Goal: Task Accomplishment & Management: Manage account settings

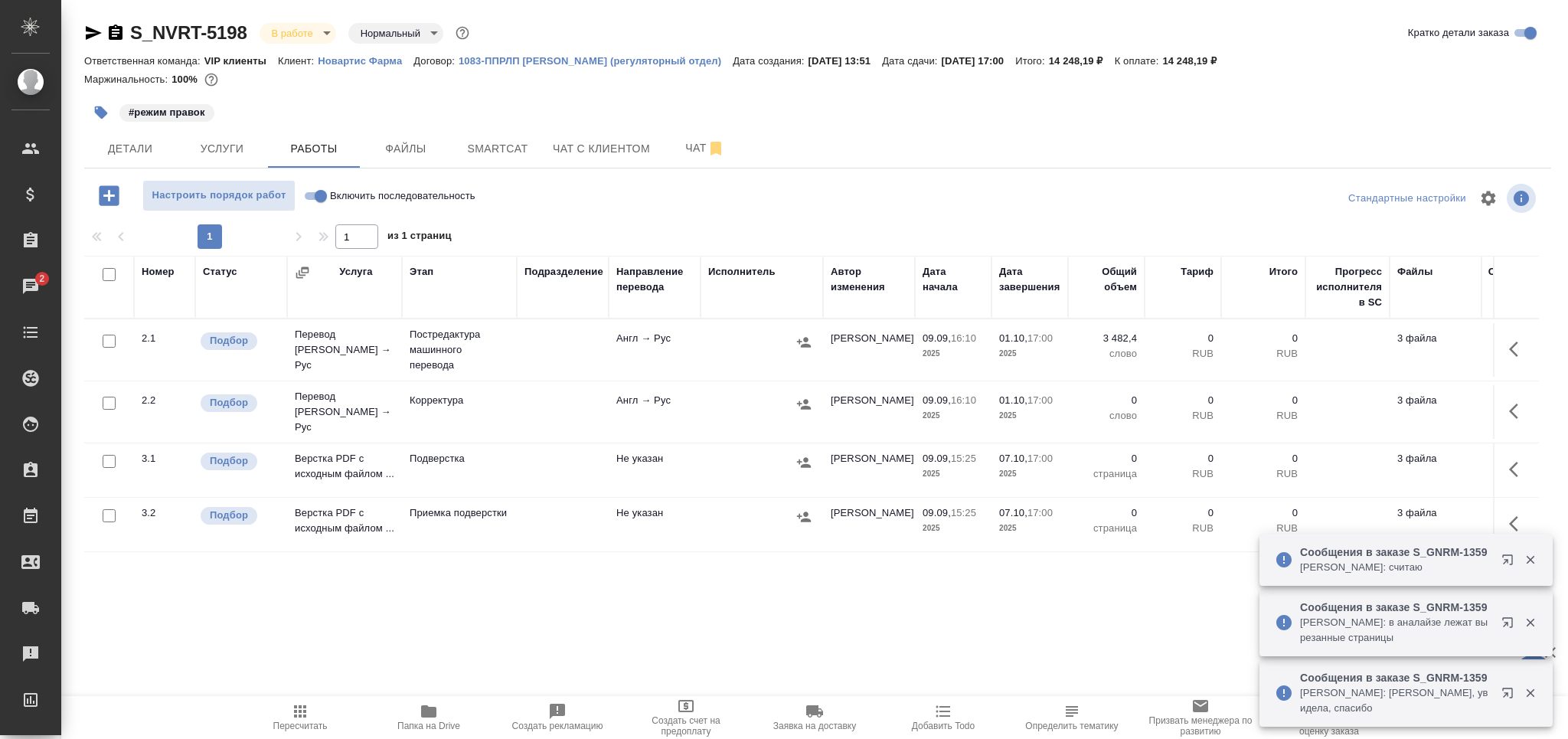
click at [305, 717] on icon "button" at bounding box center [300, 711] width 19 height 19
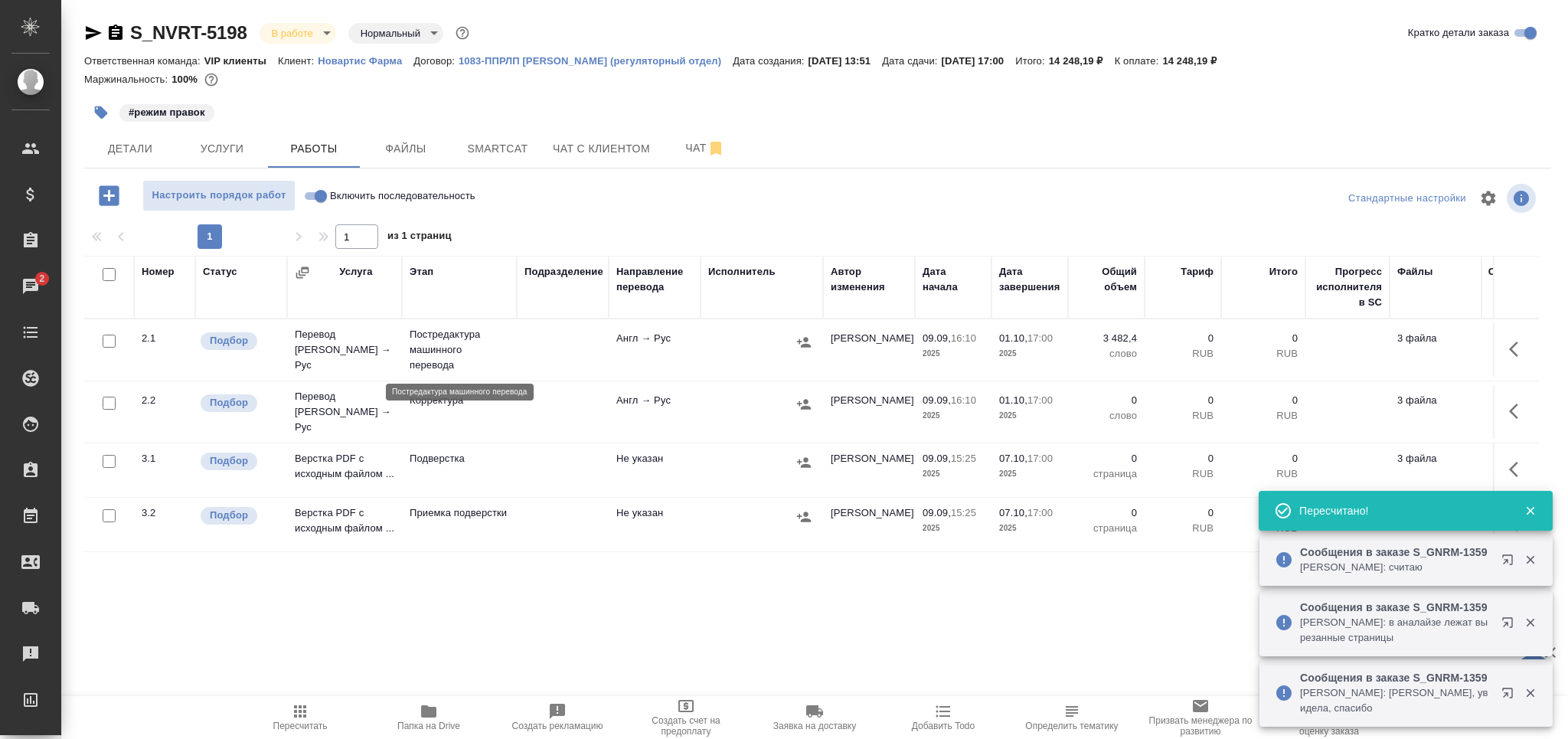
click at [469, 363] on p "Постредактура машинного перевода" at bounding box center [459, 349] width 99 height 46
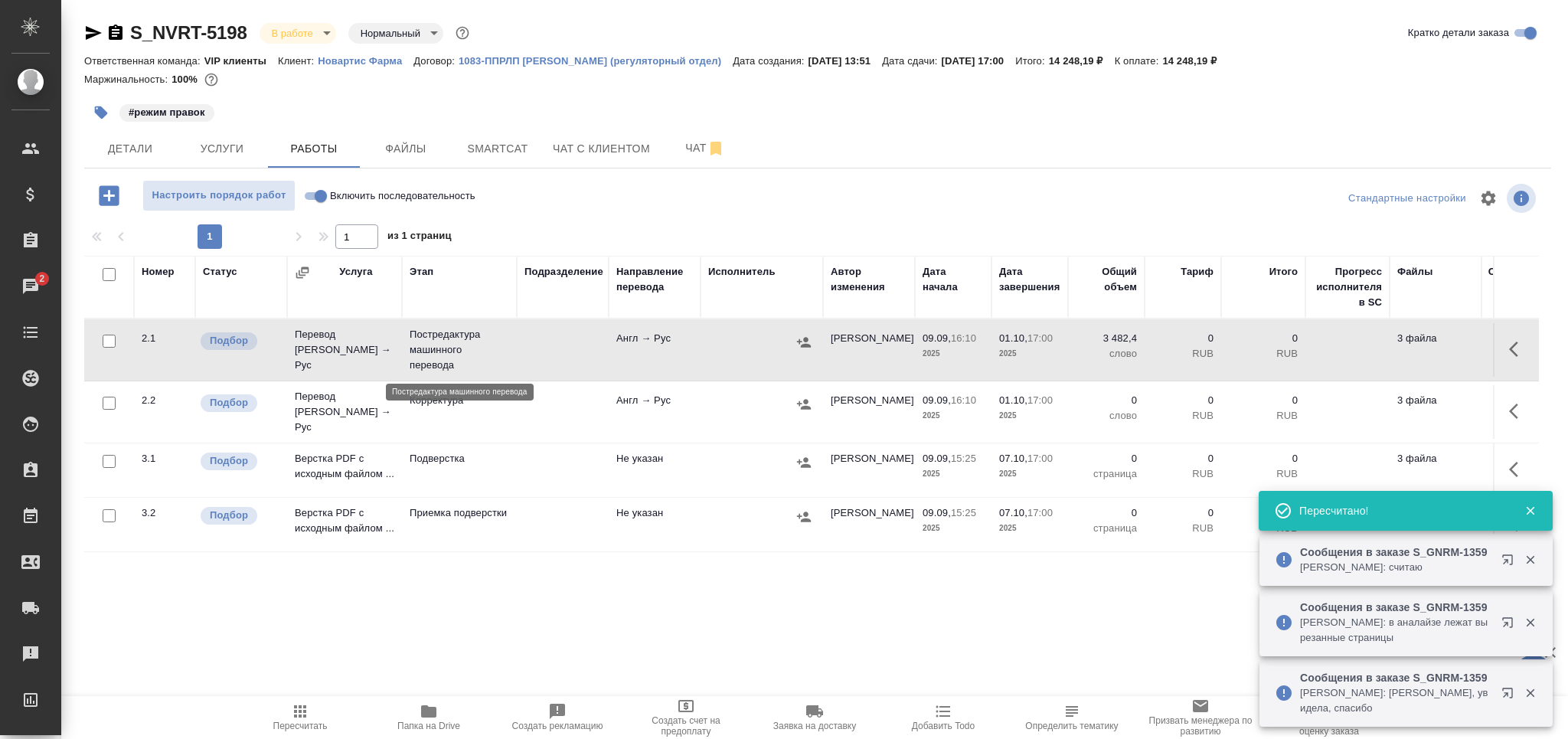
click at [469, 363] on p "Постредактура машинного перевода" at bounding box center [459, 349] width 99 height 46
click at [310, 723] on span "Пересчитать" at bounding box center [300, 725] width 54 height 10
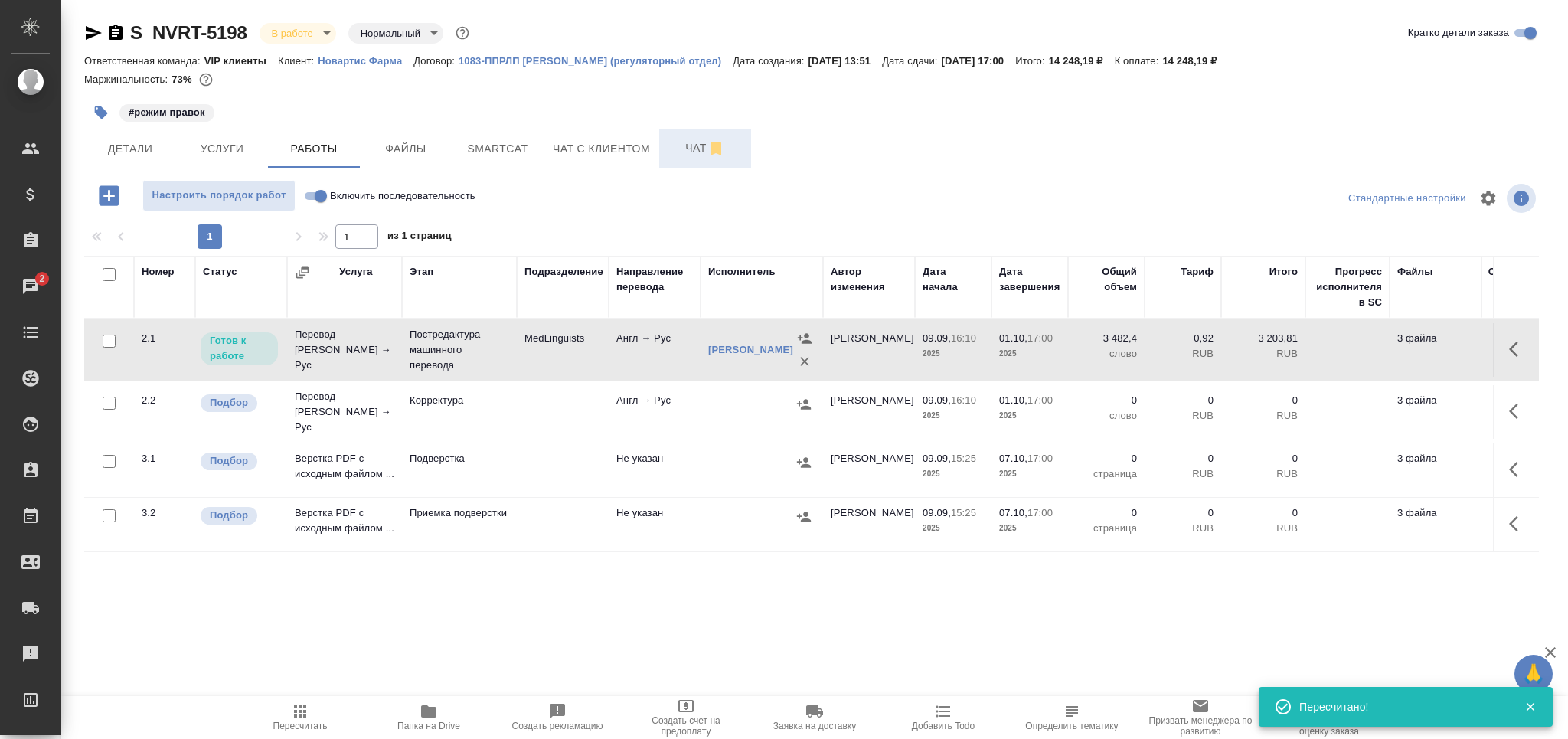
click at [664, 149] on button "Чат" at bounding box center [705, 148] width 92 height 38
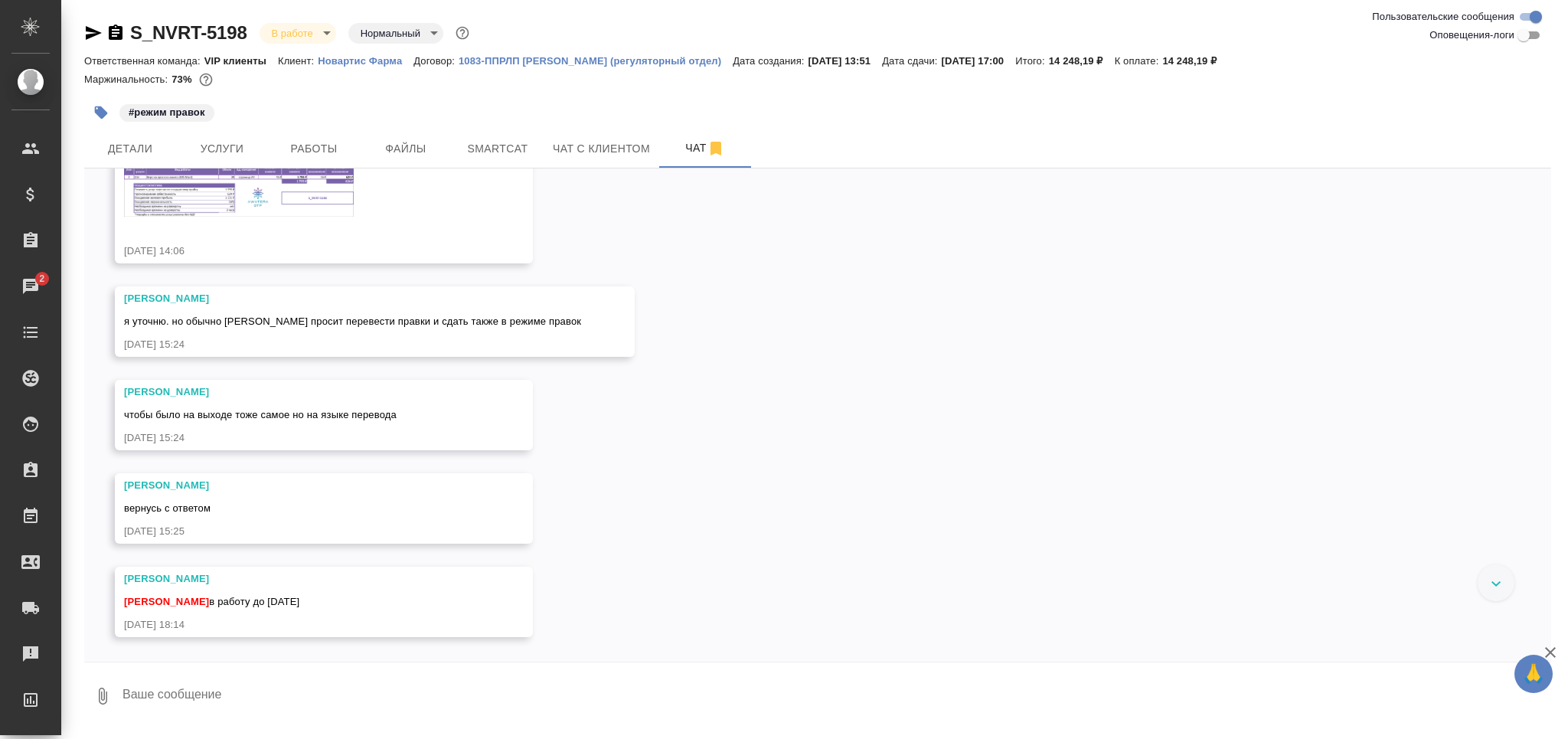
scroll to position [233, 0]
click at [258, 189] on img at bounding box center [240, 192] width 230 height 52
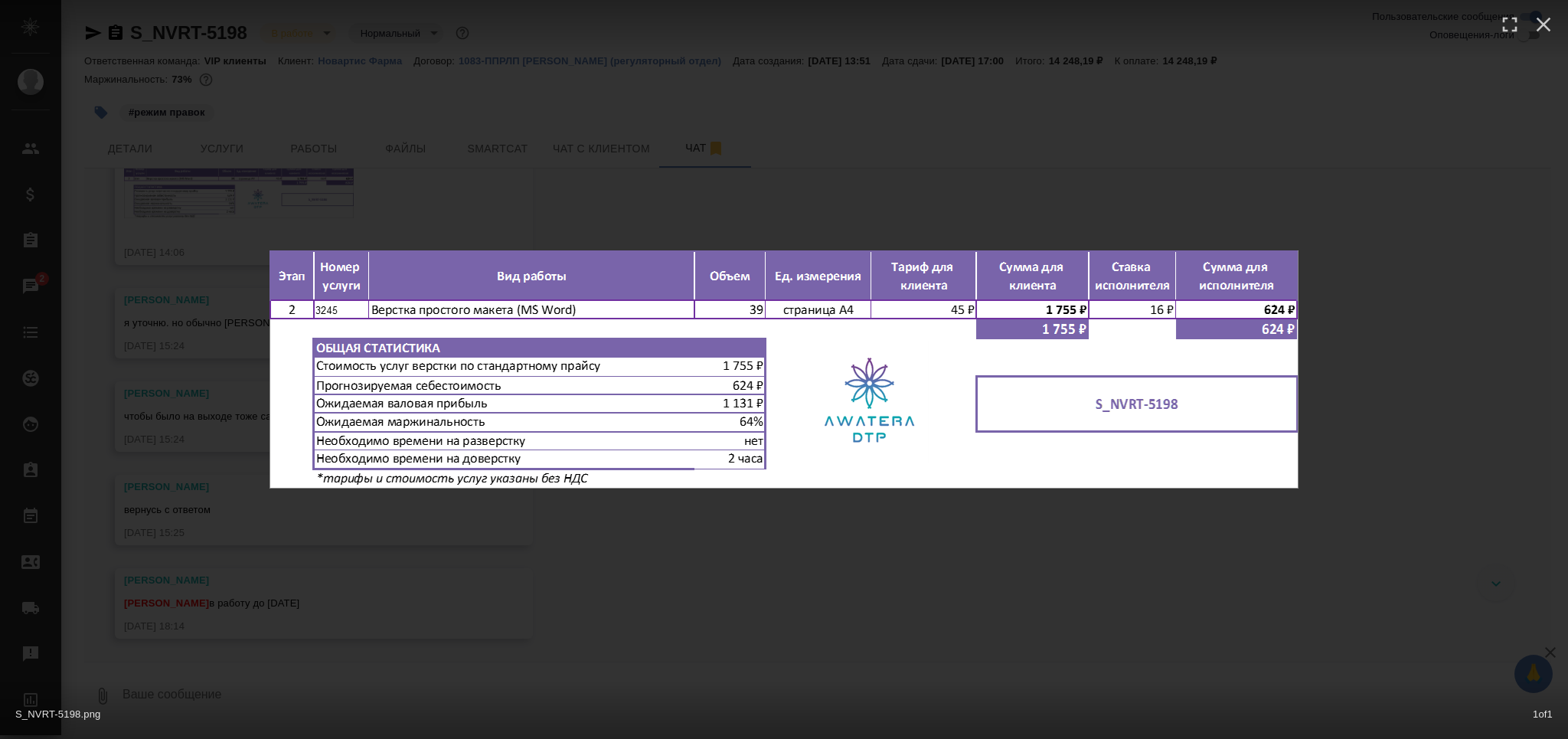
click at [275, 197] on div "S_NVRT-5198.png 1 of 1" at bounding box center [784, 370] width 1568 height 739
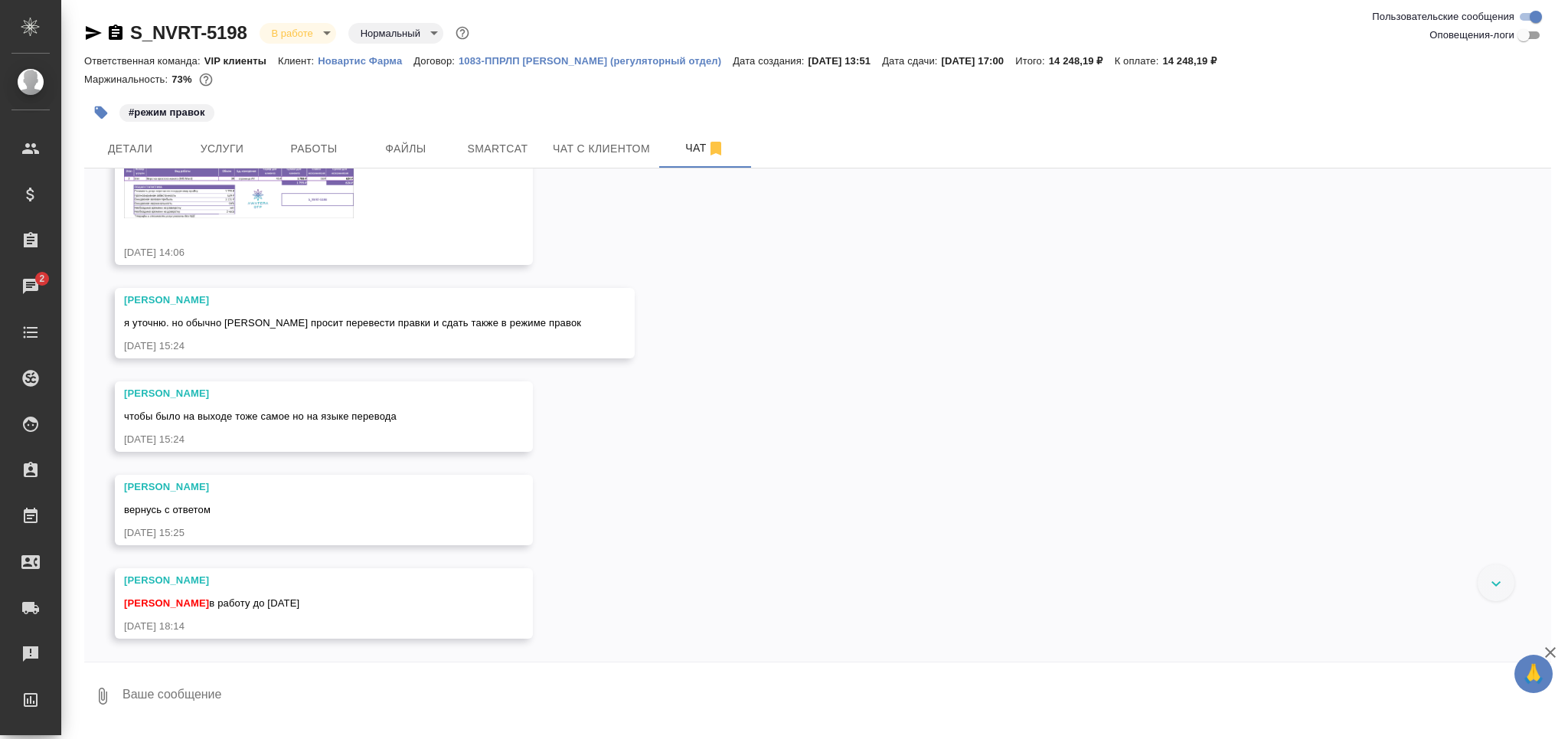
click at [99, 121] on button "button" at bounding box center [101, 112] width 34 height 34
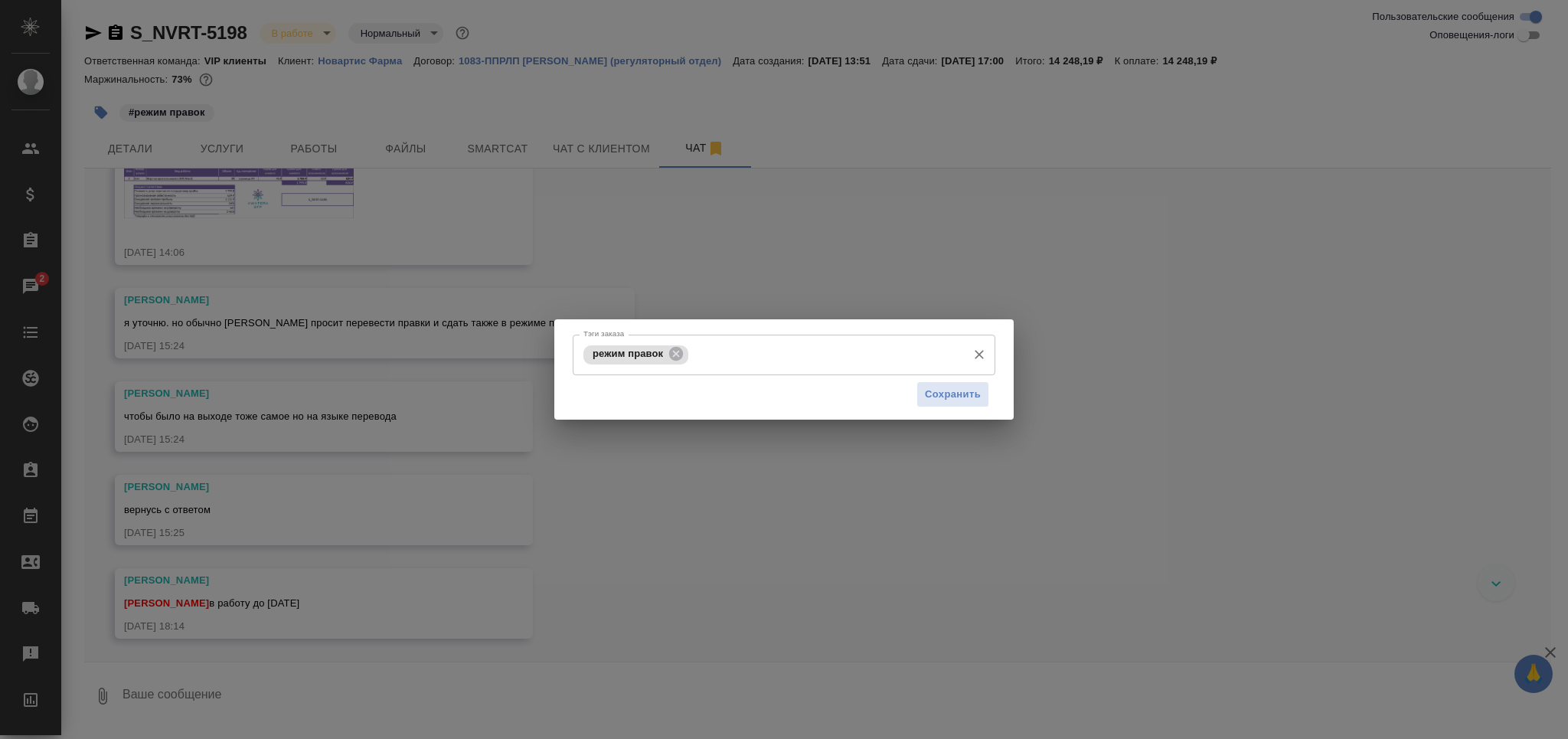
click at [786, 361] on input "Тэги заказа" at bounding box center [826, 355] width 268 height 26
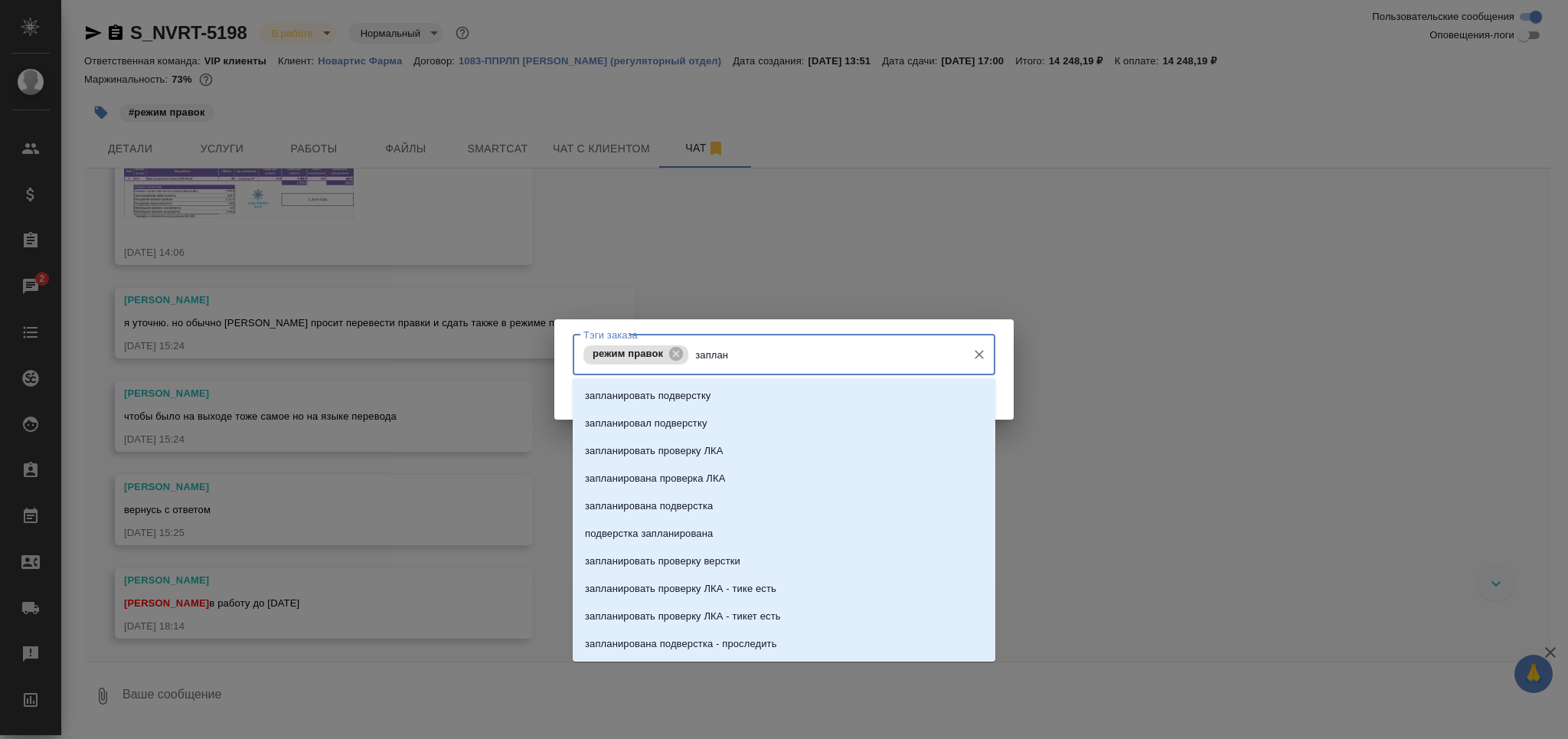
type input "заплани"
click at [756, 389] on li "запланировать подверстку" at bounding box center [784, 395] width 423 height 27
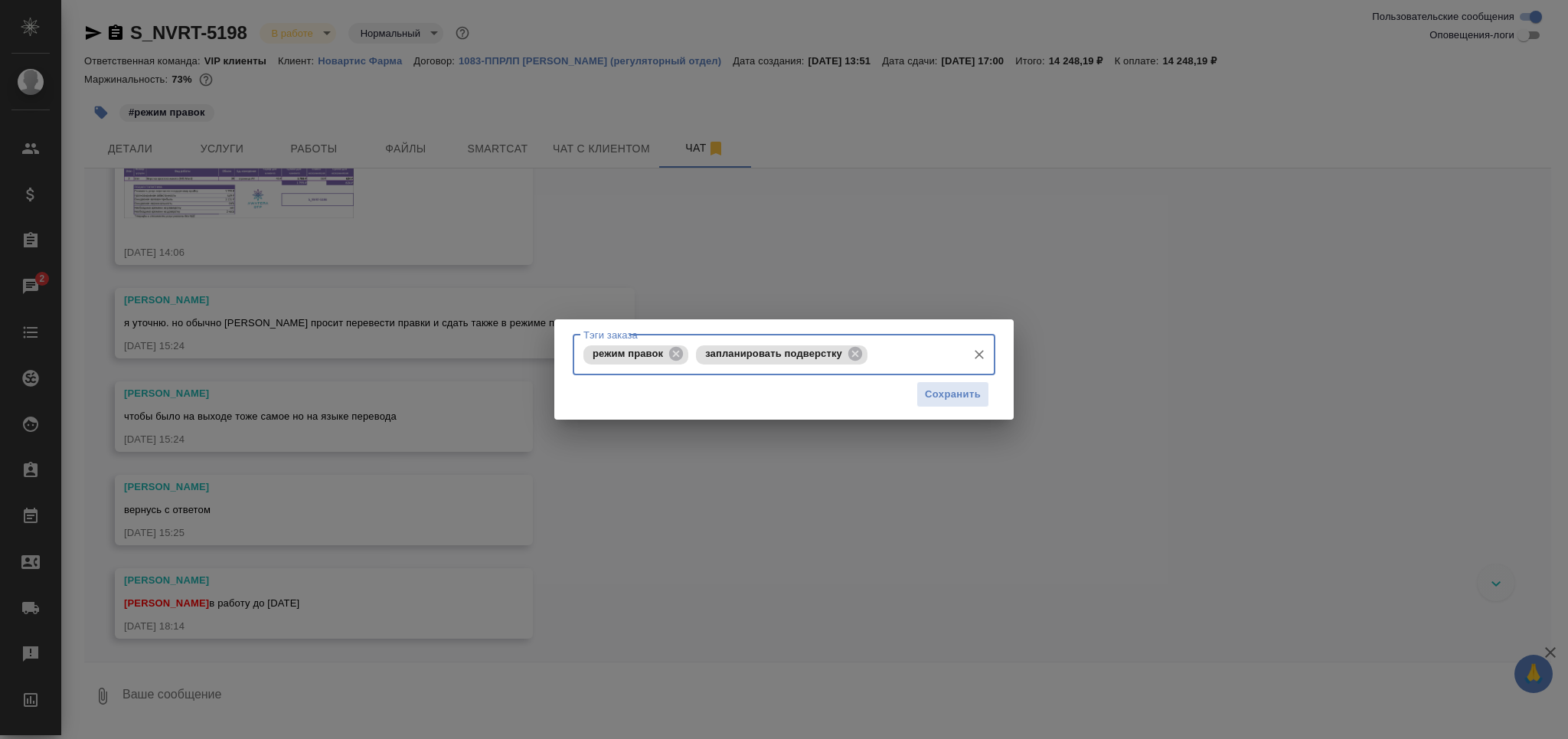
drag, startPoint x: 939, startPoint y: 393, endPoint x: 904, endPoint y: 398, distance: 35.4
click at [938, 394] on span "Сохранить" at bounding box center [953, 394] width 56 height 18
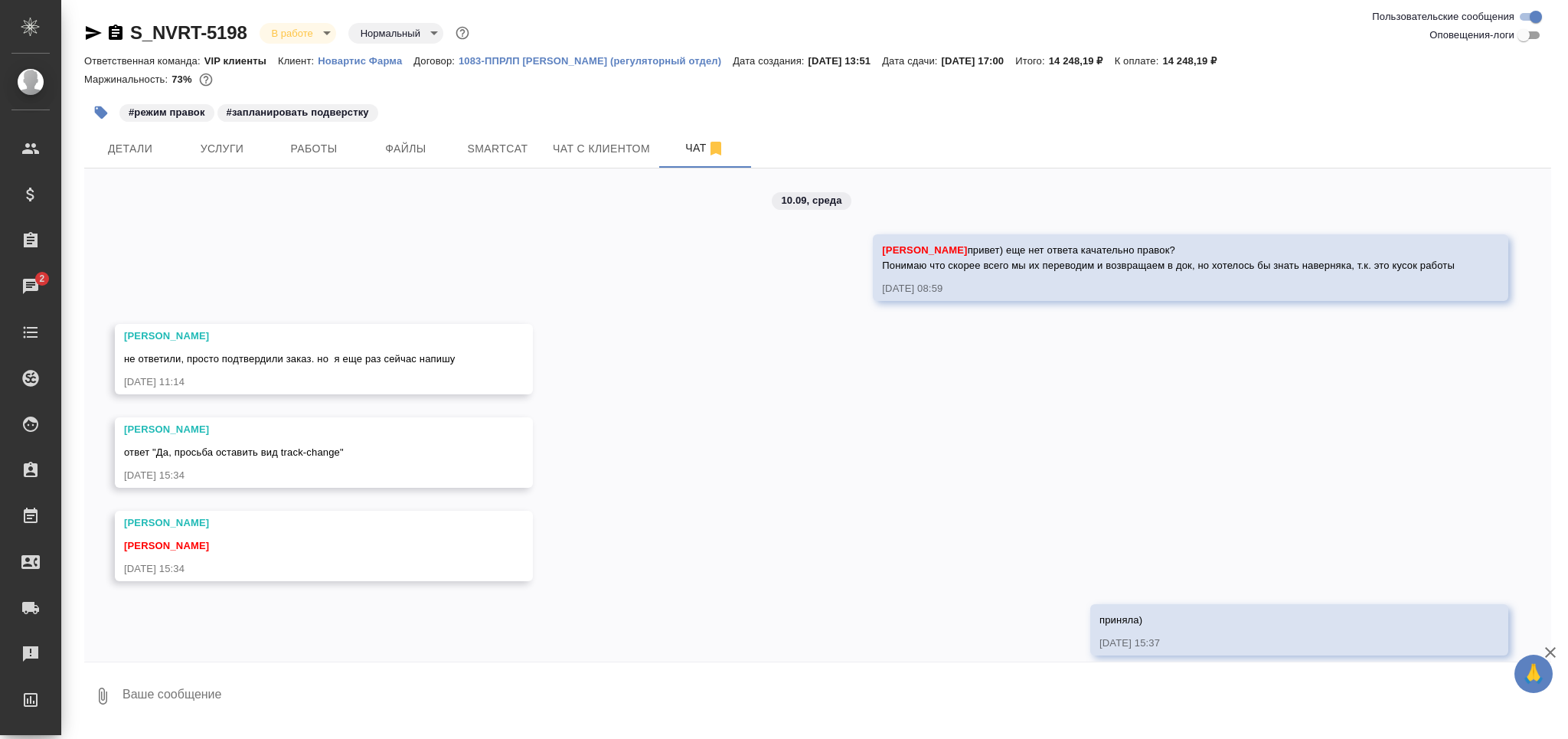
scroll to position [743, 0]
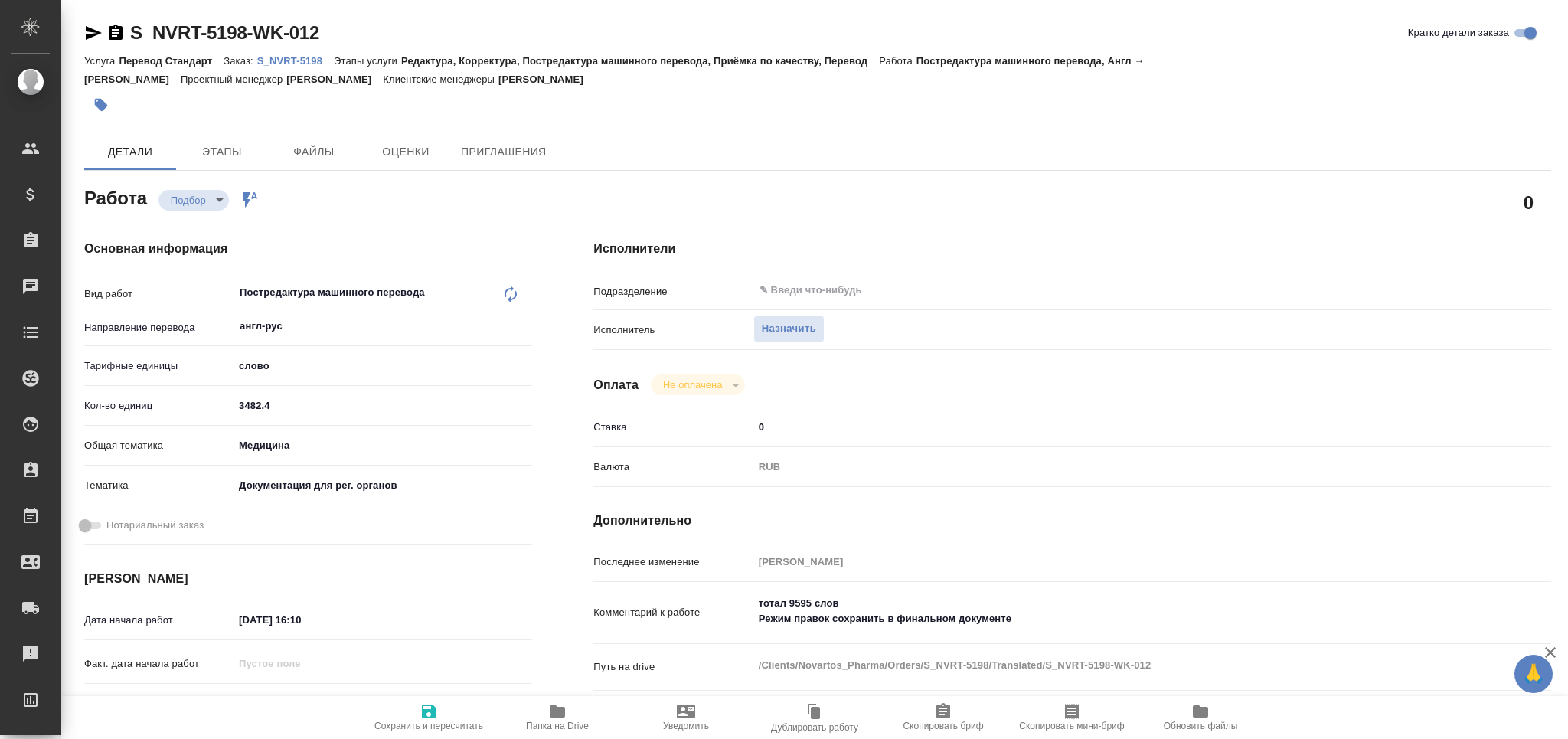
type textarea "x"
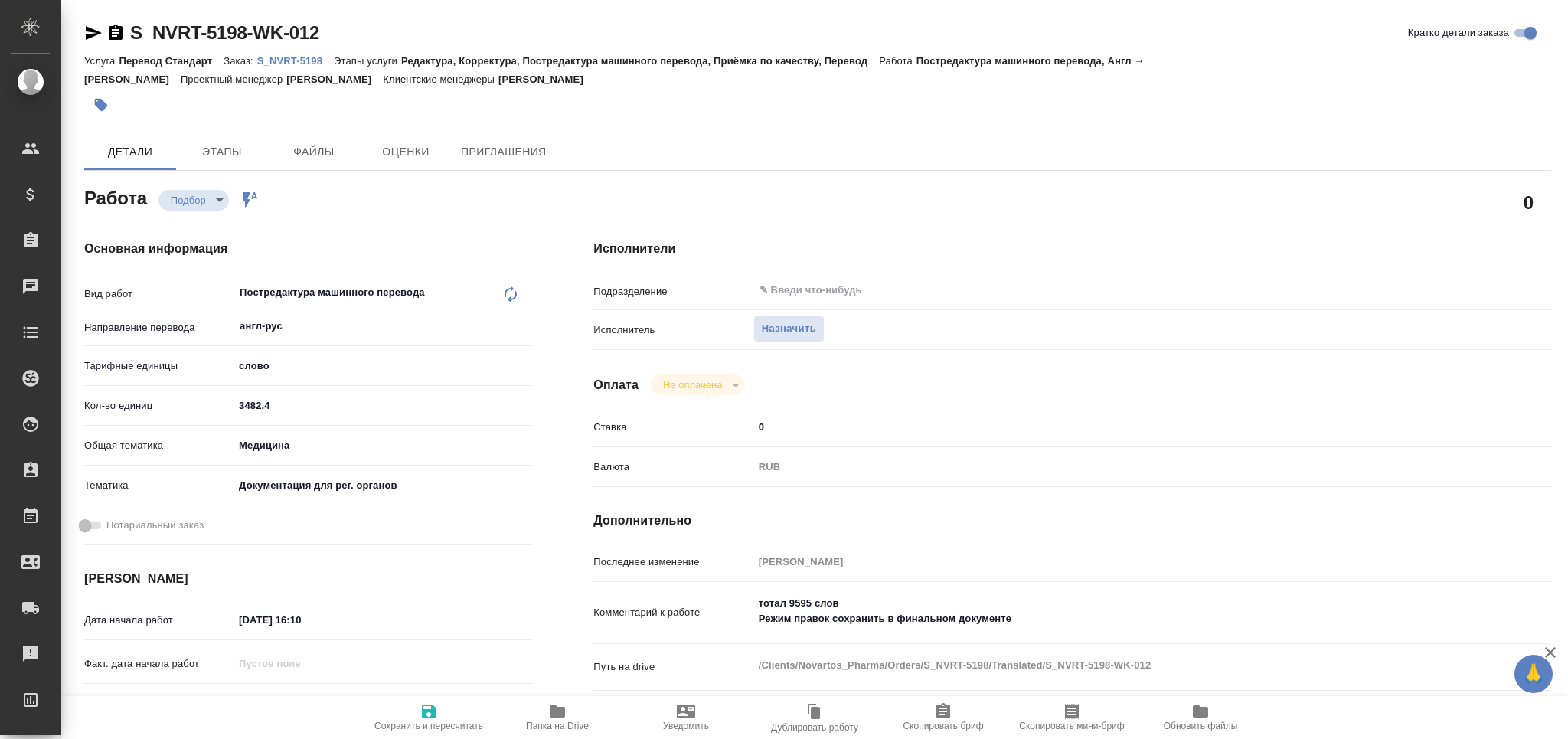
type textarea "x"
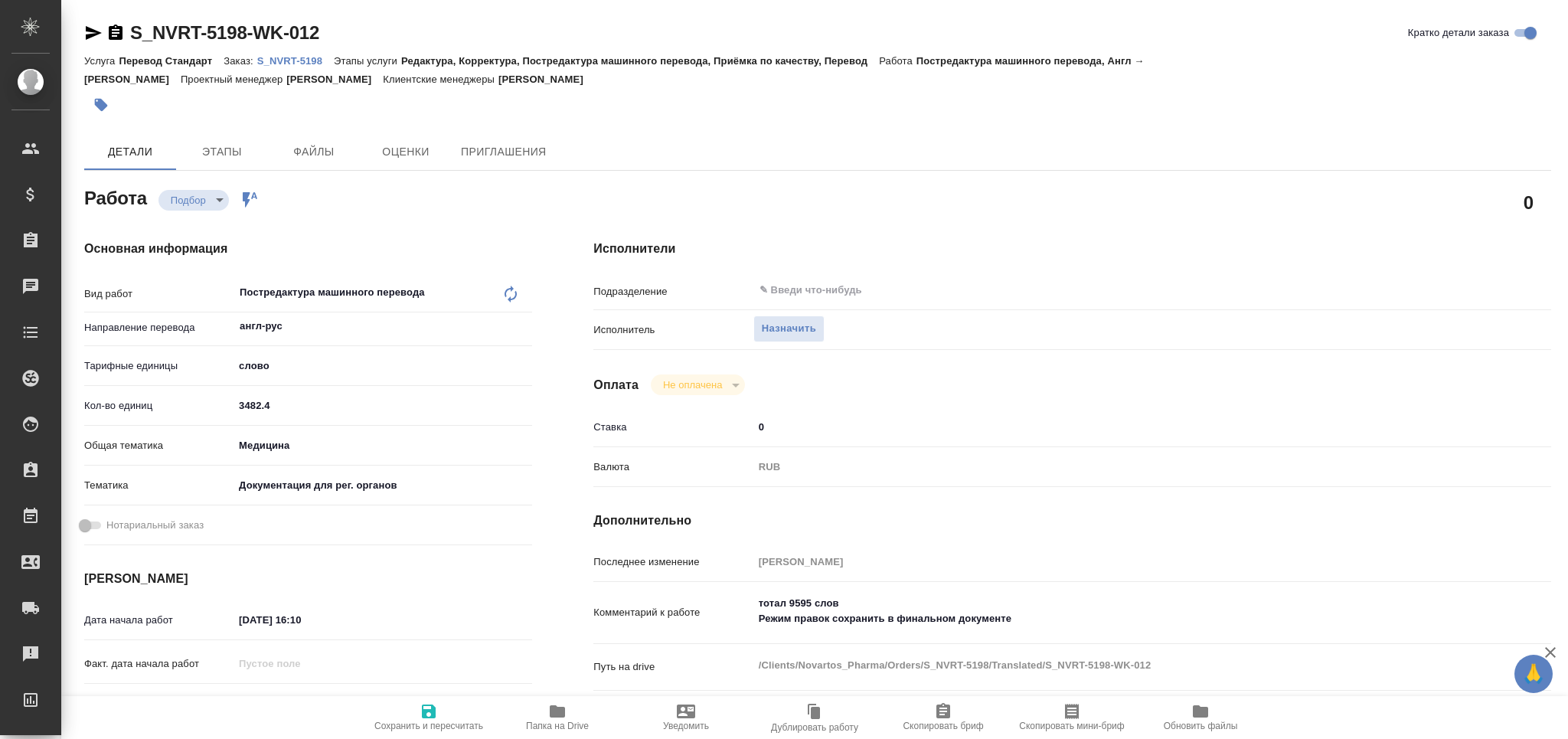
type textarea "x"
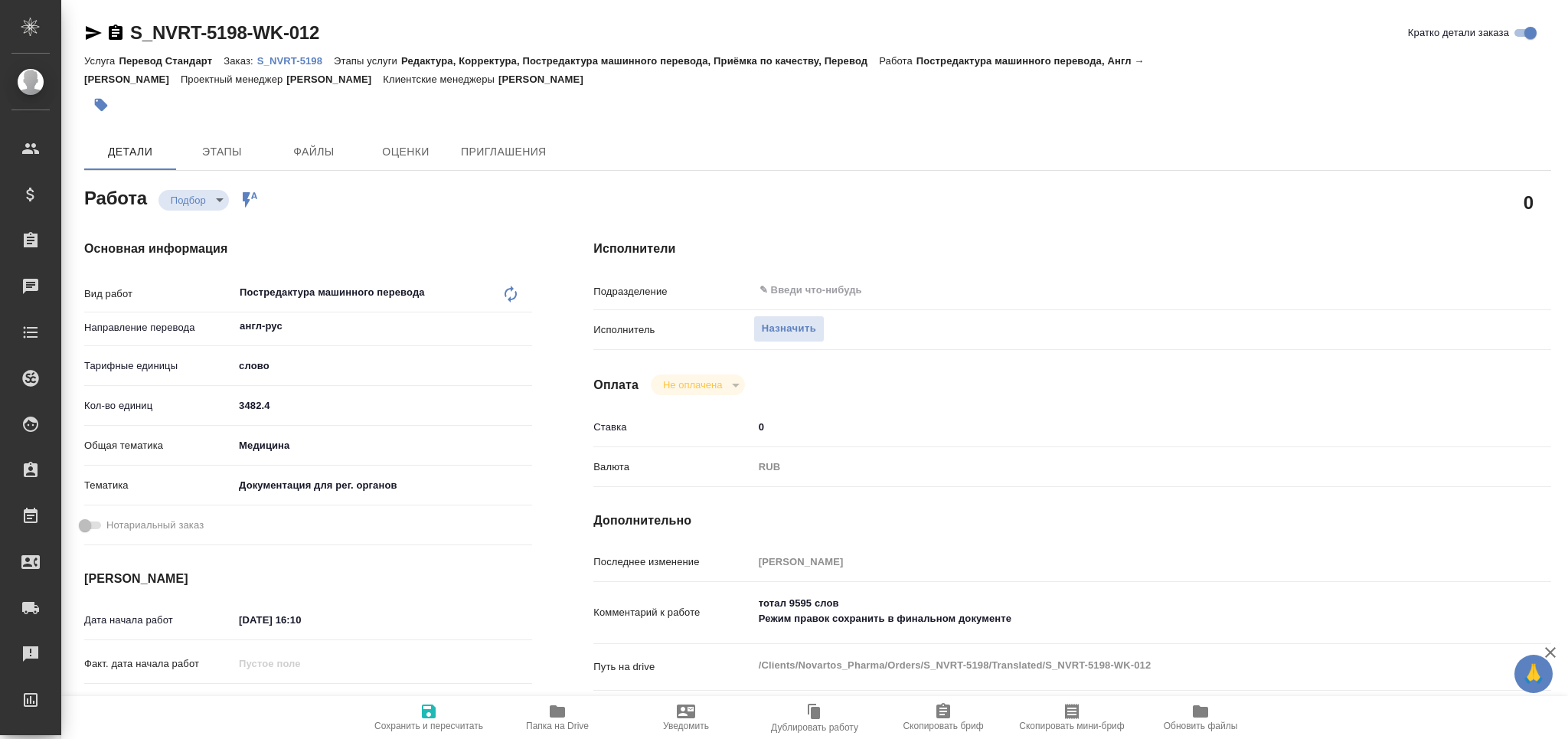
type textarea "x"
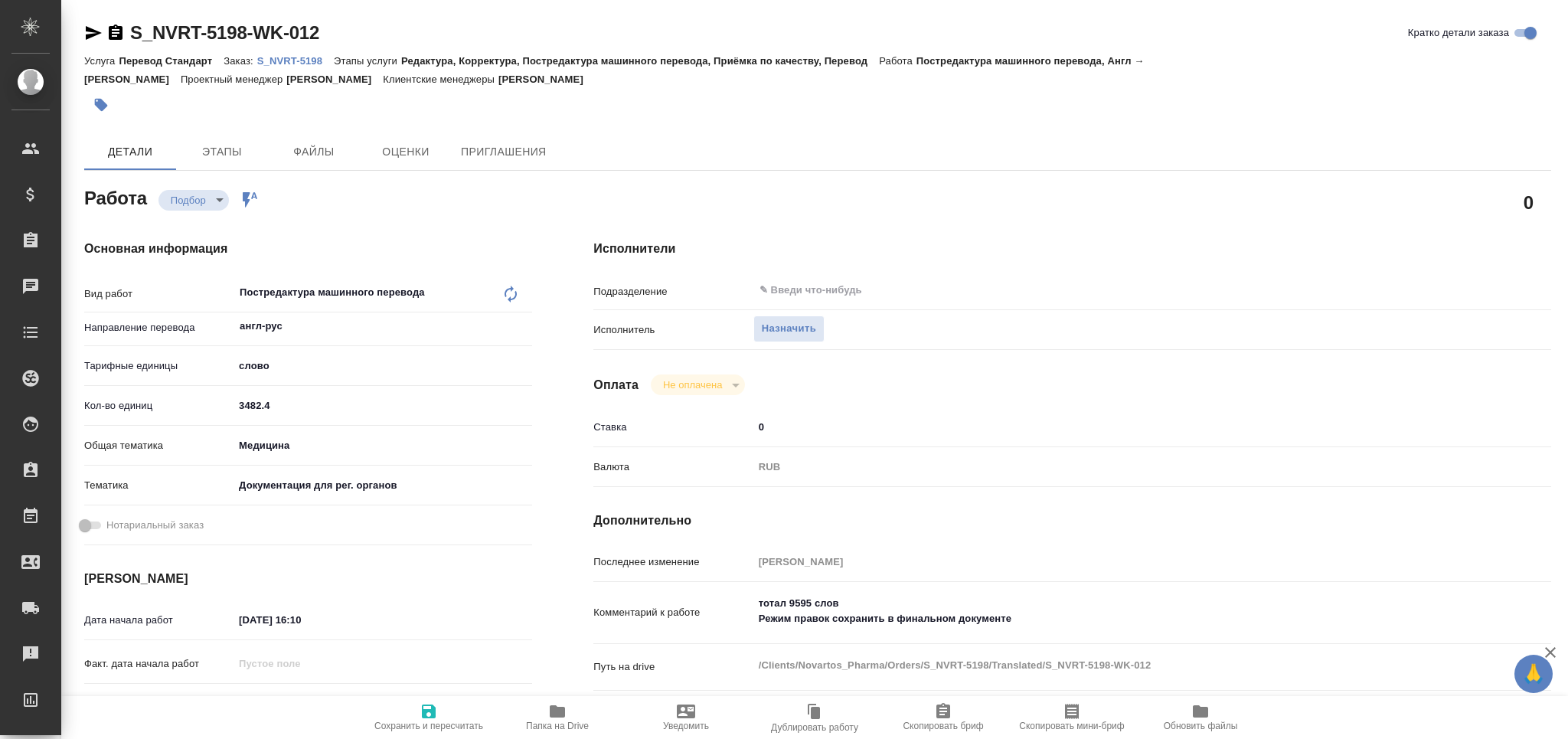
type textarea "x"
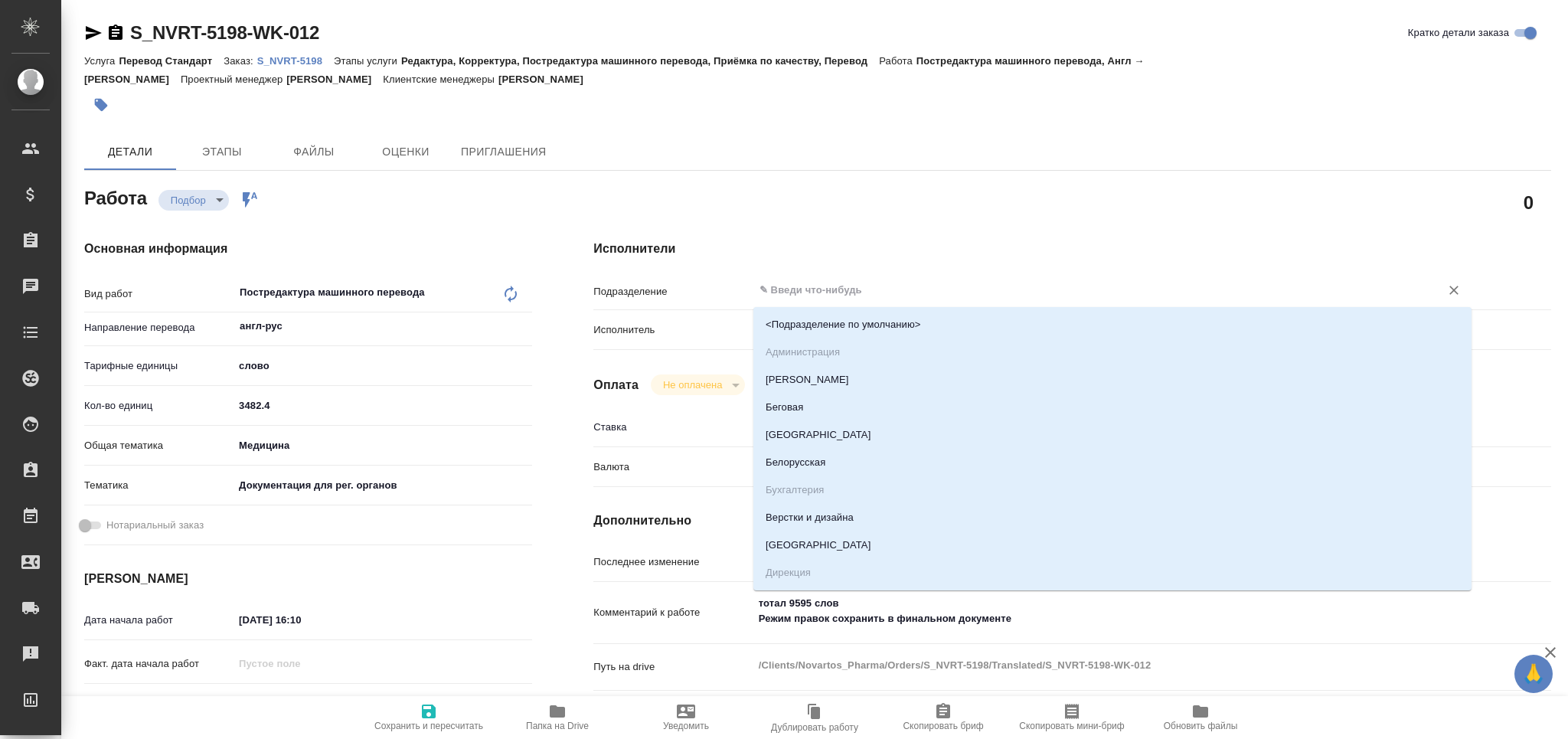
click at [871, 284] on input "text" at bounding box center [1086, 290] width 658 height 19
type textarea "x"
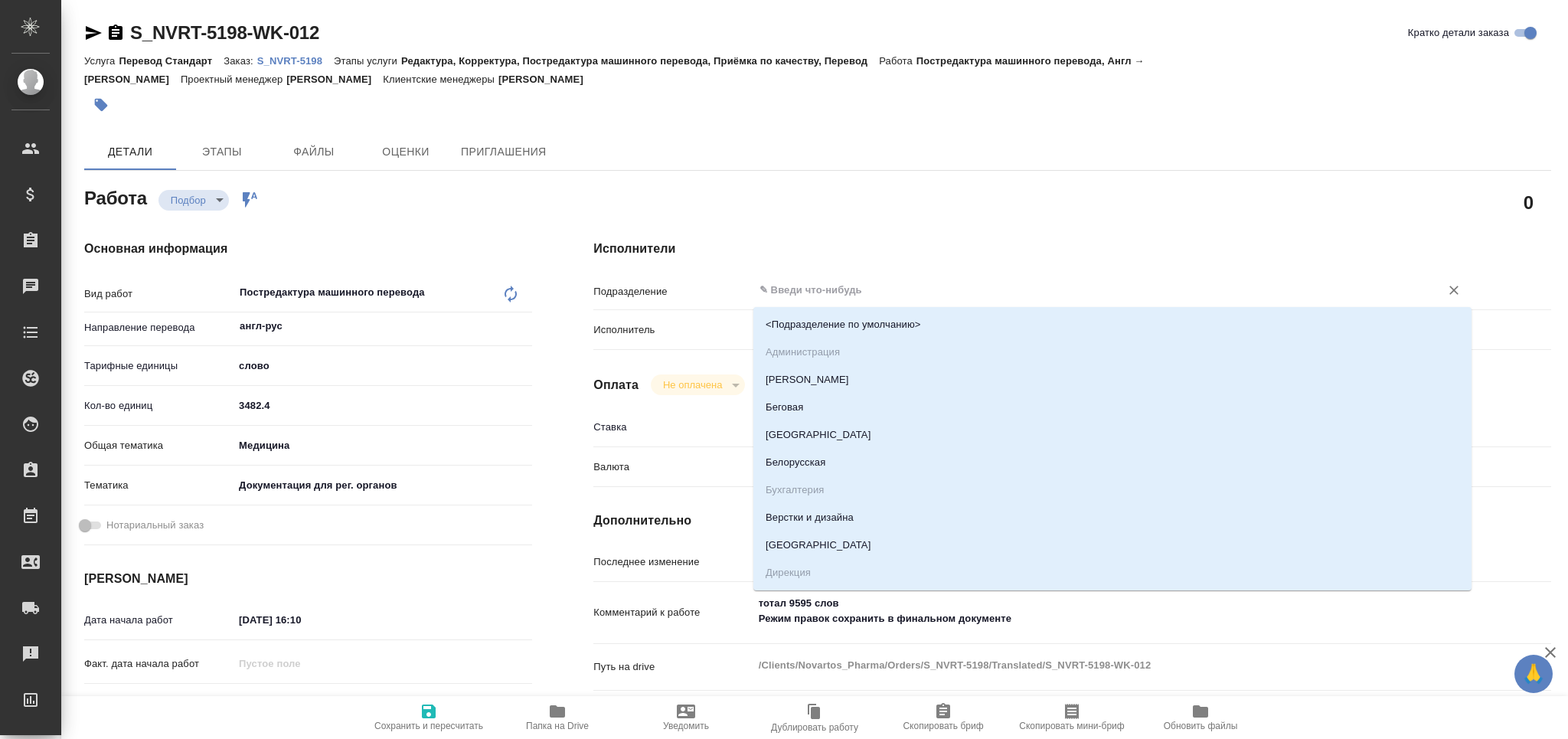
type textarea "x"
type input "m"
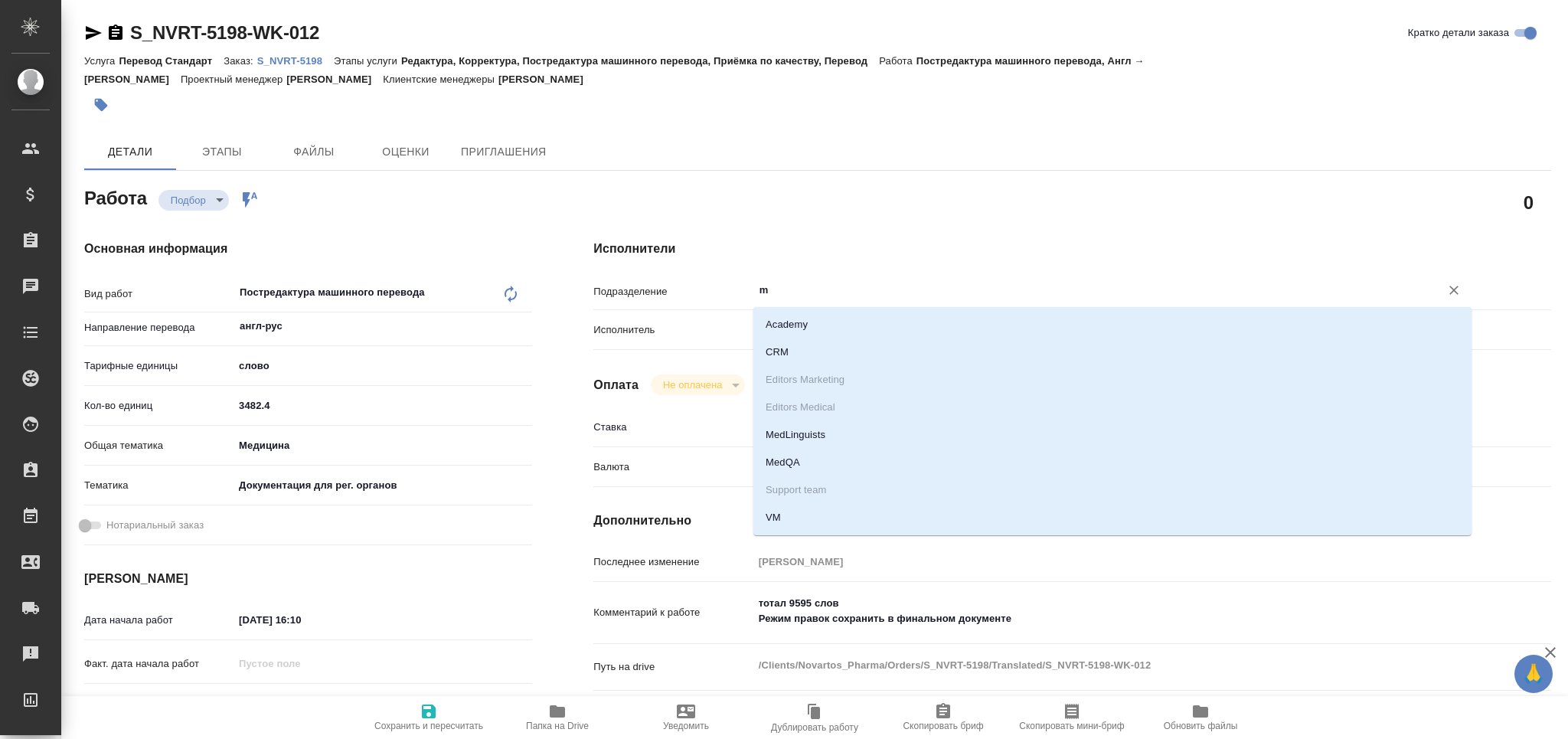
type textarea "x"
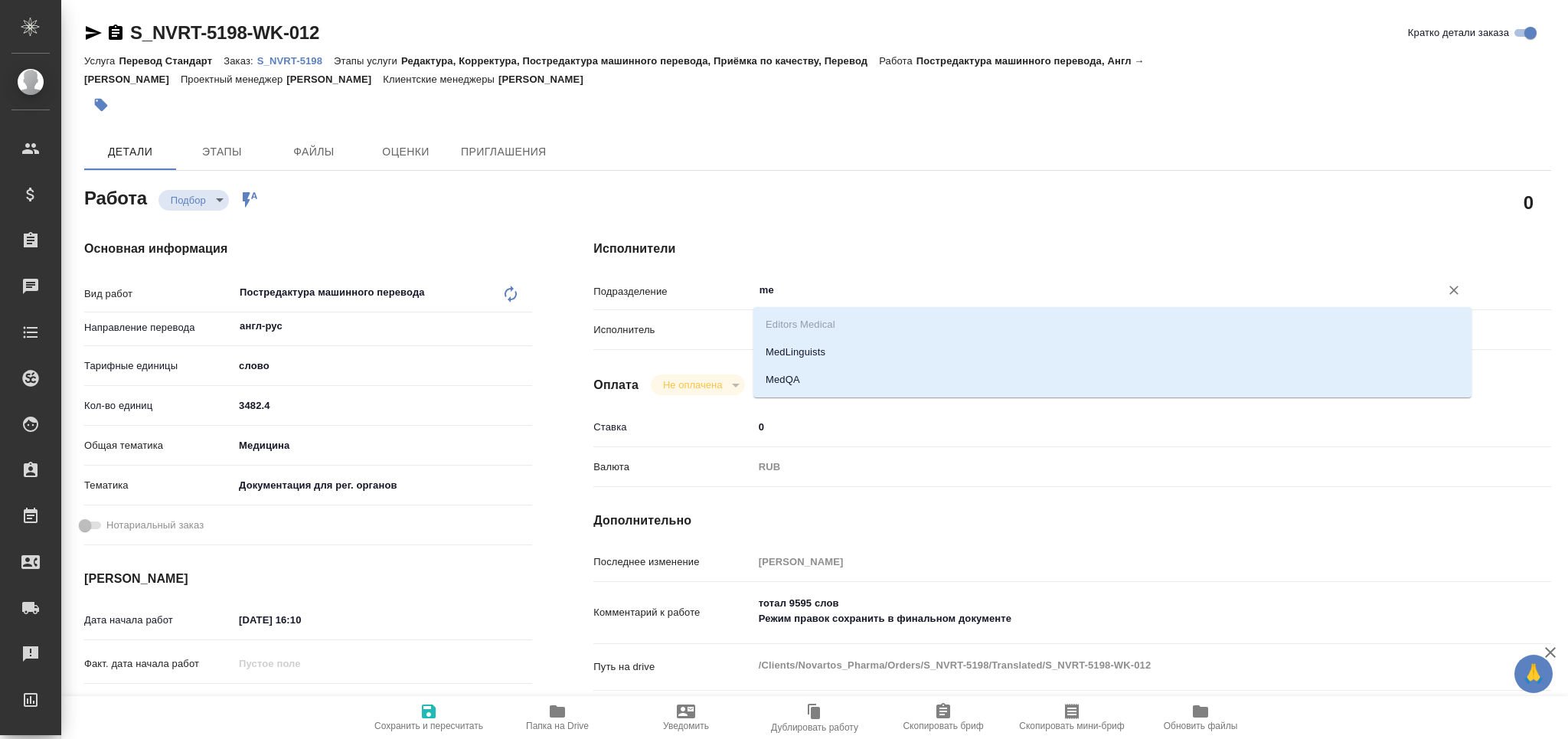
type input "med"
click at [853, 344] on li "MedLinguists" at bounding box center [1112, 352] width 719 height 27
type textarea "x"
type input "MedLinguists"
type textarea "x"
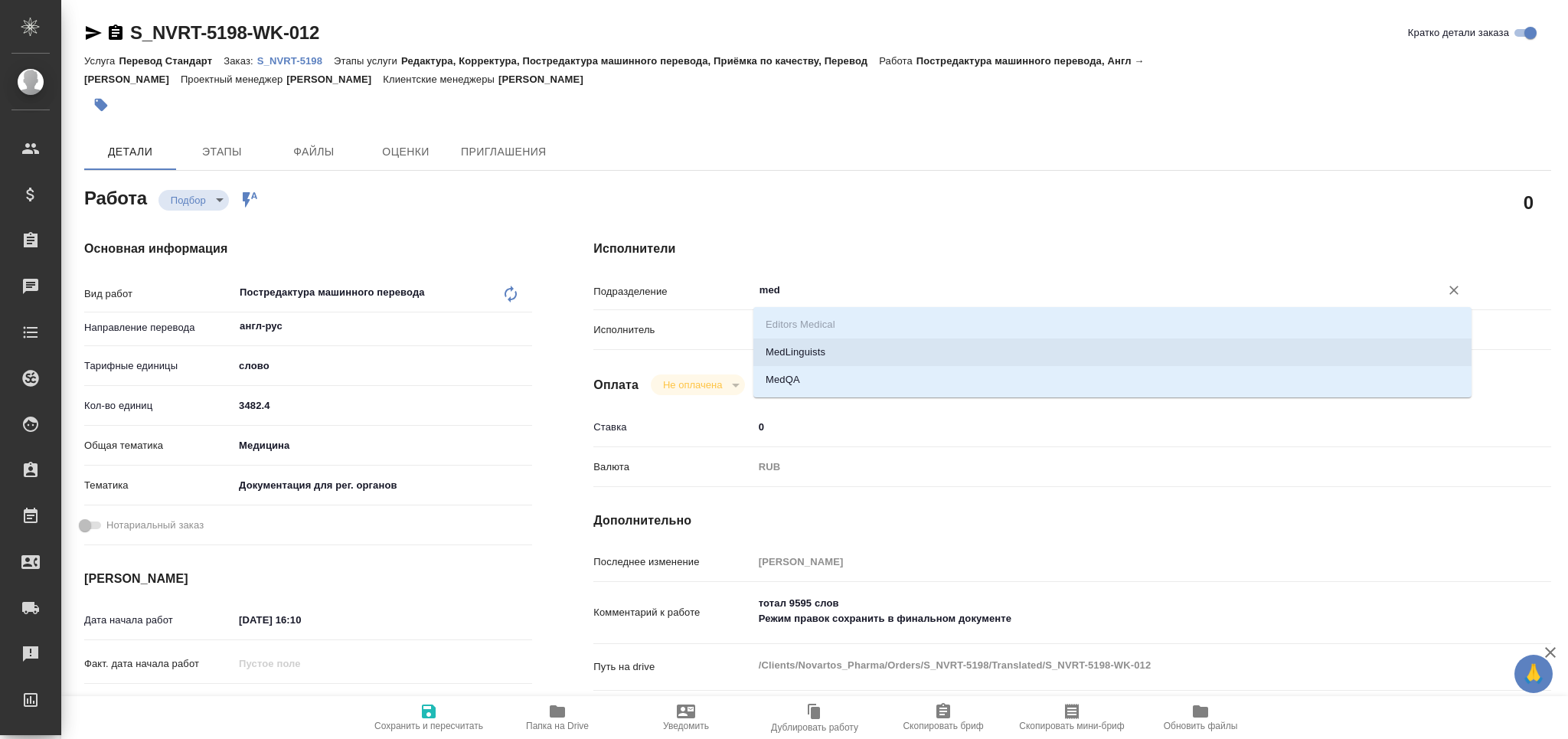
type textarea "x"
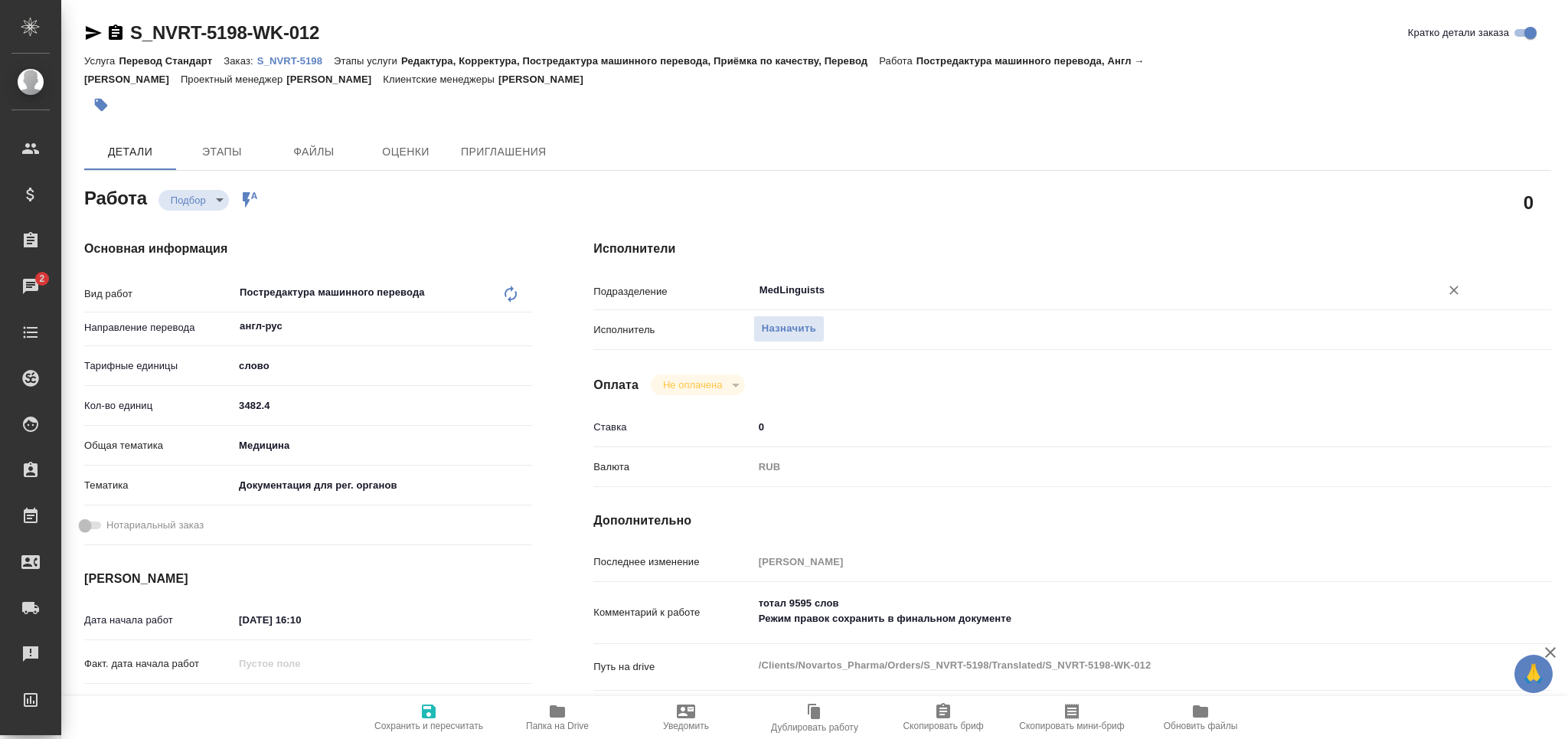
type input "MedLinguists"
click at [457, 717] on span "Сохранить и пересчитать" at bounding box center [428, 716] width 110 height 29
type textarea "x"
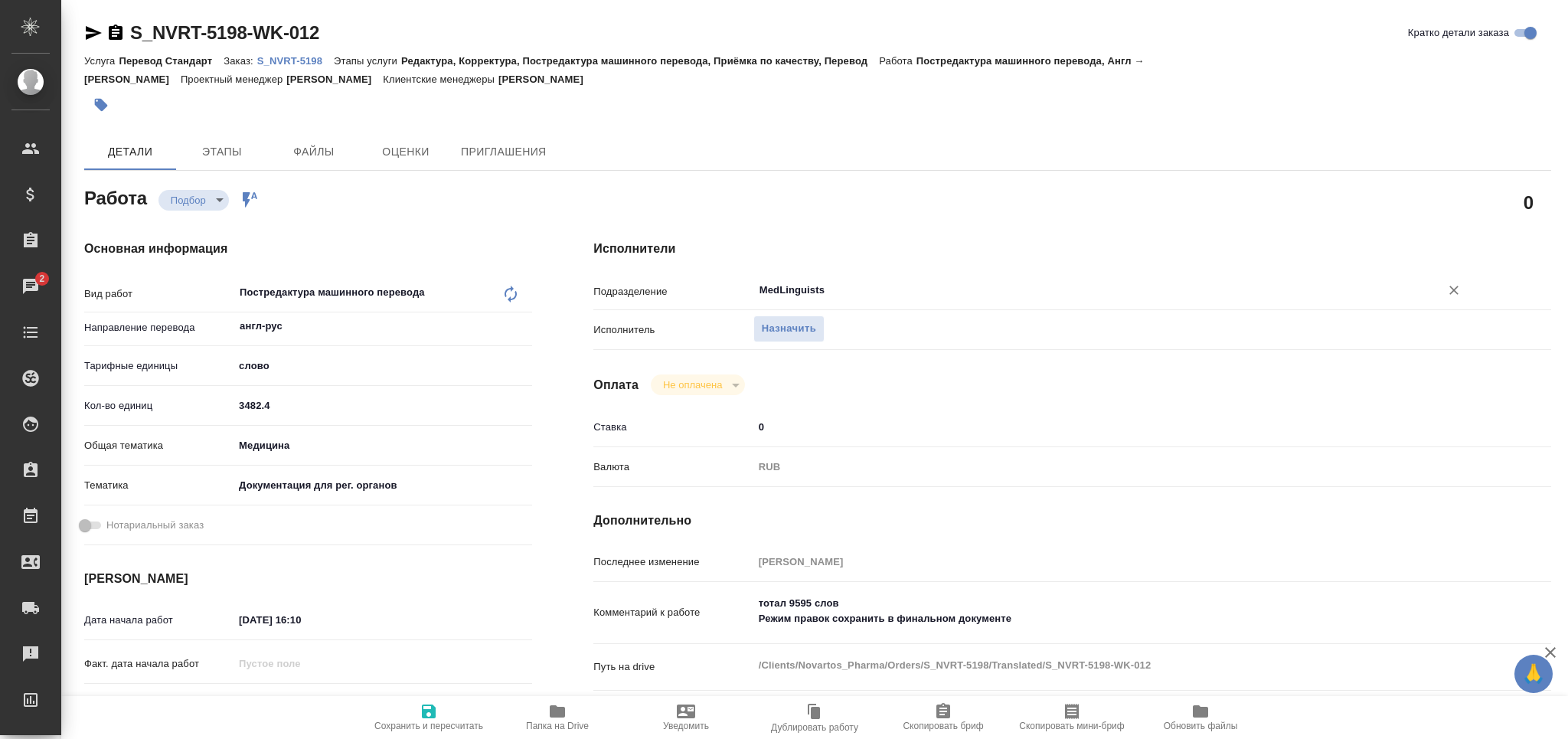
type textarea "x"
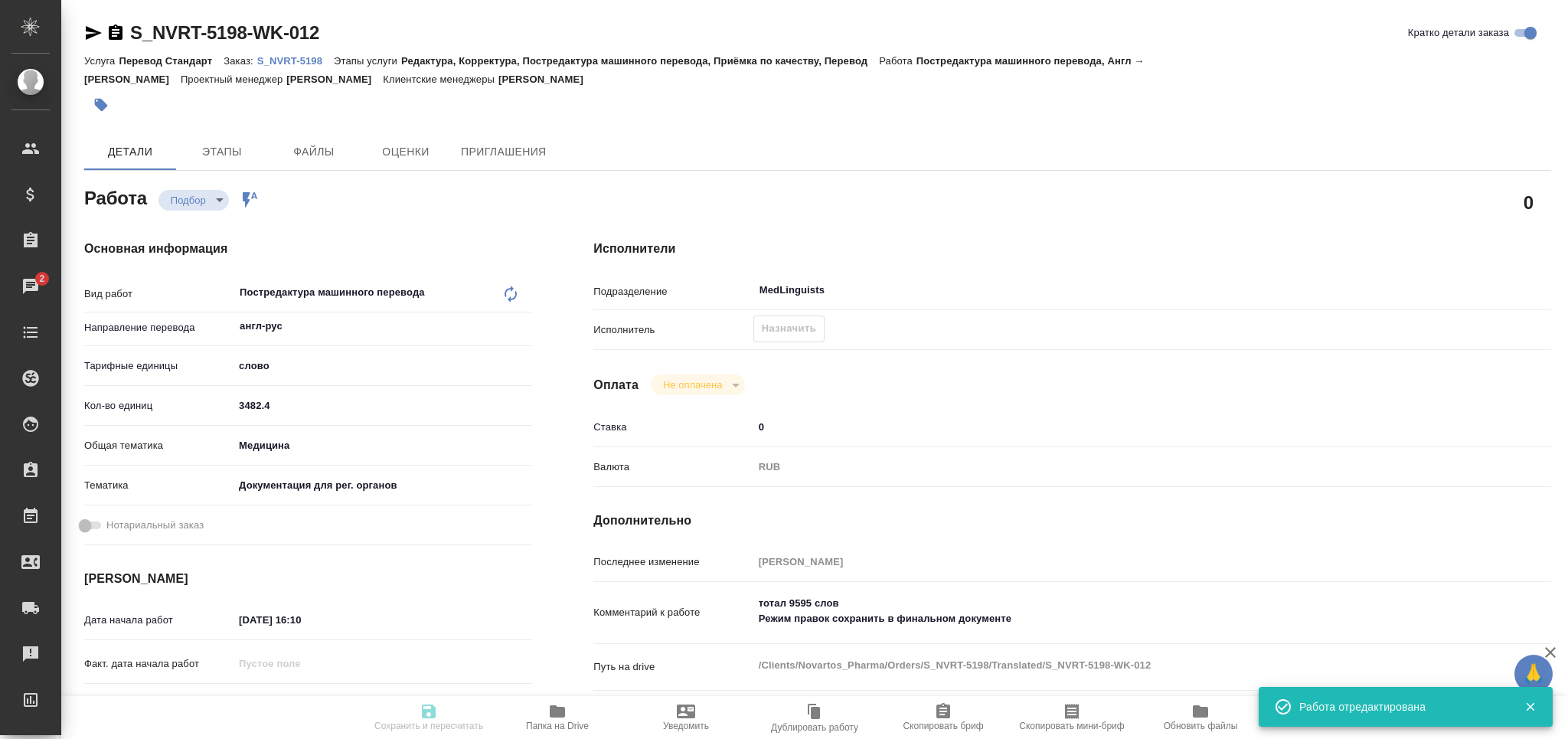
type textarea "x"
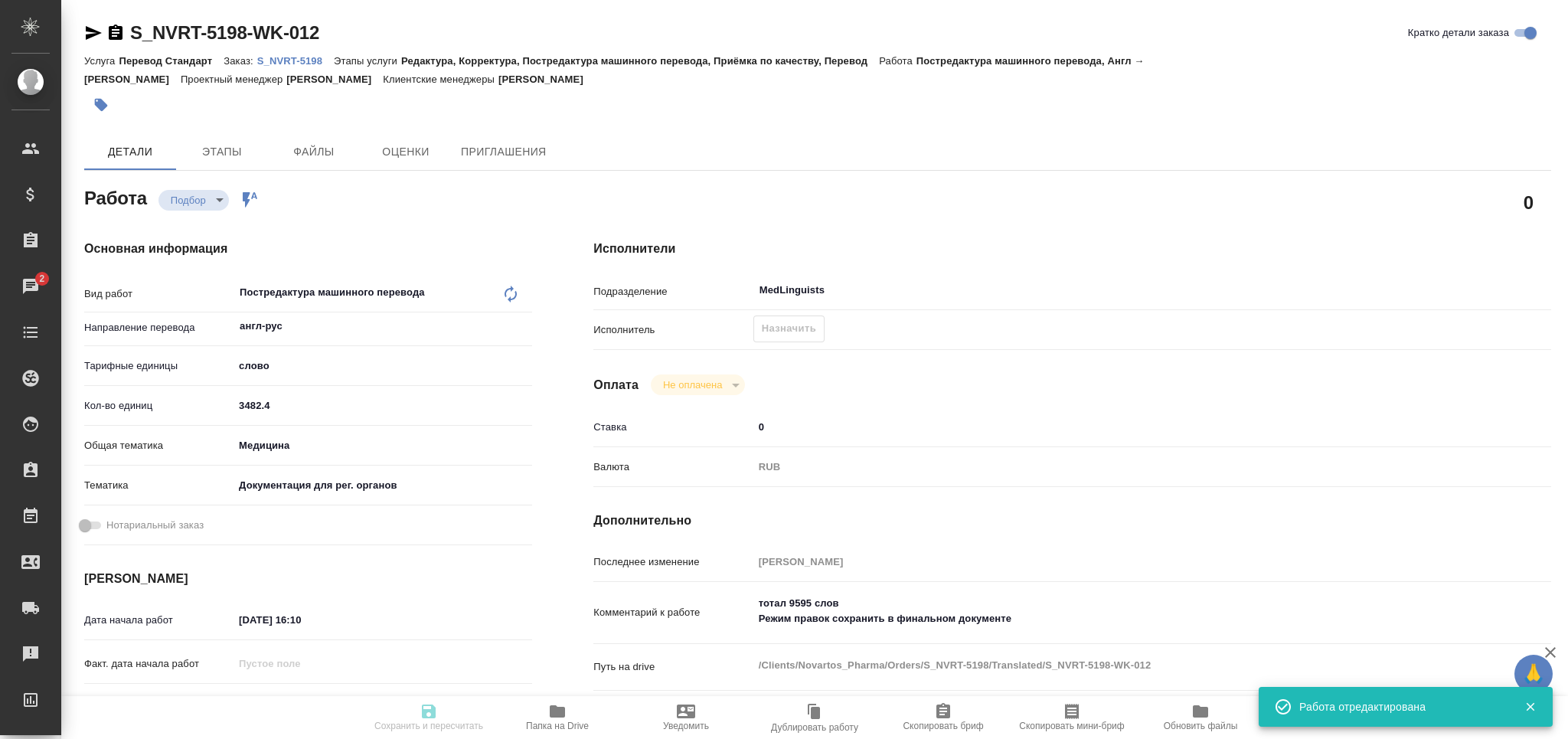
type textarea "x"
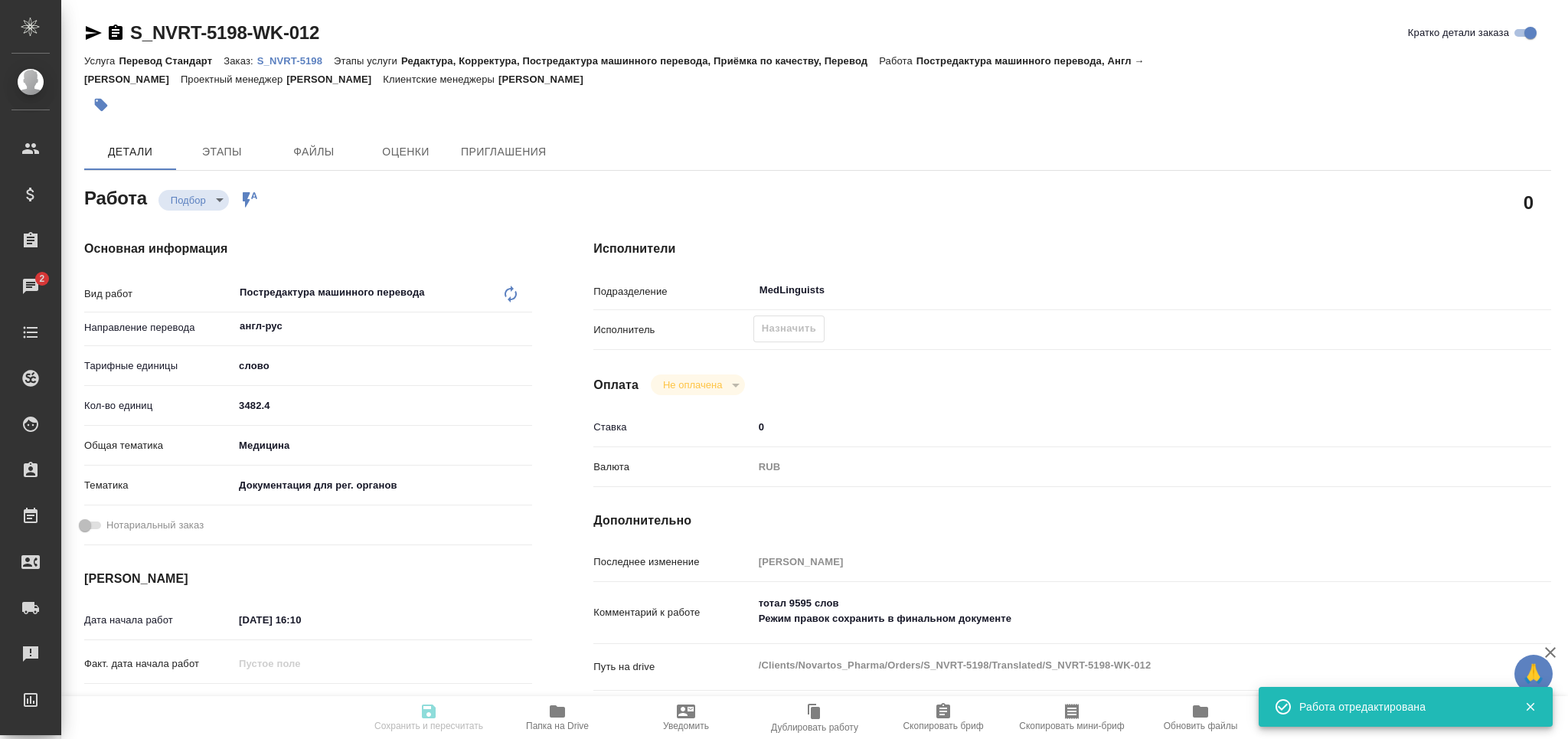
type input "recruiting"
type textarea "Постредактура машинного перевода"
type textarea "x"
type input "англ-рус"
type input "5a8b1489cc6b4906c91bfd90"
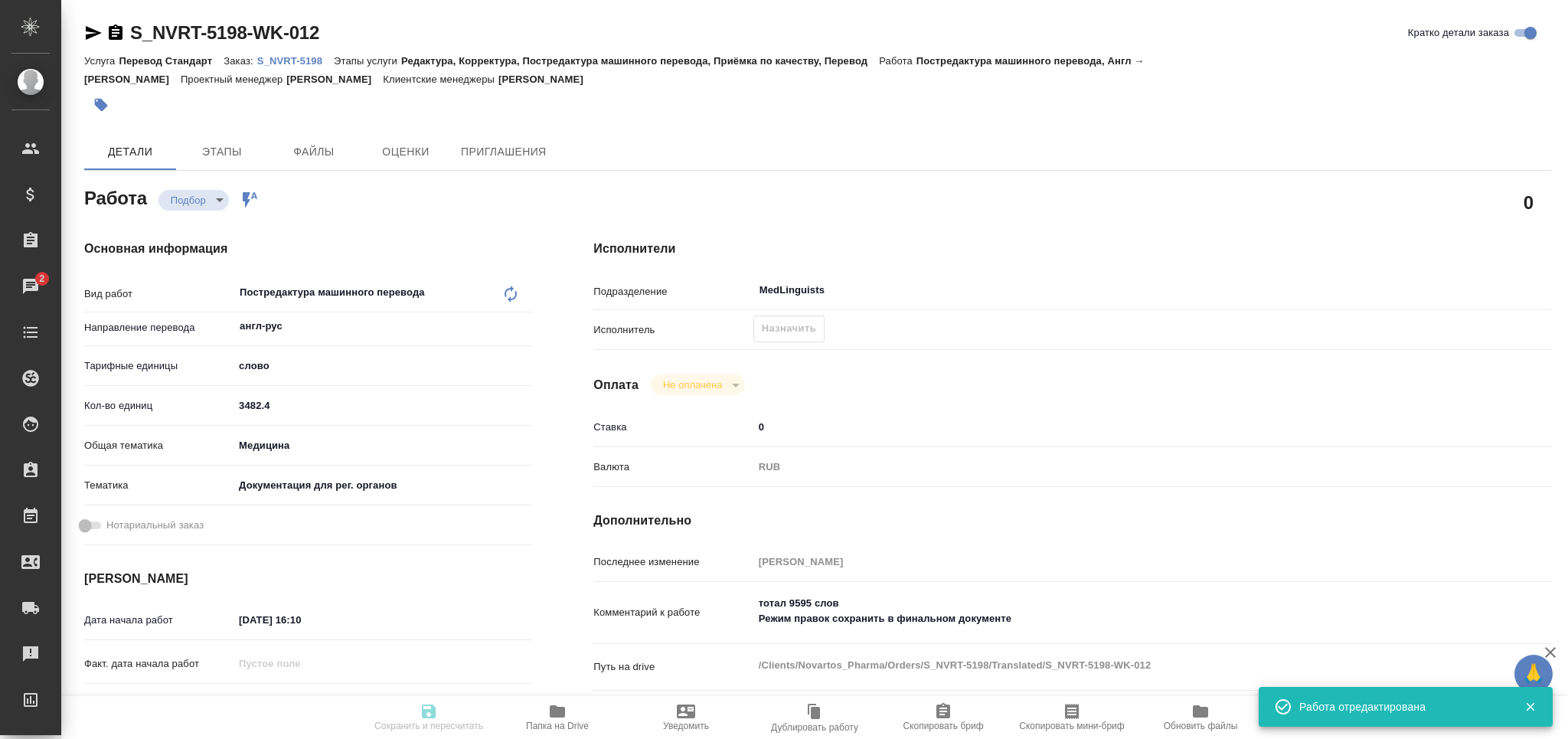
type input "3482.4"
type input "med"
type input "5f647205b73bc97568ca66c6"
type input "09.09.2025 16:10"
type input "01.10.2025 17:00"
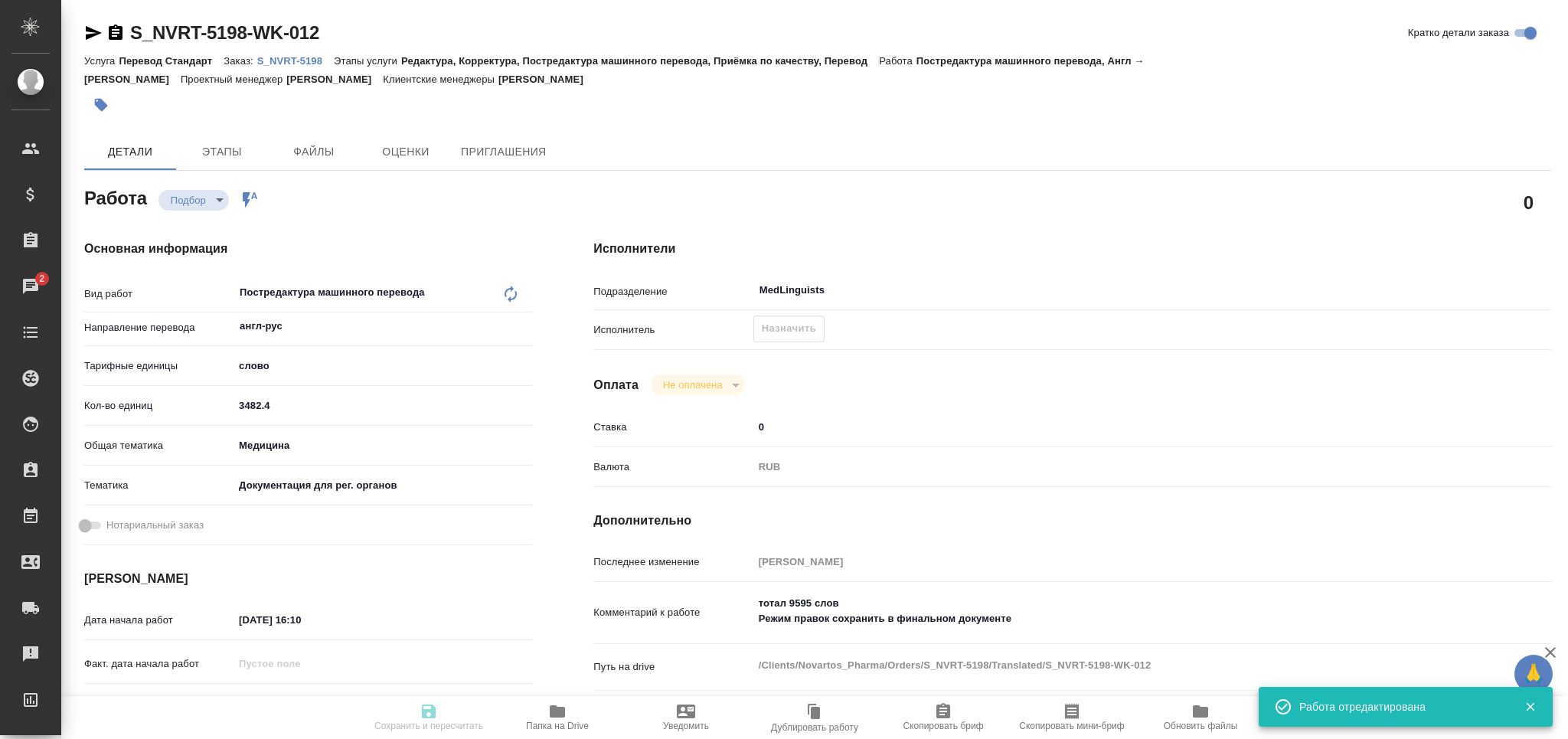
type input "01.10.2025 17:00"
type input "MedLinguists"
type input "notPayed"
type input "0"
type input "RUB"
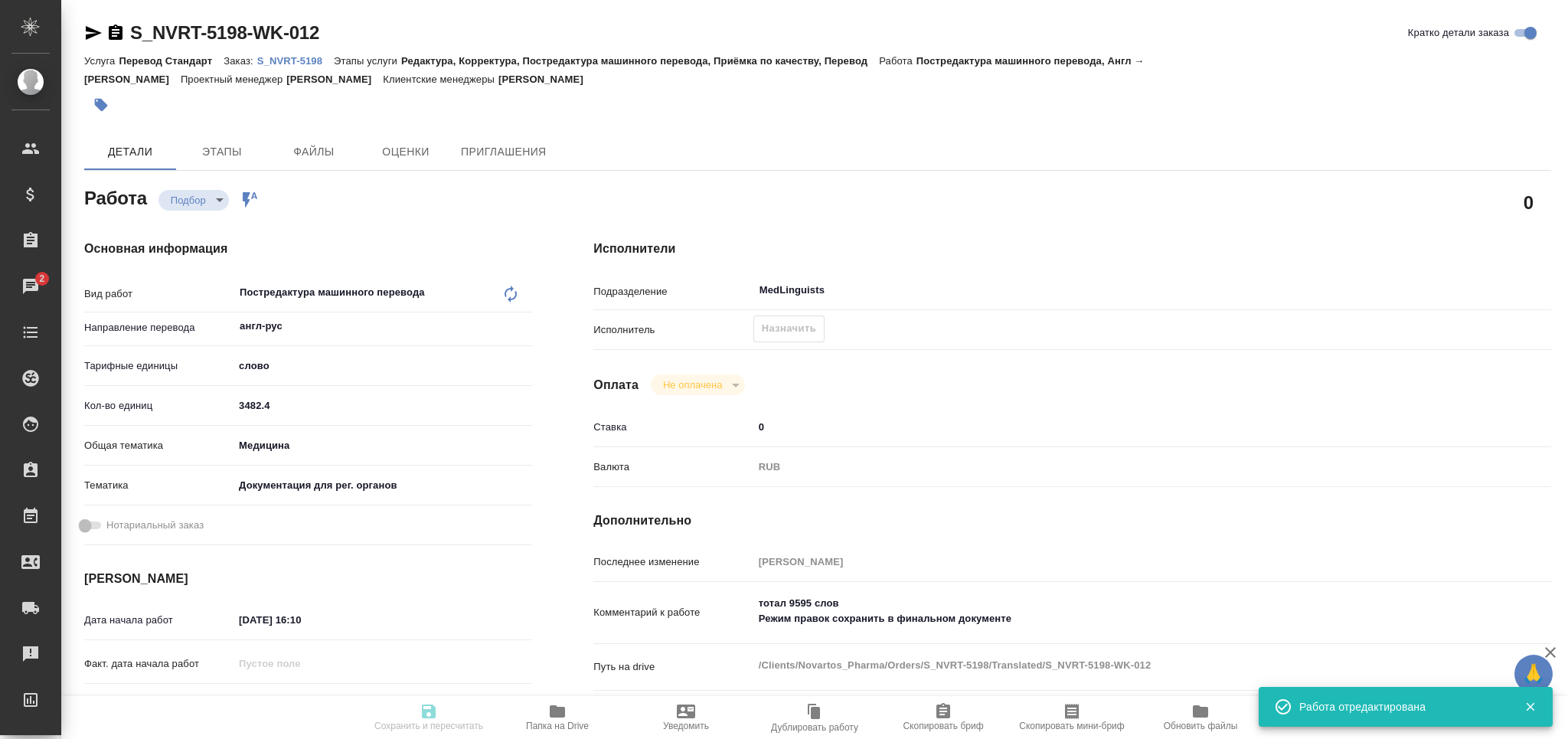
type input "[PERSON_NAME]"
type textarea "тотал 9595 слов Режим правок сохранить в финальном документе"
type textarea "x"
type textarea "/Clients/Novartos_Pharma/Orders/S_NVRT-5198/Translated/S_NVRT-5198-WK-012"
type textarea "x"
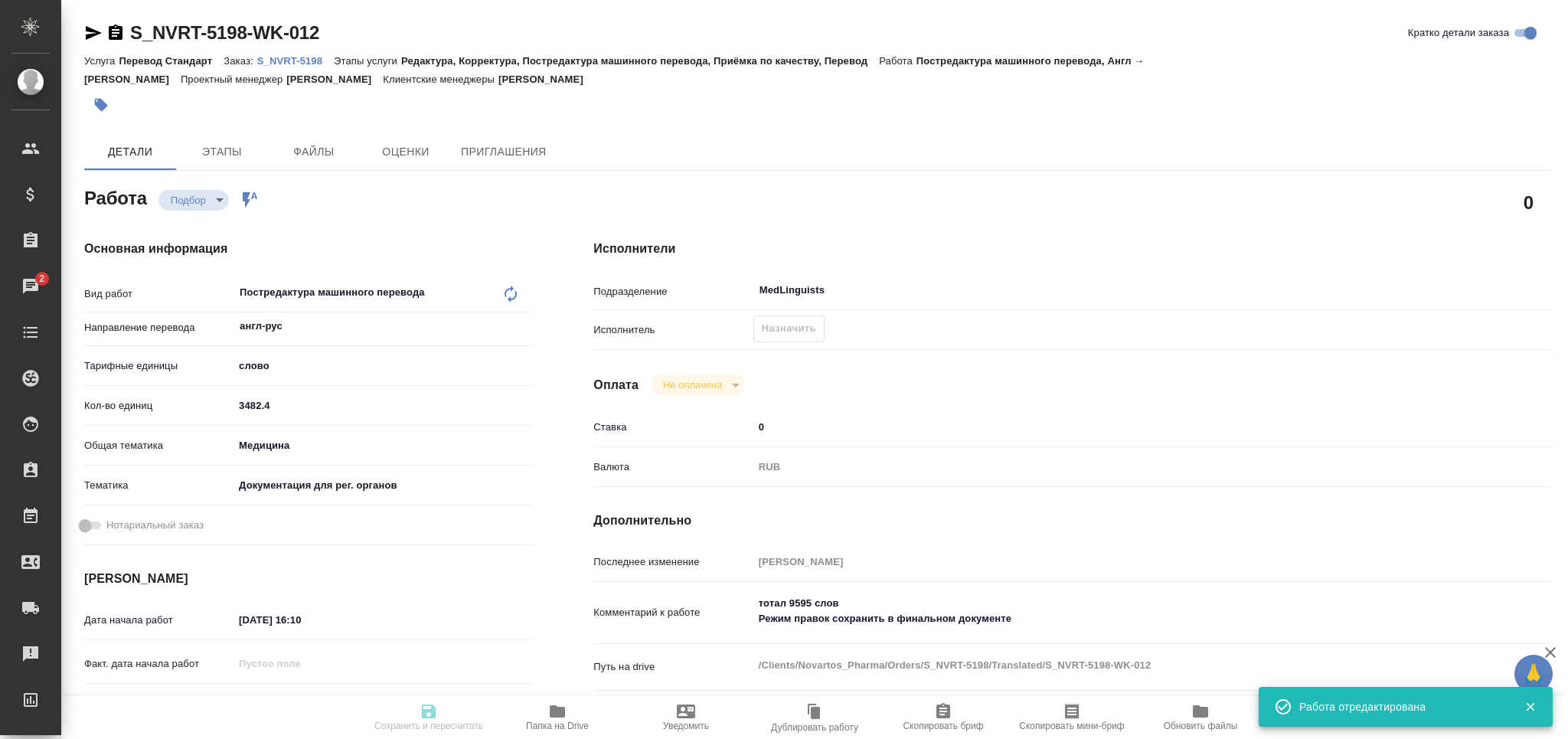
type input "S_NVRT-5198"
type input "Перевод Стандарт"
type input "Редактура, Корректура, Постредактура машинного перевода, Приёмка по качеству, П…"
type input "[PERSON_NAME]"
type input "Малофеева Екатерина"
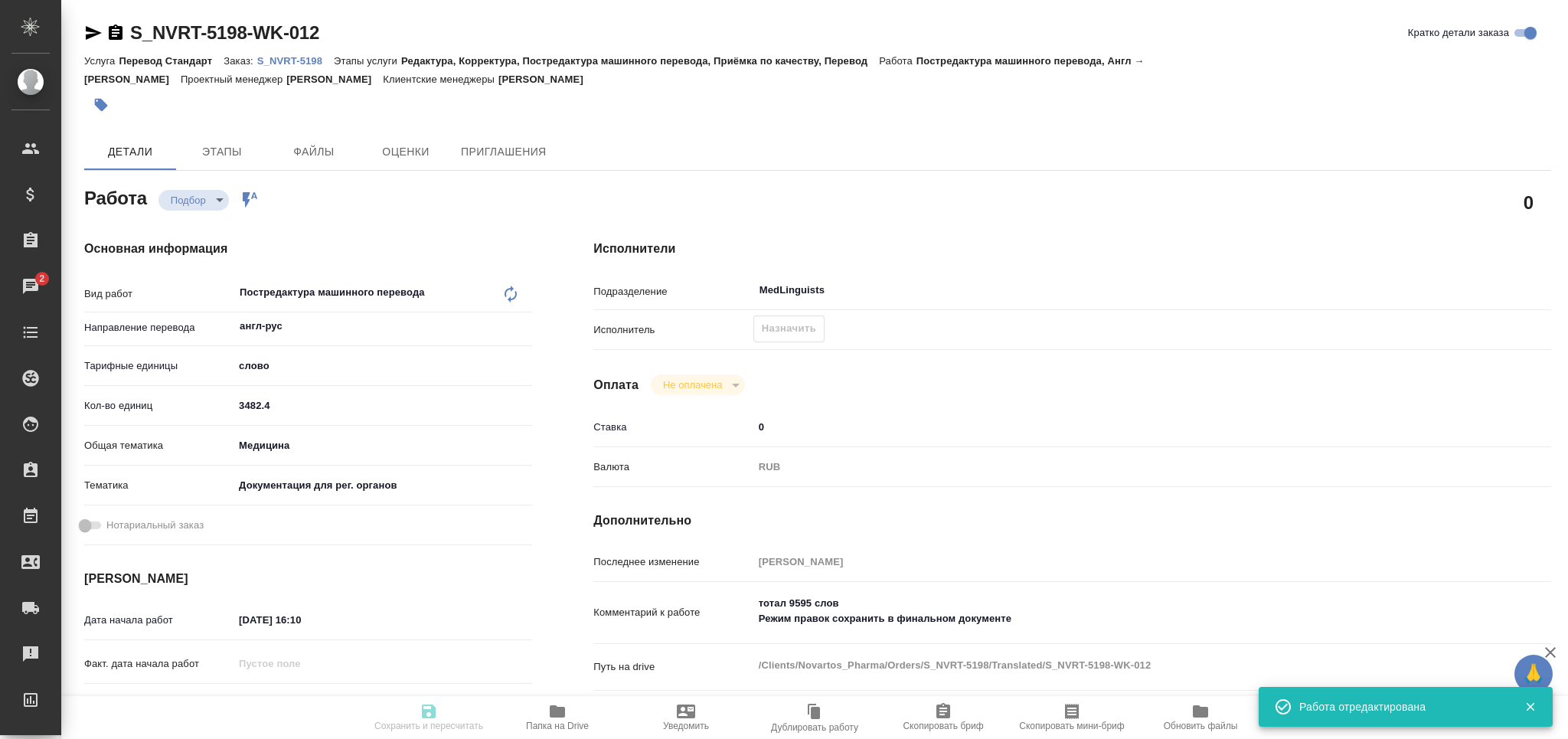
type input "/Clients/Novartos_Pharma/Orders/S_NVRT-5198"
type textarea "x"
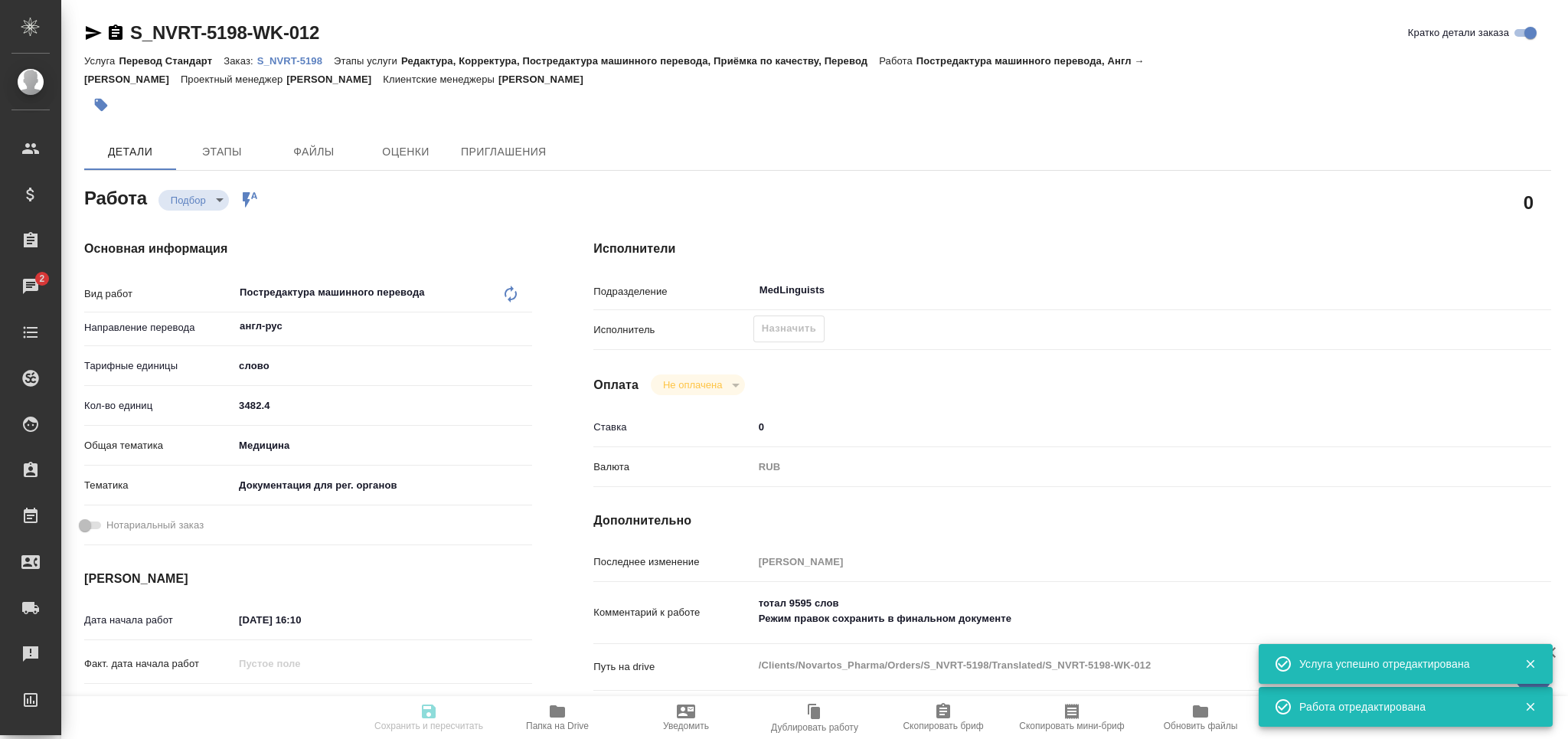
type textarea "x"
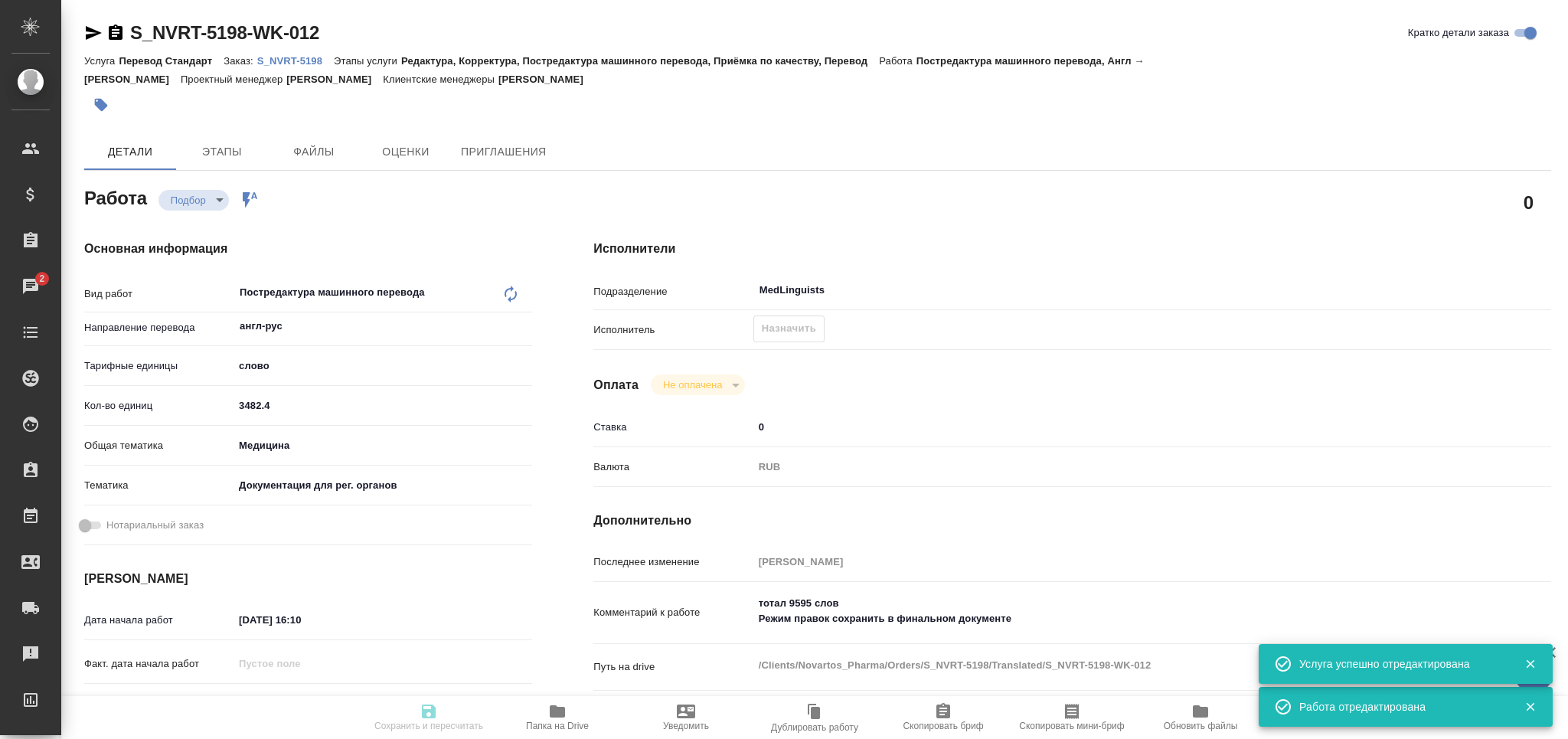
type textarea "x"
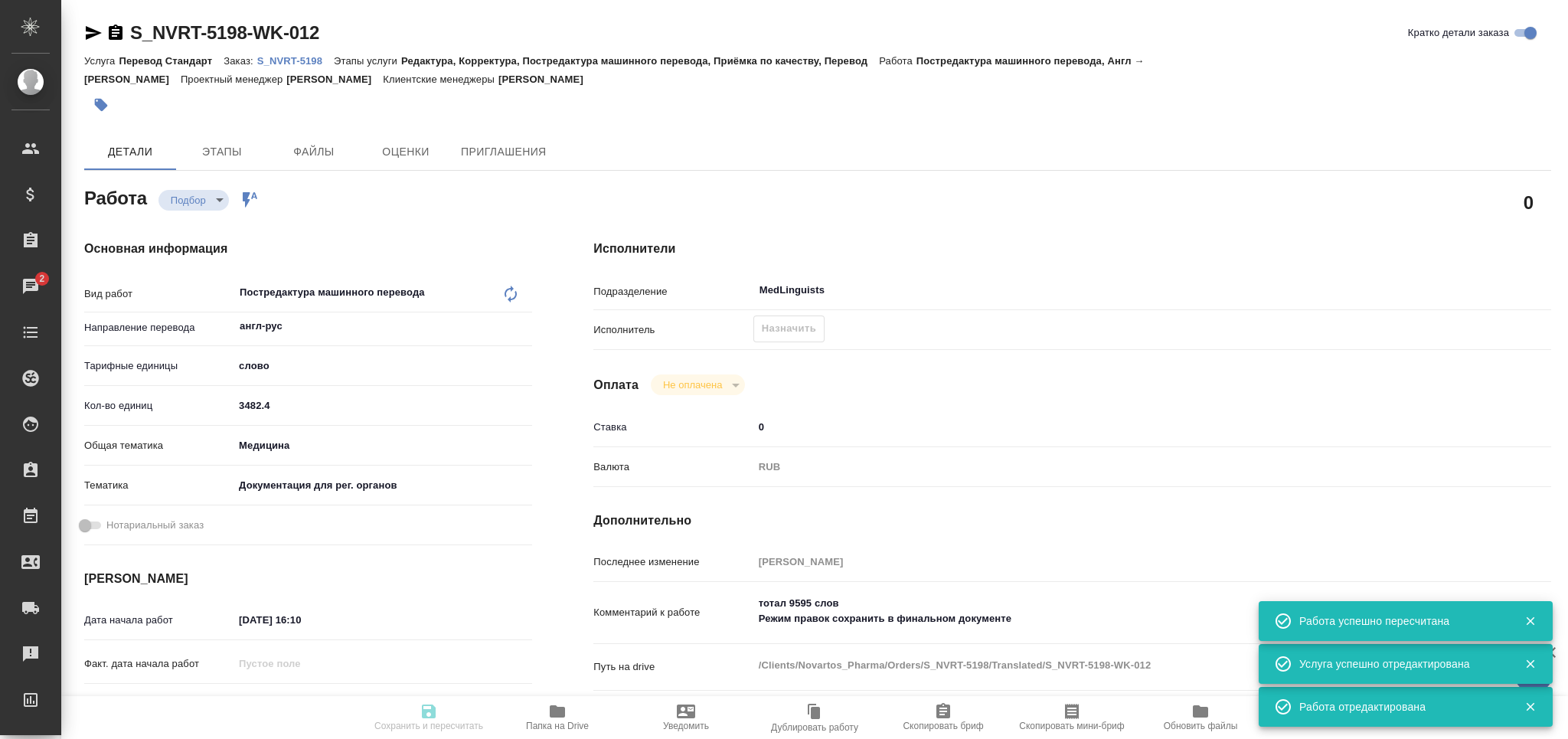
type input "recruiting"
type textarea "Постредактура машинного перевода"
type textarea "x"
type input "англ-рус"
type input "5a8b1489cc6b4906c91bfd90"
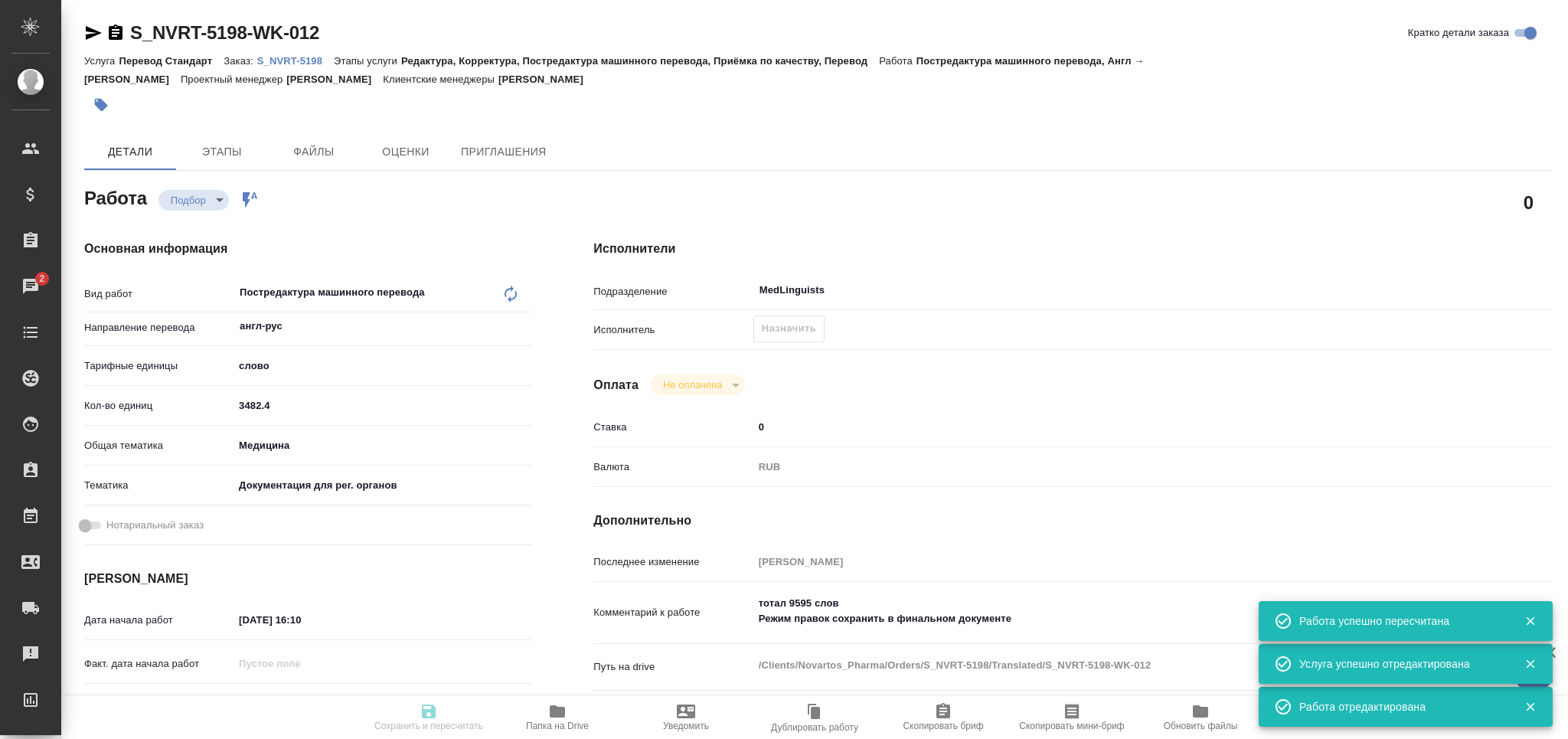
type input "3482.4"
type input "med"
type input "5f647205b73bc97568ca66c6"
type input "09.09.2025 16:10"
type input "01.10.2025 17:00"
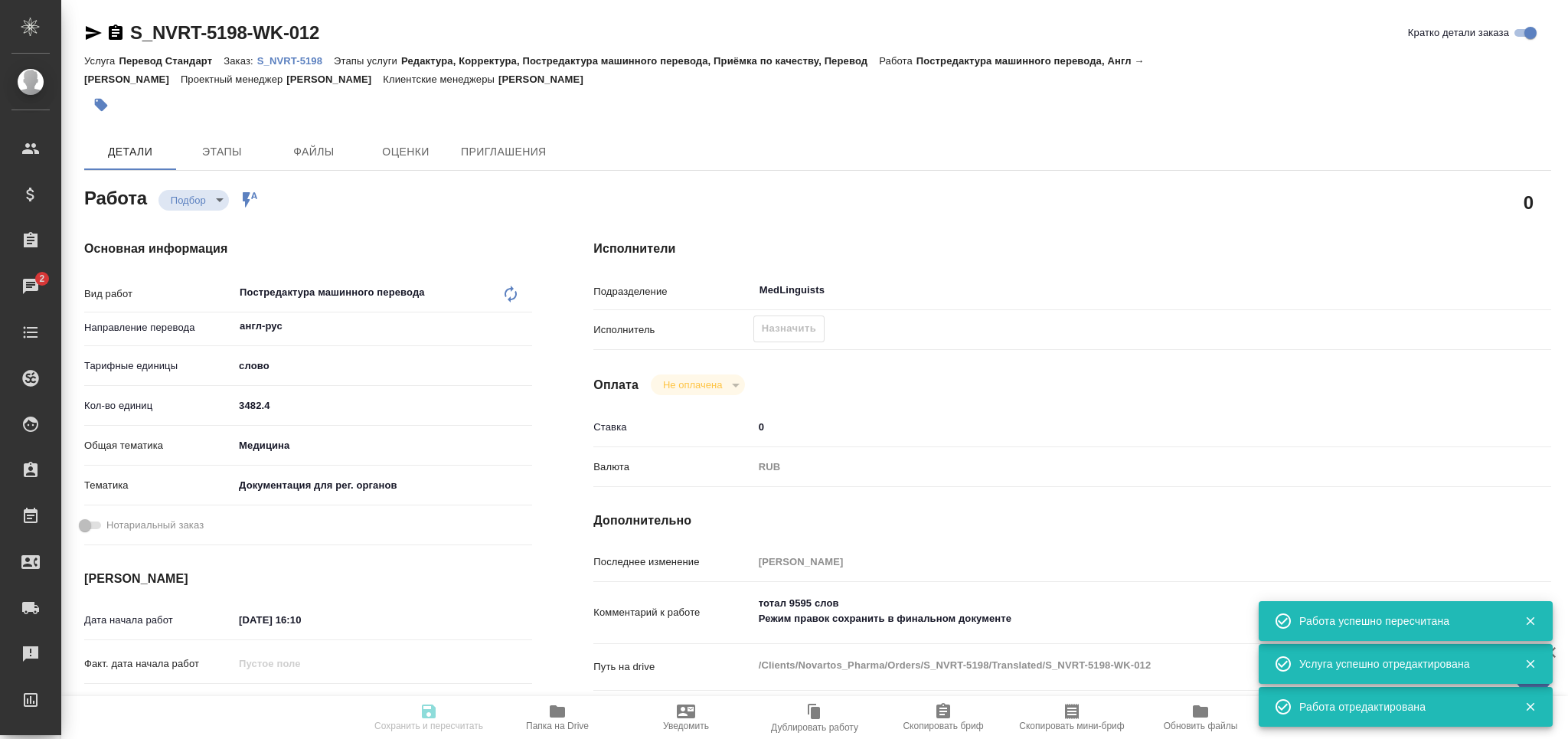
type input "01.10.2025 17:00"
type input "MedLinguists"
type input "notPayed"
type input "0"
type input "RUB"
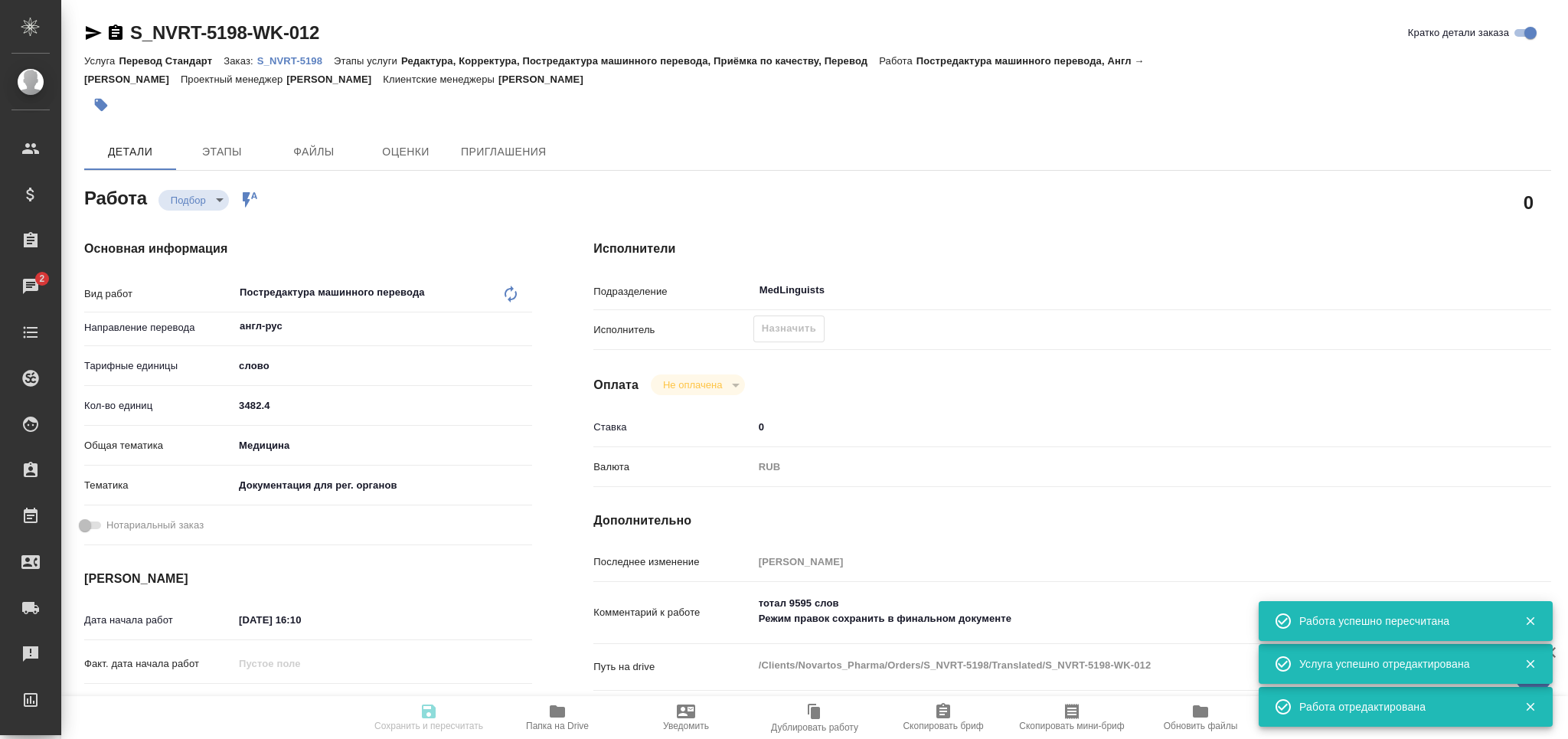
type input "[PERSON_NAME]"
type textarea "тотал 9595 слов Режим правок сохранить в финальном документе"
type textarea "x"
type textarea "/Clients/Novartos_Pharma/Orders/S_NVRT-5198/Translated/S_NVRT-5198-WK-012"
type textarea "x"
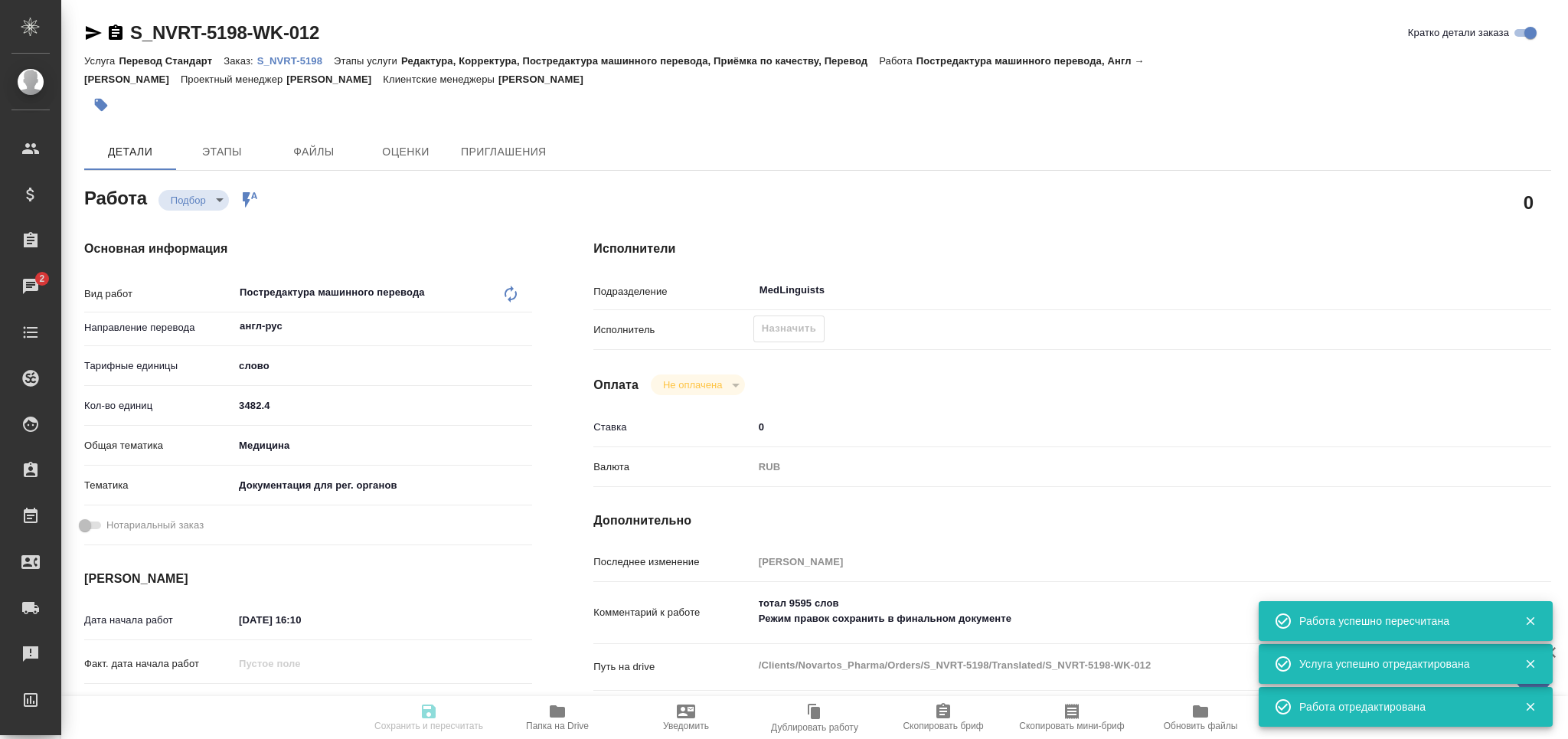
type input "S_NVRT-5198"
type input "Перевод Стандарт"
type input "Редактура, Корректура, Постредактура машинного перевода, Приёмка по качеству, П…"
type input "[PERSON_NAME]"
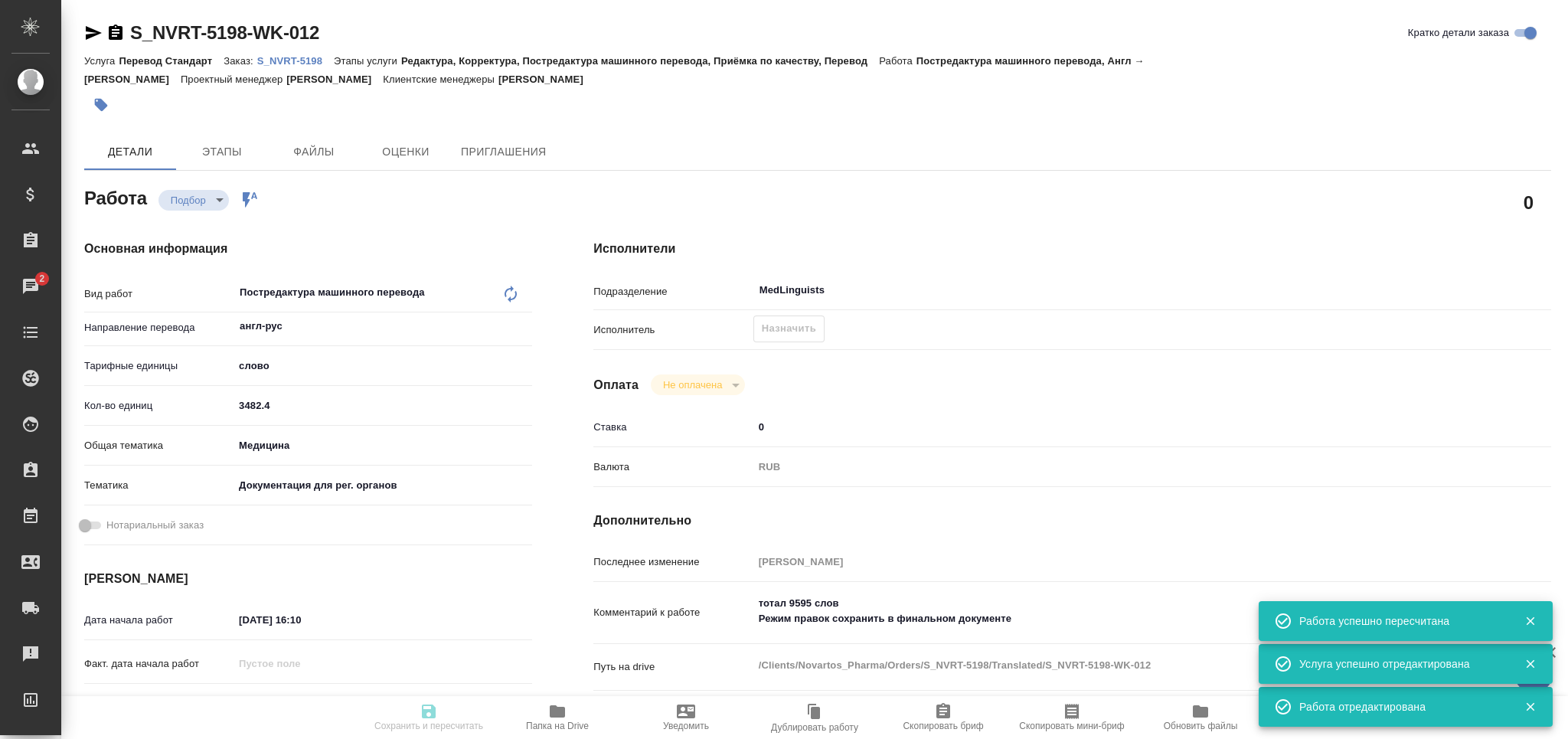
type input "/Clients/Novartos_Pharma/Orders/S_NVRT-5198"
type textarea "x"
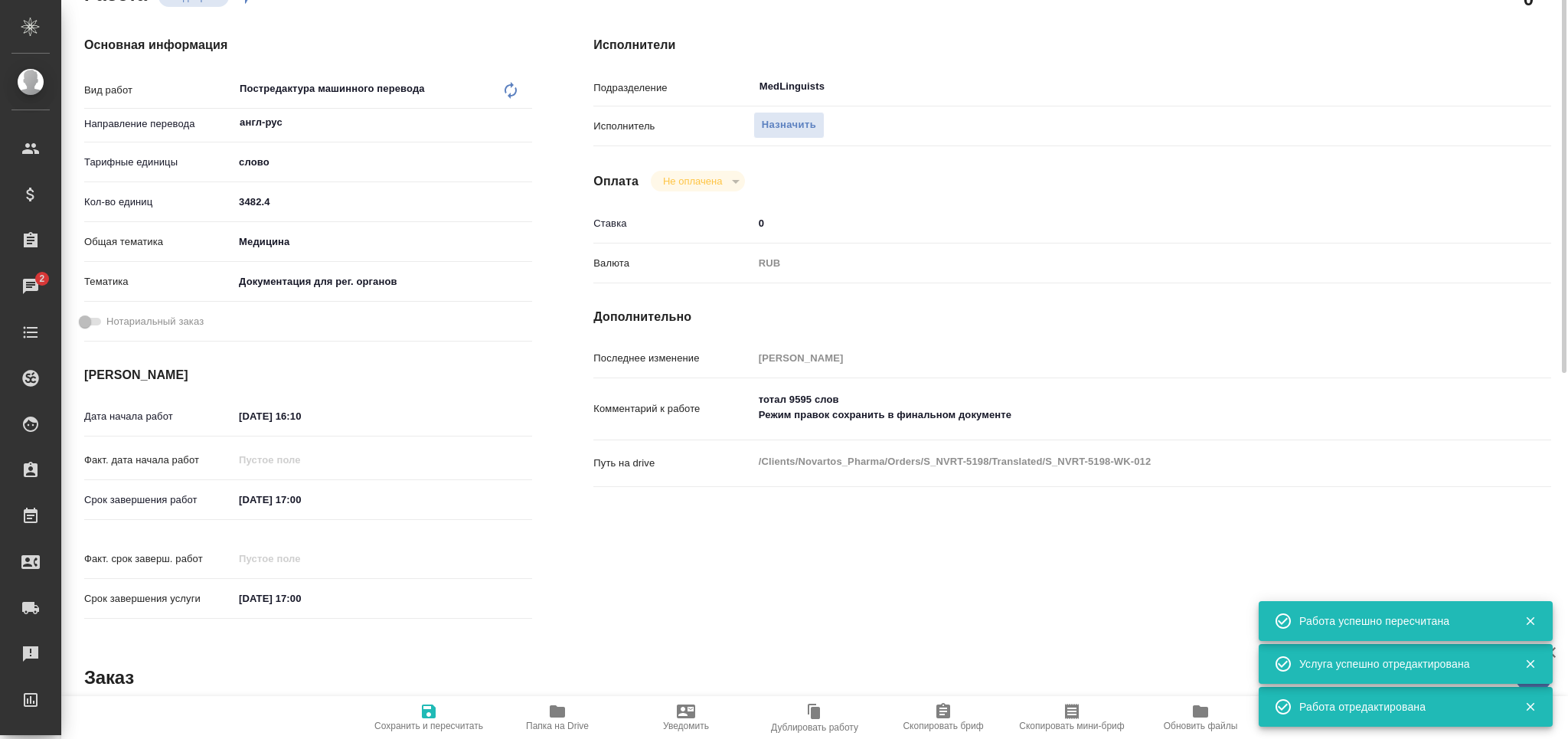
type textarea "x"
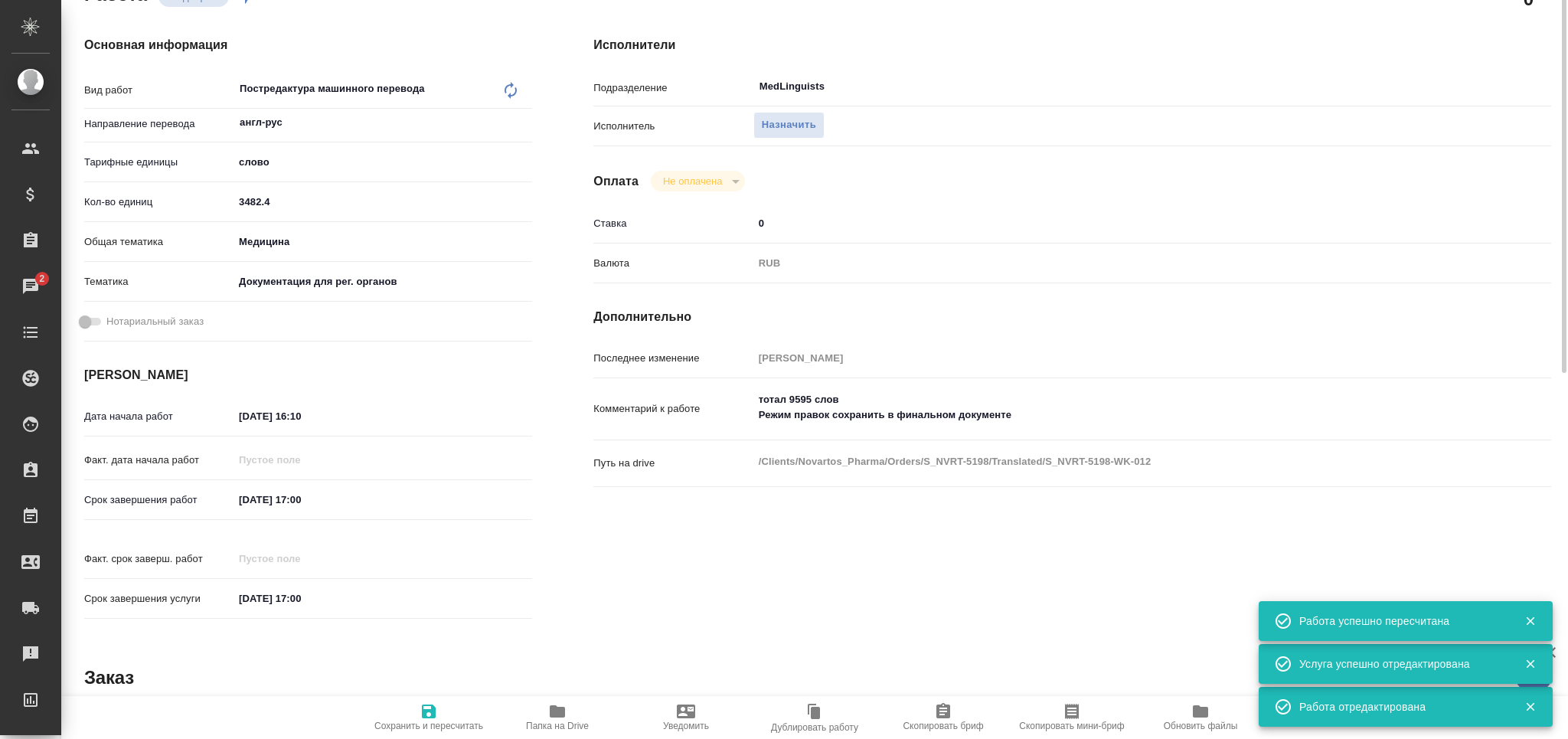
type textarea "x"
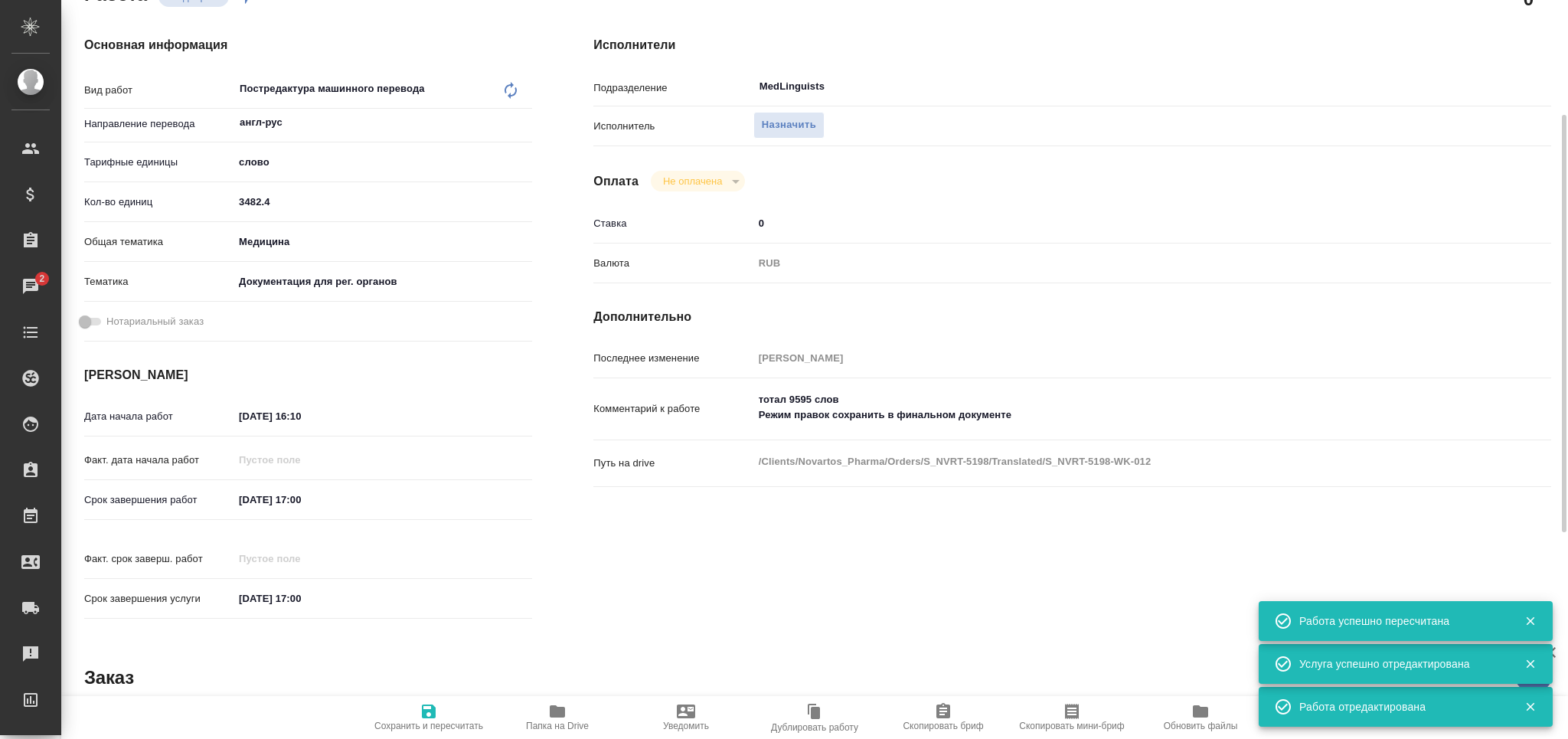
type textarea "x"
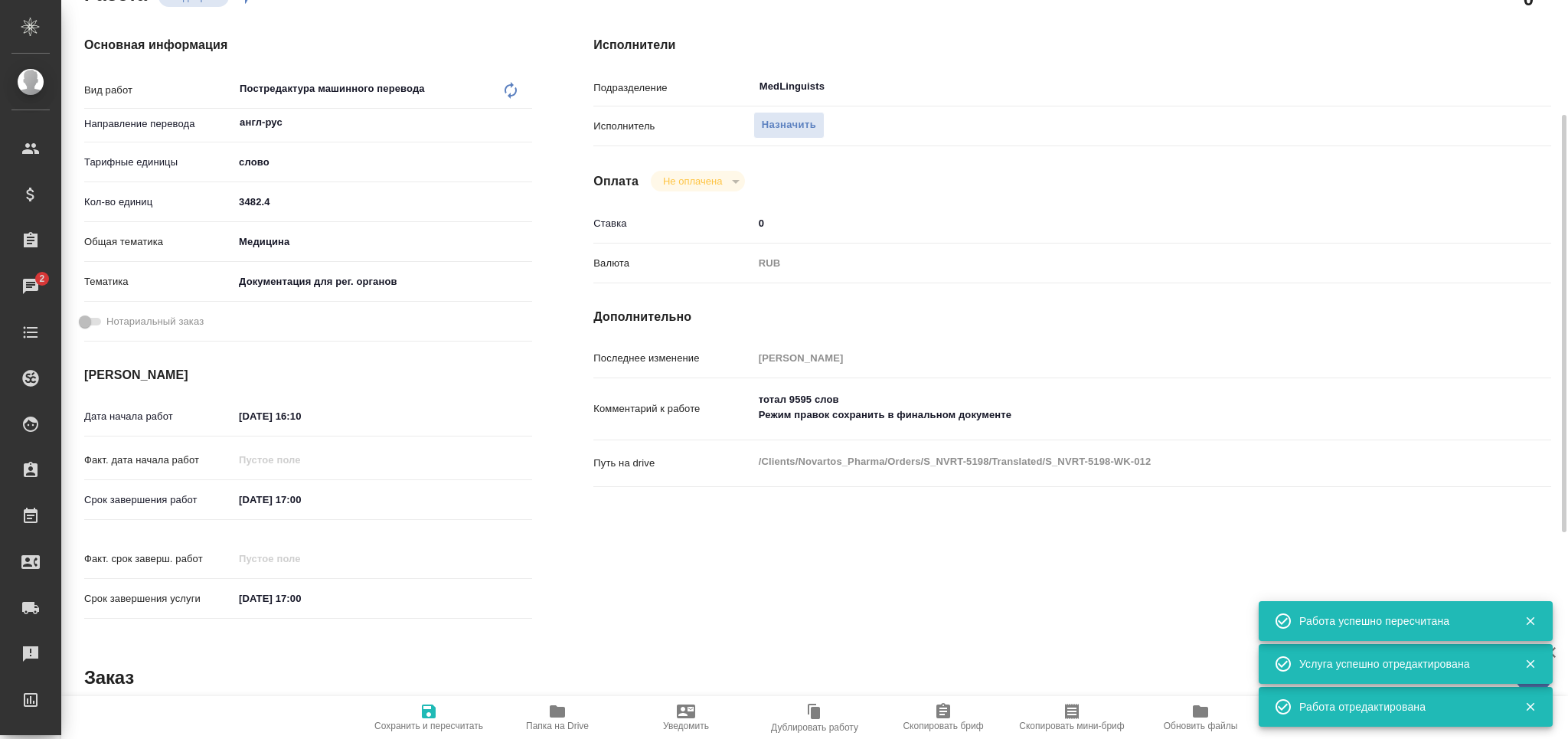
scroll to position [0, 0]
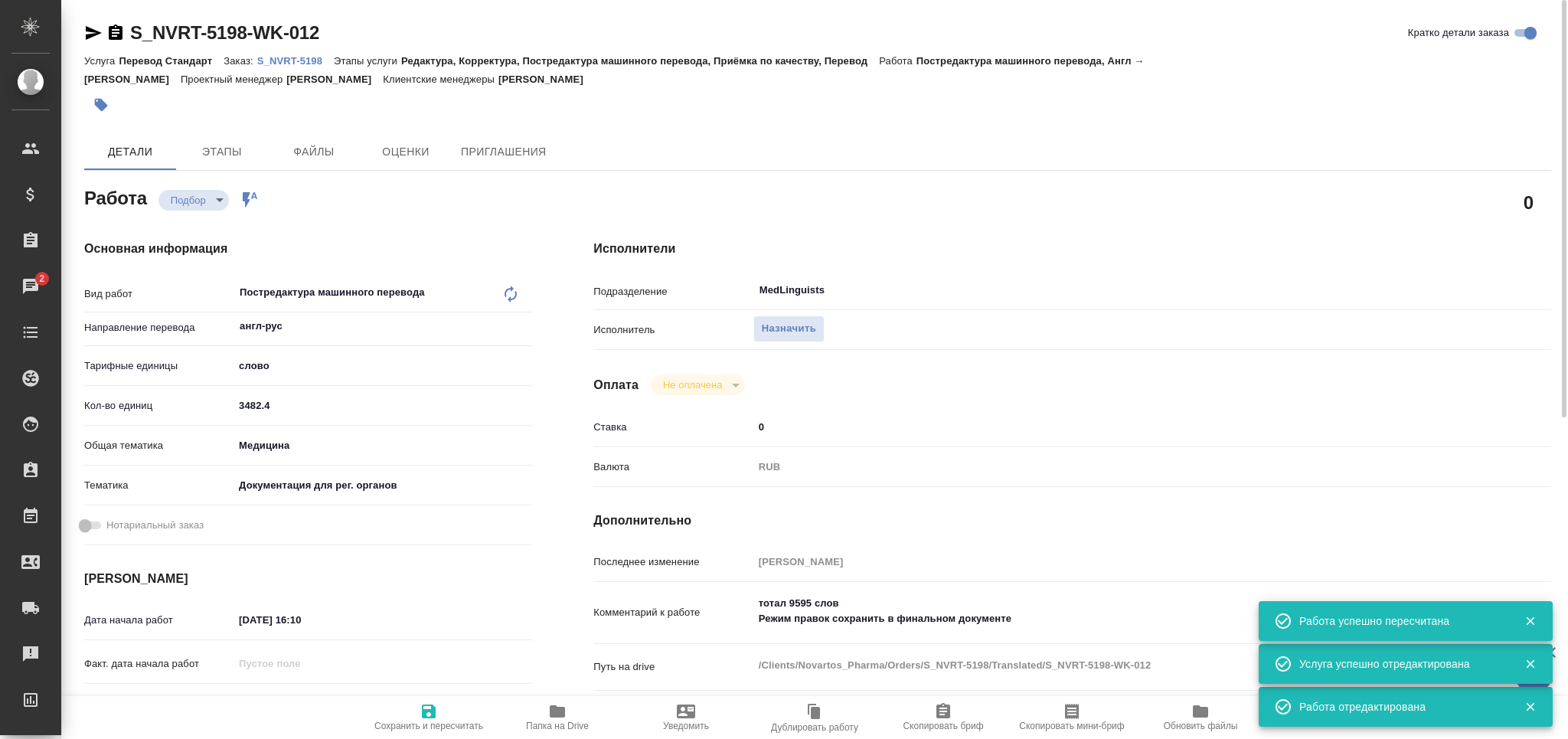
type textarea "x"
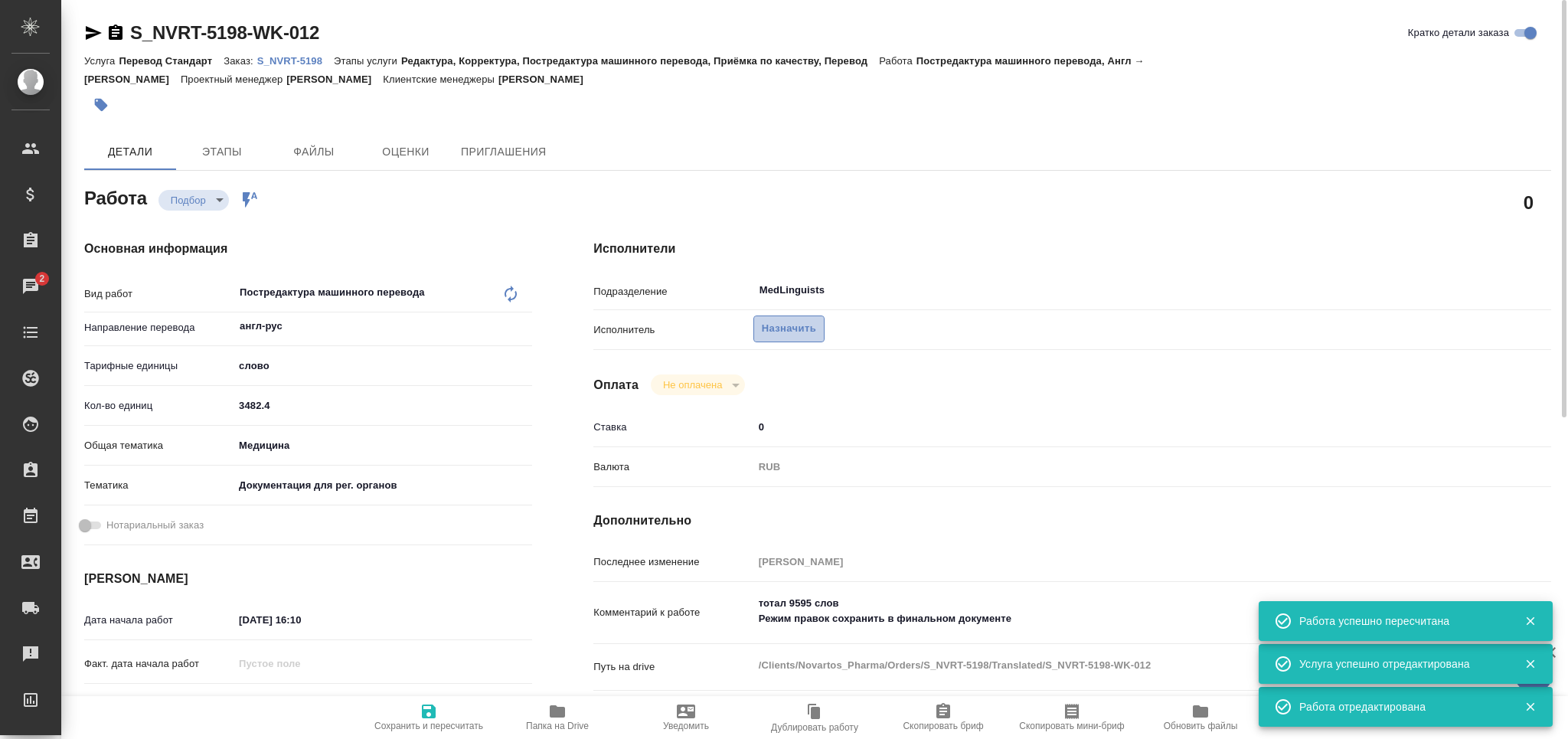
click at [777, 326] on span "Назначить" at bounding box center [789, 328] width 54 height 18
type textarea "x"
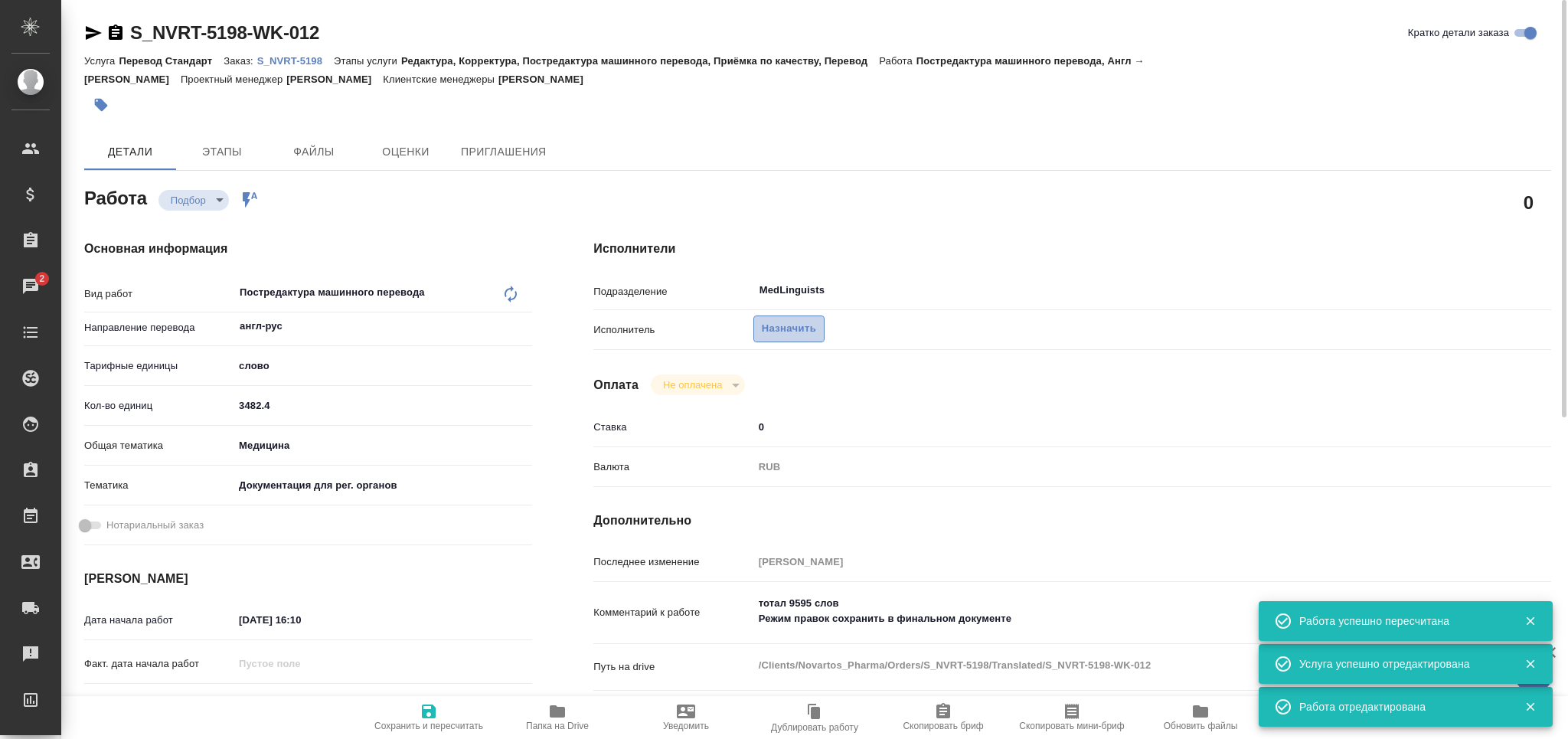
type textarea "x"
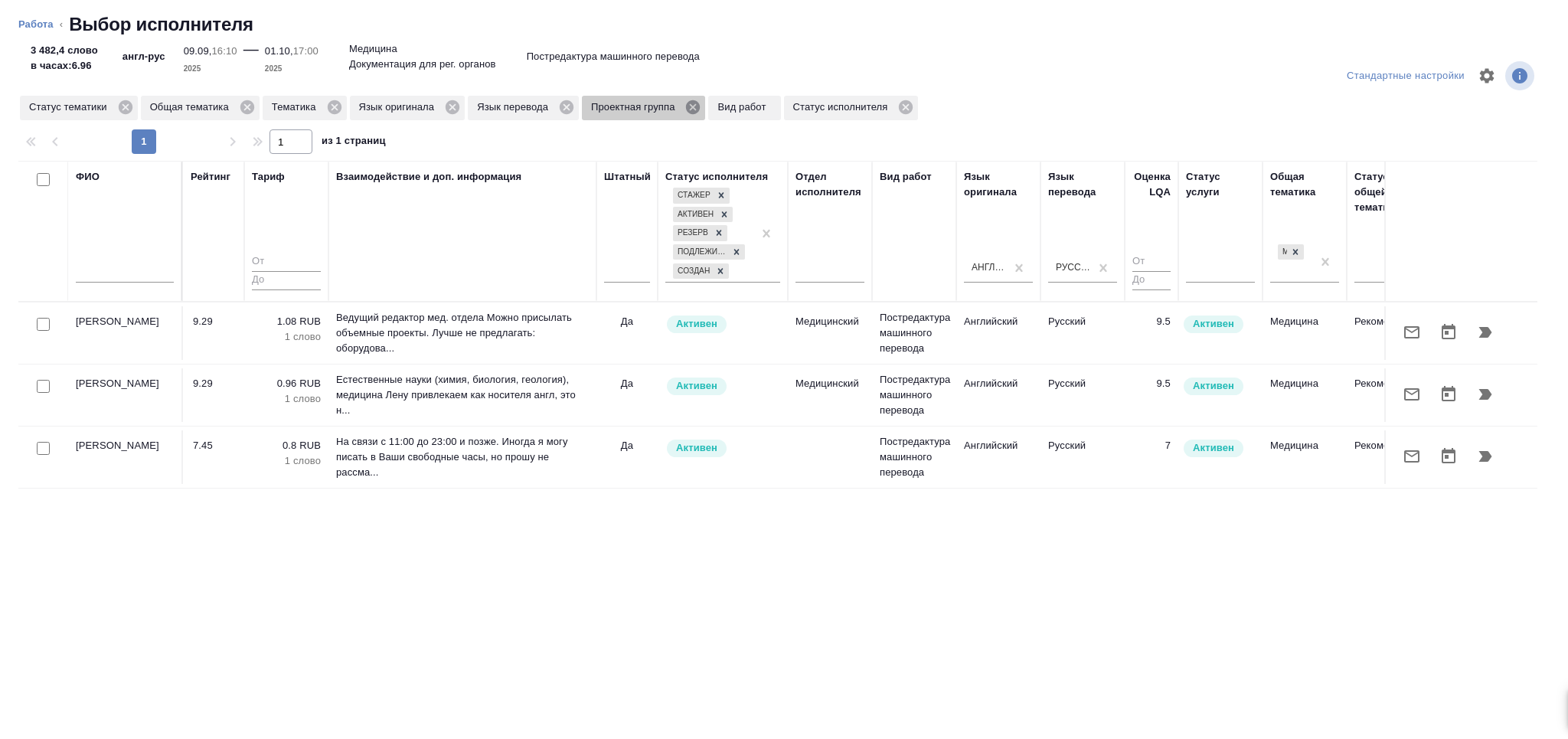
click at [692, 107] on icon at bounding box center [693, 108] width 17 height 17
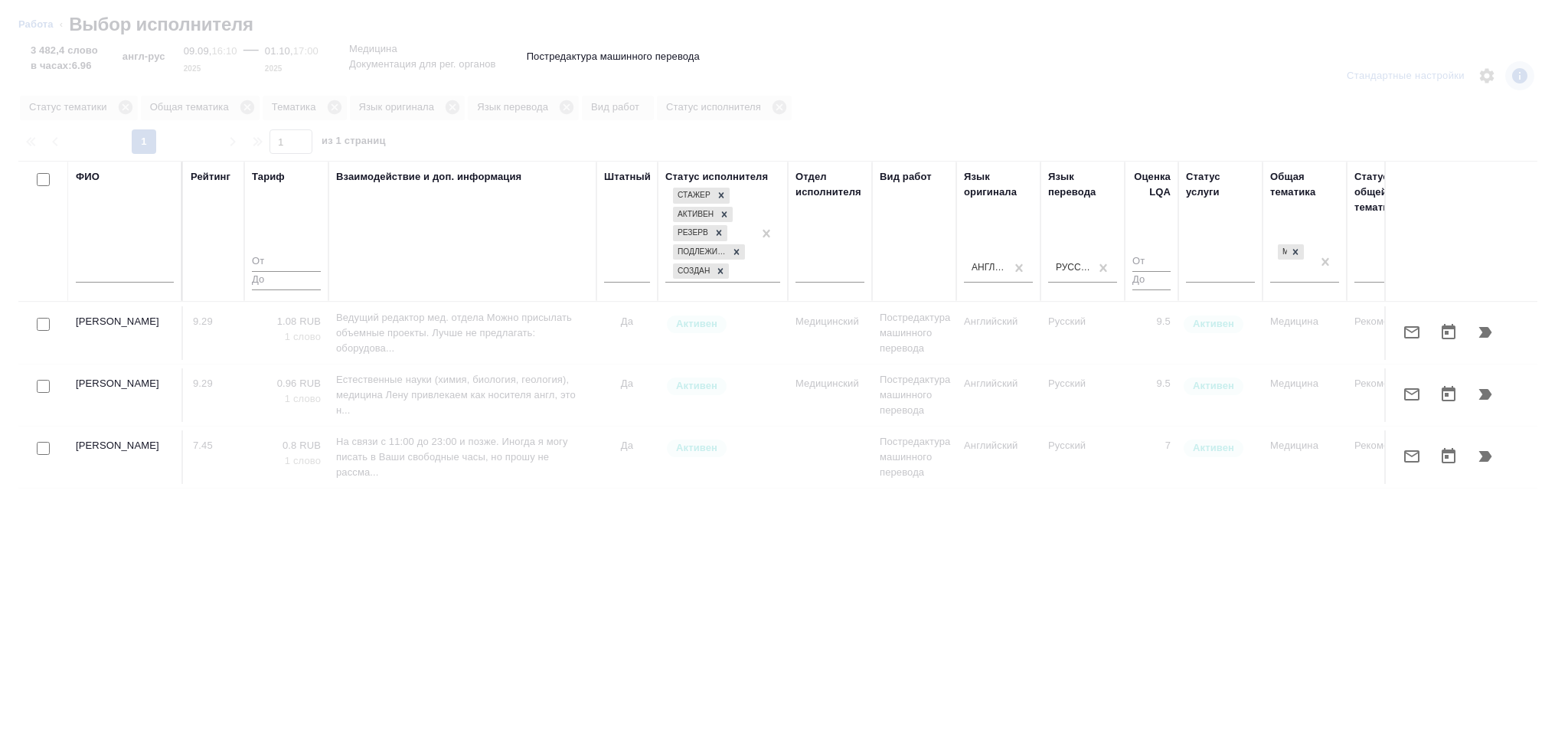
click at [135, 264] on input "text" at bounding box center [124, 273] width 98 height 19
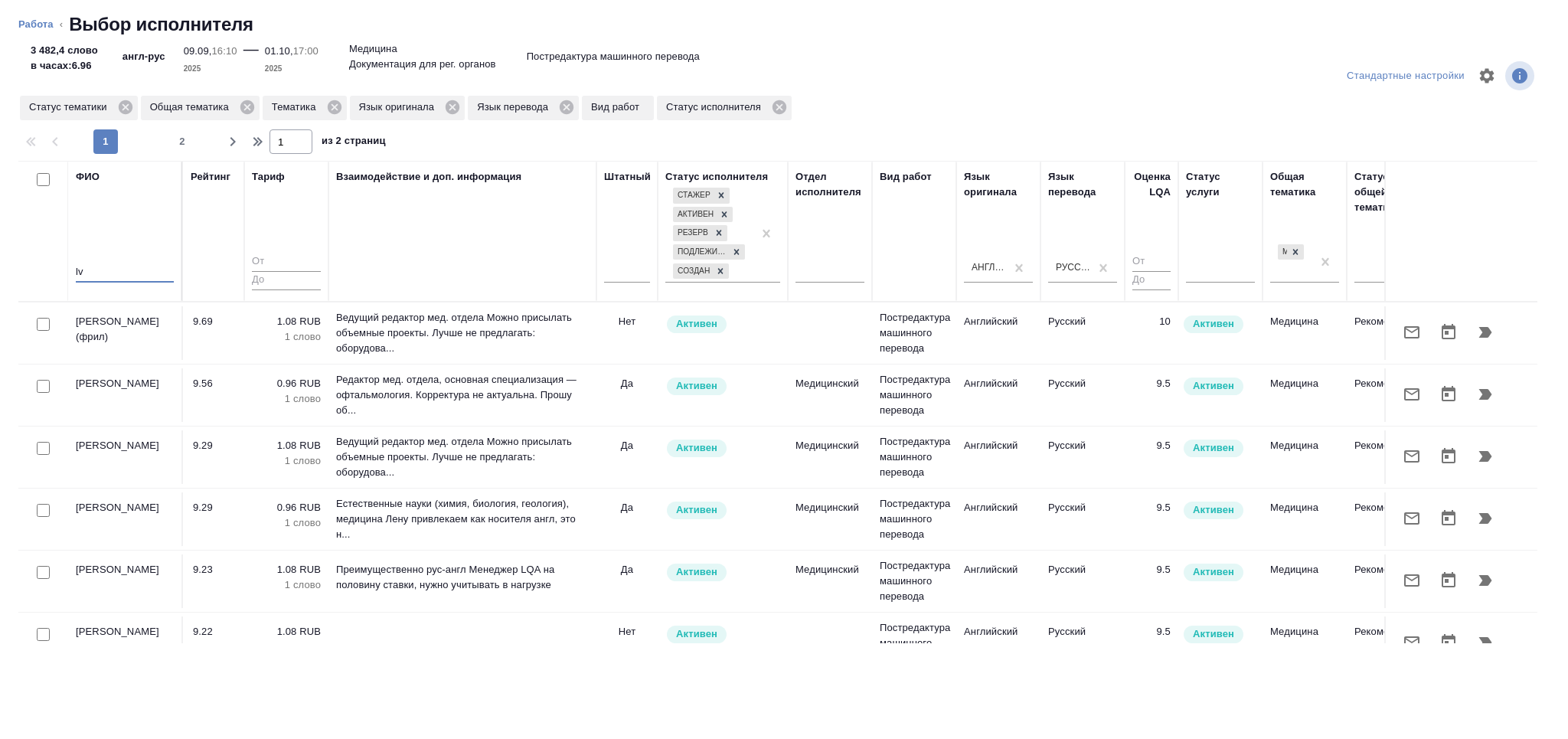
type input "l"
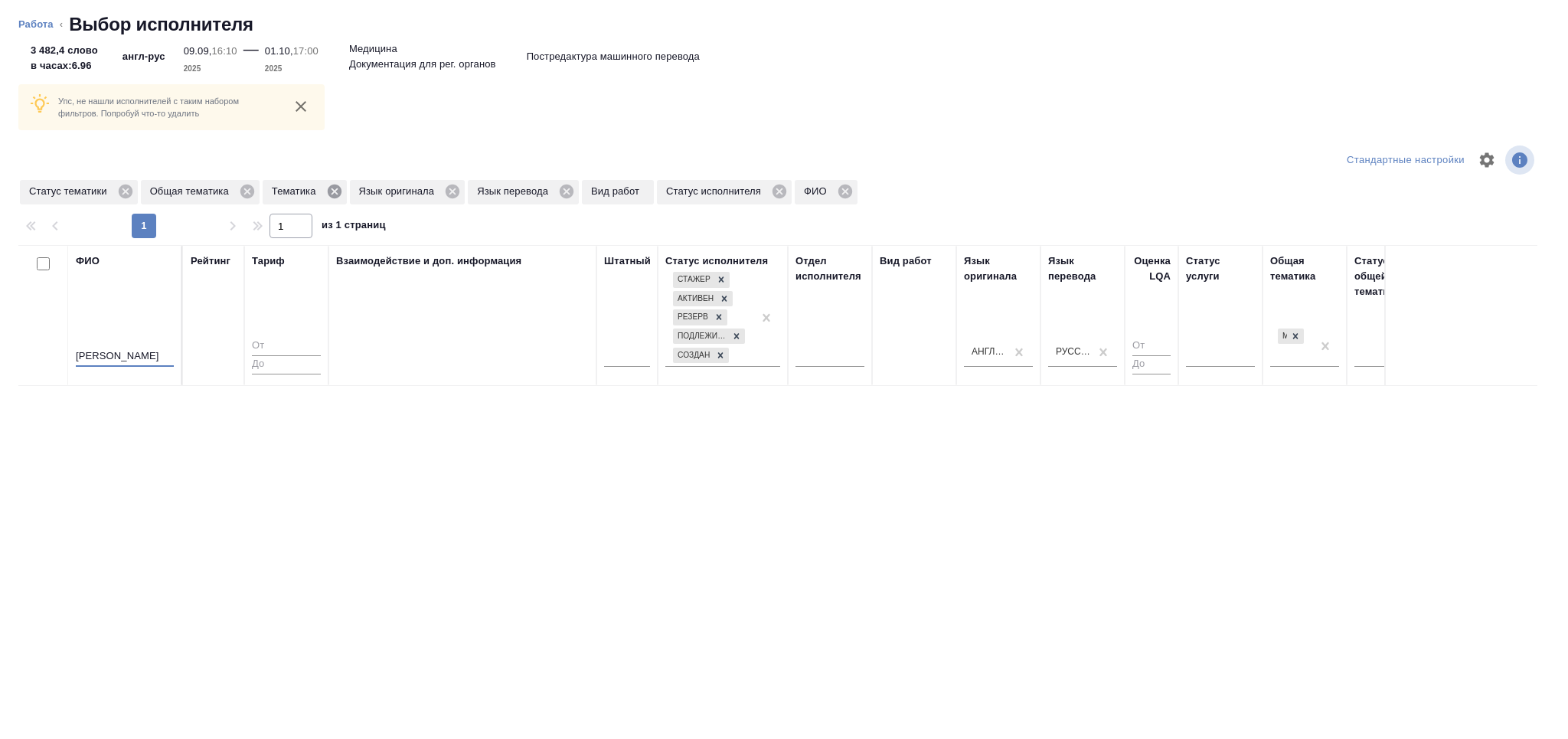
type input "дмитриева"
click at [331, 189] on icon at bounding box center [335, 192] width 17 height 17
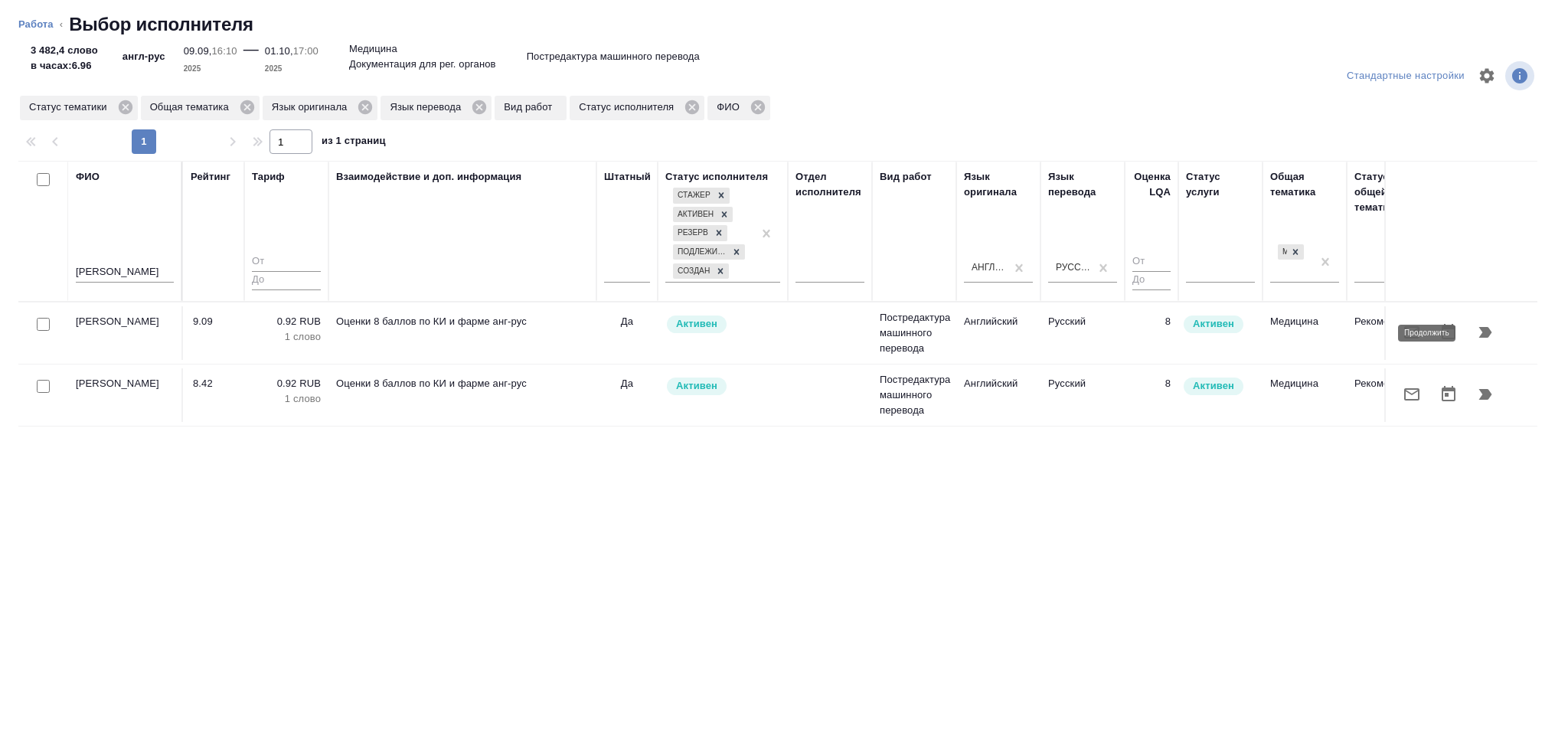
click at [1486, 333] on icon "button" at bounding box center [1486, 331] width 13 height 10
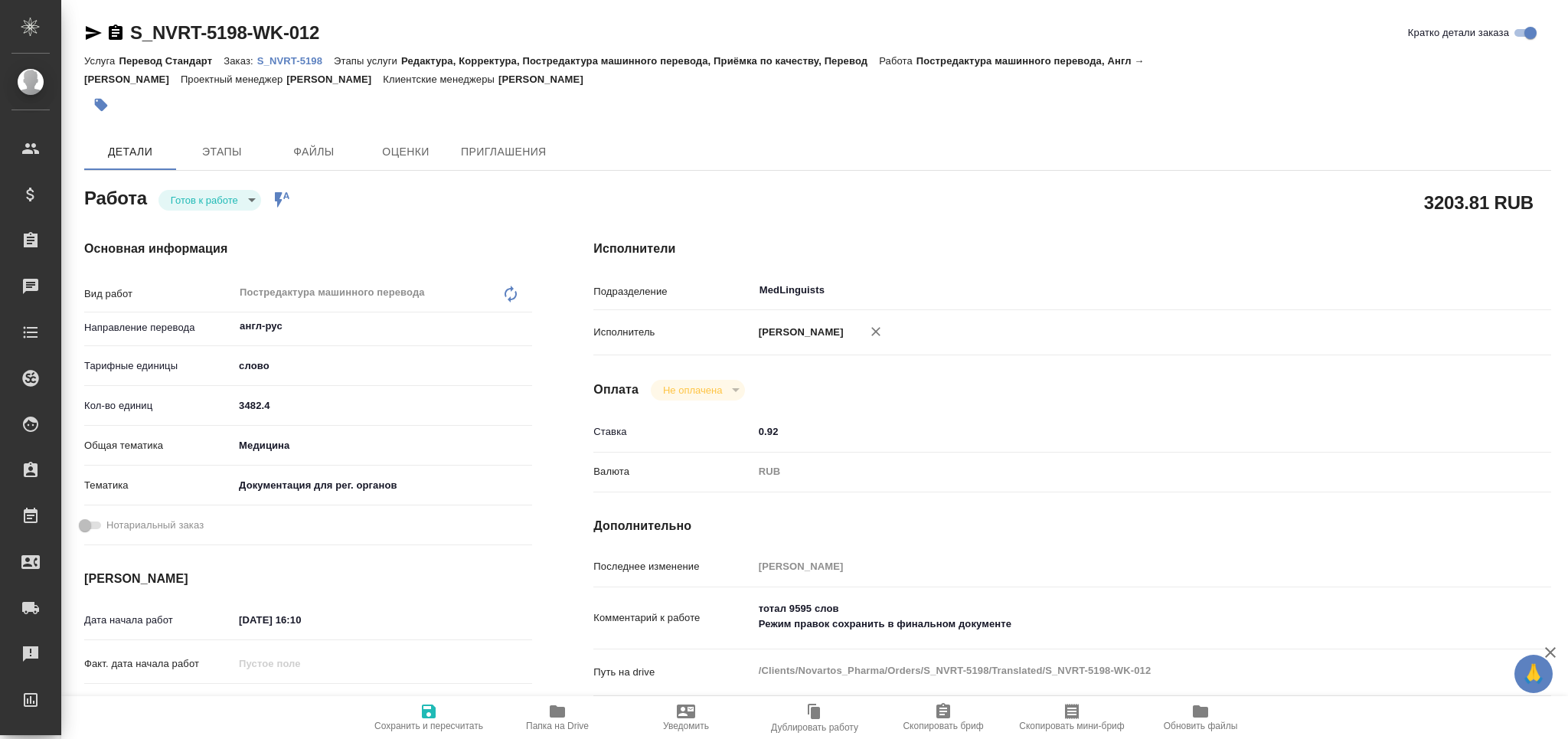
type textarea "x"
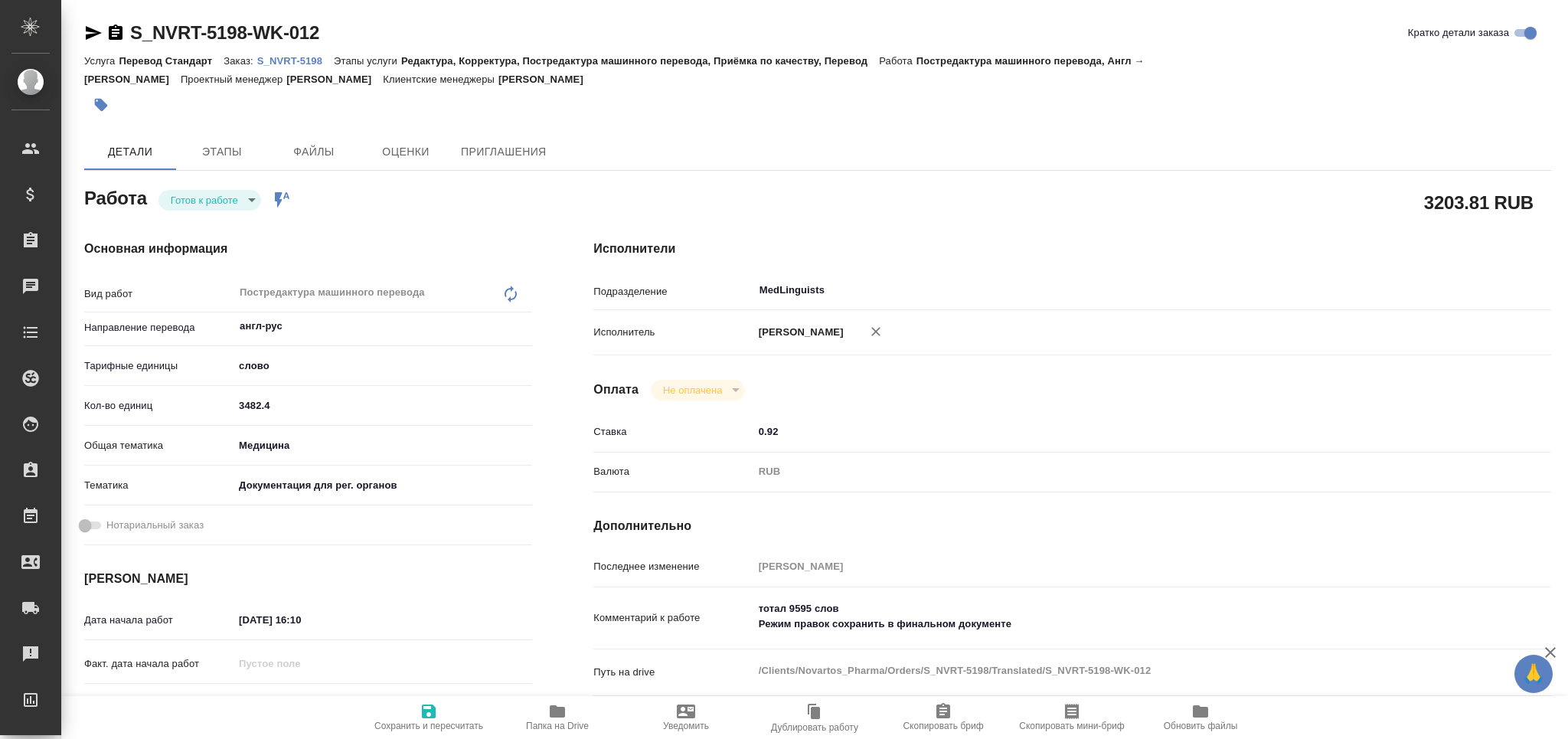
type textarea "x"
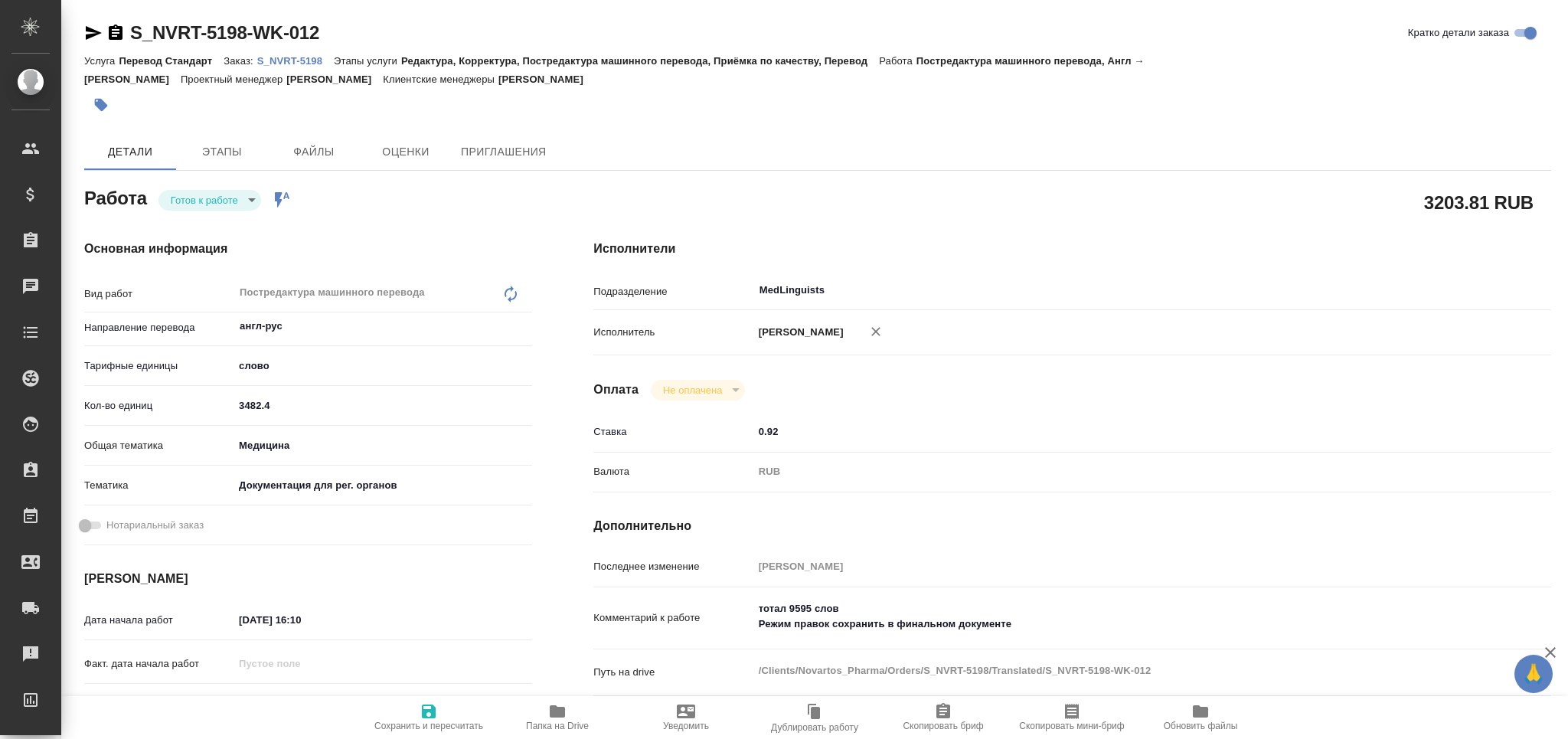
type textarea "x"
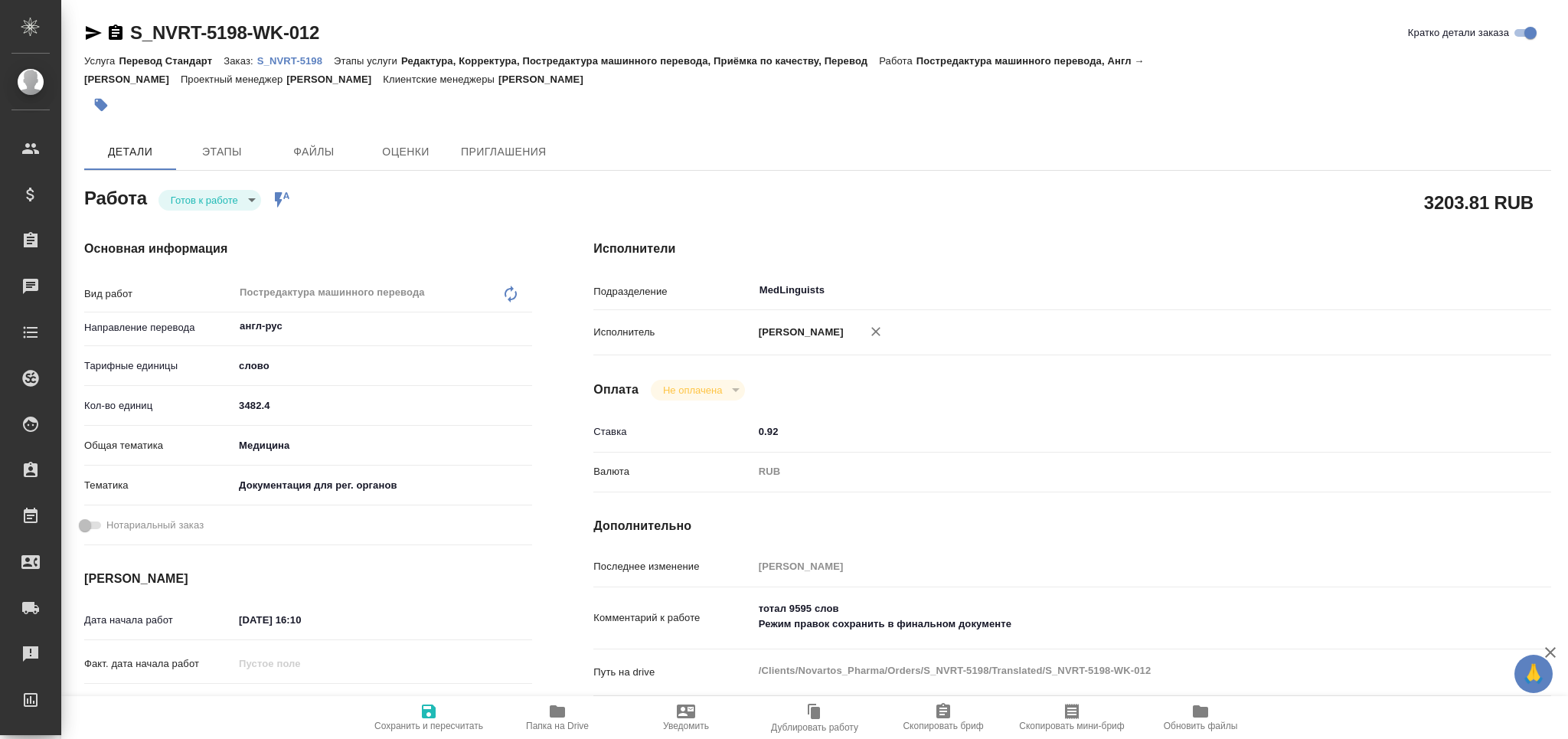
type textarea "x"
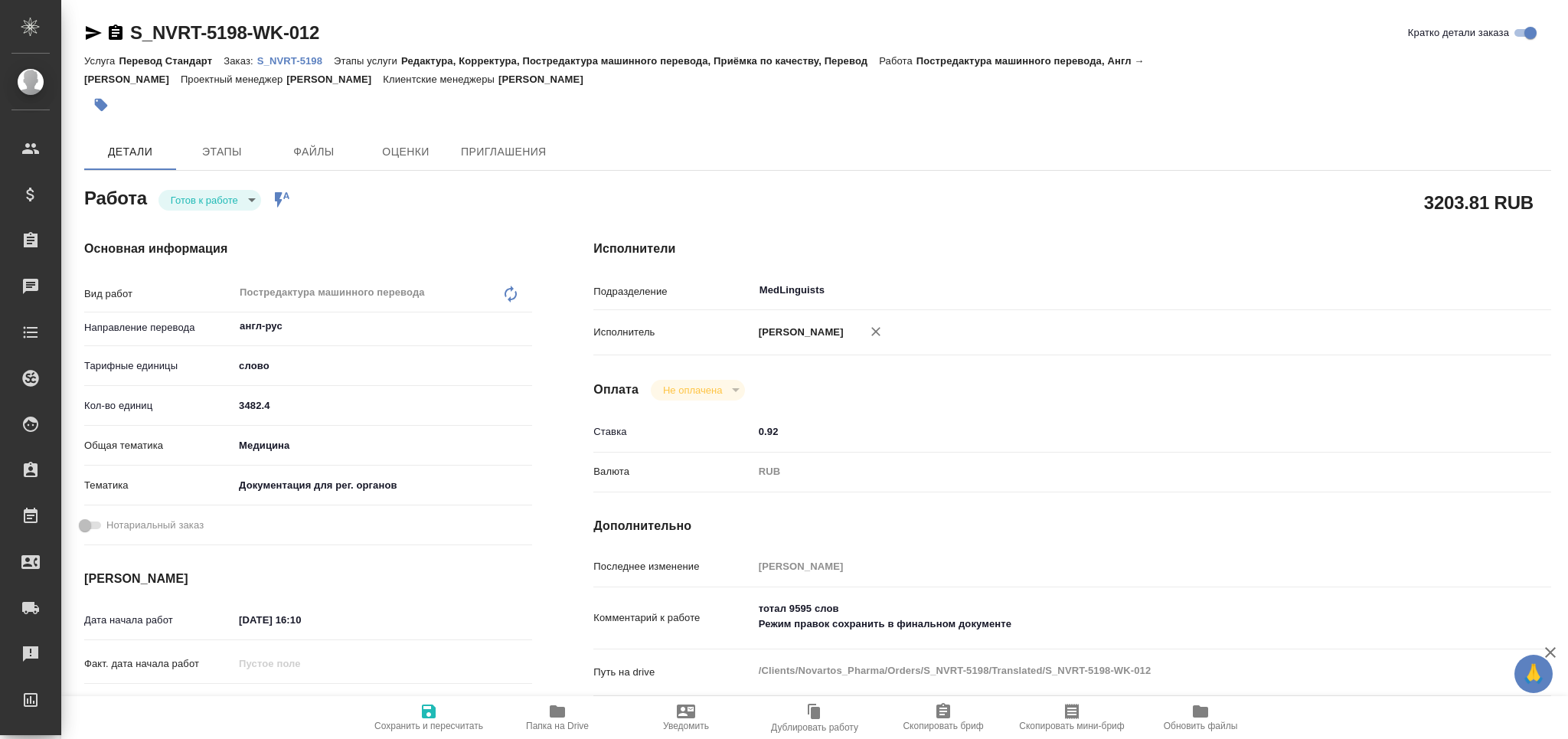
type textarea "x"
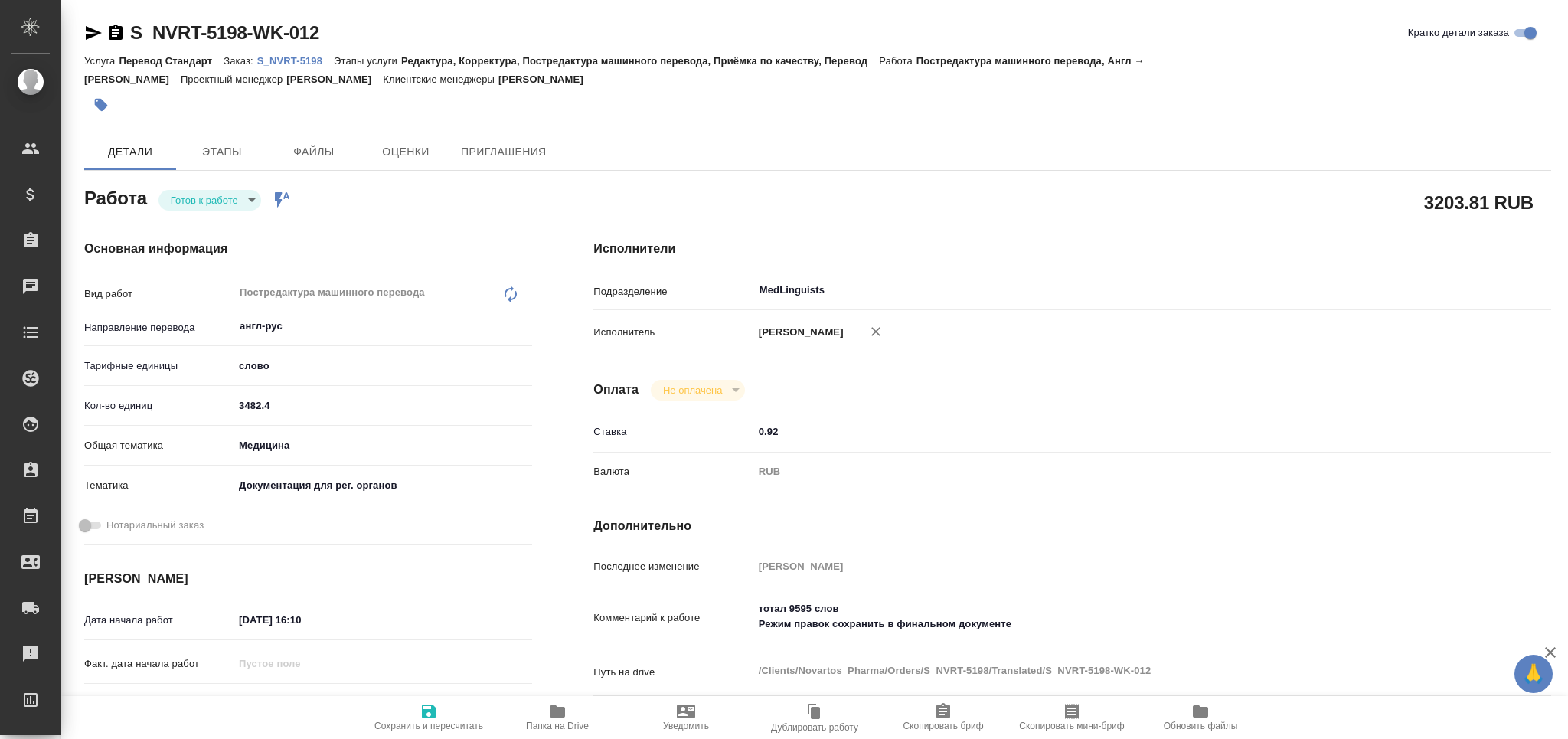
type textarea "x"
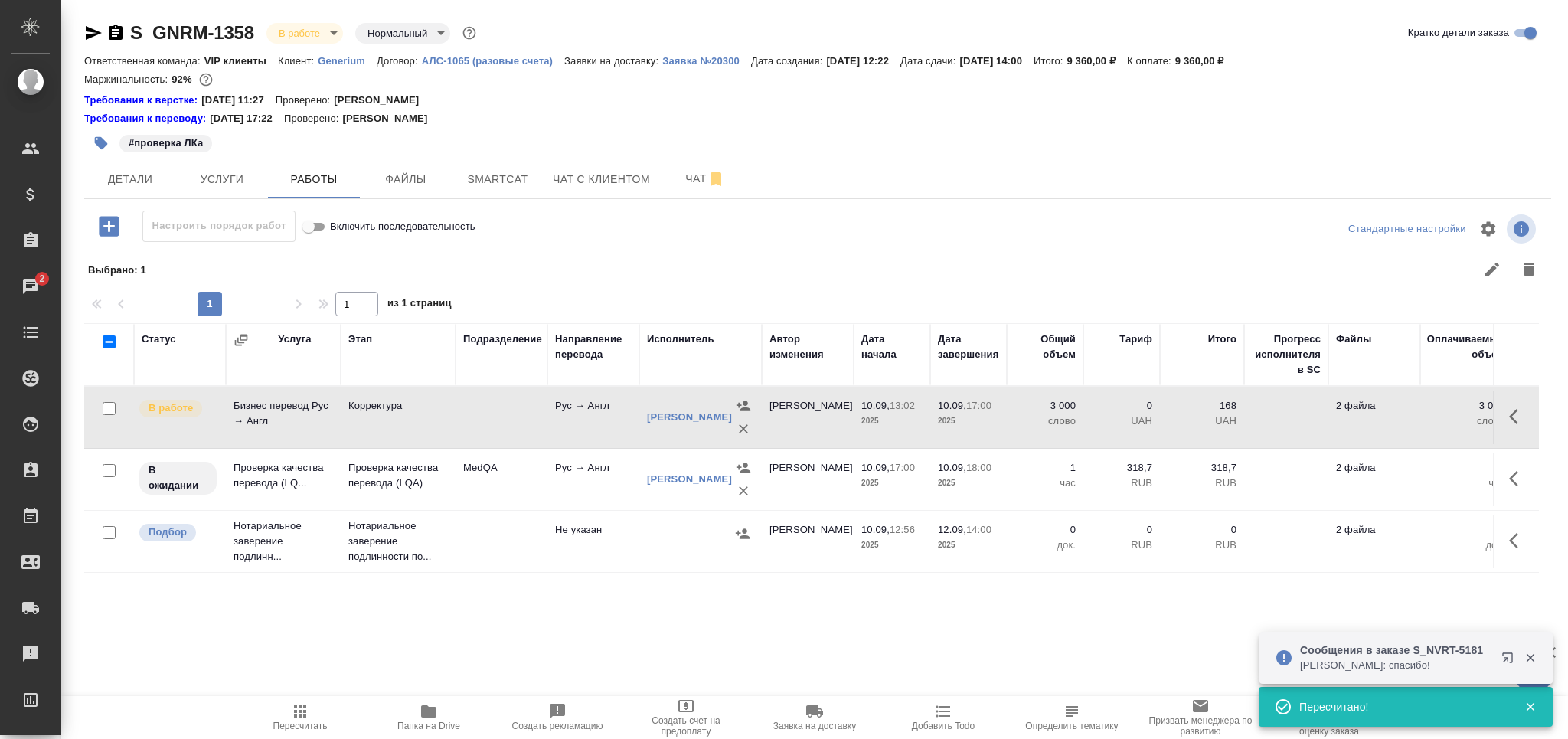
click at [287, 726] on span "Пересчитать" at bounding box center [300, 725] width 54 height 10
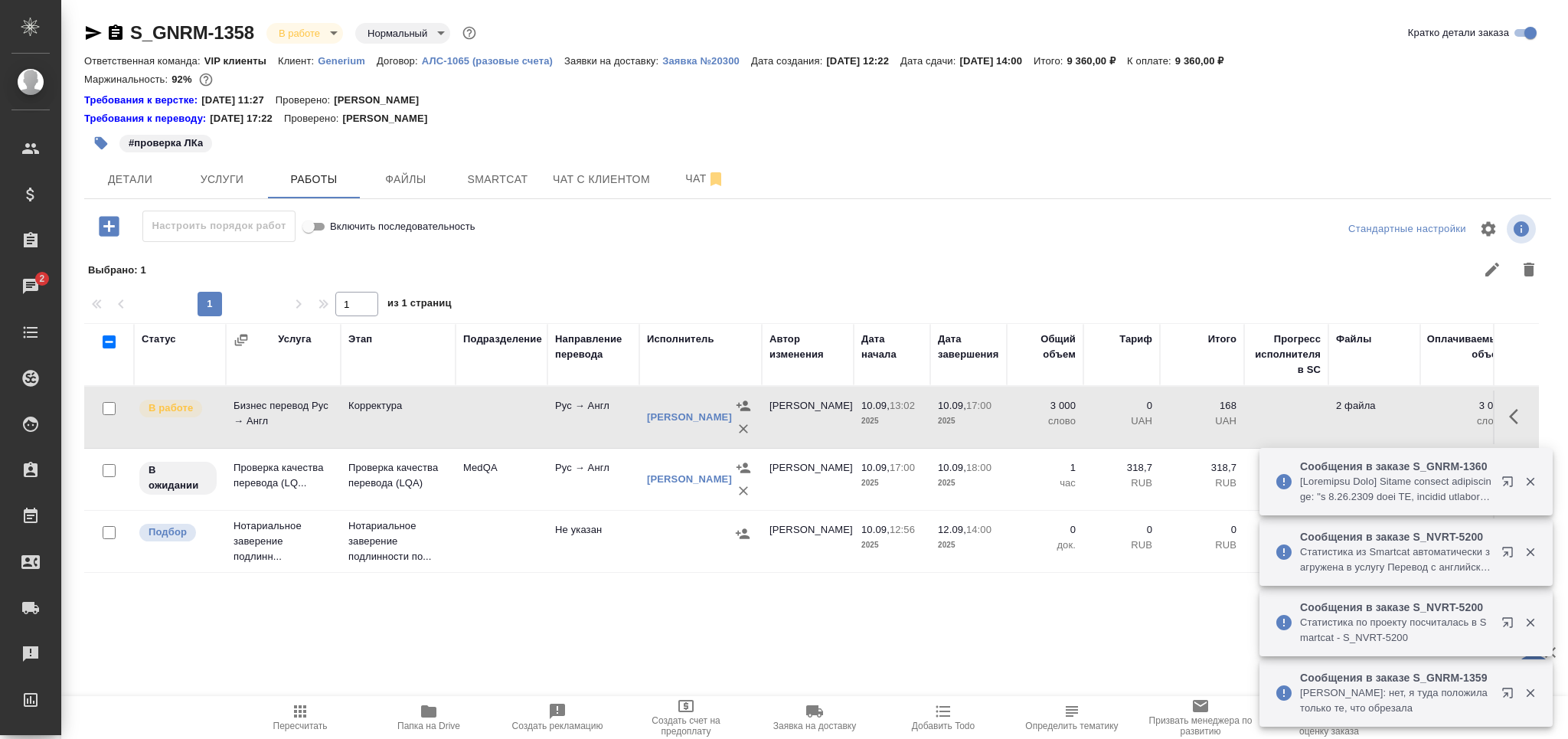
click at [474, 413] on td at bounding box center [501, 416] width 92 height 53
click at [462, 491] on td "MedQA" at bounding box center [501, 479] width 92 height 53
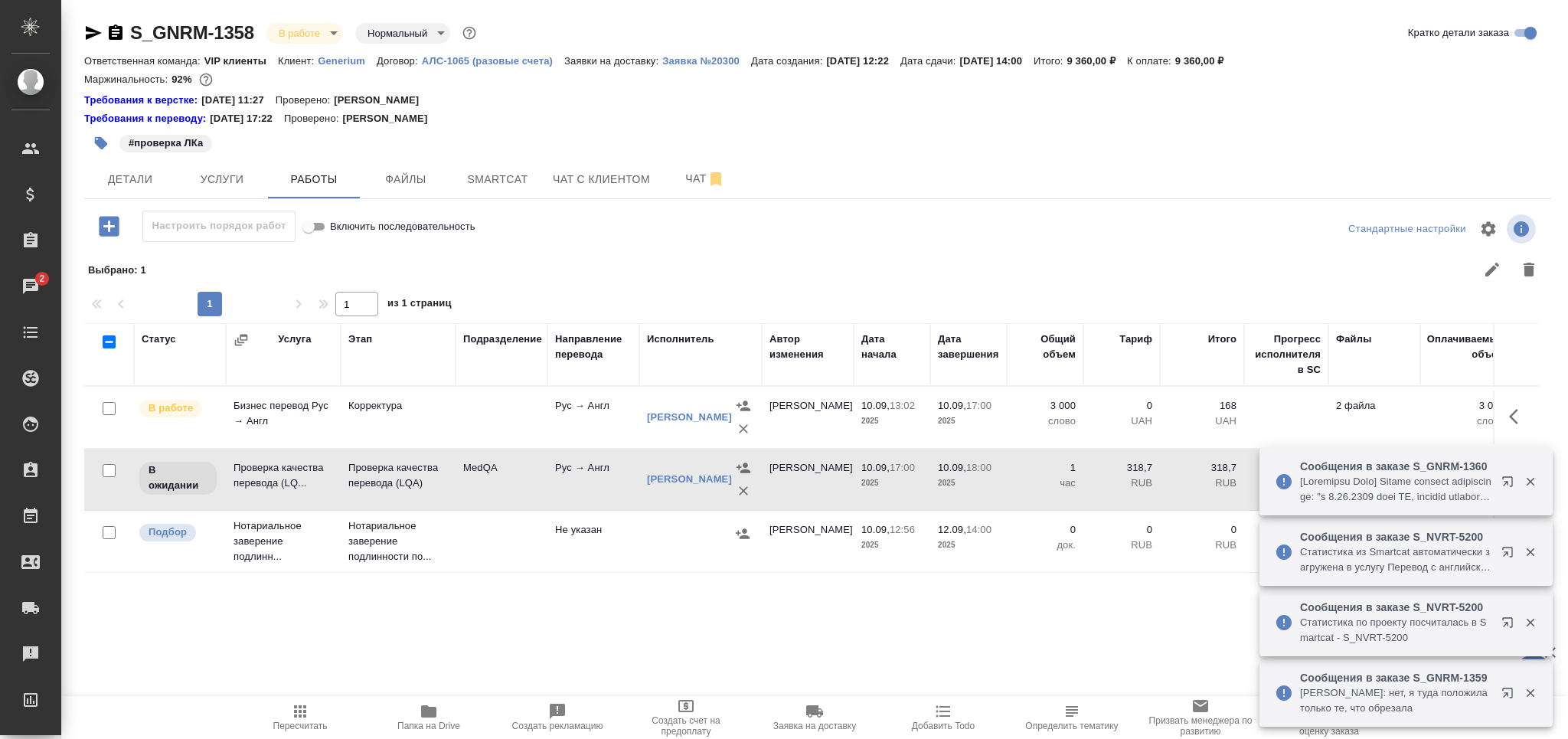
click at [462, 491] on td "MedQA" at bounding box center [501, 479] width 92 height 53
click at [304, 724] on span "Пересчитать" at bounding box center [300, 725] width 54 height 10
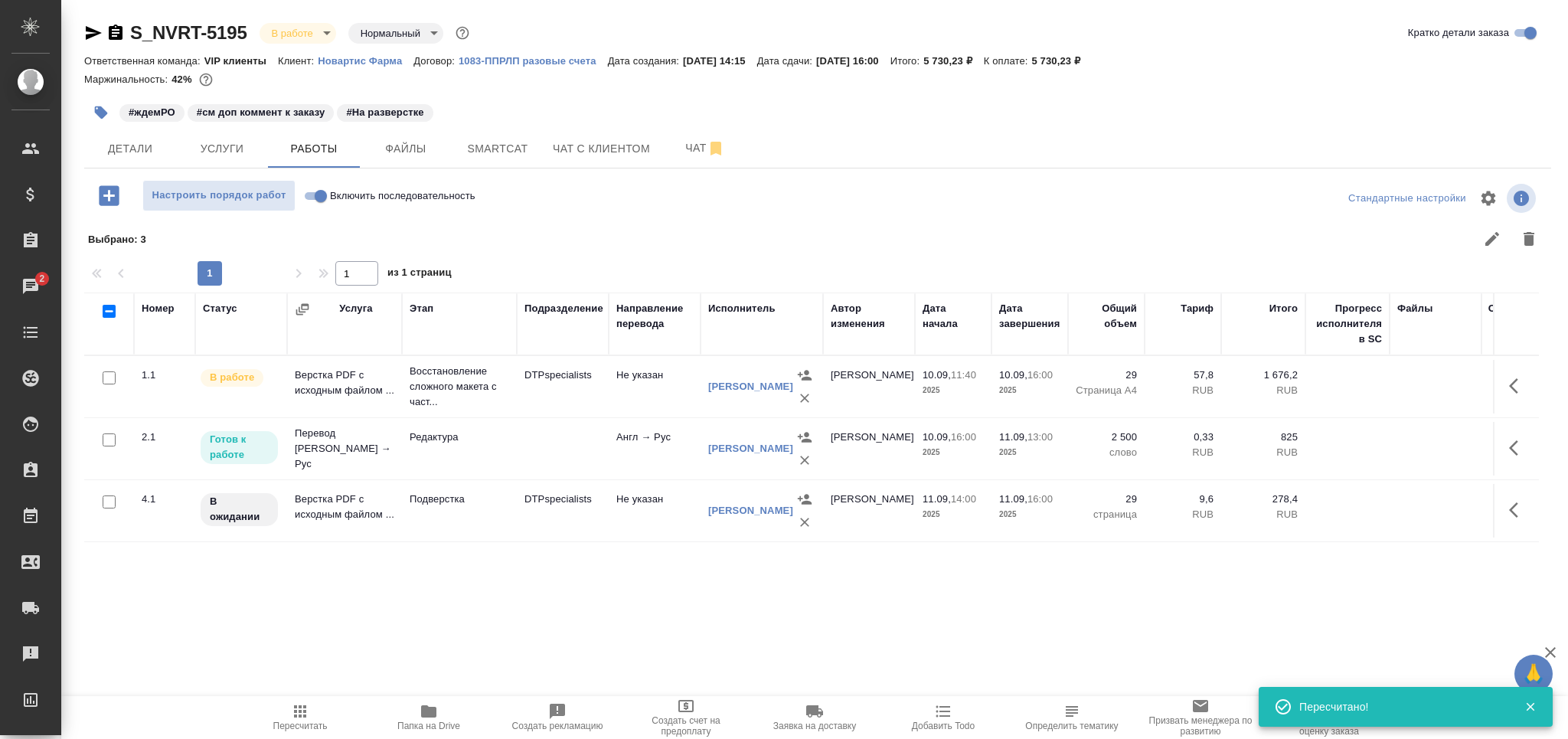
click at [294, 718] on icon "button" at bounding box center [300, 711] width 19 height 19
click at [94, 108] on icon "button" at bounding box center [101, 112] width 15 height 15
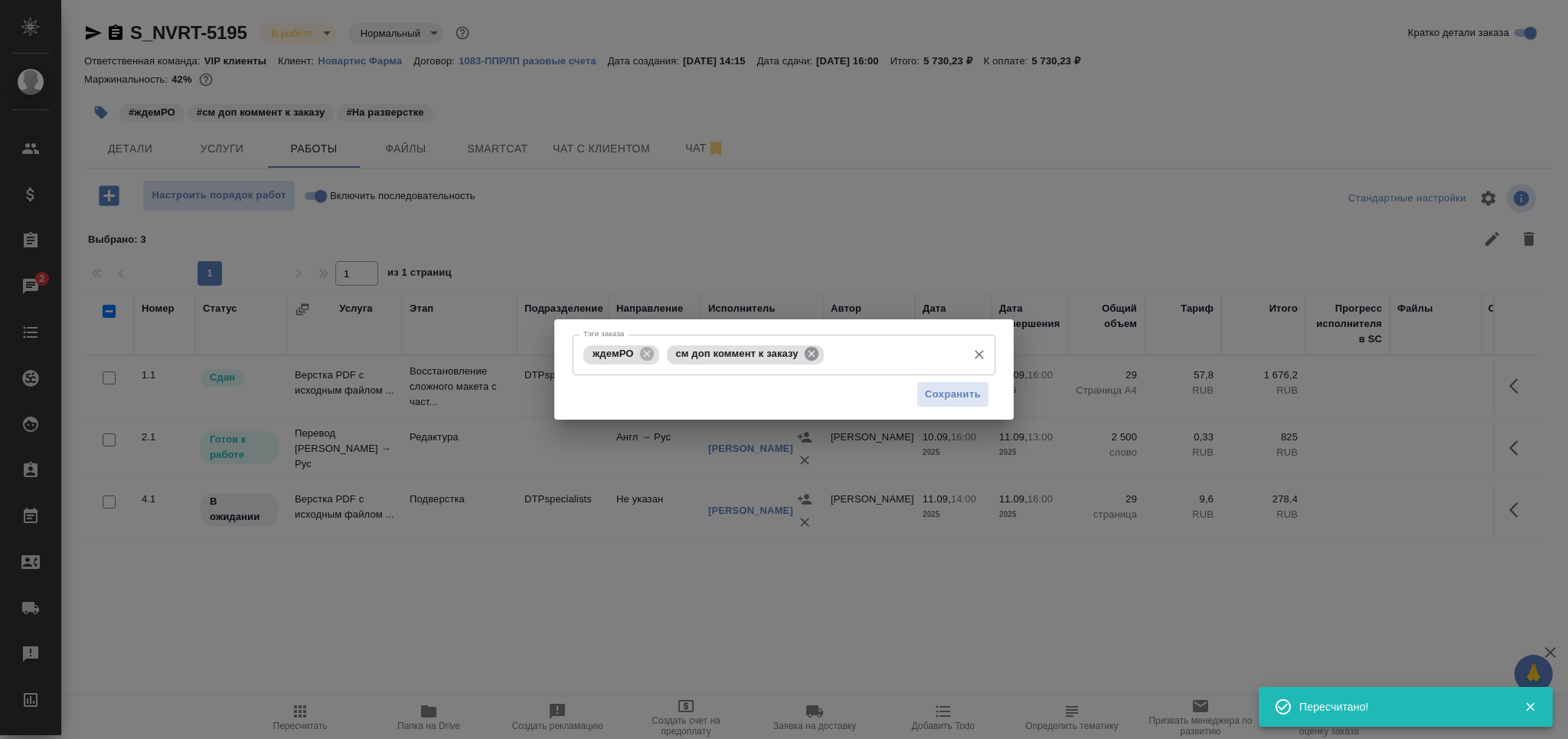
click at [816, 353] on icon at bounding box center [811, 354] width 14 height 14
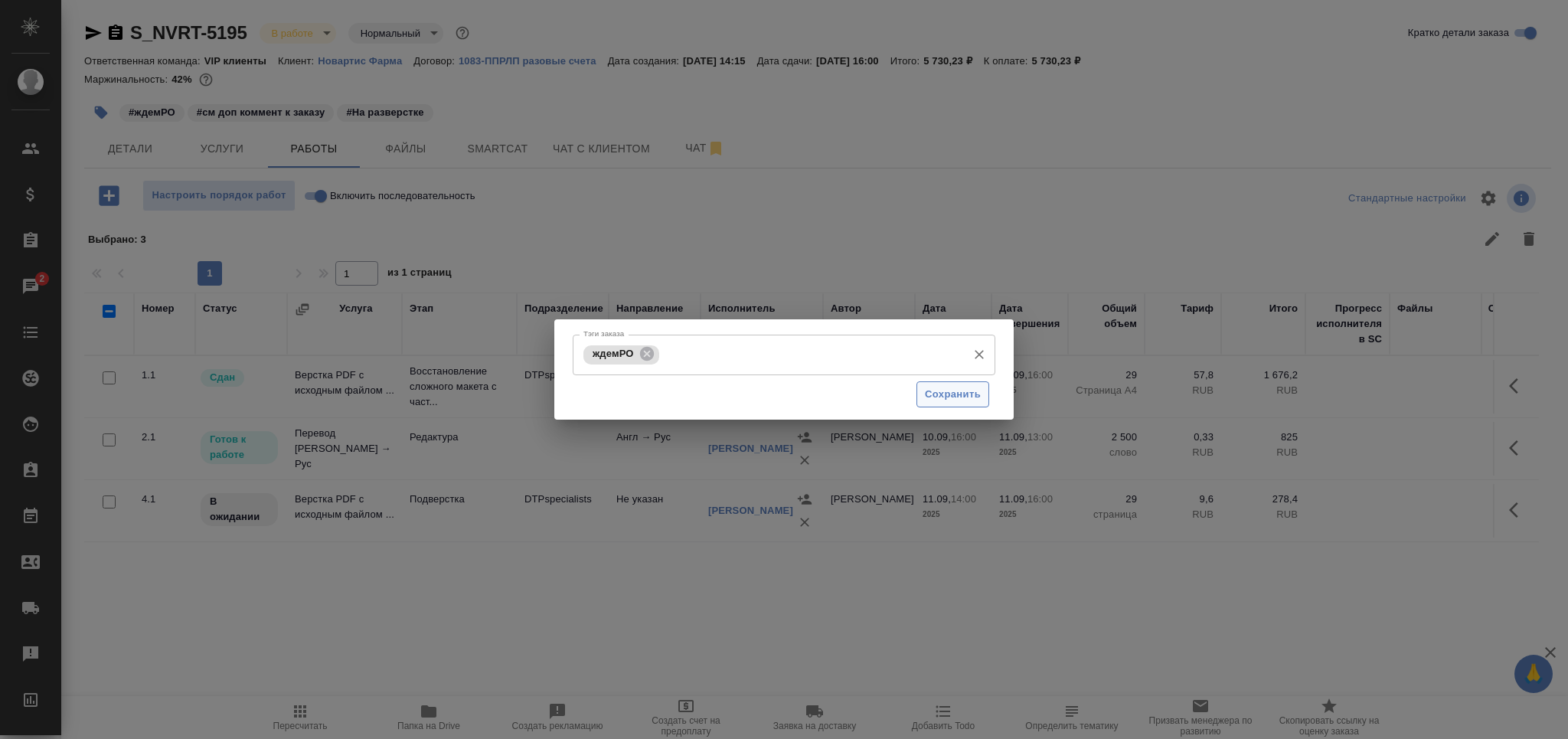
click at [951, 390] on span "Сохранить" at bounding box center [953, 394] width 56 height 18
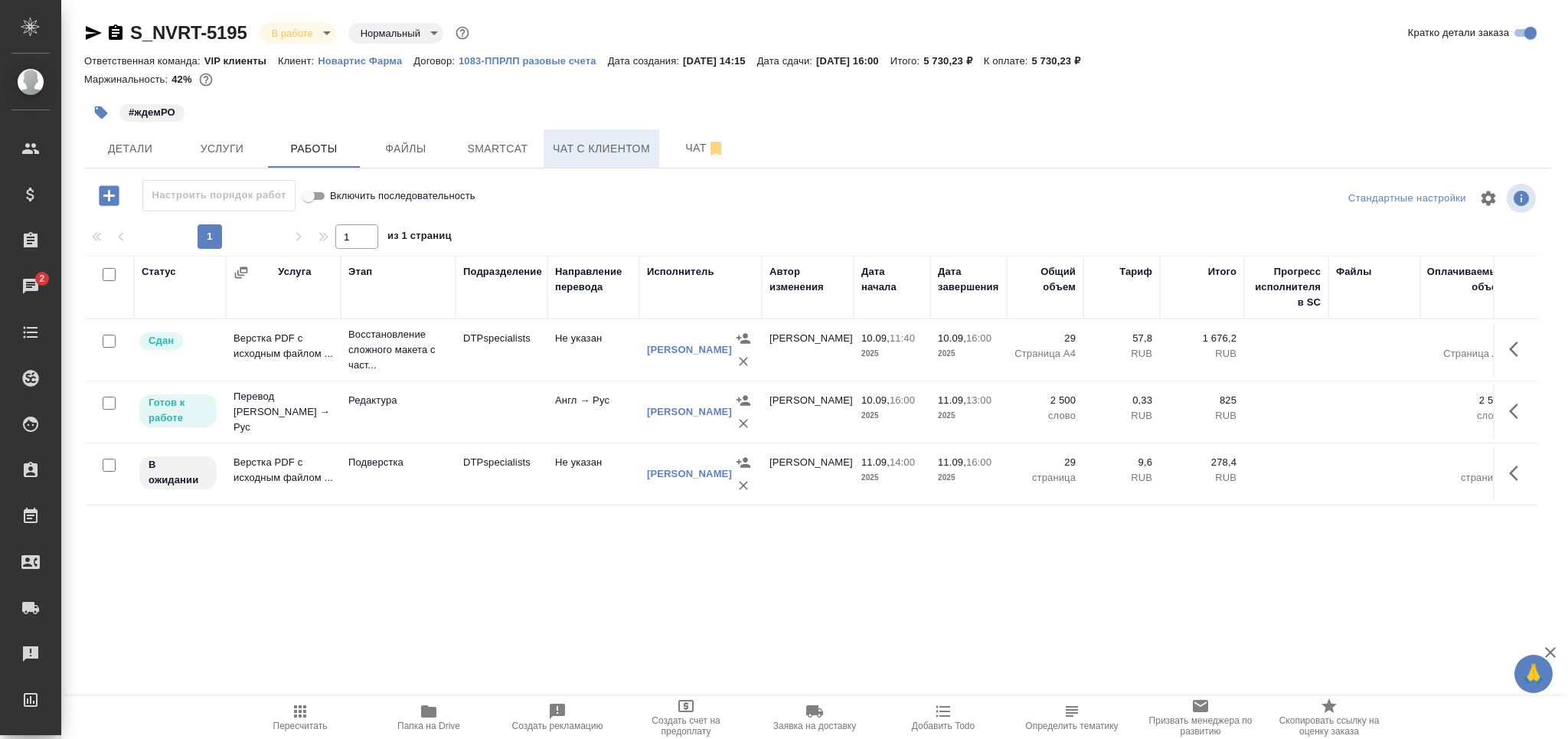
drag, startPoint x: 661, startPoint y: 148, endPoint x: 656, endPoint y: 155, distance: 8.6
click at [661, 147] on button "Чат" at bounding box center [705, 148] width 92 height 38
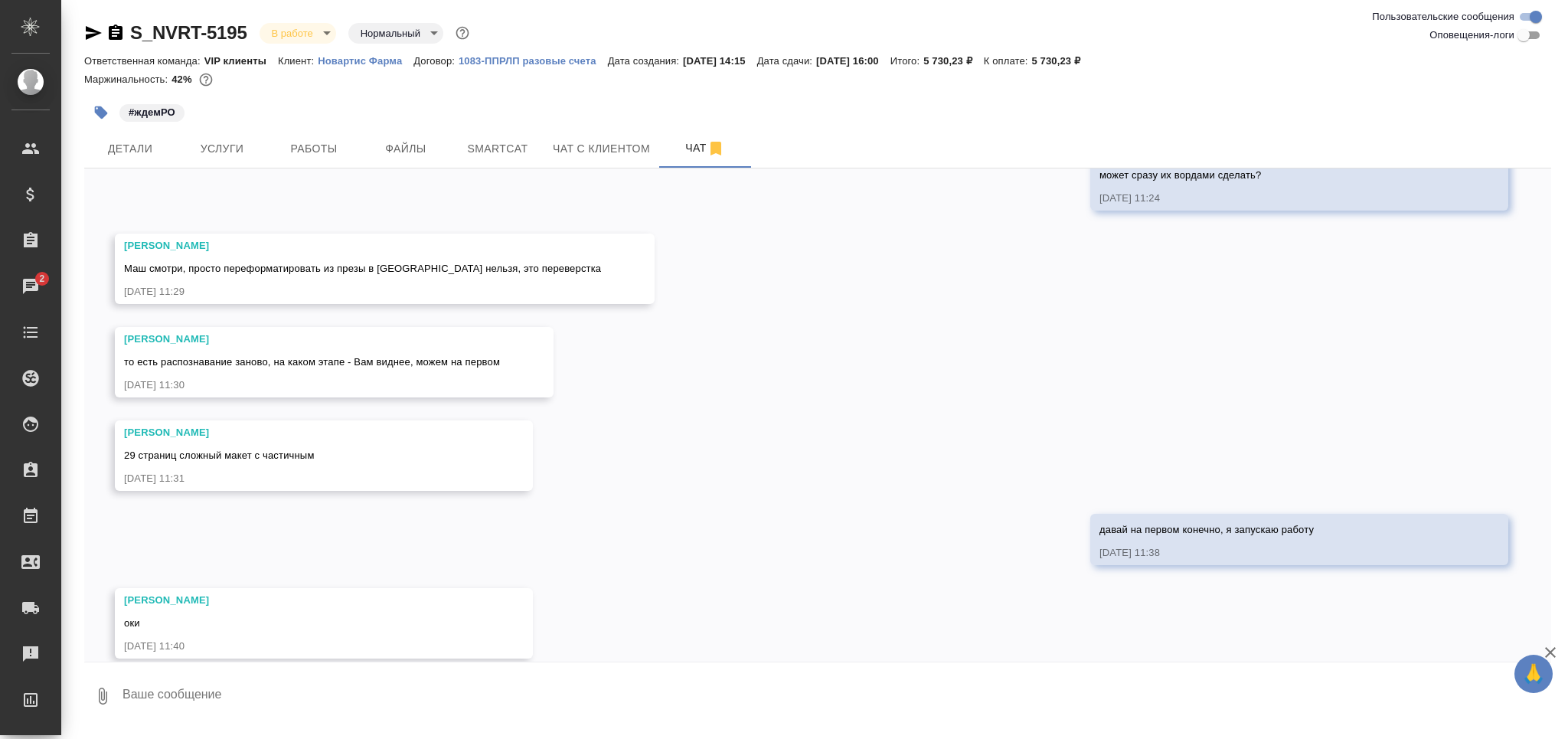
scroll to position [1438, 0]
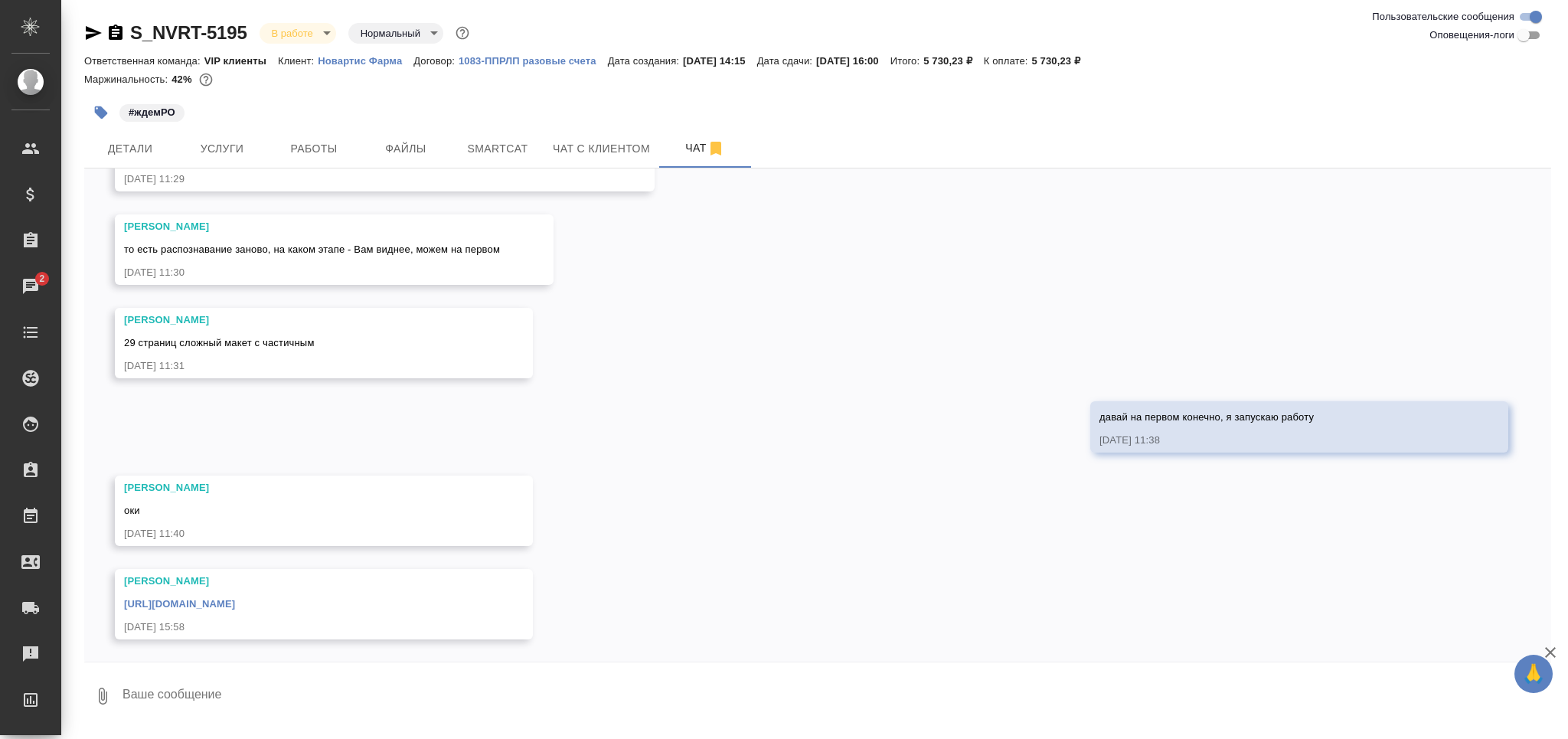
click at [235, 602] on link "[URL][DOMAIN_NAME]" at bounding box center [180, 603] width 111 height 11
click at [323, 141] on span "Работы" at bounding box center [313, 149] width 74 height 19
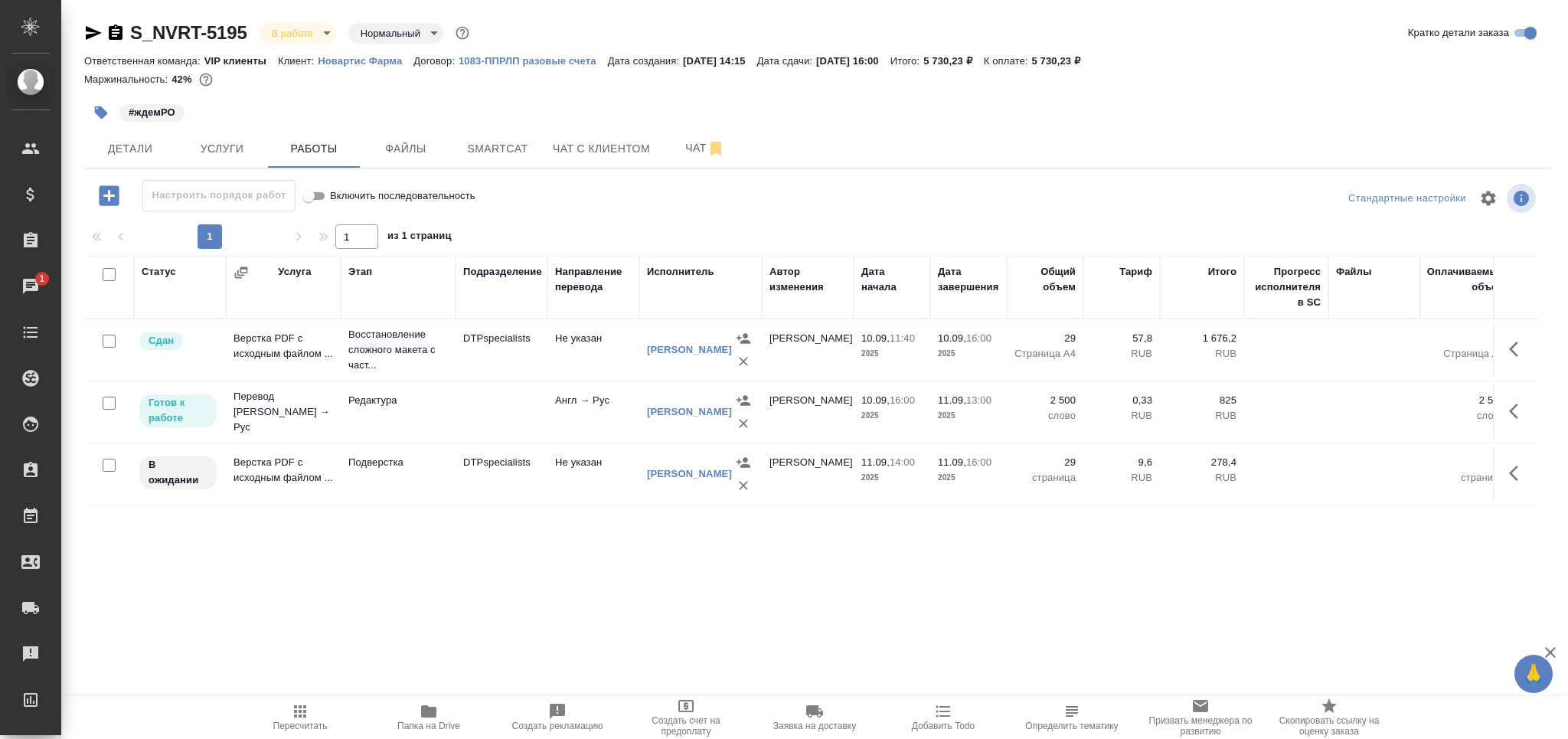
click at [100, 117] on icon "button" at bounding box center [101, 113] width 13 height 13
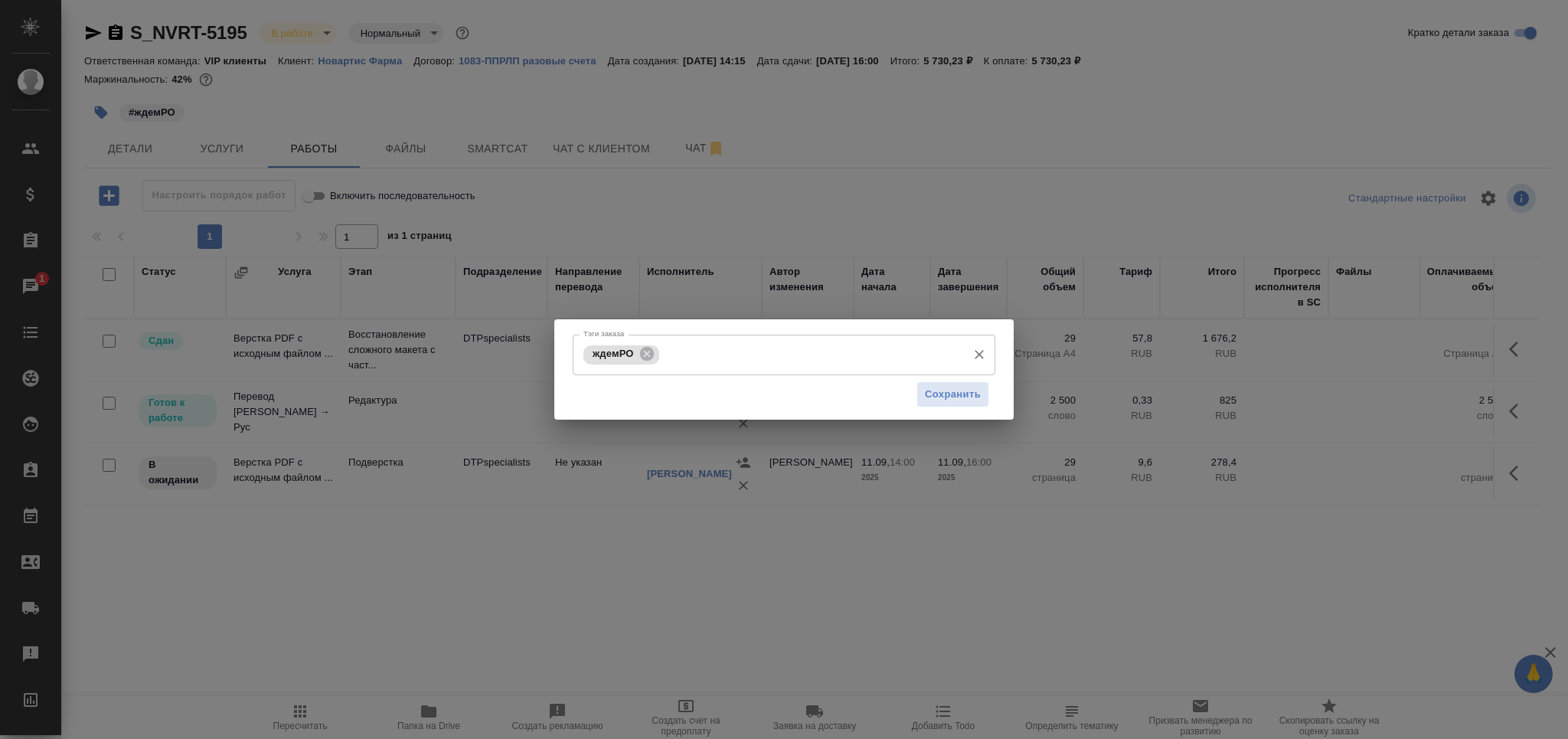
click at [693, 365] on input "Тэги заказа" at bounding box center [812, 355] width 298 height 26
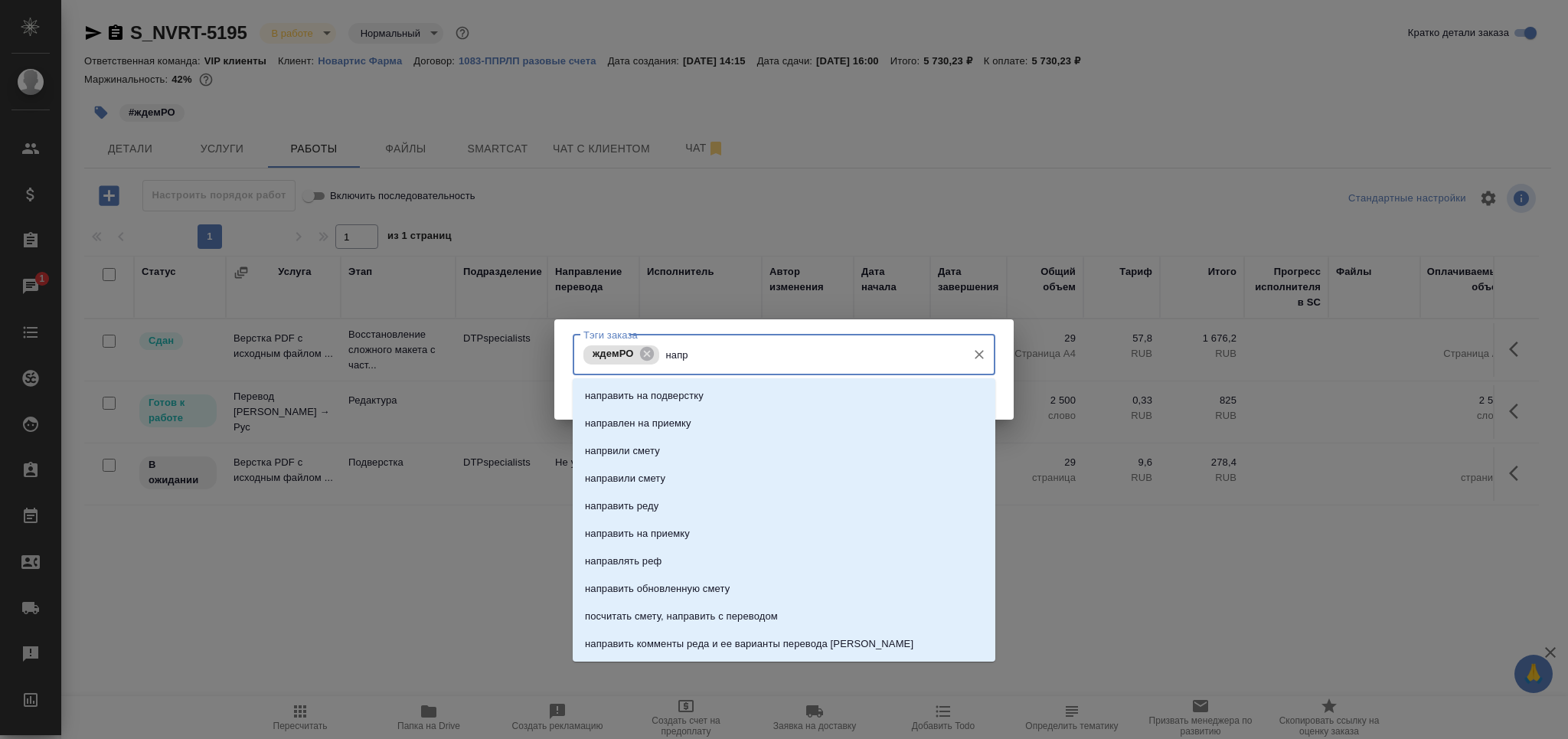
type input "напра"
click at [685, 394] on p "направить на подверстку" at bounding box center [644, 396] width 119 height 15
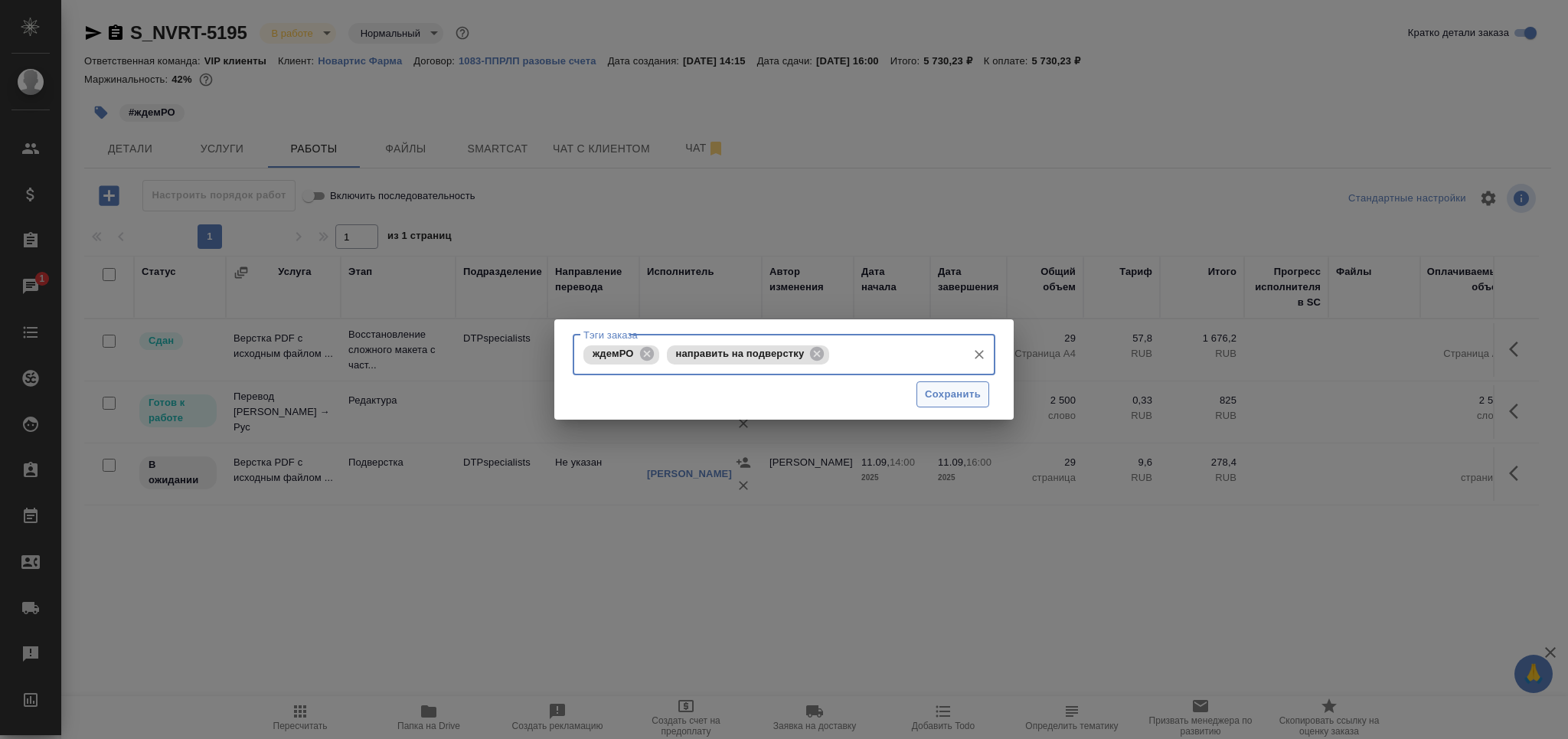
click at [947, 393] on span "Сохранить" at bounding box center [953, 394] width 56 height 18
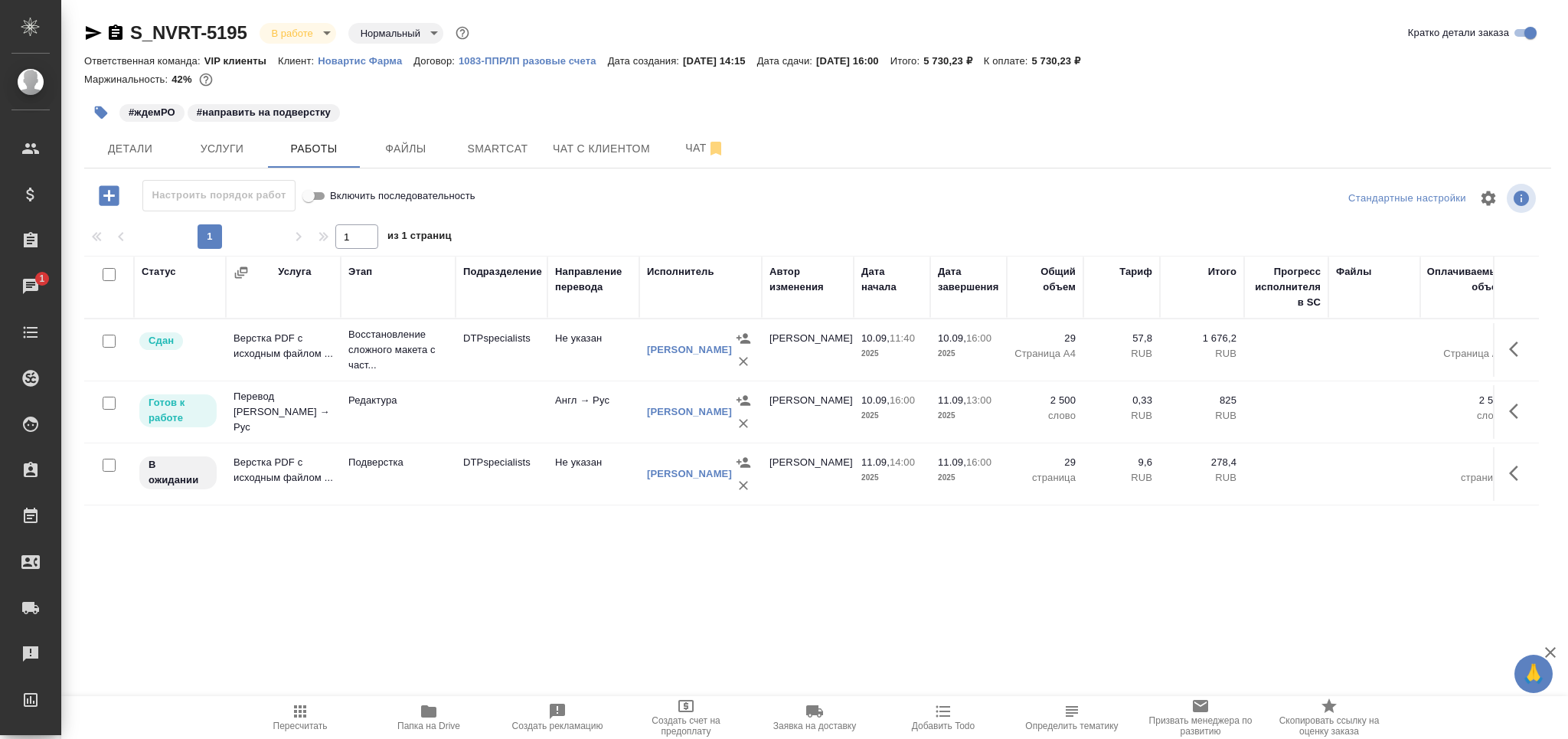
click at [457, 421] on td at bounding box center [501, 412] width 92 height 53
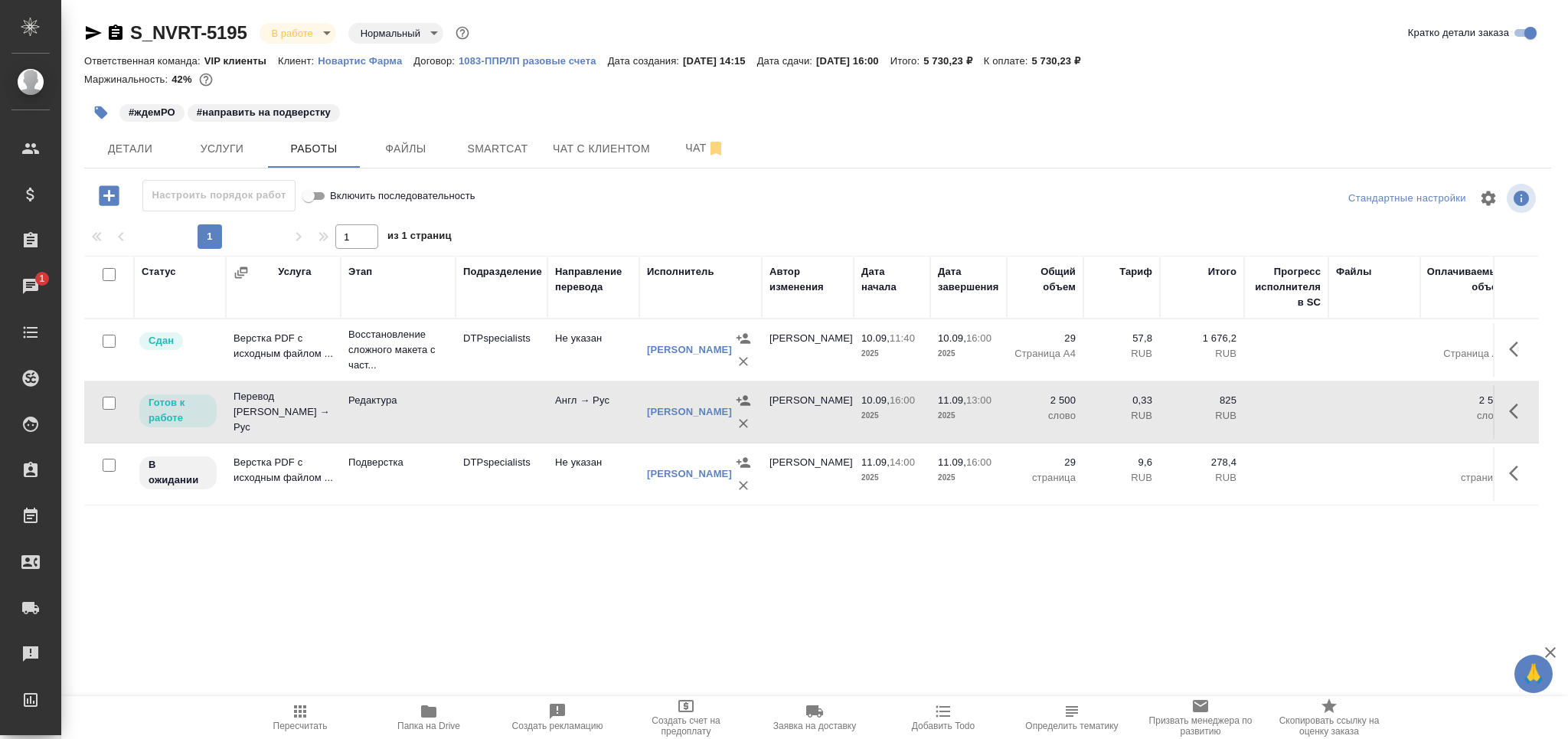
click at [457, 421] on td at bounding box center [501, 412] width 92 height 53
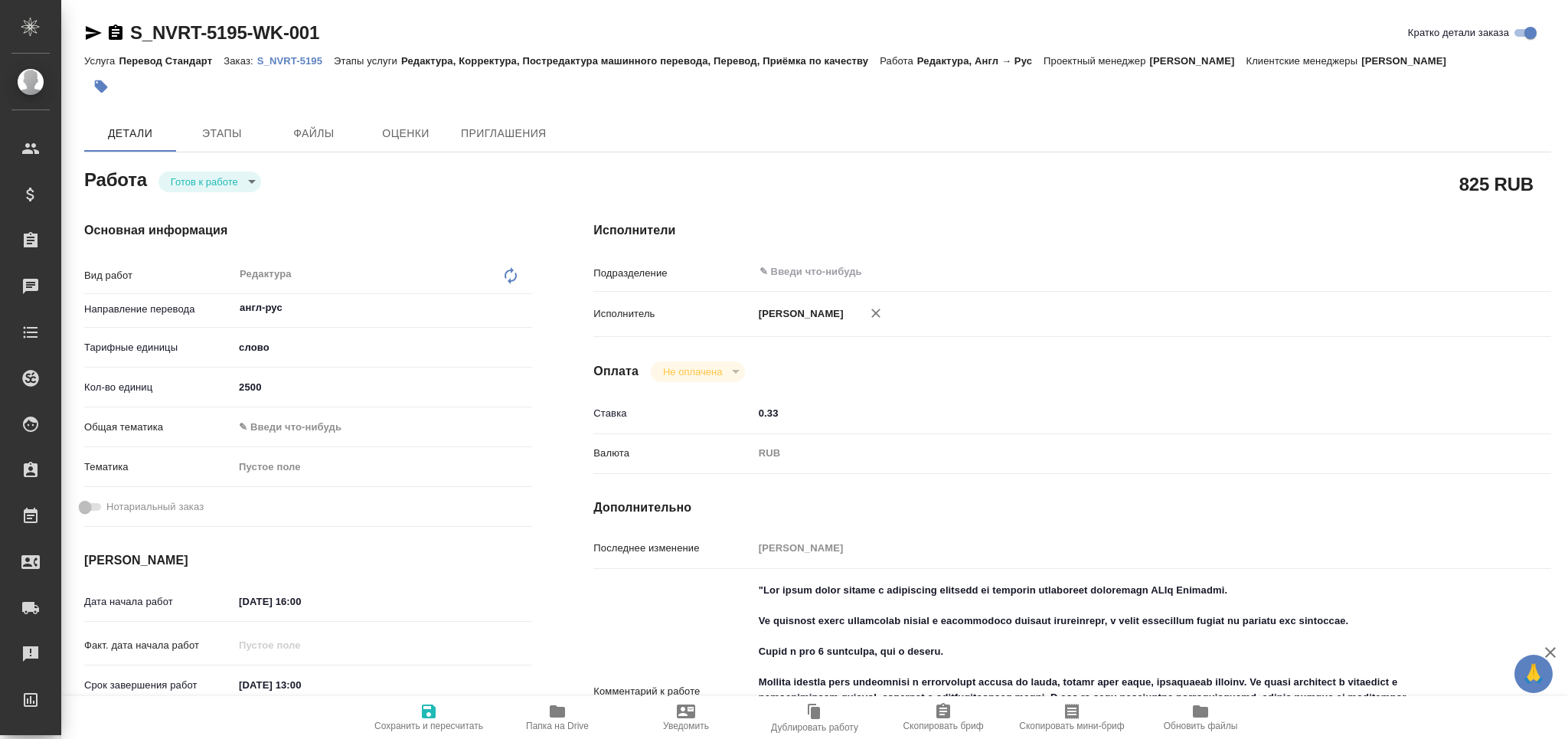
type textarea "x"
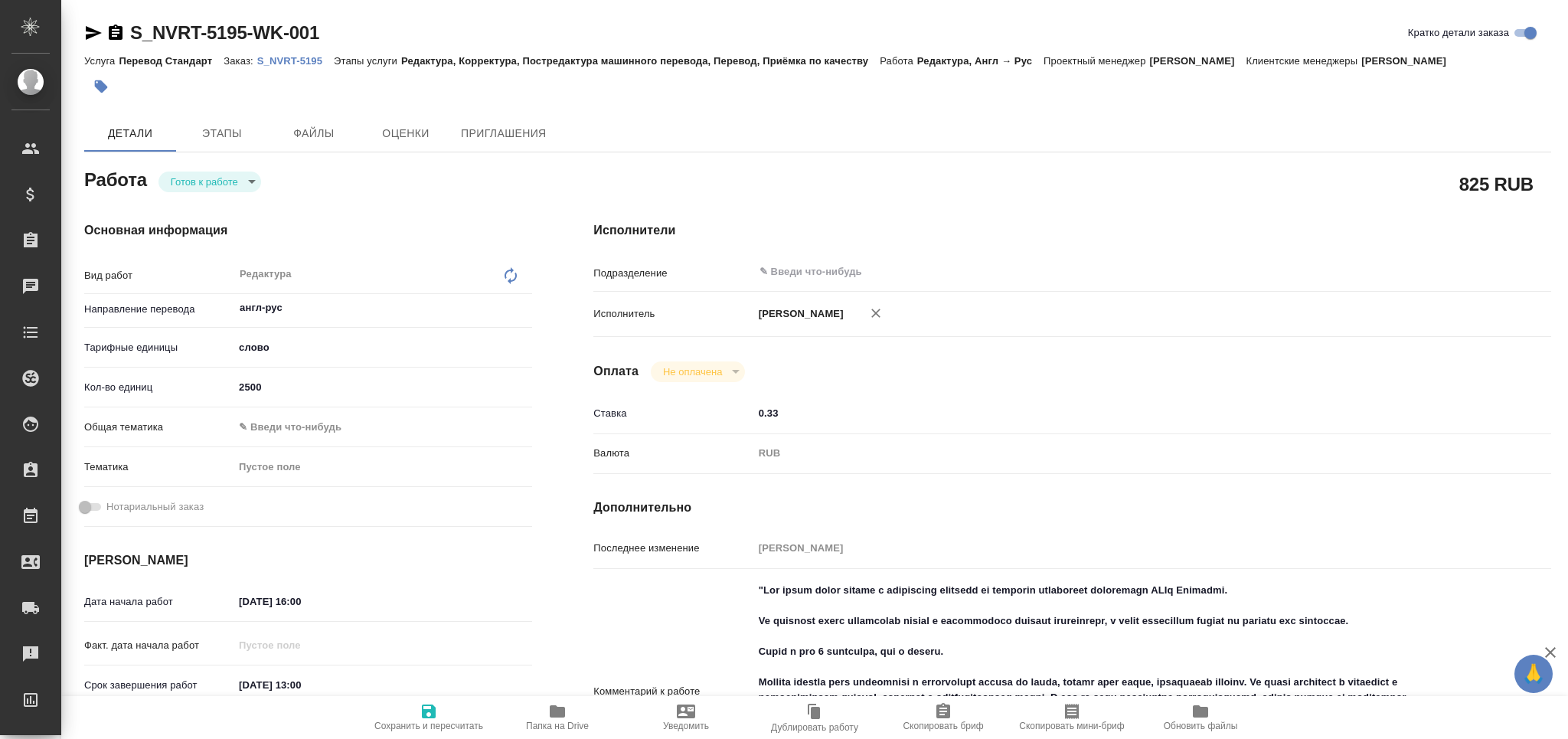
type textarea "x"
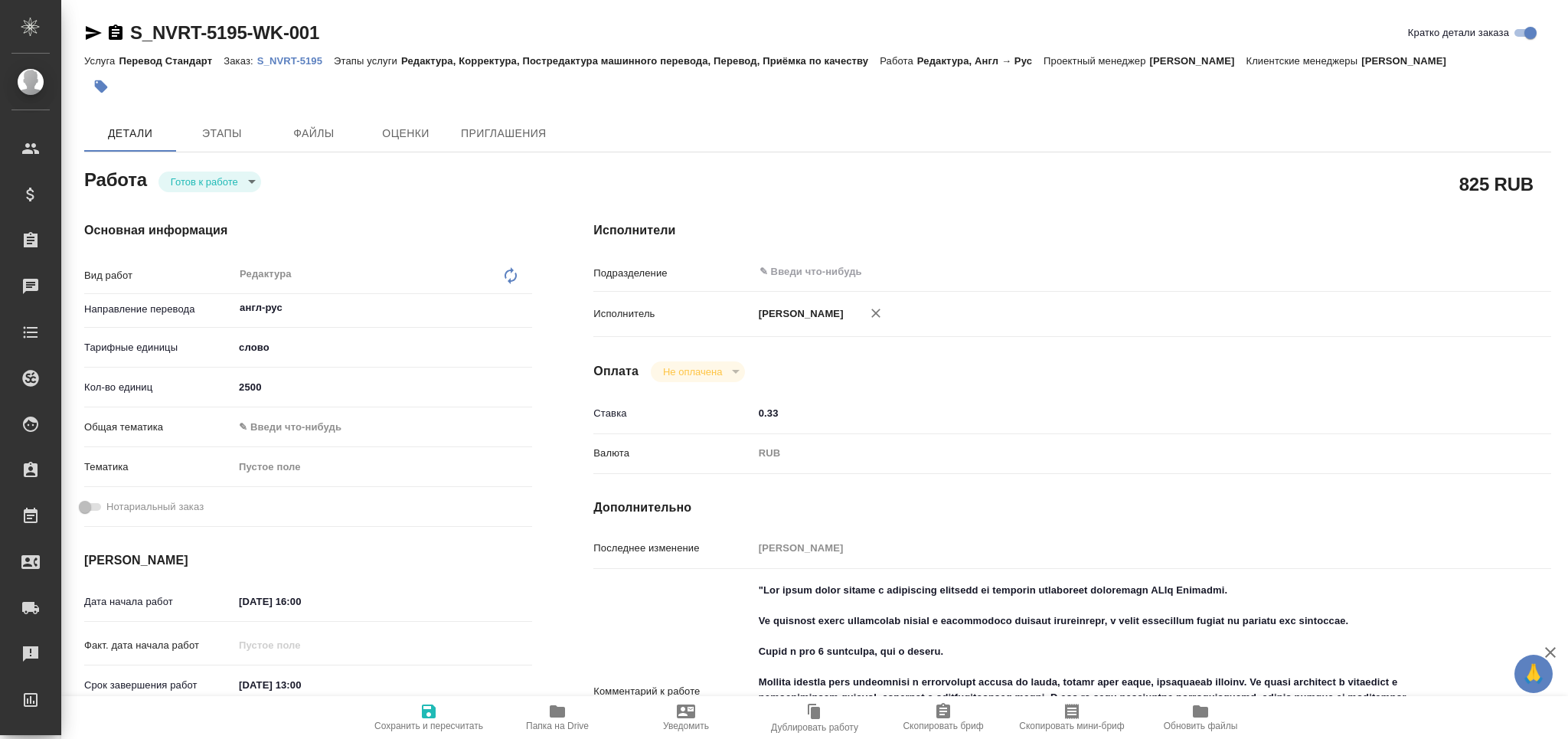
type textarea "x"
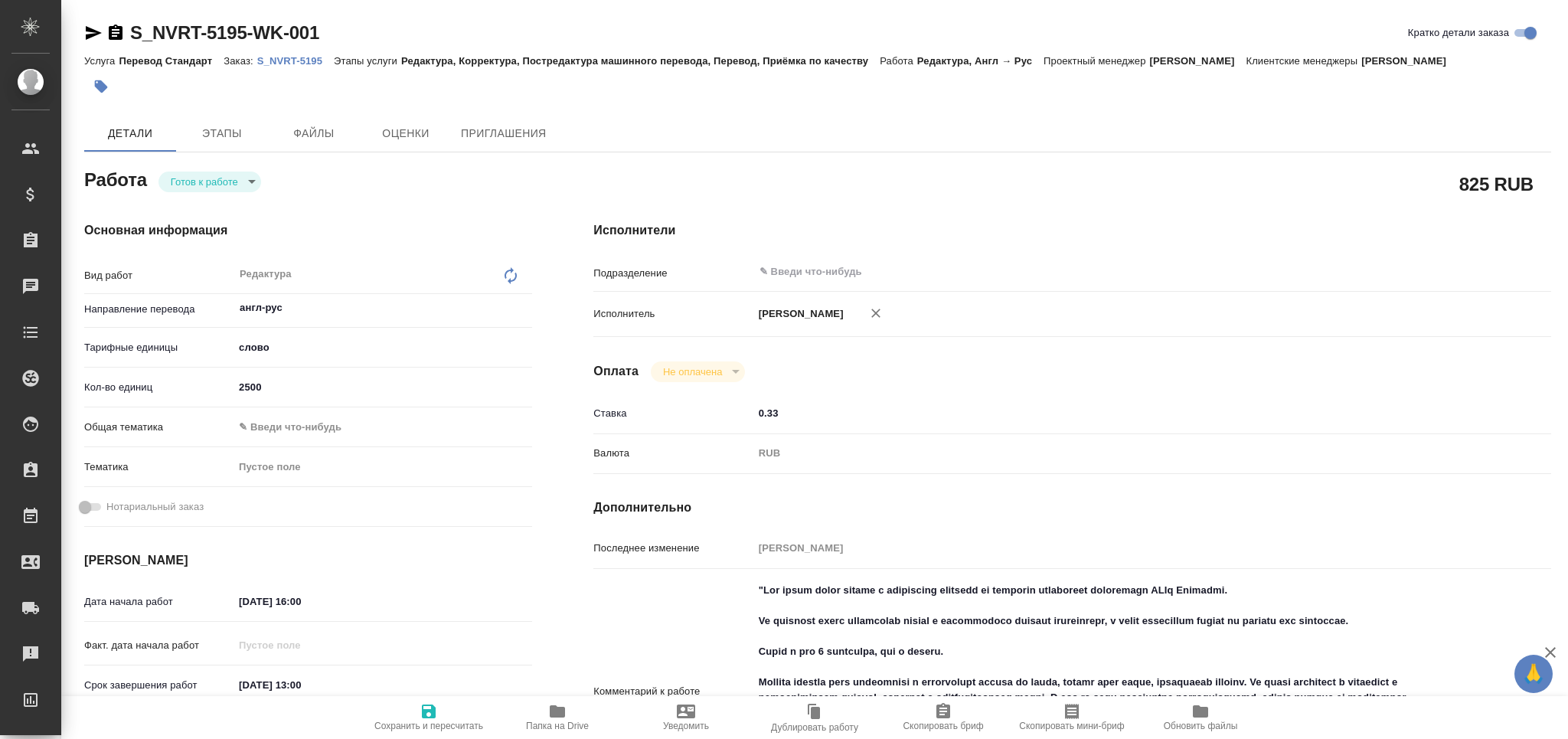
type textarea "x"
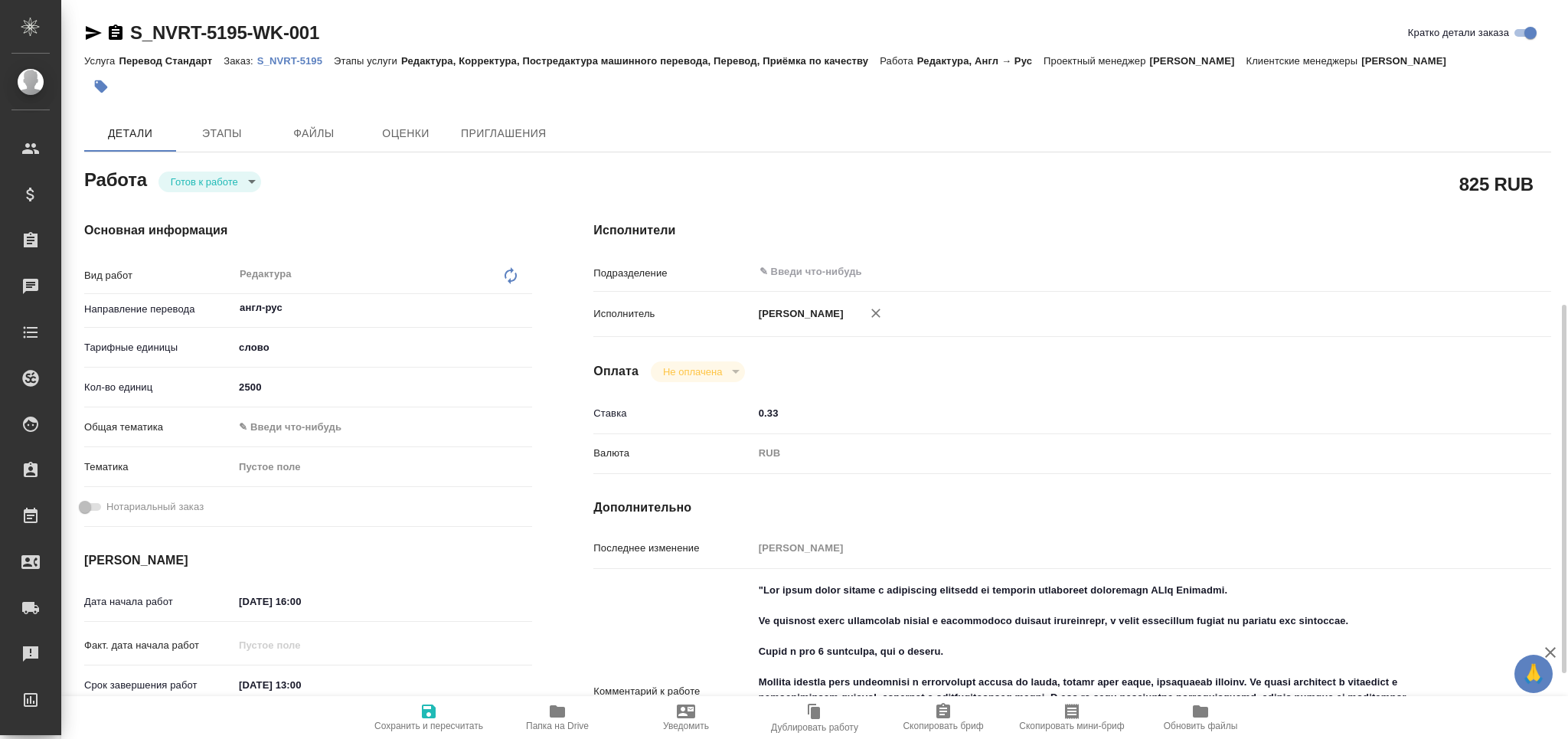
scroll to position [306, 0]
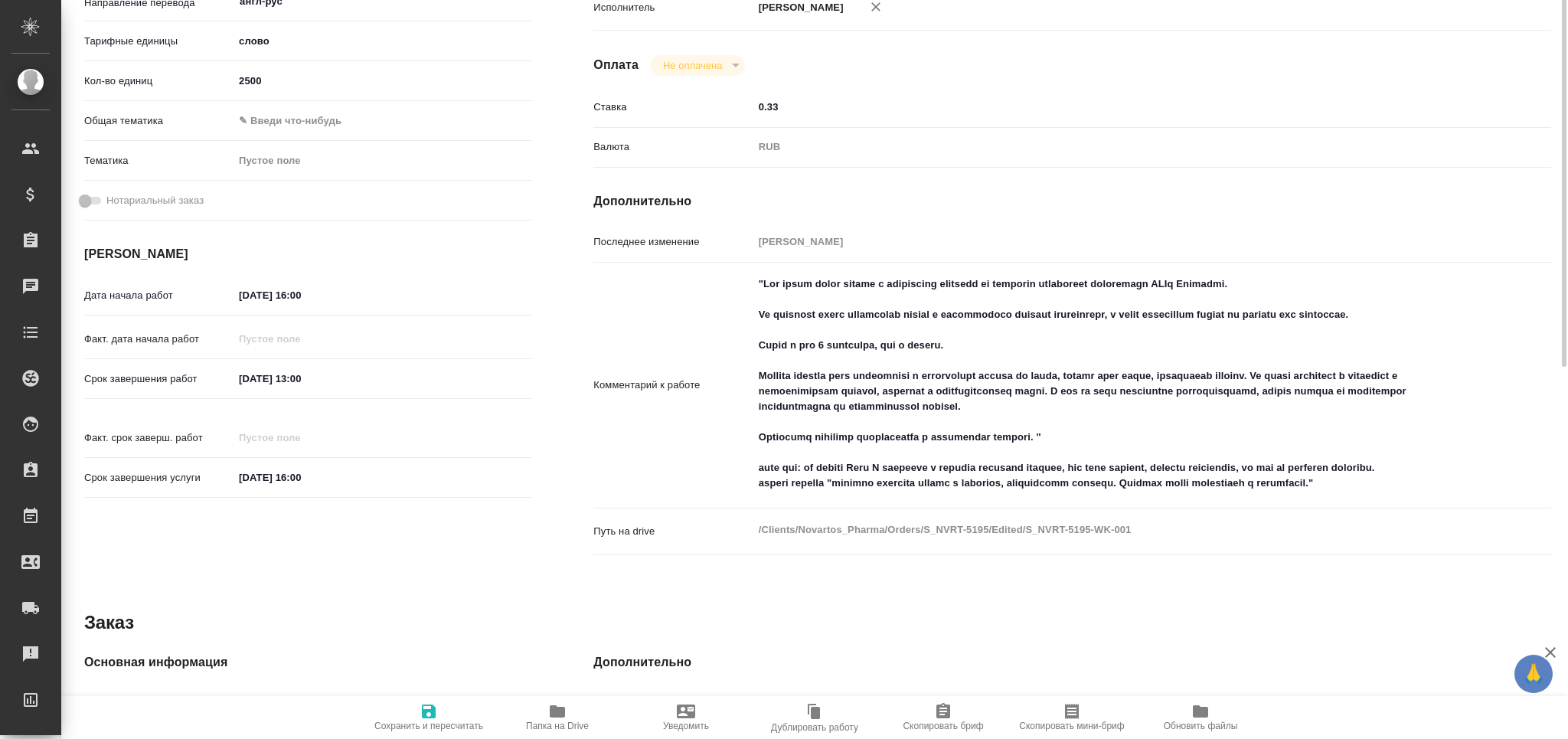
type textarea "x"
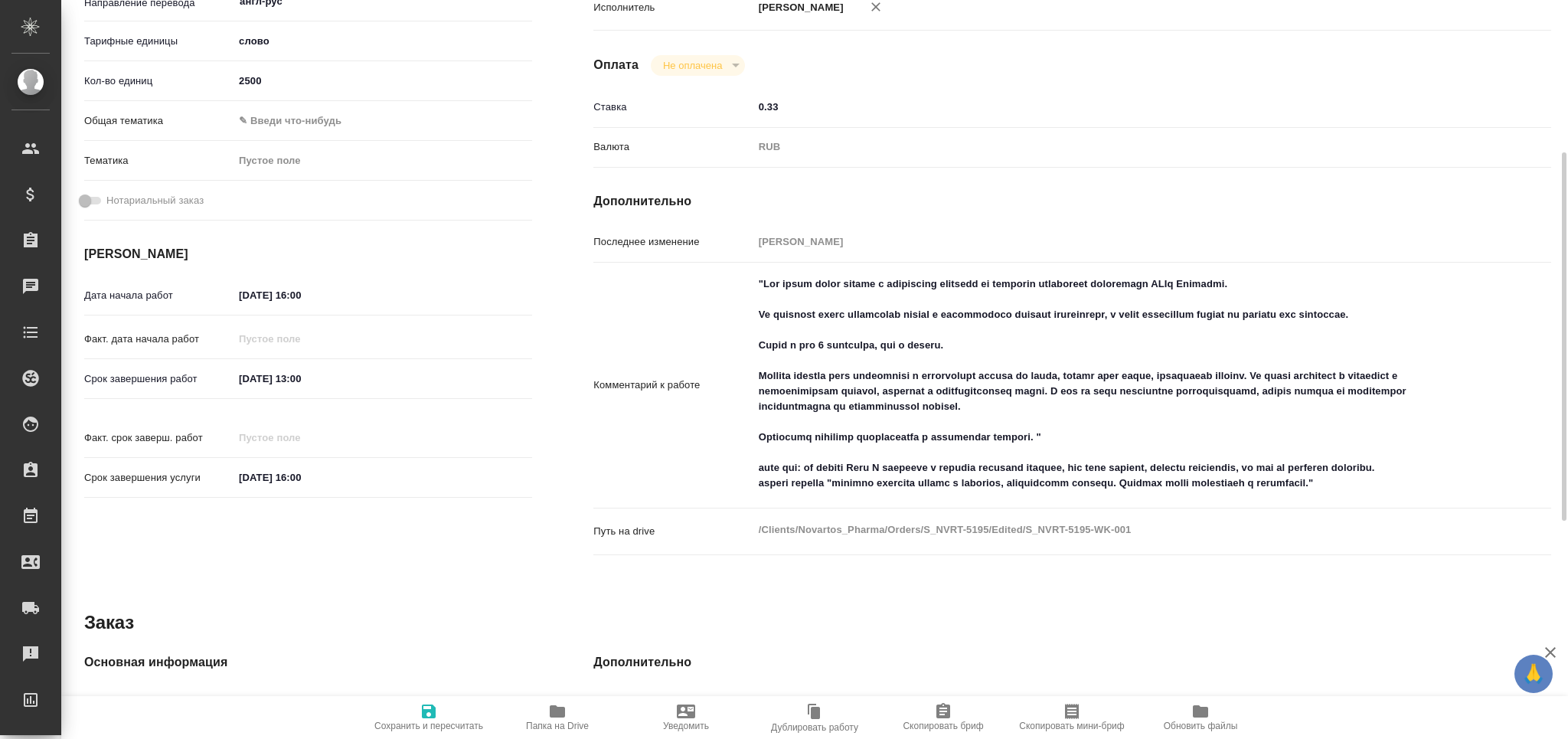
type textarea "x"
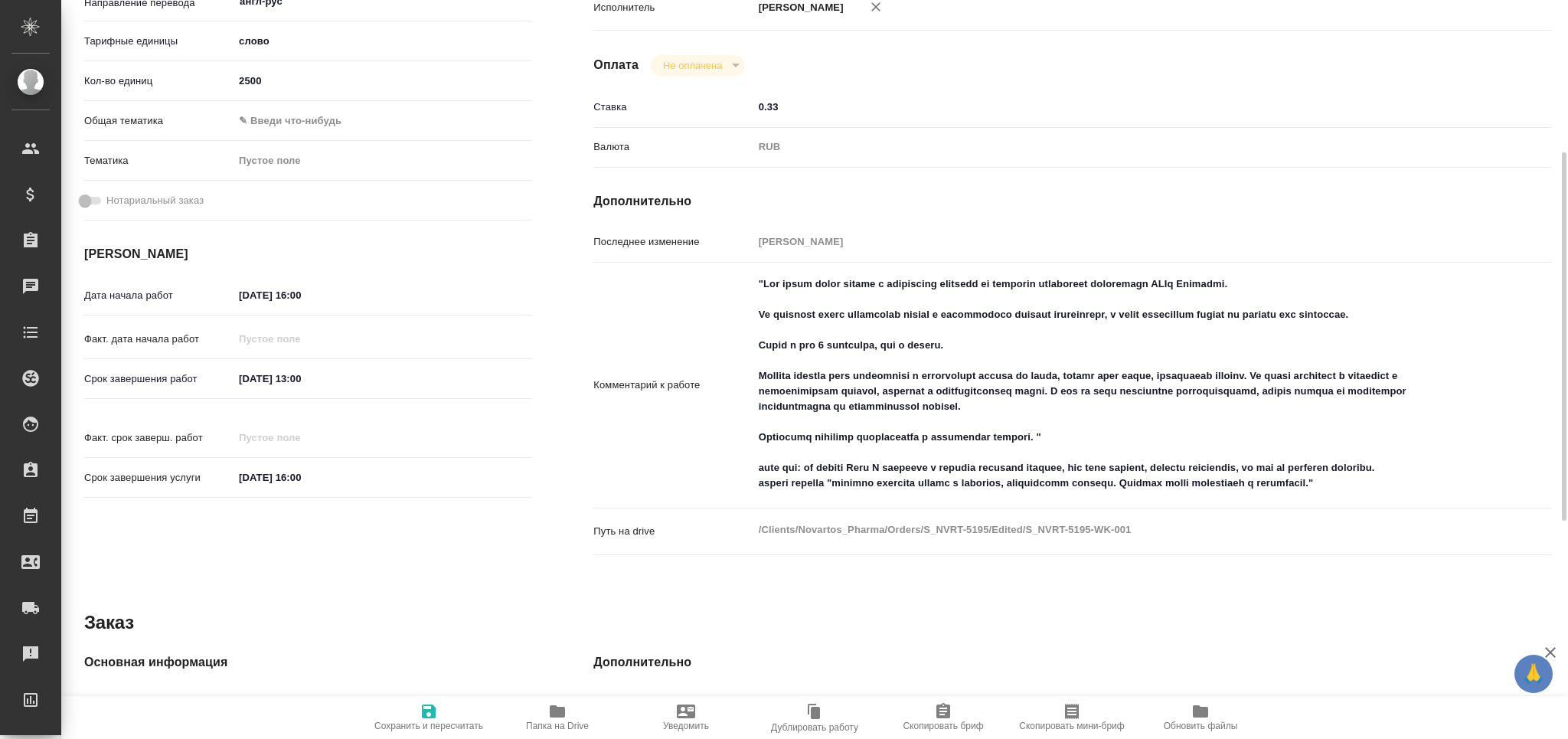
type textarea "x"
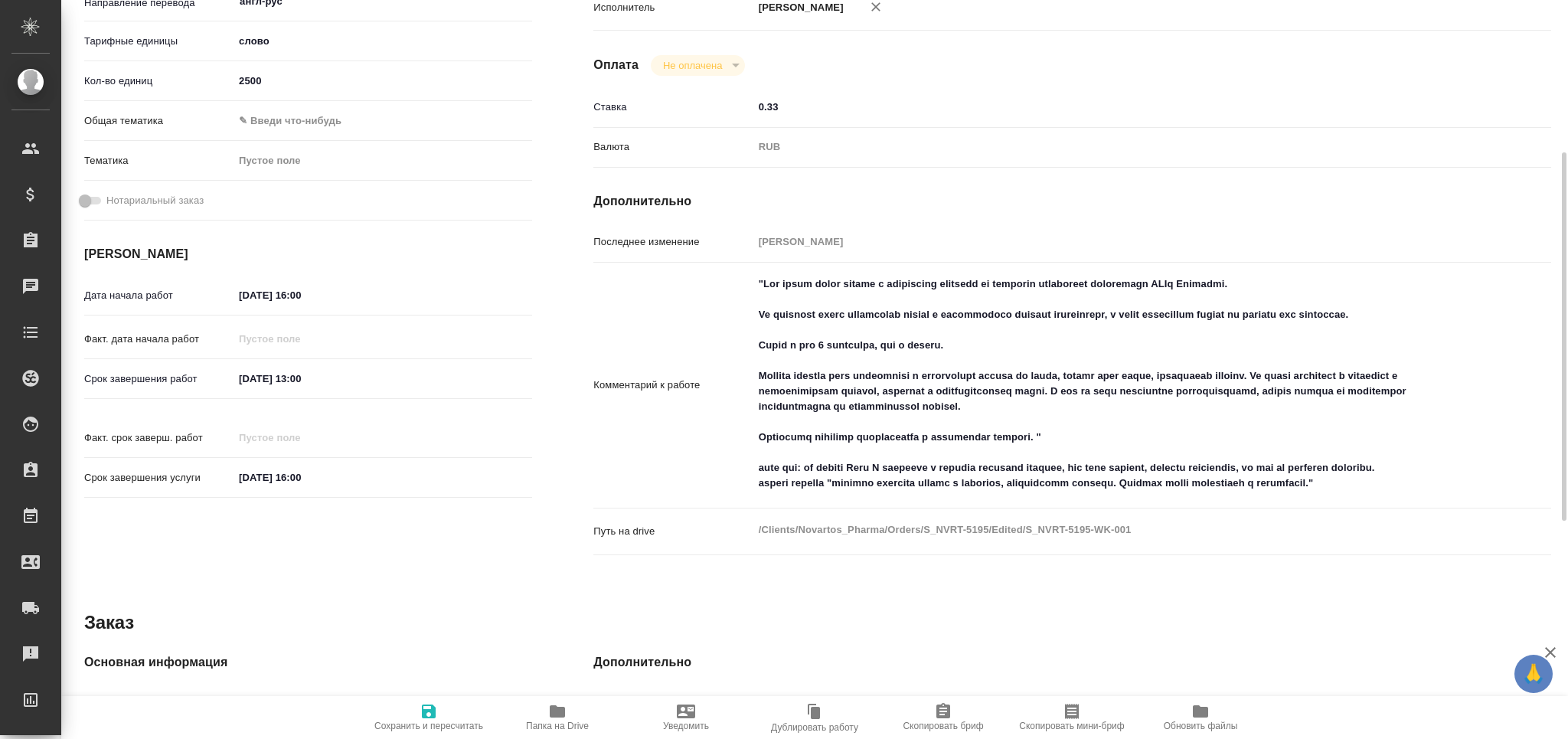
type textarea "x"
click at [1407, 483] on textarea at bounding box center [1112, 384] width 719 height 225
type textarea "x"
type textarea ""Нам нужна будет помощь с небольшими правками по переводу глобальных материалов…"
type textarea "x"
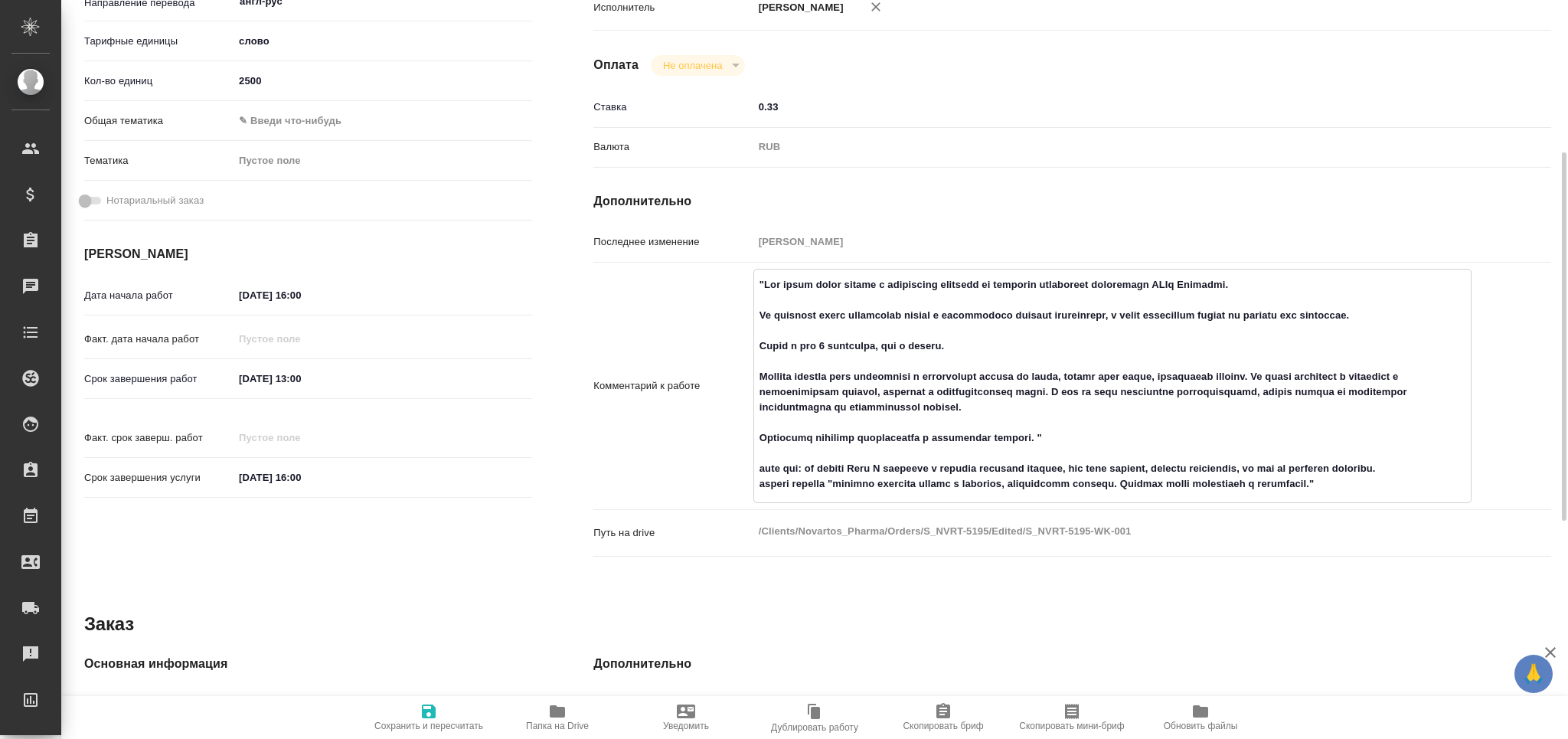
type textarea "x"
type textarea ""Нам нужна будет помощь с небольшими правками по переводу глобальных материалов…"
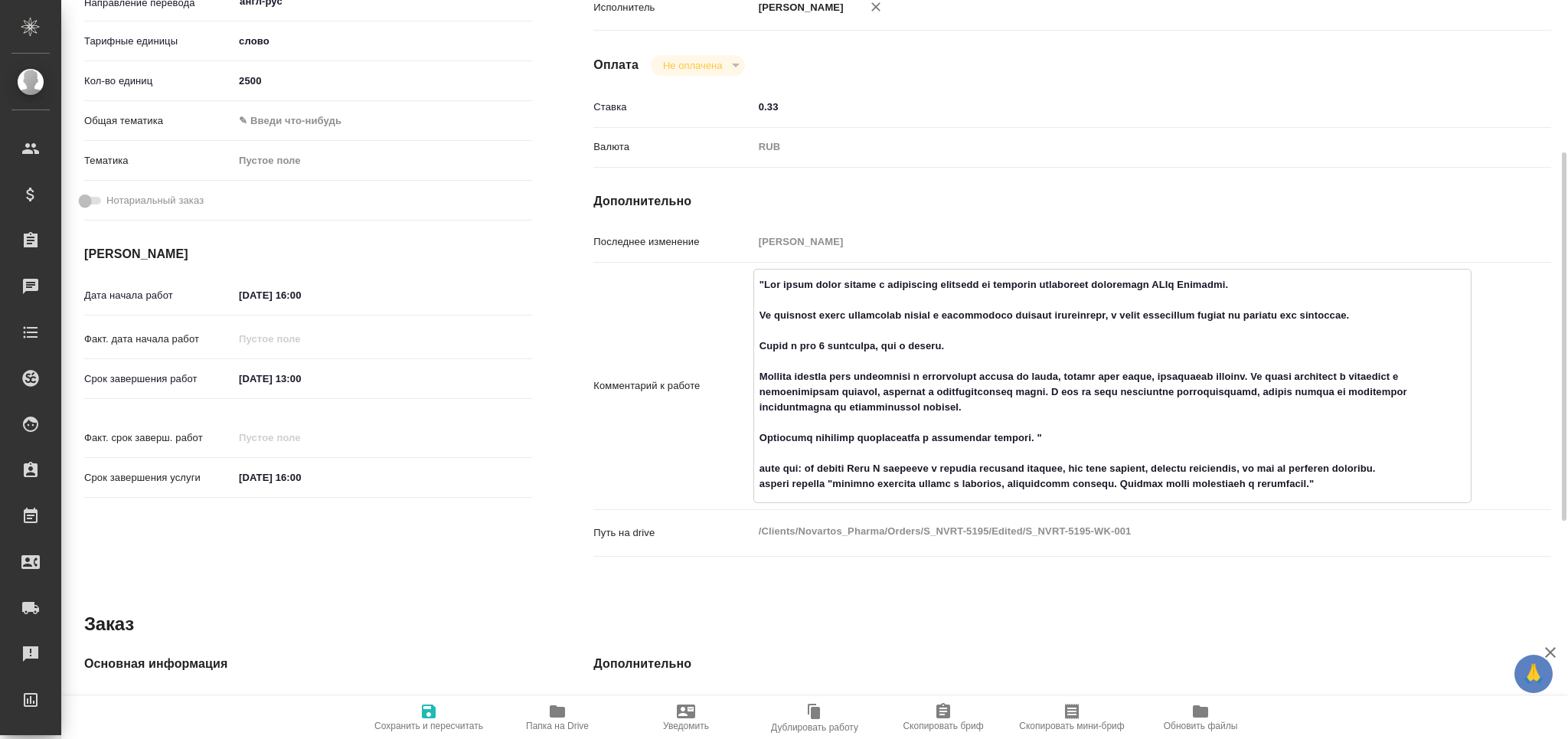
type textarea "x"
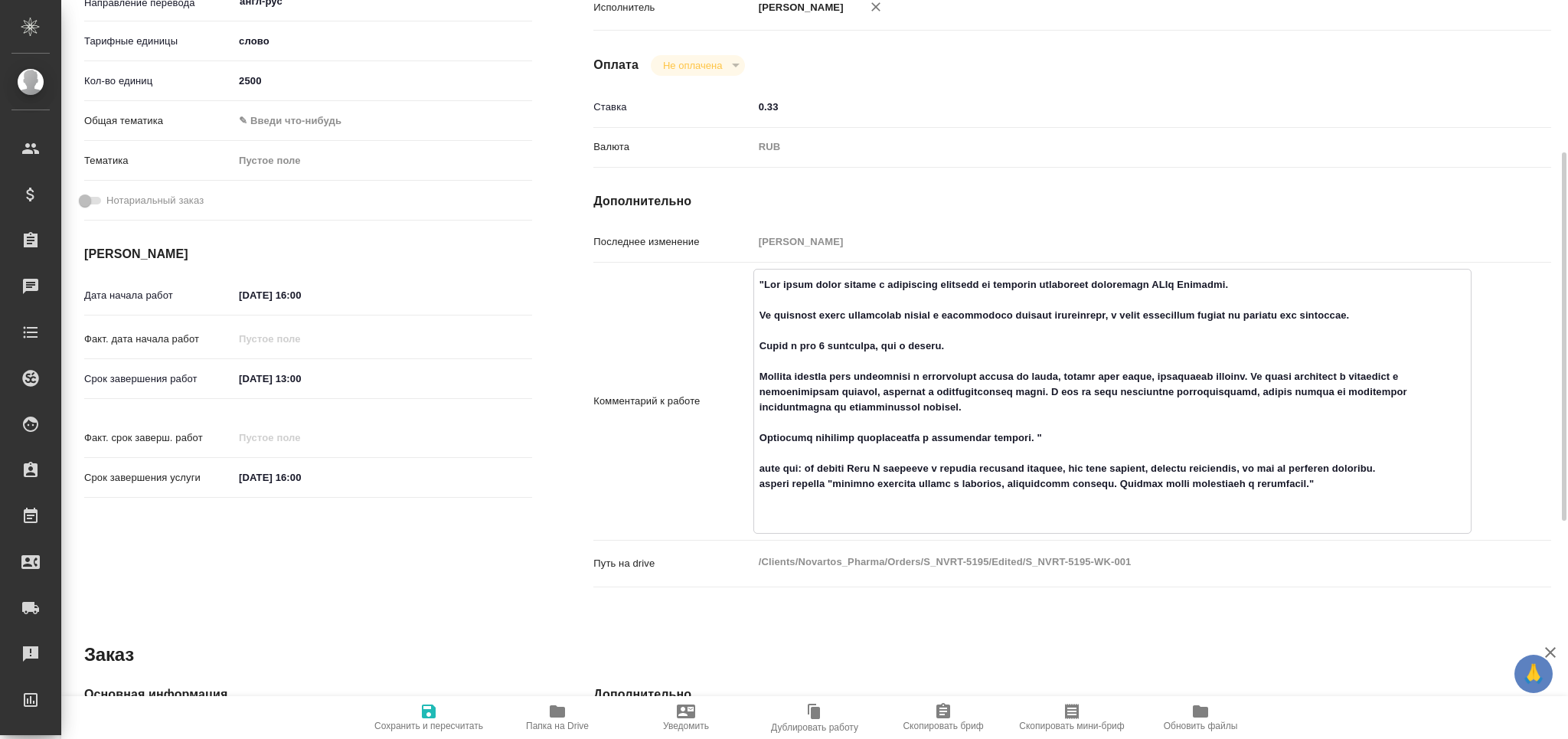
type textarea "x"
type textarea ""Нам нужна будет помощь с небольшими правками по переводу глобальных материалов…"
type textarea "x"
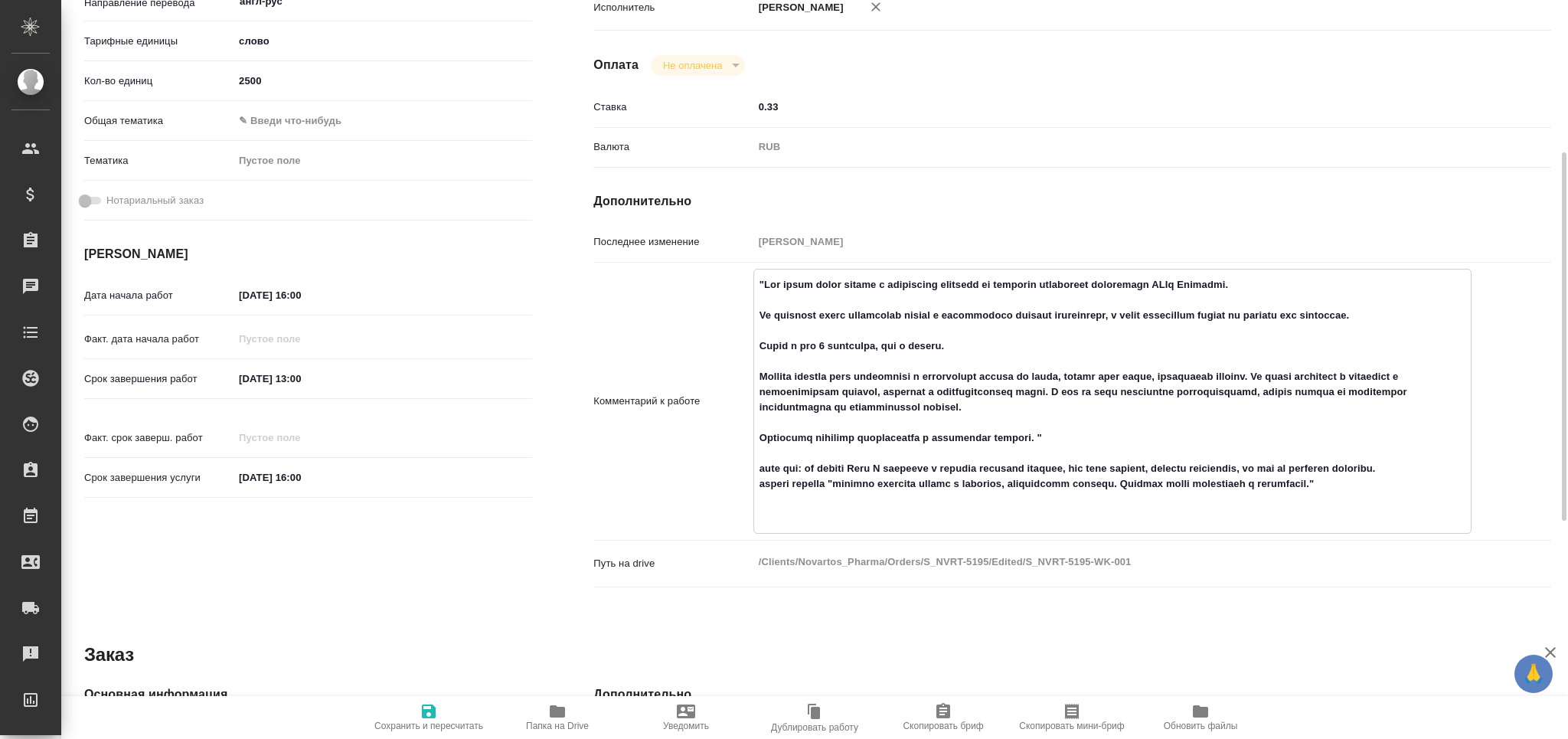
type textarea "x"
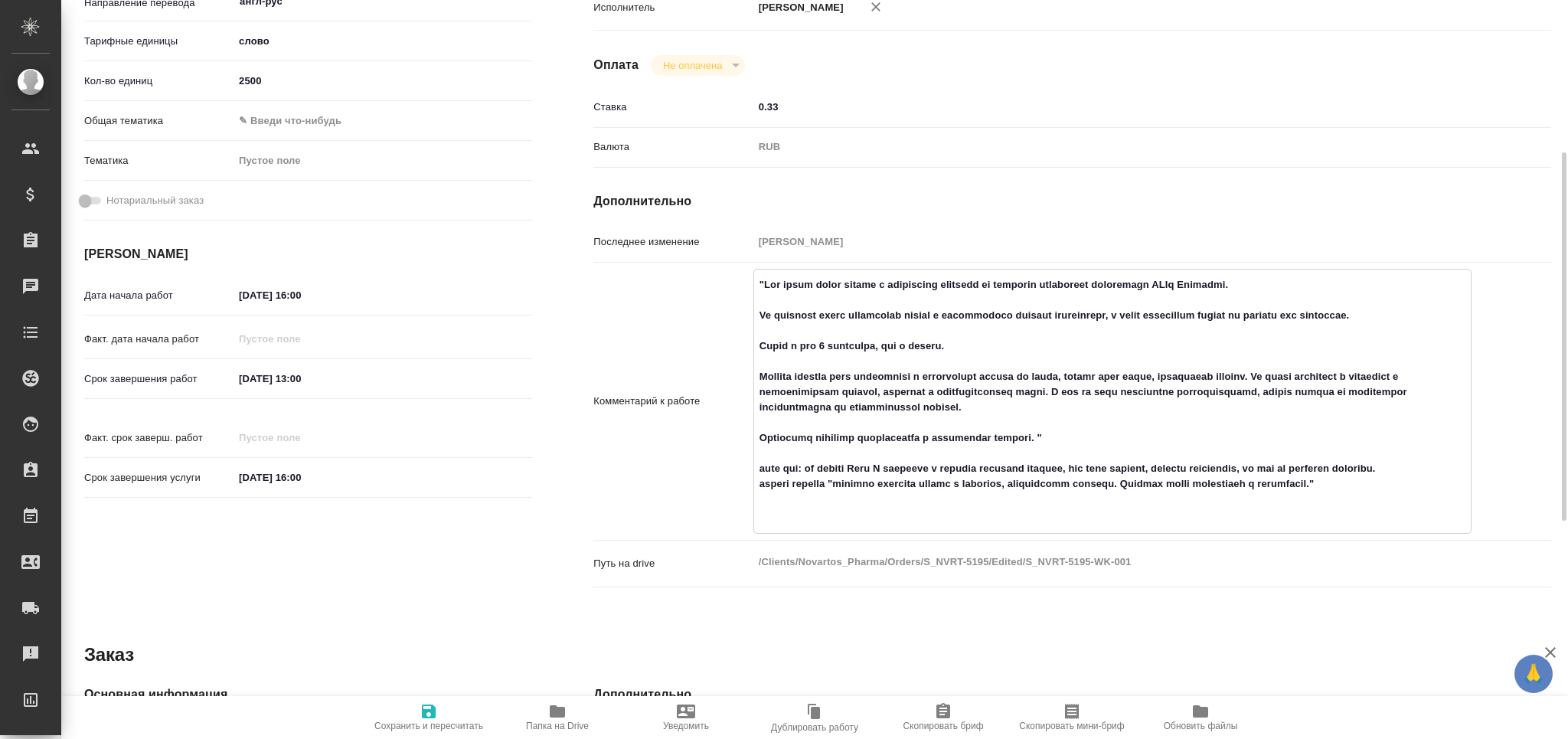
type textarea "x"
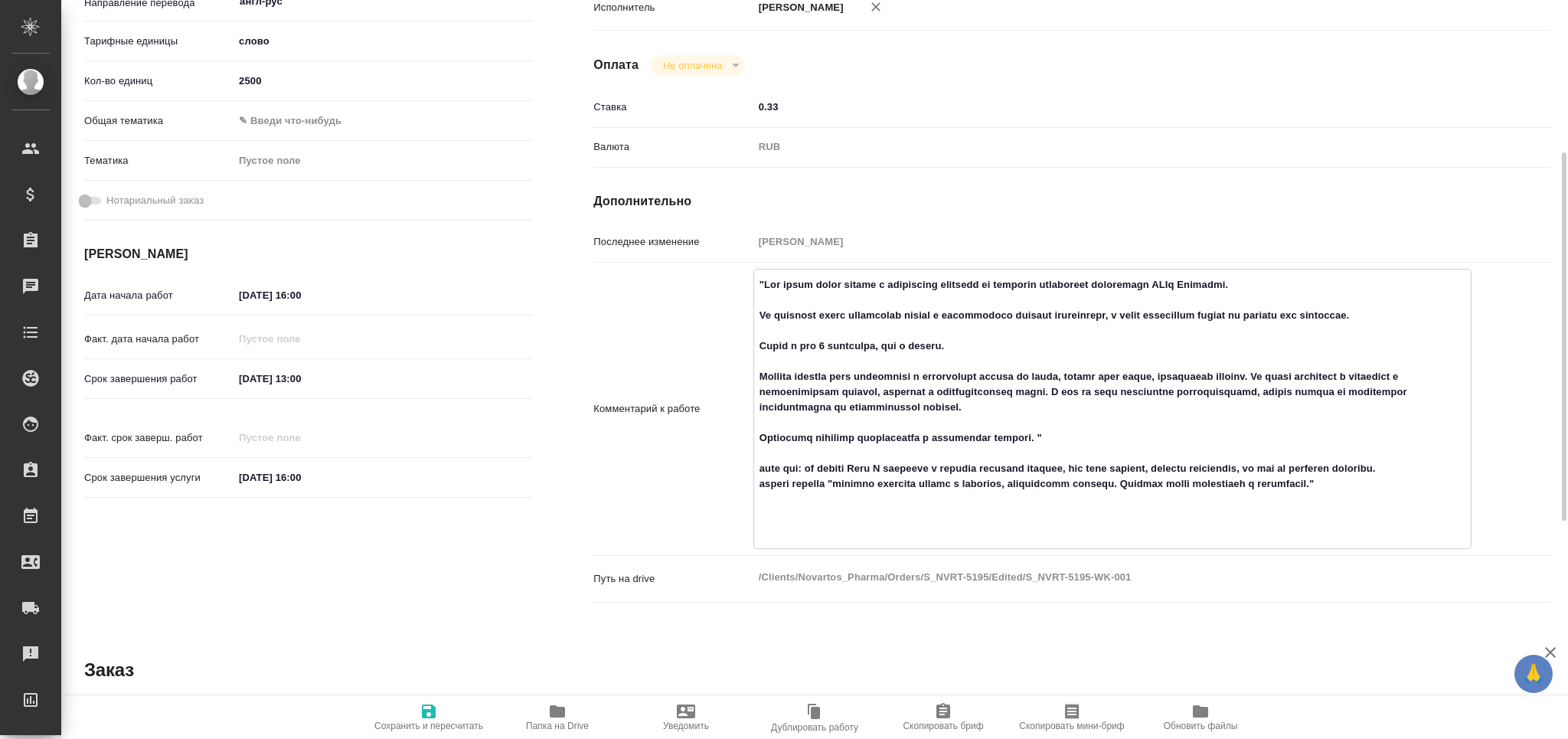
type textarea "x"
type textarea ""Нам нужна будет помощь с небольшими правками по переводу глобальных материалов…"
type textarea "x"
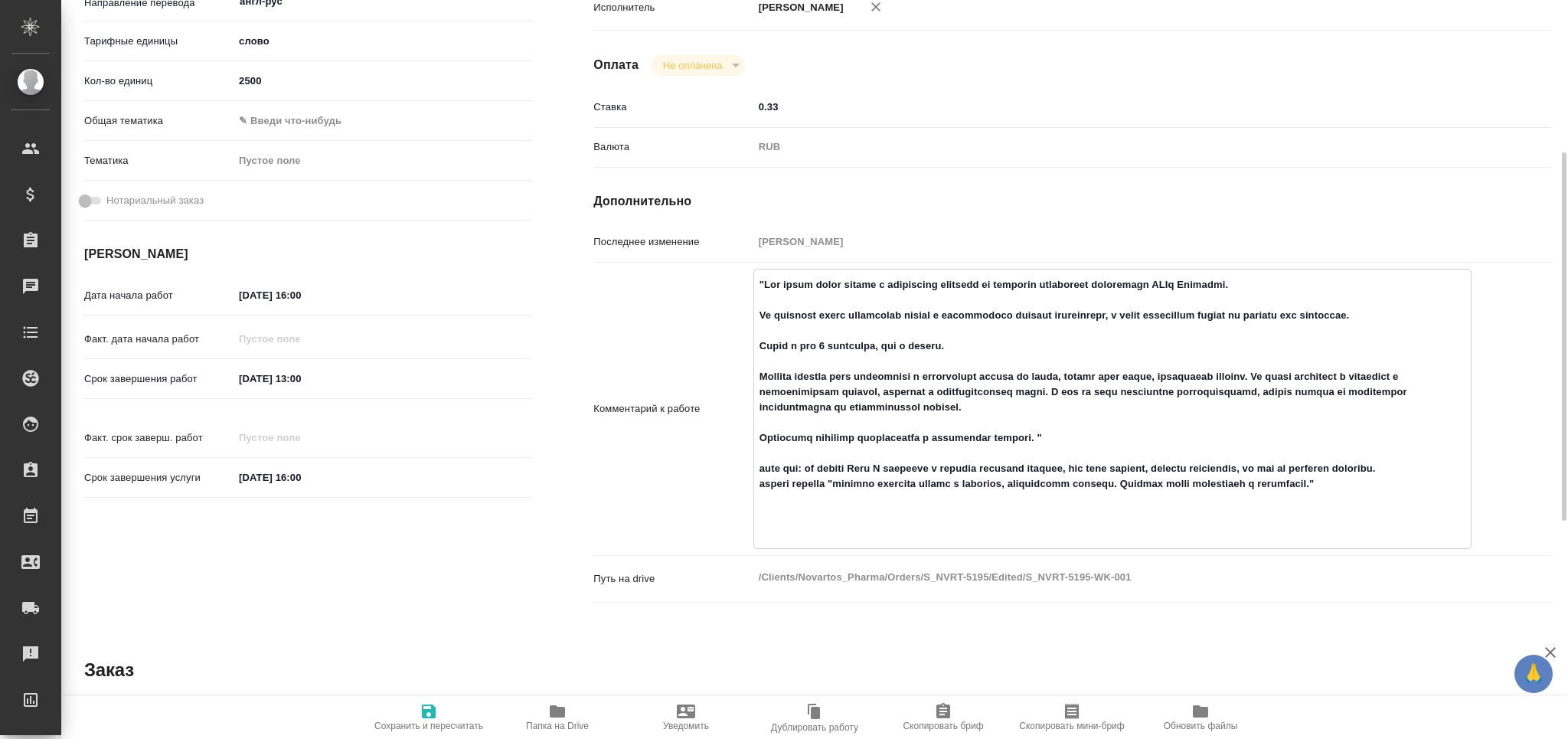
type textarea "x"
type textarea ""Нам нужна будет помощь с небольшими правками по переводу глобальных материалов…"
type textarea "x"
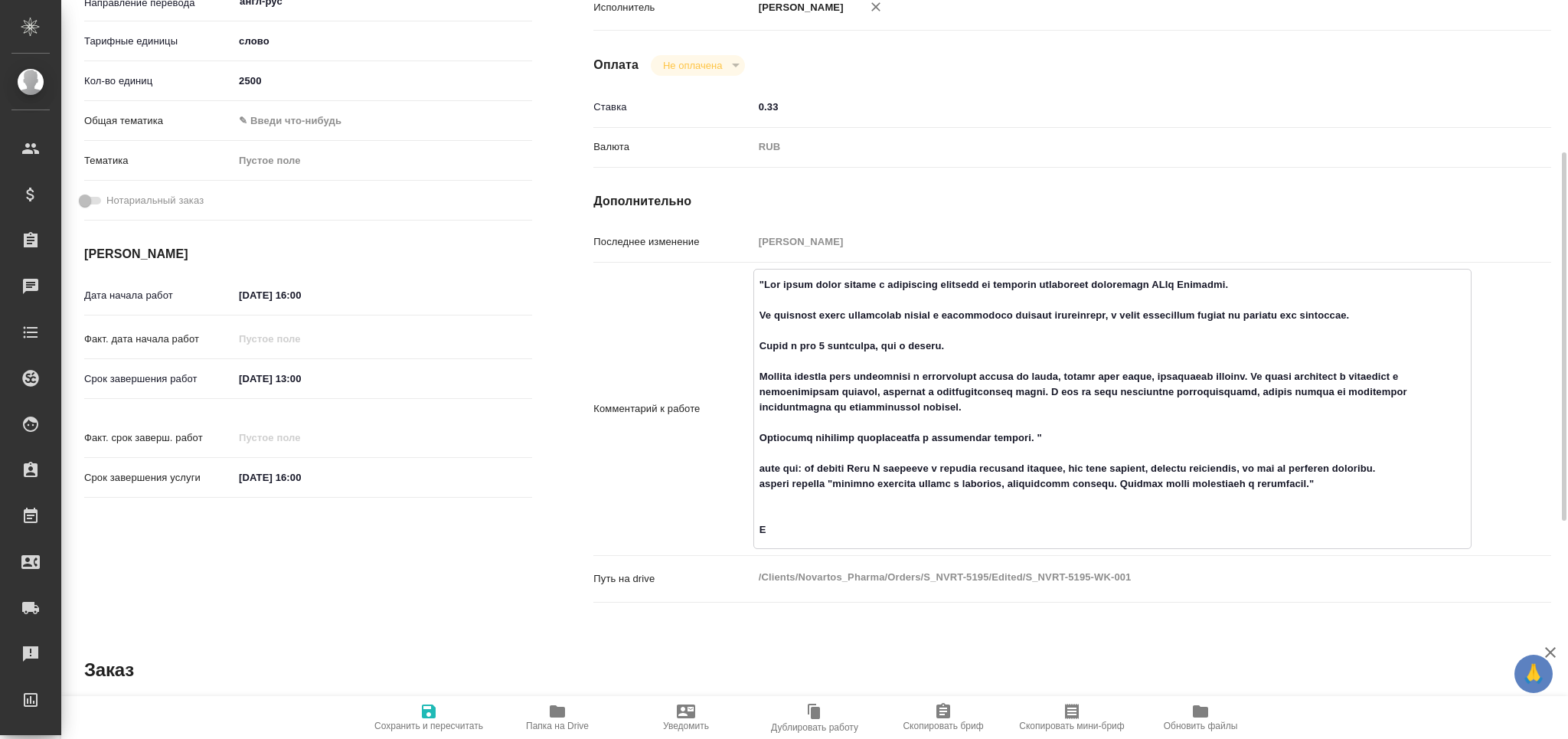
type textarea "x"
type textarea ""Нам нужна будет помощь с небольшими правками по переводу глобальных материалов…"
type textarea "x"
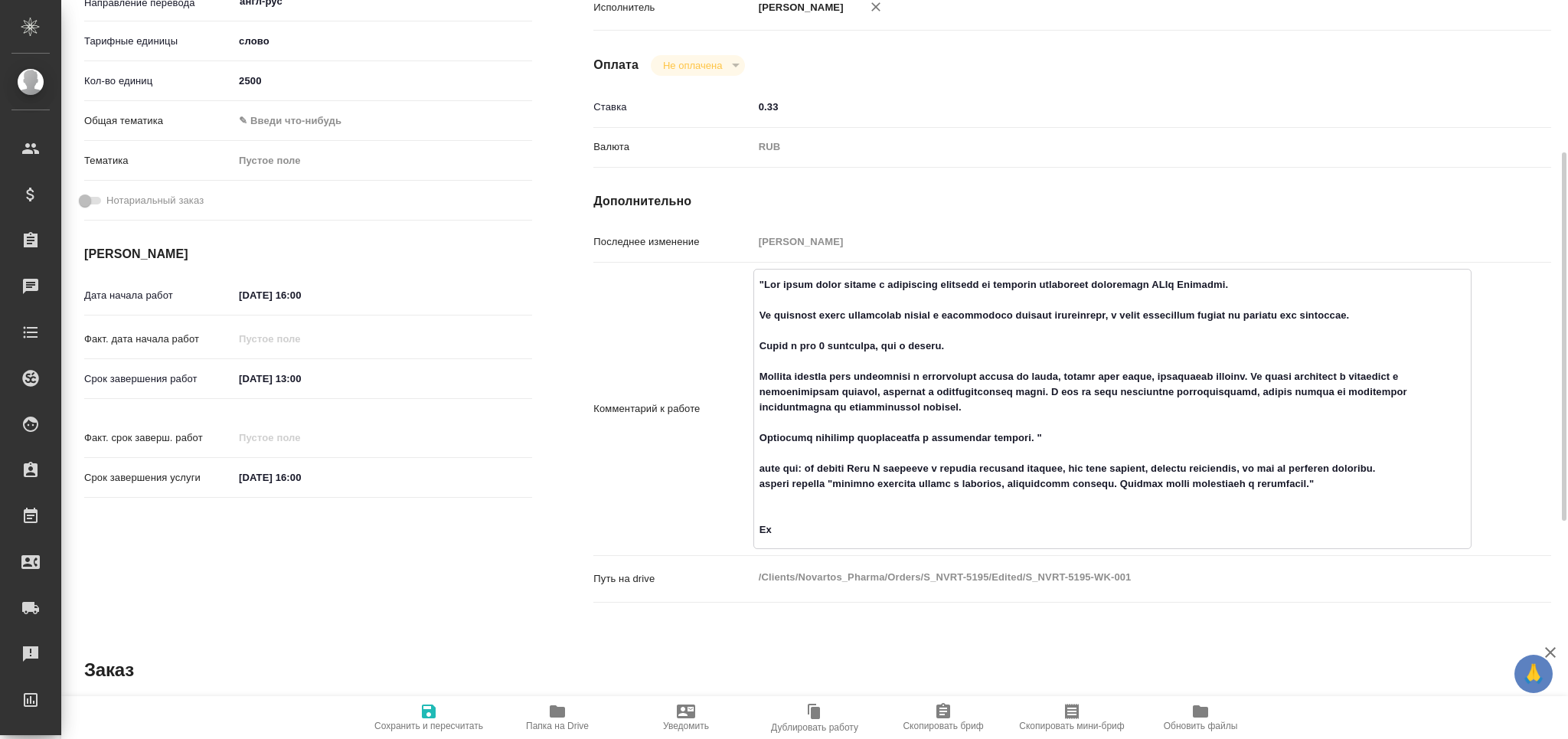
type textarea "x"
type textarea ""Нам нужна будет помощь с небольшими правками по переводу глобальных материалов…"
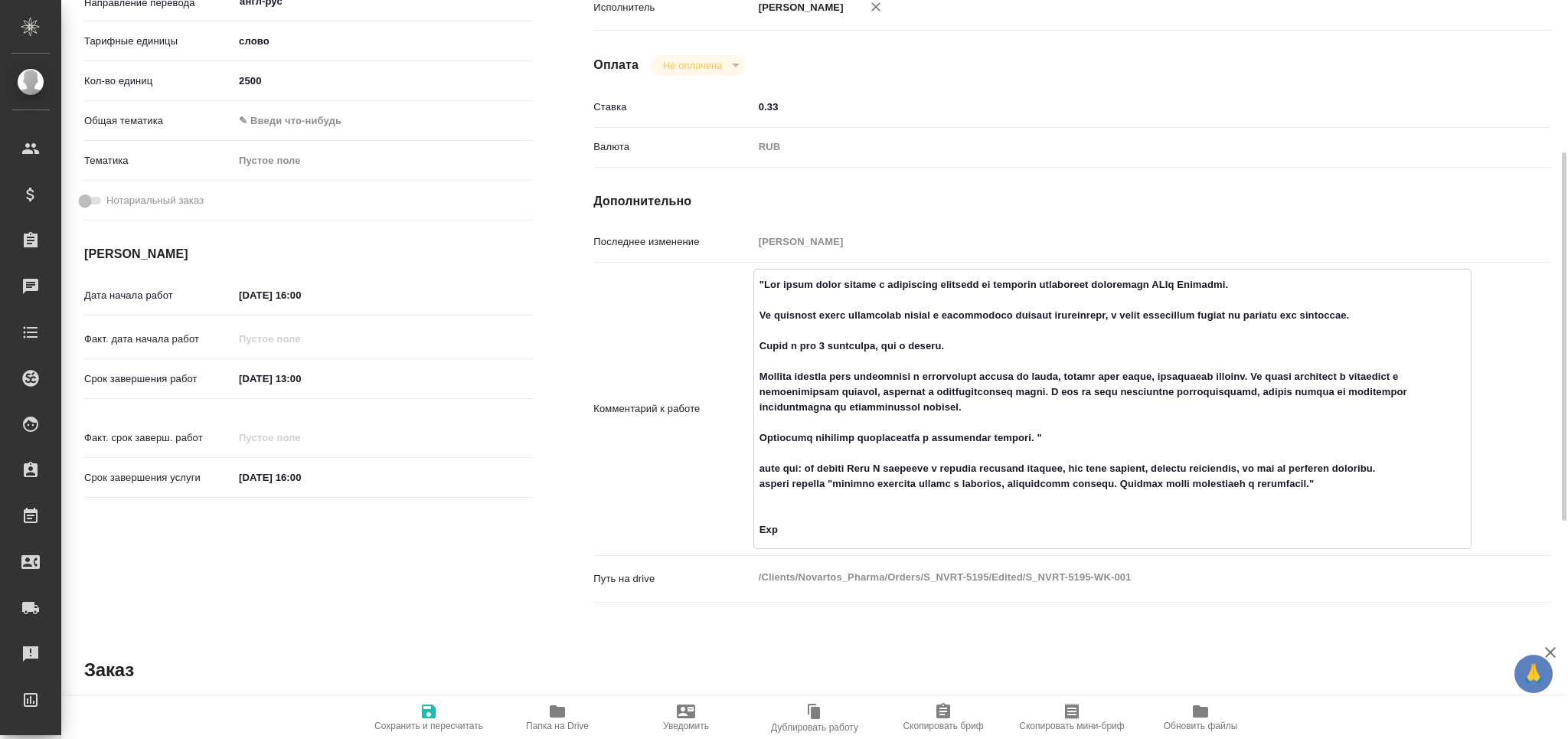
type textarea "x"
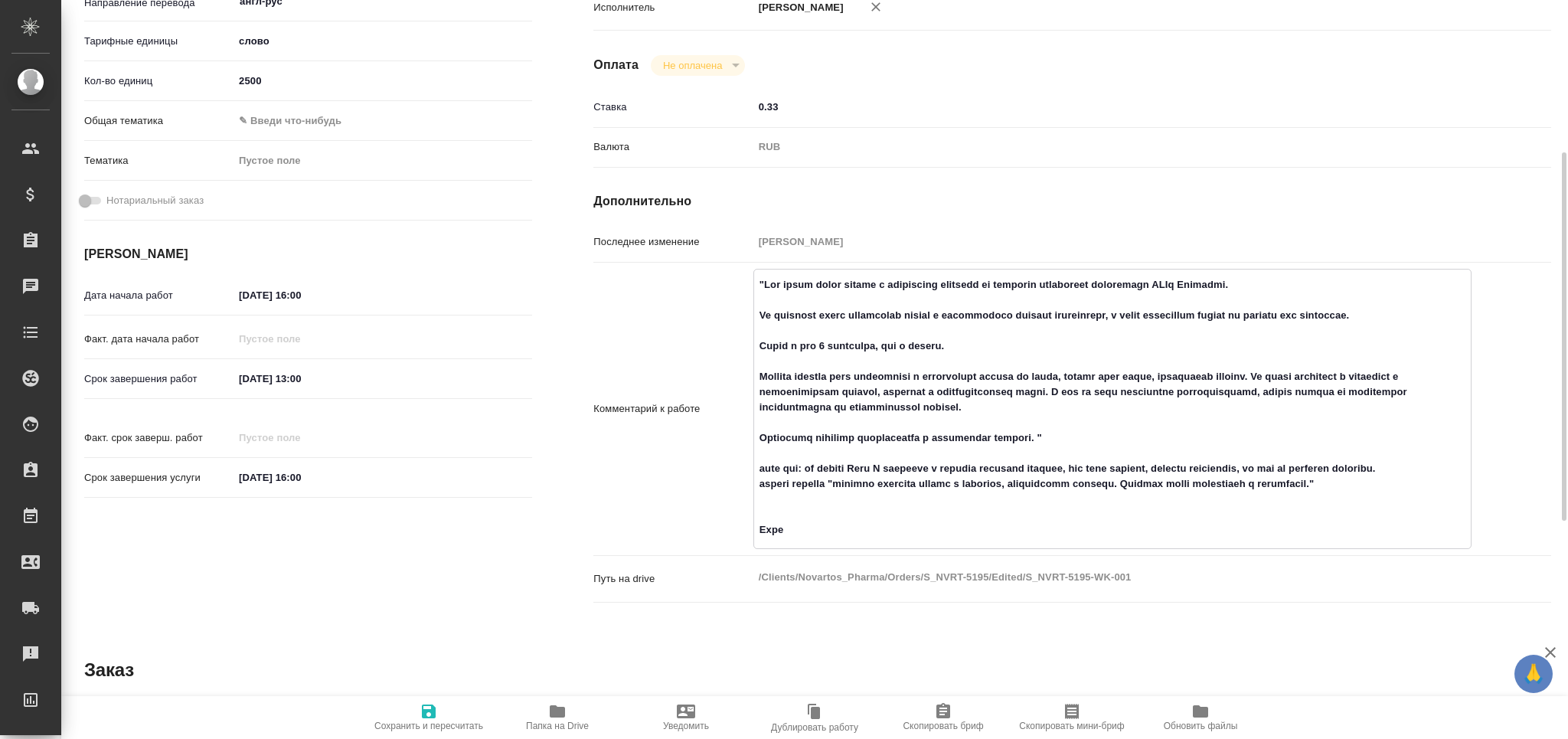
type textarea ""Нам нужна будет помощь с небольшими правками по переводу глобальных материалов…"
type textarea "x"
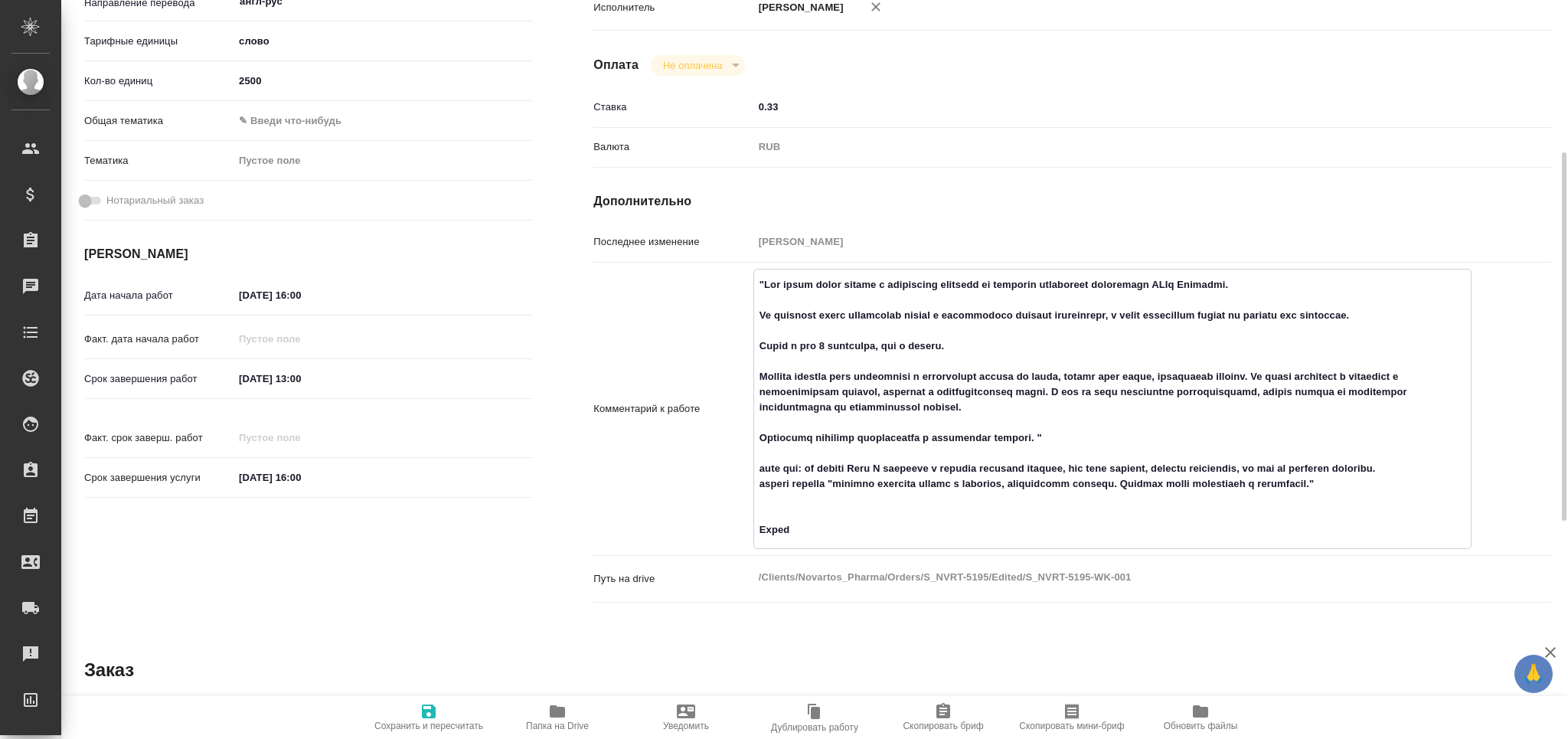
type textarea ""Нам нужна будет помощь с небольшими правками по переводу глобальных материалов…"
type textarea "x"
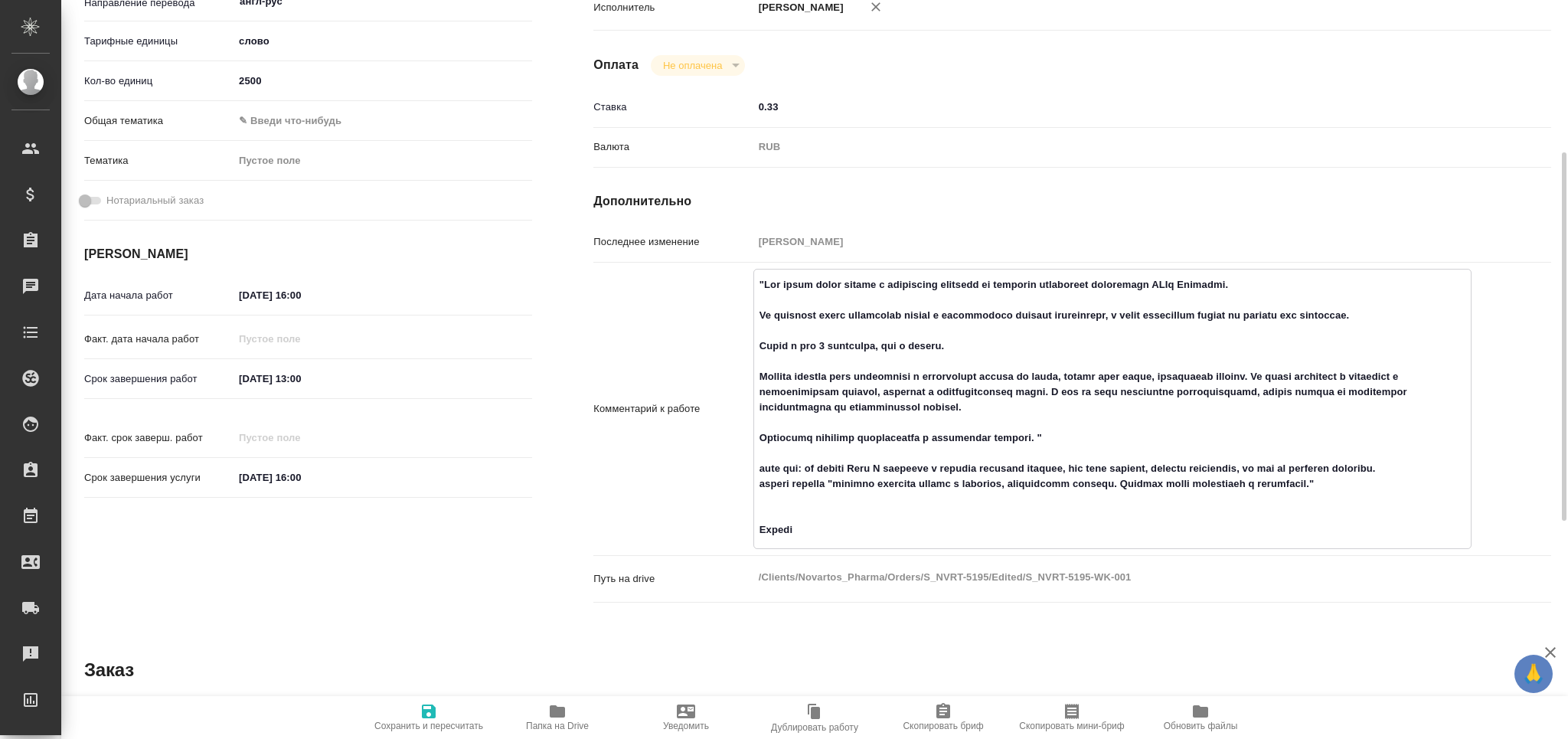
type textarea "x"
type textarea ""Нам нужна будет помощь с небольшими правками по переводу глобальных материалов…"
type textarea "x"
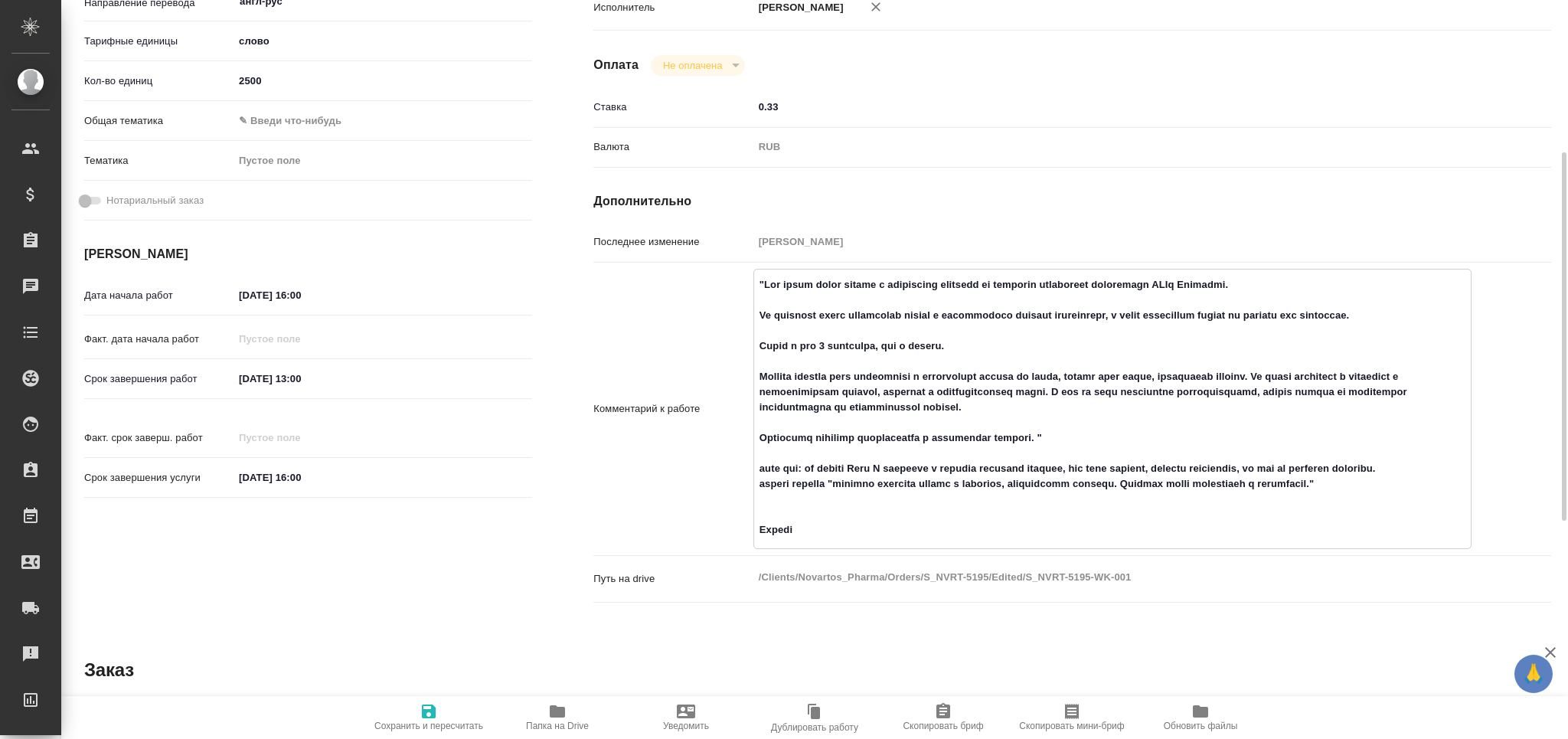
type textarea "x"
type textarea ""Нам нужна будет помощь с небольшими правками по переводу глобальных материалов…"
type textarea "x"
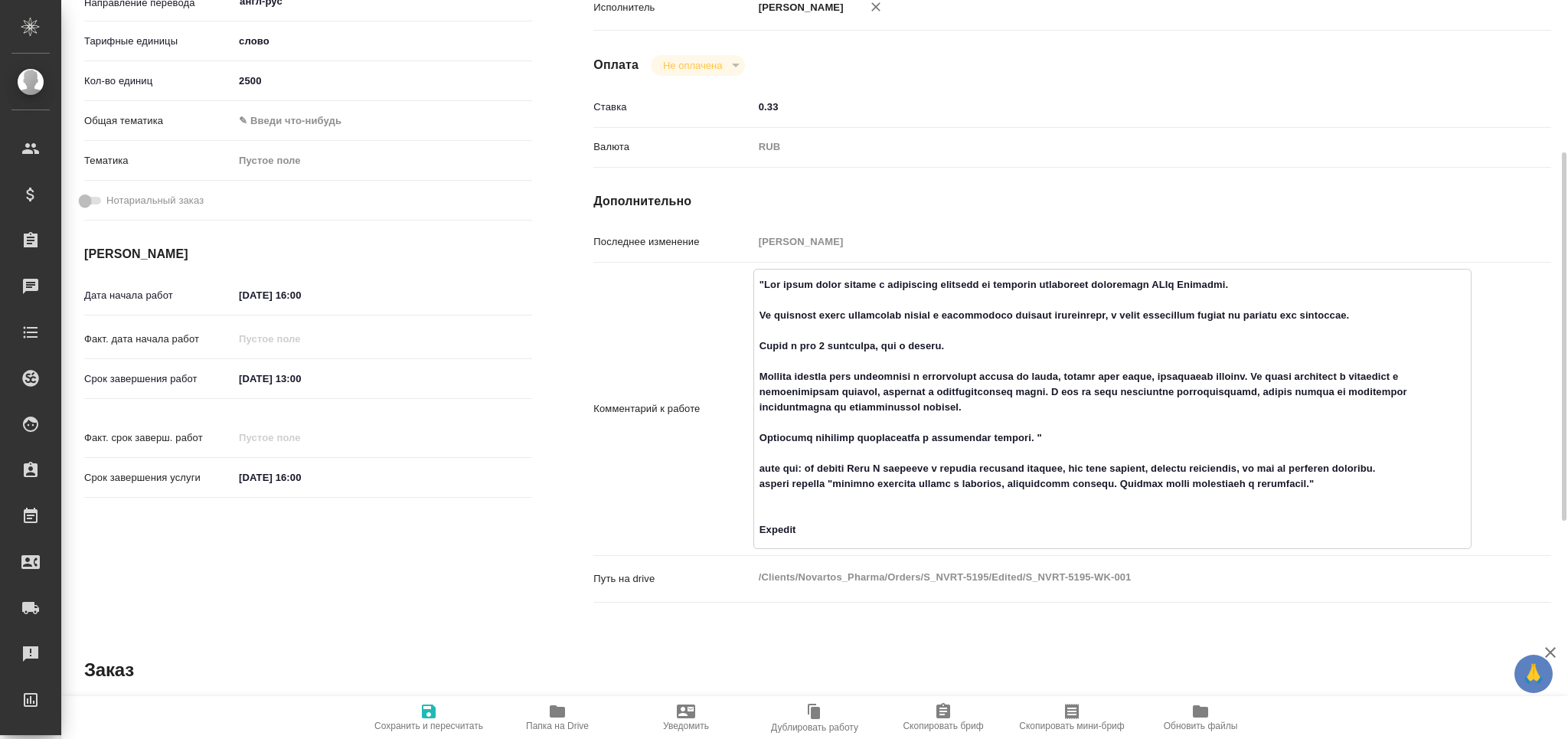
type textarea "x"
type textarea ""Нам нужна будет помощь с небольшими правками по переводу глобальных материалов…"
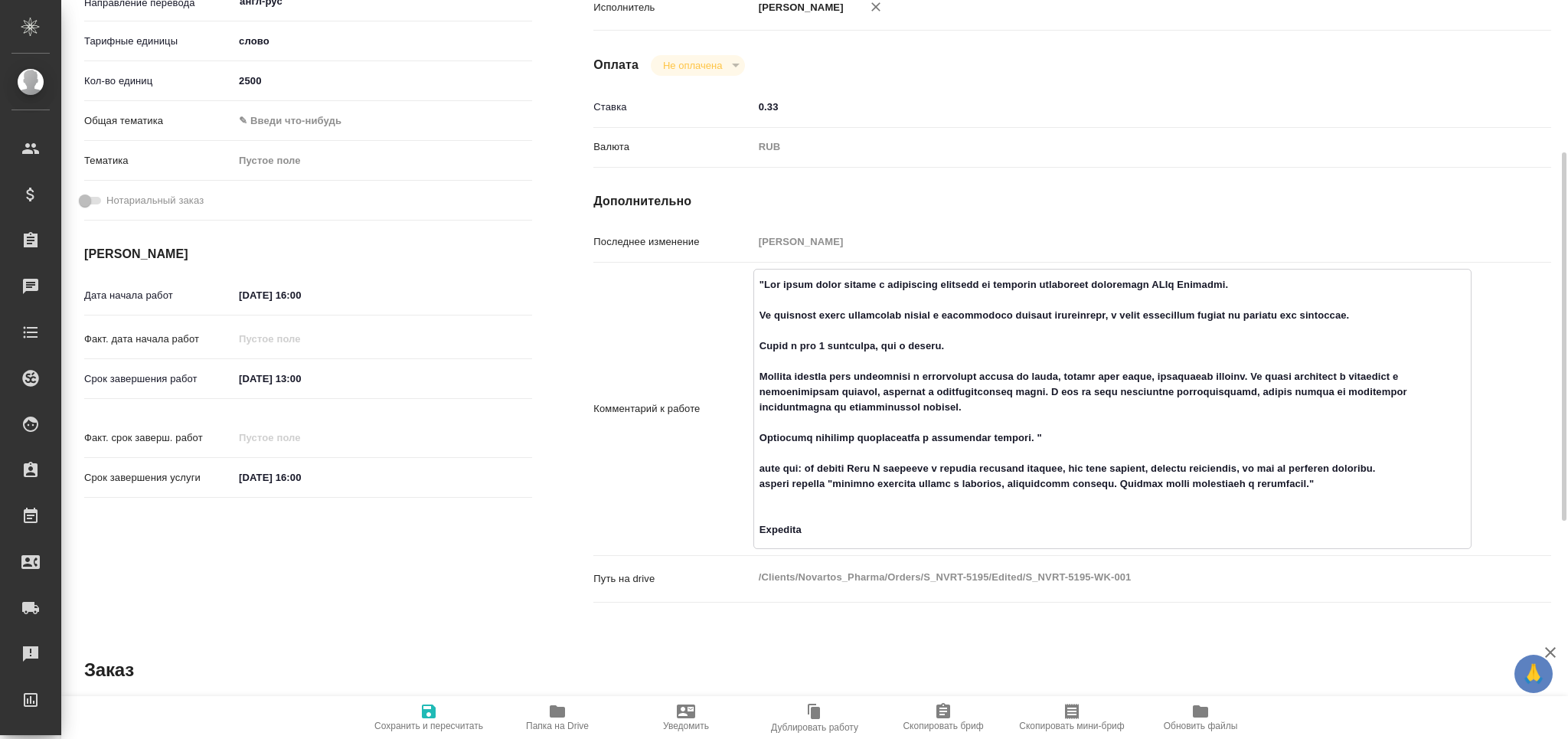
type textarea "x"
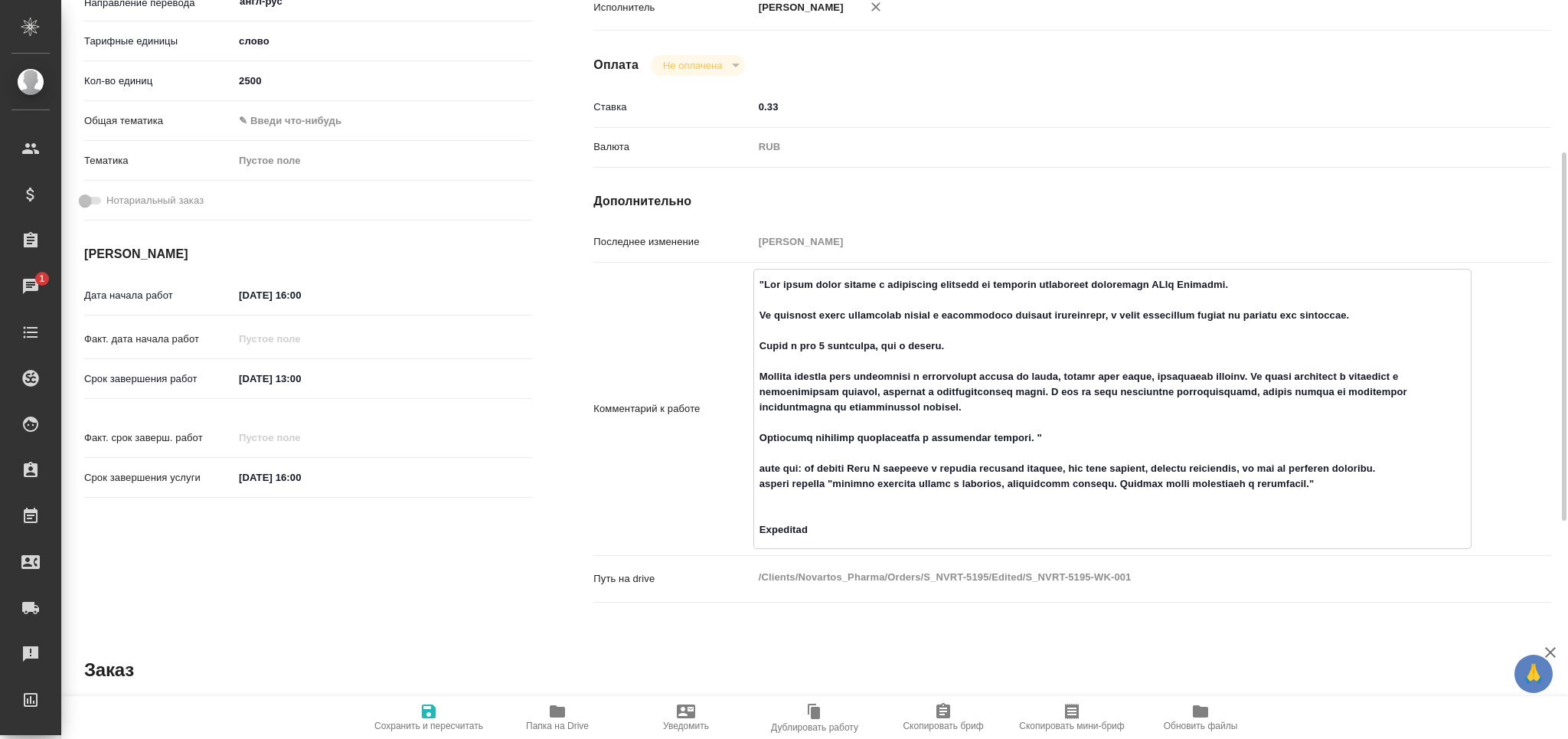
type textarea ""Нам нужна будет помощь с небольшими правками по переводу глобальных материалов…"
type textarea "x"
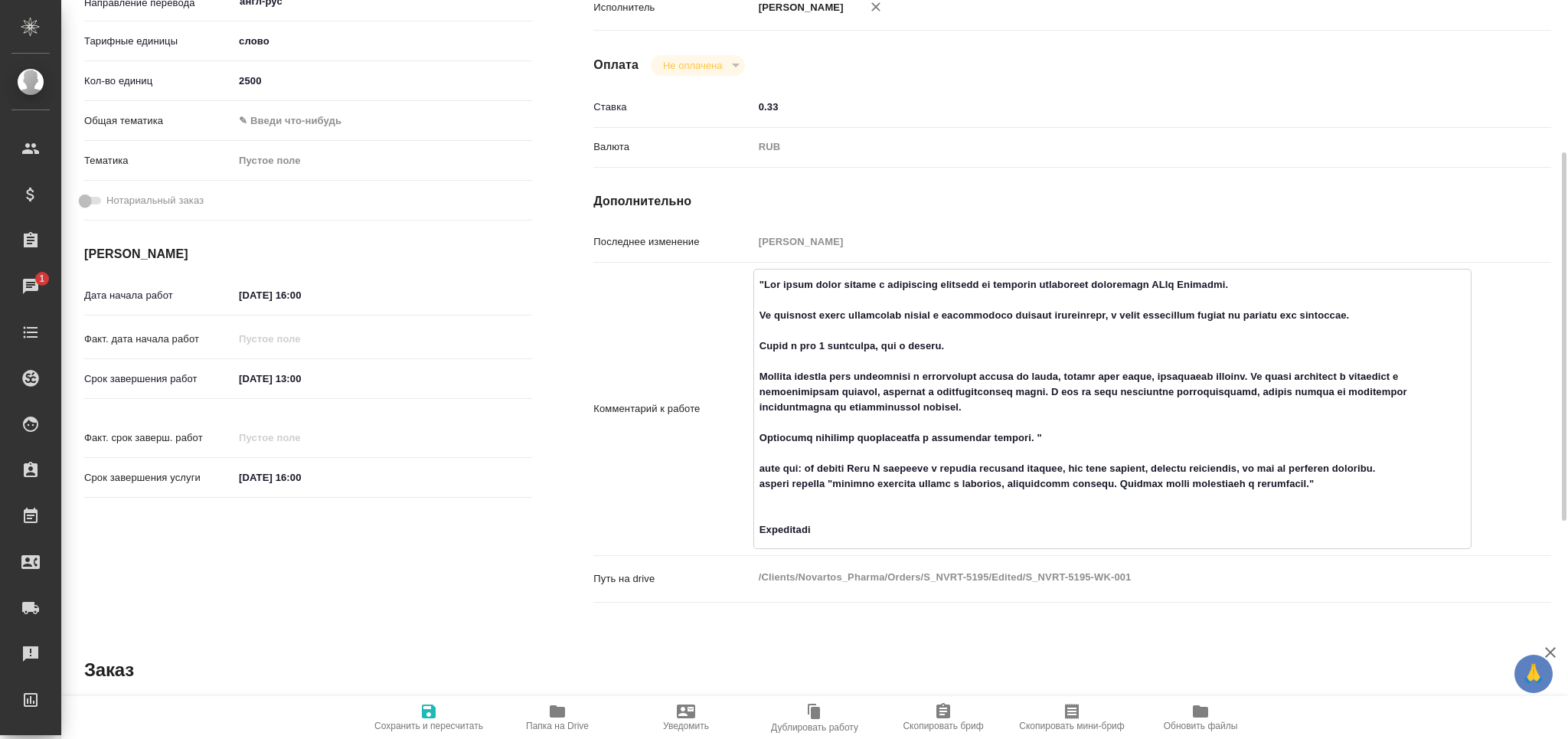
type textarea "x"
type textarea ""Нам нужна будет помощь с небольшими правками по переводу глобальных материалов…"
type textarea "x"
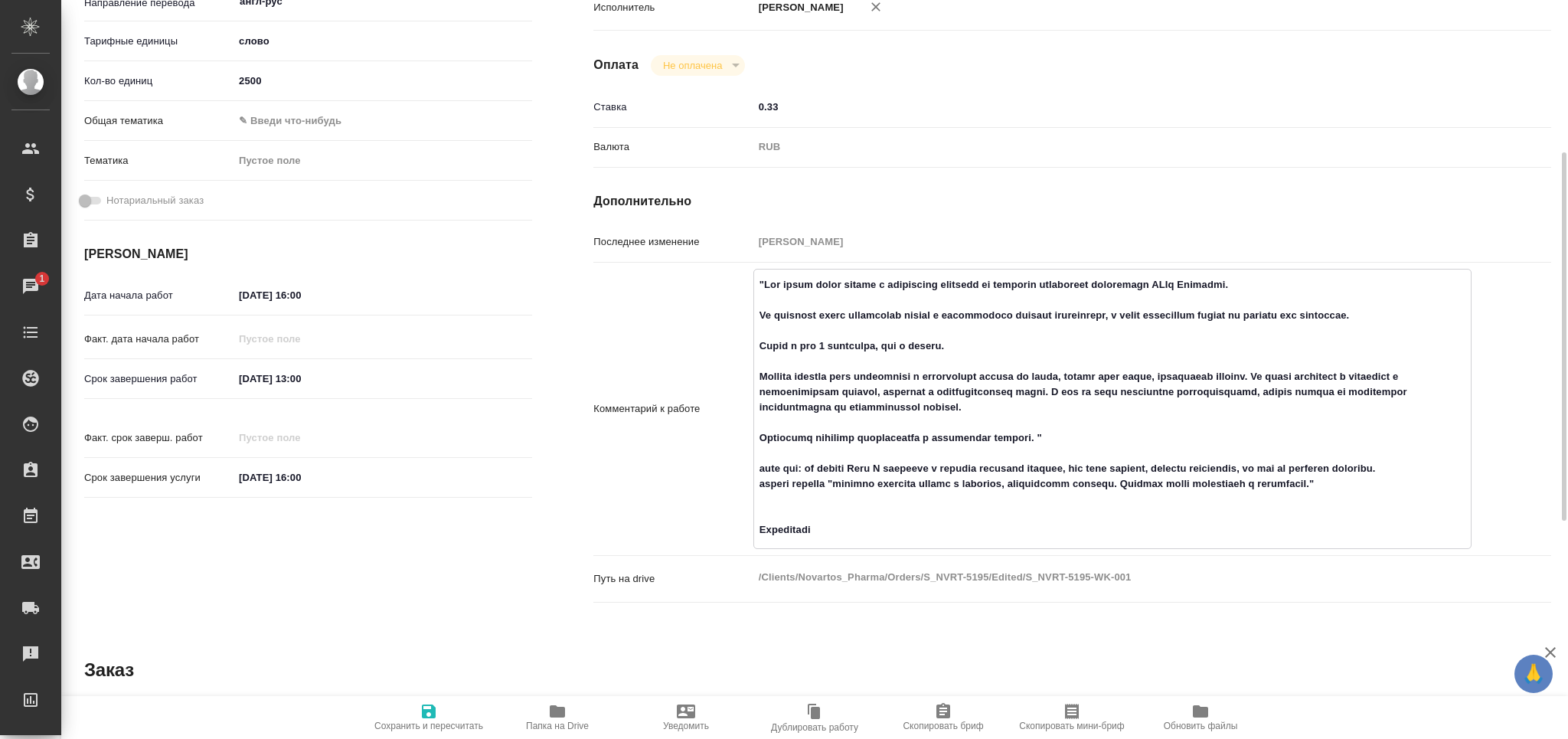
type textarea "x"
type textarea ""Нам нужна будет помощь с небольшими правками по переводу глобальных материалов…"
type textarea "x"
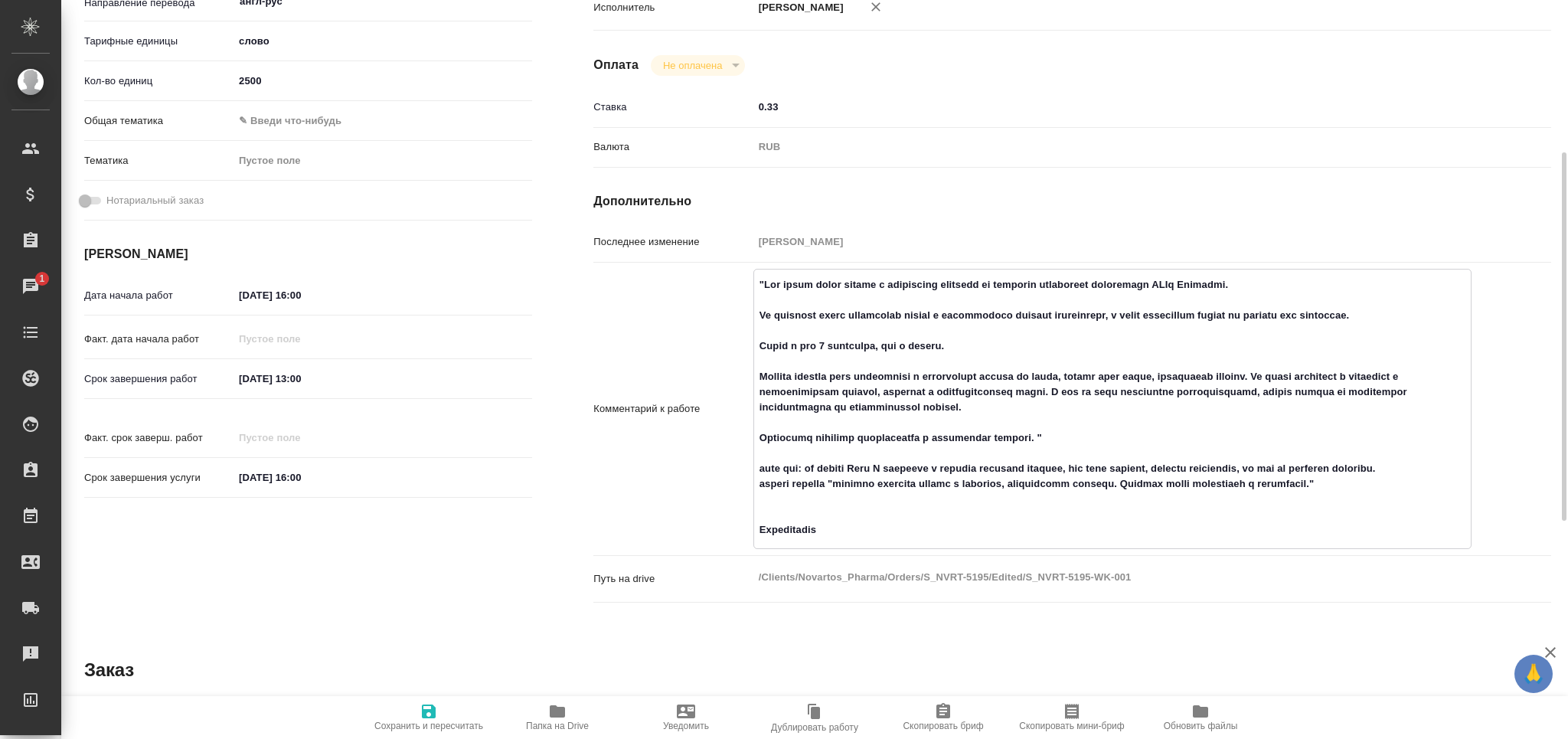
type textarea "x"
type textarea ""Нам нужна будет помощь с небольшими правками по переводу глобальных материалов…"
type textarea "x"
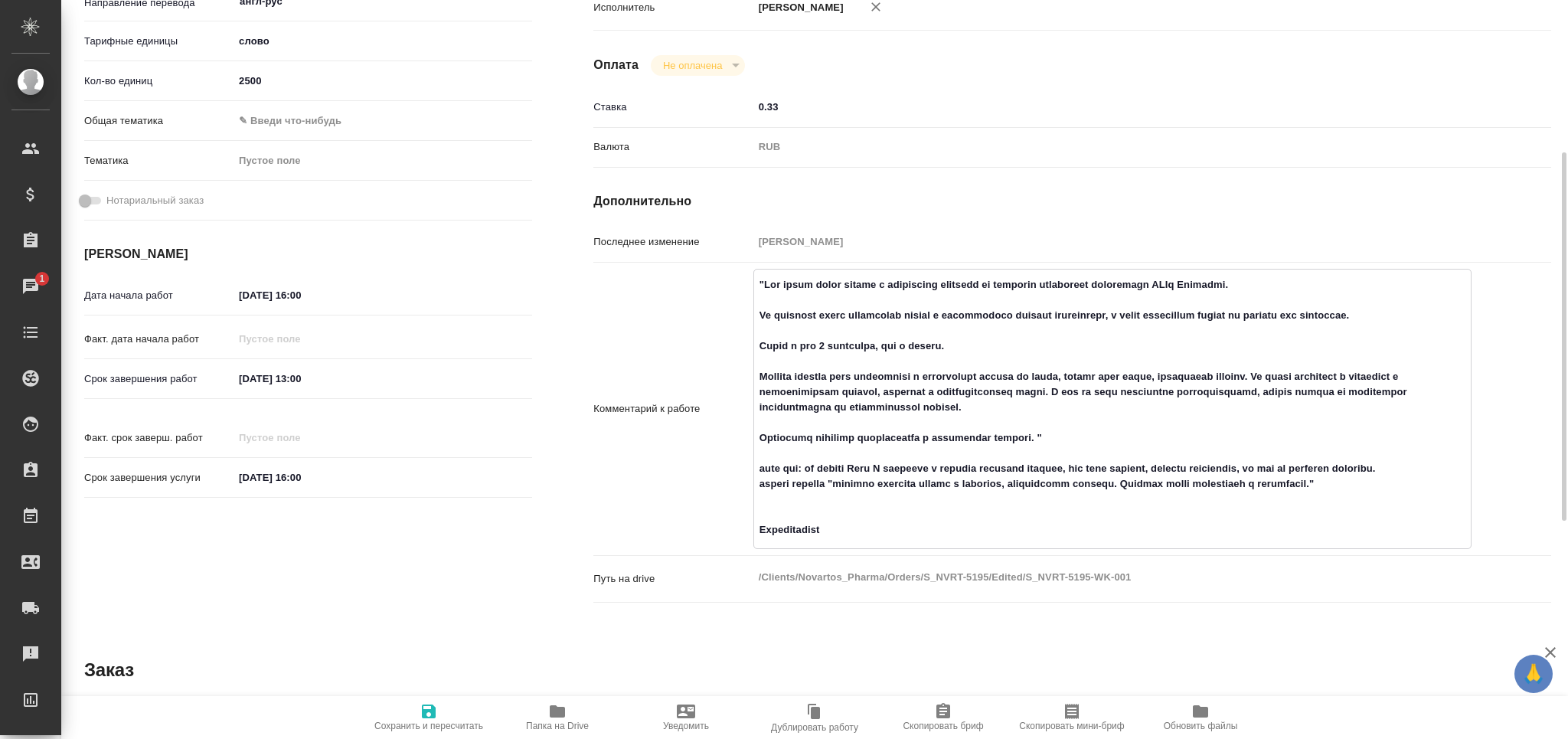
type textarea "x"
type textarea ""Нам нужна будет помощь с небольшими правками по переводу глобальных материалов…"
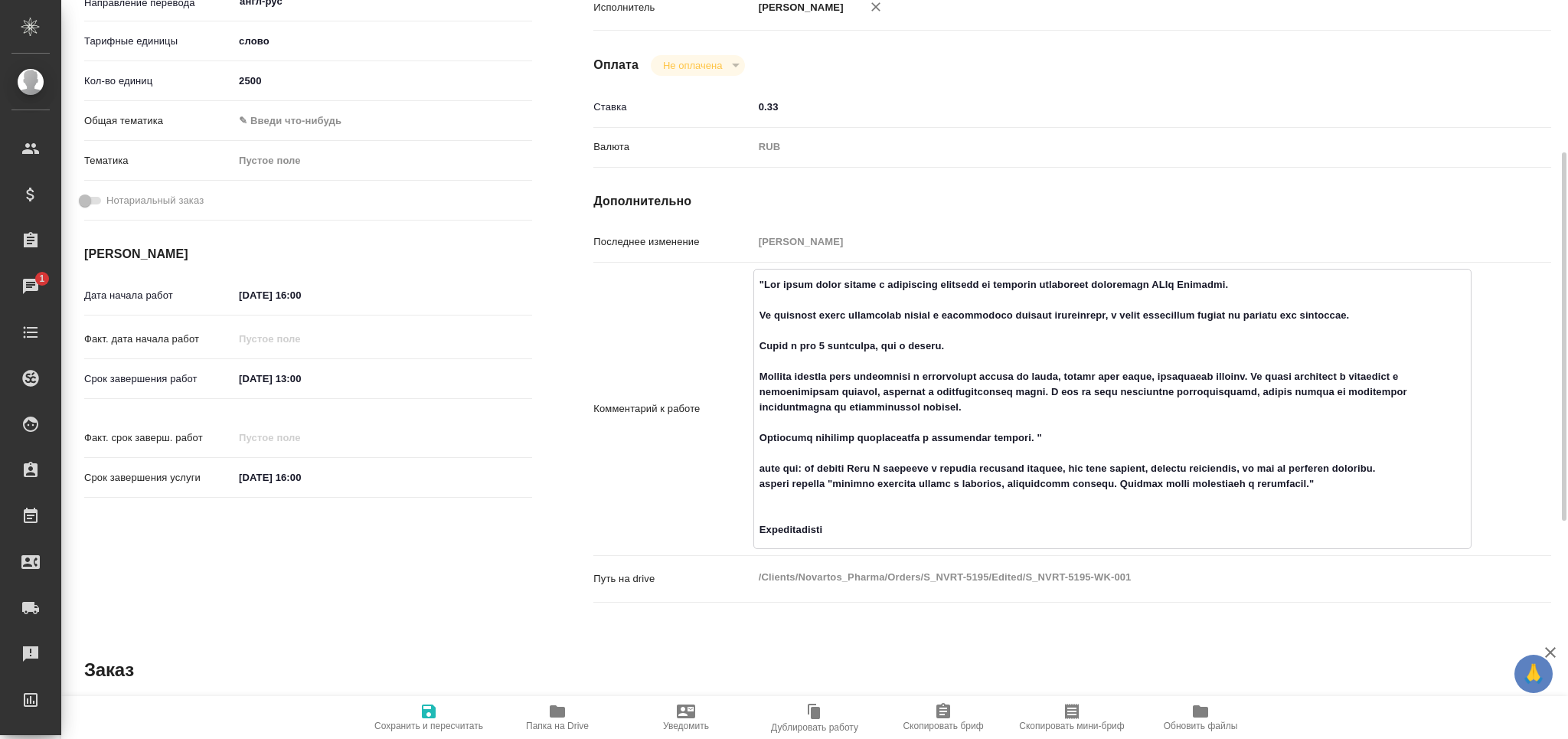
type textarea "x"
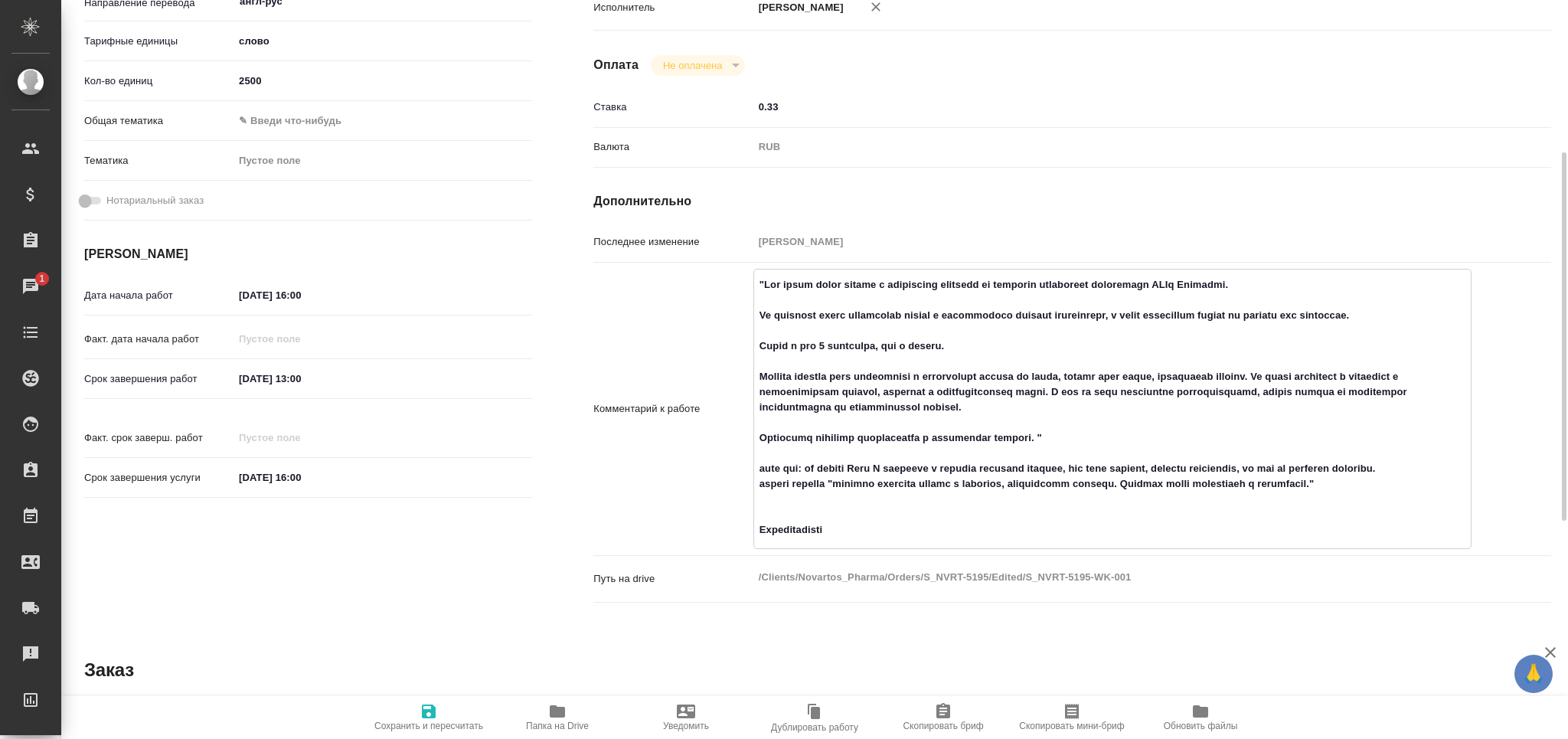
type textarea ""Нам нужна будет помощь с небольшими правками по переводу глобальных материалов…"
type textarea "x"
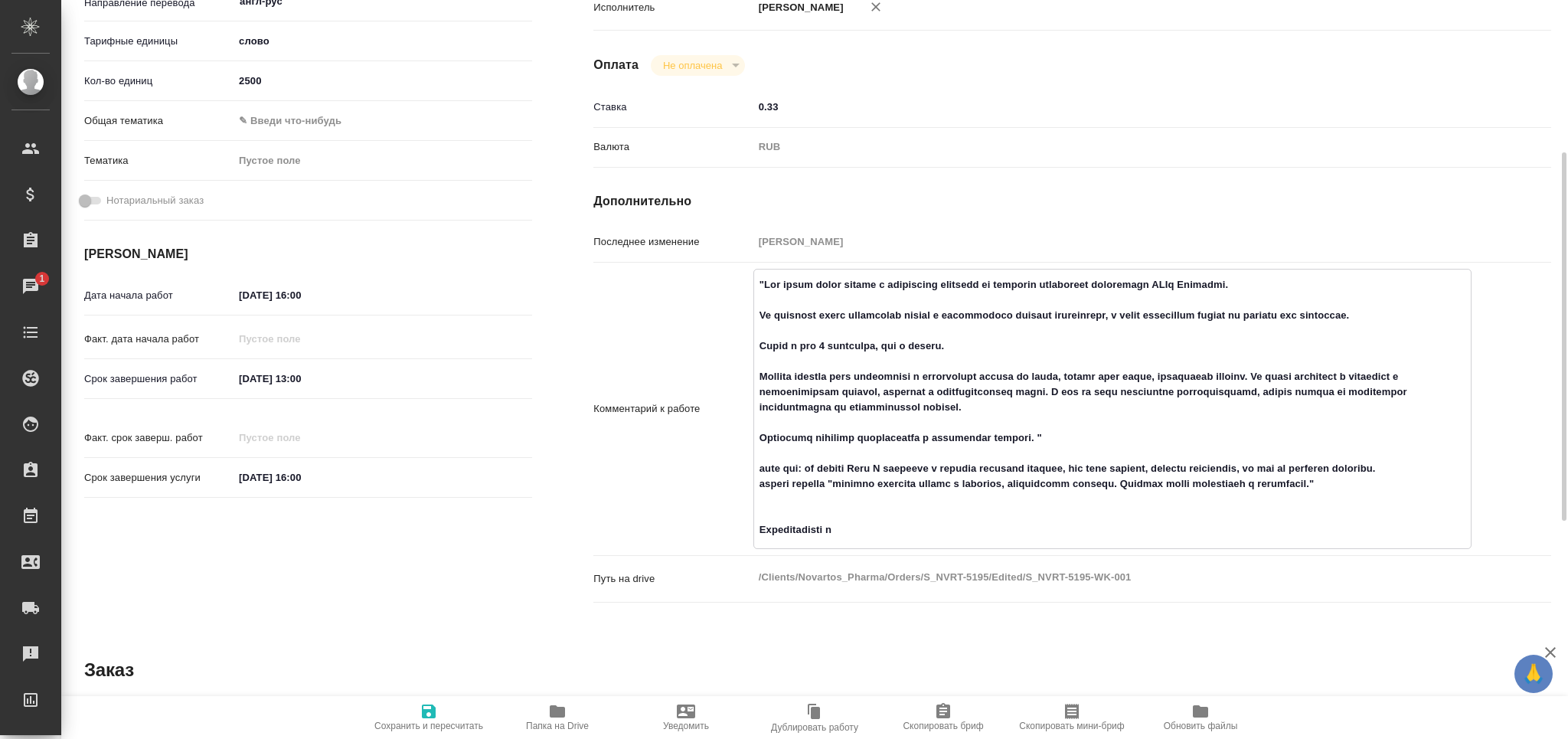
type textarea ""Нам нужна будет помощь с небольшими правками по переводу глобальных материалов…"
type textarea "x"
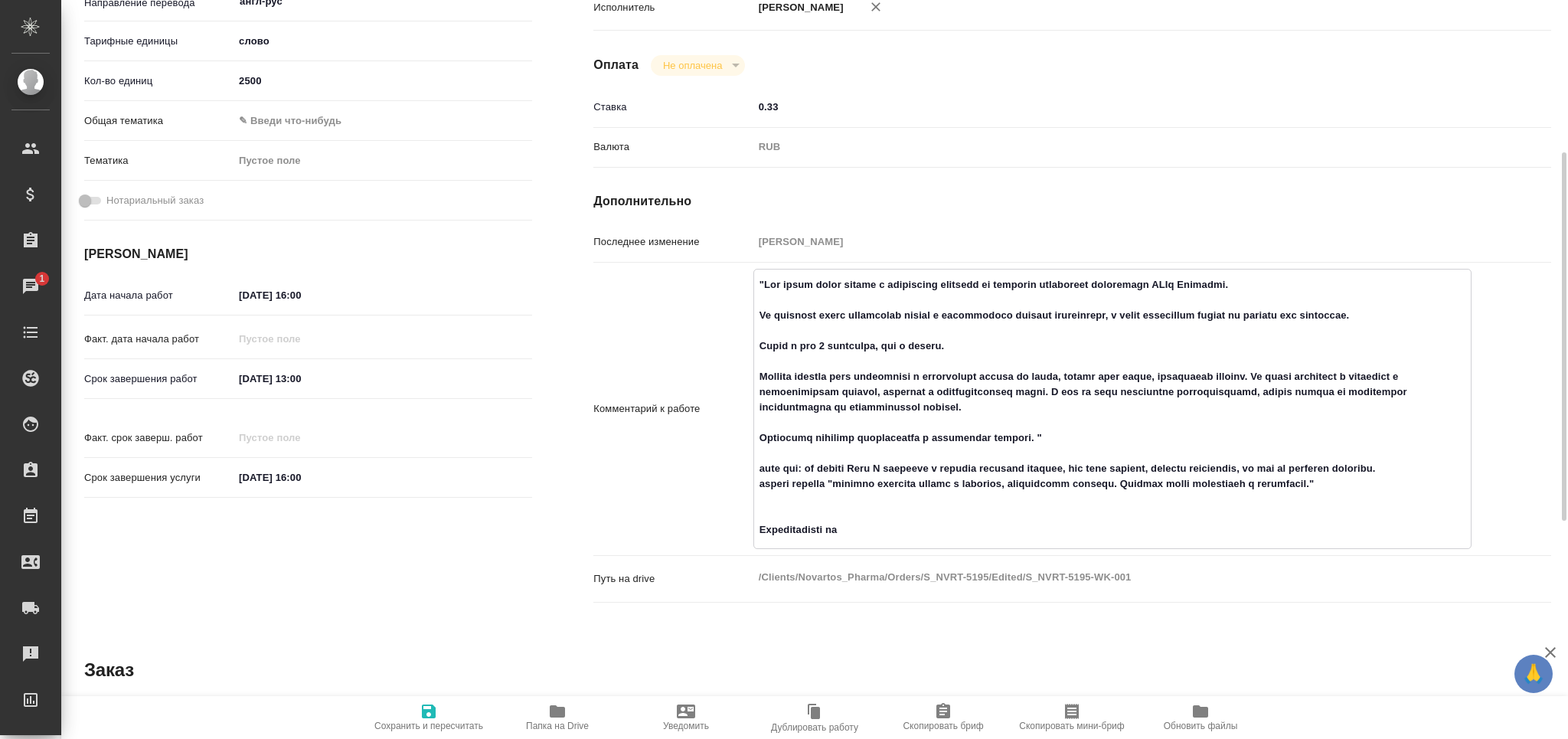
type textarea "x"
type textarea ""Нам нужна будет помощь с небольшими правками по переводу глобальных материалов…"
type textarea "x"
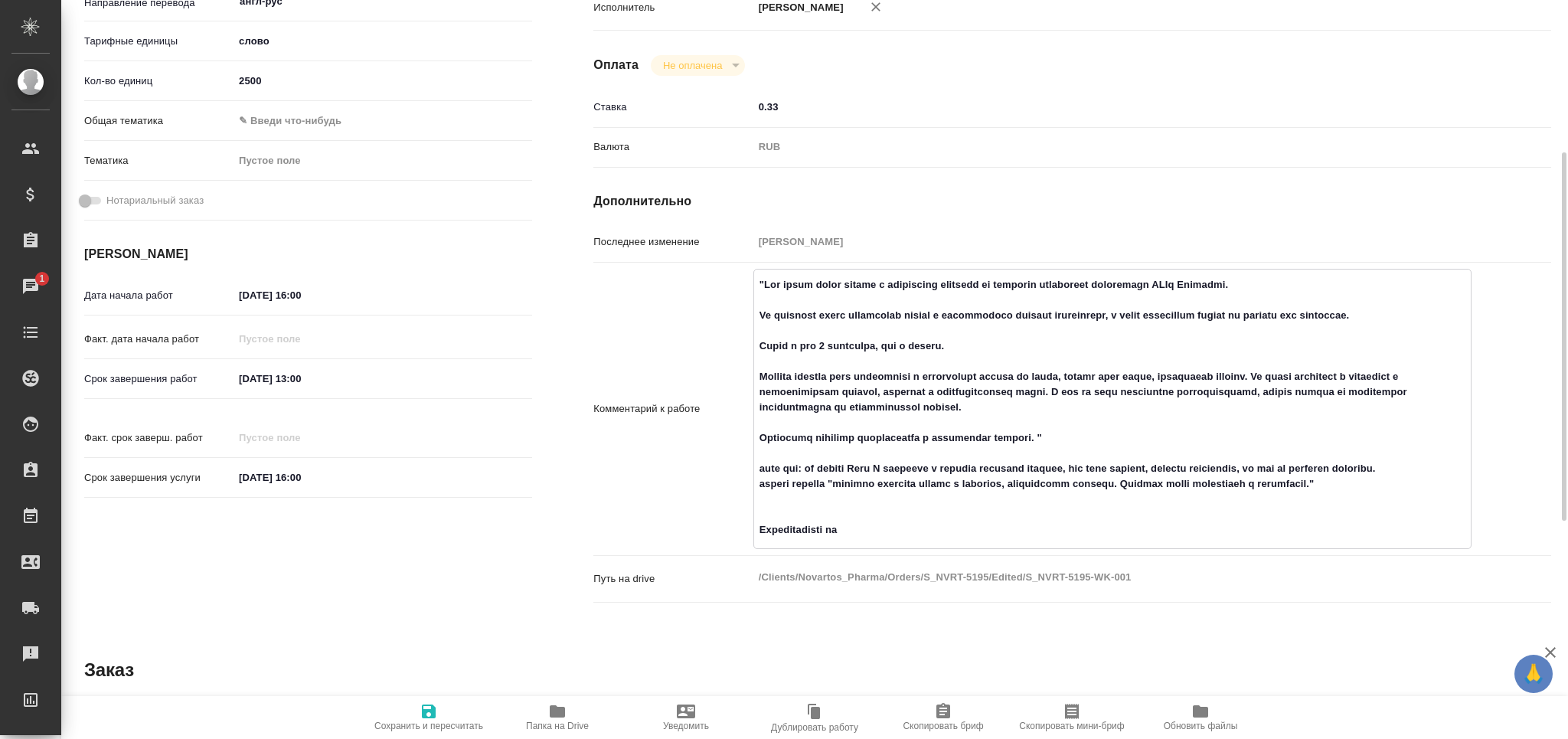
type textarea "x"
type textarea ""Нам нужна будет помощь с небольшими правками по переводу глобальных материалов…"
type textarea "x"
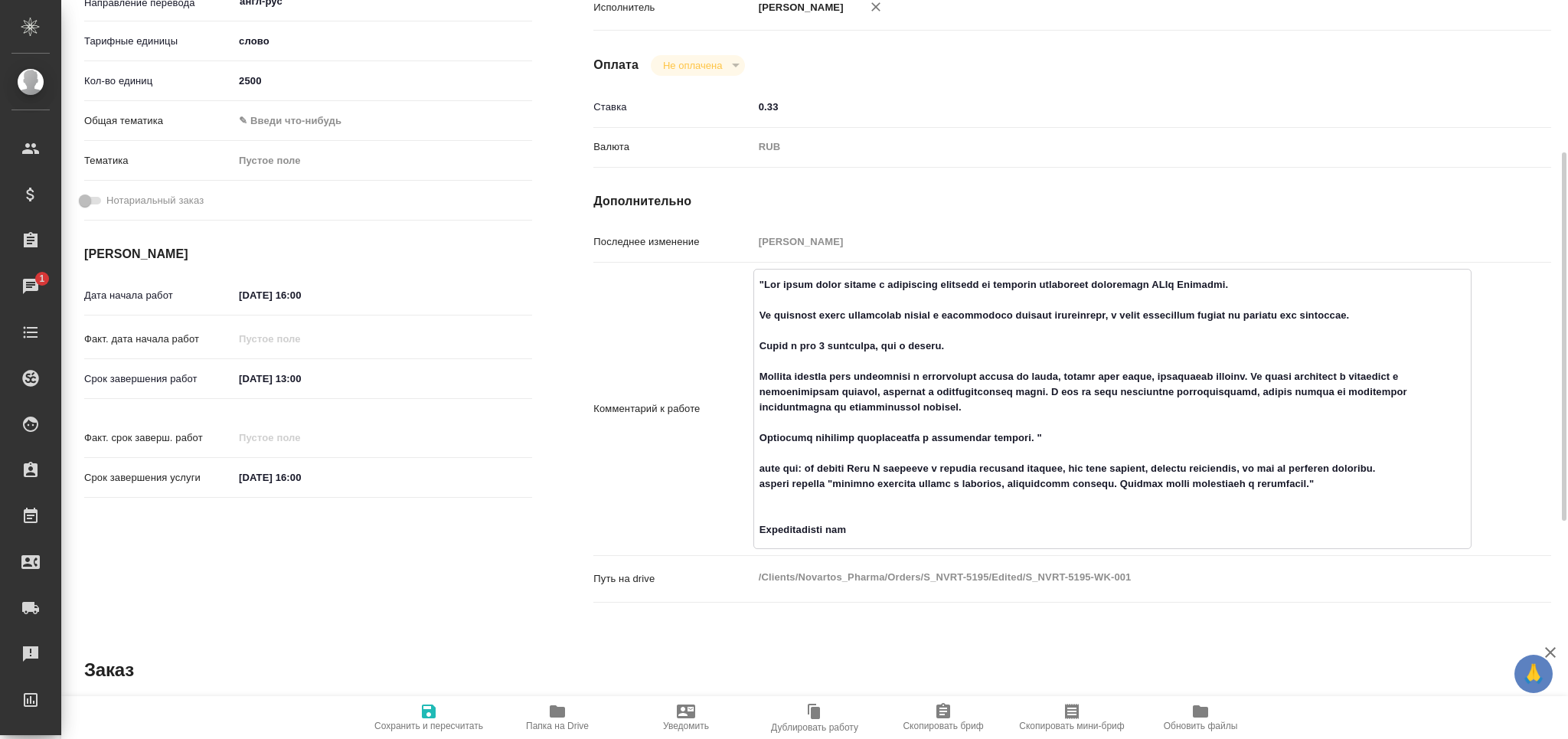
type textarea "x"
type textarea ""Нам нужна будет помощь с небольшими правками по переводу глобальных материалов…"
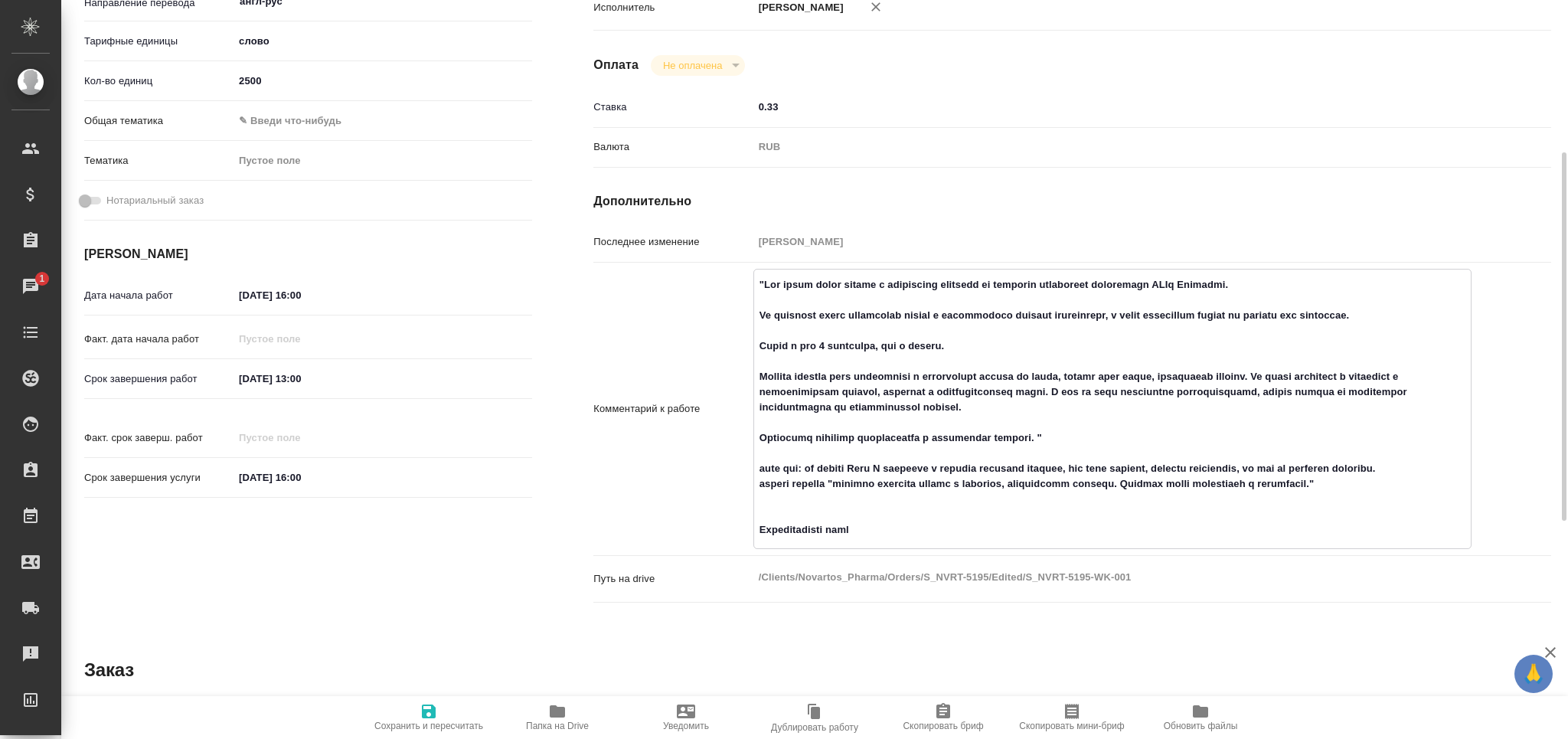
type textarea "x"
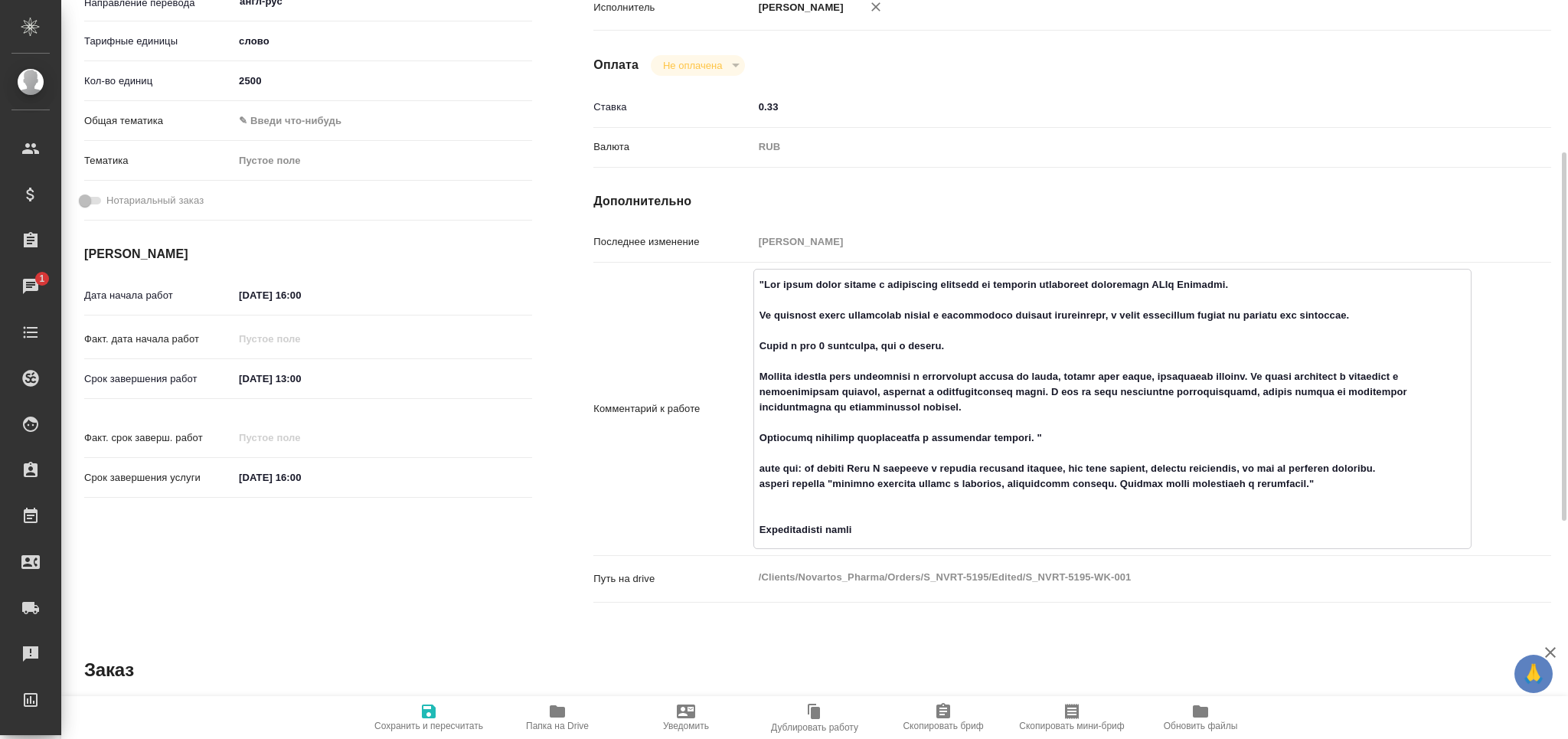
type textarea ""Нам нужна будет помощь с небольшими правками по переводу глобальных материалов…"
type textarea "x"
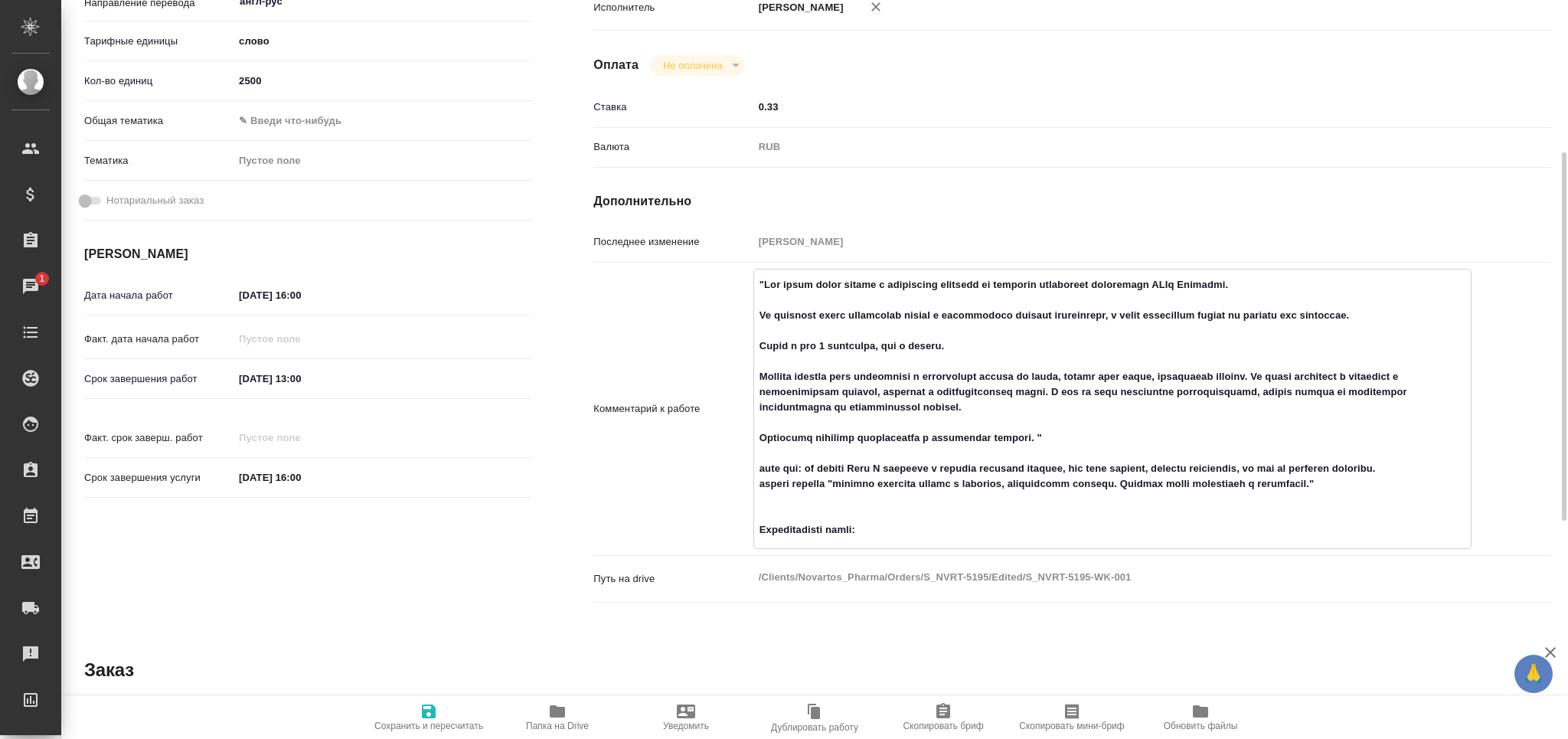
type textarea "x"
type textarea ""Нам нужна будет помощь с небольшими правками по переводу глобальных материалов…"
type textarea "x"
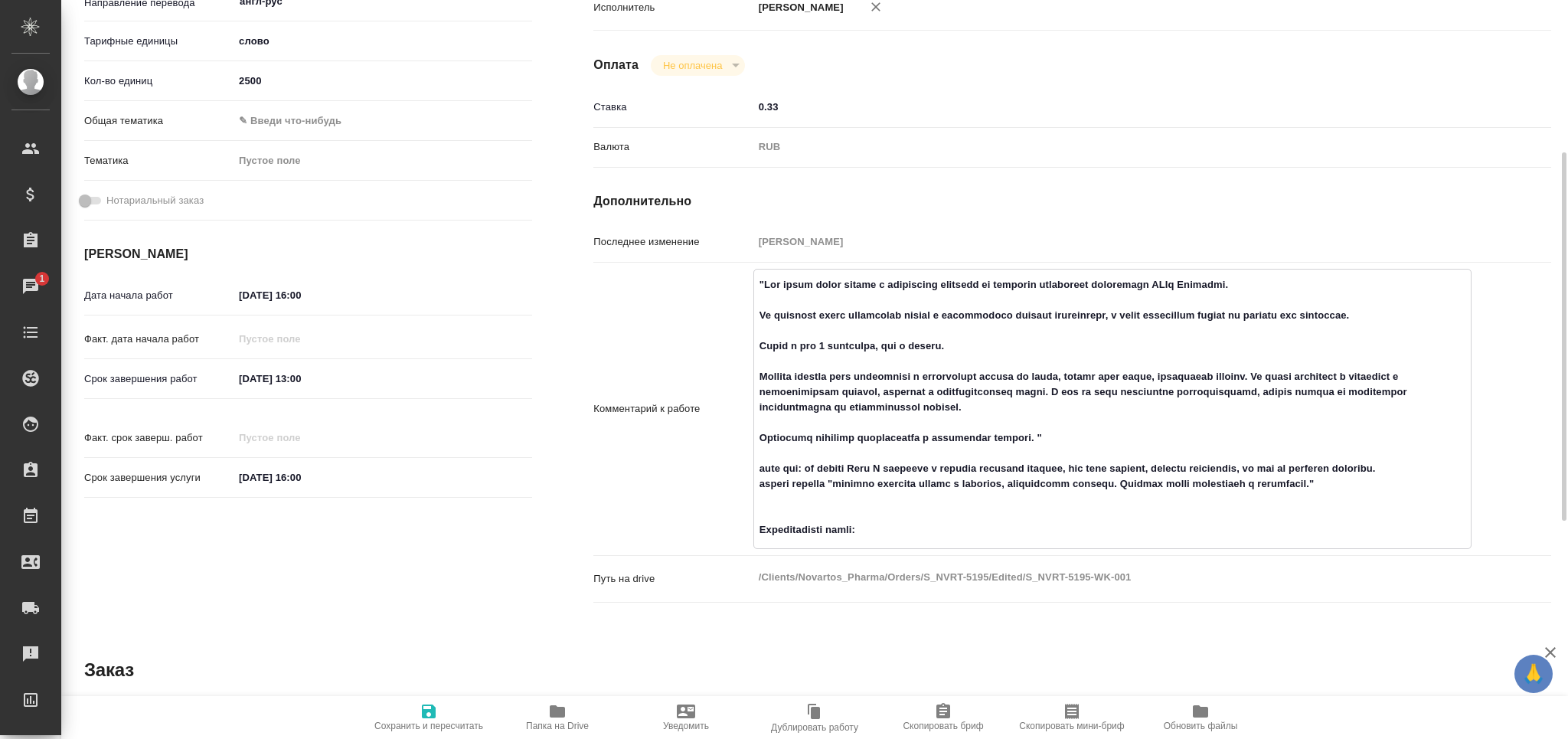
type textarea "x"
paste textarea "https://drive.awatera.com/apps/files/files/10317519?dir=/Shares/Novartos_Pharma…"
type textarea "x"
type textarea ""Нам нужна будет помощь с небольшими правками по переводу глобальных материалов…"
type textarea "x"
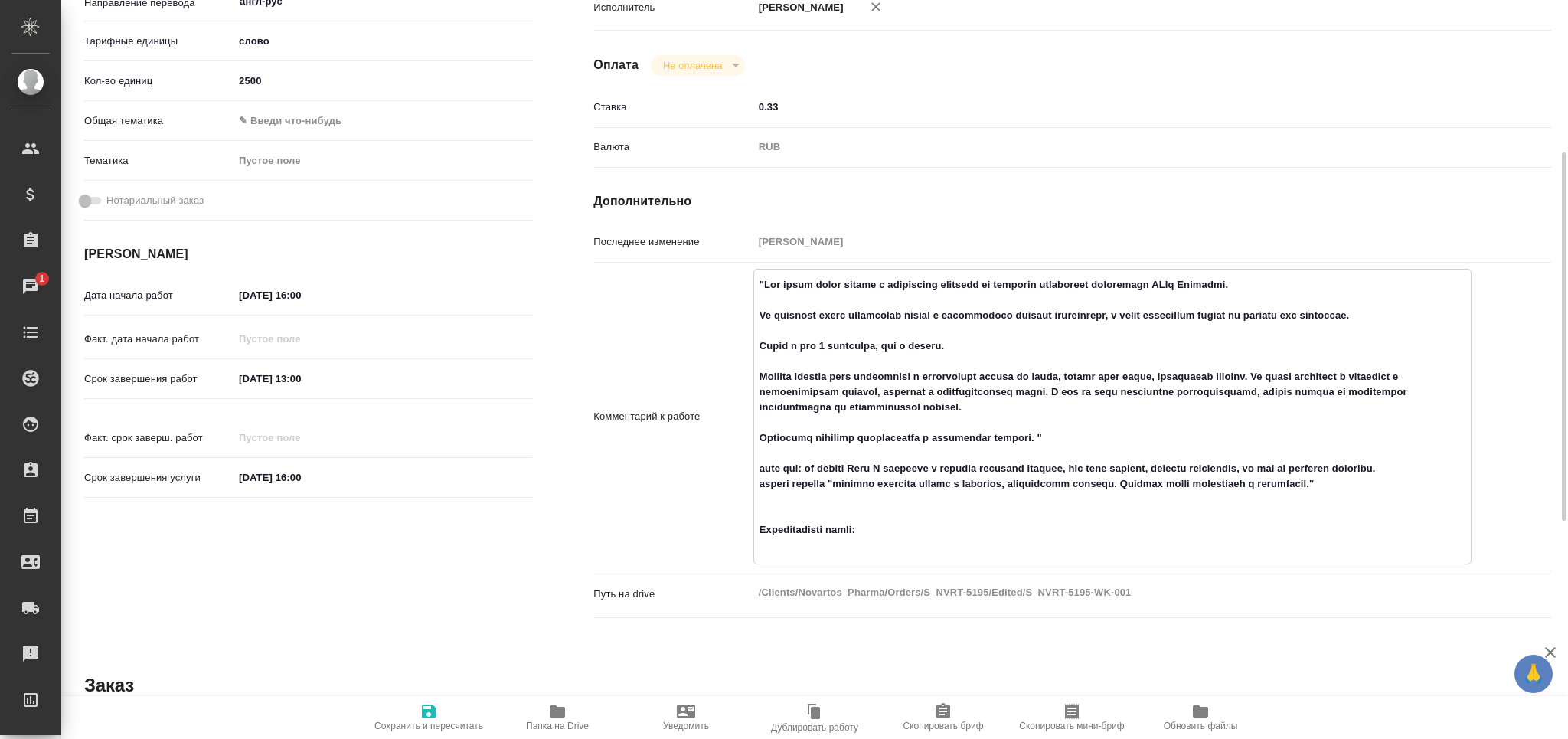
type textarea "x"
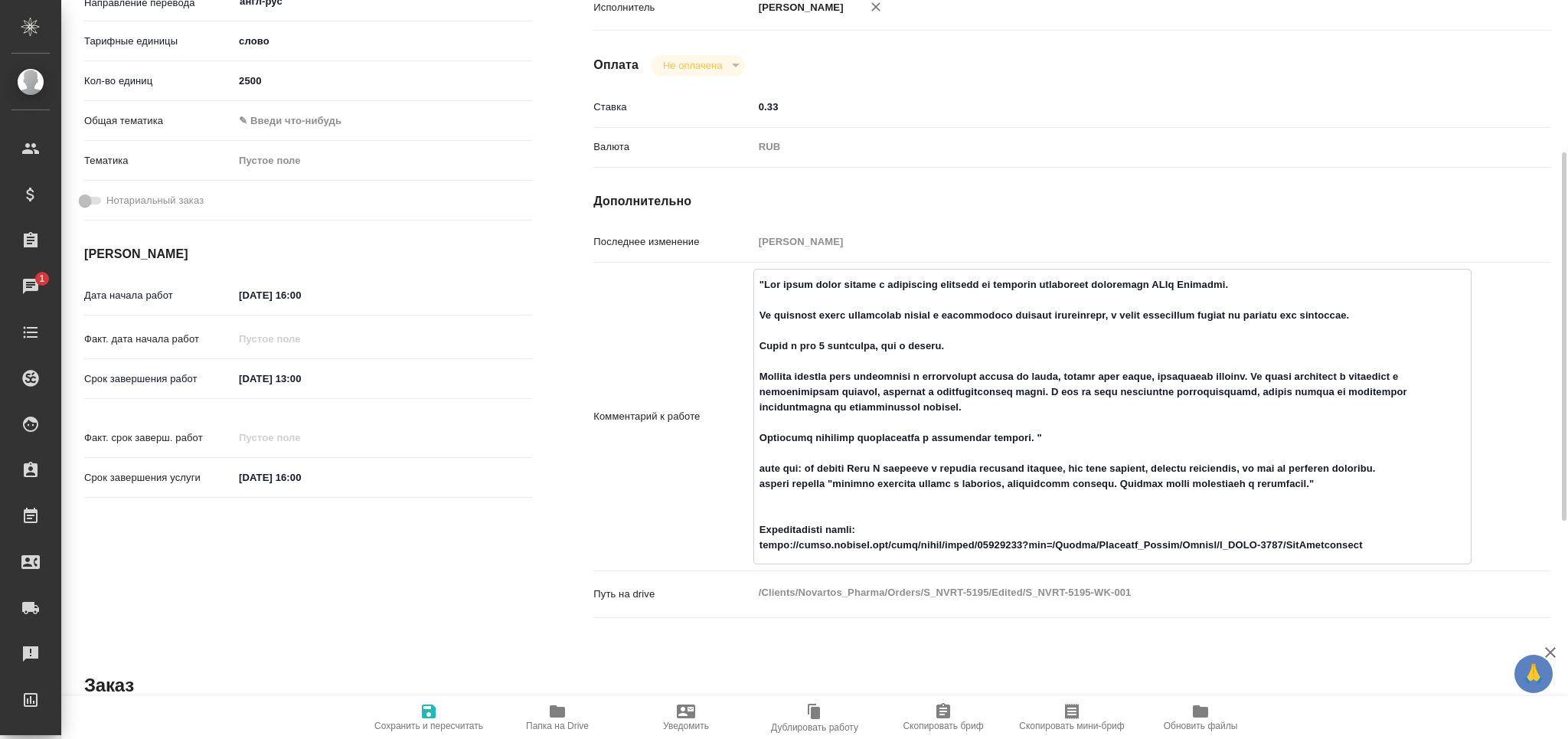
type textarea ""Нам нужна будет помощь с небольшими правками по переводу глобальных материалов…"
type textarea "x"
click at [422, 708] on icon "button" at bounding box center [428, 711] width 14 height 14
type textarea "x"
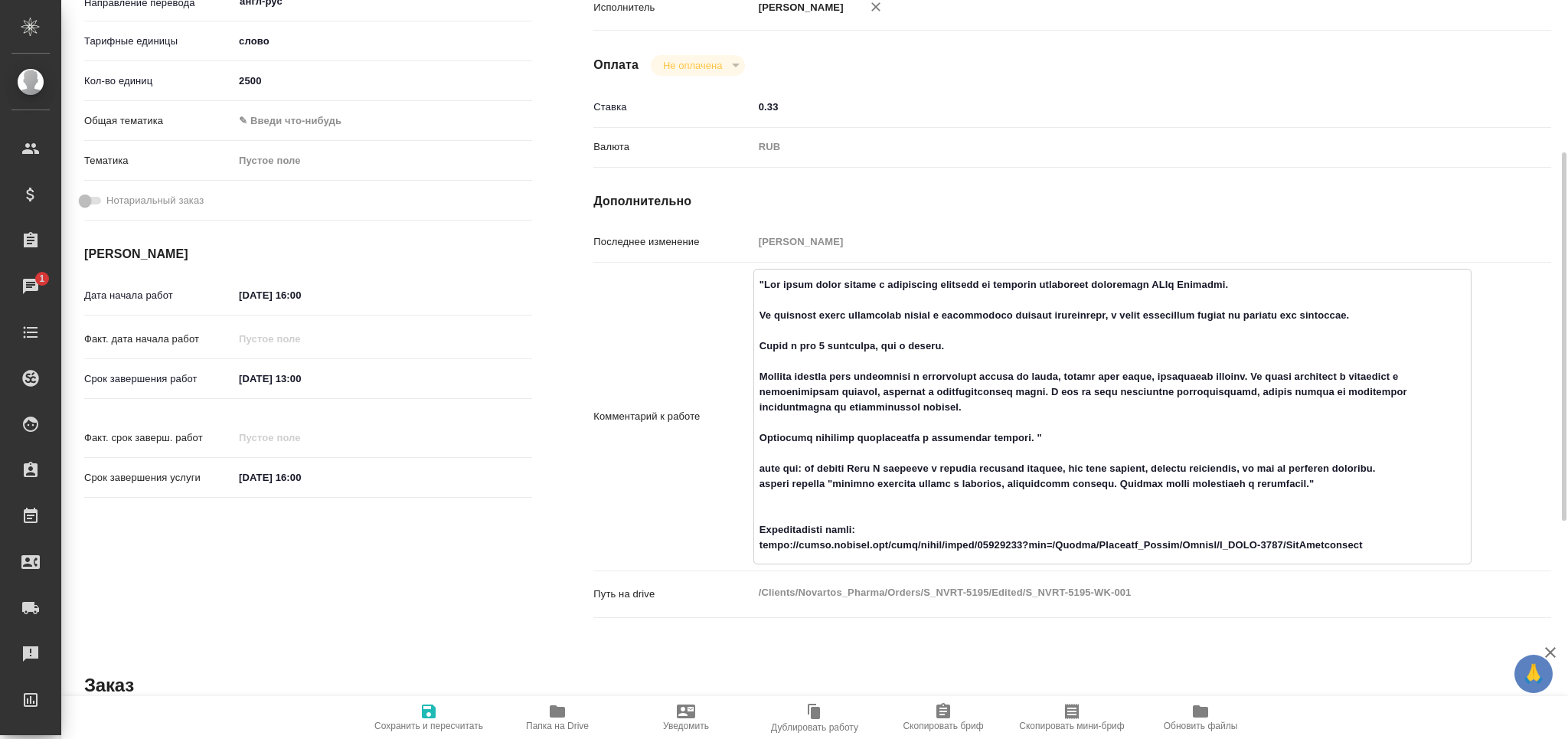
type textarea "x"
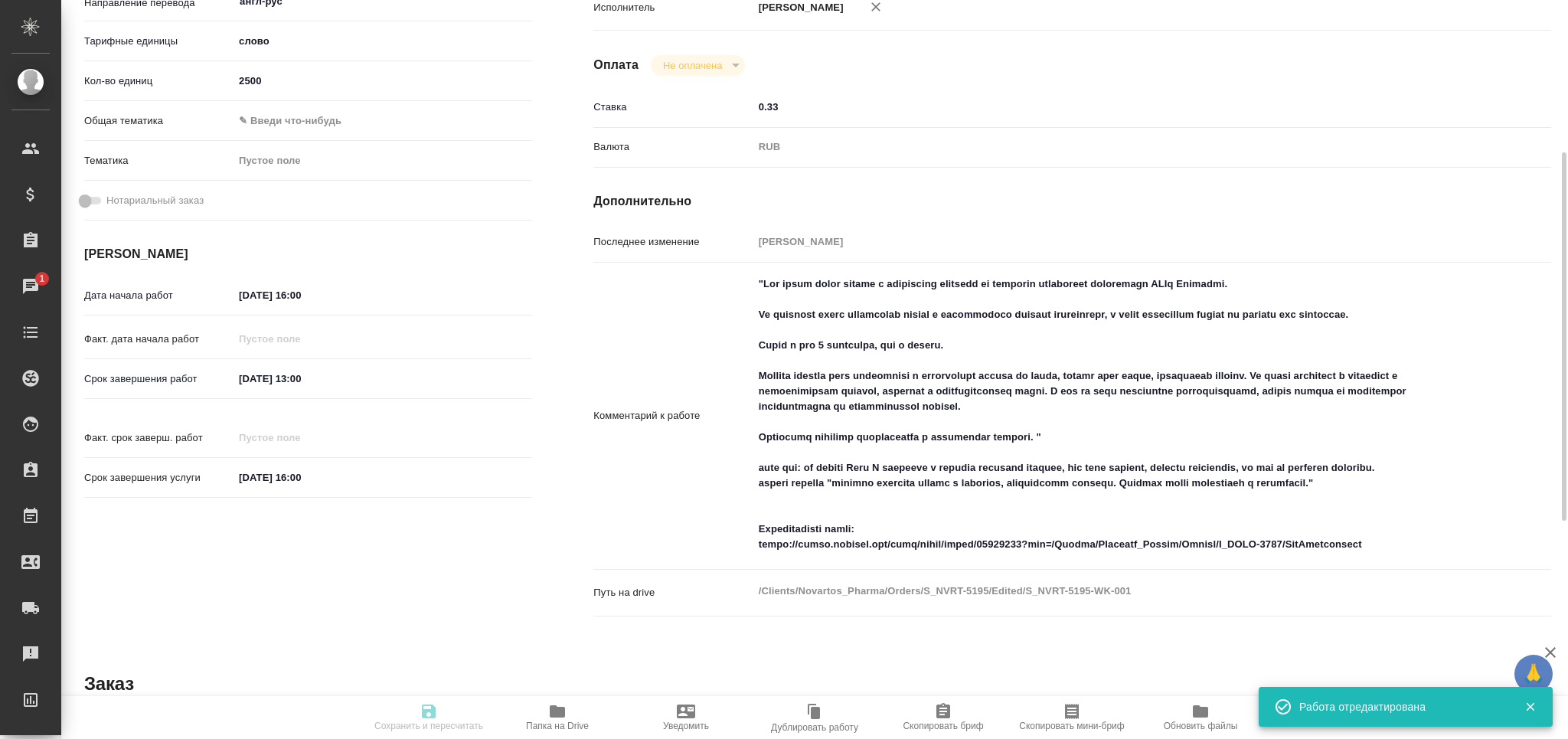
type textarea "x"
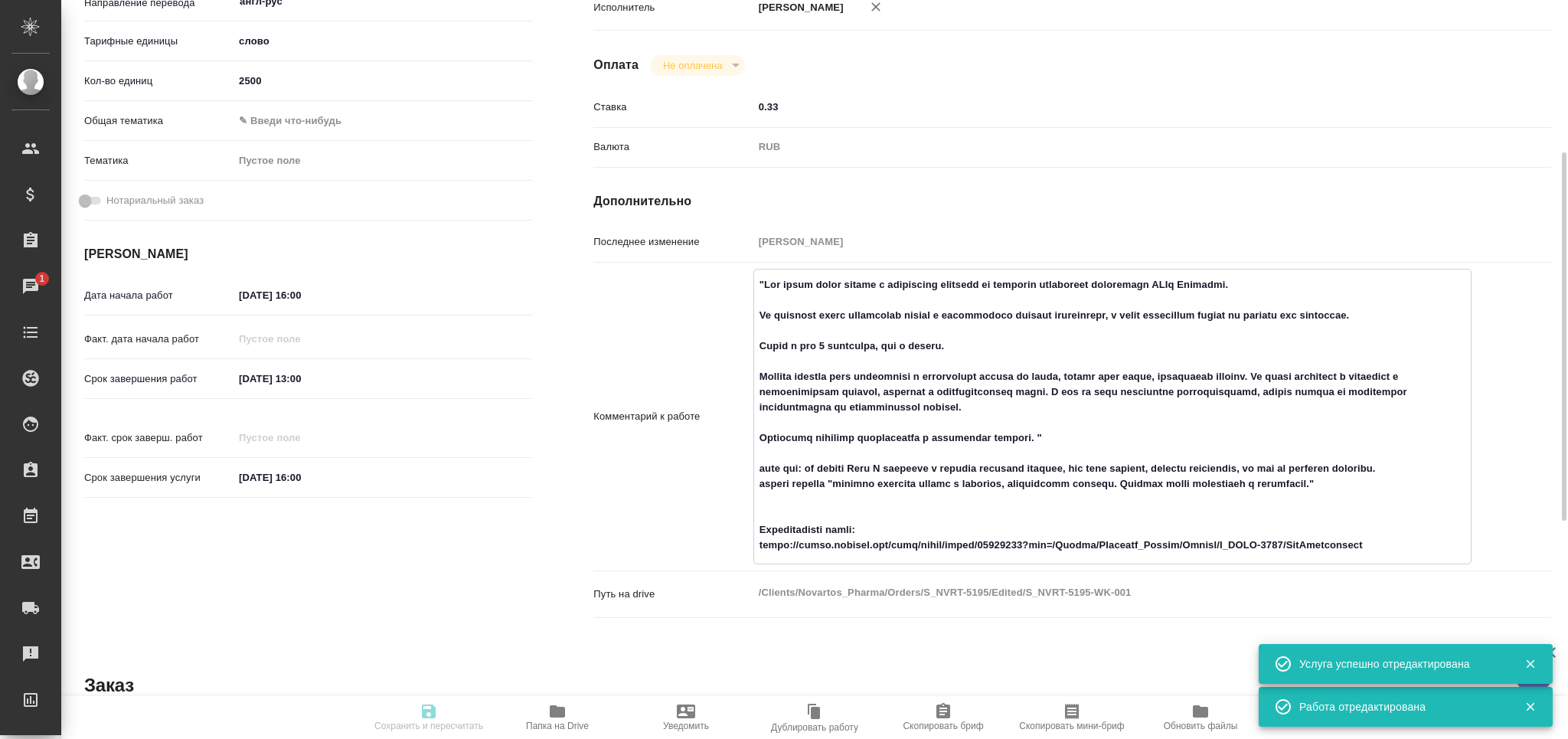
drag, startPoint x: 760, startPoint y: 520, endPoint x: 1395, endPoint y: 602, distance: 640.3
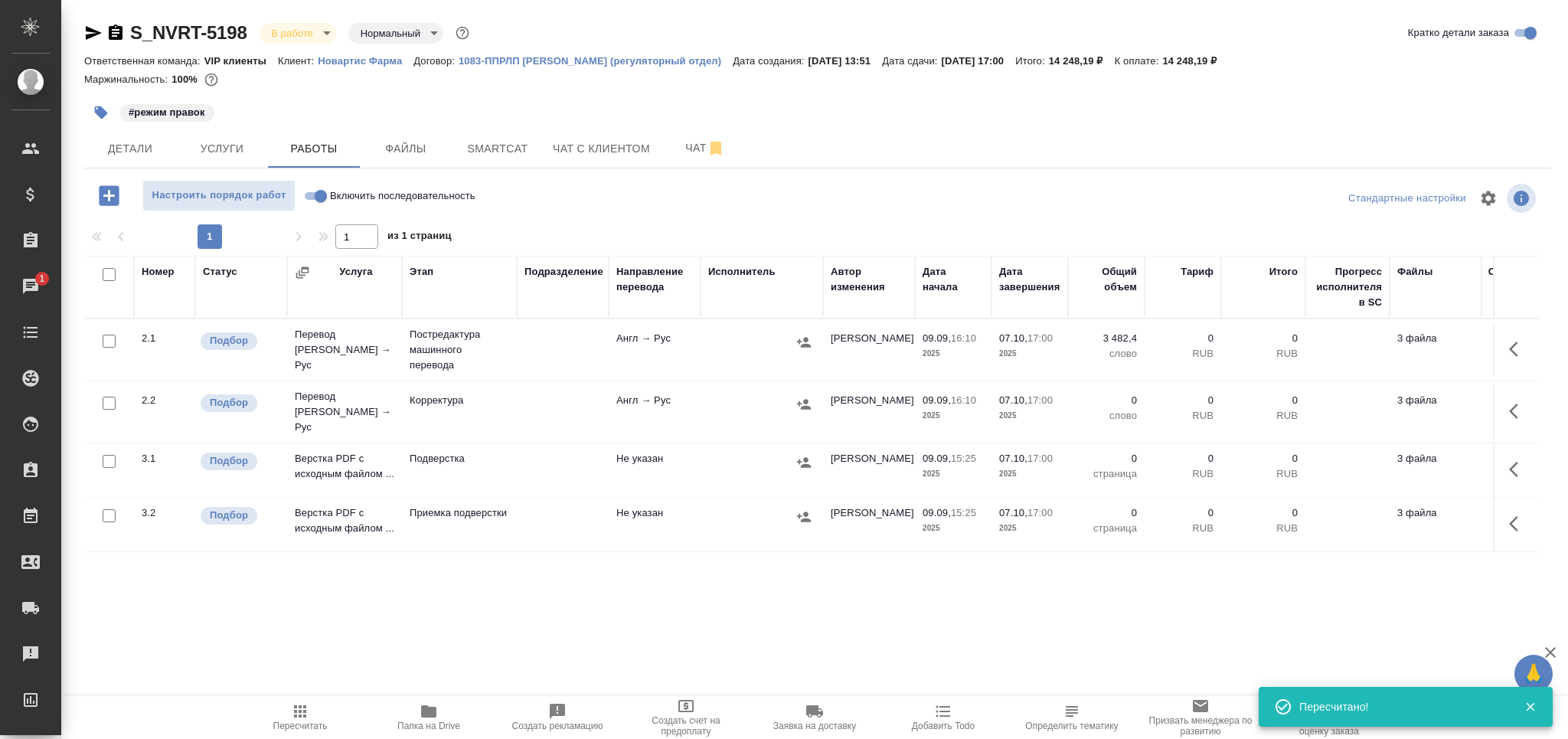
click at [306, 713] on icon "button" at bounding box center [299, 711] width 12 height 12
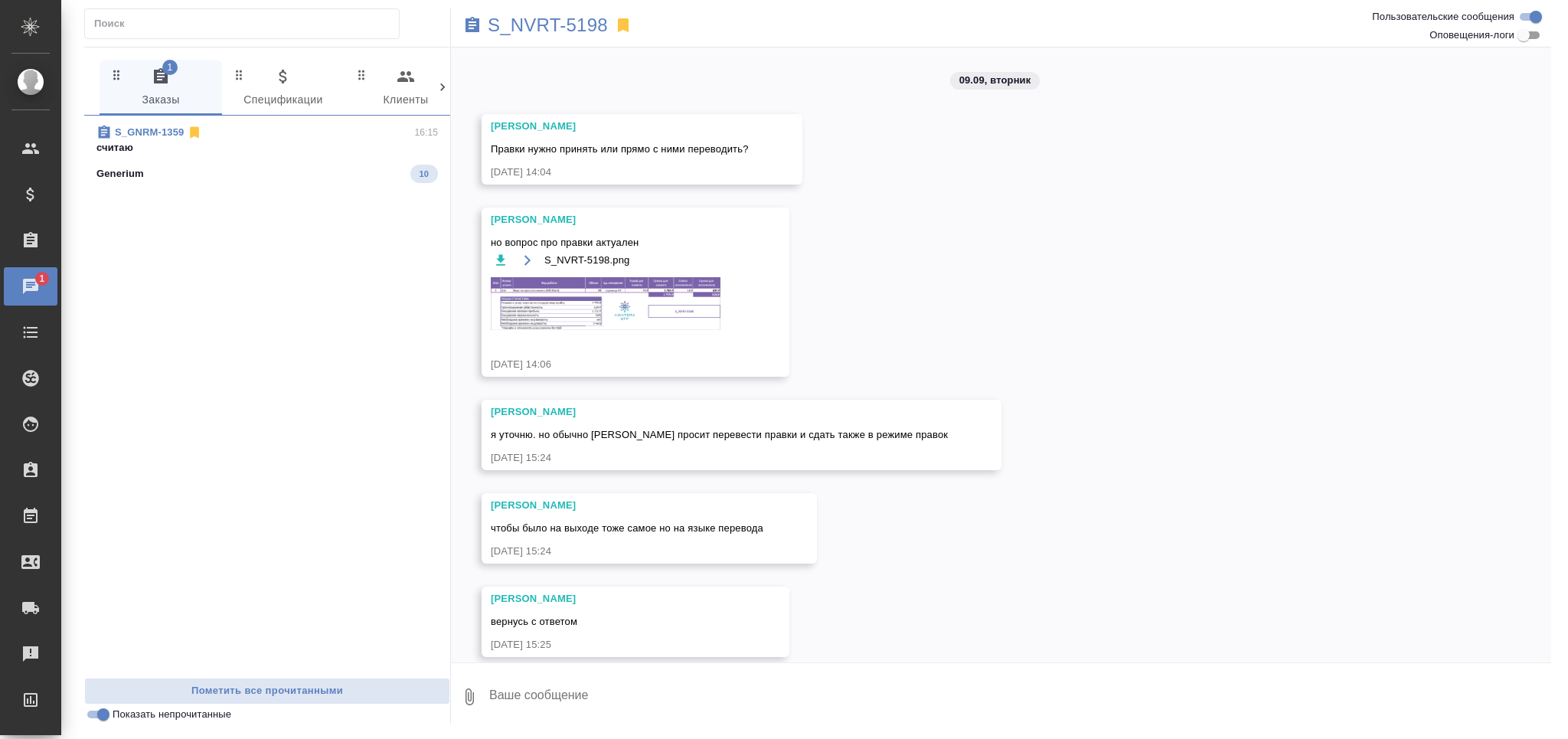
click at [165, 147] on p "считаю" at bounding box center [267, 148] width 341 height 15
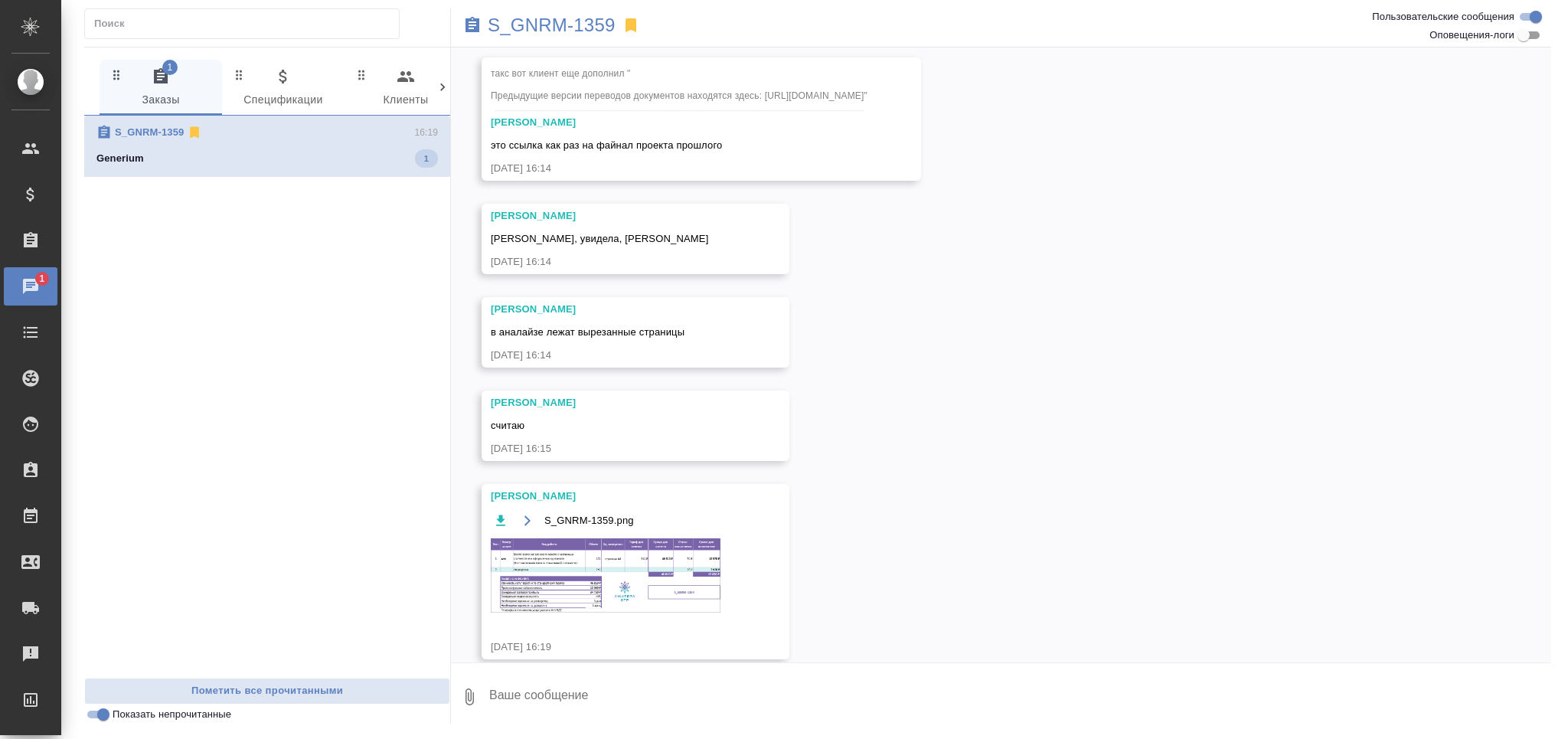
scroll to position [1562, 0]
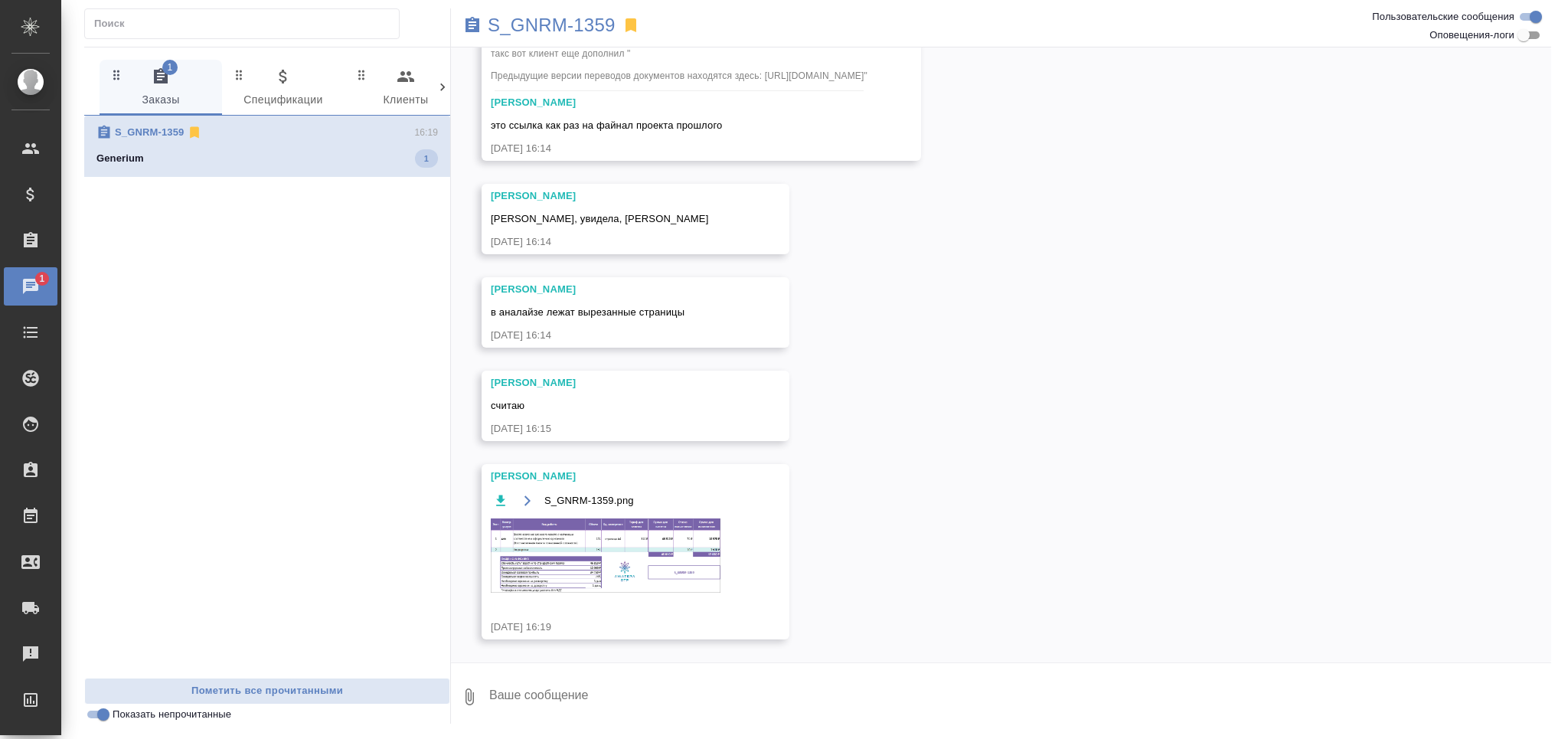
click at [594, 558] on img at bounding box center [606, 555] width 230 height 74
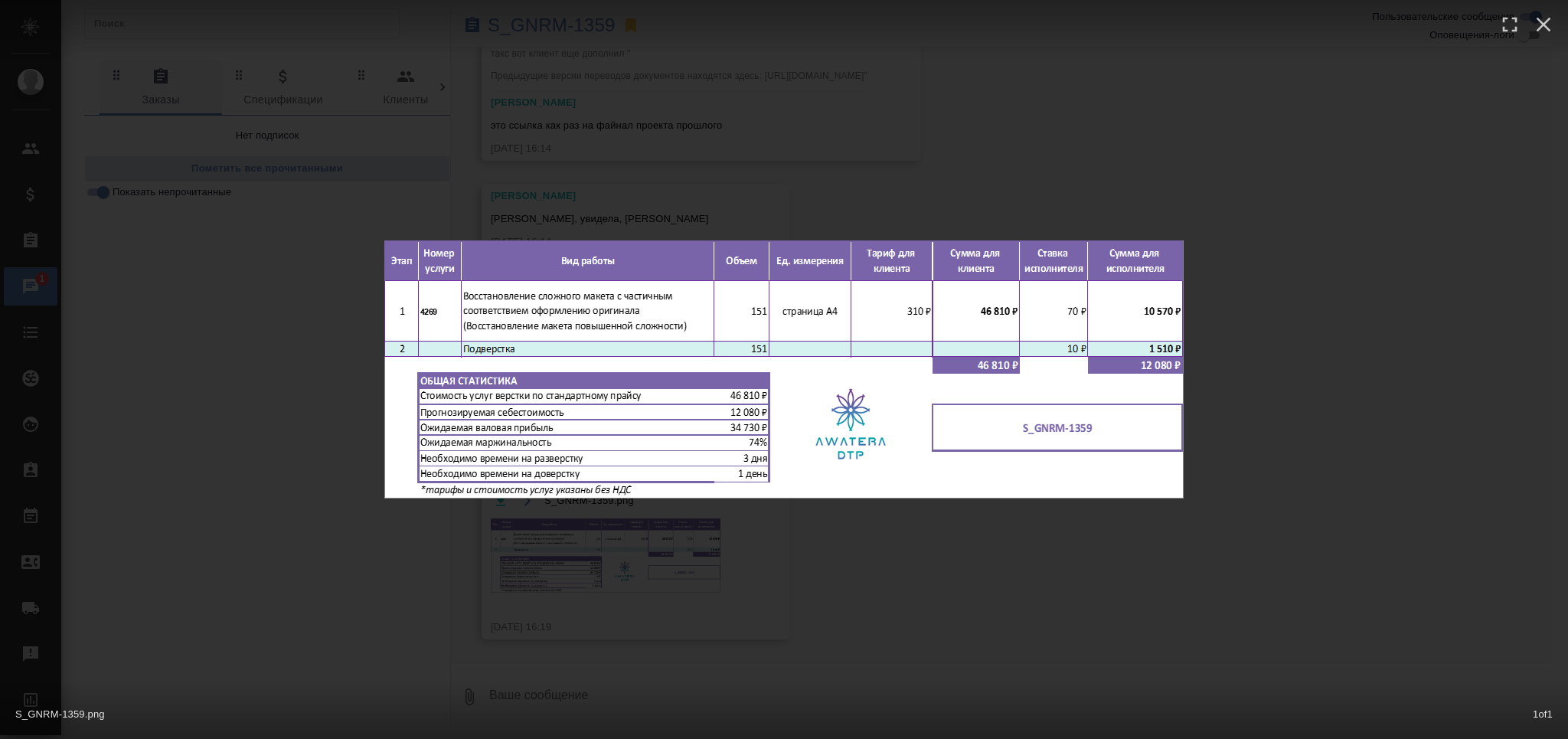
click at [619, 520] on div "S_GNRM-1359.png 1 of 1" at bounding box center [784, 370] width 1568 height 739
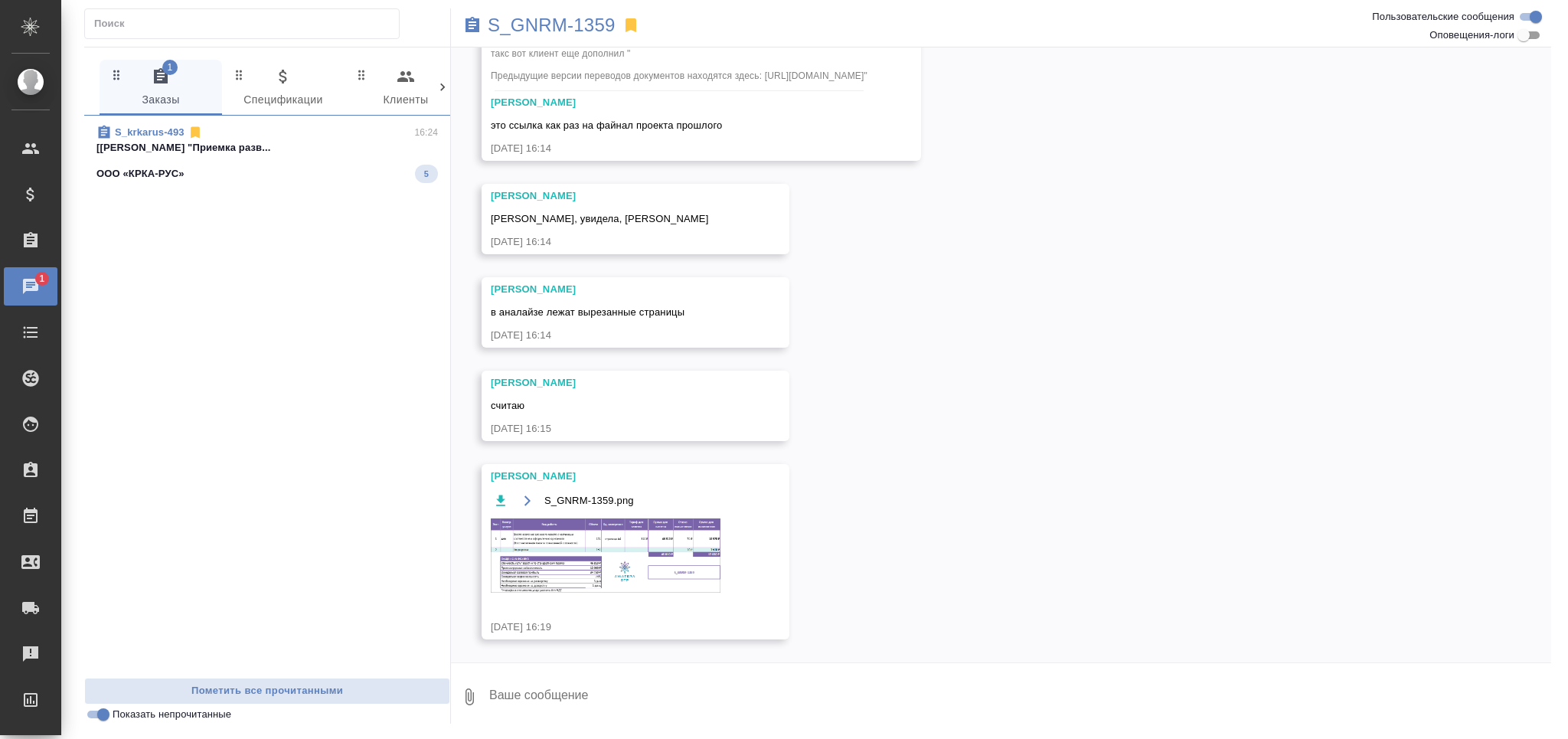
click at [186, 144] on p "[[PERSON_NAME] "Приемка разв..." at bounding box center [267, 148] width 341 height 15
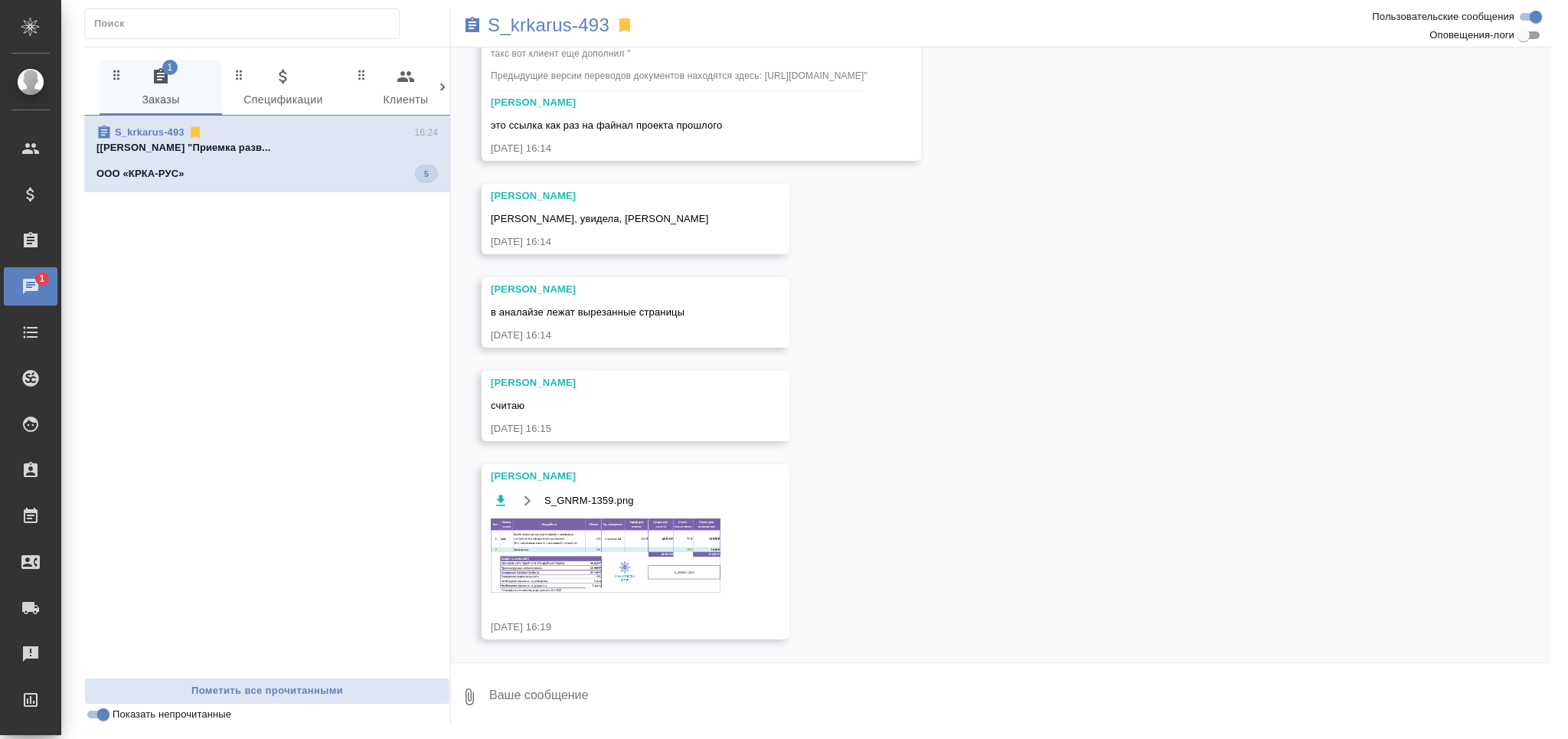
scroll to position [0, 0]
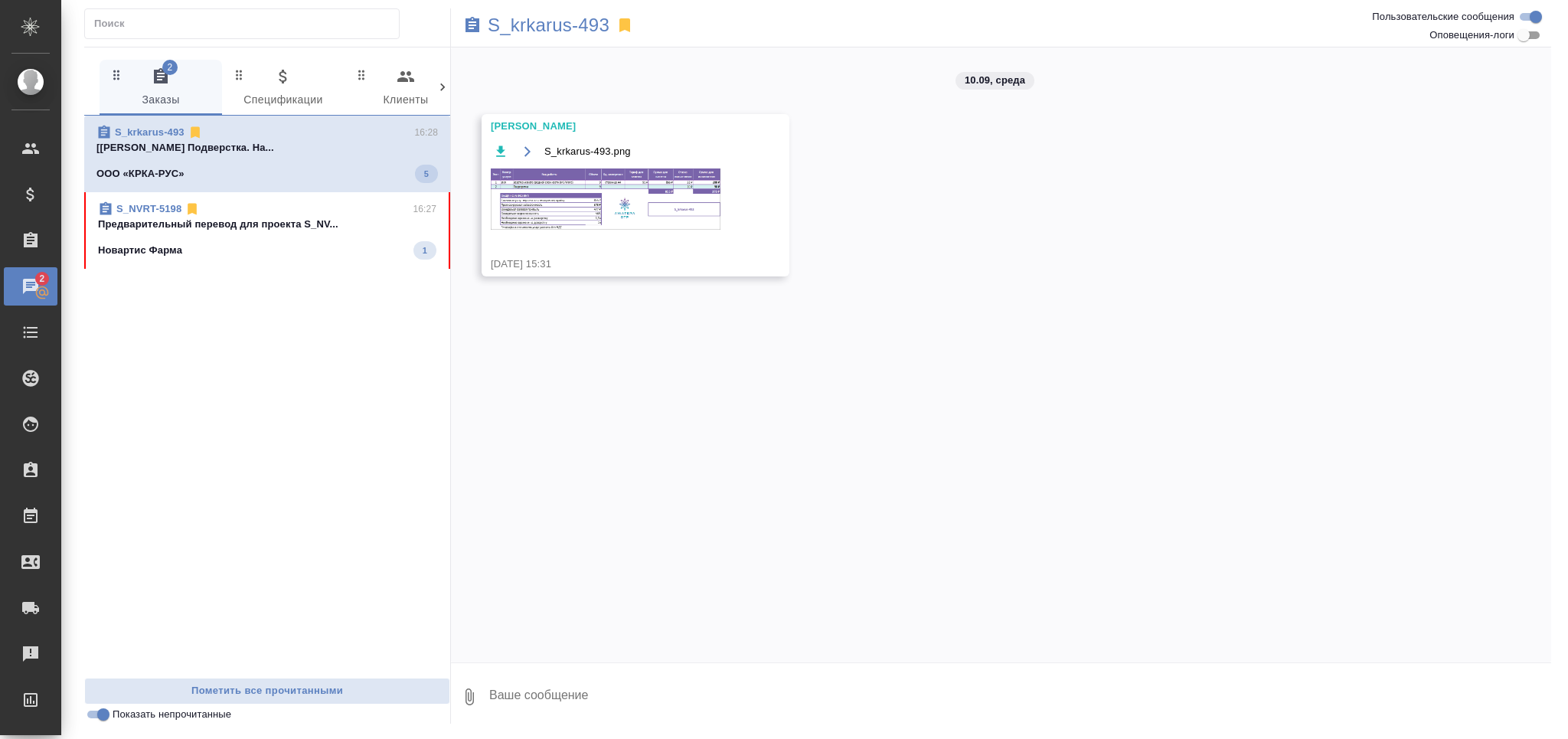
click at [258, 241] on div "Новартис Фарма 1" at bounding box center [268, 251] width 339 height 19
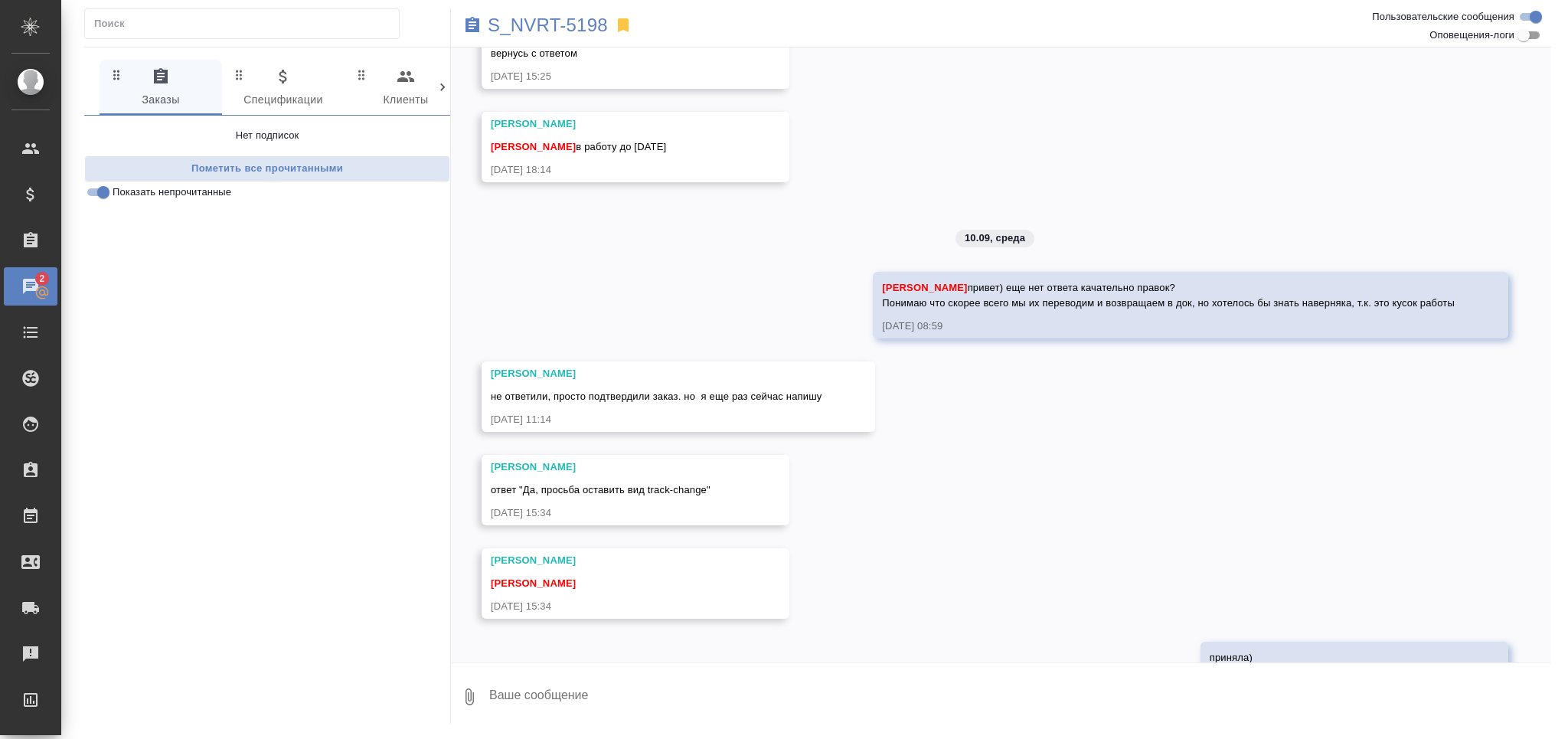
scroll to position [621, 0]
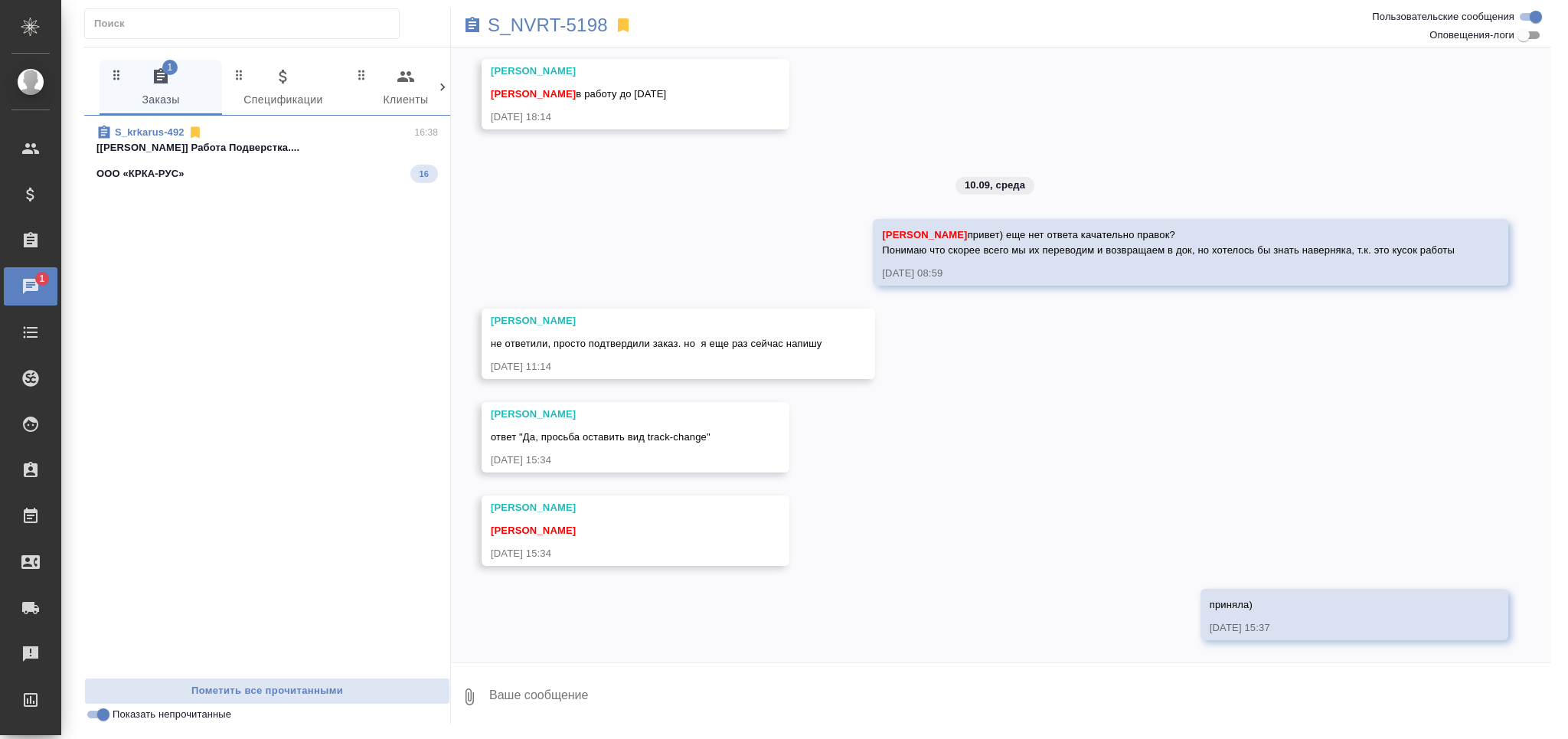
click at [298, 179] on div "ООО «КРКА-РУС» 16" at bounding box center [267, 174] width 341 height 19
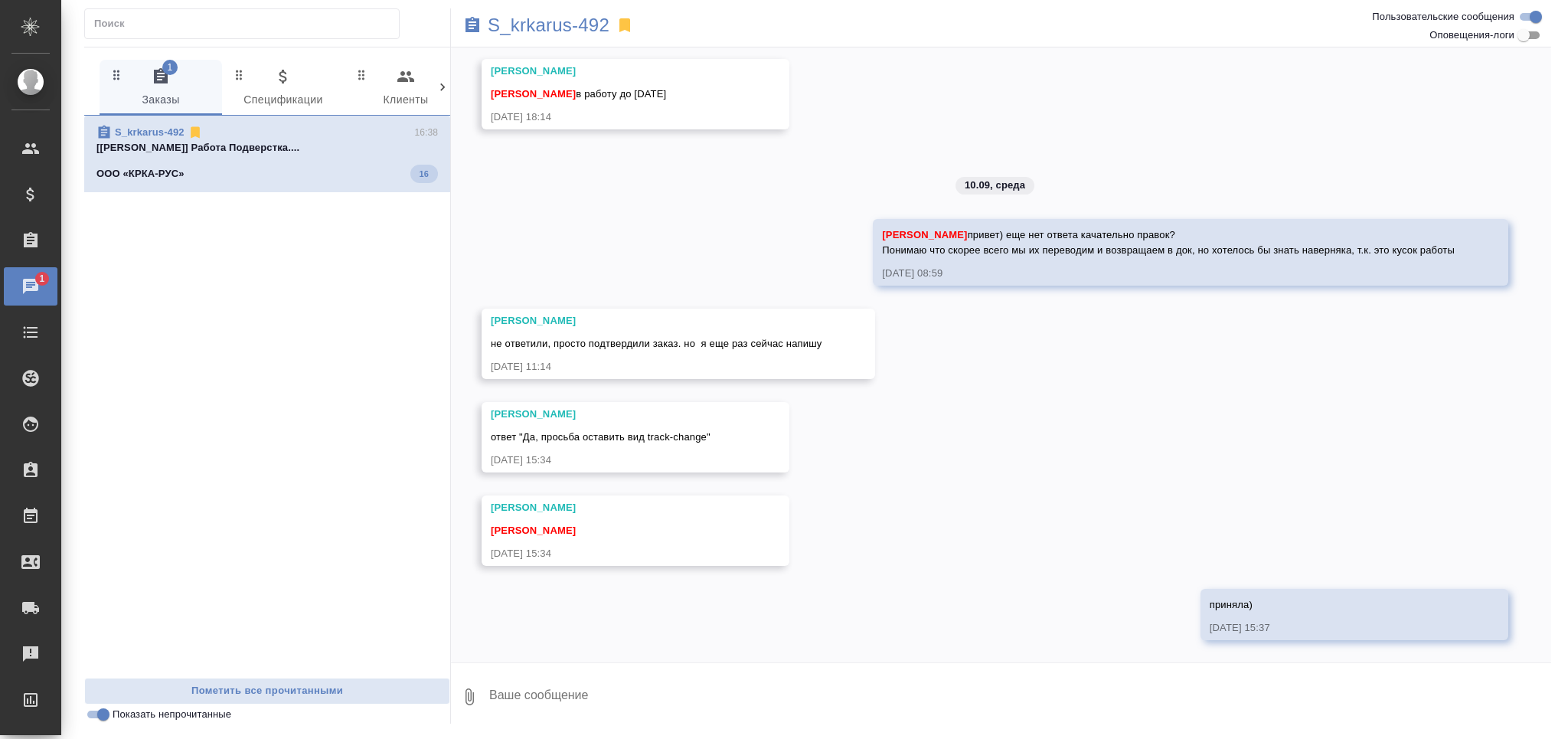
scroll to position [0, 0]
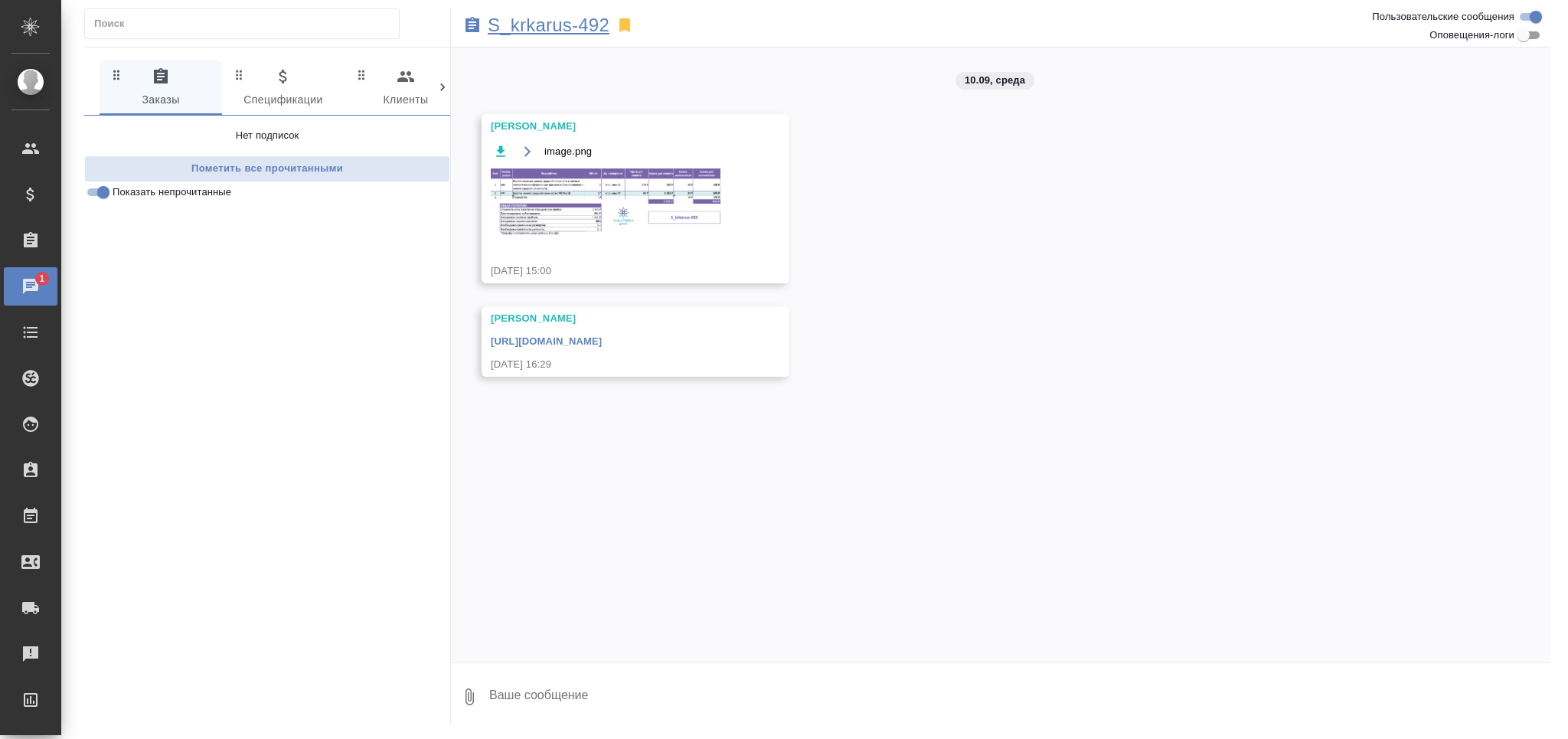
click at [579, 31] on p "S_krkarus-492" at bounding box center [548, 25] width 122 height 15
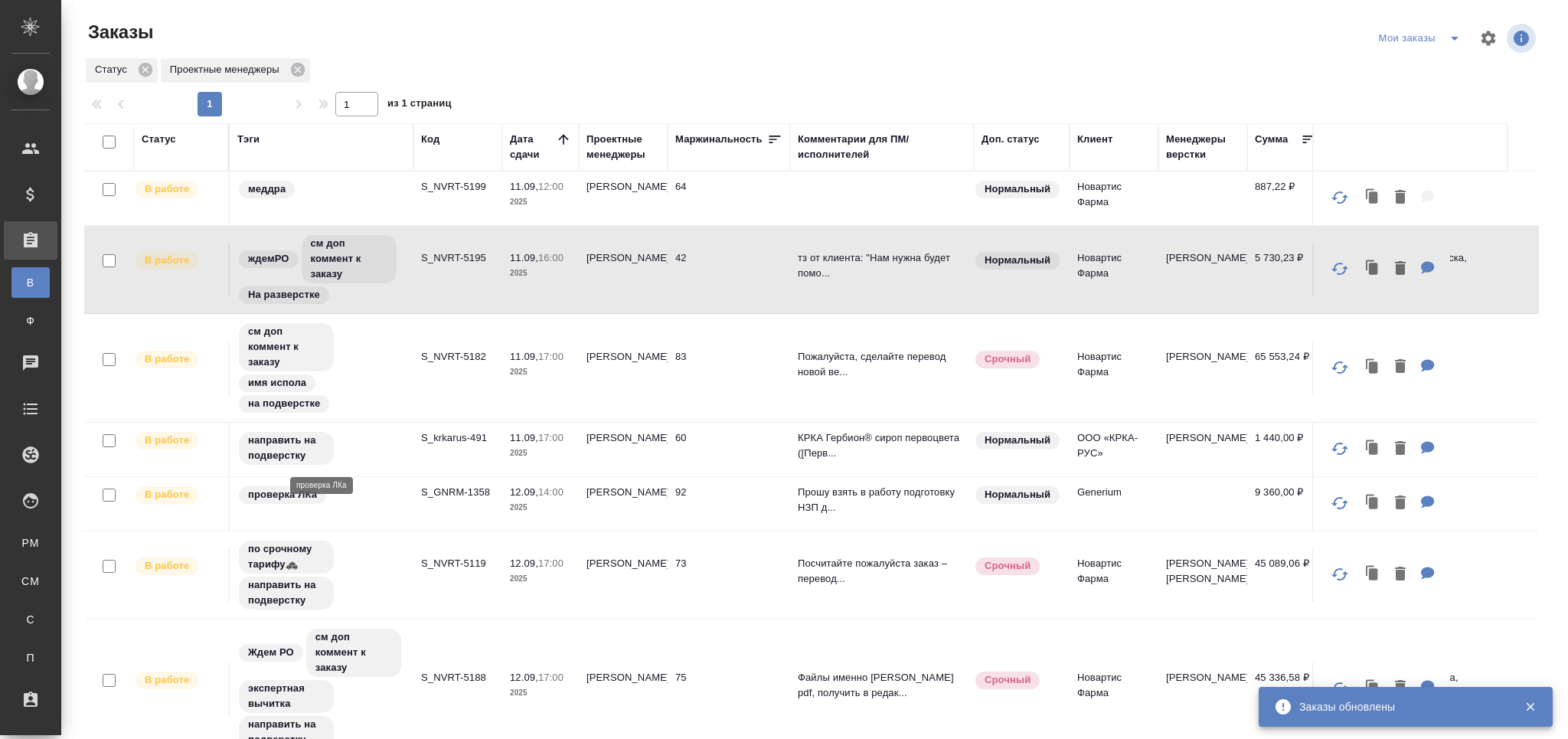
scroll to position [39, 0]
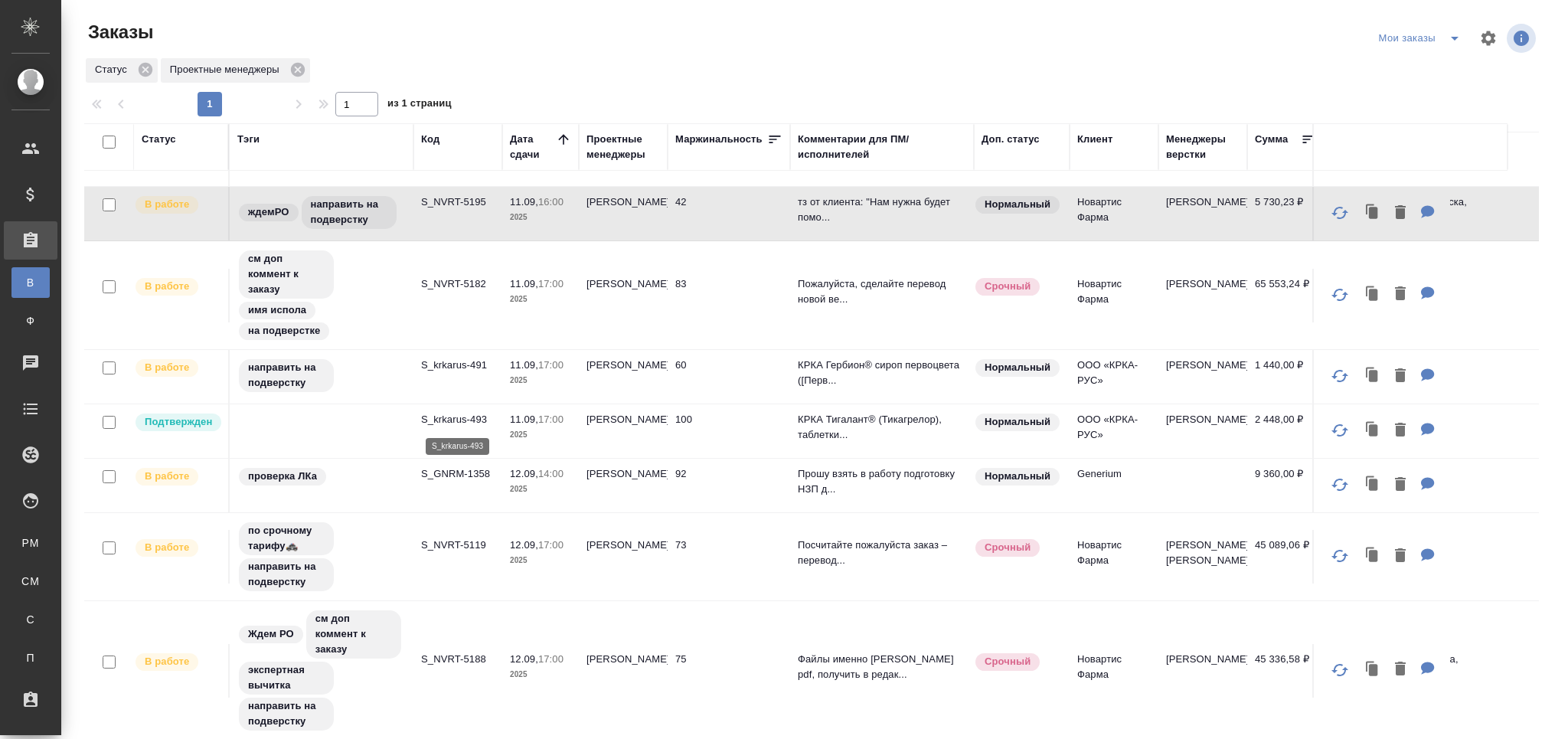
click at [432, 419] on p "S_krkarus-493" at bounding box center [457, 419] width 74 height 15
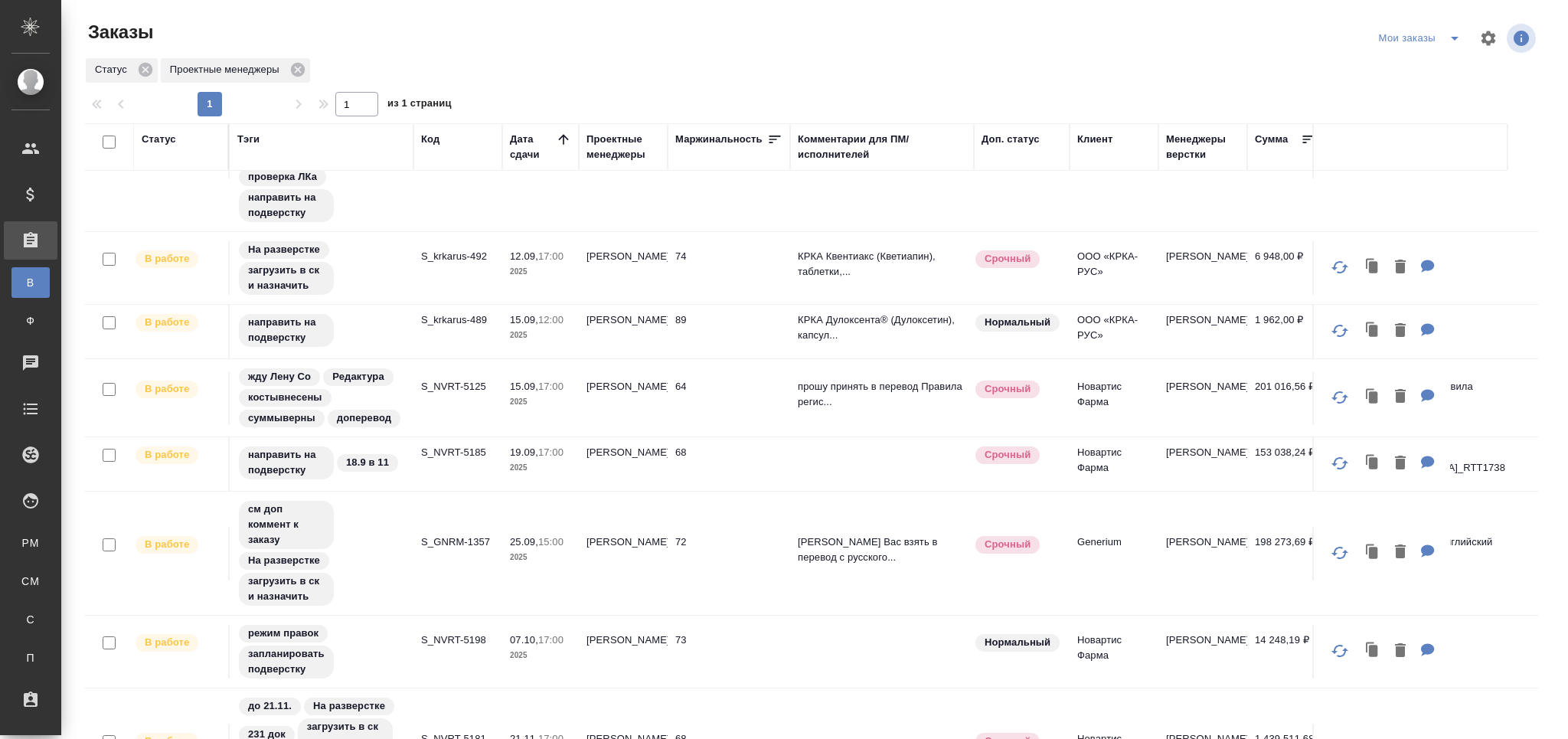
scroll to position [0, 0]
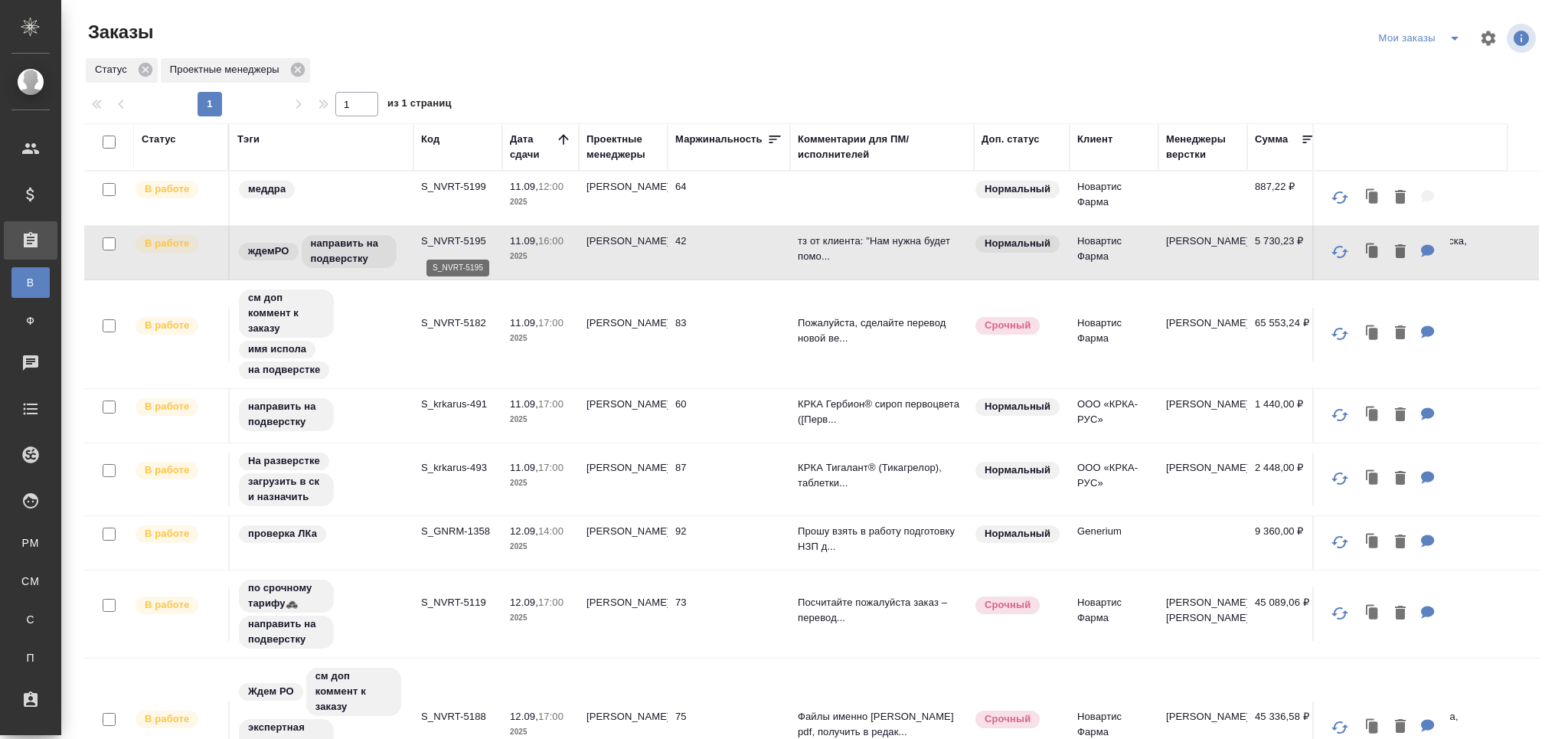
click at [472, 239] on p "S_NVRT-5195" at bounding box center [457, 241] width 74 height 15
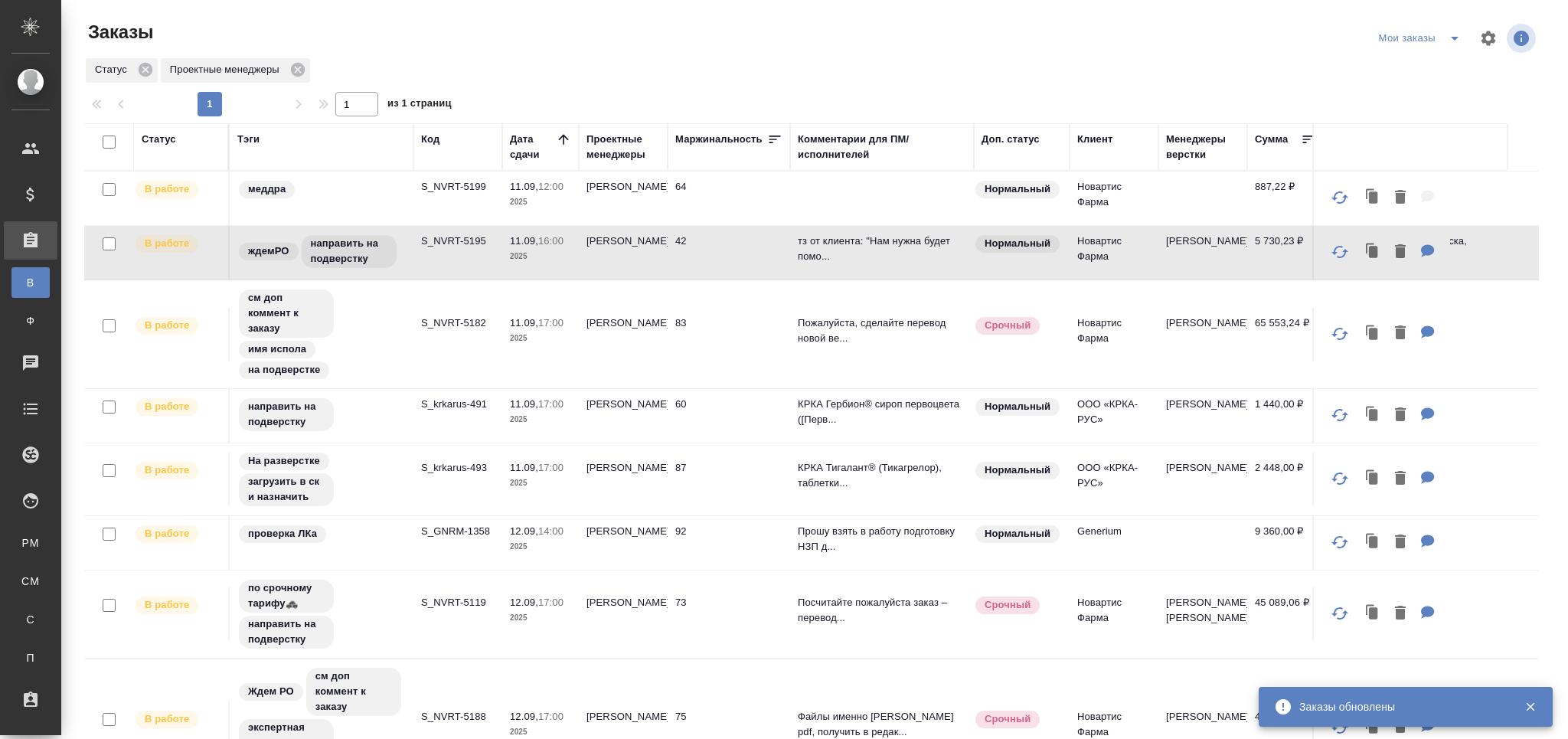
click at [414, 359] on td "S_NVRT-5182" at bounding box center [457, 334] width 89 height 53
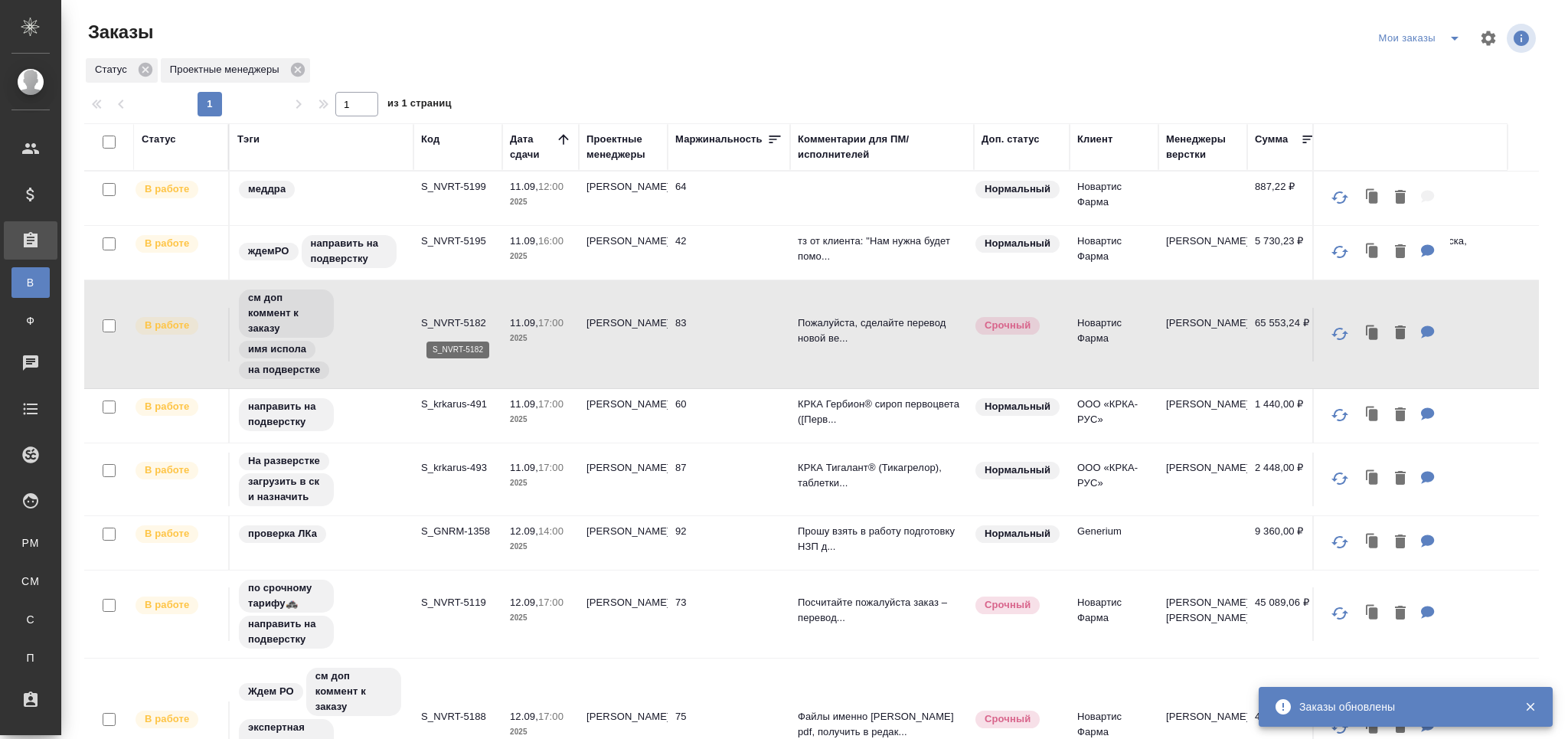
click at [451, 321] on p "S_NVRT-5182" at bounding box center [457, 323] width 74 height 15
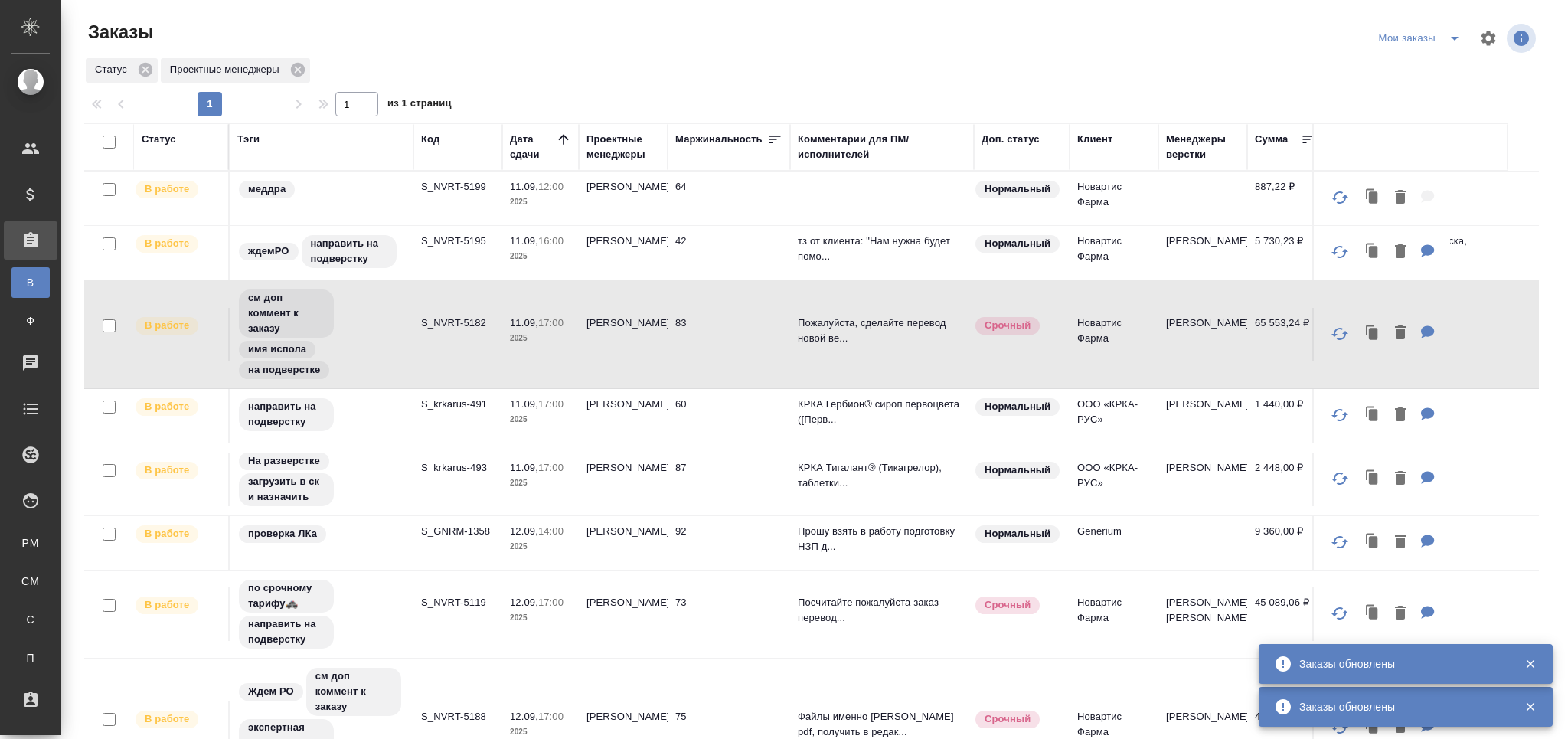
click at [468, 409] on p "S_krkarus-491" at bounding box center [457, 404] width 74 height 15
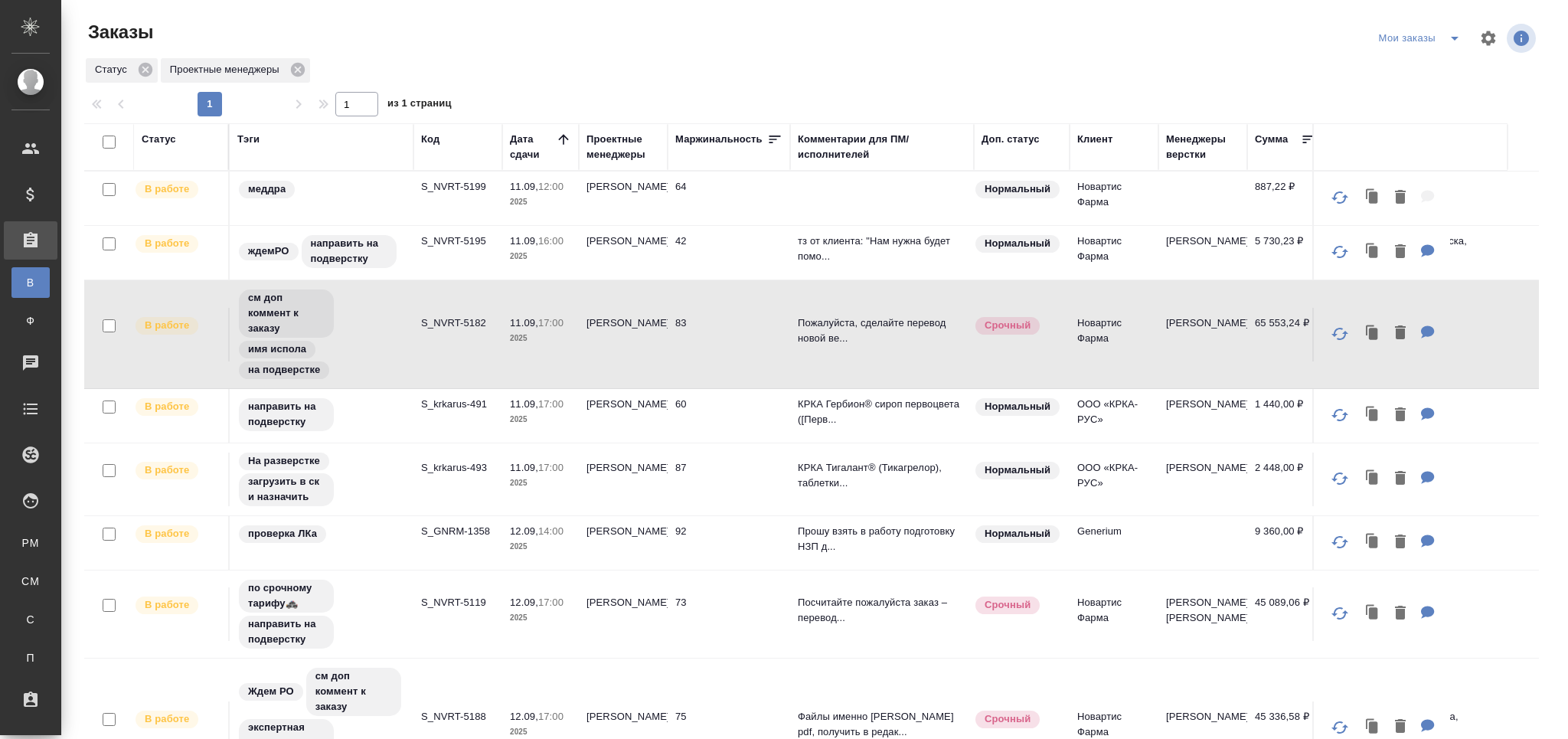
click at [459, 567] on td "S_GNRM-1358" at bounding box center [457, 543] width 89 height 53
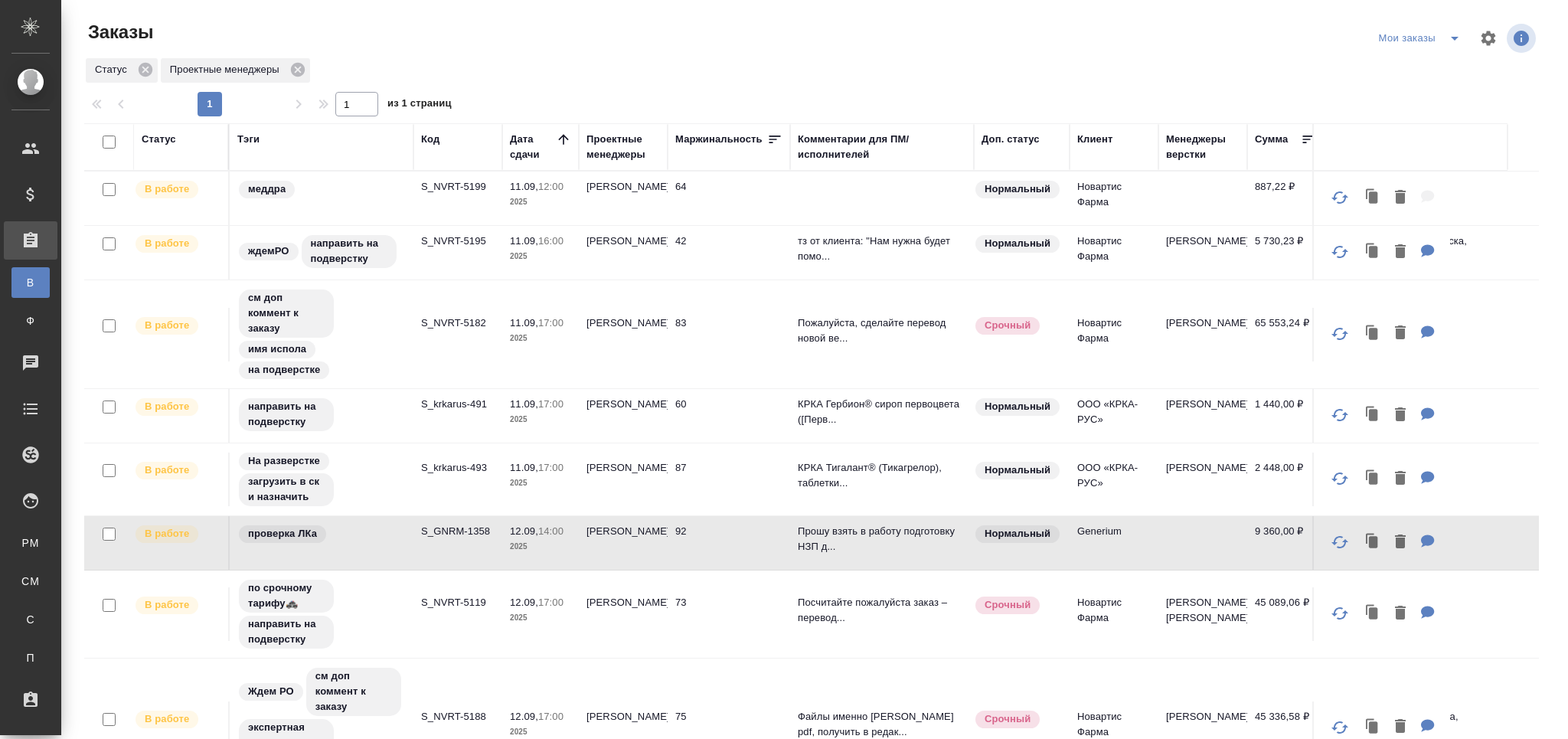
scroll to position [81, 0]
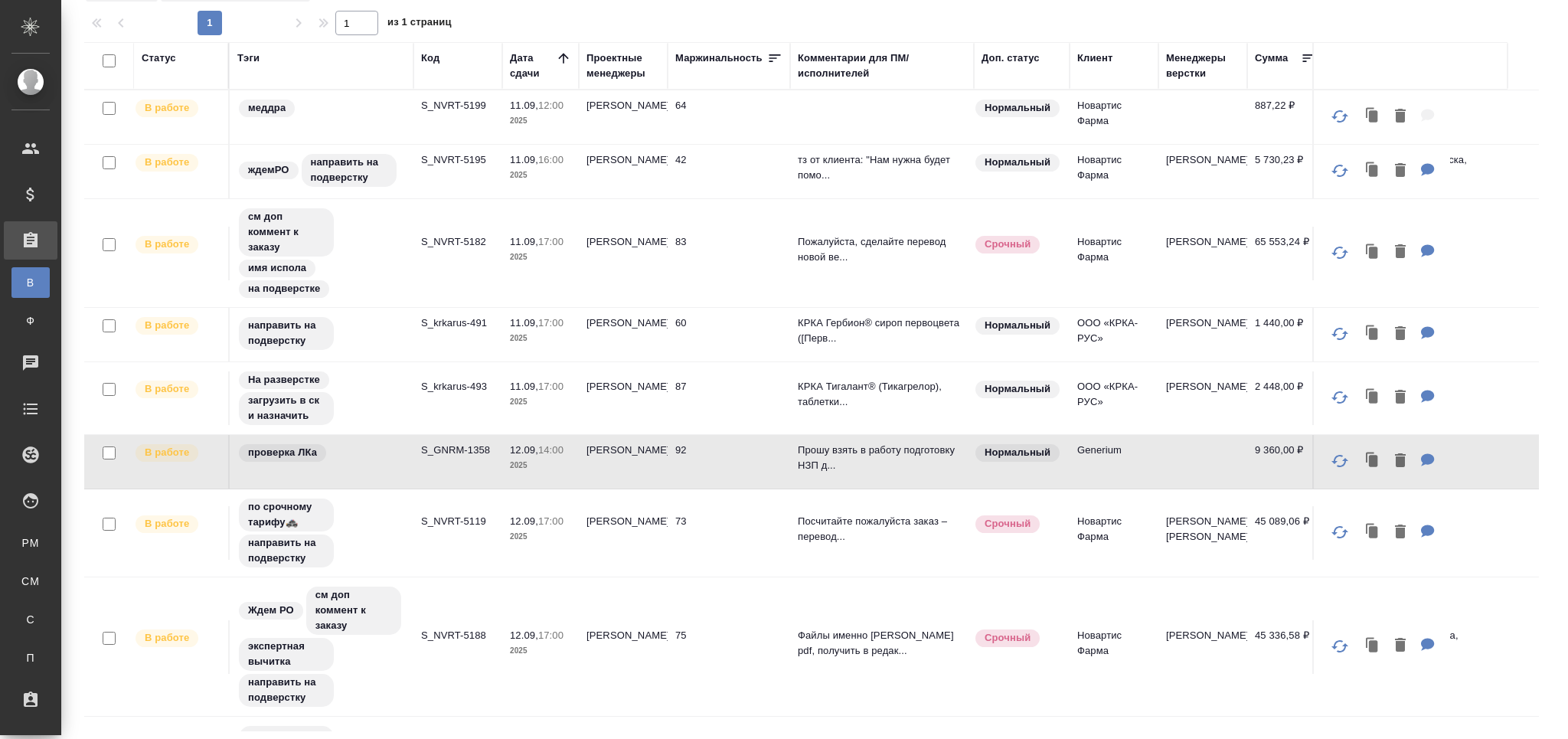
click at [472, 562] on tr "В работе по срочному [PERSON_NAME]🚓 направить на подверстку S_NVRT-5119 12.09, …" at bounding box center [909, 533] width 1650 height 88
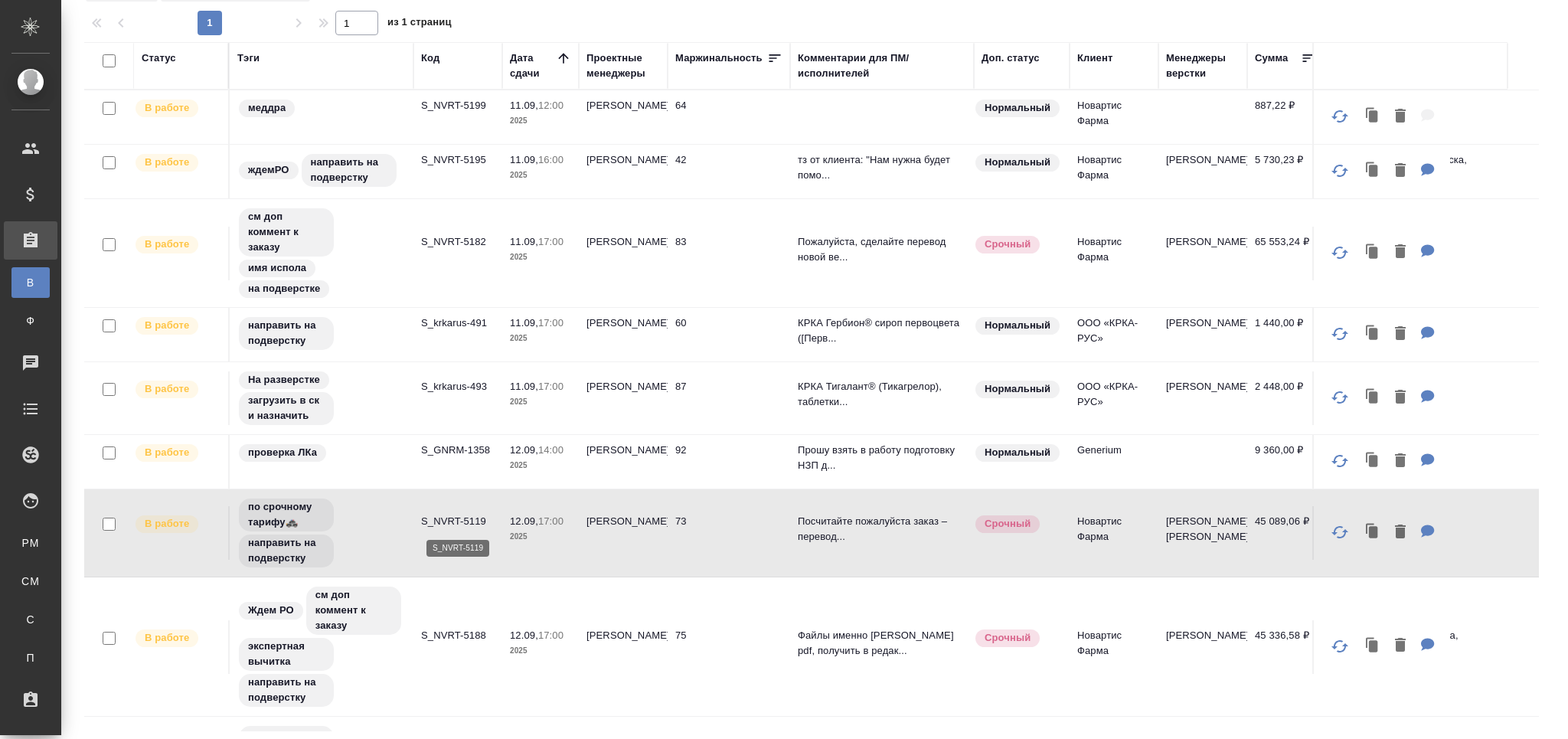
click at [470, 517] on p "S_NVRT-5119" at bounding box center [457, 521] width 74 height 15
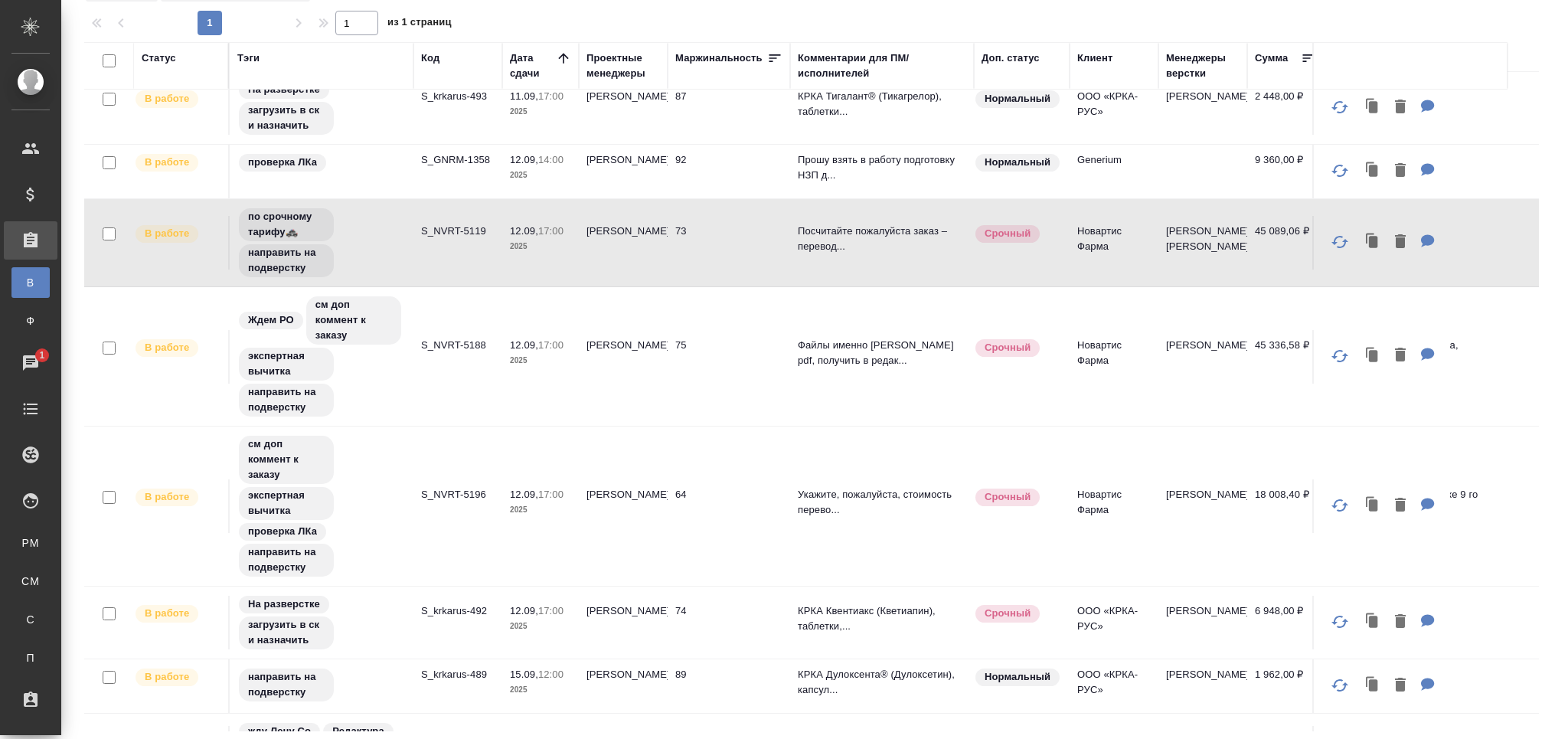
scroll to position [349, 0]
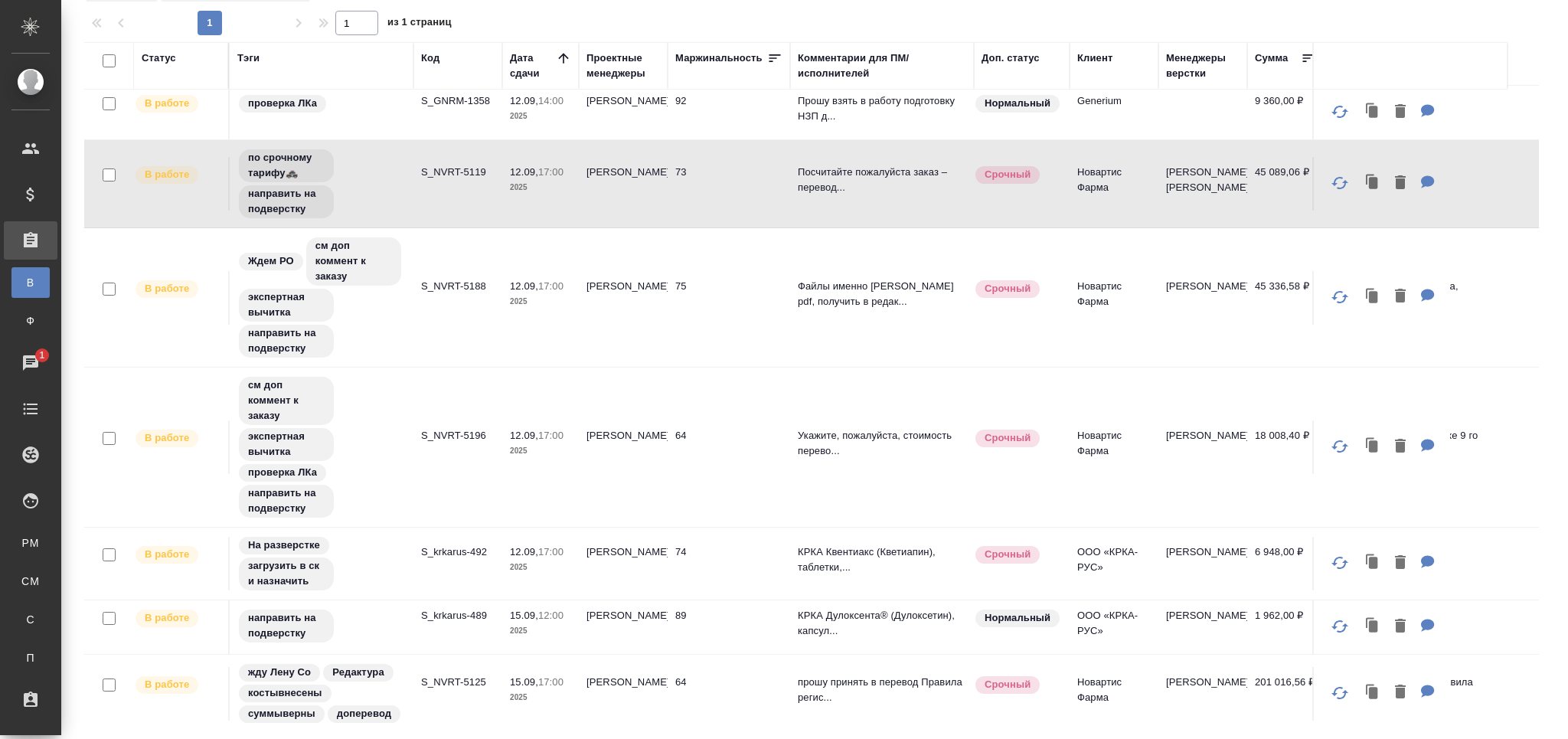
click at [428, 480] on tr "В работе см доп коммент к заказу экспертная вычитка проверка ЛКа направить на п…" at bounding box center [909, 447] width 1650 height 160
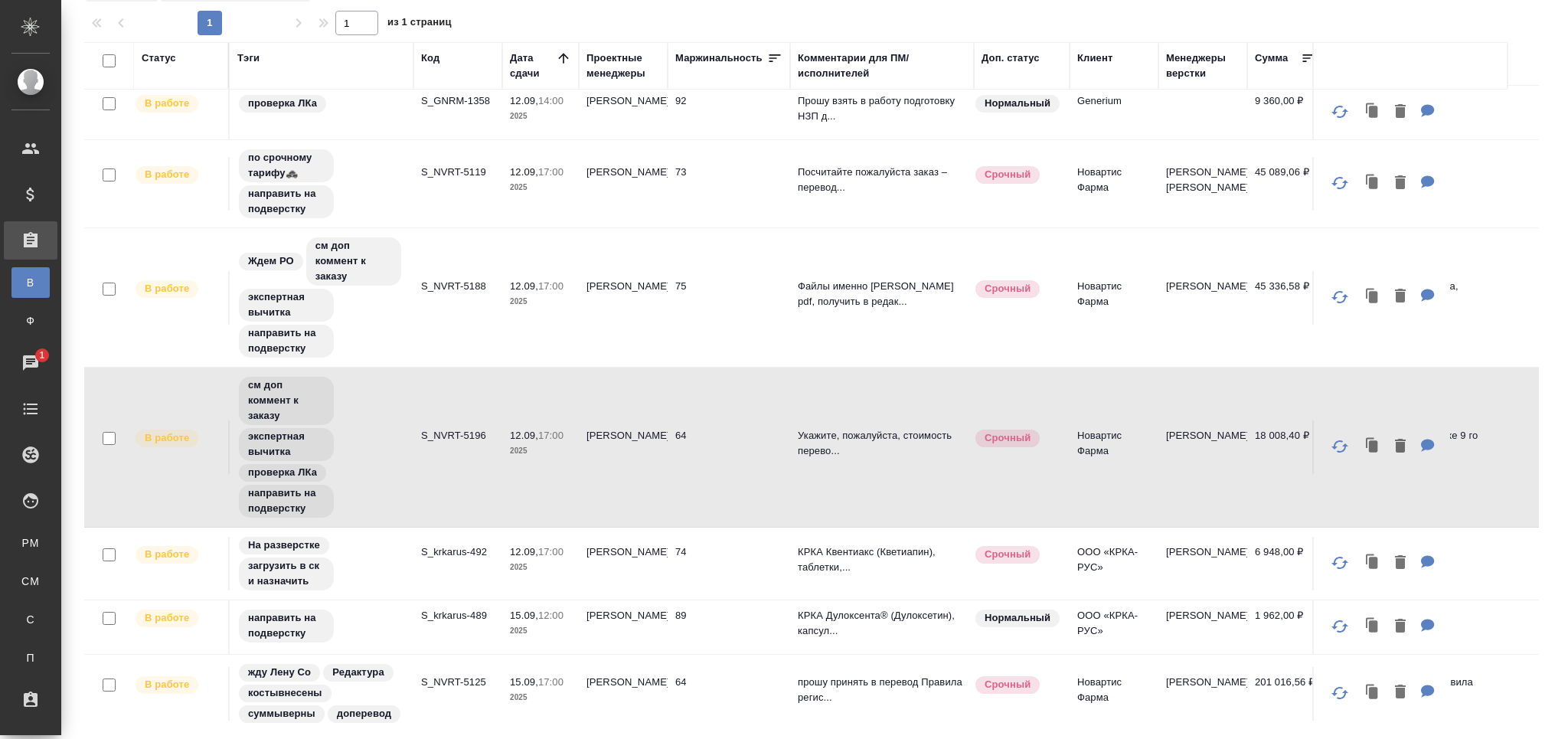
click at [474, 571] on td "S_krkarus-492" at bounding box center [457, 563] width 89 height 53
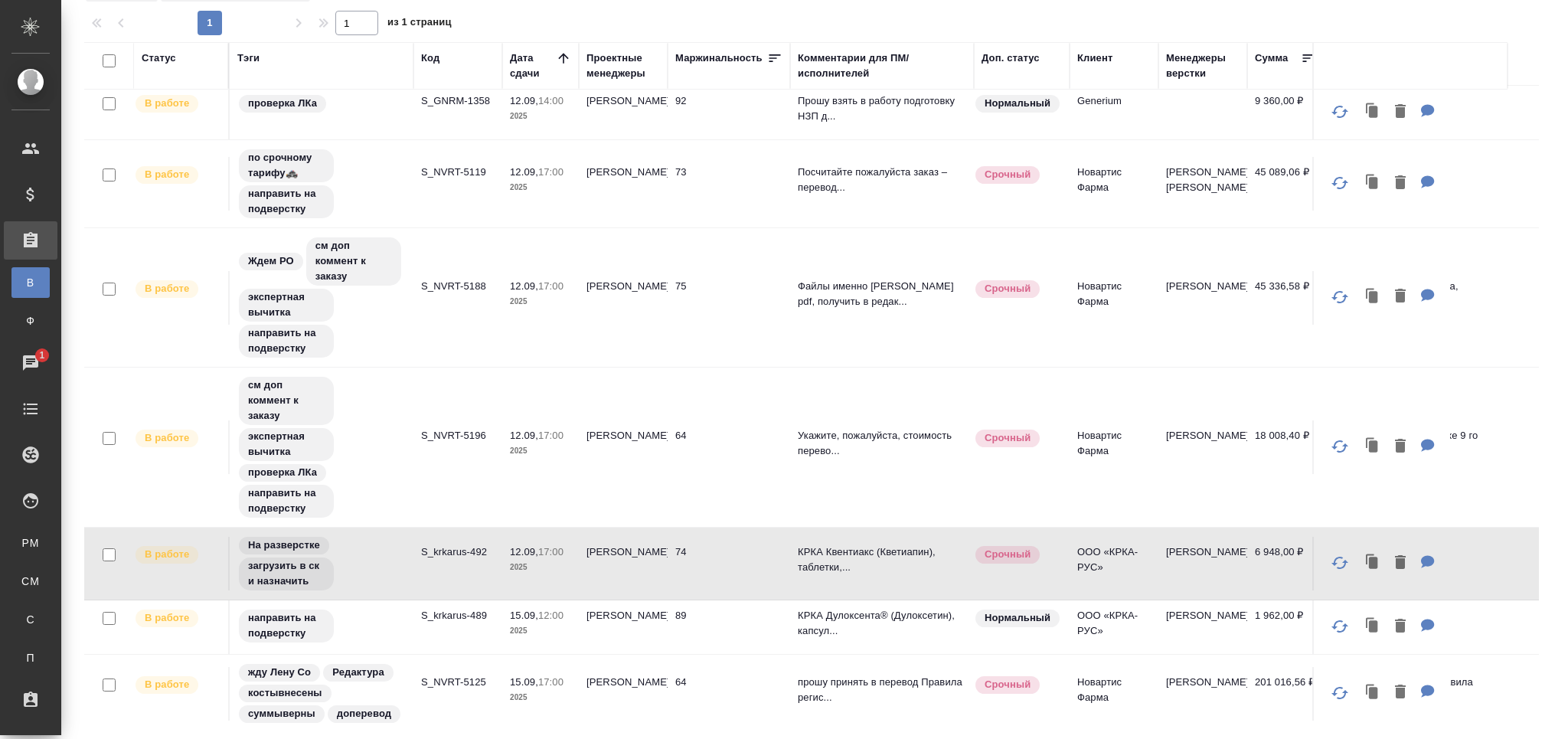
click at [456, 634] on td "S_krkarus-489" at bounding box center [457, 627] width 89 height 53
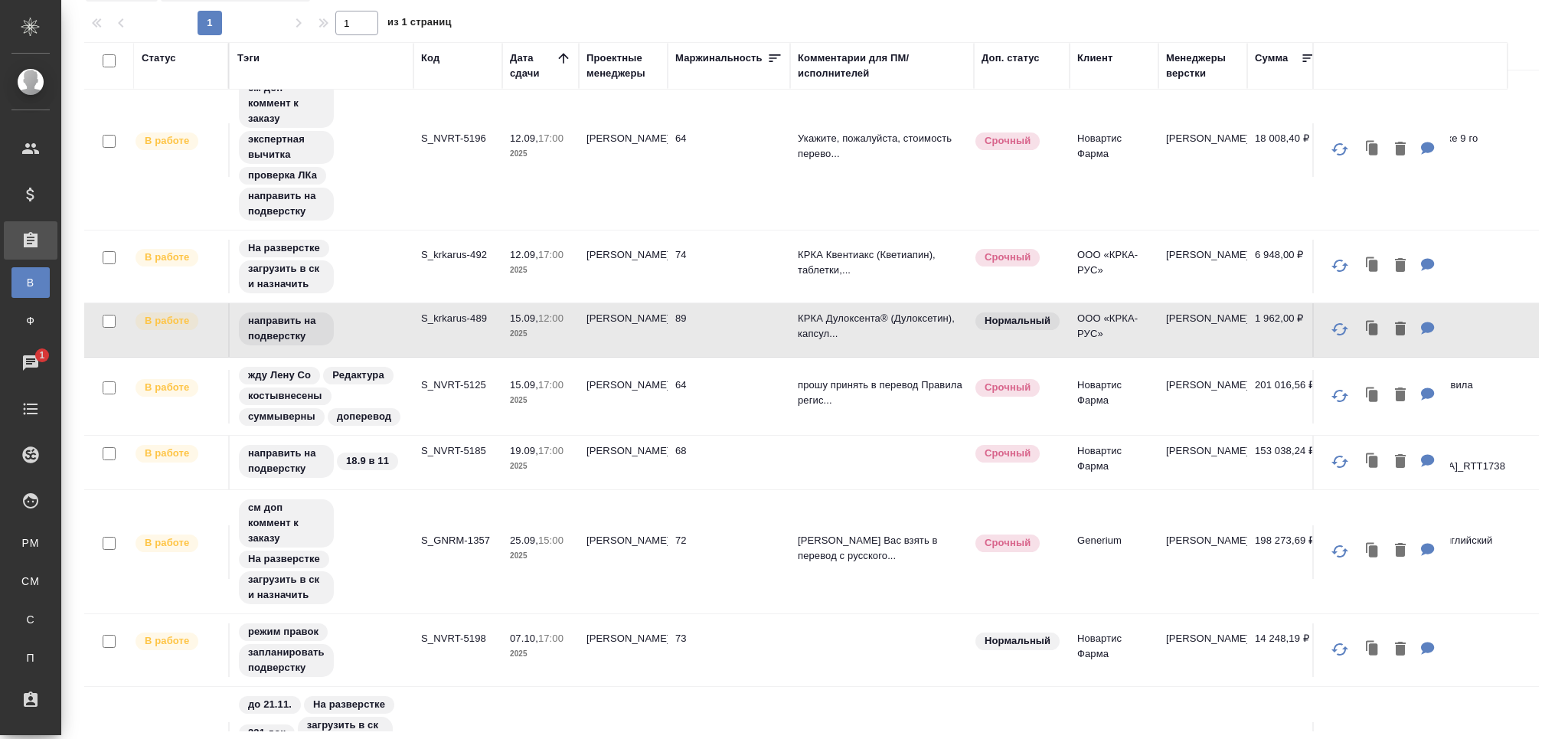
scroll to position [656, 0]
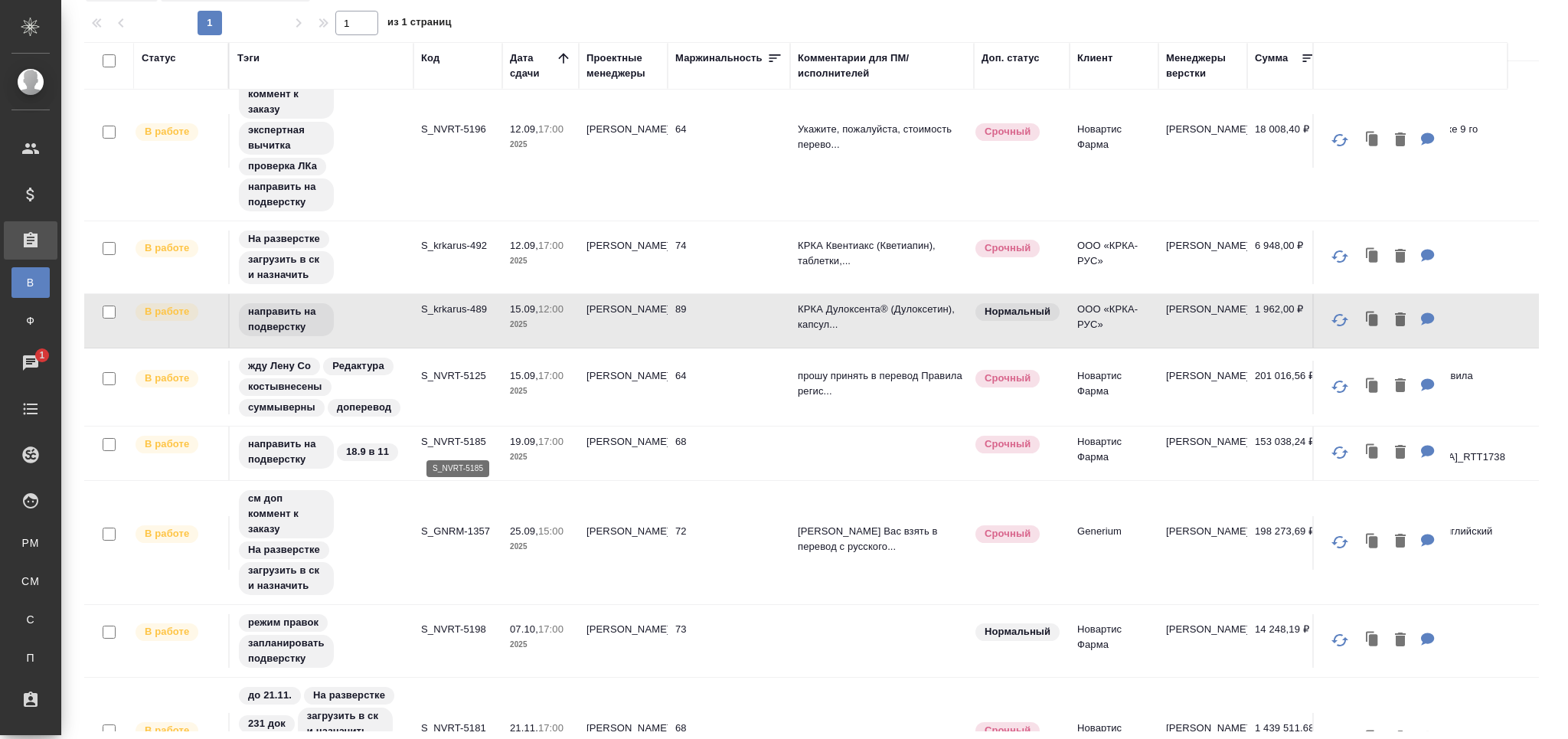
click at [462, 437] on p "S_NVRT-5185" at bounding box center [457, 442] width 74 height 15
click at [454, 568] on td "S_GNRM-1357" at bounding box center [457, 543] width 89 height 53
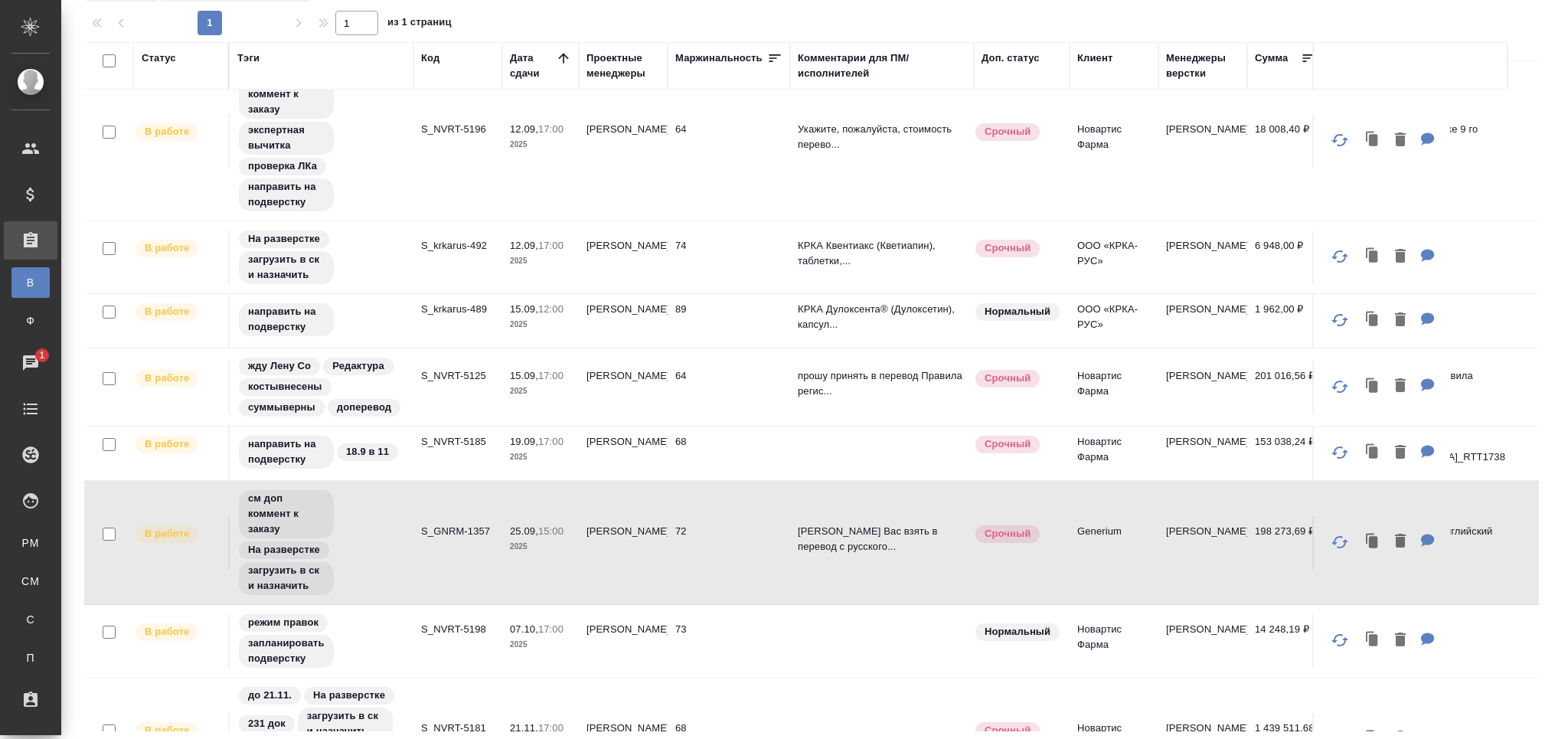
scroll to position [742, 0]
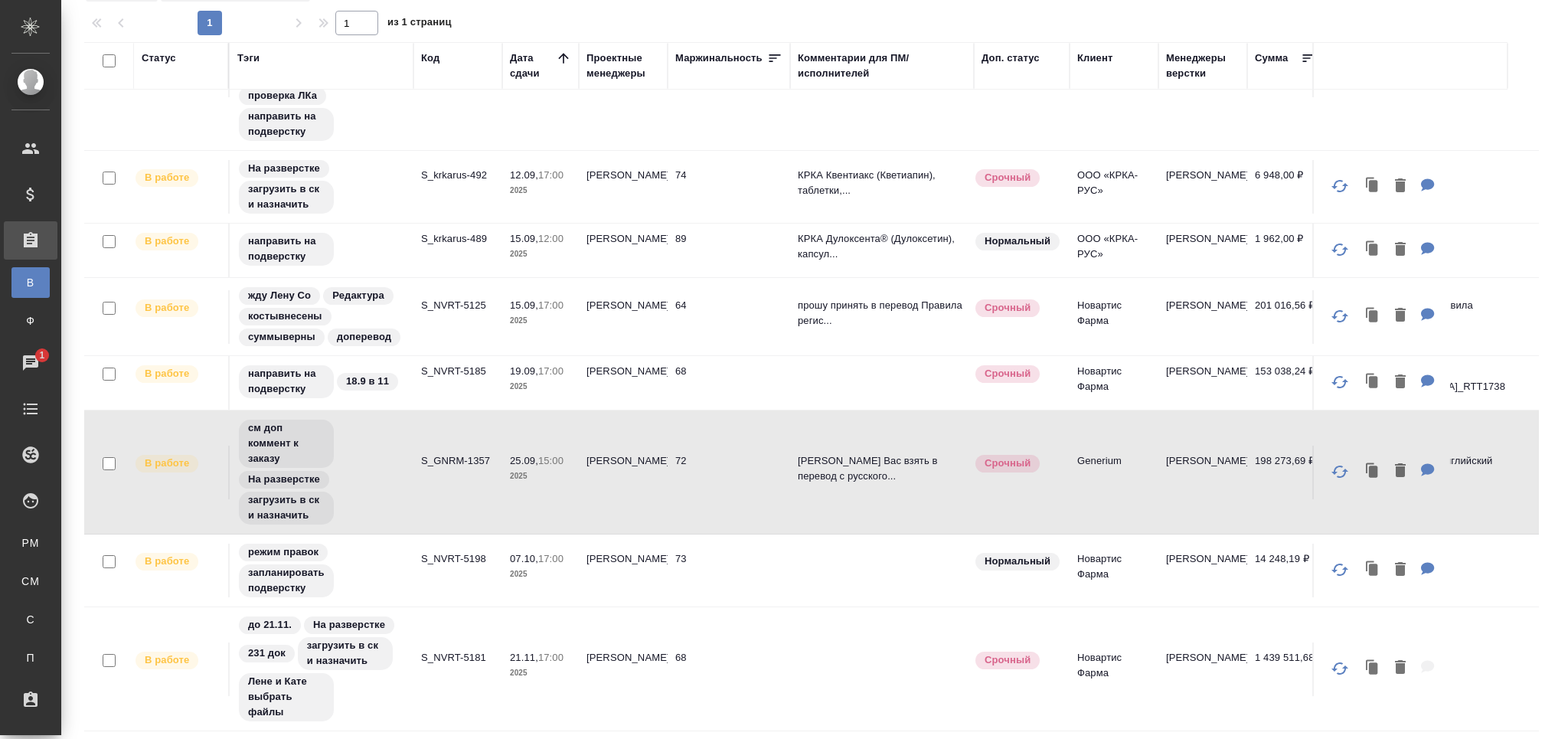
click at [468, 563] on td "S_NVRT-5198" at bounding box center [457, 570] width 89 height 53
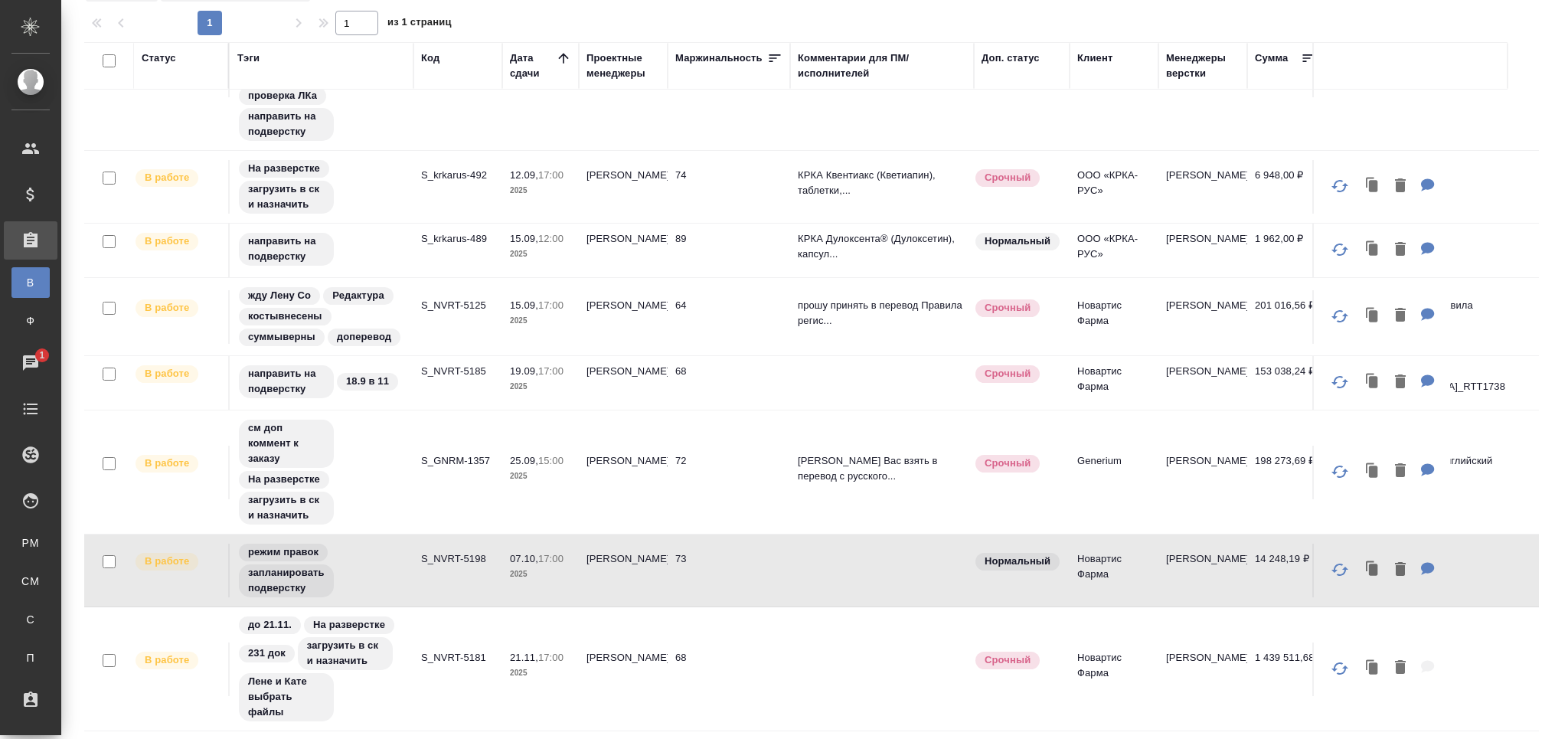
click at [452, 671] on td "S_NVRT-5181" at bounding box center [457, 669] width 89 height 53
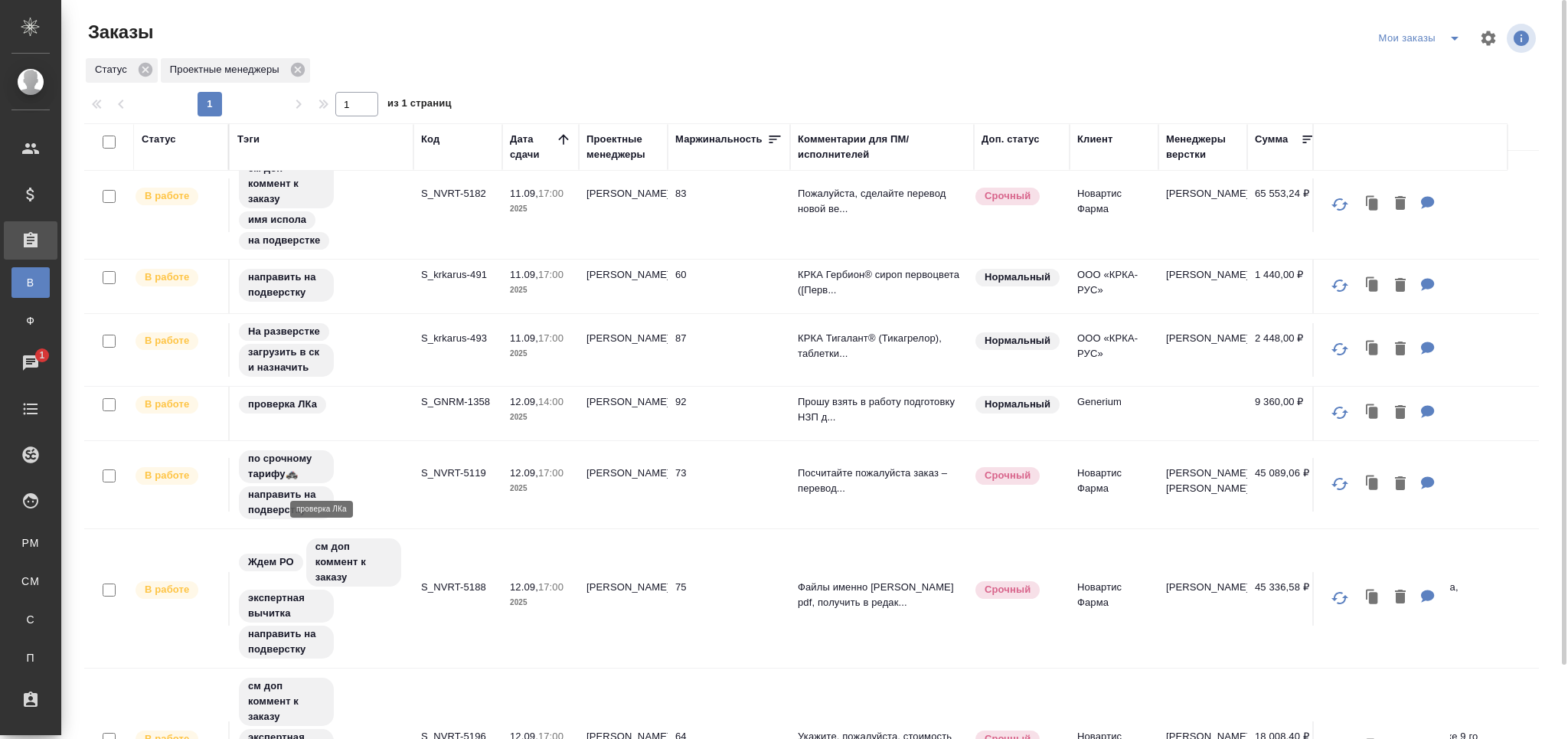
scroll to position [0, 0]
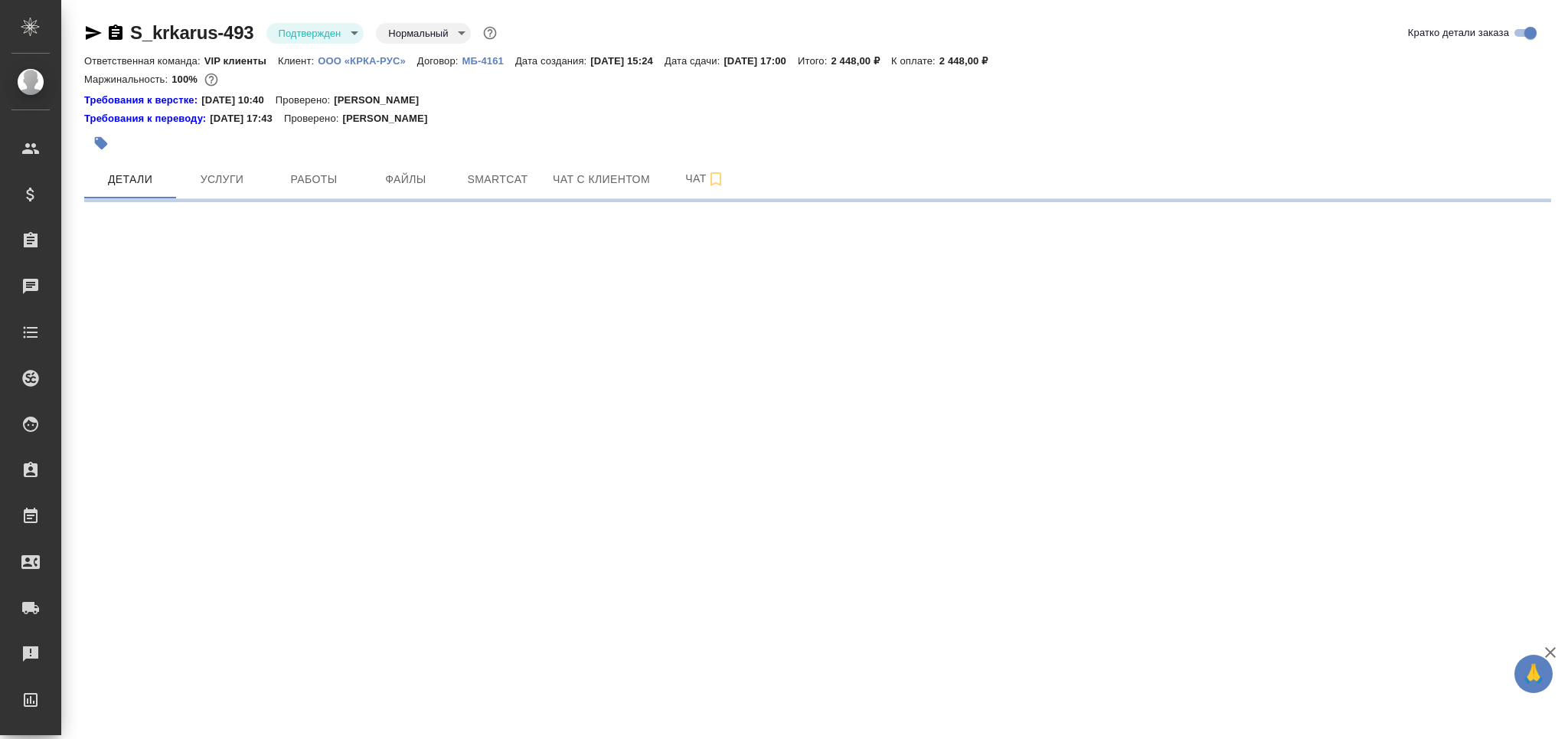
select select "RU"
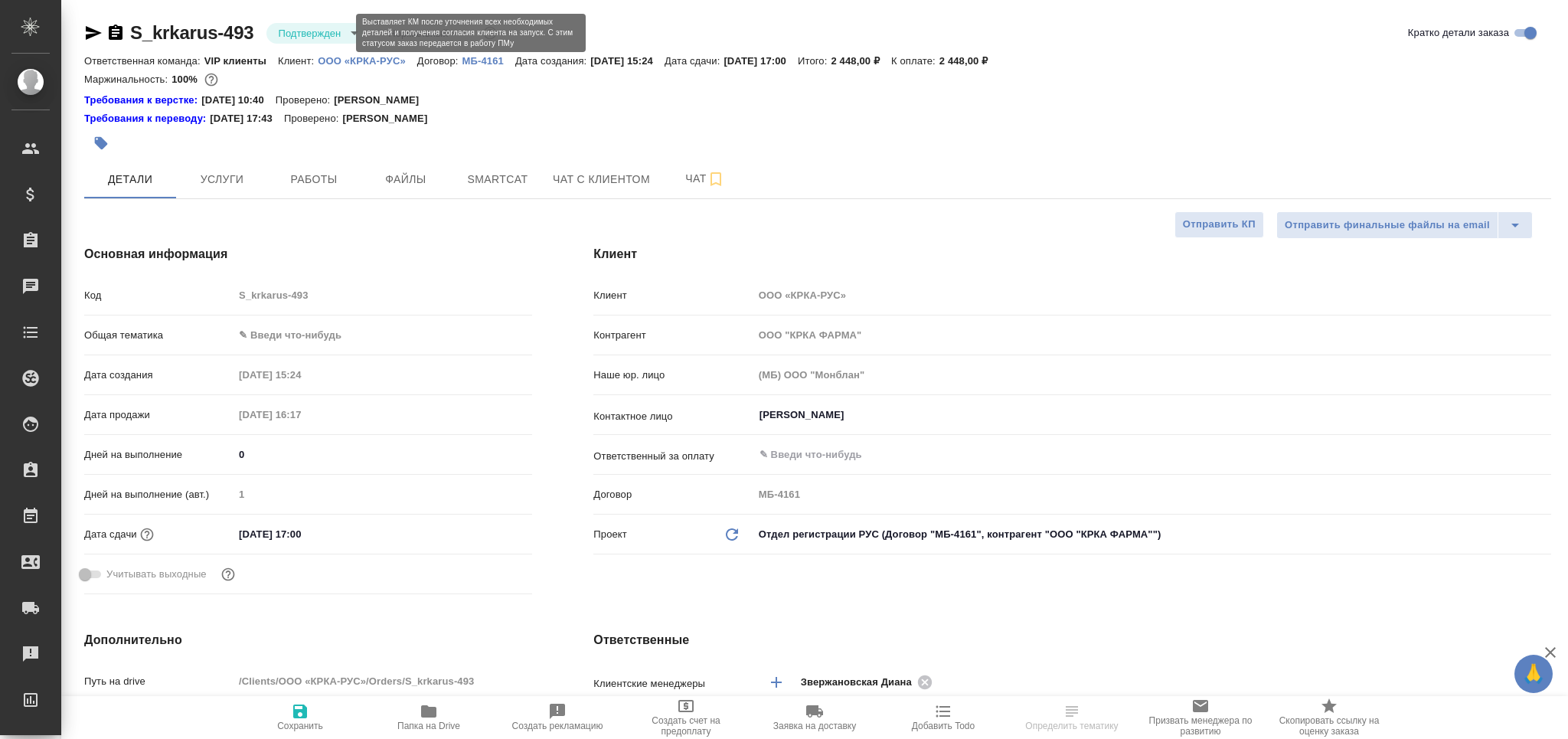
click at [323, 27] on body "🙏 .cls-1 fill:#fff; AWATERA Grabko [PERSON_NAME] Спецификации Заказы Чаты Todo …" at bounding box center [784, 370] width 1568 height 739
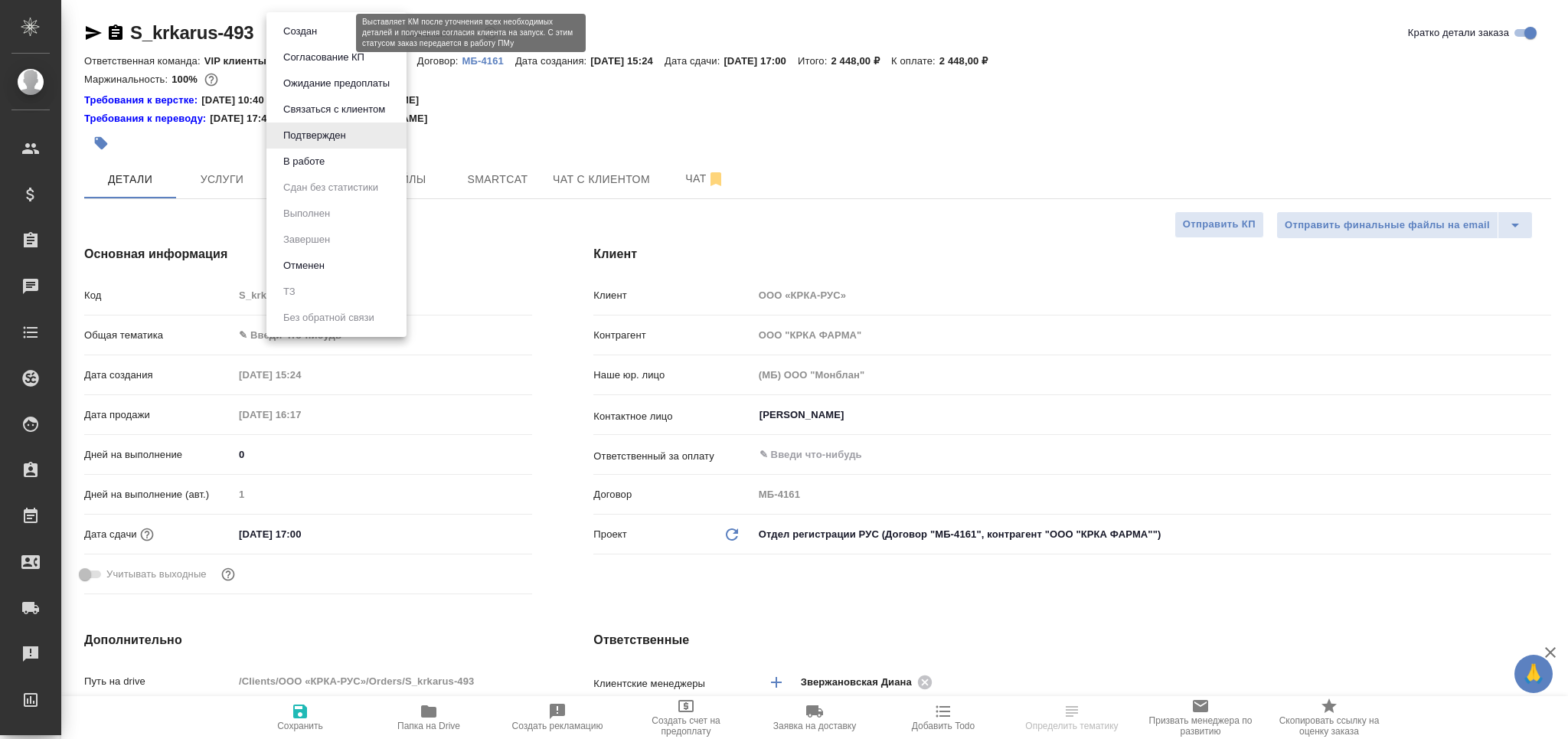
type textarea "x"
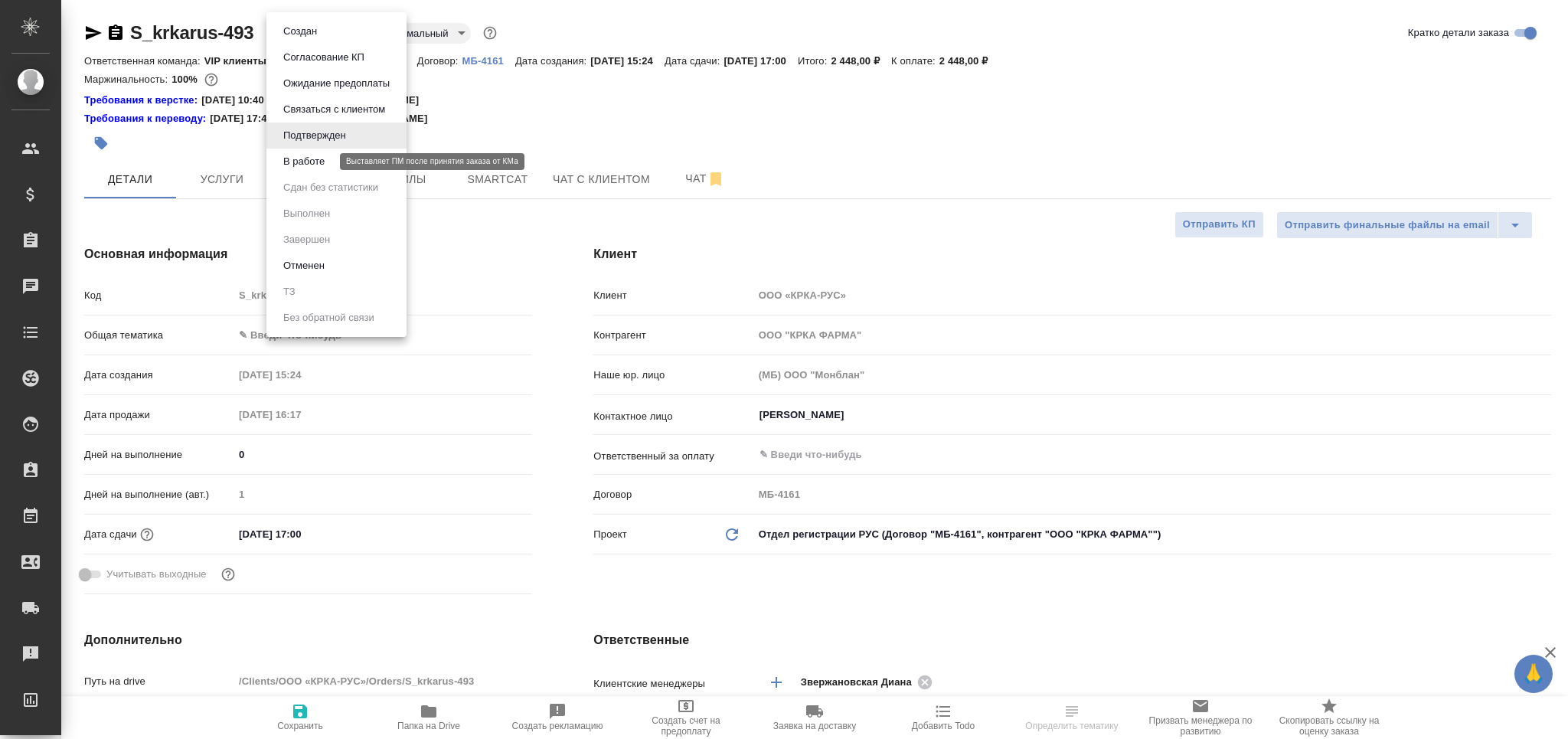
click at [326, 155] on button "В работе" at bounding box center [304, 162] width 51 height 17
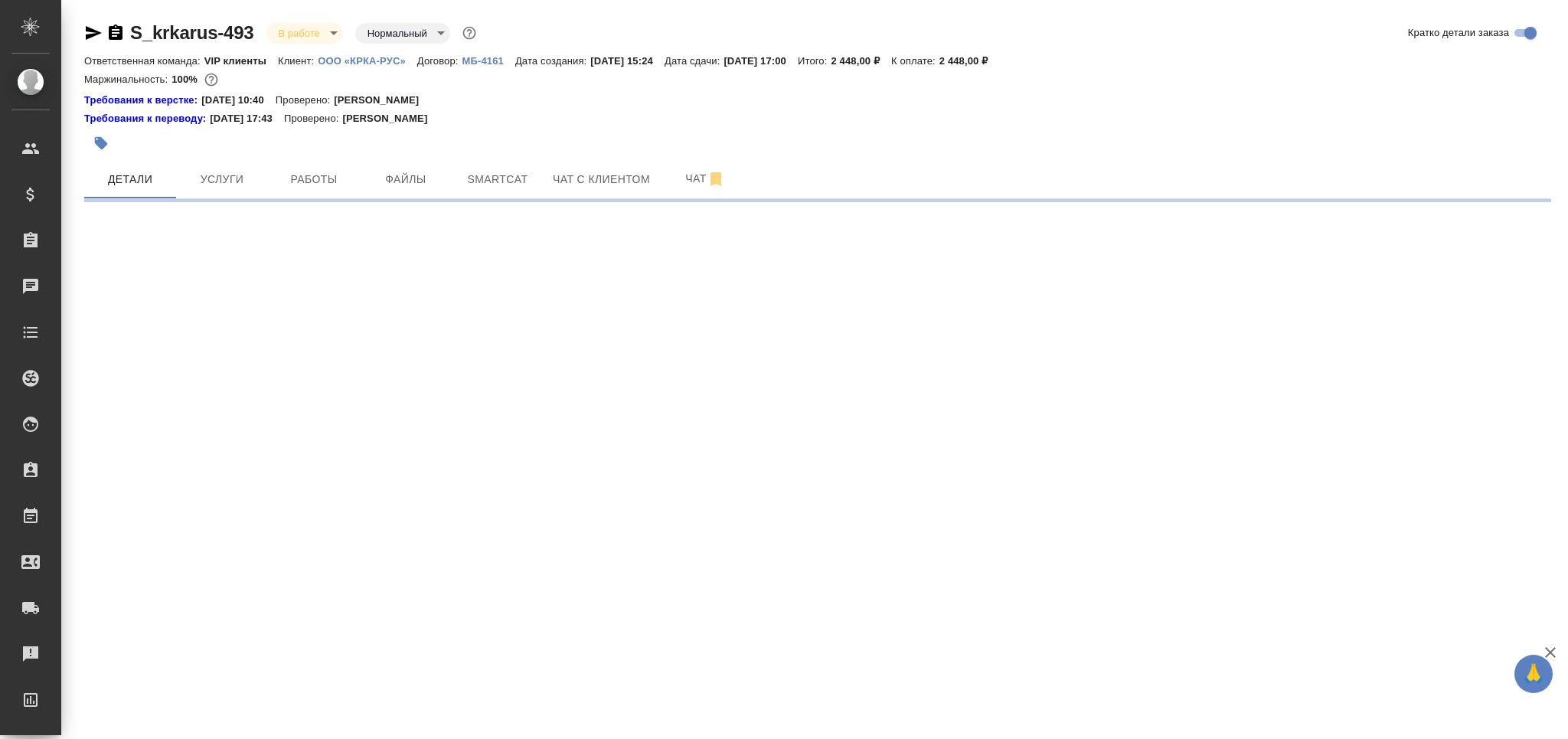
select select "RU"
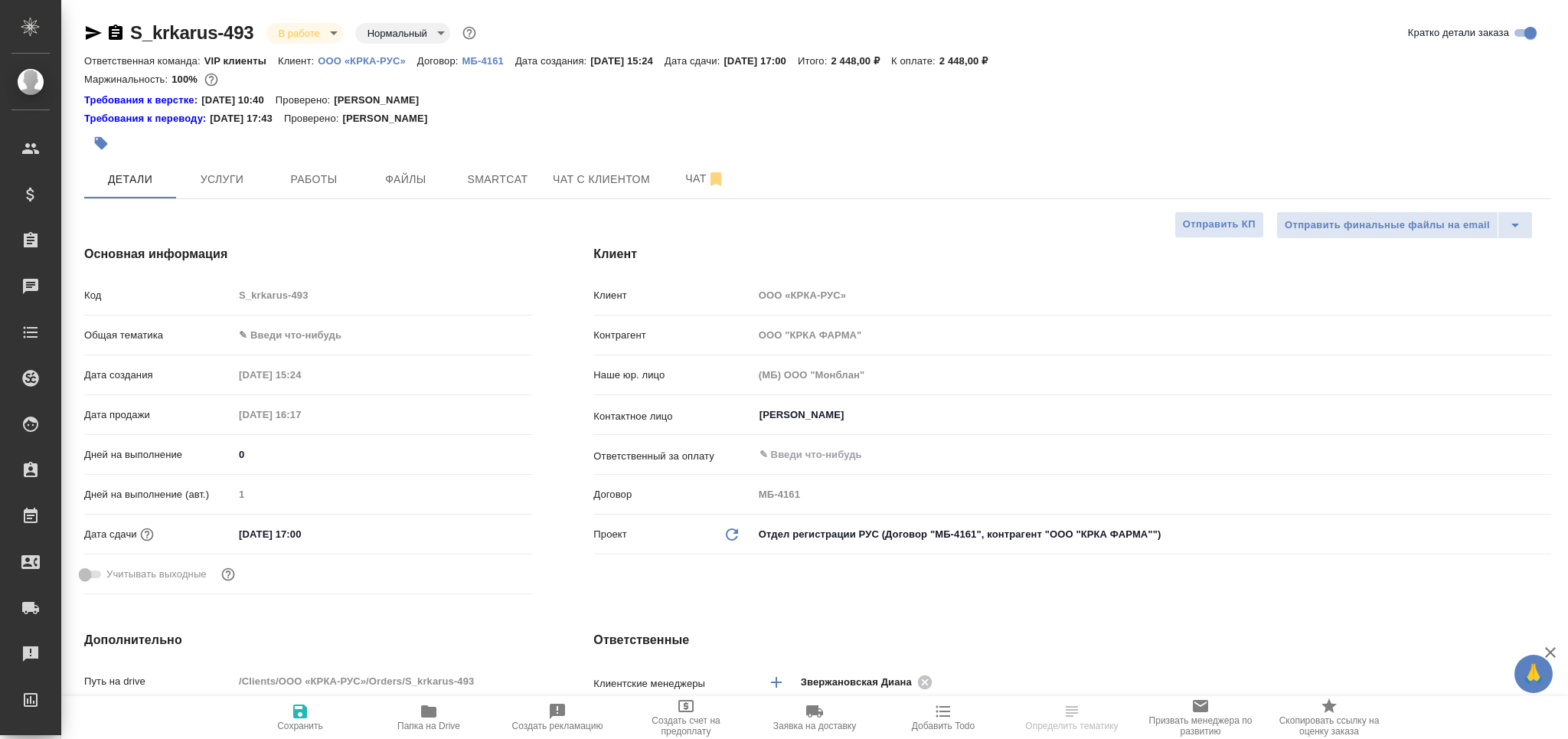
type textarea "x"
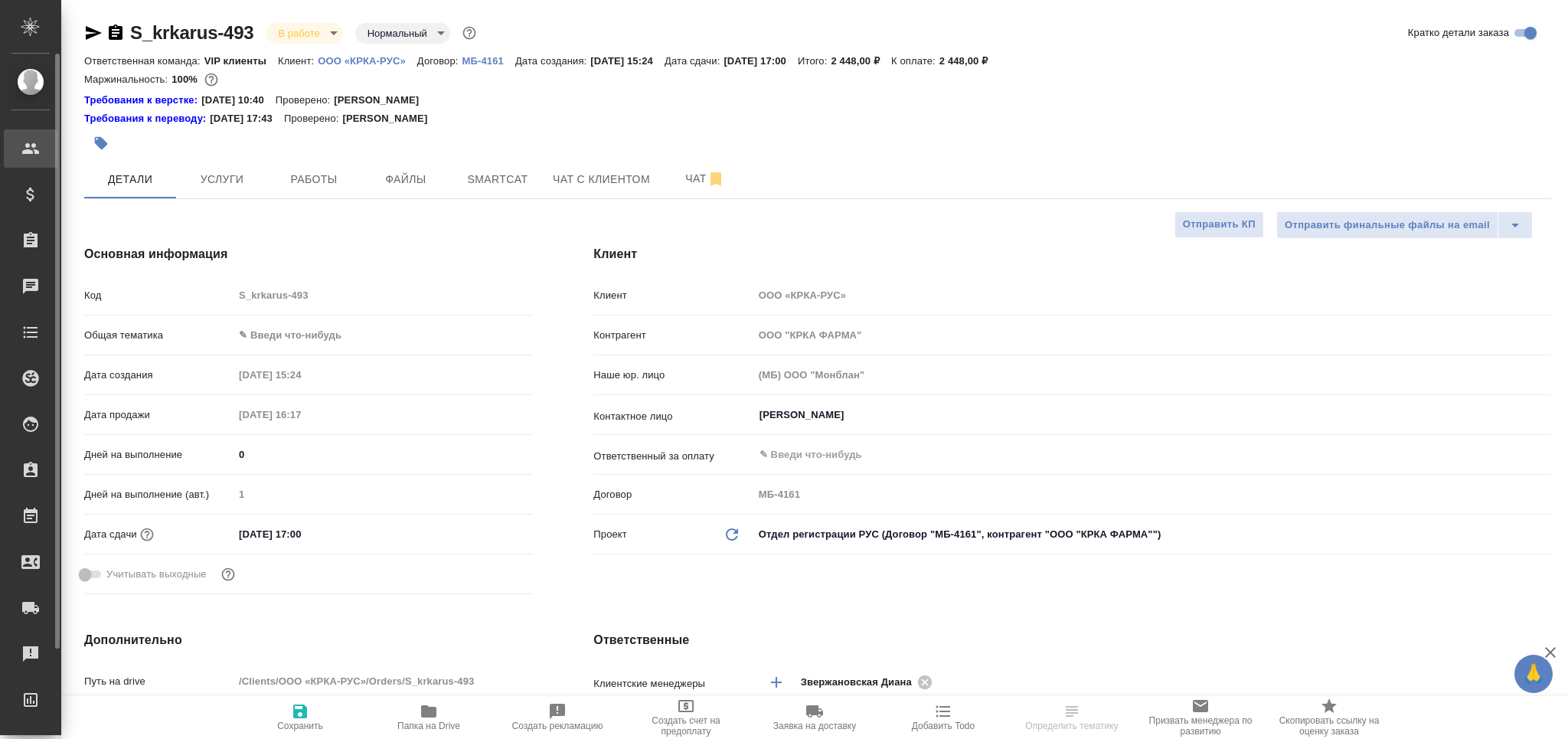
type textarea "x"
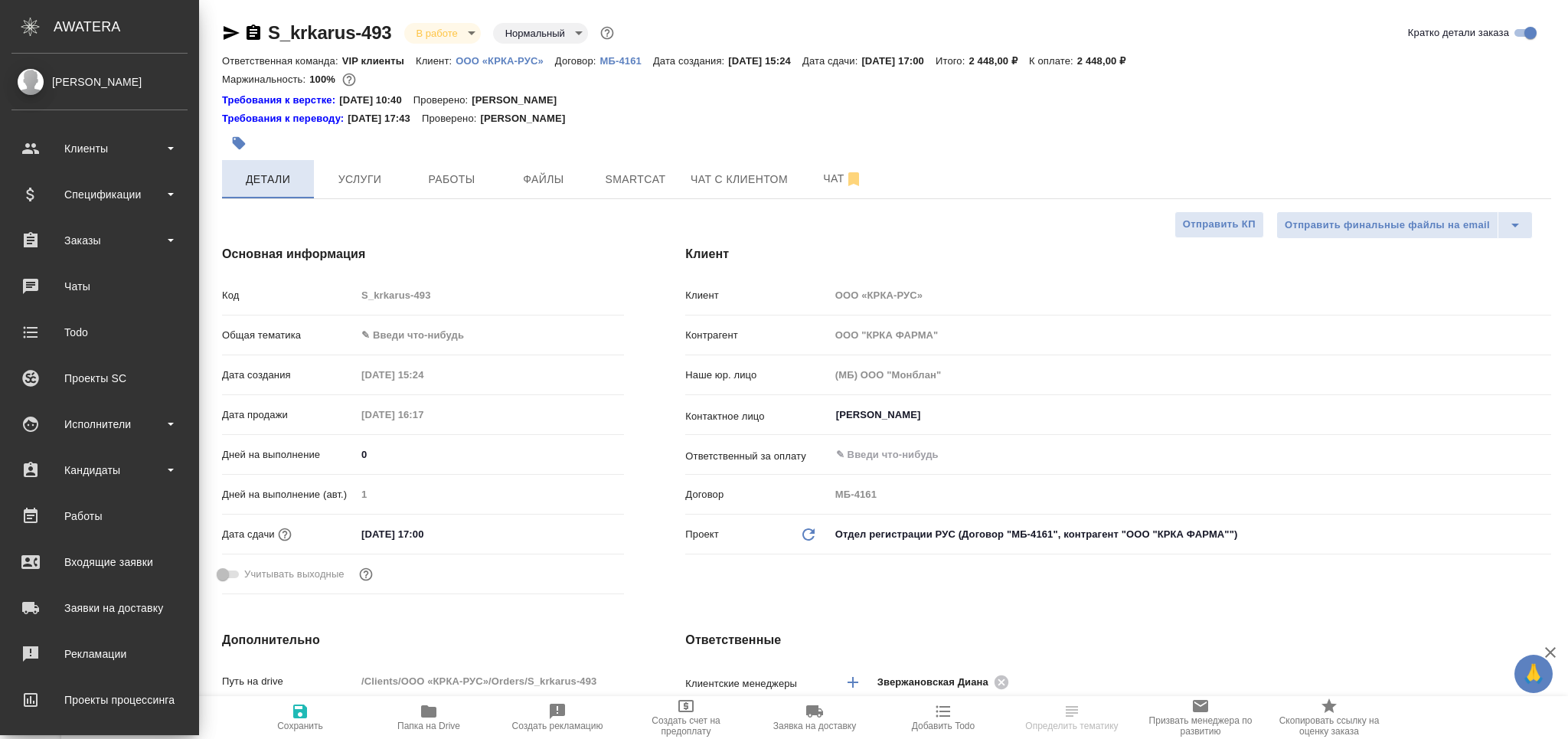
type textarea "x"
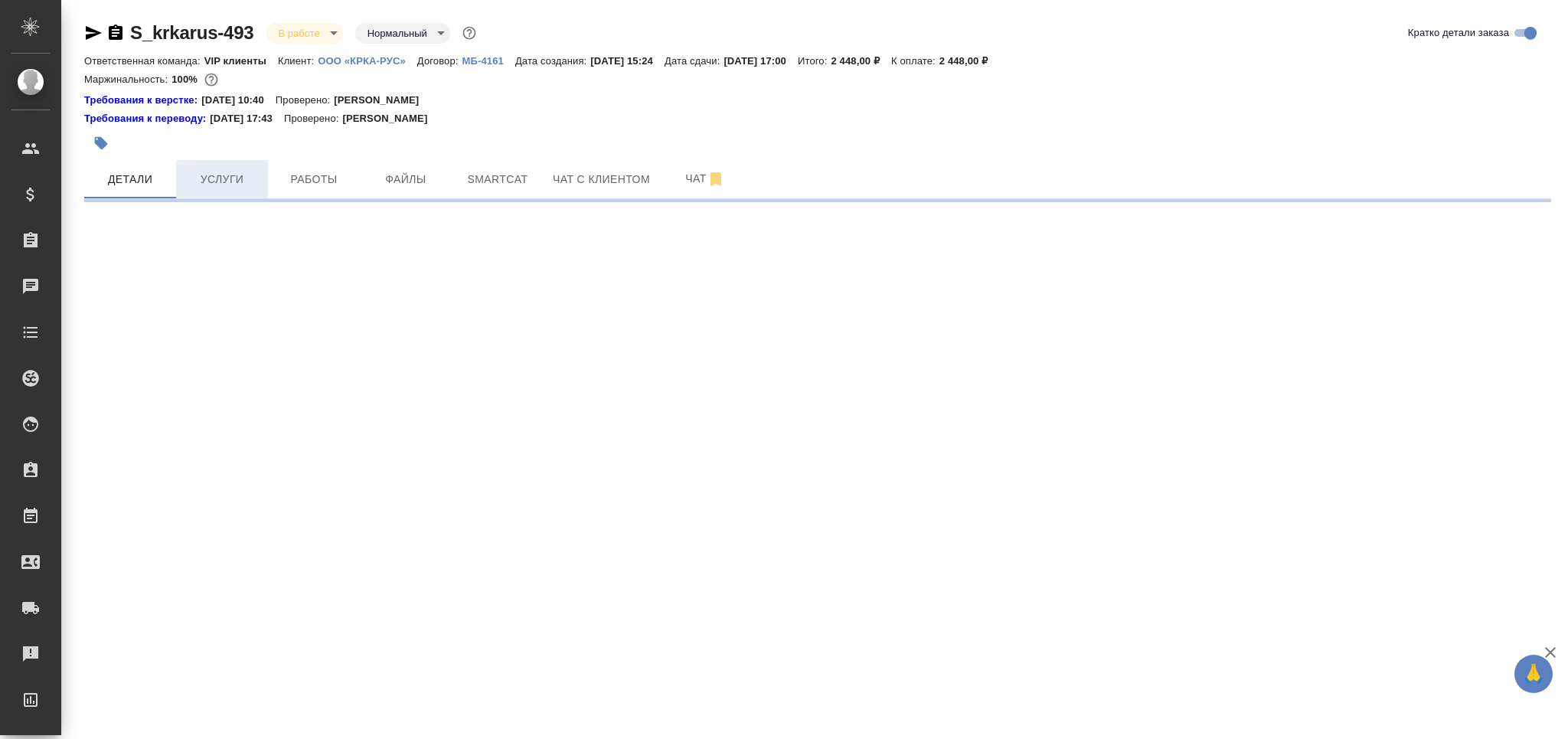
click at [234, 181] on span "Услуги" at bounding box center [222, 180] width 74 height 19
select select "RU"
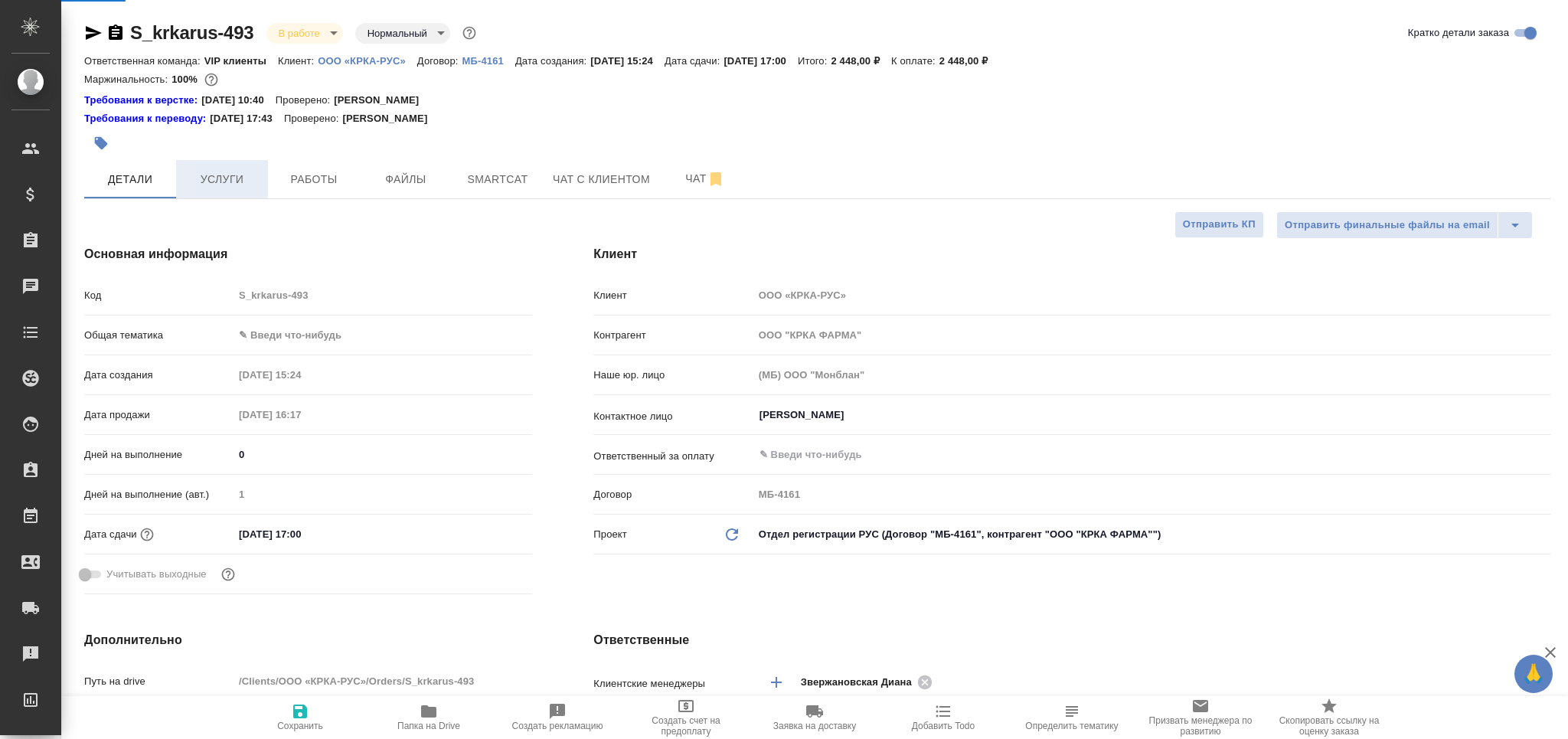
type textarea "x"
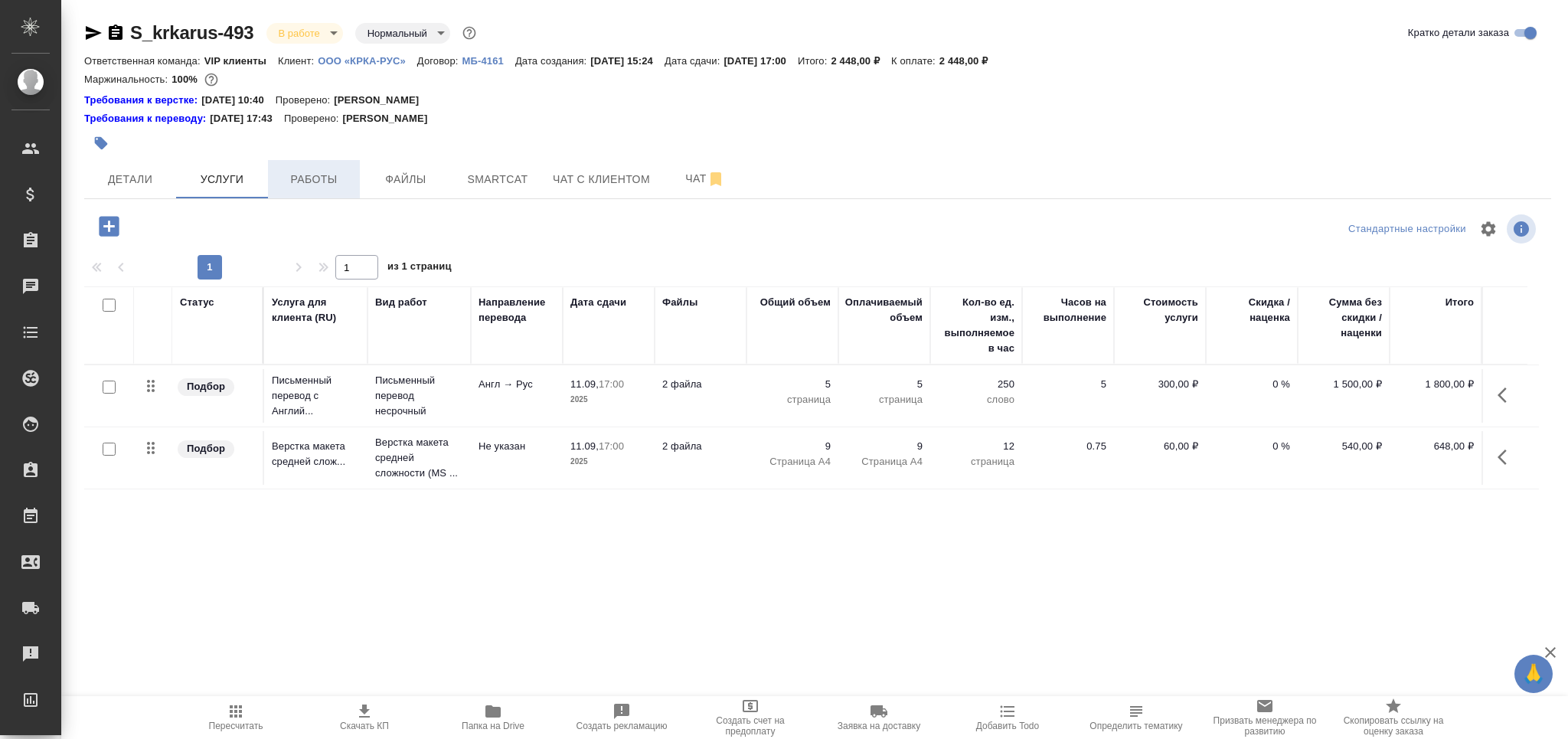
click at [320, 174] on span "Работы" at bounding box center [313, 180] width 74 height 19
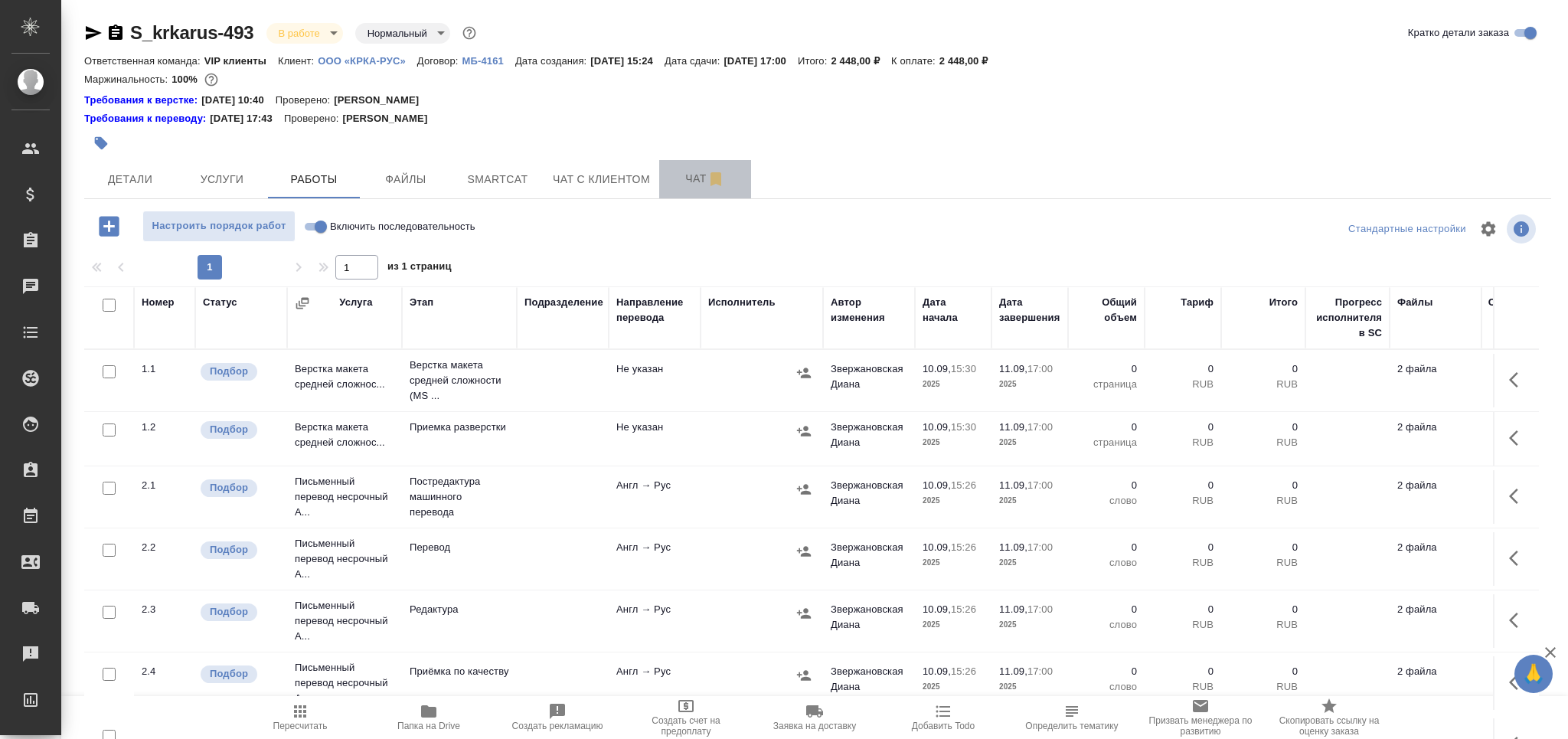
click at [684, 187] on span "Чат" at bounding box center [704, 179] width 74 height 19
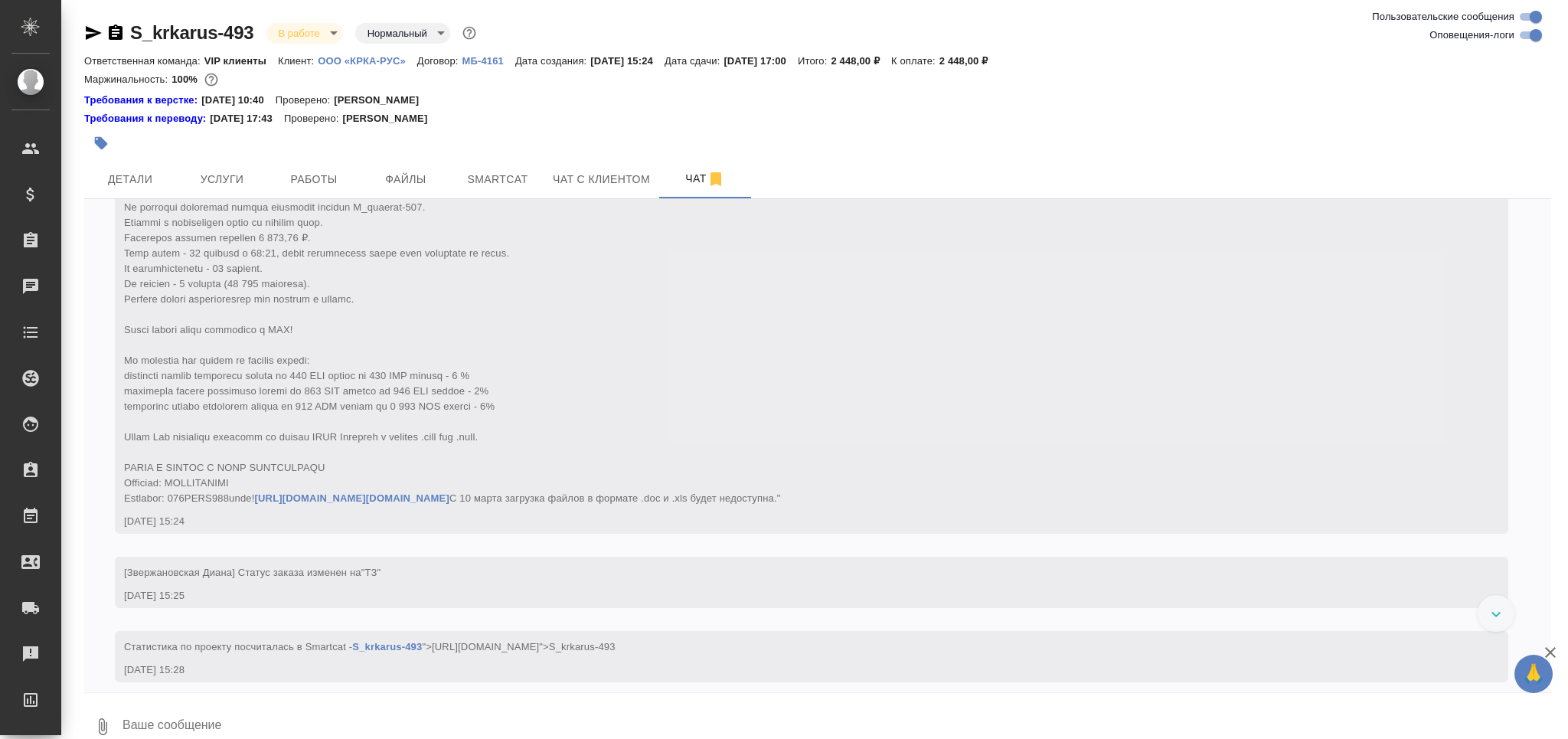
scroll to position [1668, 0]
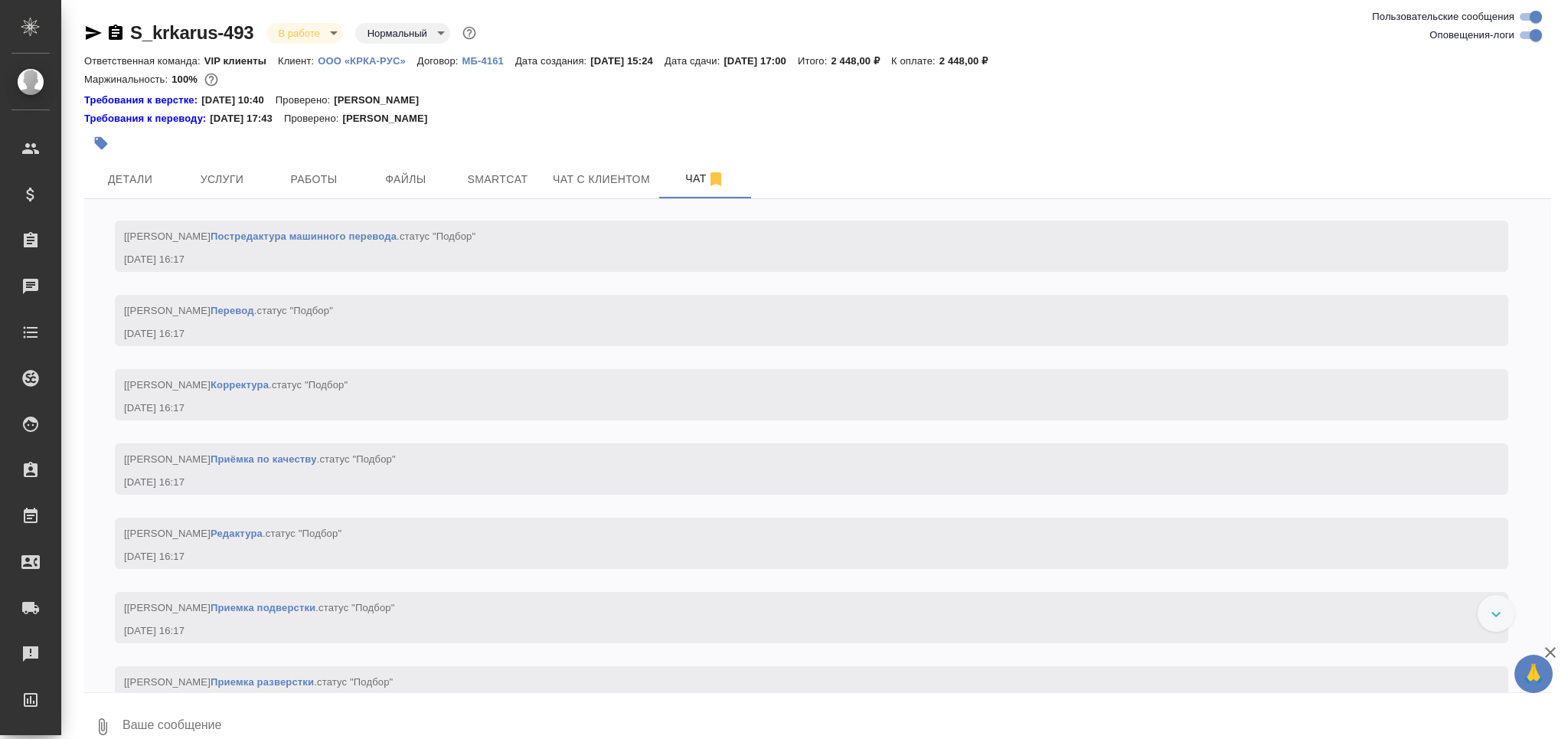
click at [1524, 29] on input "Оповещения-логи" at bounding box center [1535, 36] width 55 height 19
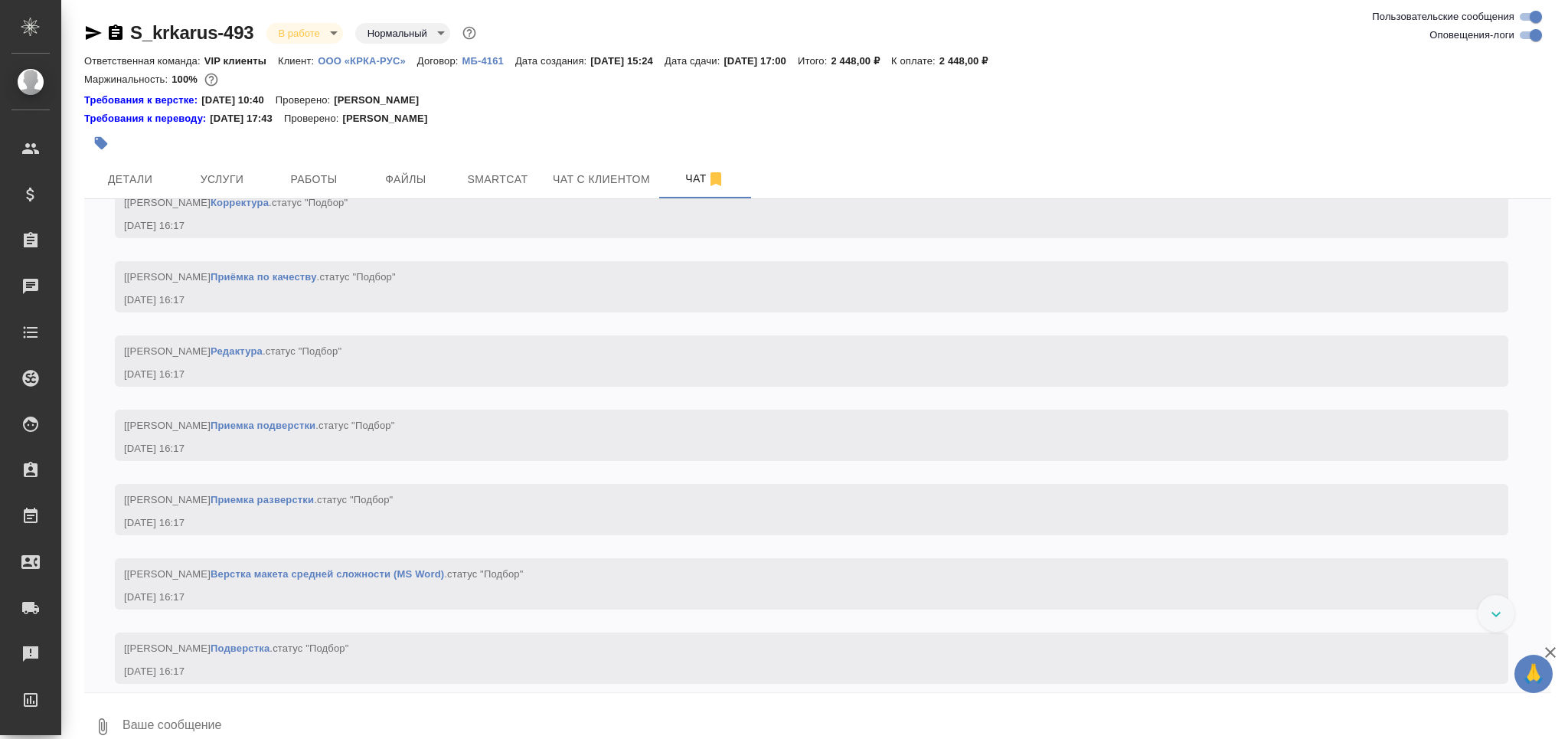
checkbox input "false"
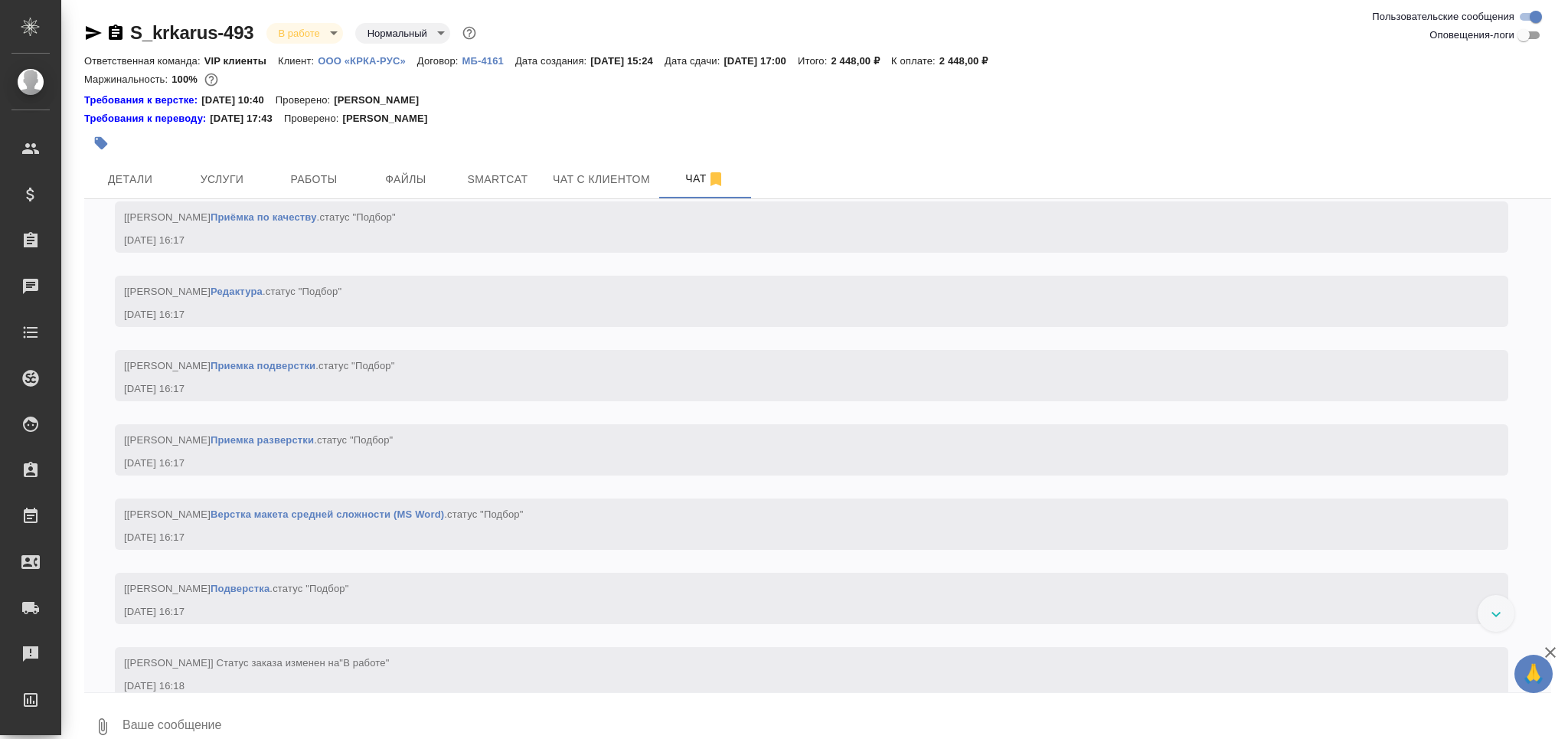
scroll to position [0, 0]
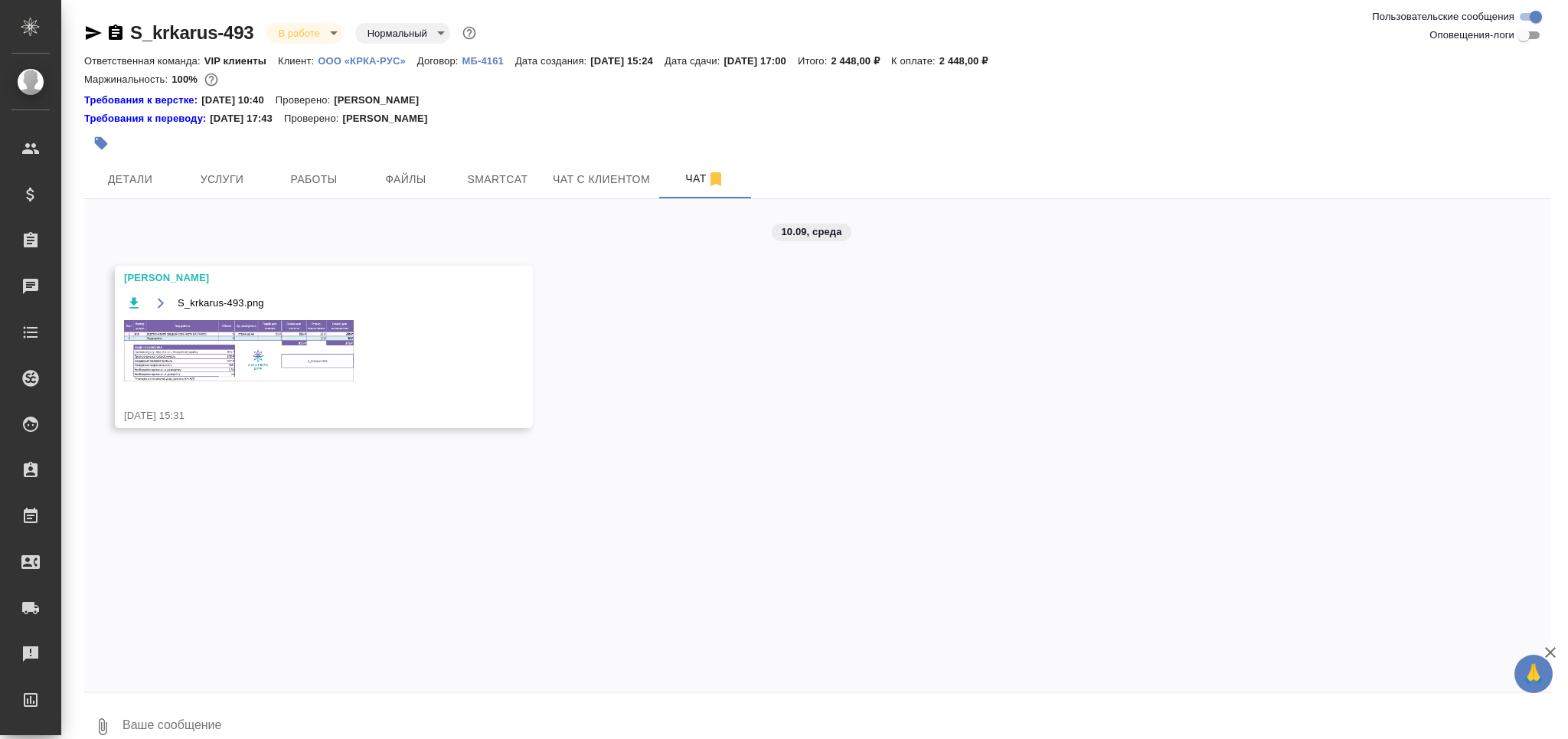
click at [289, 359] on img at bounding box center [240, 350] width 230 height 61
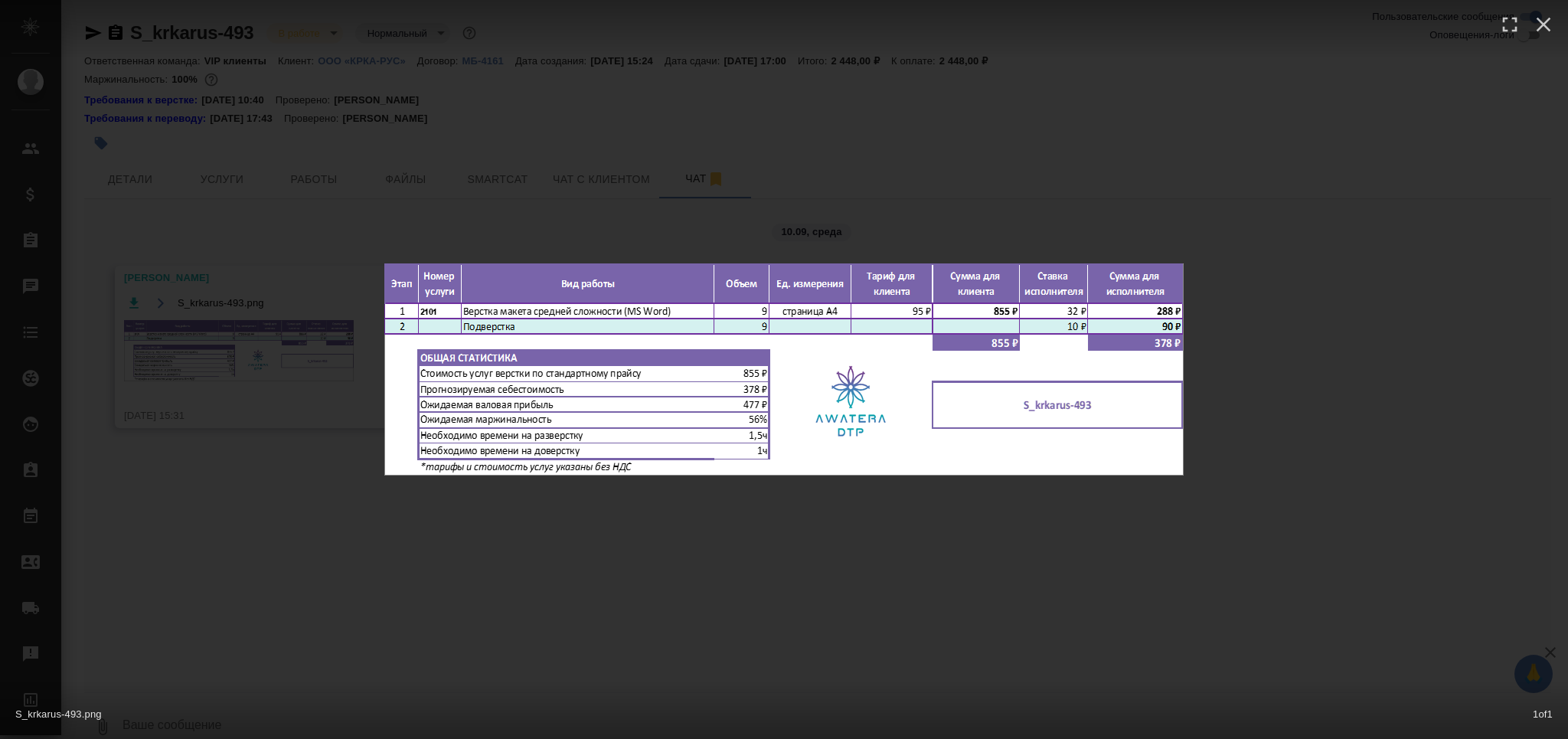
click at [207, 413] on div "S_krkarus-493.png 1 of 1" at bounding box center [784, 370] width 1568 height 739
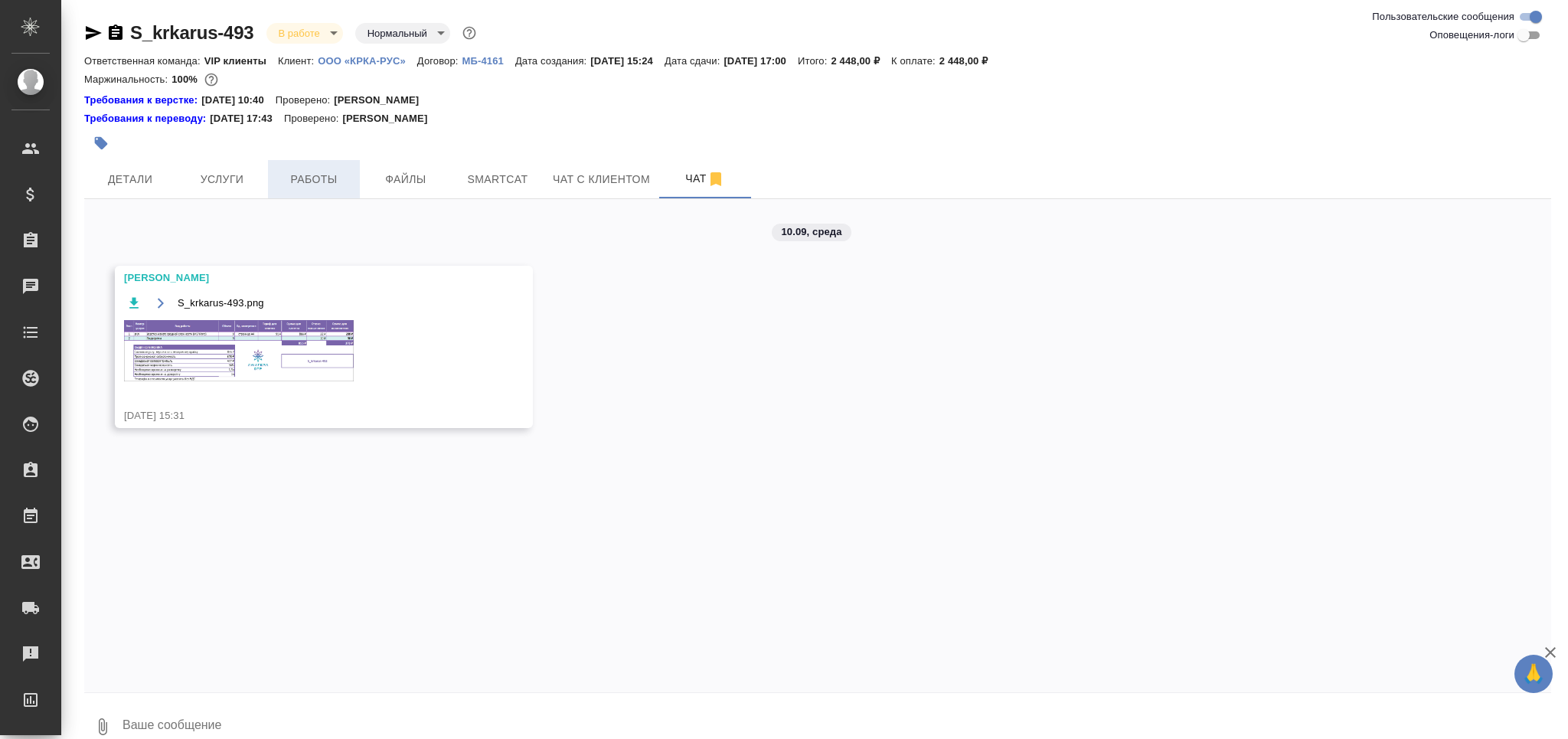
click at [319, 170] on span "Работы" at bounding box center [313, 180] width 74 height 19
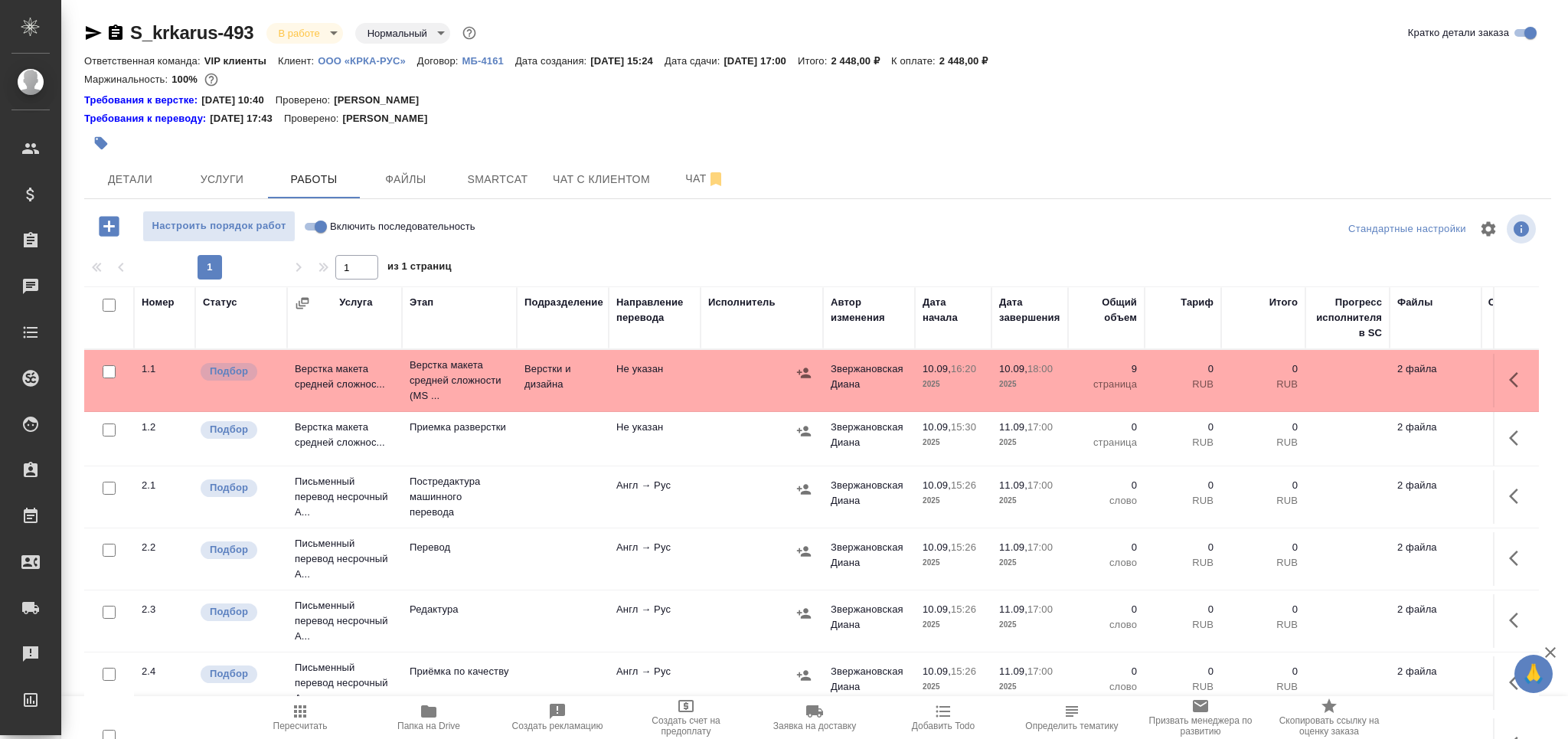
click at [106, 550] on input "checkbox" at bounding box center [109, 550] width 13 height 13
checkbox input "true"
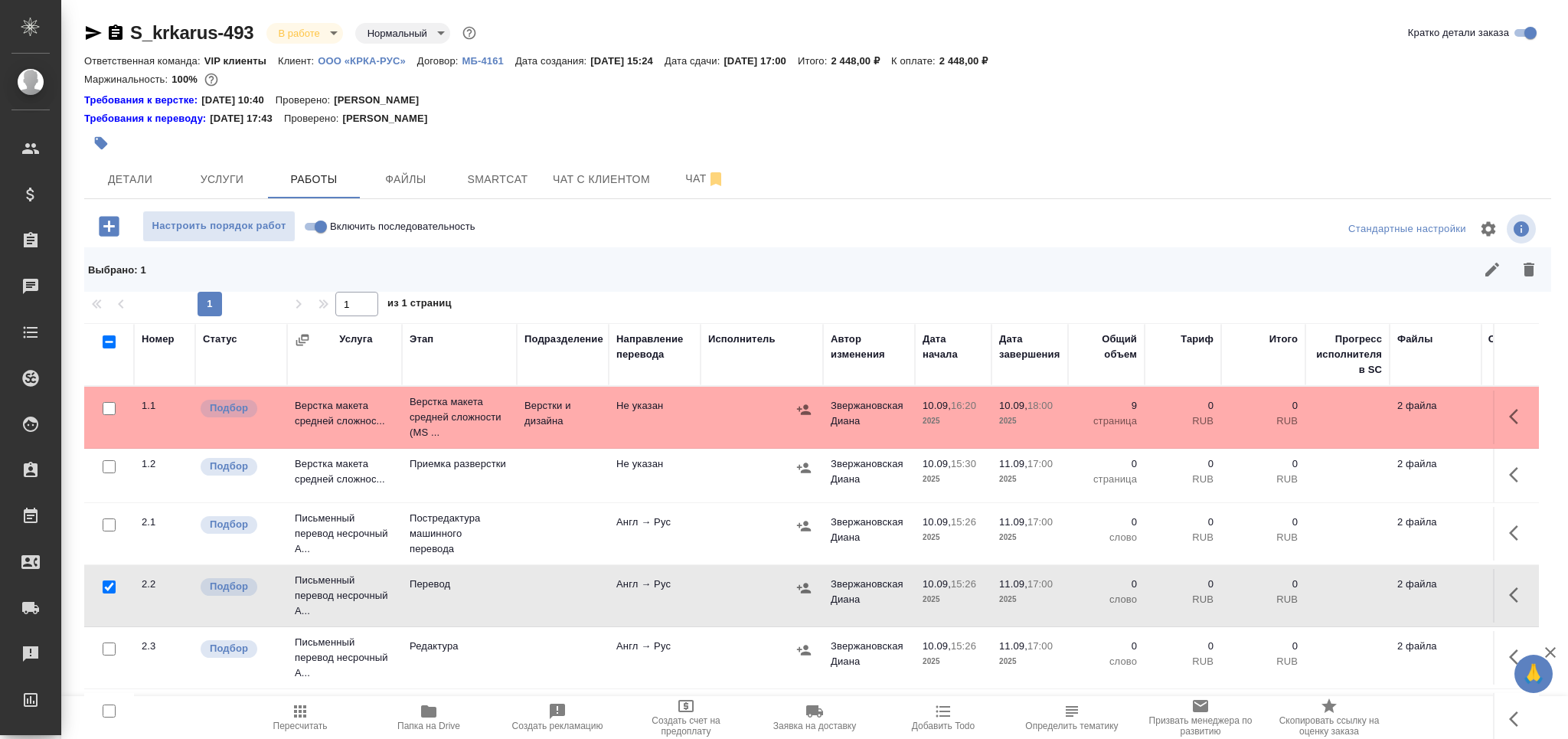
click at [111, 653] on input "checkbox" at bounding box center [109, 649] width 13 height 13
checkbox input "true"
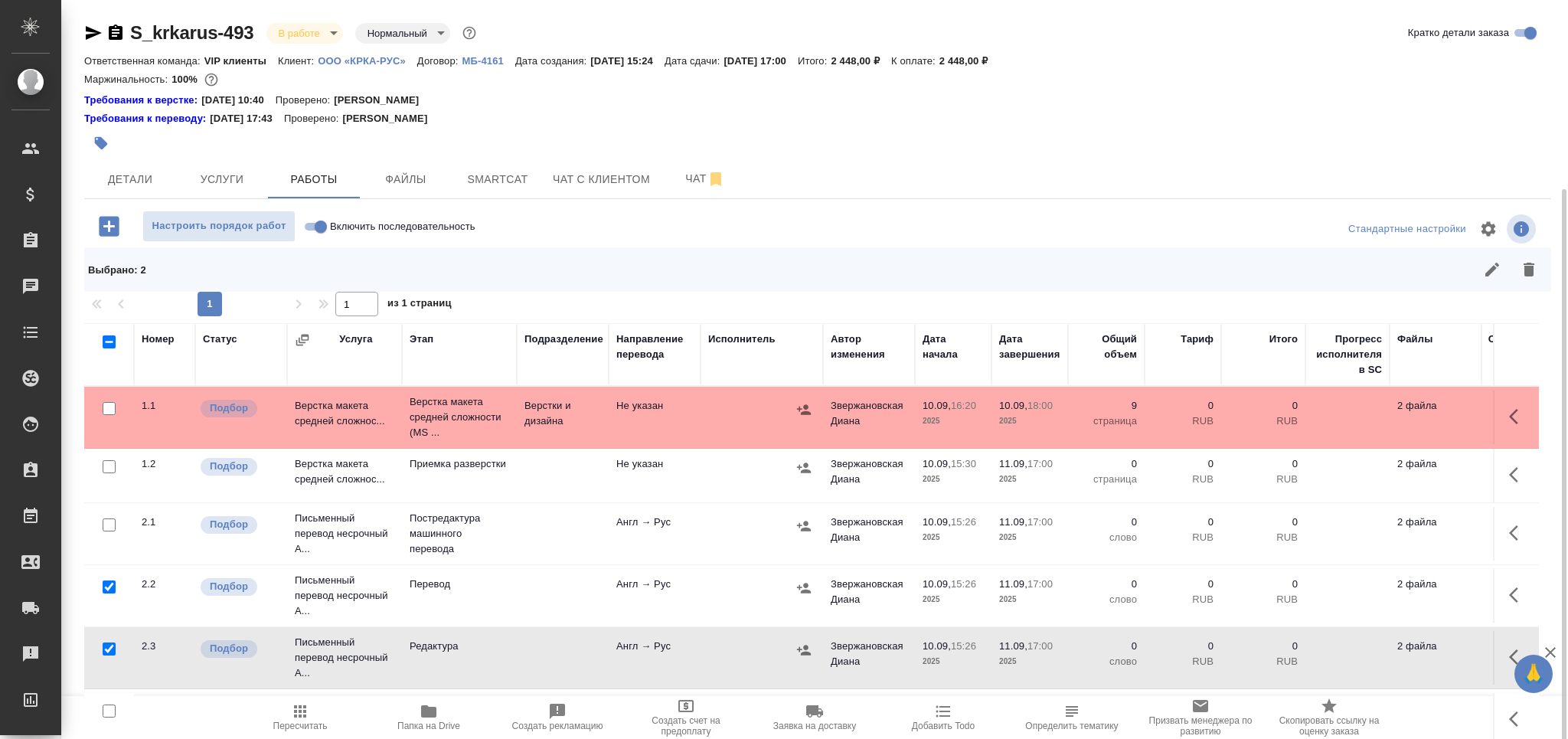
scroll to position [120, 0]
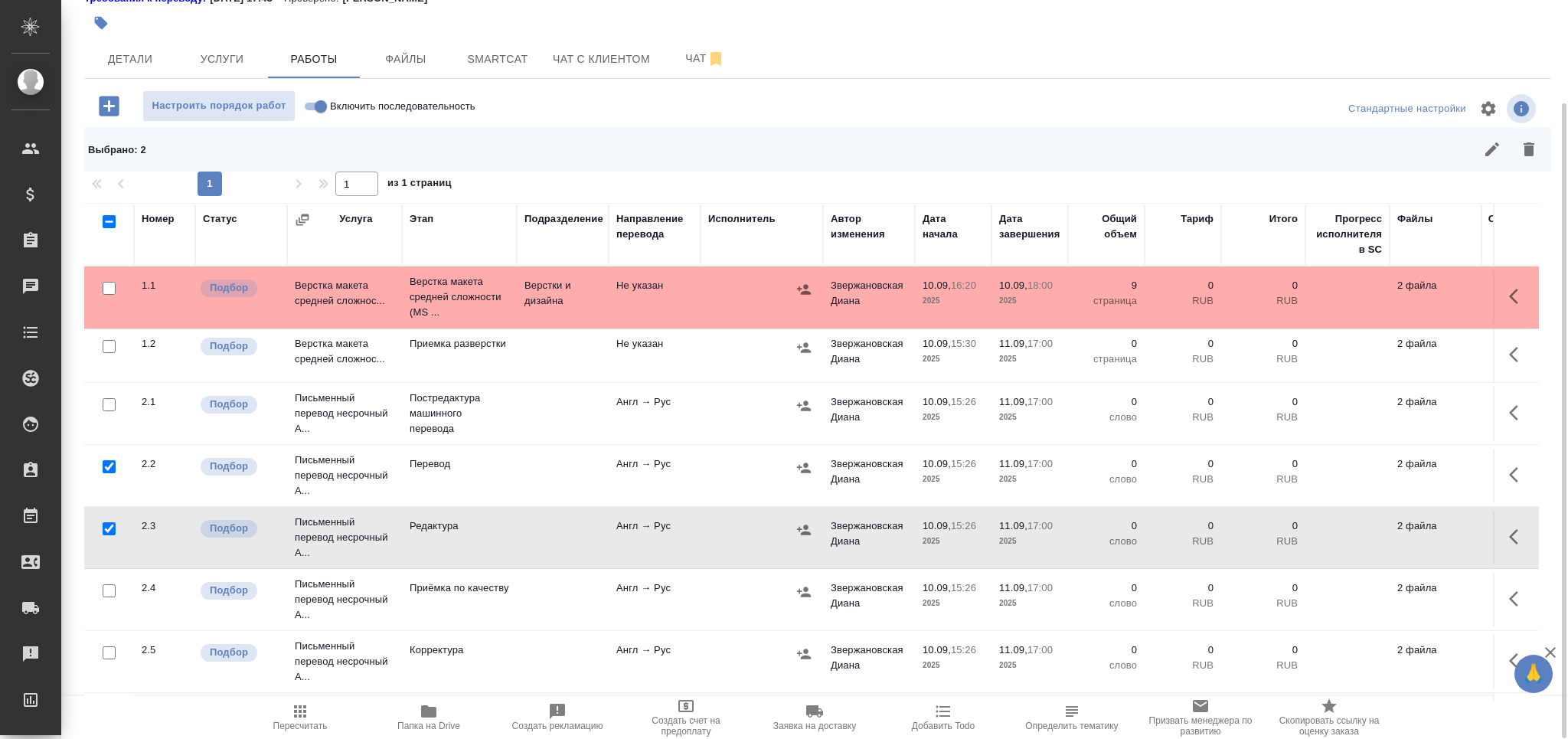
click at [109, 585] on input "checkbox" at bounding box center [109, 590] width 13 height 13
checkbox input "true"
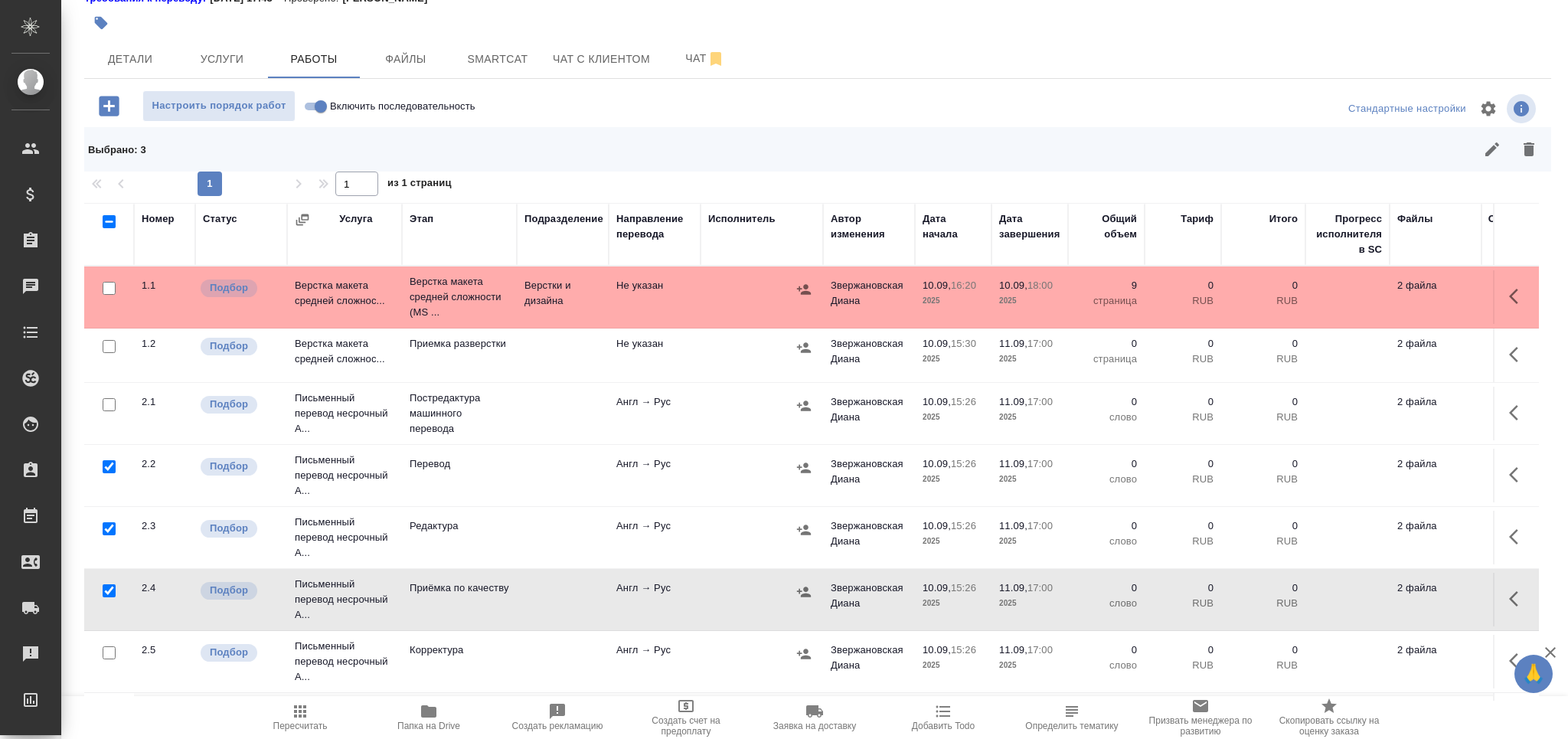
click at [109, 654] on input "checkbox" at bounding box center [109, 653] width 13 height 13
checkbox input "true"
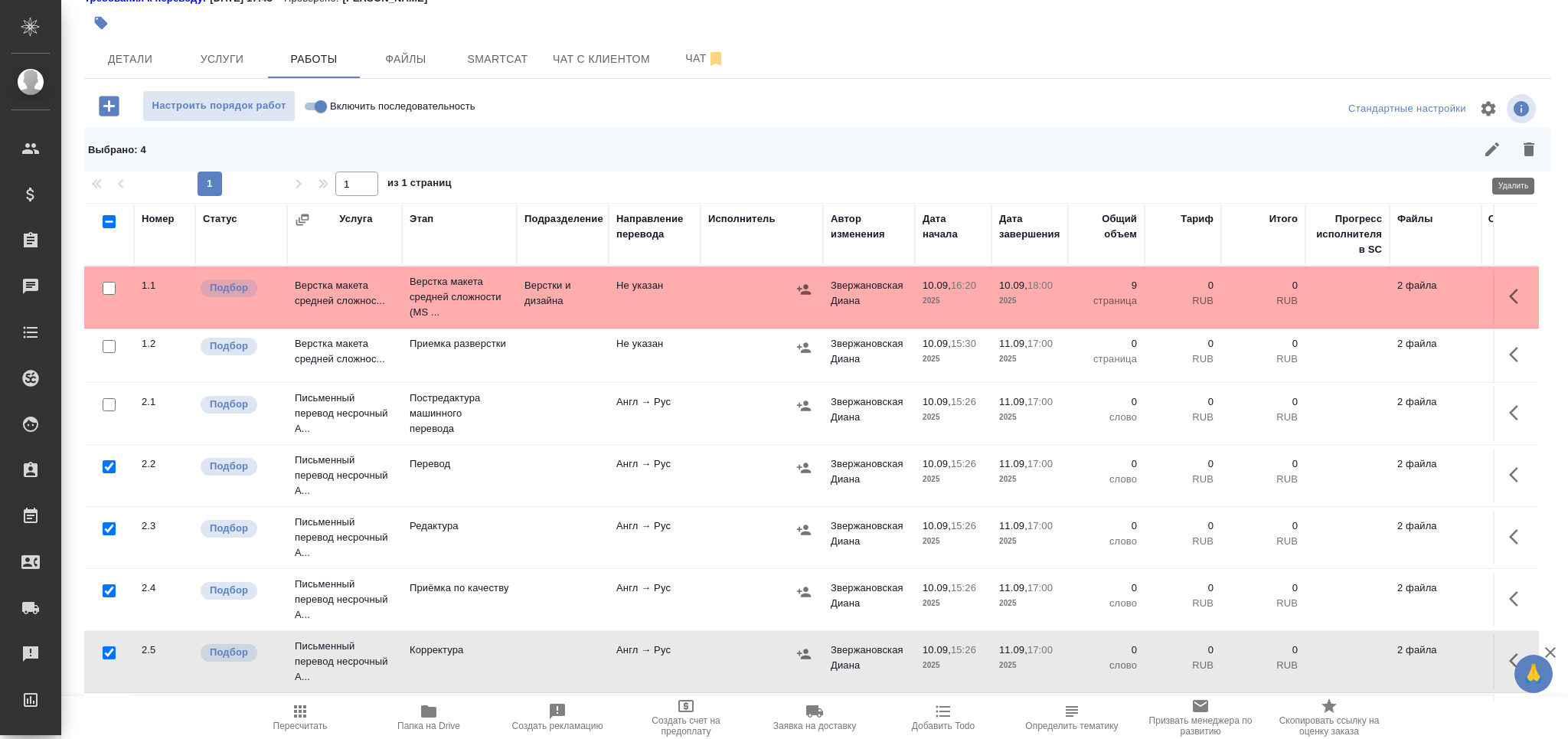
click at [1520, 148] on icon "button" at bounding box center [1530, 150] width 19 height 19
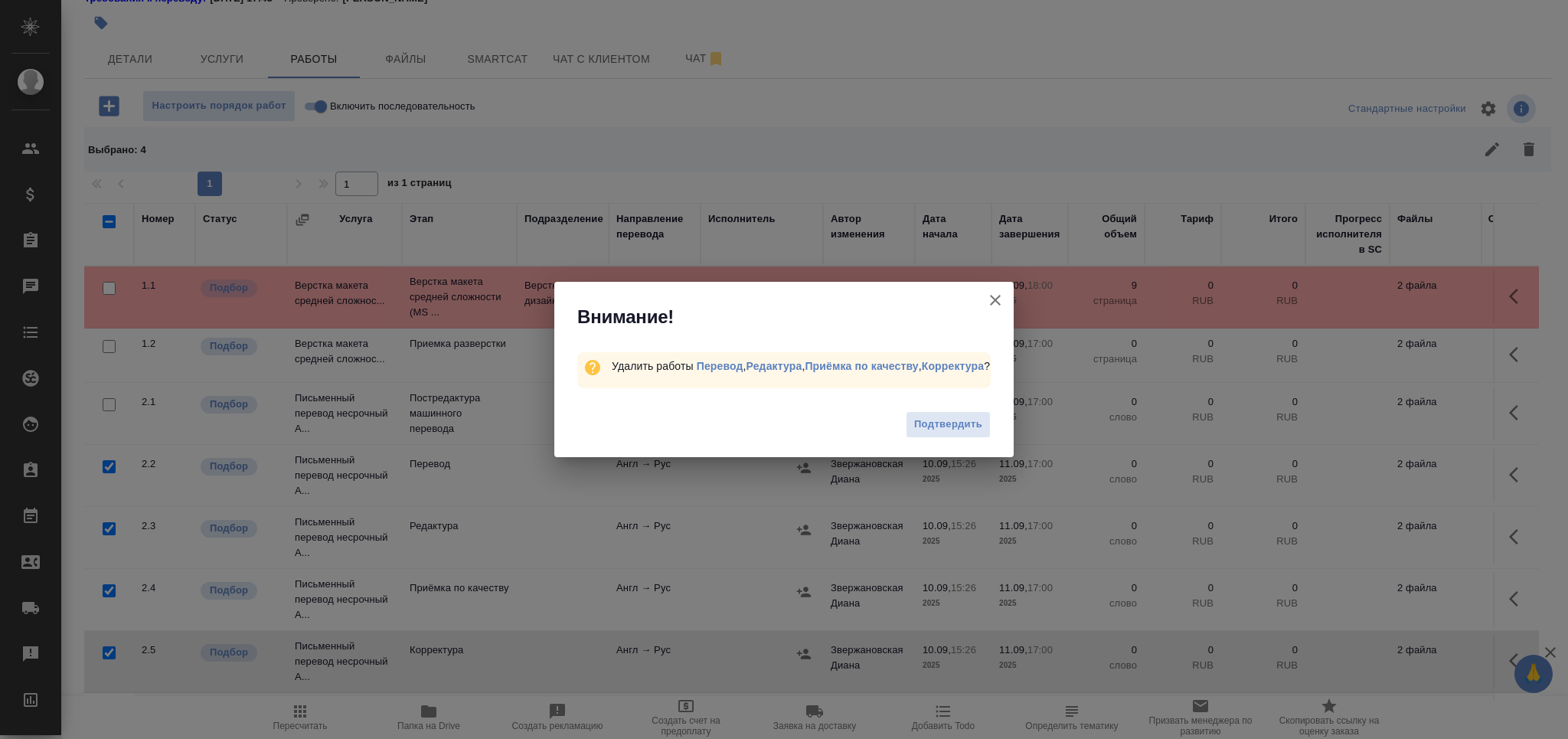
click at [926, 438] on button "Подтвердить" at bounding box center [948, 424] width 85 height 27
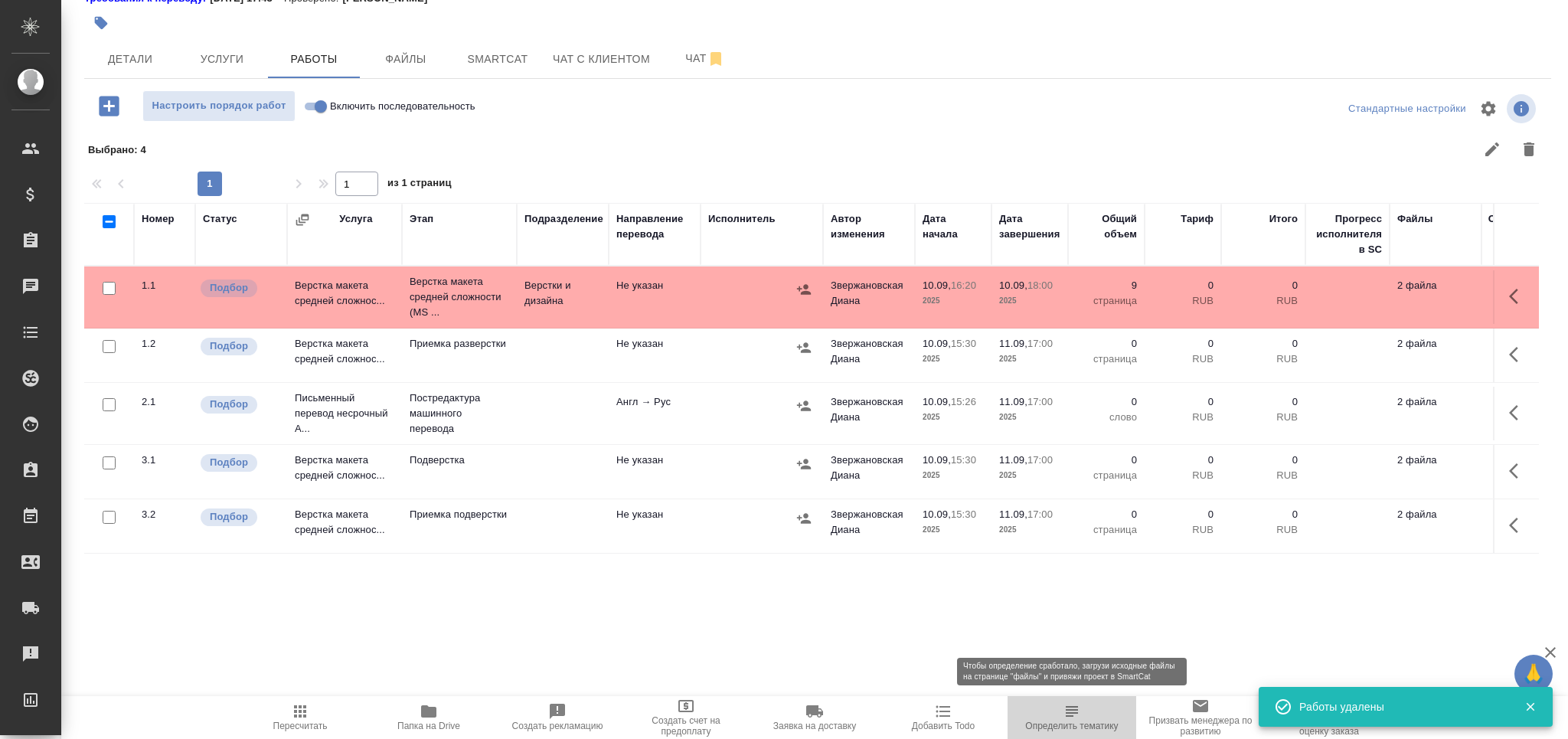
click at [1054, 715] on span "Определить тематику" at bounding box center [1072, 716] width 110 height 29
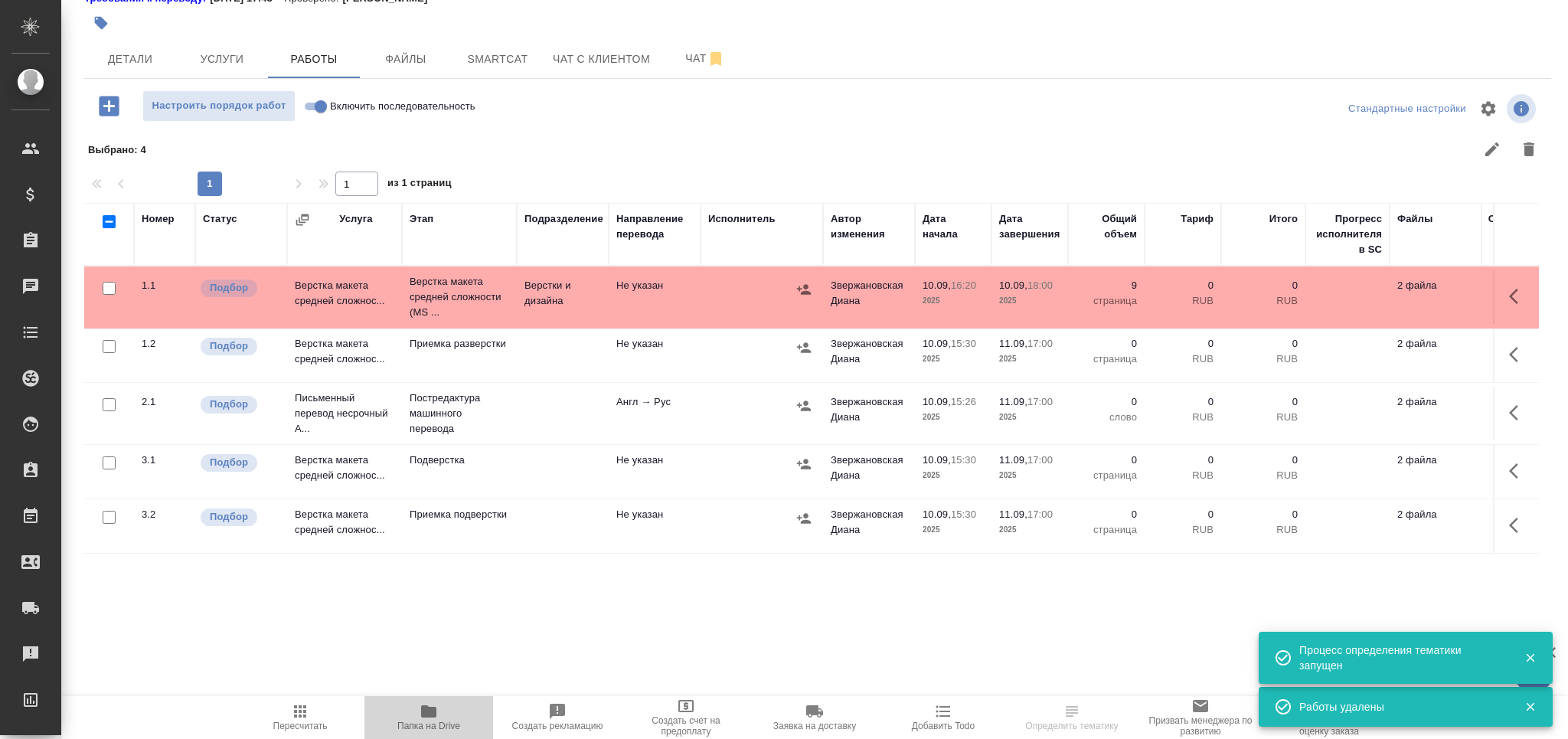
click at [432, 718] on icon "button" at bounding box center [428, 711] width 19 height 19
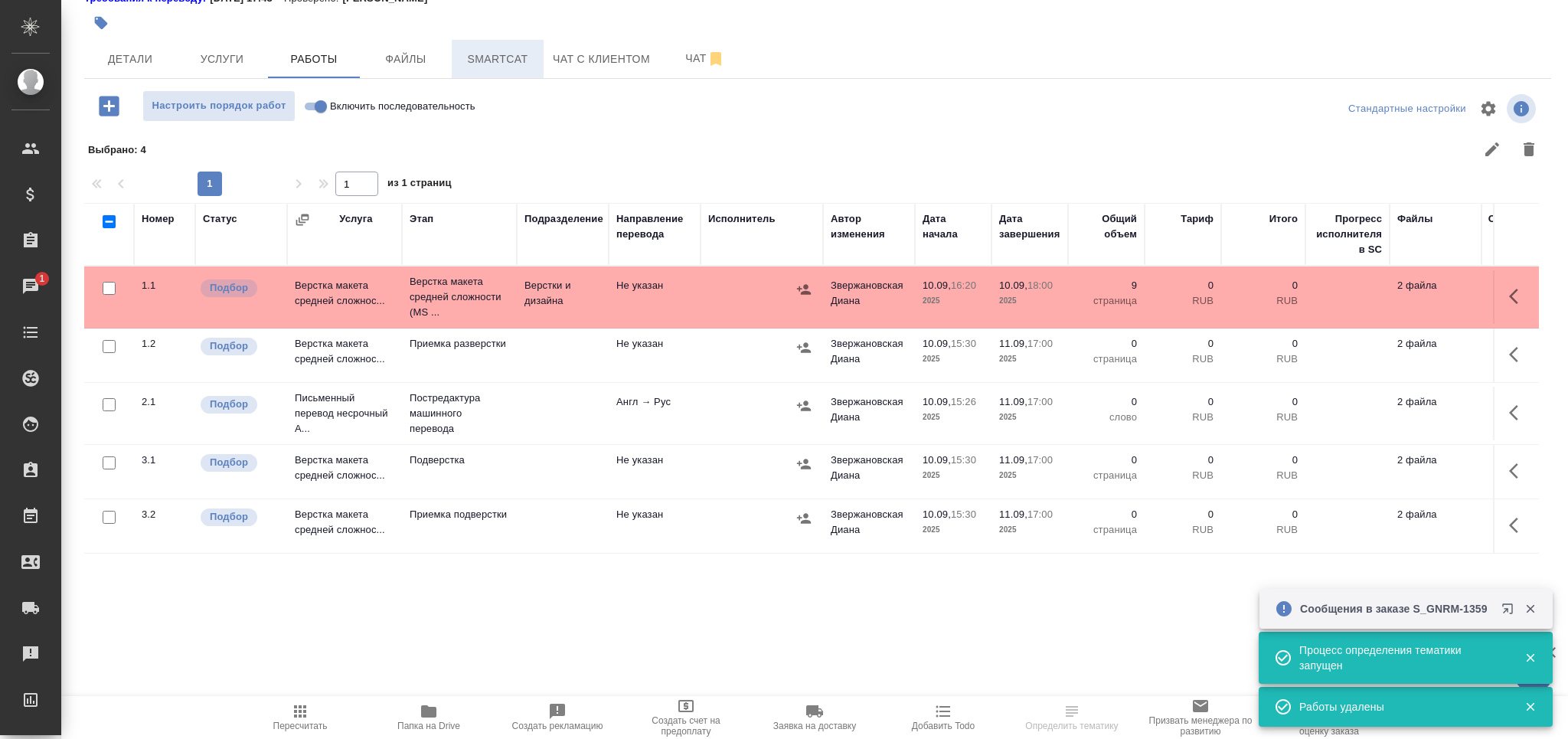
click at [507, 74] on button "Smartcat" at bounding box center [498, 59] width 92 height 38
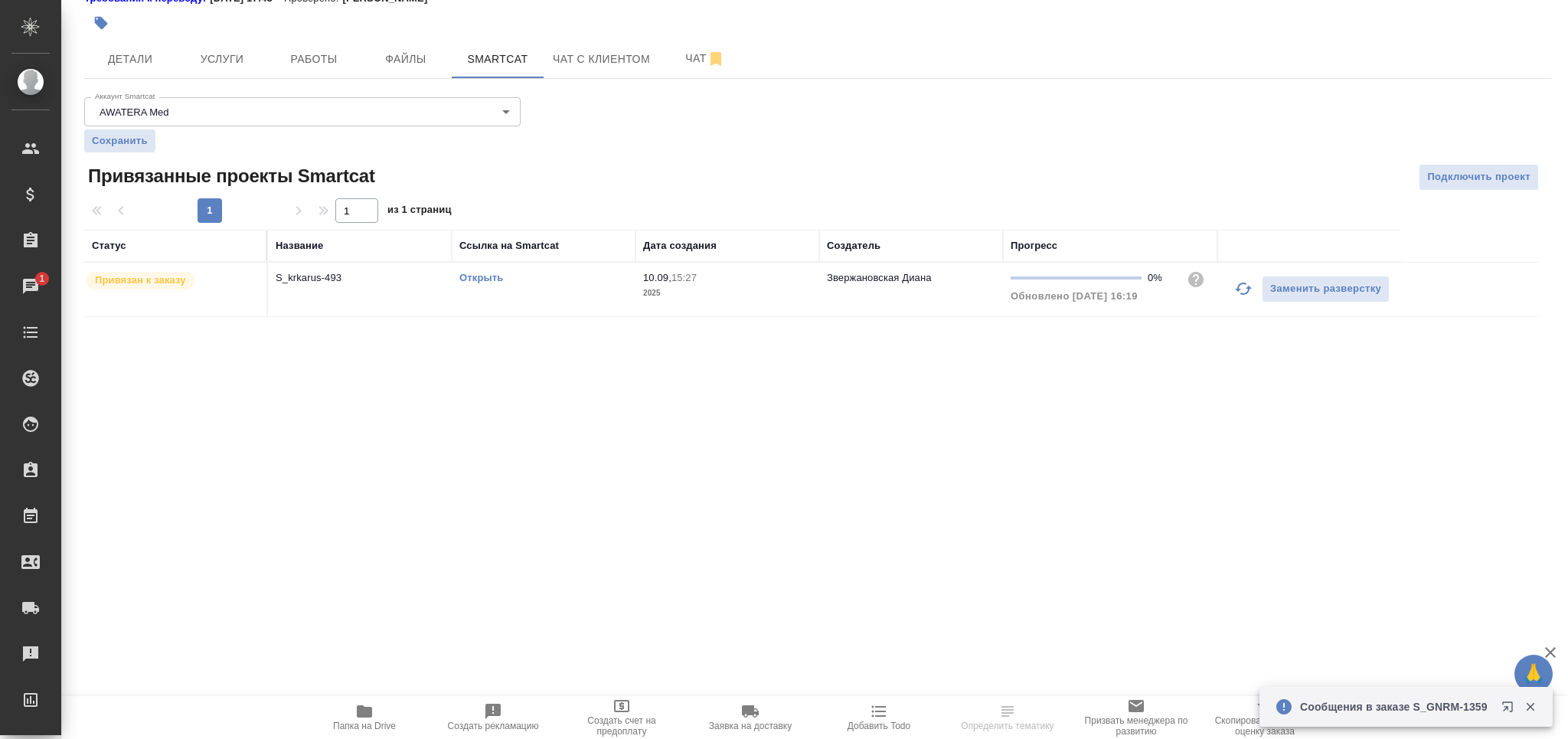
click at [483, 272] on link "Открыть" at bounding box center [481, 278] width 44 height 11
click at [305, 54] on span "Работы" at bounding box center [313, 59] width 74 height 19
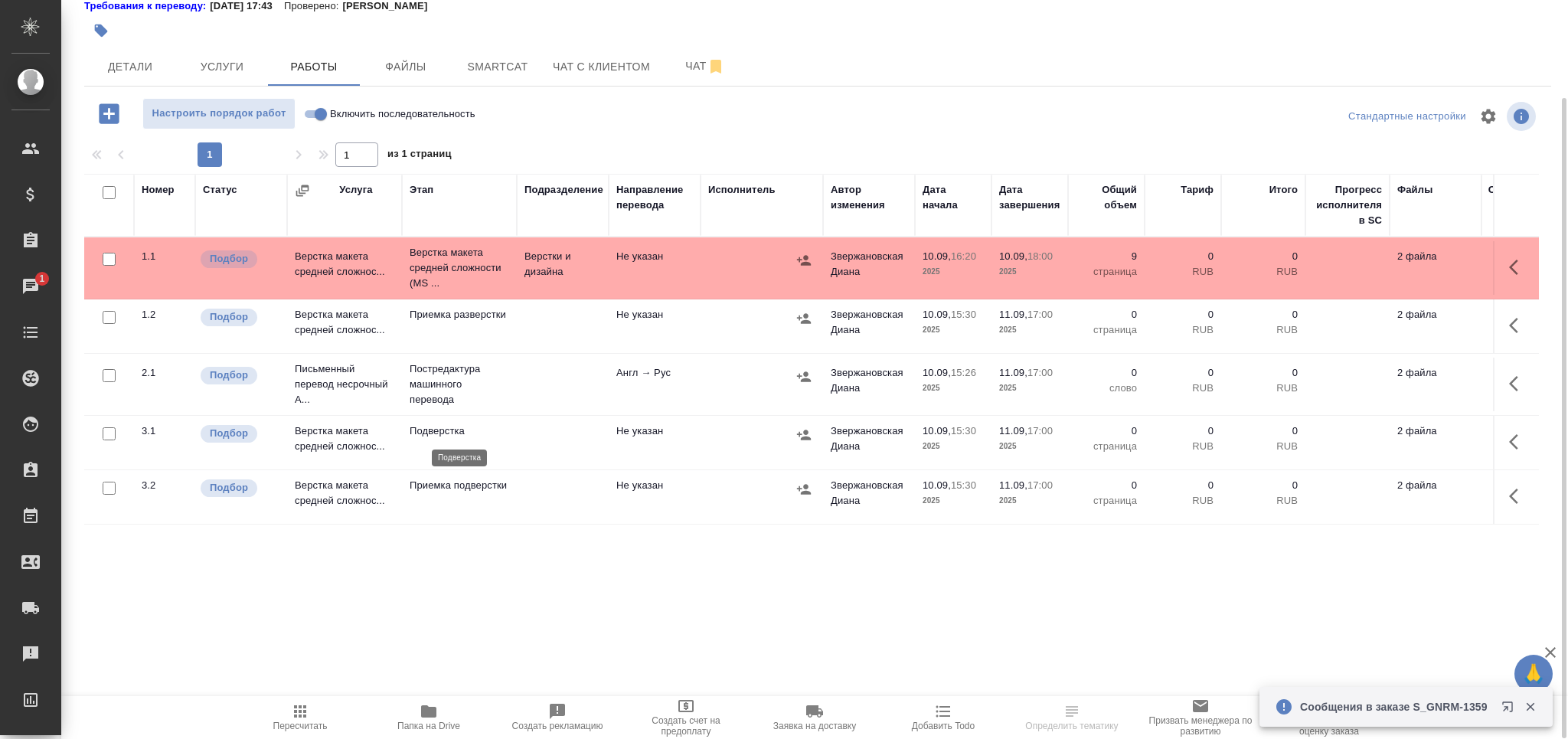
scroll to position [112, 0]
click at [459, 390] on p "Постредактура машинного перевода" at bounding box center [459, 384] width 99 height 46
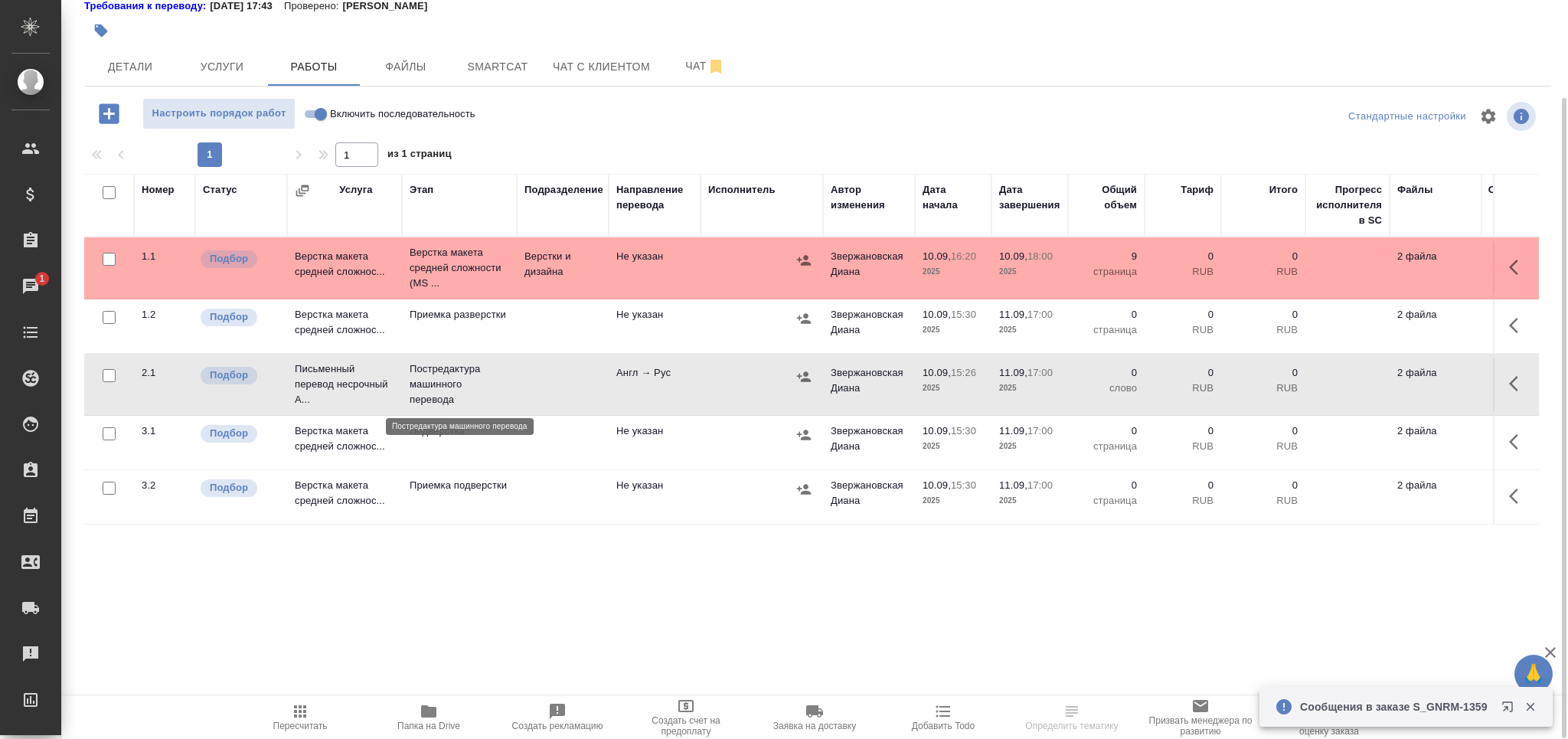
click at [459, 390] on p "Постредактура машинного перевода" at bounding box center [459, 384] width 99 height 46
click at [308, 700] on button "Пересчитать" at bounding box center [299, 717] width 128 height 43
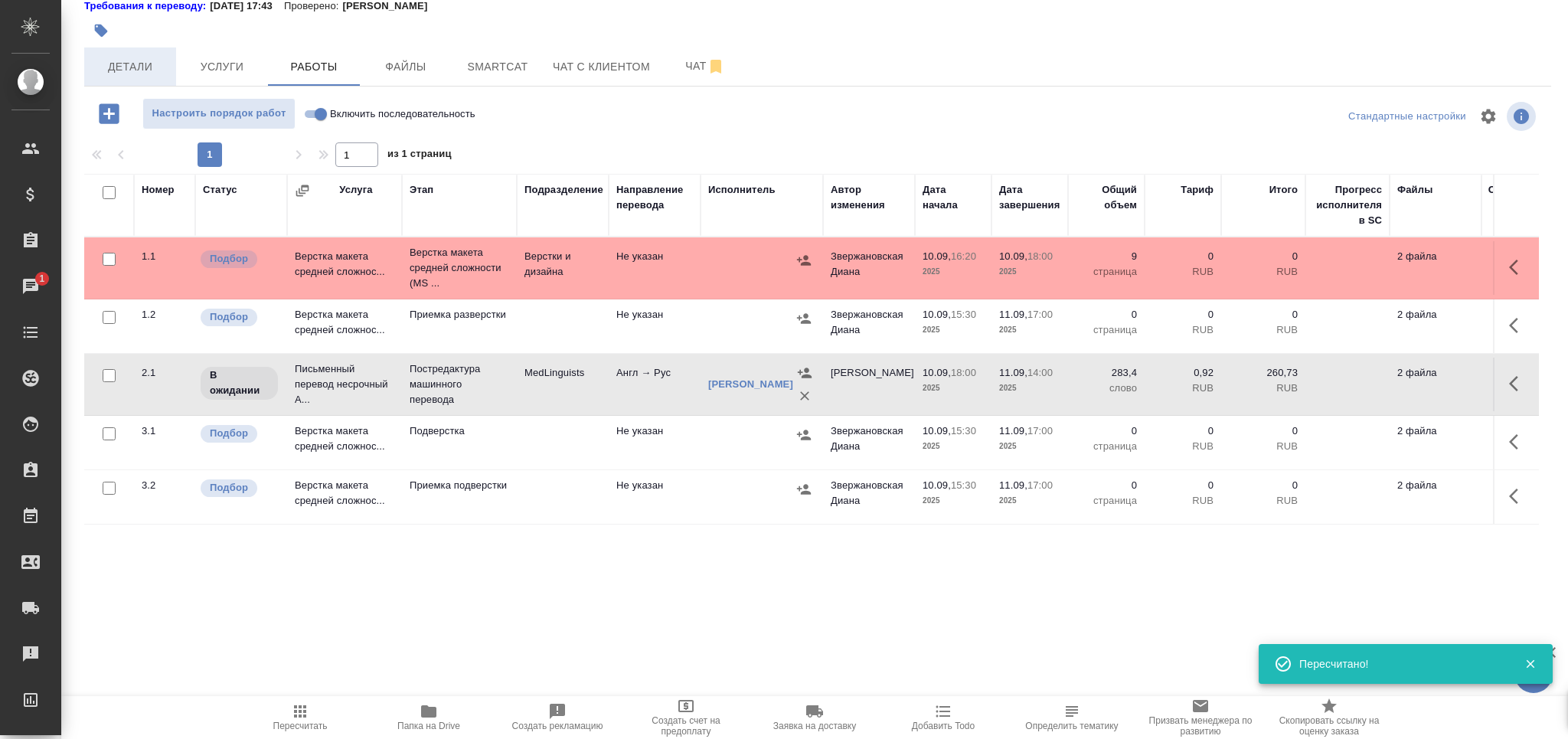
click at [114, 72] on span "Детали" at bounding box center [130, 66] width 74 height 19
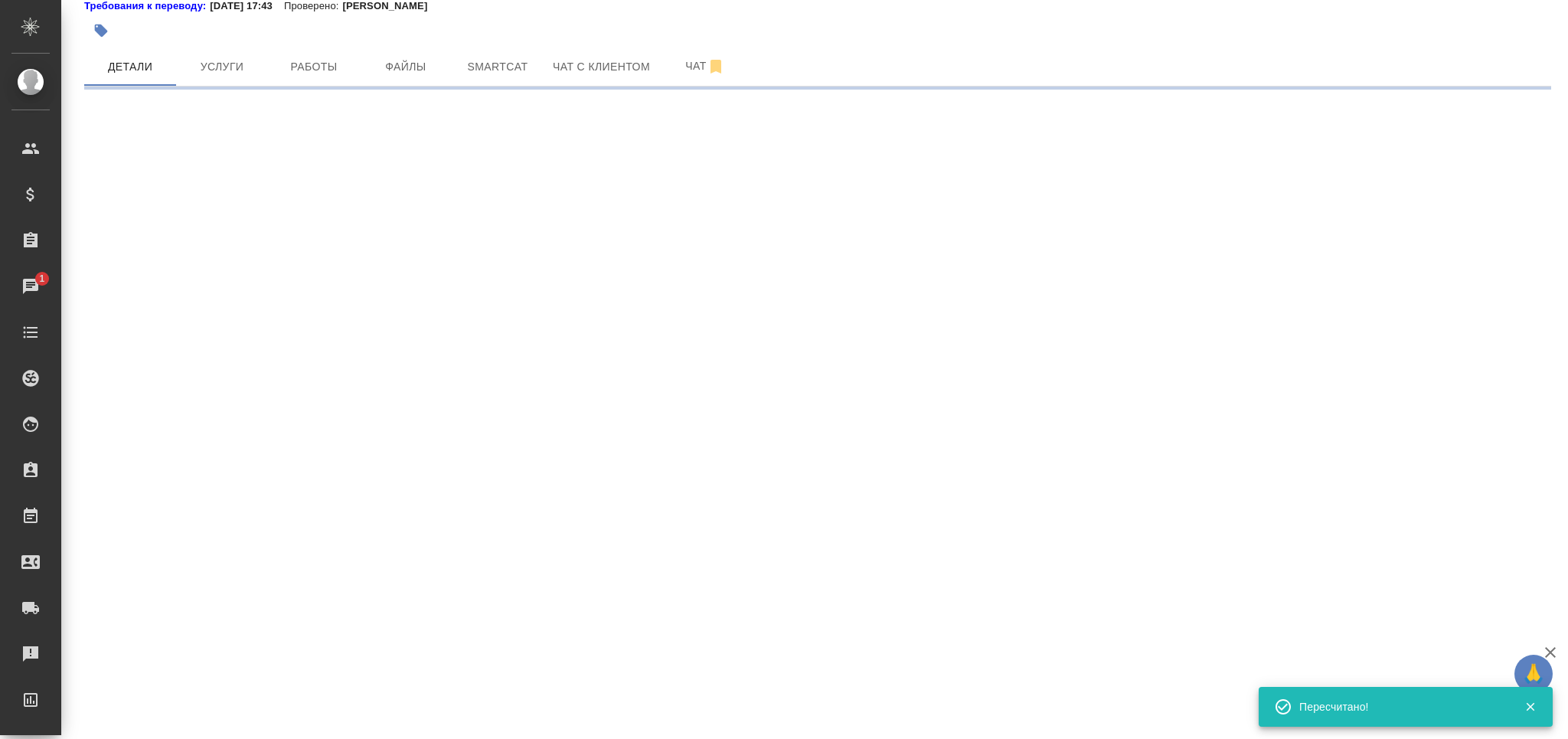
select select "RU"
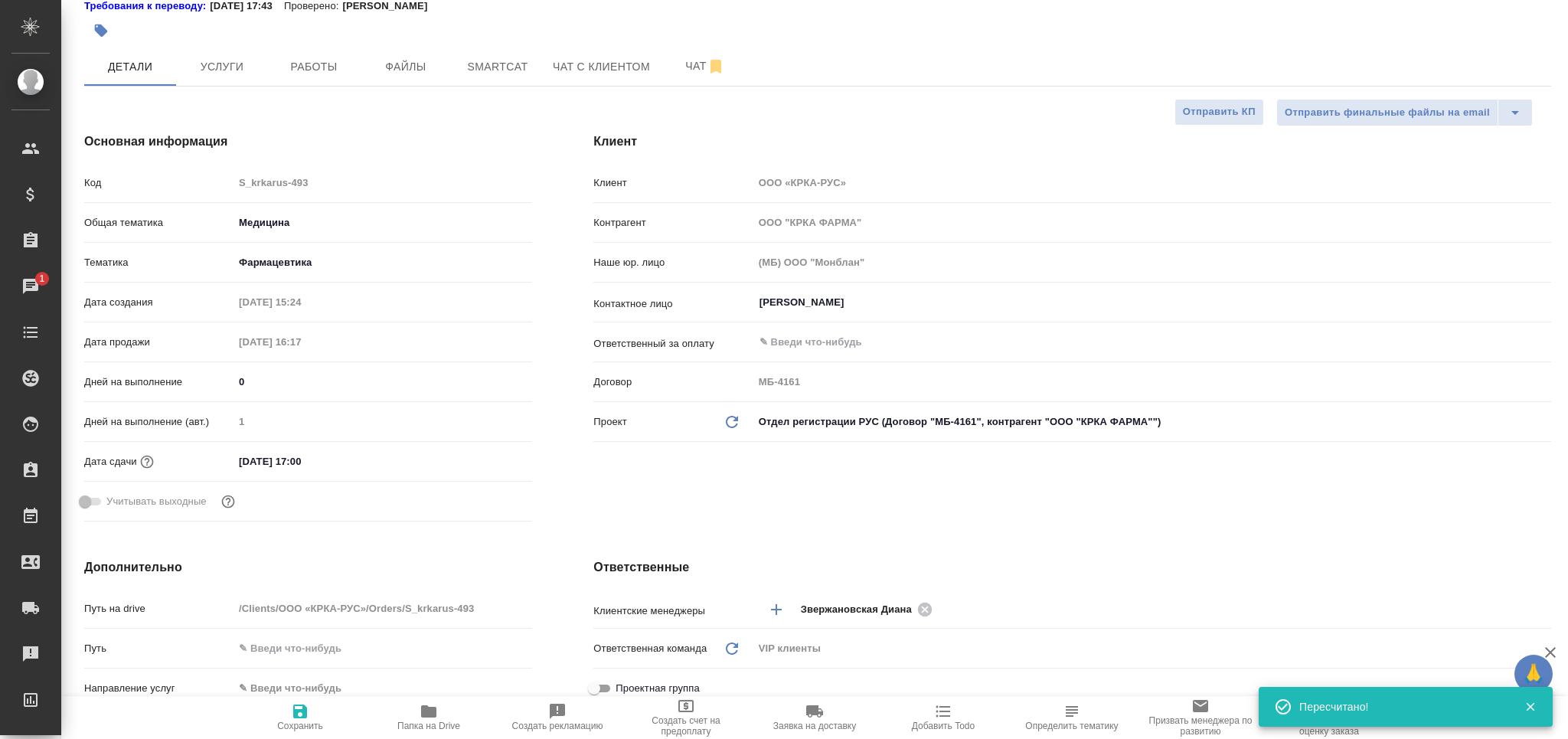
type textarea "x"
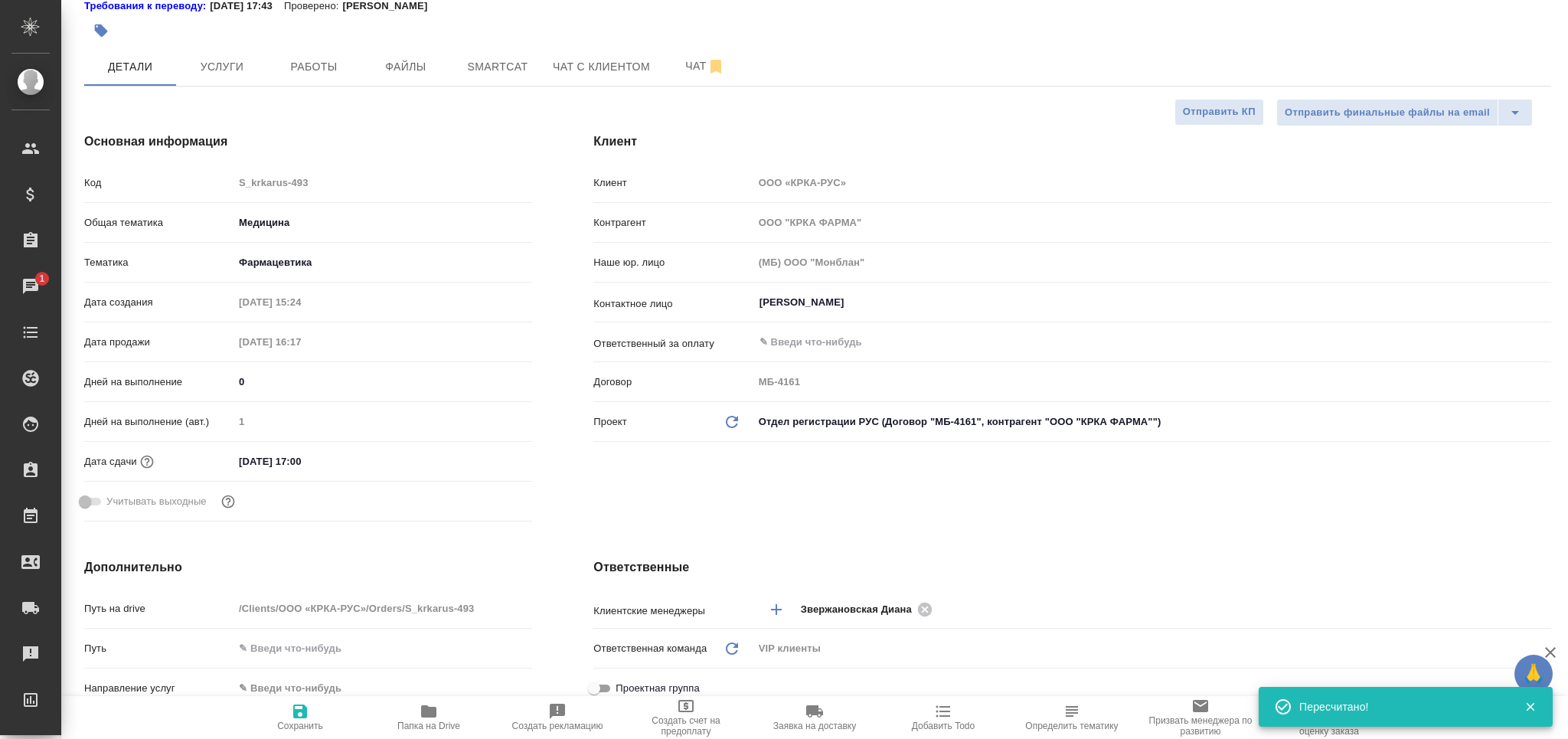
type textarea "x"
click at [325, 82] on button "Работы" at bounding box center [313, 66] width 92 height 38
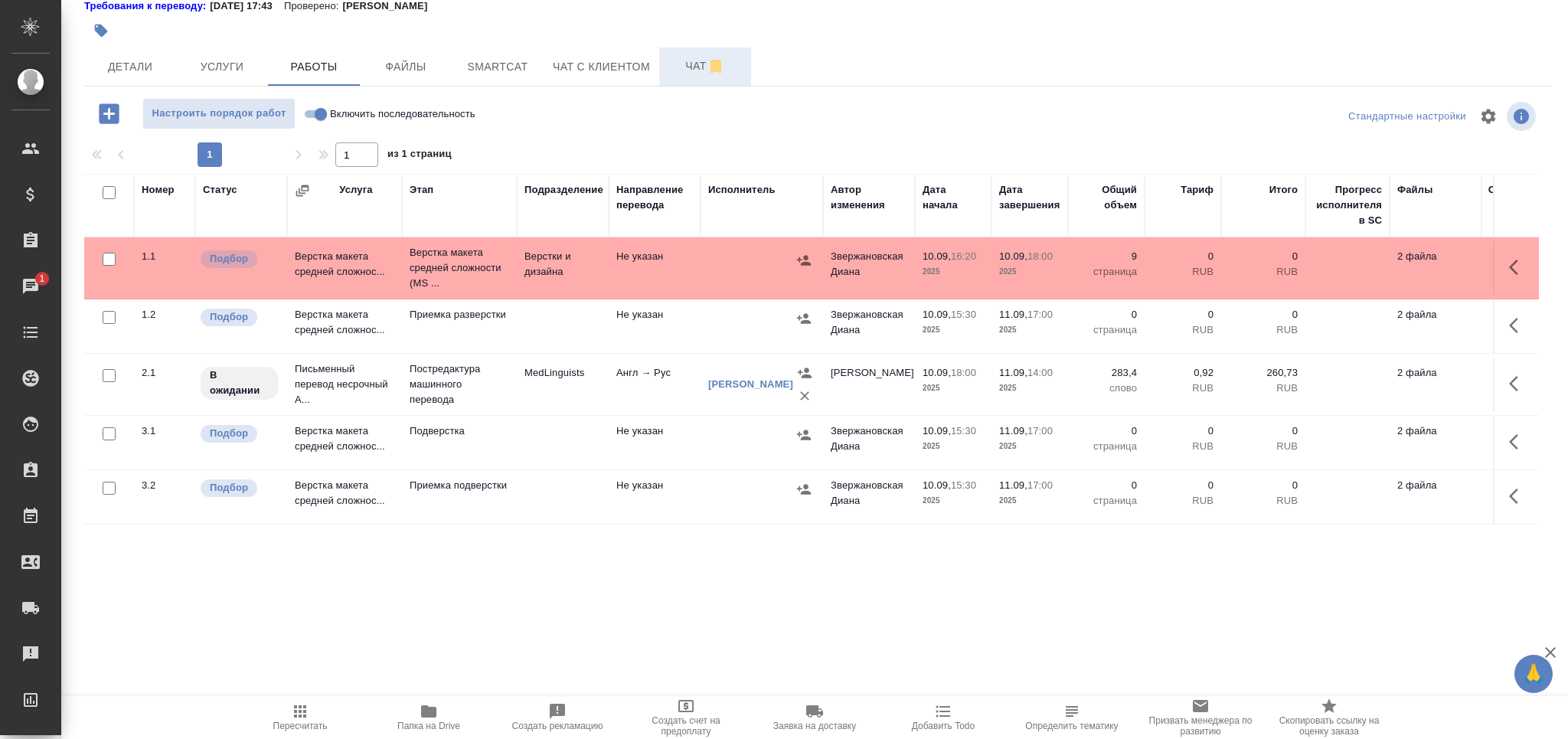
click at [689, 71] on span "Чат" at bounding box center [704, 66] width 74 height 19
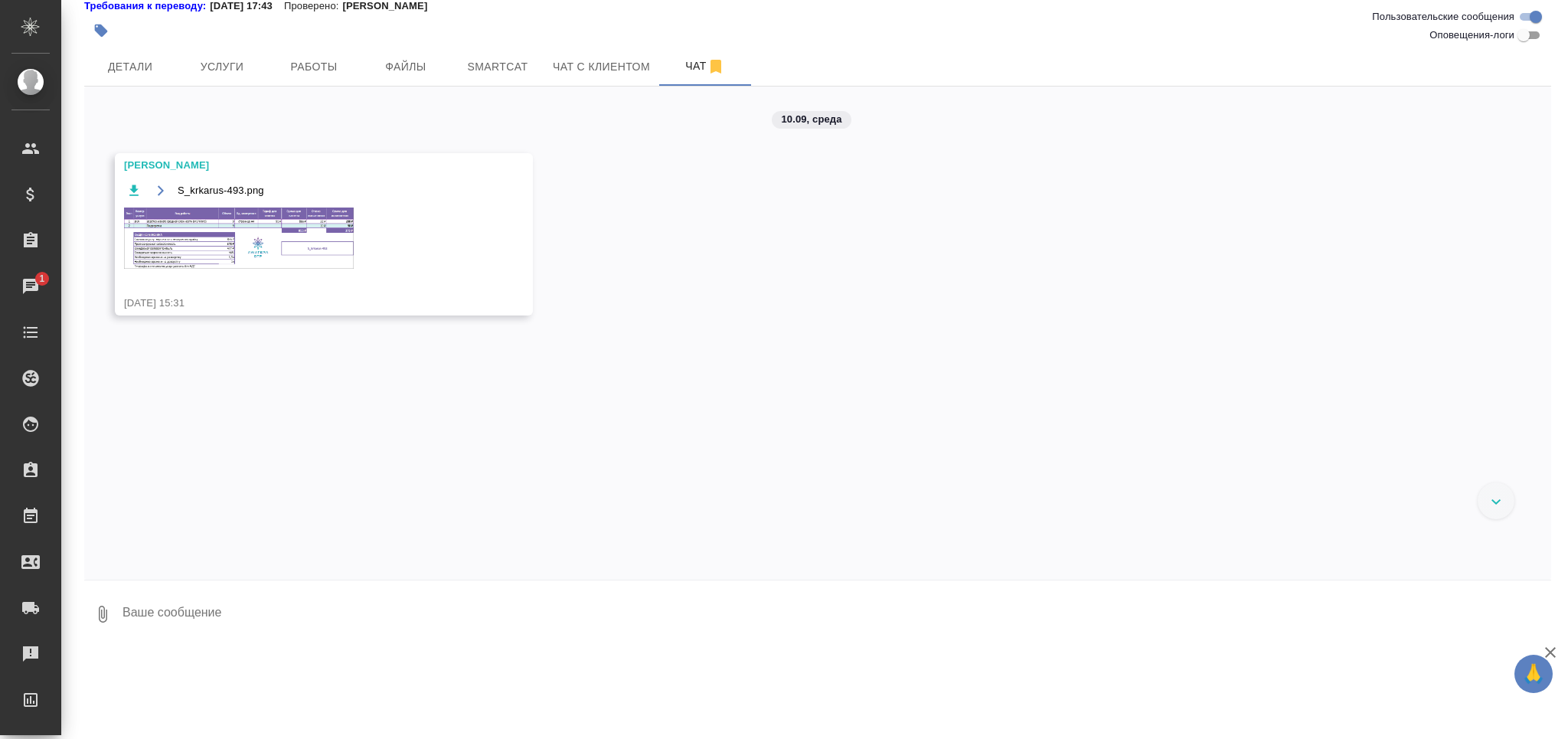
click at [188, 265] on img at bounding box center [240, 238] width 230 height 61
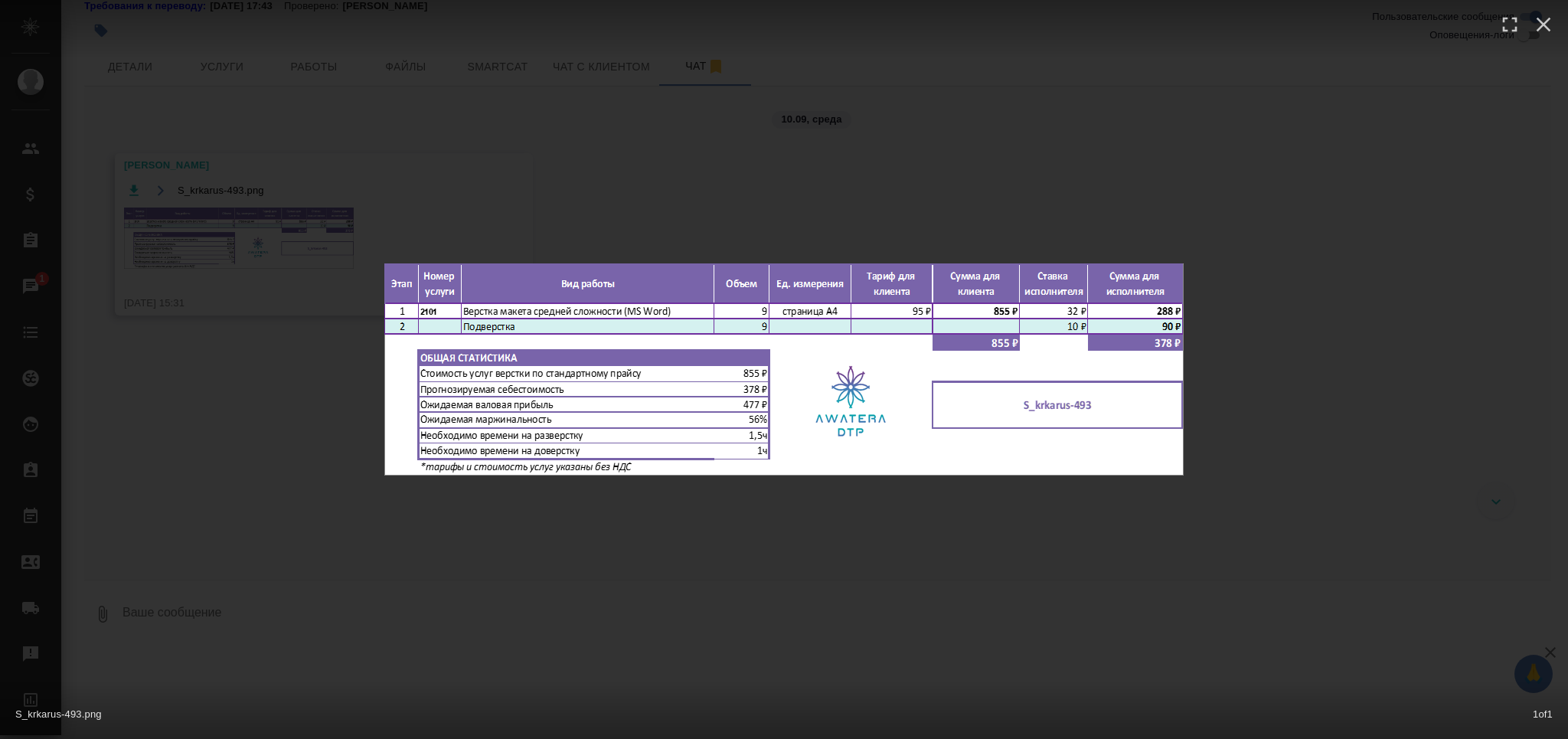
click at [340, 517] on div "S_krkarus-493.png 1 of 1" at bounding box center [784, 370] width 1568 height 739
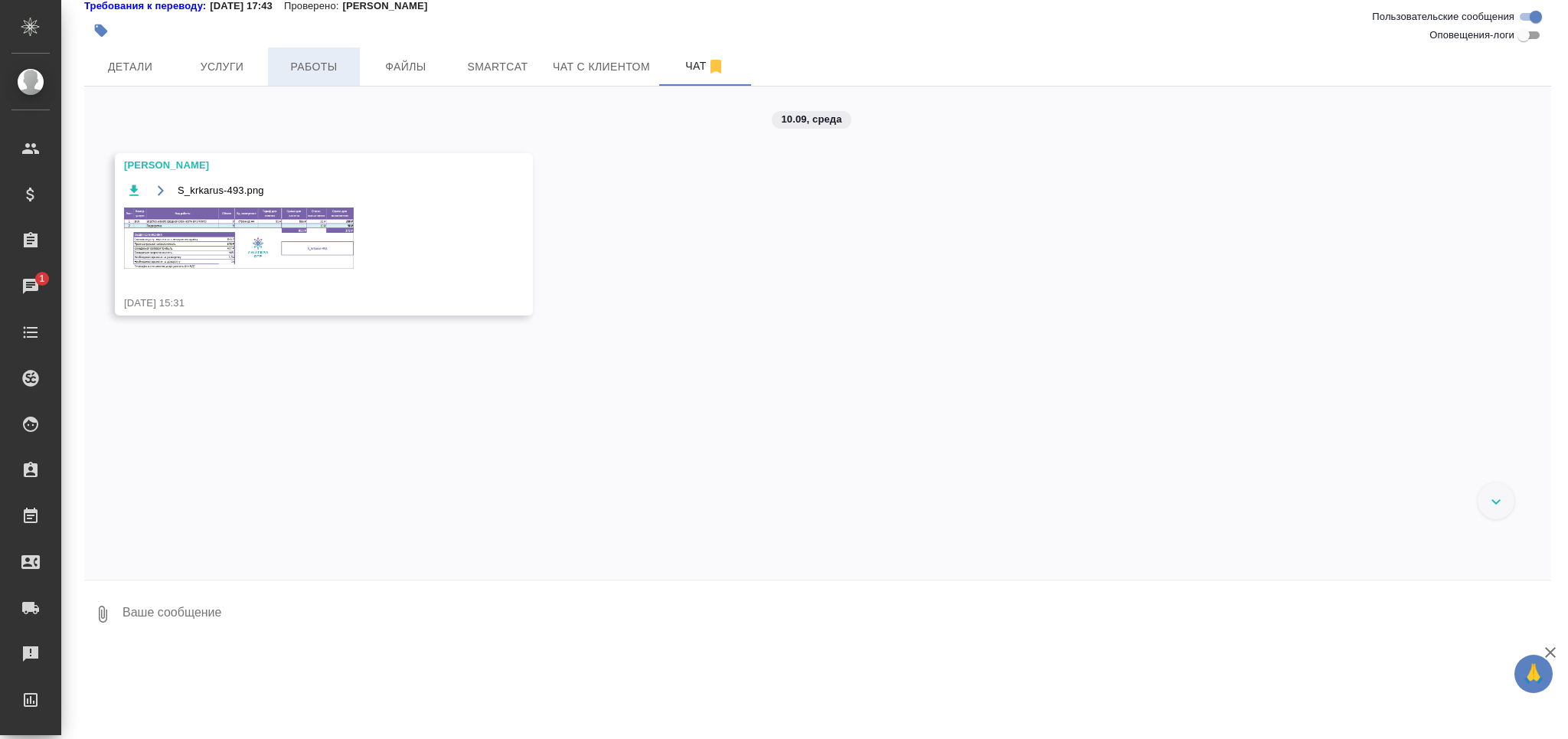
click at [313, 78] on button "Работы" at bounding box center [313, 66] width 92 height 38
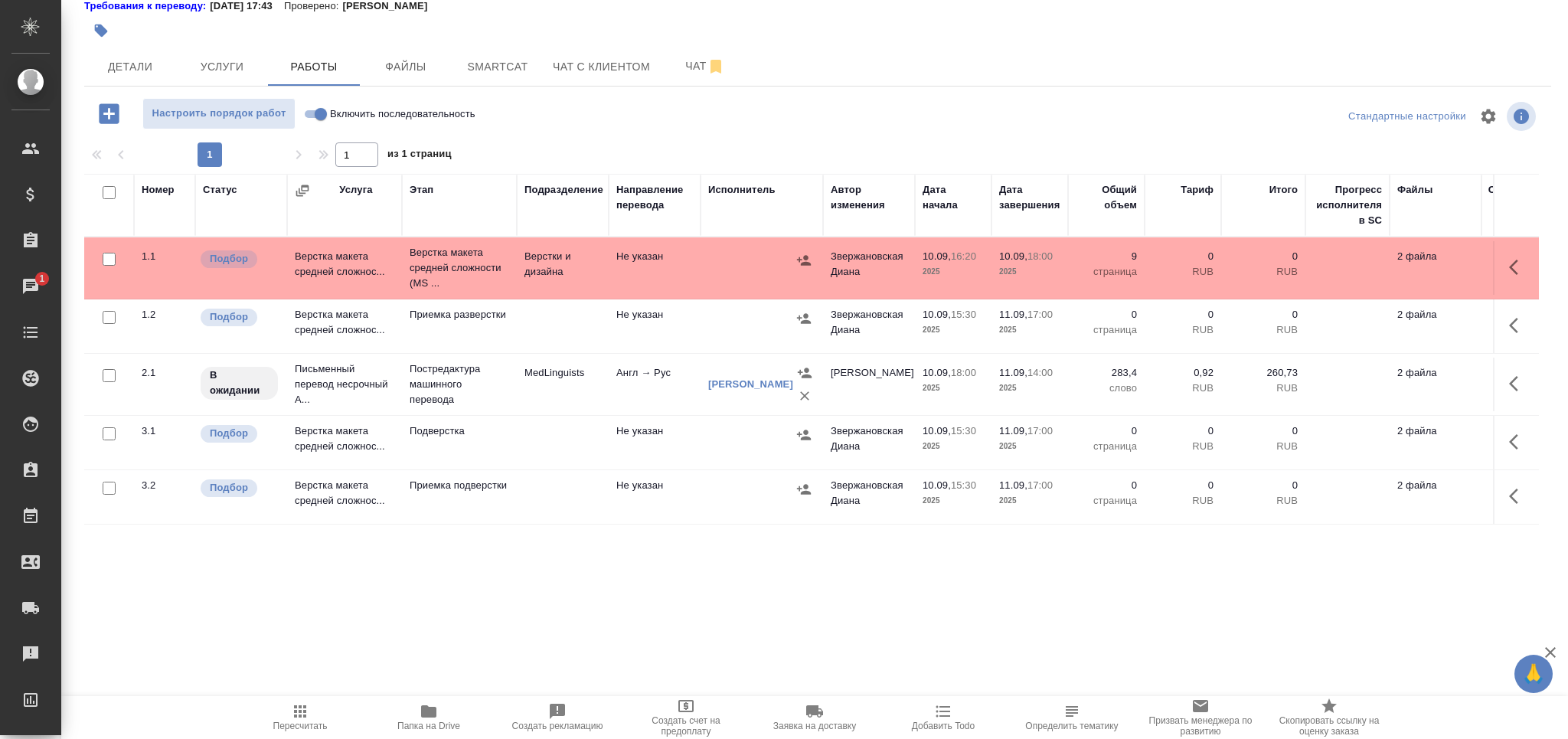
click at [530, 442] on td at bounding box center [562, 442] width 92 height 53
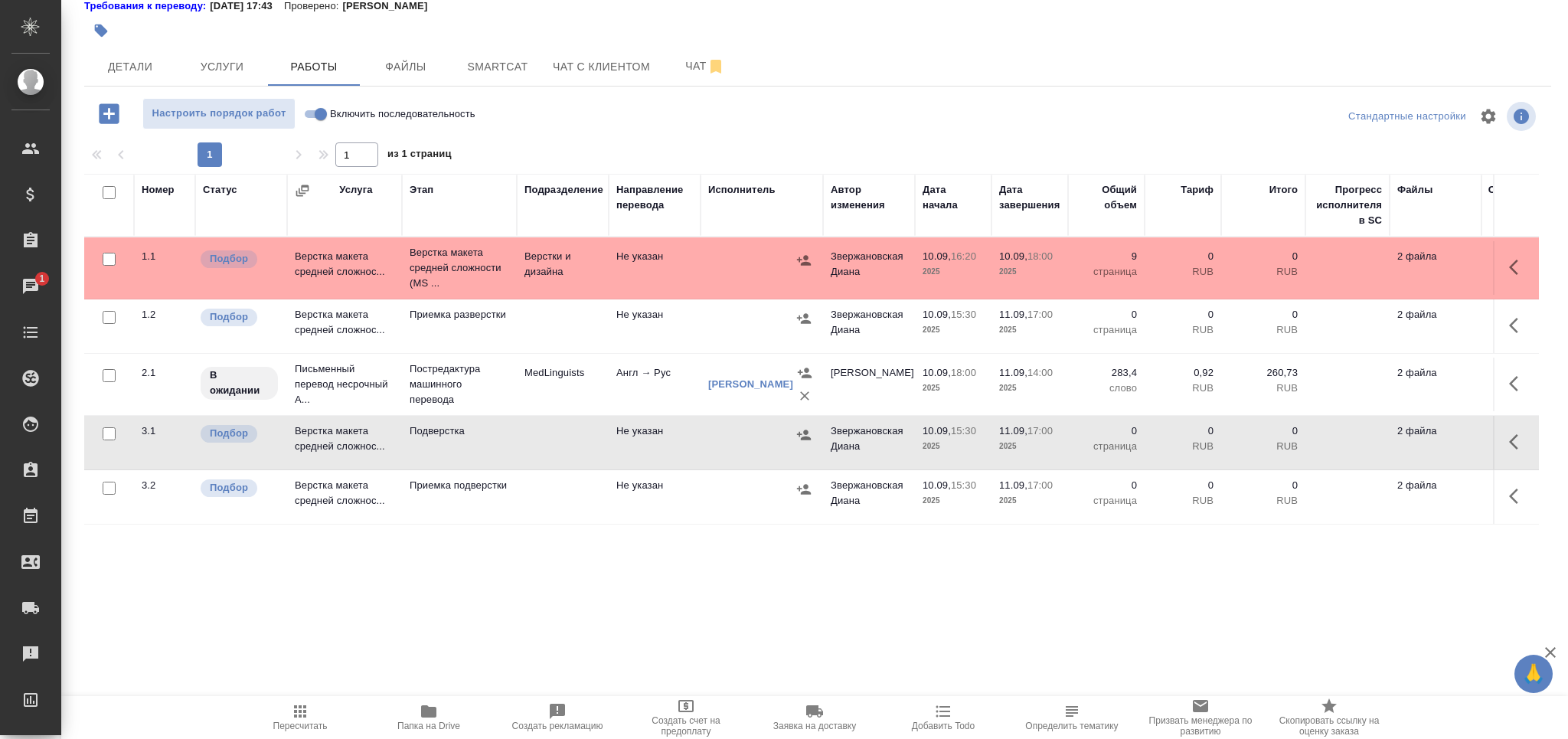
click at [530, 442] on td at bounding box center [562, 442] width 92 height 53
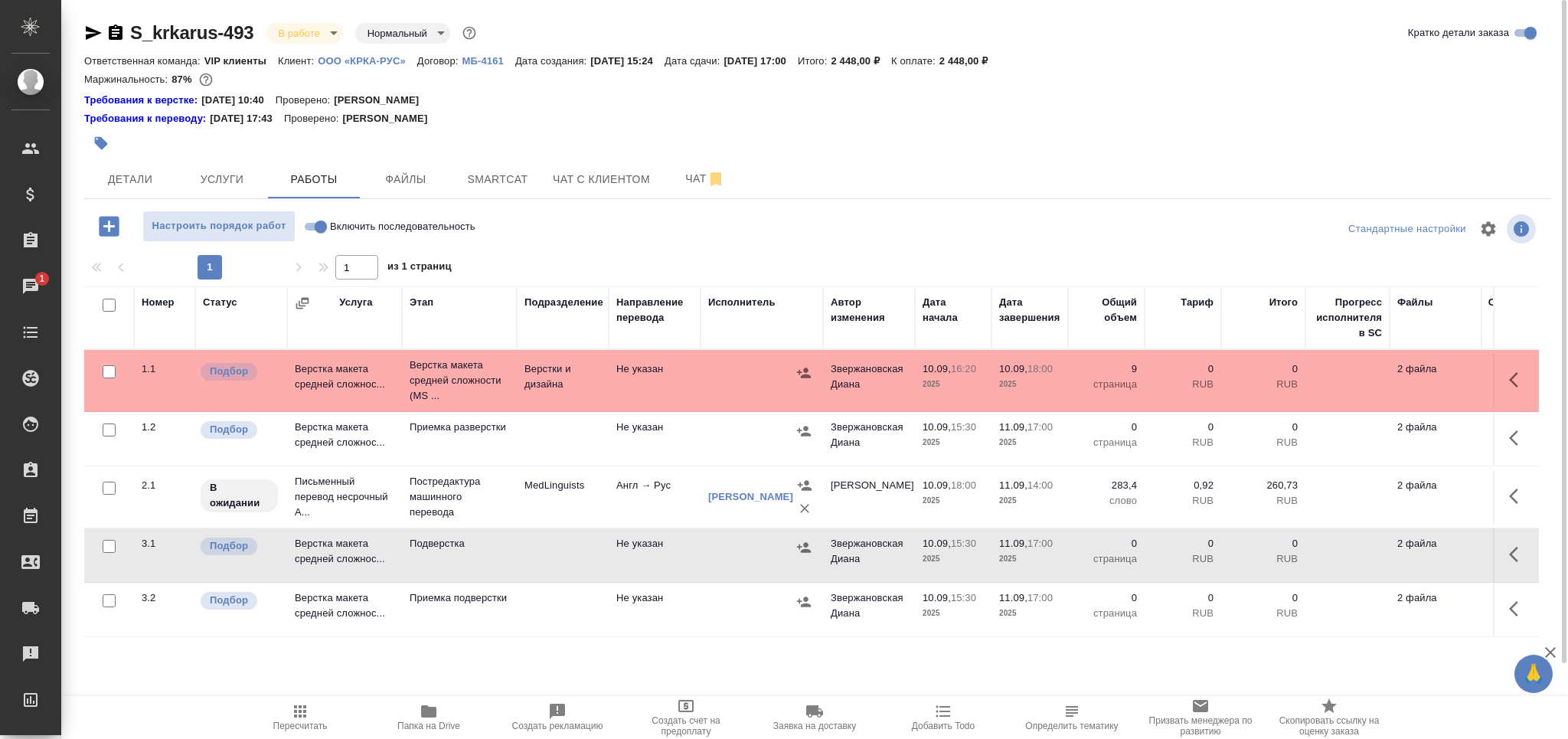
click at [104, 144] on icon "button" at bounding box center [101, 143] width 13 height 13
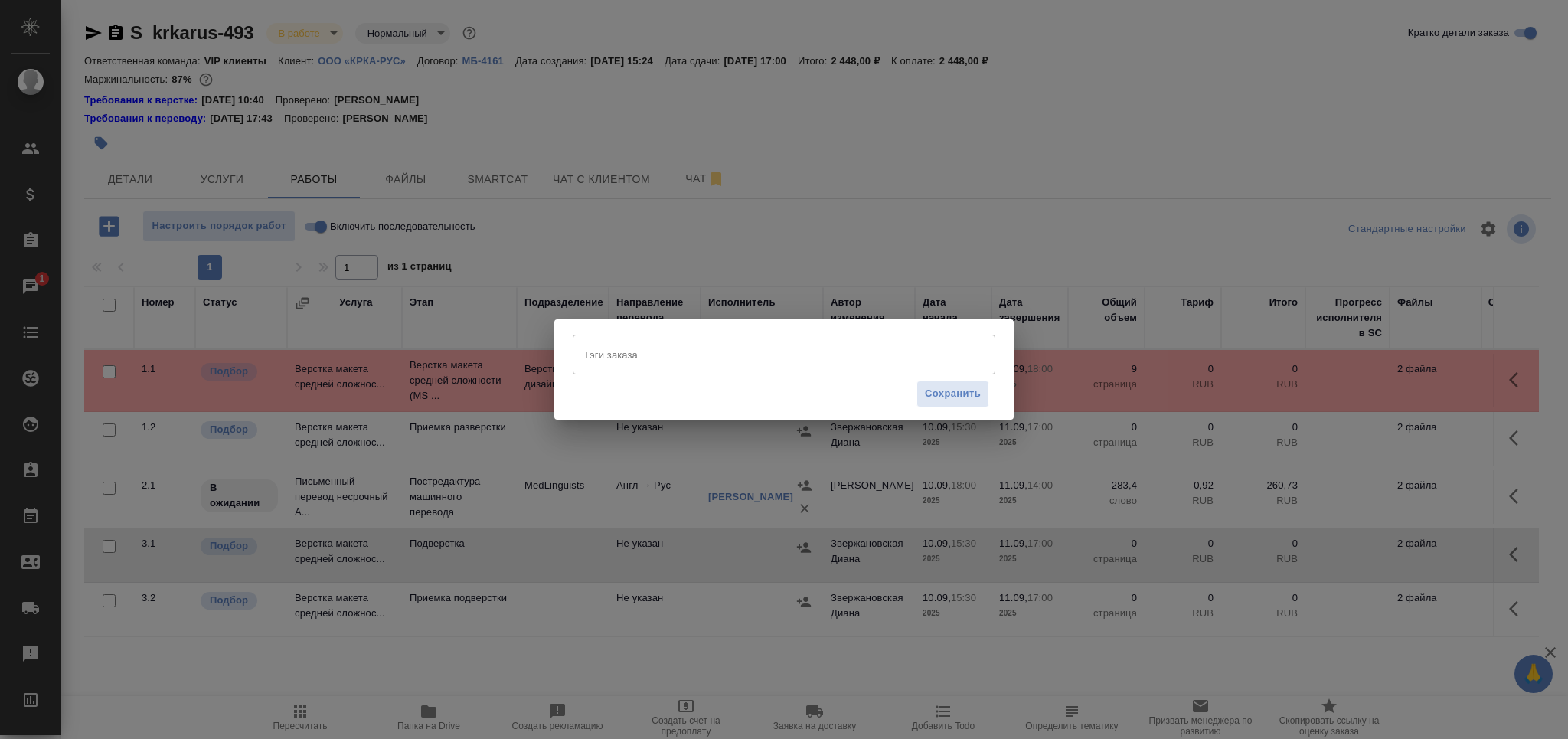
click at [617, 357] on input "Тэги заказа" at bounding box center [770, 355] width 380 height 26
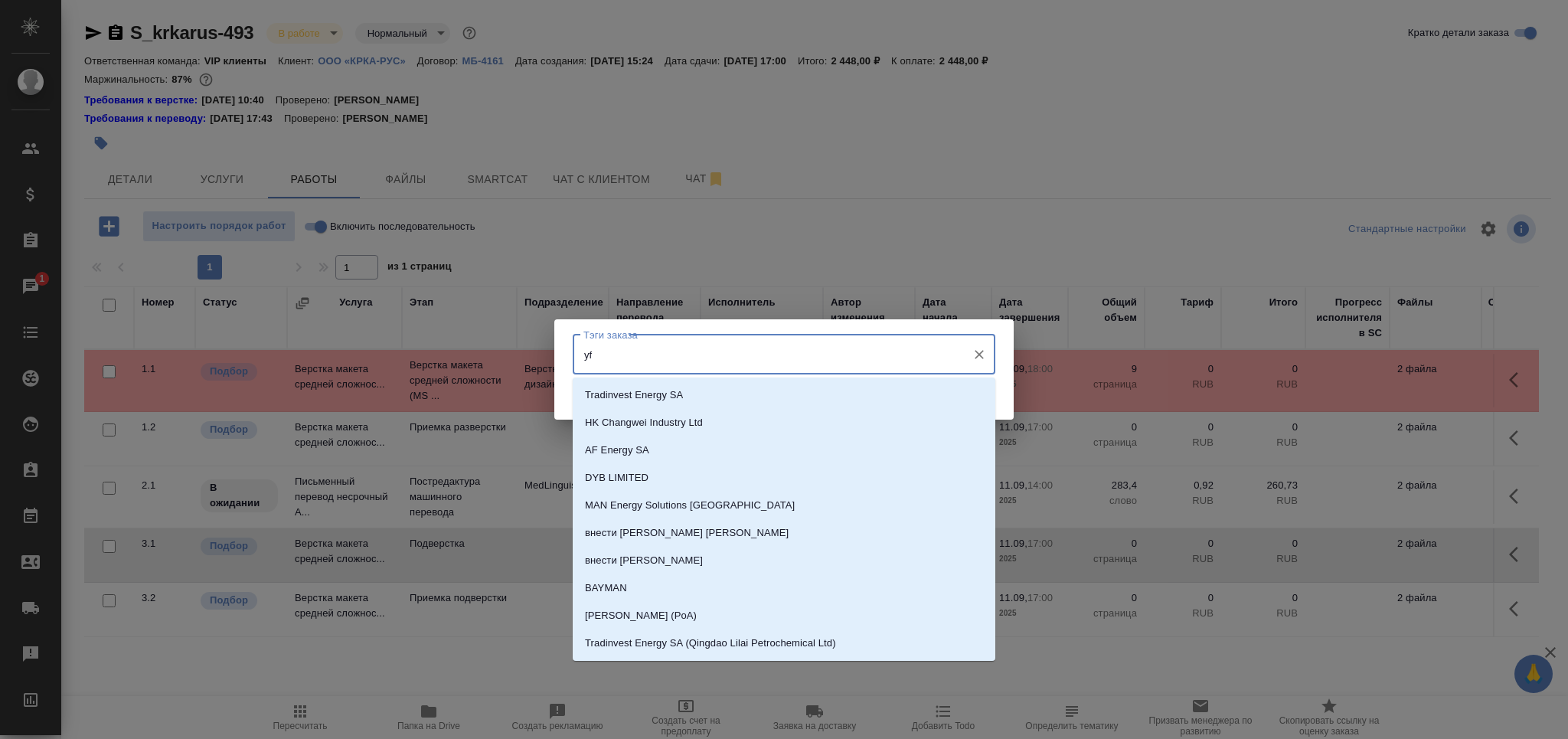
type input "y"
type input "на ра"
click at [669, 385] on li "На разверстке" at bounding box center [784, 395] width 423 height 27
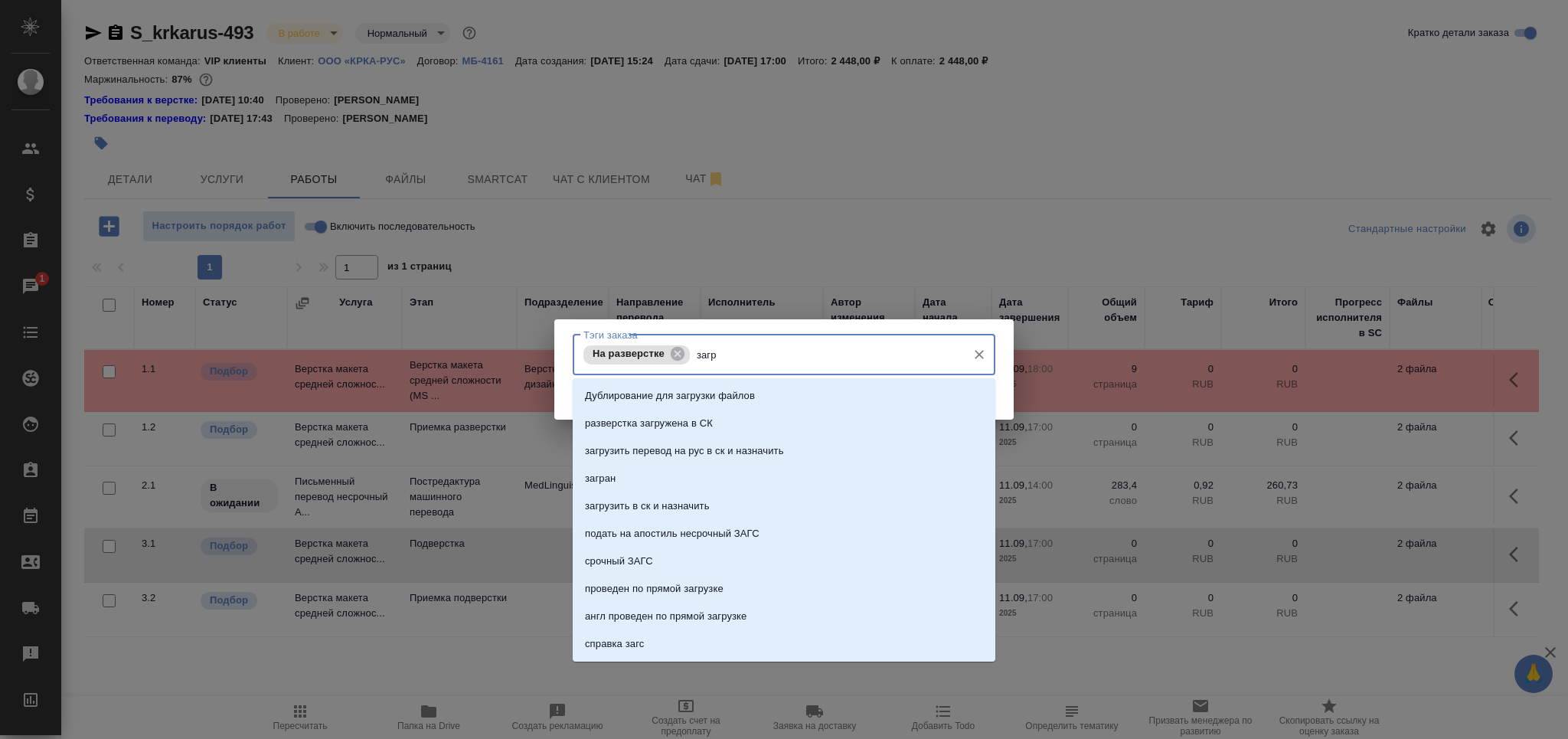
type input "загру"
click at [675, 478] on p "загрузить в ск и назначить" at bounding box center [646, 478] width 124 height 15
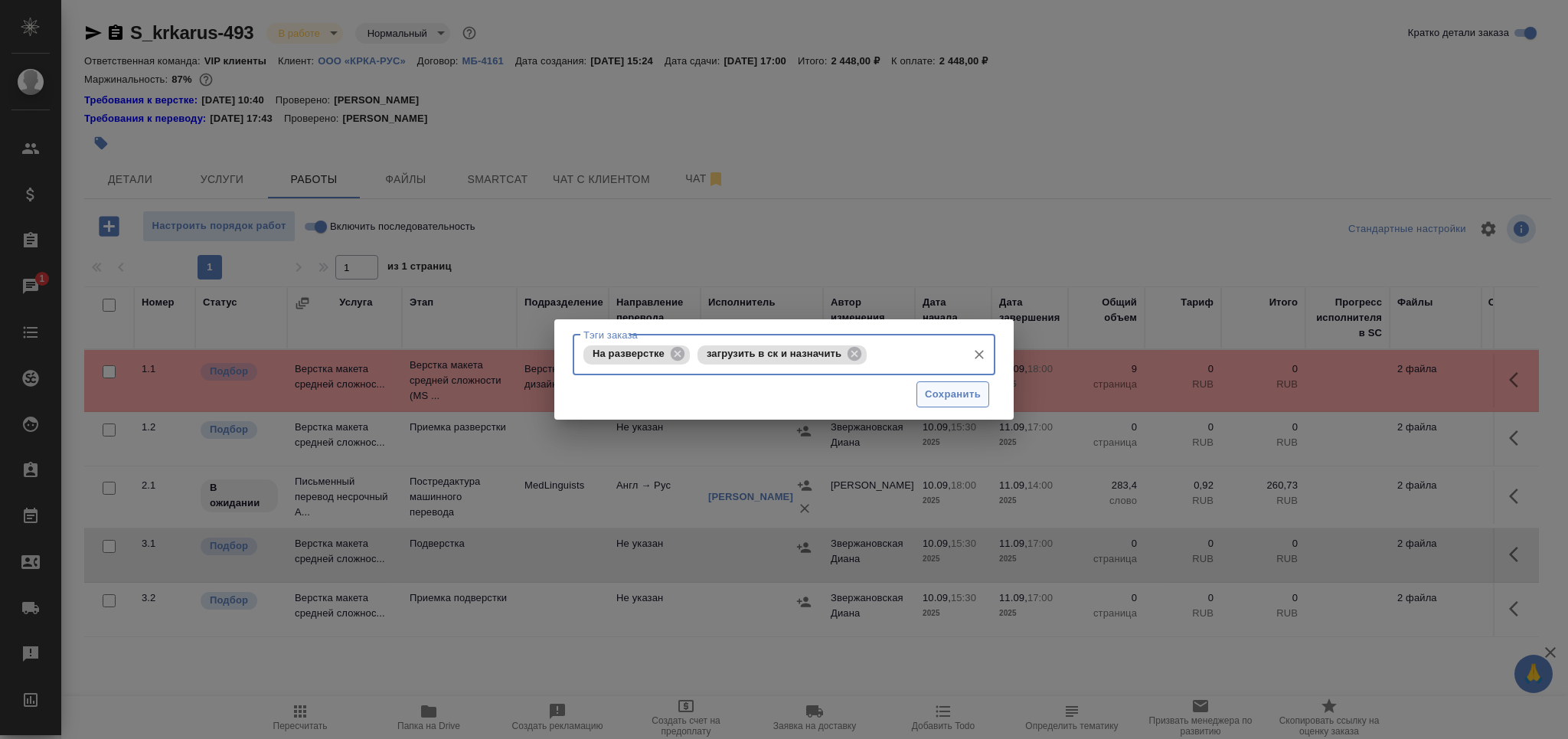
click at [954, 388] on span "Сохранить" at bounding box center [953, 394] width 56 height 18
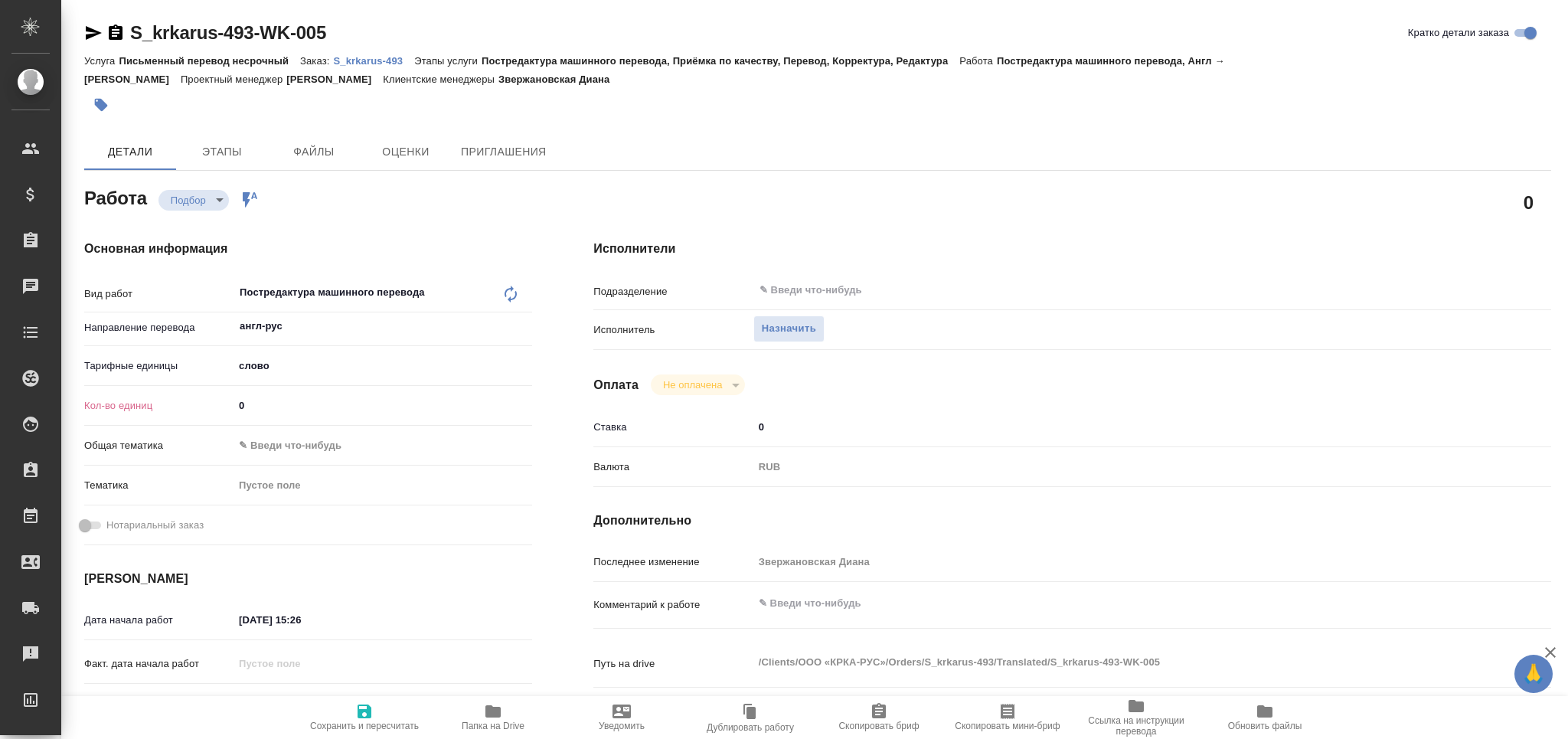
type textarea "x"
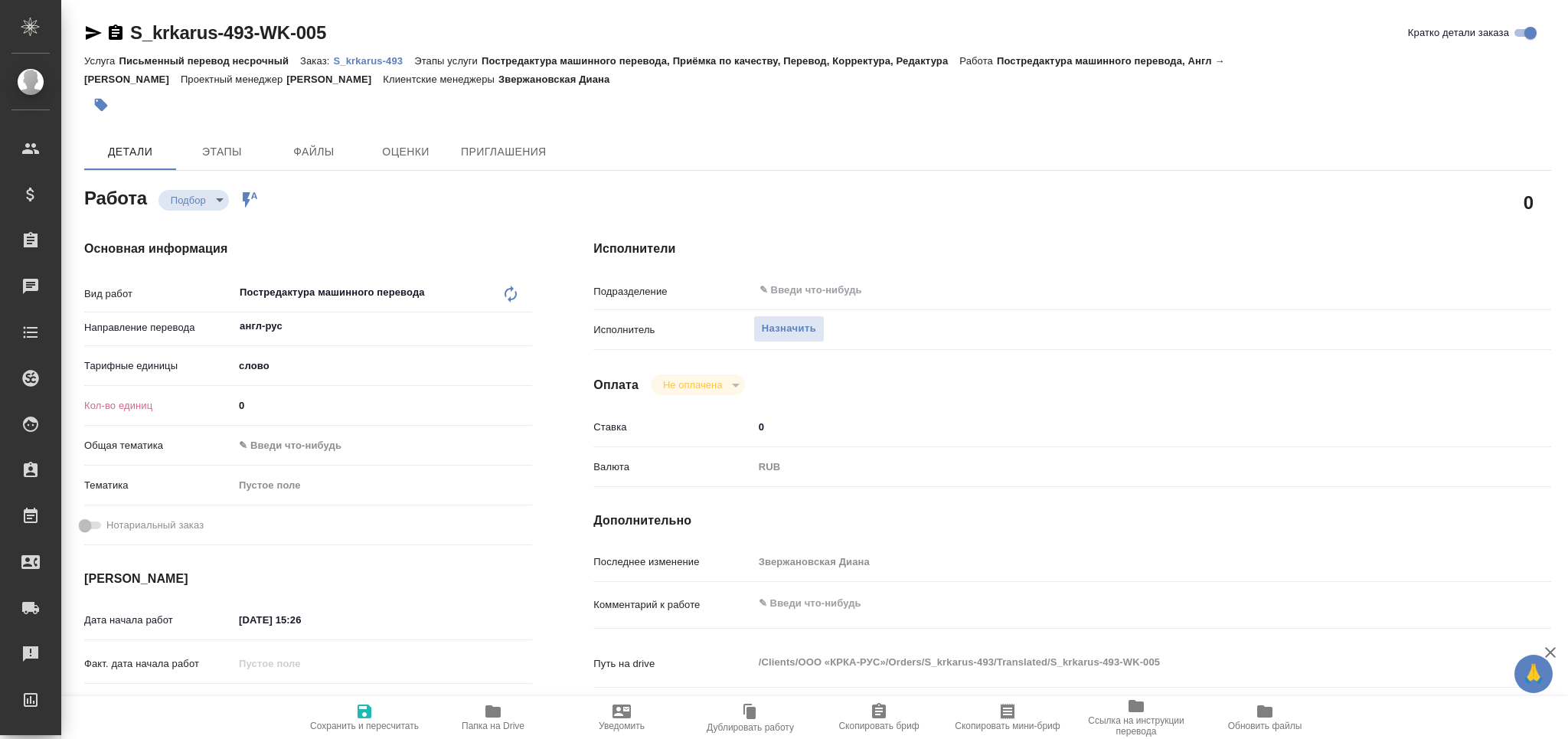
type textarea "x"
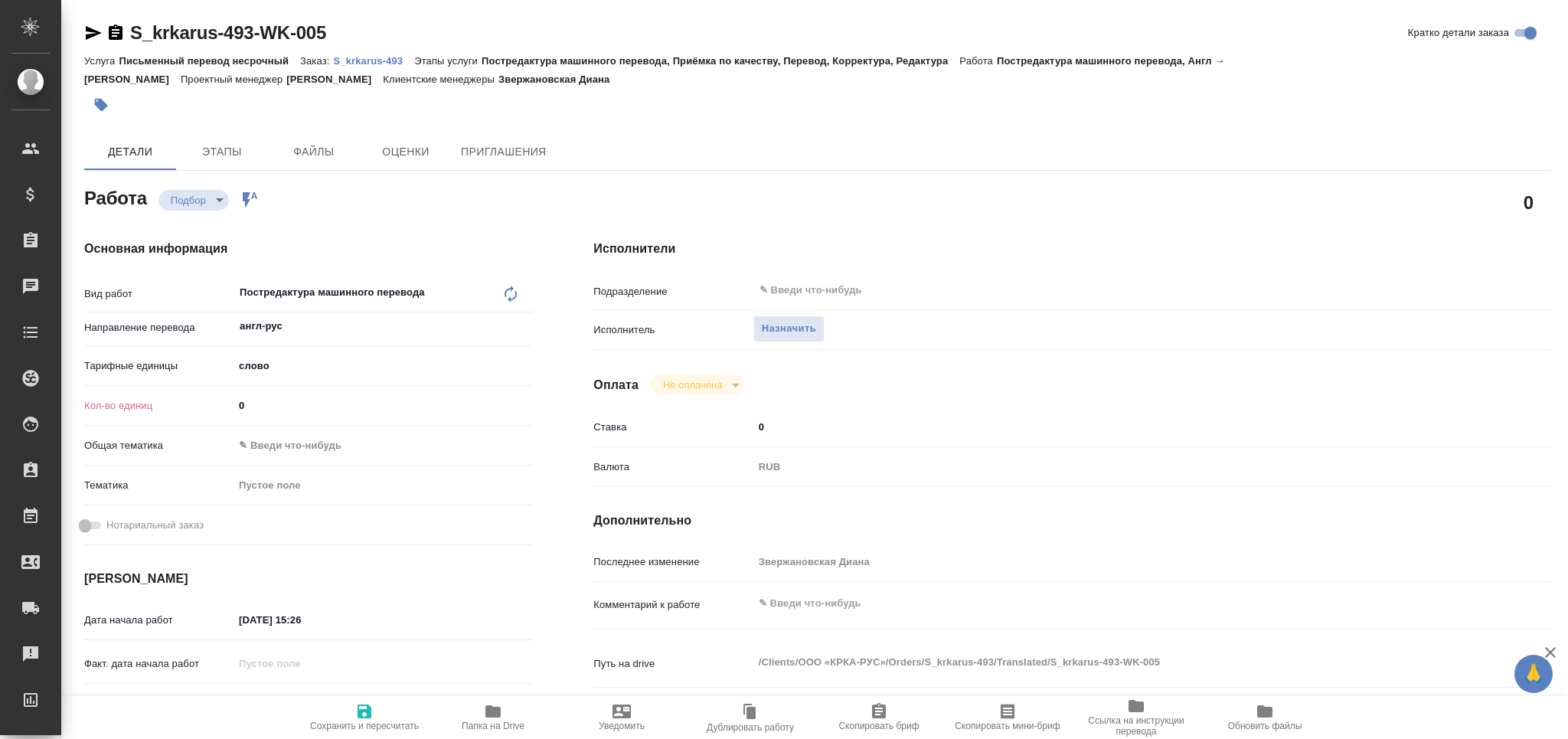
type textarea "x"
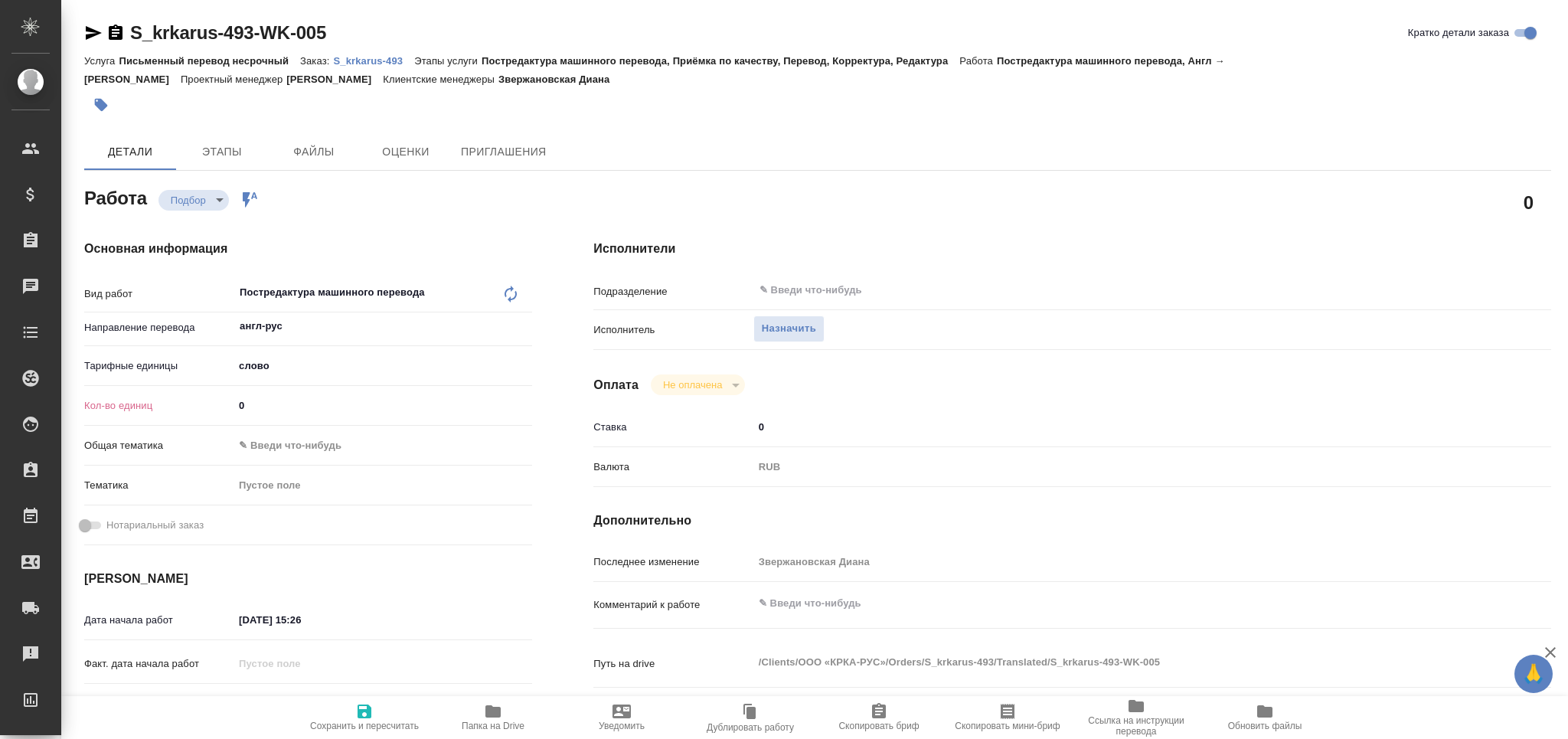
type textarea "x"
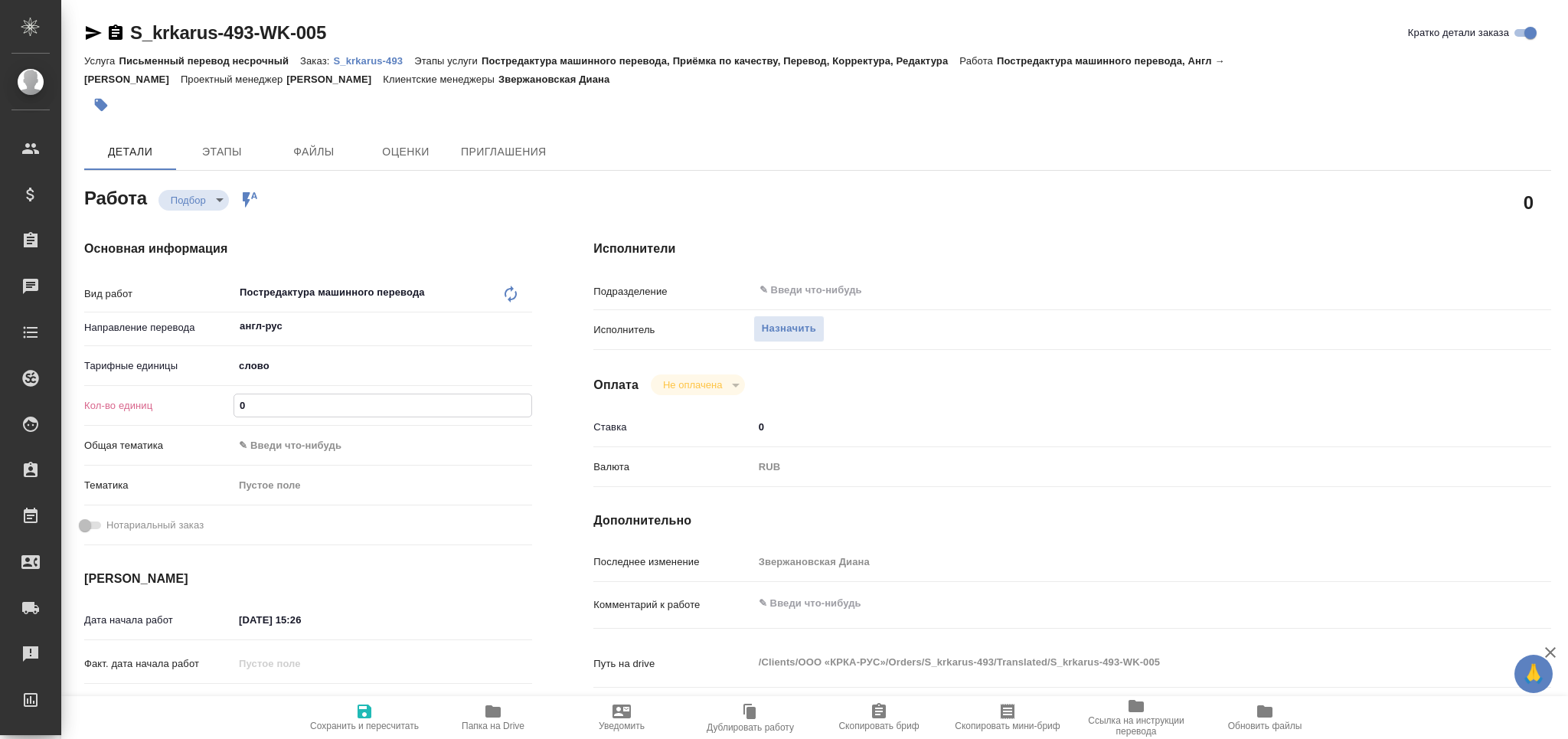
click at [225, 404] on div "Кол-во единиц 0" at bounding box center [308, 405] width 448 height 27
type textarea "x"
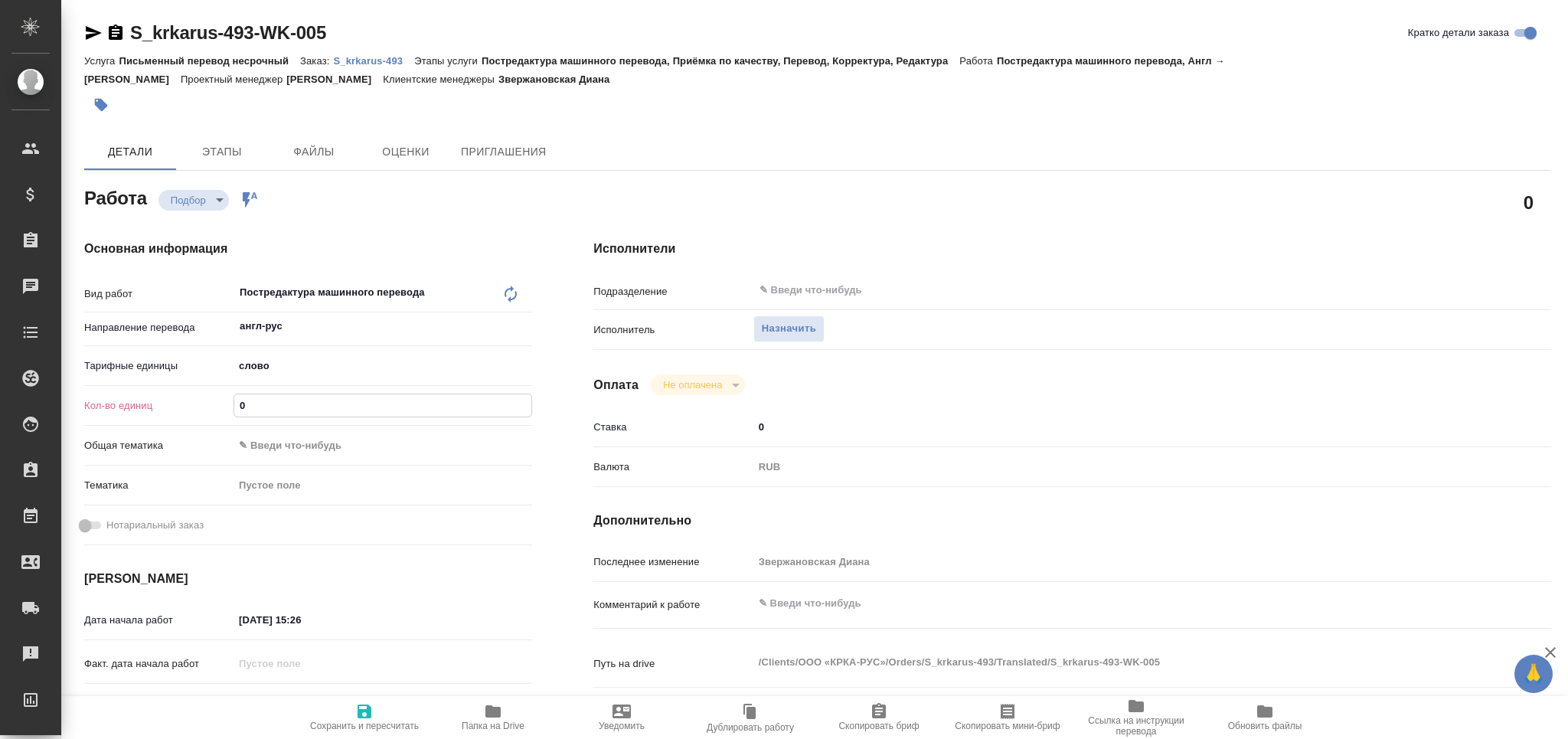
type textarea "x"
paste input "283.4"
type input "283.4"
type textarea "x"
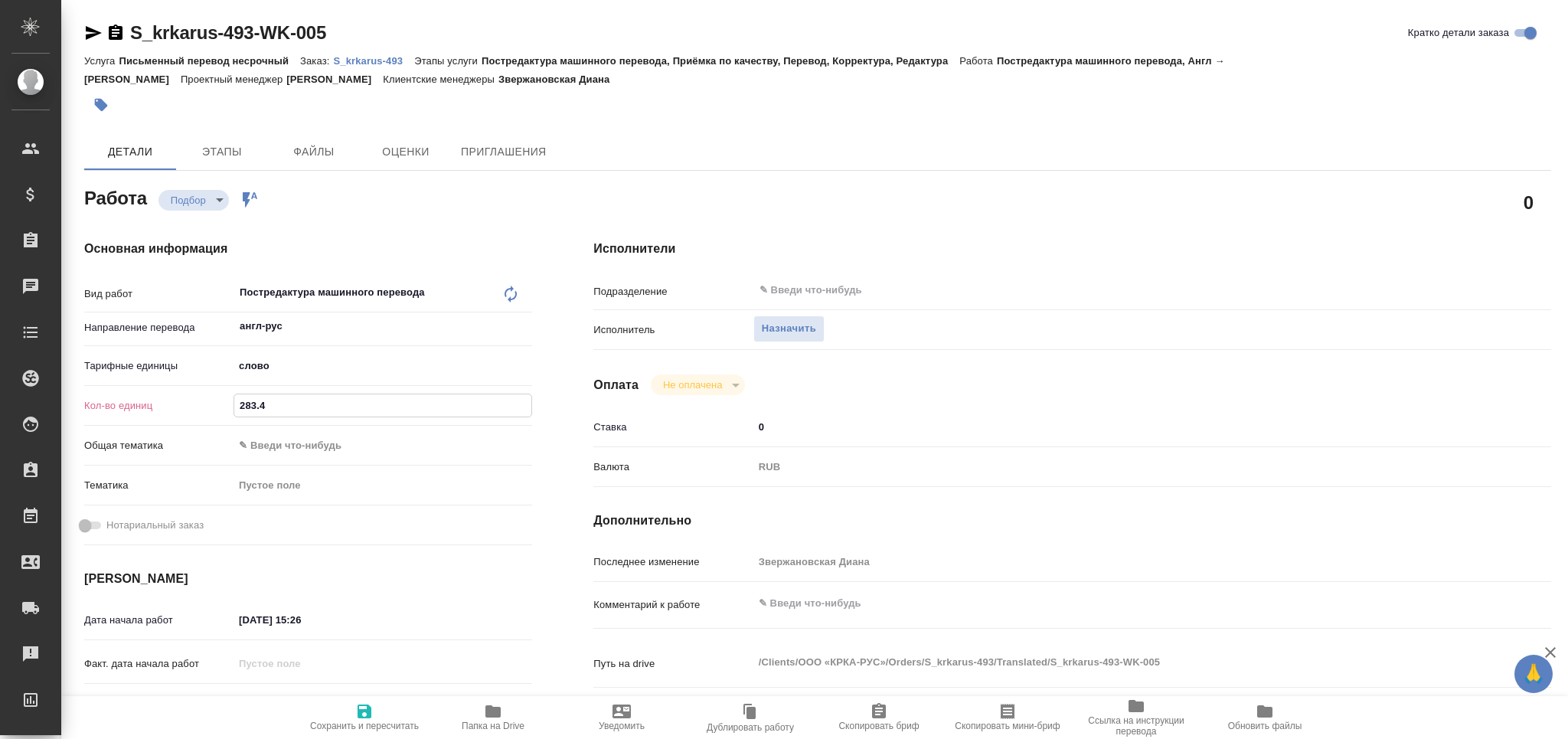
type textarea "x"
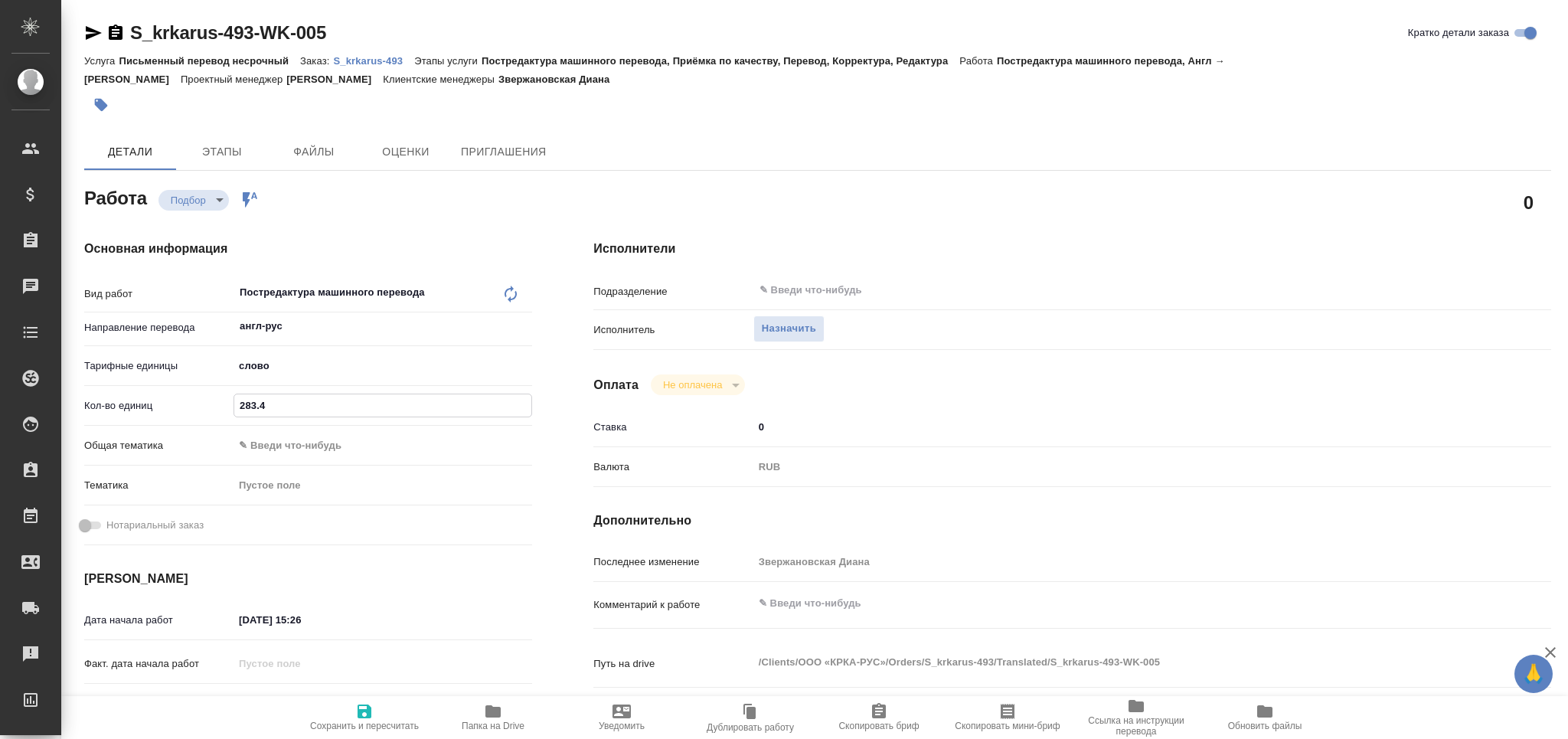
type textarea "x"
type input "283.4"
type textarea "x"
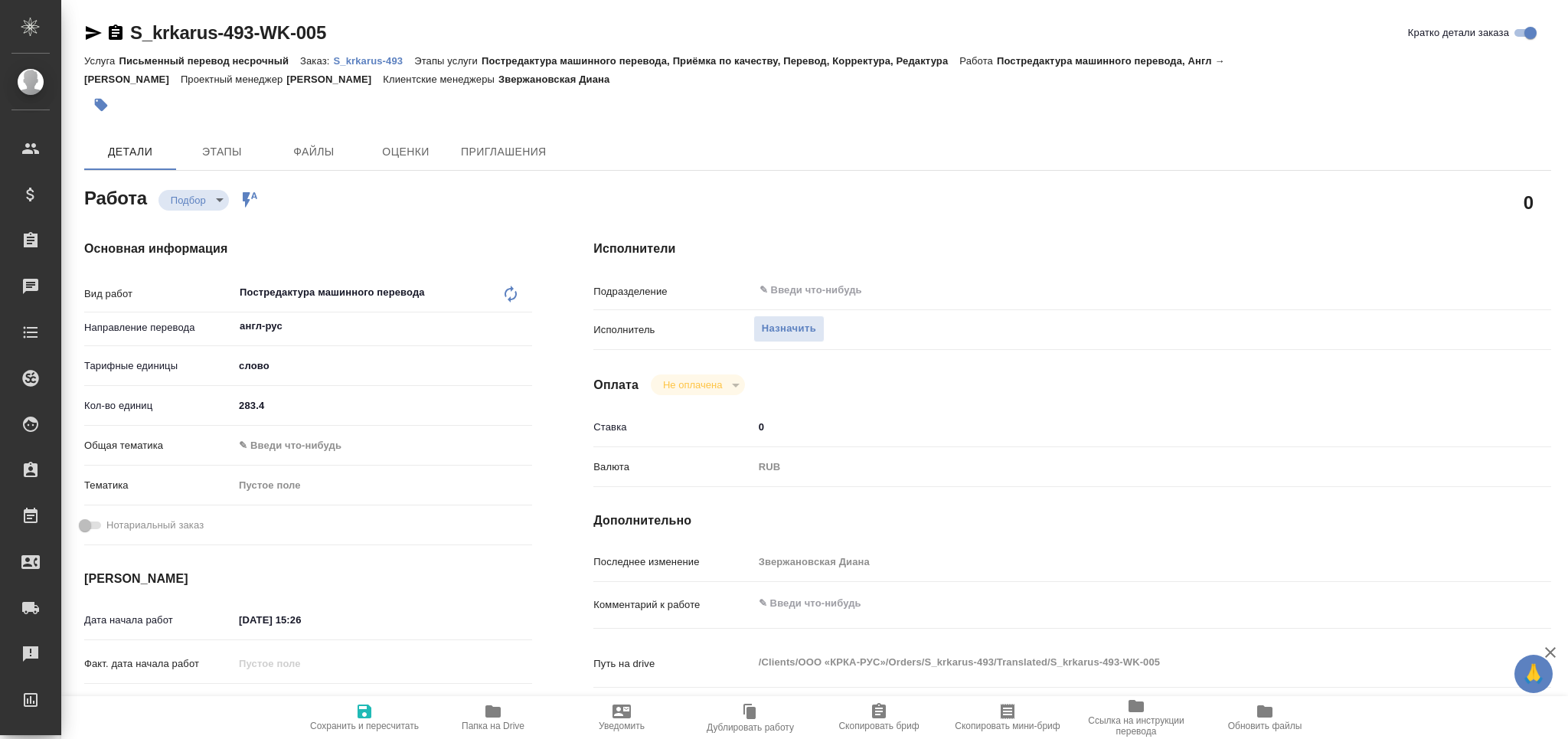
type textarea "x"
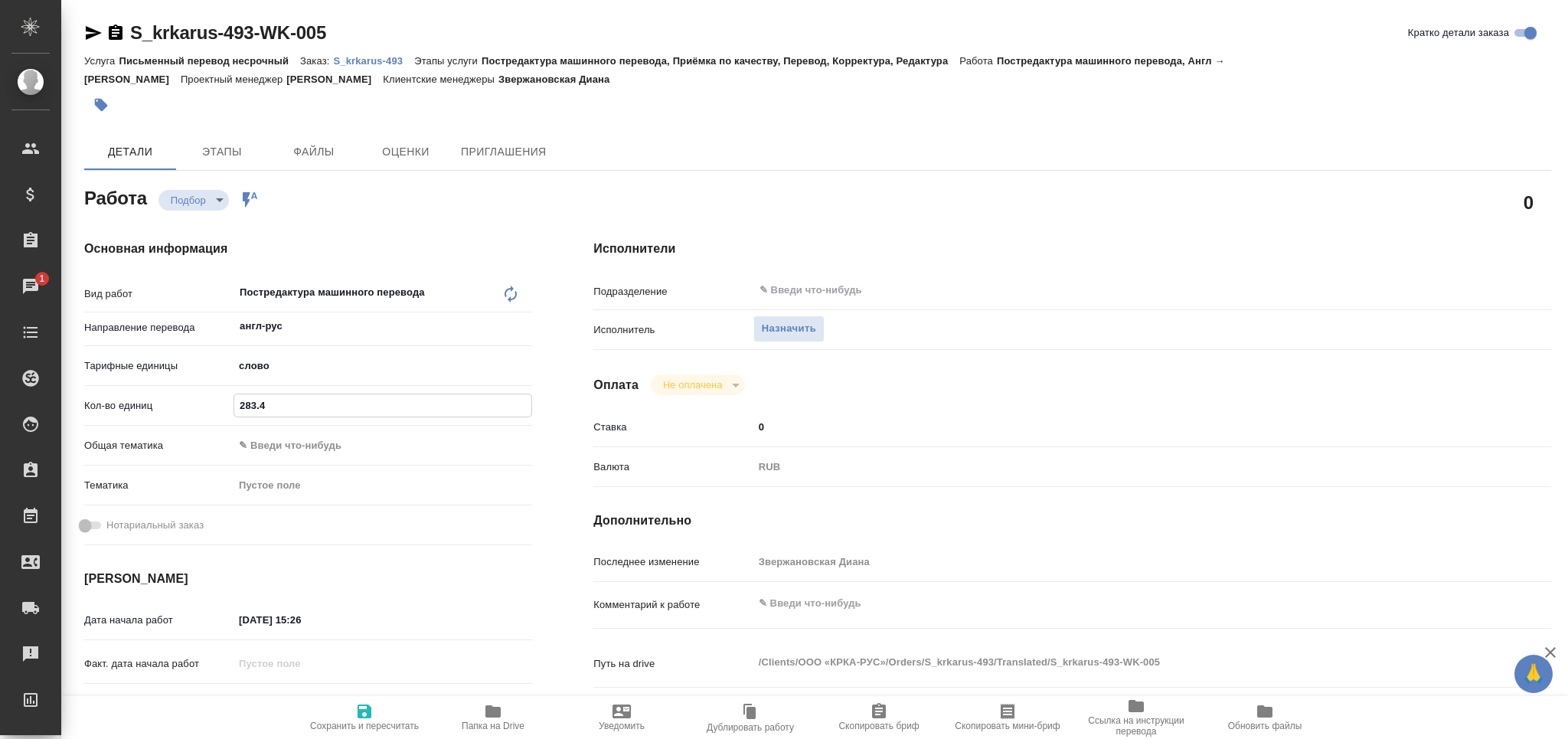
click at [823, 606] on textarea at bounding box center [1112, 603] width 719 height 26
type textarea "x"
type textarea "т"
type textarea "x"
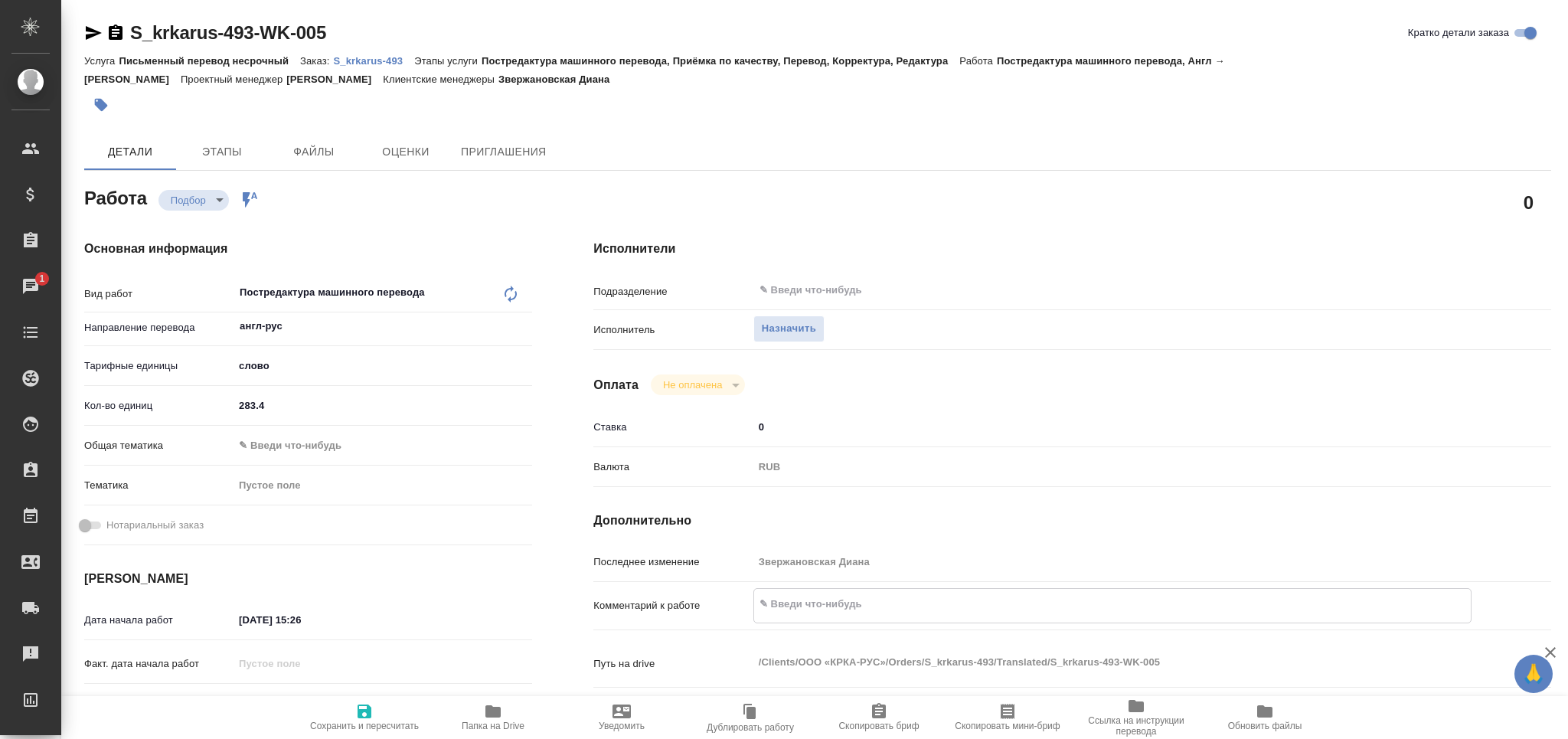
type textarea "x"
type textarea "то"
type textarea "x"
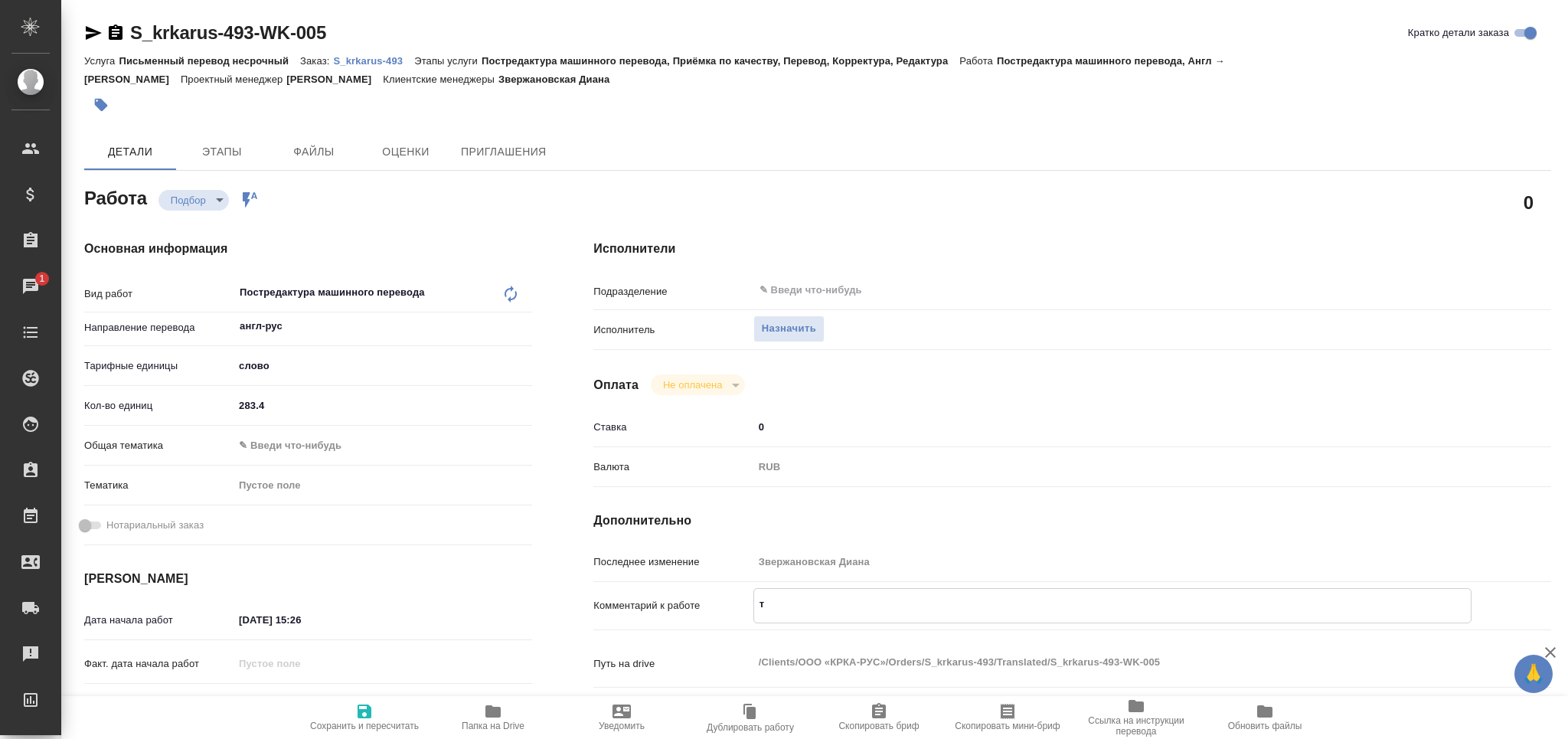
type textarea "x"
type textarea "тот"
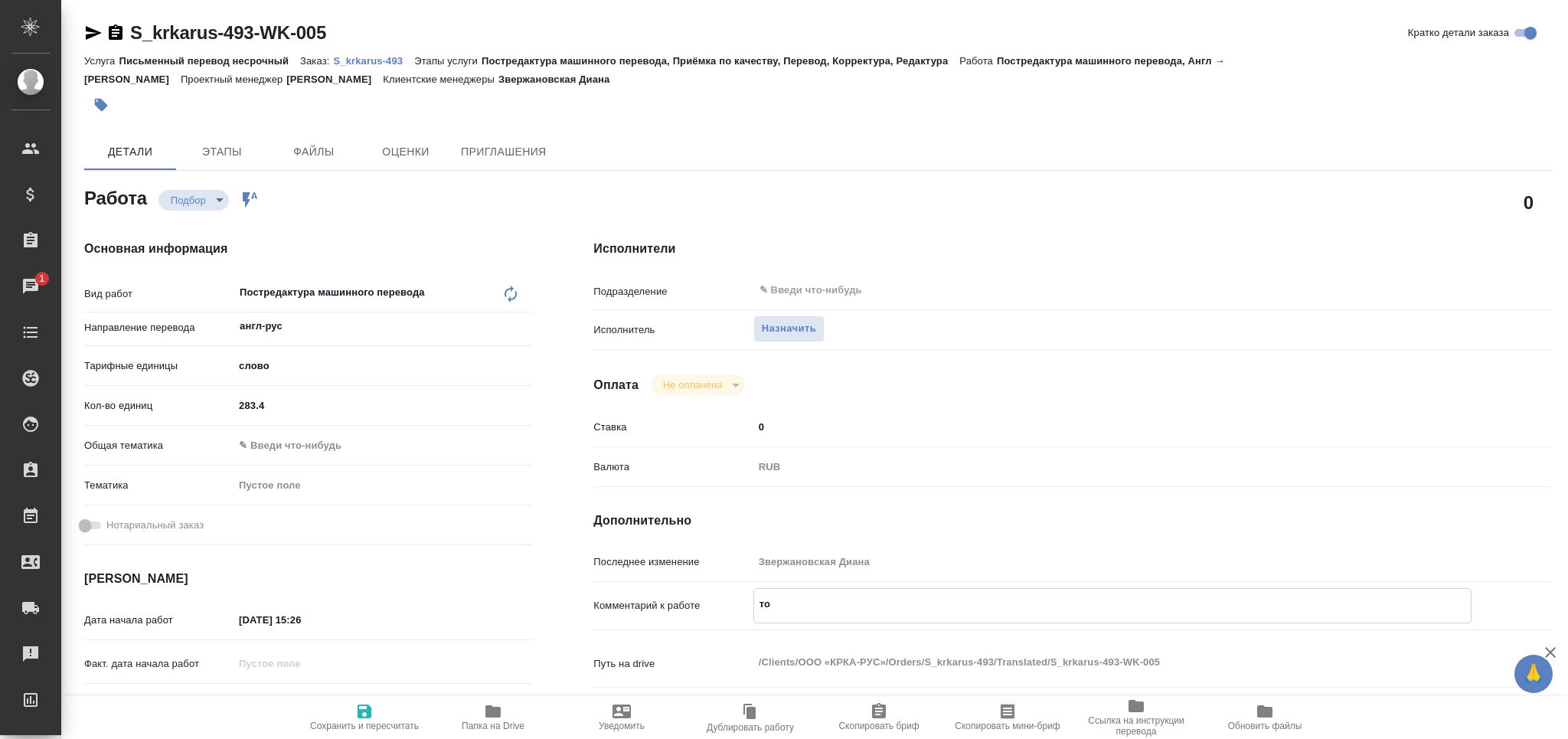
type textarea "x"
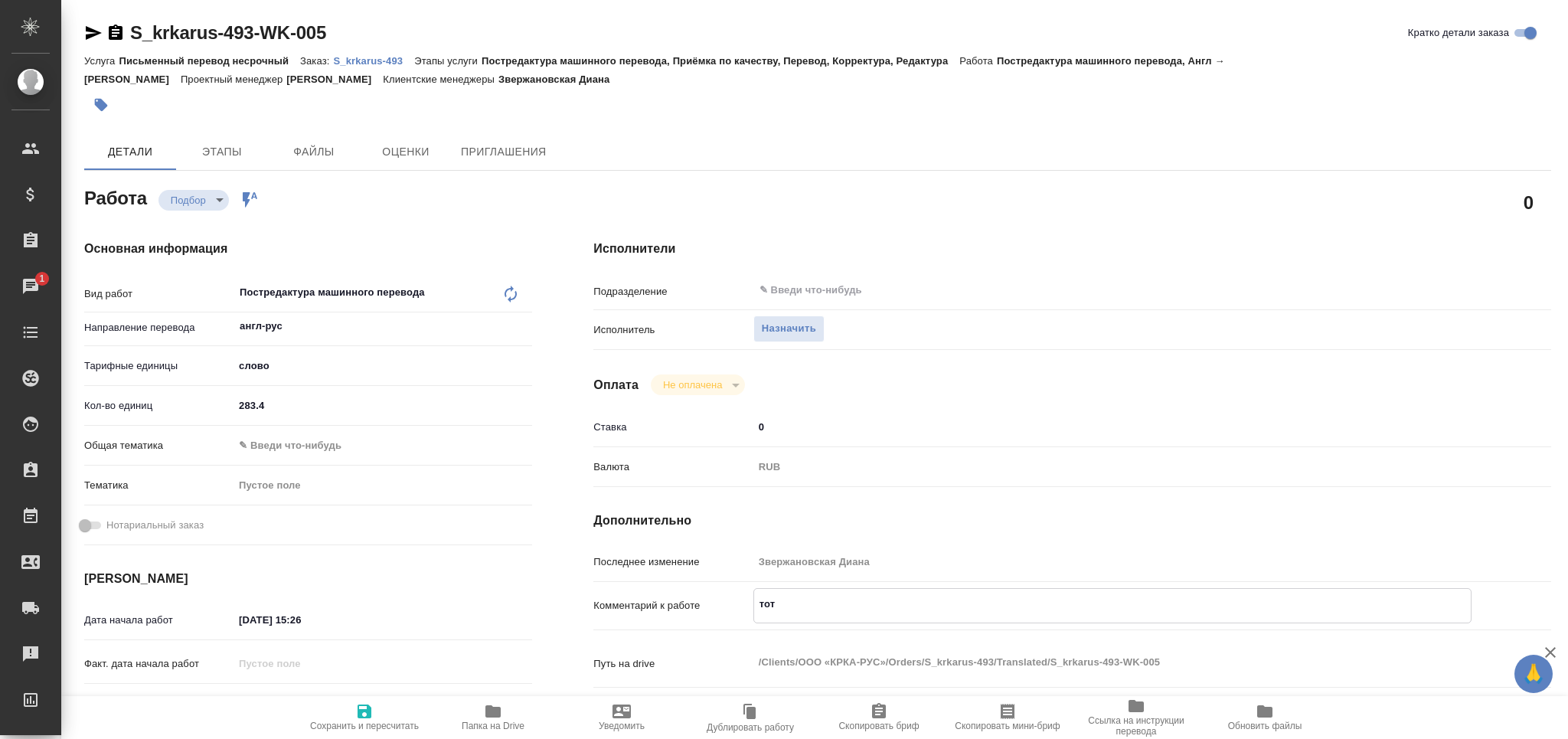
type textarea "тота"
type textarea "x"
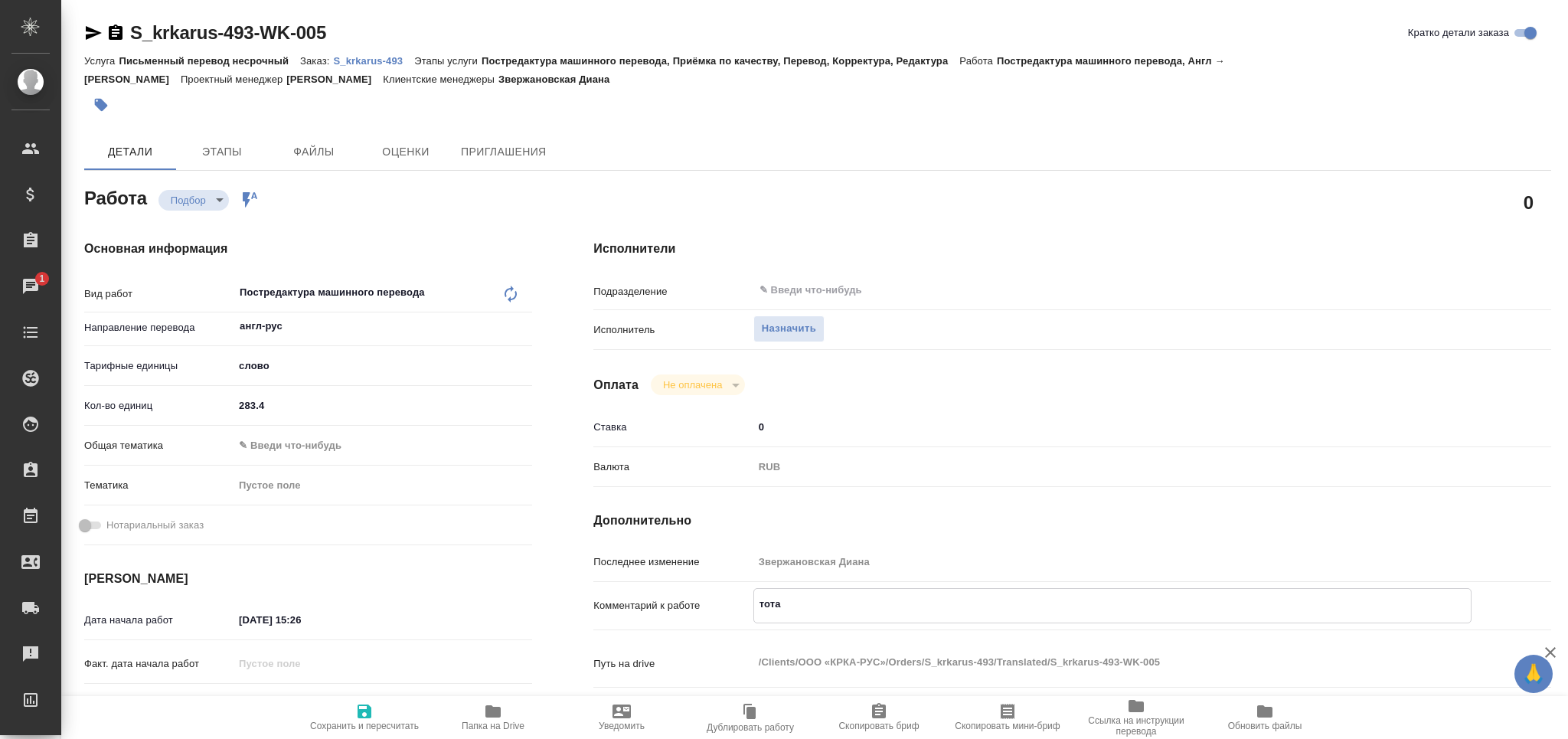
type textarea "x"
type textarea "тотал"
type textarea "x"
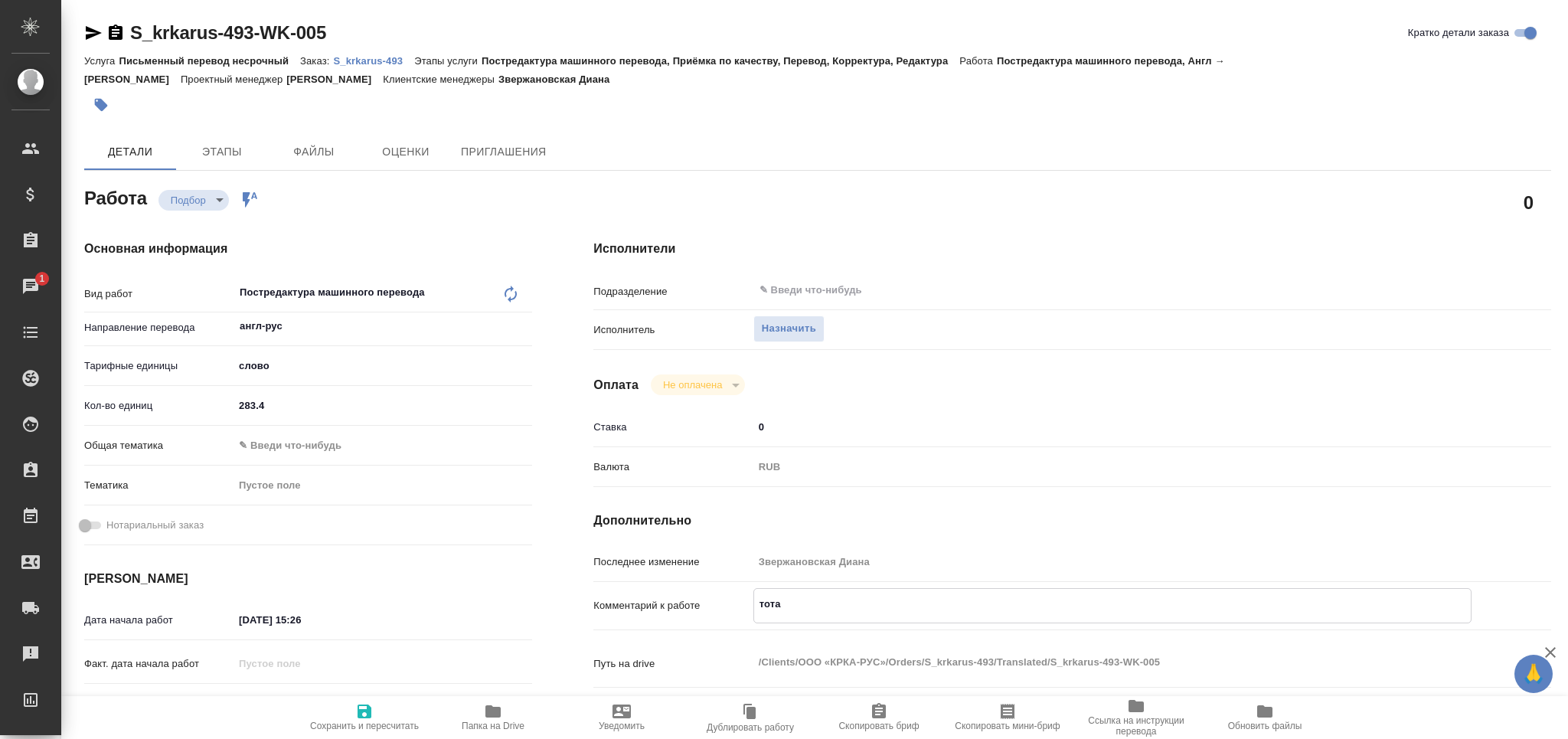
type textarea "x"
type textarea "тотал"
type textarea "x"
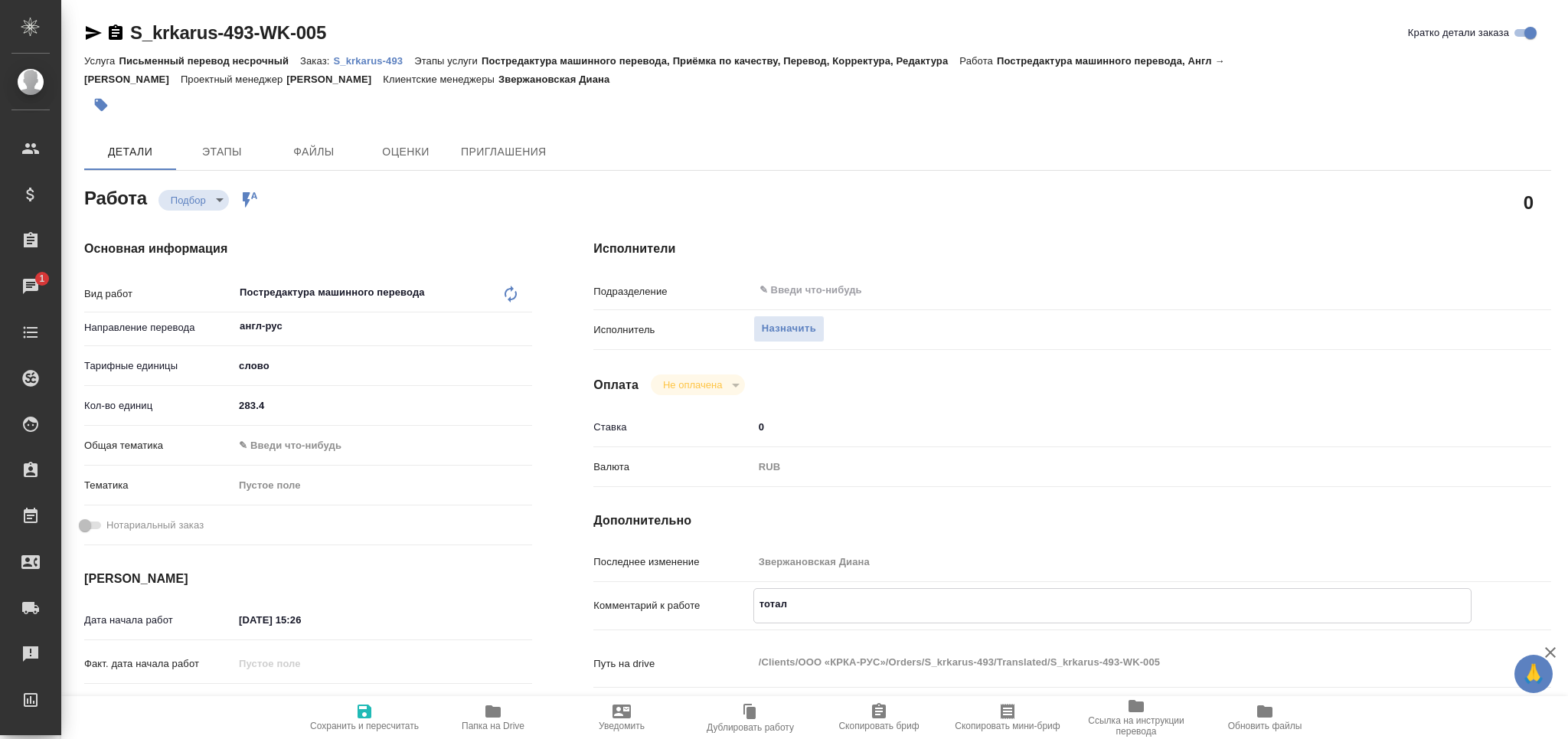
type textarea "x"
paste textarea "1132"
type textarea "тотал 1132"
type textarea "x"
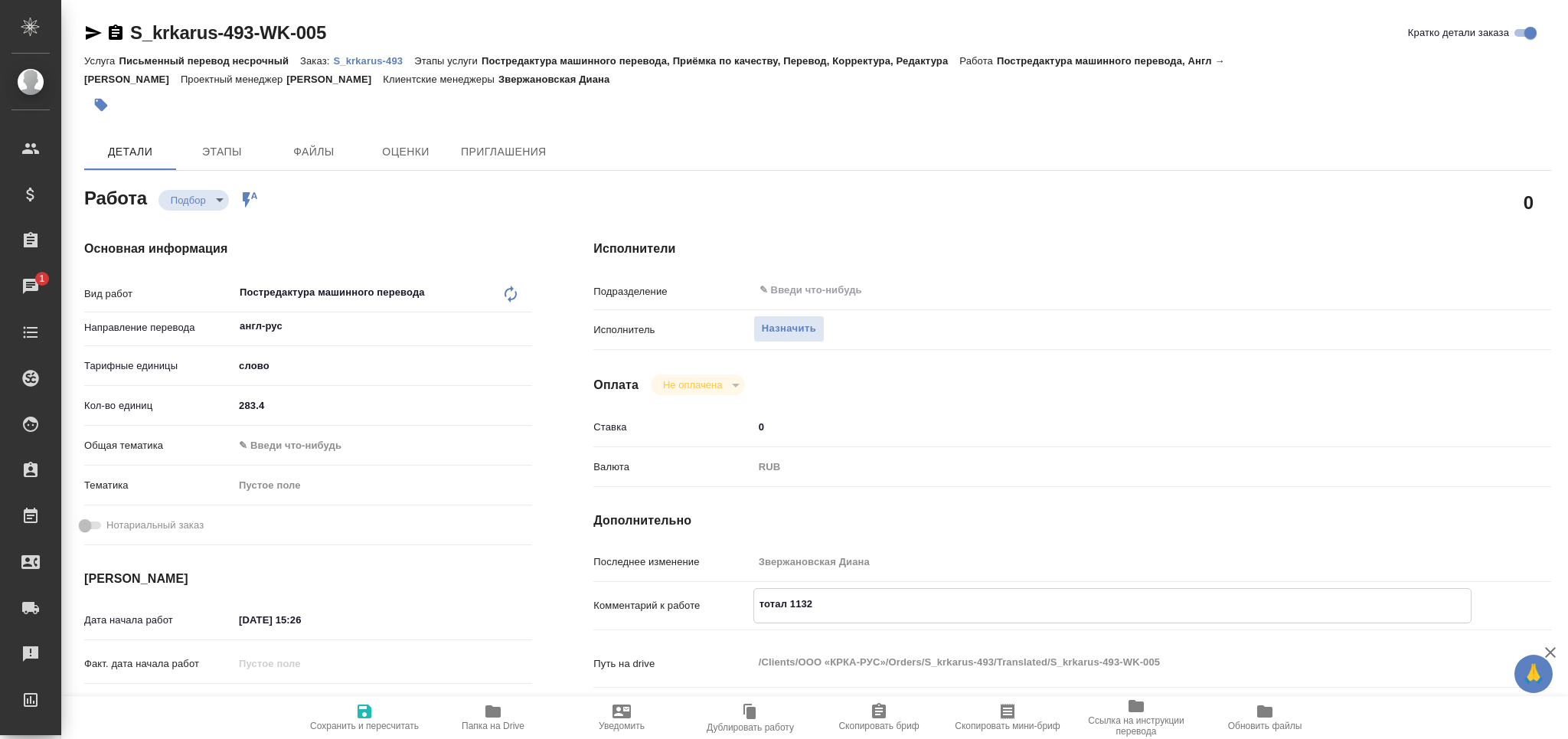
type textarea "x"
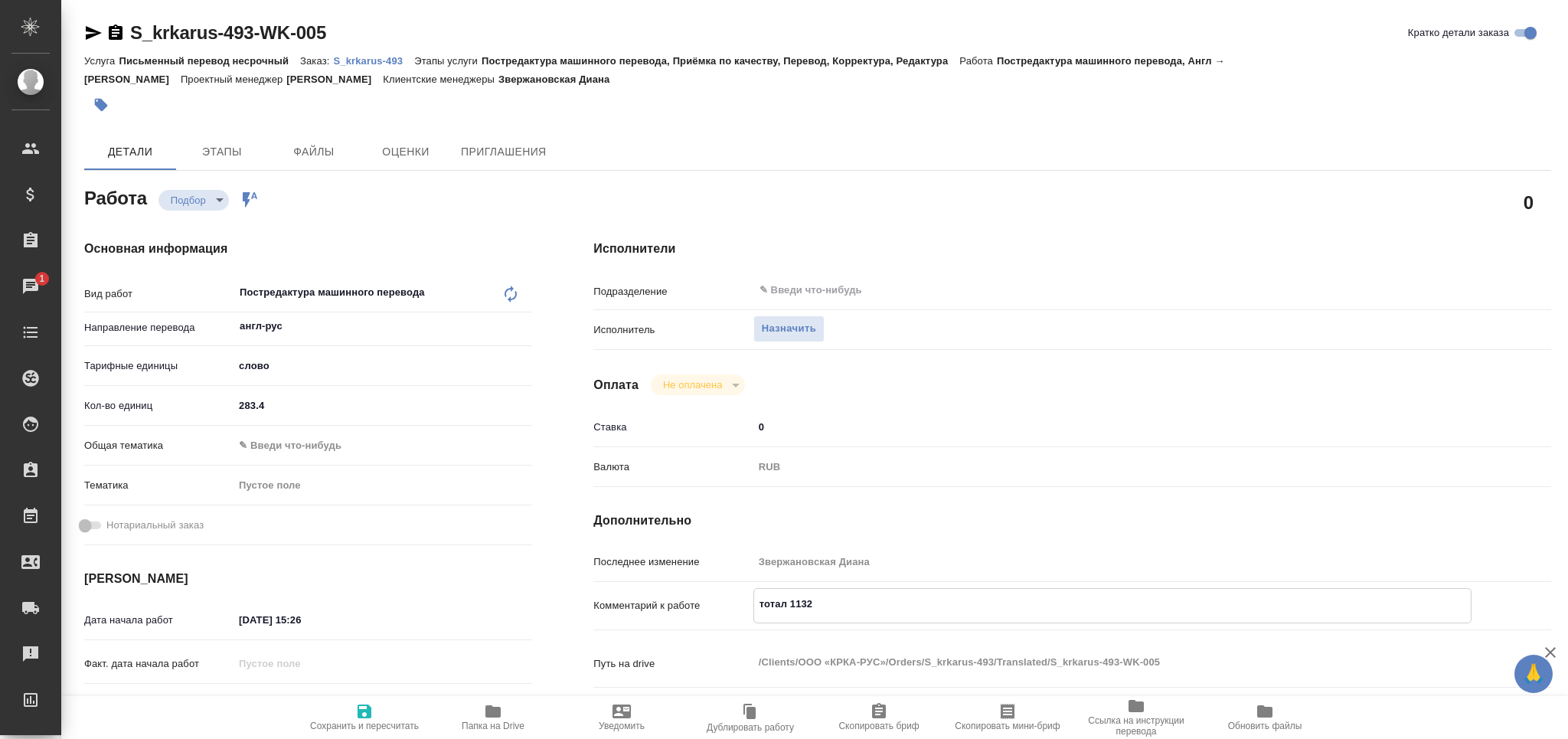
type textarea "тотал 1132"
type textarea "x"
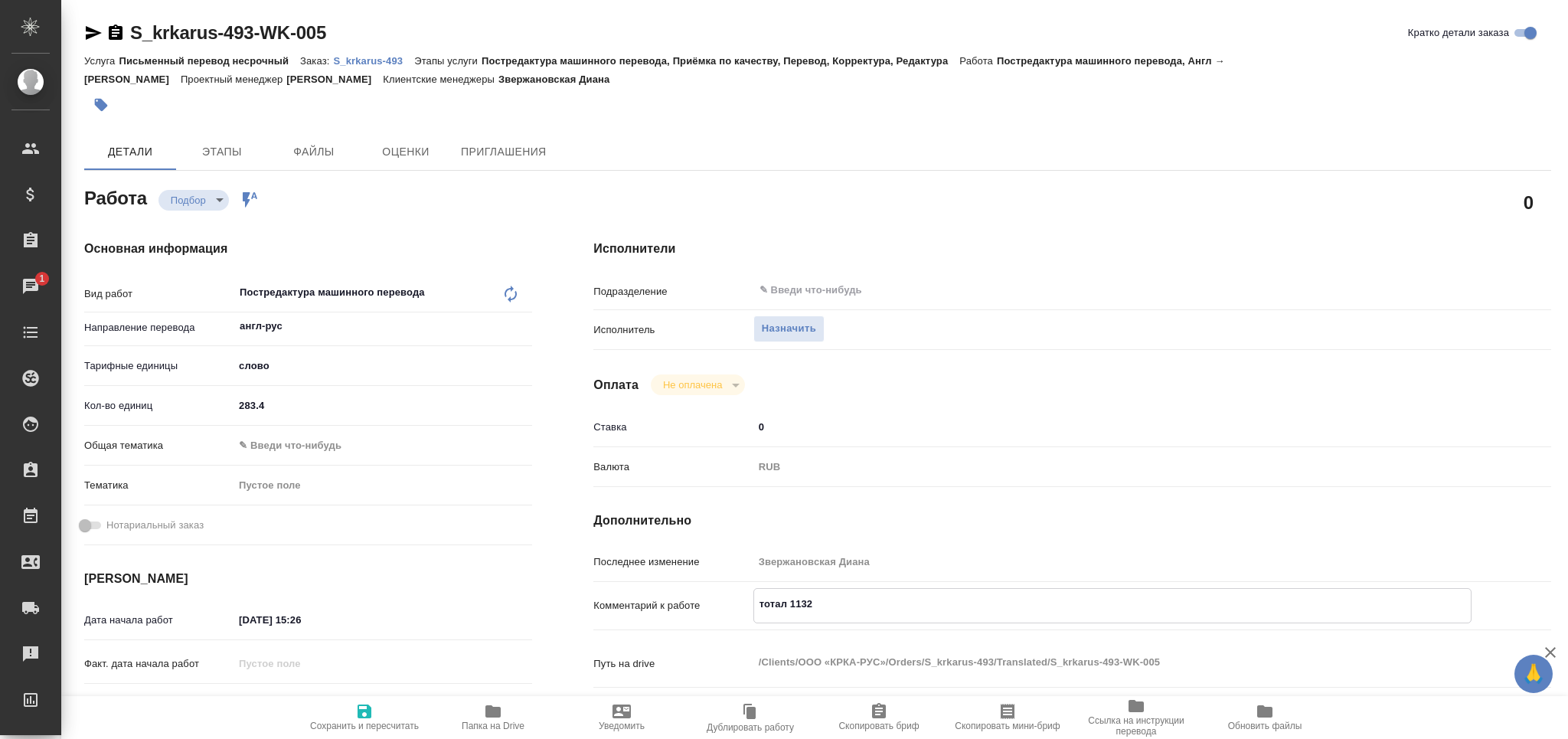
type textarea "x"
type textarea "тотал 1132 с"
type textarea "x"
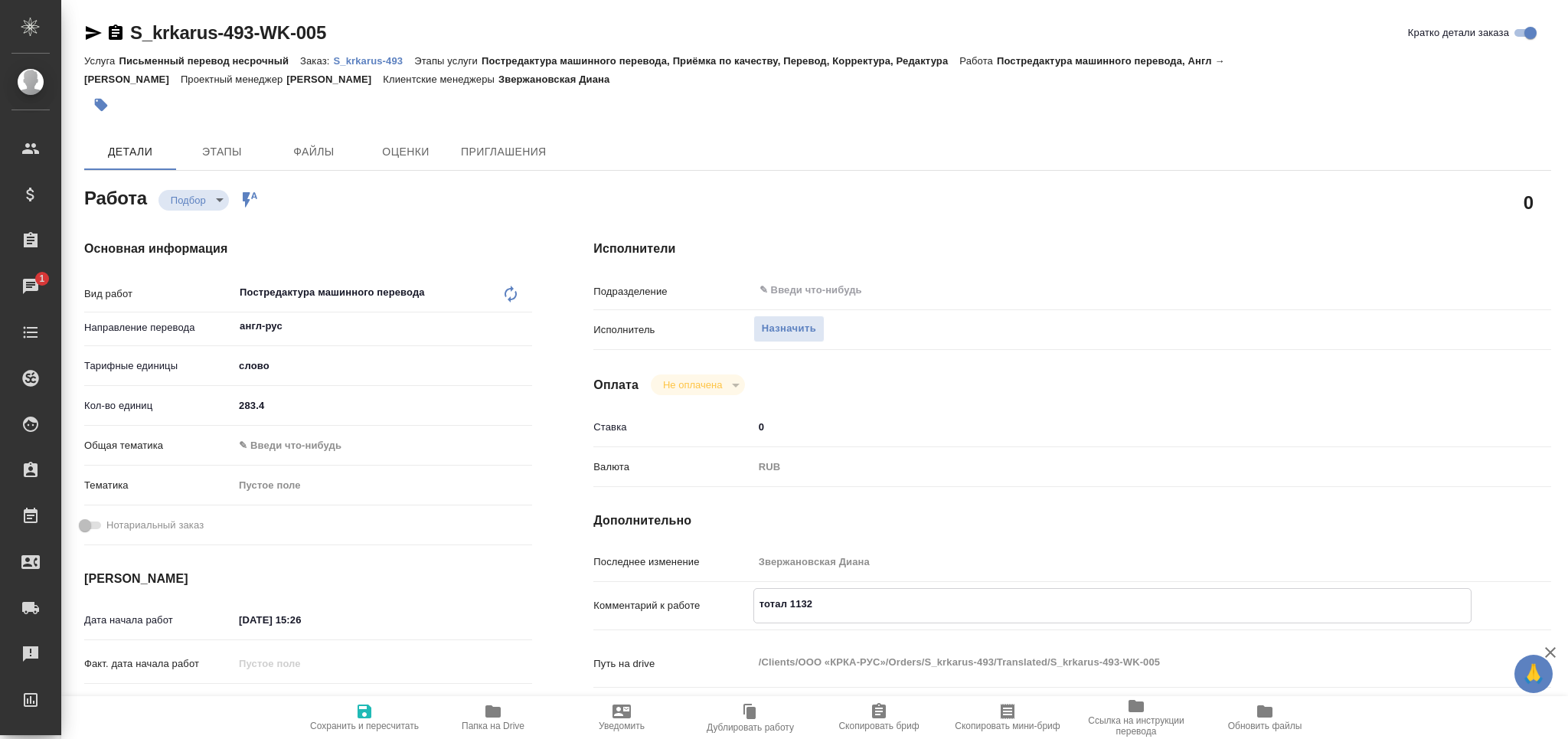
type textarea "x"
type textarea "тотал 1132 сл"
type textarea "x"
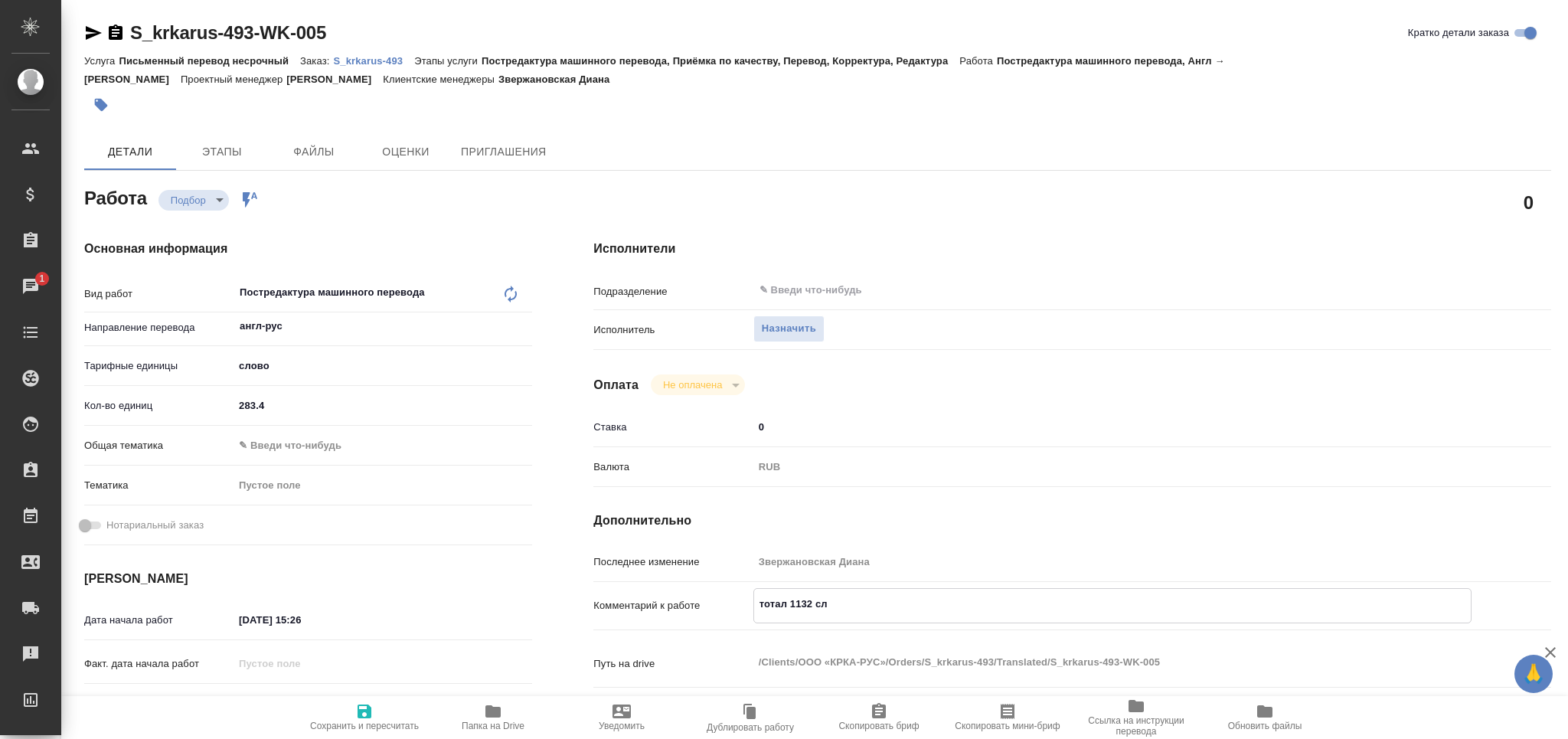
type textarea "x"
type textarea "тотал 1132 сло"
type textarea "x"
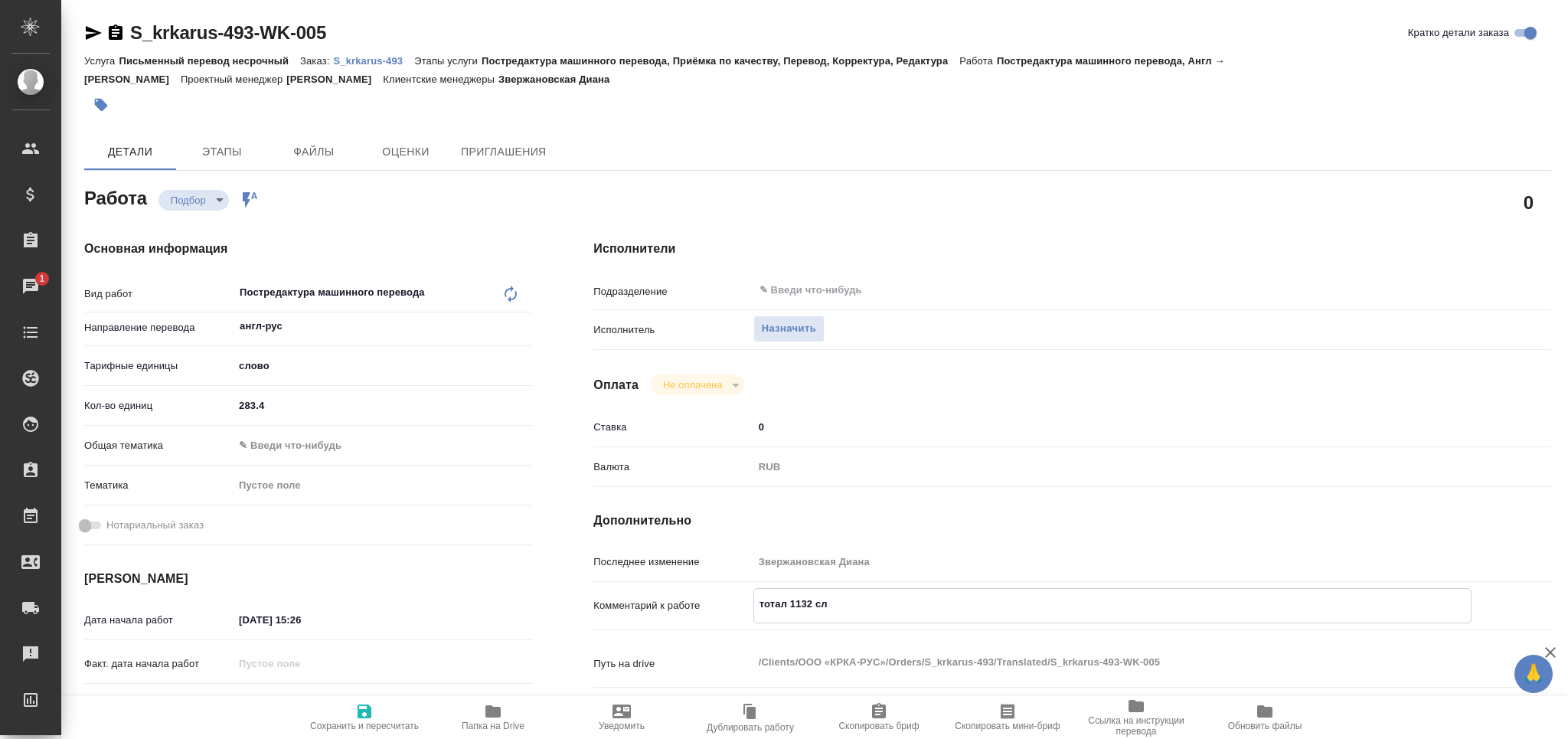
type textarea "x"
type textarea "тотал 1132 слов"
type textarea "x"
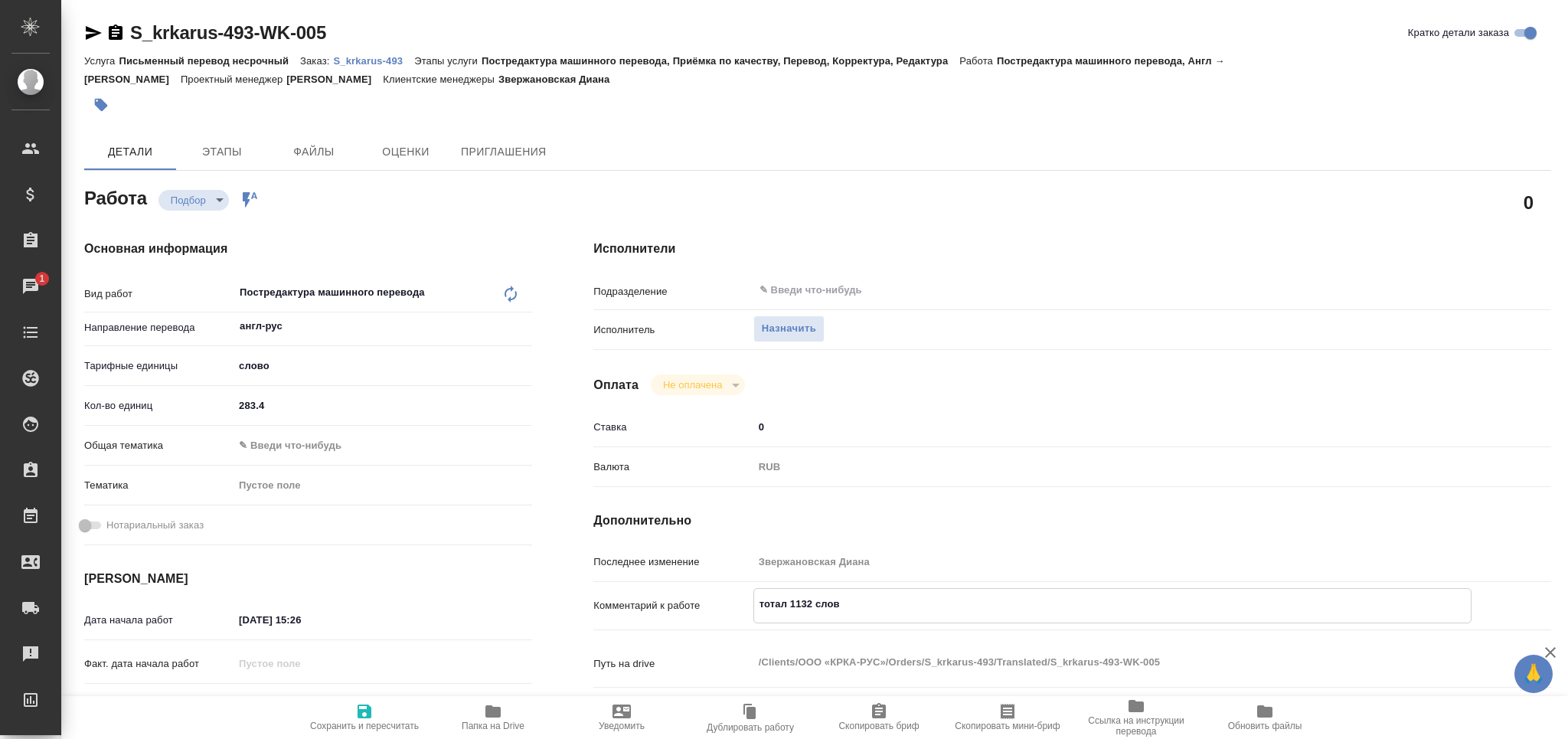
type textarea "x"
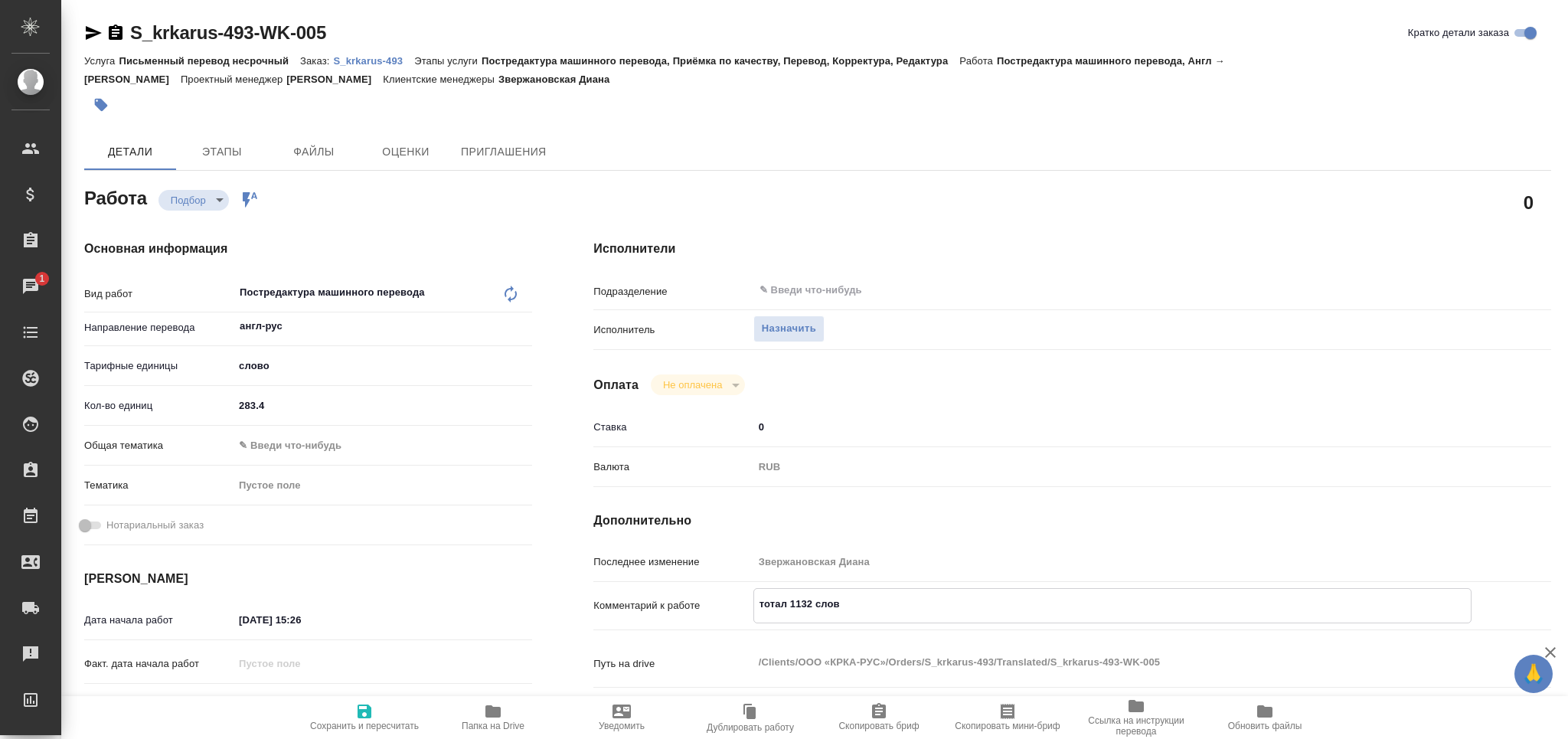
type textarea "тотал 1132 слов"
type textarea "x"
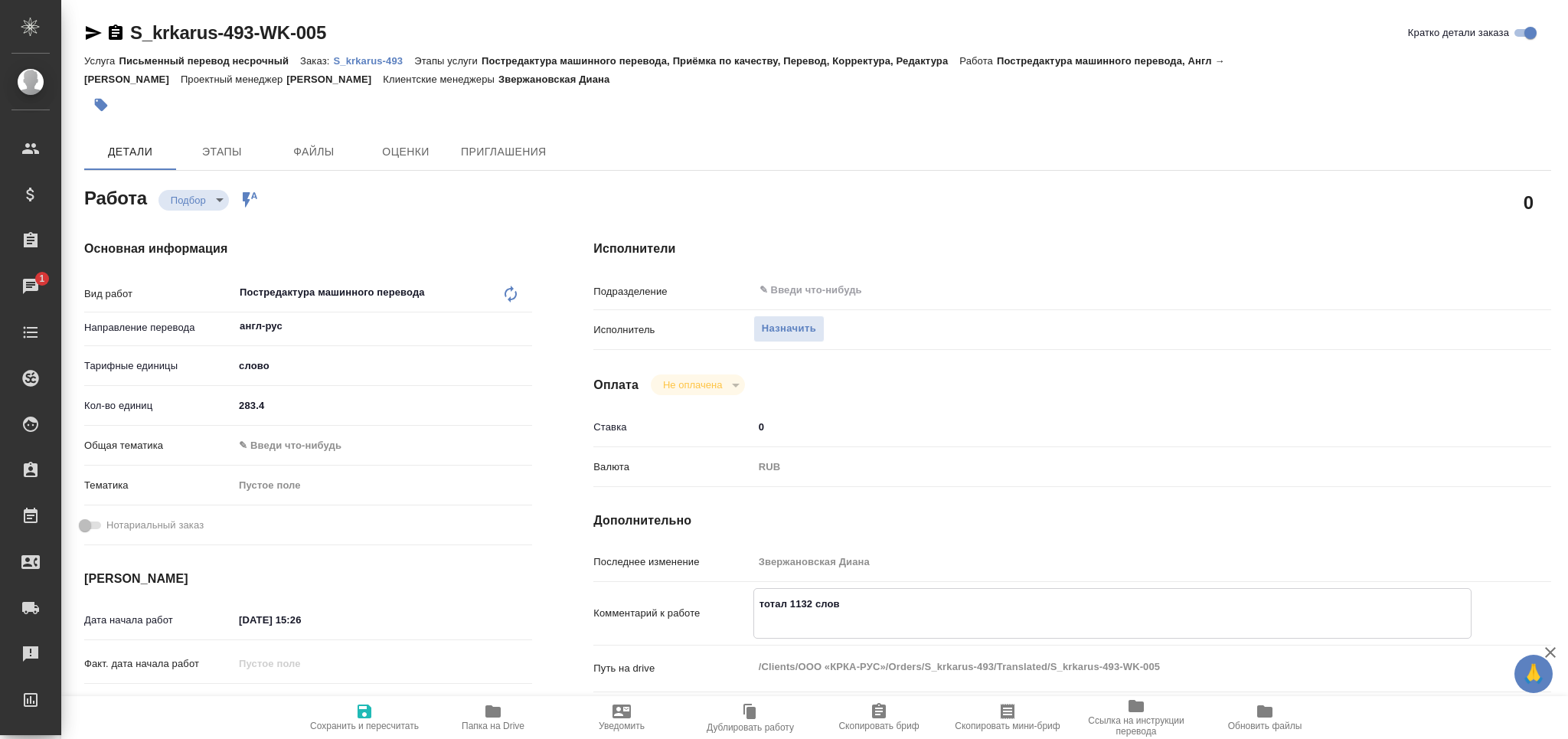
type textarea "x"
type textarea "тотал 1132 слов"
type textarea "x"
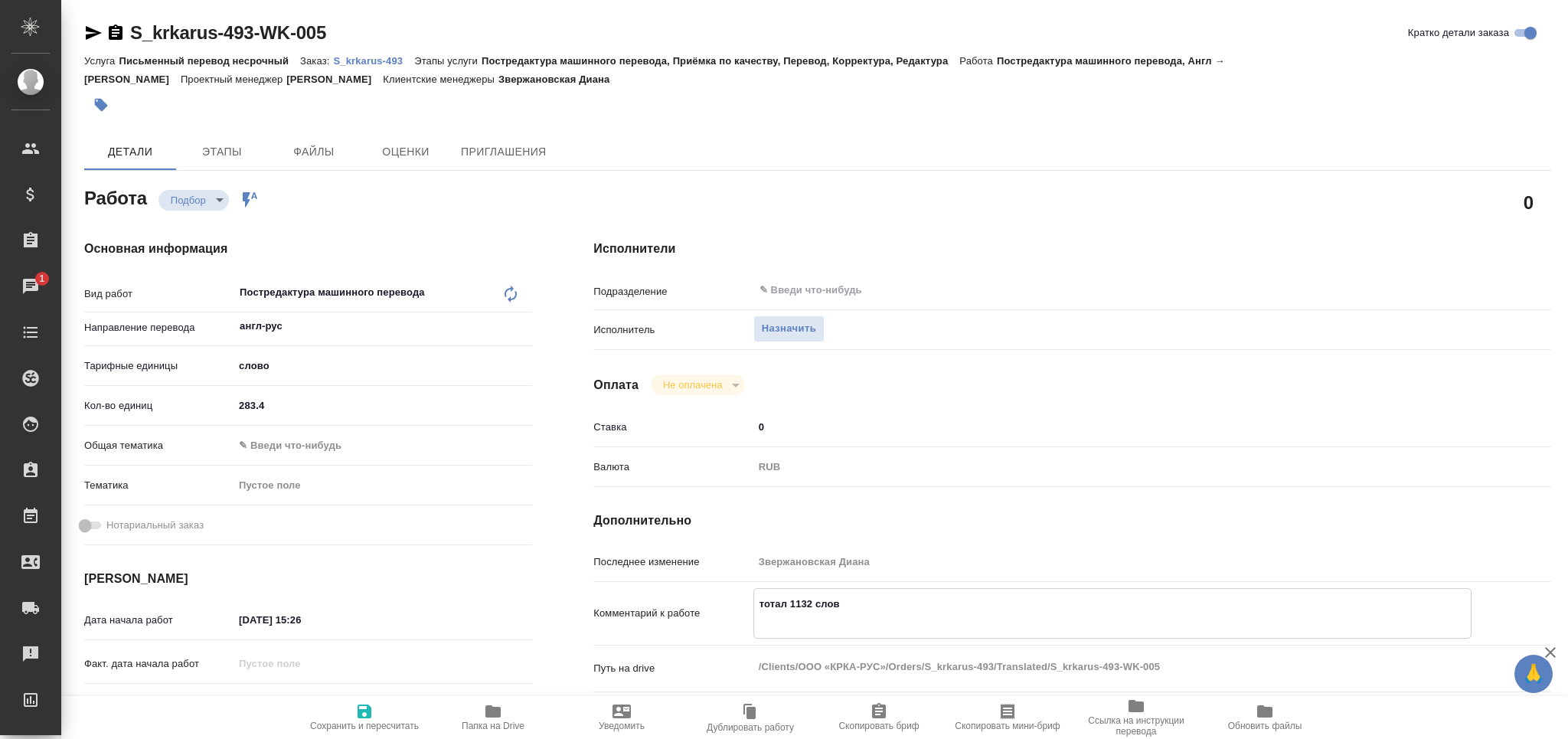
type textarea "x"
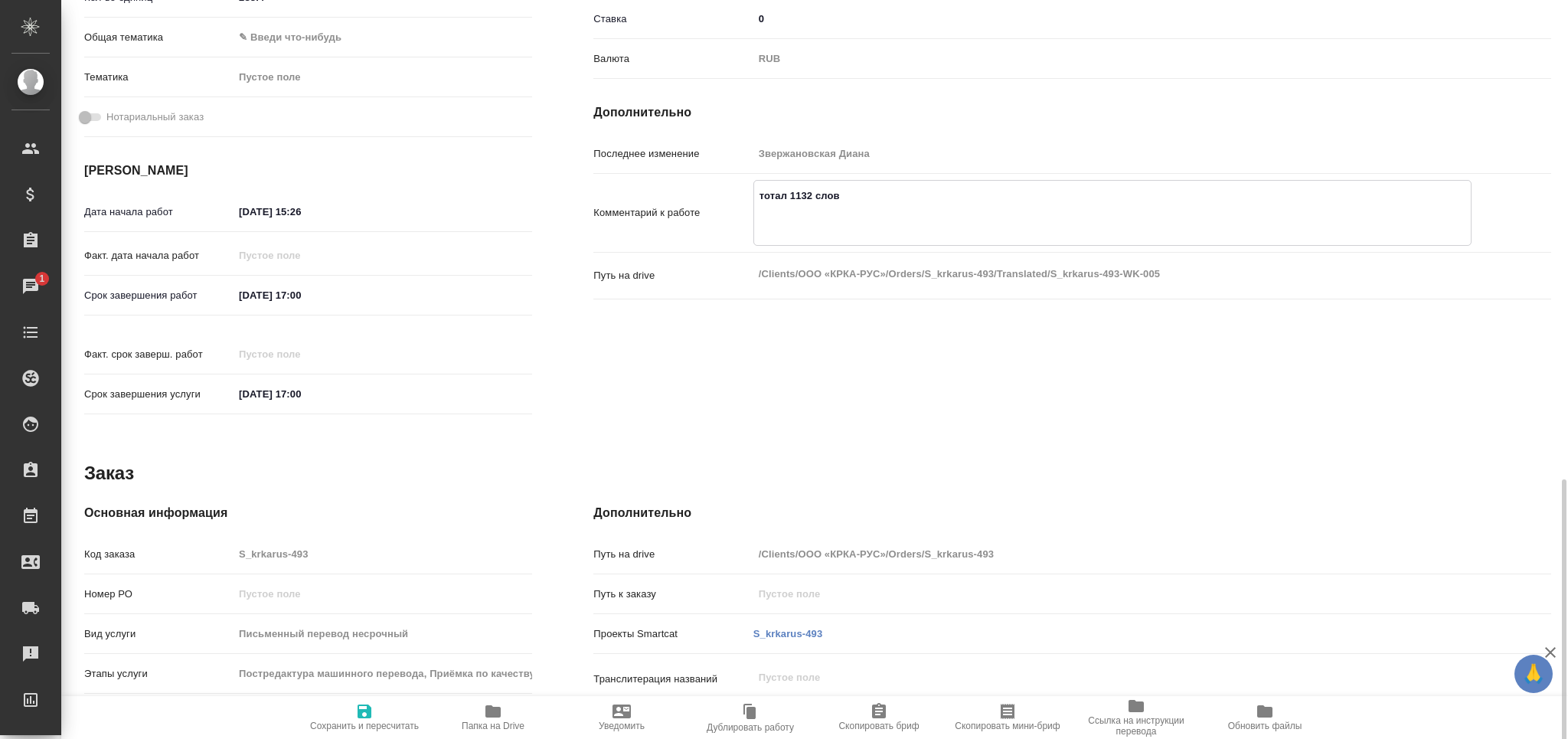
scroll to position [567, 0]
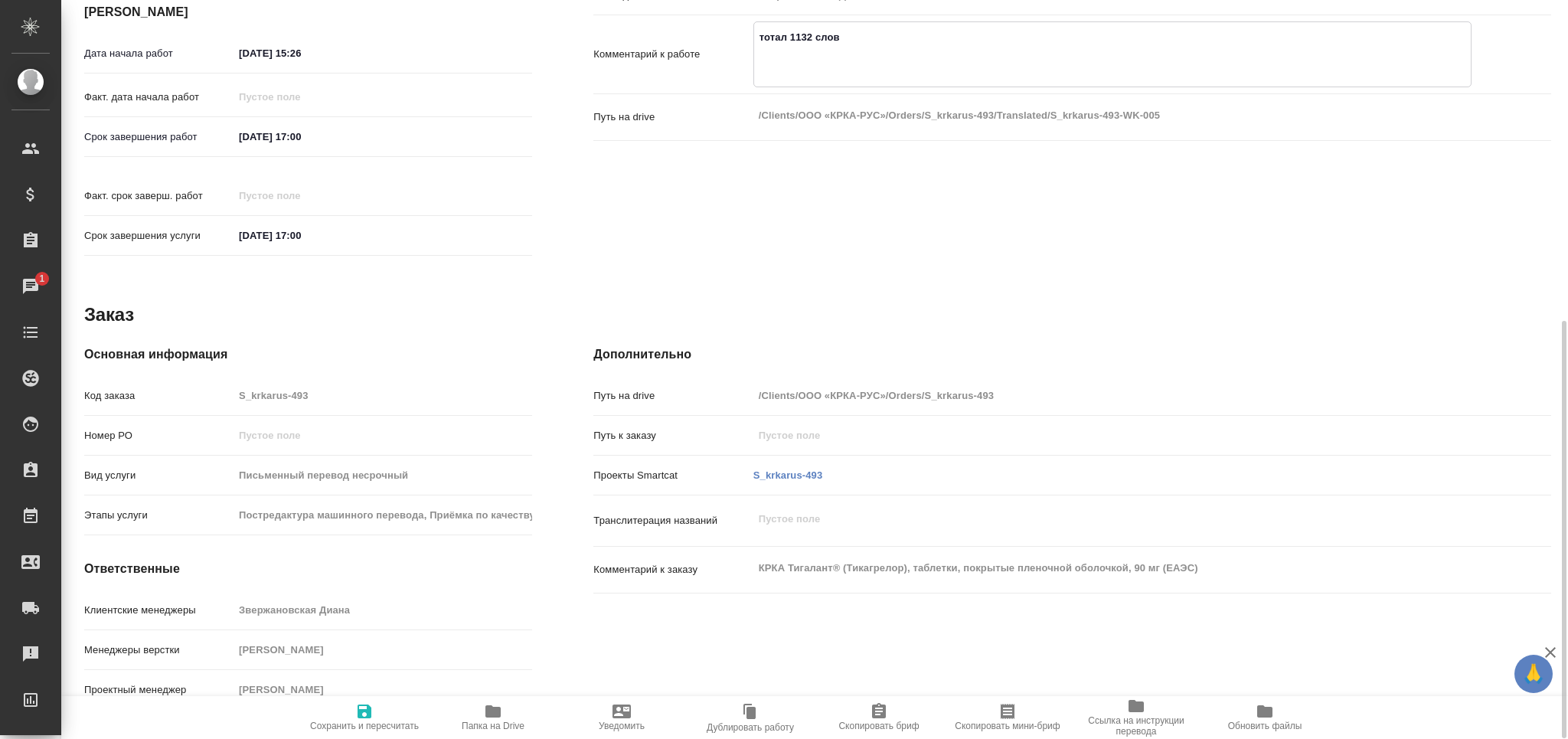
type textarea "тотал 1132 слов"
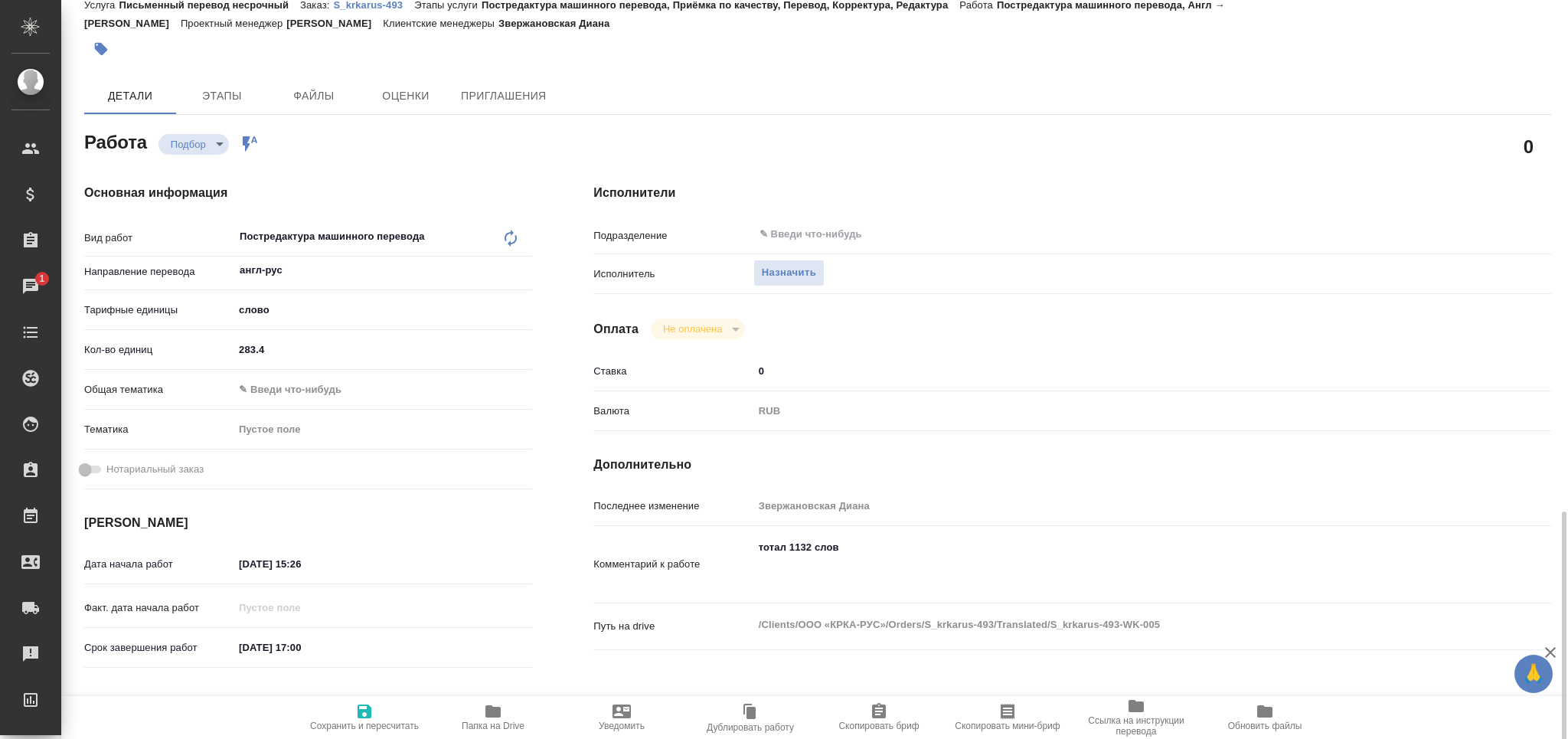
scroll to position [0, 0]
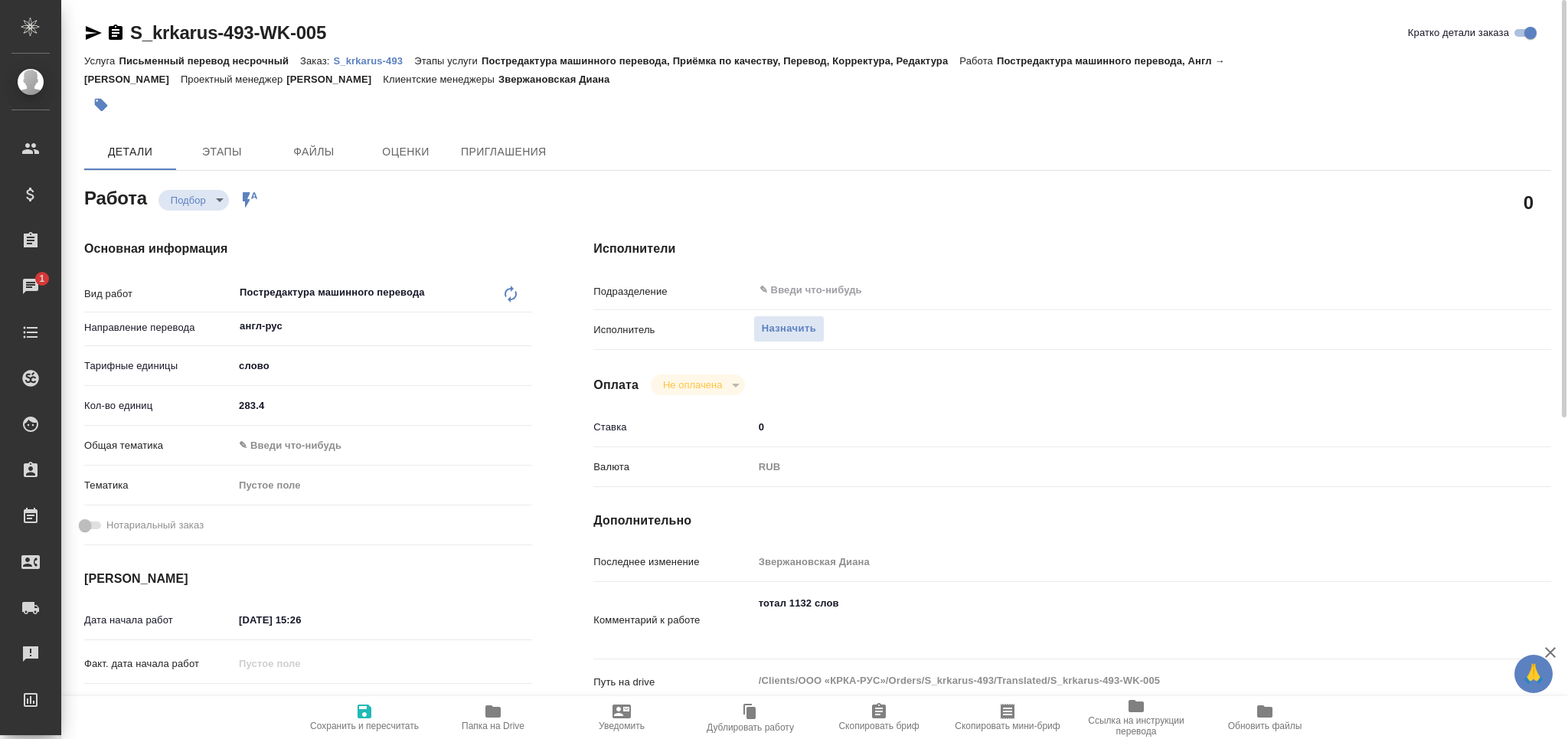
type textarea "x"
click at [791, 645] on textarea "тотал 1132 слов" at bounding box center [1112, 619] width 717 height 57
paste textarea "КРКА Тигалант® (Тикагрелор), таблетки, покрытые пленочной оболочкой, 90 мг (ЕАЭ…"
type textarea "x"
type textarea "тотал 1132 слов КРКА Тигалант® (Тикагрелор), таблетки, покрытые пленочной оболо…"
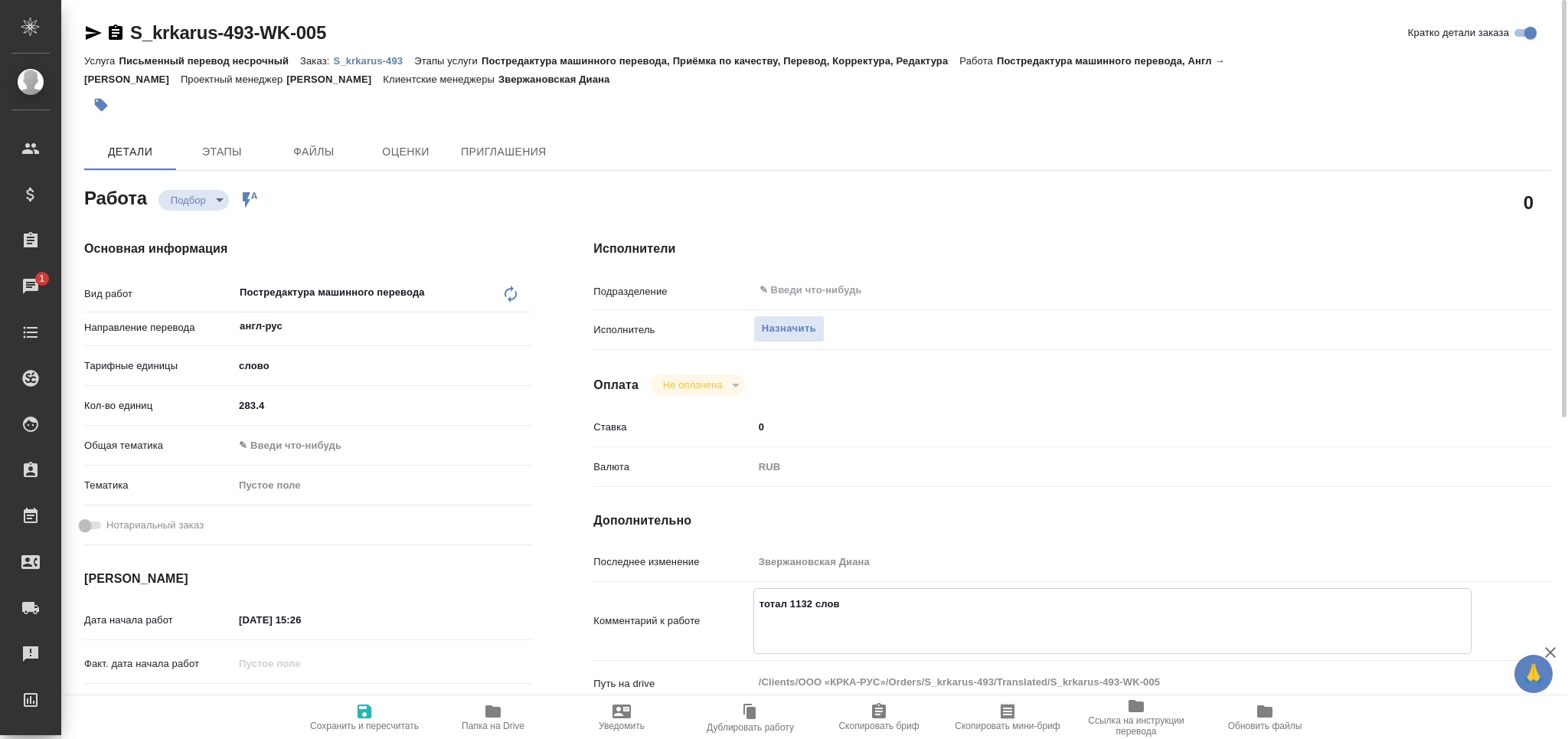
type textarea "x"
type textarea "тотал 1132 слов КРКА Тигалант® (Тикагрелор), таблетки, покрытые пленочной оболо…"
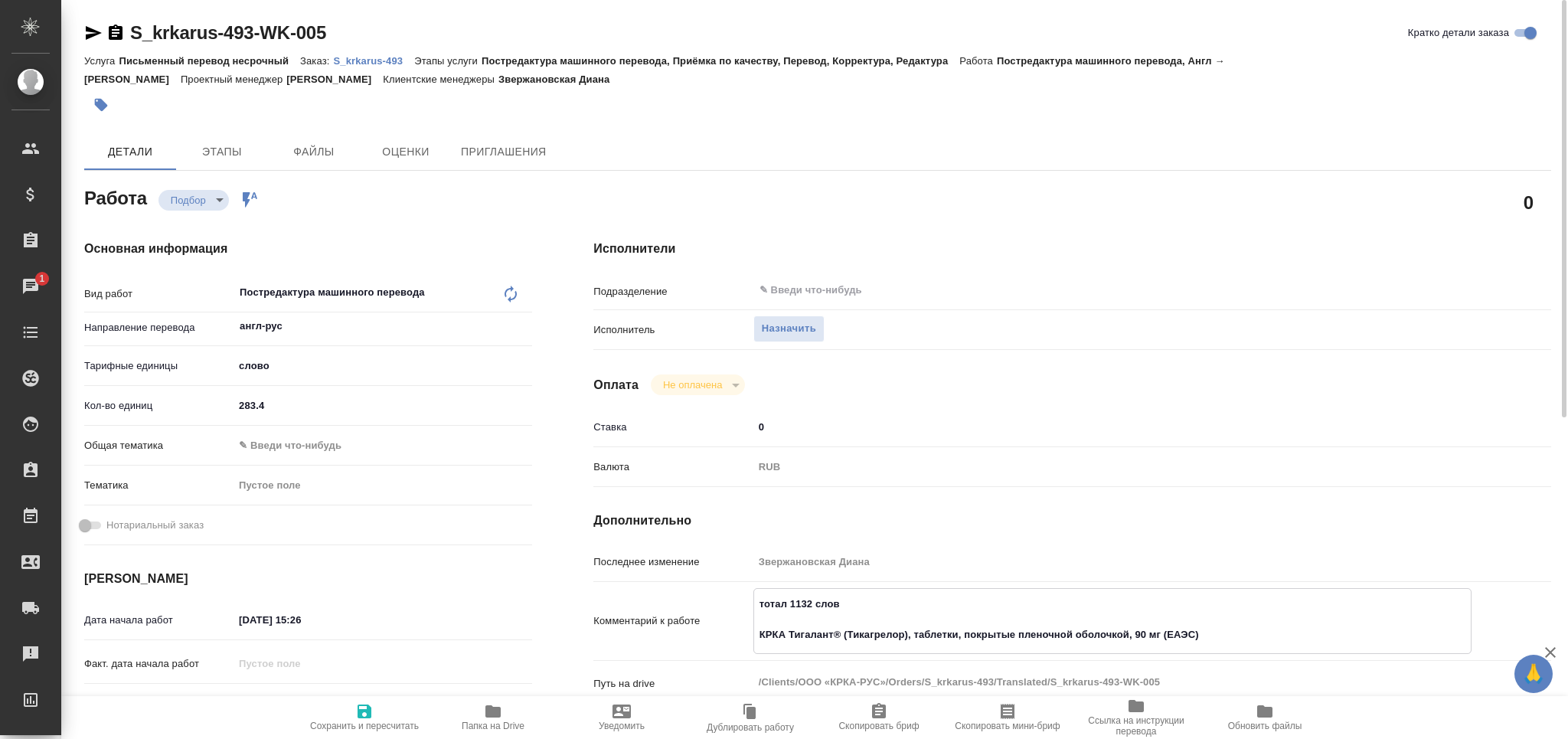
type textarea "x"
click at [360, 717] on icon "button" at bounding box center [364, 711] width 14 height 14
type textarea "x"
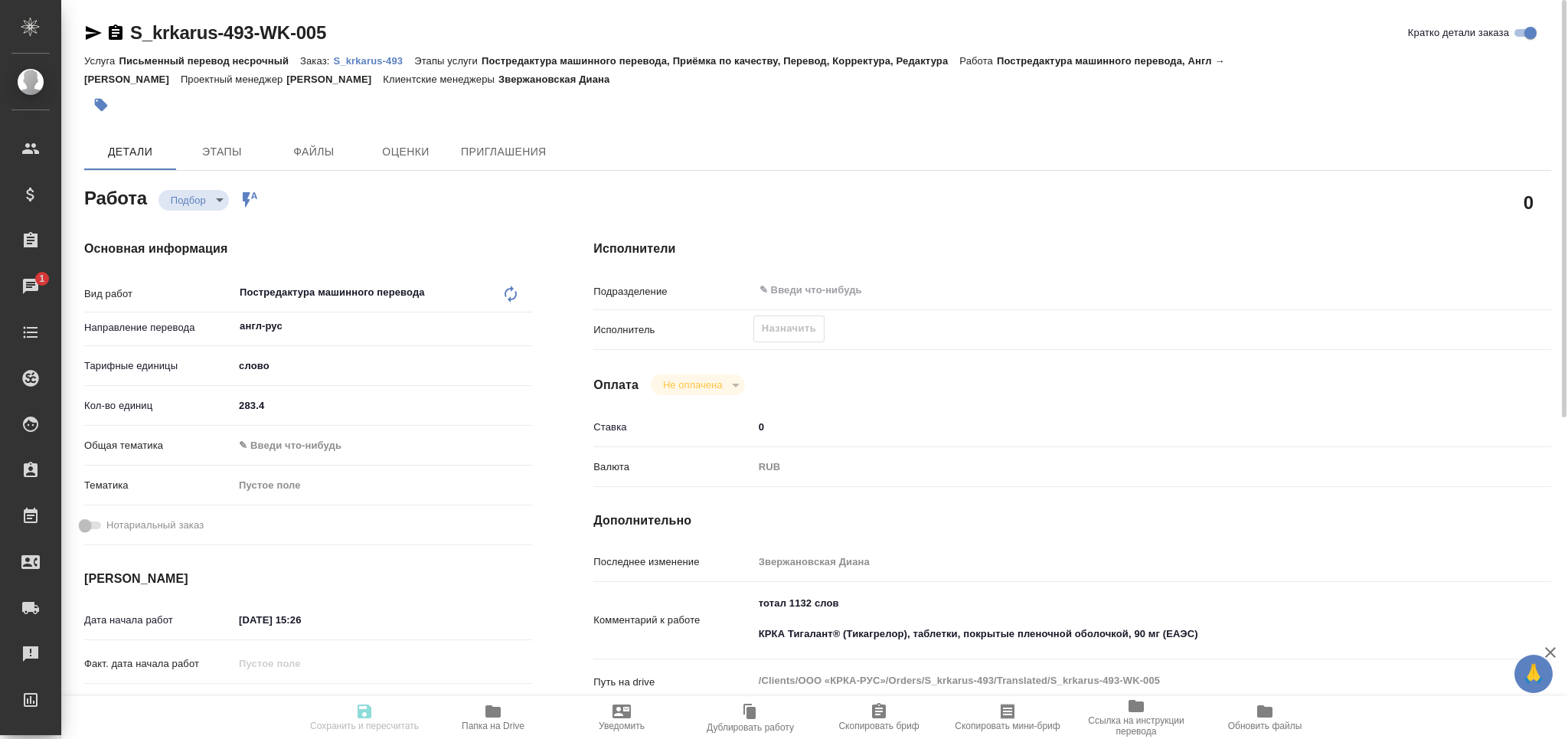
type textarea "x"
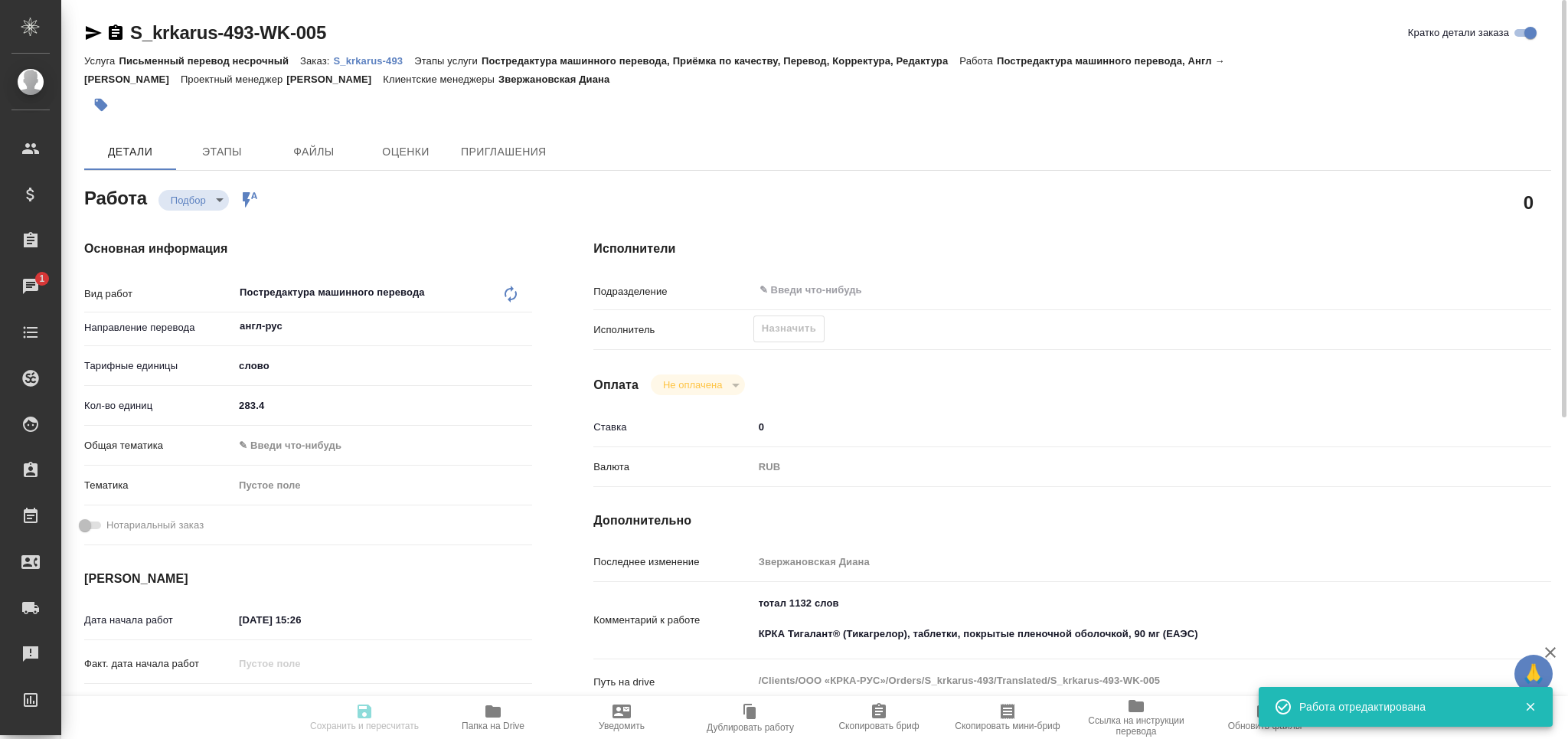
type input "recruiting"
type textarea "Постредактура машинного перевода"
type textarea "x"
type input "англ-рус"
type input "5a8b1489cc6b4906c91bfd90"
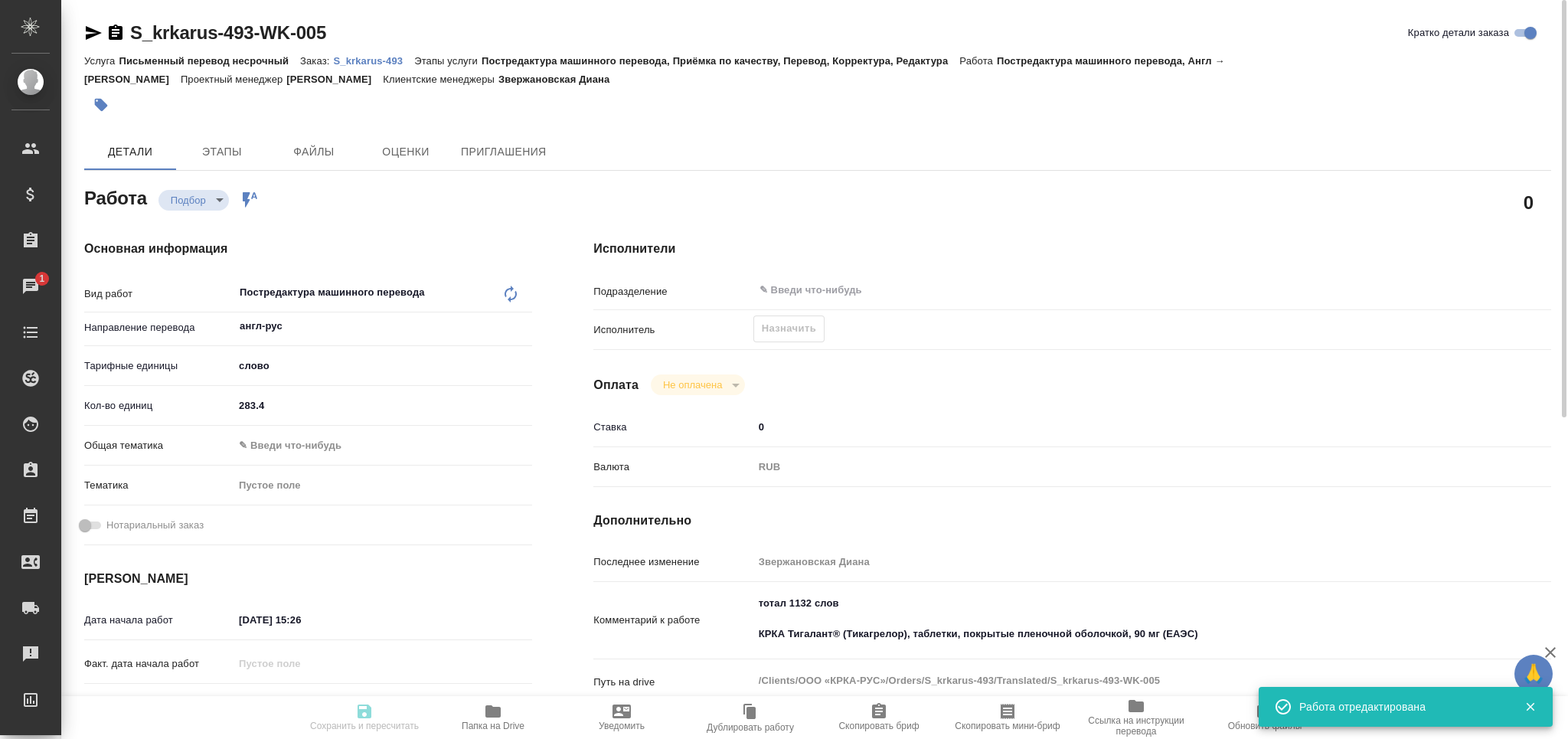
type input "283.4"
type input "10.09.2025 15:26"
type input "[DATE] 17:00"
type input "notPayed"
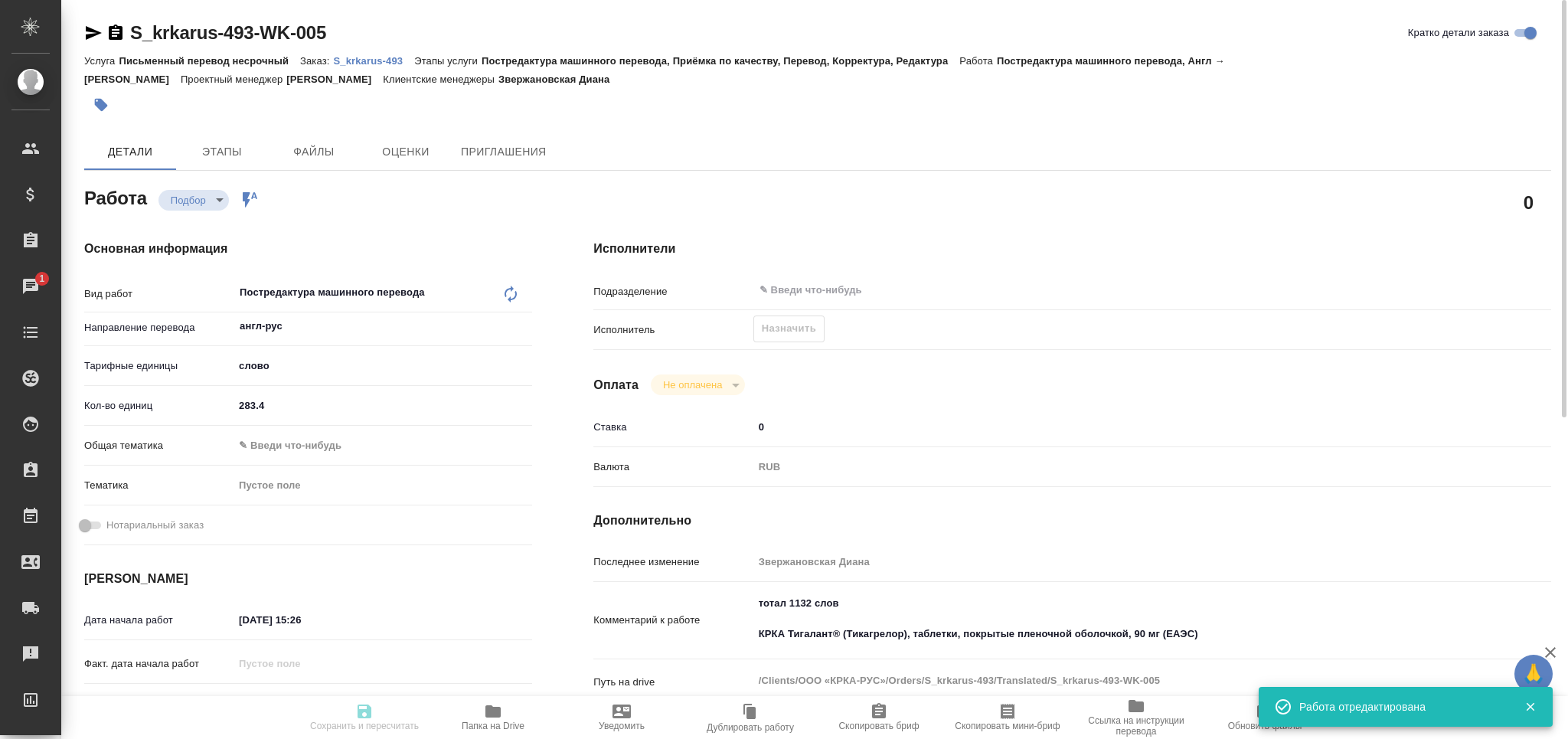
type input "0"
type input "RUB"
type input "[PERSON_NAME]"
type textarea "тотал 1132 слов КРКА Тигалант® (Тикагрелор), таблетки, покрытые пленочной оболо…"
type textarea "x"
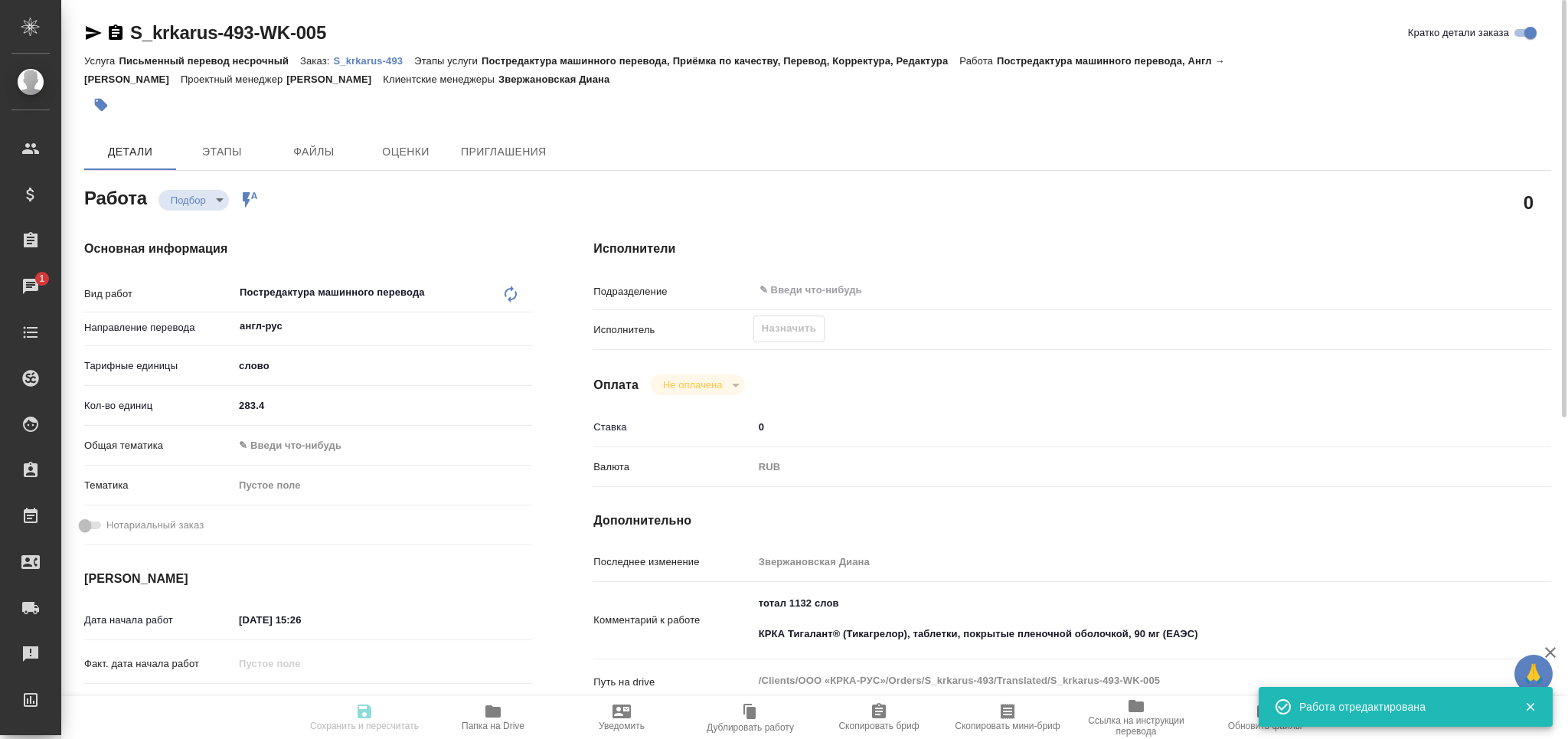
type textarea "/Clients/ООО «КРКА-РУС»/Orders/S_krkarus-493/Translated/S_krkarus-493-WK-005"
type textarea "x"
type input "S_krkarus-493"
type input "Письменный перевод несрочный"
type input "Постредактура машинного перевода, Приёмка по качеству, Перевод, Корректура, Ред…"
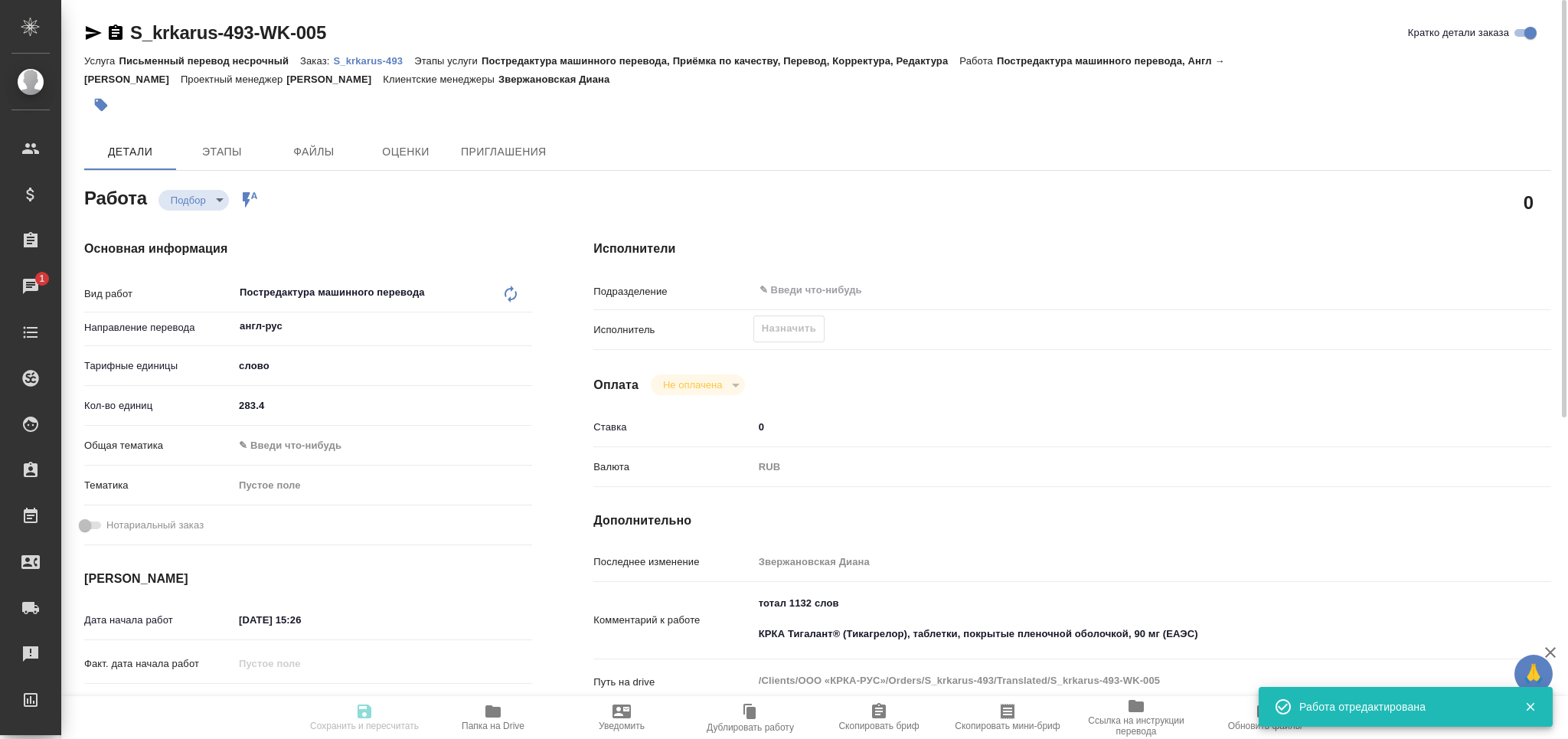
type input "Звержановская Диана"
type input "[PERSON_NAME]"
type input "/Clients/ООО «КРКА-РУС»/Orders/S_krkarus-493"
type textarea "x"
type textarea "КРКА Тигалант® (Тикагрелор), таблетки, покрытые пленочной оболочкой, 90 мг (ЕАЭ…"
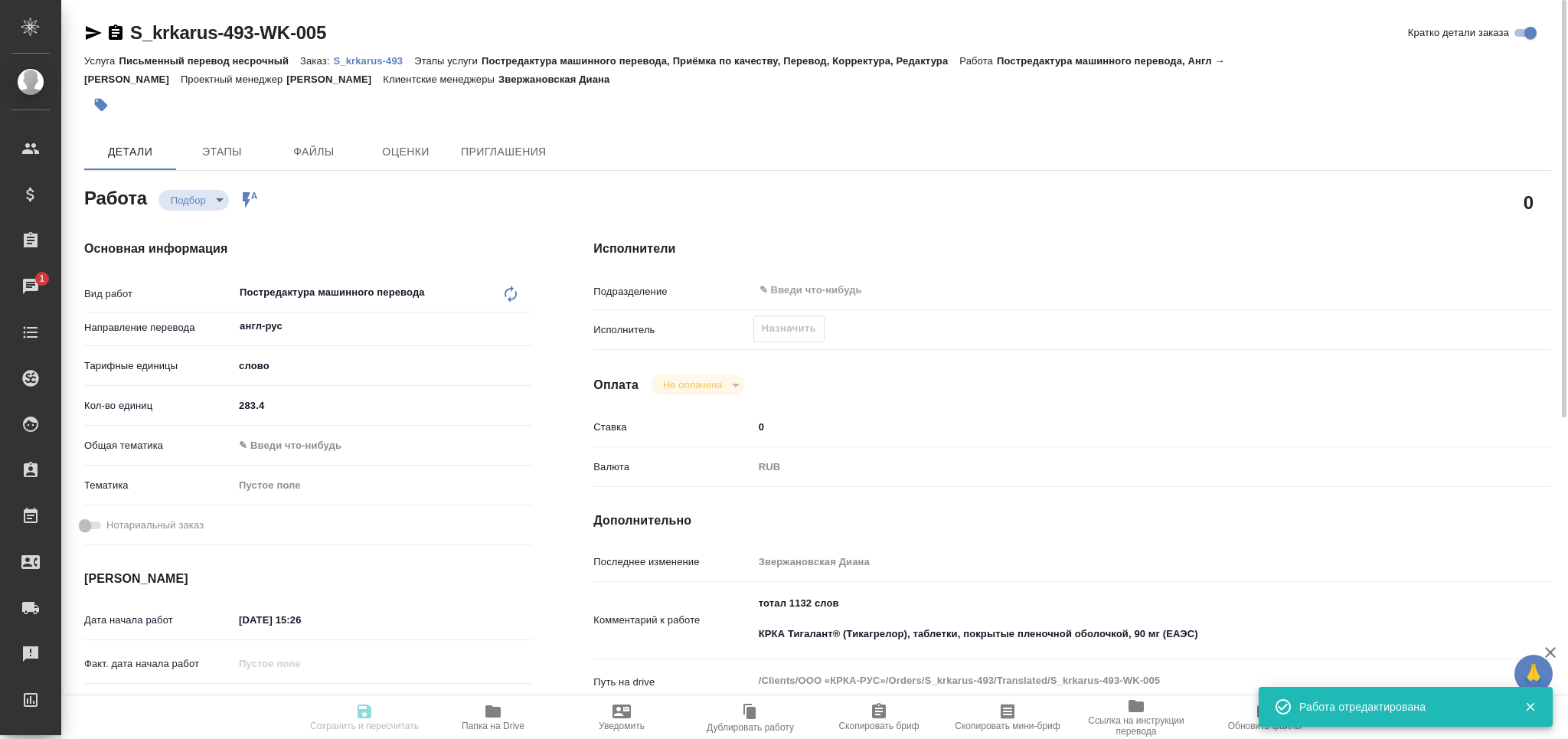
type textarea "x"
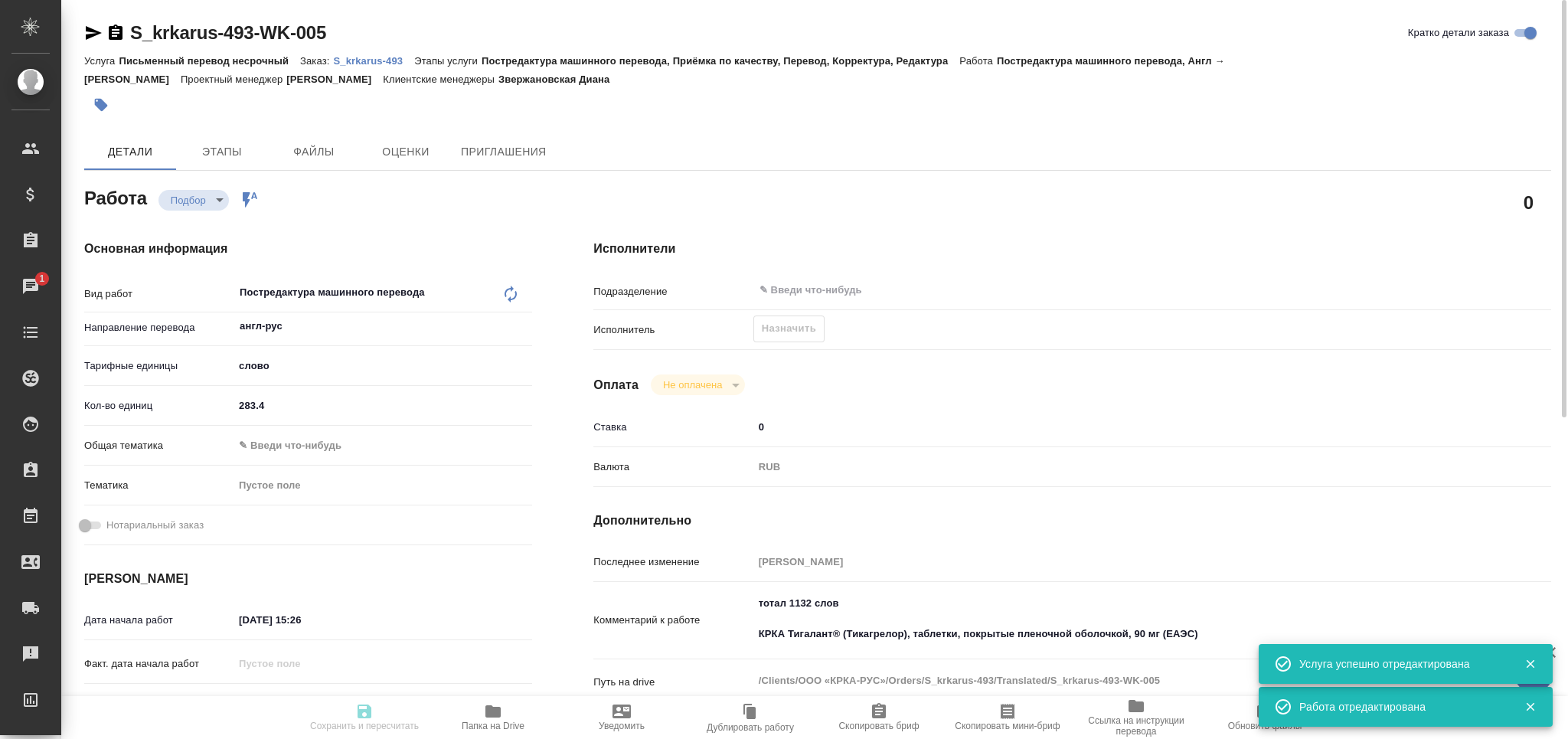
type textarea "x"
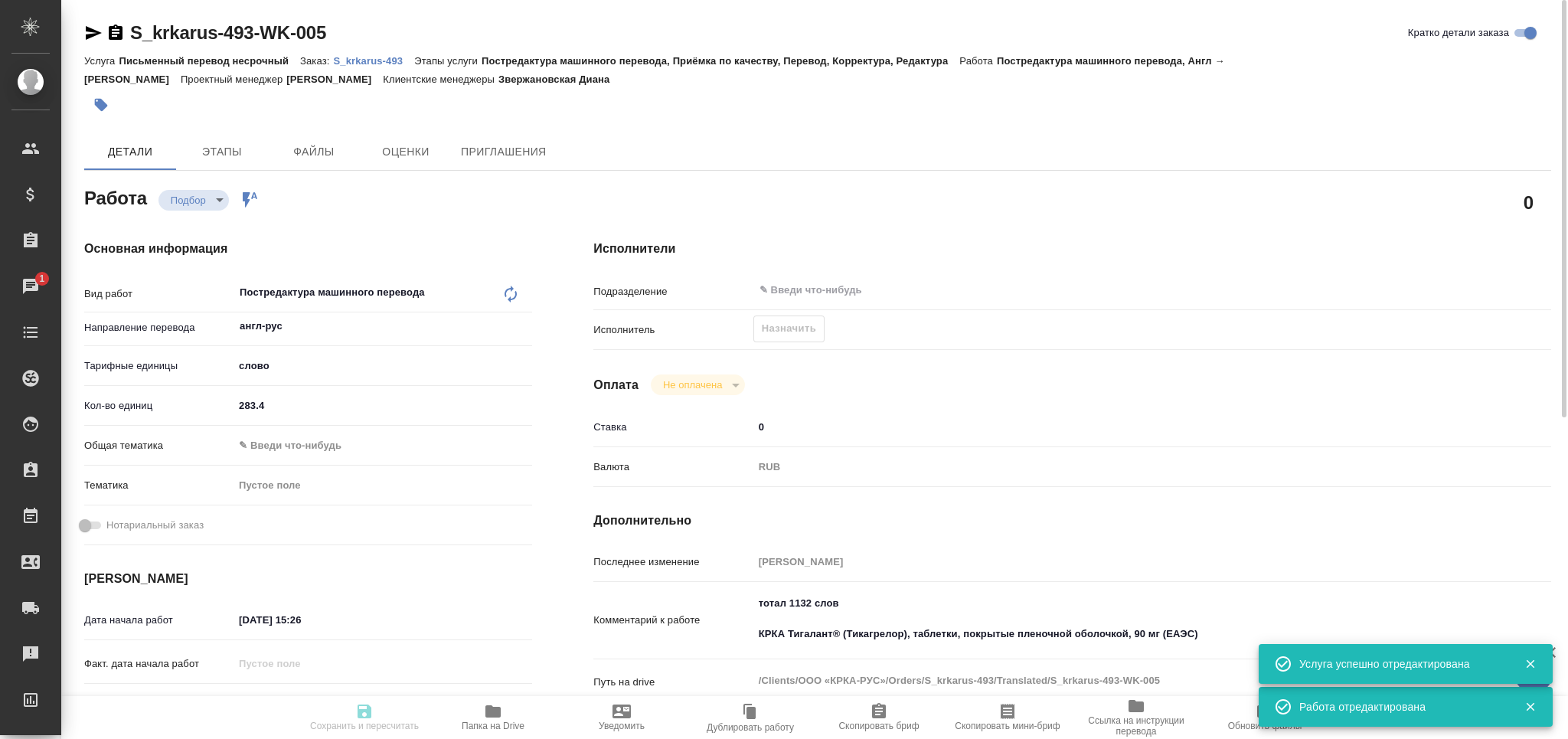
type textarea "x"
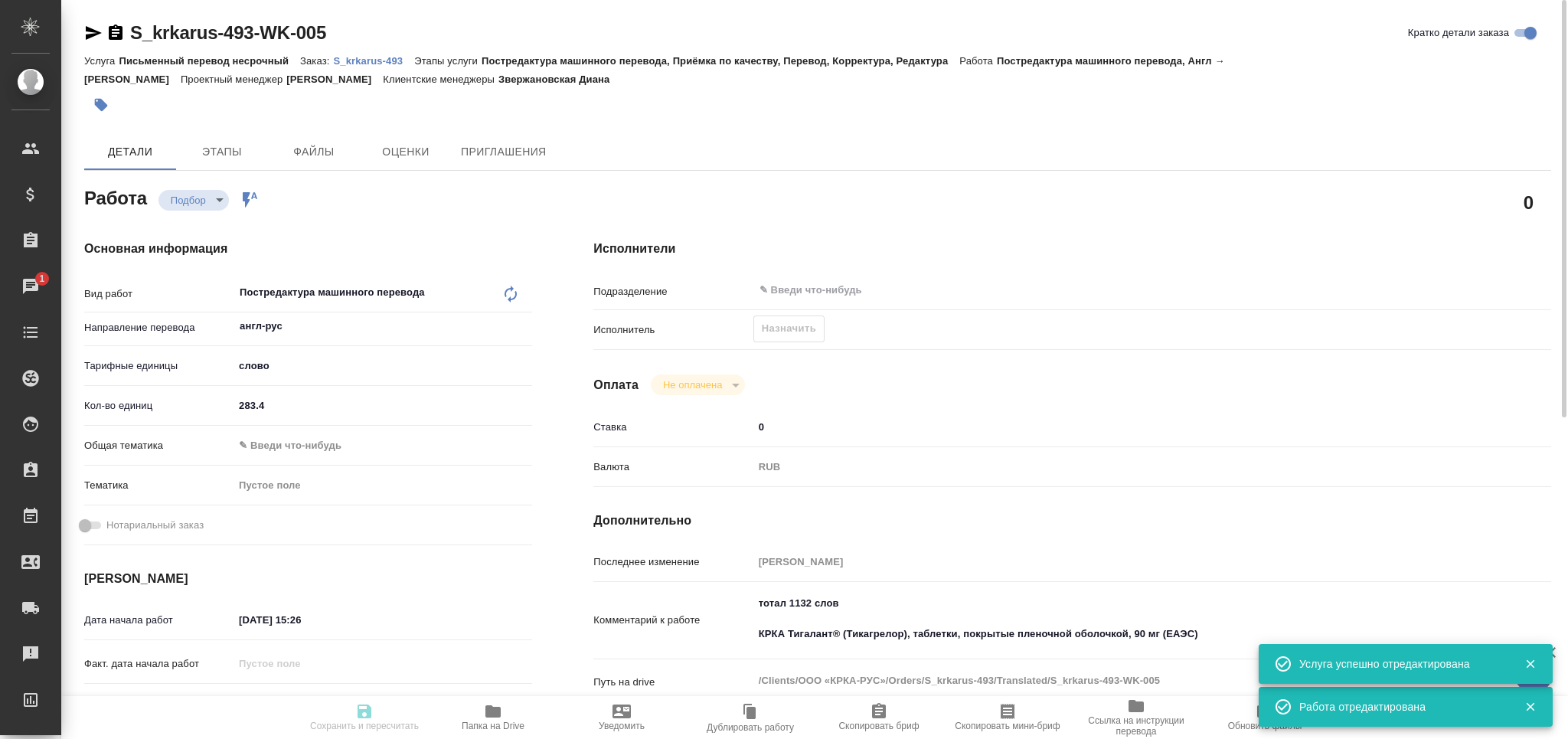
type textarea "x"
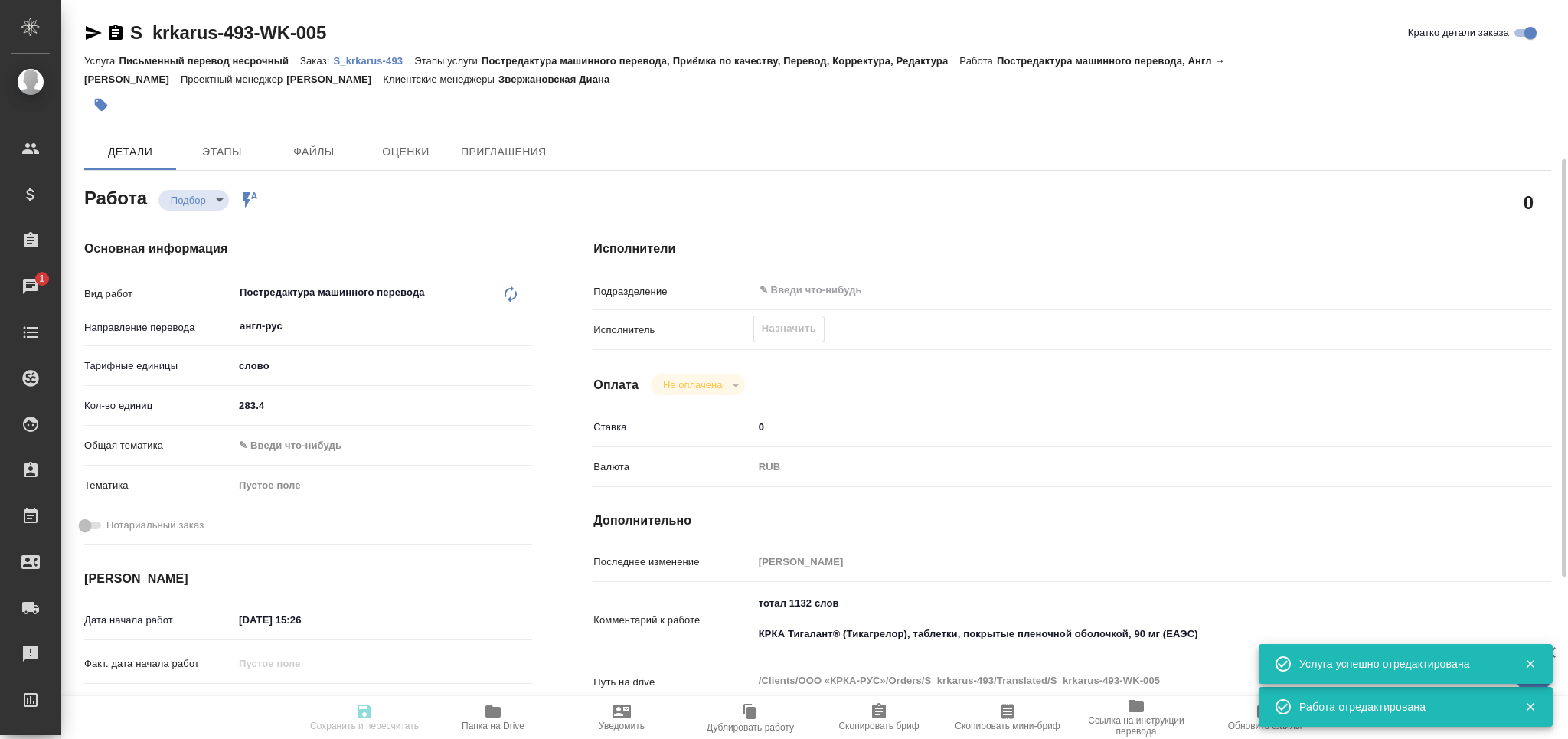
type textarea "x"
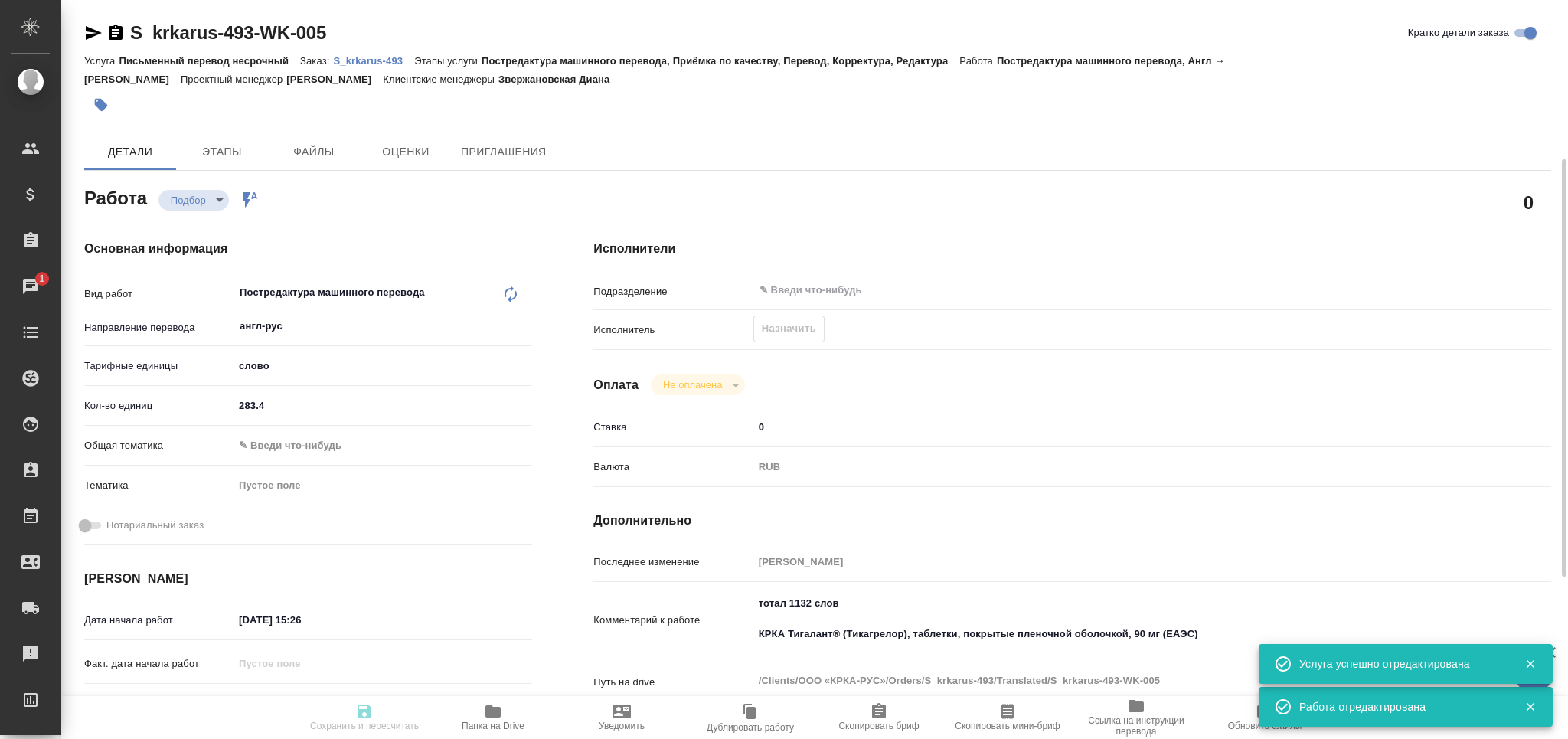
scroll to position [306, 0]
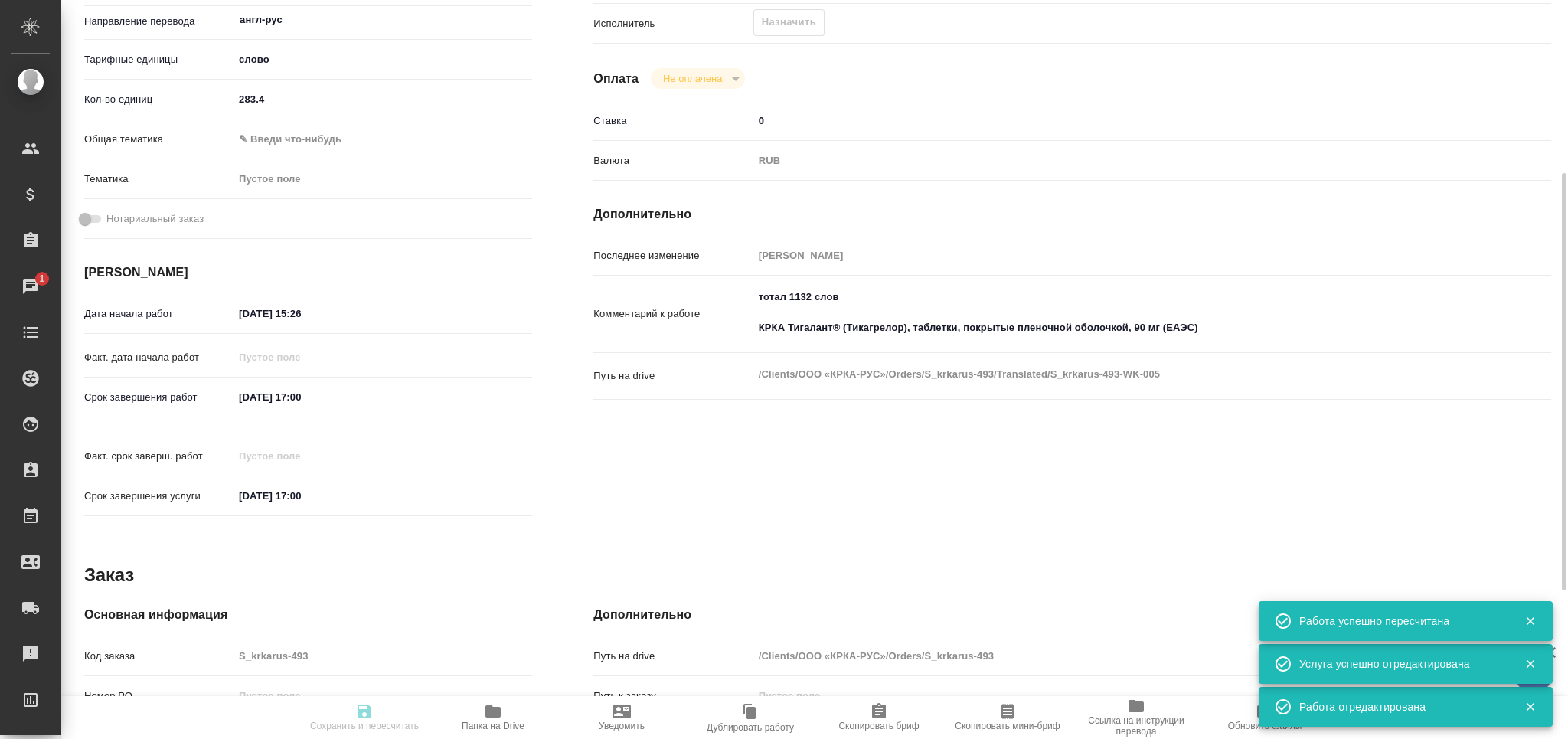
type input "recruiting"
type textarea "Постредактура машинного перевода"
type textarea "x"
type input "англ-рус"
type input "5a8b1489cc6b4906c91bfd90"
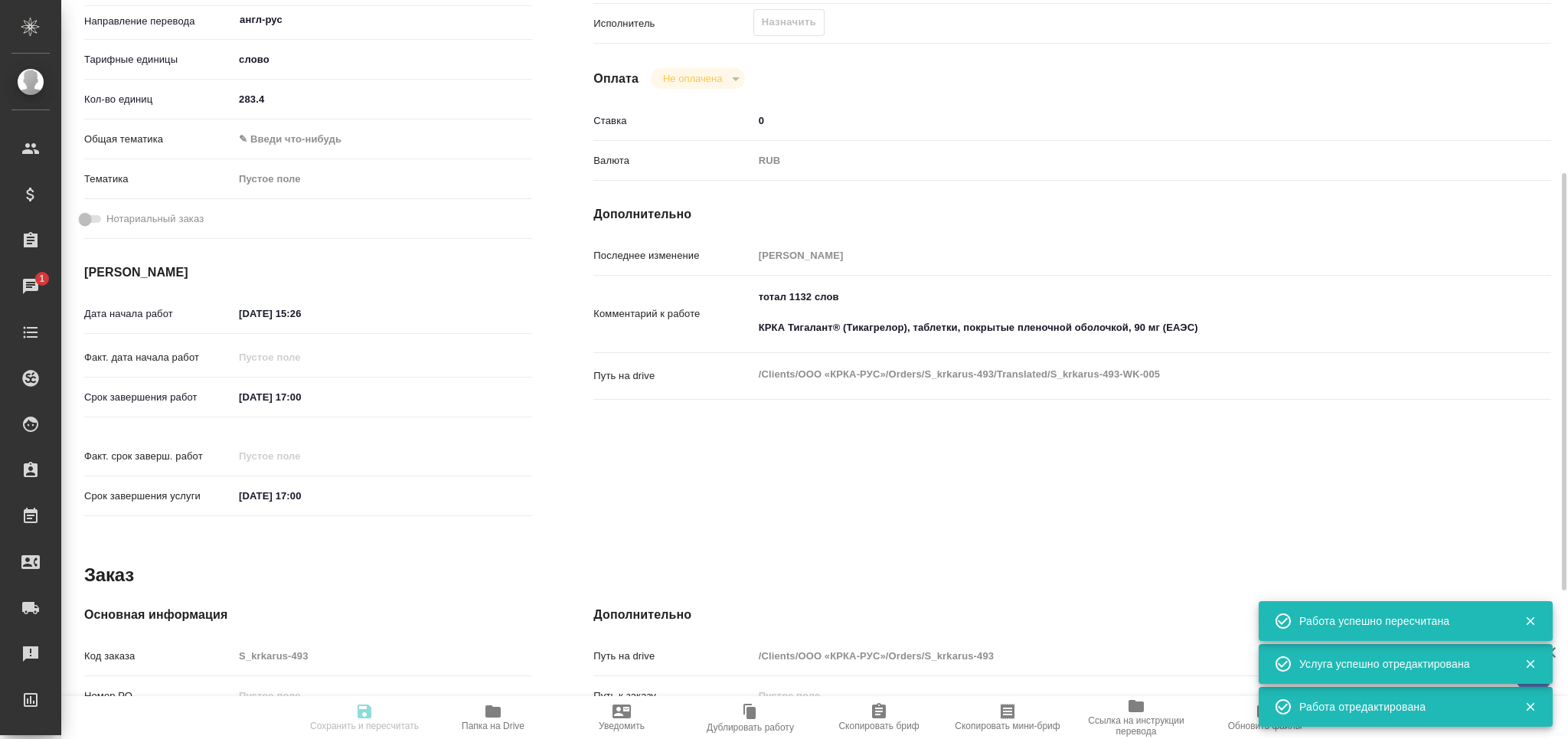
type input "283.4"
type input "10.09.2025 15:26"
type input "[DATE] 17:00"
type input "notPayed"
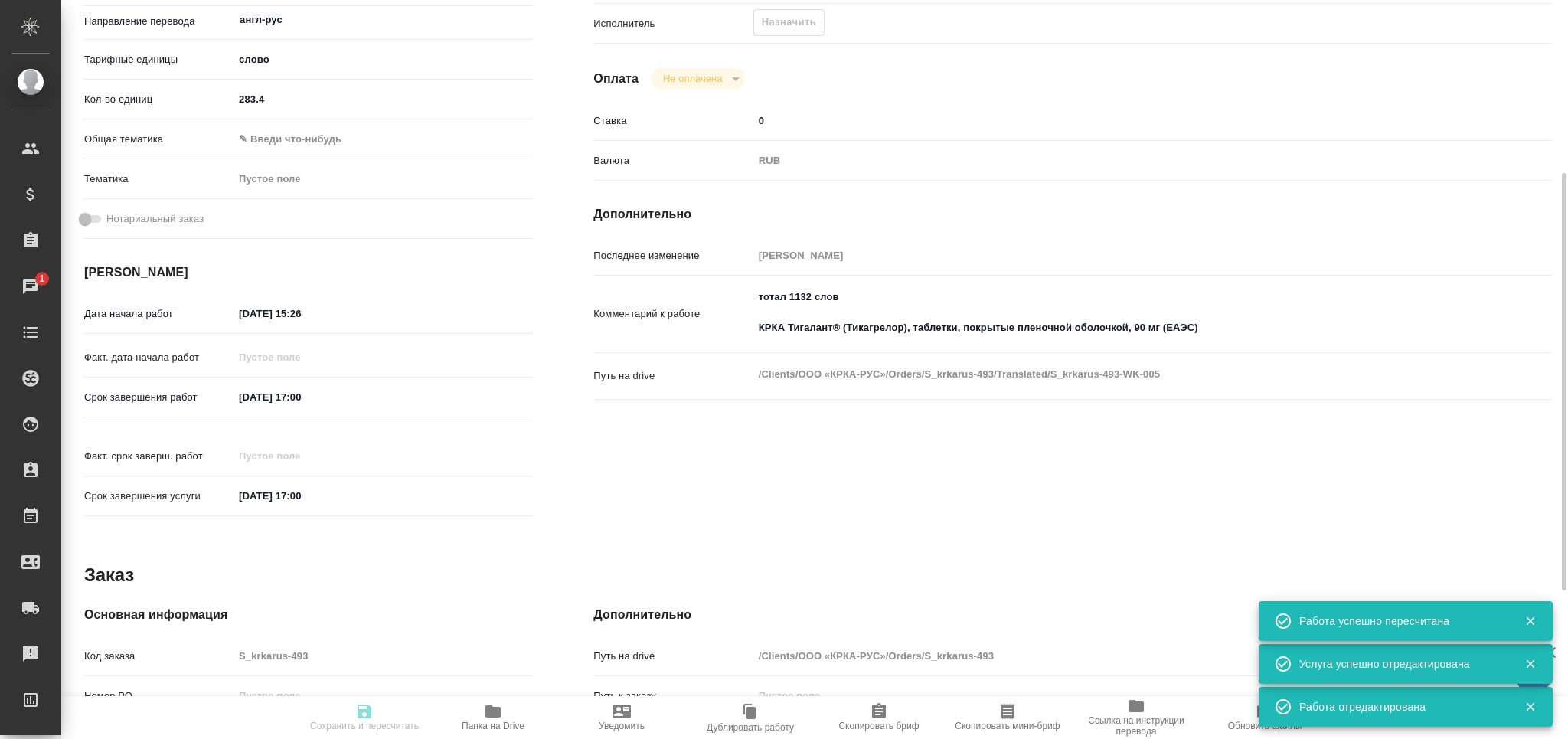
type input "0"
type input "RUB"
drag, startPoint x: 310, startPoint y: 321, endPoint x: 298, endPoint y: 321, distance: 12.0
click at [298, 321] on input "10.09.2025 15:26" at bounding box center [300, 313] width 134 height 22
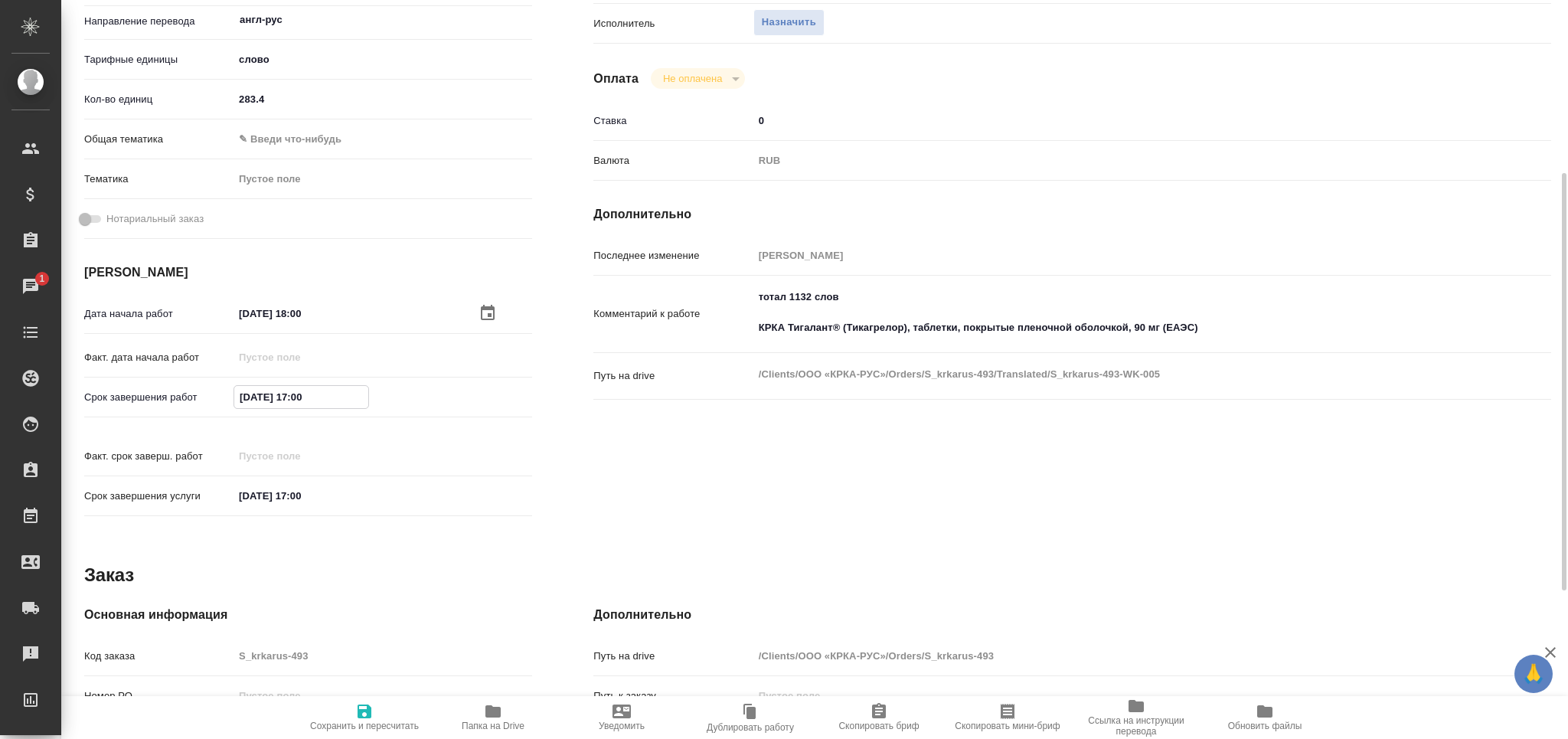
click at [298, 398] on input "[DATE] 17:00" at bounding box center [300, 397] width 134 height 22
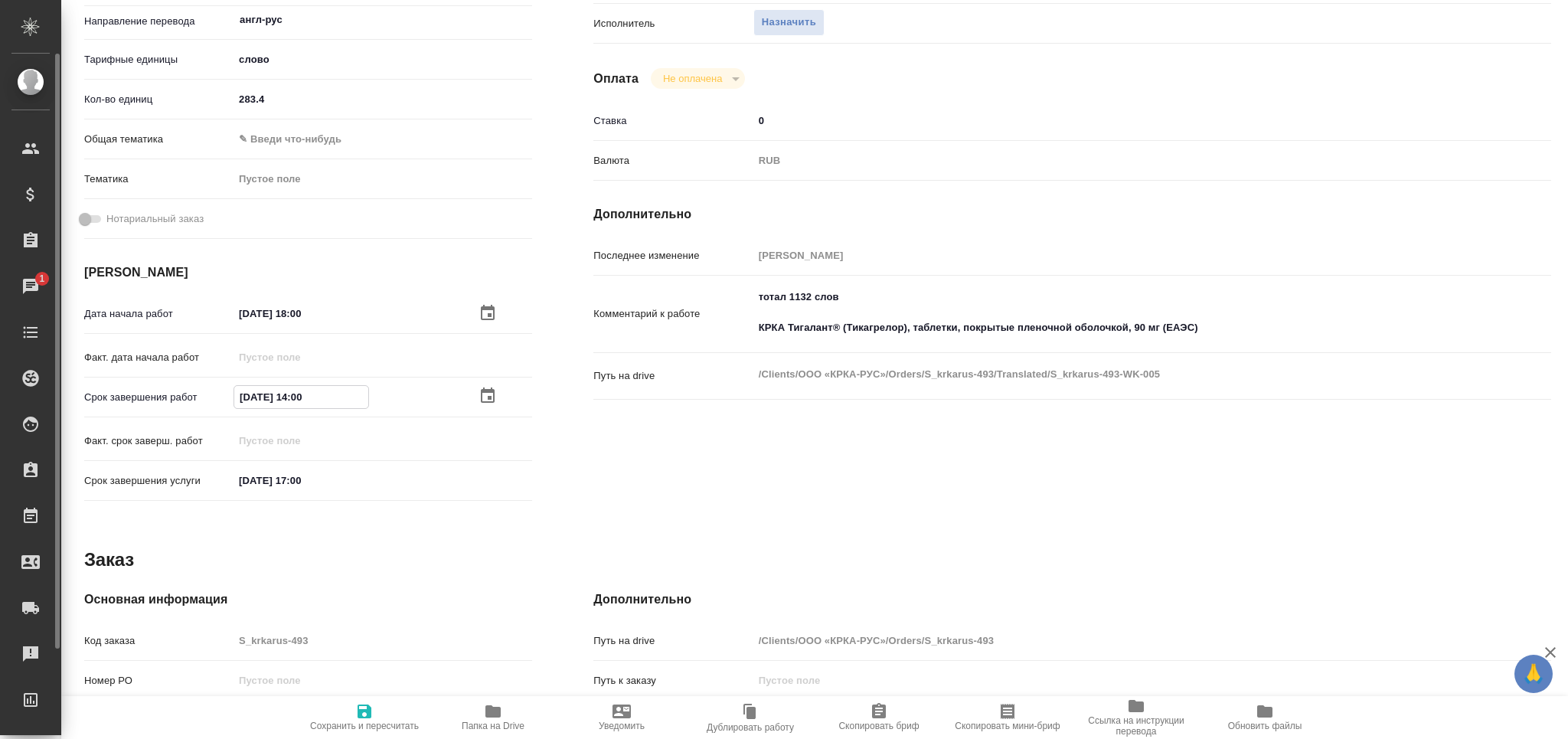
drag, startPoint x: 322, startPoint y: 395, endPoint x: 2, endPoint y: 395, distance: 320.0
click at [2, 395] on div ".cls-1 fill:#fff; AWATERA Grabko Mariya Клиенты Спецификации Заказы 1 Чаты Todo…" at bounding box center [784, 370] width 1568 height 739
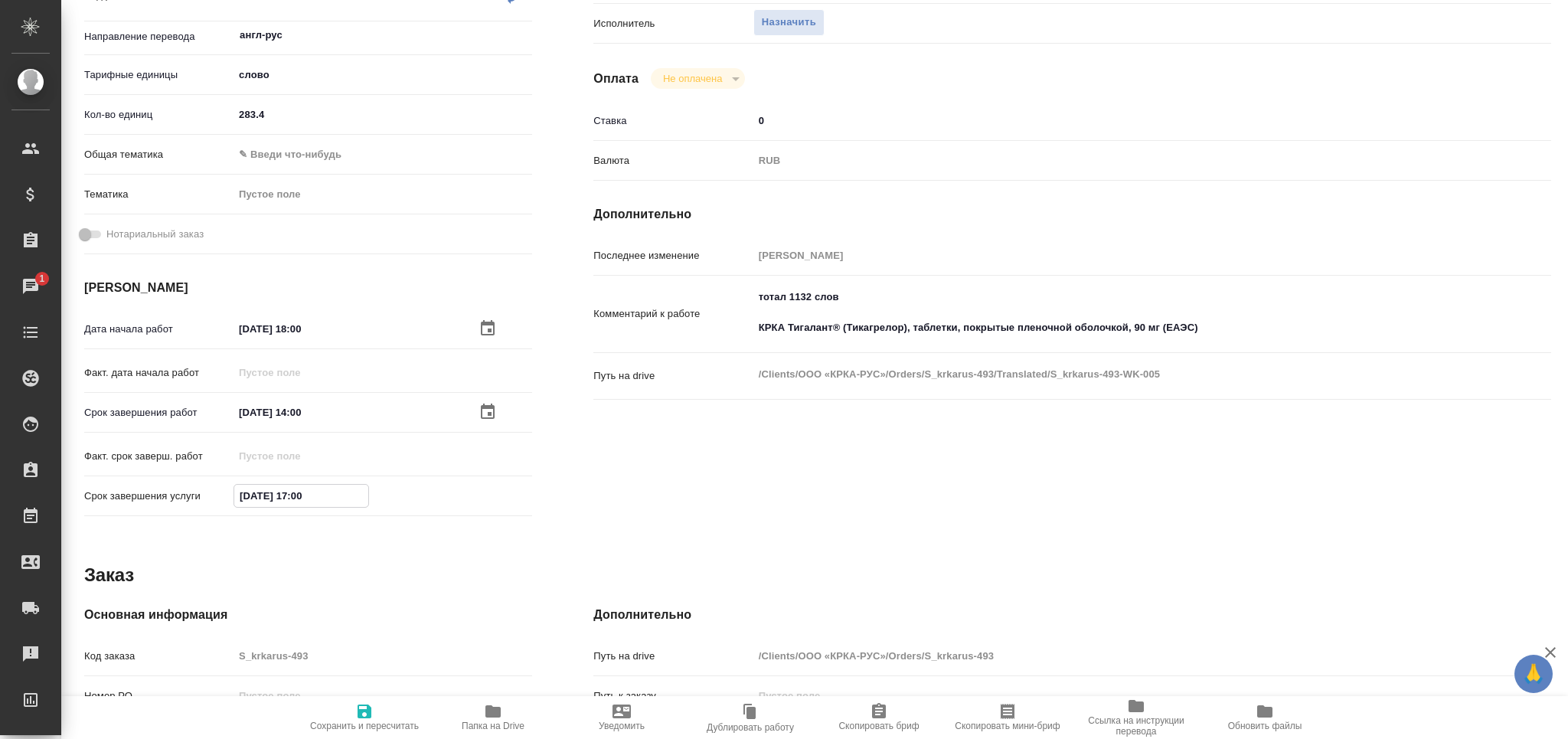
drag, startPoint x: 216, startPoint y: 500, endPoint x: 140, endPoint y: 505, distance: 76.2
click at [135, 500] on div "Срок завершения услуги 11.09.2025 17:00" at bounding box center [308, 496] width 448 height 27
paste input "4"
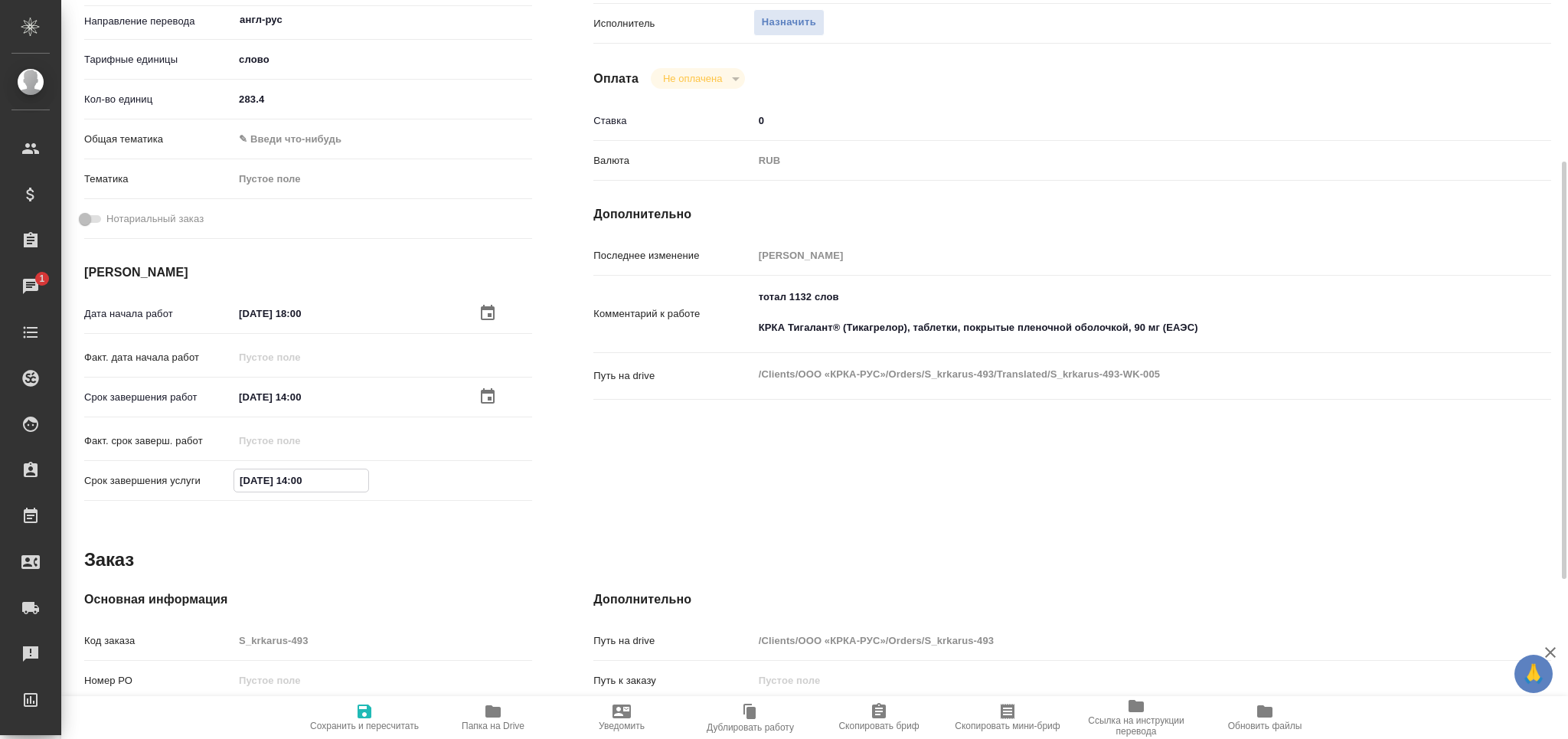
scroll to position [298, 0]
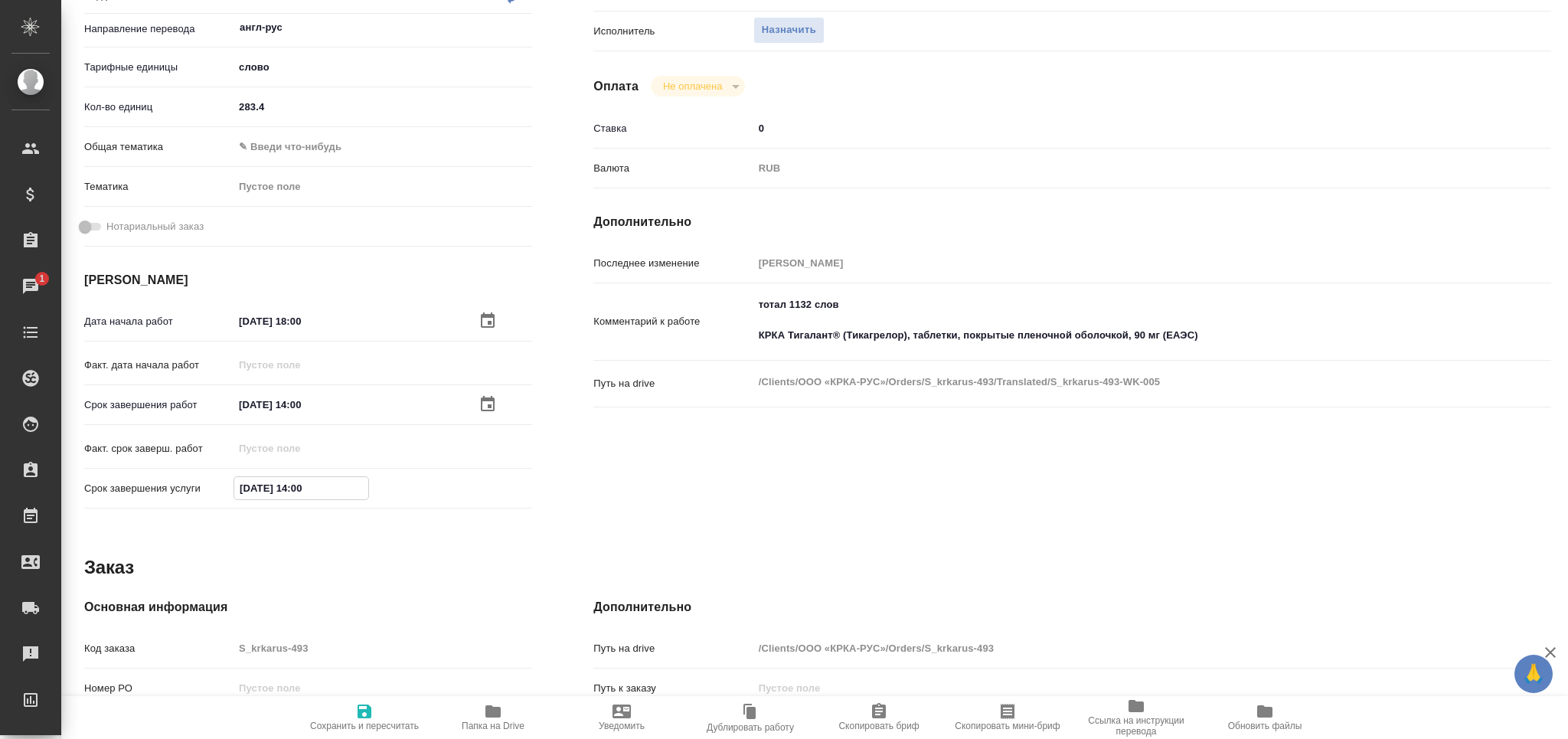
click at [360, 719] on icon "button" at bounding box center [365, 711] width 19 height 19
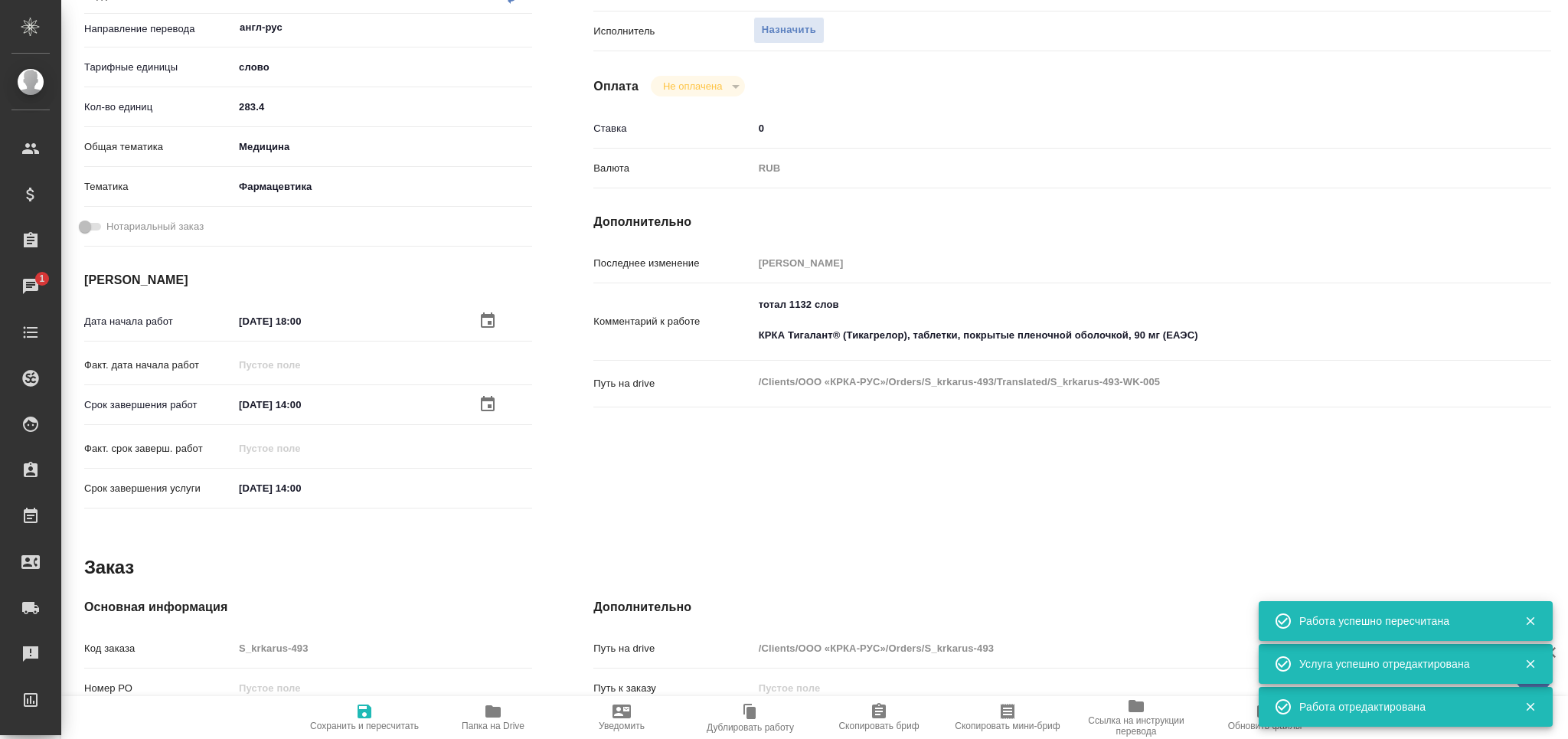
click at [1024, 723] on span "Скопировать мини-бриф" at bounding box center [1008, 725] width 105 height 10
drag, startPoint x: 995, startPoint y: 310, endPoint x: 711, endPoint y: 297, distance: 284.3
click at [711, 297] on div "Комментарий к работе тотал 1132 слов КРКА Тигалант® (Тикагрелор), таблетки, пок…" at bounding box center [1072, 322] width 958 height 65
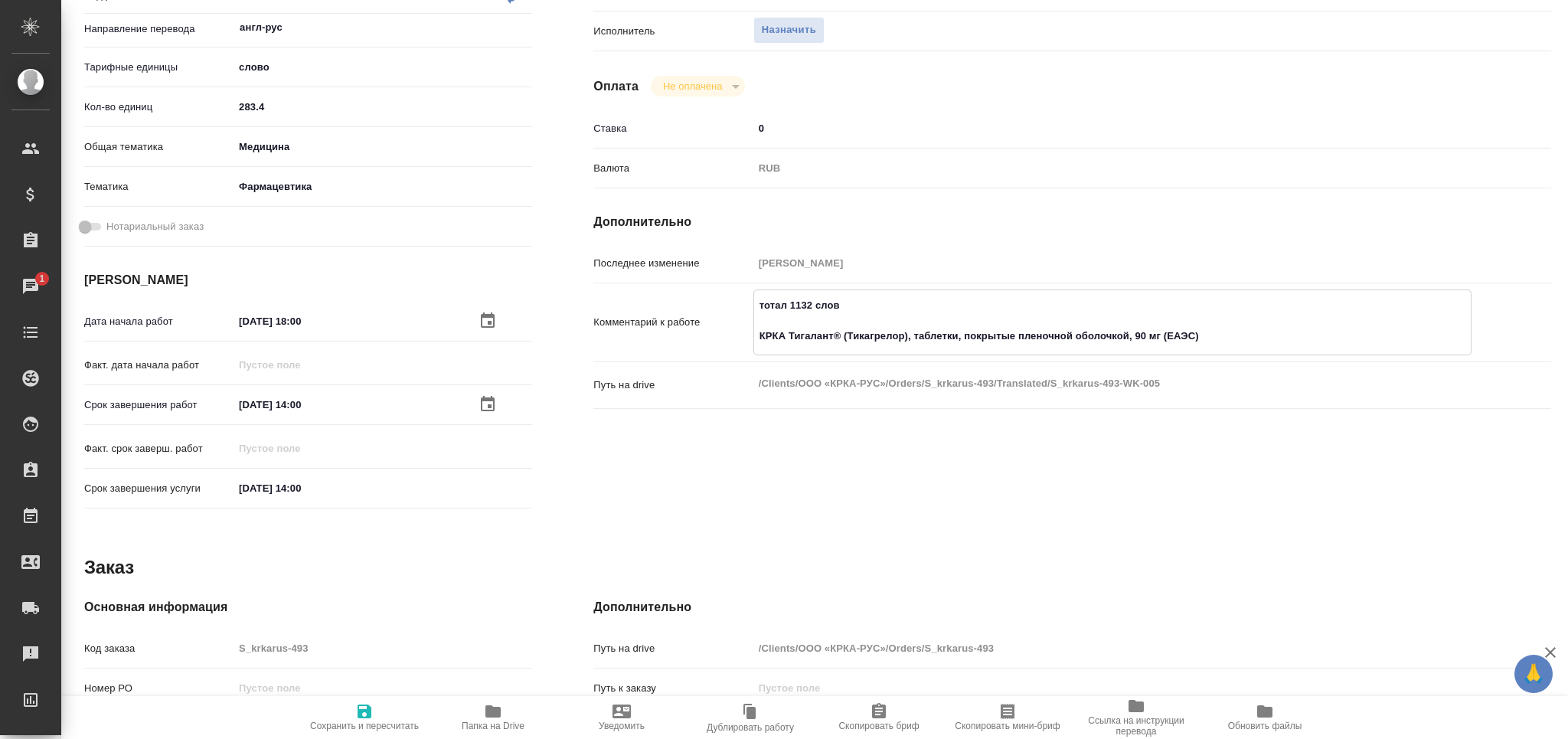
scroll to position [0, 0]
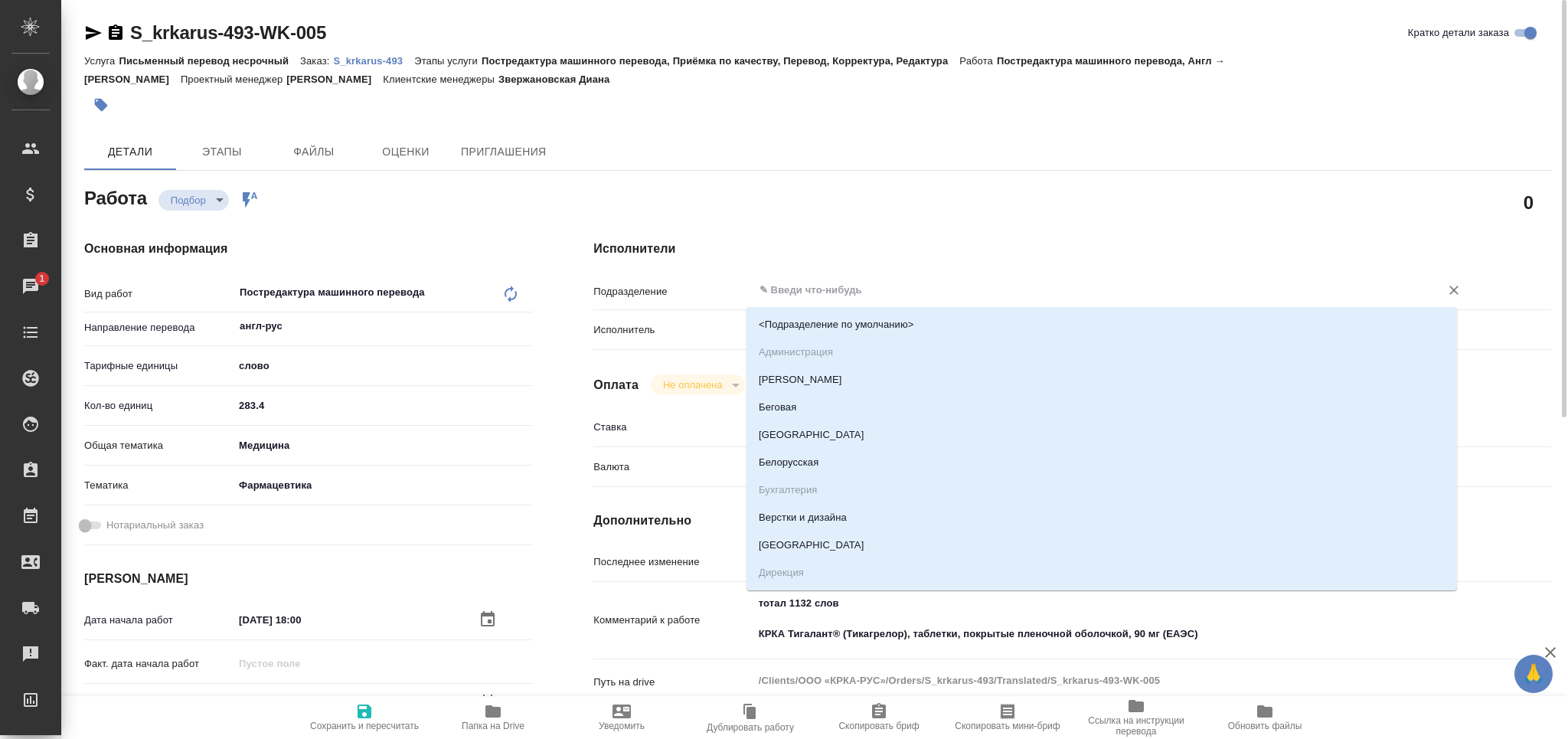
click at [827, 285] on input "text" at bounding box center [1086, 290] width 658 height 19
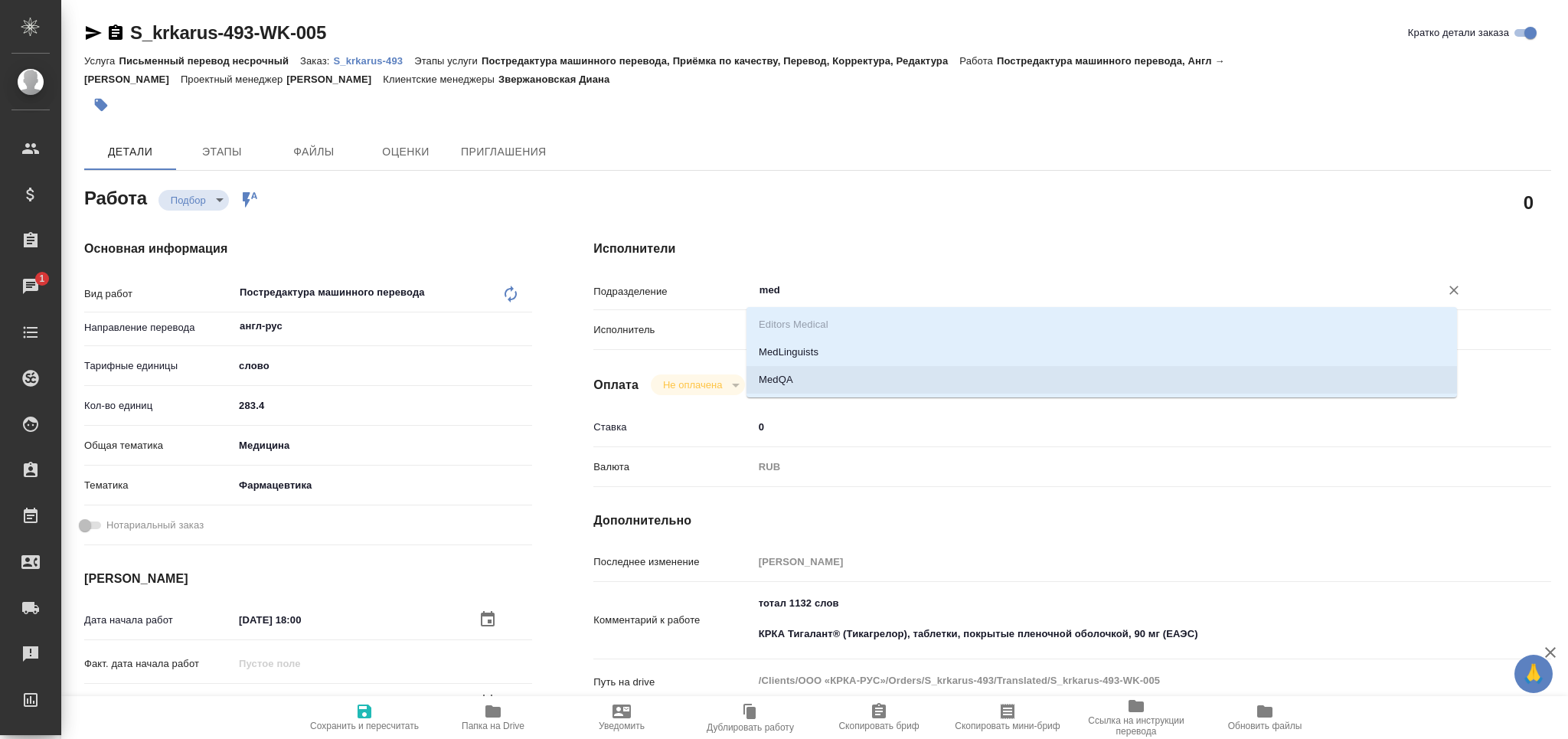
click at [803, 384] on li "MedQA" at bounding box center [1101, 379] width 710 height 27
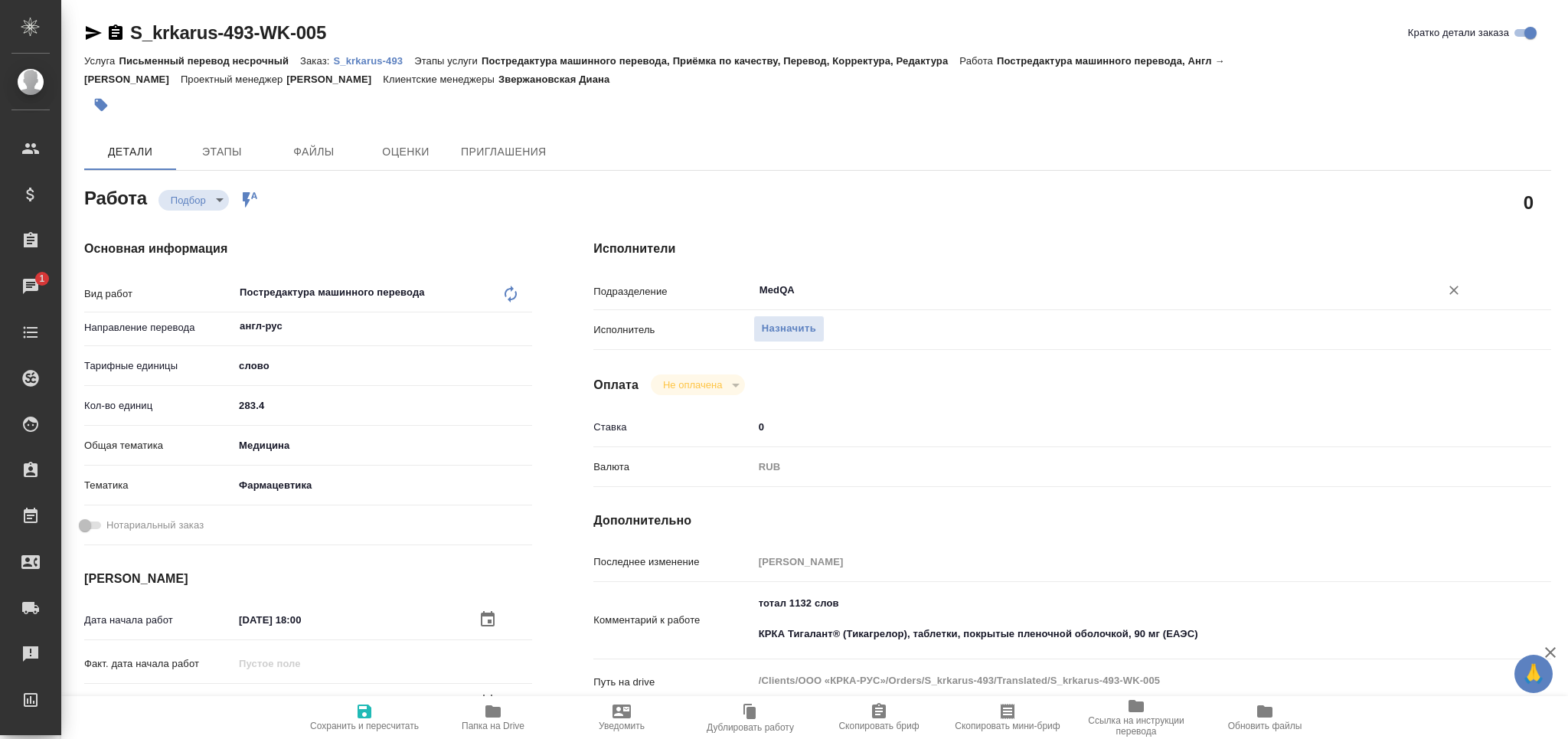
click at [806, 297] on input "MedQA" at bounding box center [1086, 290] width 658 height 19
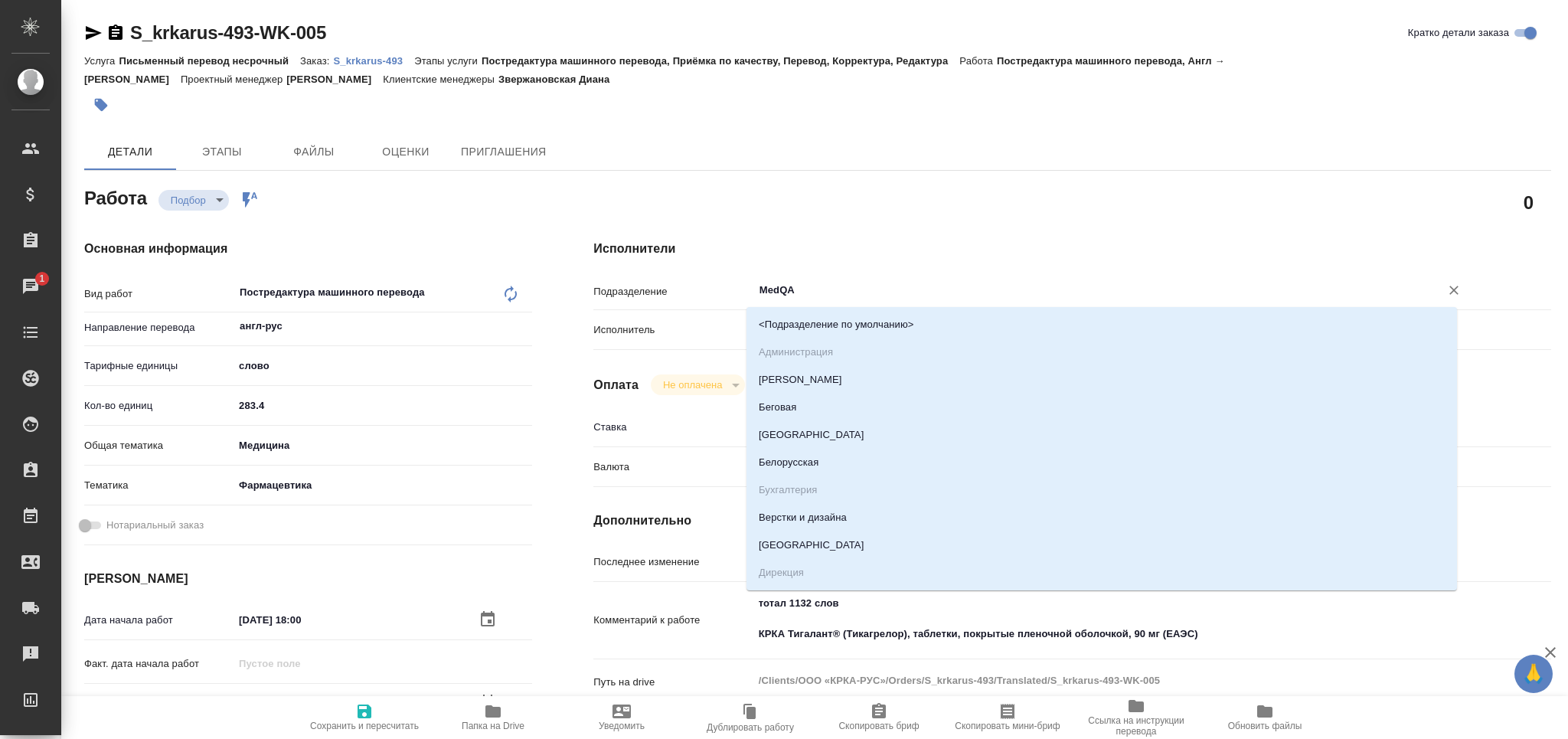
click at [806, 297] on input "MedQA" at bounding box center [1086, 290] width 658 height 19
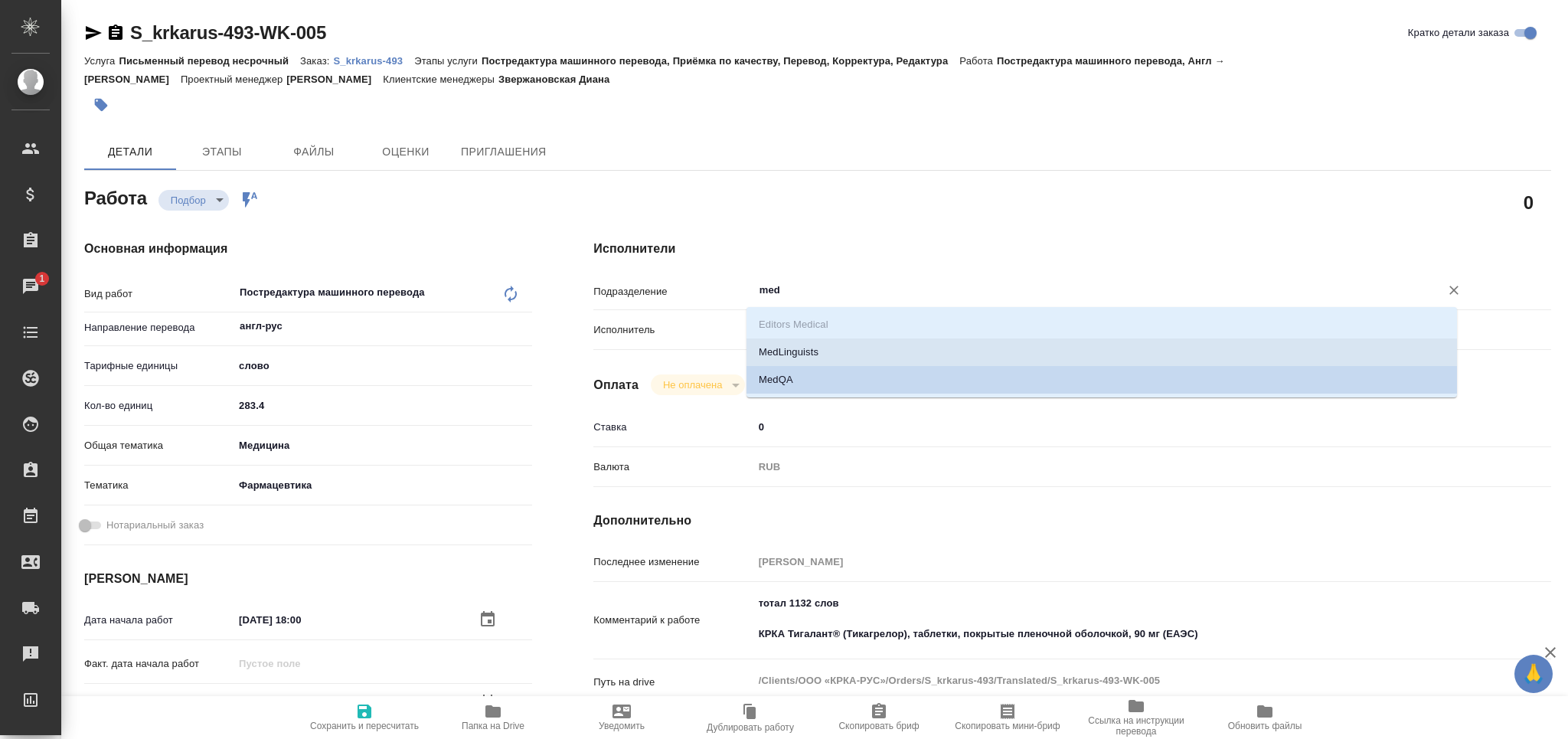
click at [791, 352] on li "MedLinguists" at bounding box center [1101, 352] width 710 height 27
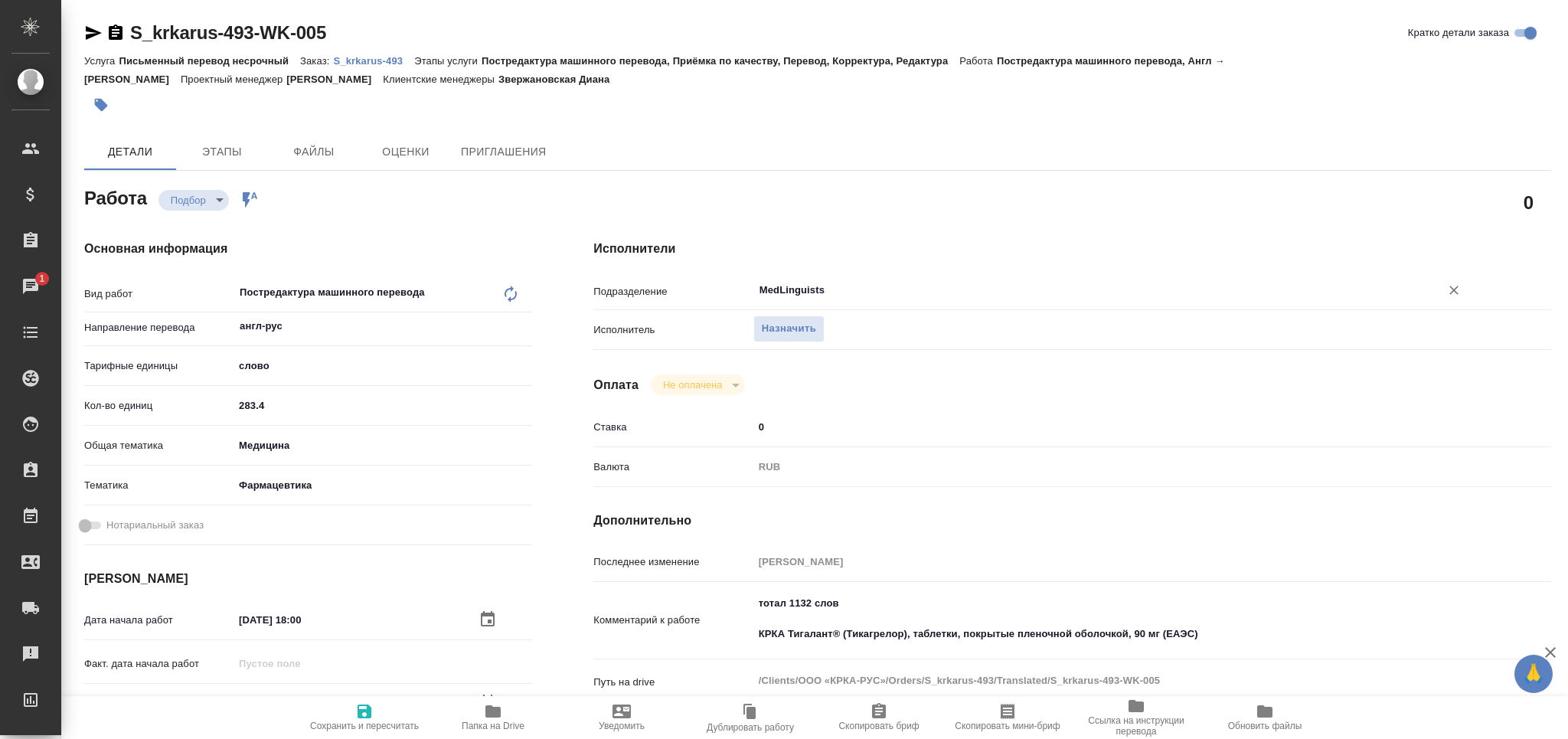
click at [377, 707] on span "Сохранить и пересчитать" at bounding box center [365, 716] width 110 height 29
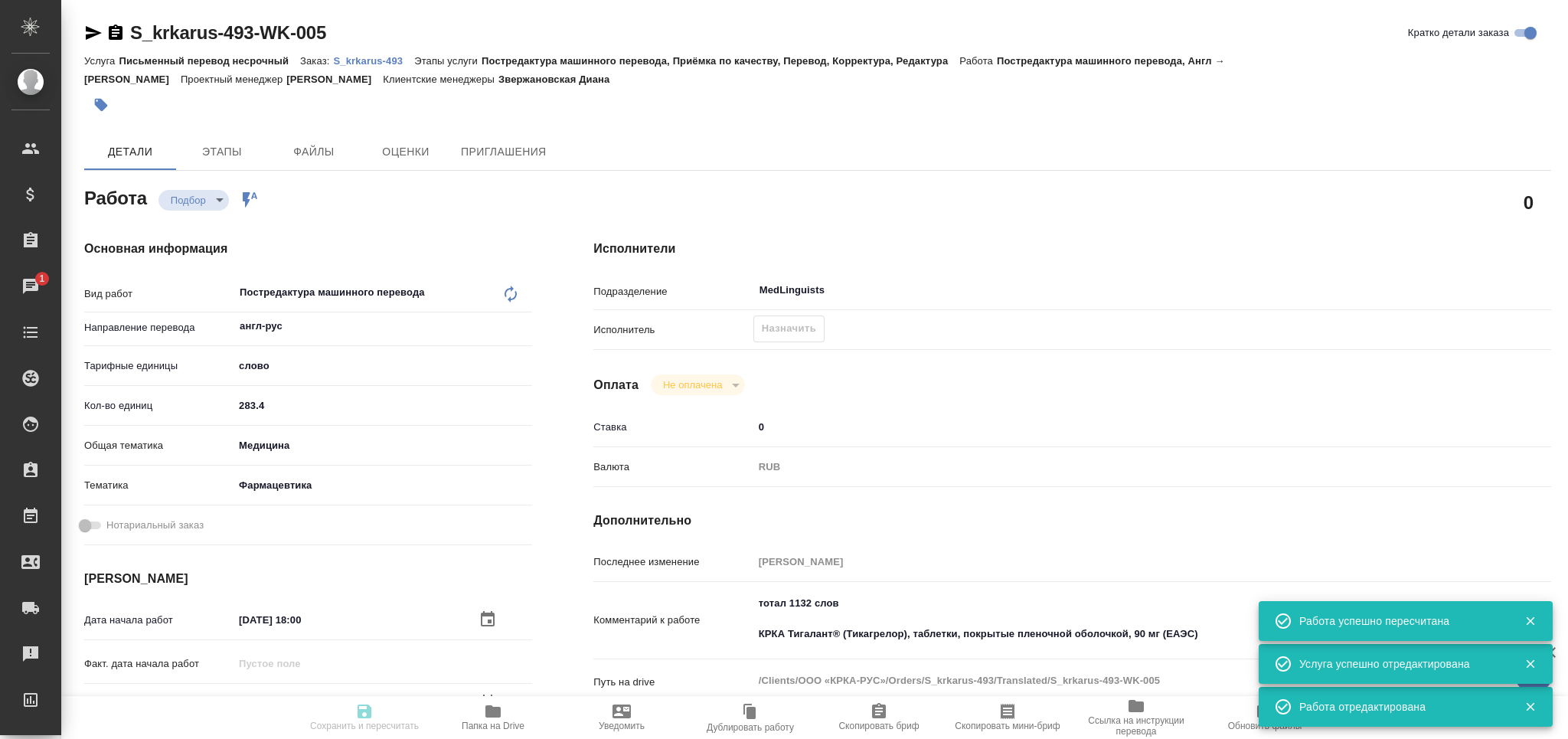
click at [777, 326] on span "Назначить" at bounding box center [789, 328] width 54 height 18
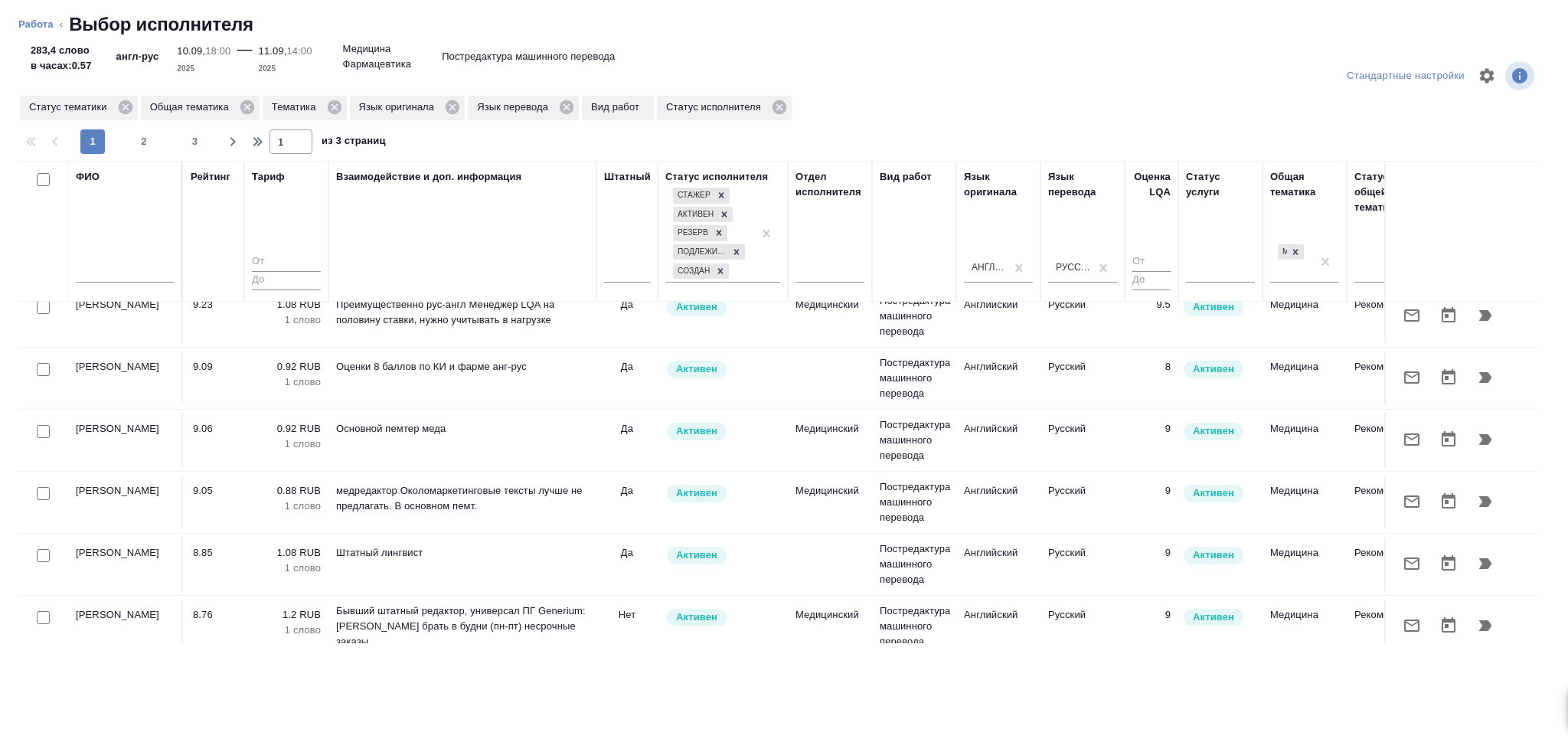
scroll to position [204, 0]
click at [1479, 372] on icon "button" at bounding box center [1486, 376] width 13 height 10
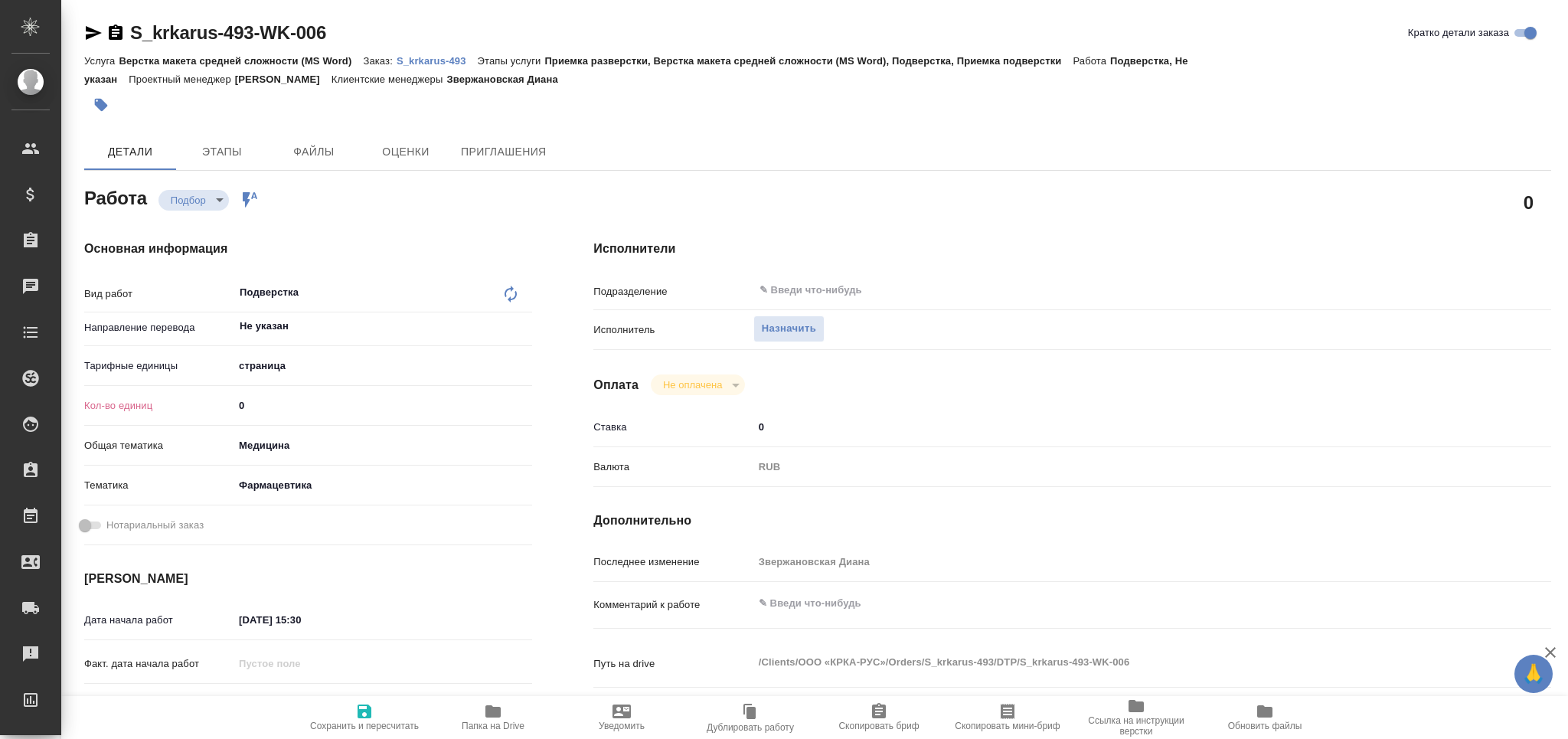
type textarea "x"
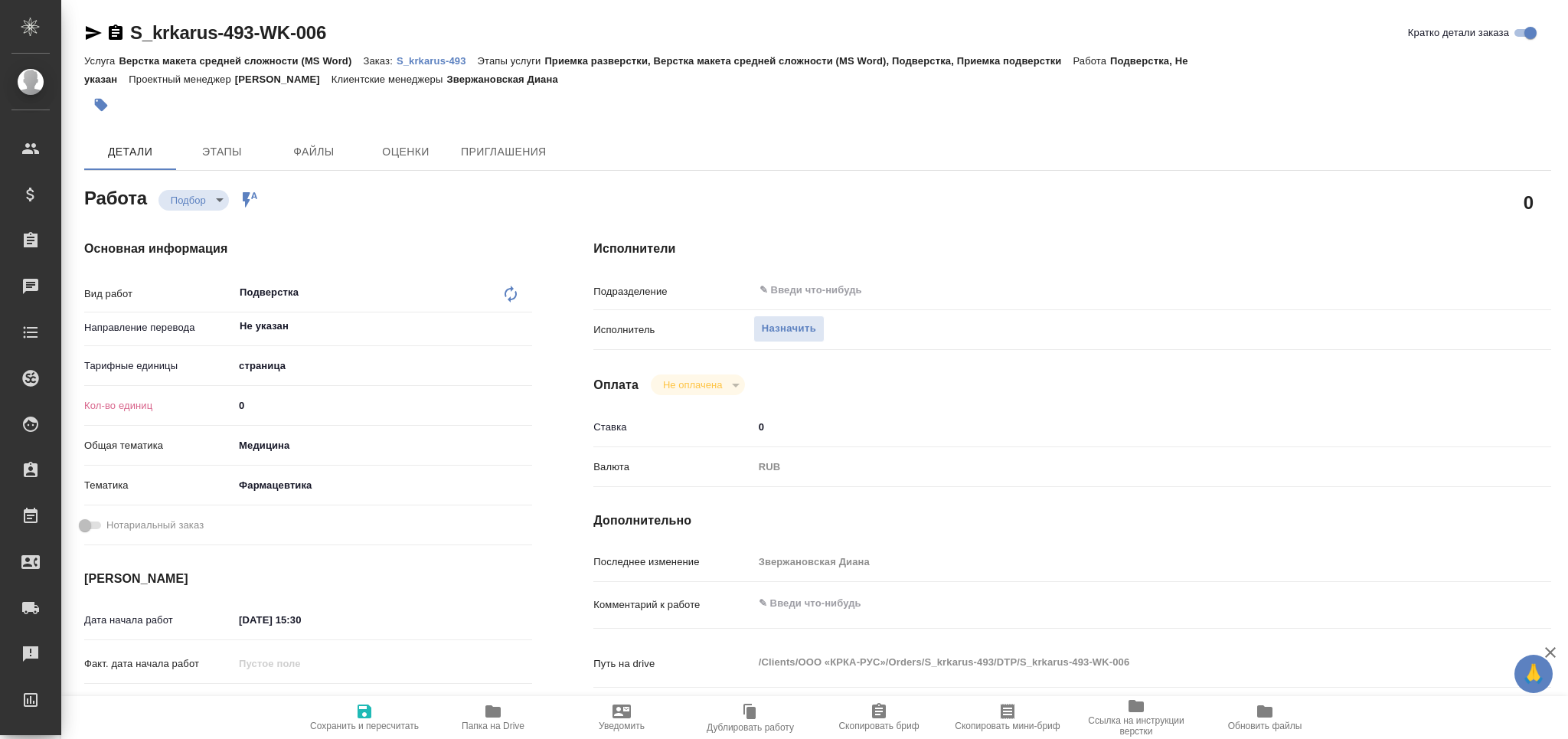
type textarea "x"
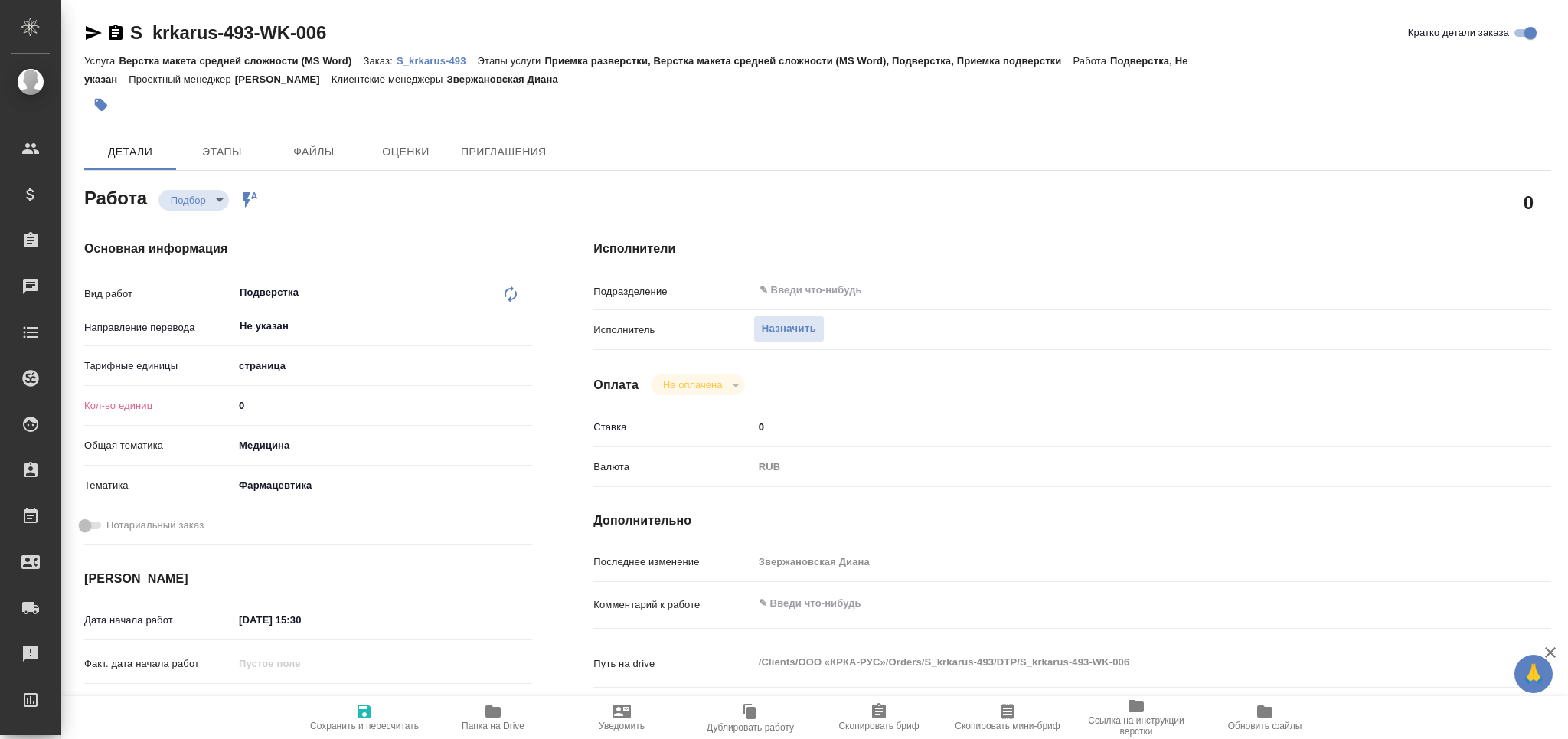
type textarea "x"
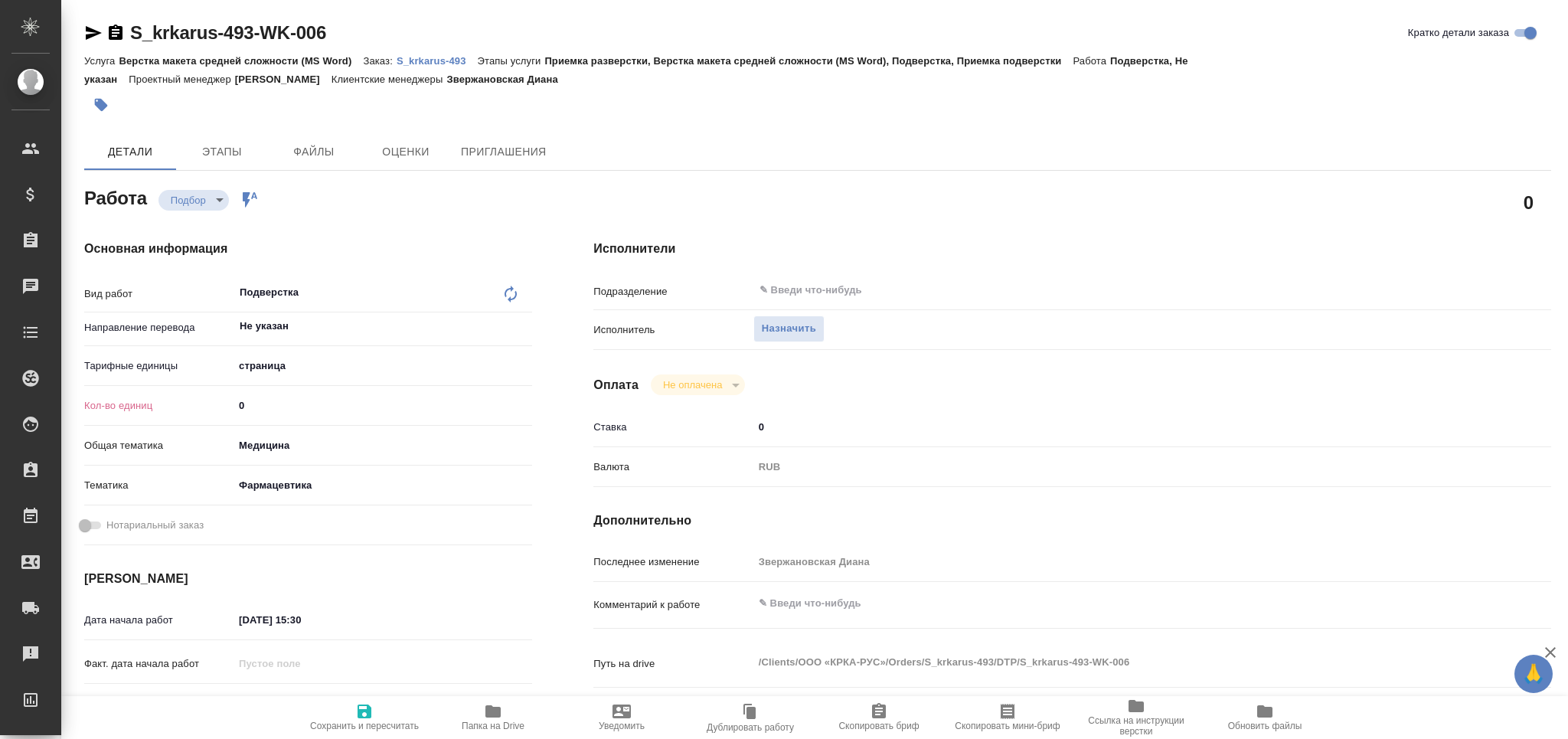
type textarea "x"
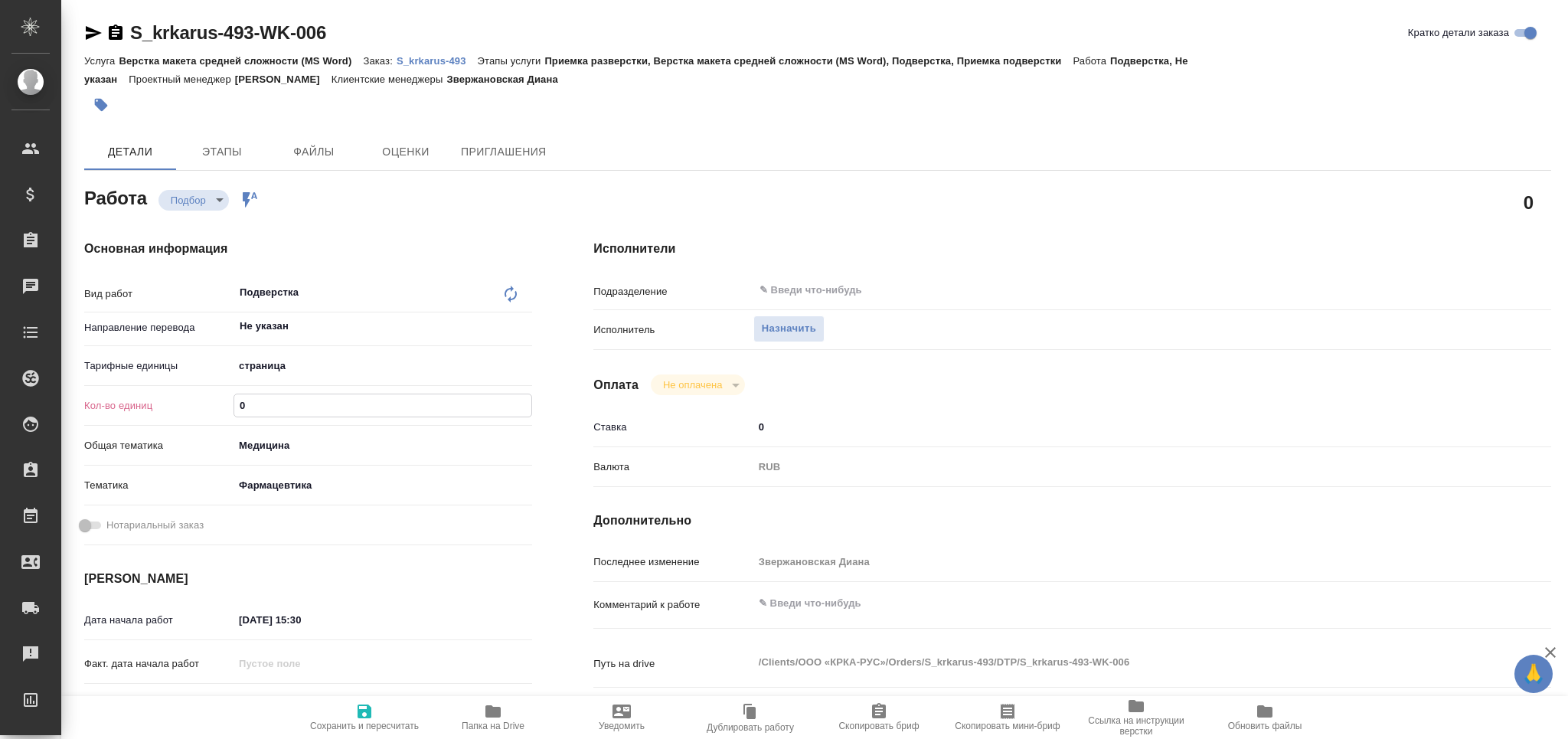
drag, startPoint x: 242, startPoint y: 413, endPoint x: 225, endPoint y: 411, distance: 17.1
click at [225, 411] on div "Кол-во единиц 0" at bounding box center [308, 405] width 448 height 27
type textarea "x"
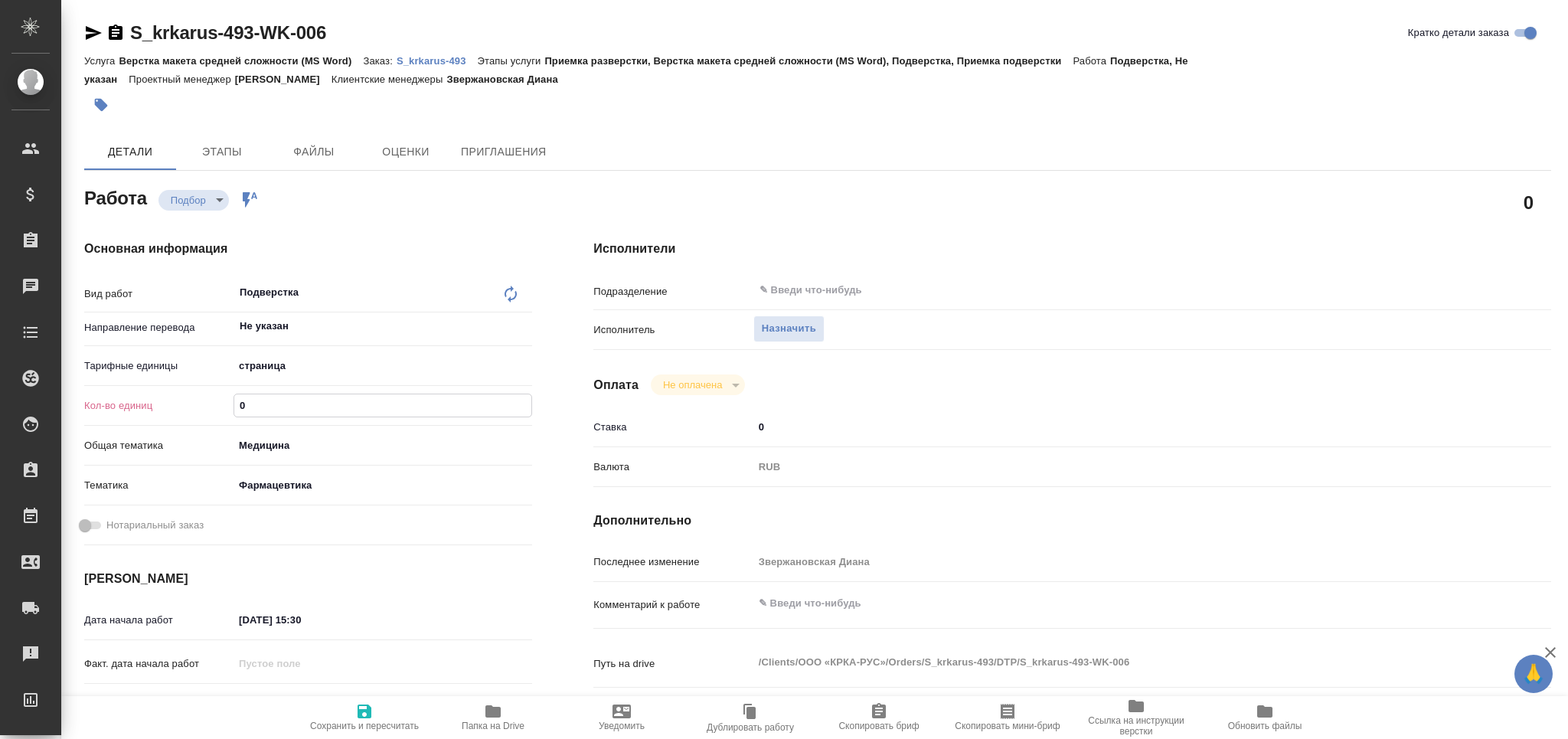
type textarea "x"
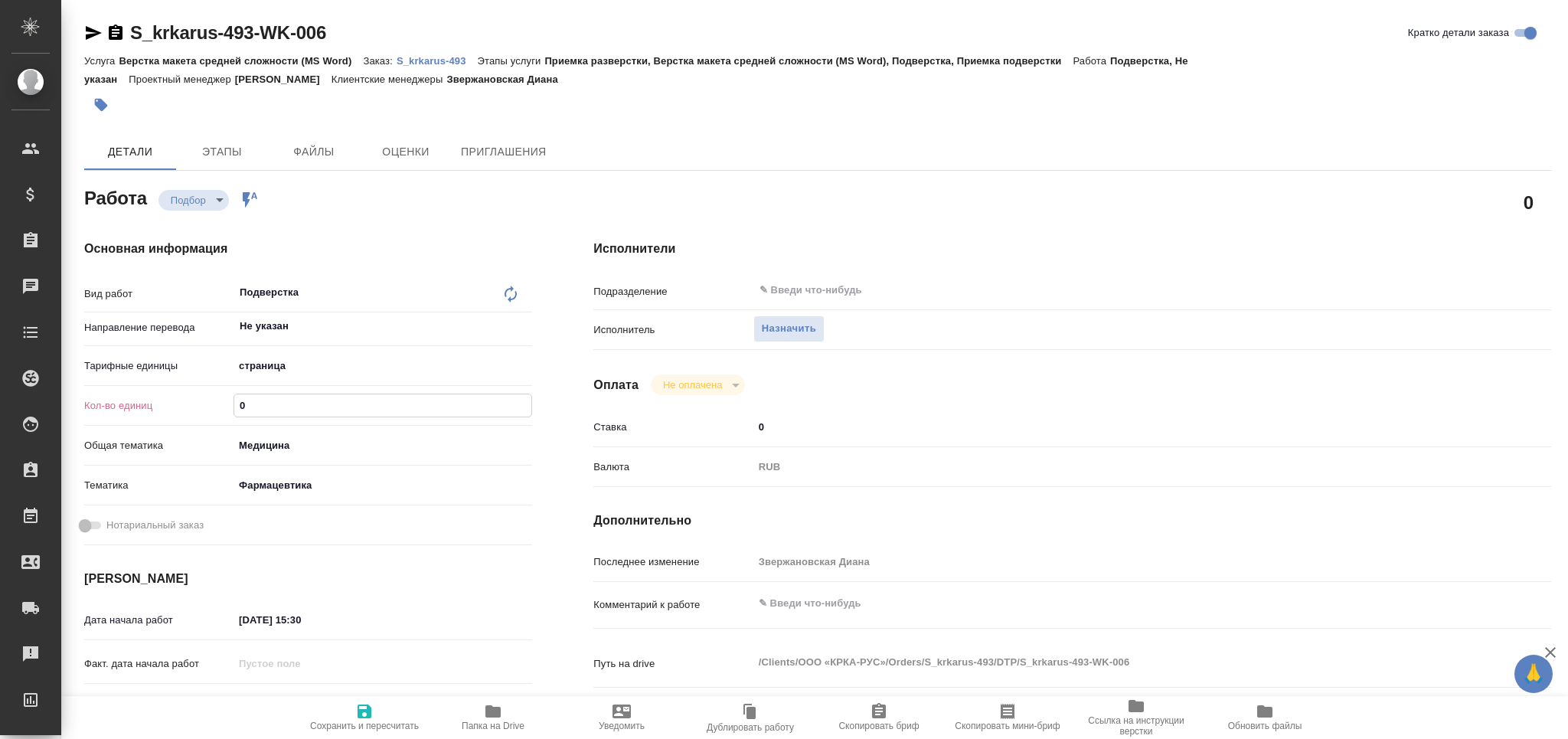
type textarea "x"
type input "9"
type textarea "x"
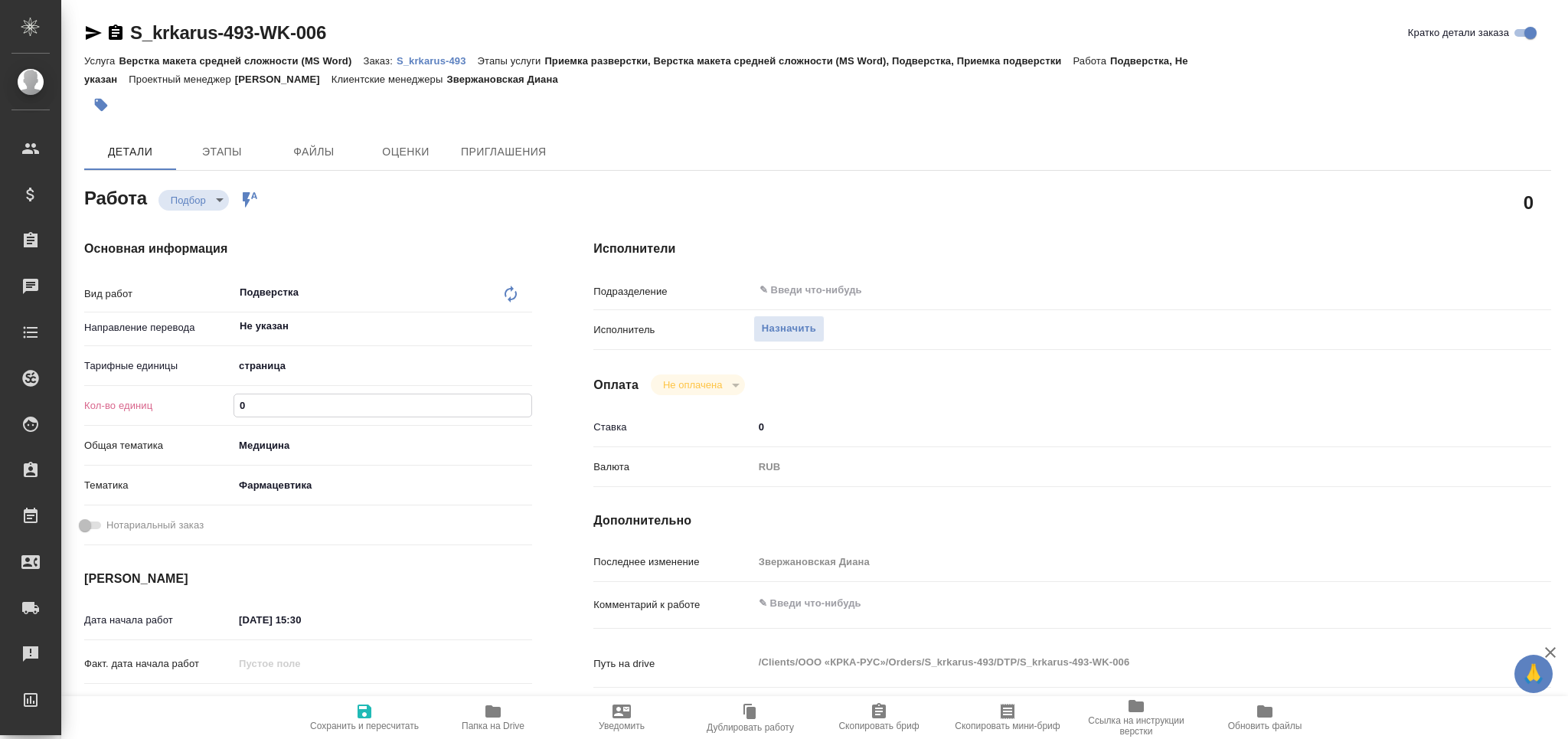
type textarea "x"
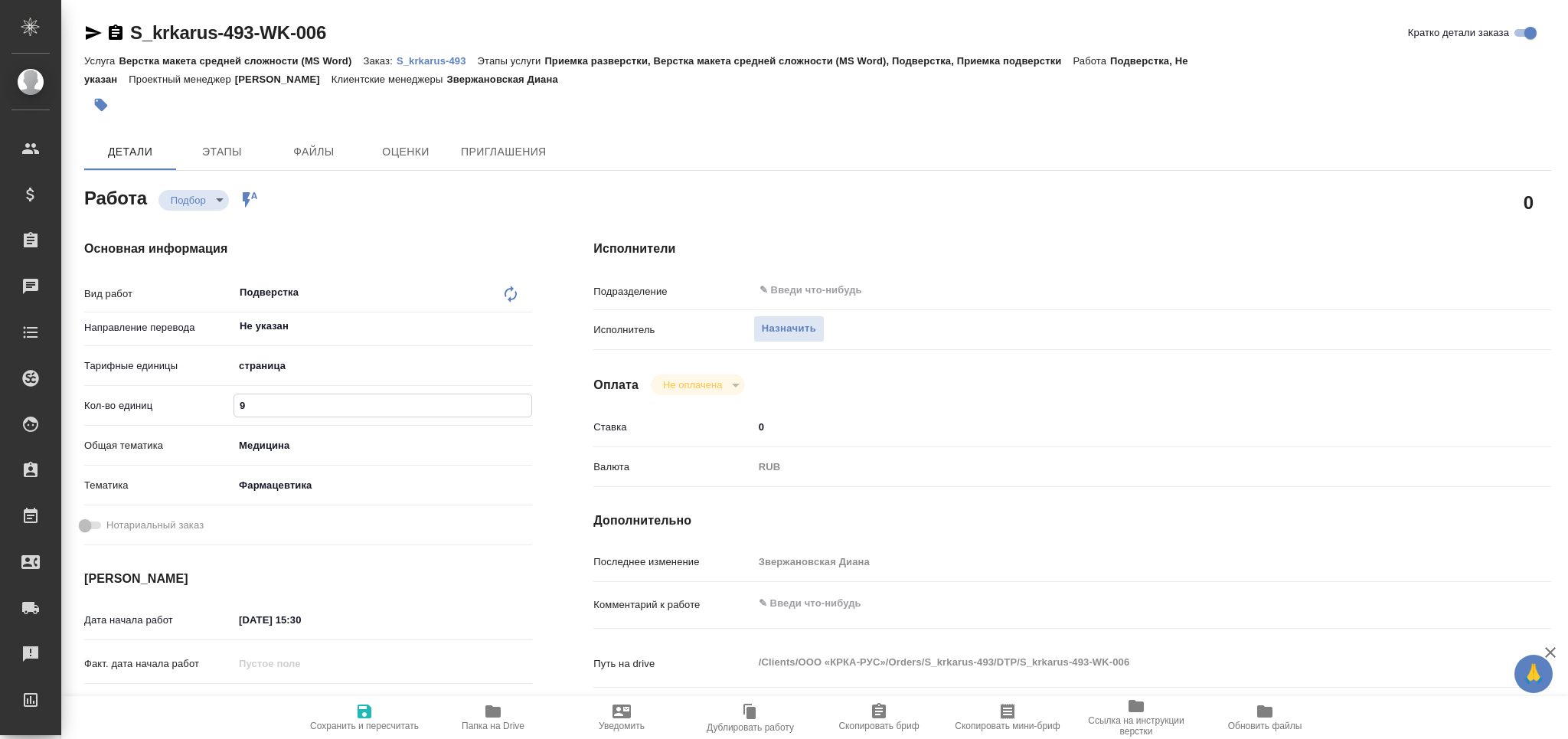
type textarea "x"
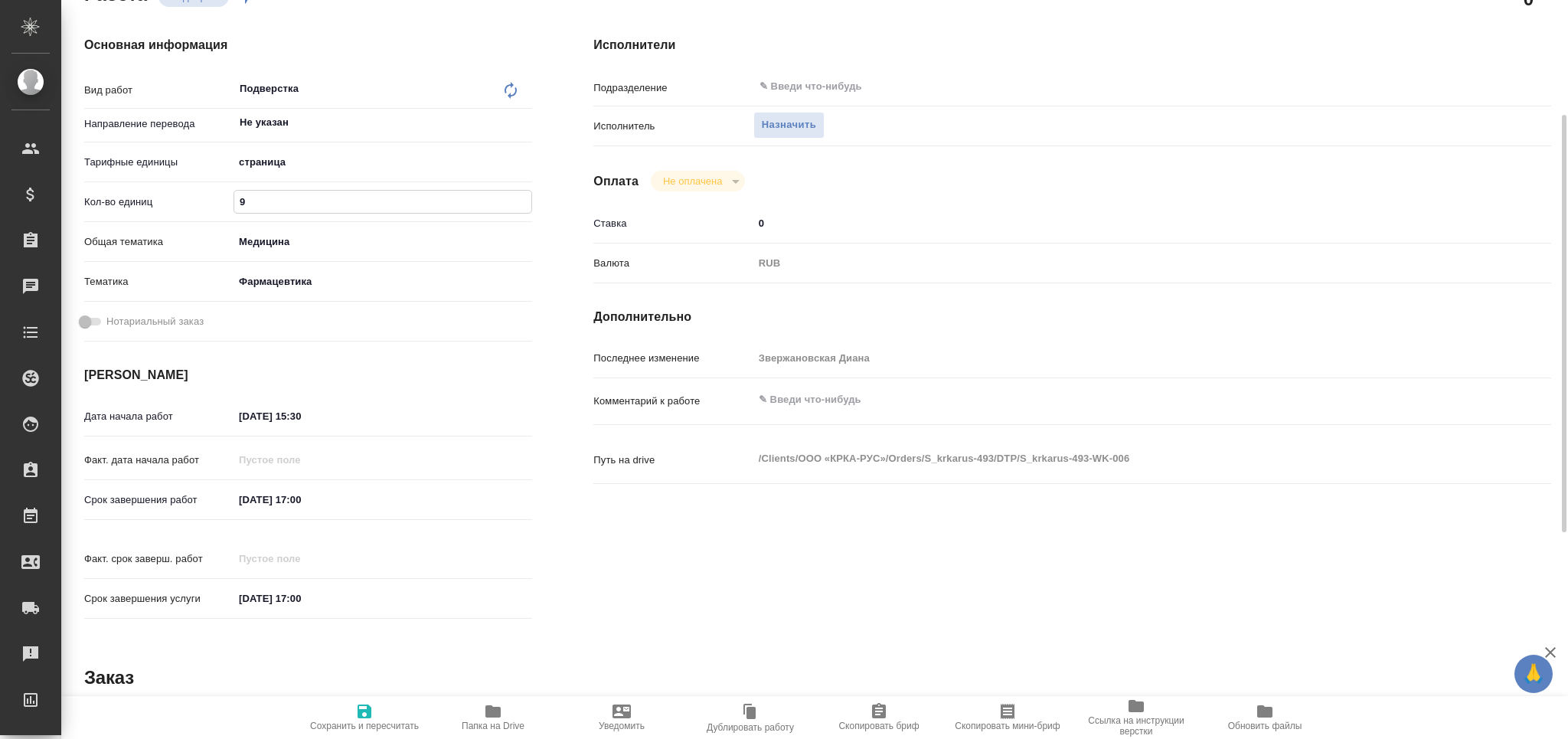
type input "9"
drag, startPoint x: 341, startPoint y: 504, endPoint x: 169, endPoint y: 502, distance: 172.0
click at [169, 504] on div "Срок завершения работ 11.09.2025 17:00" at bounding box center [308, 500] width 448 height 27
type textarea "x"
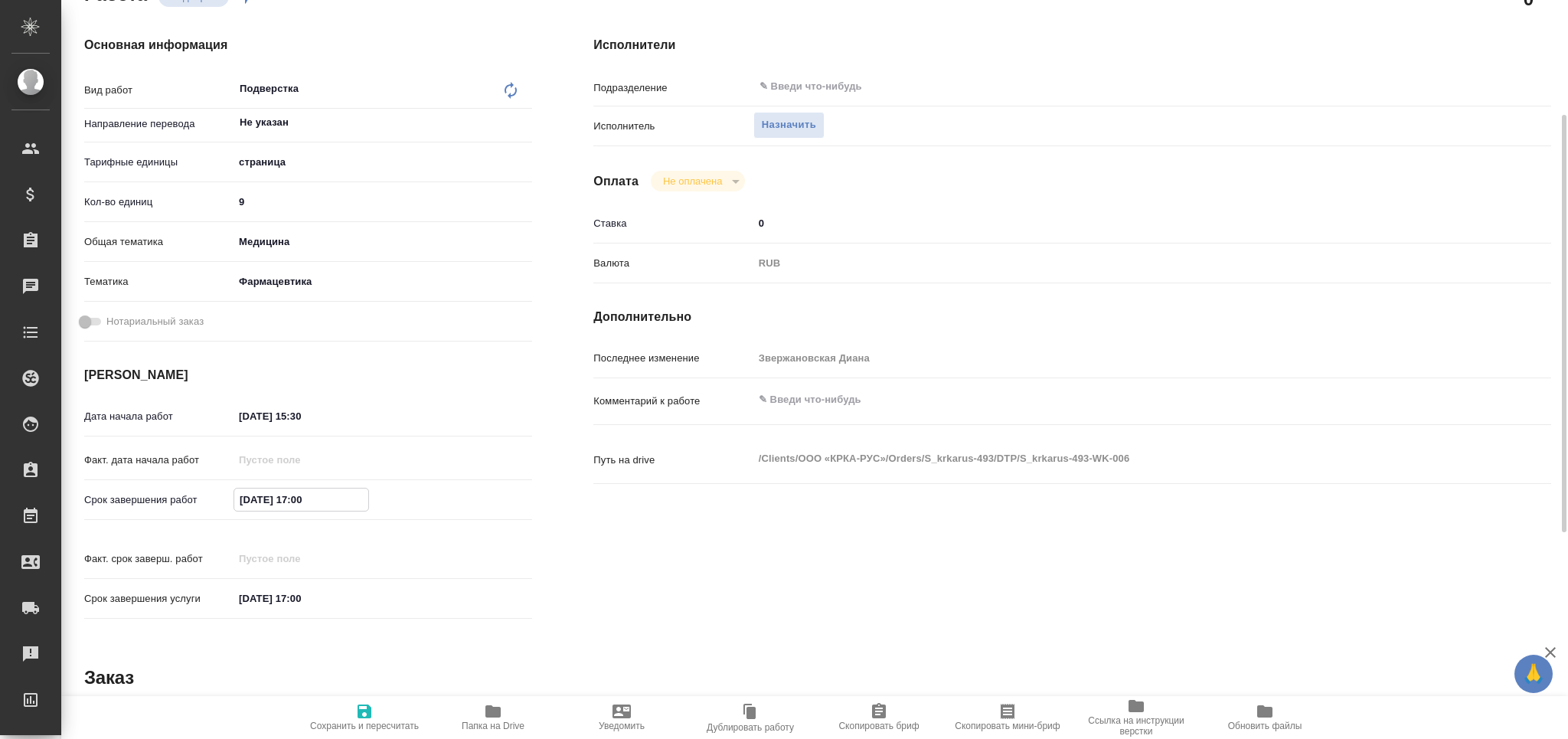
type textarea "x"
drag, startPoint x: 341, startPoint y: 414, endPoint x: 197, endPoint y: 415, distance: 144.0
click at [197, 415] on div "Дата начала работ 10.09.2025 15:30" at bounding box center [308, 415] width 448 height 27
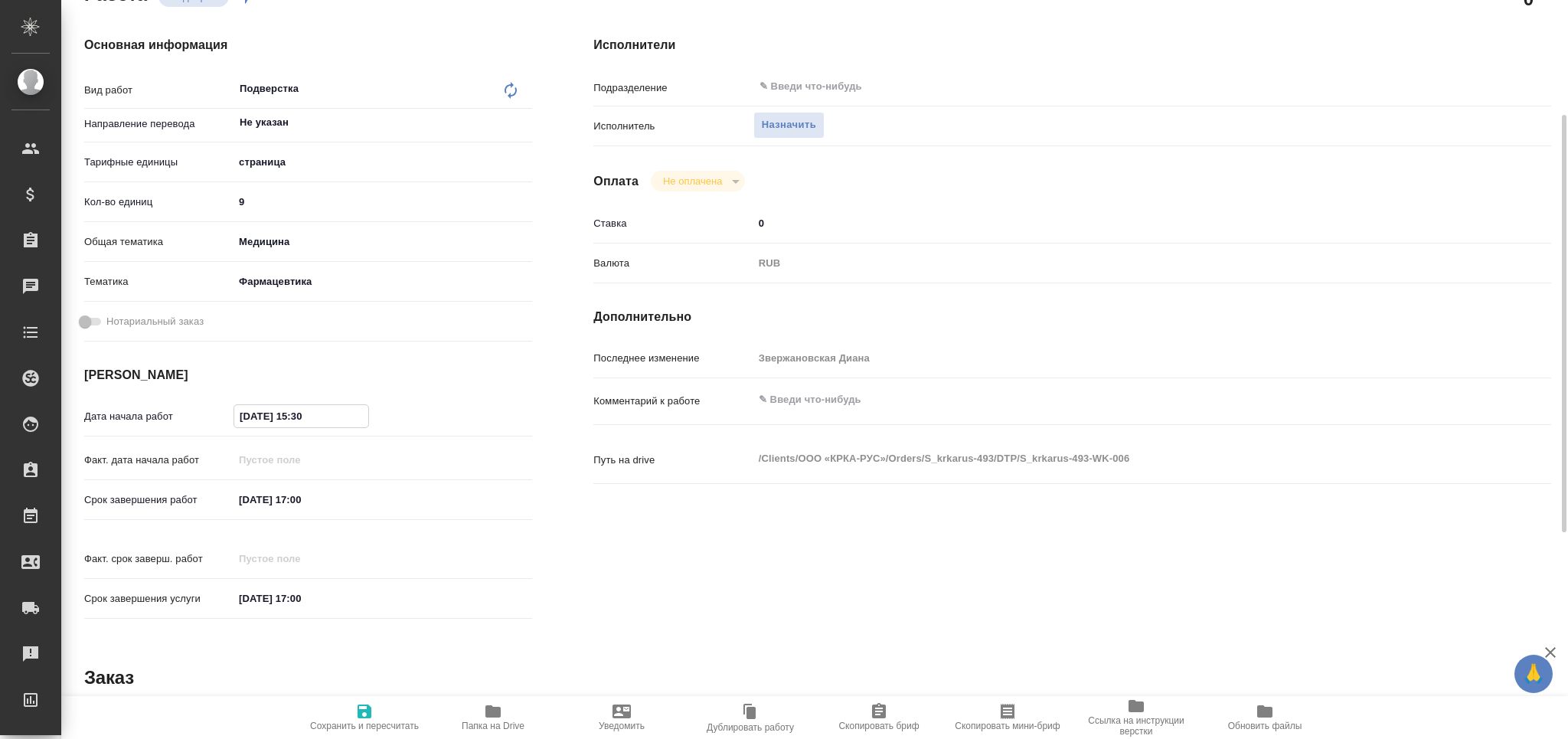
paste input "1.09.2025 17:0"
type input "11.09.2025 17:00"
type textarea "x"
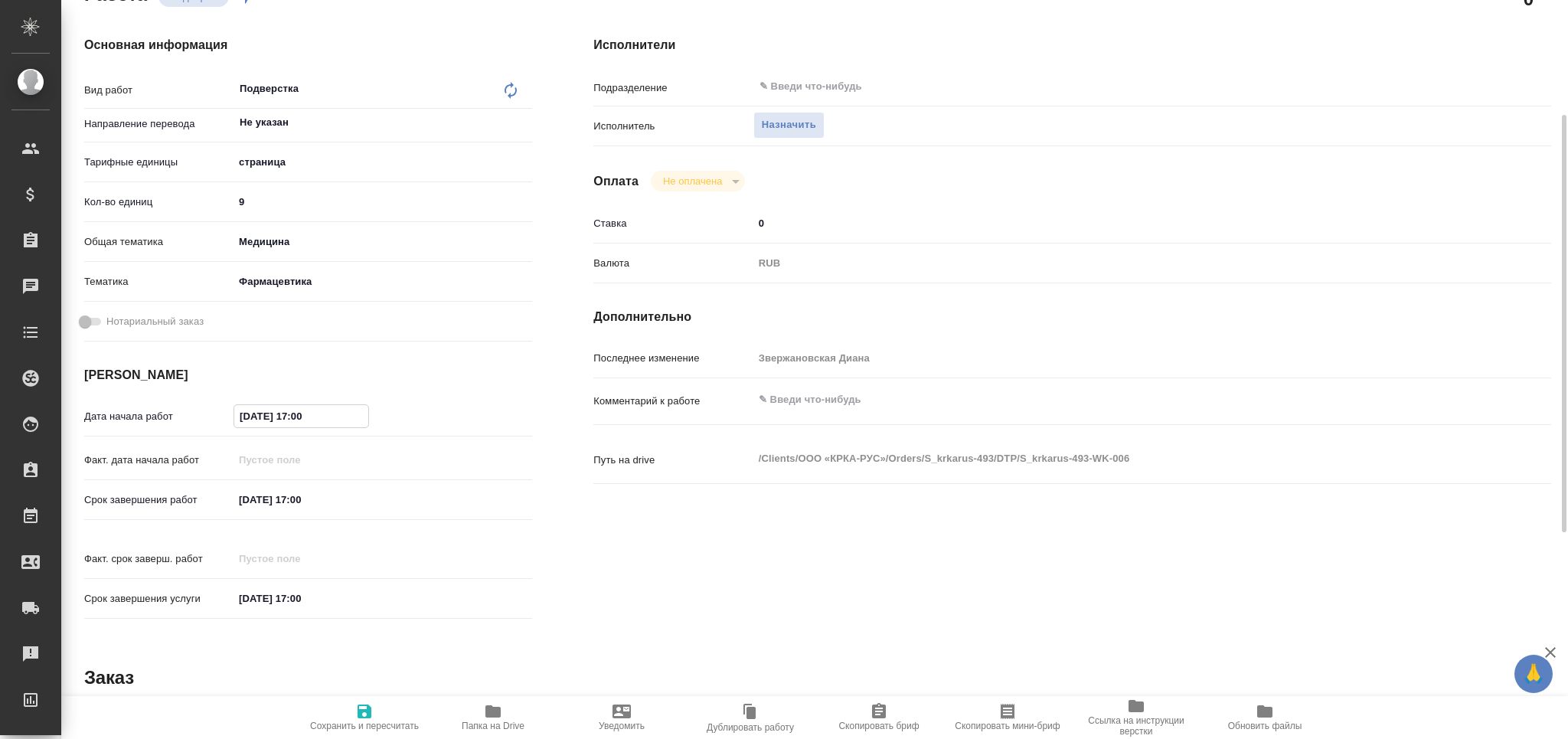
type textarea "x"
click at [305, 411] on input "11.09.2025 17:00" at bounding box center [300, 416] width 134 height 22
type textarea "x"
type input "11.09.2025 15:00"
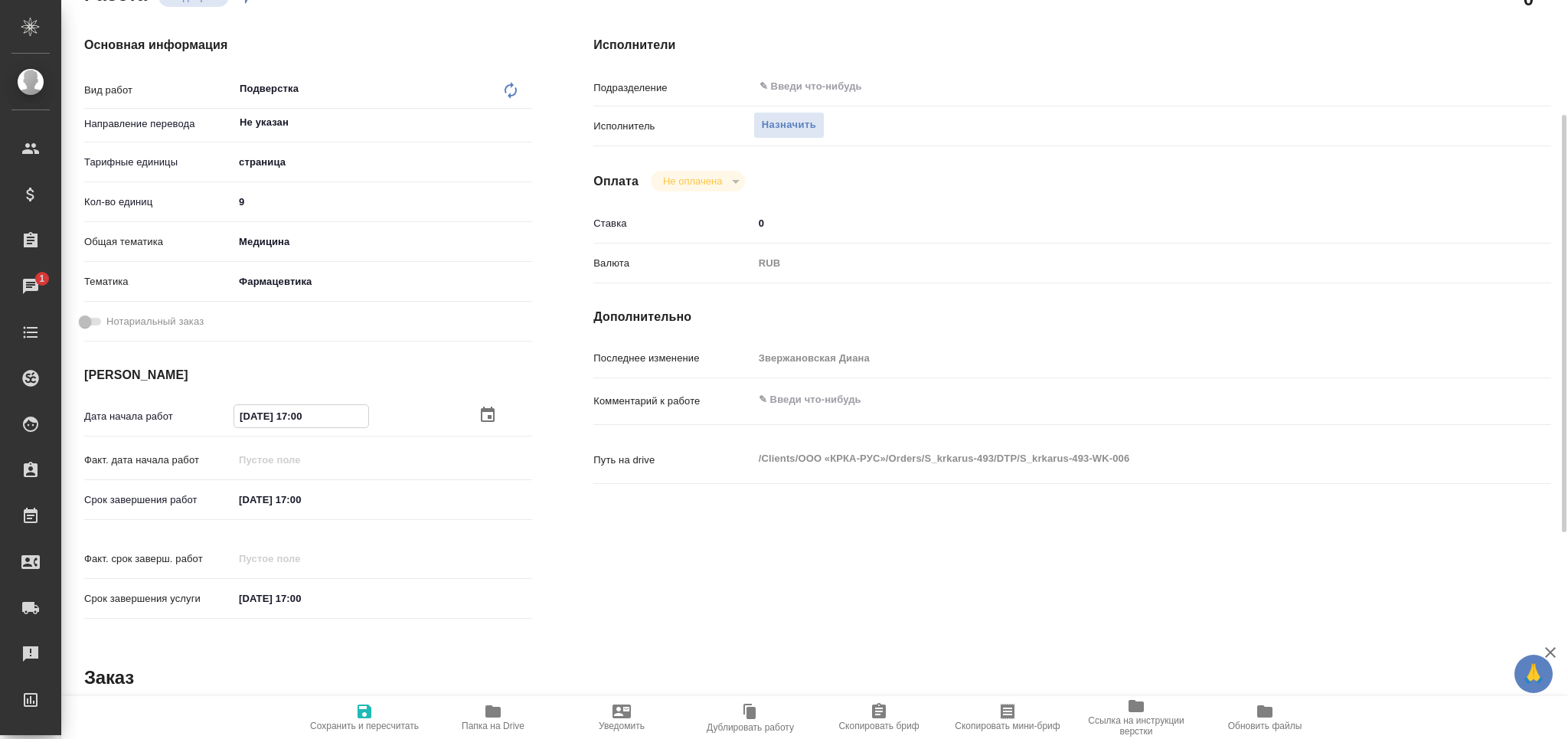
type textarea "x"
type input "11.09.2025 15:00"
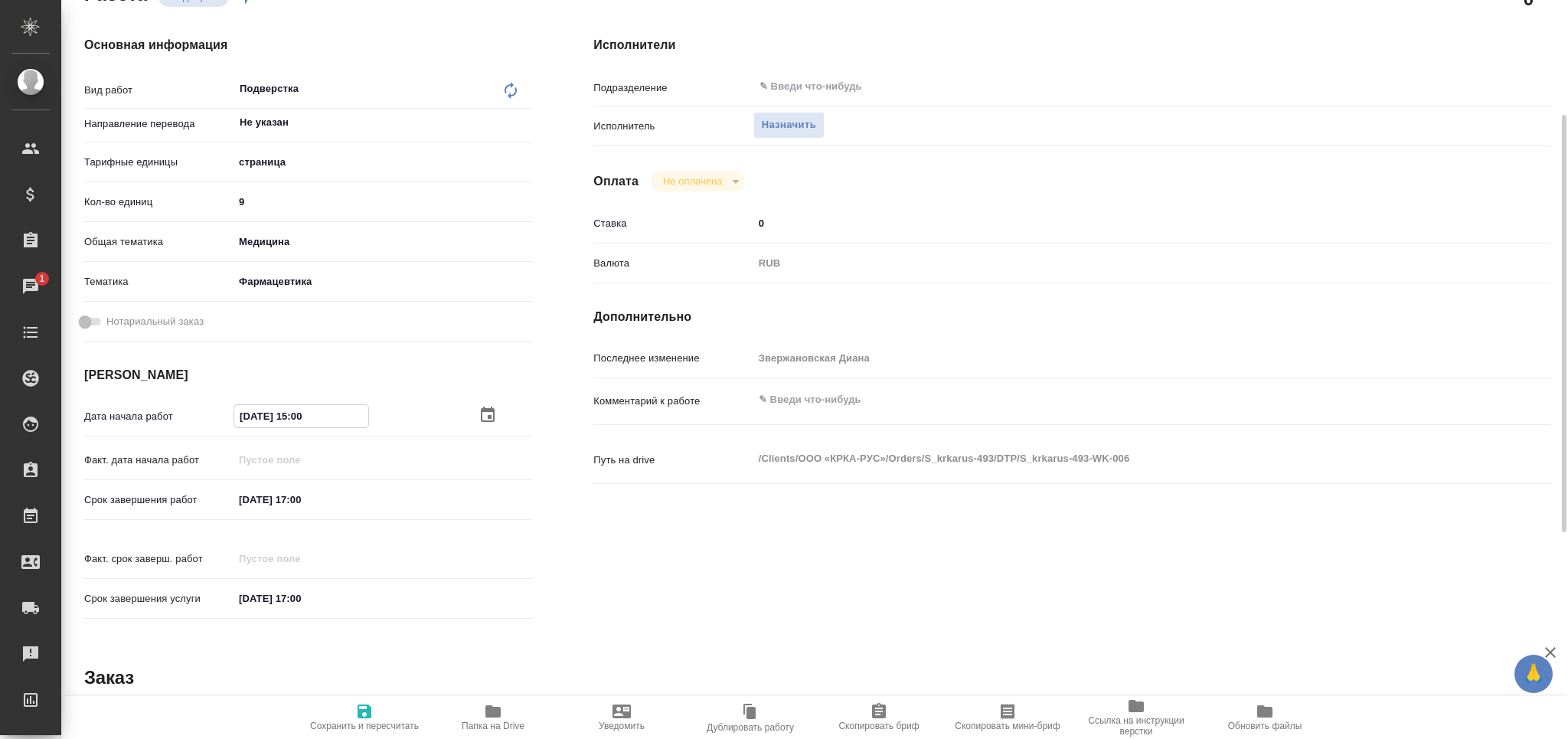
type textarea "x"
click at [816, 388] on textarea at bounding box center [1112, 399] width 719 height 26
paste textarea "в верхний колонтитул на первую страницу написать - Переведено с английского язы…"
type textarea "в верхний колонтитул на первую страницу написать - Переведено с английского язы…"
type textarea "x"
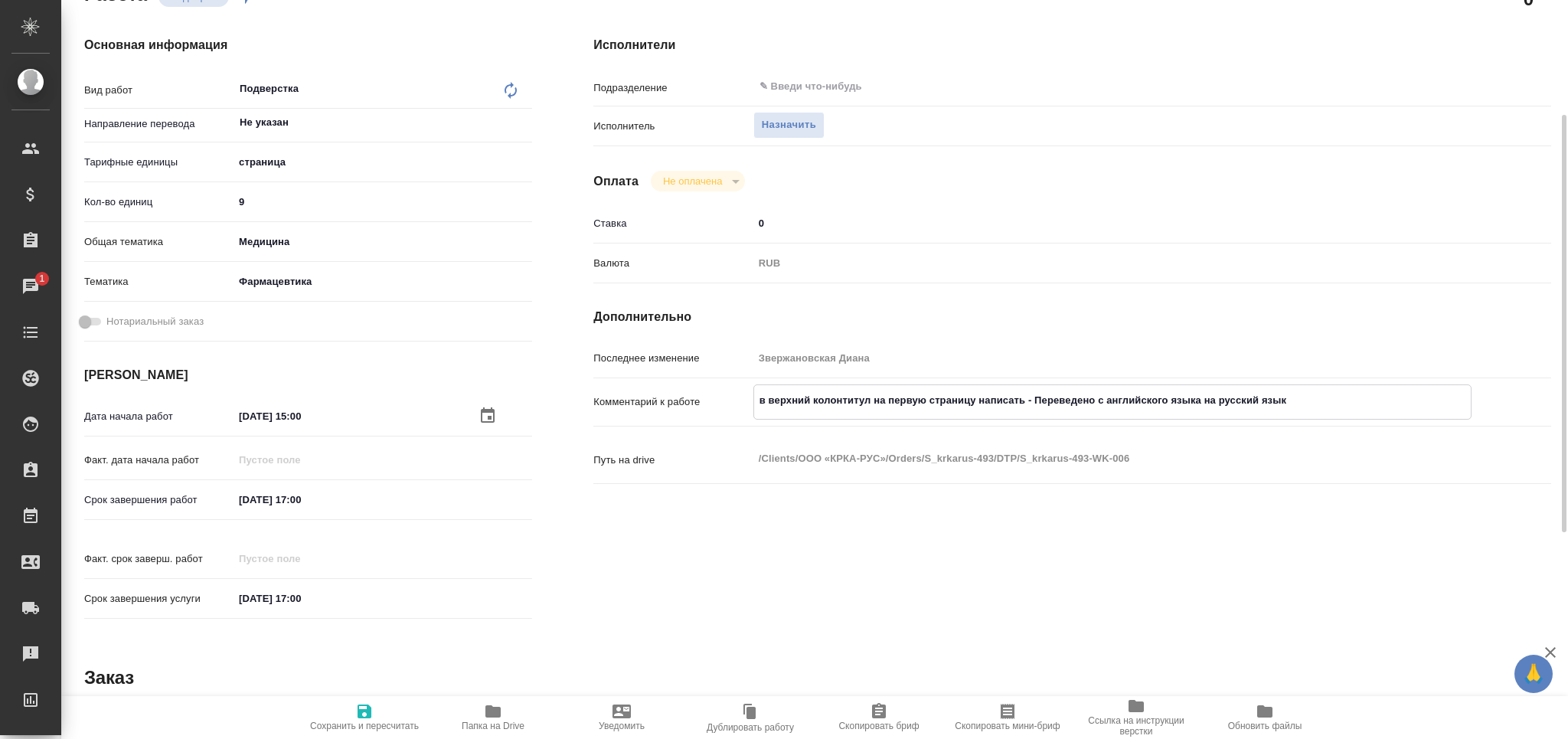
type textarea "x"
type textarea "в верхний колонтитул на первую страницу написать - Переведено с английского язы…"
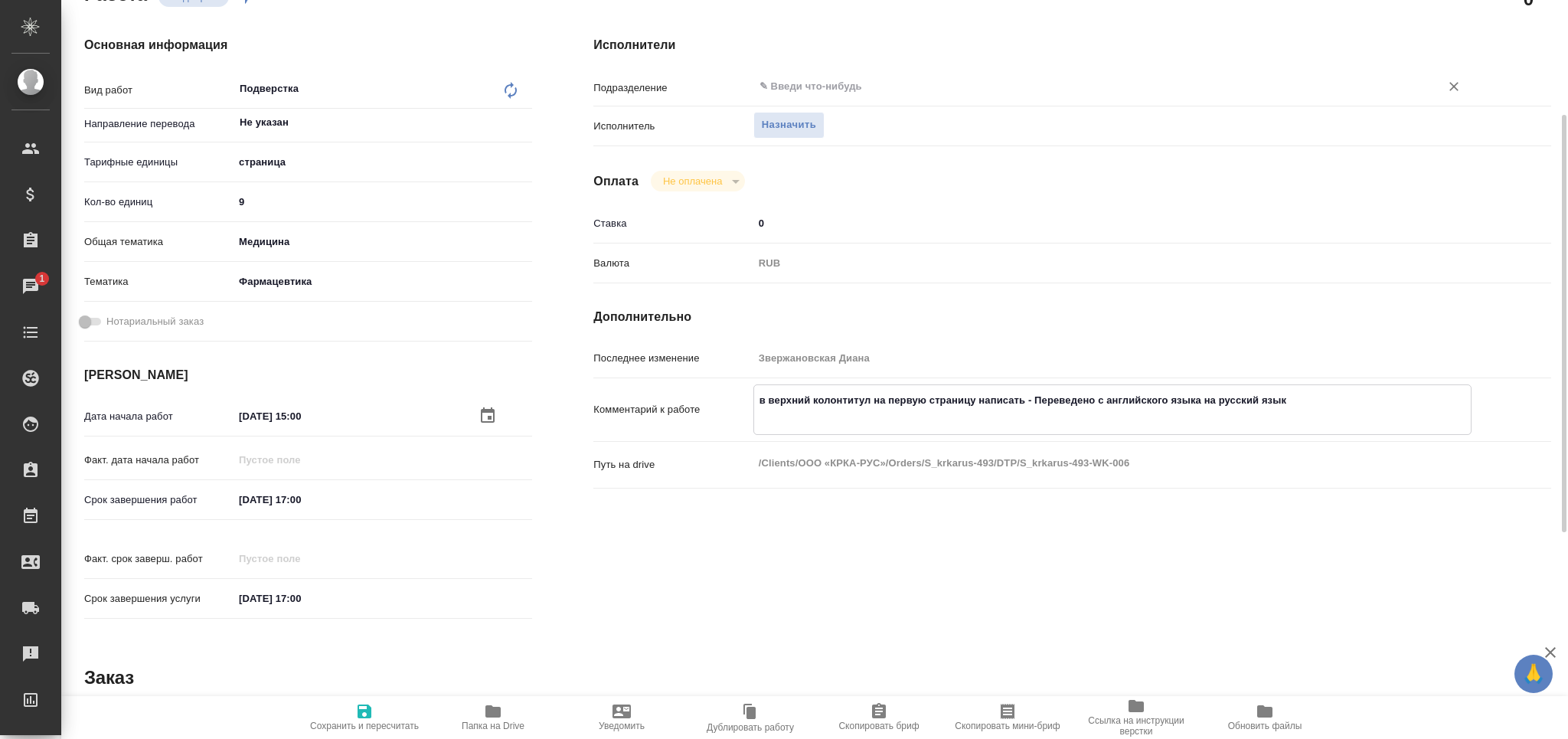
type textarea "x"
click at [810, 80] on input "text" at bounding box center [1086, 87] width 658 height 19
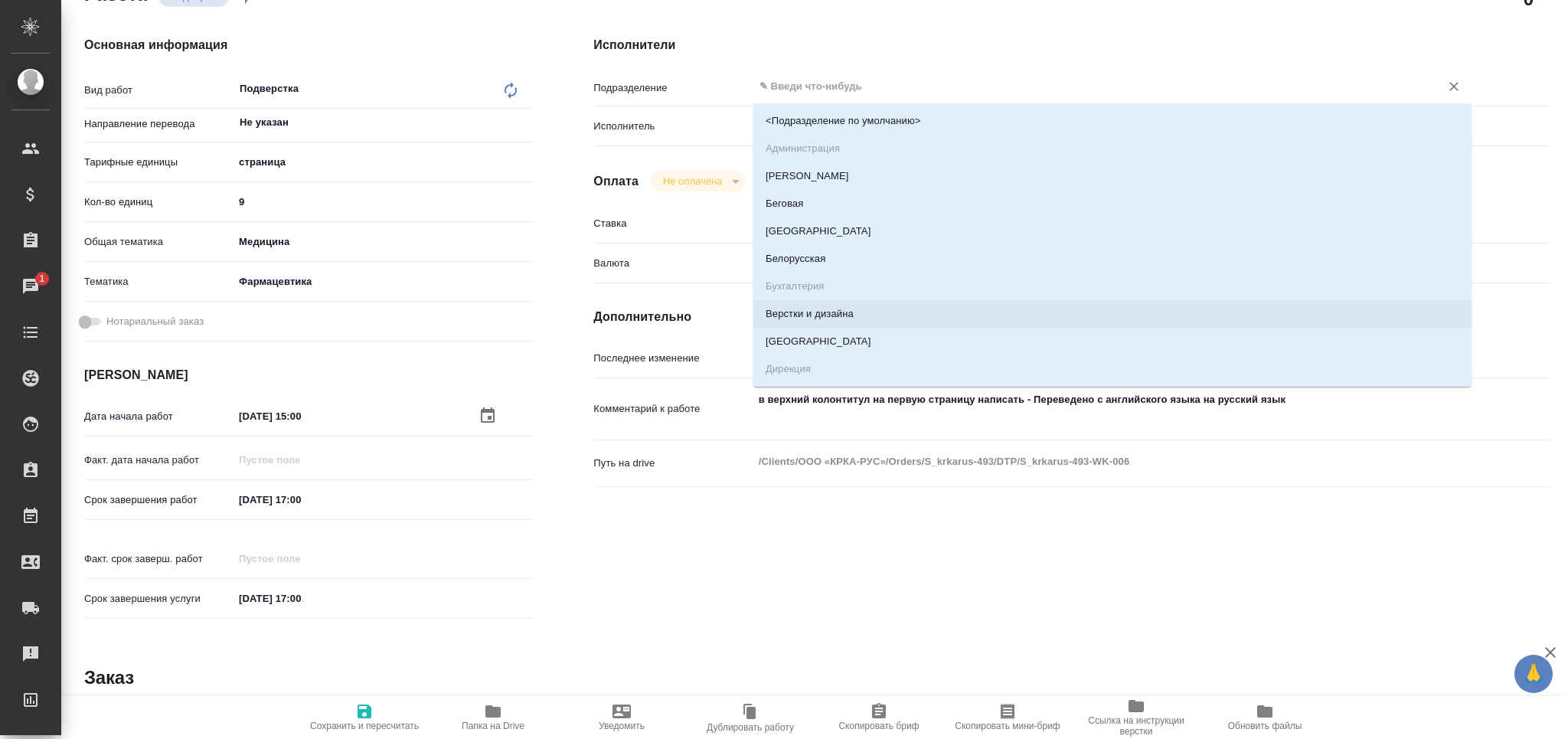
click at [821, 310] on li "Верстки и дизайна" at bounding box center [1112, 313] width 719 height 27
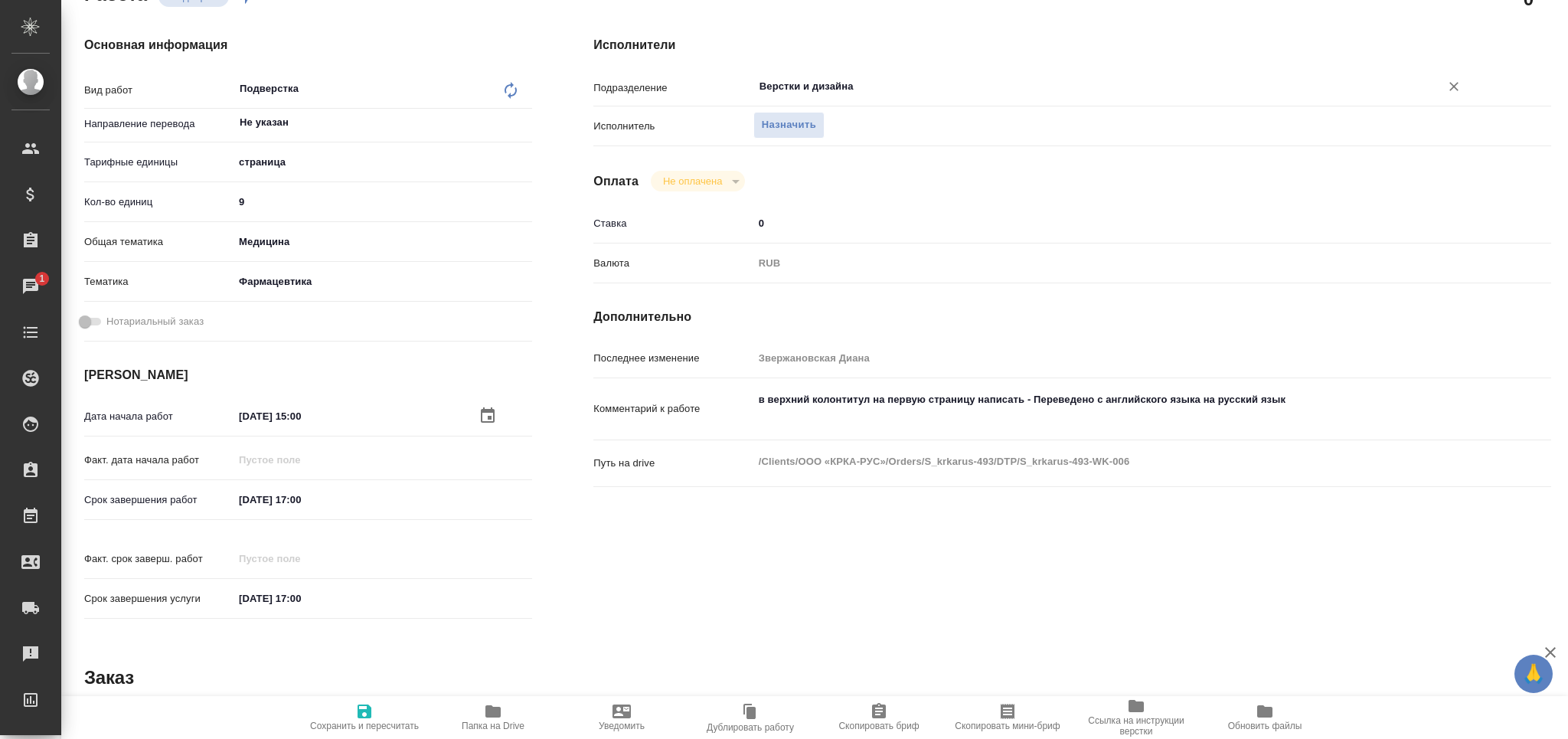
type textarea "x"
type input "Верстки и дизайна"
type textarea "x"
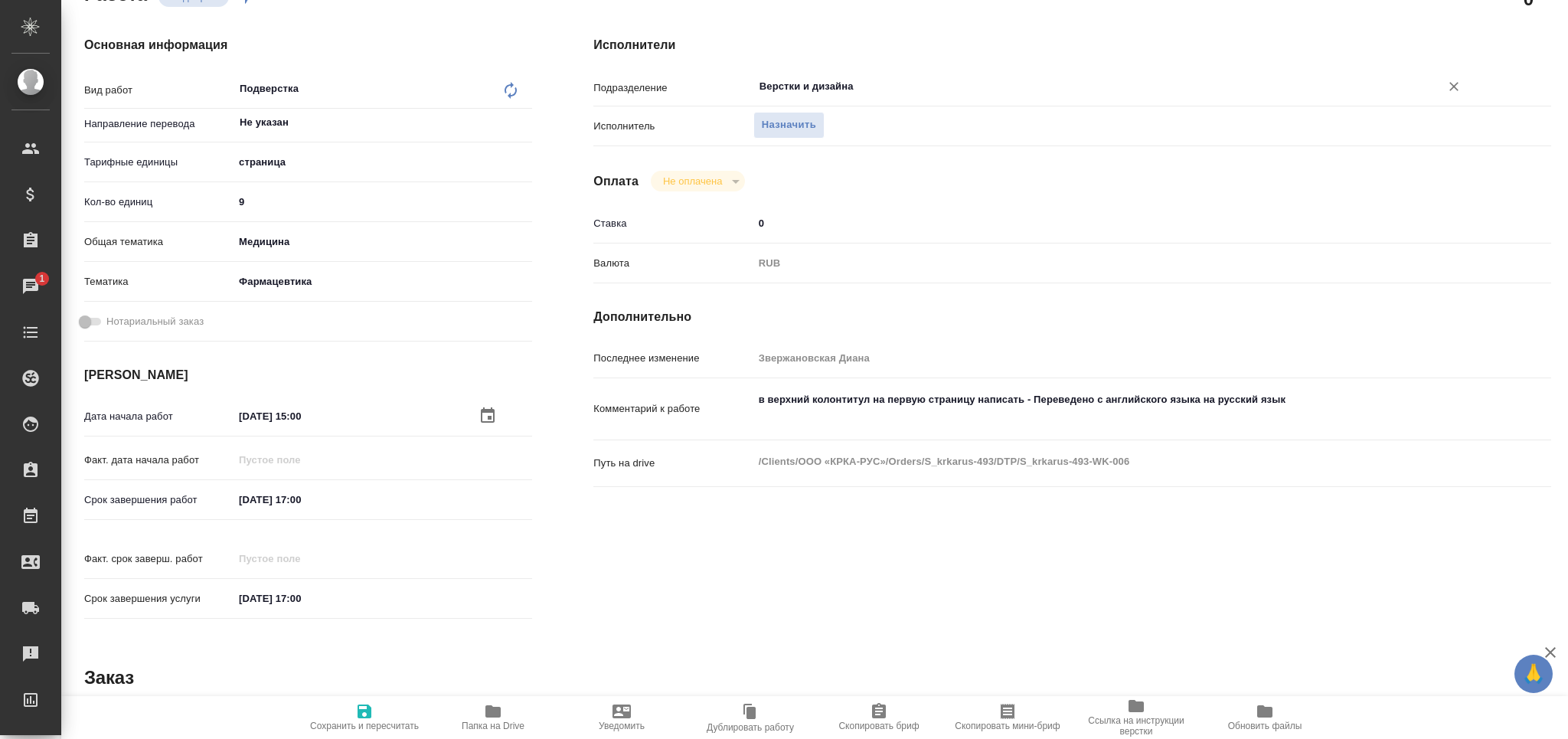
type textarea "x"
click at [373, 719] on span "Сохранить и пересчитать" at bounding box center [365, 716] width 110 height 29
type textarea "x"
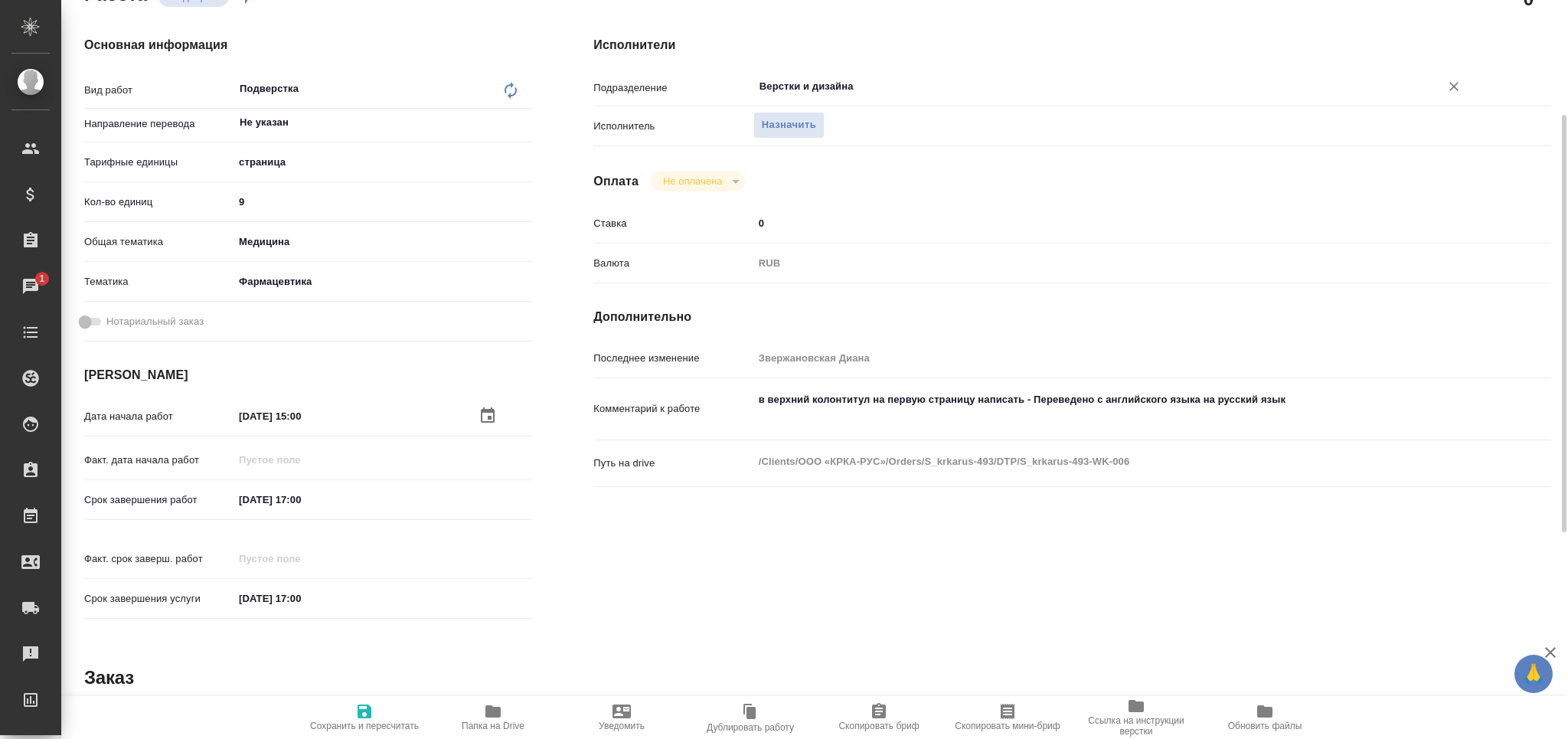
type textarea "x"
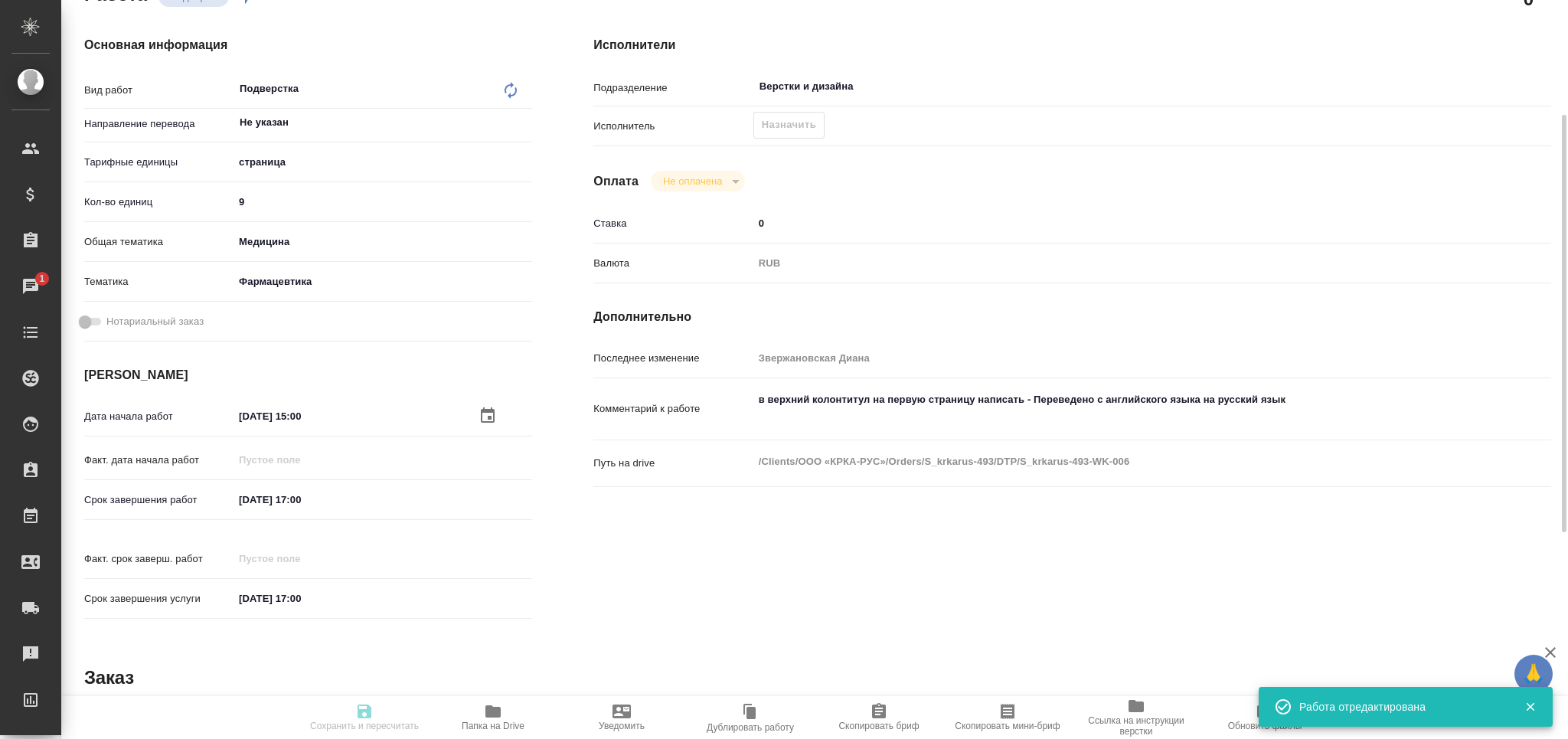
type textarea "x"
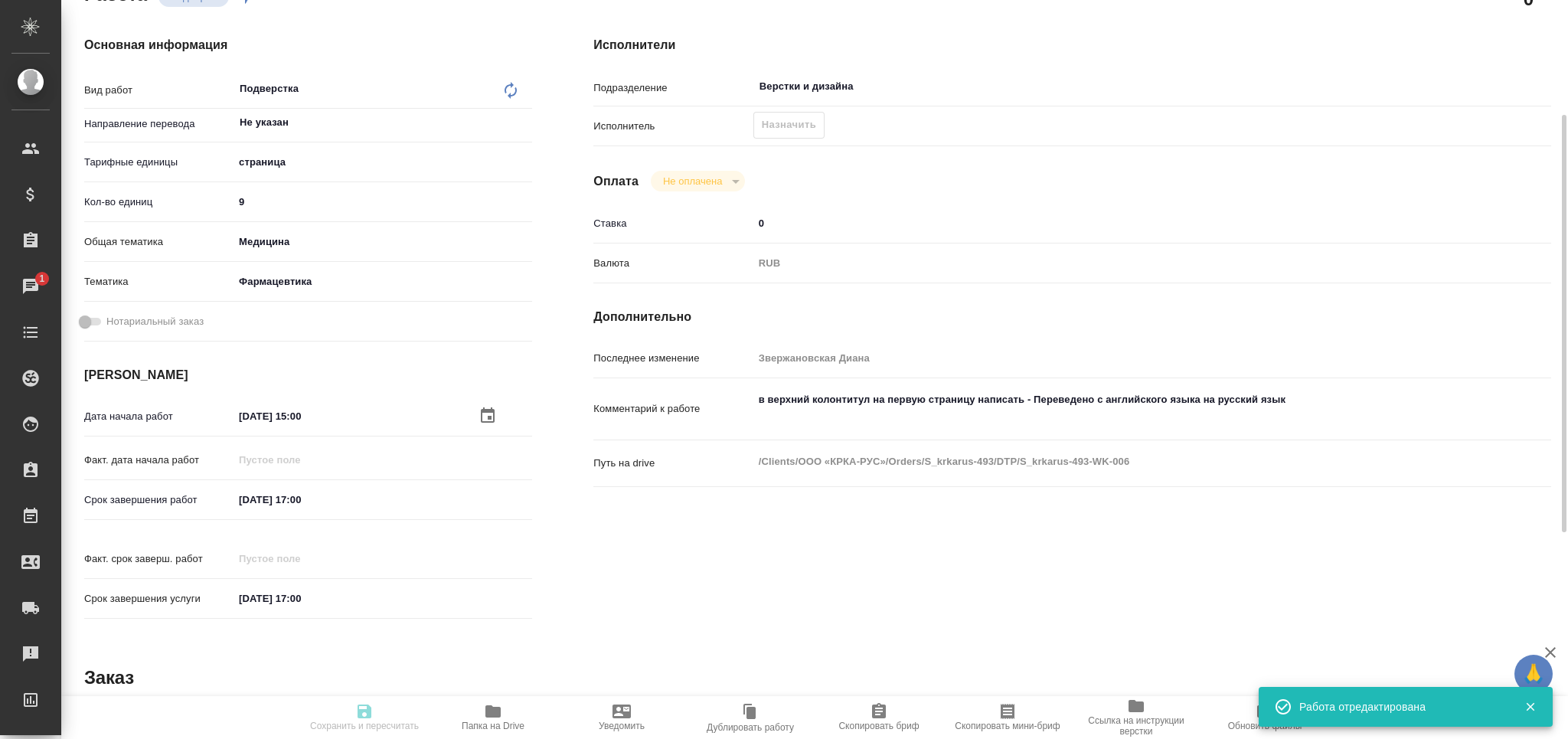
type input "recruiting"
type textarea "Подверстка"
type textarea "x"
type input "Не указан"
type input "5a8b1489cc6b4906c91bfdb2"
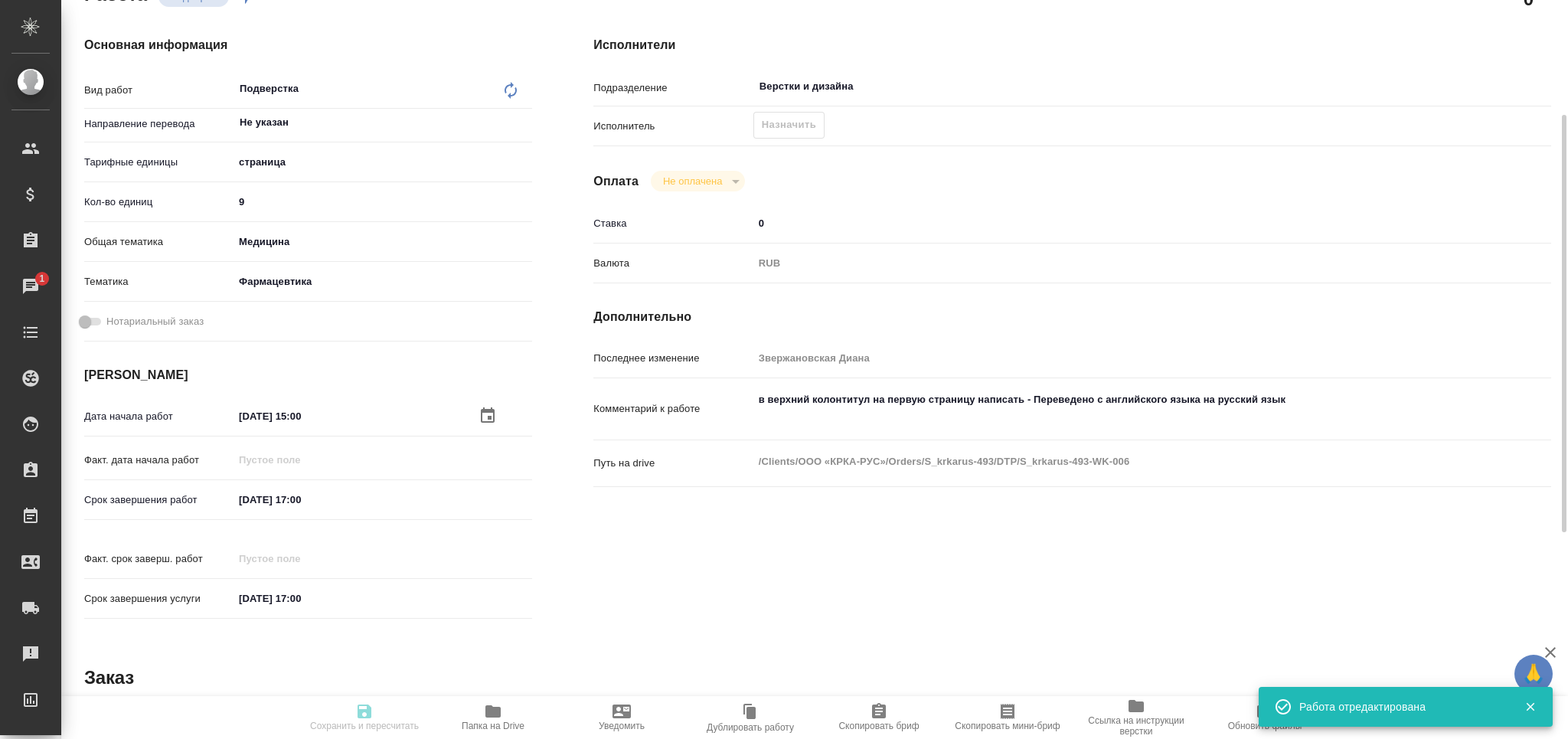
type input "9"
type input "med"
type input "6149832f2b7be24903fd7a82"
type input "11.09.2025 15:00"
type input "11.09.2025 17:00"
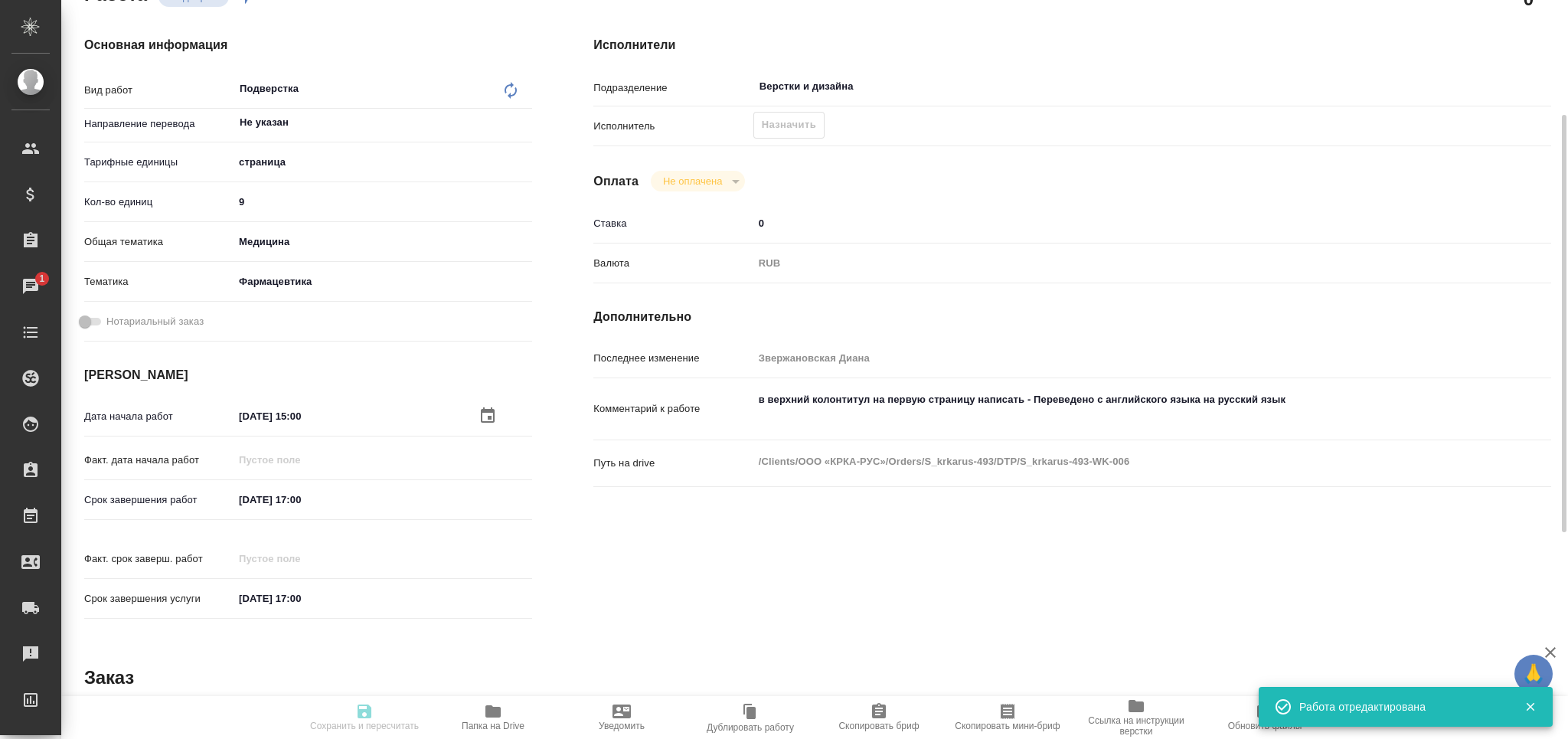
type input "11.09.2025 17:00"
type input "Верстки и дизайна"
type input "notPayed"
type input "0"
type input "RUB"
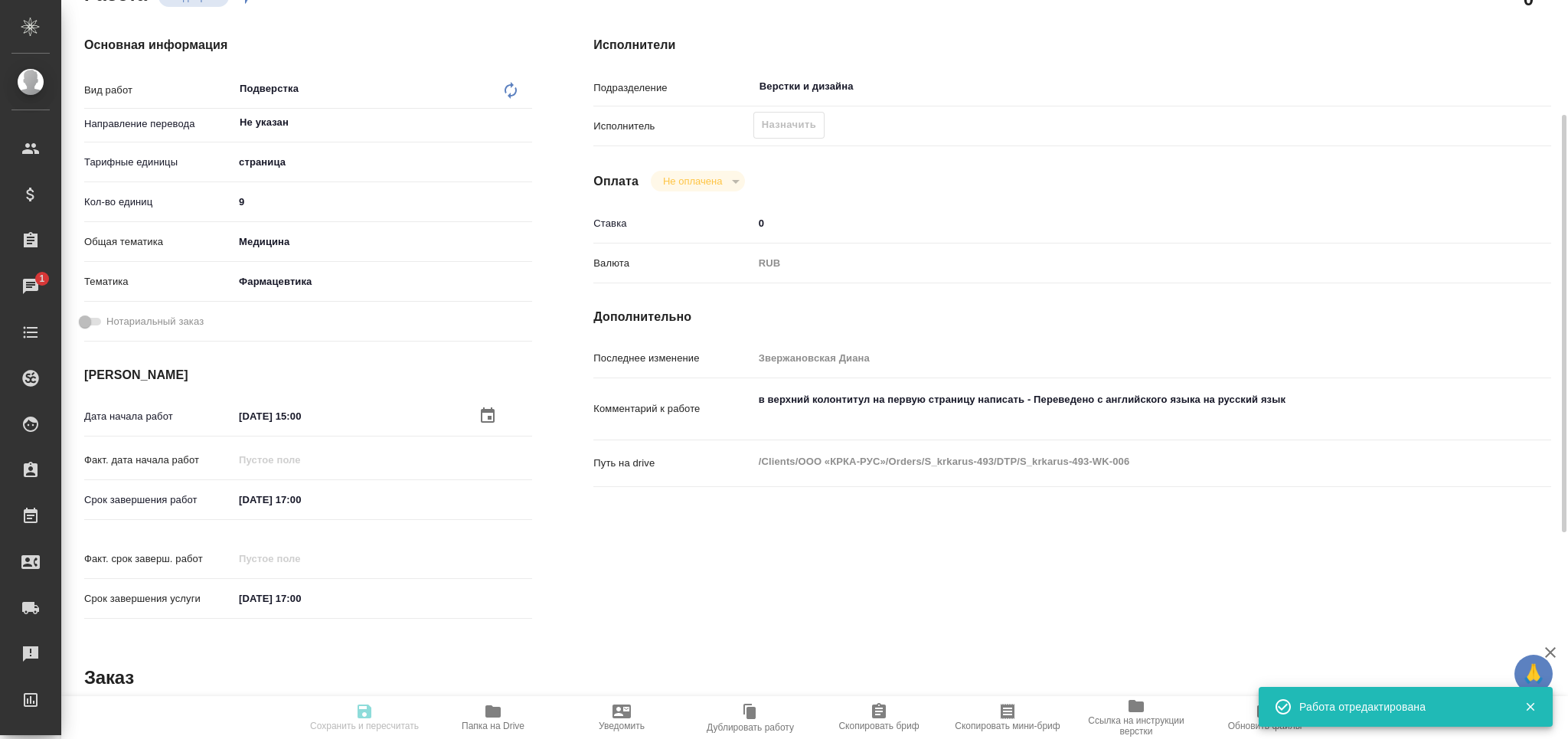
type input "[PERSON_NAME]"
type textarea "в верхний колонтитул на первую страницу написать - Переведено с английского язы…"
type textarea "x"
type textarea "/Clients/ООО «КРКА-РУС»/Orders/S_krkarus-493/DTP/S_krkarus-493-WK-006"
type textarea "x"
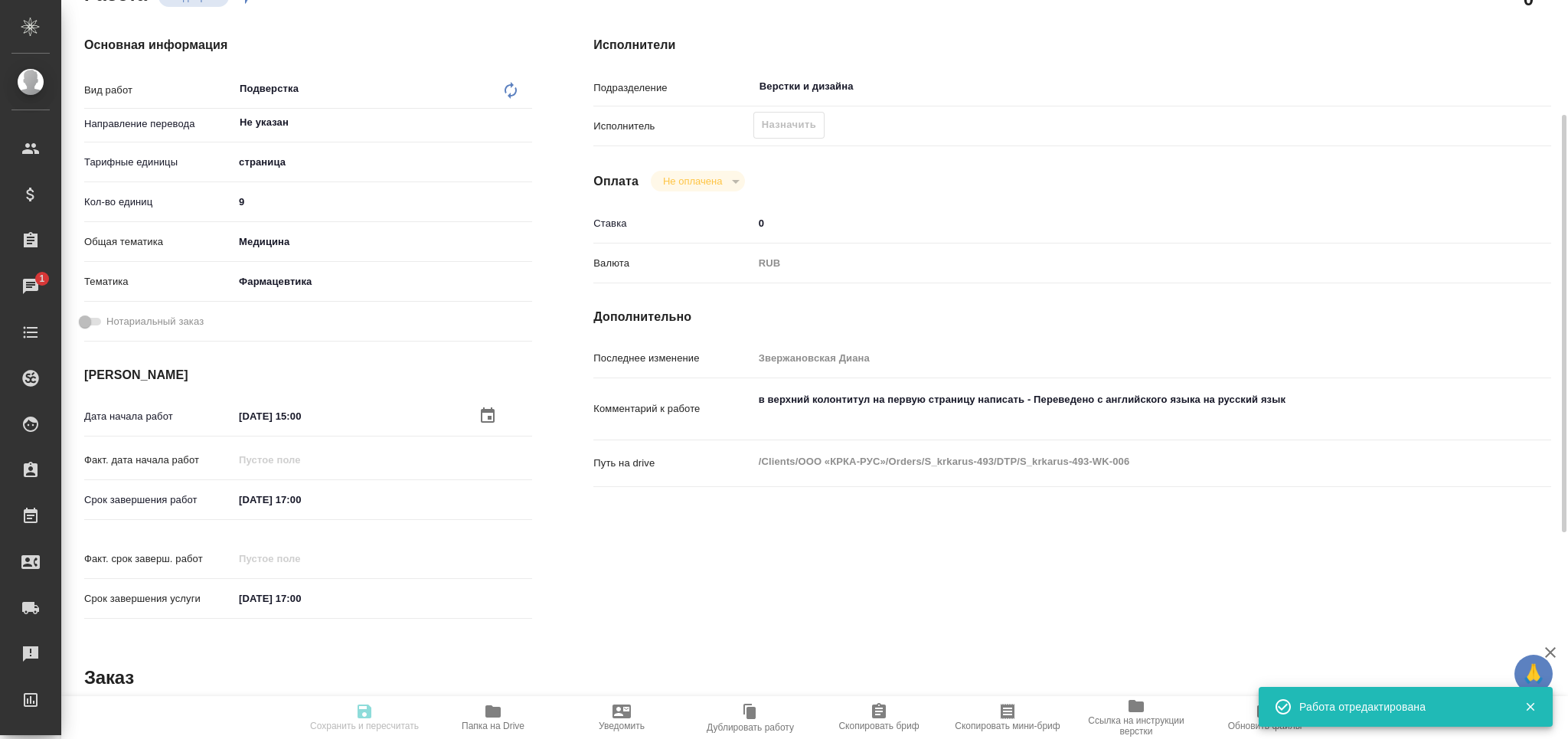
type input "S_krkarus-493"
type input "Верстка макета средней сложности (MS Word)"
type input "Приемка разверстки, Верстка макета средней сложности (MS Word), Подверстка, При…"
type input "Звержановская Диана"
type input "[PERSON_NAME]"
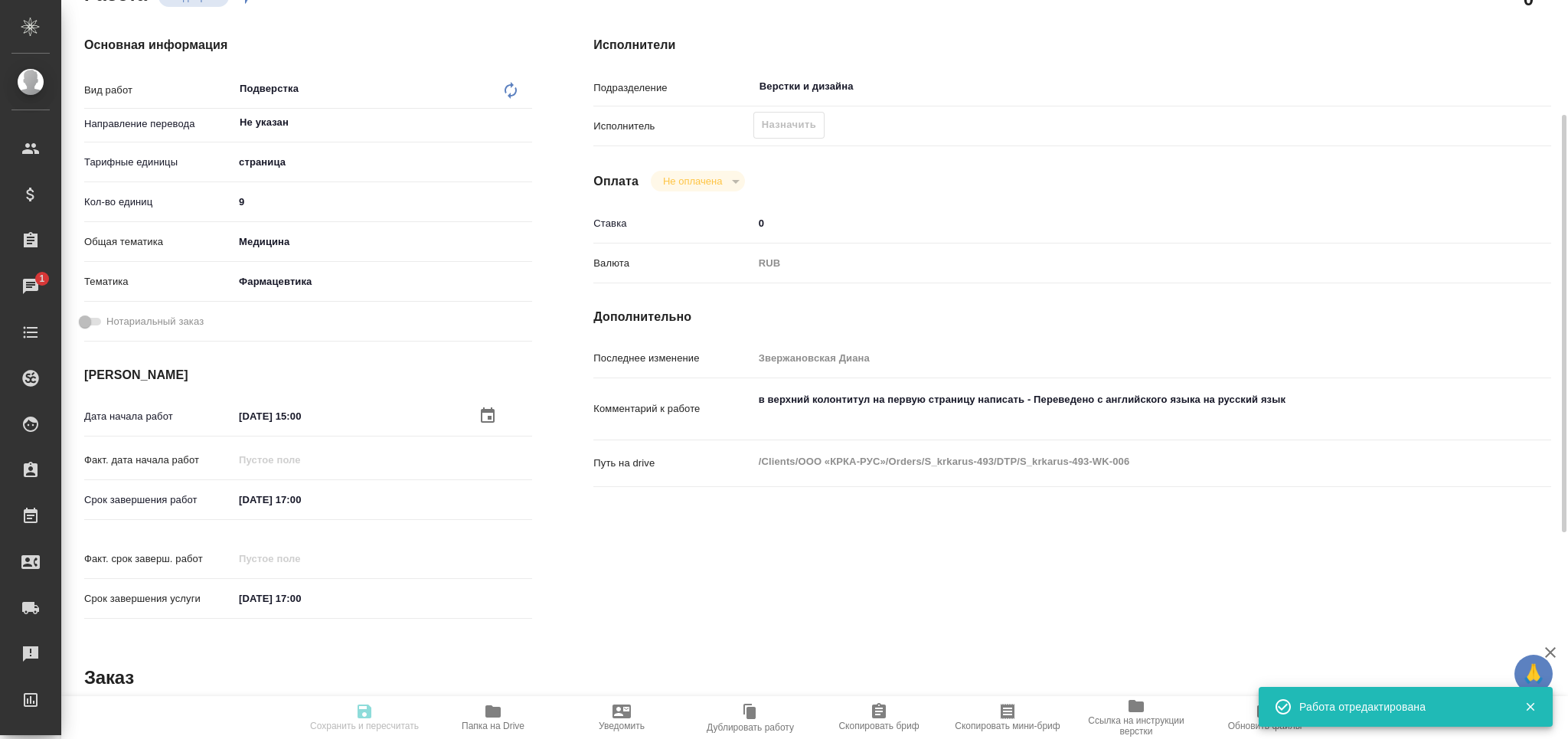
type input "/Clients/ООО «КРКА-РУС»/Orders/S_krkarus-493"
type textarea "x"
type textarea "КРКА Тигалант® (Тикагрелор), таблетки, покрытые пленочной оболочкой, 90 мг (ЕАЭ…"
type textarea "x"
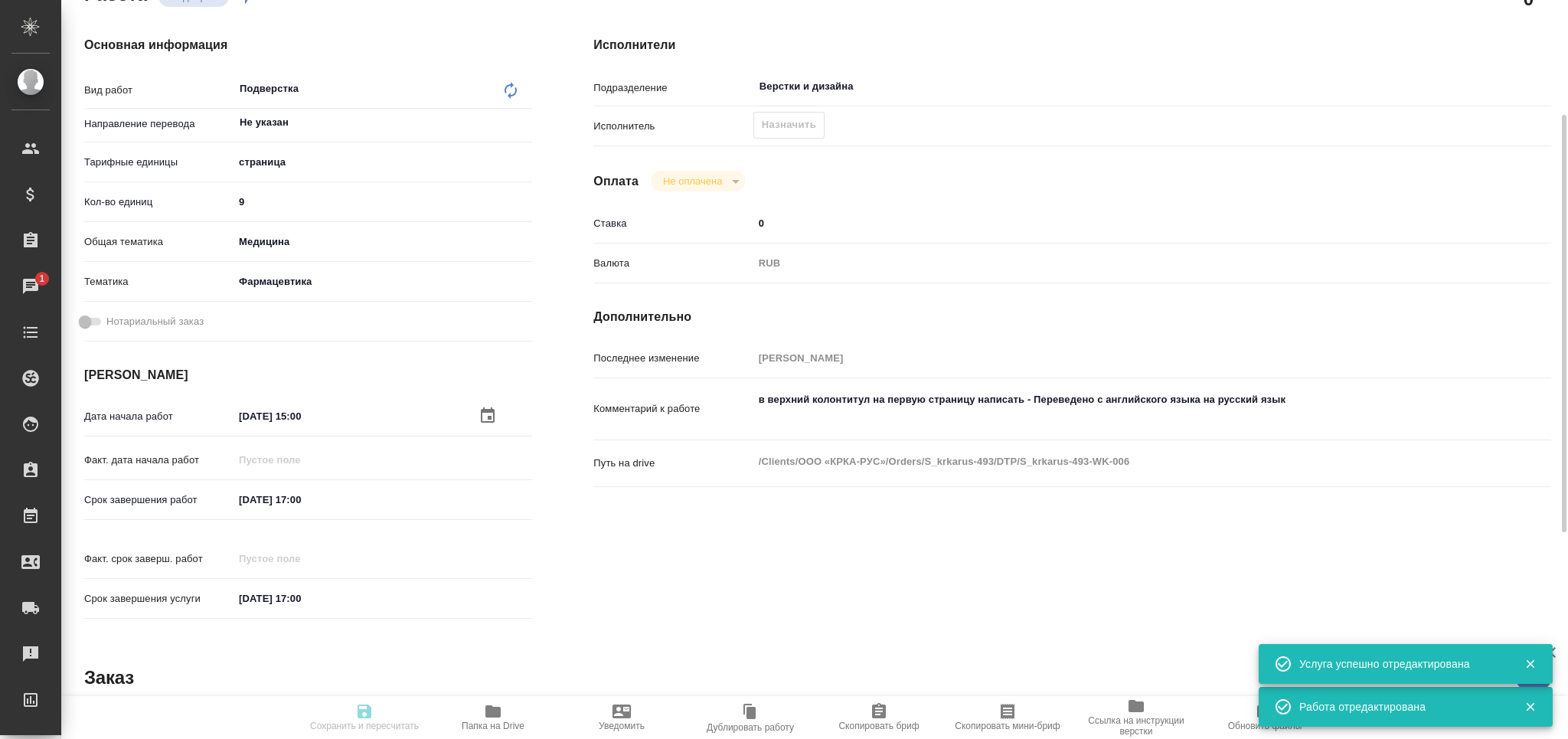
type textarea "x"
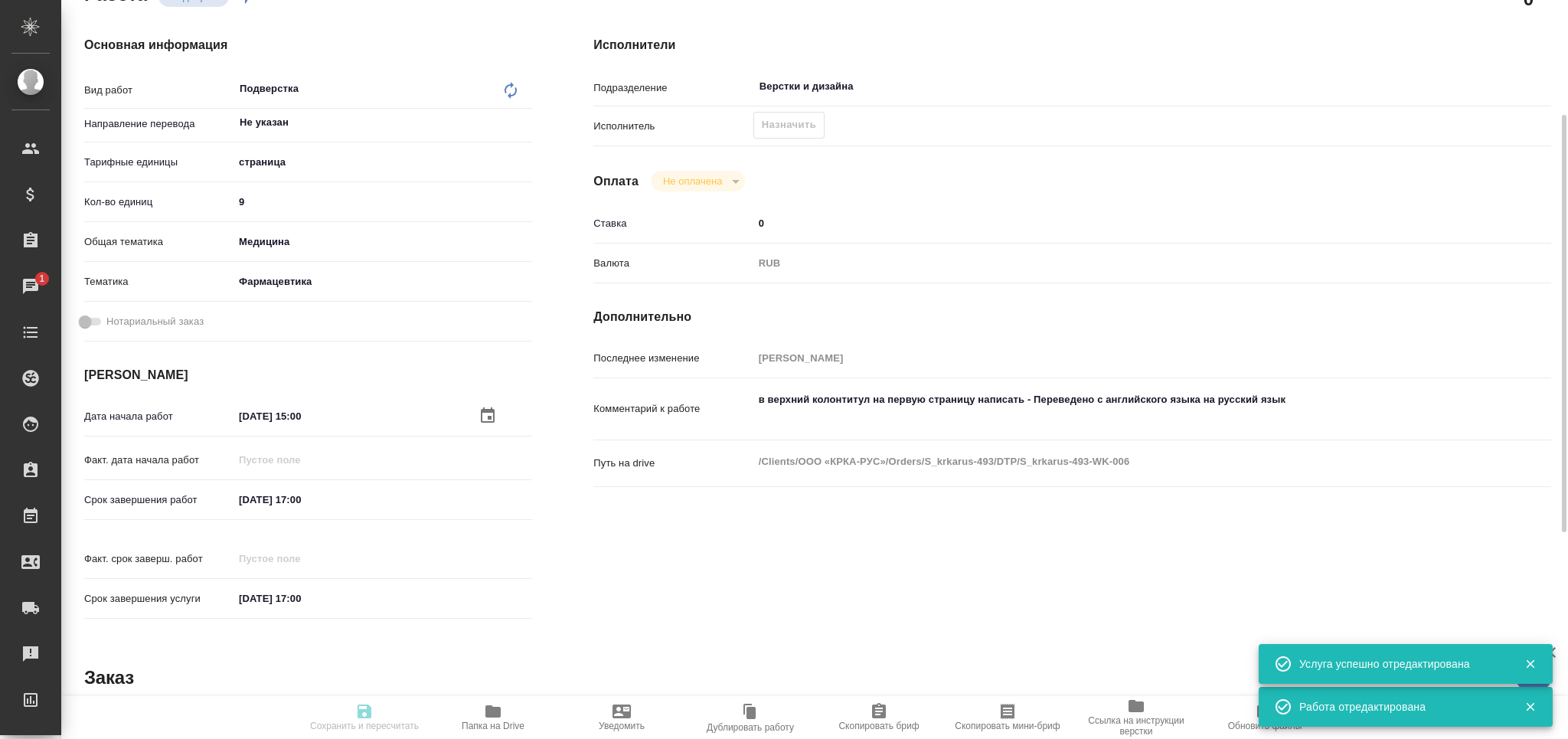
type textarea "x"
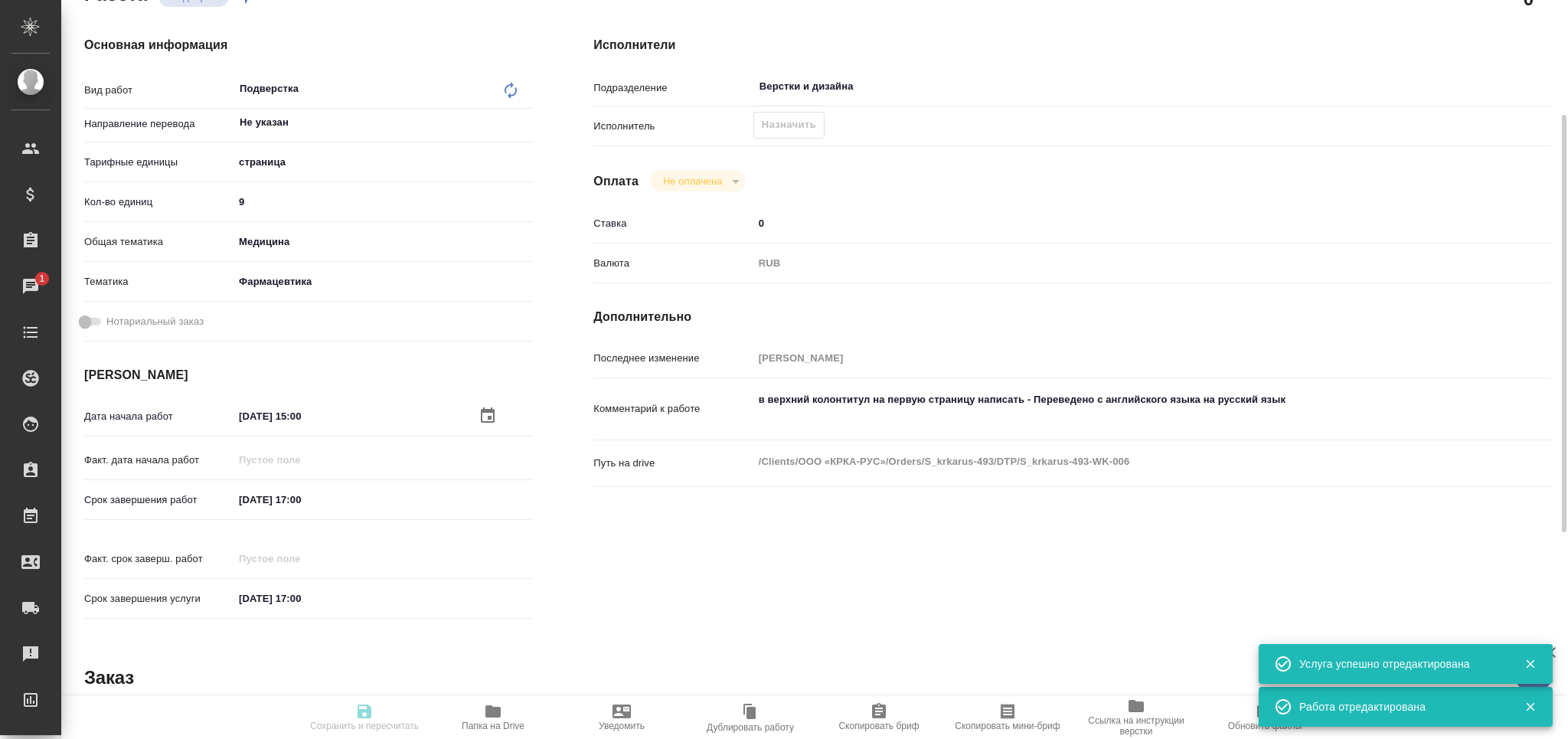
type textarea "x"
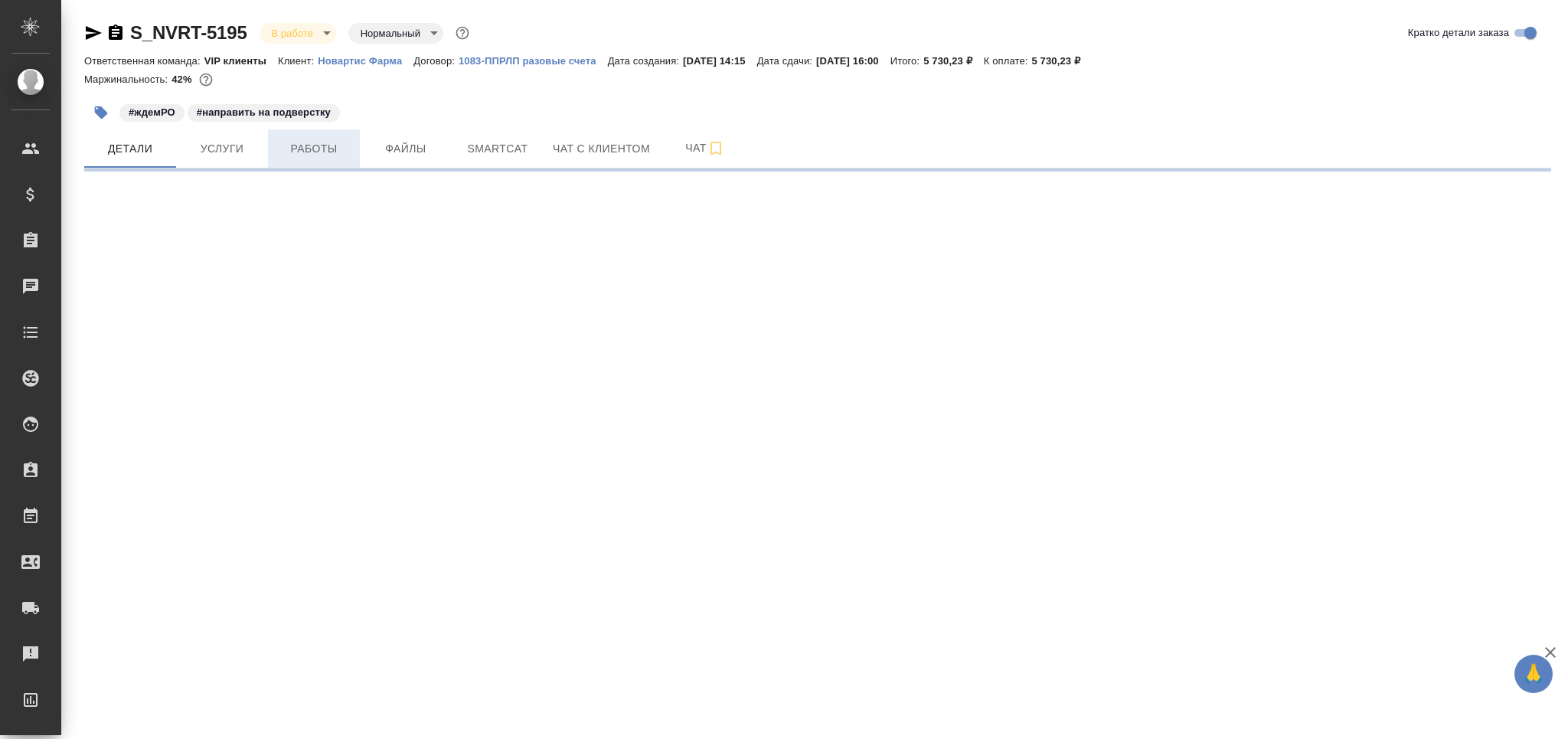
select select "RU"
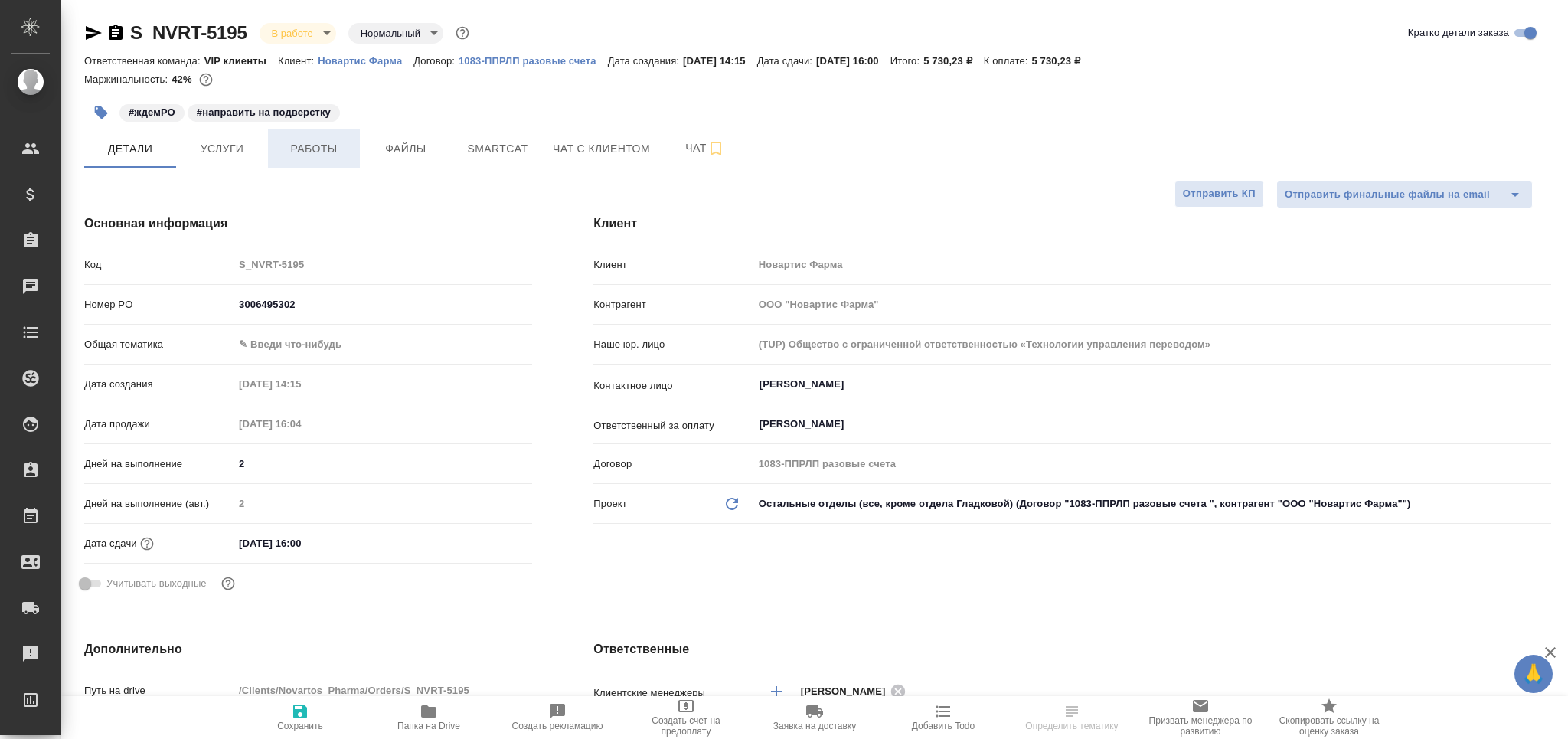
click at [312, 139] on span "Работы" at bounding box center [313, 149] width 74 height 19
type textarea "x"
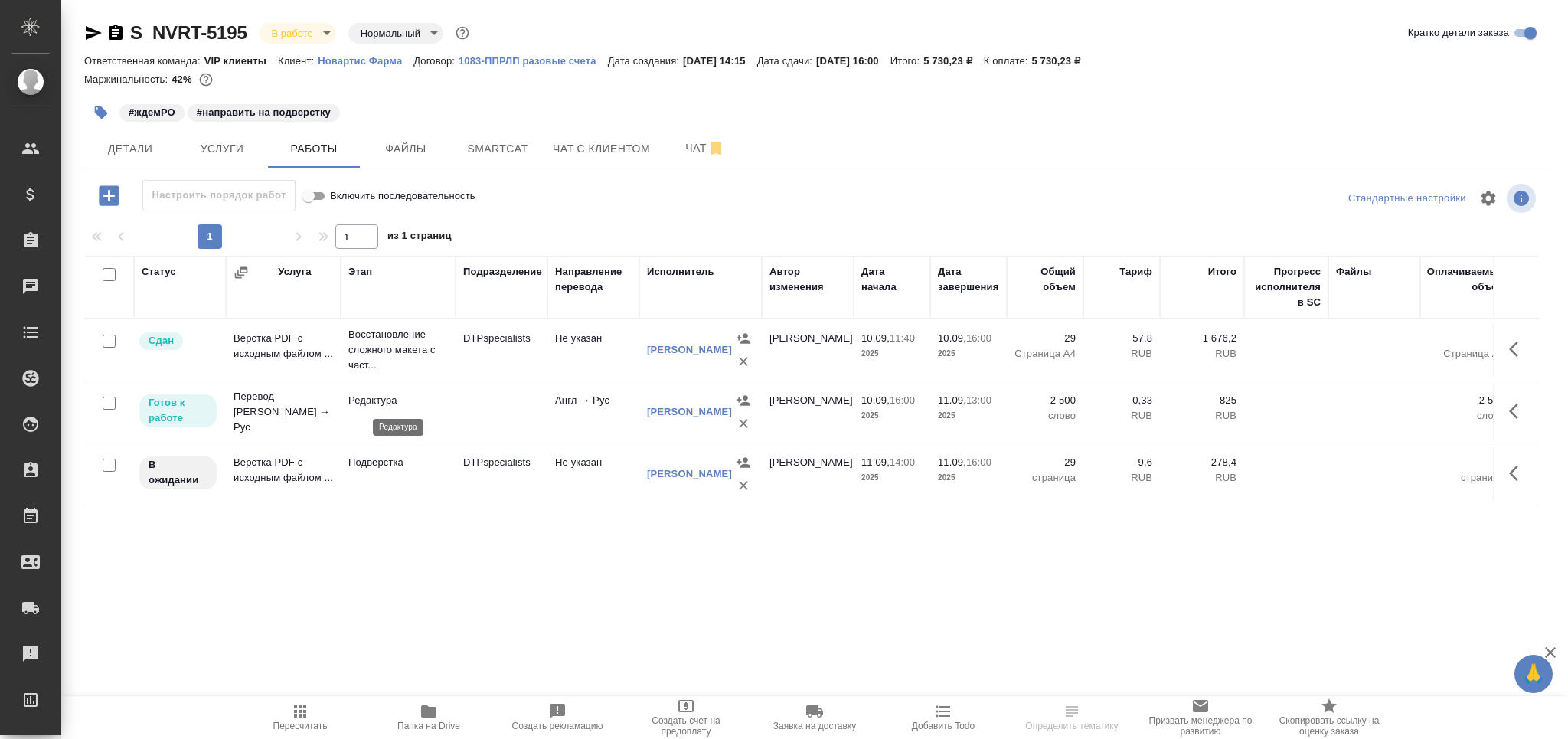
click at [415, 406] on p "Редактура" at bounding box center [398, 400] width 99 height 15
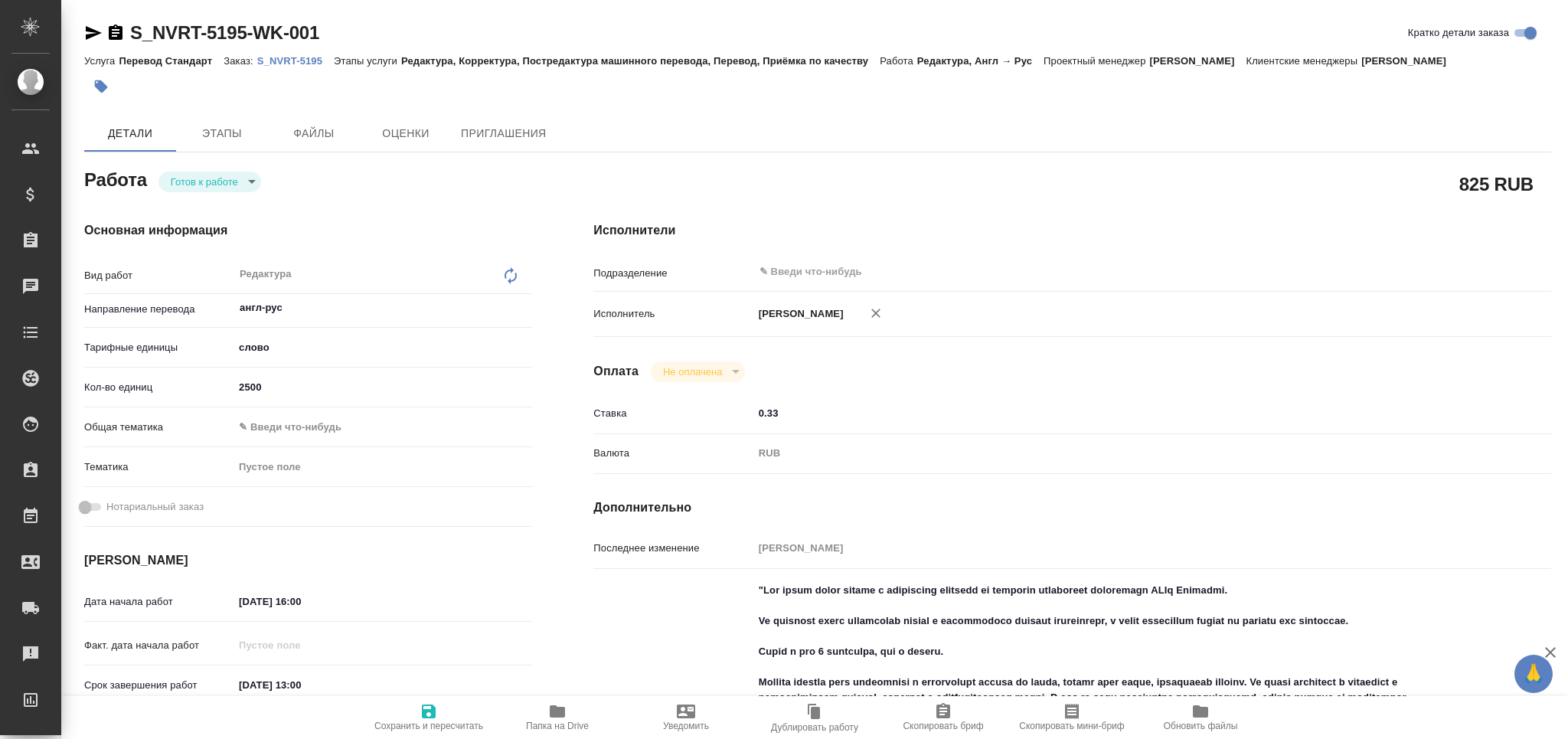
type textarea "x"
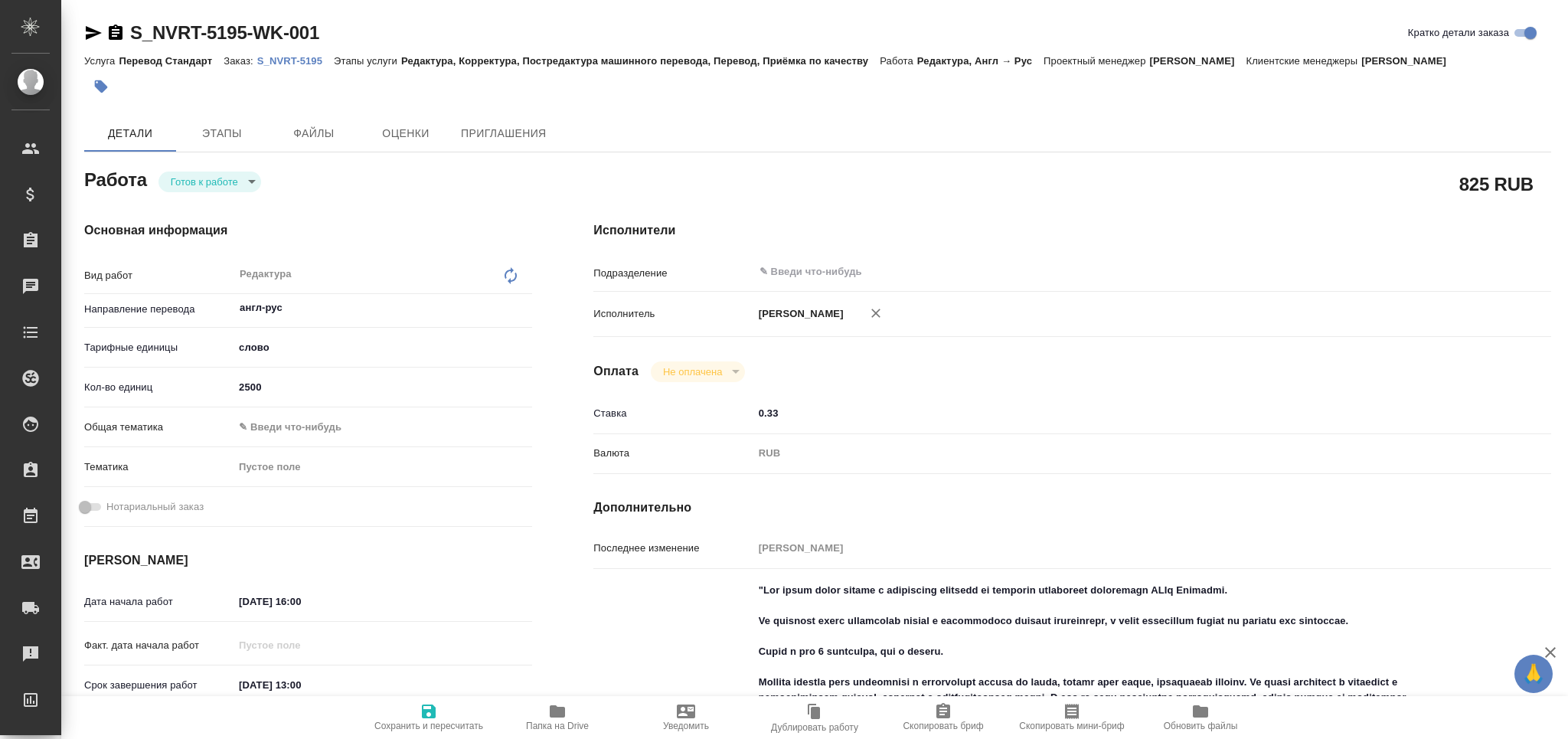
type textarea "x"
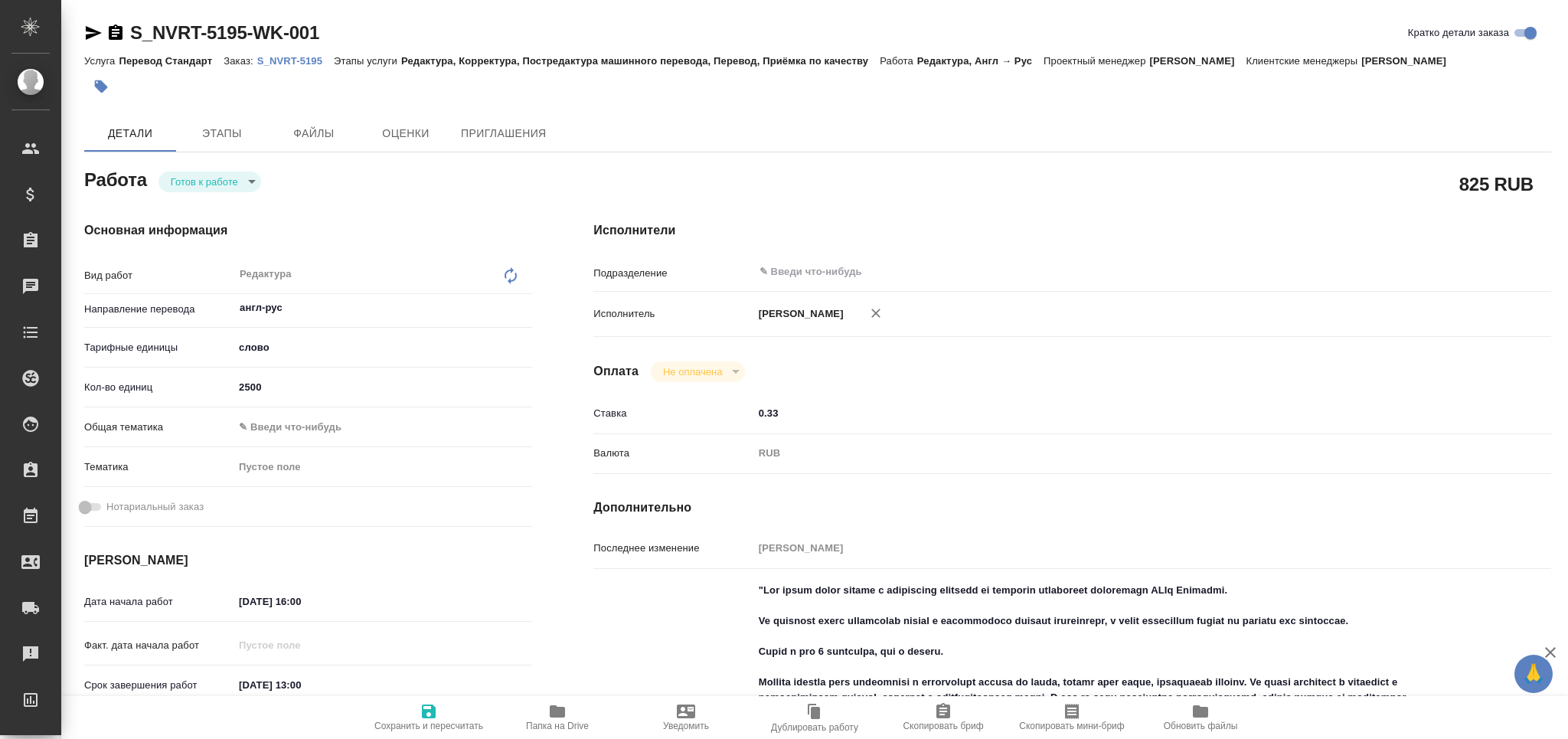
type textarea "x"
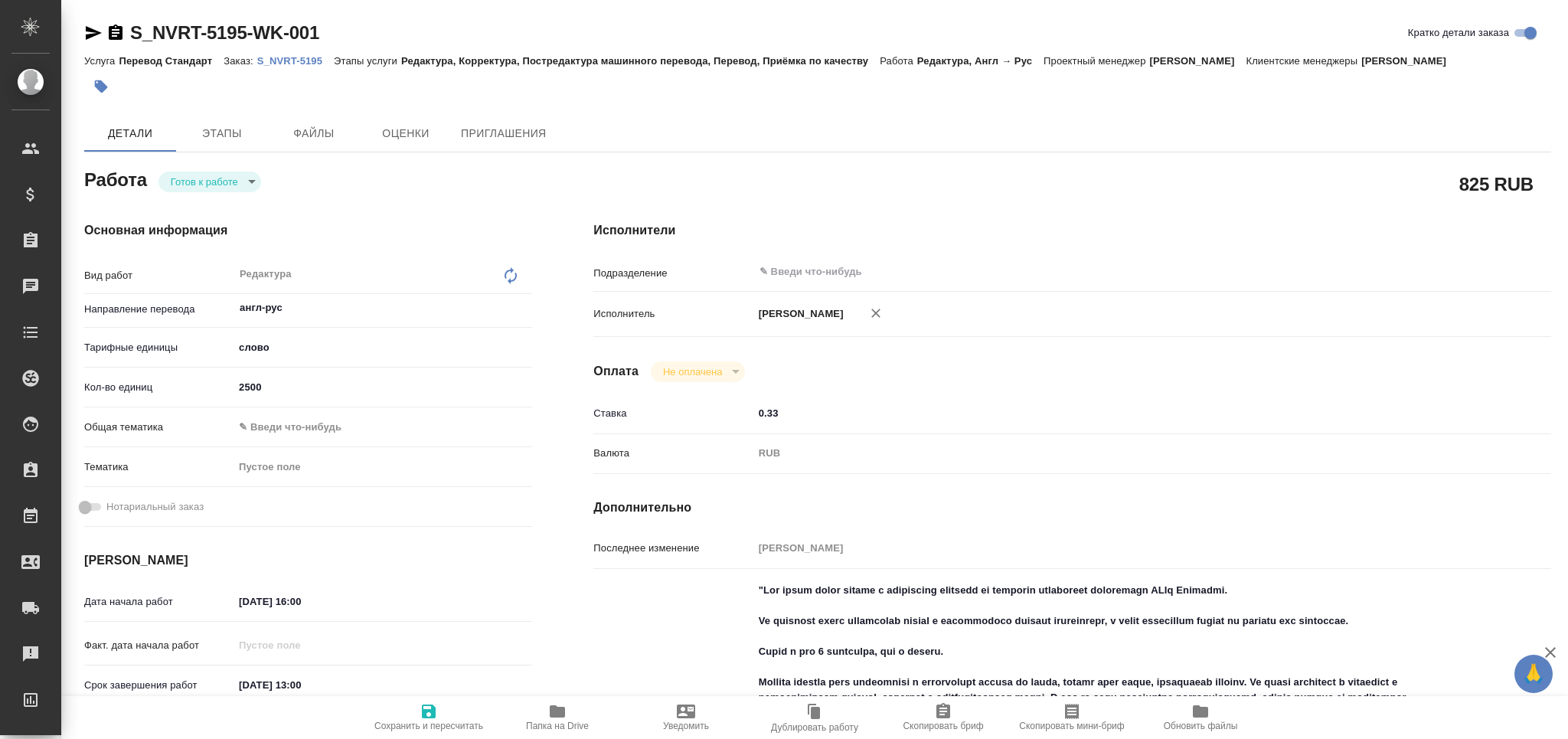
type textarea "x"
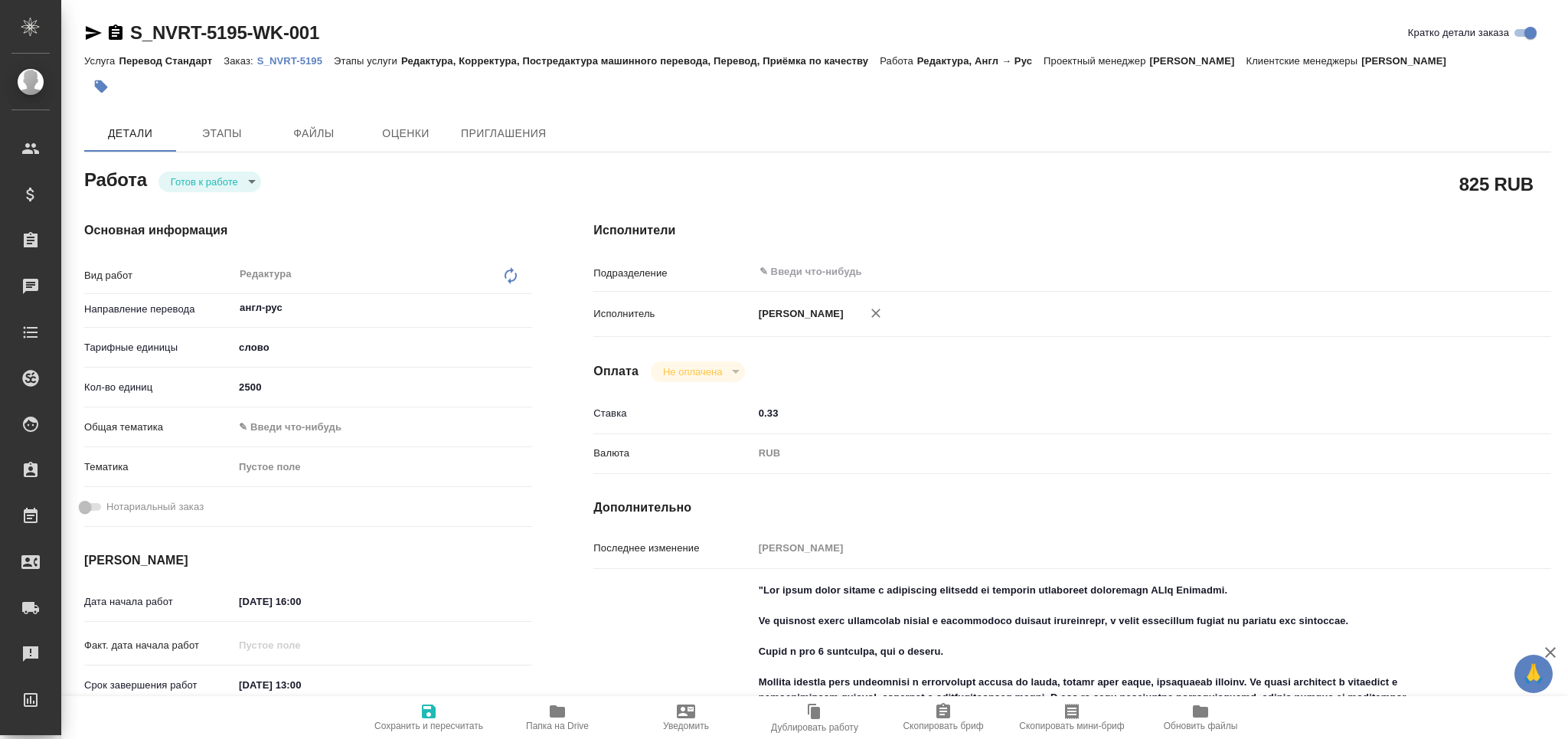
type textarea "x"
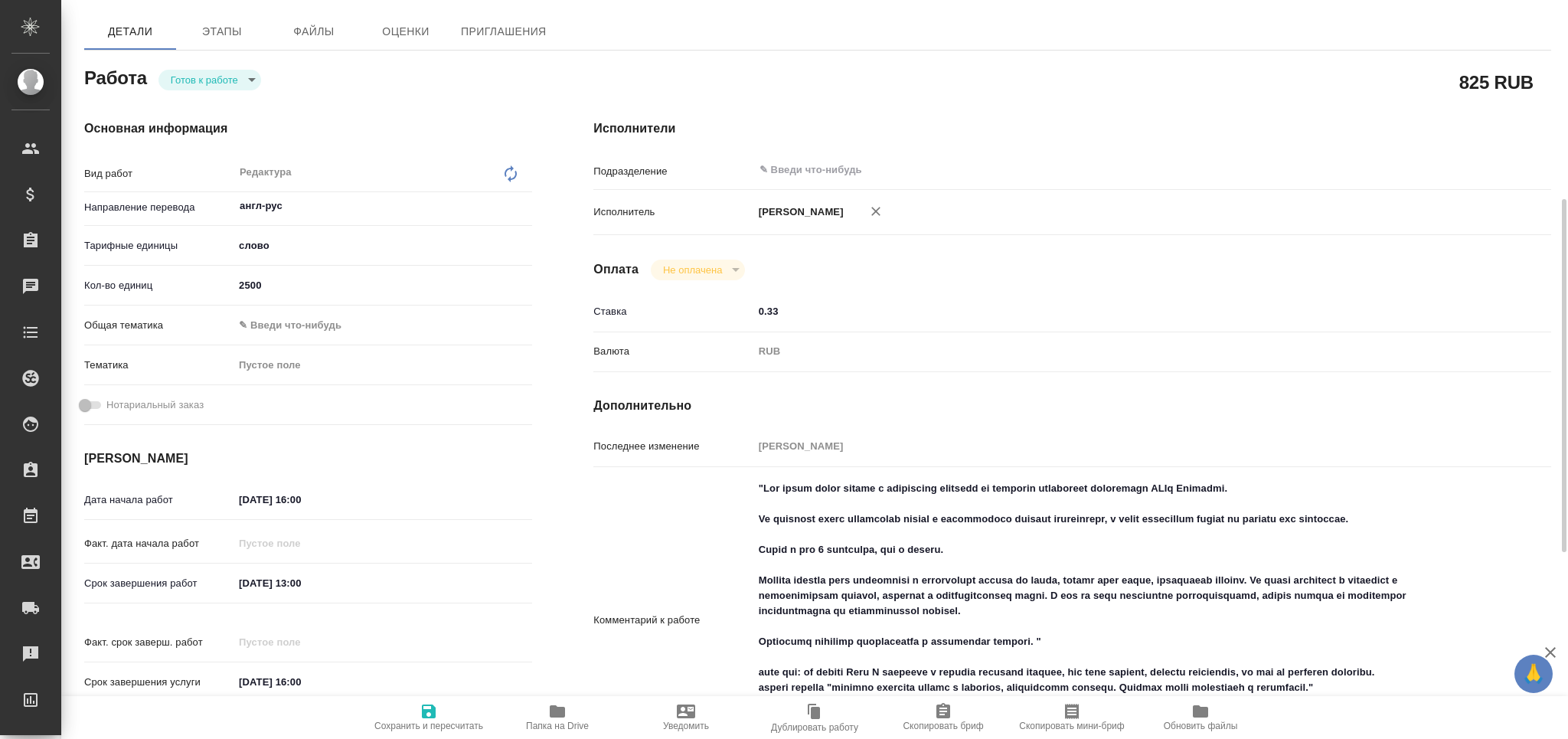
scroll to position [306, 0]
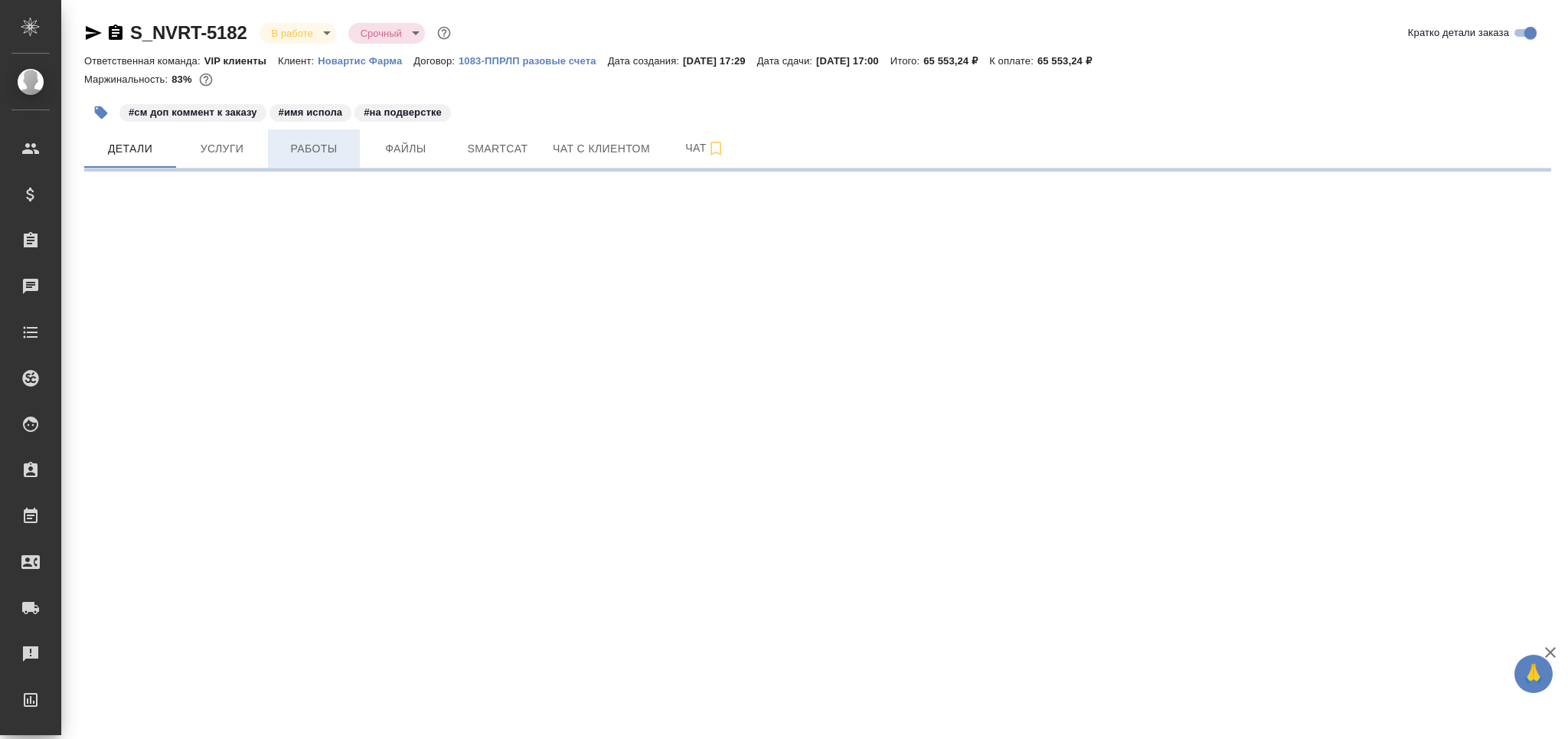
select select "RU"
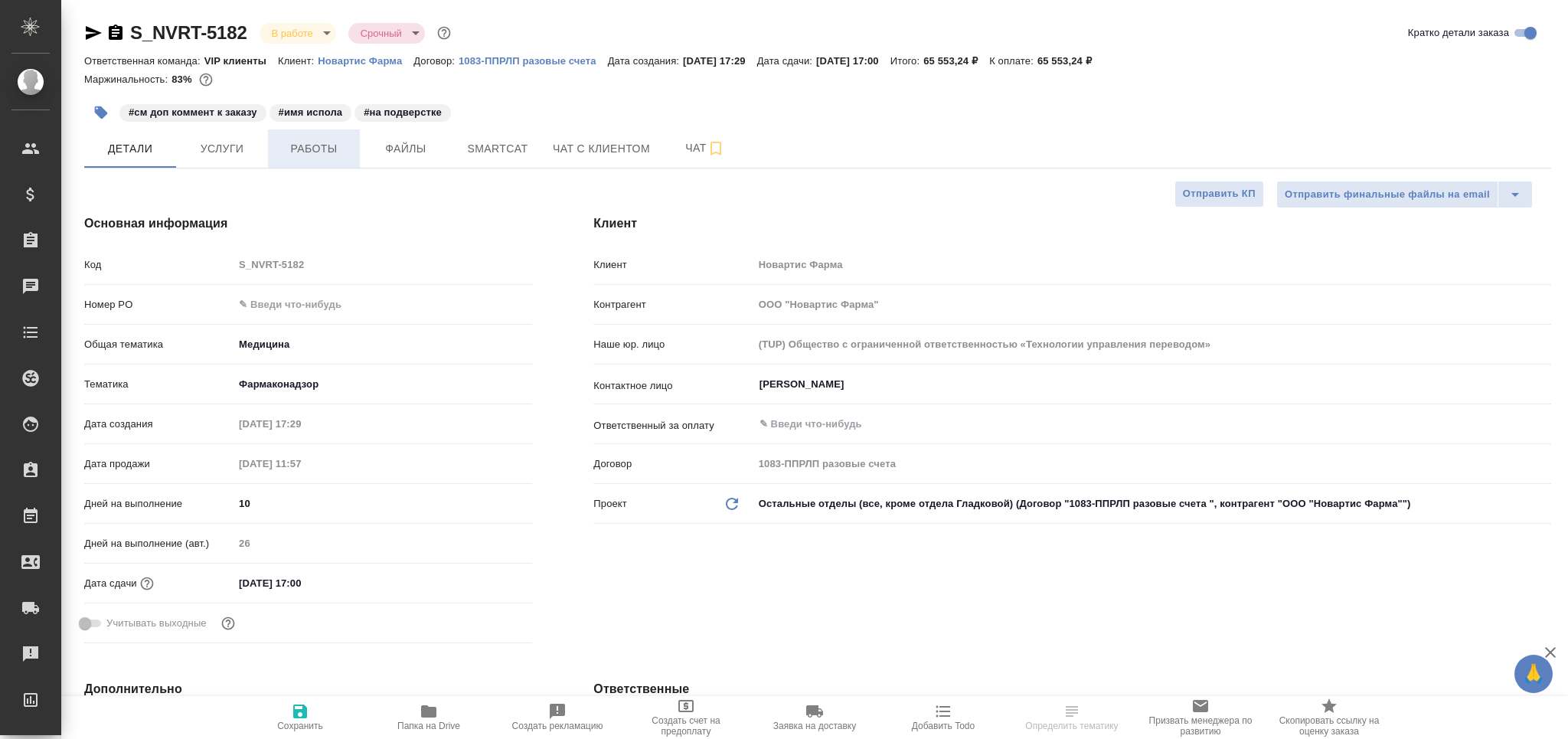
type textarea "x"
click at [308, 161] on button "Работы" at bounding box center [313, 148] width 92 height 38
type textarea "x"
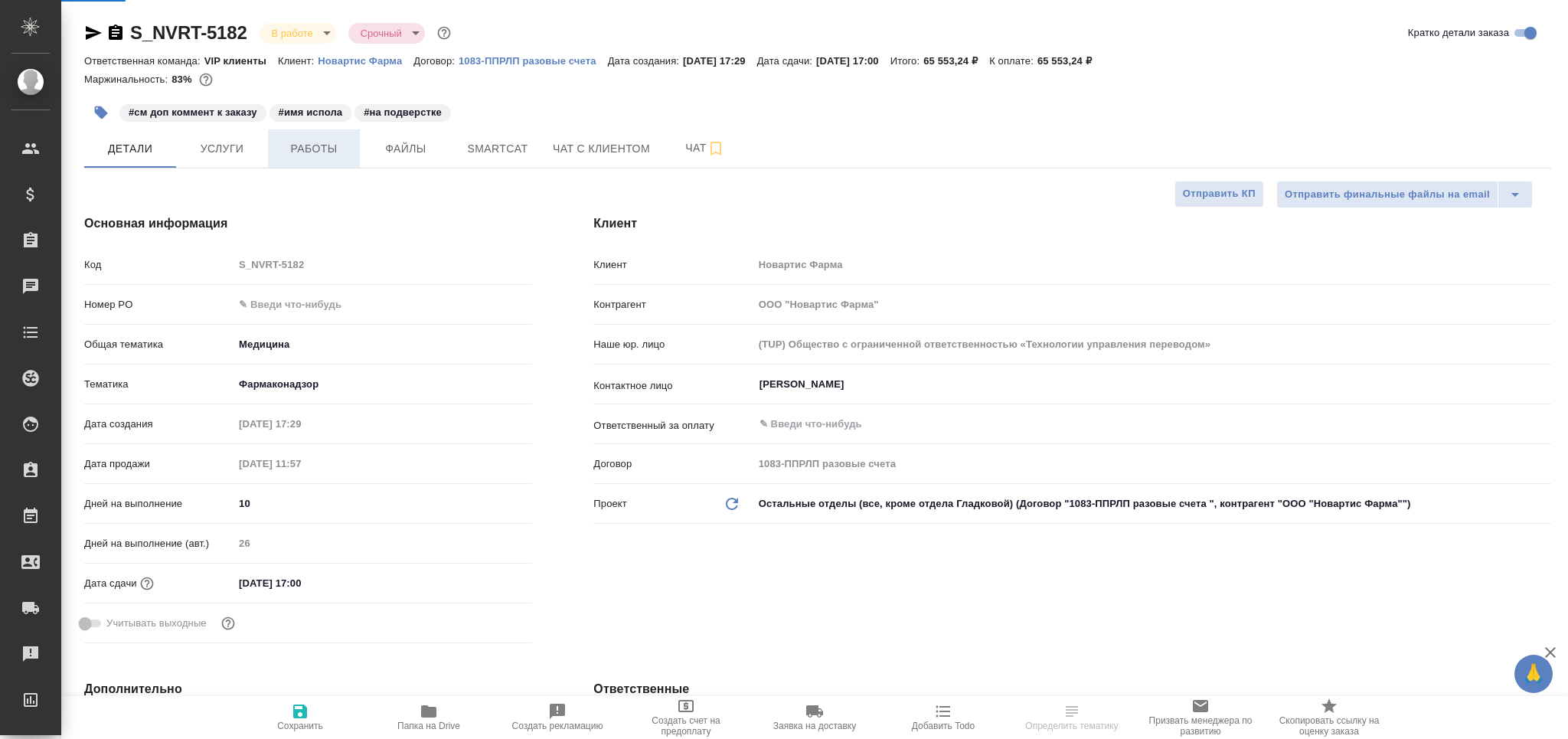
type textarea "x"
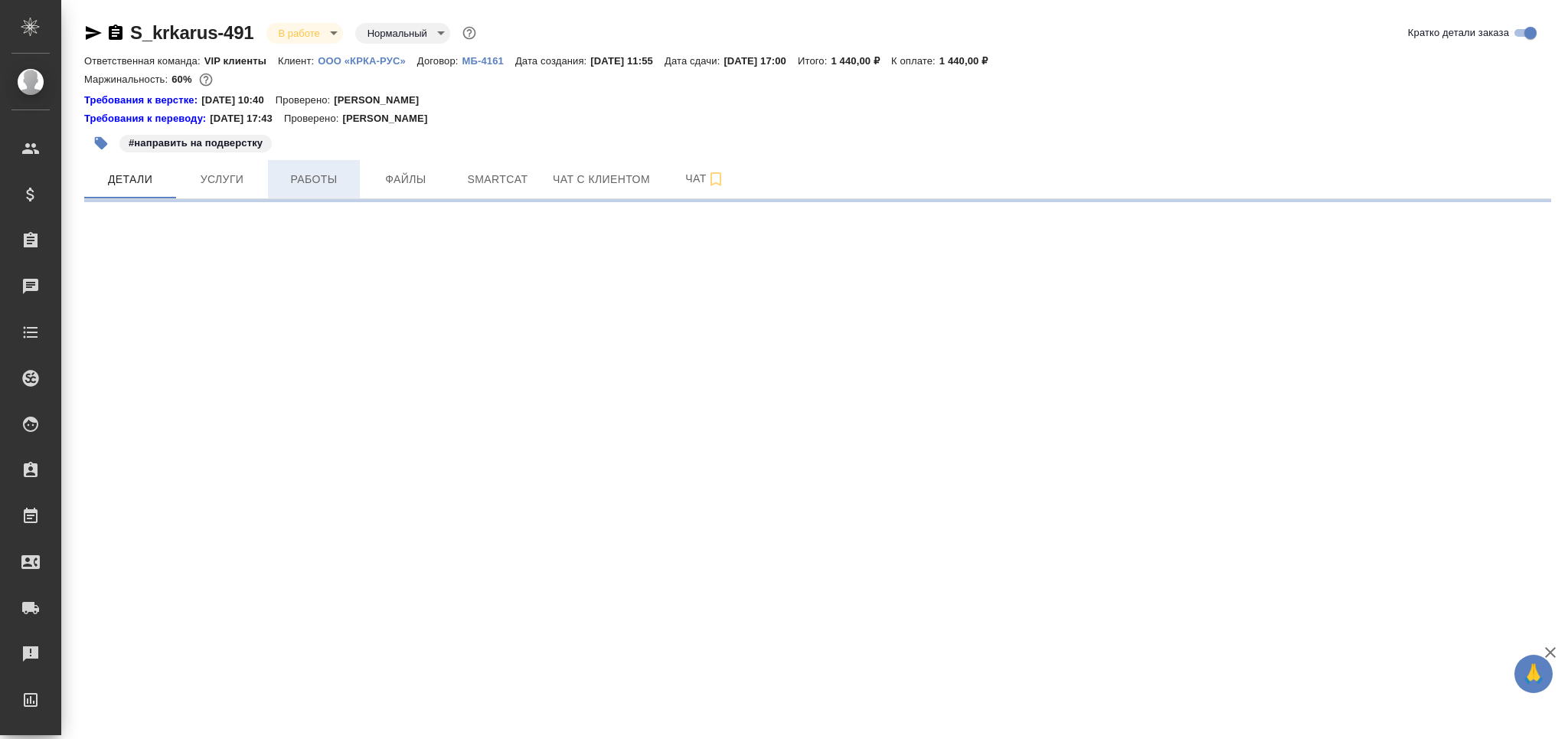
select select "RU"
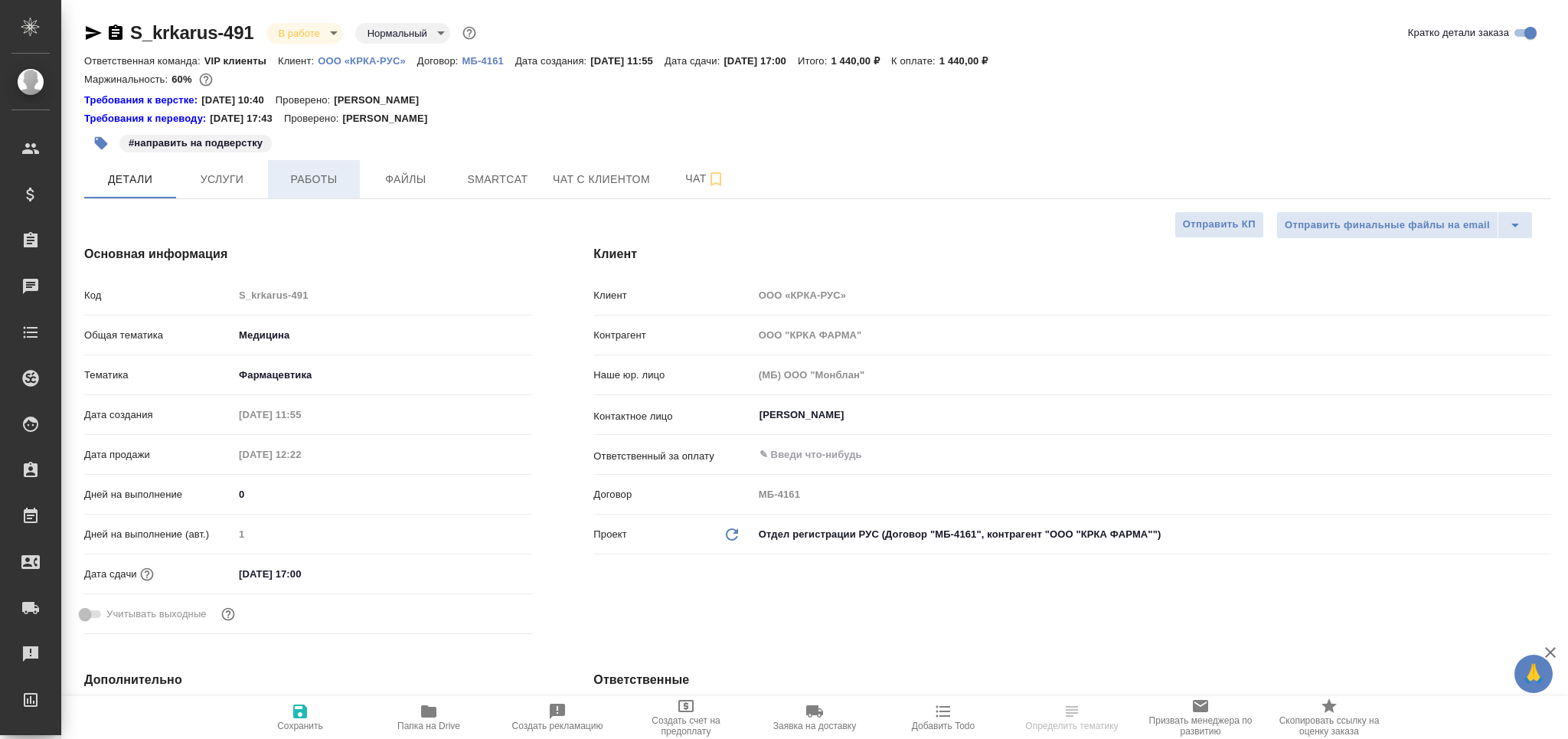
click at [316, 190] on button "Работы" at bounding box center [313, 179] width 92 height 38
type textarea "x"
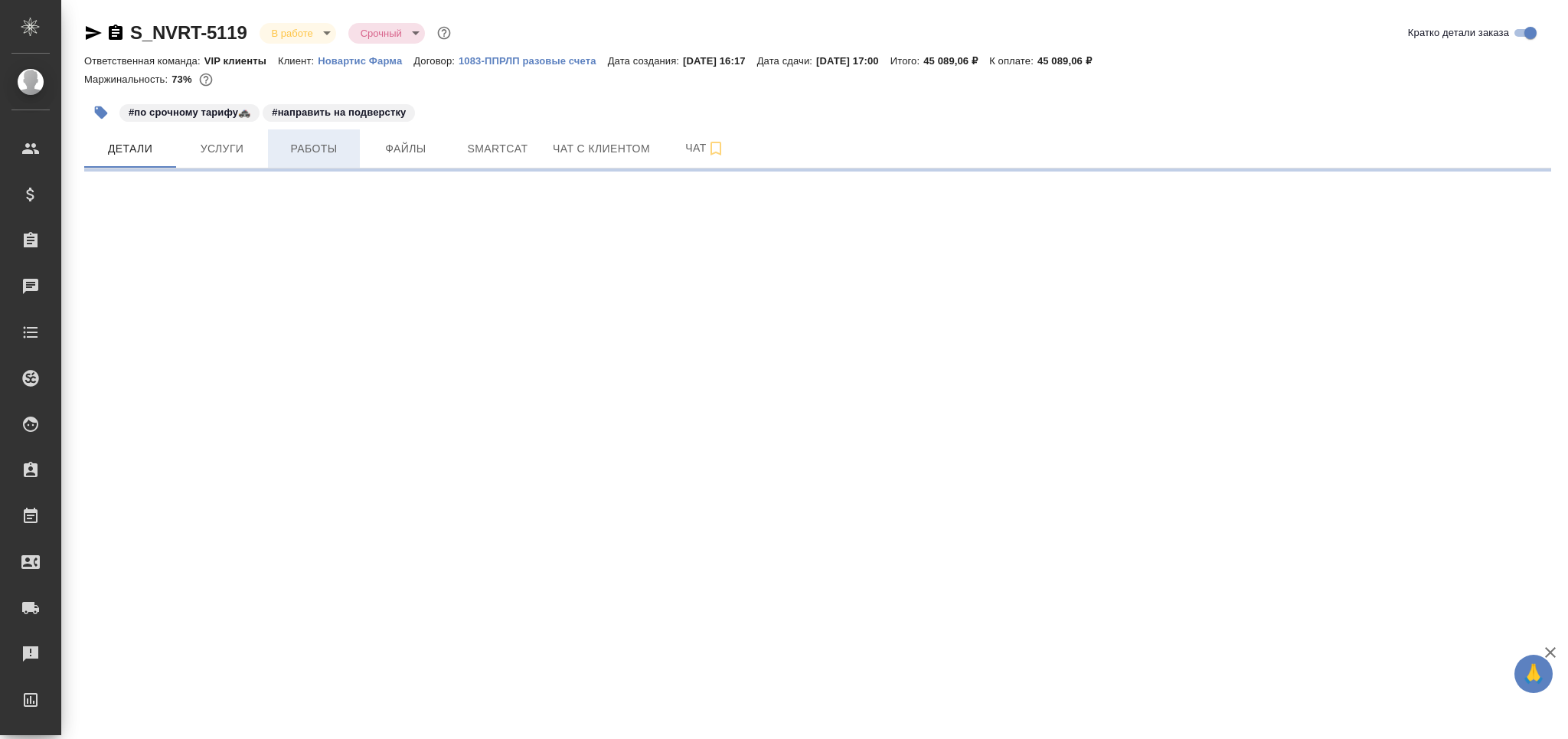
select select "RU"
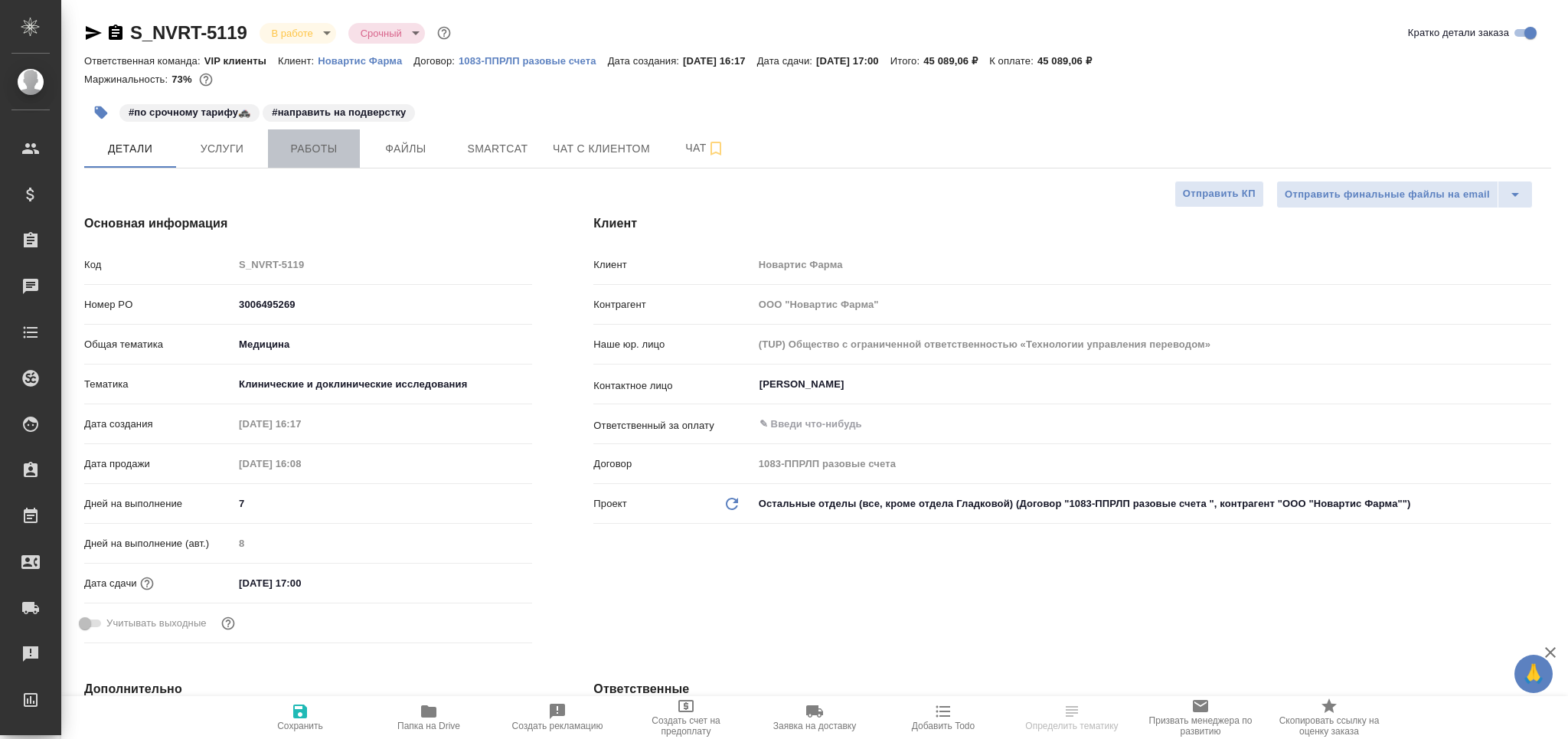
click at [329, 149] on span "Работы" at bounding box center [313, 149] width 74 height 19
type textarea "x"
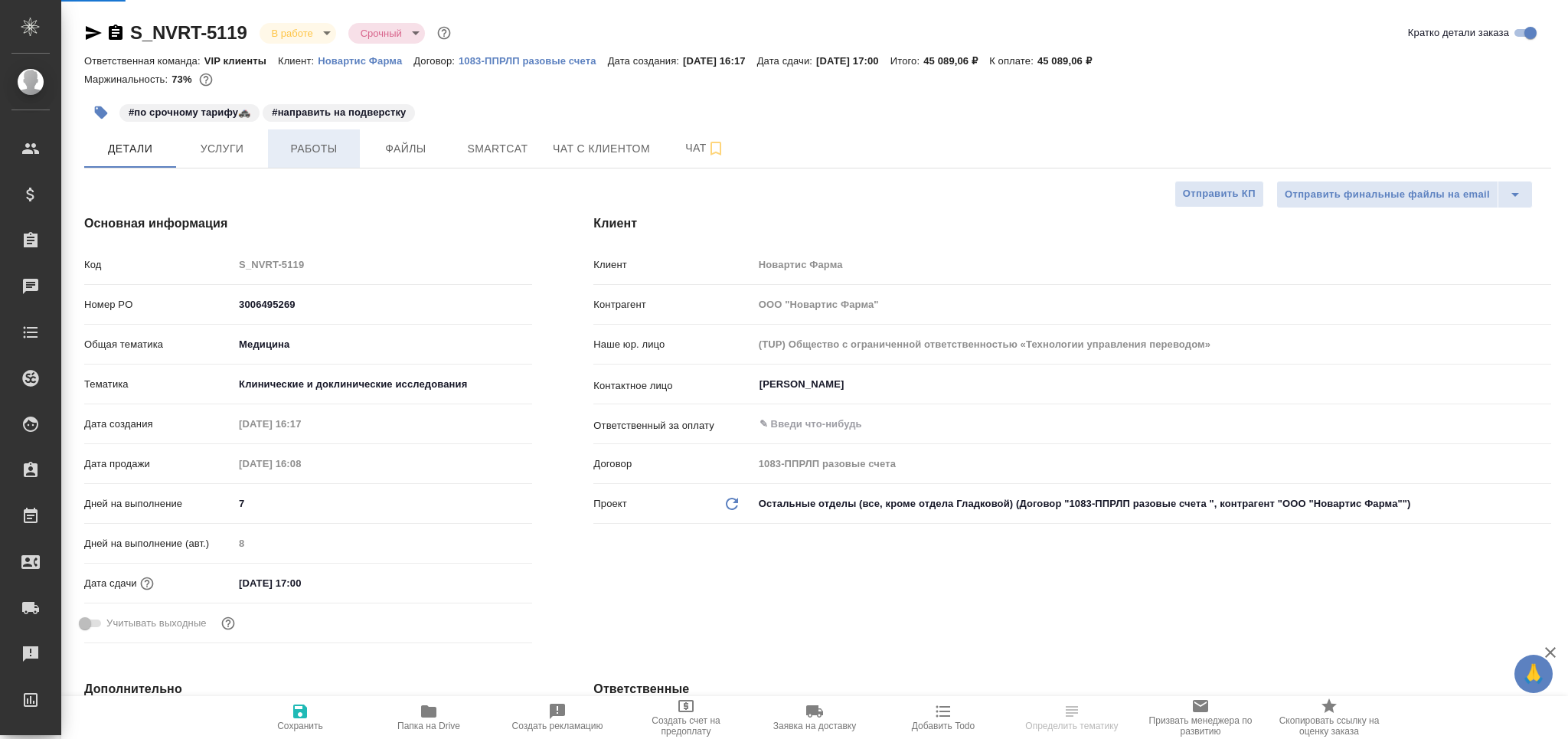
type textarea "x"
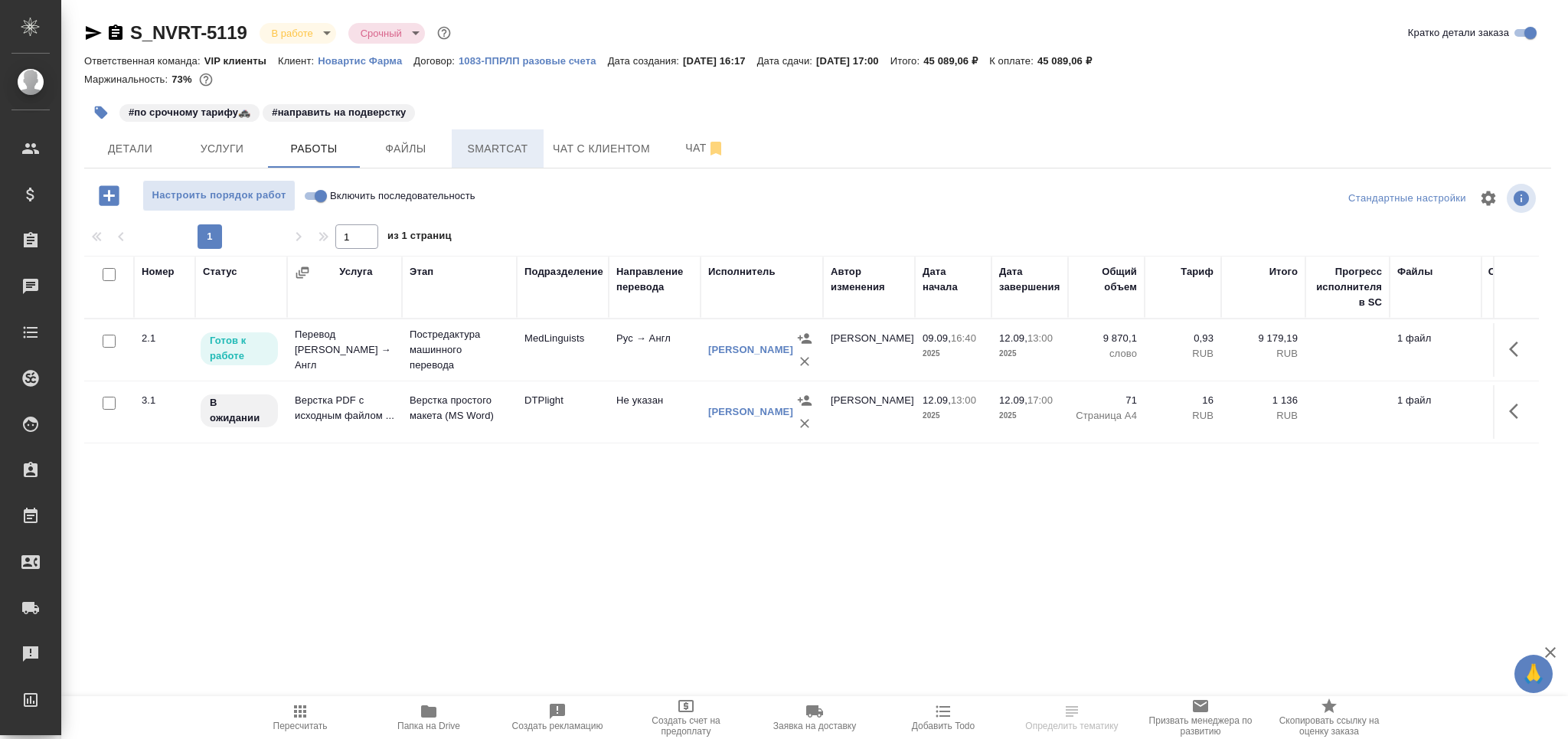
click at [497, 145] on span "Smartcat" at bounding box center [498, 149] width 74 height 19
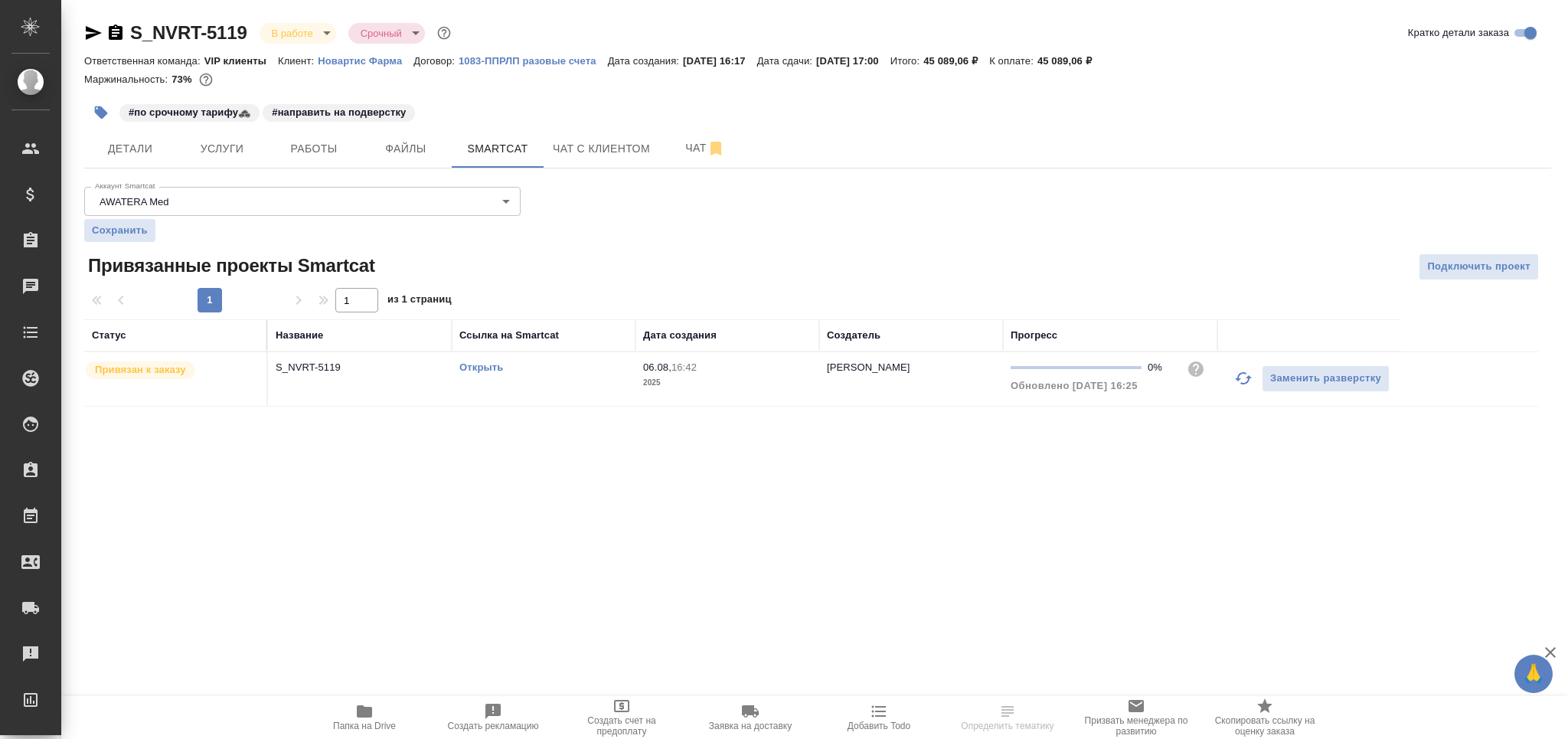
drag, startPoint x: 1246, startPoint y: 387, endPoint x: 1209, endPoint y: 404, distance: 40.7
click at [1243, 386] on button "button" at bounding box center [1242, 378] width 36 height 36
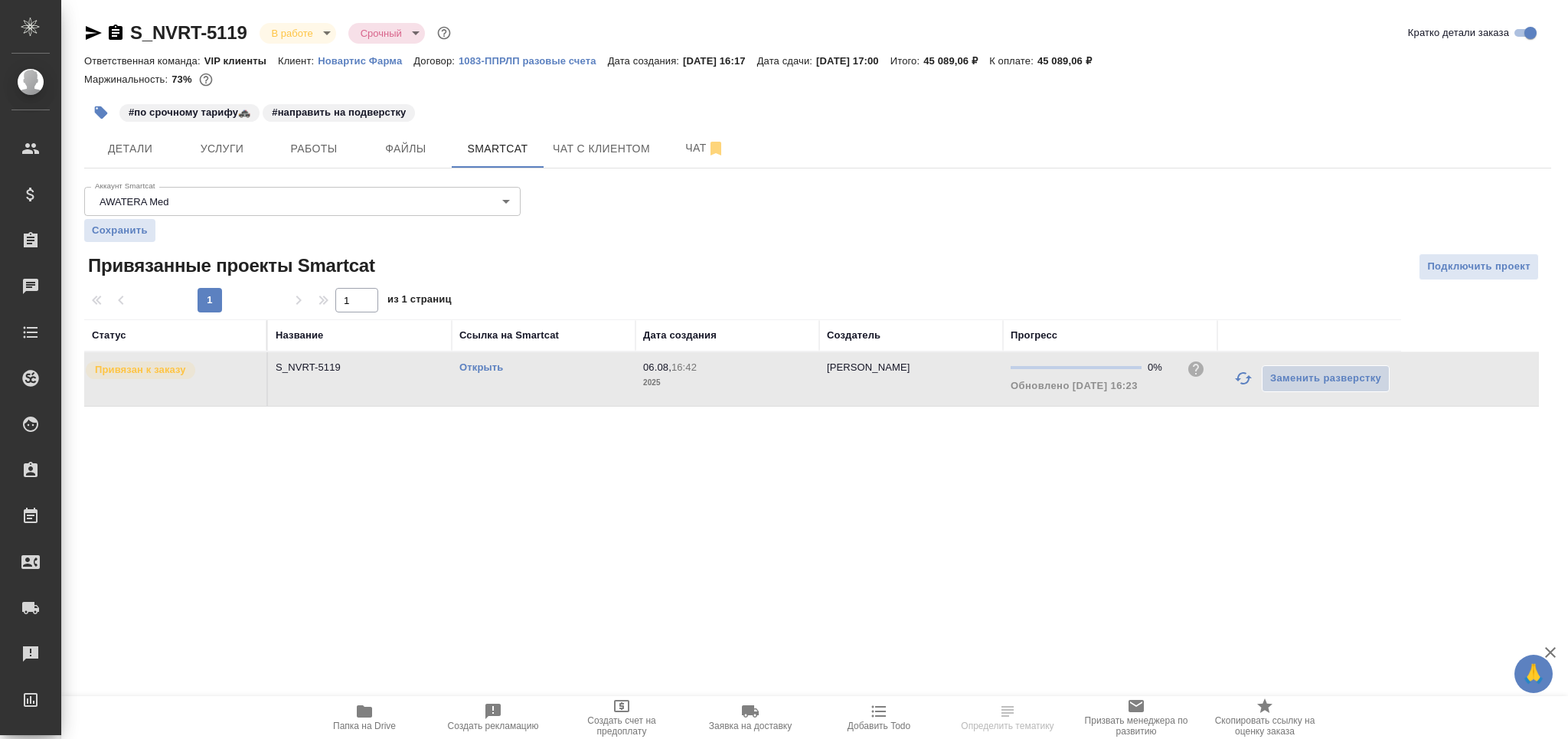
click at [378, 386] on td "S_NVRT-5119" at bounding box center [359, 378] width 183 height 53
click at [469, 374] on div "Открыть" at bounding box center [544, 368] width 168 height 15
click at [479, 371] on link "Открыть" at bounding box center [481, 367] width 44 height 11
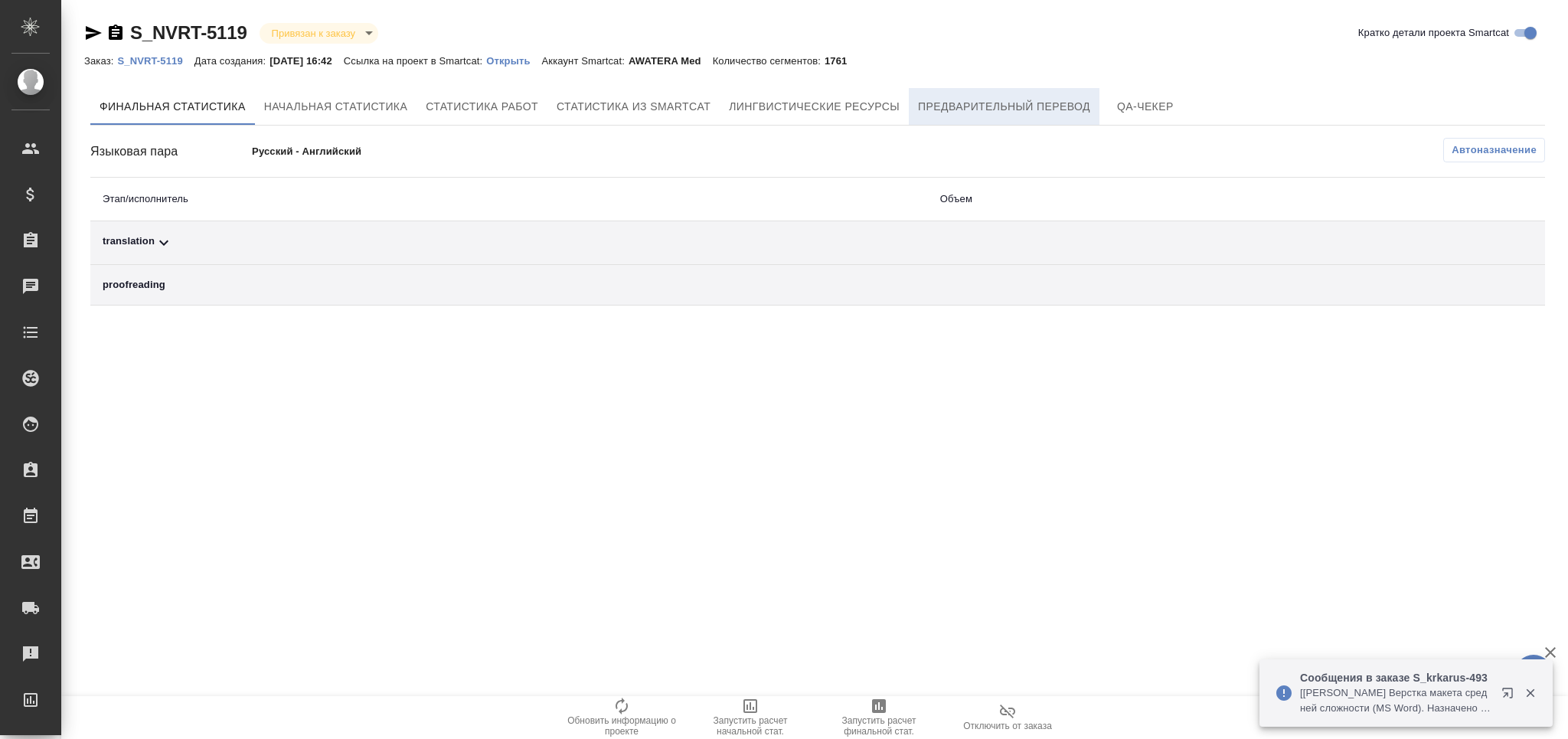
click at [947, 100] on span "Предварительный перевод" at bounding box center [1004, 107] width 172 height 19
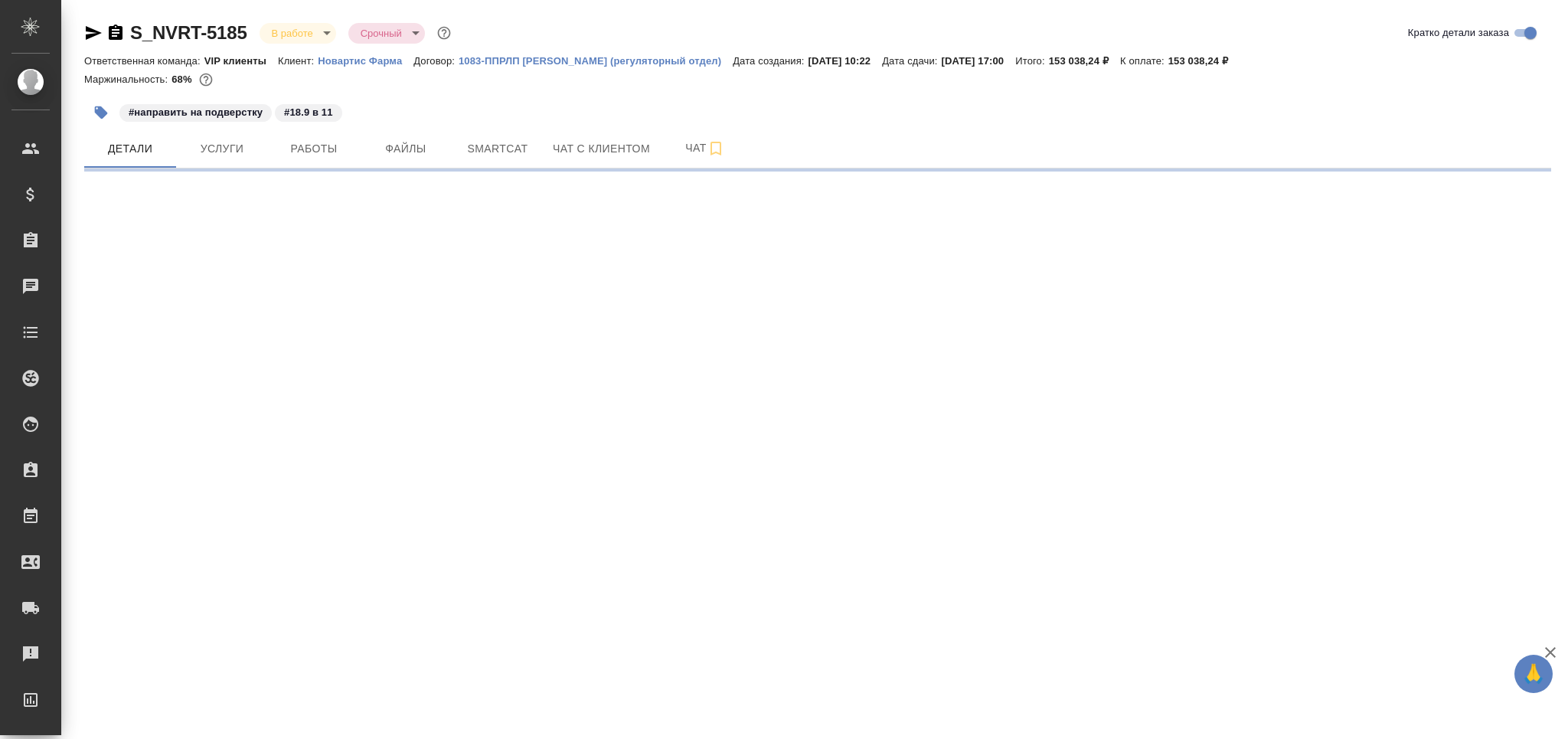
select select "RU"
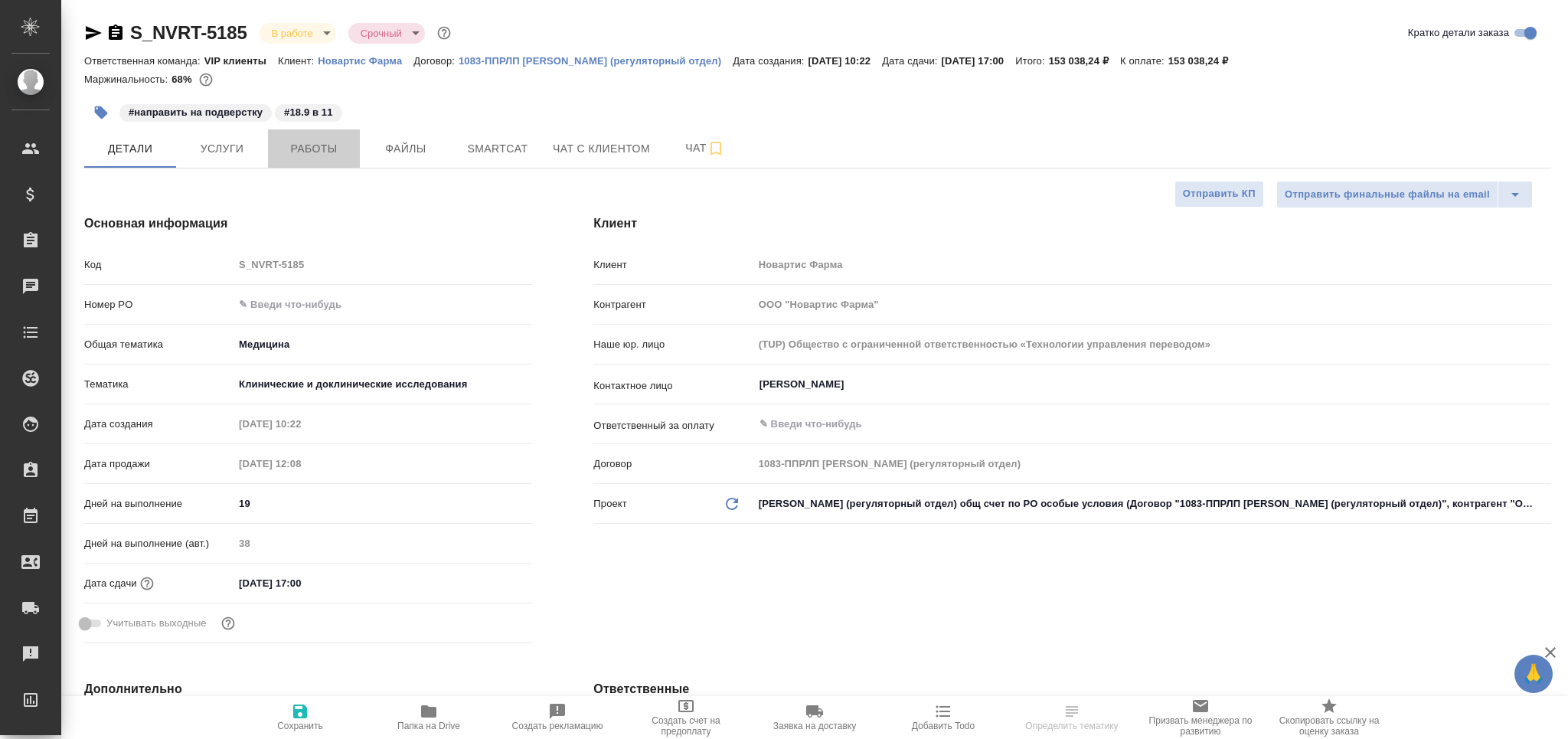
click at [335, 142] on span "Работы" at bounding box center [313, 149] width 74 height 19
type textarea "x"
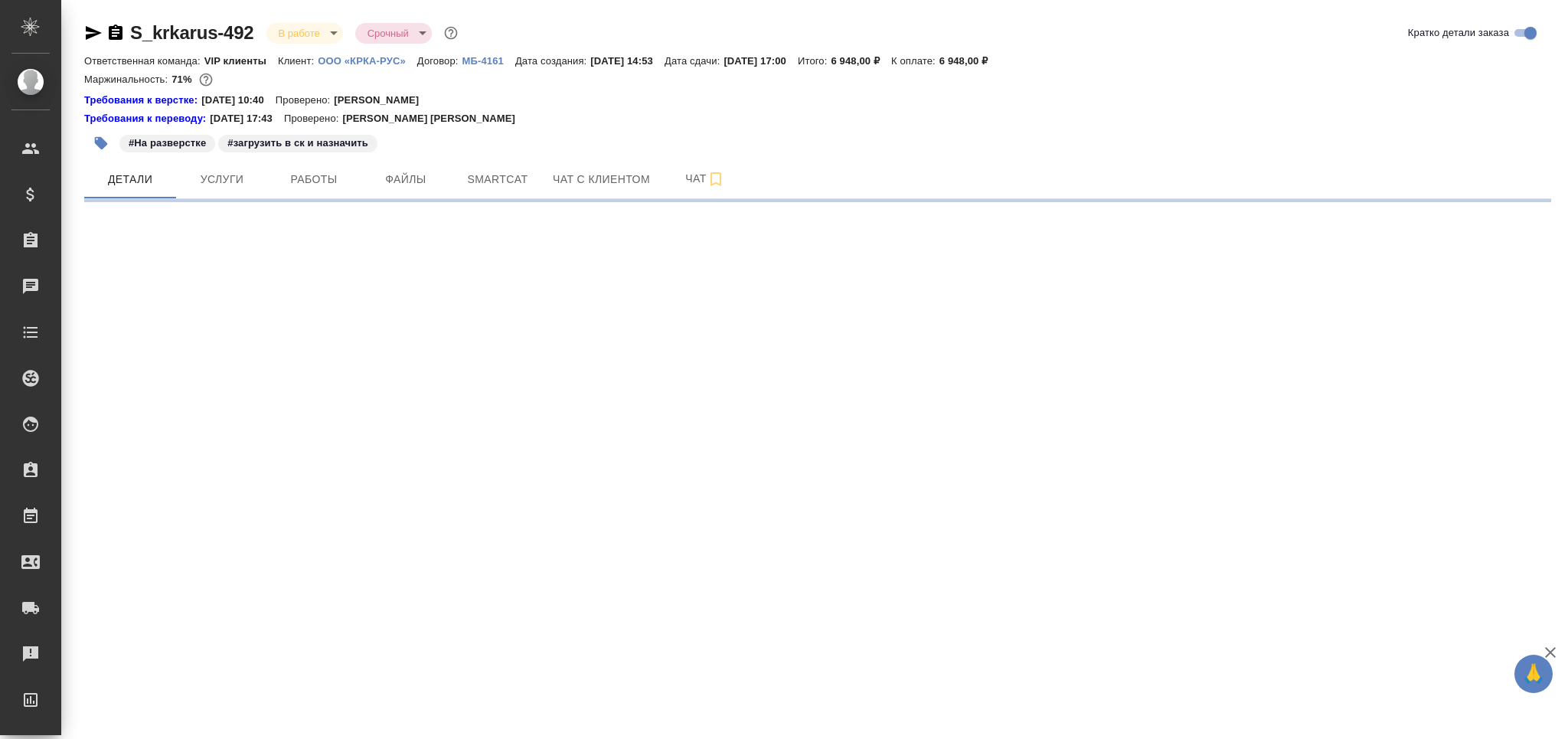
select select "RU"
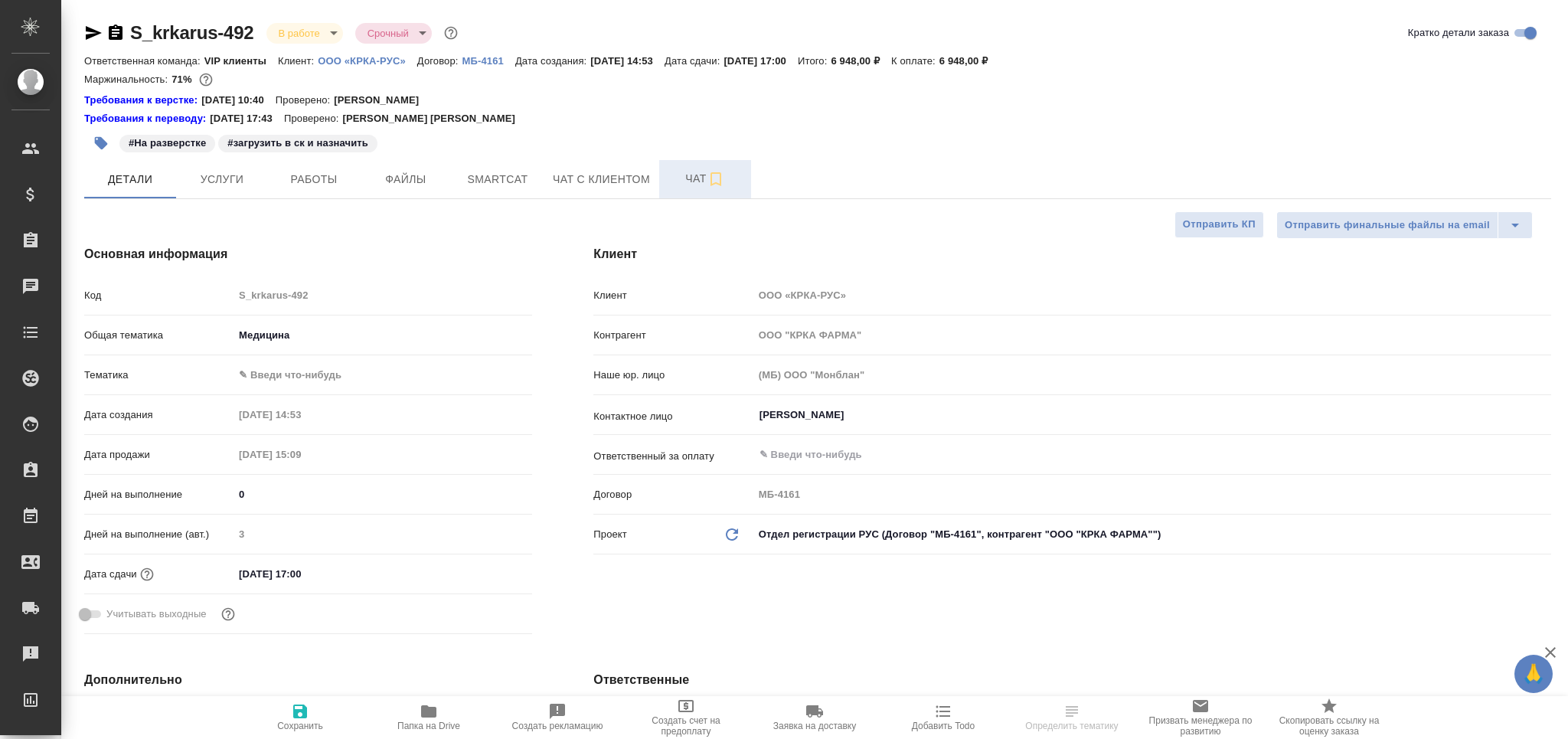
type textarea "x"
click at [677, 180] on span "Чат" at bounding box center [704, 179] width 74 height 19
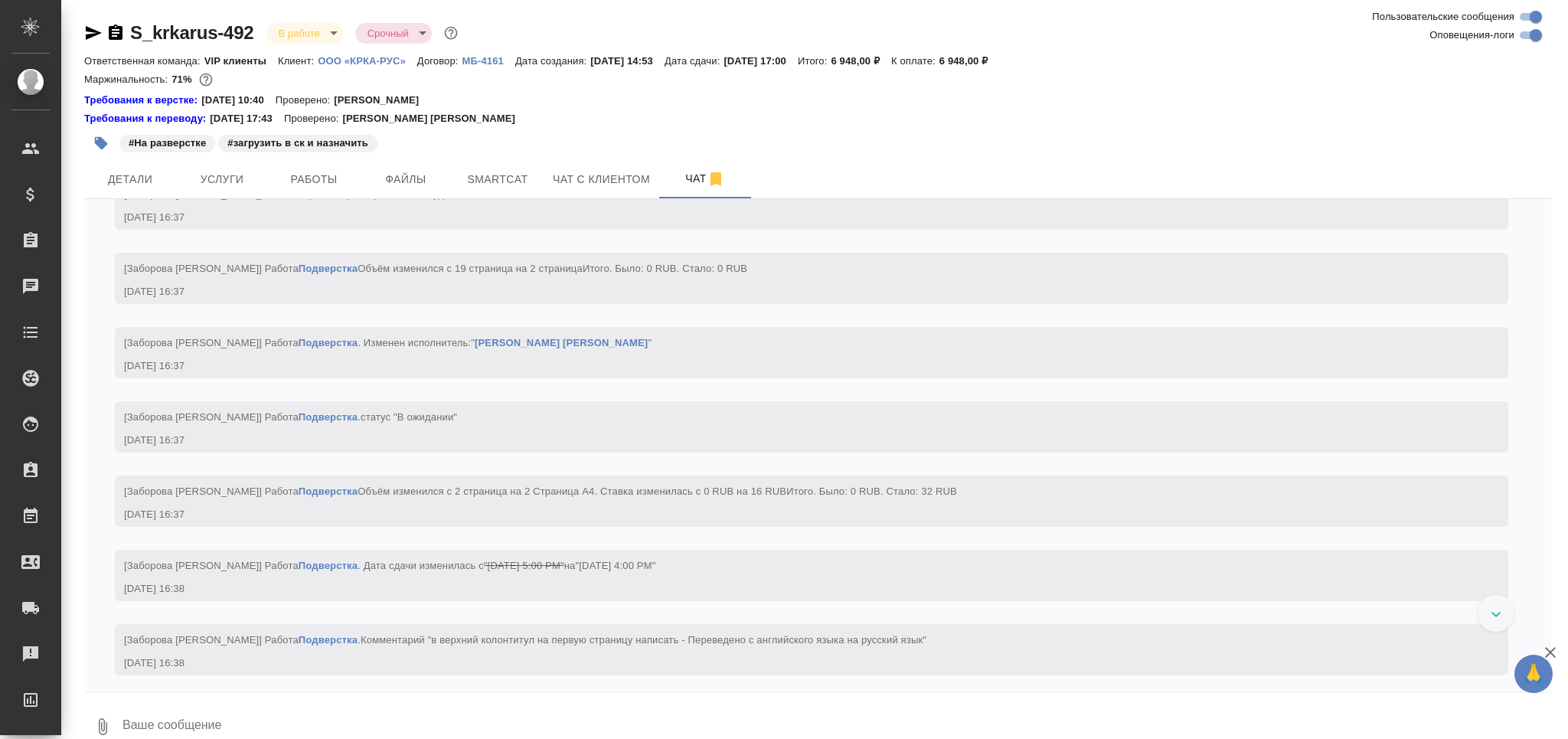
scroll to position [6349, 0]
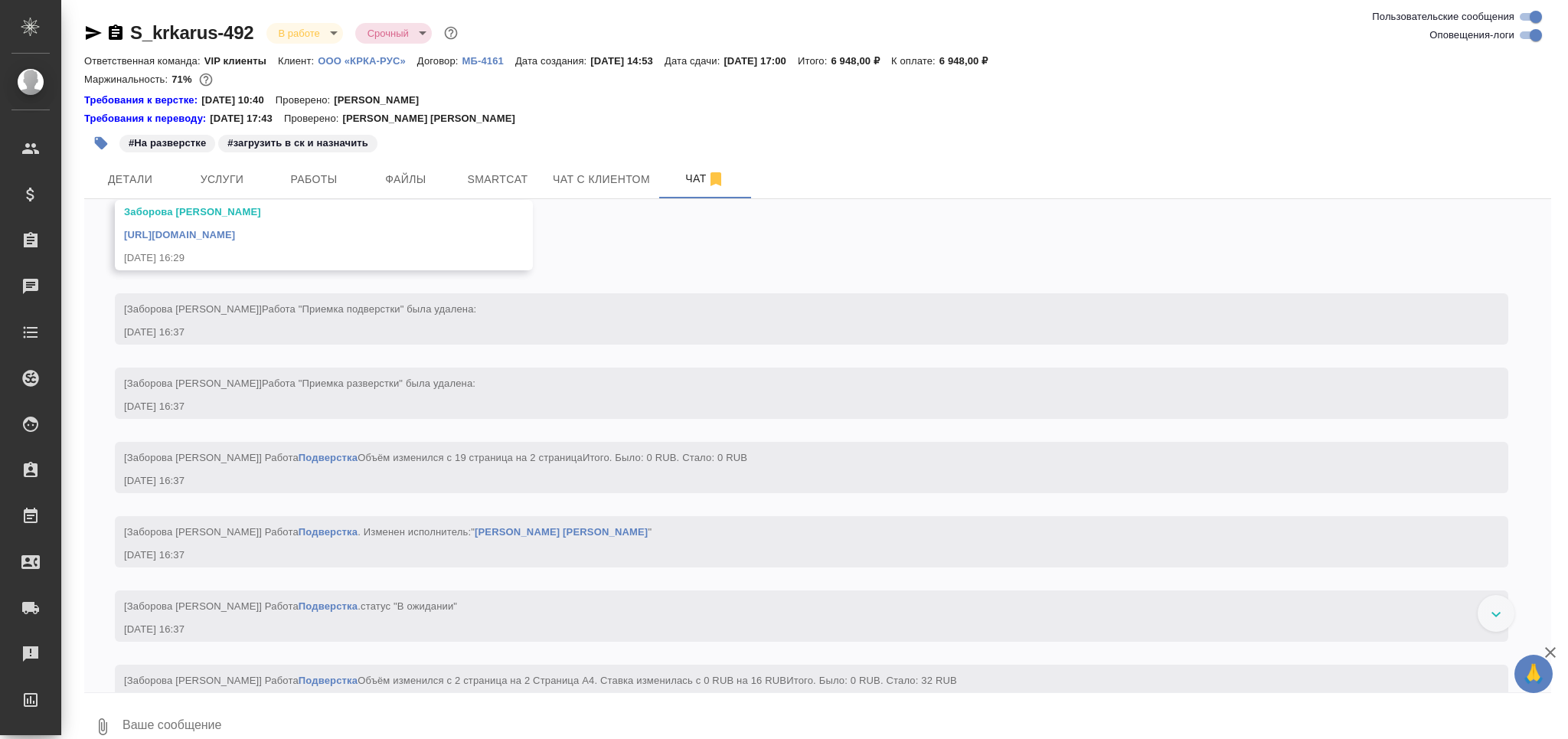
click at [235, 240] on link "[URL][DOMAIN_NAME]" at bounding box center [180, 235] width 111 height 11
drag, startPoint x: 515, startPoint y: 192, endPoint x: 509, endPoint y: 186, distance: 8.5
click at [513, 192] on button "Smartcat" at bounding box center [498, 179] width 92 height 38
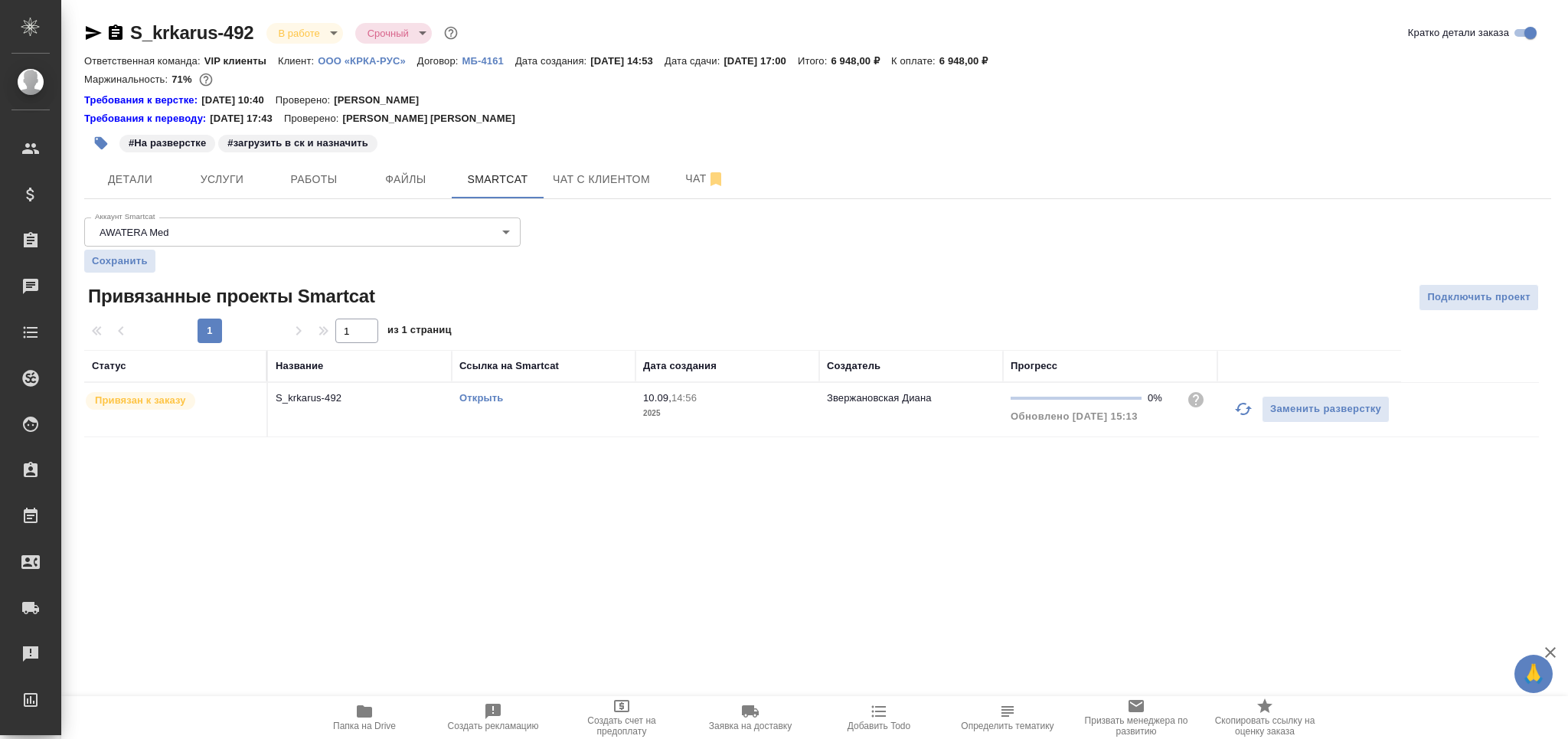
click at [481, 396] on link "Открыть" at bounding box center [481, 398] width 44 height 11
click at [291, 184] on span "Работы" at bounding box center [313, 180] width 74 height 19
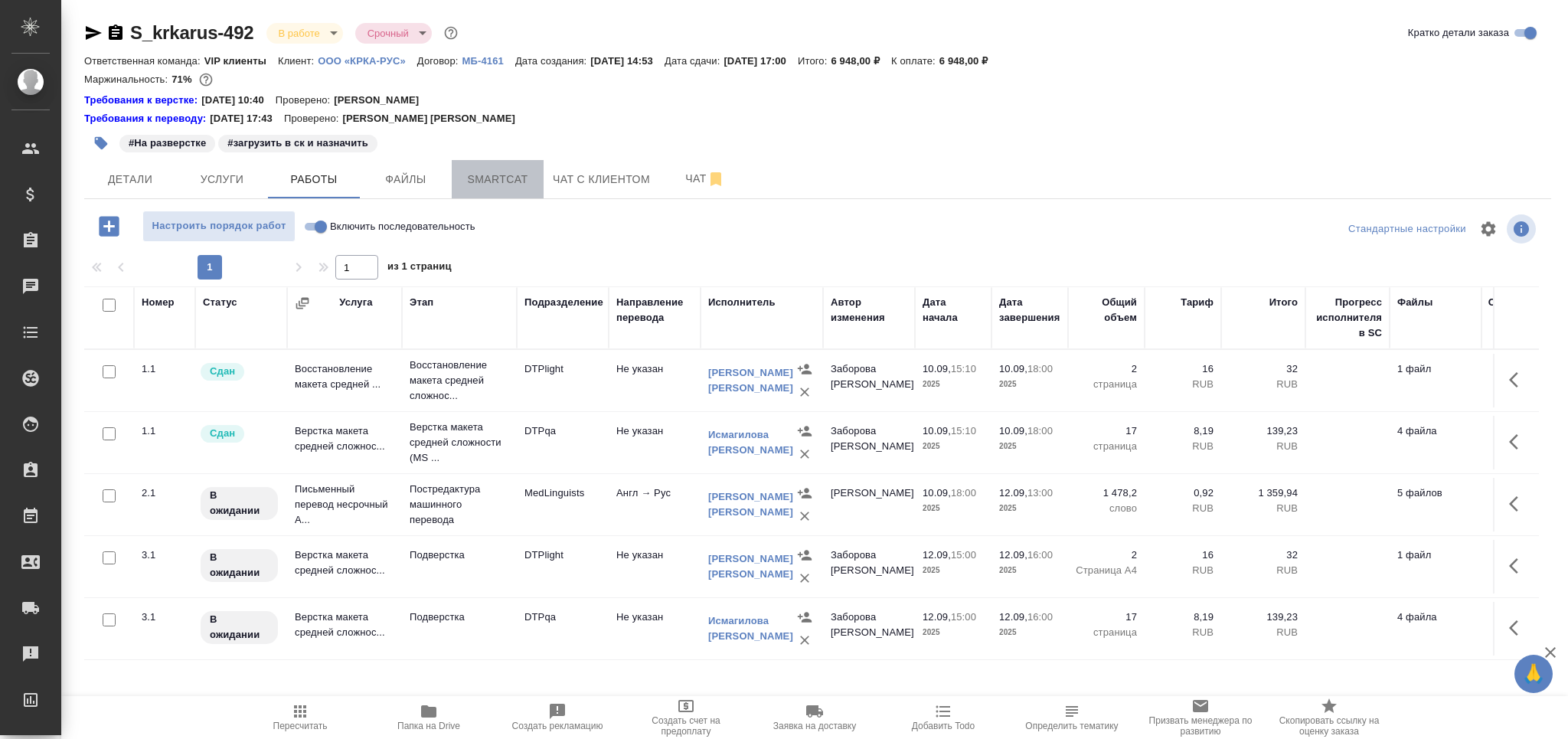
click at [508, 181] on span "Smartcat" at bounding box center [498, 180] width 74 height 19
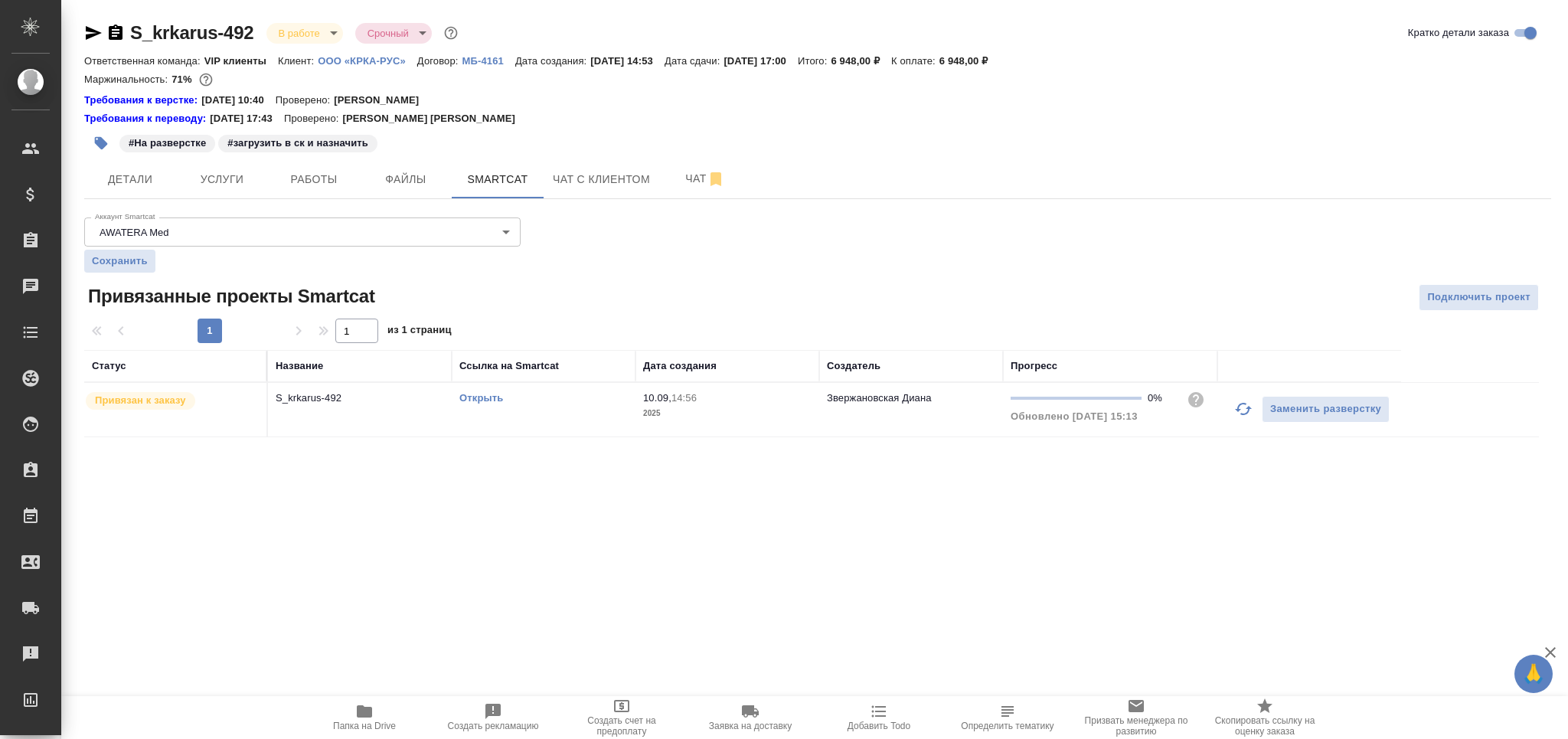
click at [588, 421] on td "Открыть" at bounding box center [544, 409] width 183 height 53
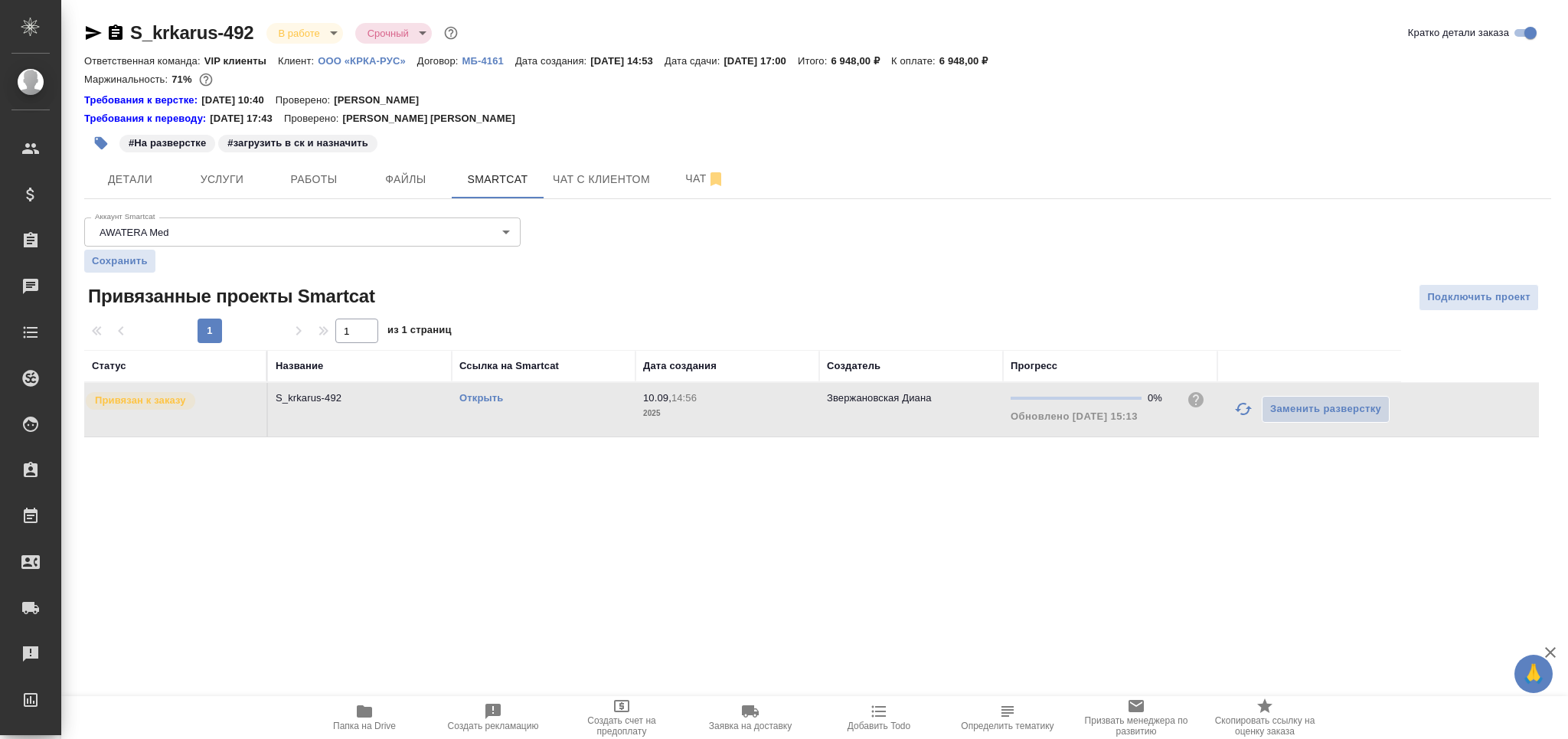
click at [588, 421] on td "Открыть" at bounding box center [544, 409] width 183 height 53
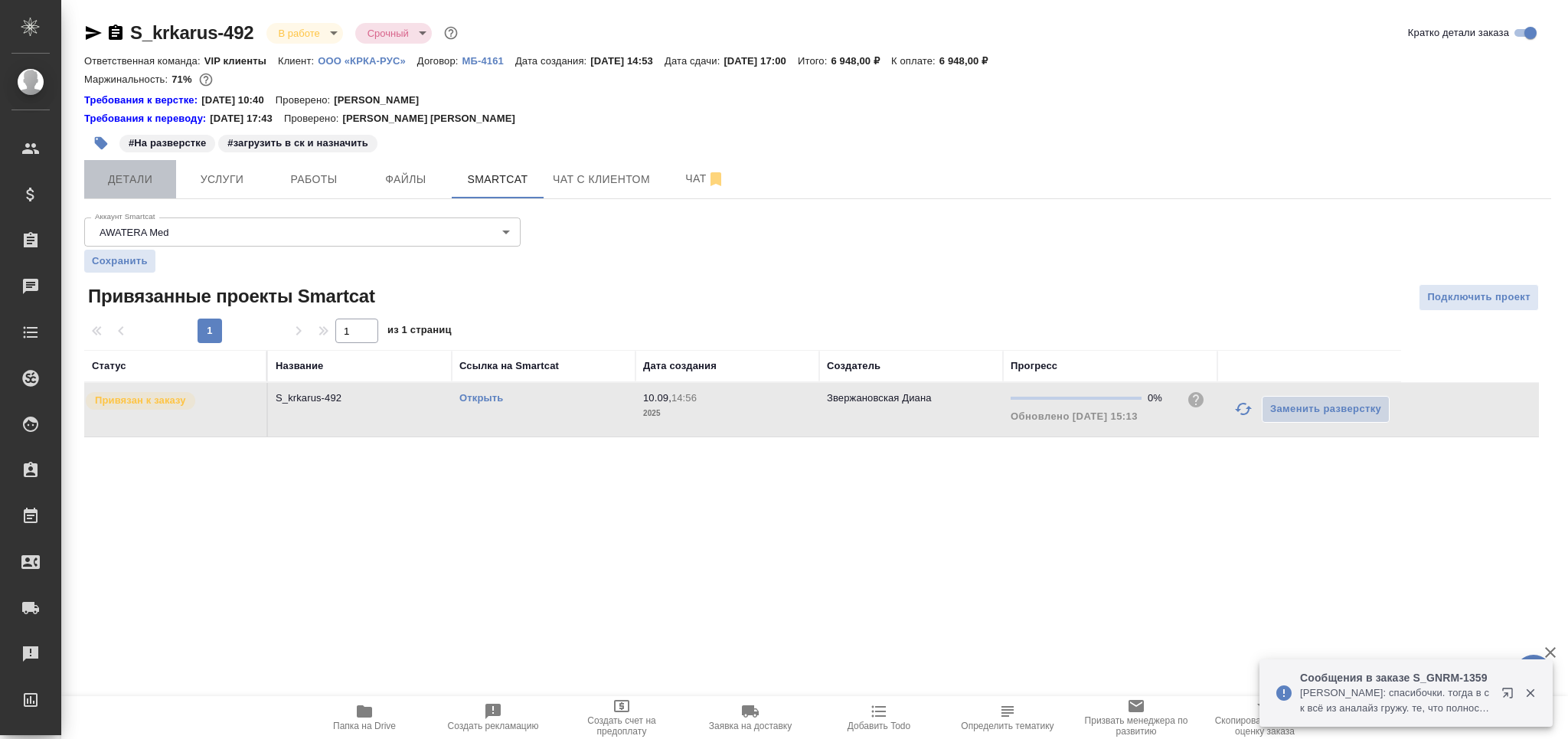
click at [138, 170] on span "Детали" at bounding box center [130, 180] width 74 height 19
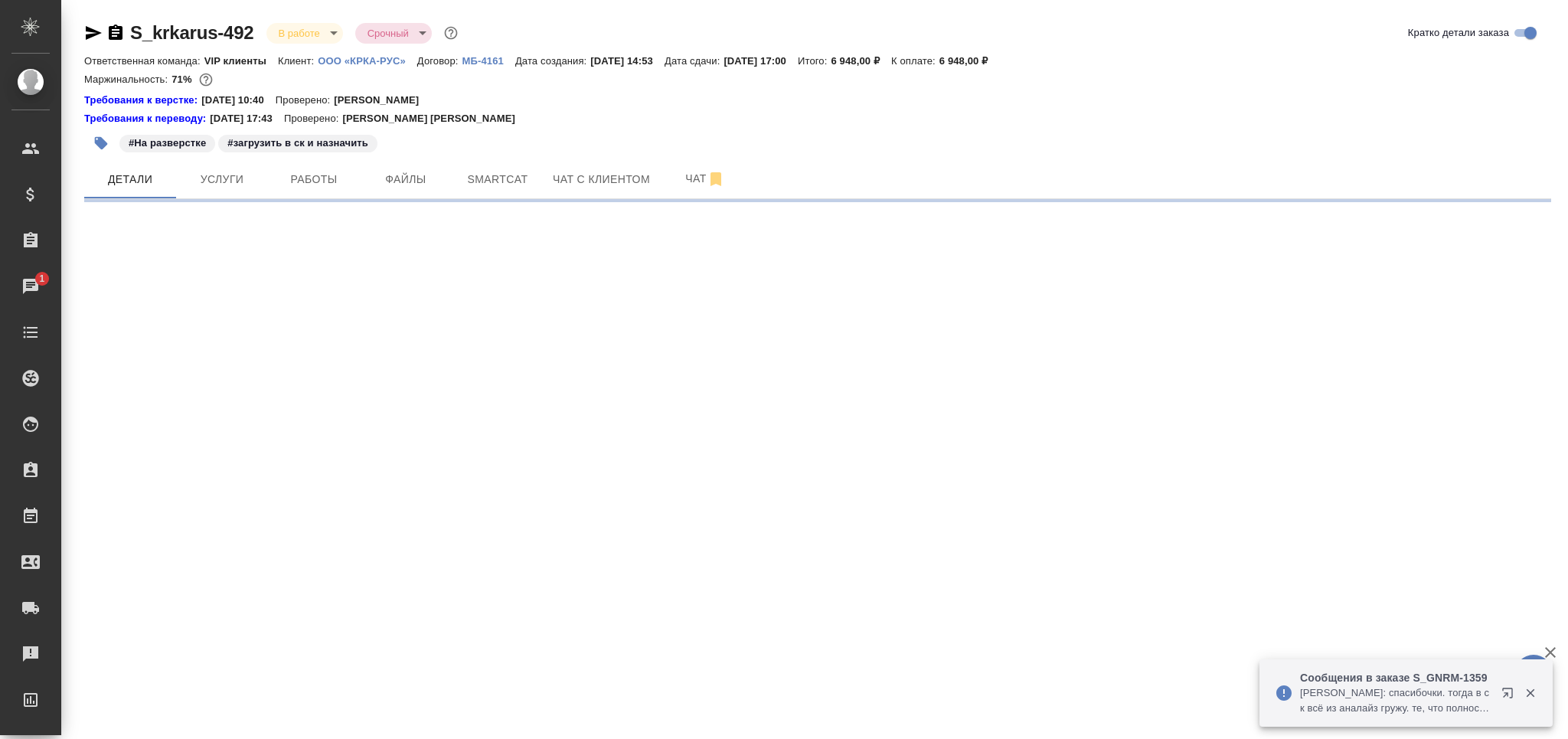
select select "RU"
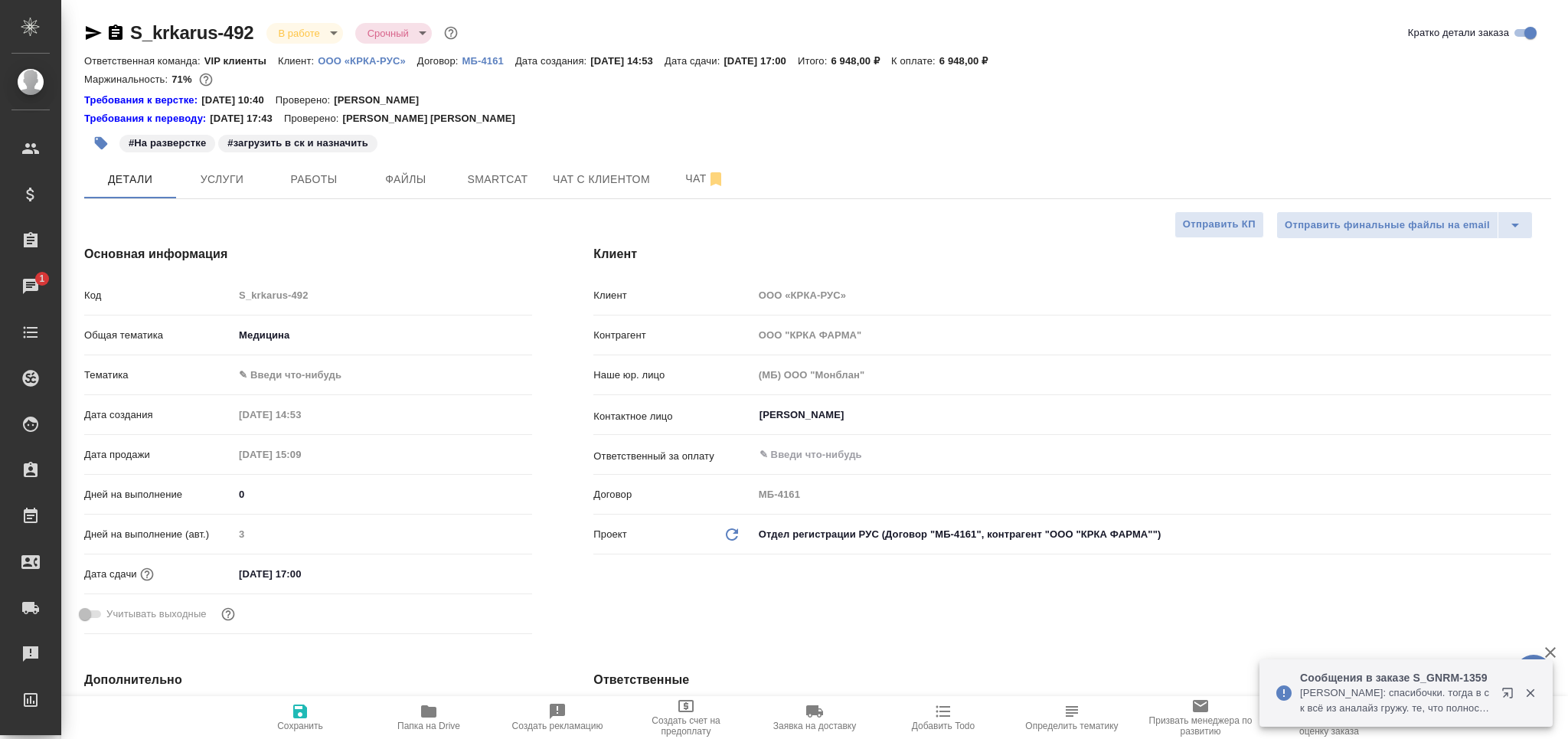
type textarea "x"
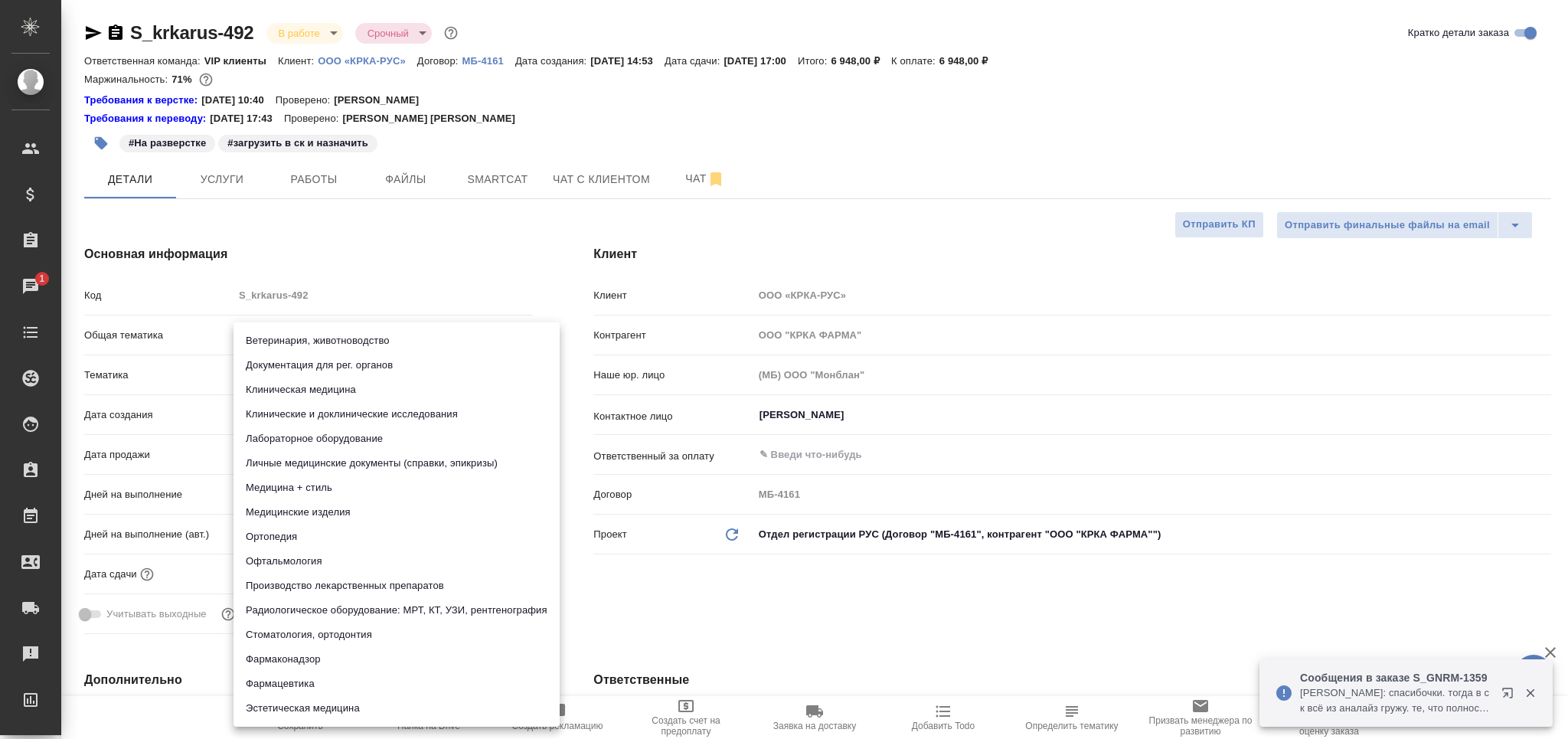
click at [284, 380] on body "🙏 .cls-1 fill:#fff; AWATERA [PERSON_NAME] Спецификации Заказы 1 Чаты Todo Проек…" at bounding box center [784, 370] width 1568 height 739
click at [303, 679] on li "Фармацевтика" at bounding box center [397, 684] width 327 height 24
type input "6149832f2b7be24903fd7a82"
type textarea "x"
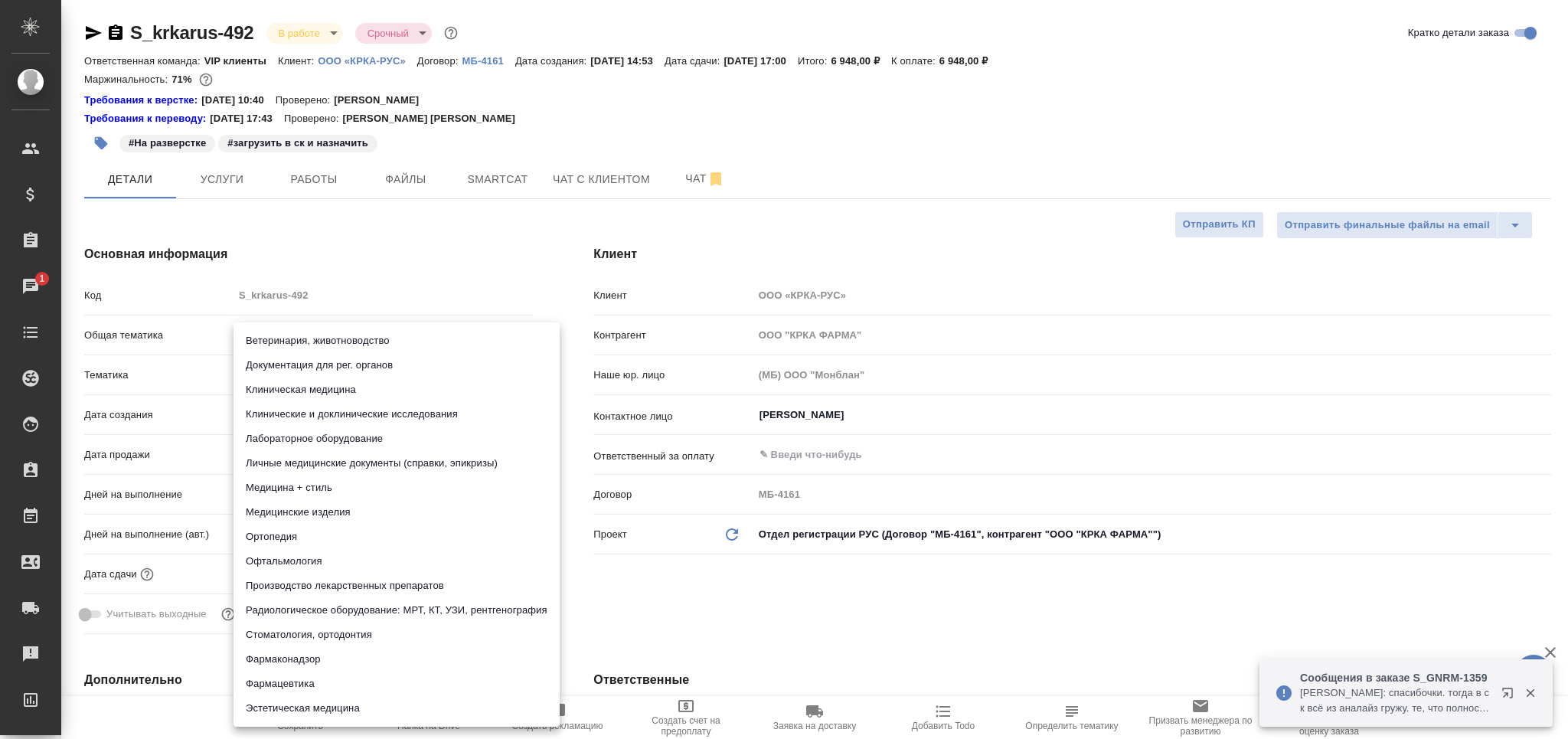
type textarea "x"
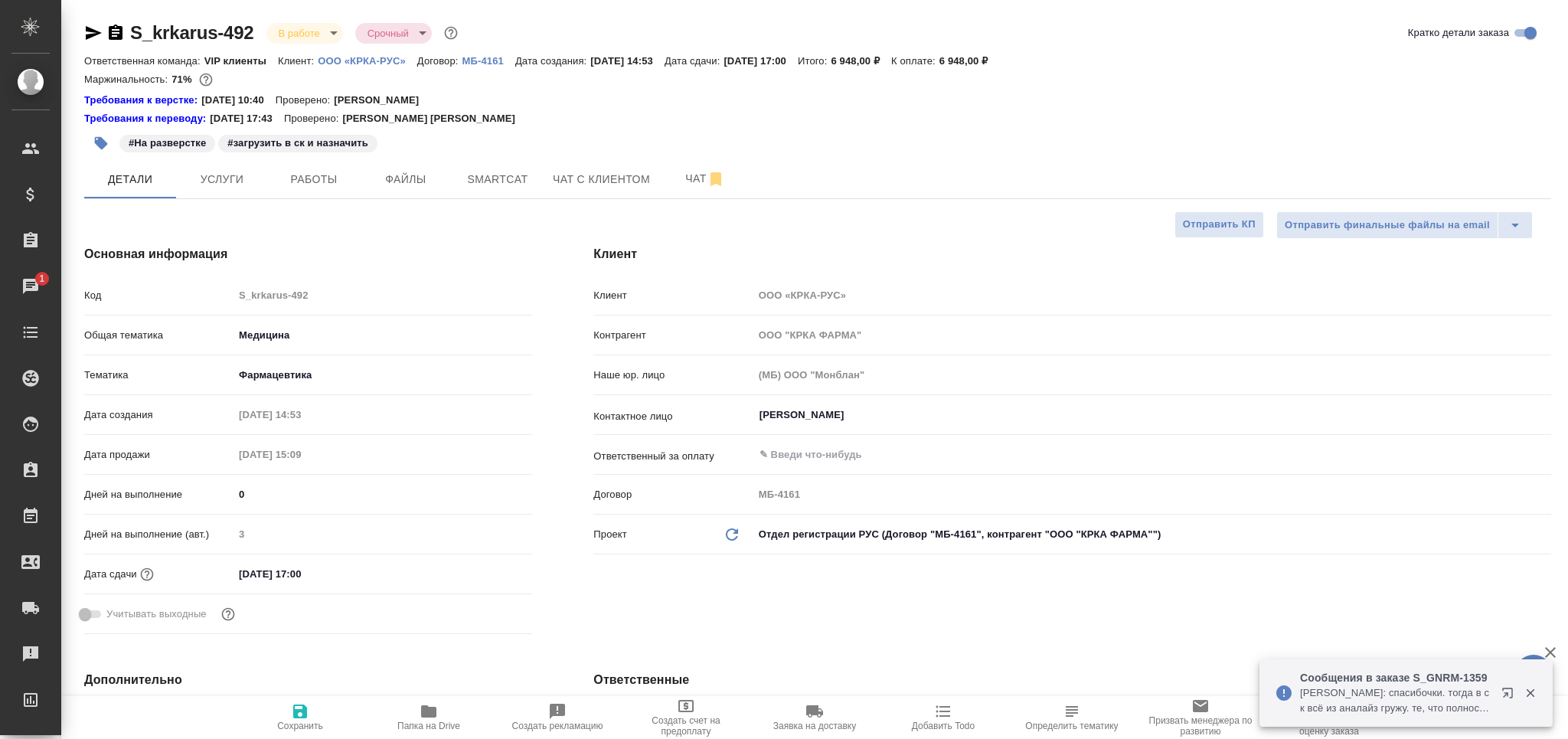
drag, startPoint x: 301, startPoint y: 710, endPoint x: 340, endPoint y: 643, distance: 77.5
click at [304, 709] on icon "button" at bounding box center [299, 711] width 14 height 14
type textarea "x"
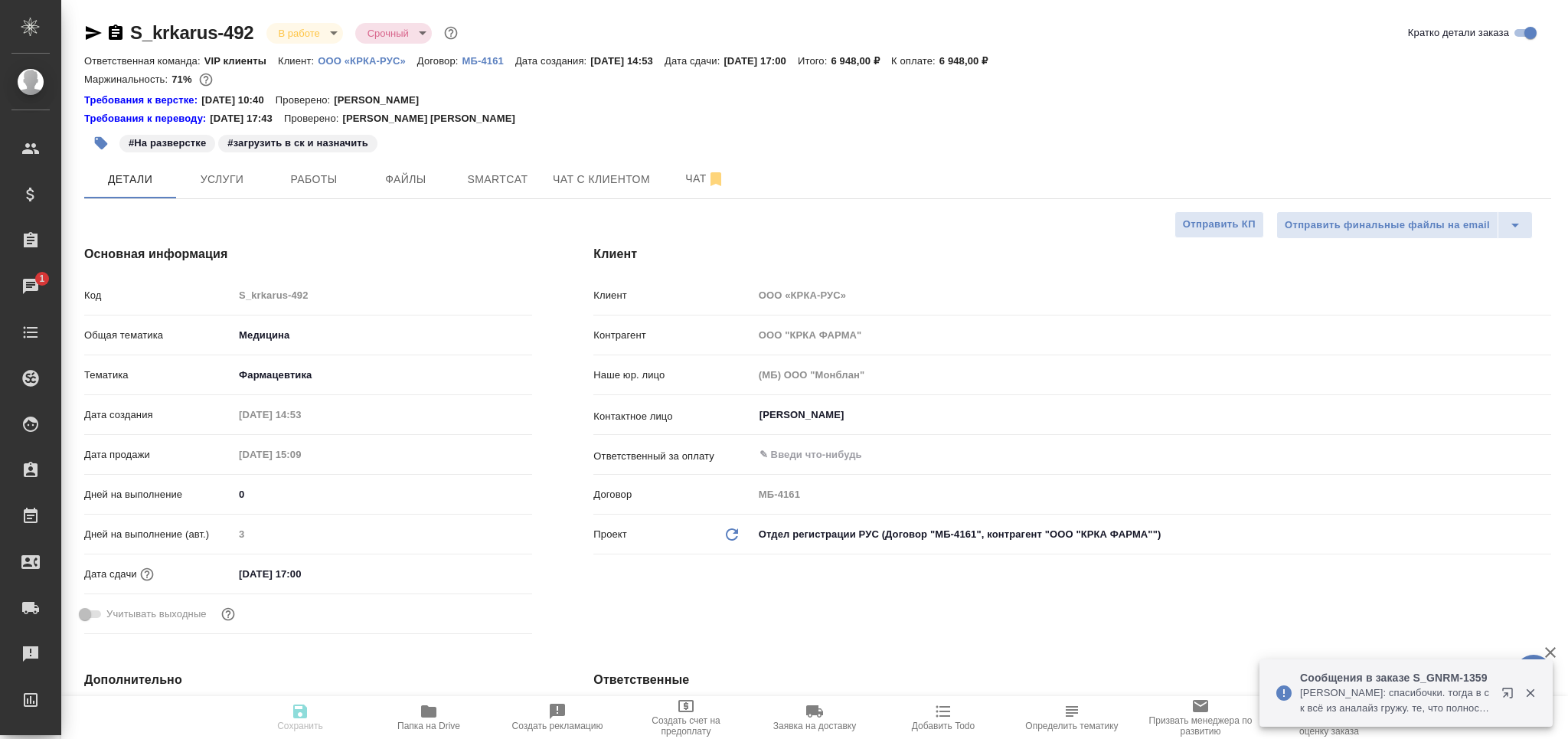
type textarea "x"
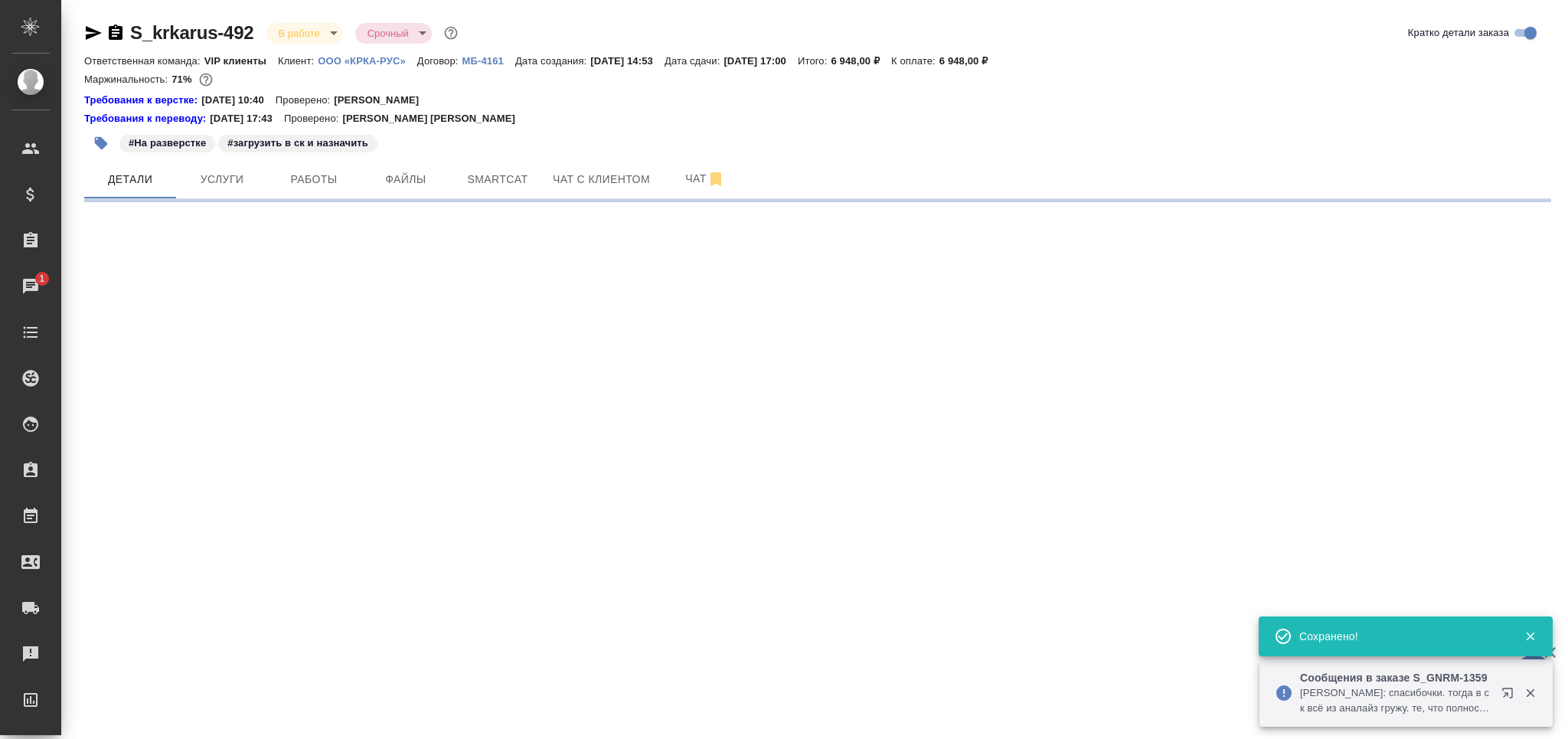
select select "RU"
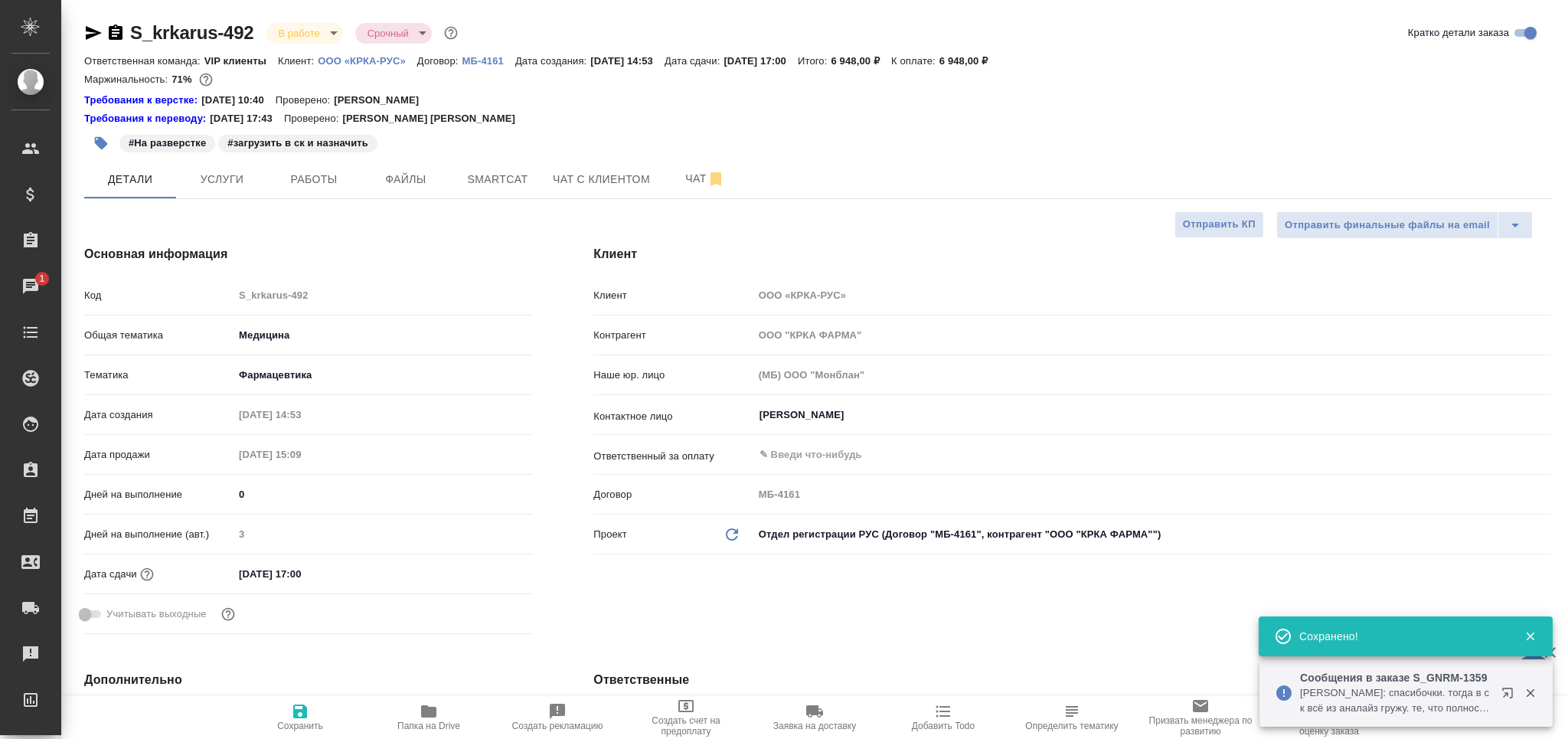
type textarea "x"
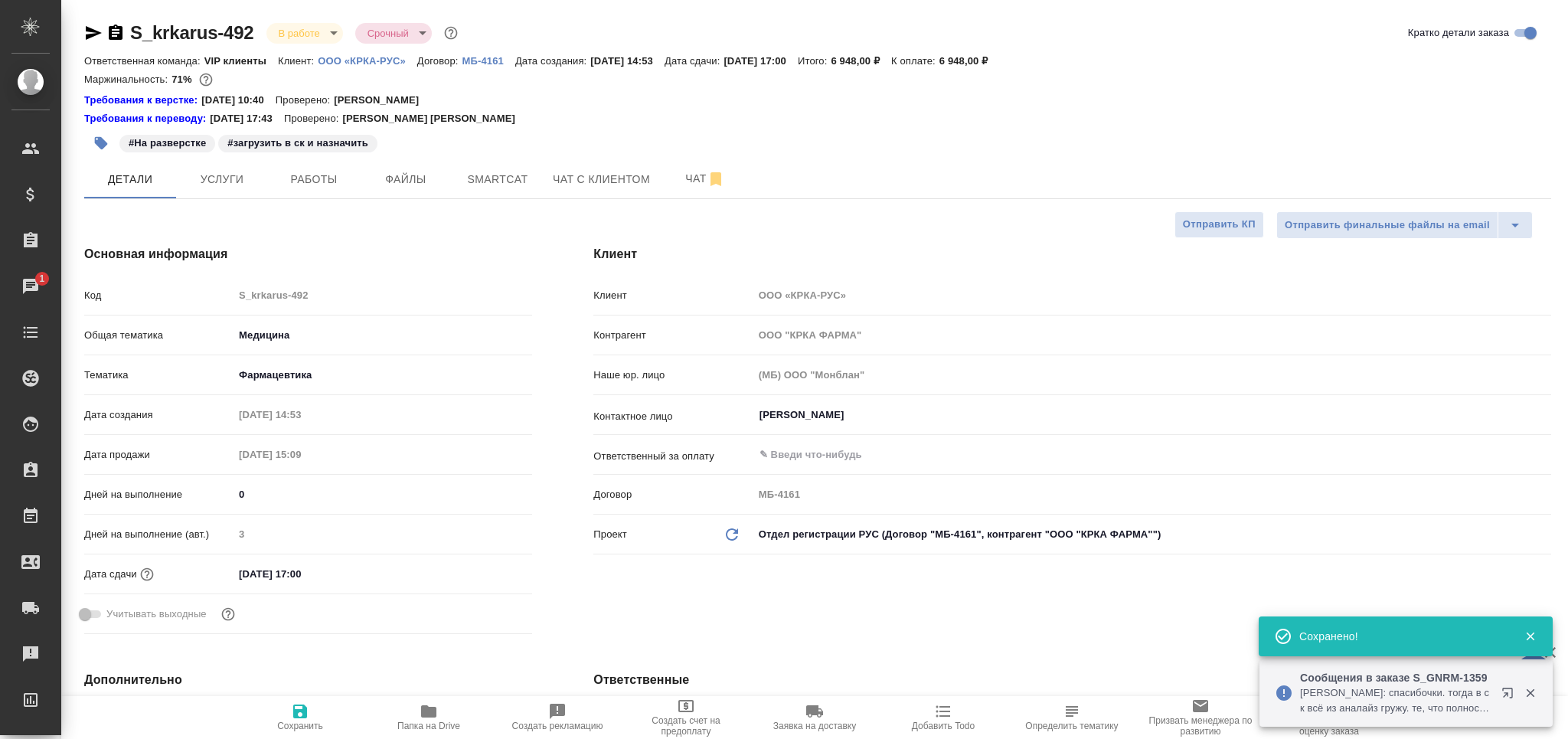
type textarea "x"
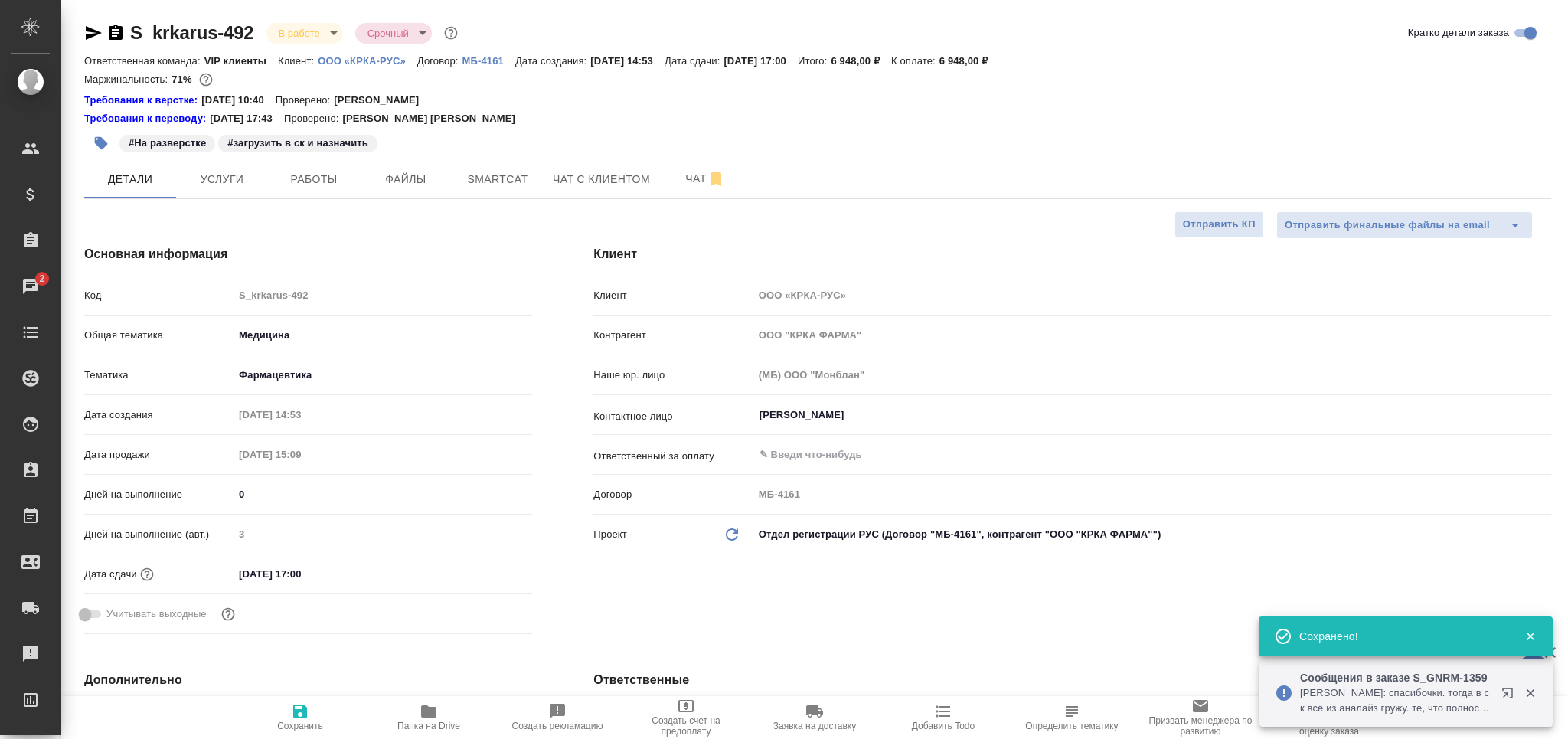
type textarea "x"
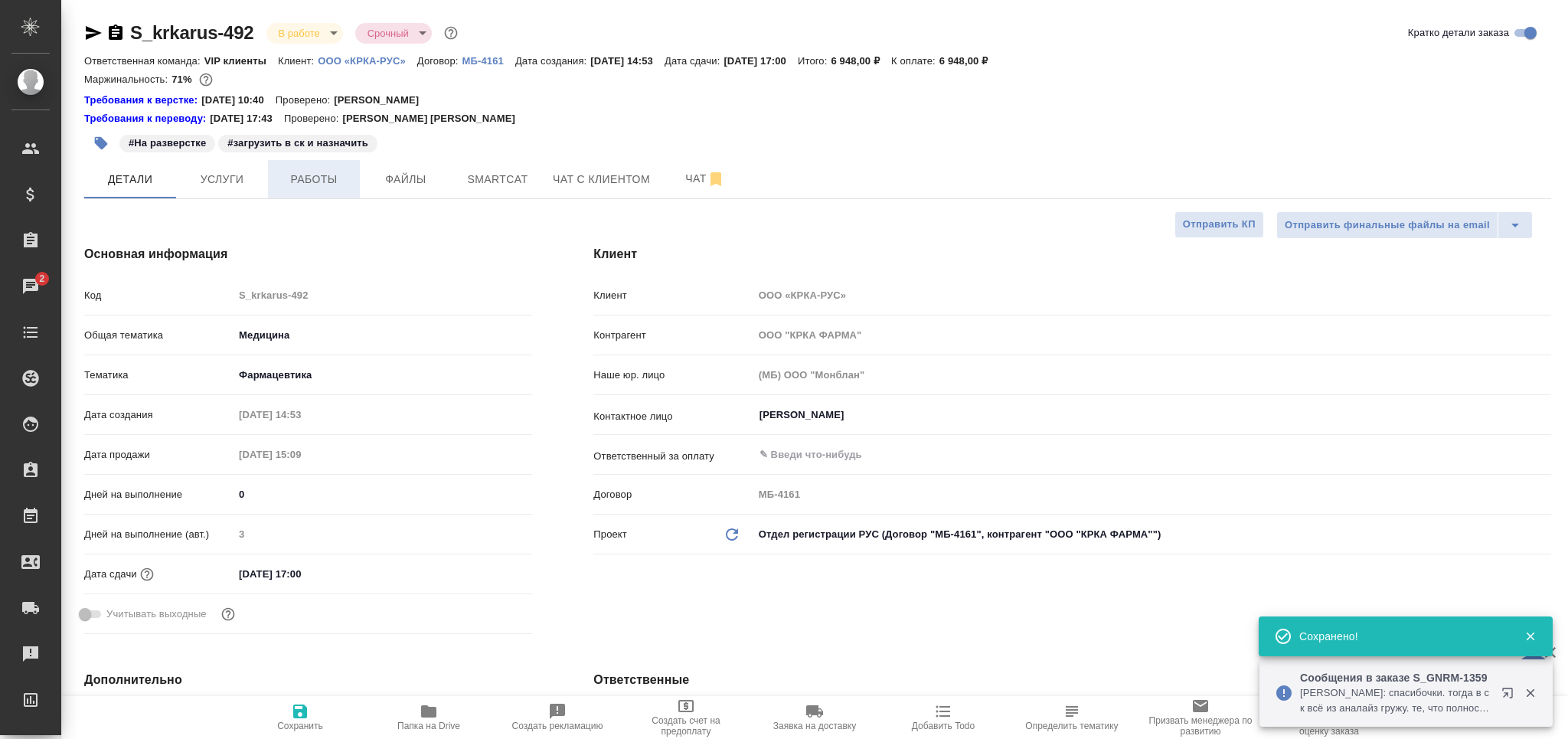
click at [327, 178] on span "Работы" at bounding box center [313, 180] width 74 height 19
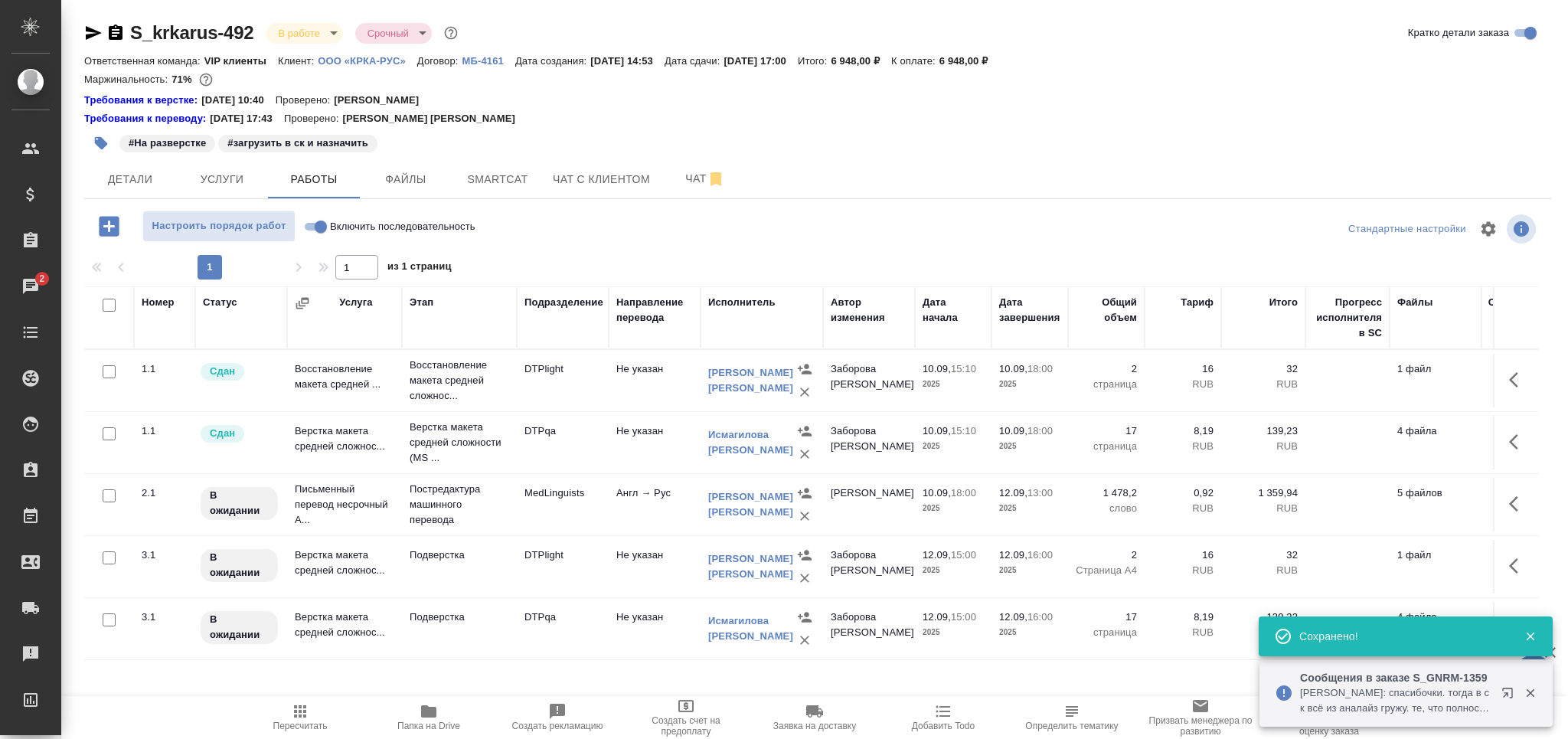
click at [99, 143] on icon "button" at bounding box center [101, 143] width 13 height 13
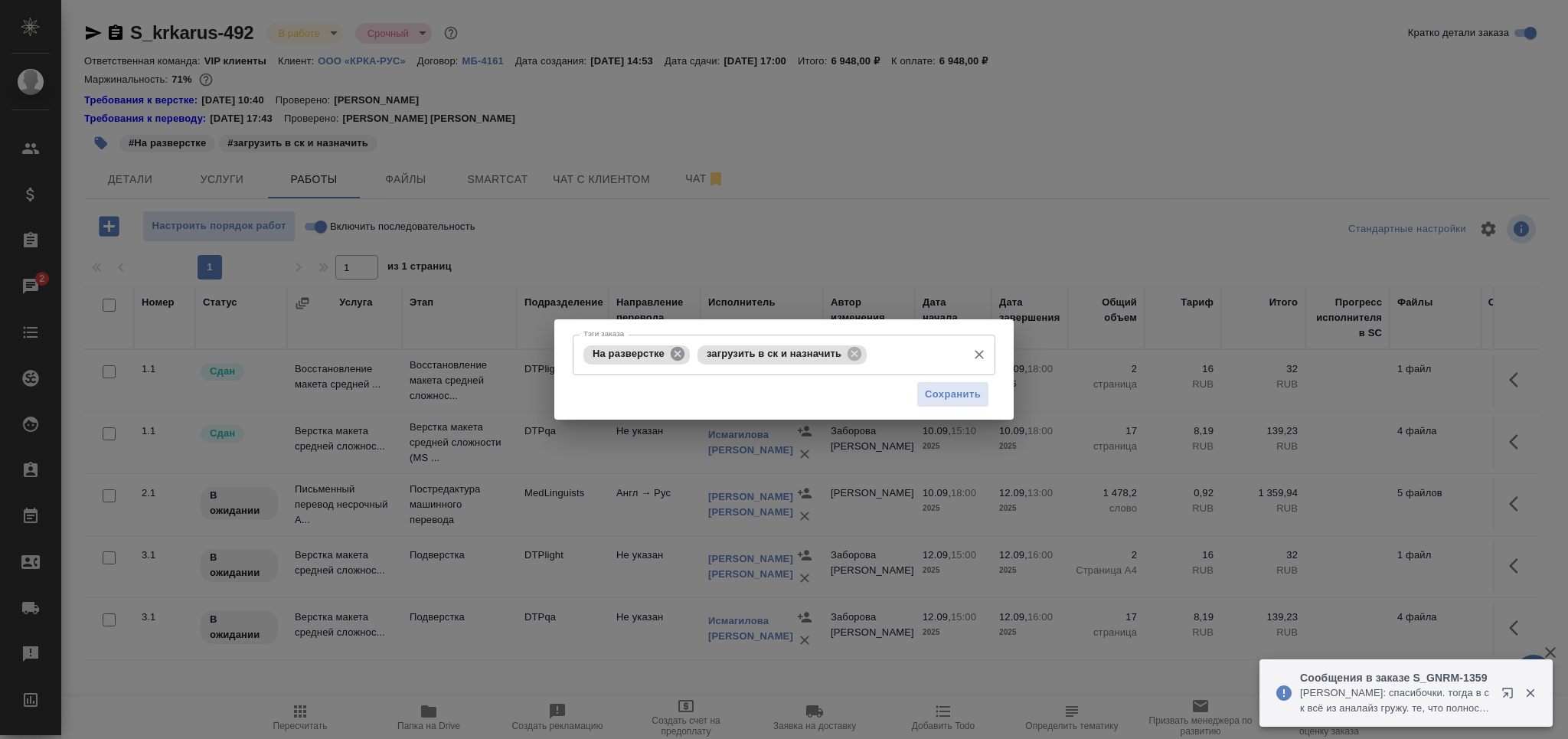
click at [676, 348] on icon at bounding box center [677, 354] width 14 height 14
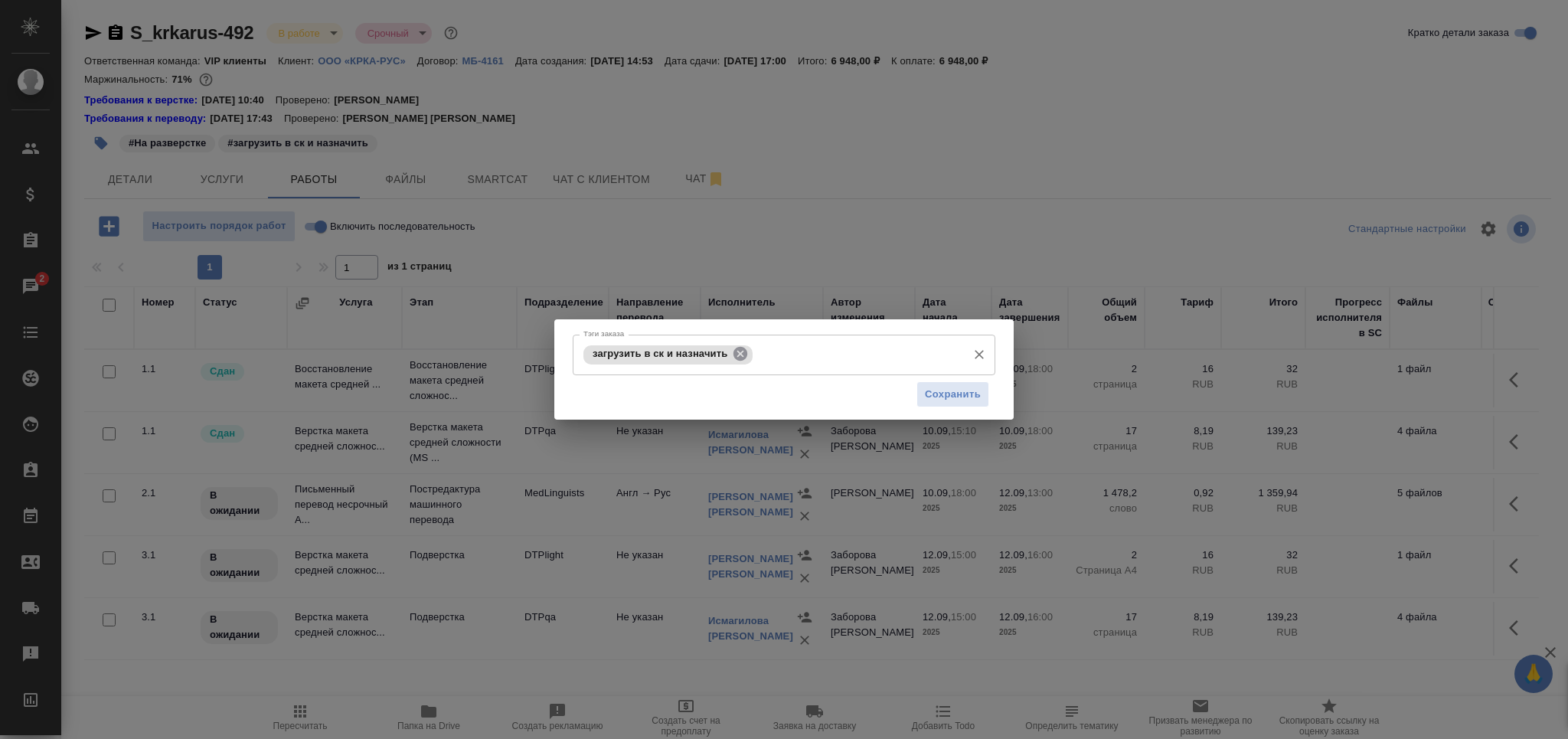
click at [736, 348] on icon at bounding box center [740, 354] width 14 height 14
click at [737, 348] on input "Тэги заказа" at bounding box center [770, 355] width 380 height 26
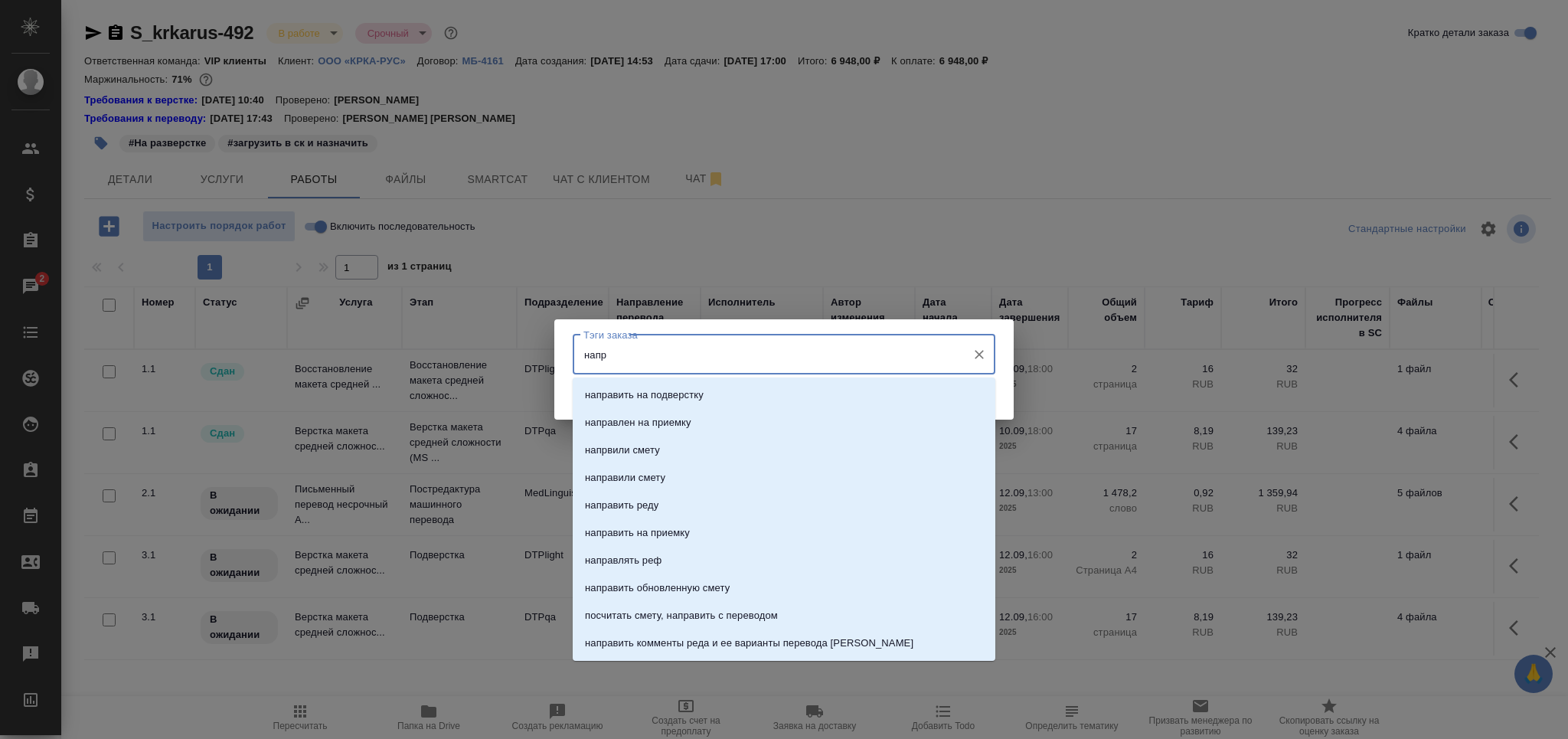
type input "напра"
click at [751, 388] on li "направить на подверстку" at bounding box center [784, 395] width 423 height 27
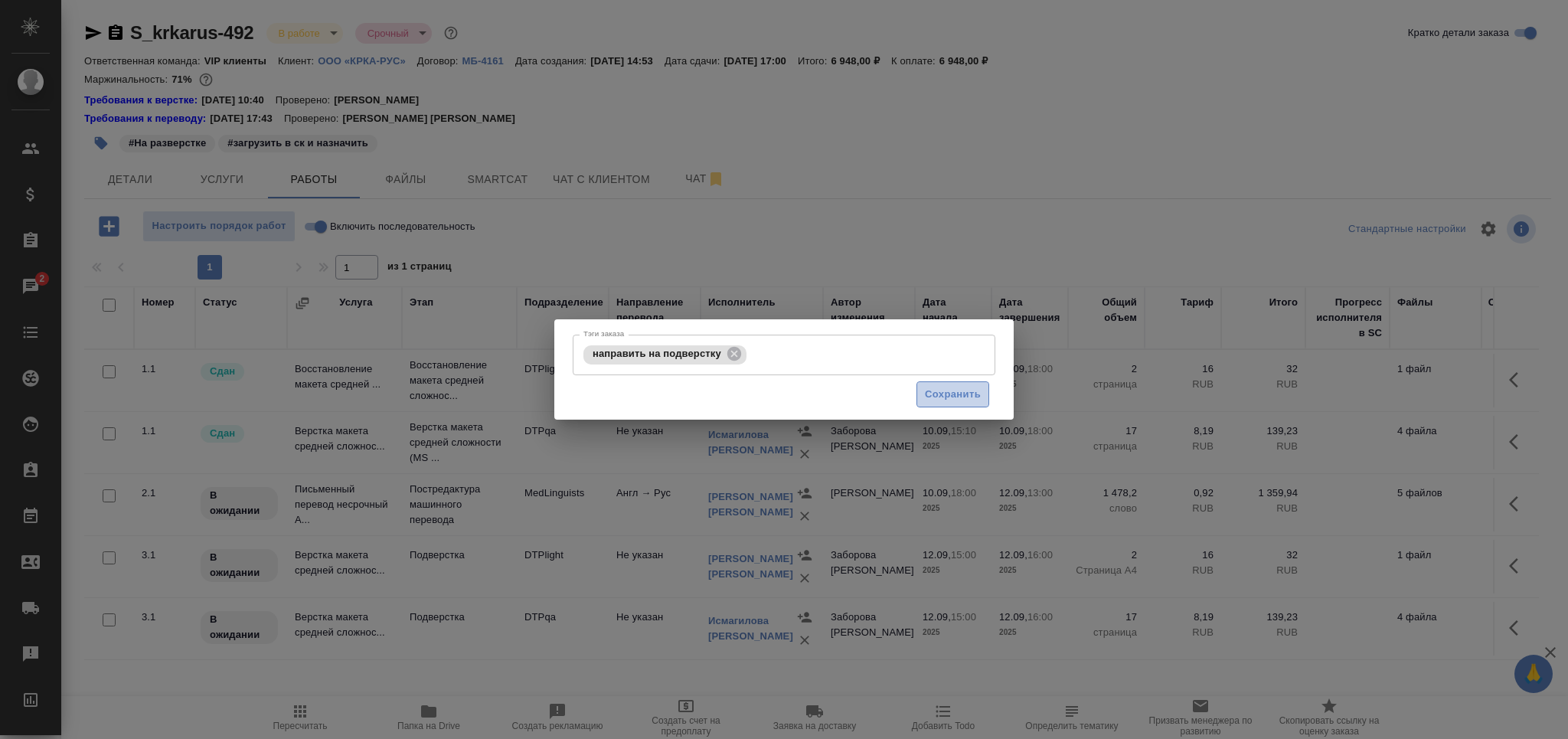
click at [944, 392] on span "Сохранить" at bounding box center [953, 394] width 56 height 18
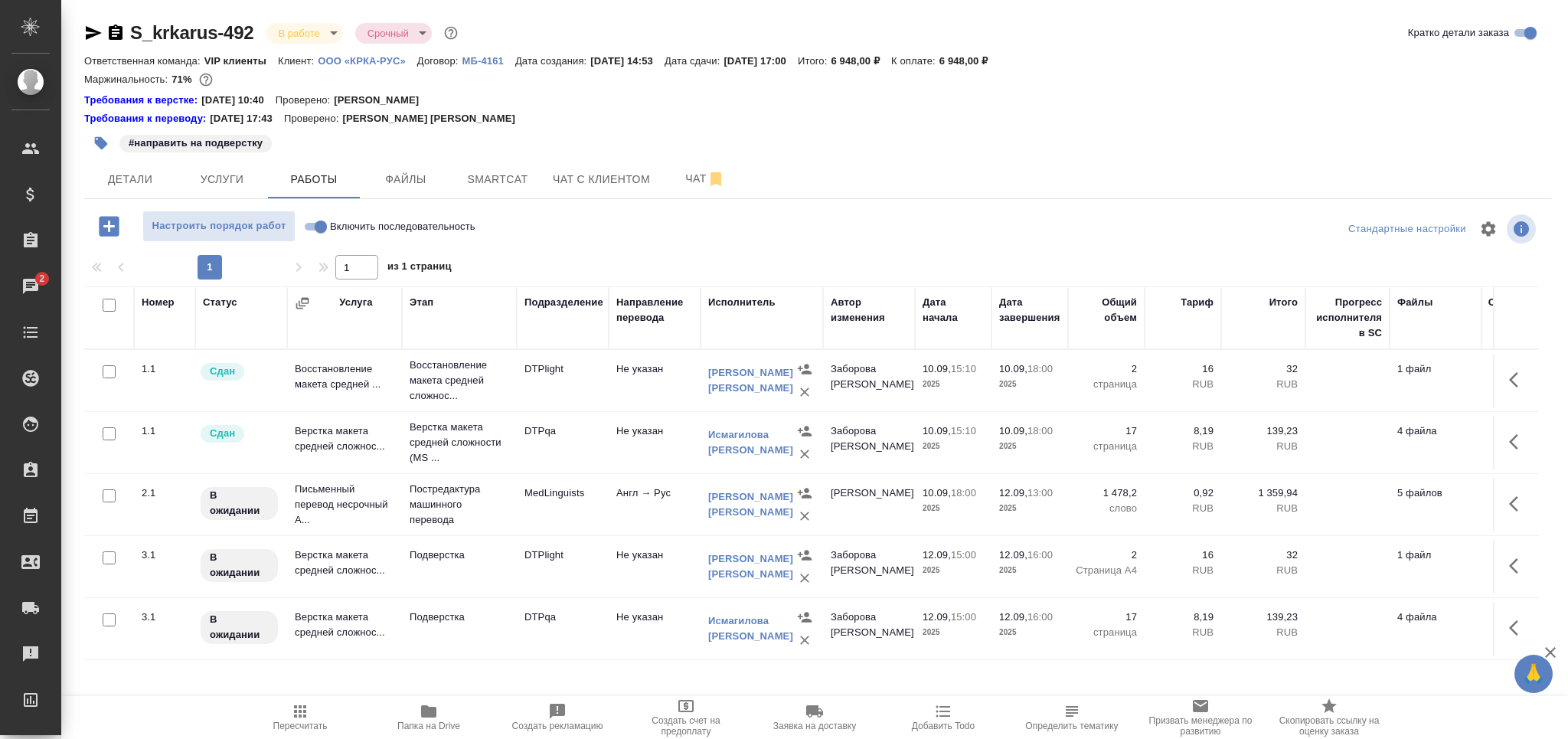
click at [1520, 497] on icon "button" at bounding box center [1518, 504] width 19 height 19
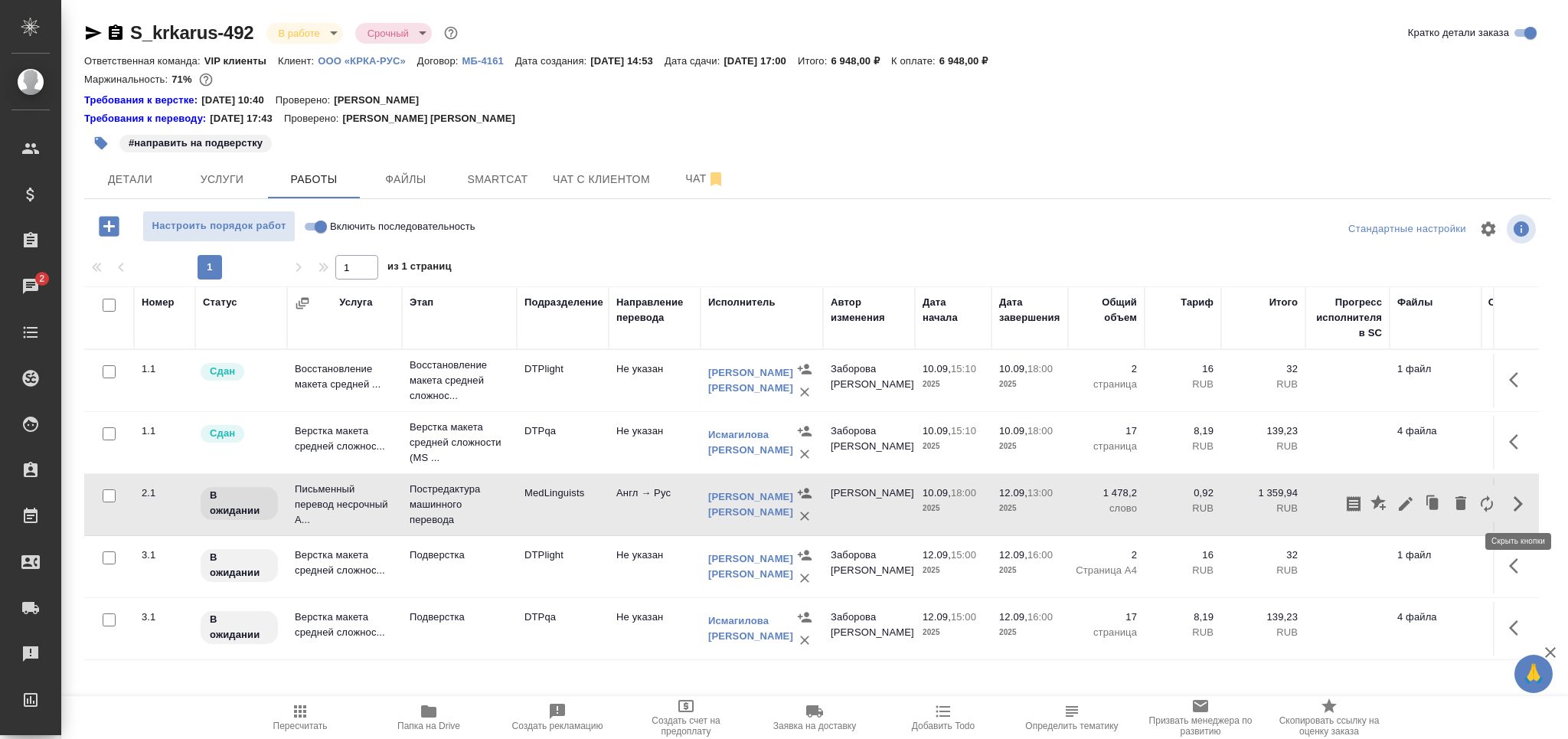
click at [1413, 514] on button "button" at bounding box center [1406, 503] width 26 height 36
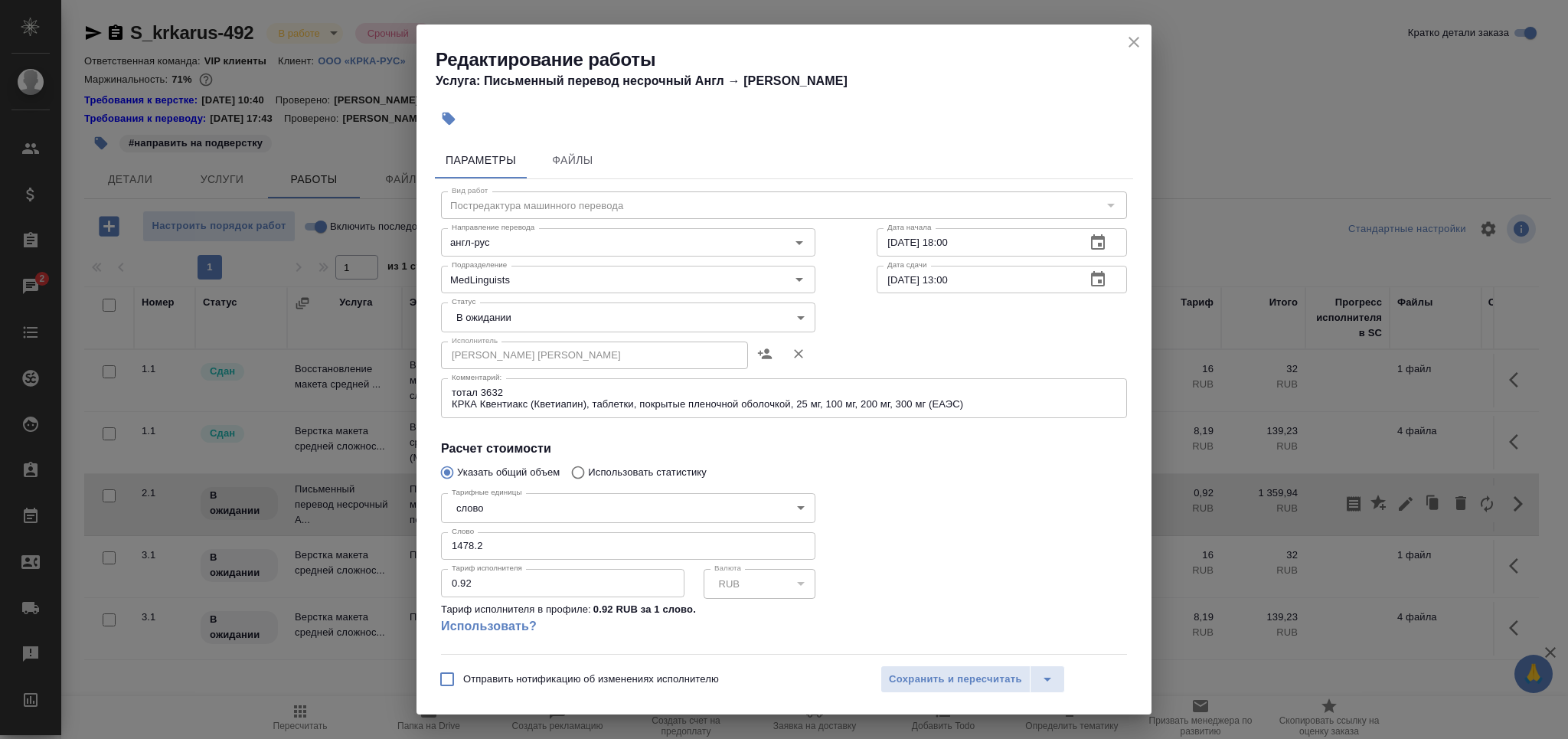
click at [604, 308] on body "🙏 .cls-1 fill:#fff; AWATERA [PERSON_NAME] Спецификации Заказы 2 Чаты Todo Проек…" at bounding box center [784, 370] width 1568 height 739
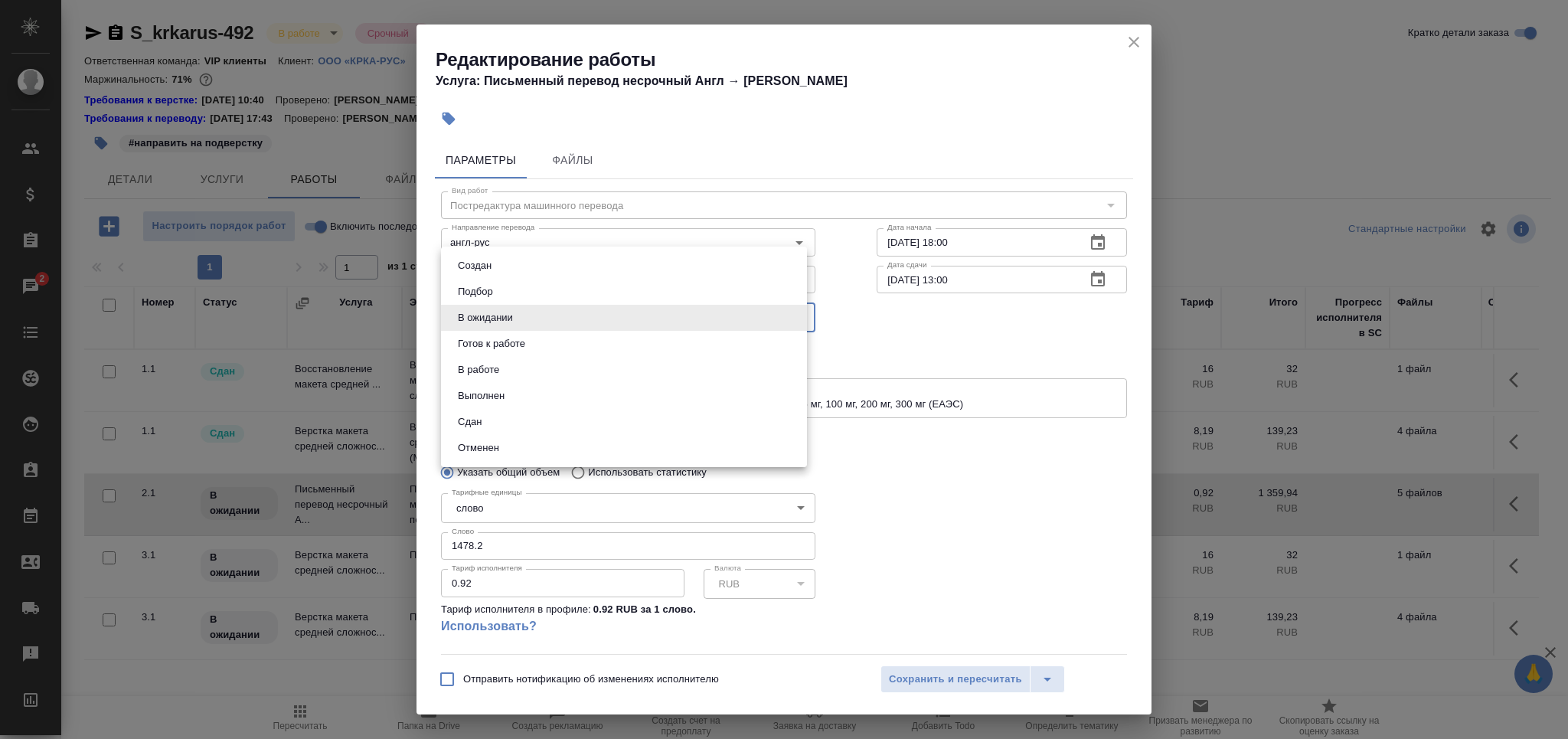
click at [556, 348] on li "Готов к работе" at bounding box center [623, 344] width 366 height 26
type input "readyForWork"
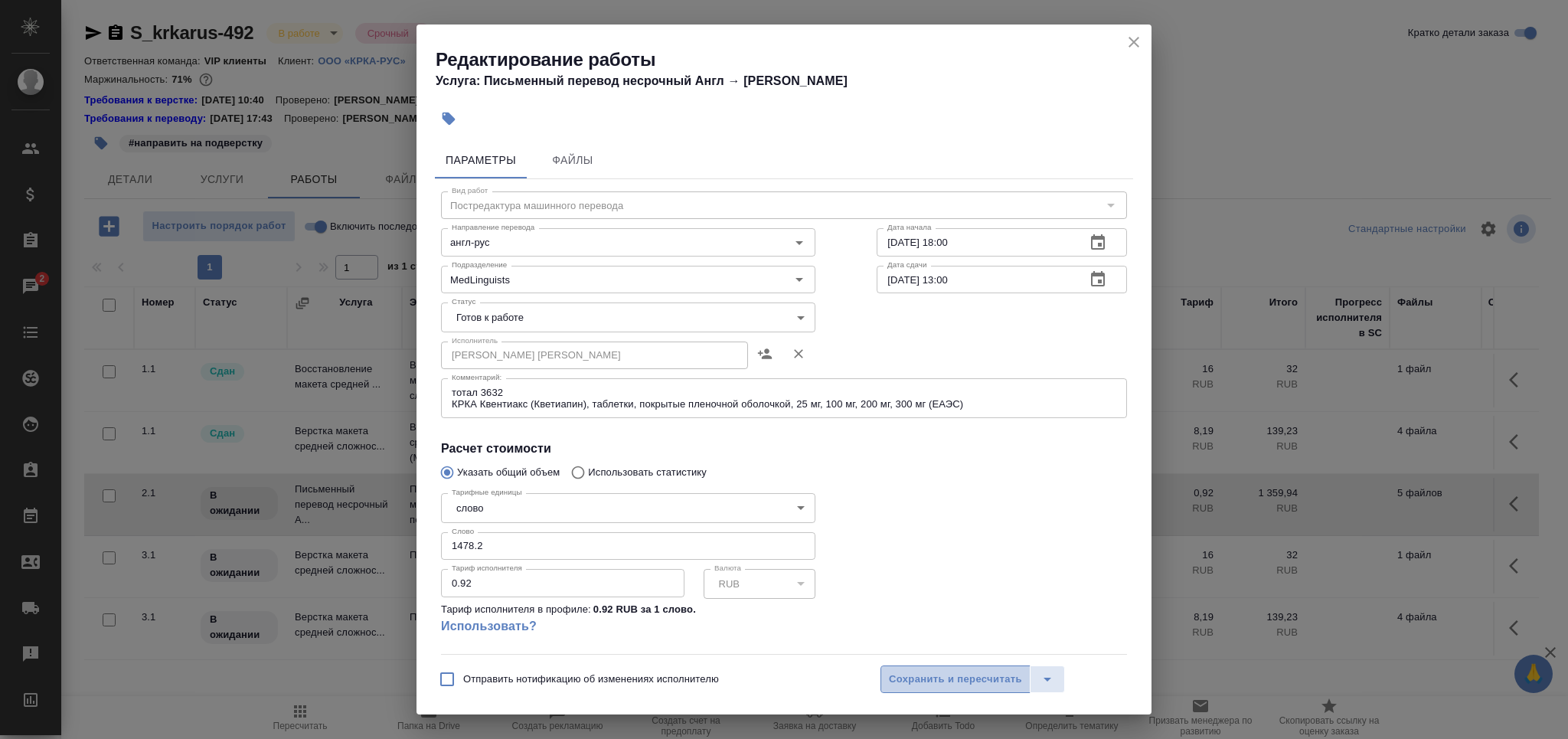
click at [940, 674] on span "Сохранить и пересчитать" at bounding box center [955, 679] width 133 height 18
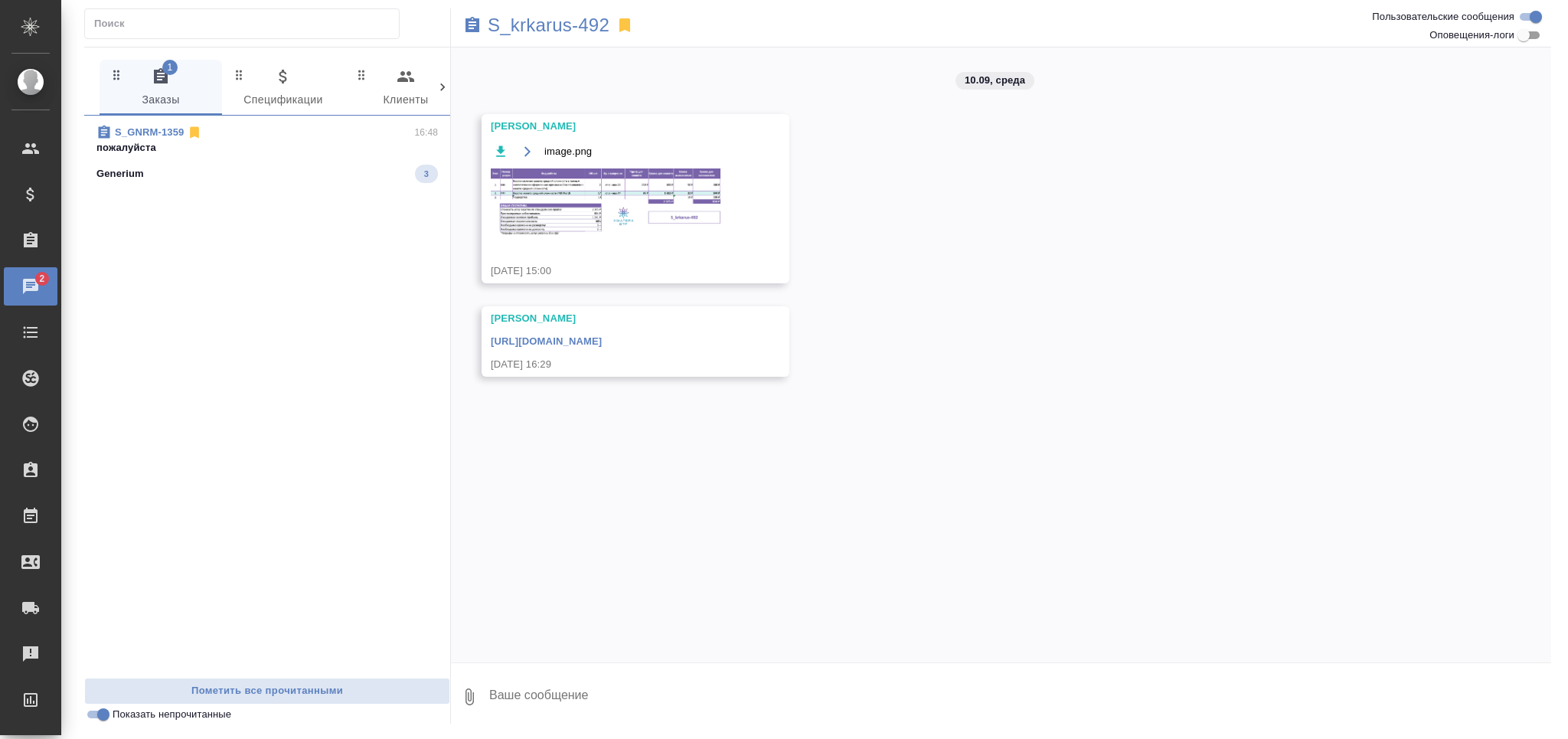
click at [332, 148] on p "пожалуйста" at bounding box center [267, 148] width 341 height 15
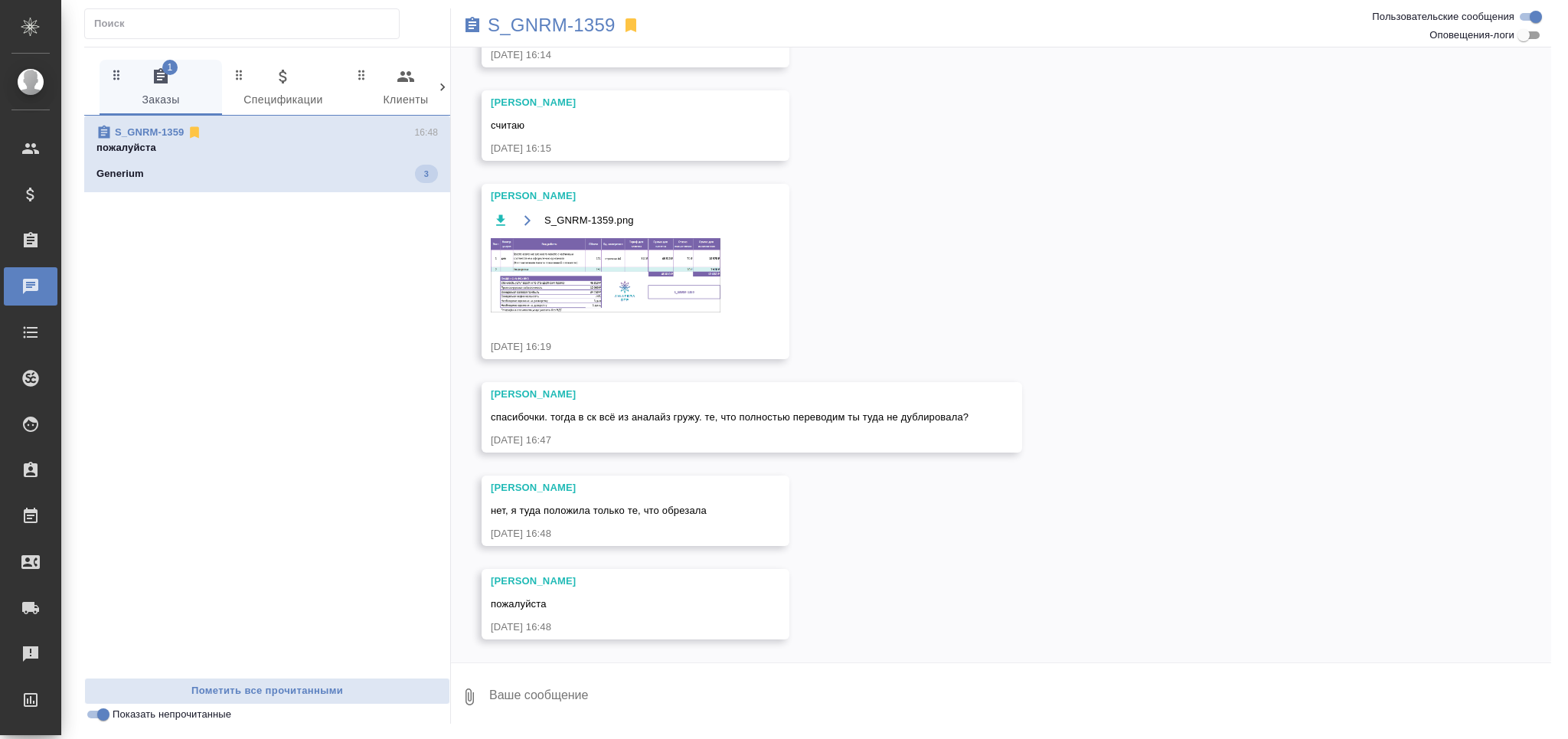
scroll to position [1842, 0]
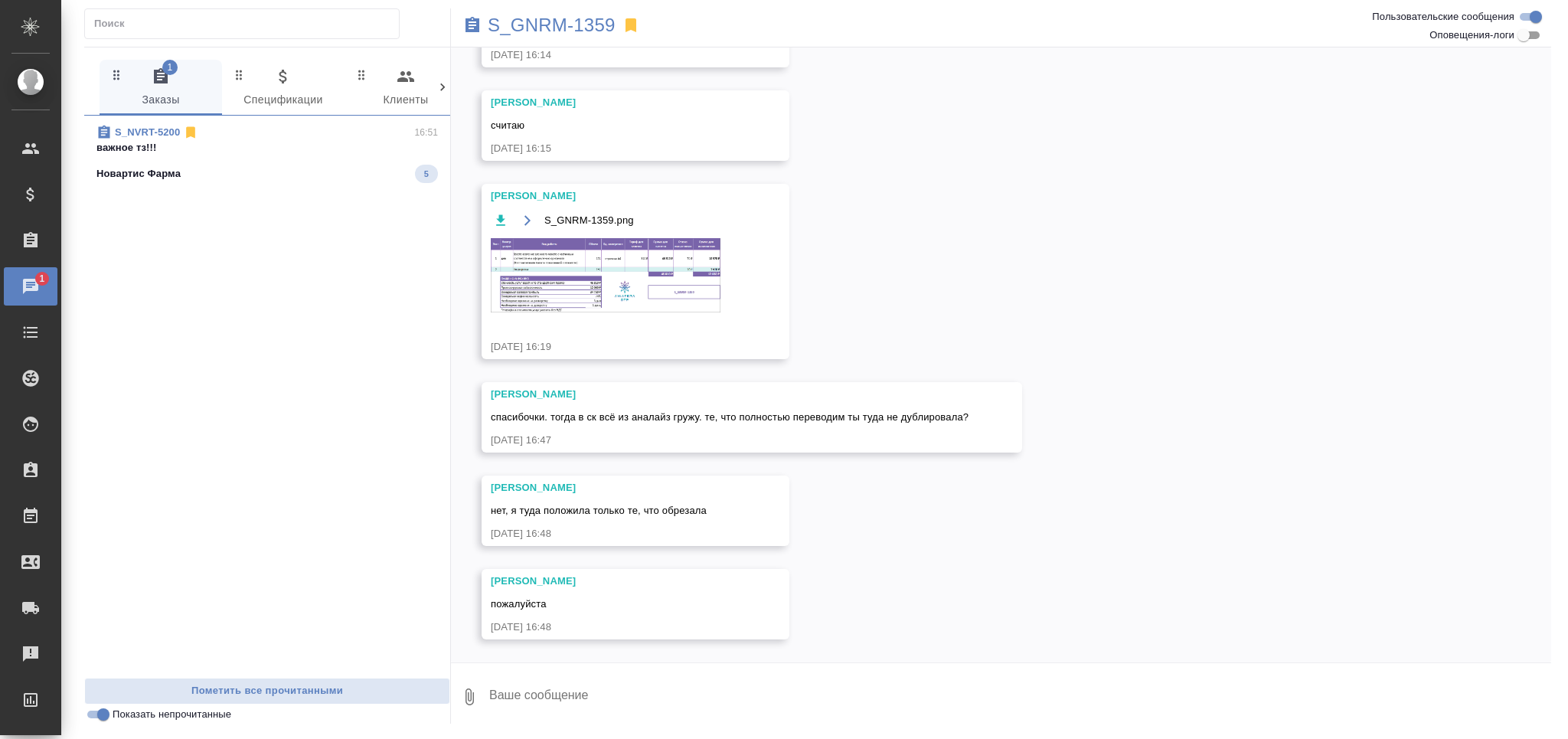
click at [191, 179] on div "Новартис Фарма 5" at bounding box center [267, 174] width 341 height 19
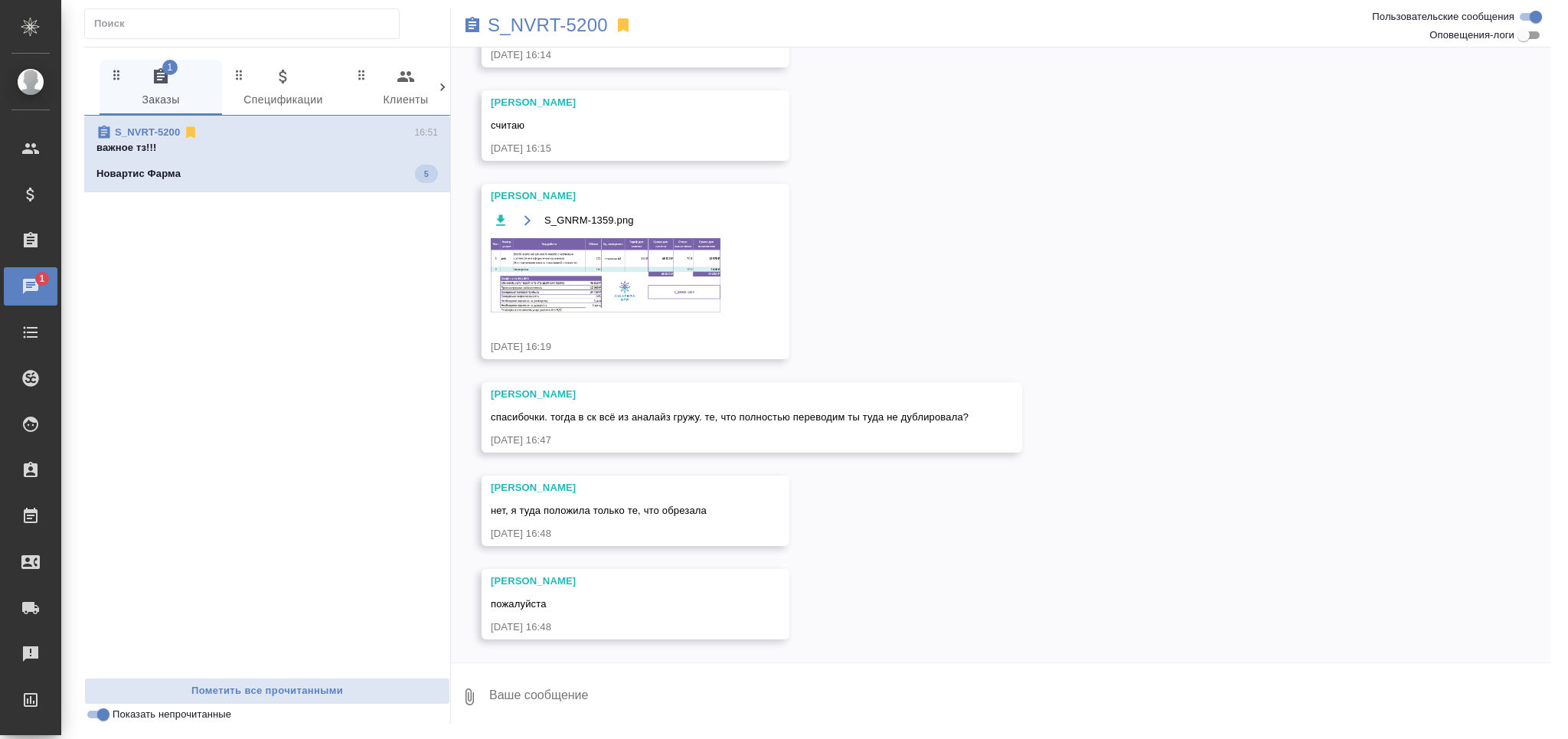
scroll to position [0, 0]
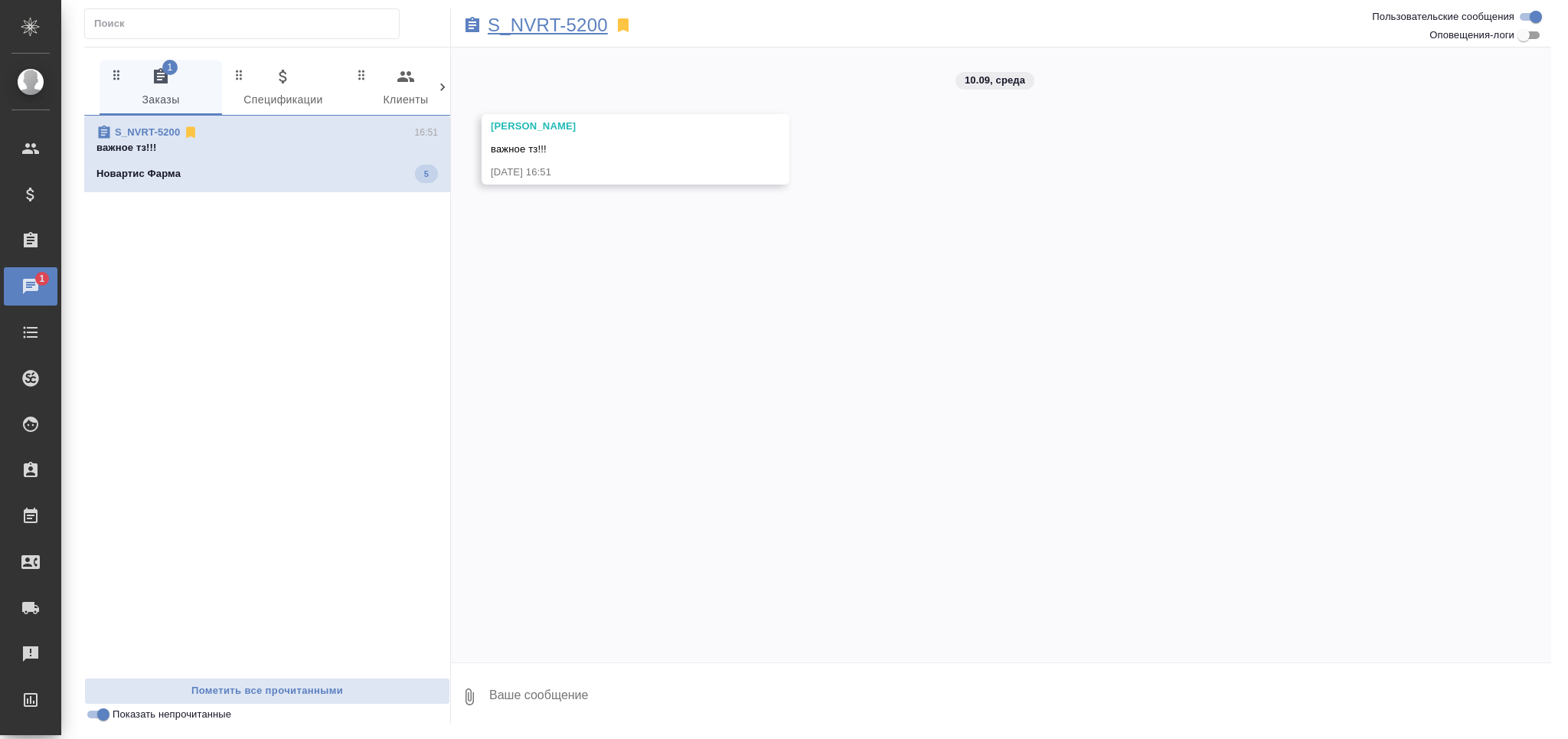
click at [551, 18] on p "S_NVRT-5200" at bounding box center [547, 25] width 120 height 15
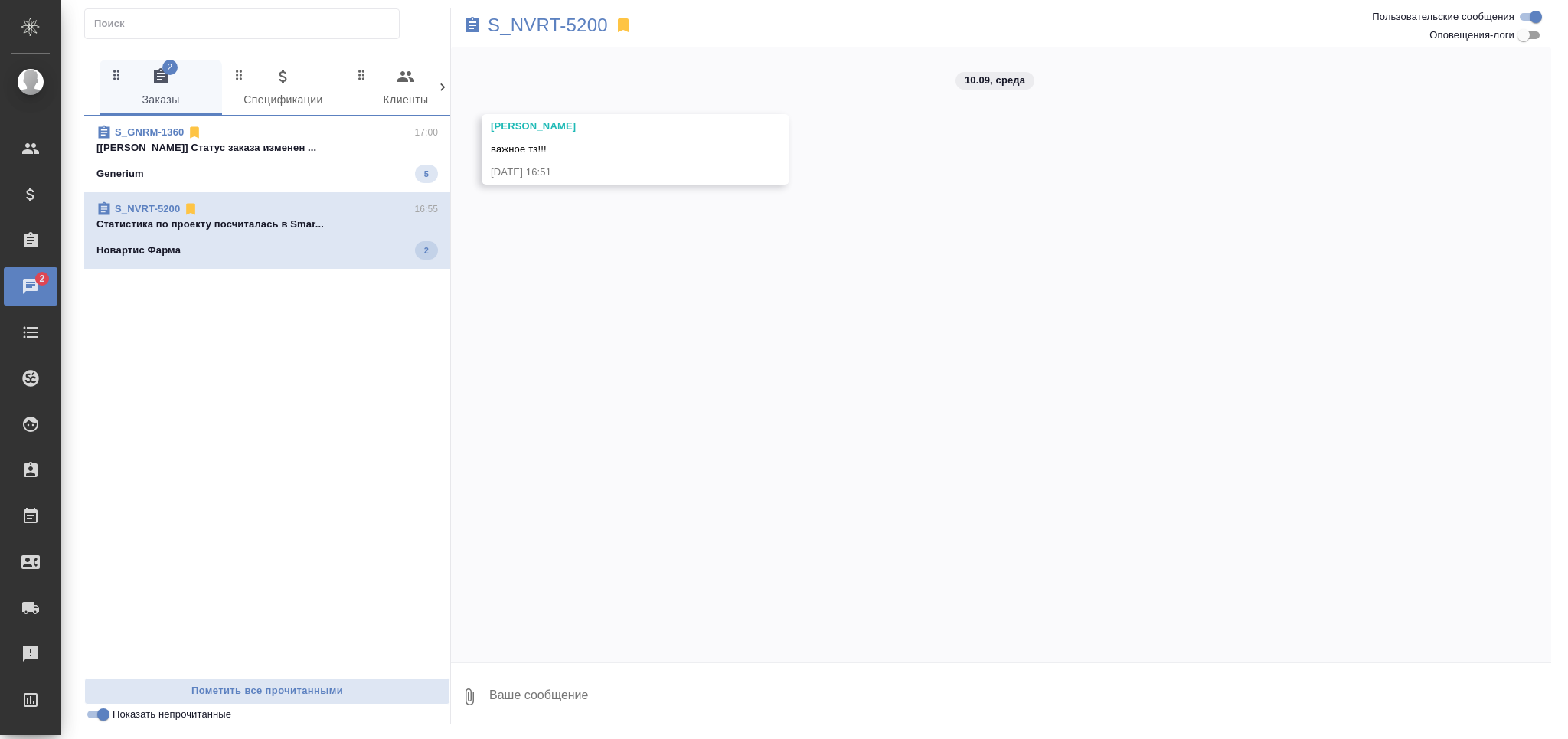
click at [304, 167] on div "Generium 5" at bounding box center [267, 174] width 341 height 19
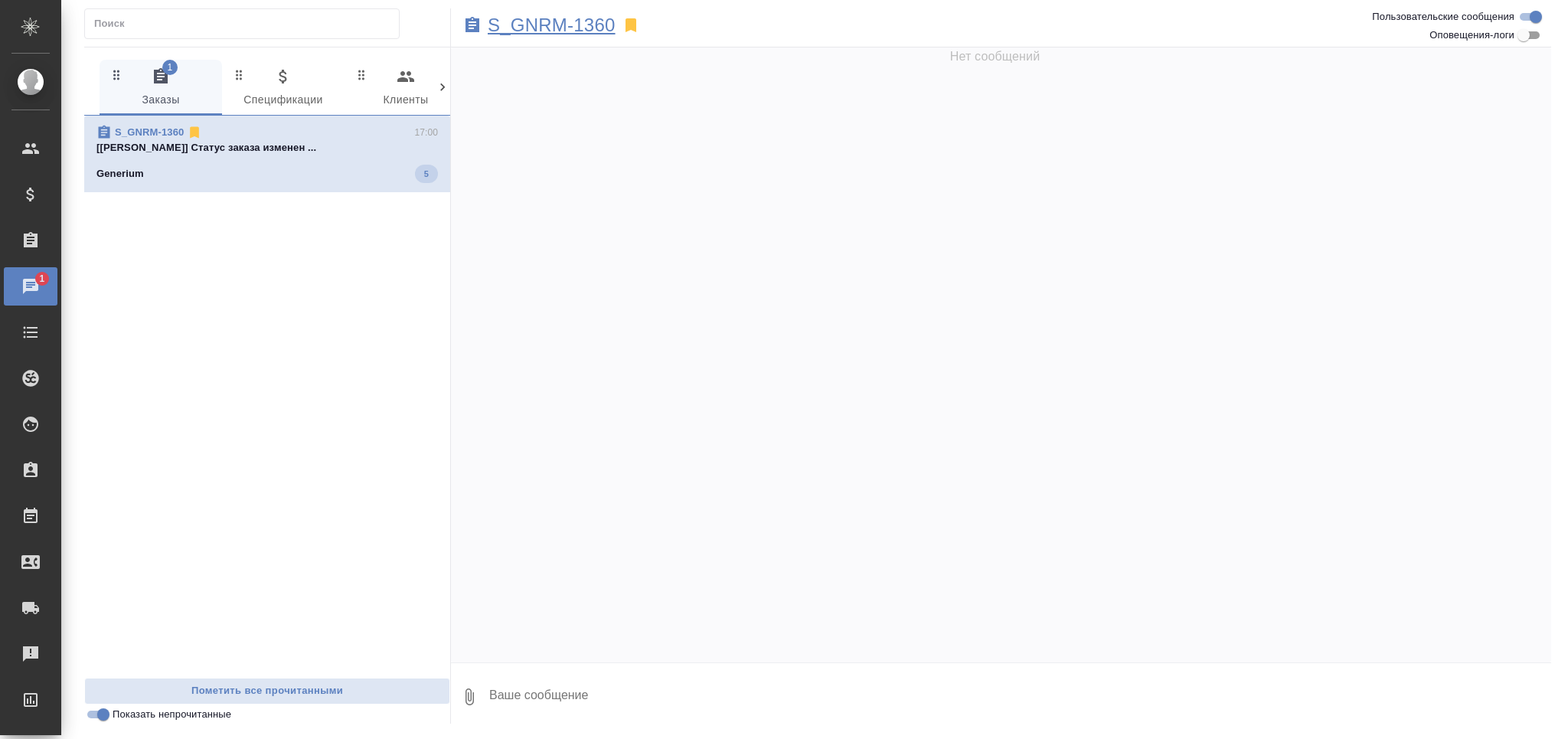
click at [588, 22] on p "S_GNRM-1360" at bounding box center [551, 25] width 128 height 15
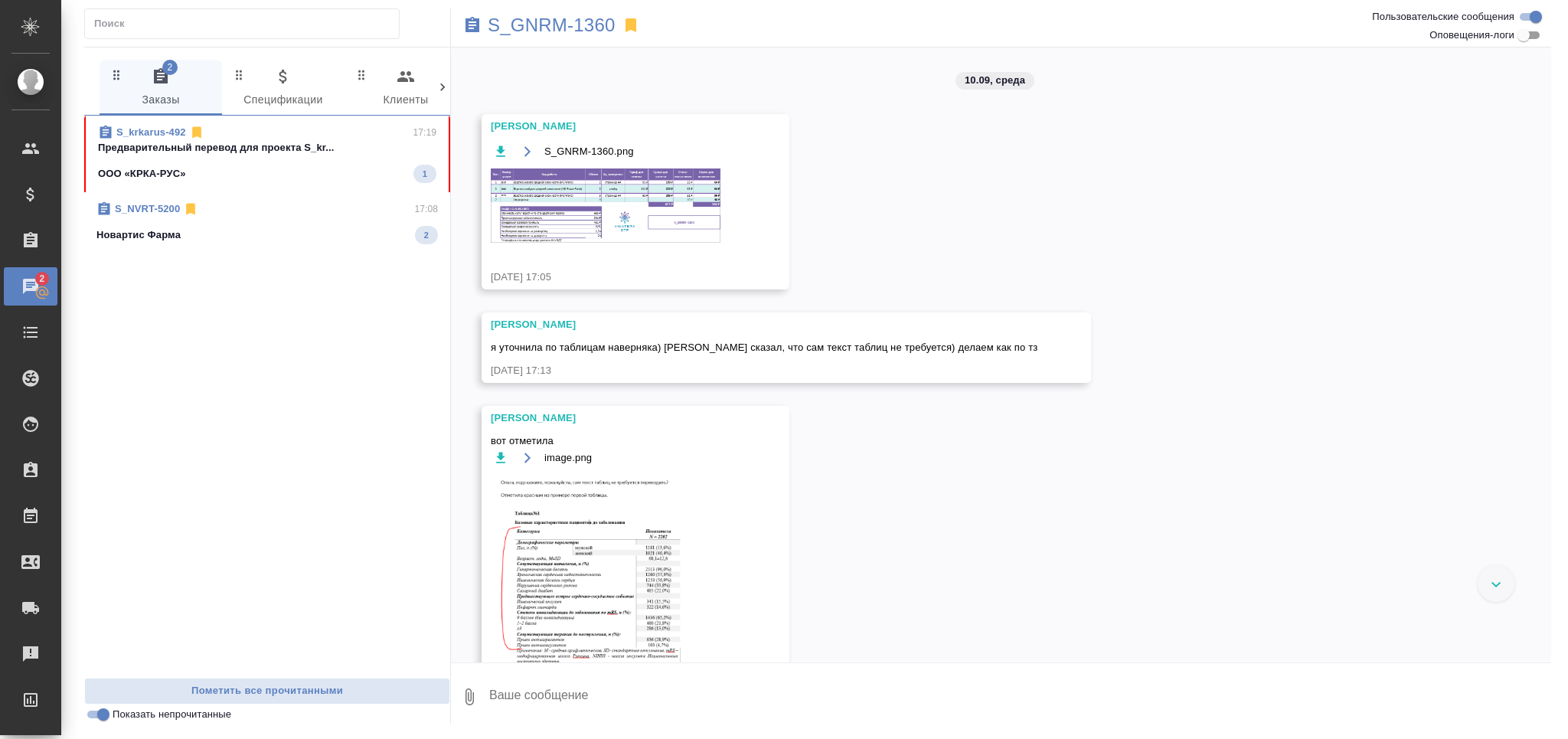
click at [210, 214] on div "S_NVRT-5200 17:08" at bounding box center [267, 209] width 341 height 15
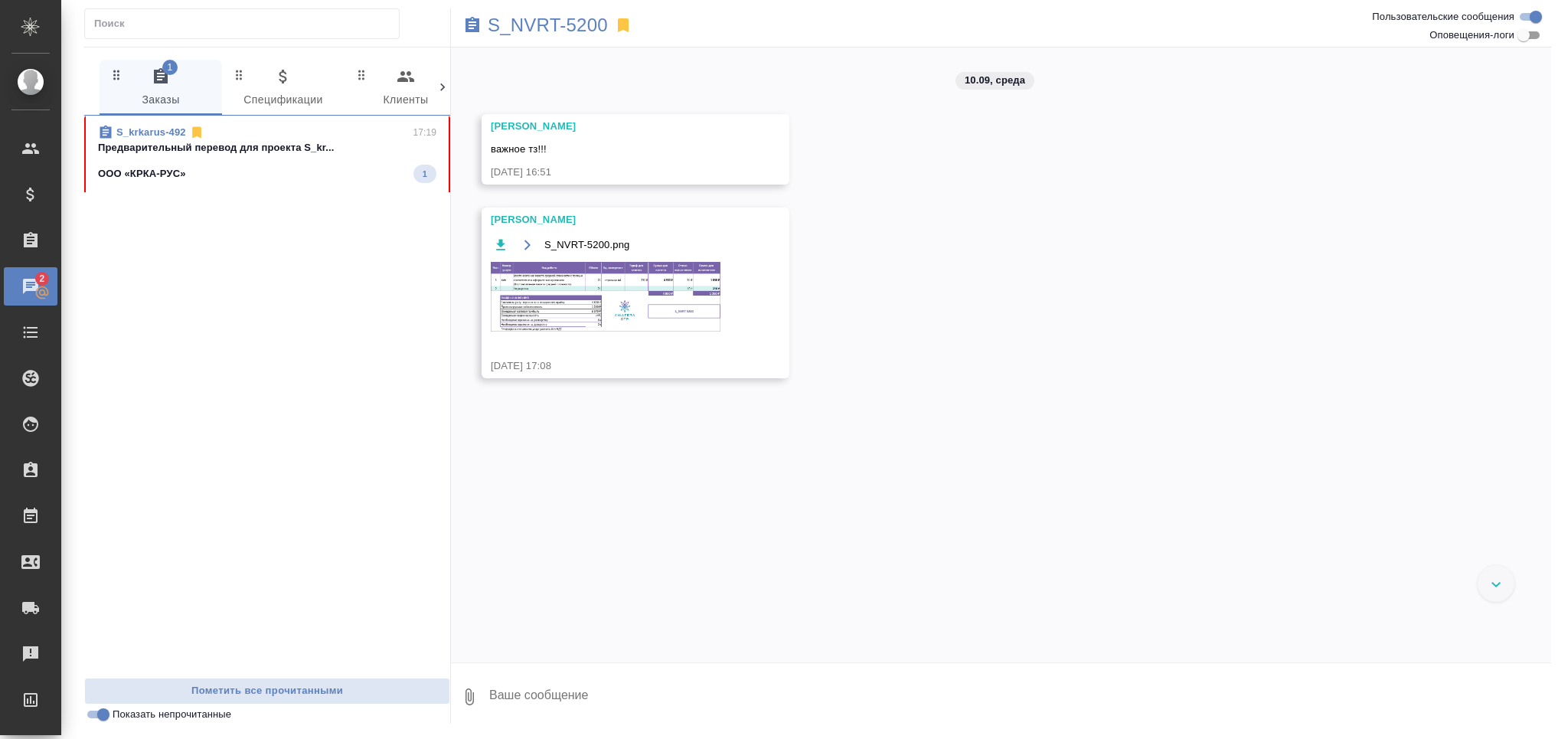
click at [237, 148] on p "Предварительный перевод для проекта S_kr..." at bounding box center [268, 148] width 339 height 15
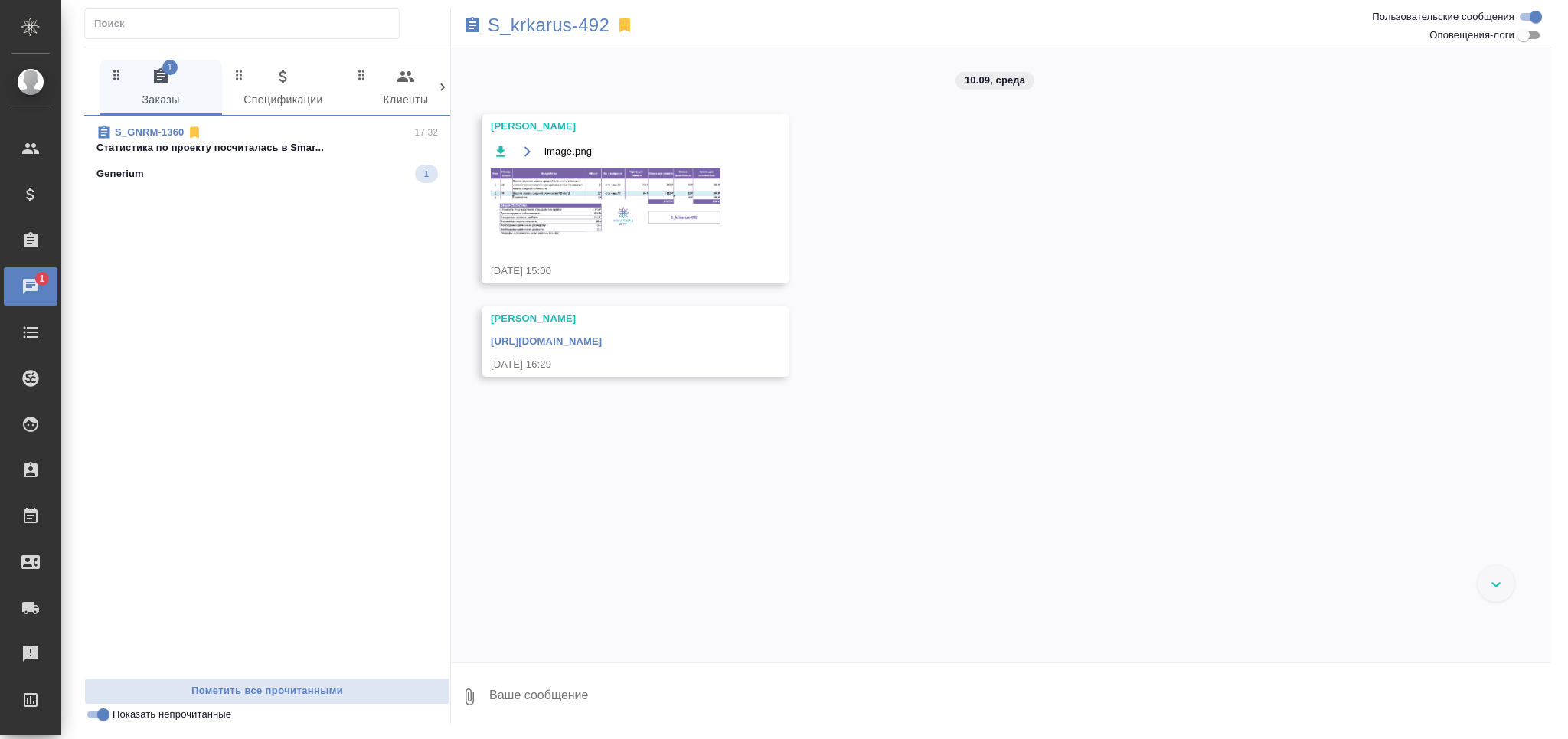
click at [257, 143] on p "Cтатистика по проекту посчиталась в Smar..." at bounding box center [267, 148] width 341 height 15
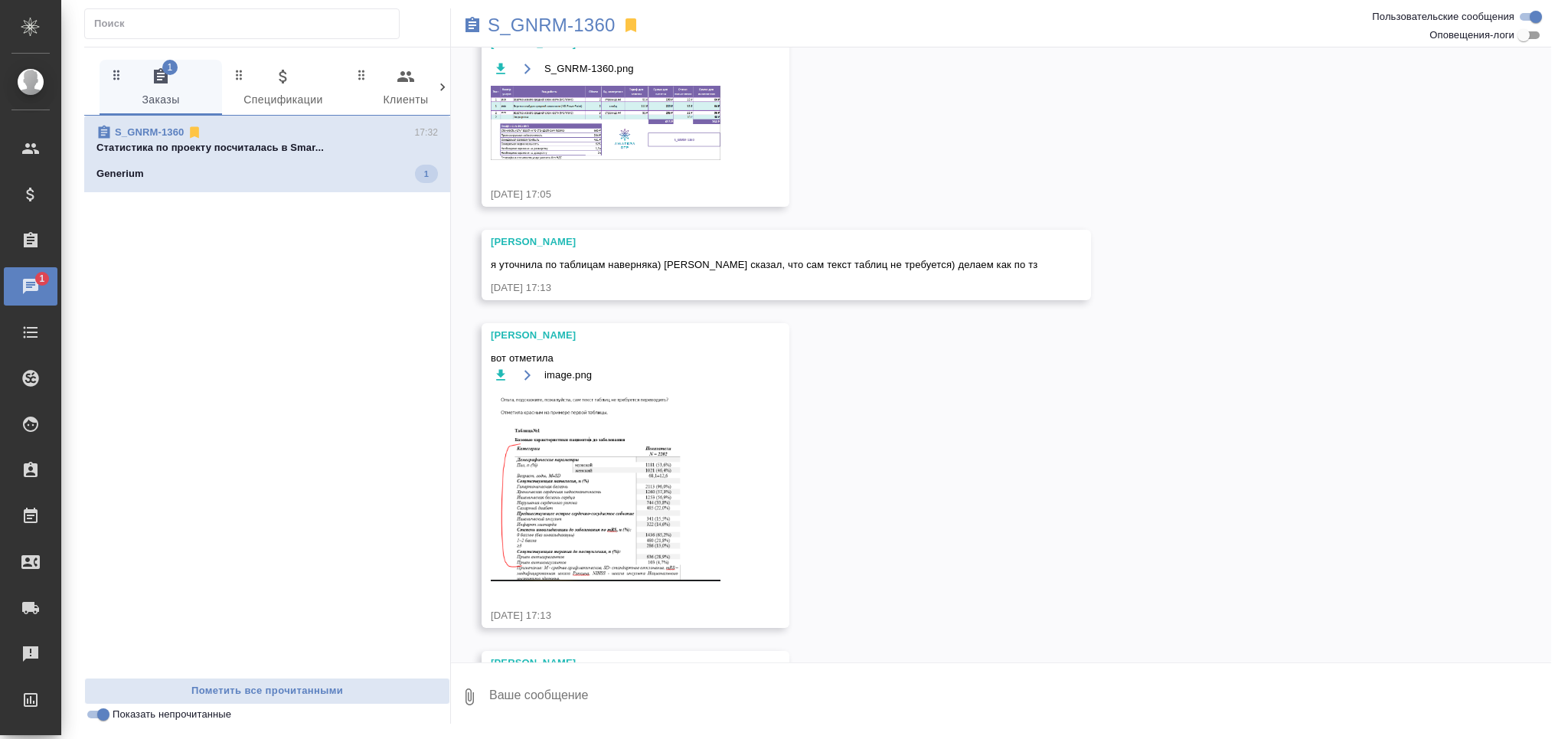
scroll to position [181, 0]
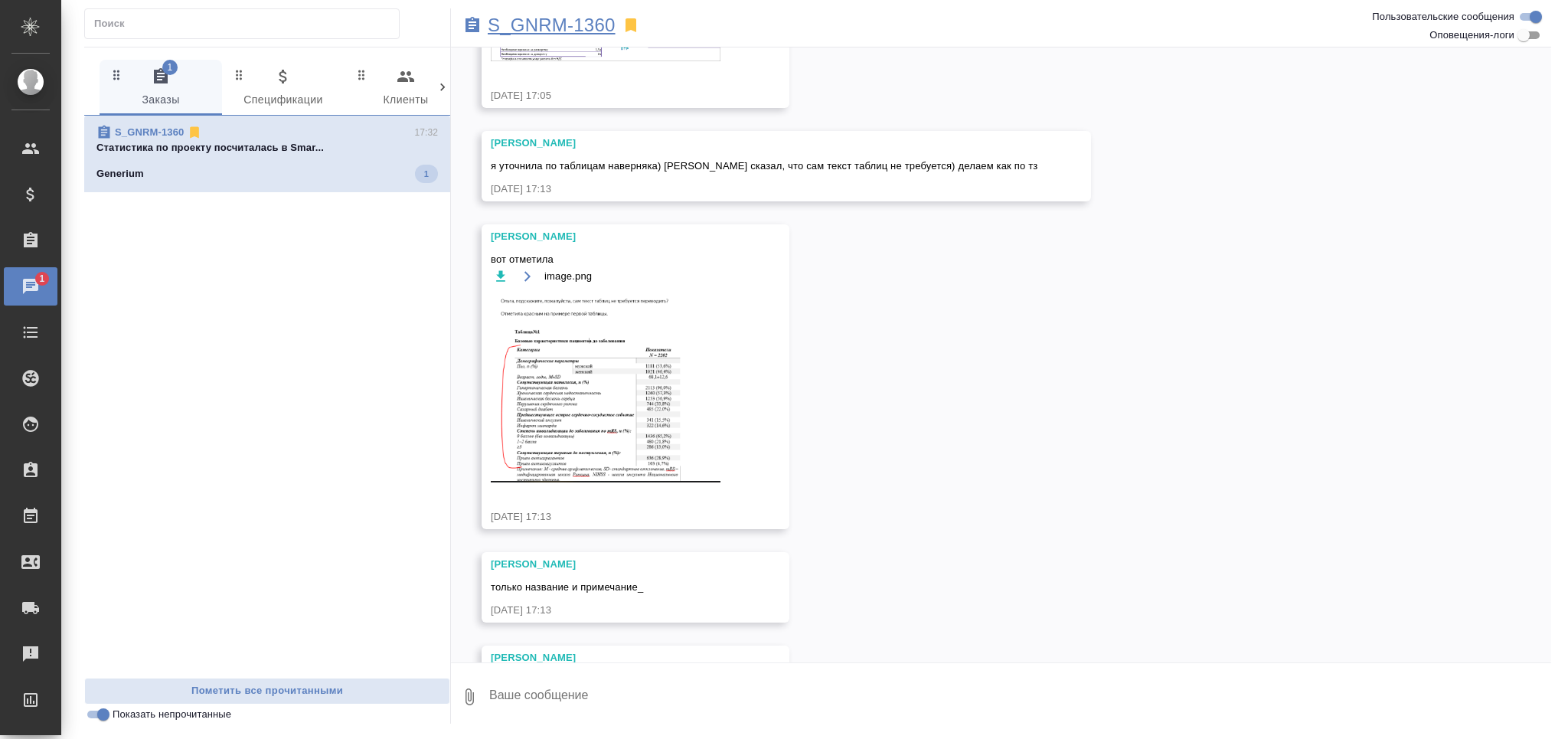
click at [573, 22] on p "S_GNRM-1360" at bounding box center [551, 25] width 128 height 15
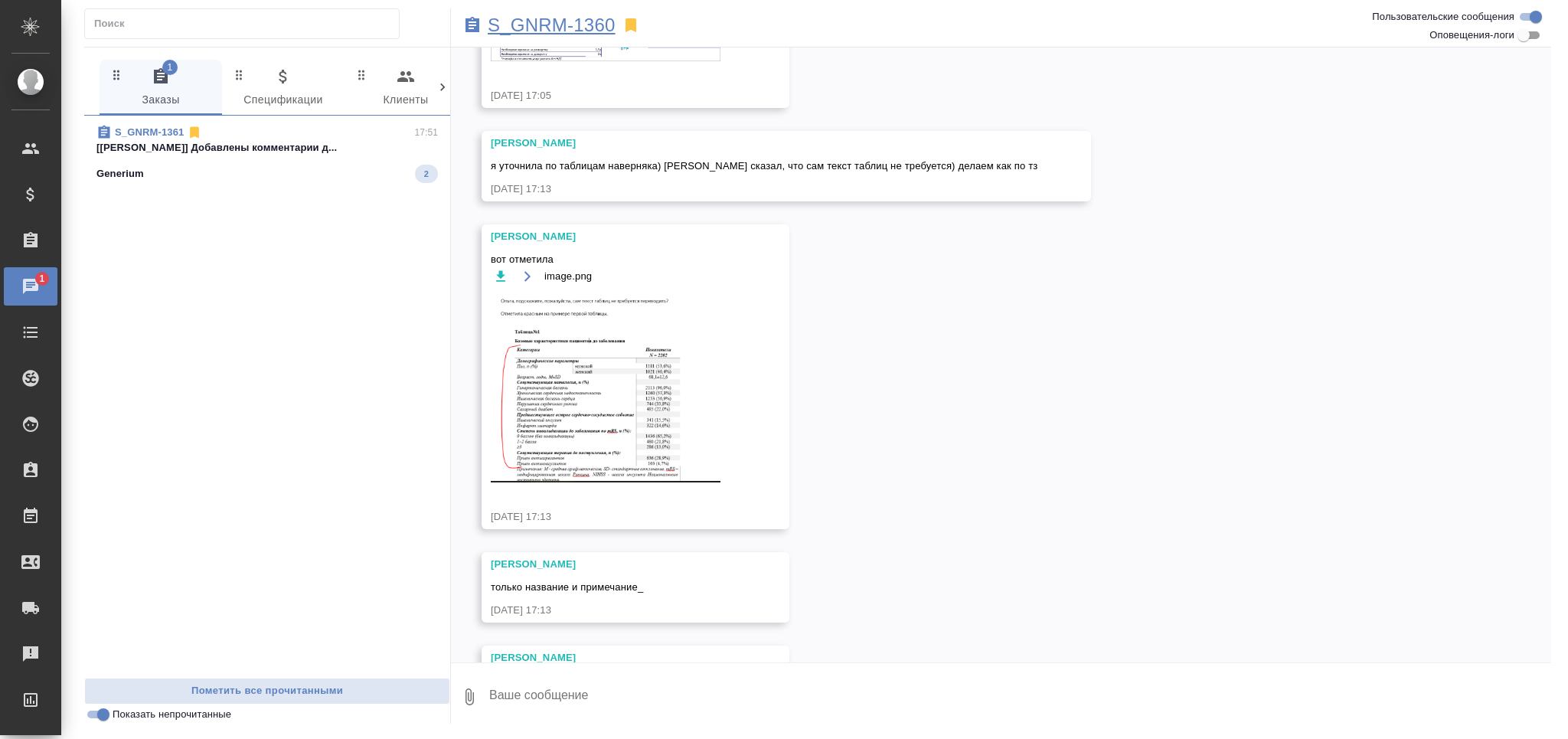
scroll to position [255, 0]
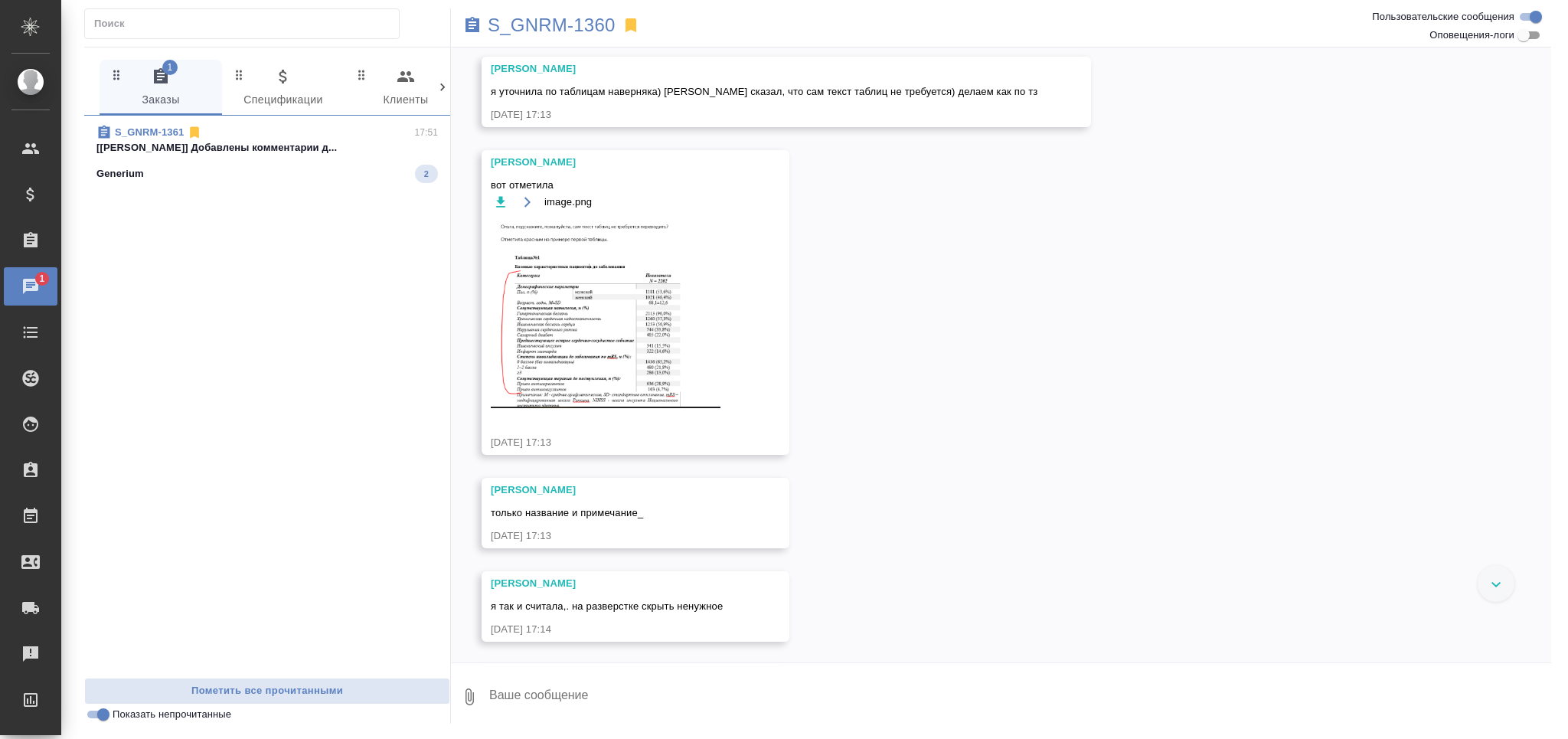
click at [343, 165] on div "Generium 2" at bounding box center [267, 174] width 341 height 19
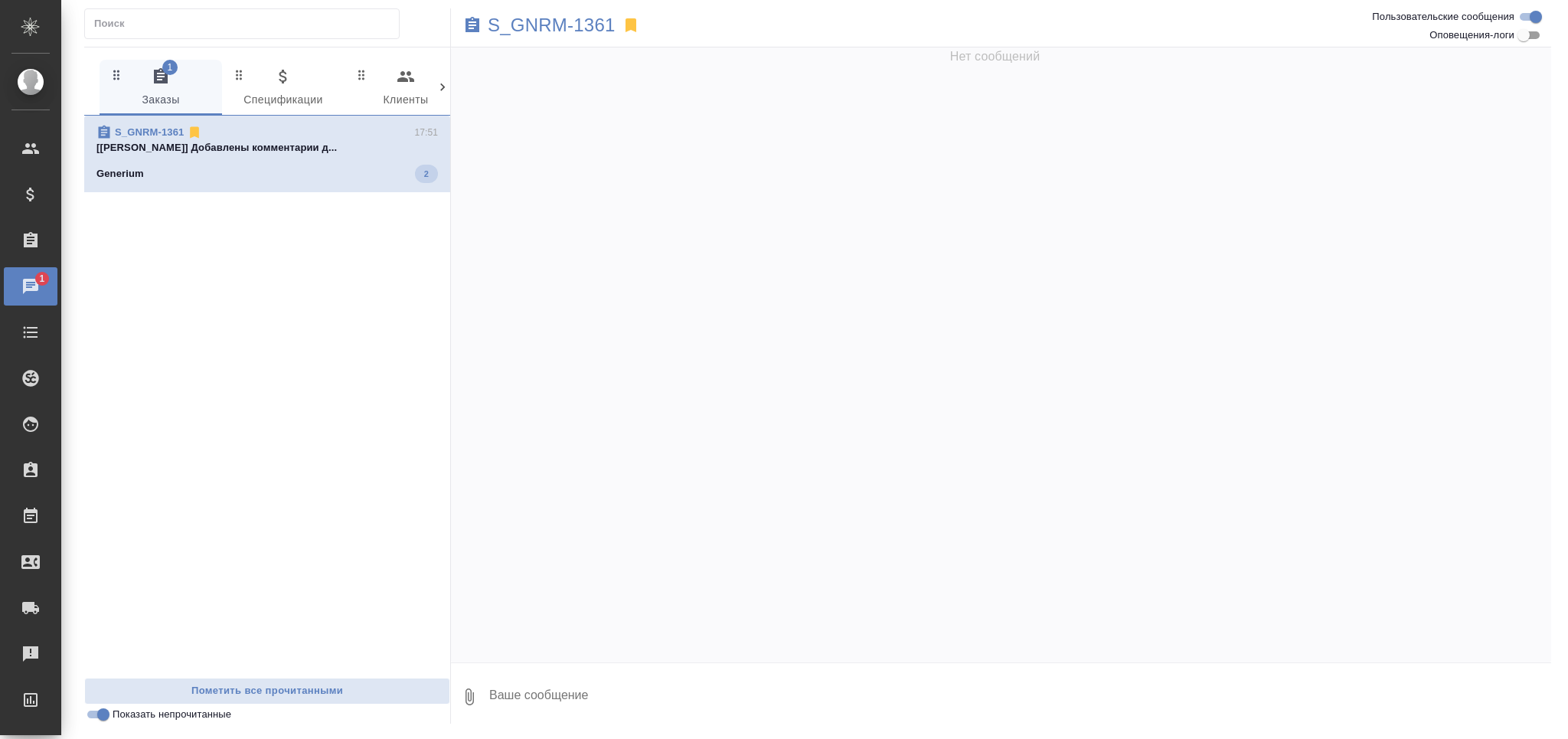
scroll to position [0, 0]
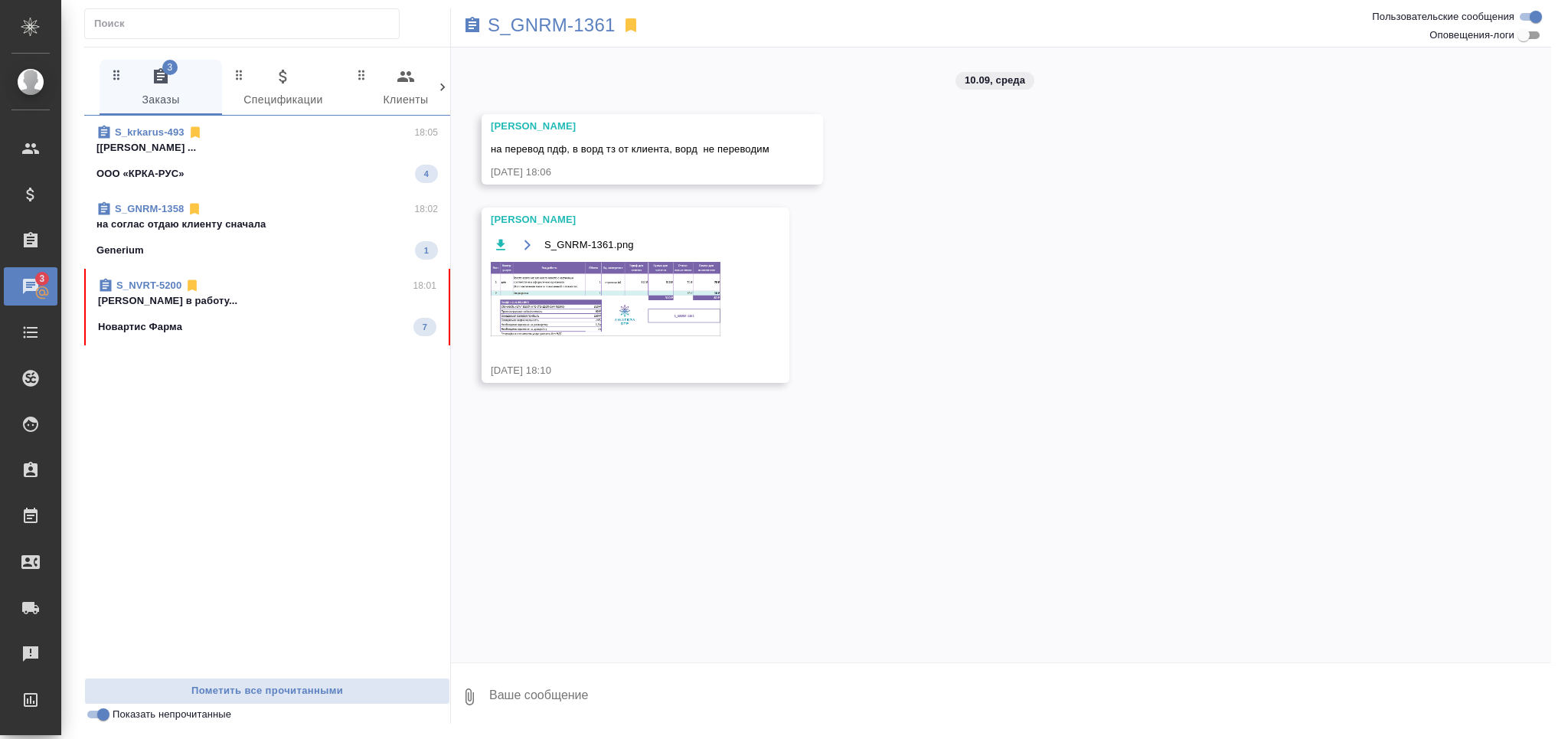
click at [257, 241] on div "Generium 1" at bounding box center [267, 251] width 341 height 19
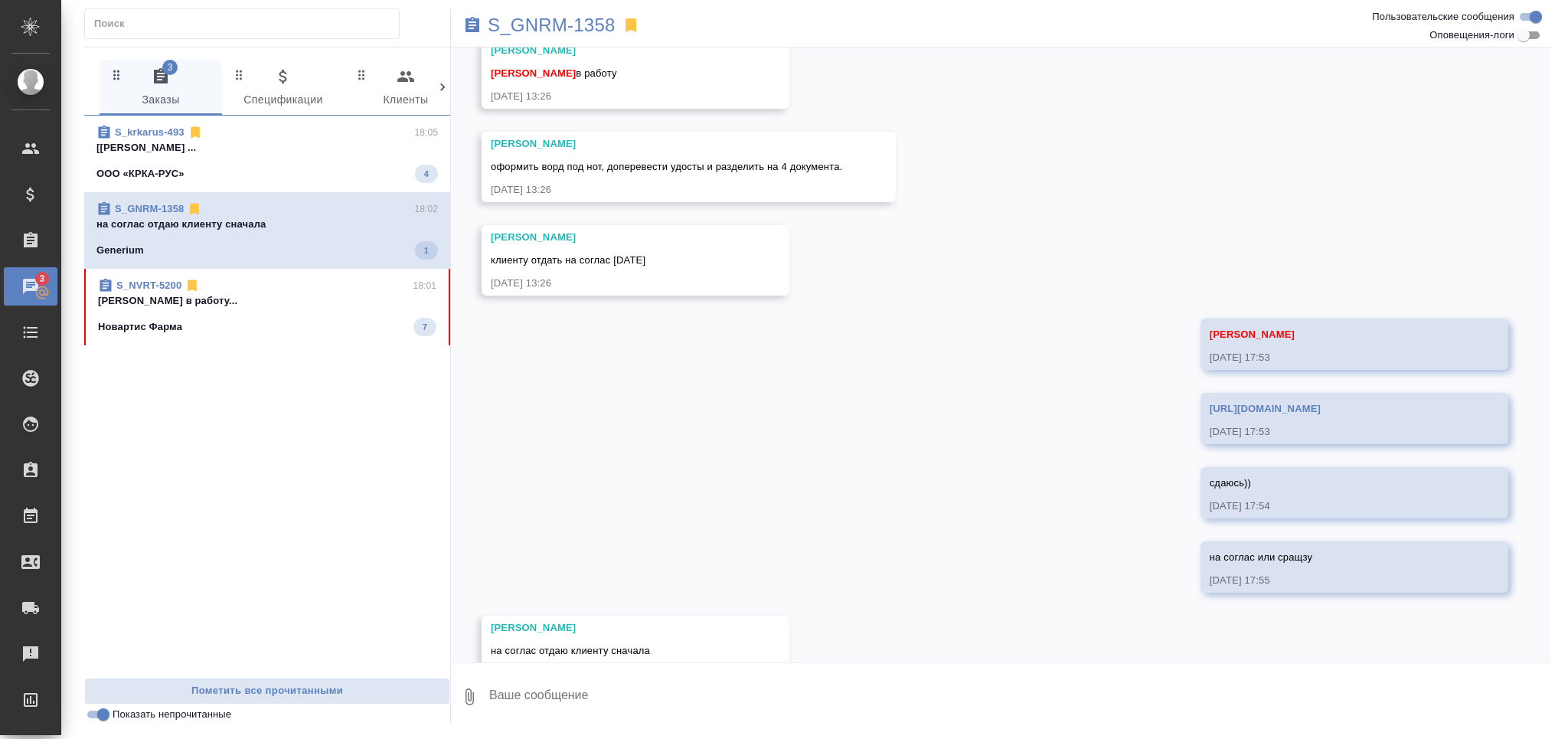
scroll to position [123, 0]
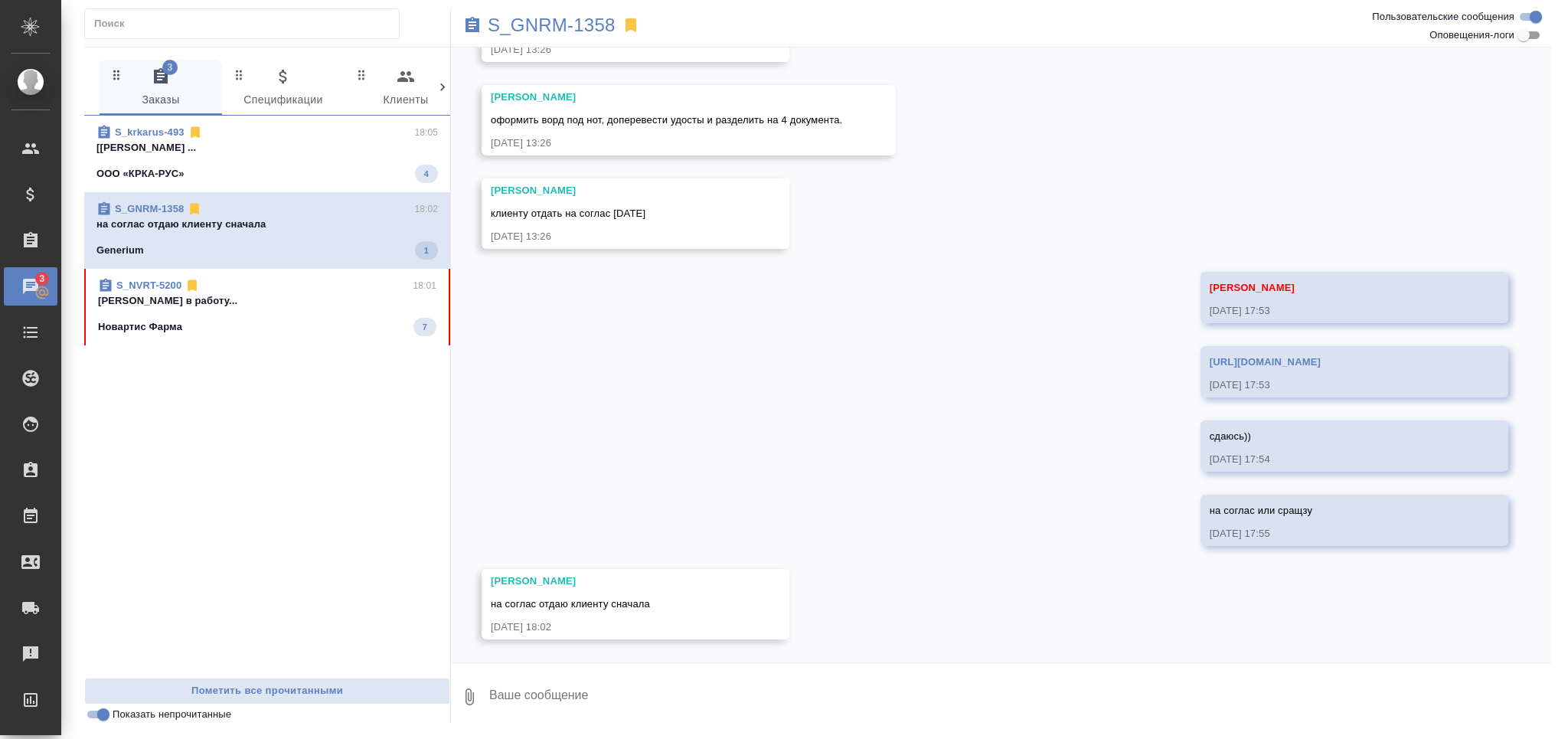
click at [316, 141] on p "[[PERSON_NAME] ..." at bounding box center [267, 148] width 341 height 15
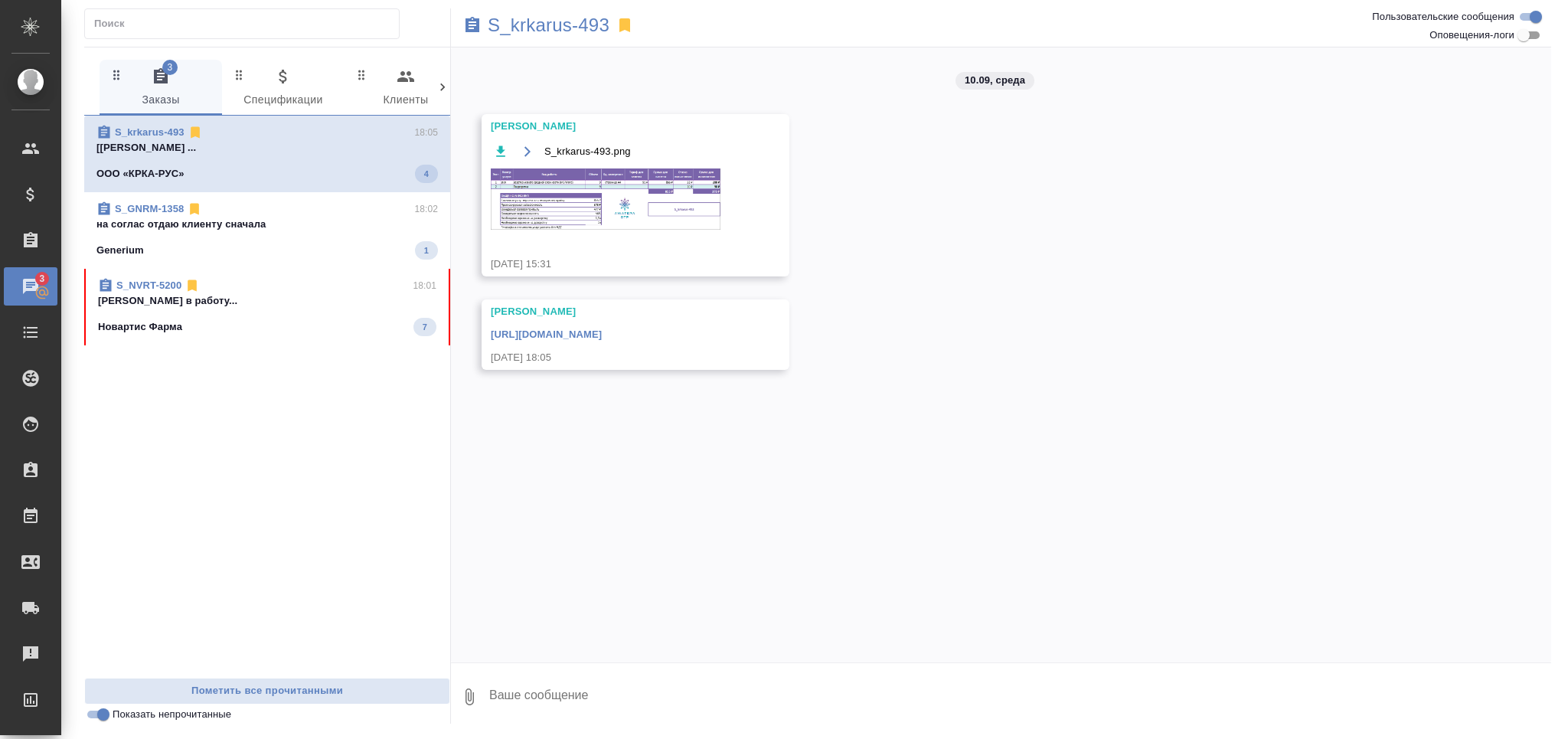
scroll to position [0, 0]
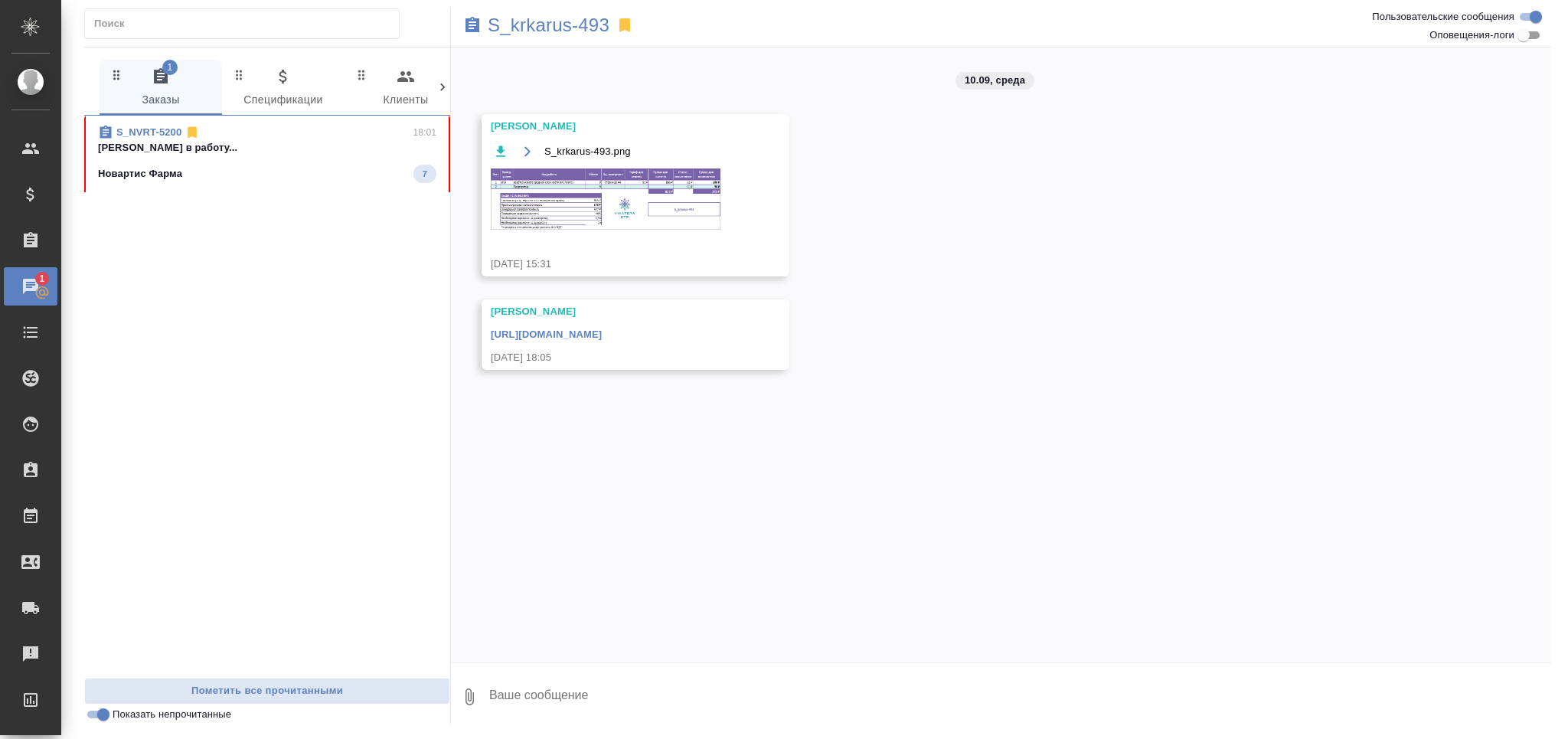
click at [602, 337] on link "[URL][DOMAIN_NAME]" at bounding box center [546, 334] width 111 height 11
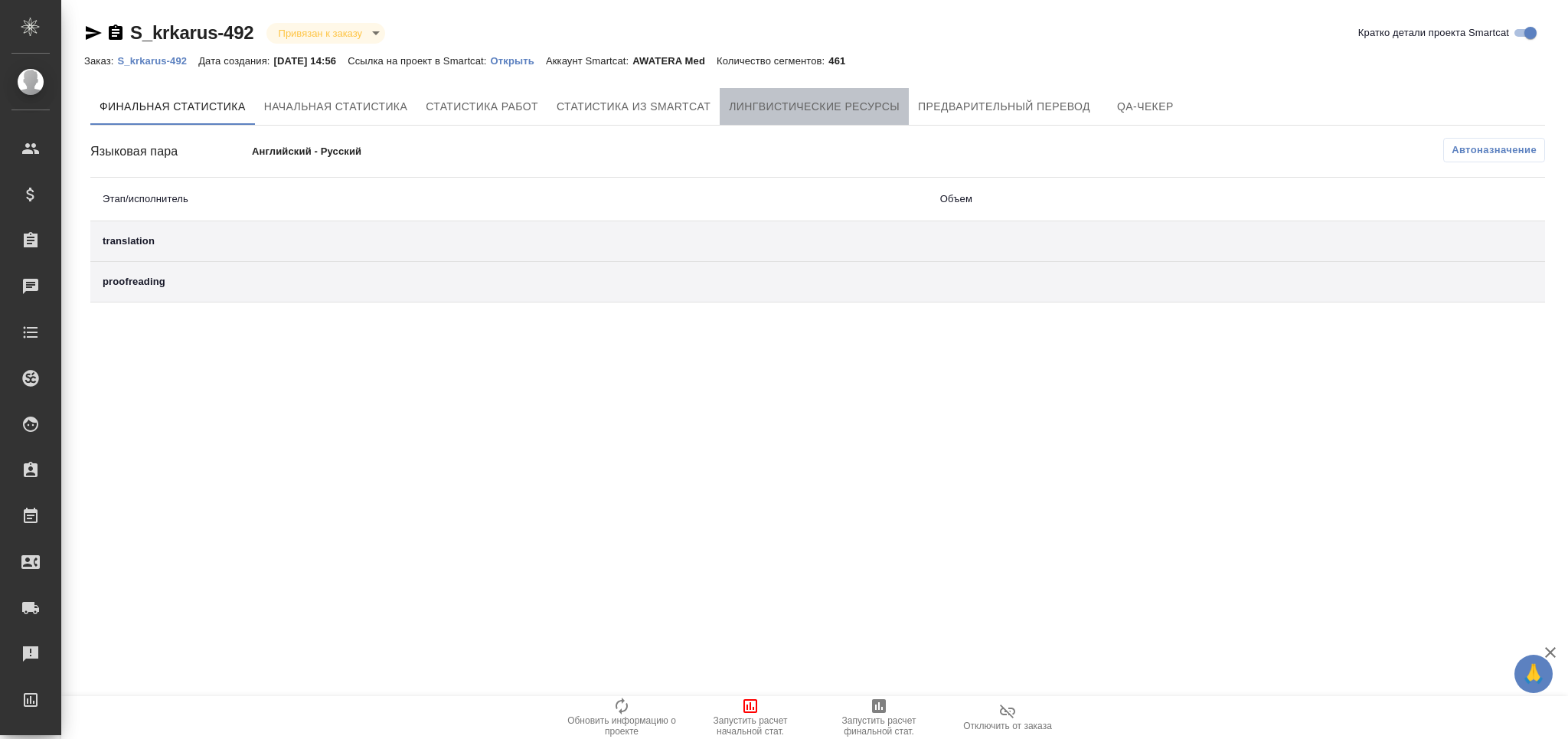
click at [803, 112] on span "Лингвистические ресурсы" at bounding box center [814, 107] width 171 height 19
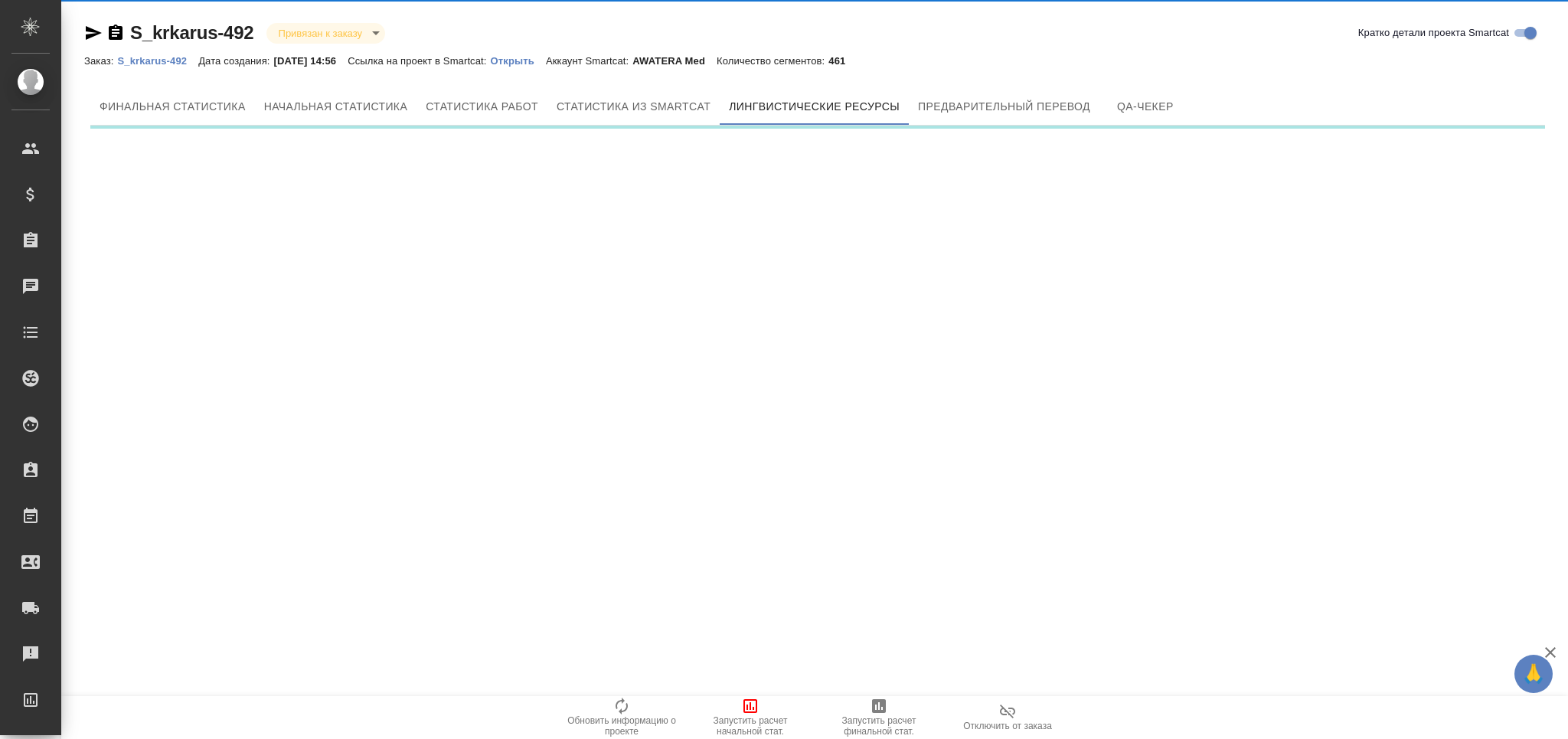
click at [748, 719] on span "Запустить расчет начальной стат." at bounding box center [750, 725] width 110 height 22
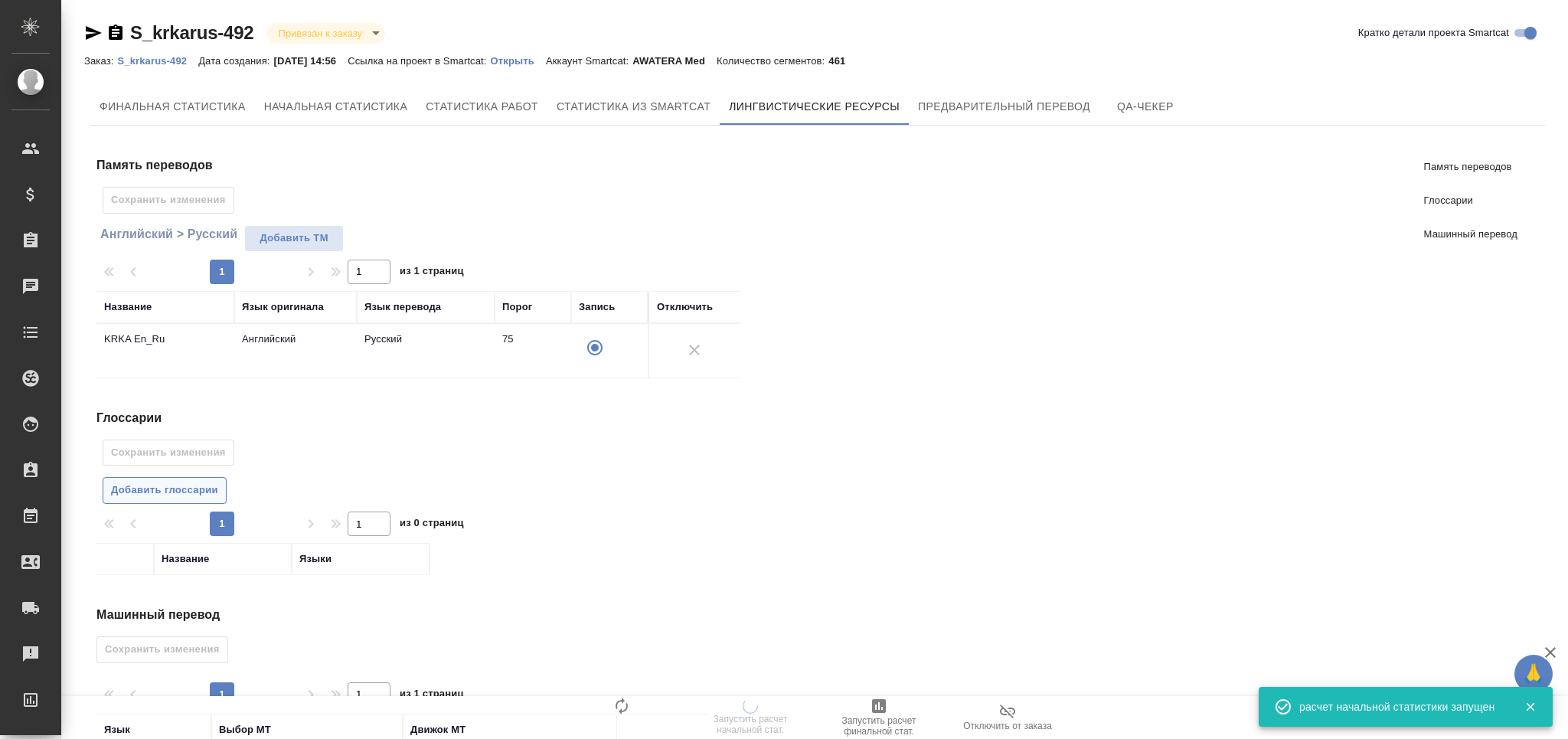
click at [188, 486] on span "Добавить глоссарии" at bounding box center [165, 490] width 108 height 18
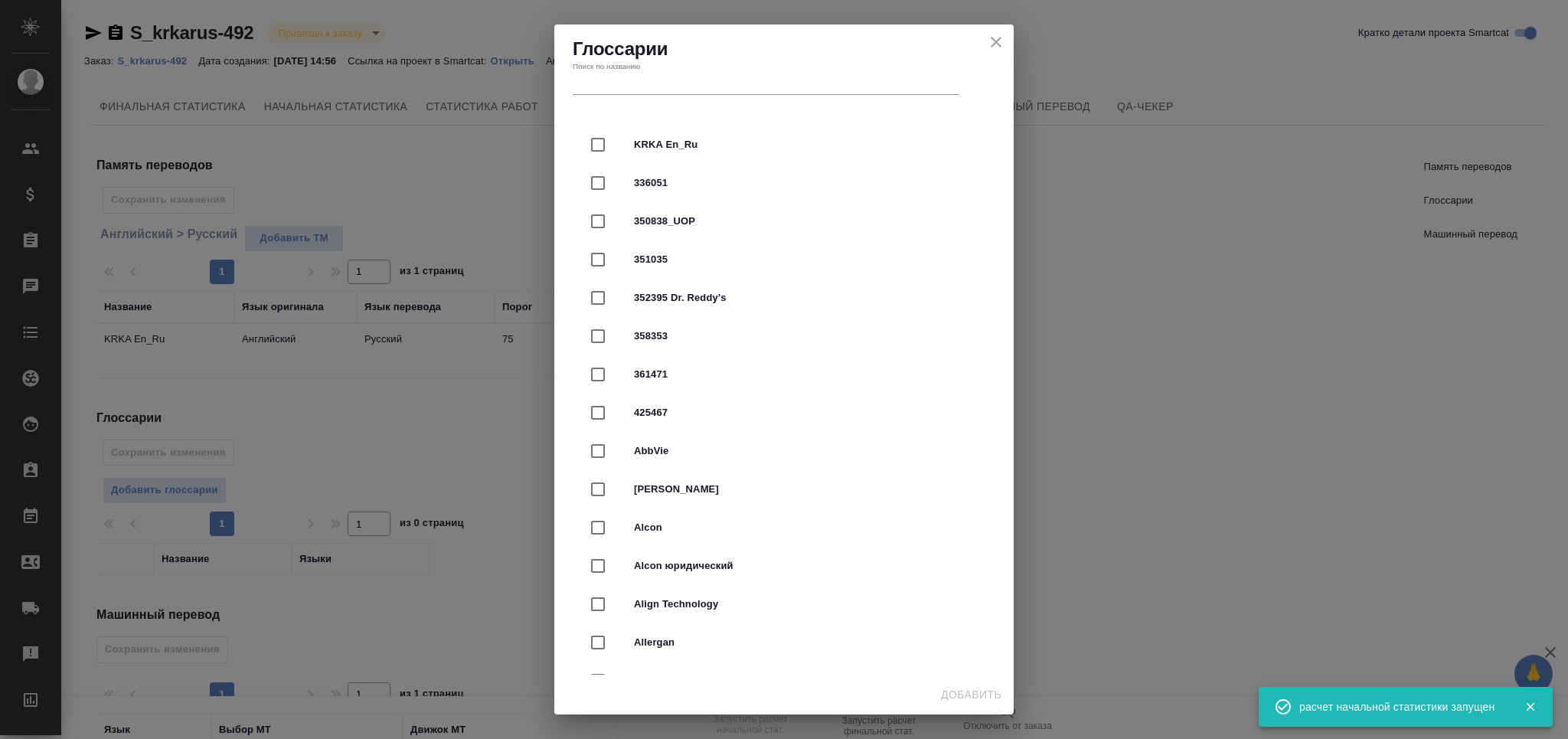
click at [670, 142] on span "KRKA En_Ru" at bounding box center [806, 144] width 343 height 15
checkbox input "true"
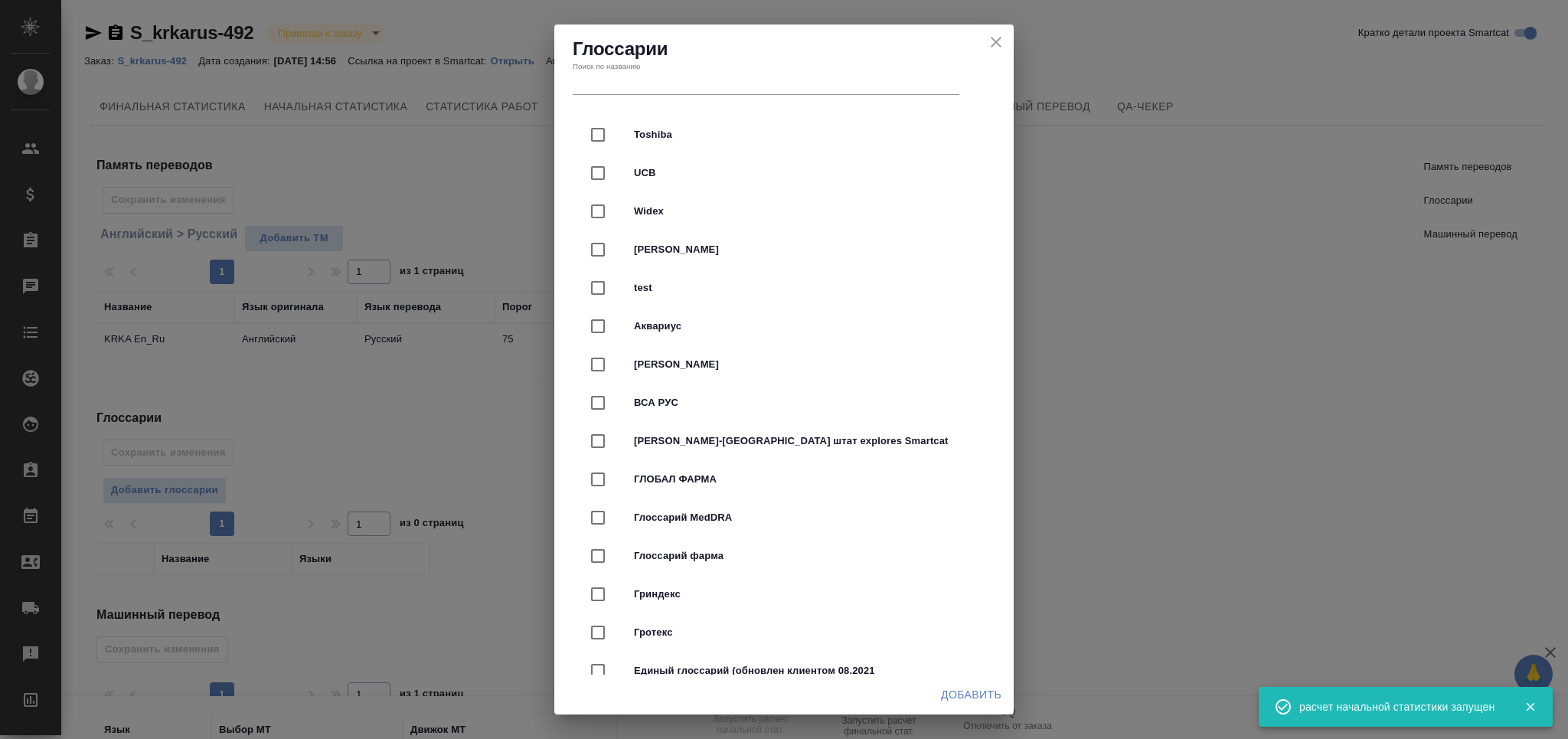
scroll to position [3981, 0]
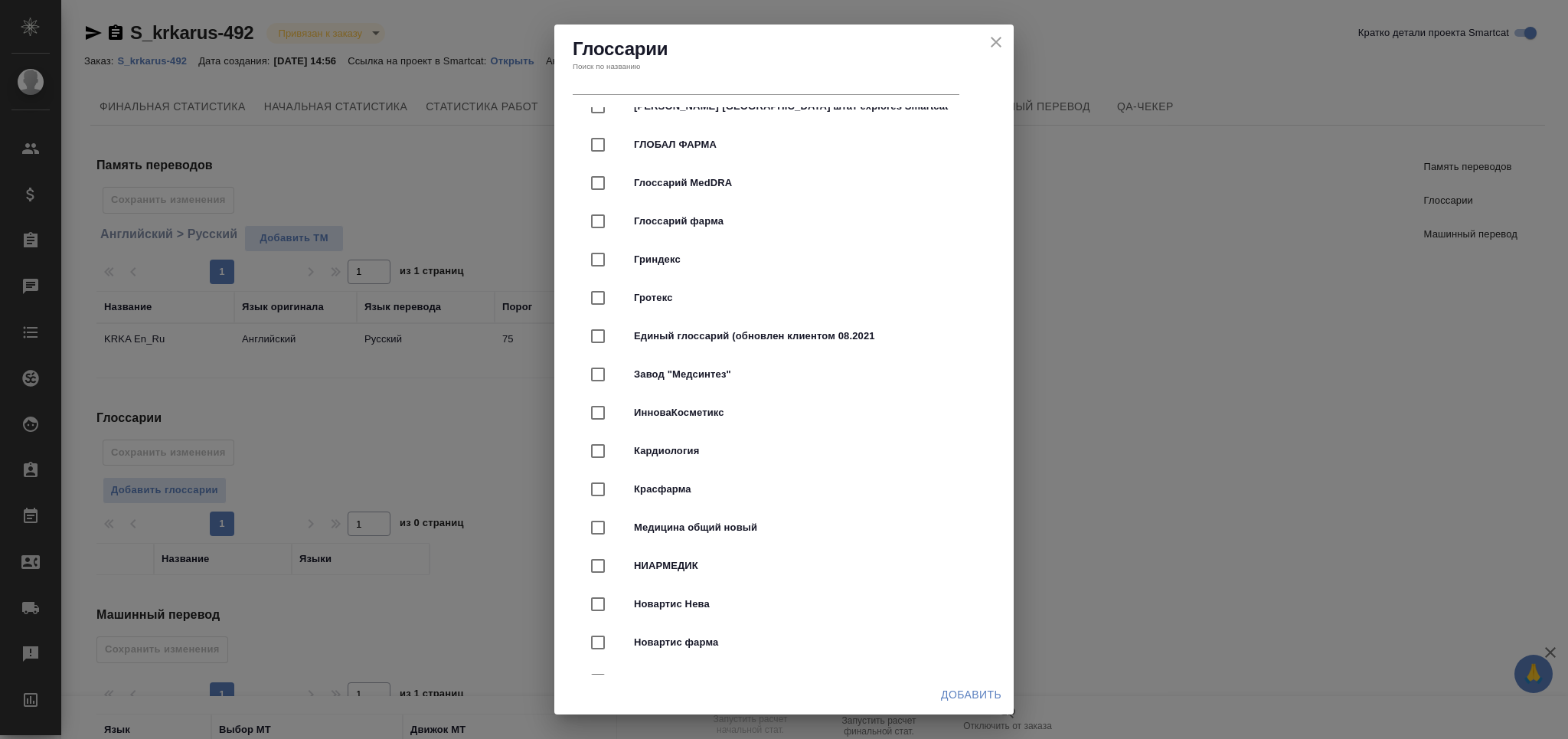
click at [735, 213] on span "Глоссарий фарма" at bounding box center [806, 221] width 343 height 15
checkbox input "true"
click at [997, 693] on span "Добавить" at bounding box center [971, 694] width 61 height 19
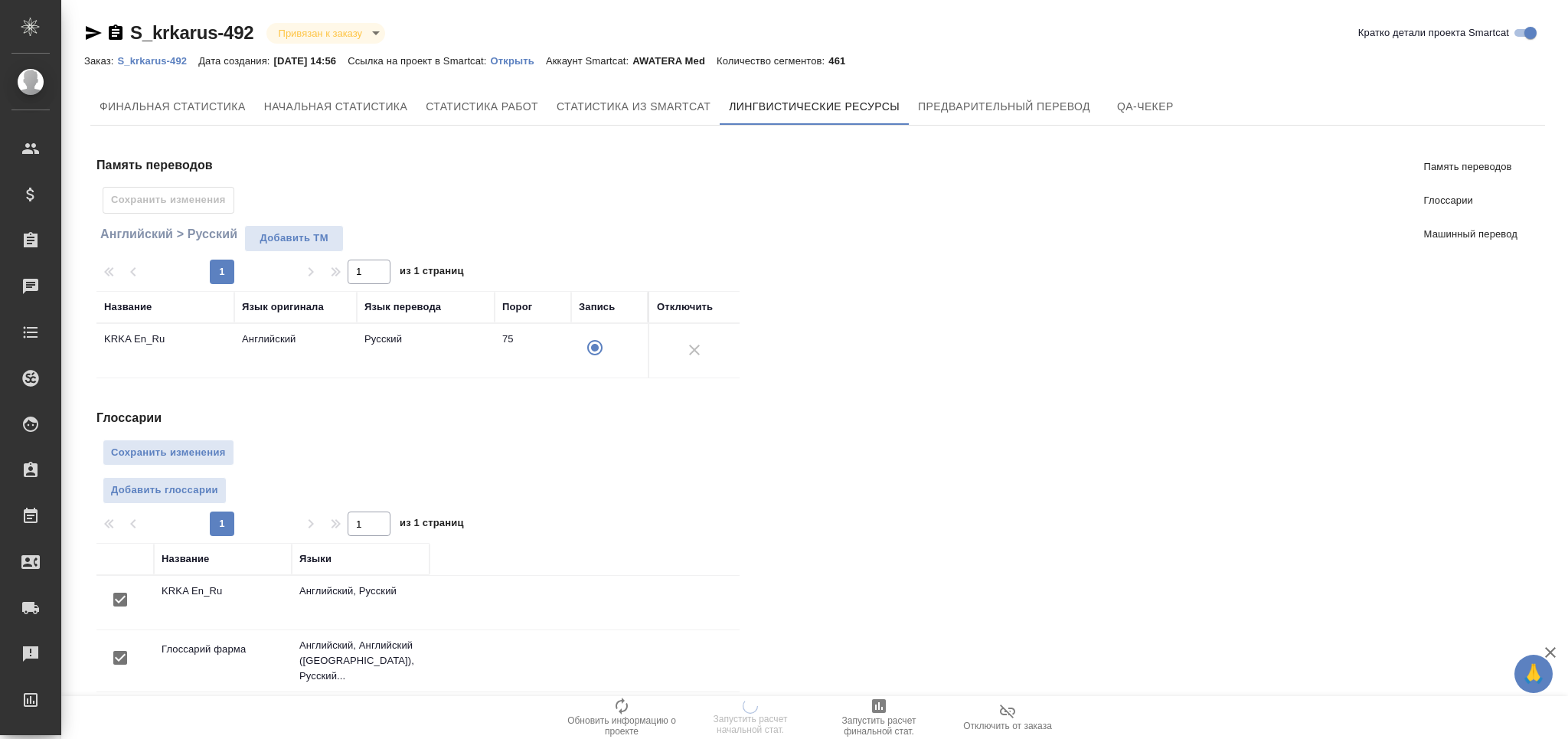
scroll to position [0, 0]
click at [140, 447] on span "Сохранить изменения" at bounding box center [168, 453] width 115 height 18
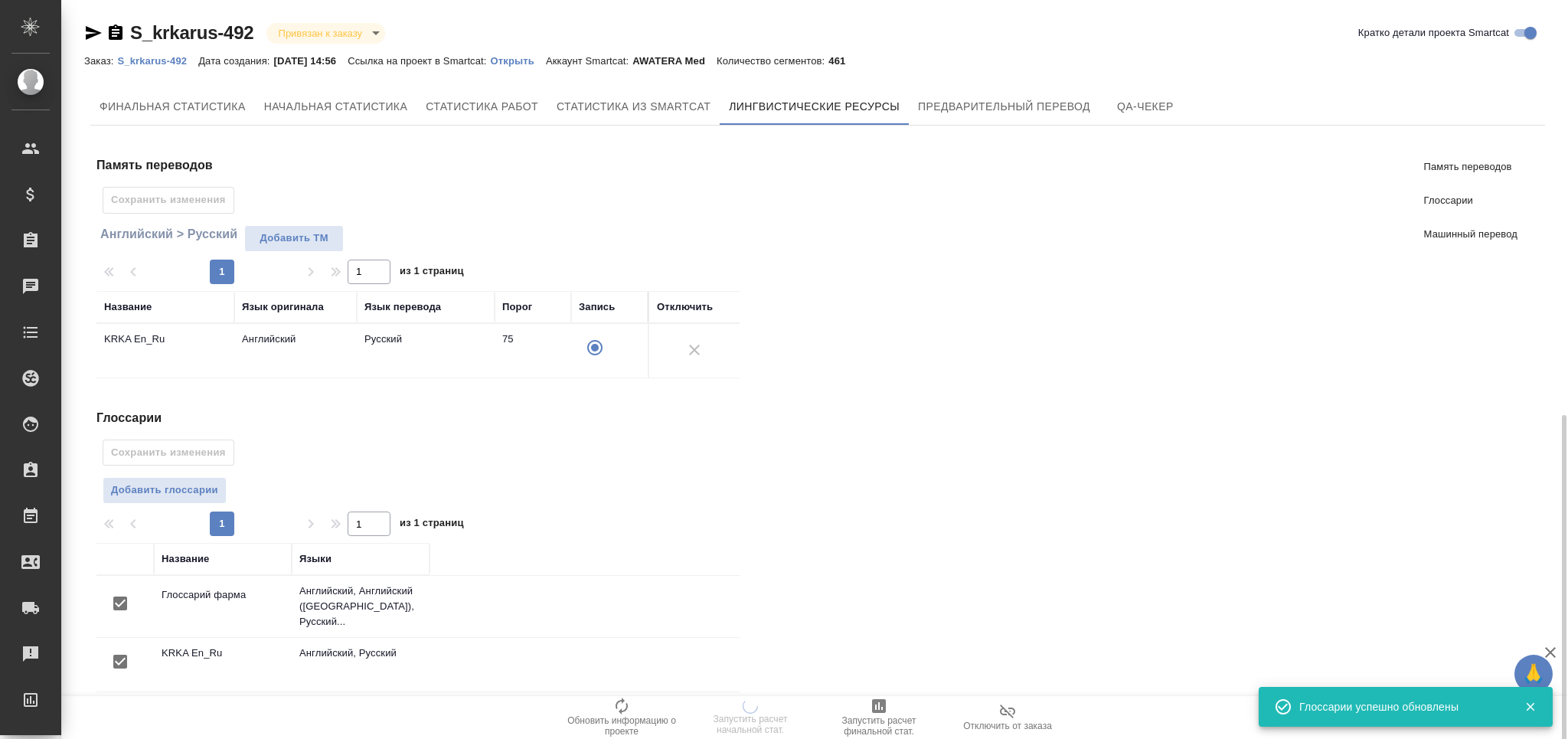
scroll to position [236, 0]
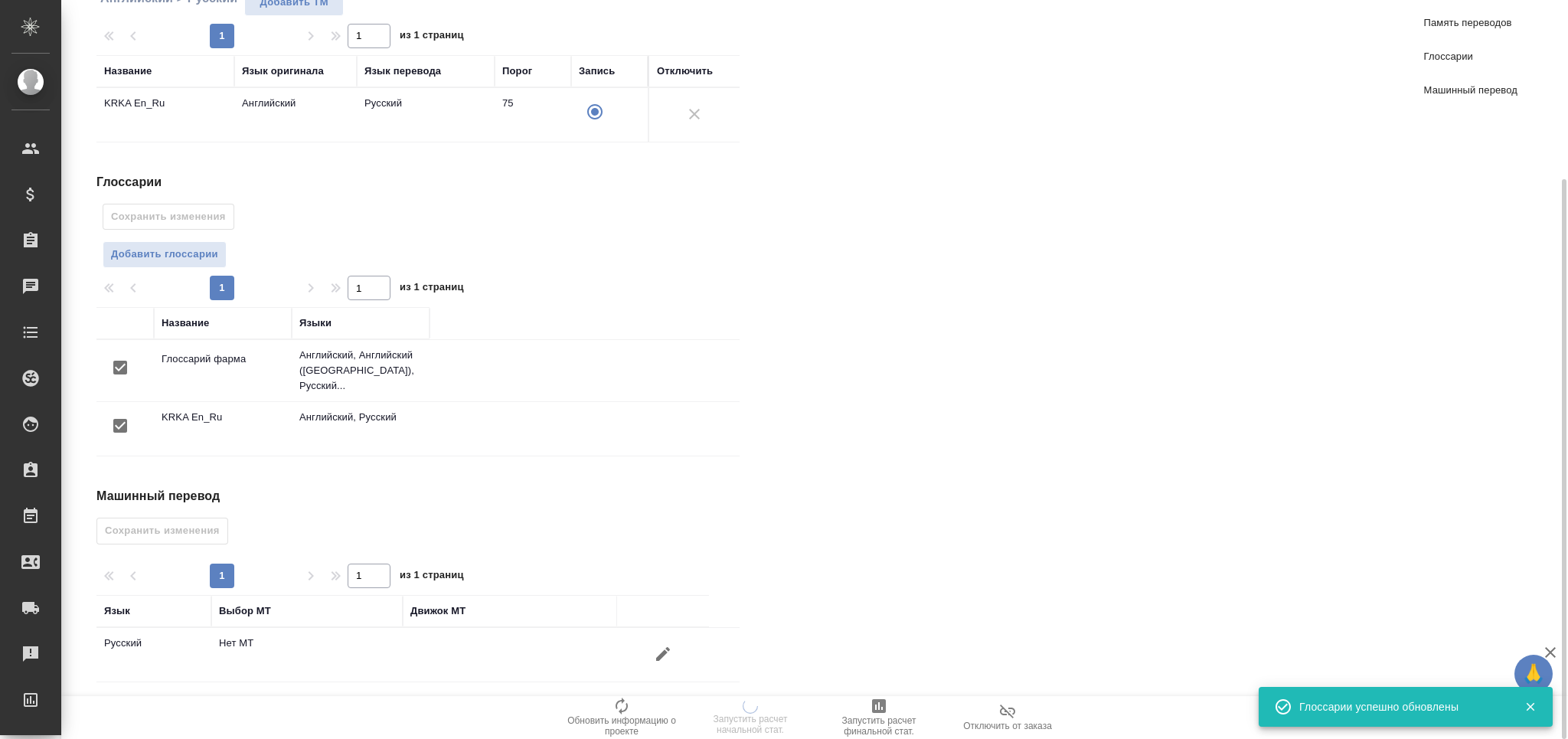
click at [646, 638] on button "button" at bounding box center [662, 653] width 36 height 36
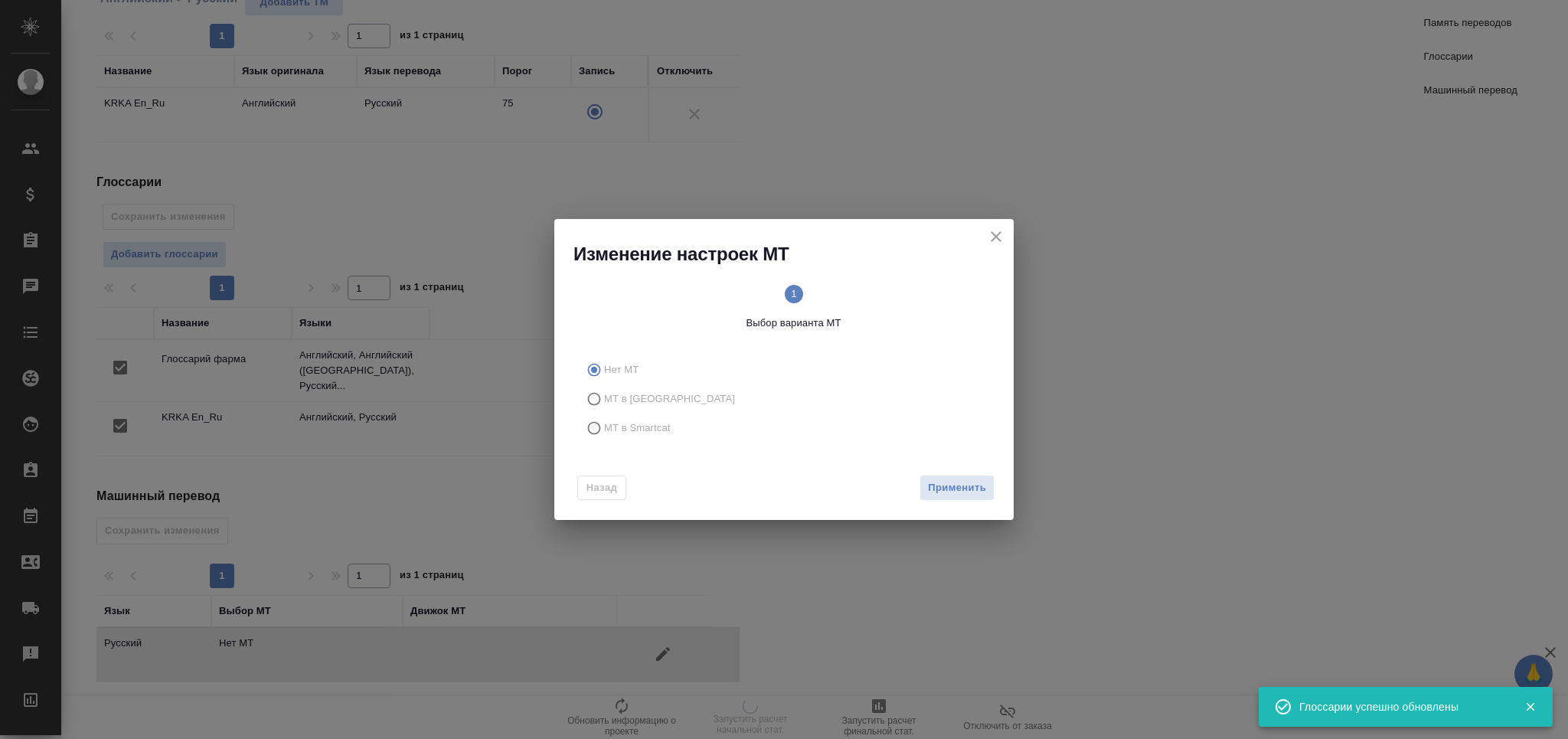
click at [644, 424] on span "МТ в Smartcat" at bounding box center [637, 427] width 66 height 15
click at [604, 424] on input "МТ в Smartcat" at bounding box center [592, 427] width 24 height 29
radio input "true"
click at [965, 483] on span "Вперед" at bounding box center [966, 487] width 38 height 18
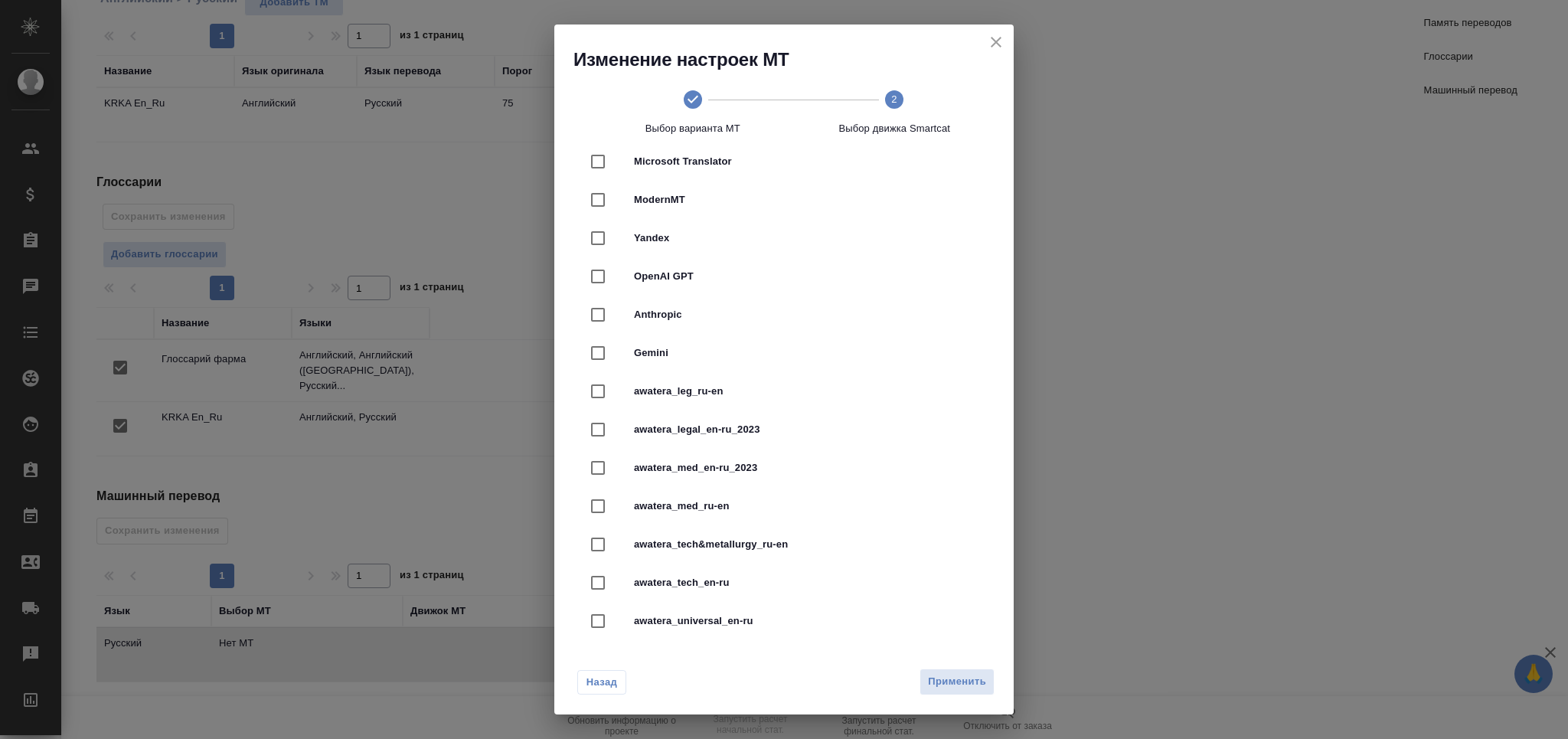
scroll to position [306, 0]
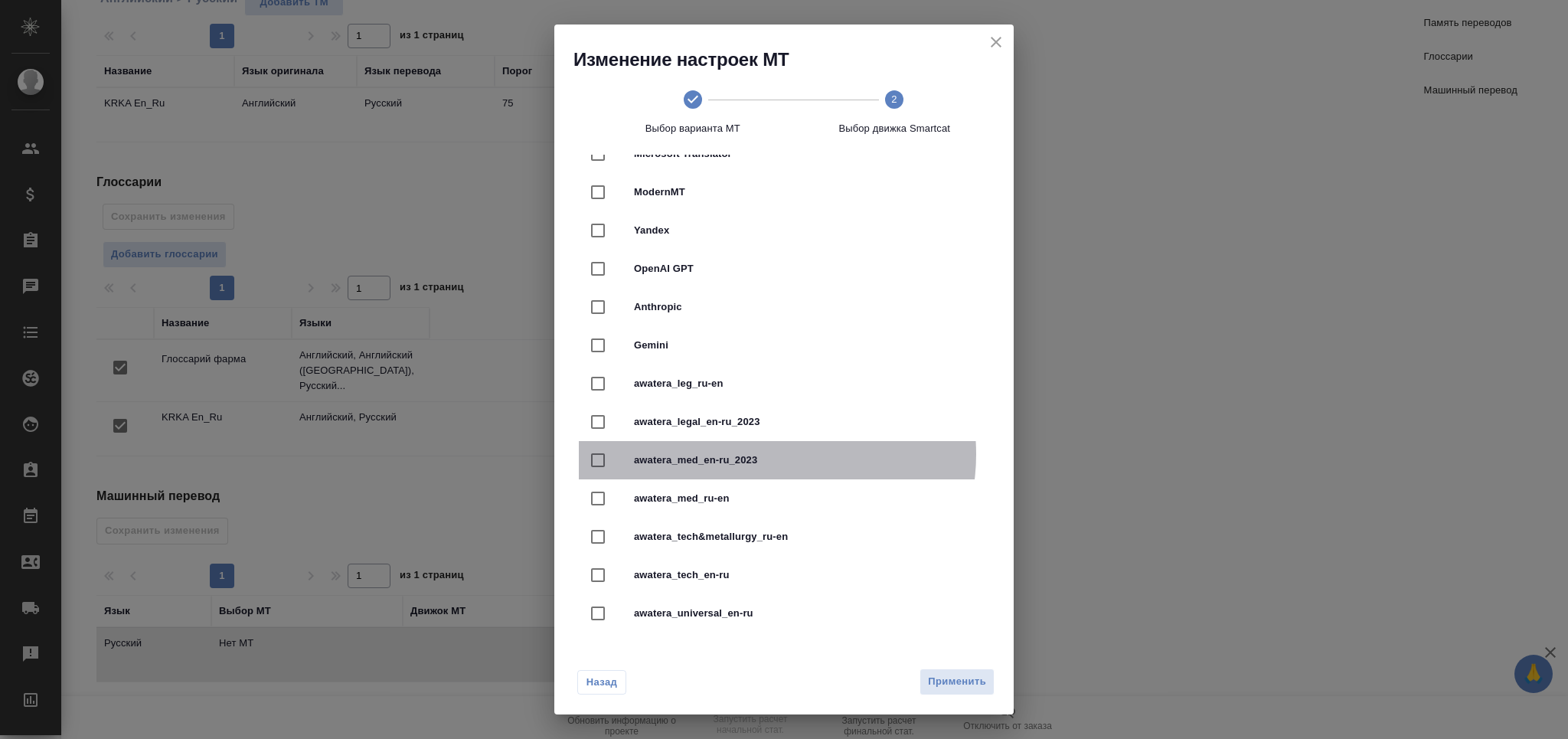
click at [765, 454] on span "awatera_med_en-ru_2023" at bounding box center [806, 460] width 343 height 15
checkbox input "true"
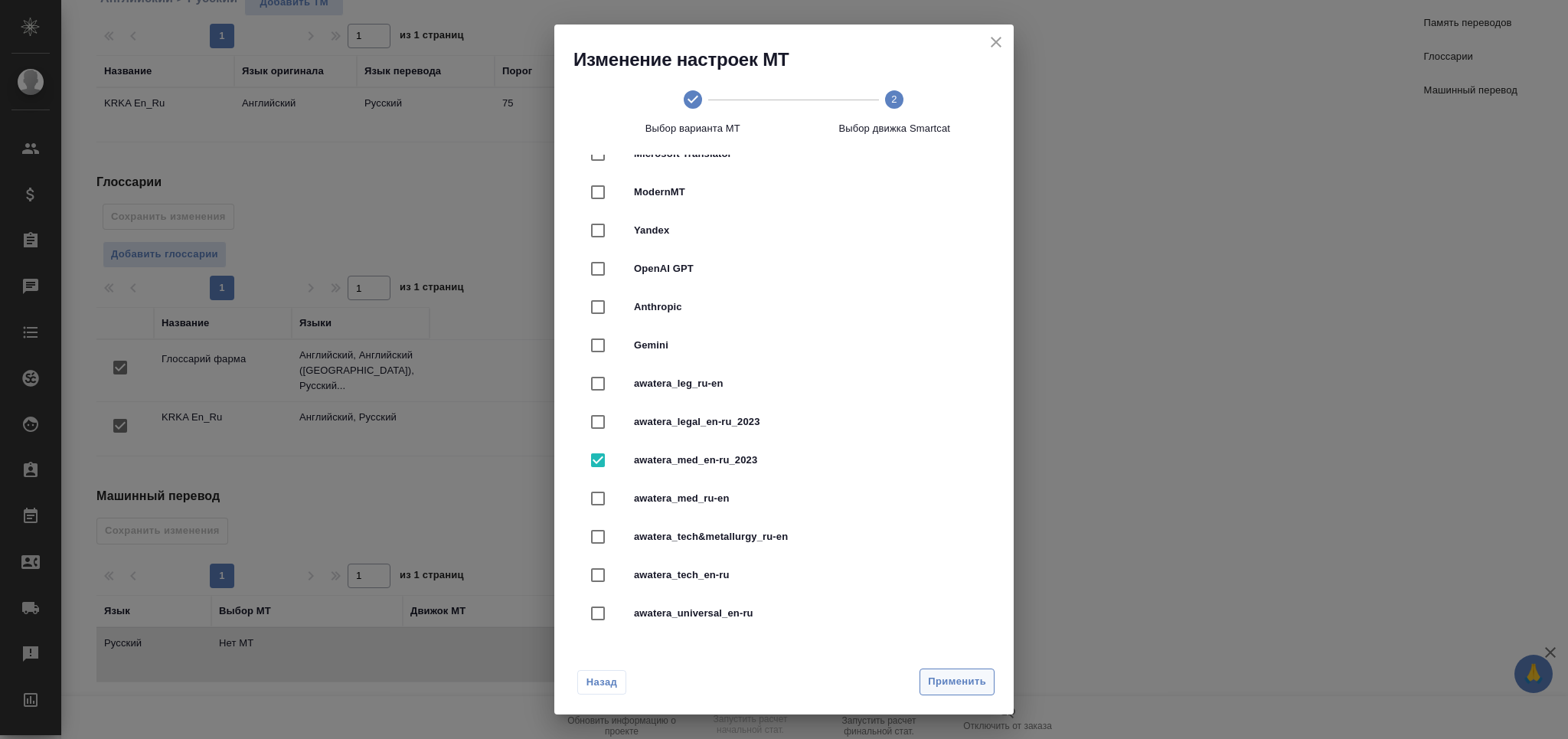
click at [963, 670] on button "Применить" at bounding box center [957, 681] width 75 height 27
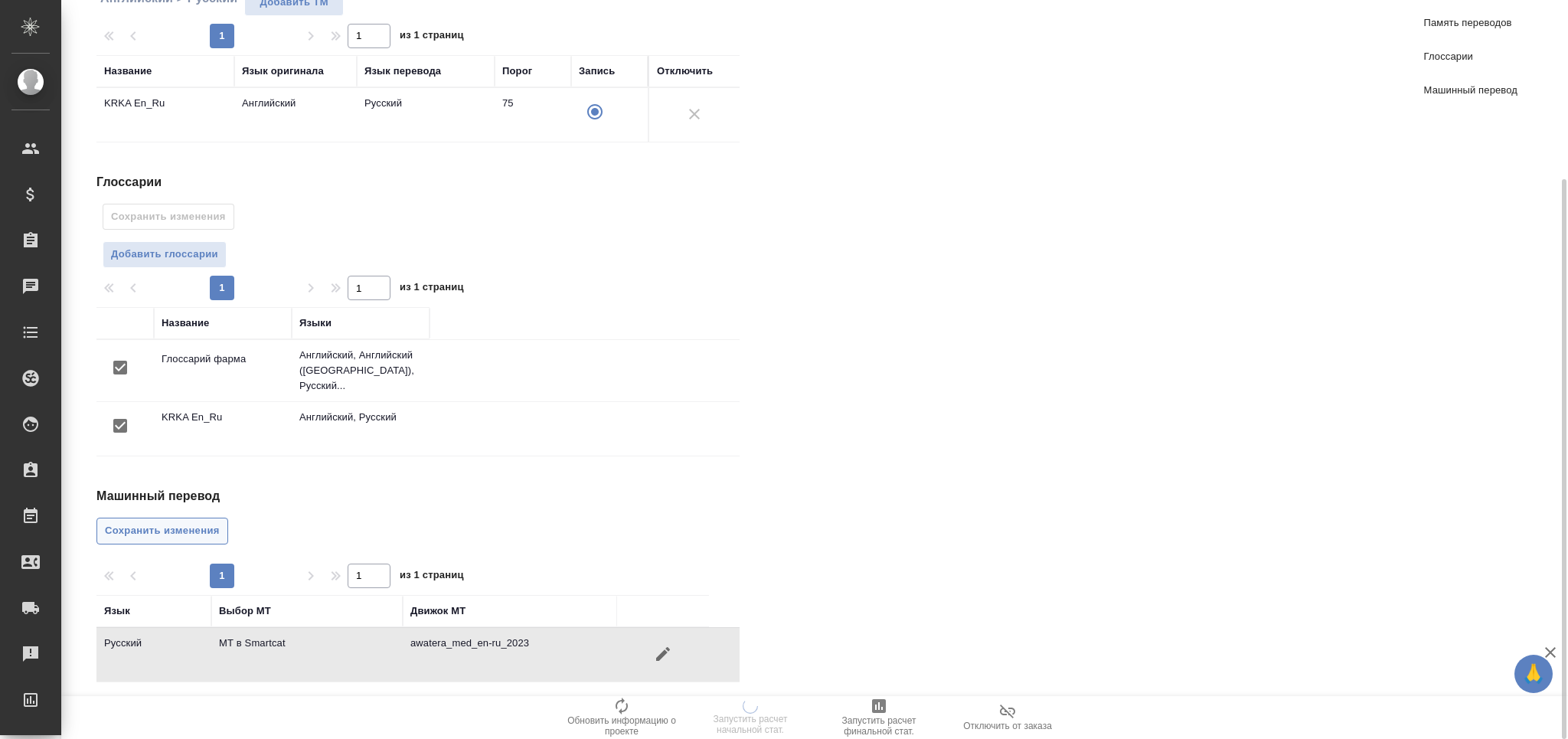
click at [186, 522] on span "Сохранить изменения" at bounding box center [162, 530] width 115 height 18
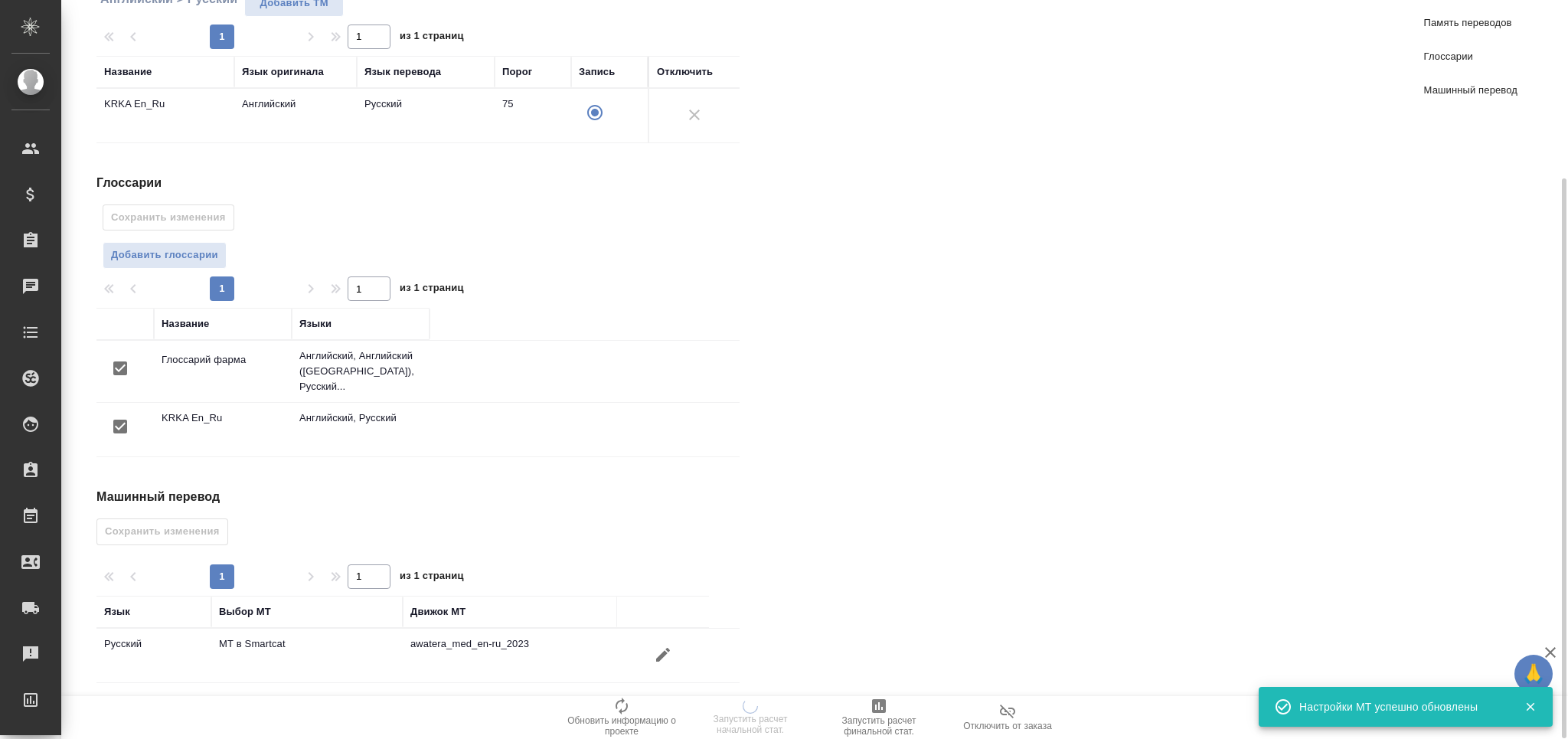
scroll to position [0, 0]
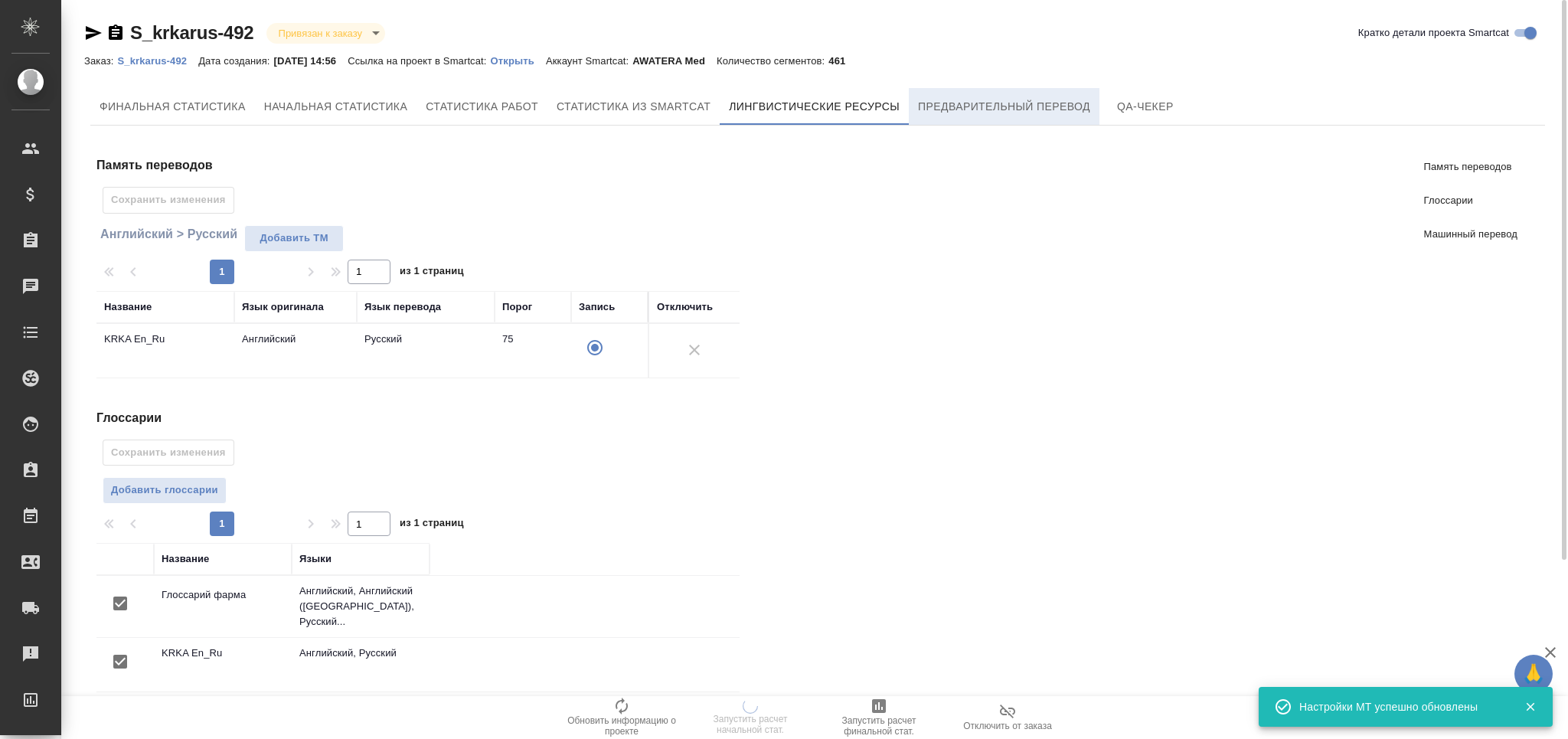
click at [945, 105] on span "Предварительный перевод" at bounding box center [1004, 107] width 172 height 19
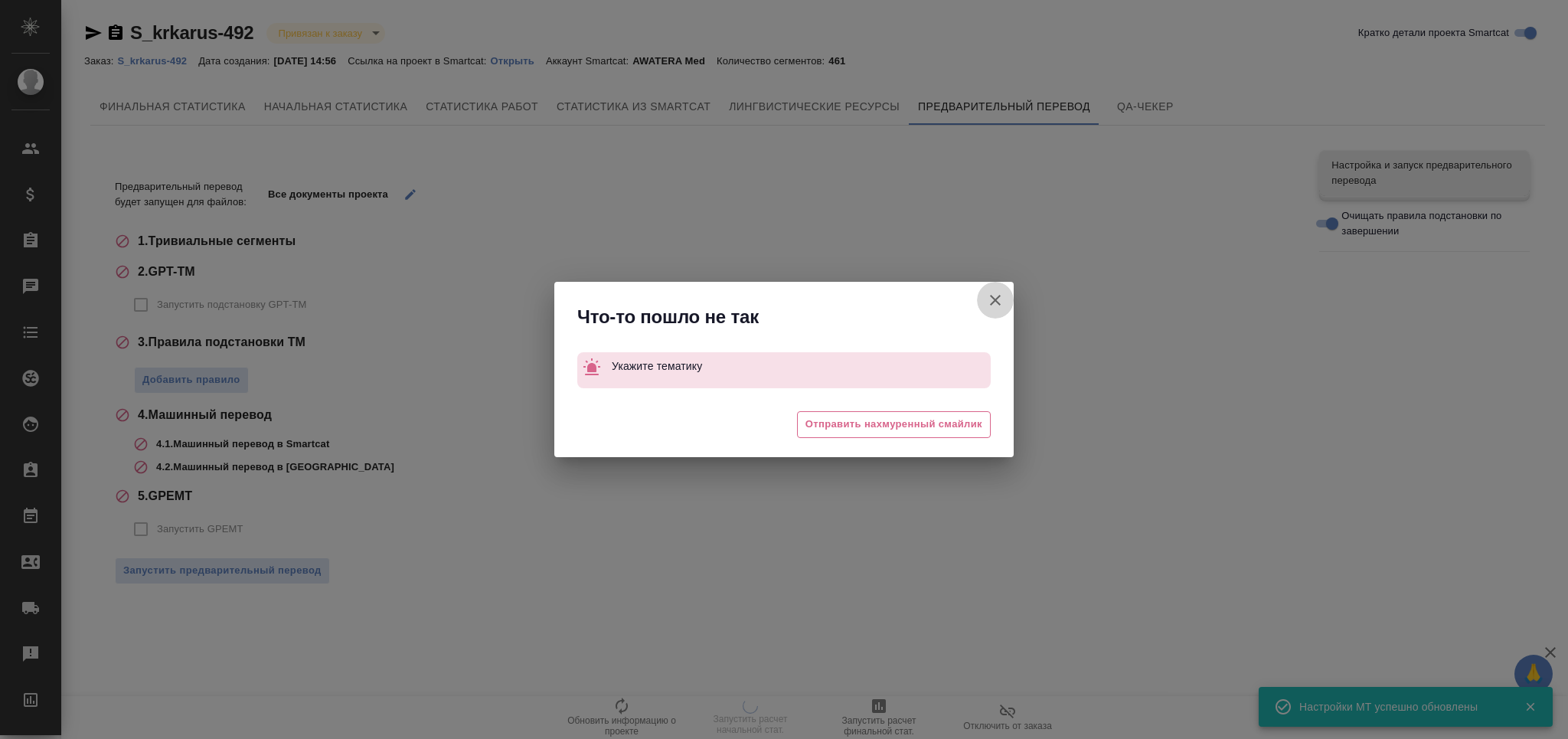
click at [1003, 306] on icon "button" at bounding box center [995, 300] width 19 height 19
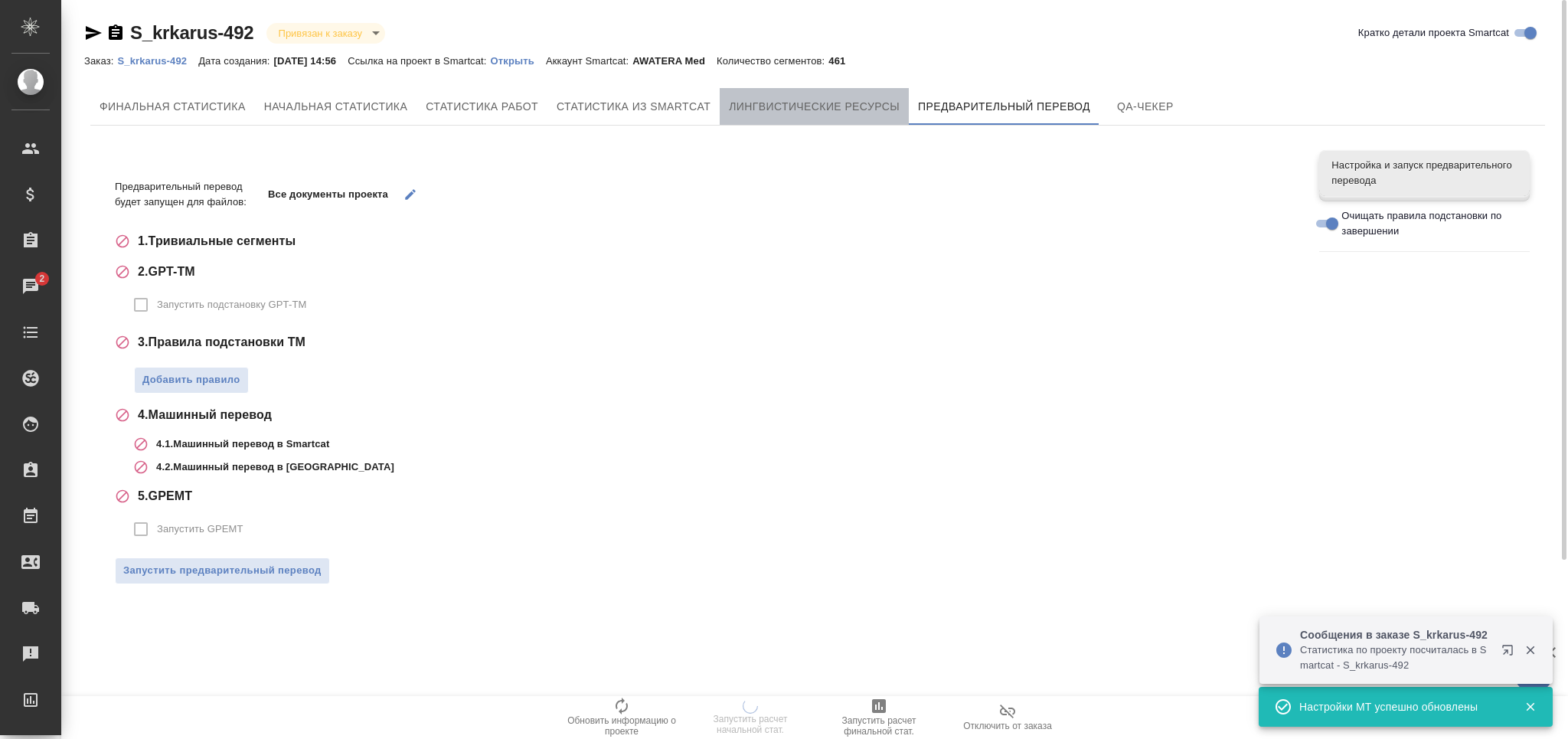
click at [868, 114] on span "Лингвистические ресурсы" at bounding box center [814, 107] width 171 height 19
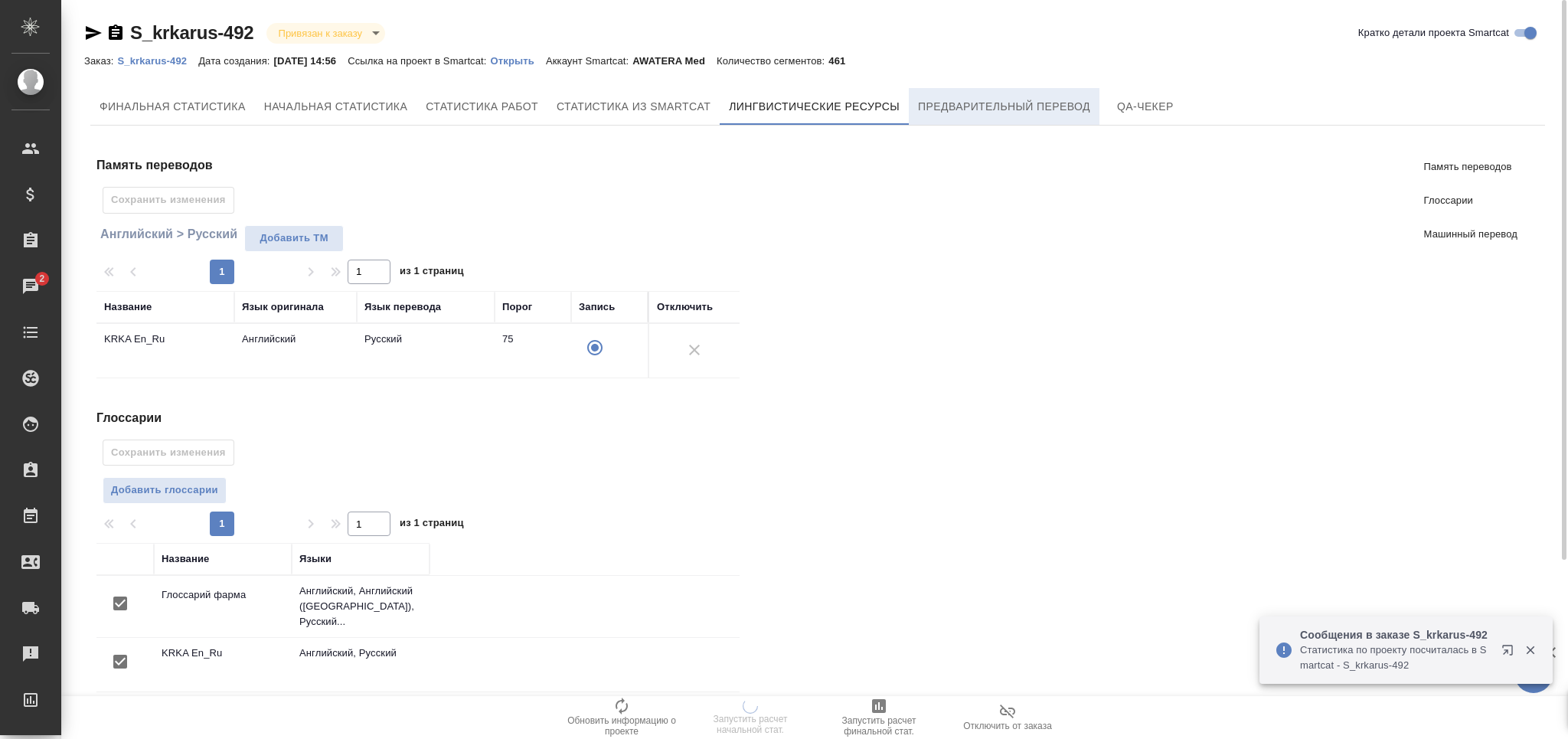
click at [1029, 116] on button "Предварительный перевод" at bounding box center [1004, 106] width 191 height 36
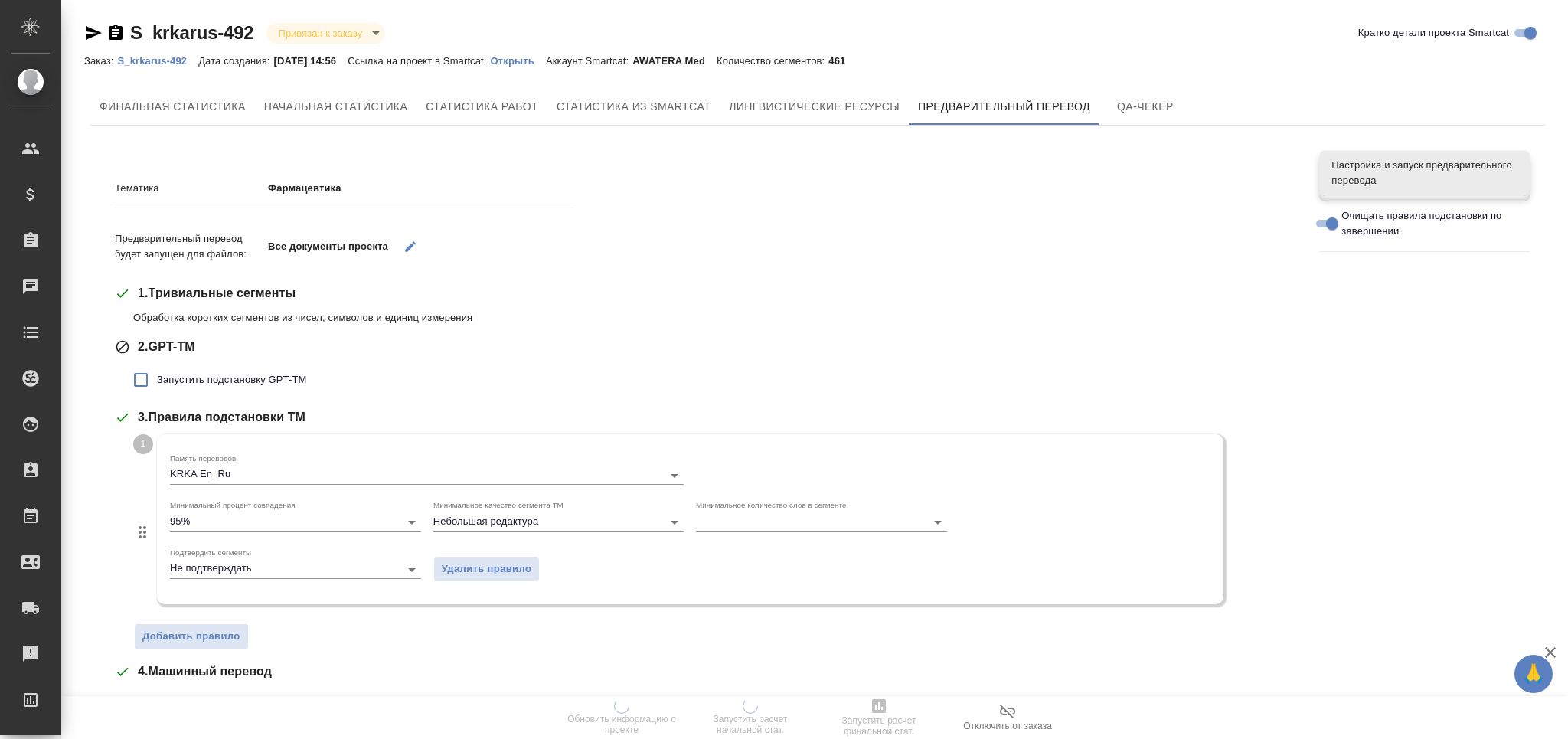
scroll to position [303, 0]
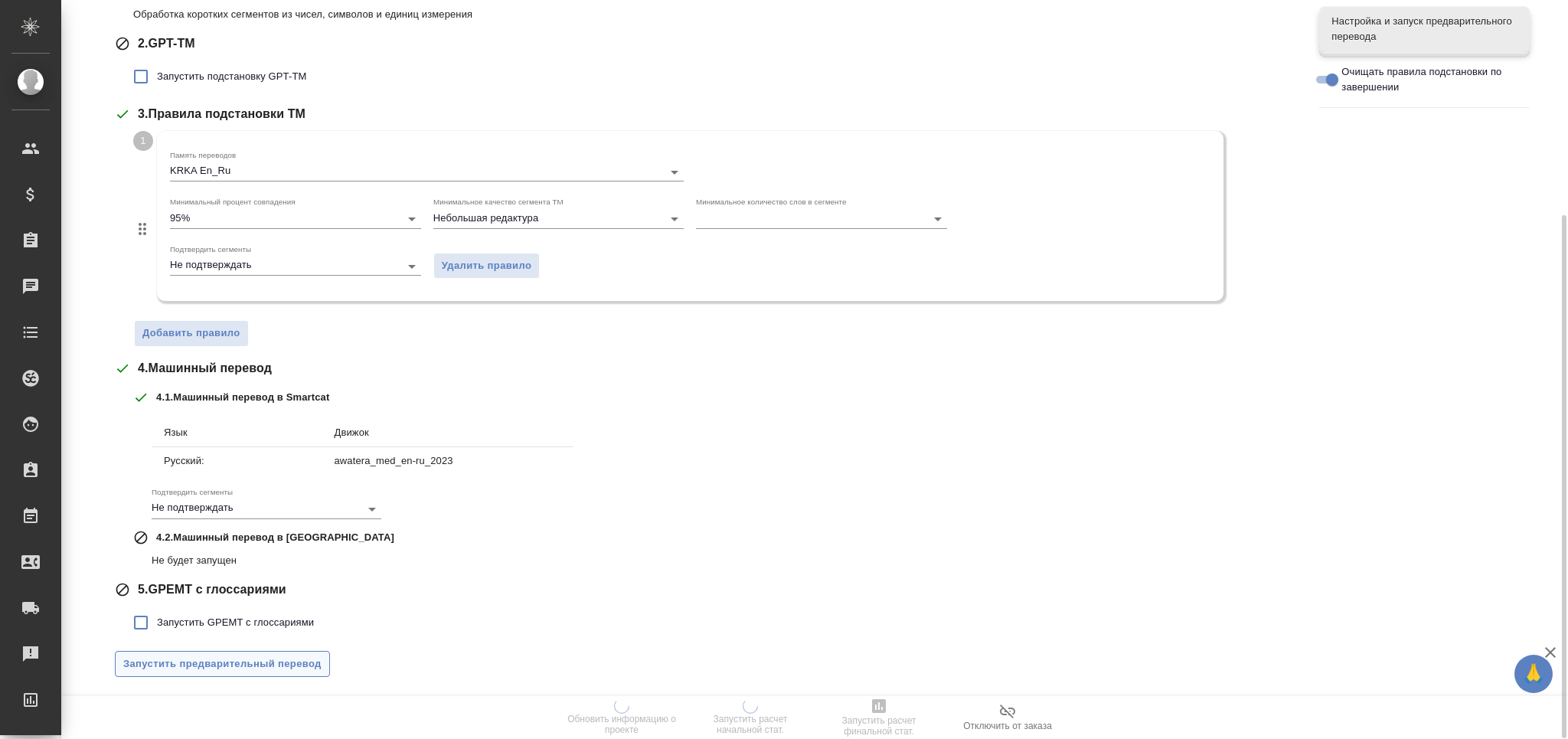
click at [303, 659] on span "Запустить предварительный перевод" at bounding box center [223, 664] width 198 height 18
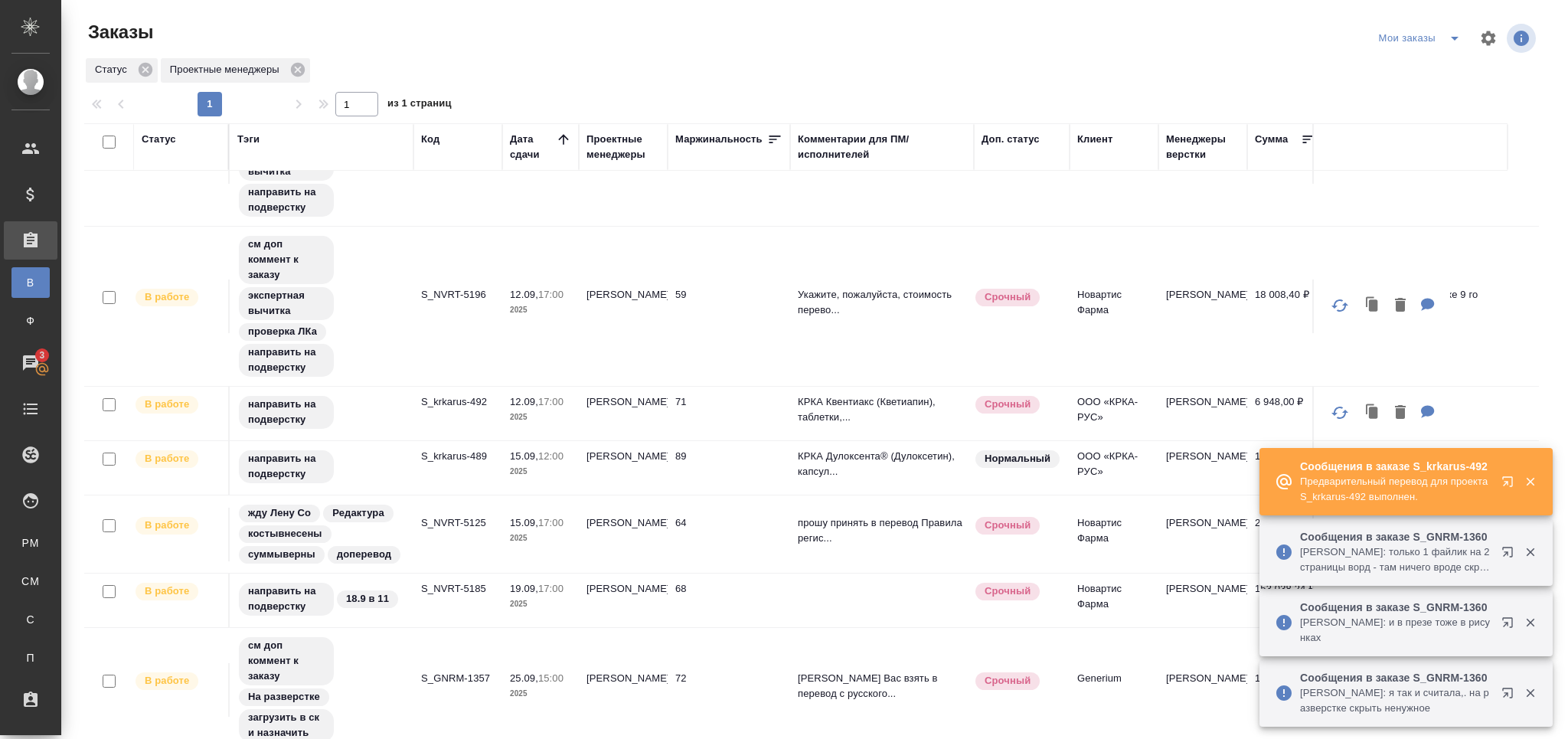
scroll to position [667, 0]
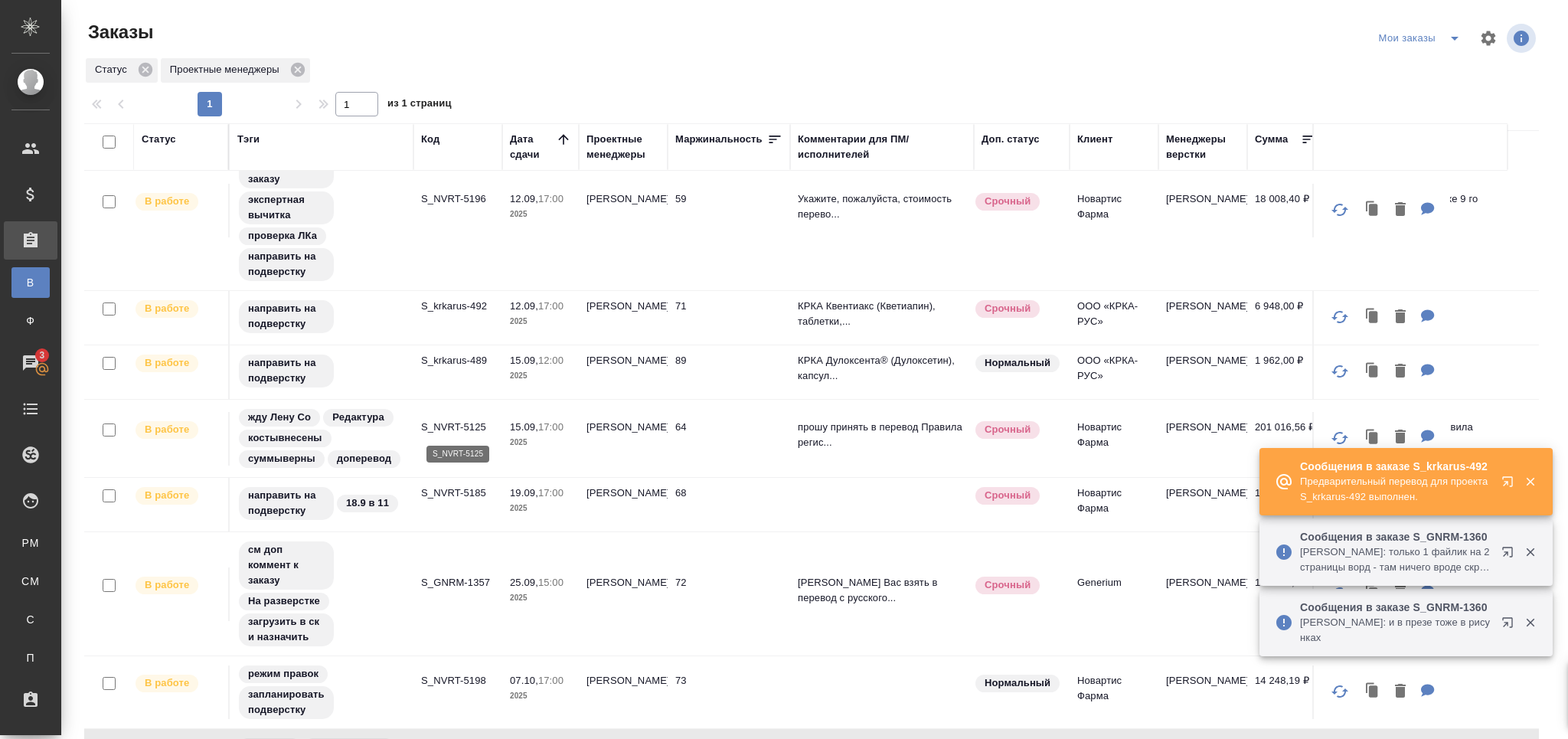
click at [472, 432] on p "S_NVRT-5125" at bounding box center [457, 427] width 74 height 15
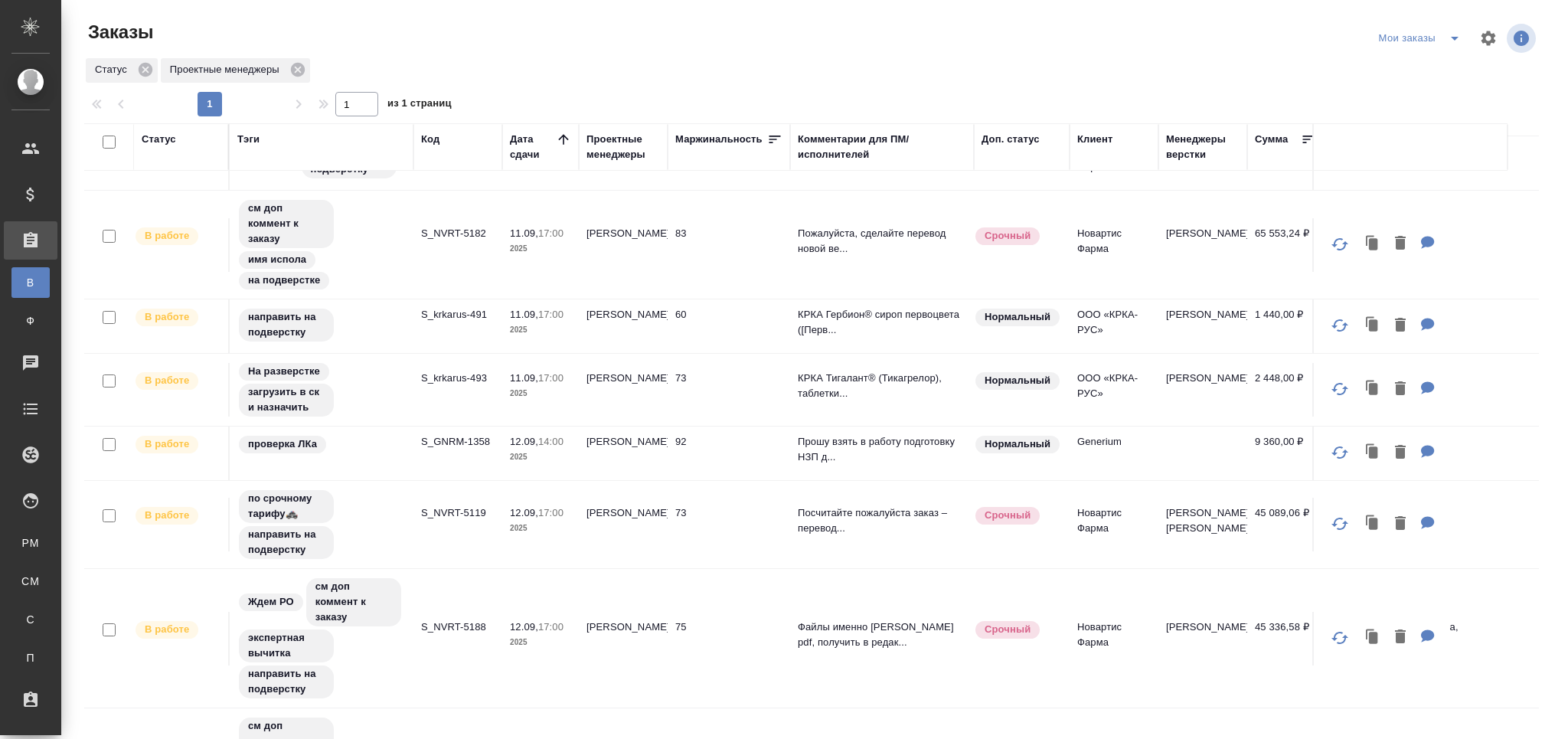
scroll to position [0, 0]
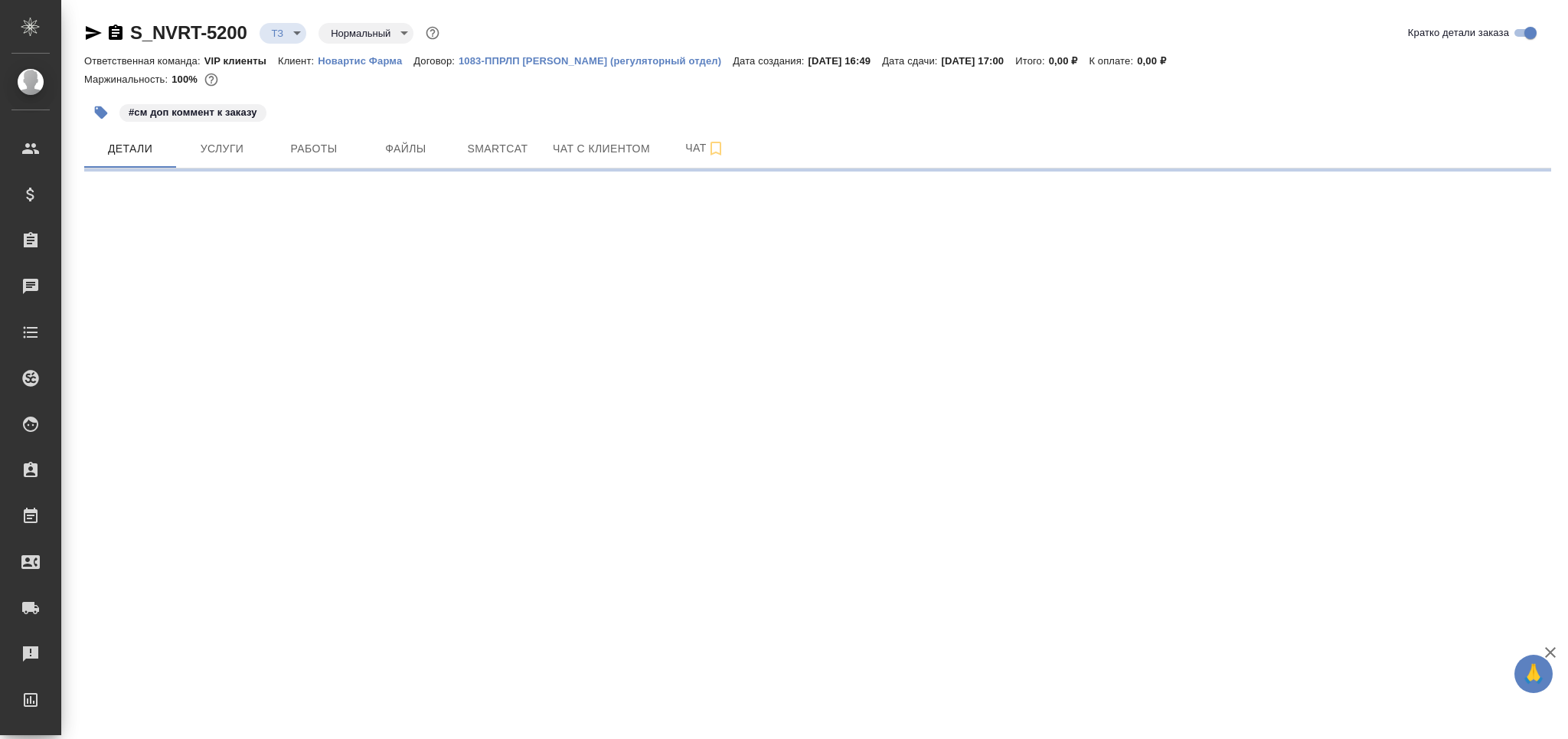
select select "RU"
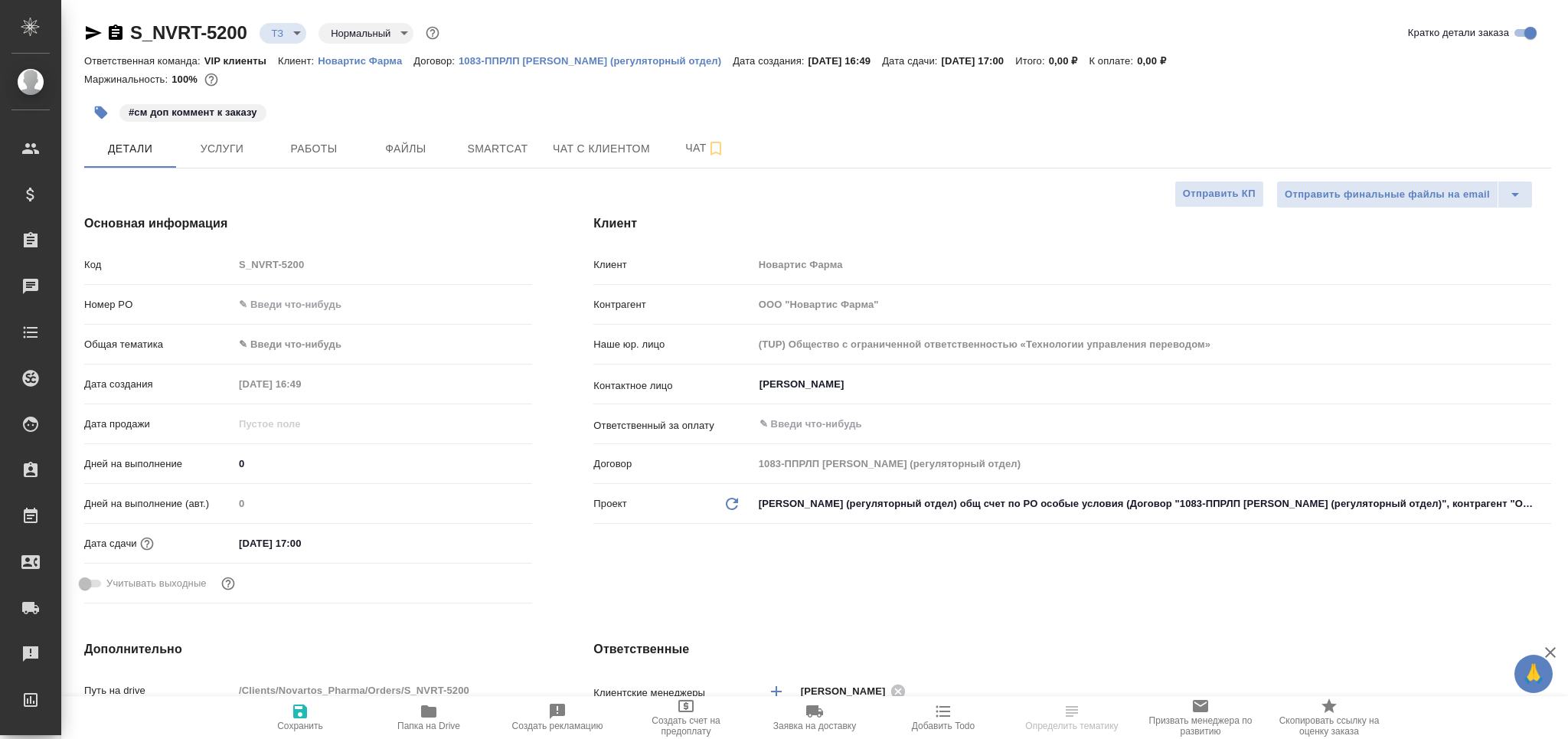
type textarea "x"
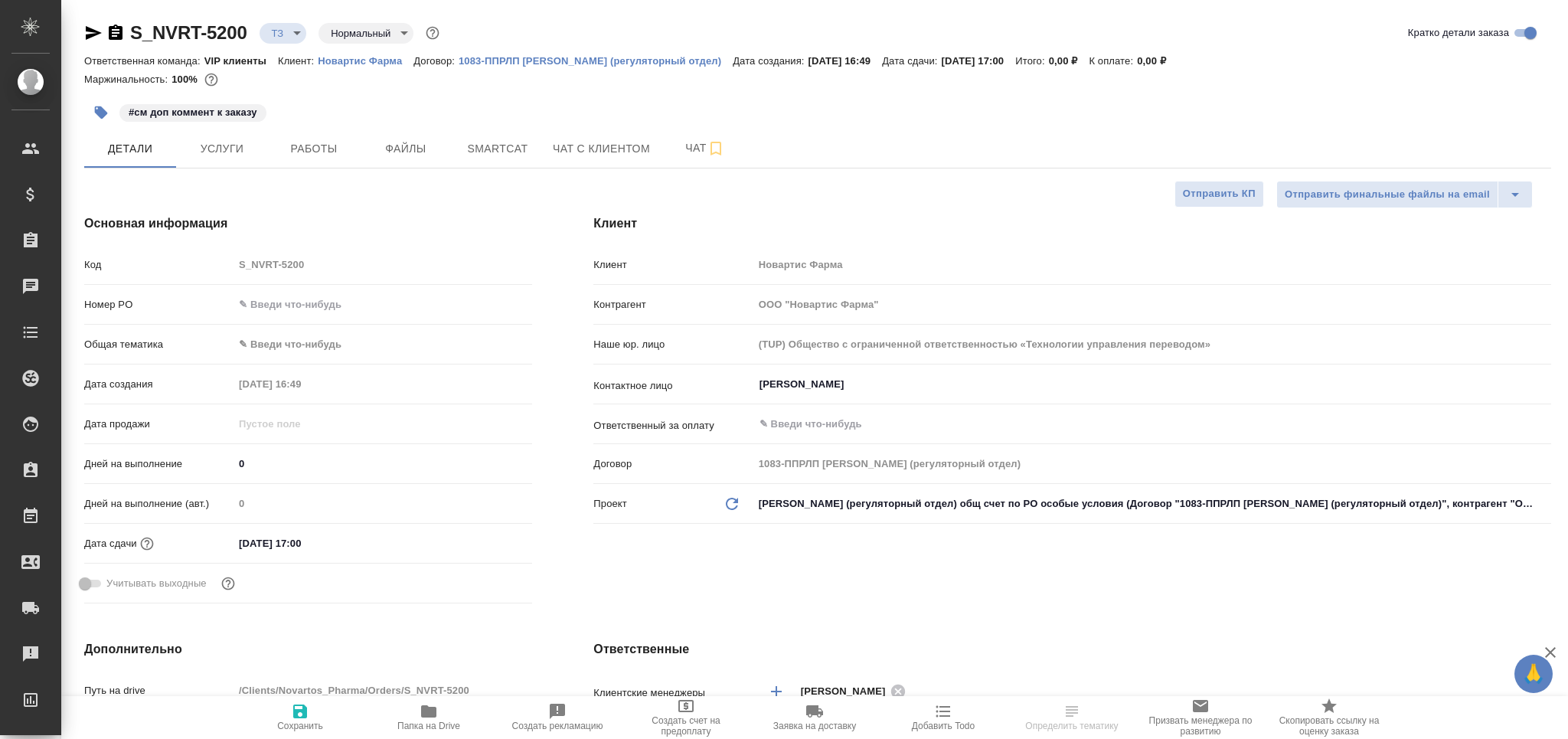
type textarea "x"
click at [289, 138] on button "Работы" at bounding box center [313, 148] width 92 height 38
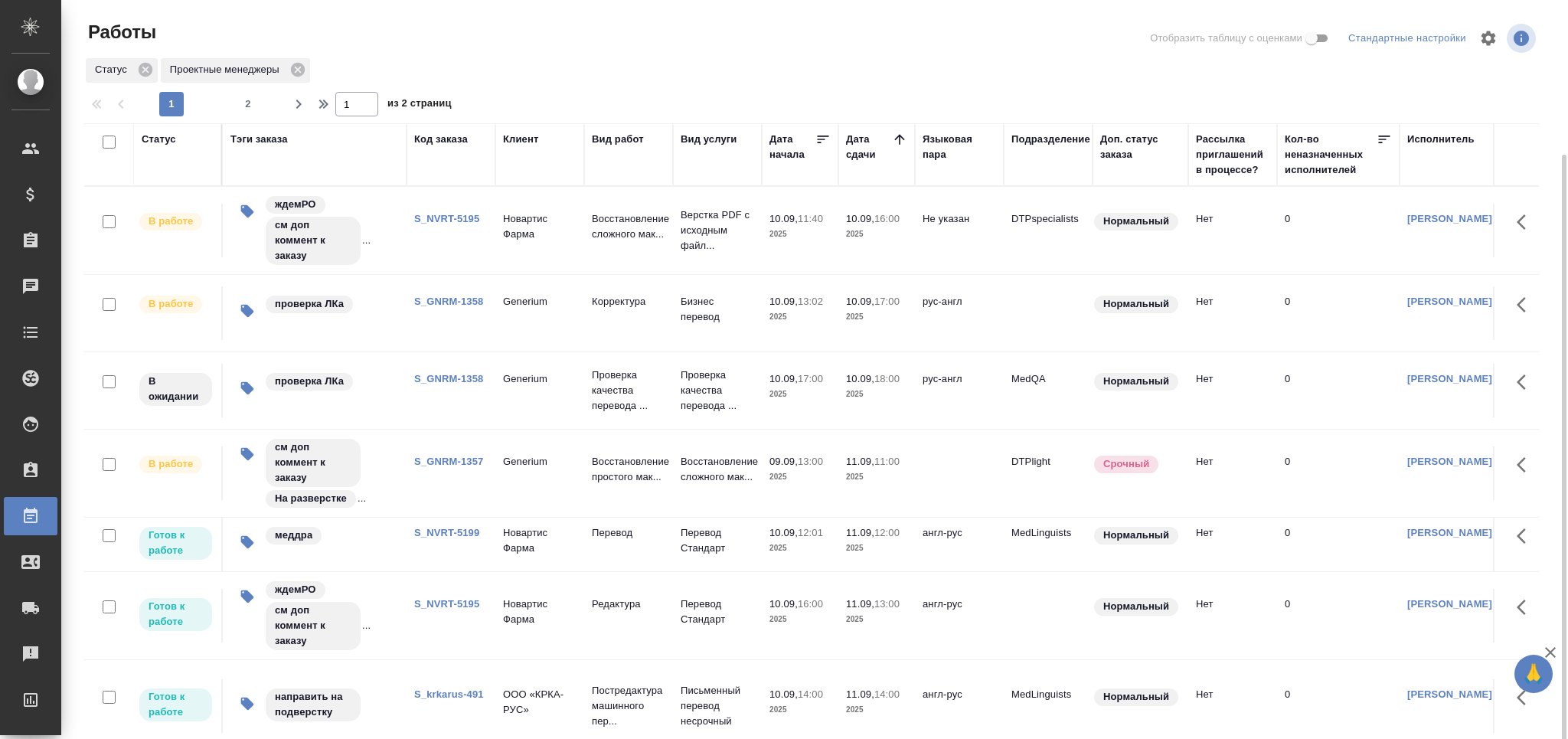
scroll to position [81, 0]
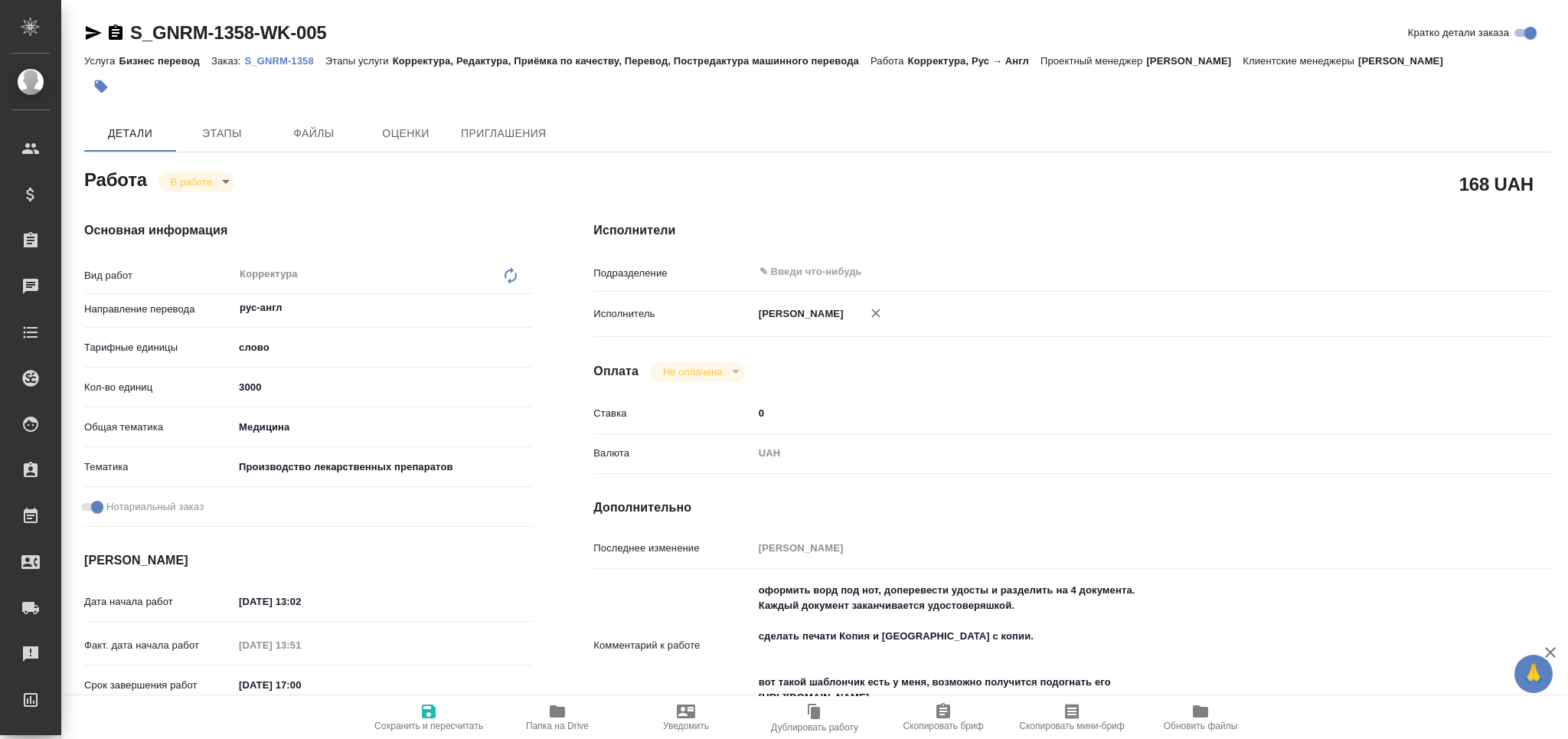
type textarea "x"
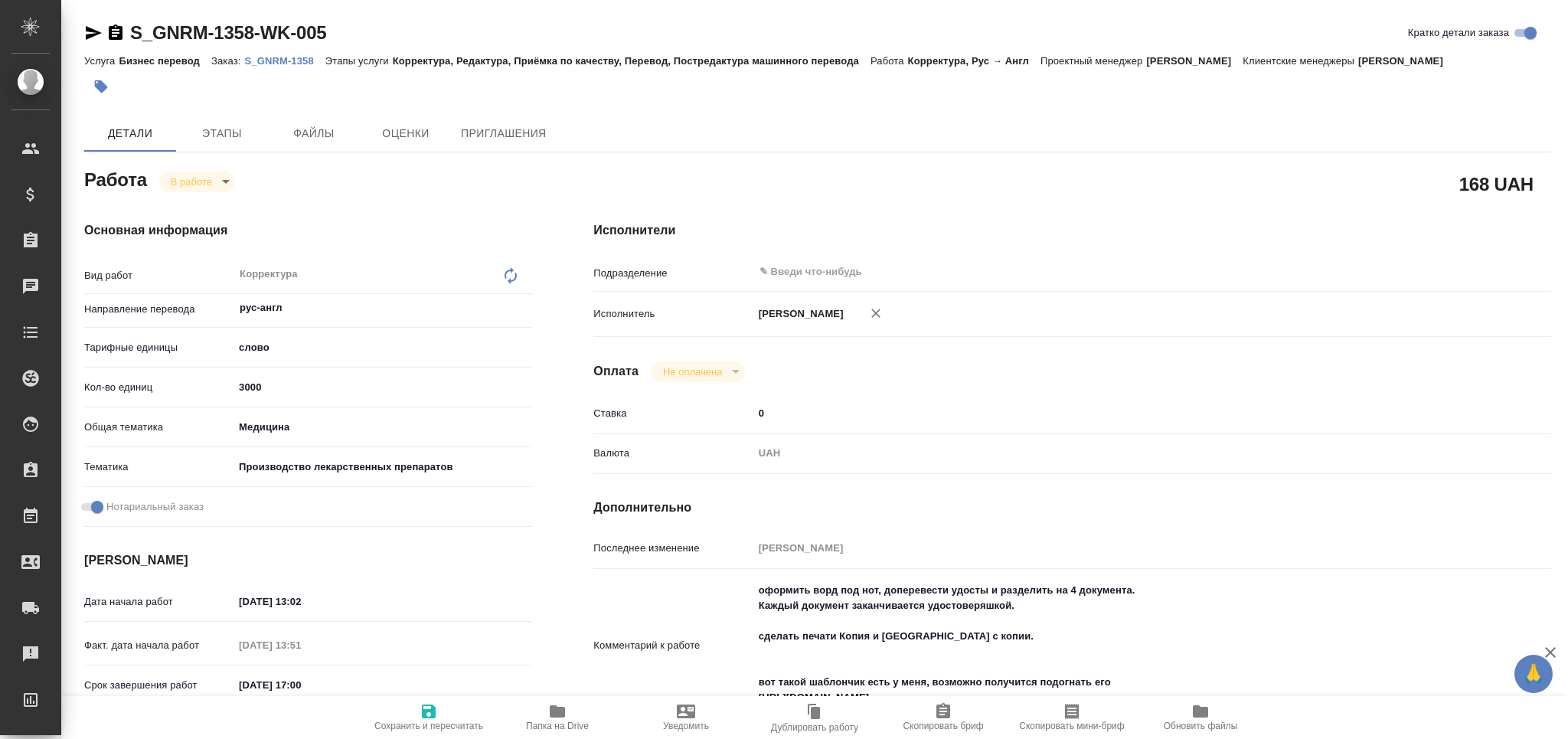
click at [560, 728] on span "Папка на Drive" at bounding box center [557, 725] width 63 height 10
type textarea "x"
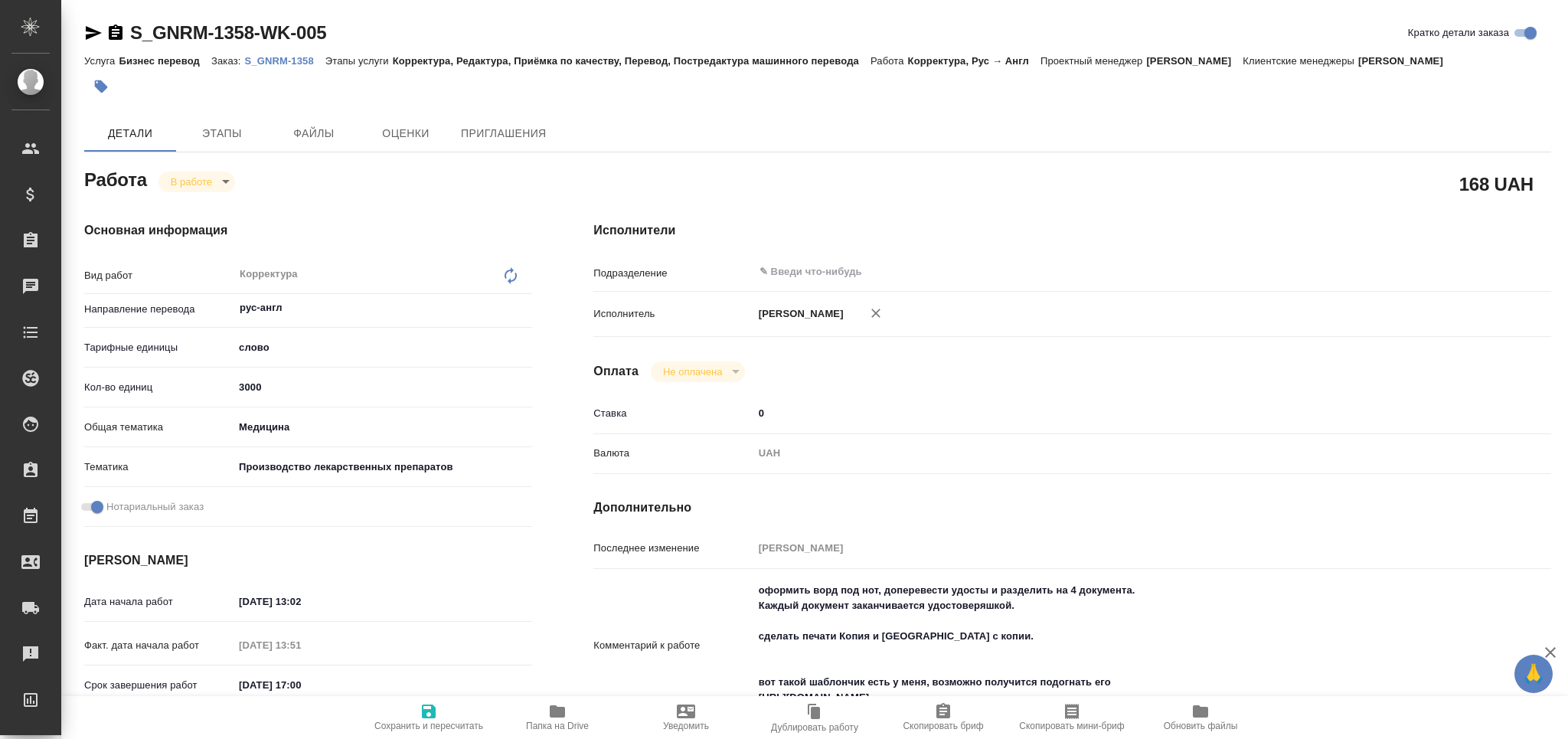
type textarea "x"
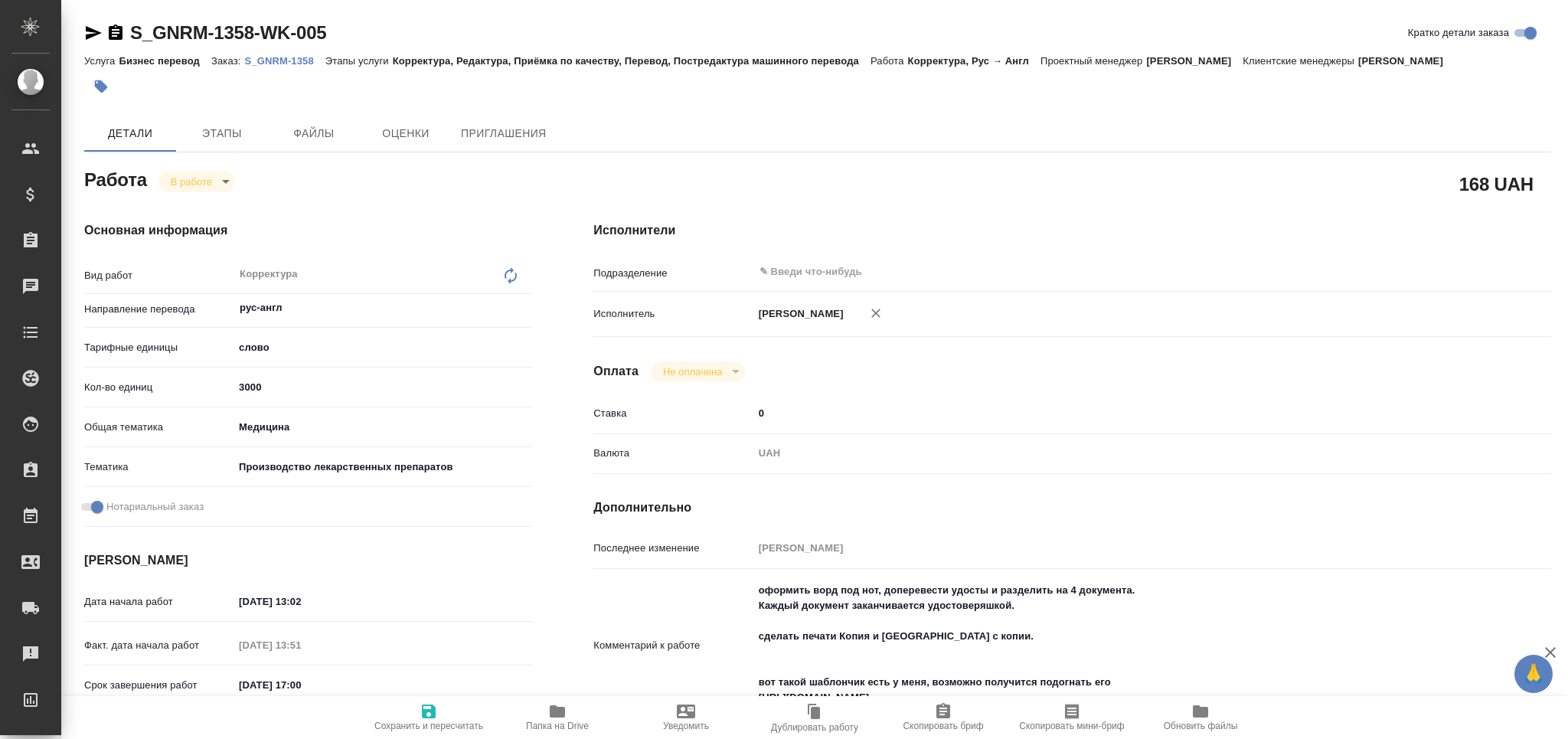
type textarea "x"
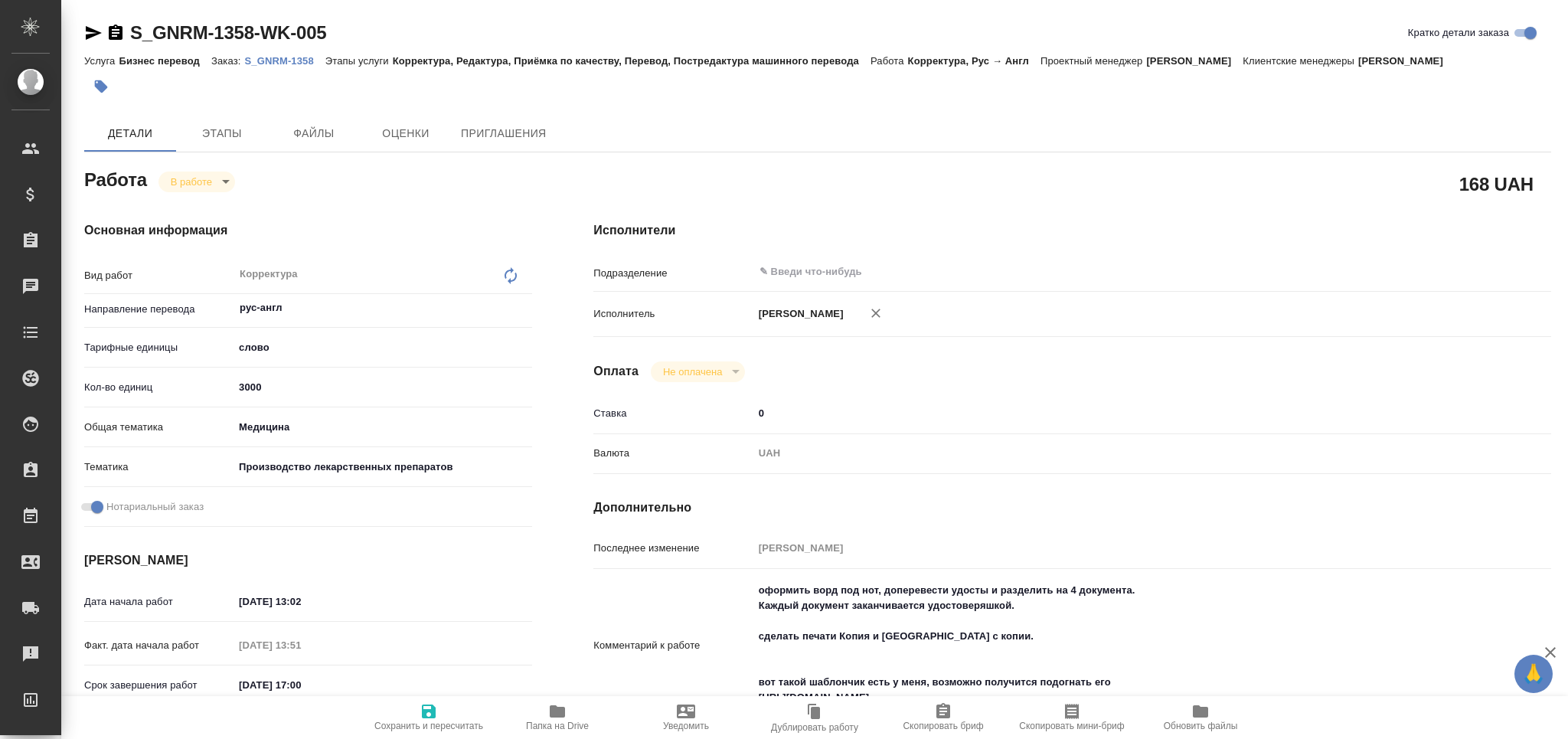
type textarea "x"
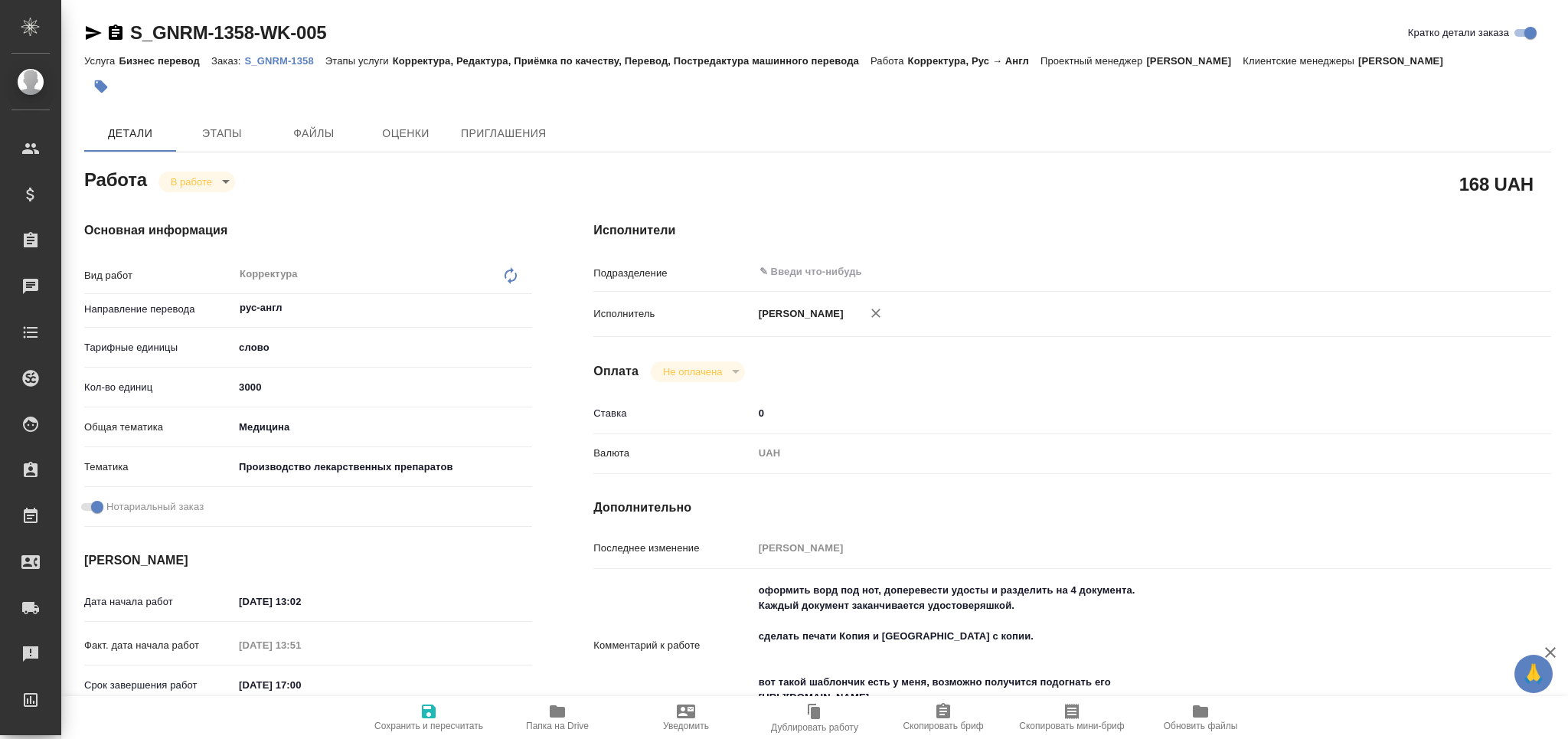
type textarea "x"
click at [206, 176] on body "🙏 .cls-1 fill:#fff; AWATERA Grabko [PERSON_NAME] Спецификации Заказы 2 Чаты Tod…" at bounding box center [784, 370] width 1568 height 739
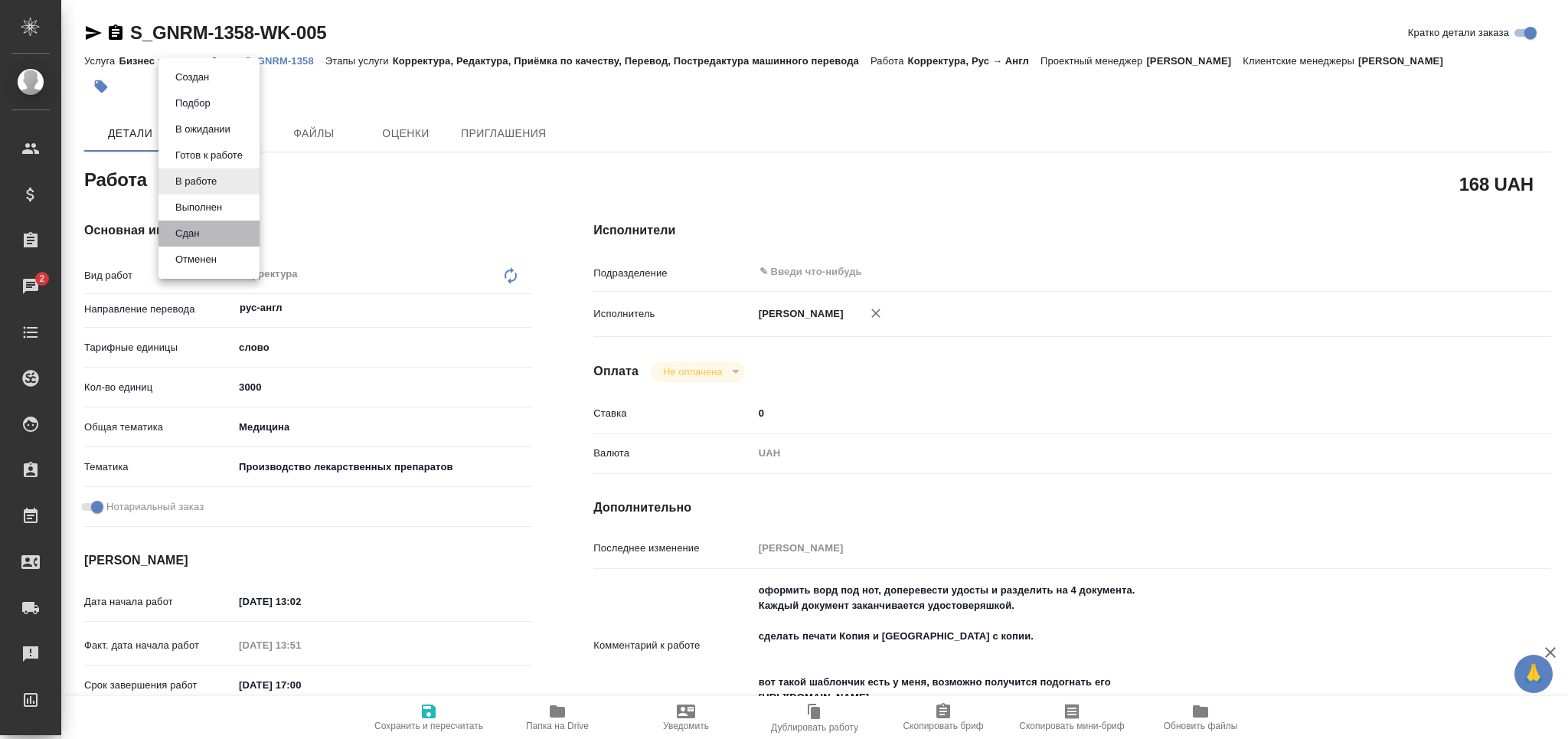
click at [223, 229] on li "Сдан" at bounding box center [209, 234] width 101 height 26
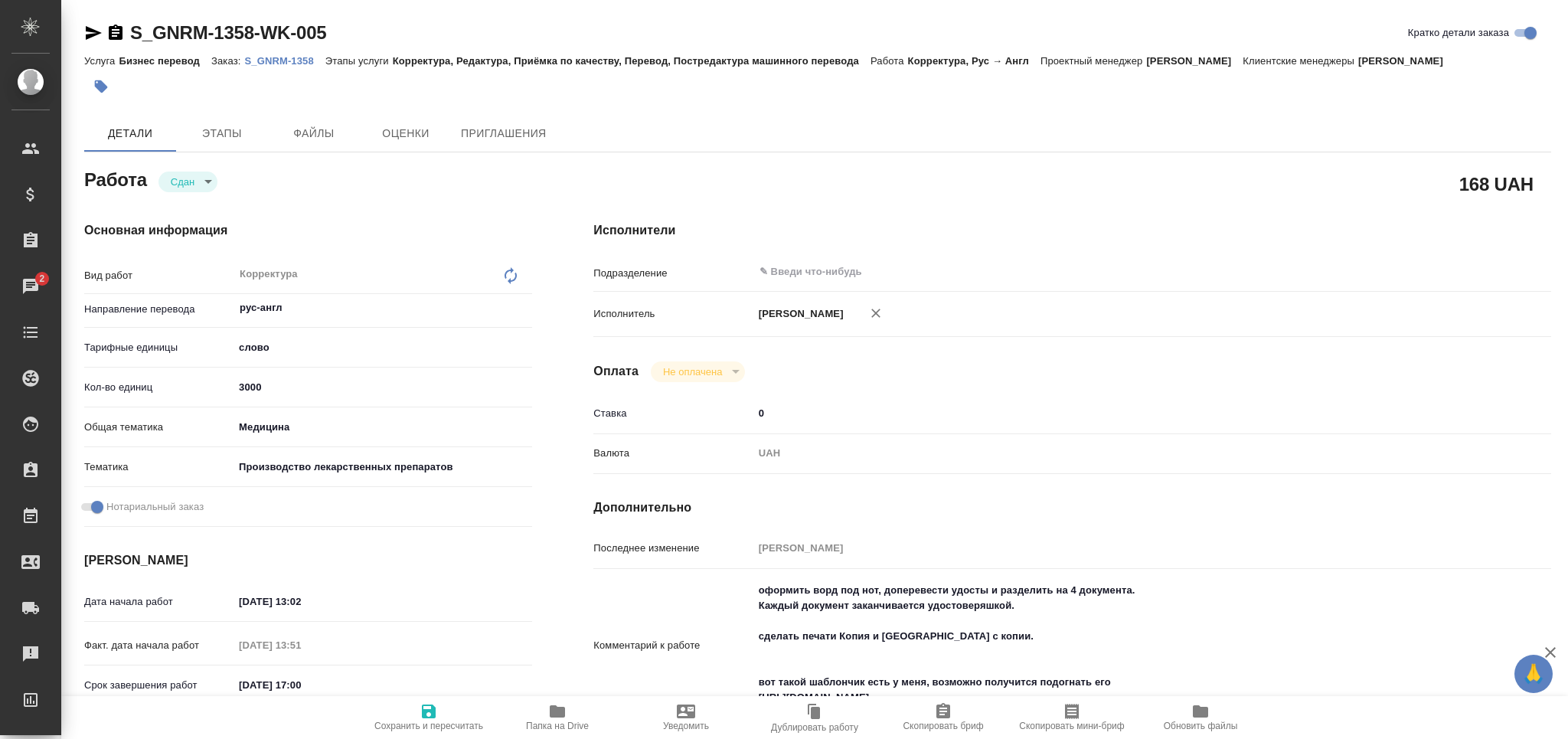
type textarea "x"
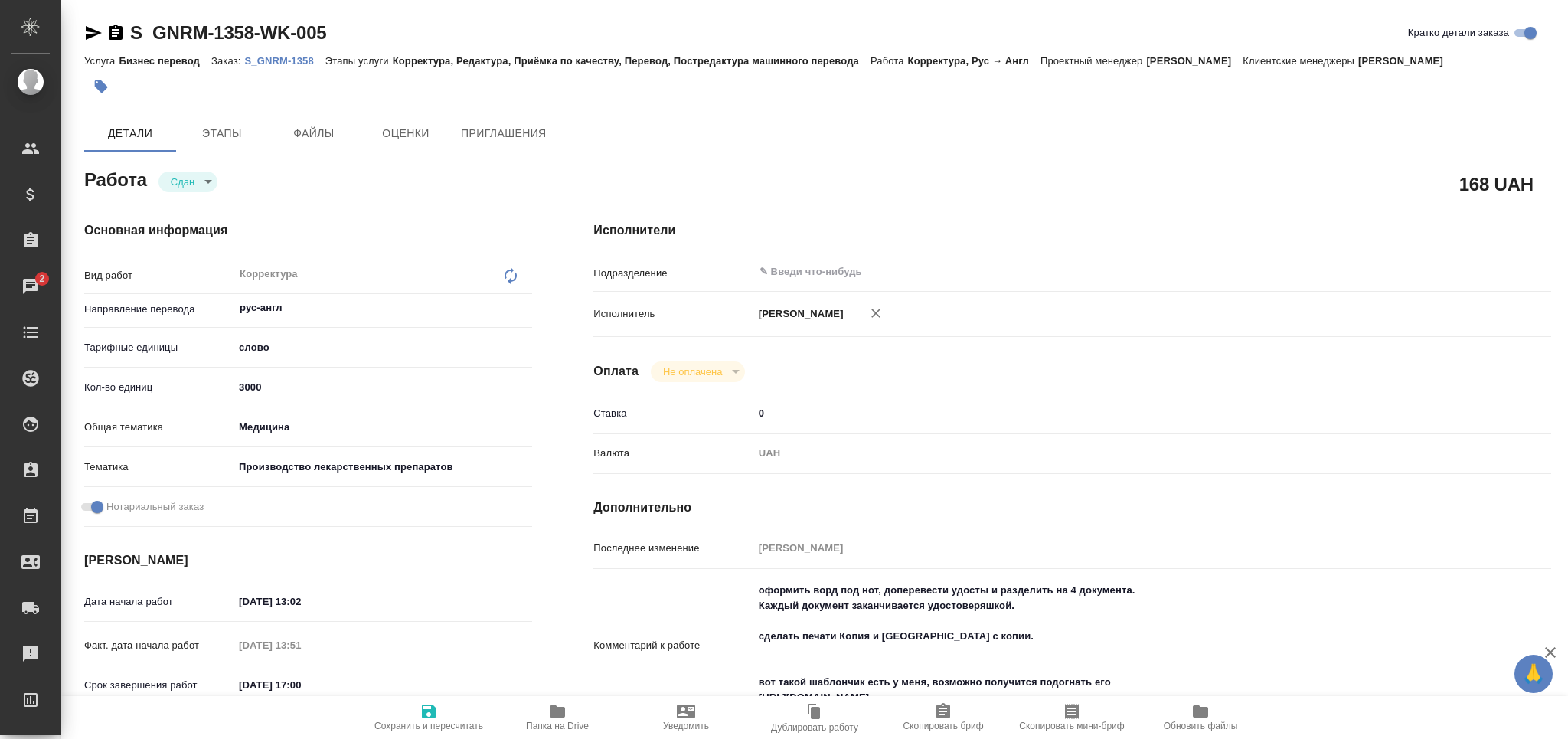
type textarea "x"
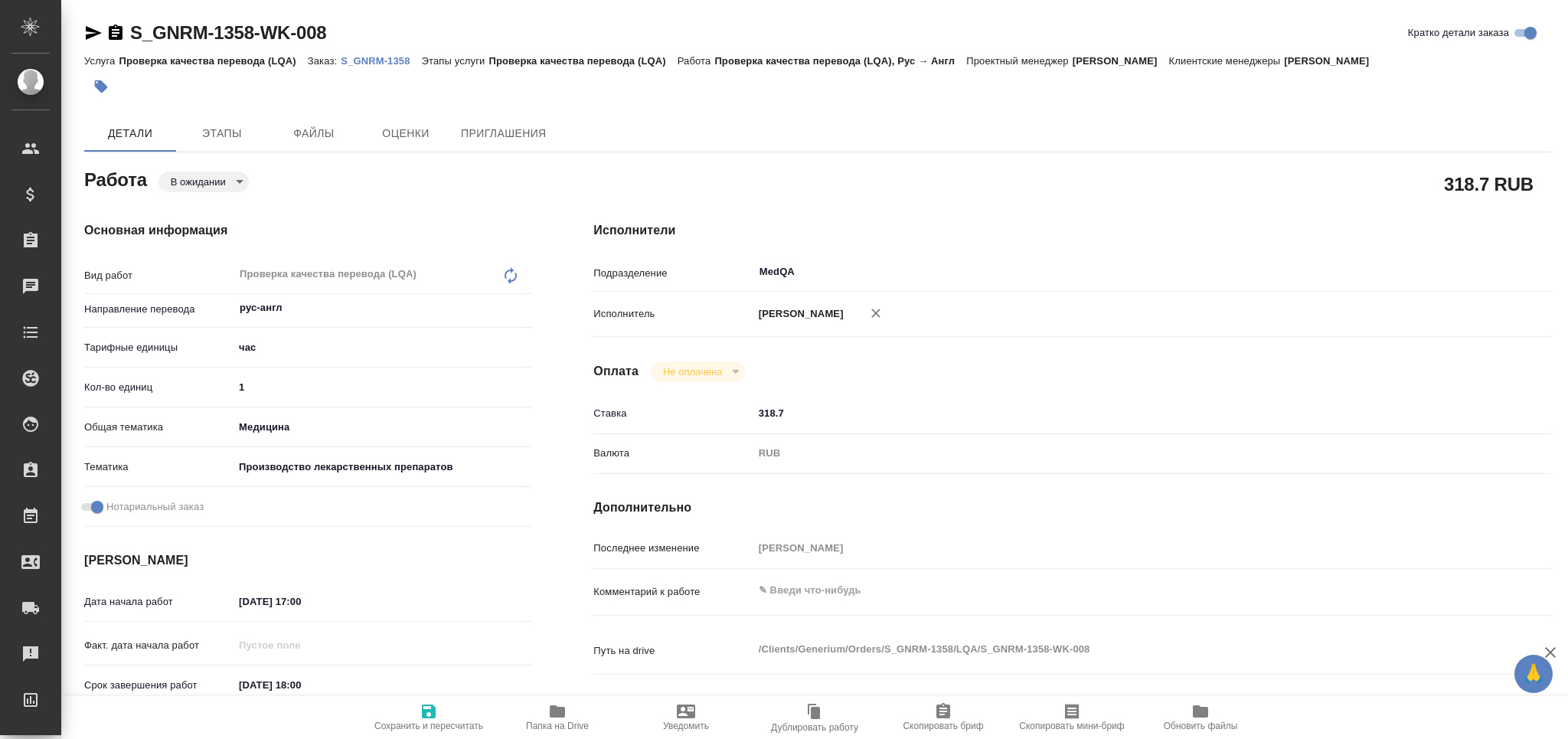
type textarea "x"
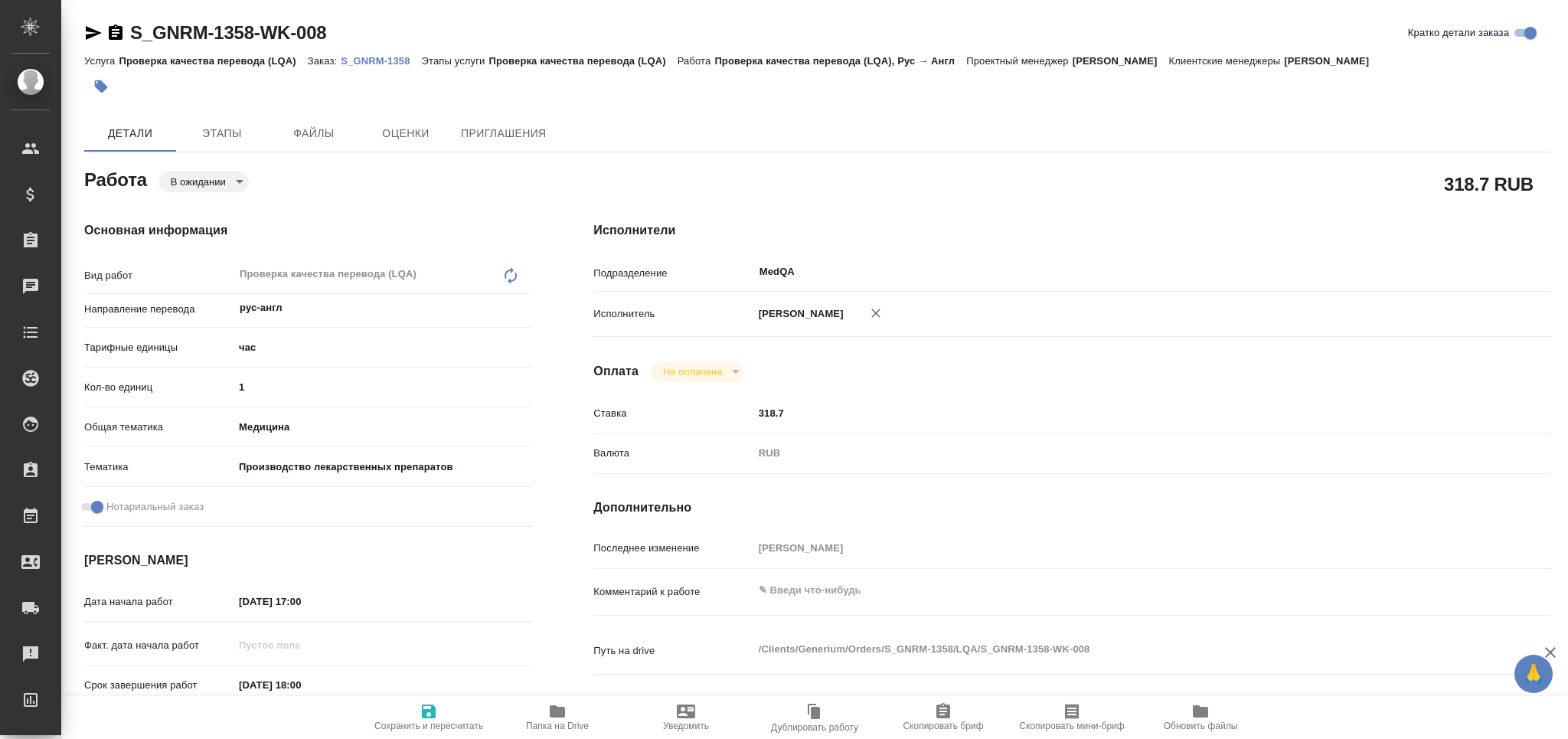
type textarea "x"
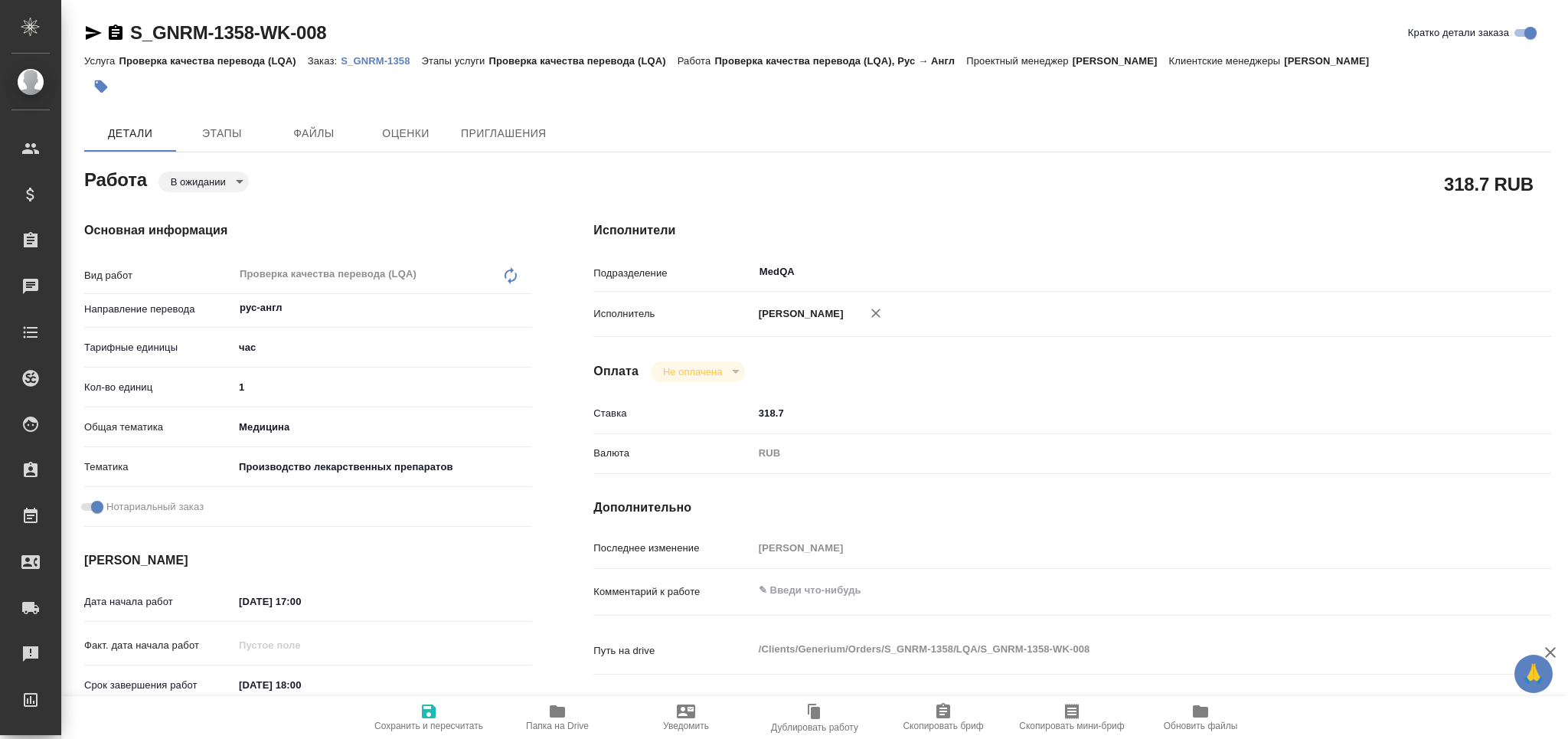
type textarea "x"
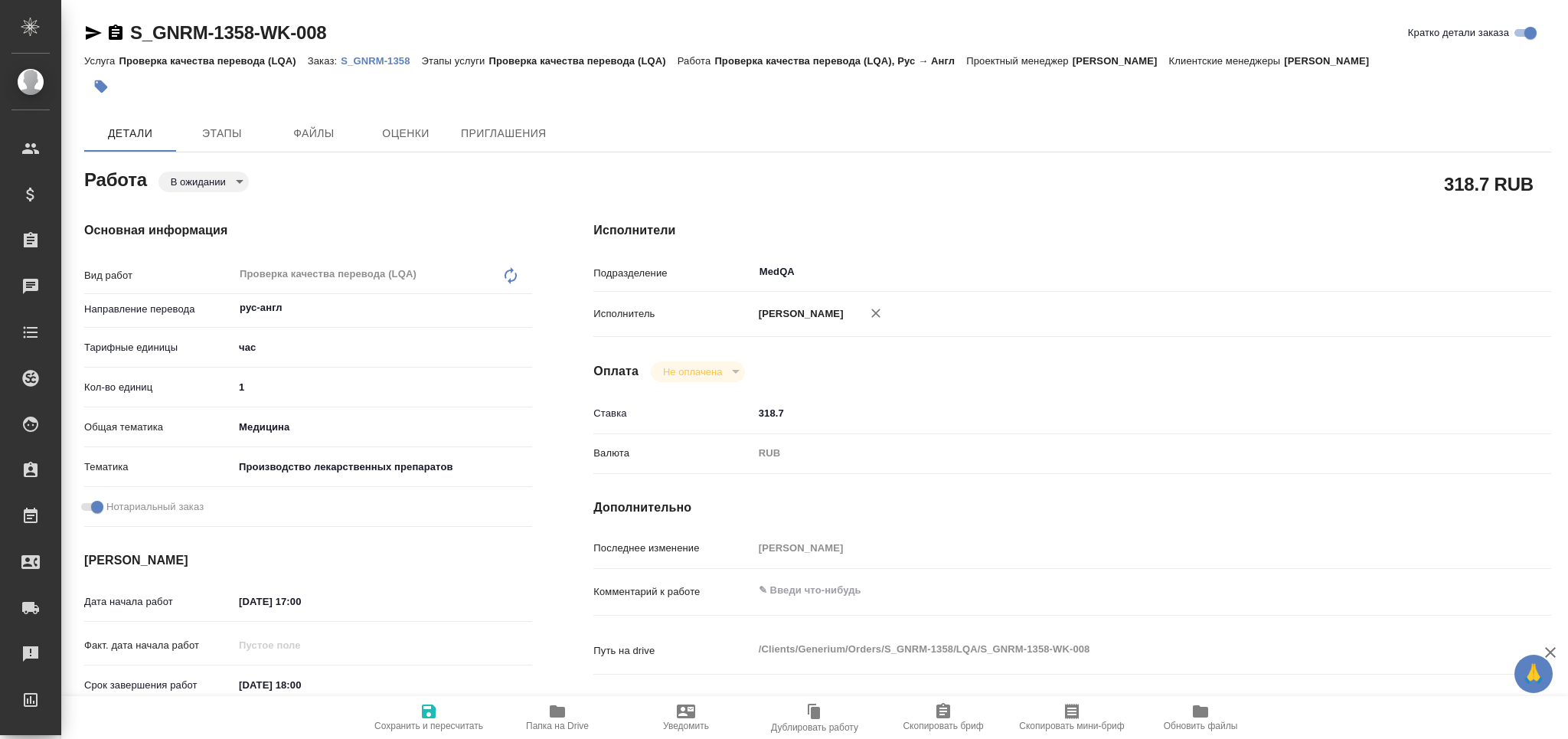
type textarea "x"
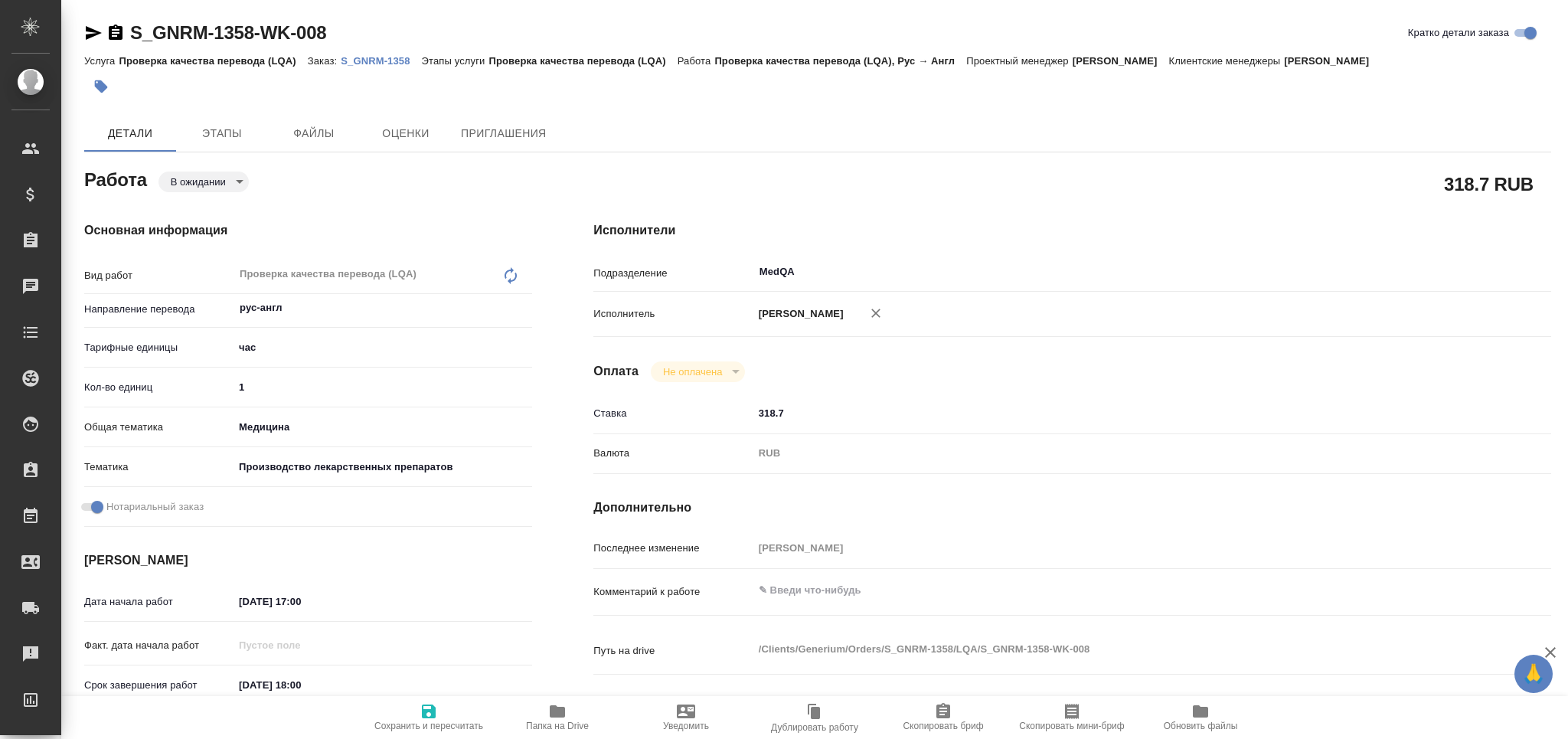
type textarea "x"
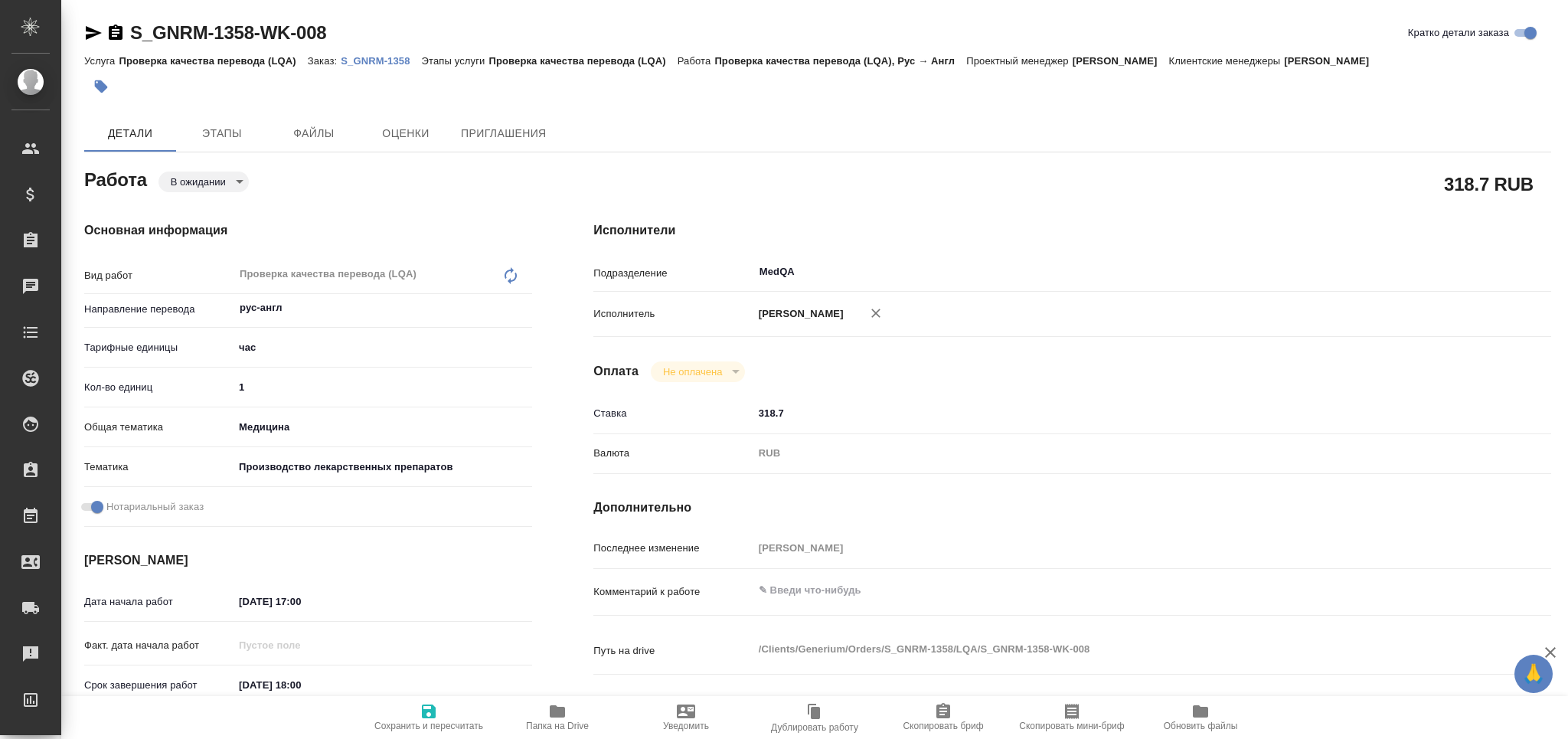
type textarea "x"
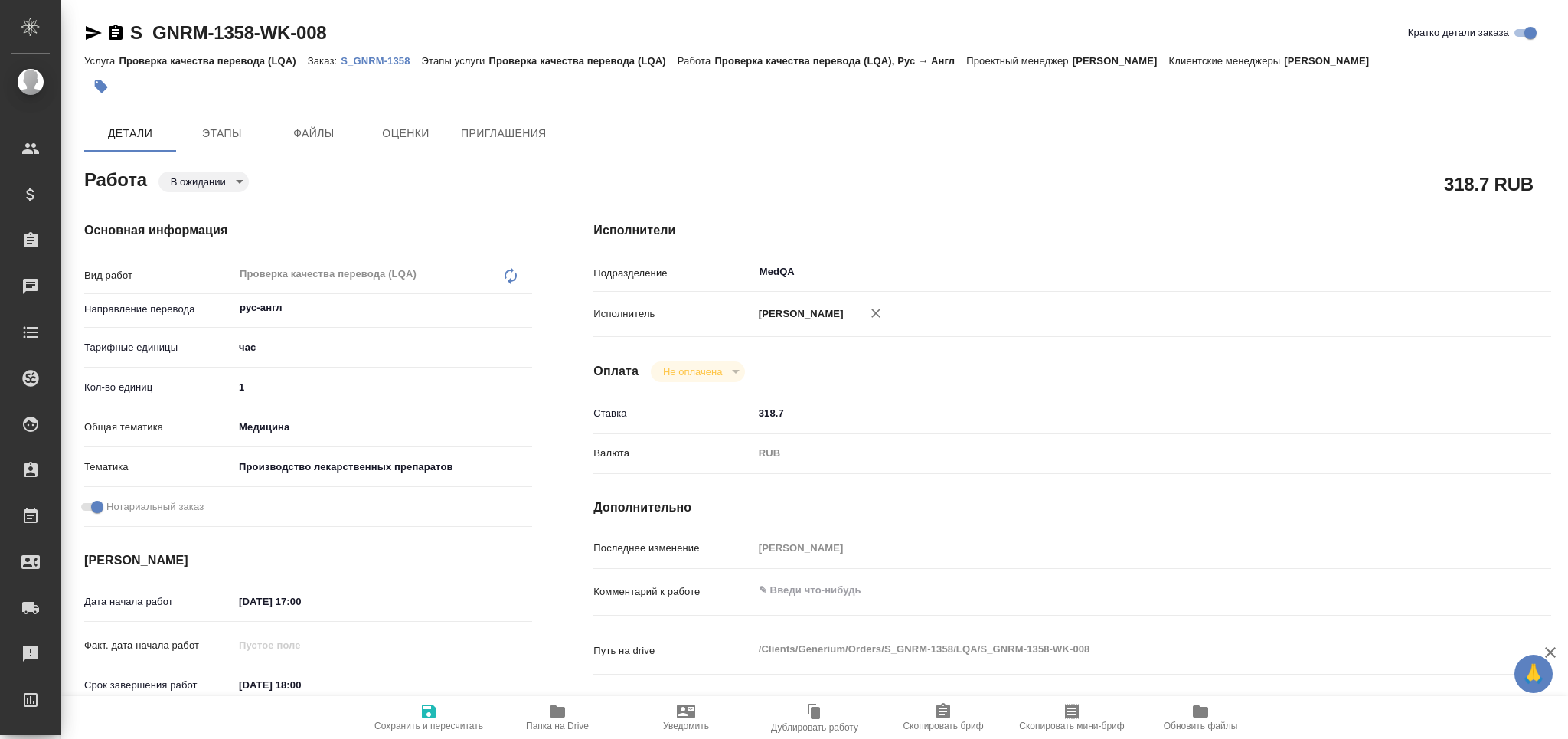
type textarea "x"
click at [817, 604] on textarea at bounding box center [1112, 591] width 717 height 26
type textarea "x"
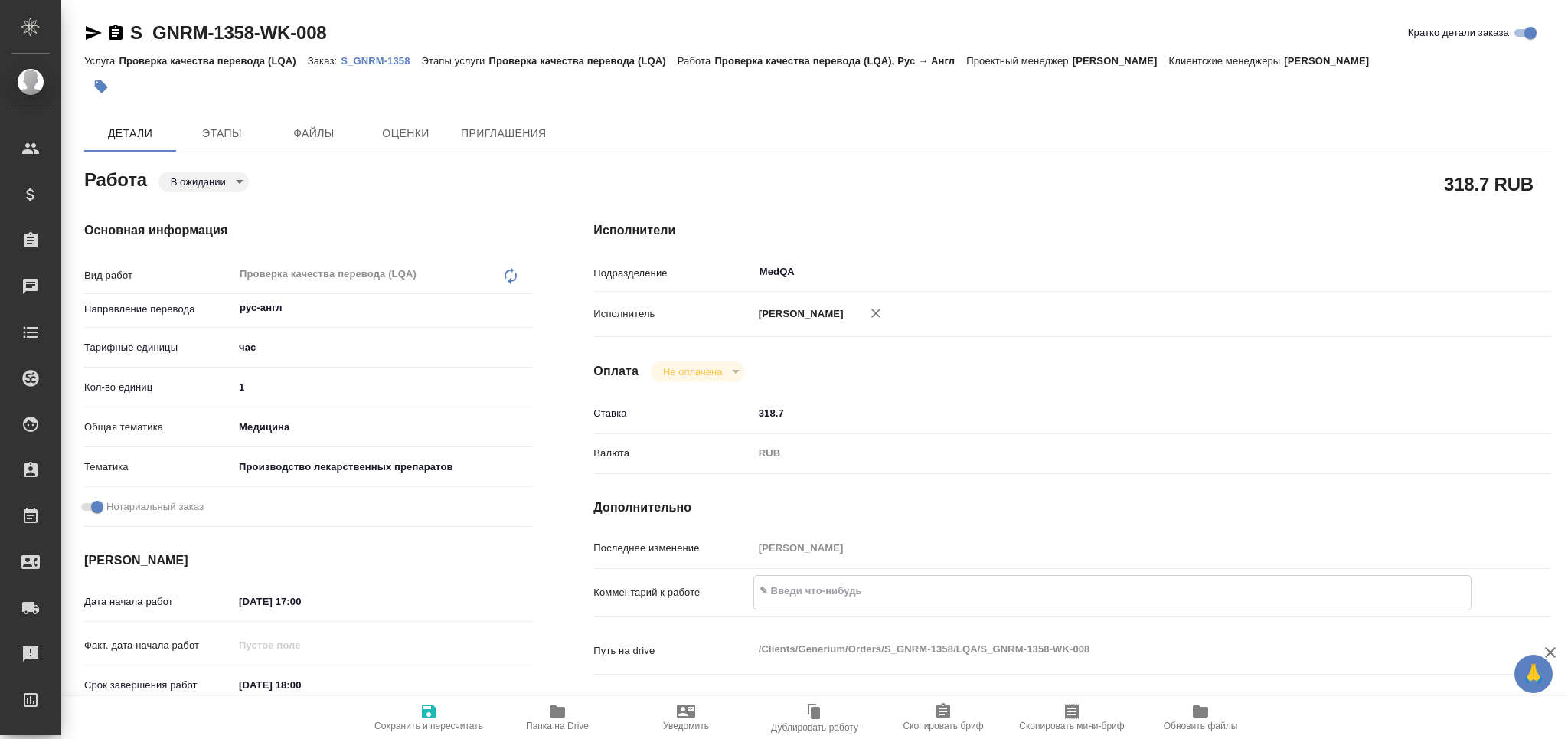
type textarea "x"
type textarea "Ф"
type textarea "x"
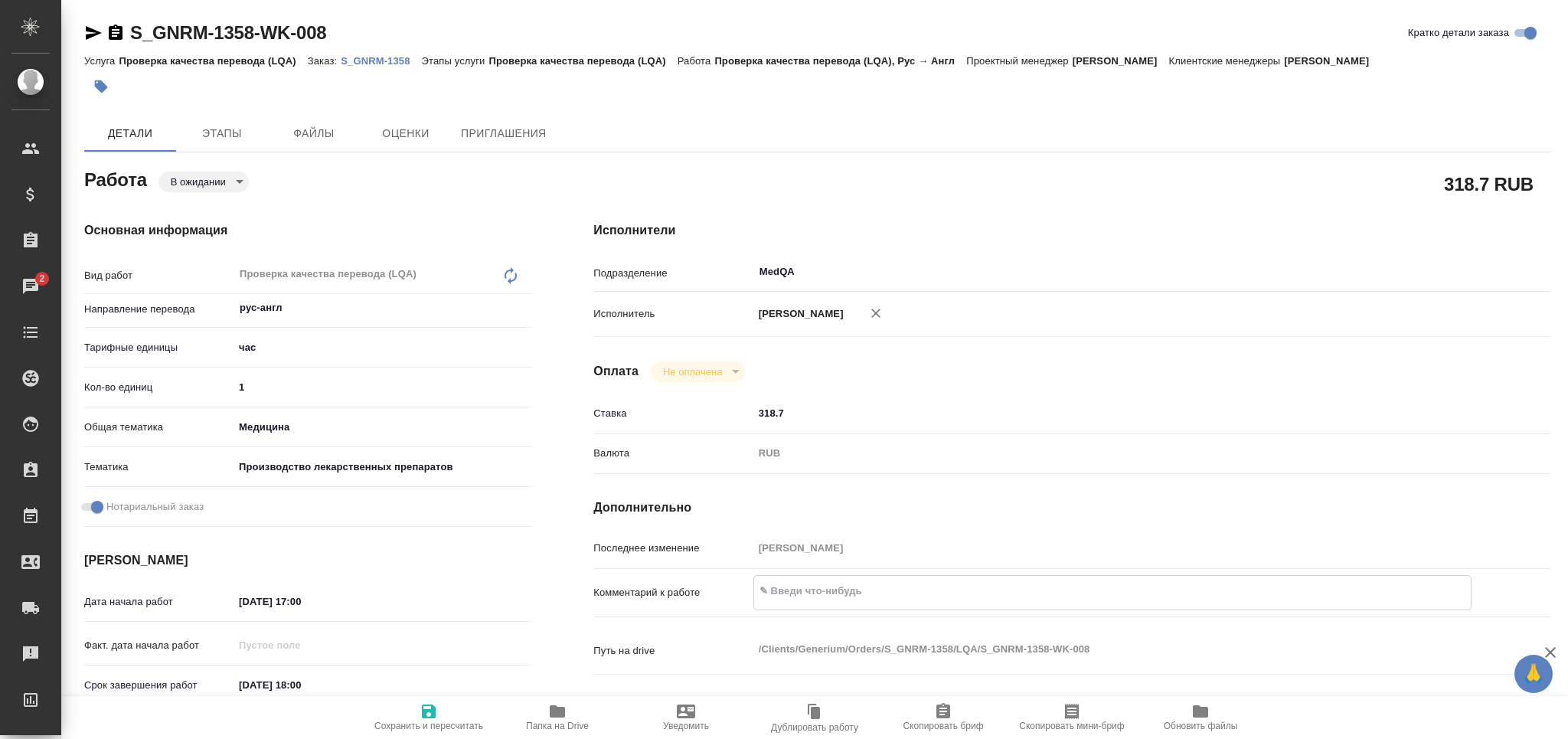
type textarea "x"
type textarea "Фа"
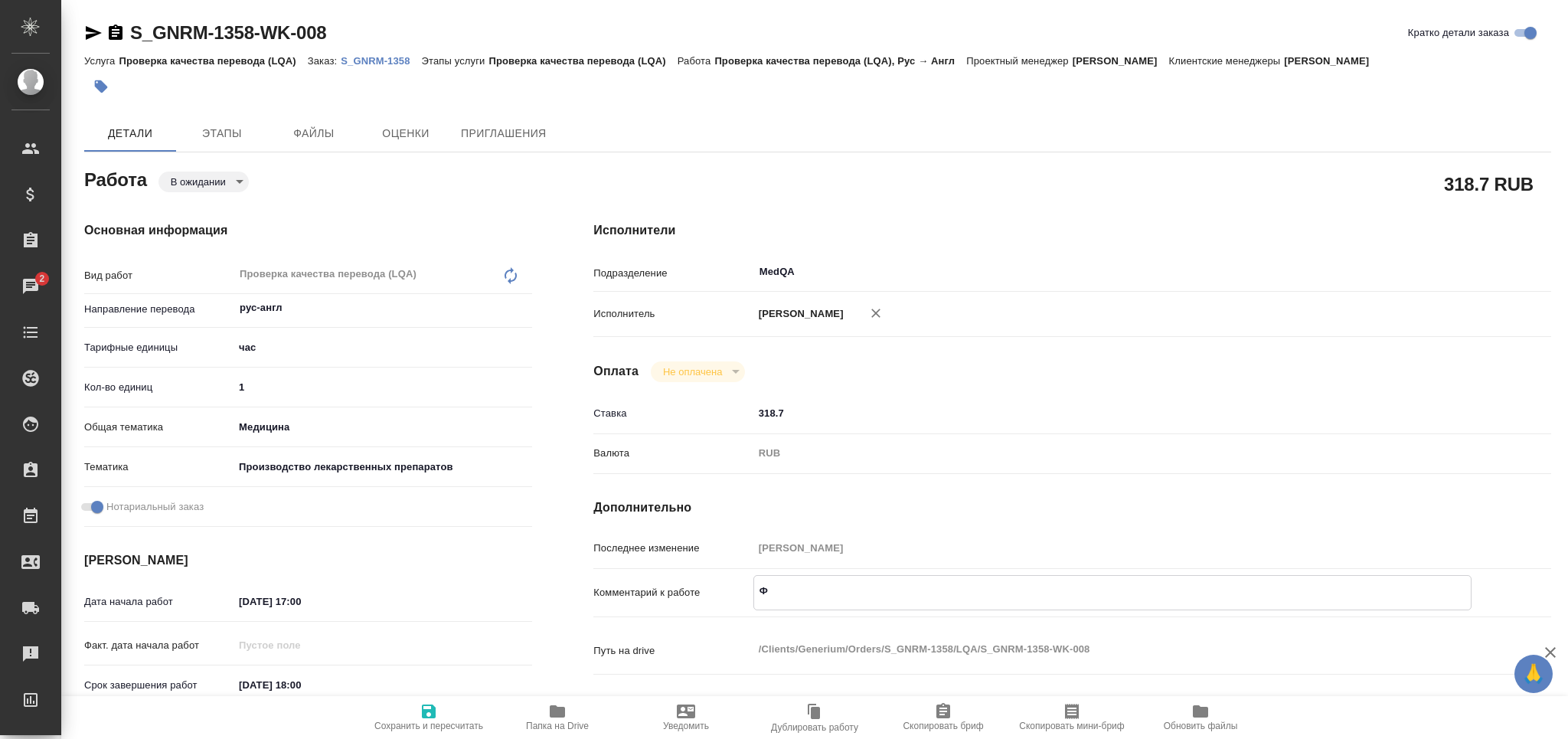
type textarea "x"
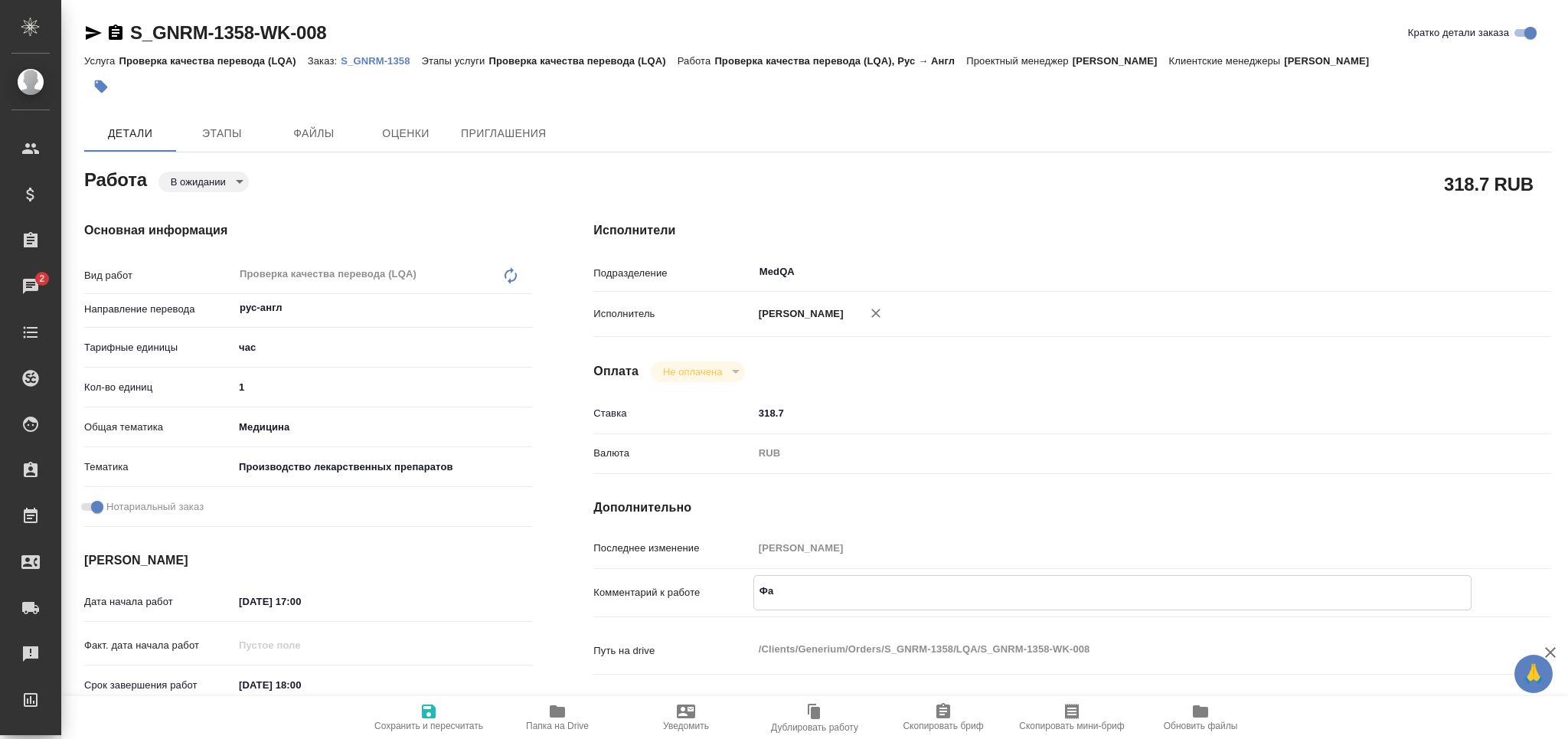
type textarea "Фай"
type textarea "x"
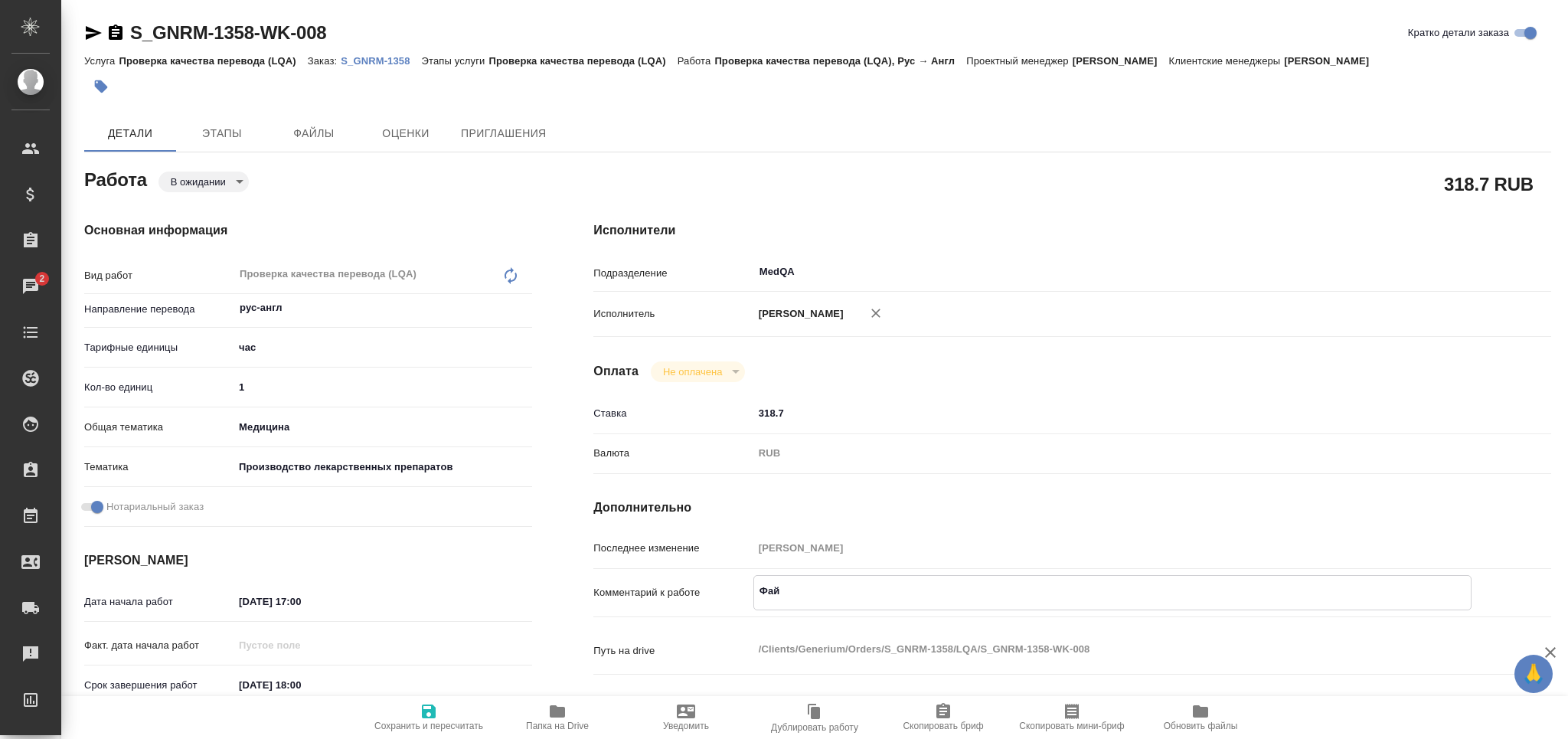
type textarea "x"
type textarea "Файл"
type textarea "x"
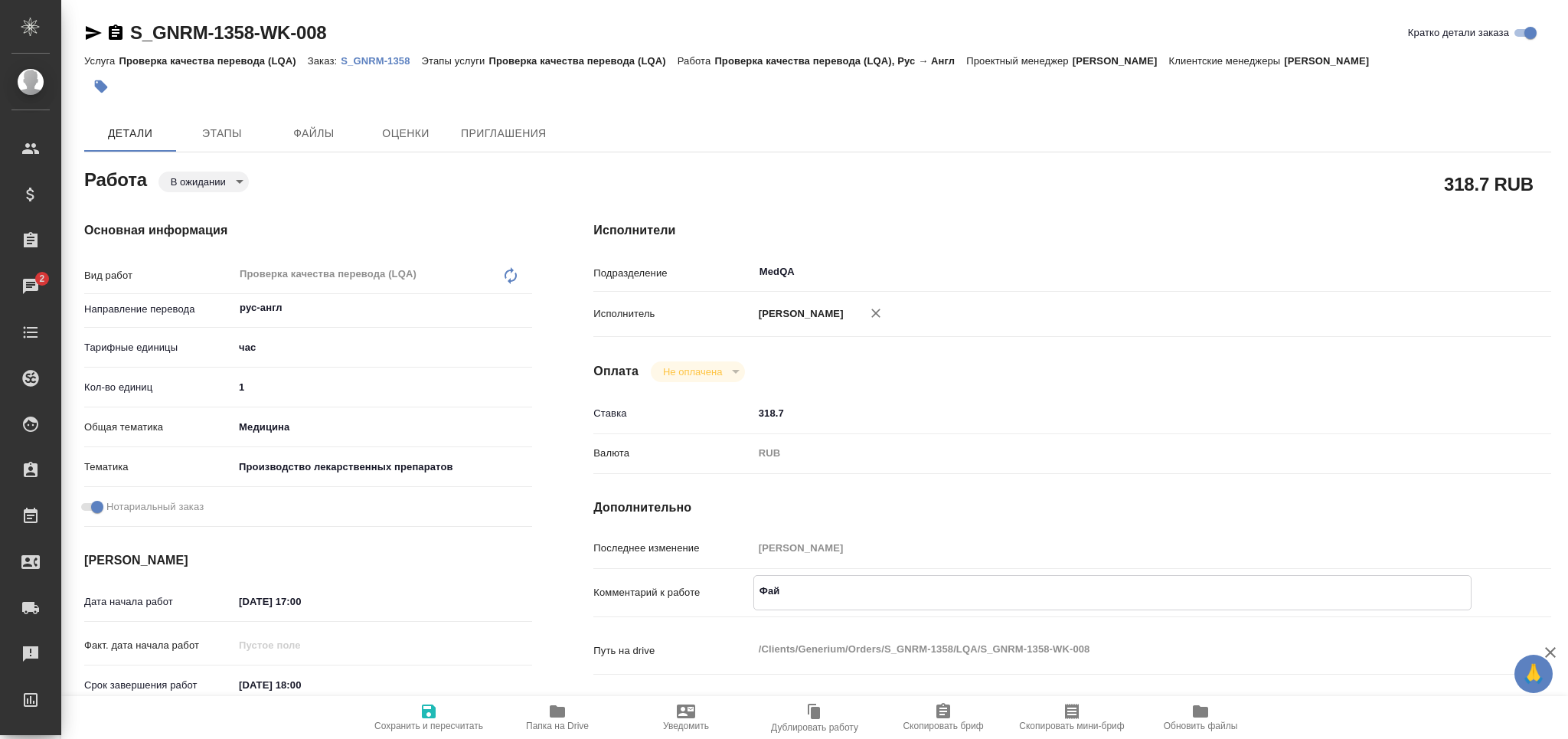
type textarea "x"
type textarea "Файлы"
type textarea "x"
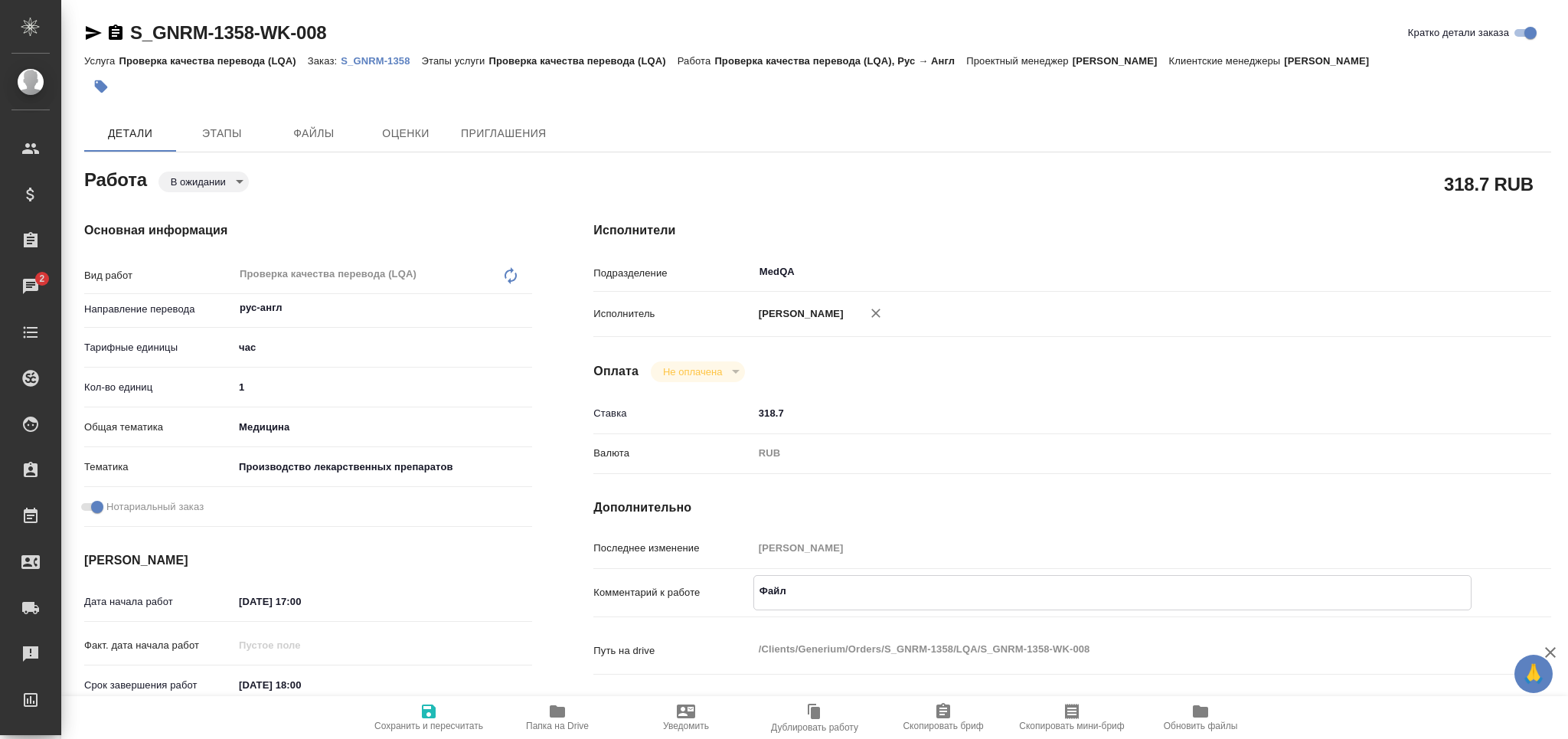
type textarea "x"
type textarea "Файлы"
type textarea "x"
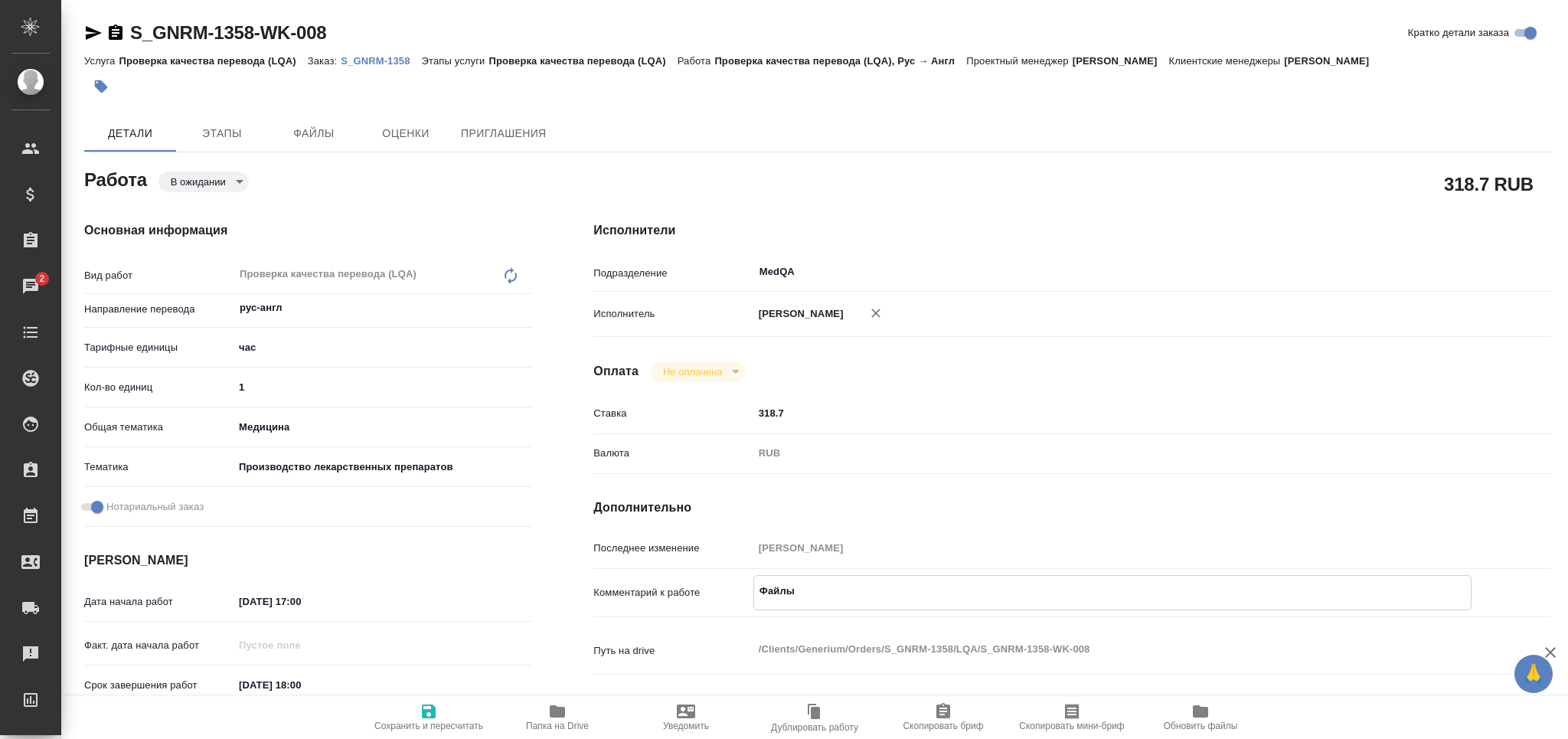
type textarea "x"
type textarea "Файлы о"
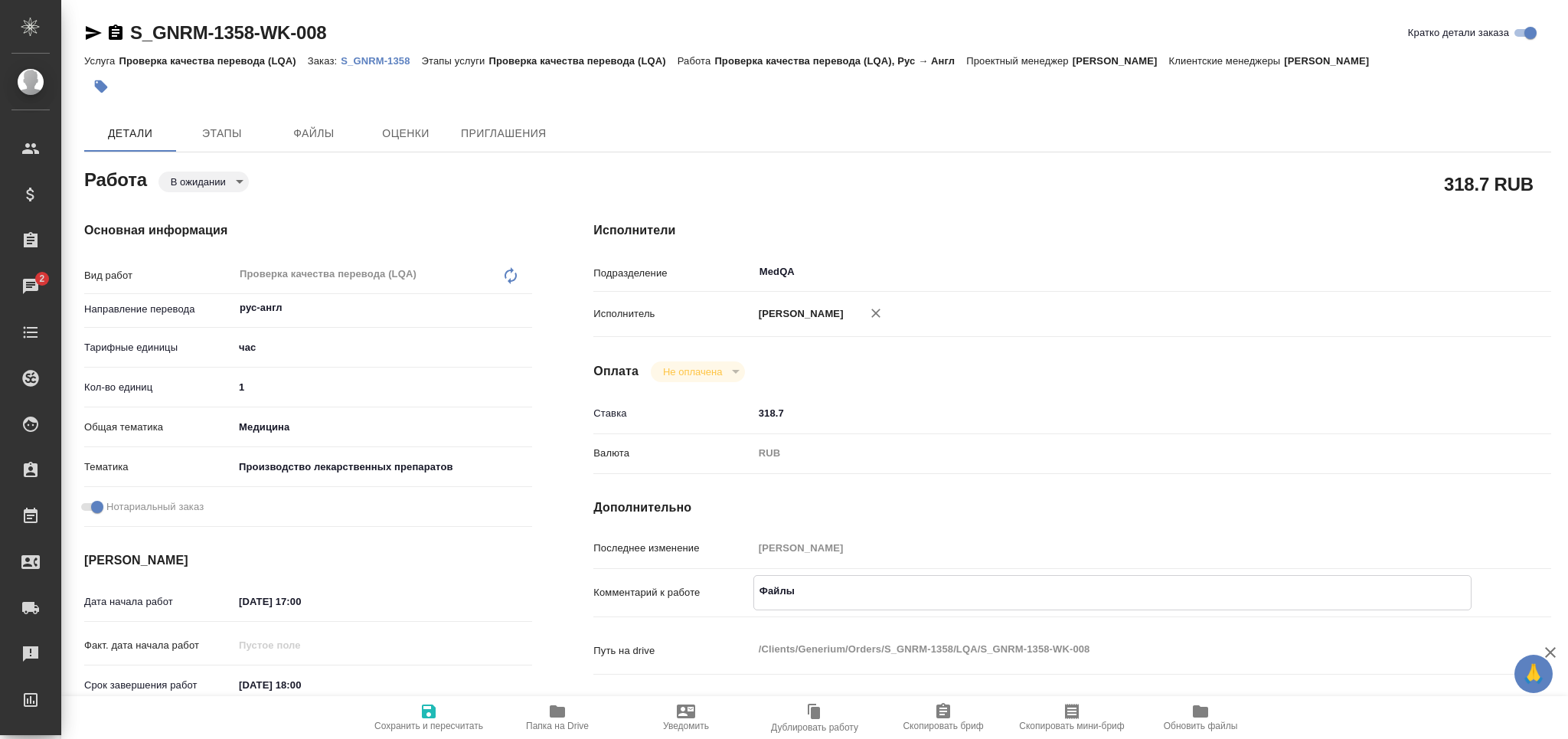
type textarea "x"
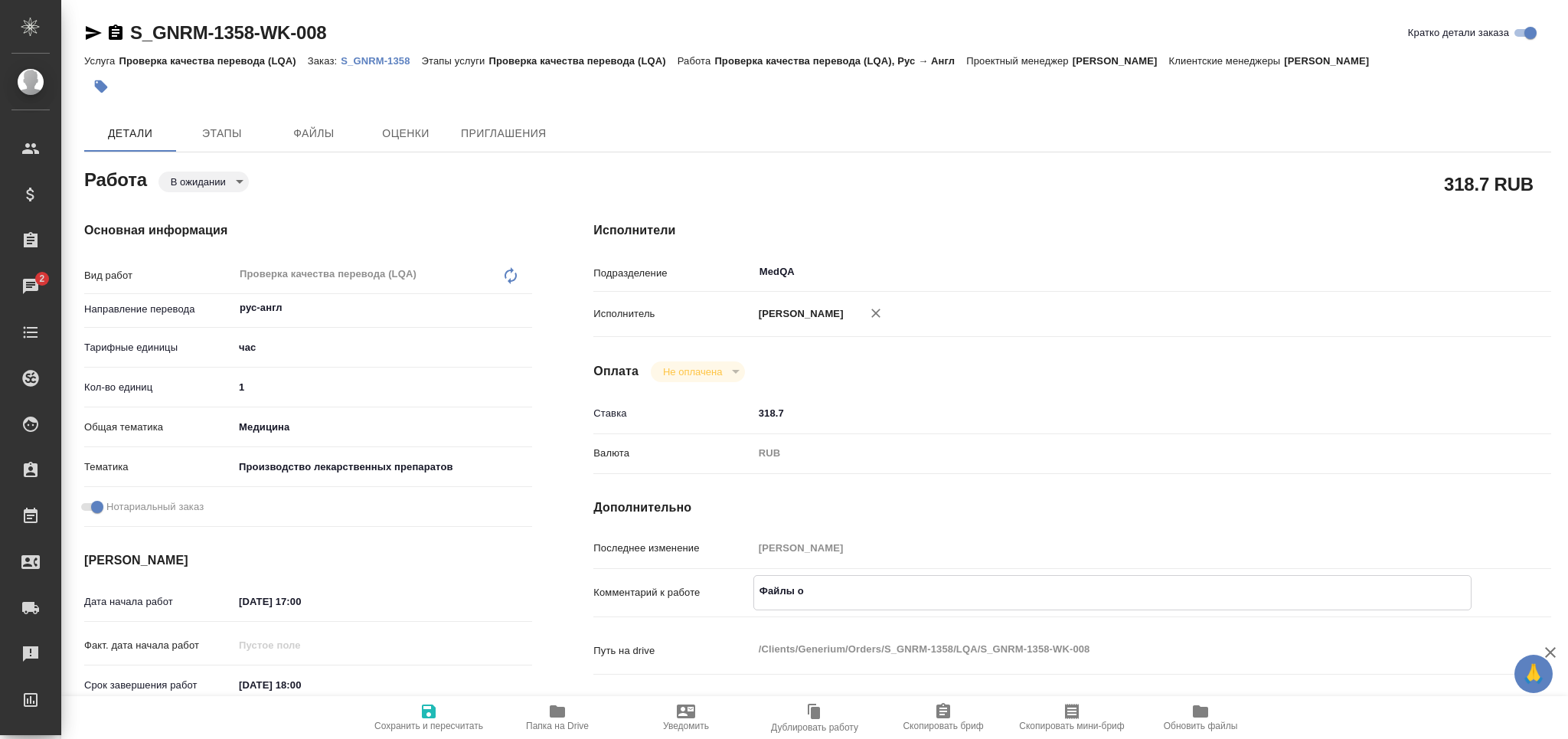
type textarea "Файлы от"
type textarea "x"
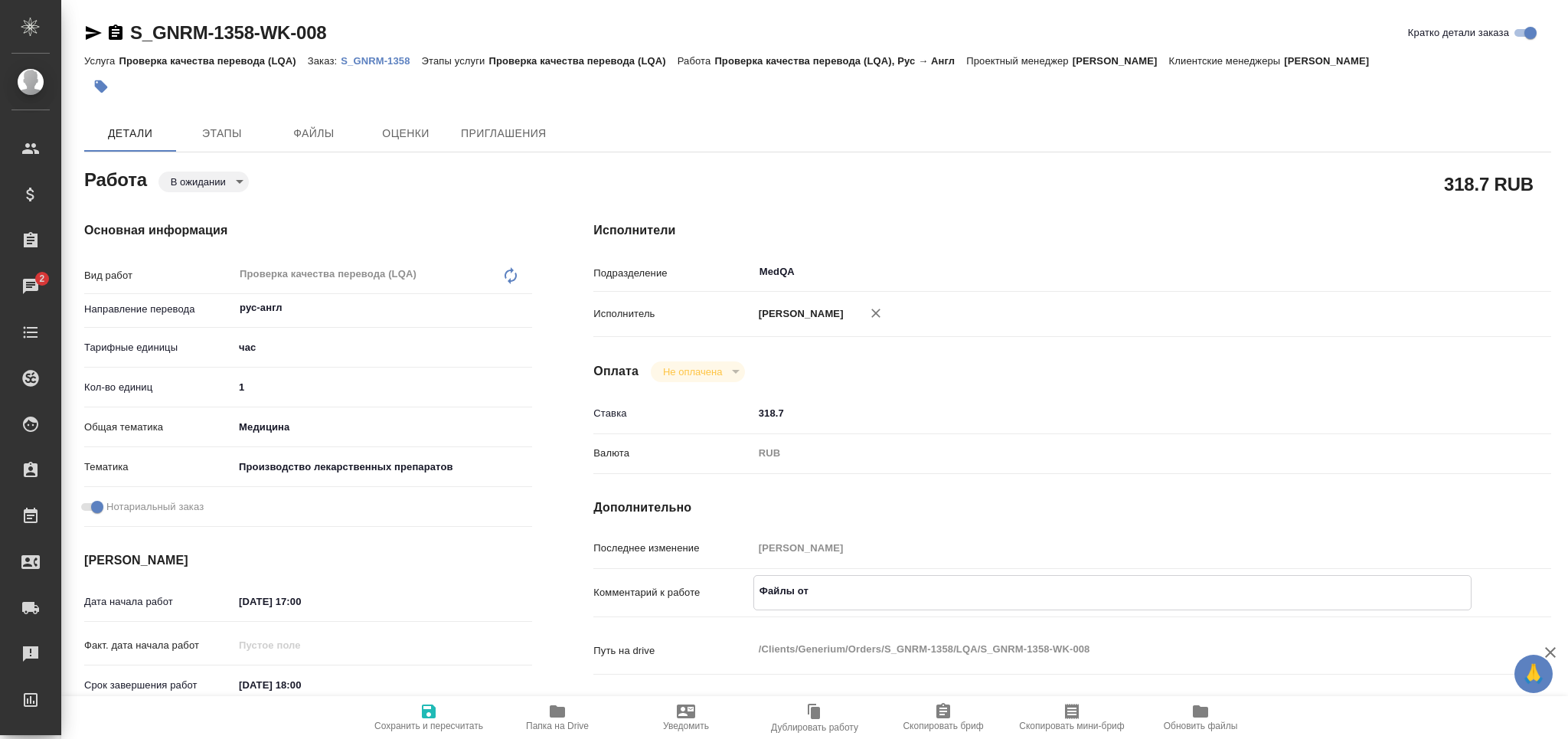
type textarea "x"
type textarea "Файлы от"
type textarea "x"
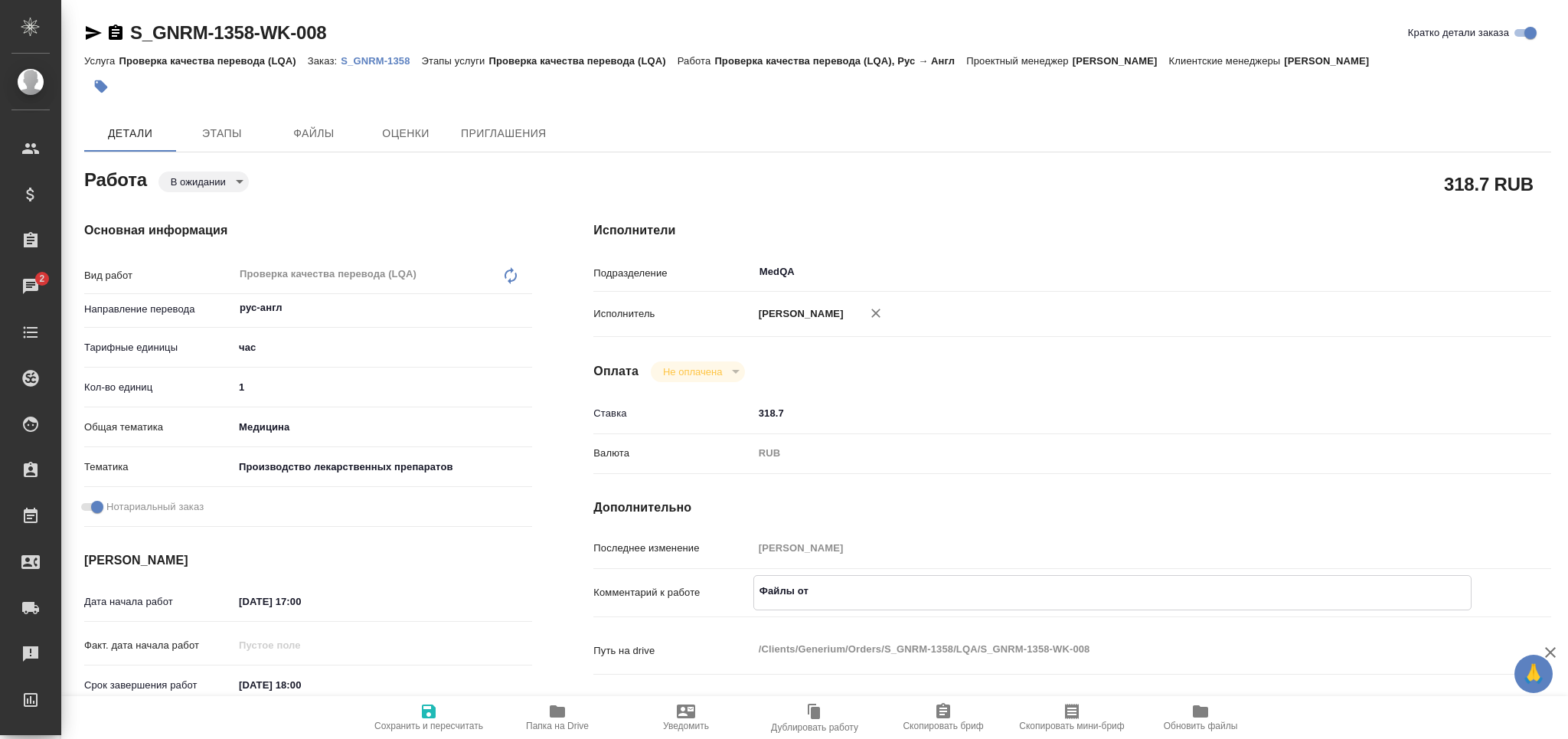
type textarea "x"
type textarea "Файлы от [PERSON_NAME]"
type textarea "x"
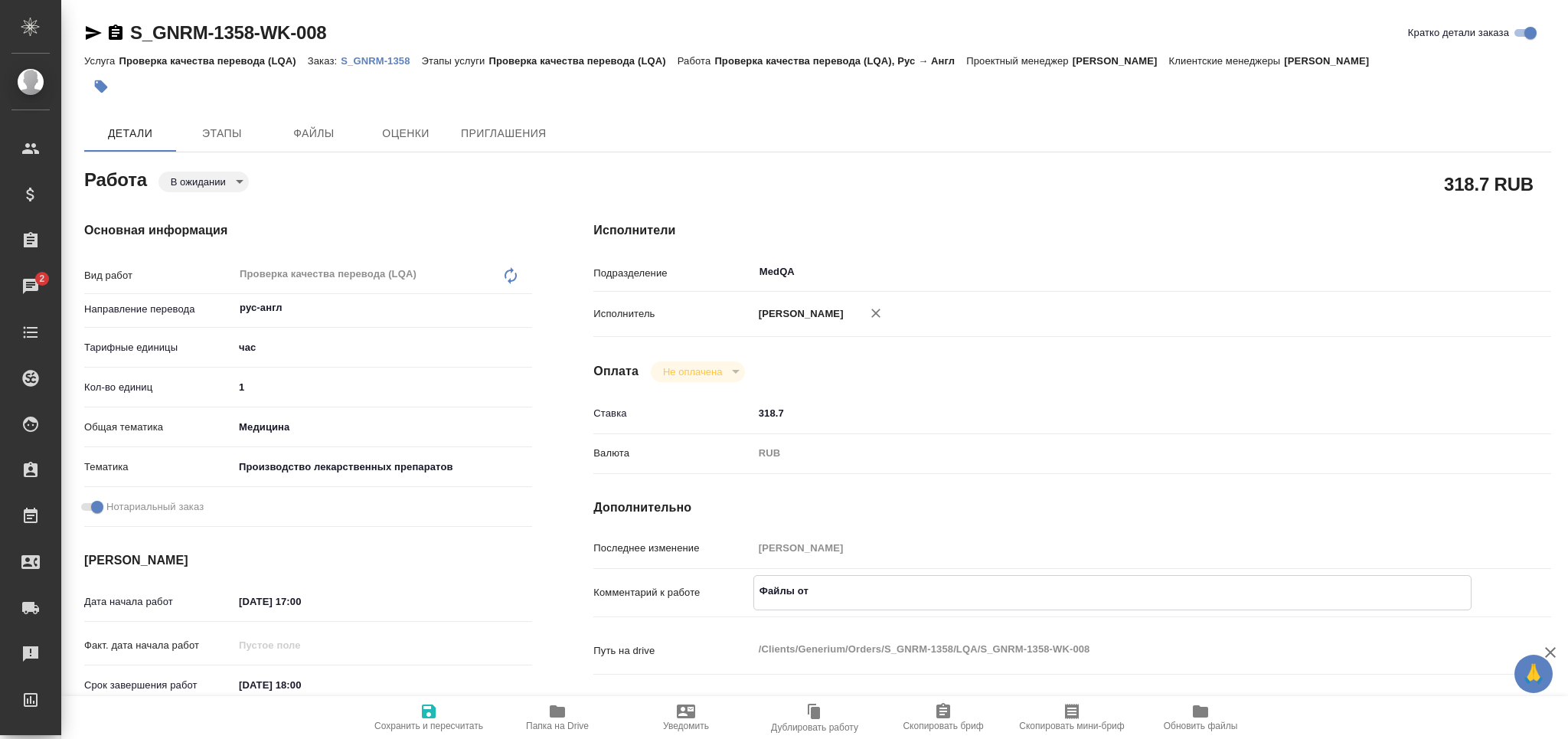
type textarea "x"
type textarea "Файлы от Ма"
type textarea "x"
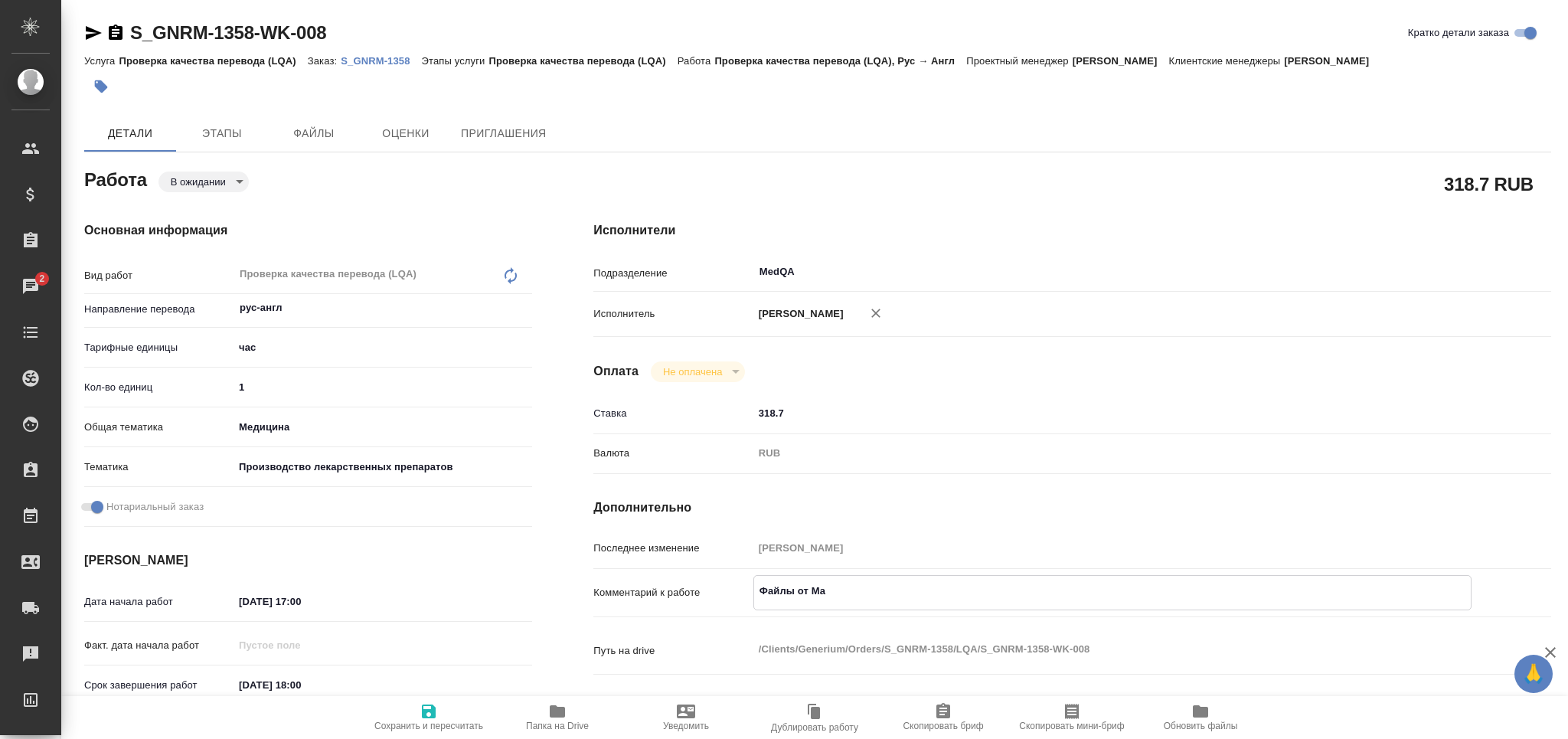
type textarea "x"
type textarea "Файлы от Мап"
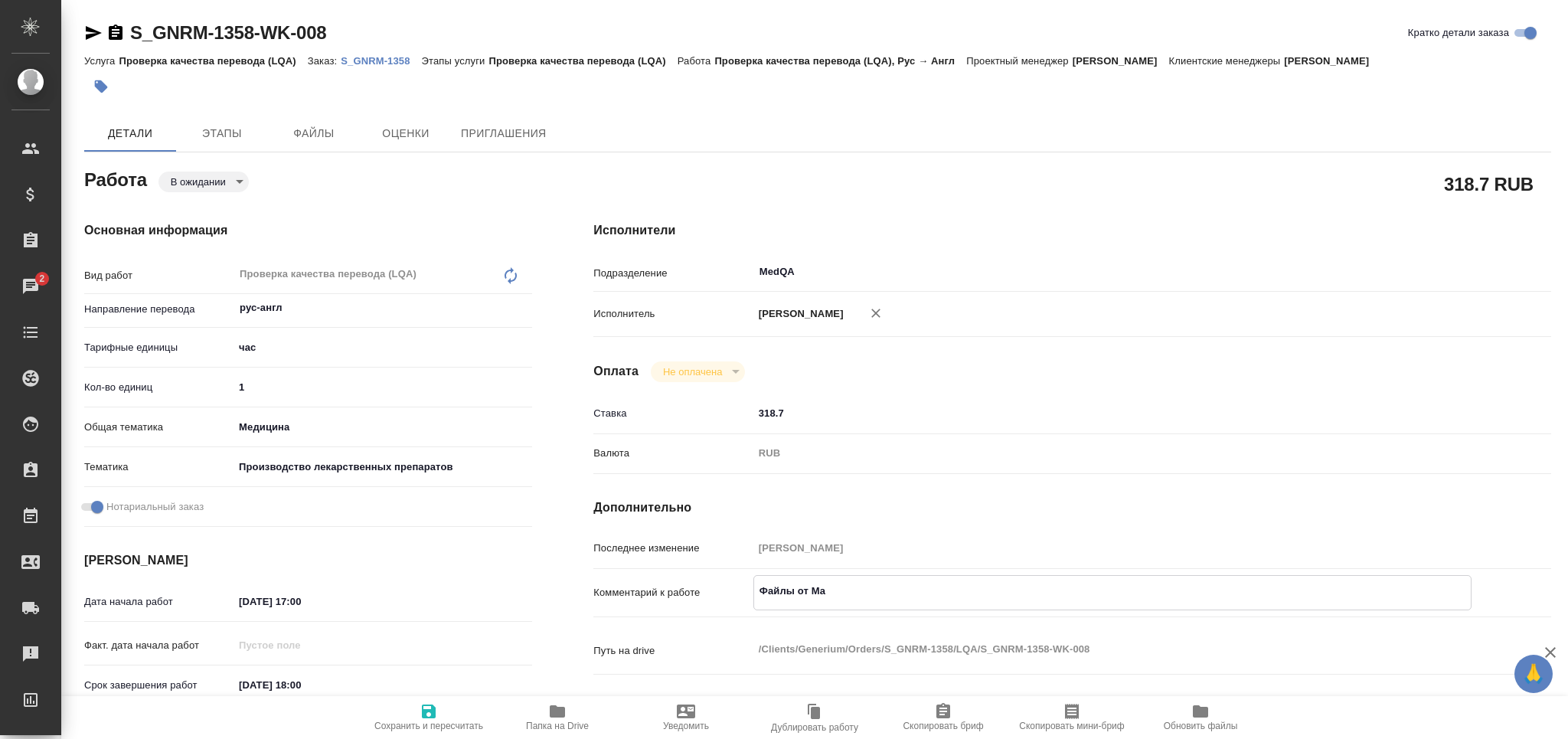
type textarea "x"
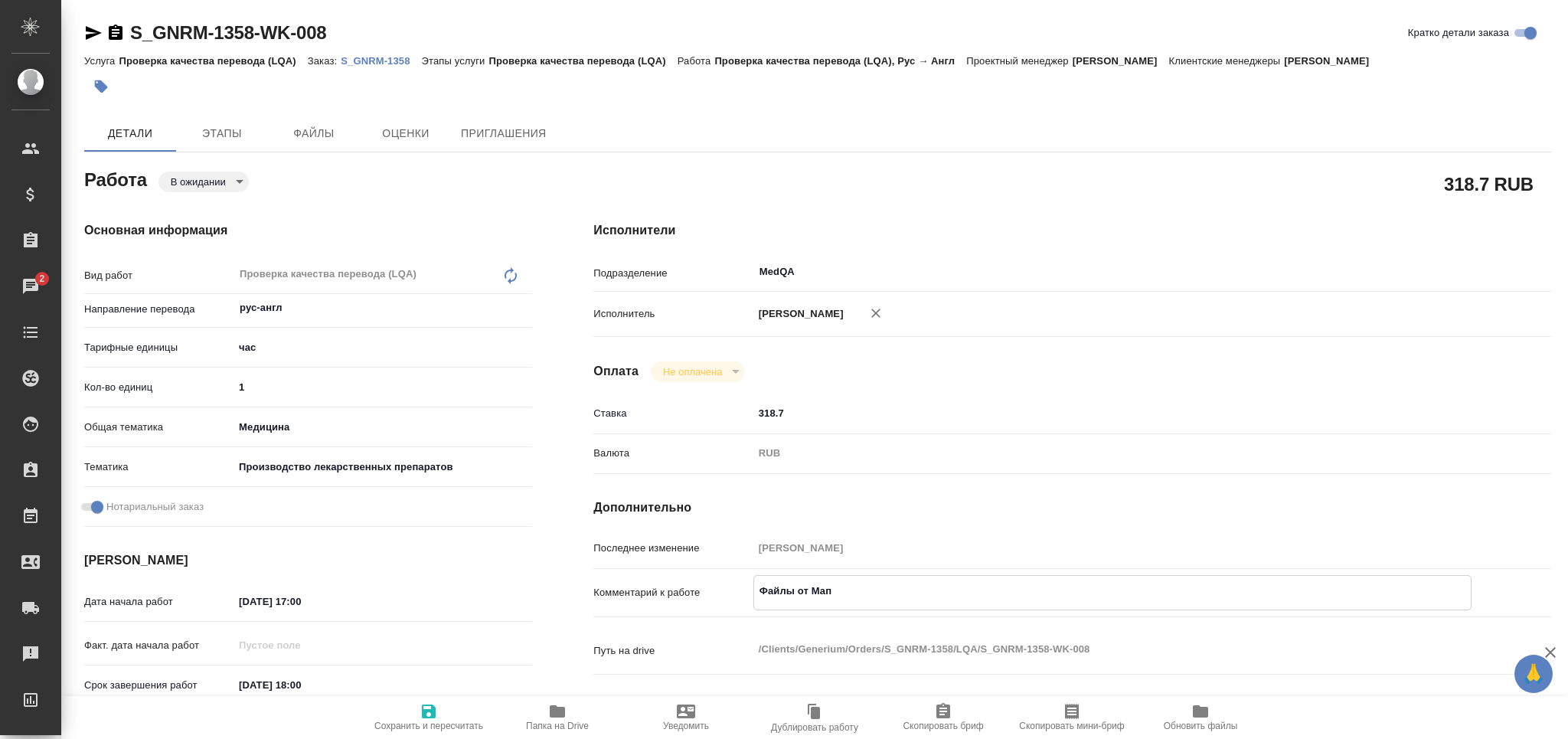
type textarea "Файлы от Ма"
type textarea "x"
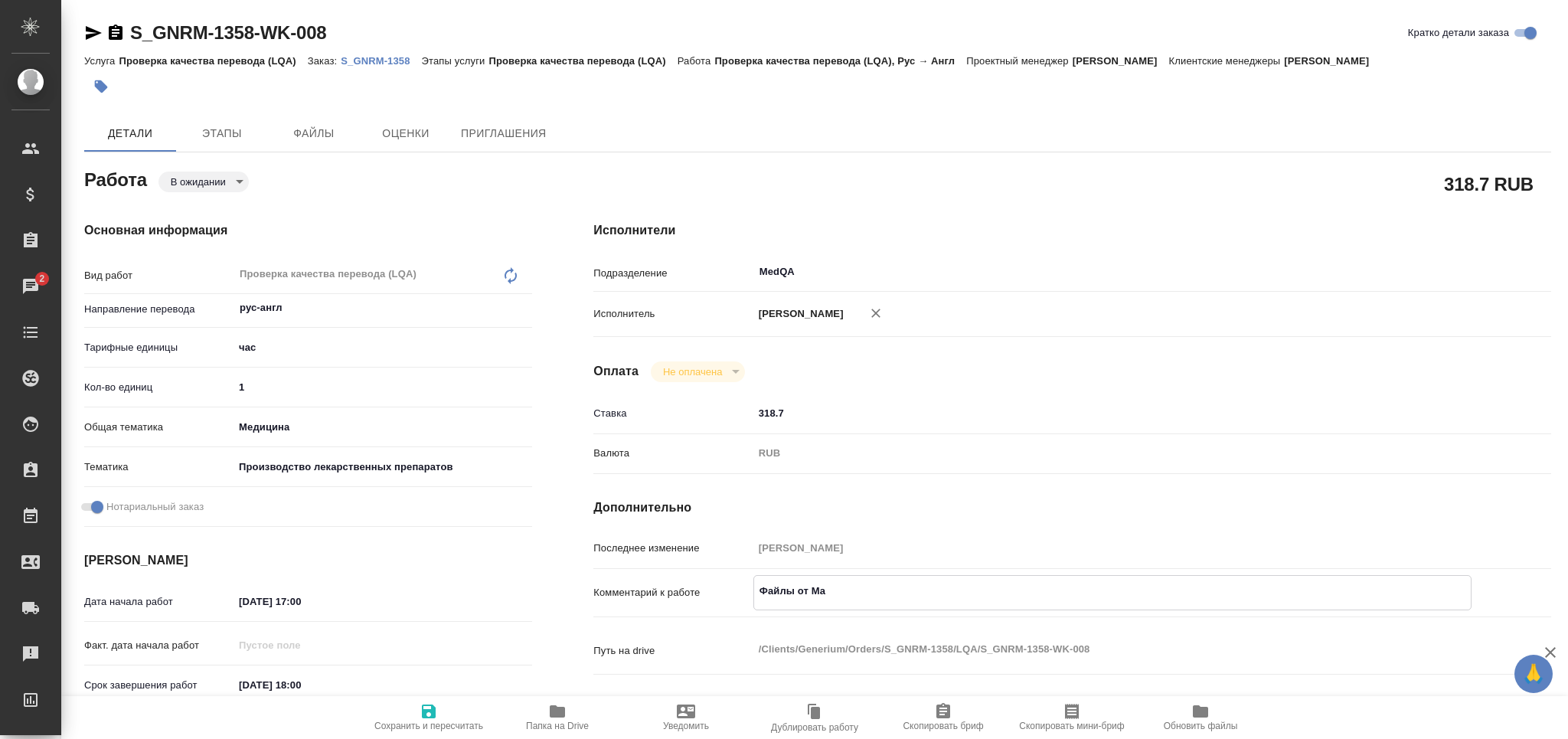
type textarea "x"
type textarea "Файлы от Мар"
type textarea "x"
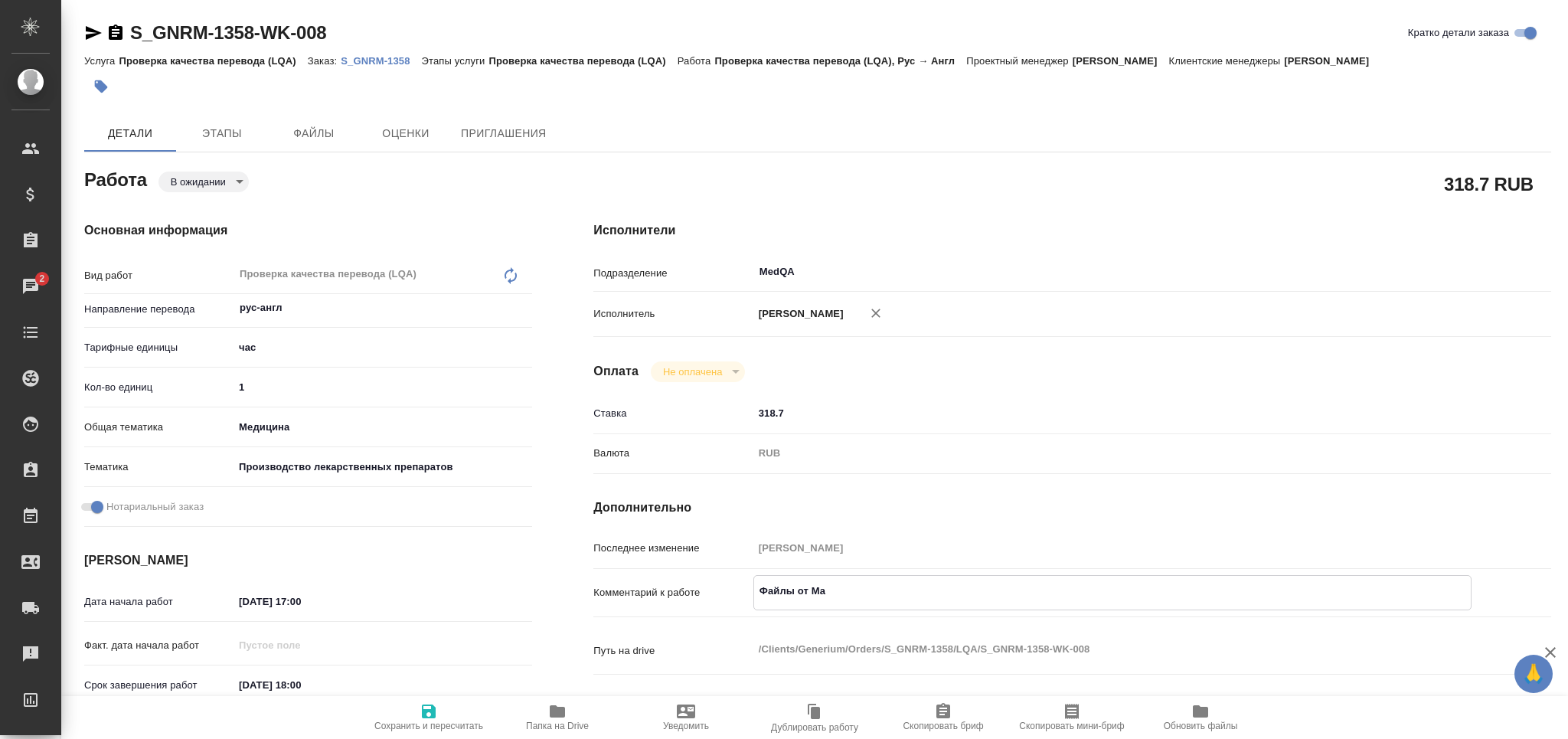
type textarea "x"
type textarea "Файлы от Мари"
type textarea "x"
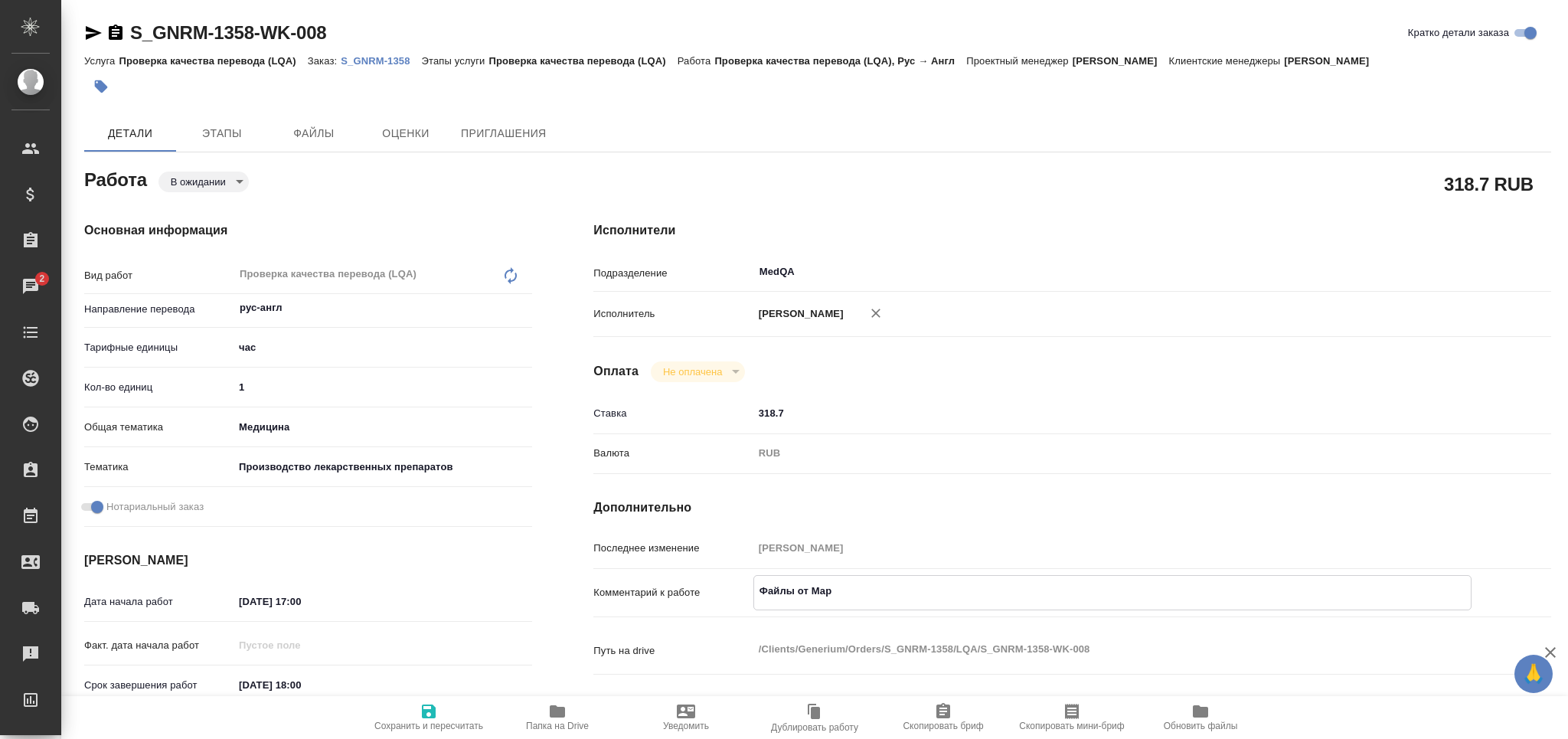
type textarea "x"
type textarea "Файлы от Марин"
type textarea "x"
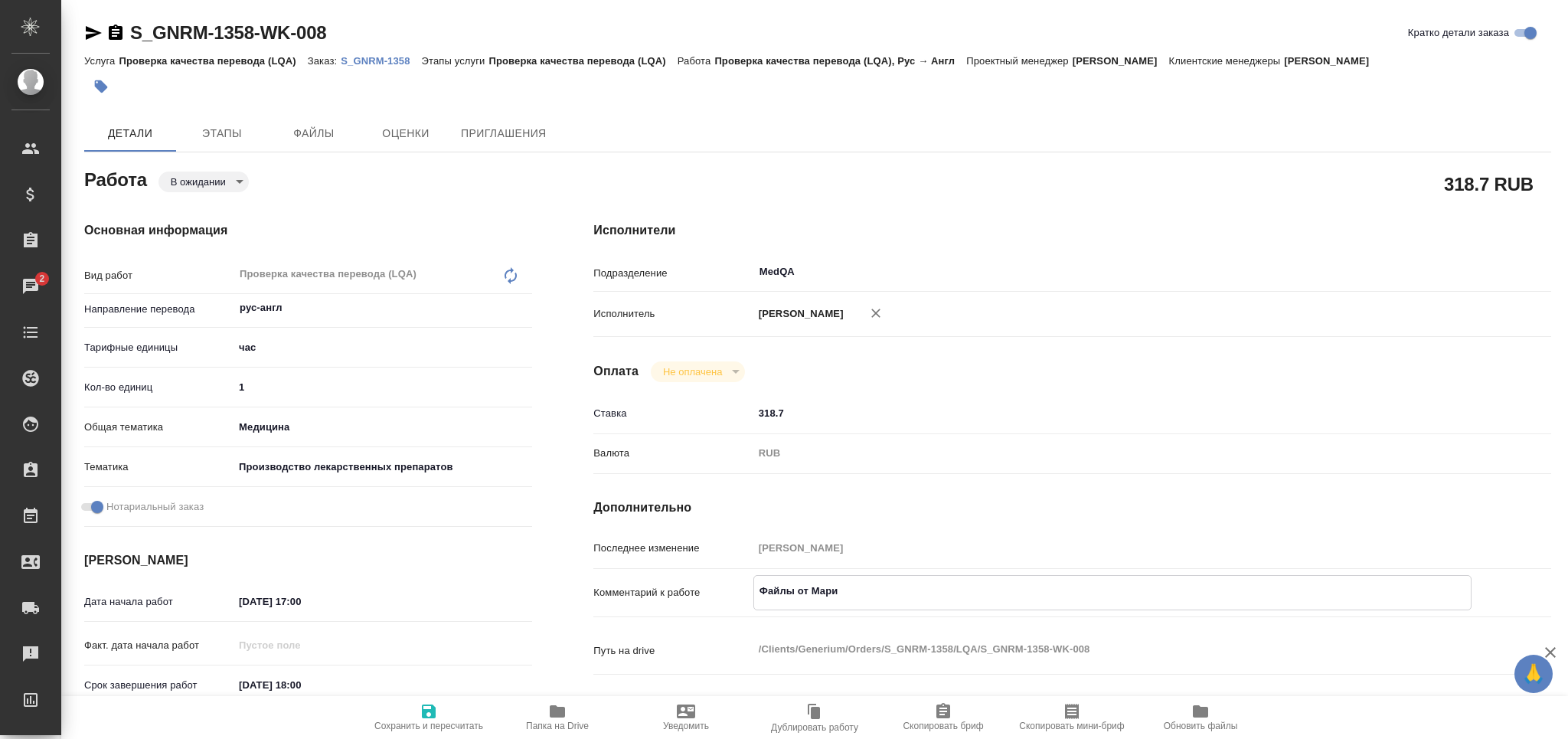
type textarea "x"
type textarea "Файлы от Марины"
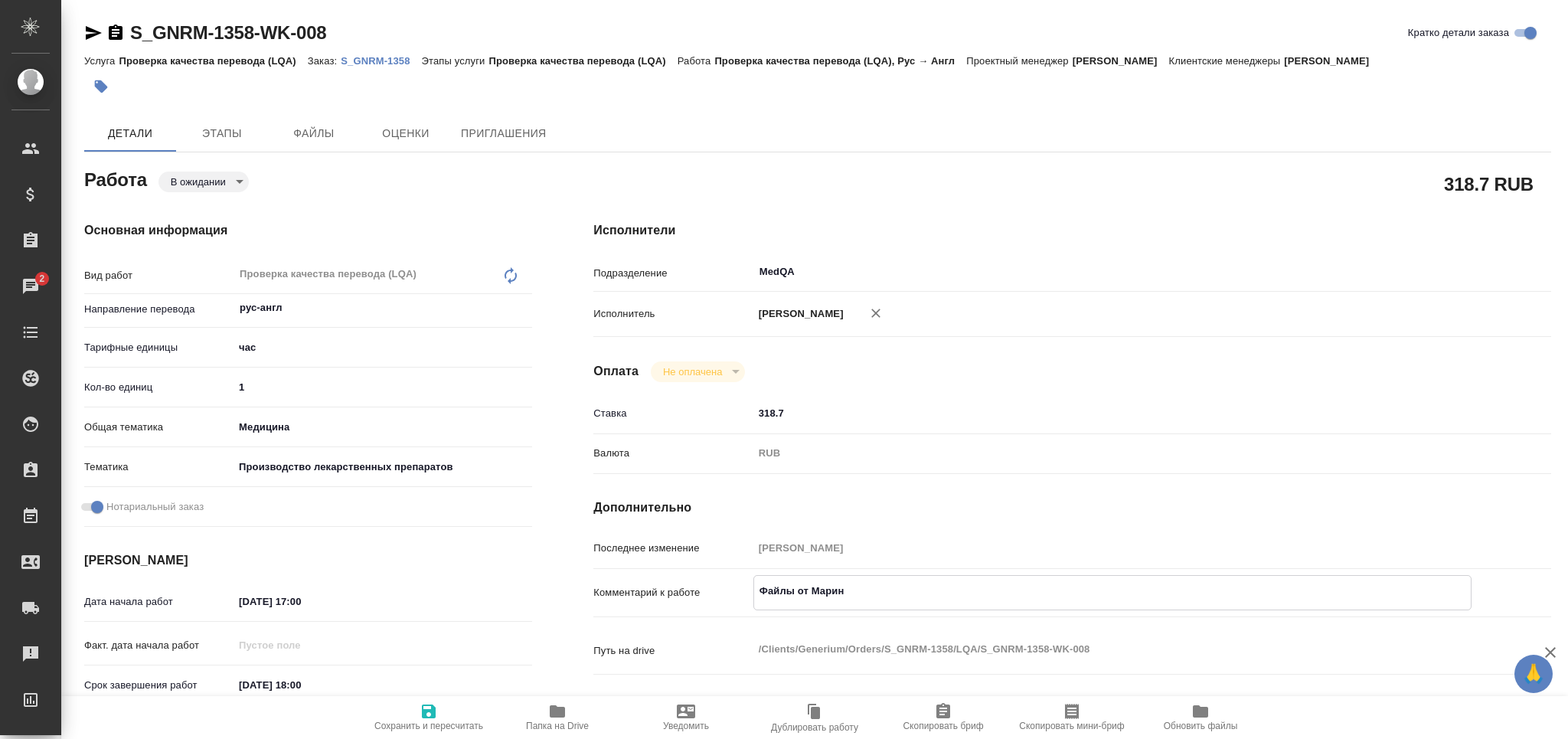
type textarea "x"
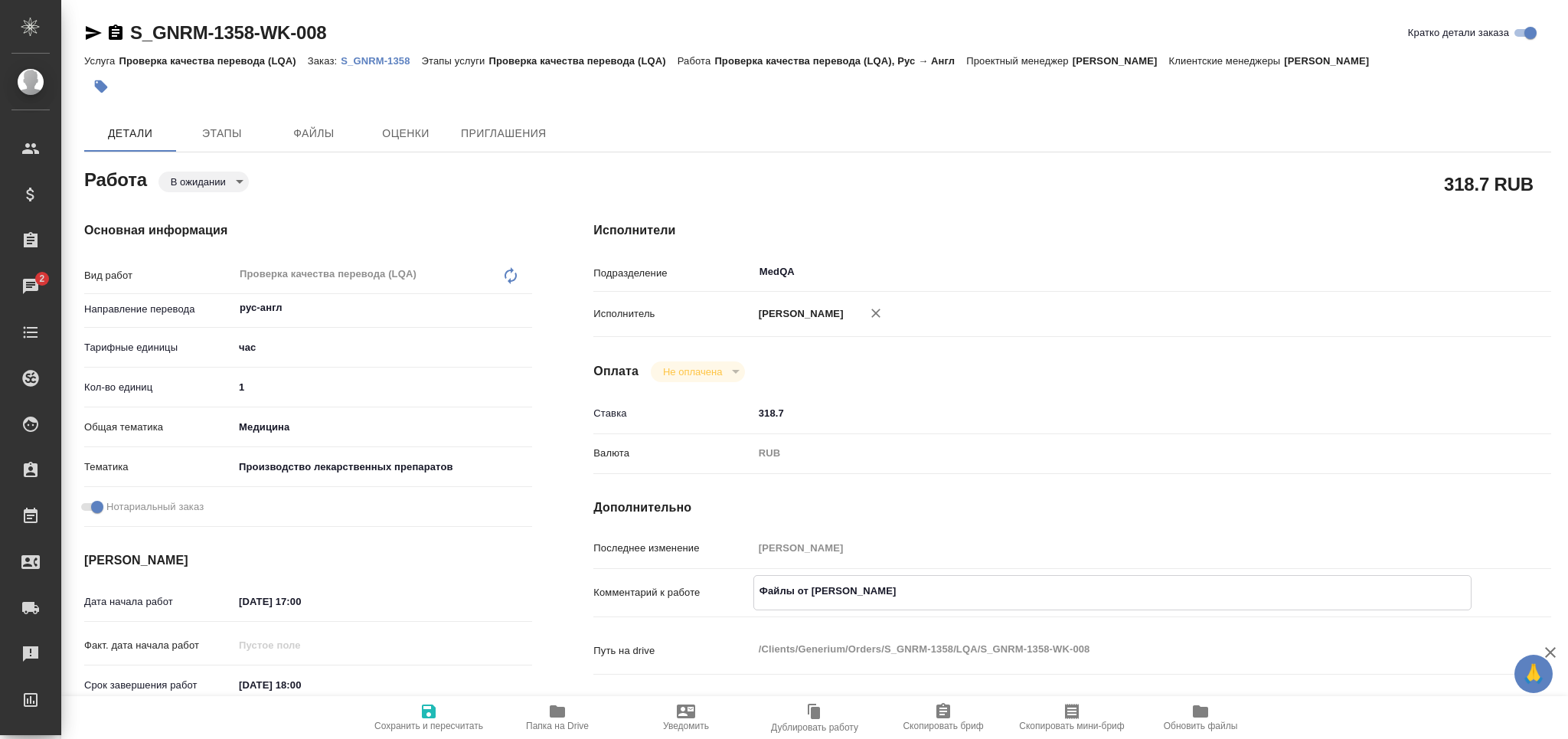
type textarea "Файлы от Марины:"
type textarea "x"
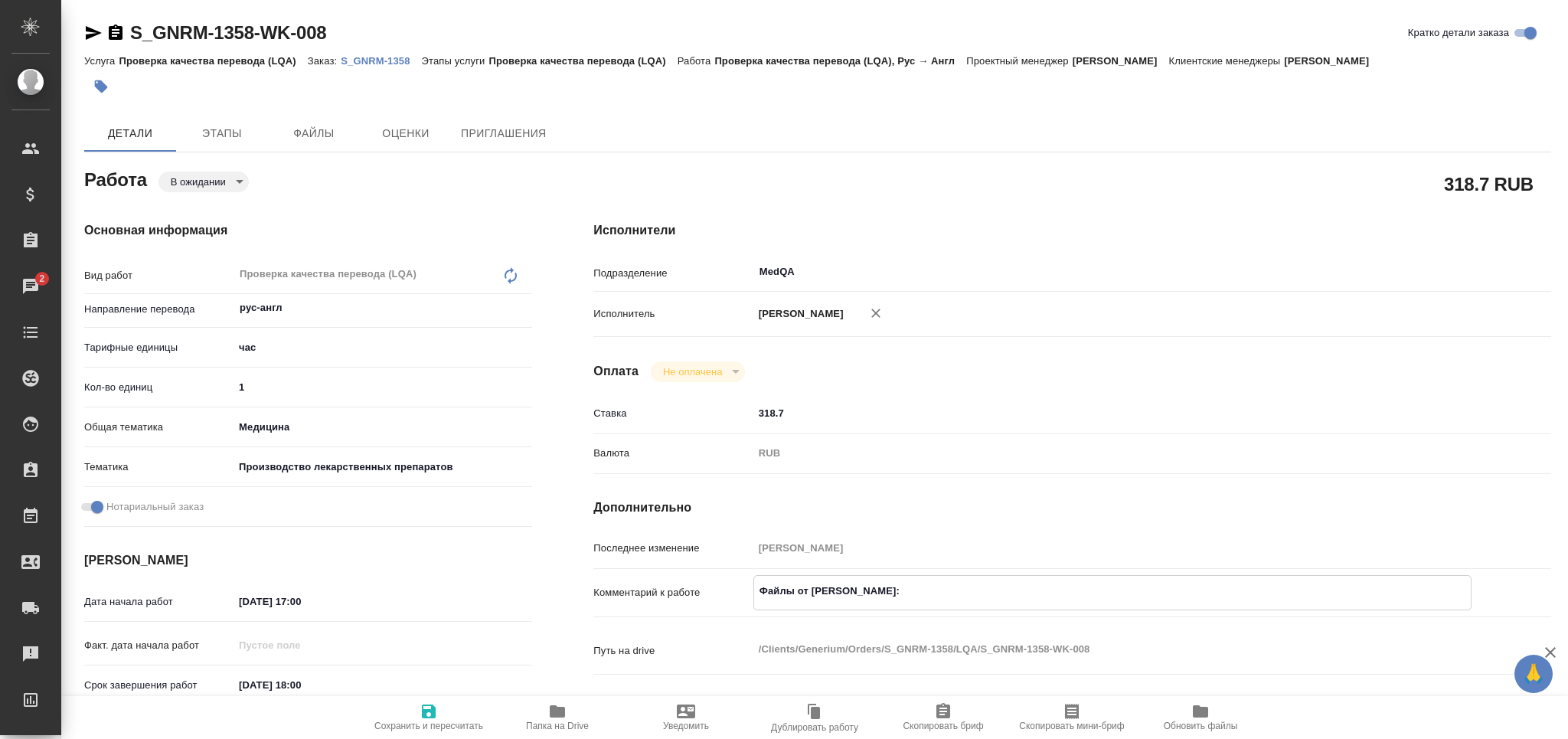
type textarea "x"
type textarea "Файлы от Марины:"
type textarea "x"
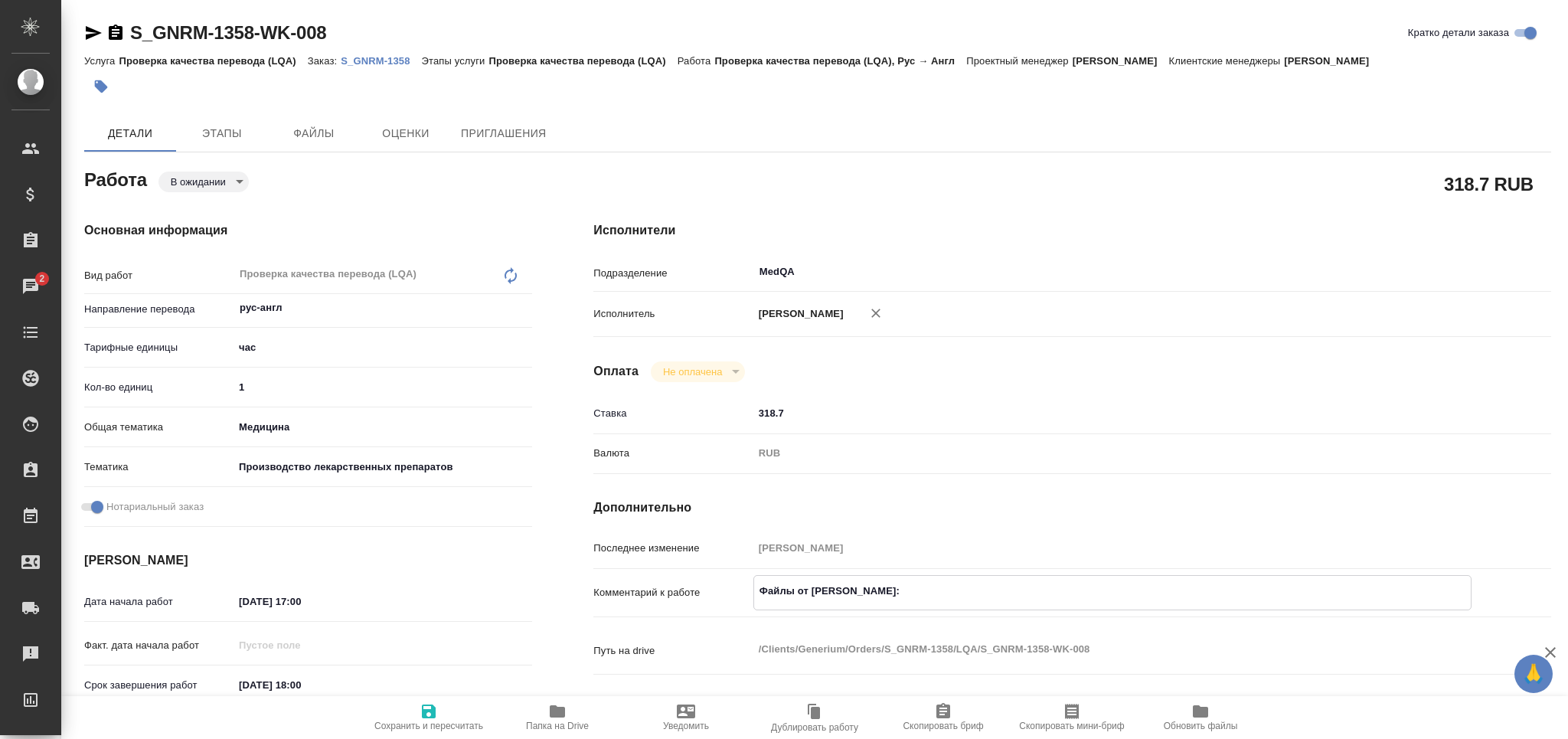
type textarea "x"
paste textarea "https://drive.awatera.com/apps/files/files?dir=/Shares/Generium/Orders/S_GNRM-1…"
type textarea "x"
type textarea "Файлы от Марины: https://drive.awatera.com/apps/files/files?dir=/Shares/Generiu…"
type textarea "x"
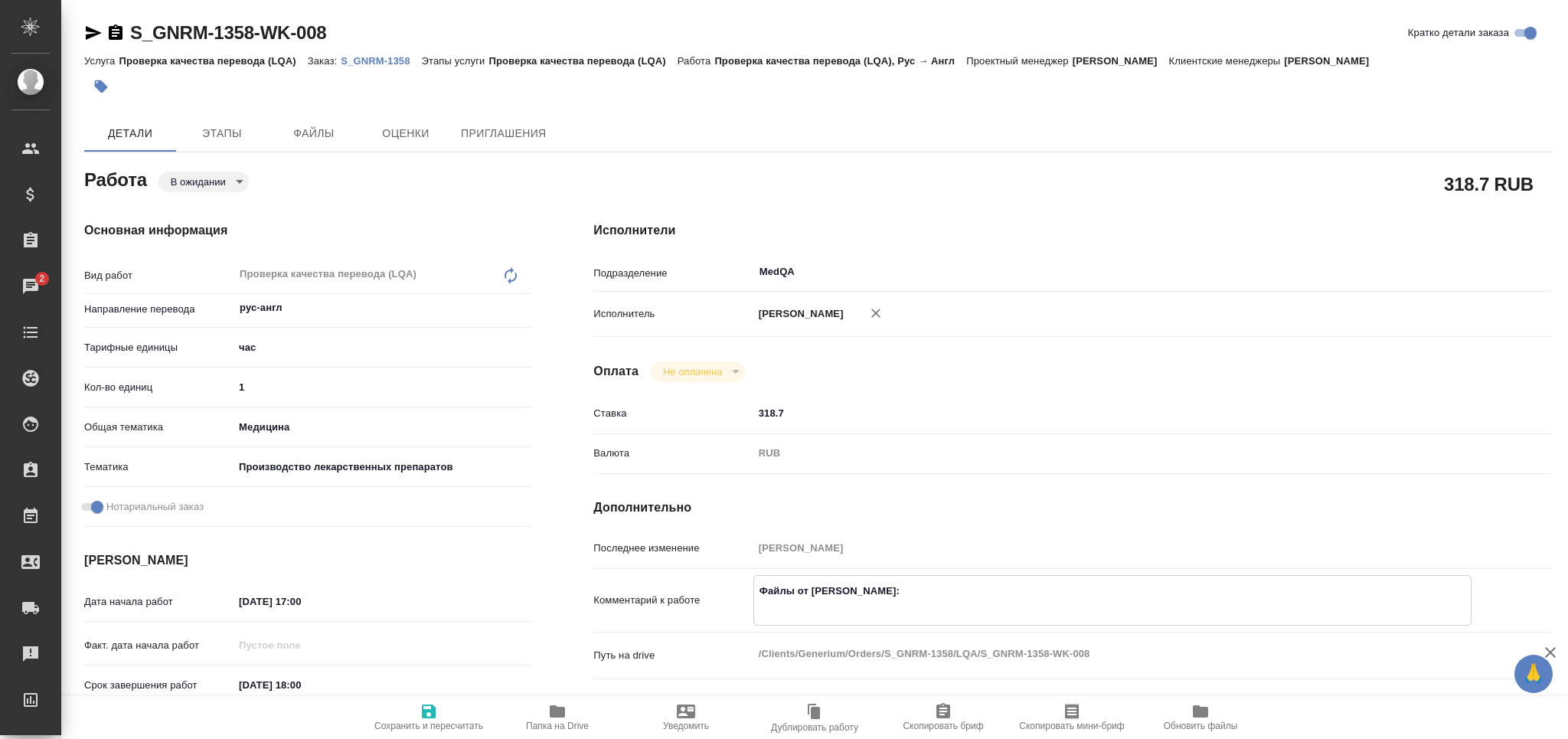
type textarea "x"
type textarea "Файлы от Марины: https://drive.awatera.com/apps/files/files?dir=/Shares/Generiu…"
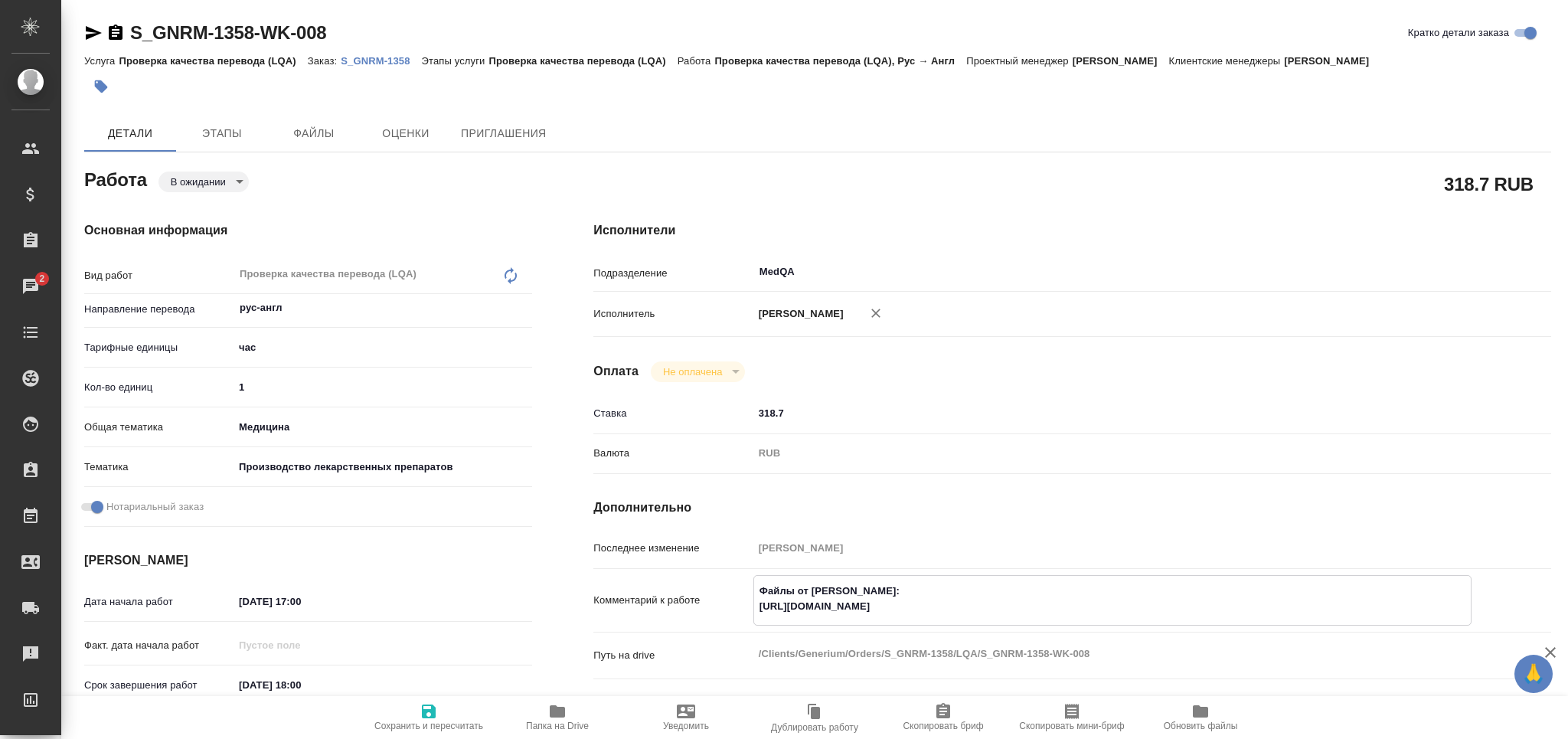
type textarea "x"
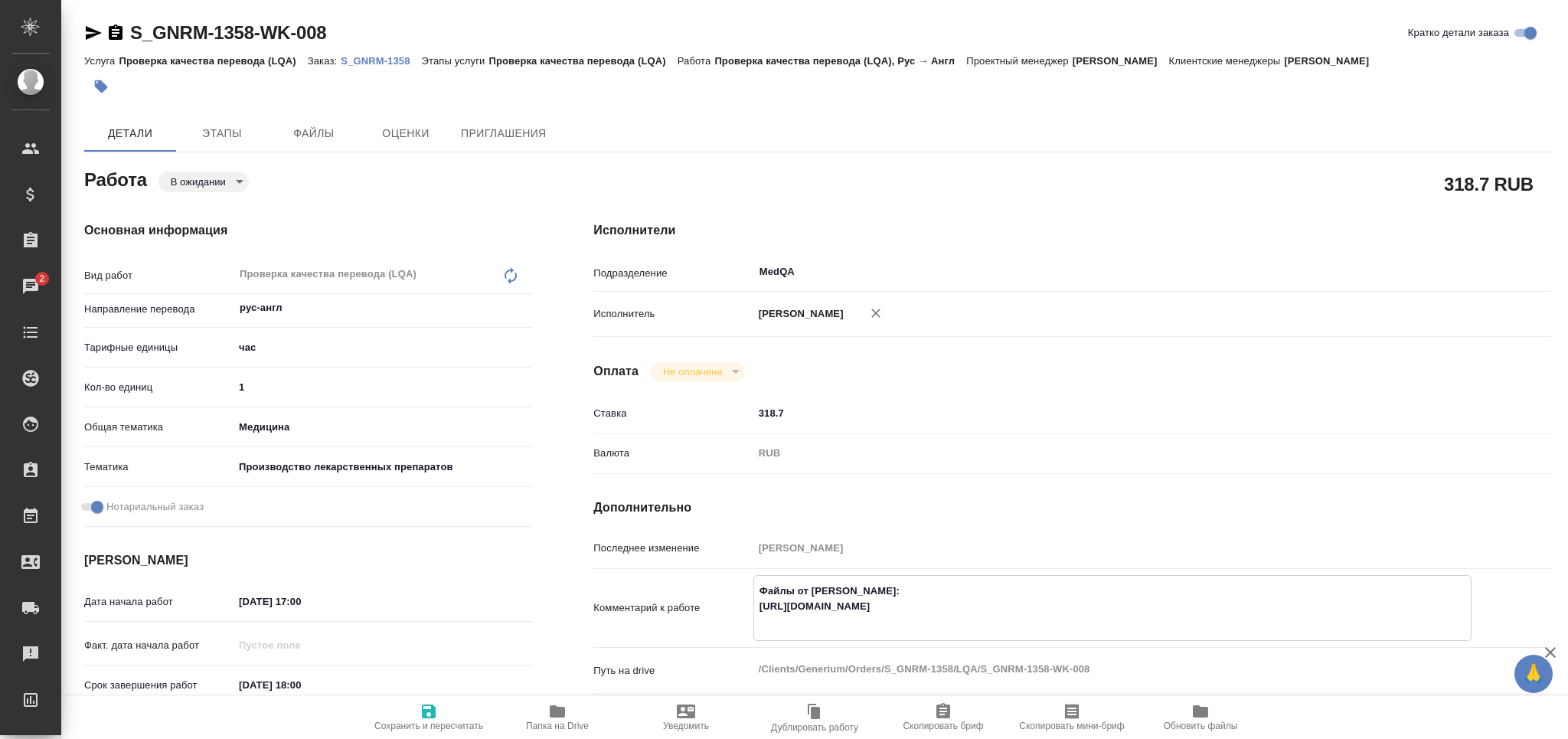
type textarea "Файлы от Марины: https://drive.awatera.com/apps/files/files?dir=/Shares/Generiu…"
type textarea "x"
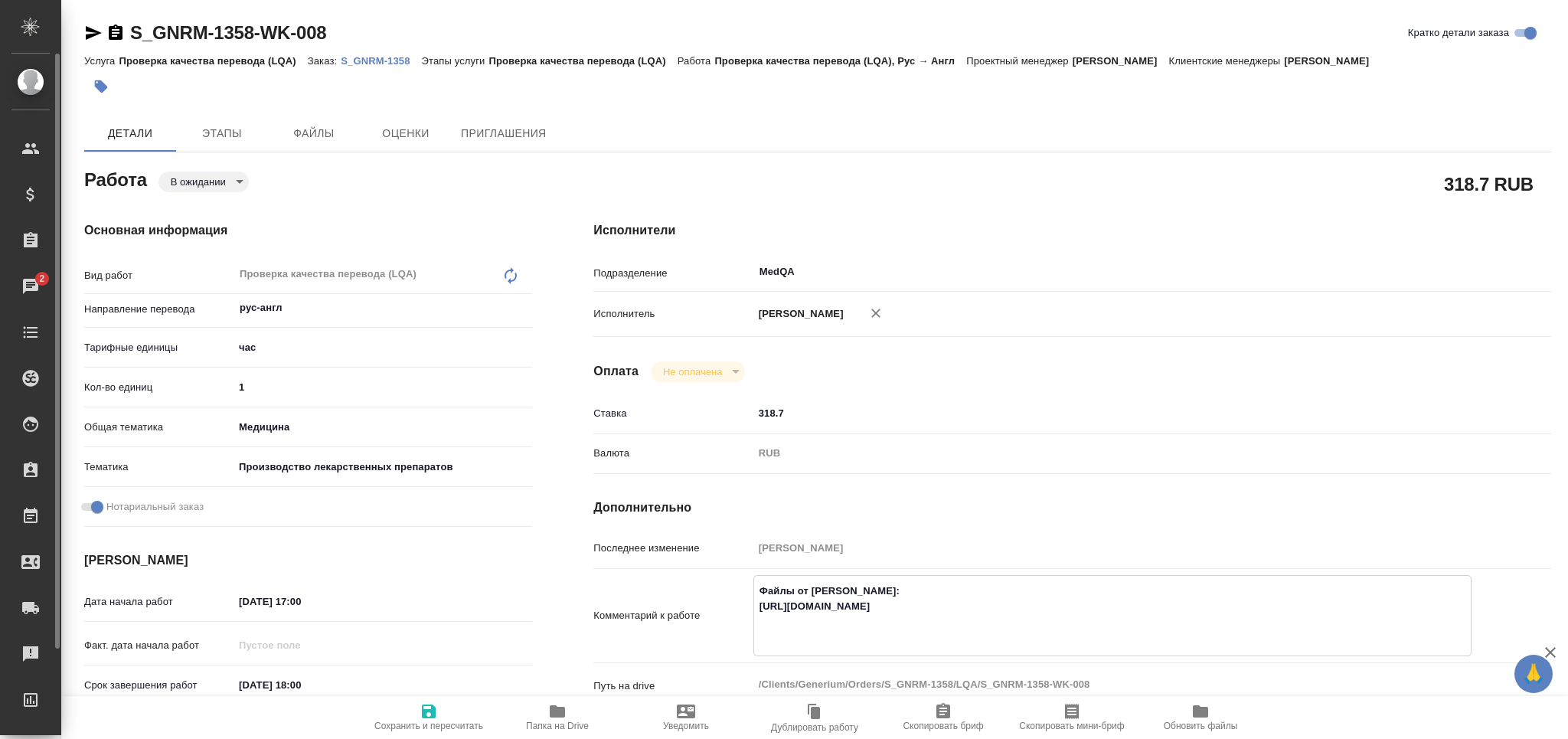
type textarea "x"
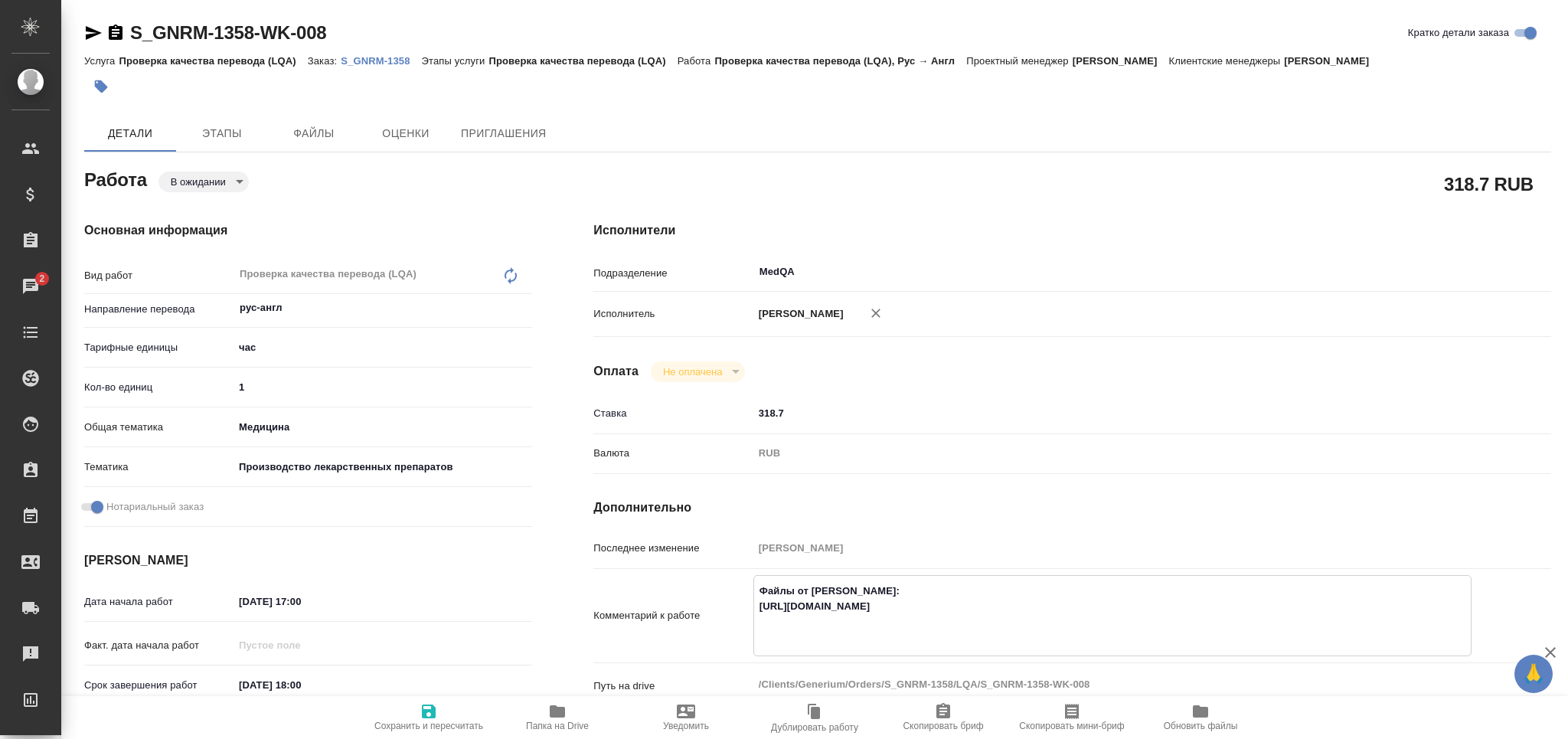
type textarea "Файлы от Марины: https://drive.awatera.com/apps/files/files?dir=/Shares/Generiu…"
type textarea "x"
paste textarea "В печатях там, где не виден текст вокруг герба (ИНН и ОГРН) — писала /illegible/"
type textarea "x"
type textarea "Файлы от Марины: https://drive.awatera.com/apps/files/files?dir=/Shares/Generiu…"
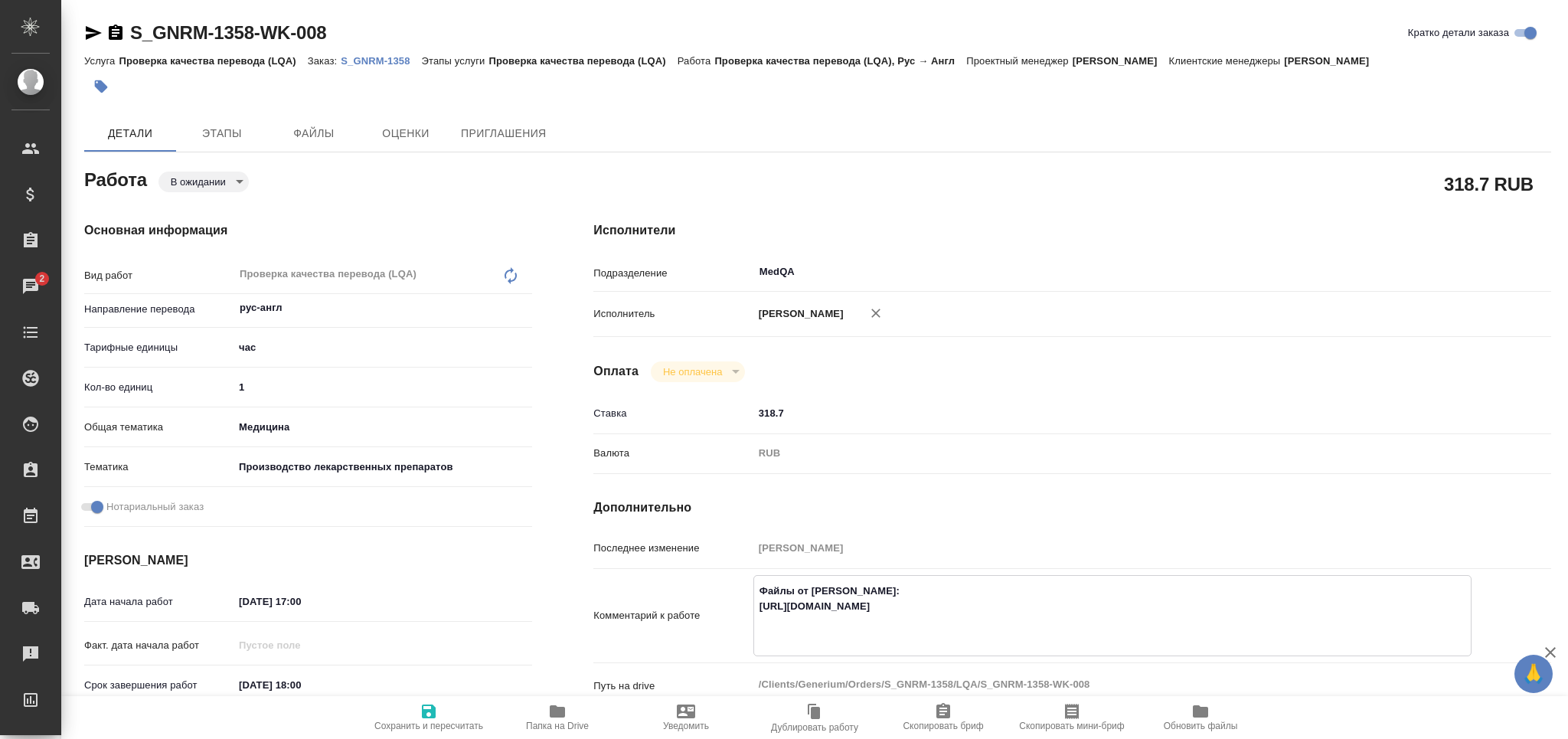
type textarea "x"
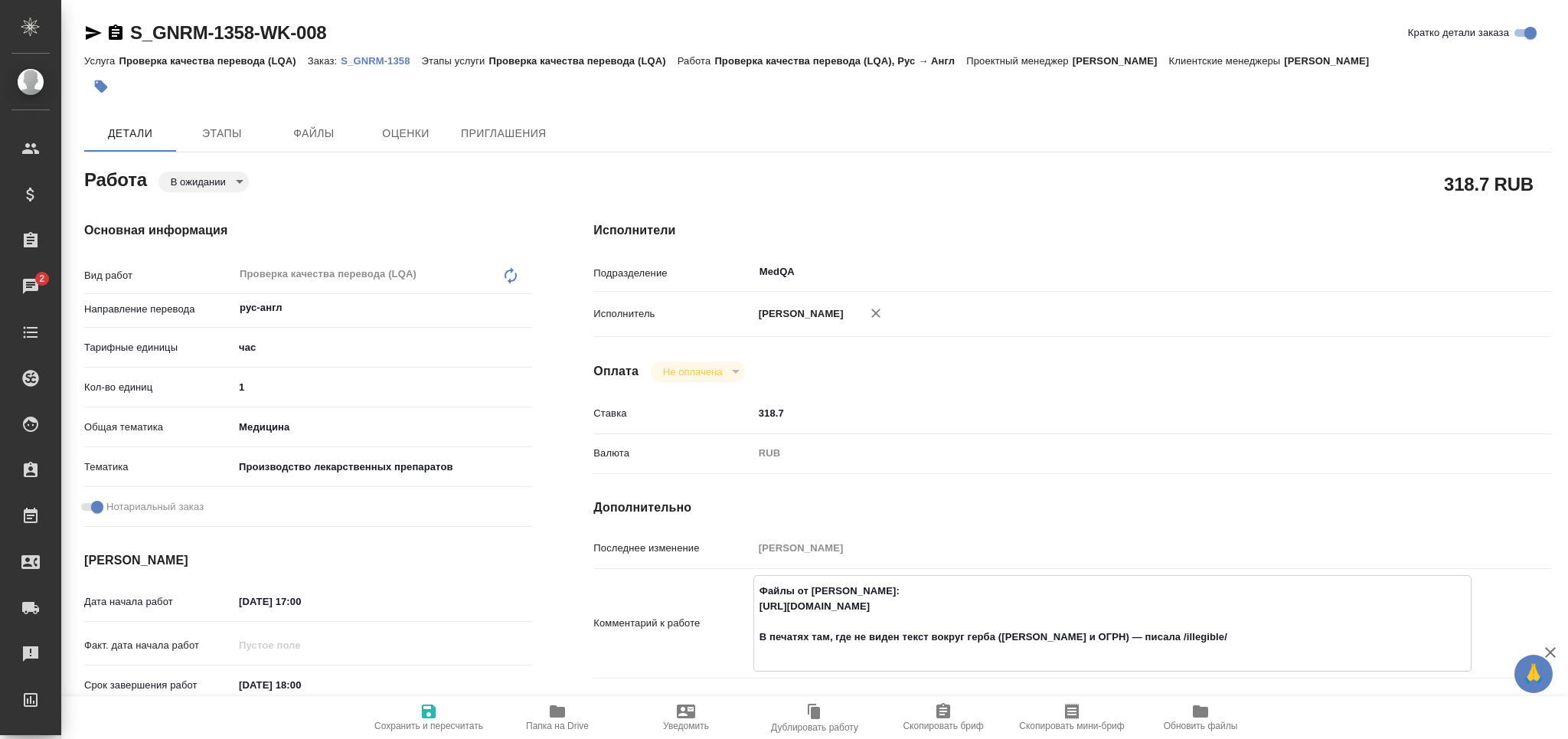
type textarea "Файлы от Марины: https://drive.awatera.com/apps/files/files?dir=/Shares/Generiu…"
type textarea "x"
click at [416, 718] on span "Сохранить и пересчитать" at bounding box center [428, 716] width 110 height 29
type textarea "x"
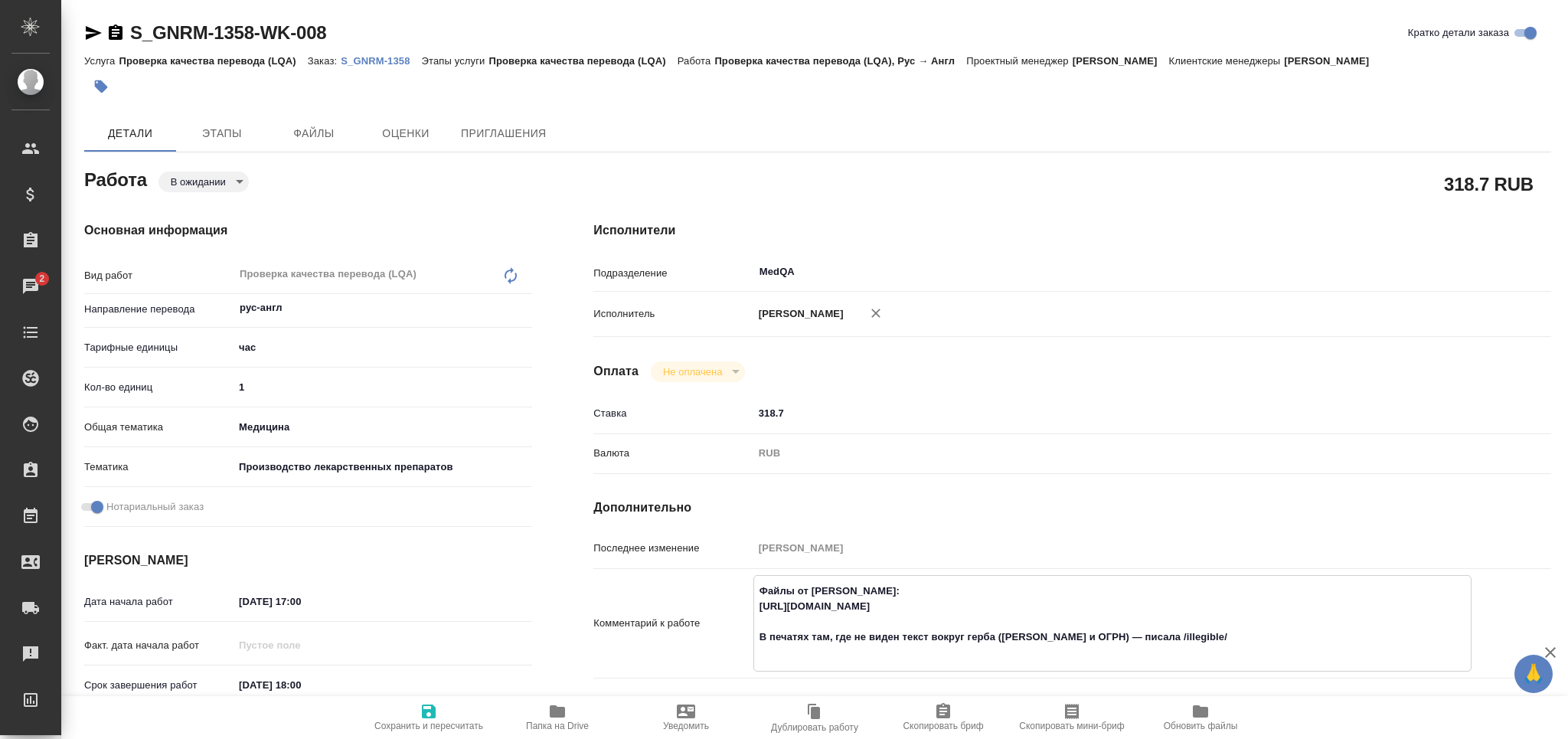
type textarea "x"
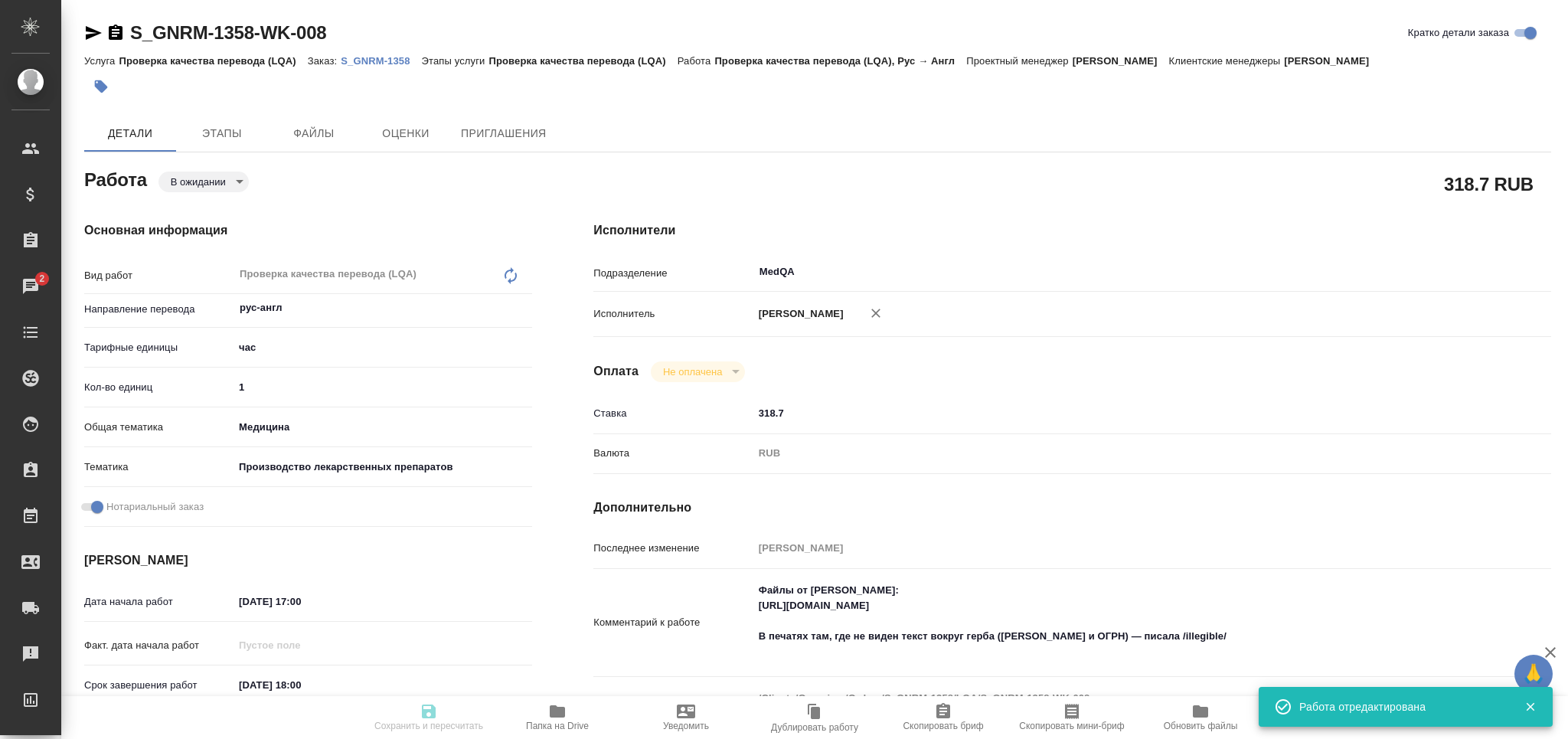
type input "pending"
type textarea "Проверка качества перевода (LQA)"
type textarea "x"
type input "рус-англ"
type input "5a8b1489cc6b4906c91bfd93"
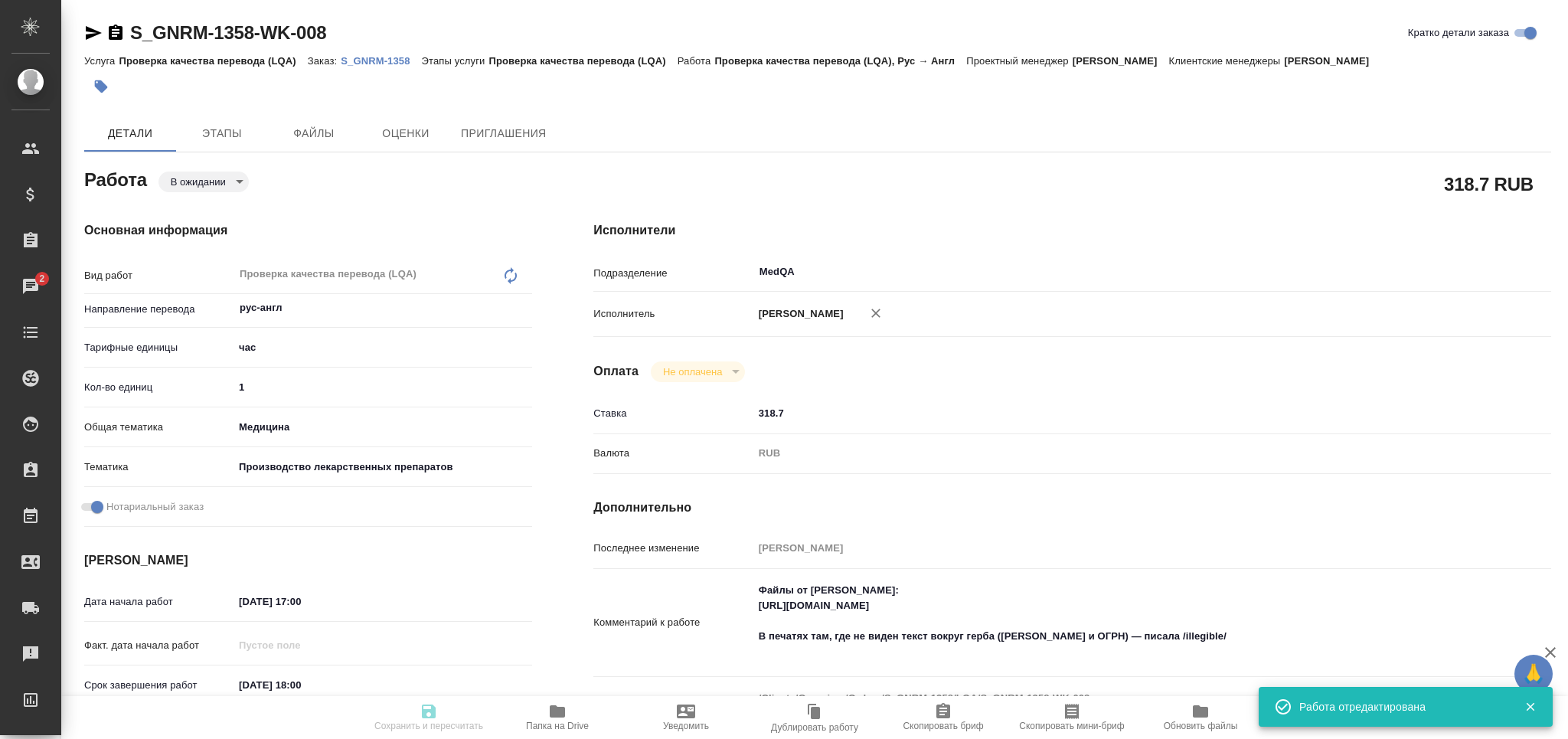
type input "1"
type input "med"
type input "614982fec5ecbb70f805293f"
checkbox input "true"
type input "10.09.2025 17:00"
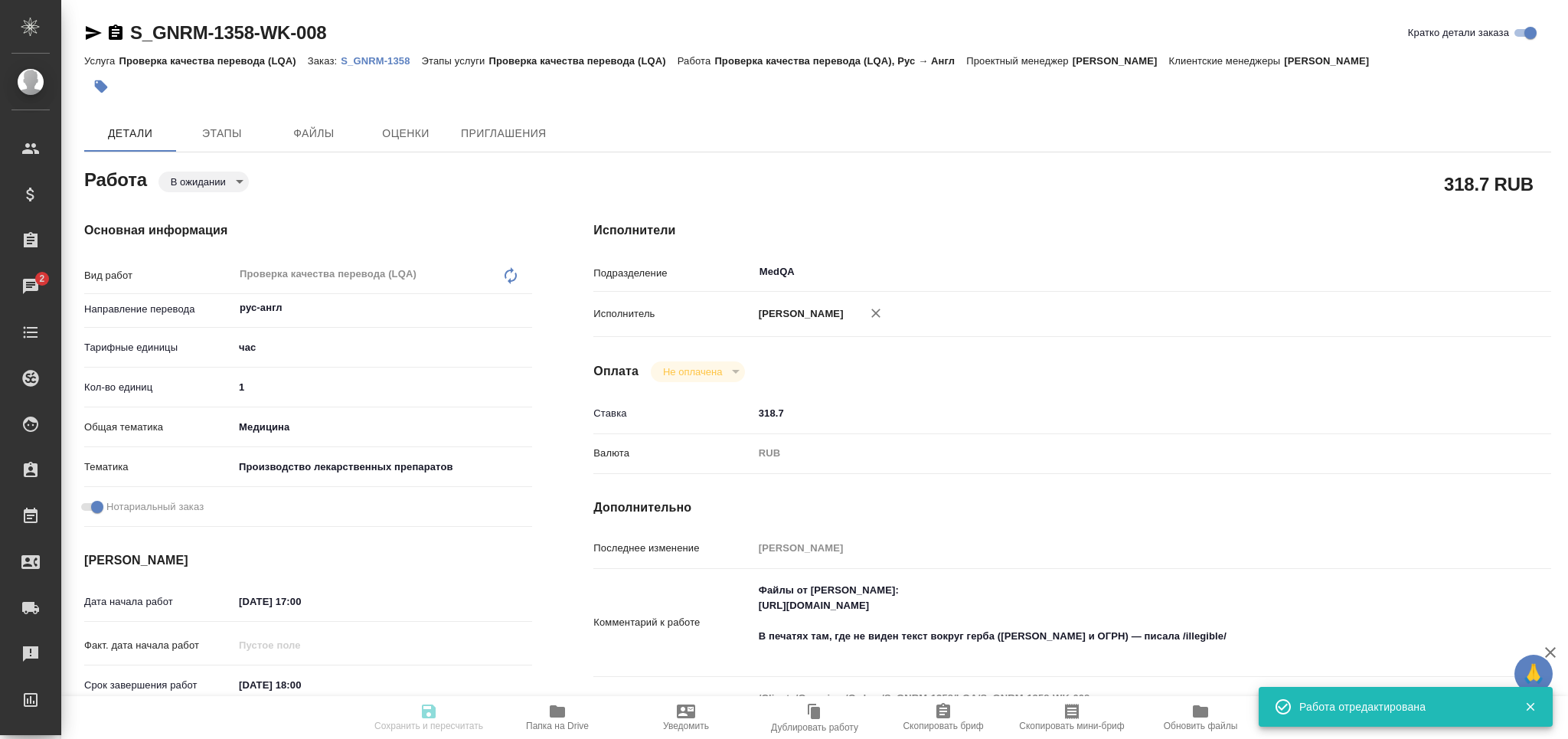
type input "10.09.2025 18:00"
type input "12.09.2025 14:00"
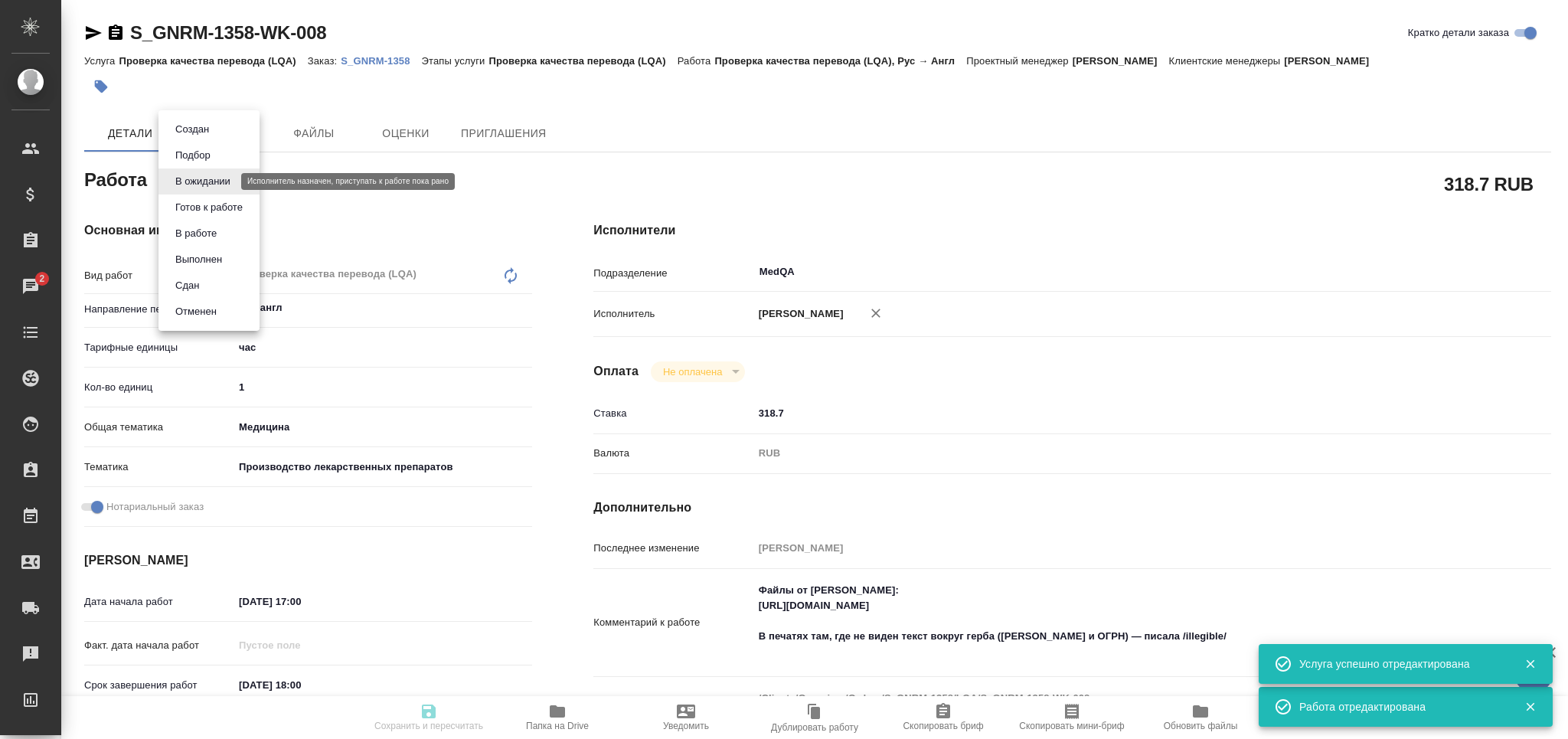
click at [200, 183] on body "🙏 .cls-1 fill:#fff; AWATERA Grabko Mariya Клиенты Спецификации Заказы 2 Чаты To…" at bounding box center [784, 370] width 1568 height 739
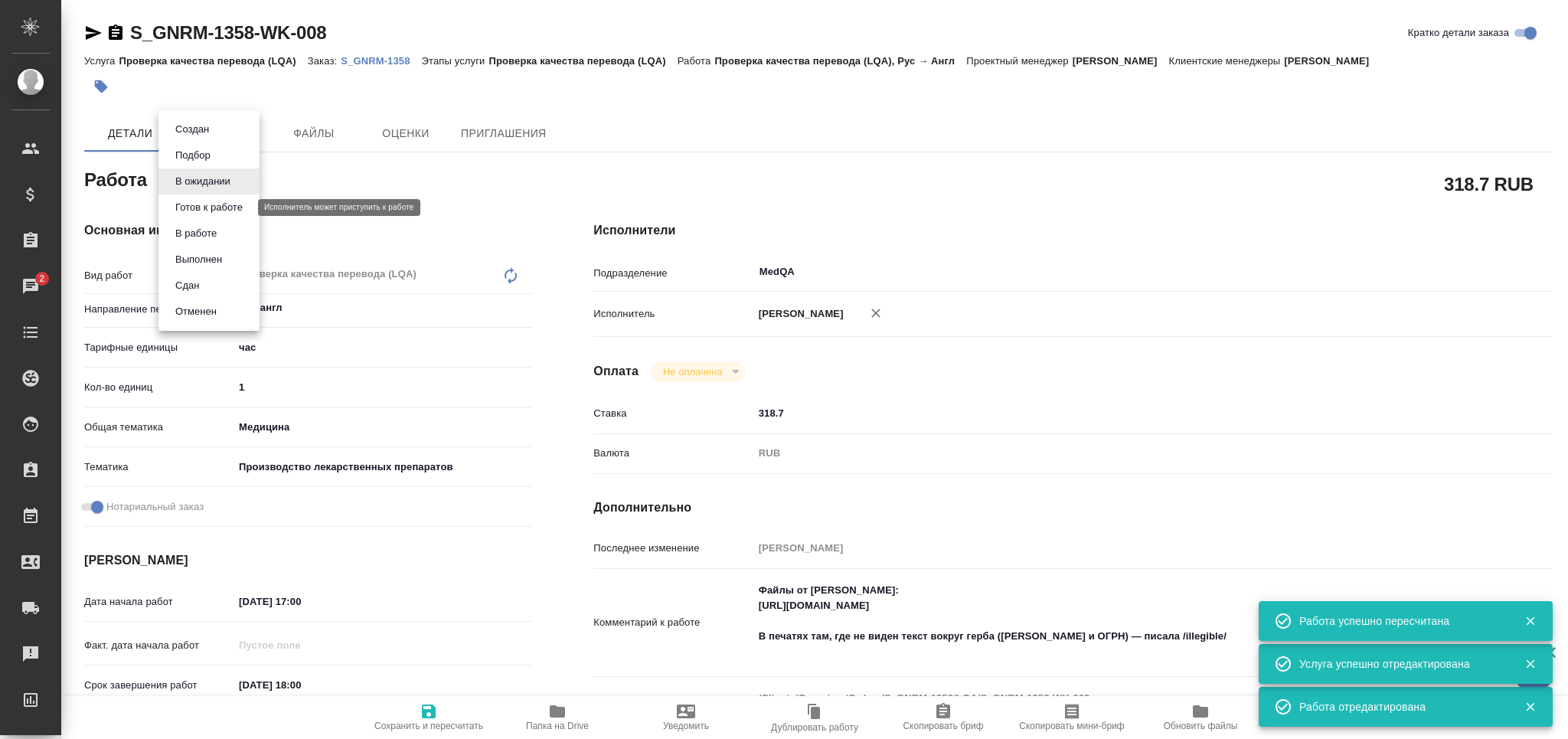
click at [207, 200] on button "Готов к работе" at bounding box center [210, 208] width 77 height 17
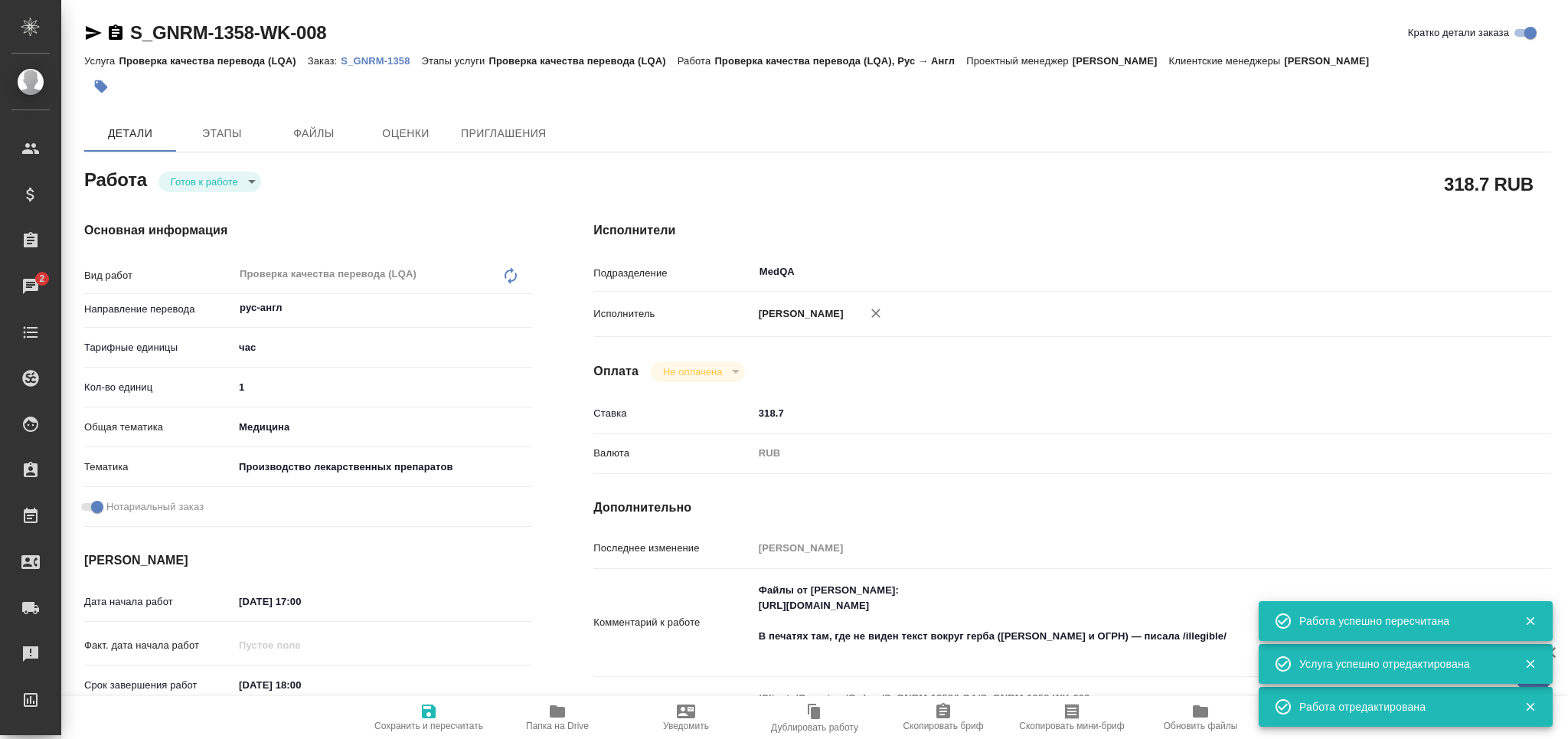
click at [94, 29] on icon "button" at bounding box center [94, 33] width 19 height 19
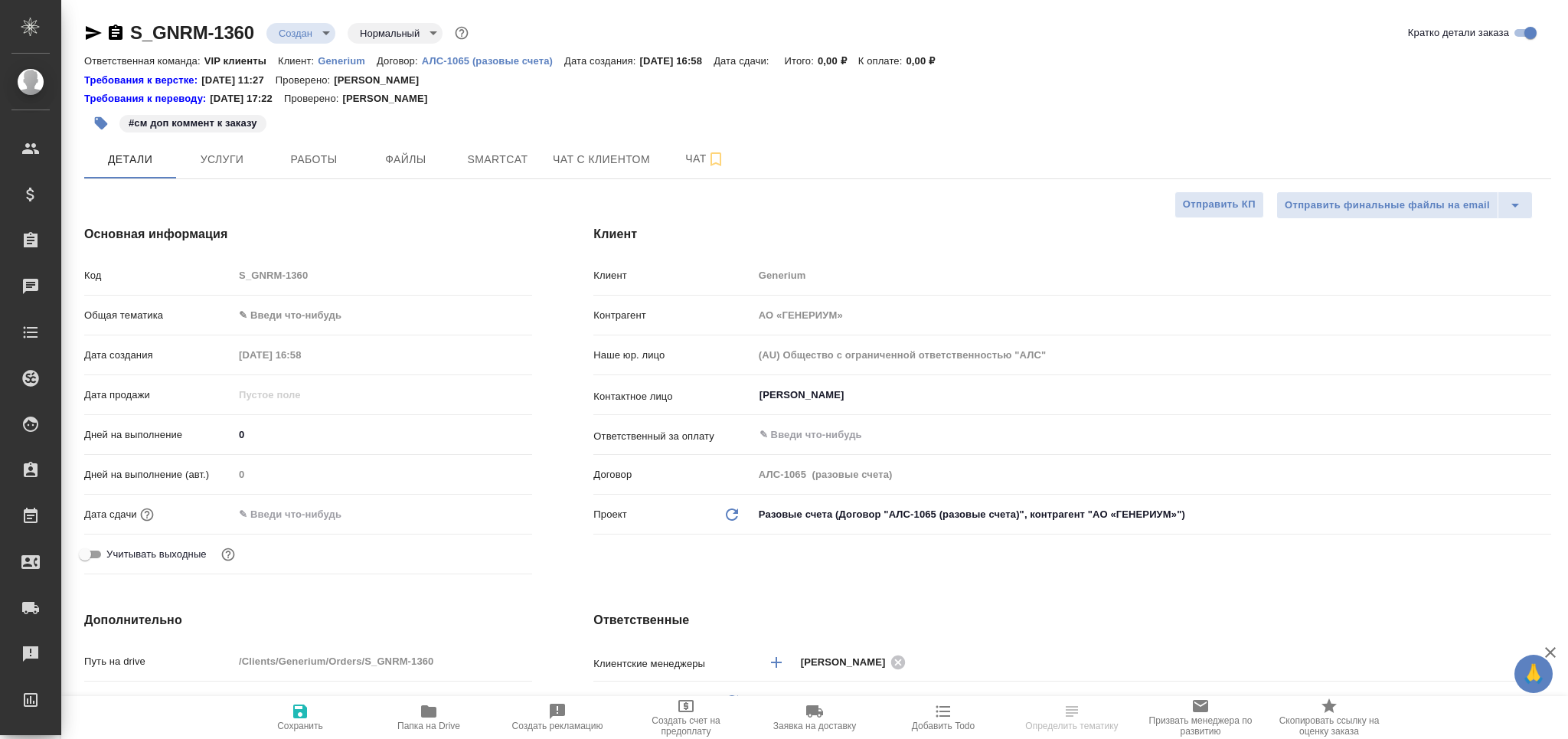
select select "RU"
type textarea "x"
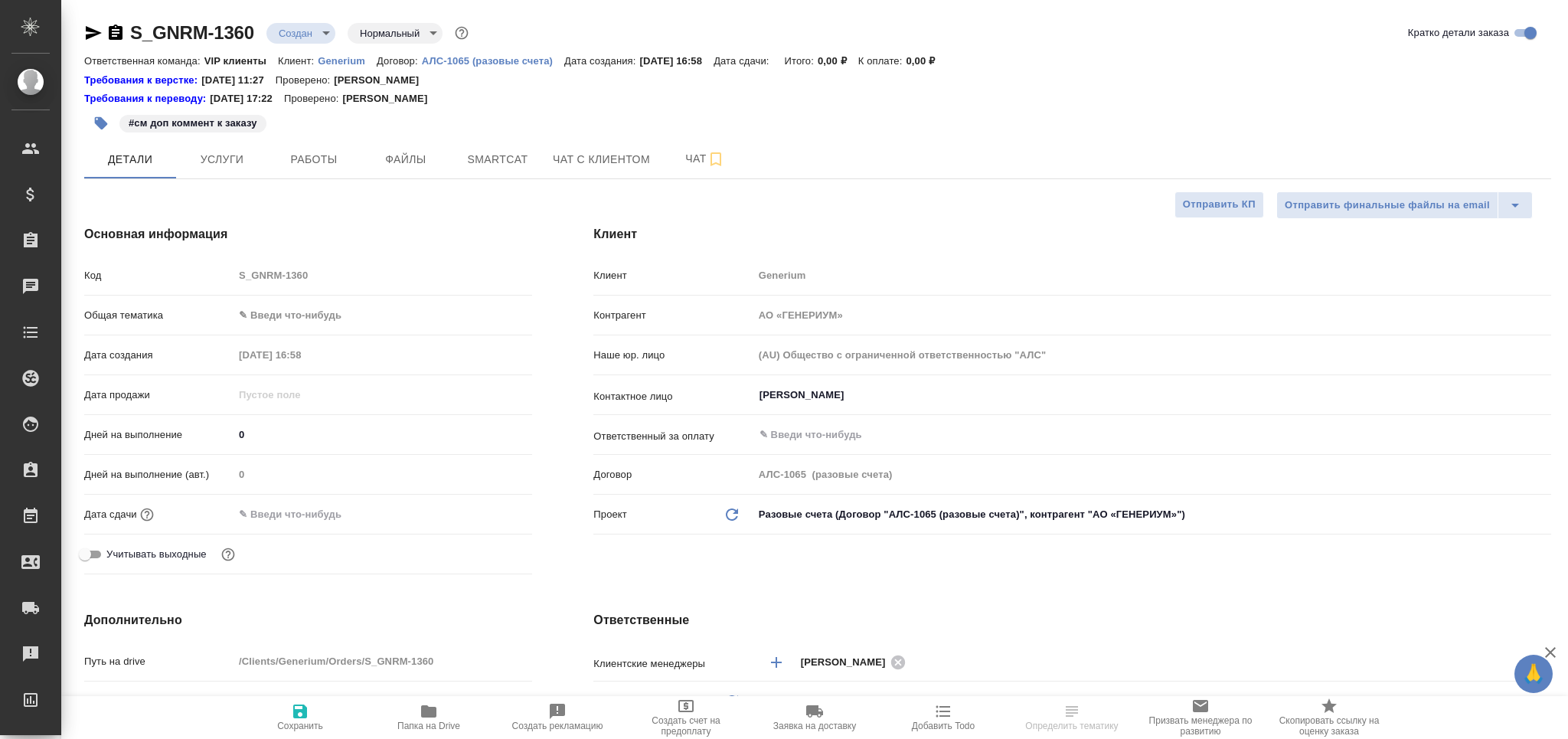
type textarea "x"
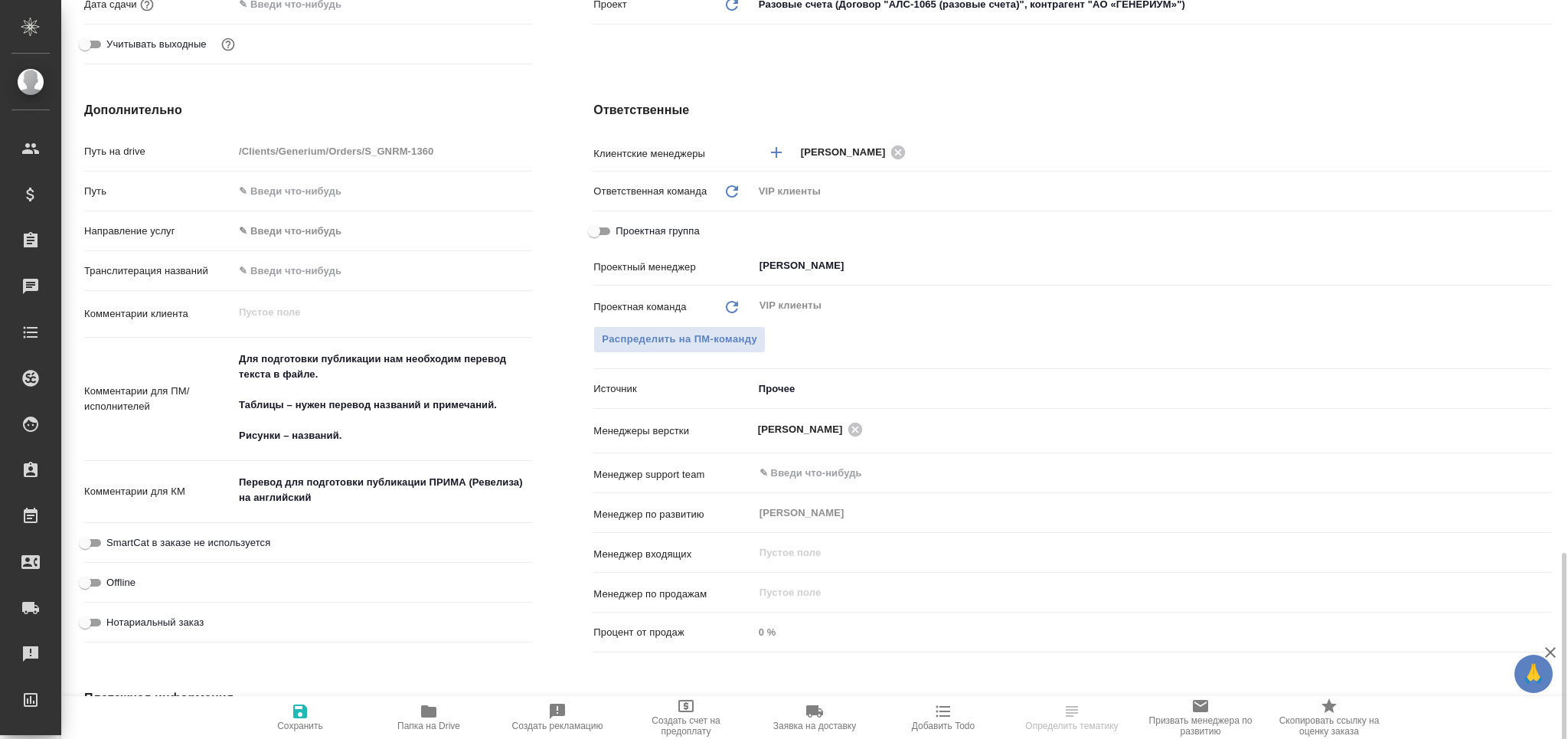
scroll to position [715, 0]
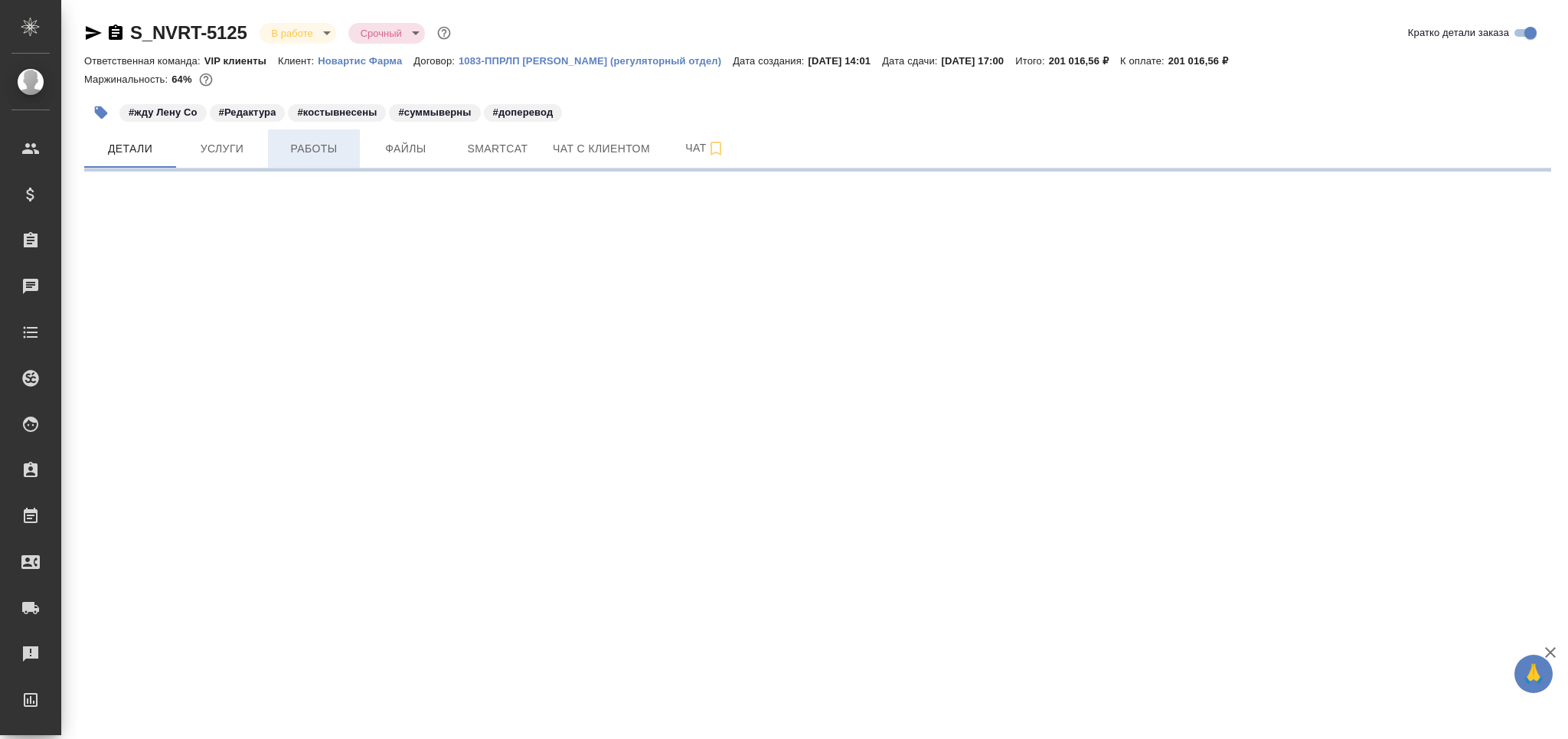
select select "RU"
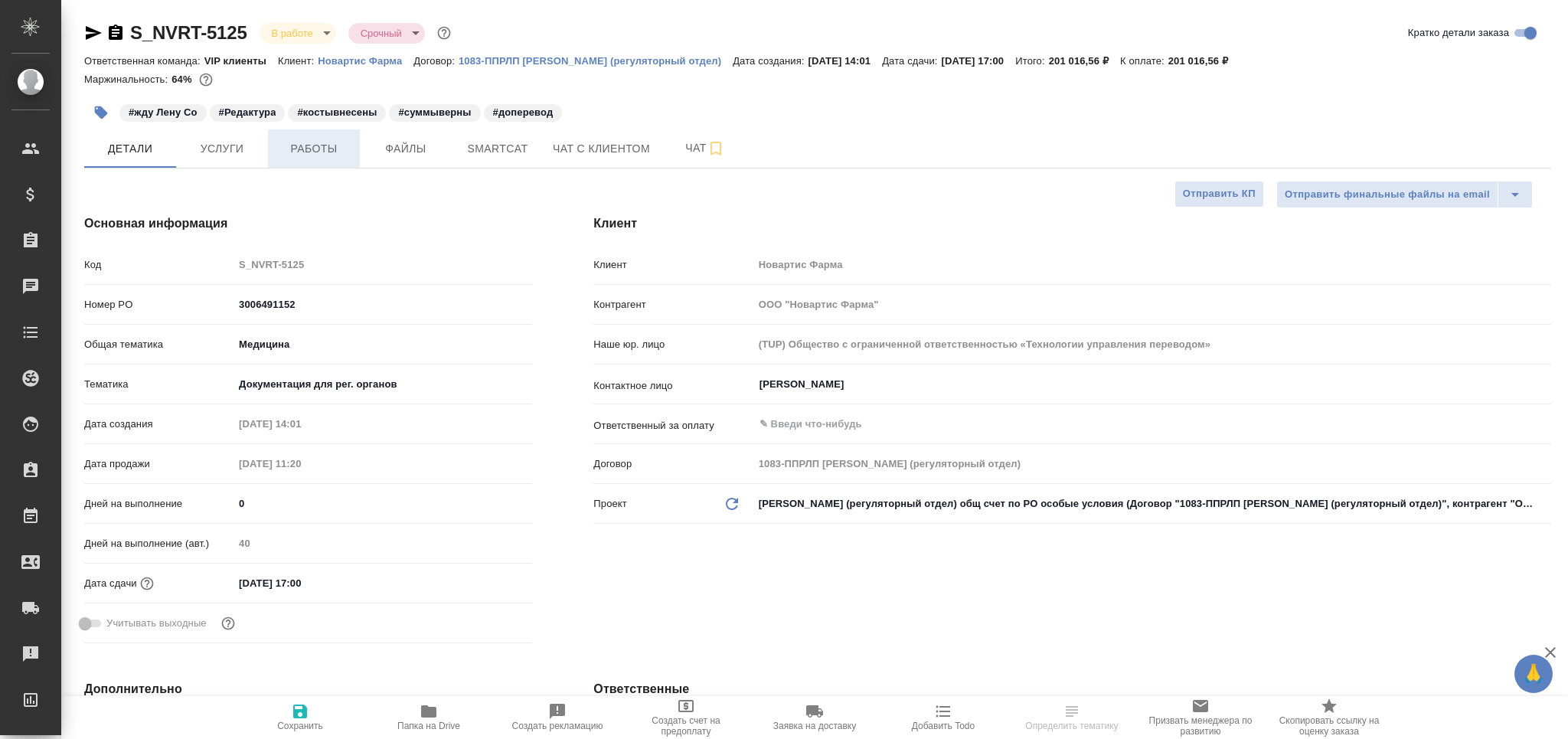
click at [335, 145] on span "Работы" at bounding box center [313, 149] width 74 height 19
type textarea "x"
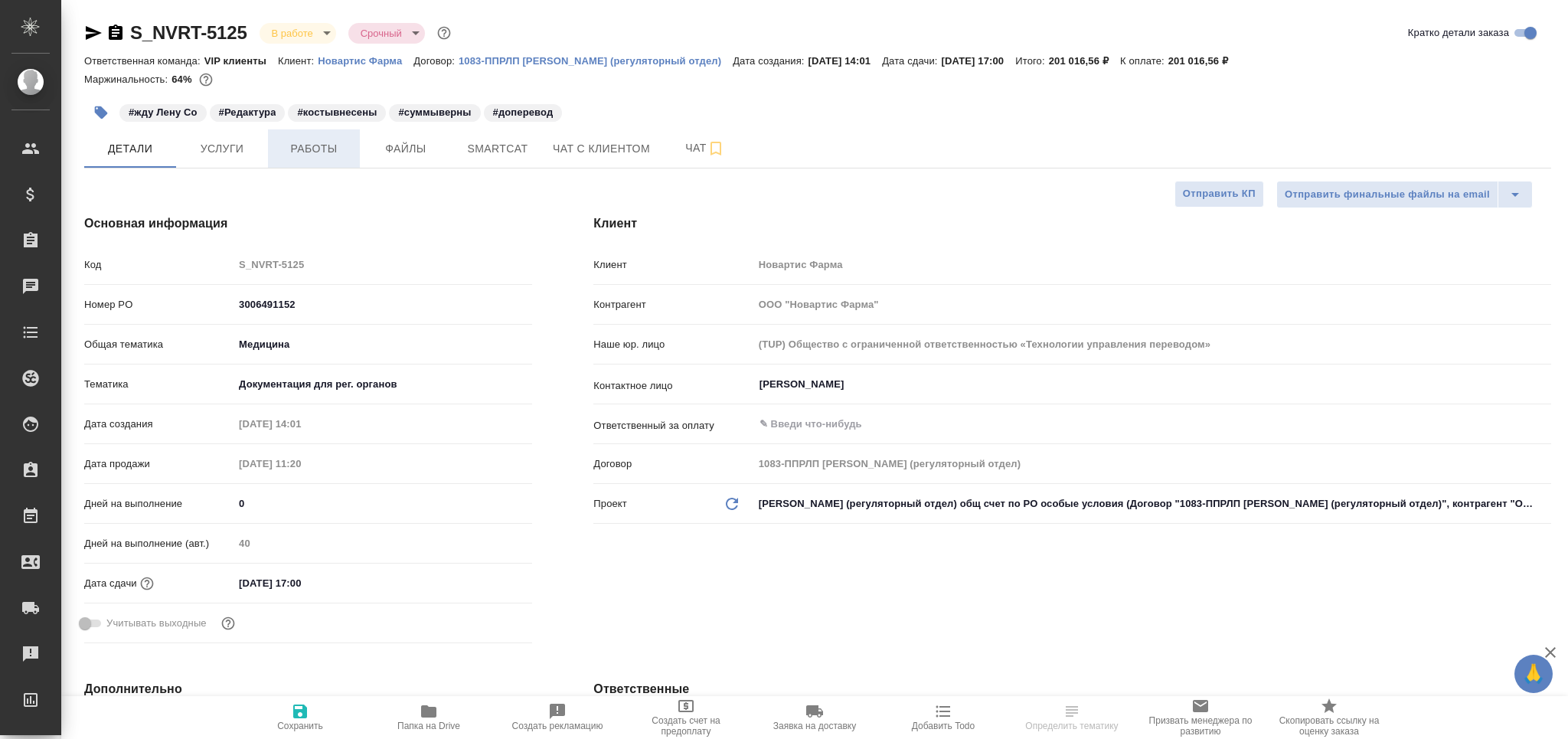
type textarea "x"
type input "[PERSON_NAME]"
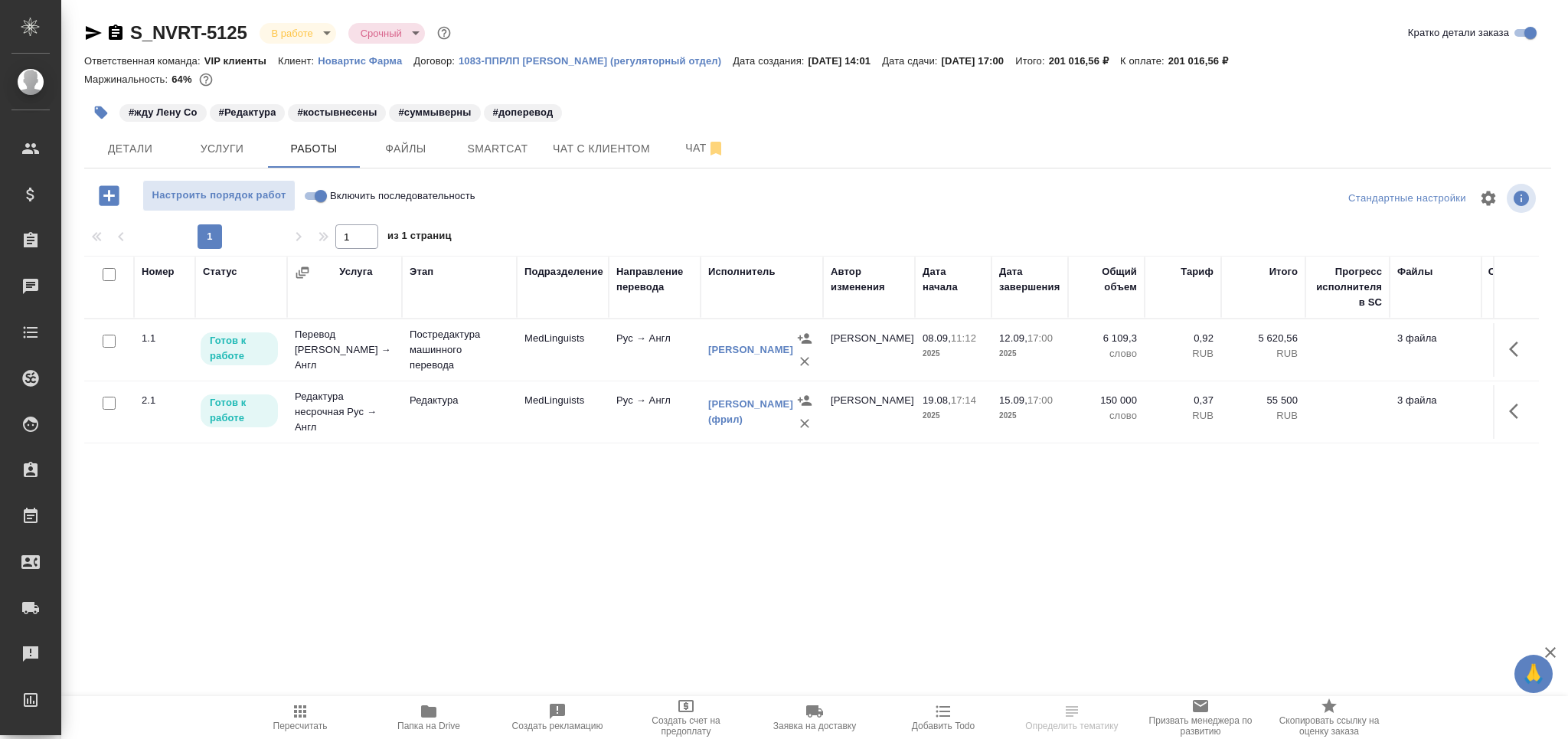
click at [314, 194] on input "Включить последовательность" at bounding box center [320, 196] width 55 height 19
checkbox input "true"
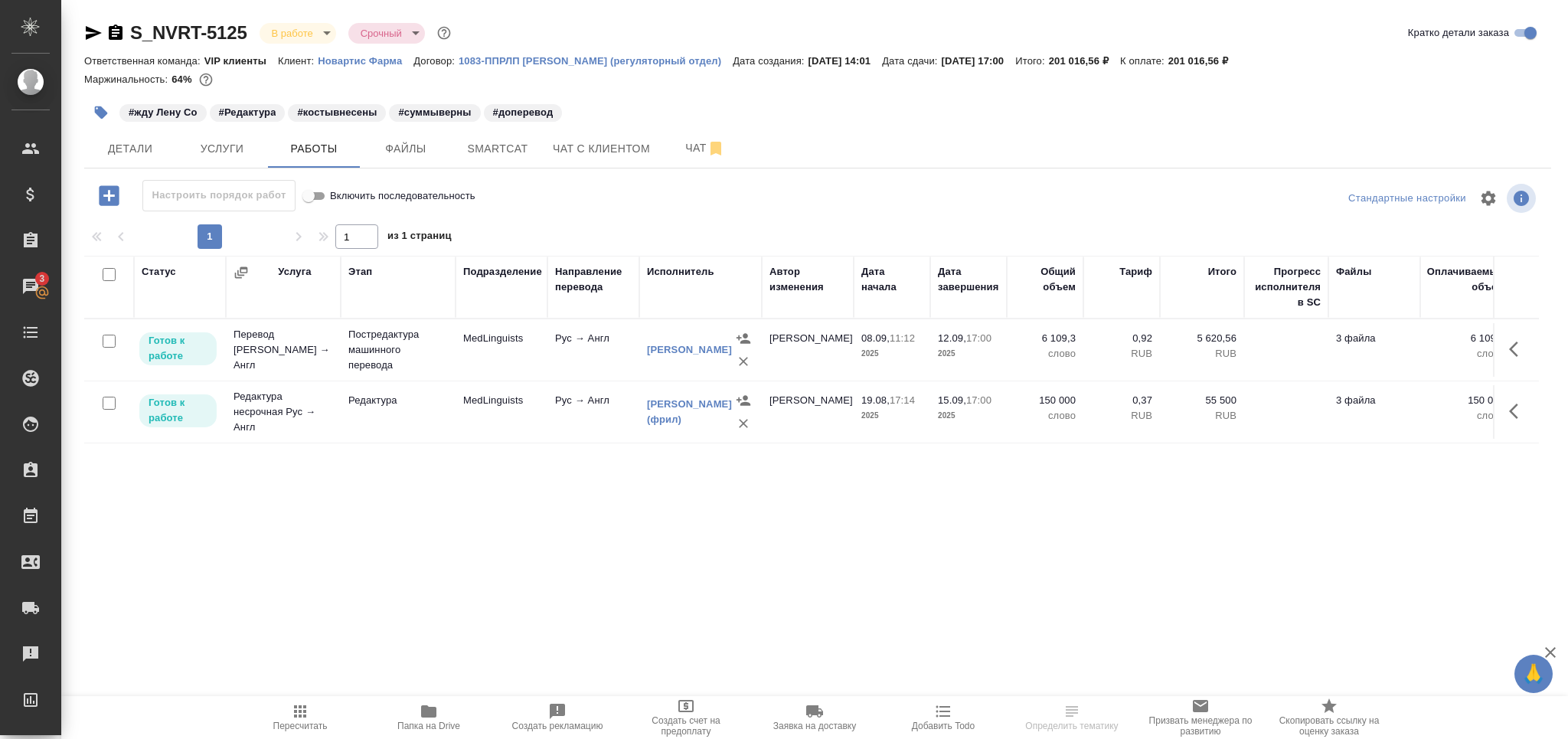
click at [1512, 348] on icon "button" at bounding box center [1518, 349] width 19 height 19
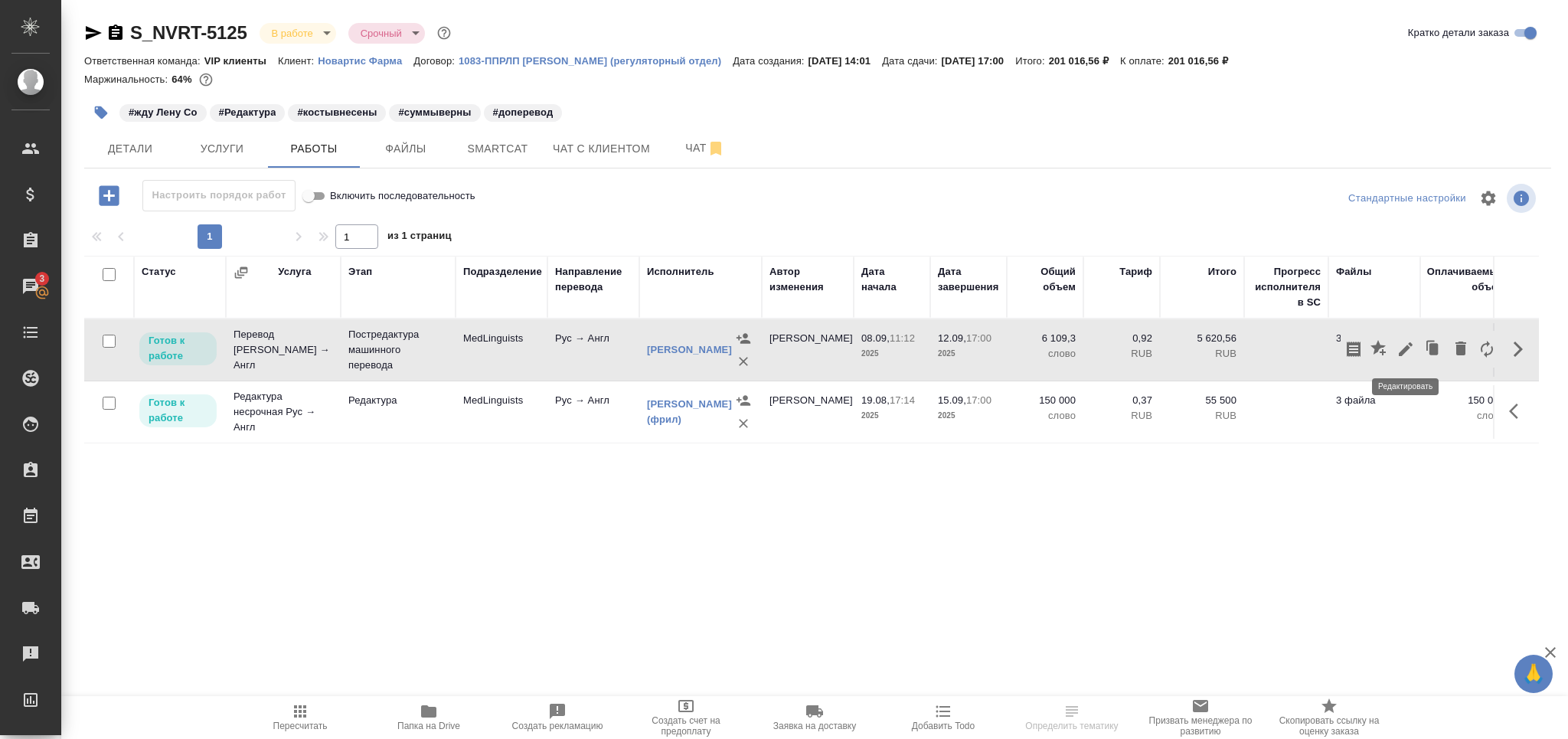
click at [1404, 356] on icon "button" at bounding box center [1406, 349] width 19 height 19
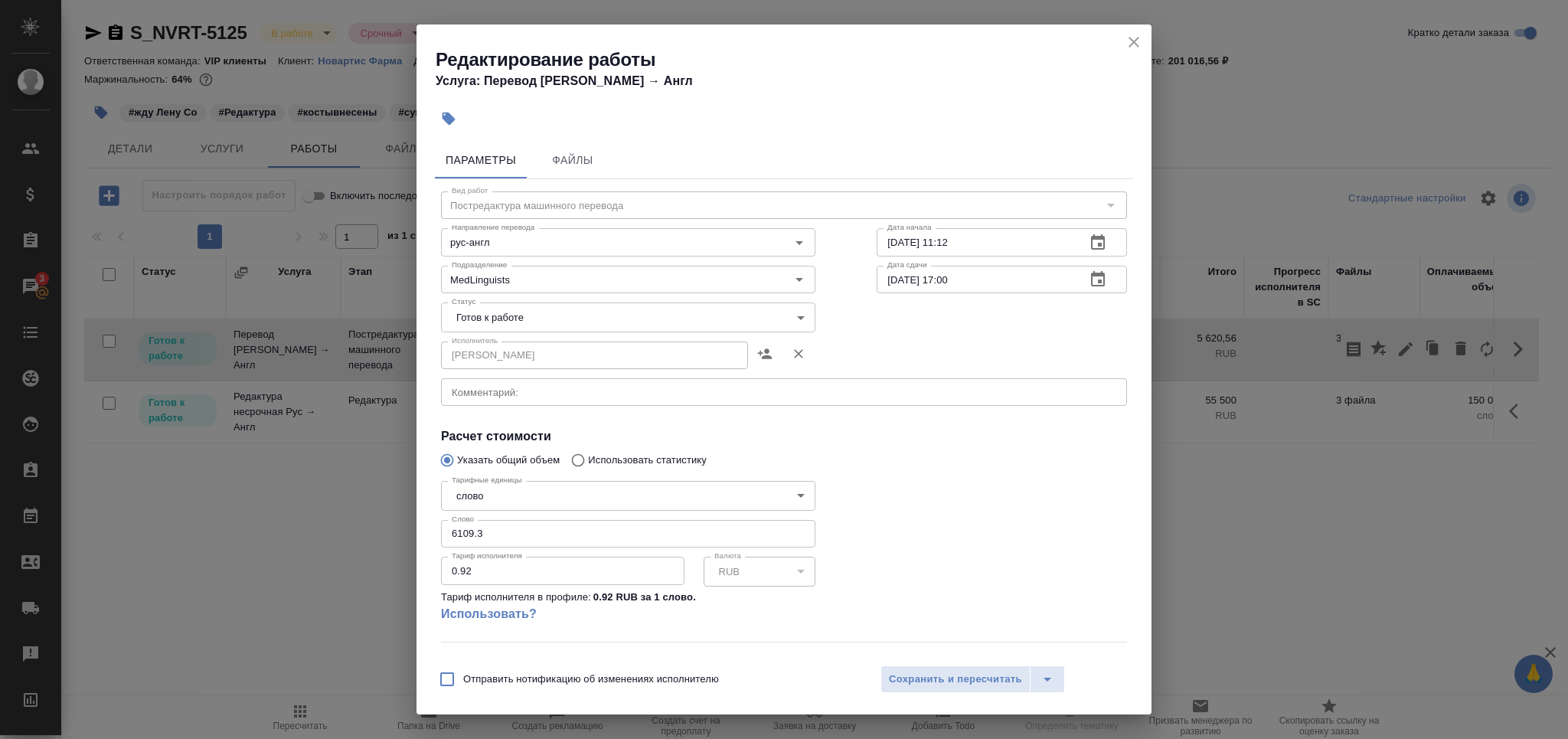
click at [484, 306] on body "🙏 .cls-1 fill:#fff; AWATERA Grabko [PERSON_NAME] Спецификации Заказы 3 Чаты Tod…" at bounding box center [784, 370] width 1568 height 739
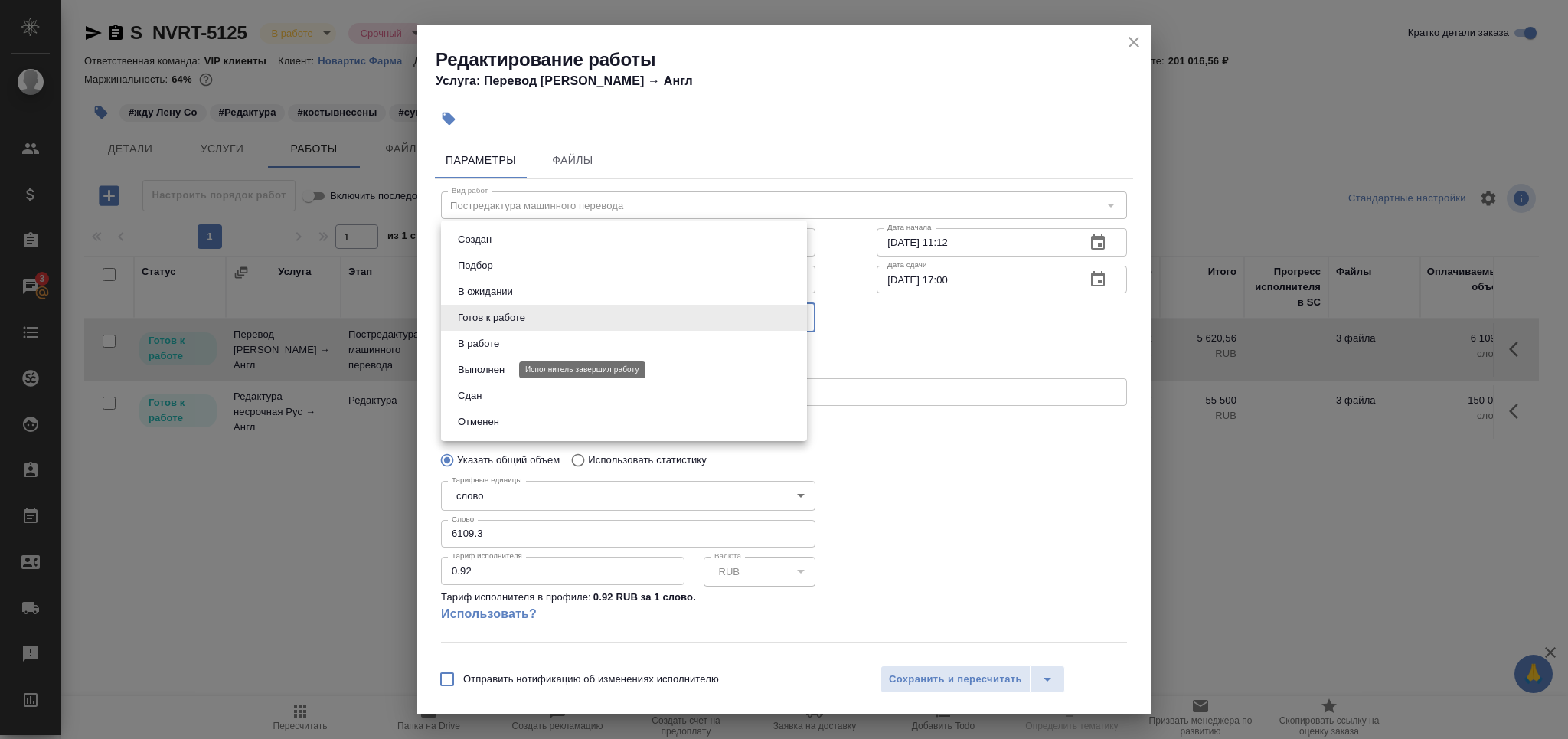
click at [507, 369] on button "Выполнен" at bounding box center [481, 370] width 56 height 17
type input "completed"
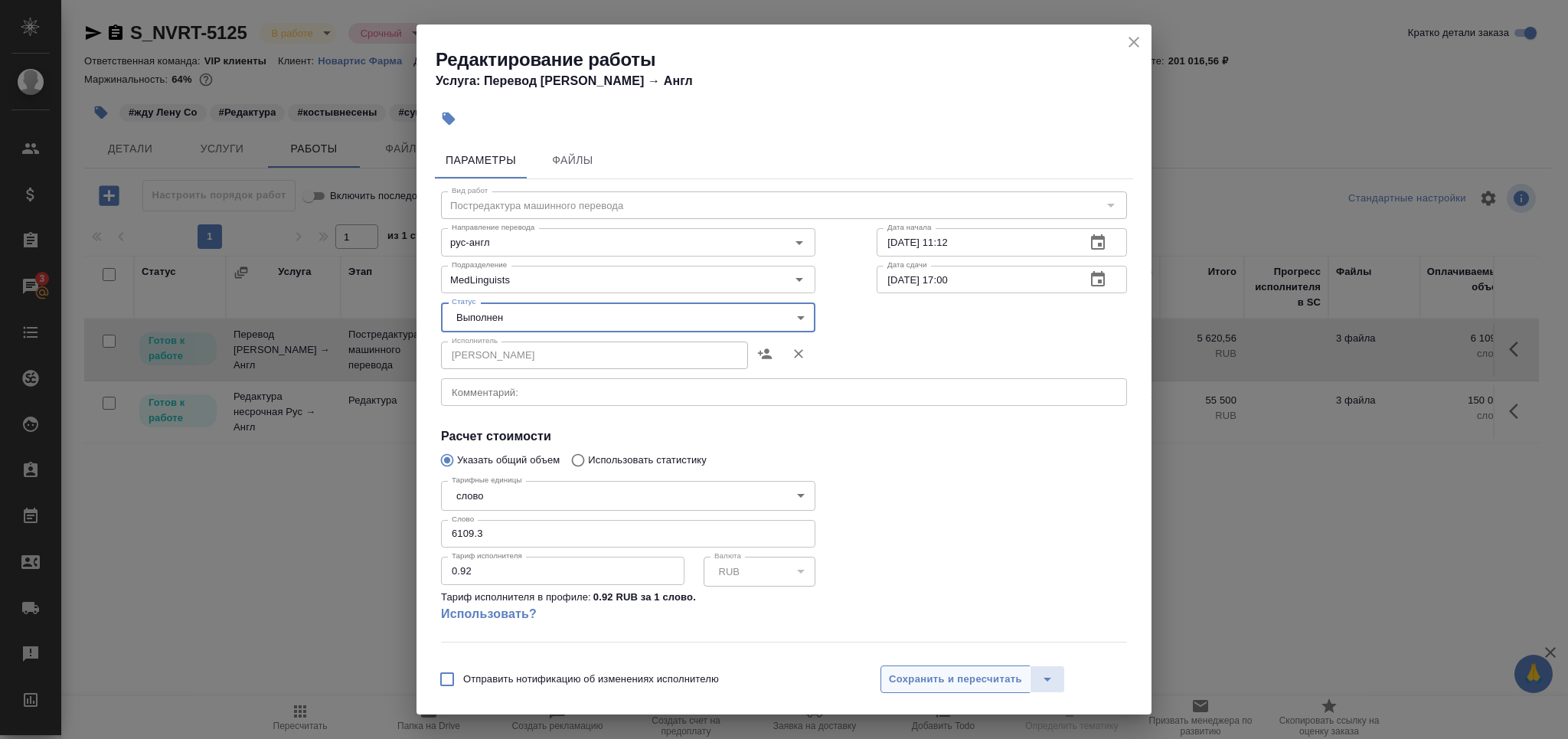
click at [925, 691] on button "Сохранить и пересчитать" at bounding box center [955, 678] width 150 height 27
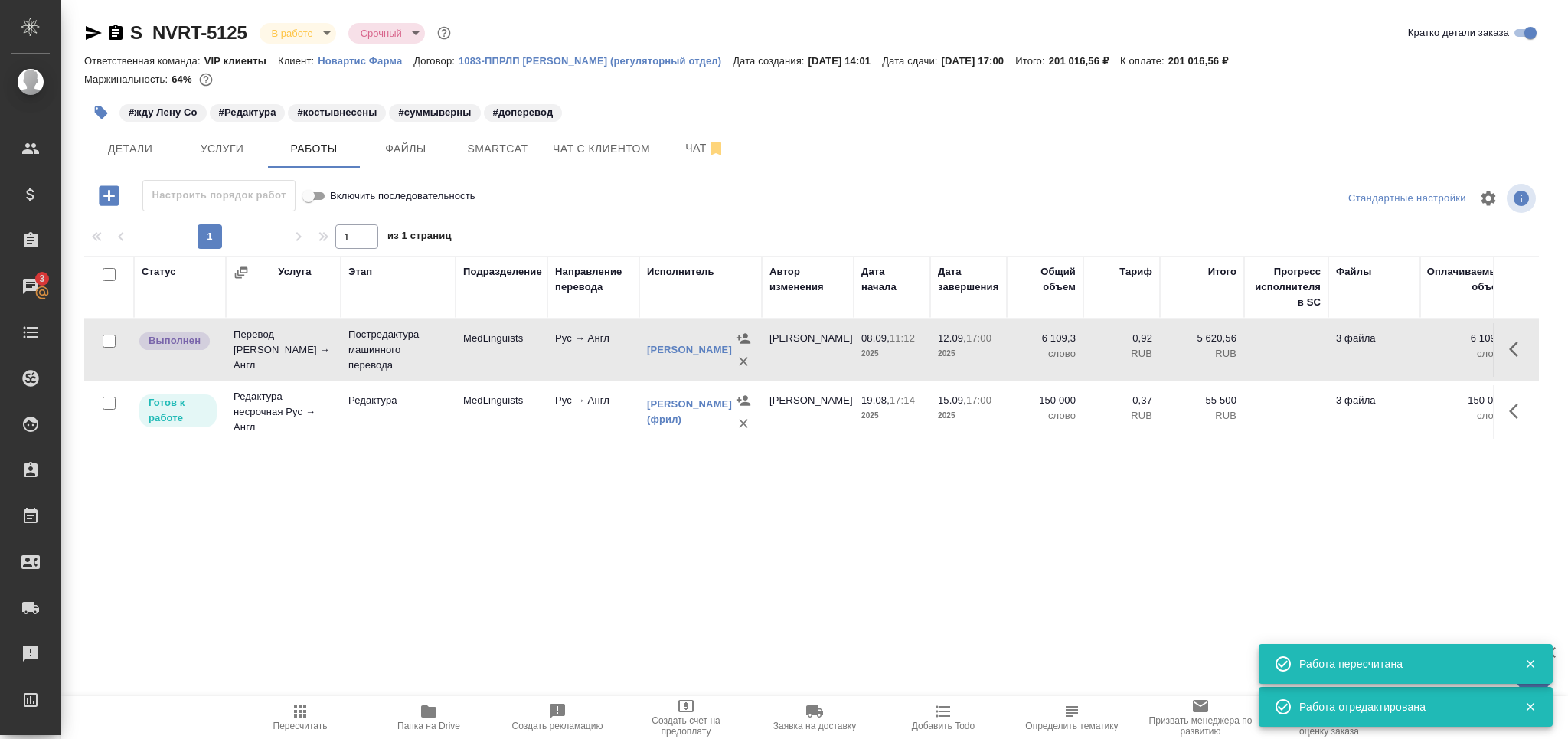
click at [450, 410] on td "Редактура" at bounding box center [398, 412] width 115 height 53
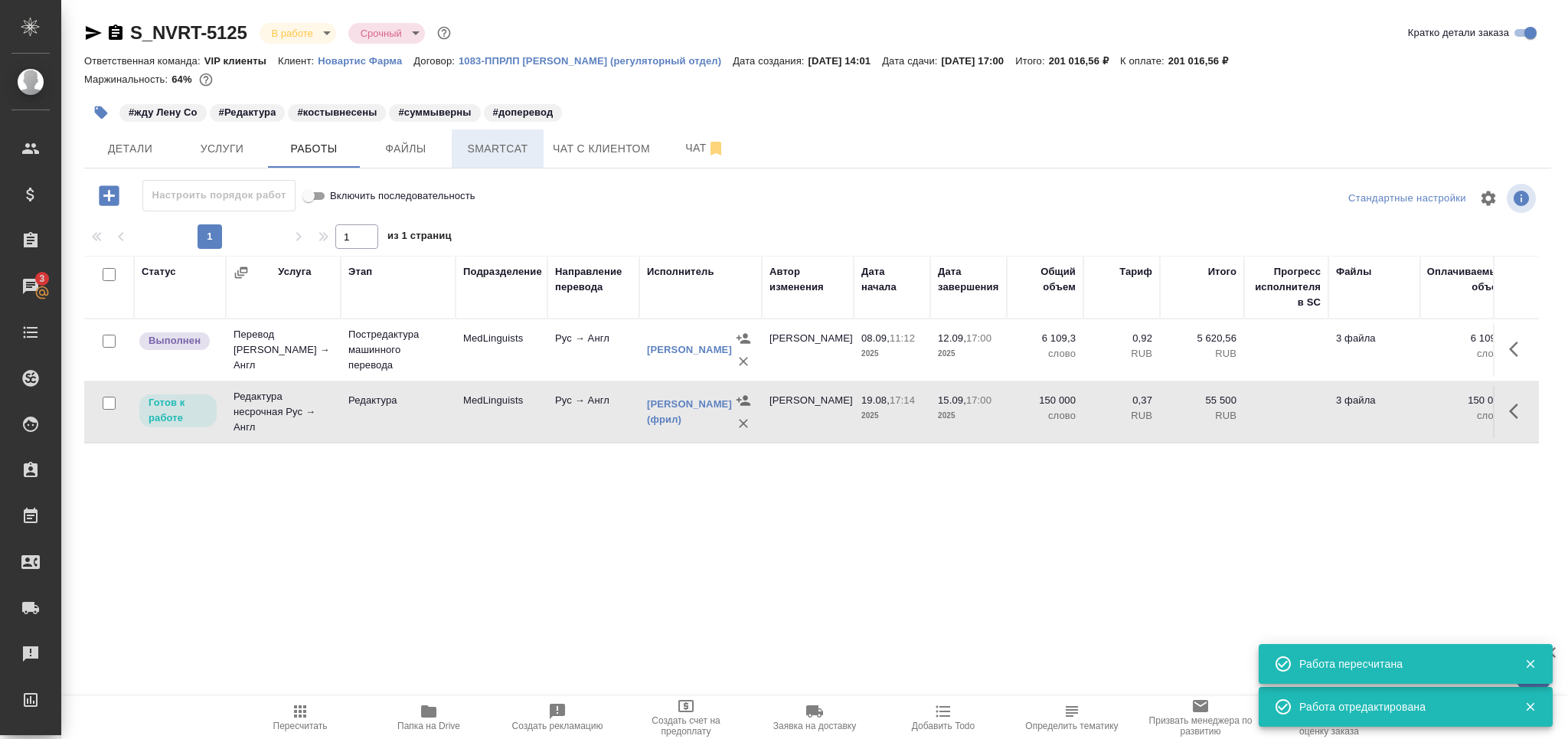
click at [483, 147] on span "Smartcat" at bounding box center [498, 149] width 74 height 19
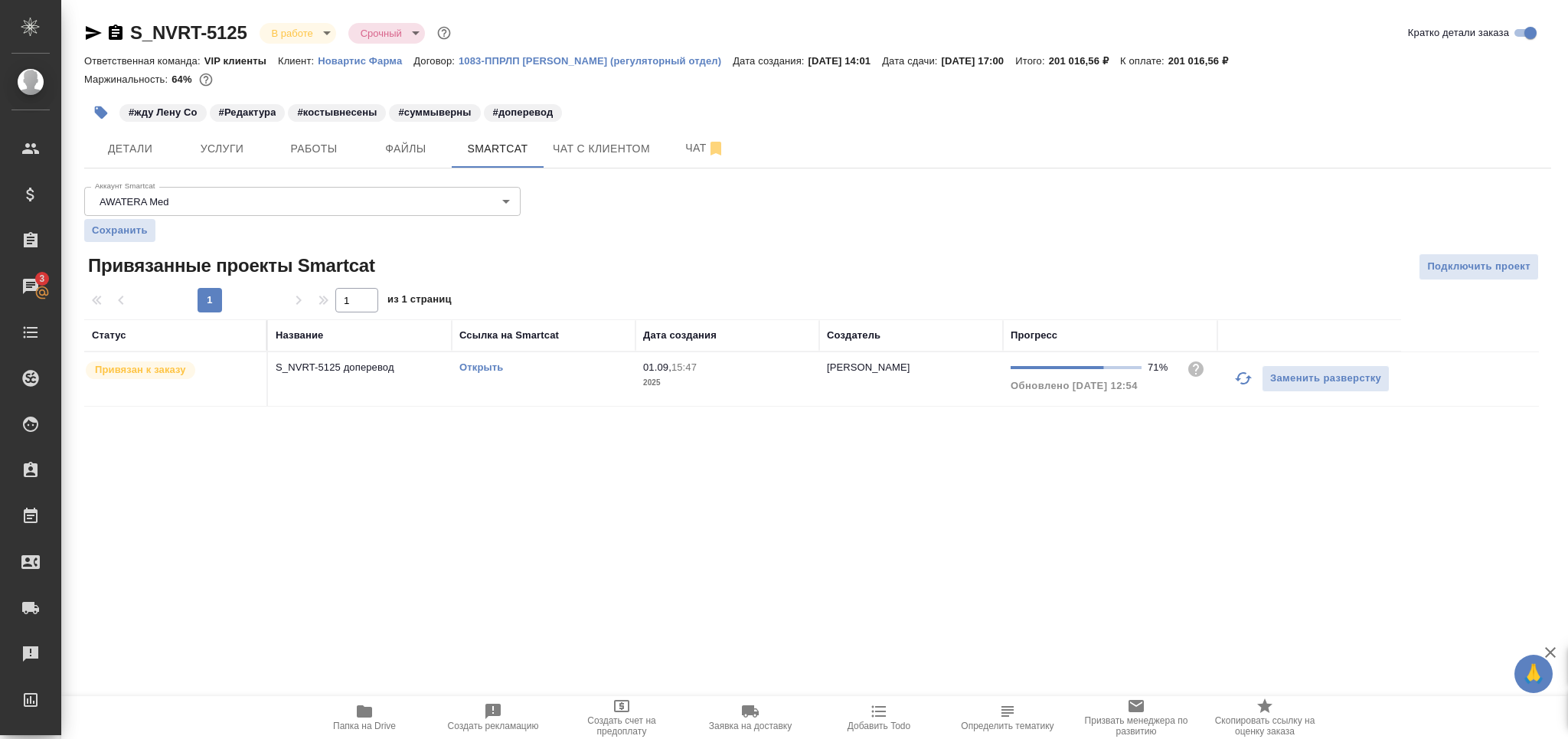
click at [592, 382] on td "Открыть" at bounding box center [544, 378] width 183 height 53
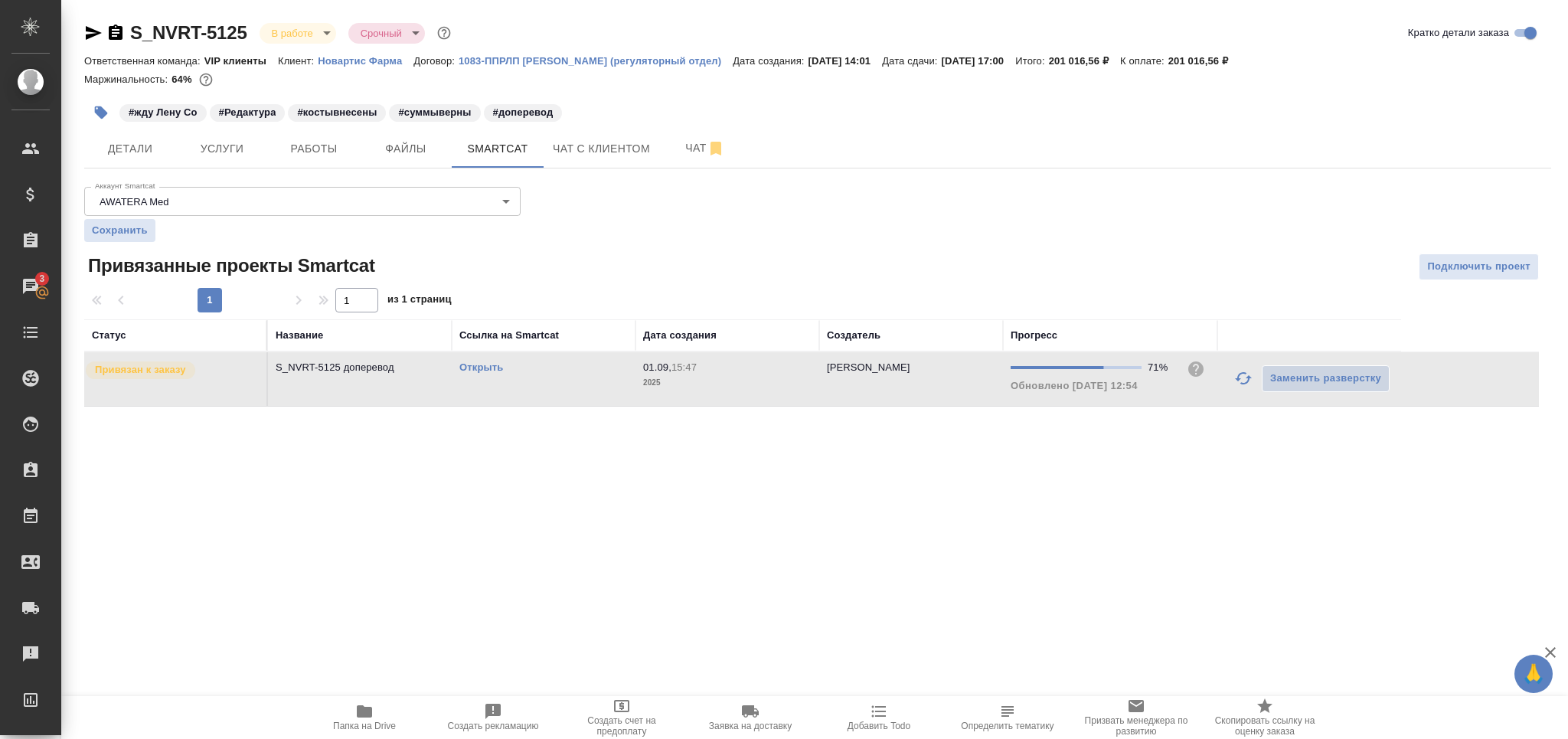
click at [592, 382] on td "Открыть" at bounding box center [544, 378] width 183 height 53
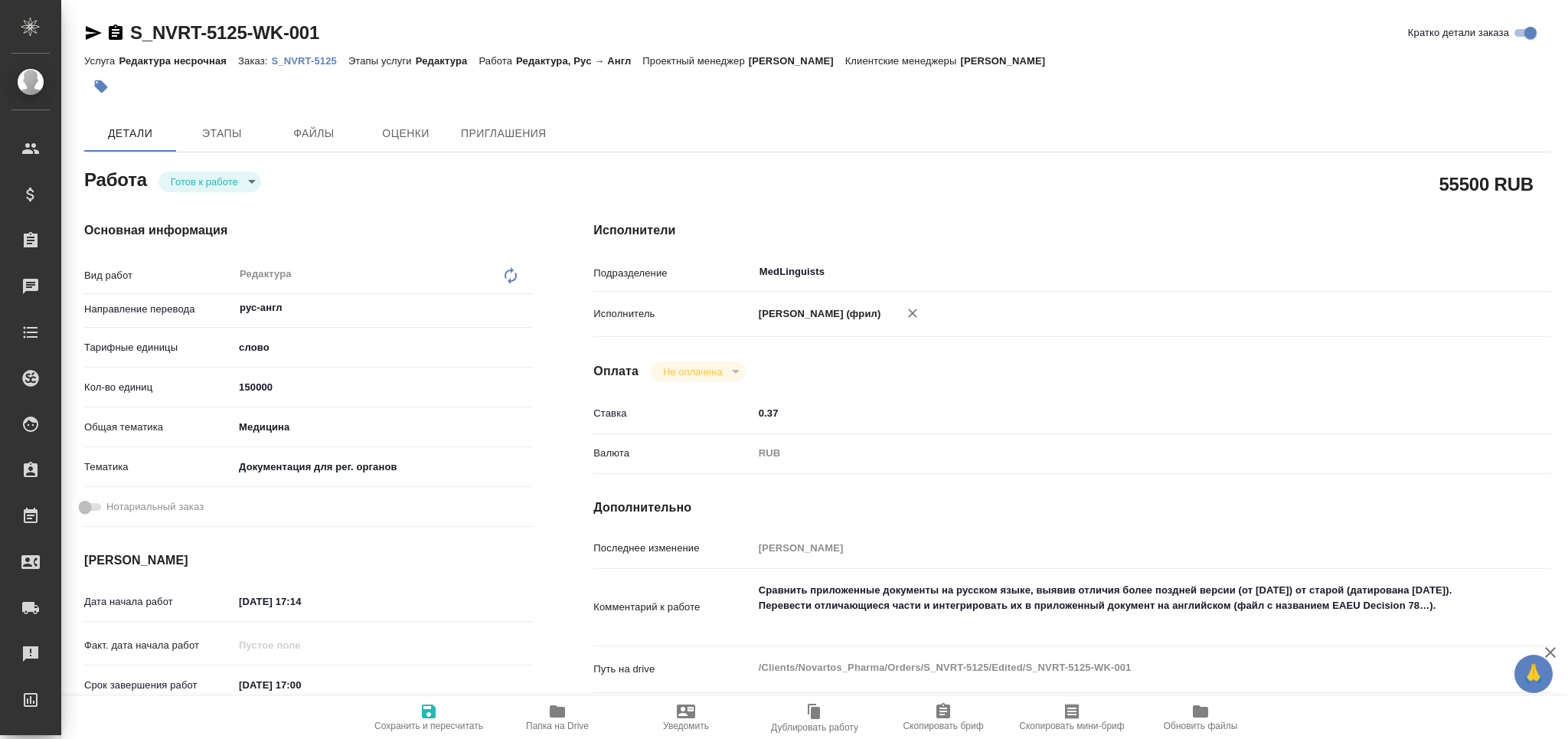
type textarea "x"
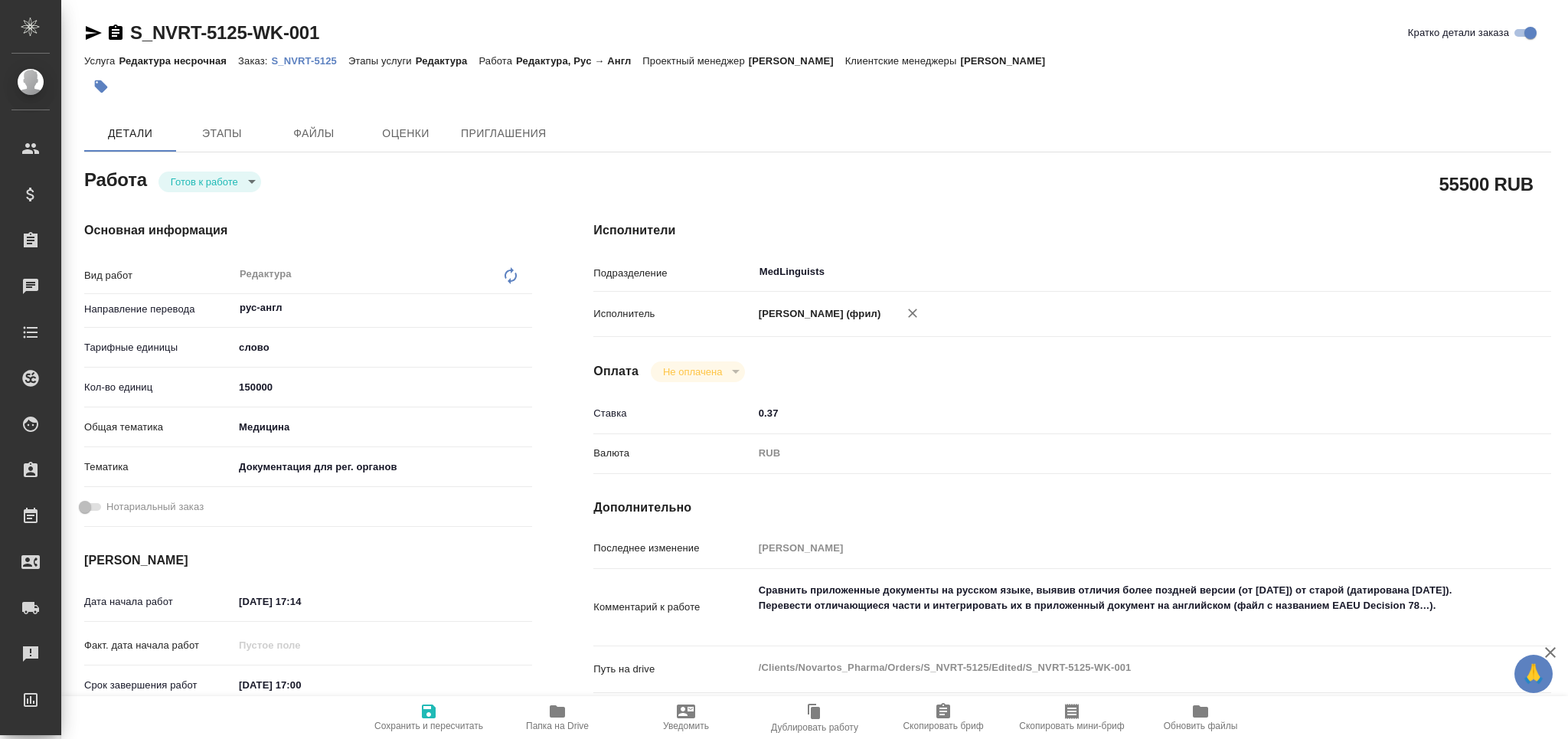
type textarea "x"
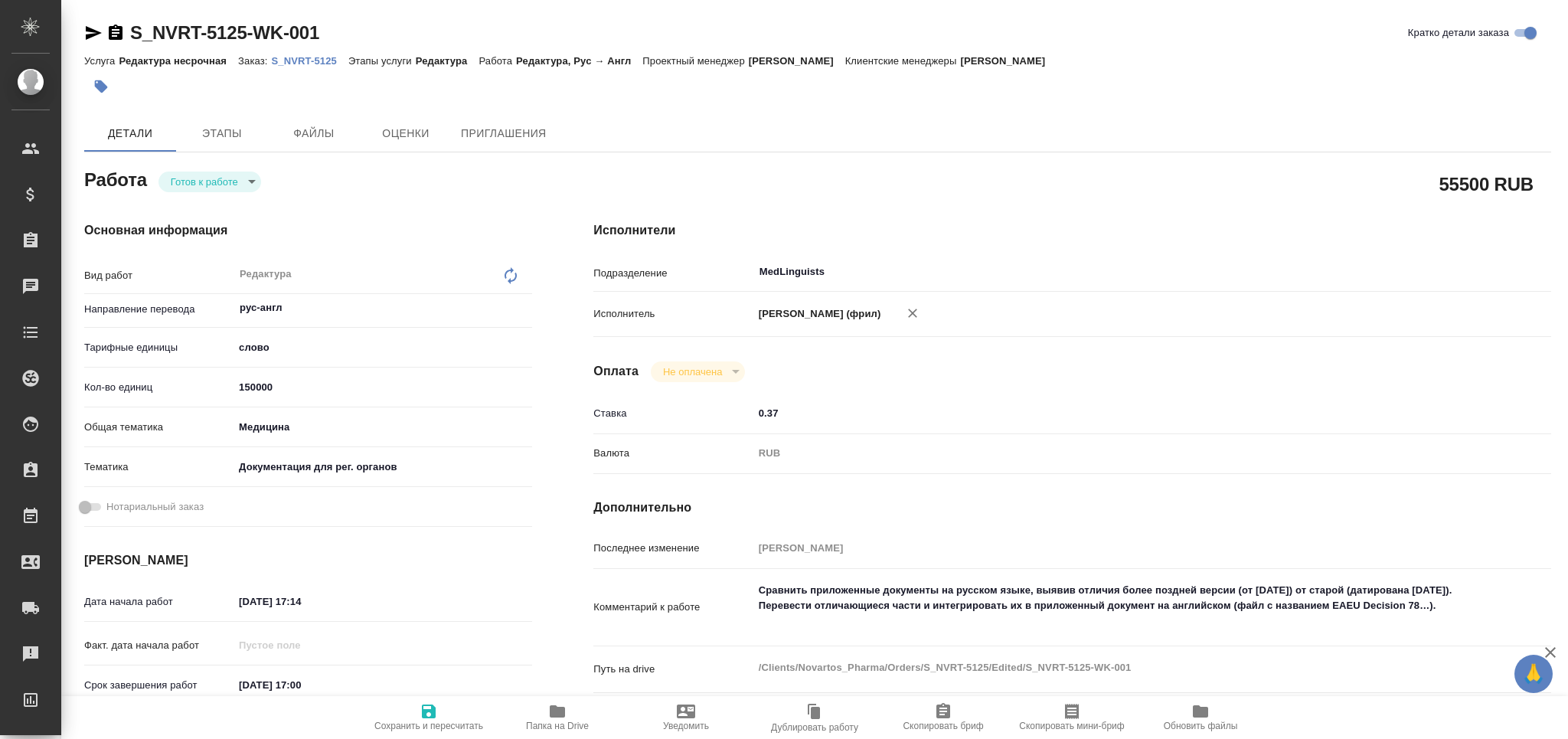
type textarea "x"
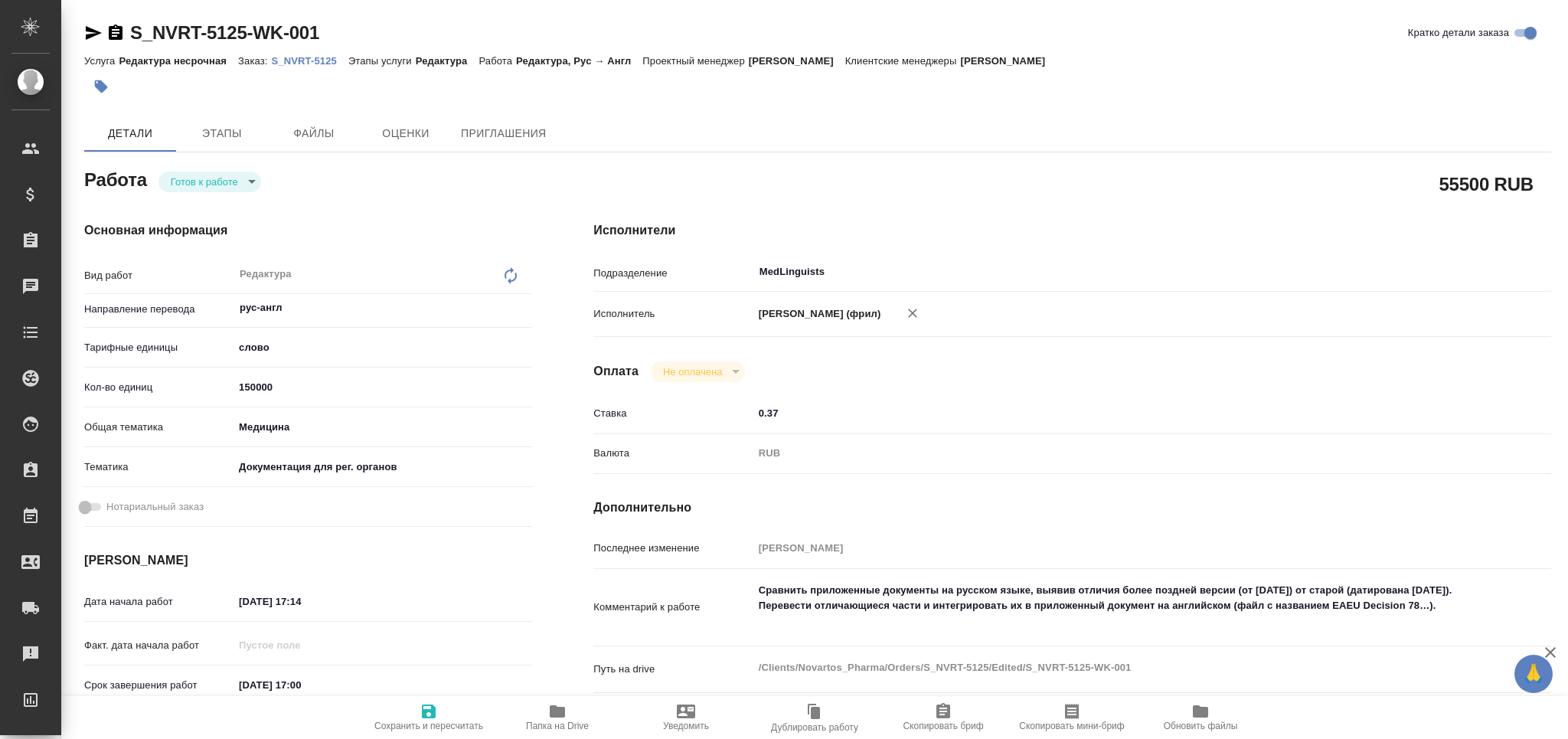
type textarea "x"
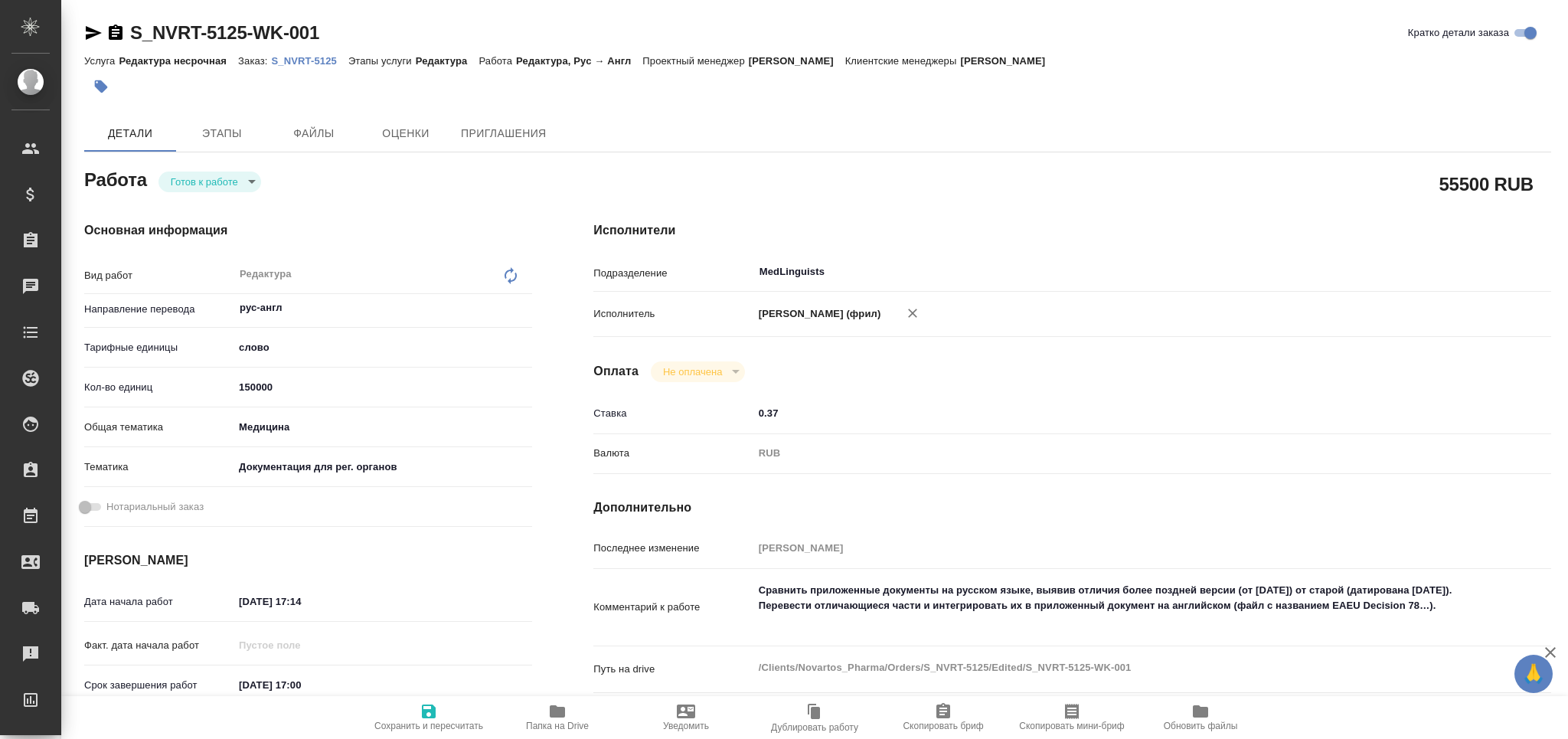
type textarea "x"
click at [1460, 616] on textarea "Сравнить приложенные документы на русском языке, выявив отличия более поздней в…" at bounding box center [1112, 606] width 717 height 57
type textarea "x"
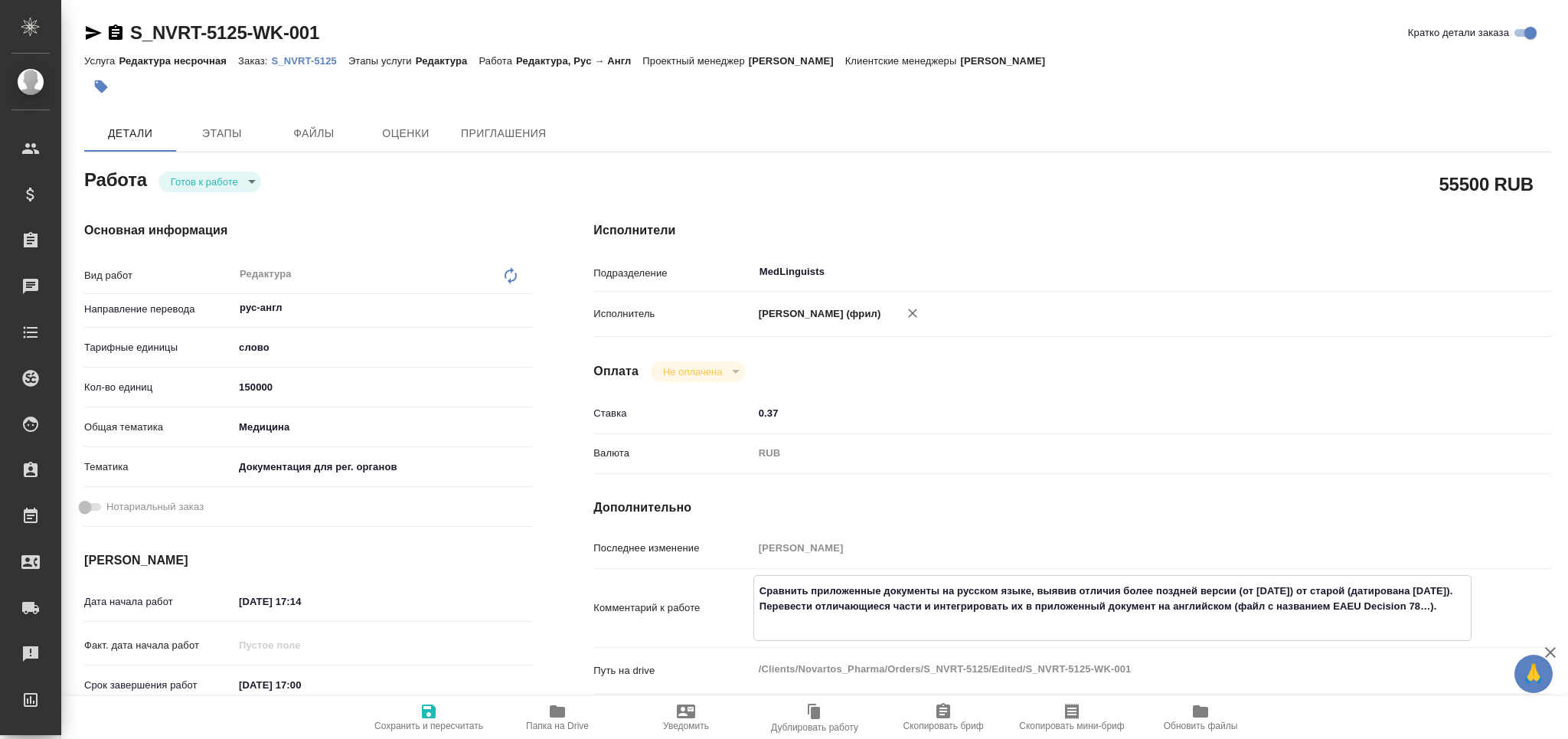
type textarea "x"
type textarea "Сравнить приложенные документы на русском языке, выявив отличия более поздней в…"
type textarea "x"
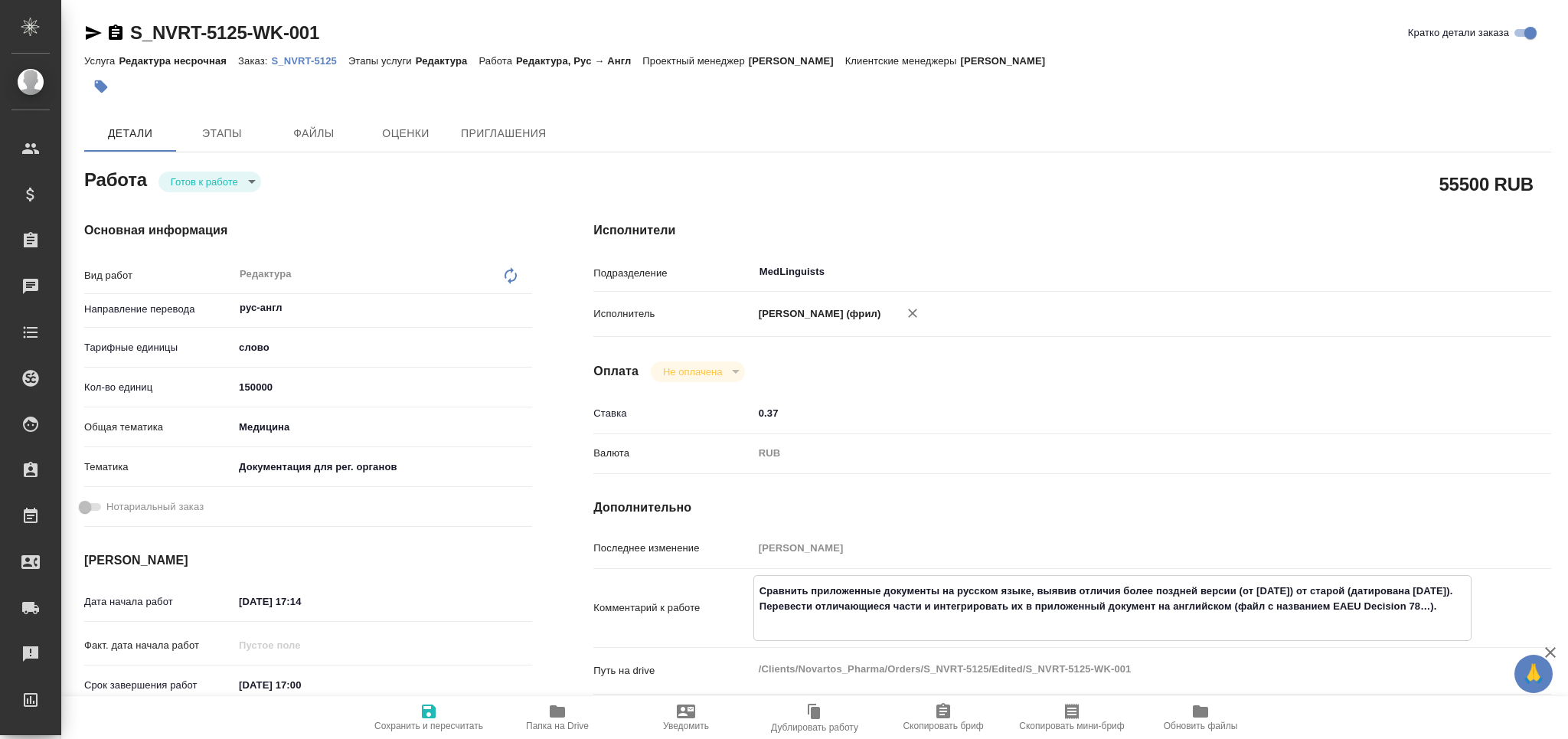
type textarea "x"
type textarea "Сравнить приложенные документы на русском языке, выявив отличия более поздней в…"
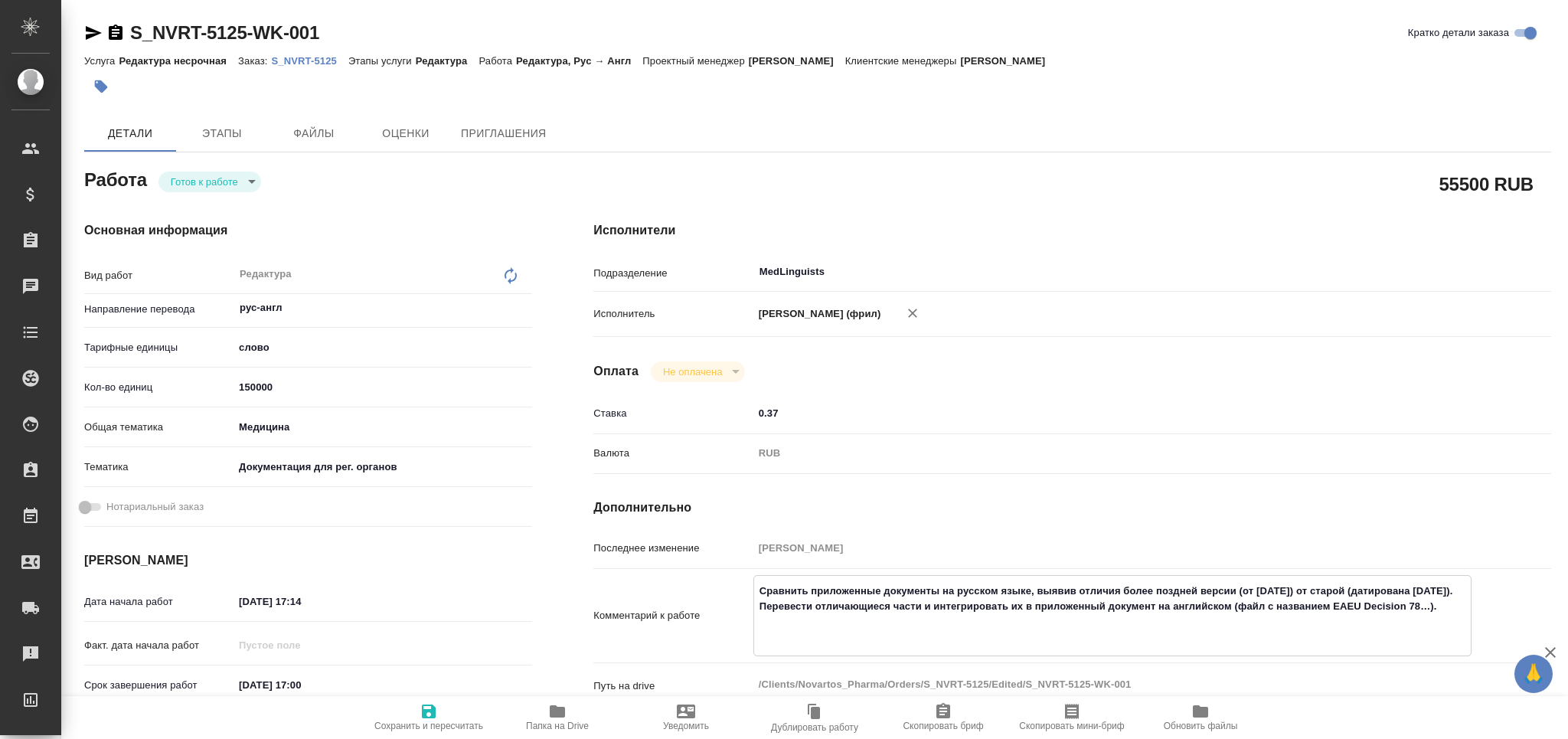
type textarea "x"
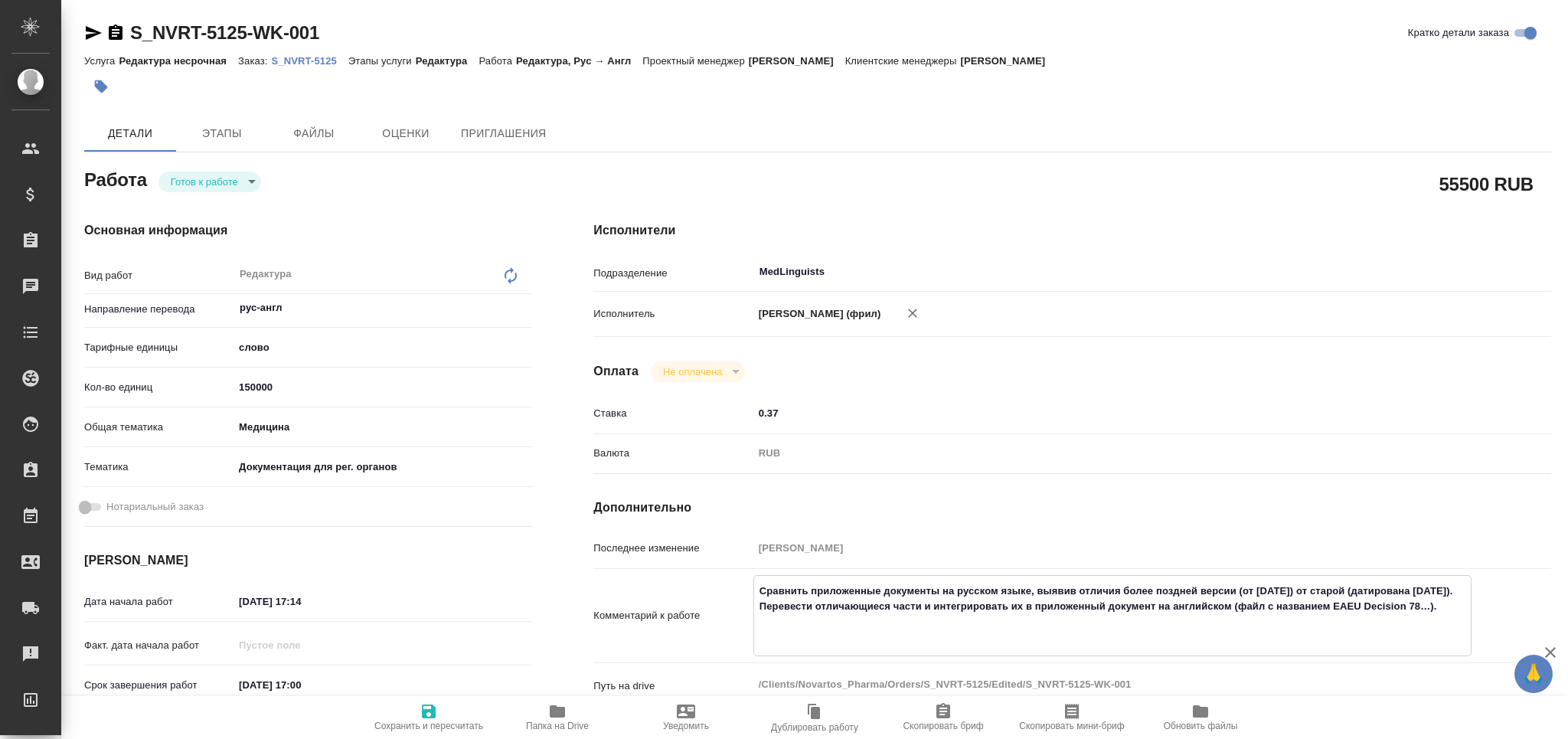
type textarea "Сравнить приложенные документы на русском языке, выявив отличия более поздней в…"
type textarea "x"
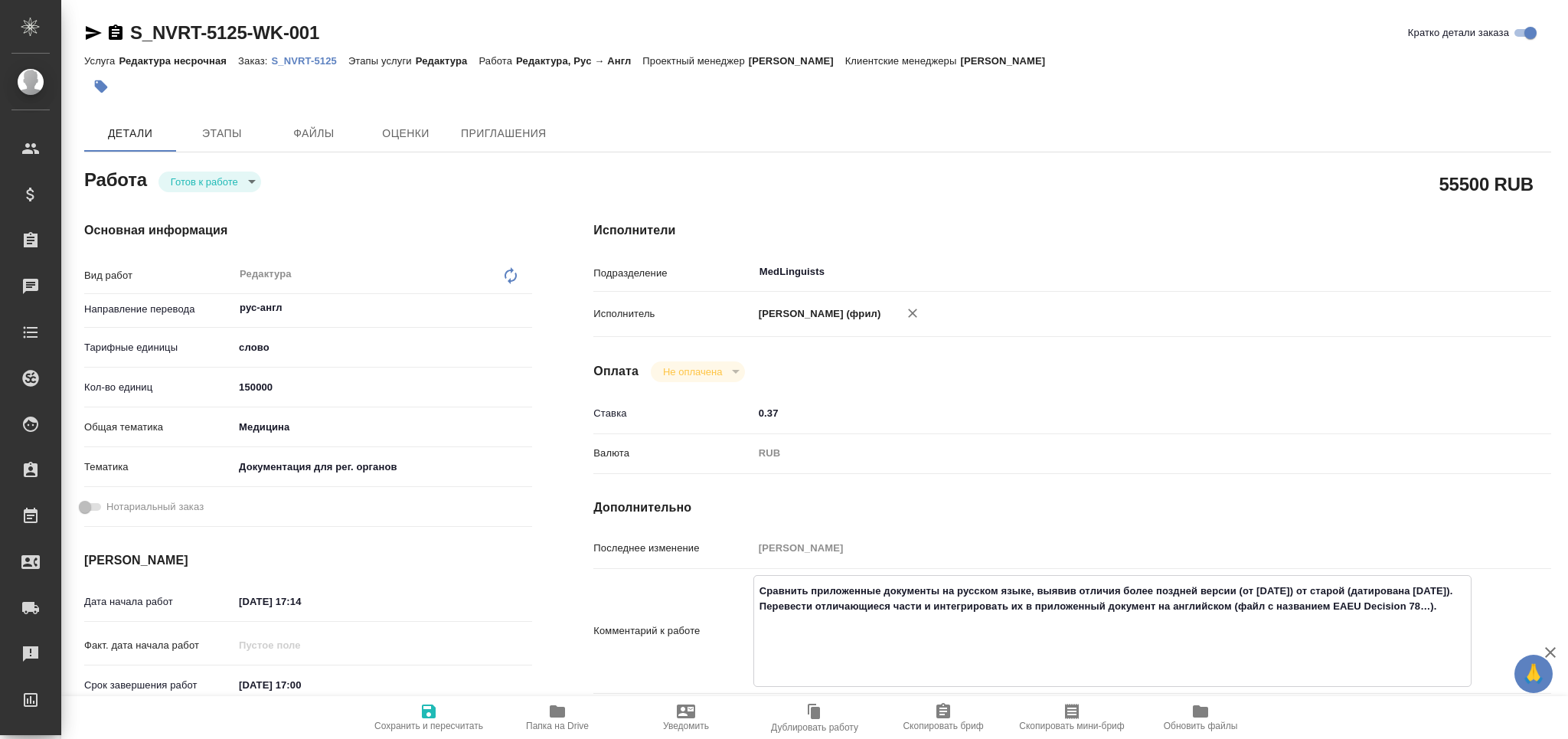
type textarea "x"
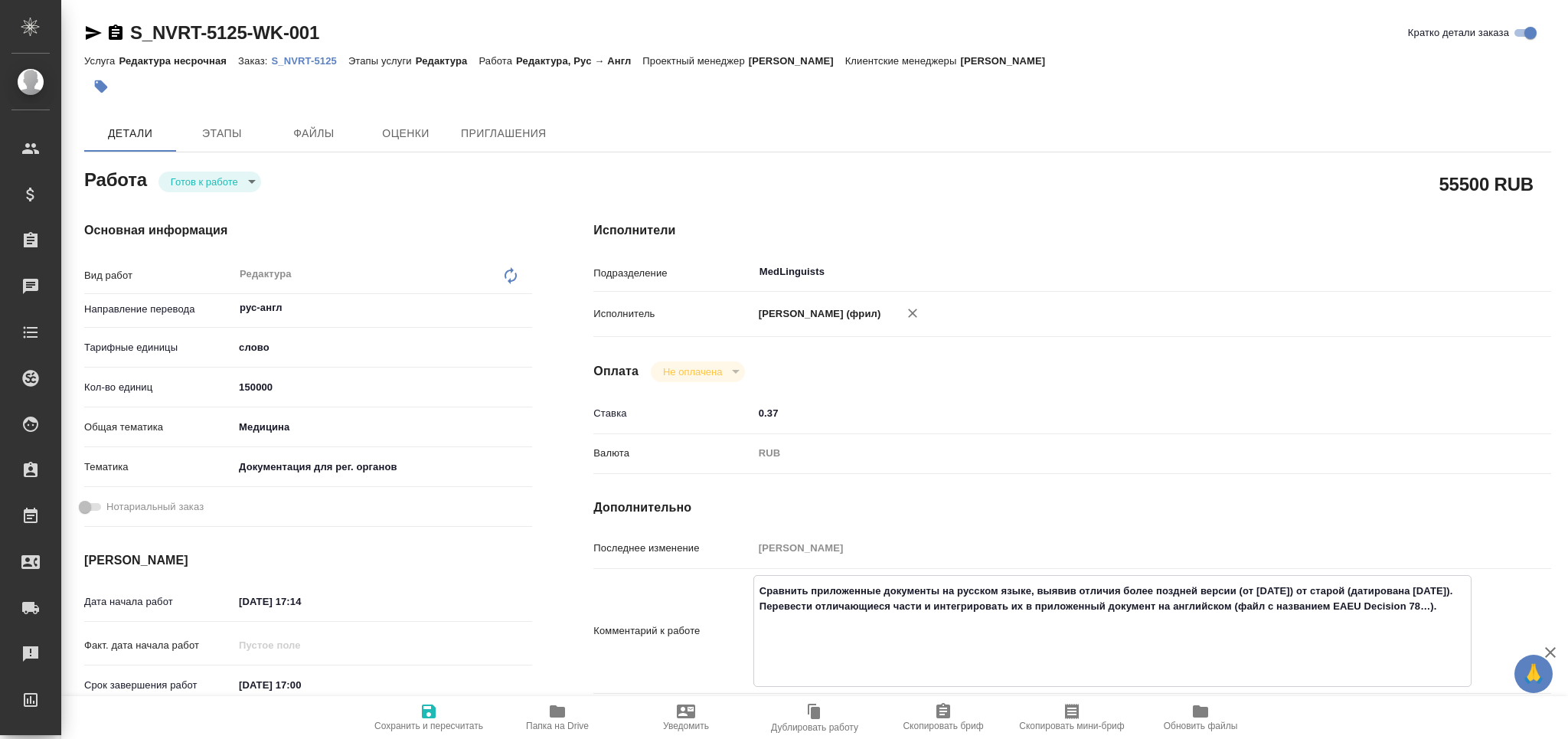
type textarea "x"
type textarea "Сравнить приложенные документы на русском языке, выявив отличия более поздней в…"
type textarea "x"
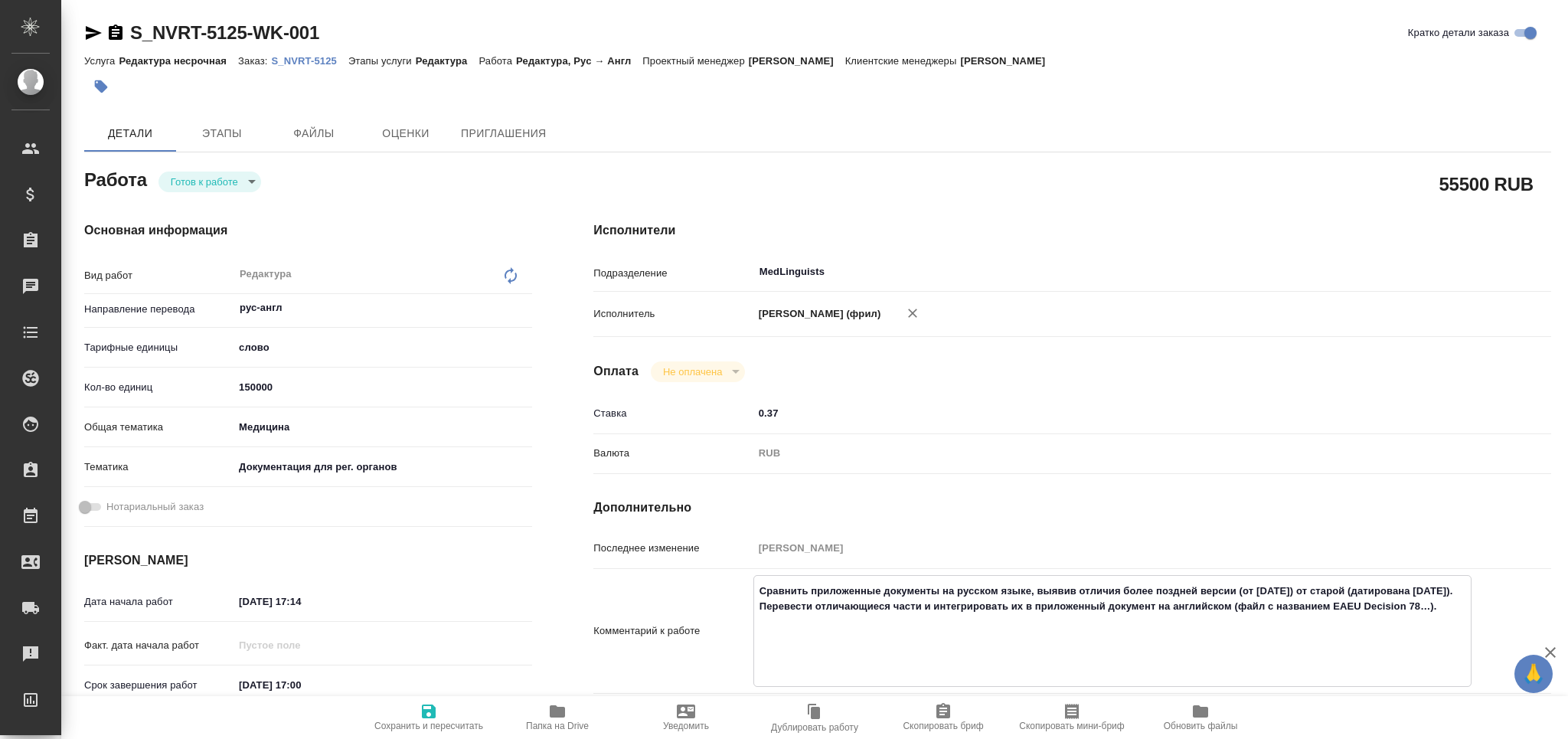
type textarea "x"
type textarea "Сравнить приложенные документы на русском языке, выявив отличия более поздней в…"
type textarea "x"
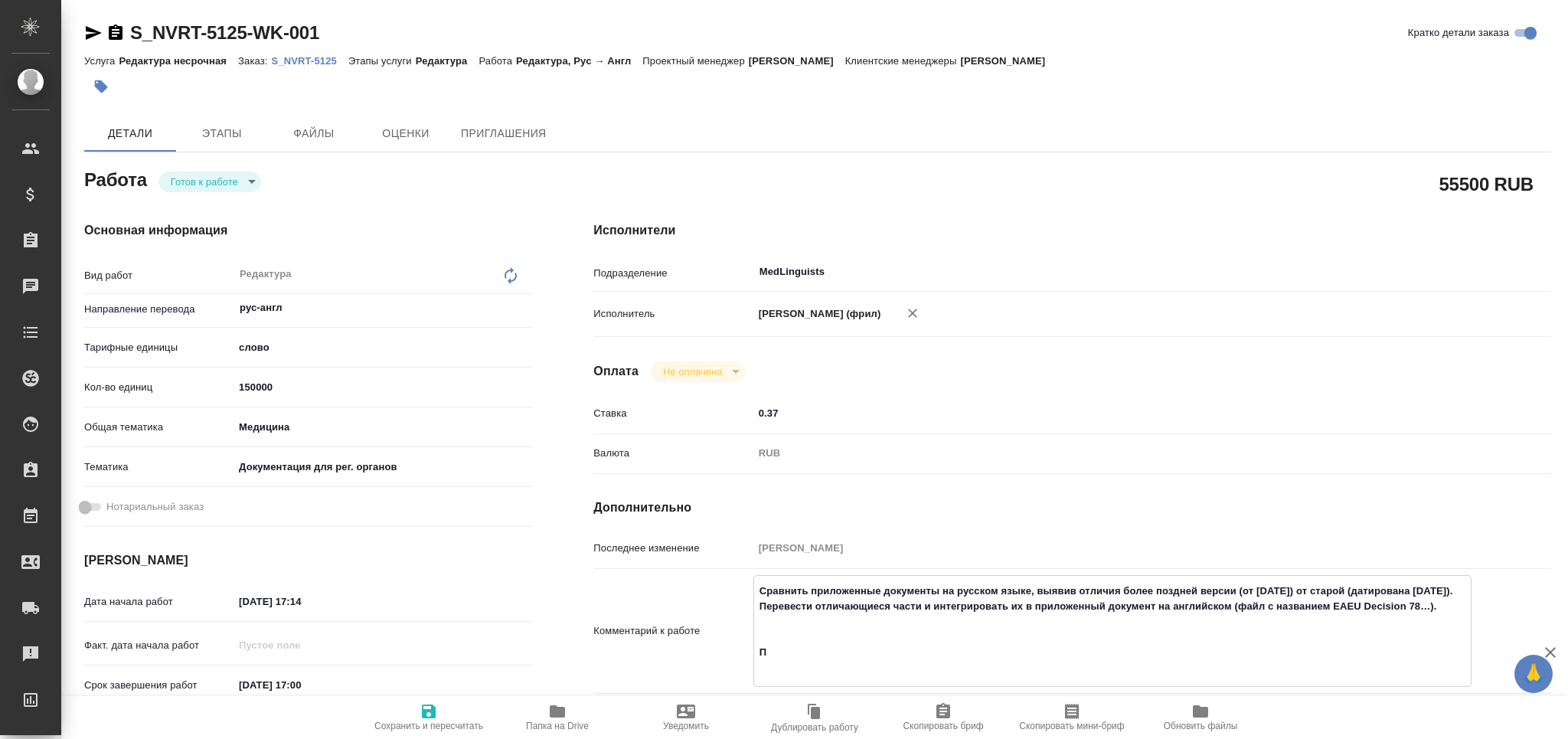
type textarea "x"
type textarea "Сравнить приложенные документы на русском языке, выявив отличия более поздней в…"
type textarea "x"
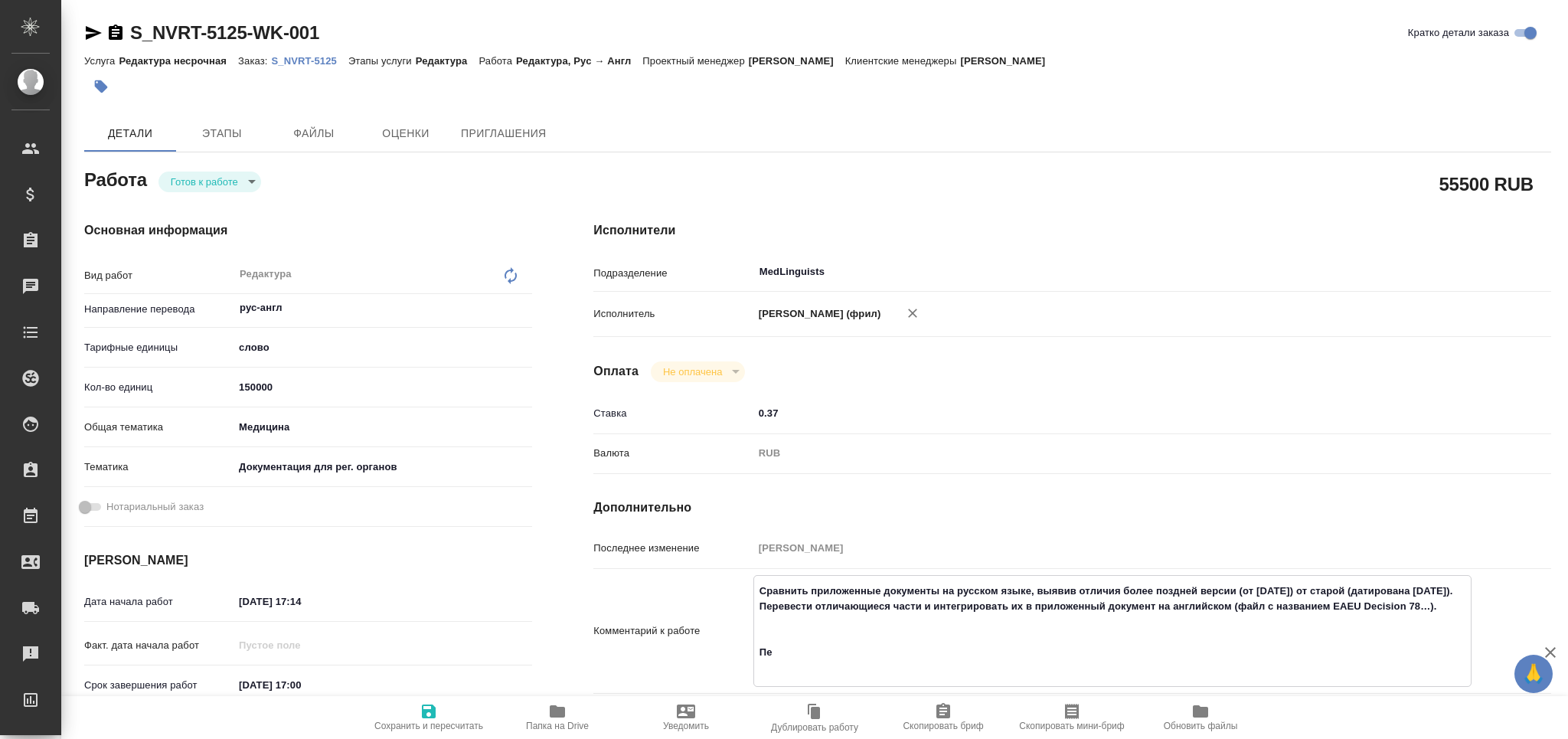
type textarea "x"
type textarea "Сравнить приложенные документы на русском языке, выявив отличия более поздней в…"
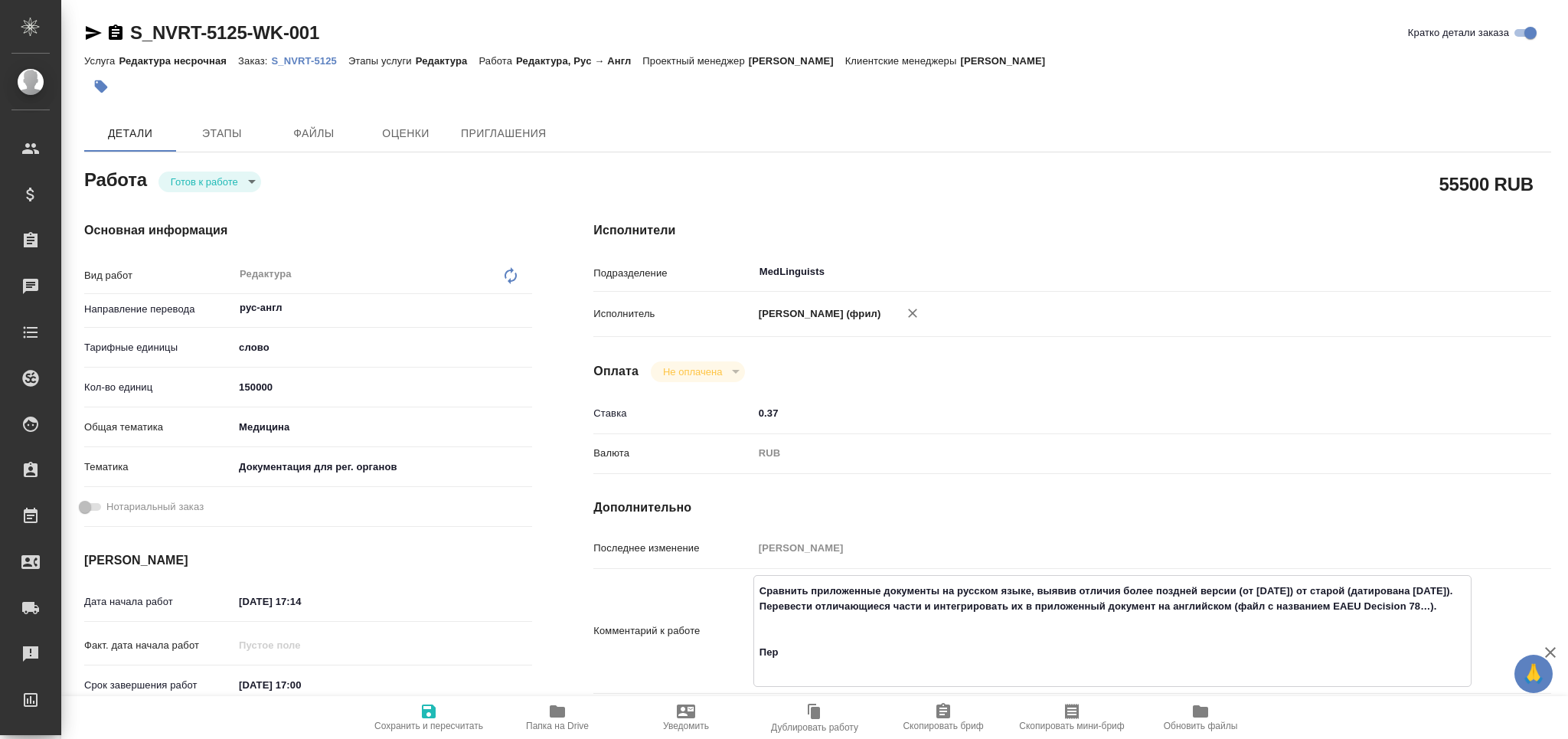
type textarea "x"
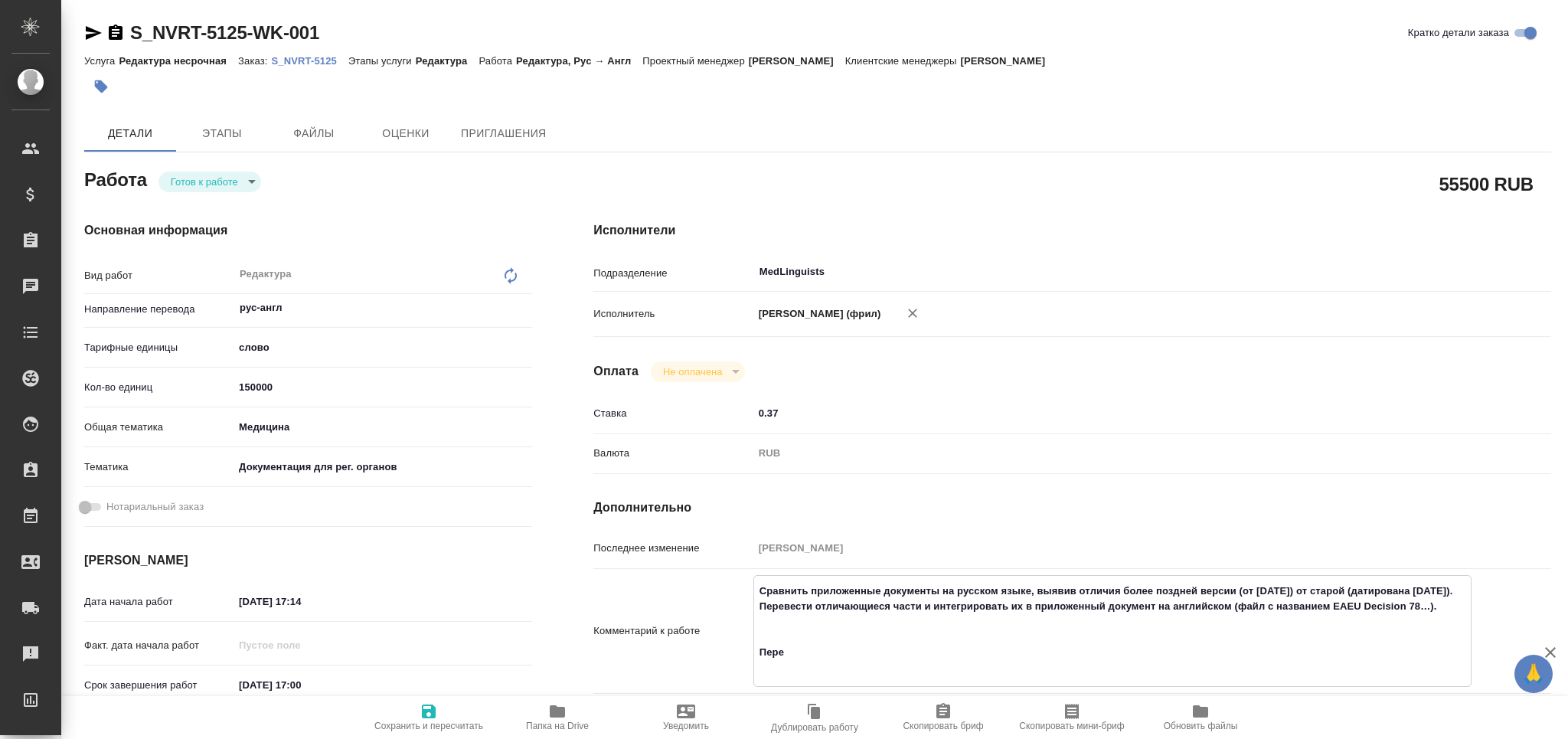
type textarea "Сравнить приложенные документы на русском языке, выявив отличия более поздней в…"
type textarea "x"
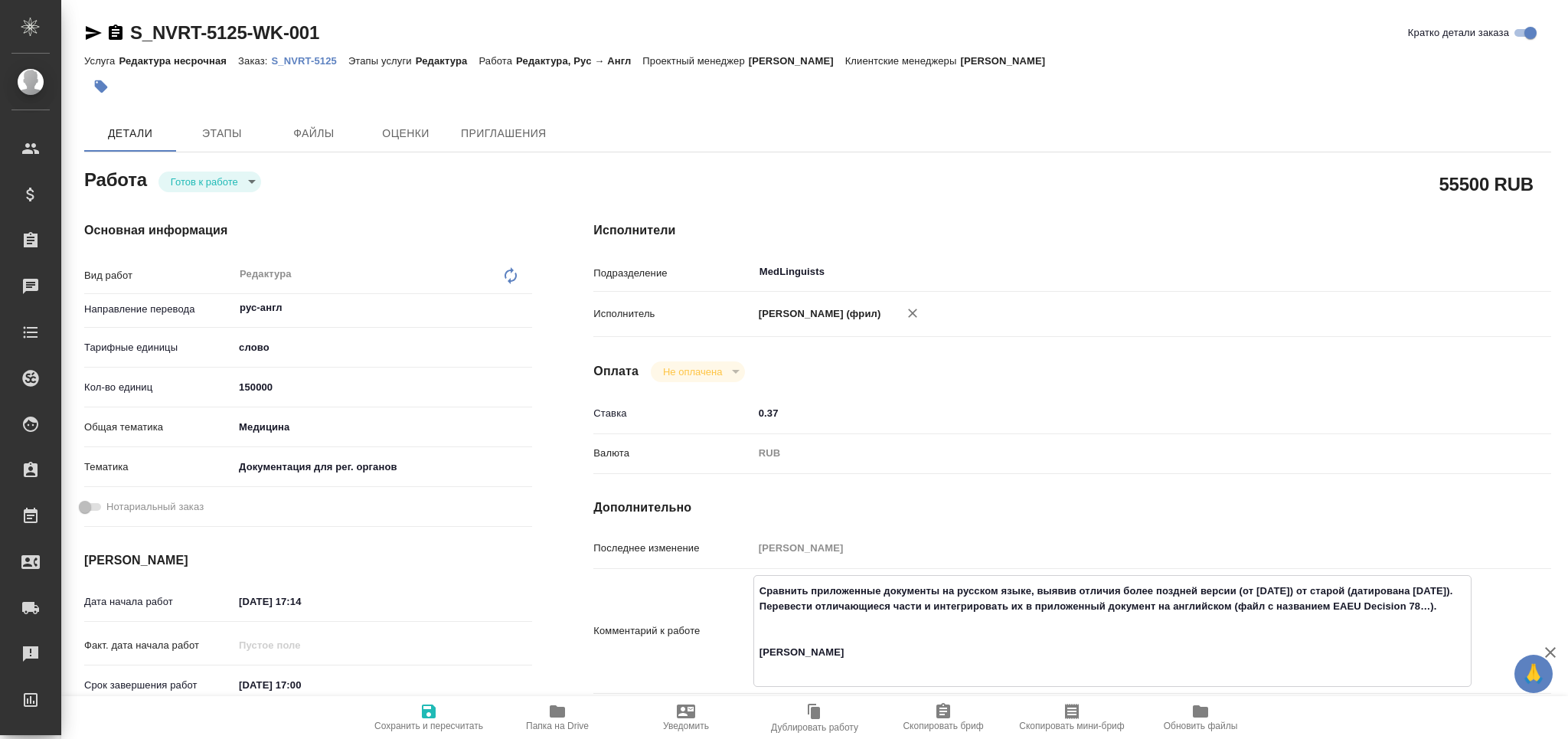
type textarea "x"
type textarea "Сравнить приложенные документы на русском языке, выявив отличия более поздней в…"
type textarea "x"
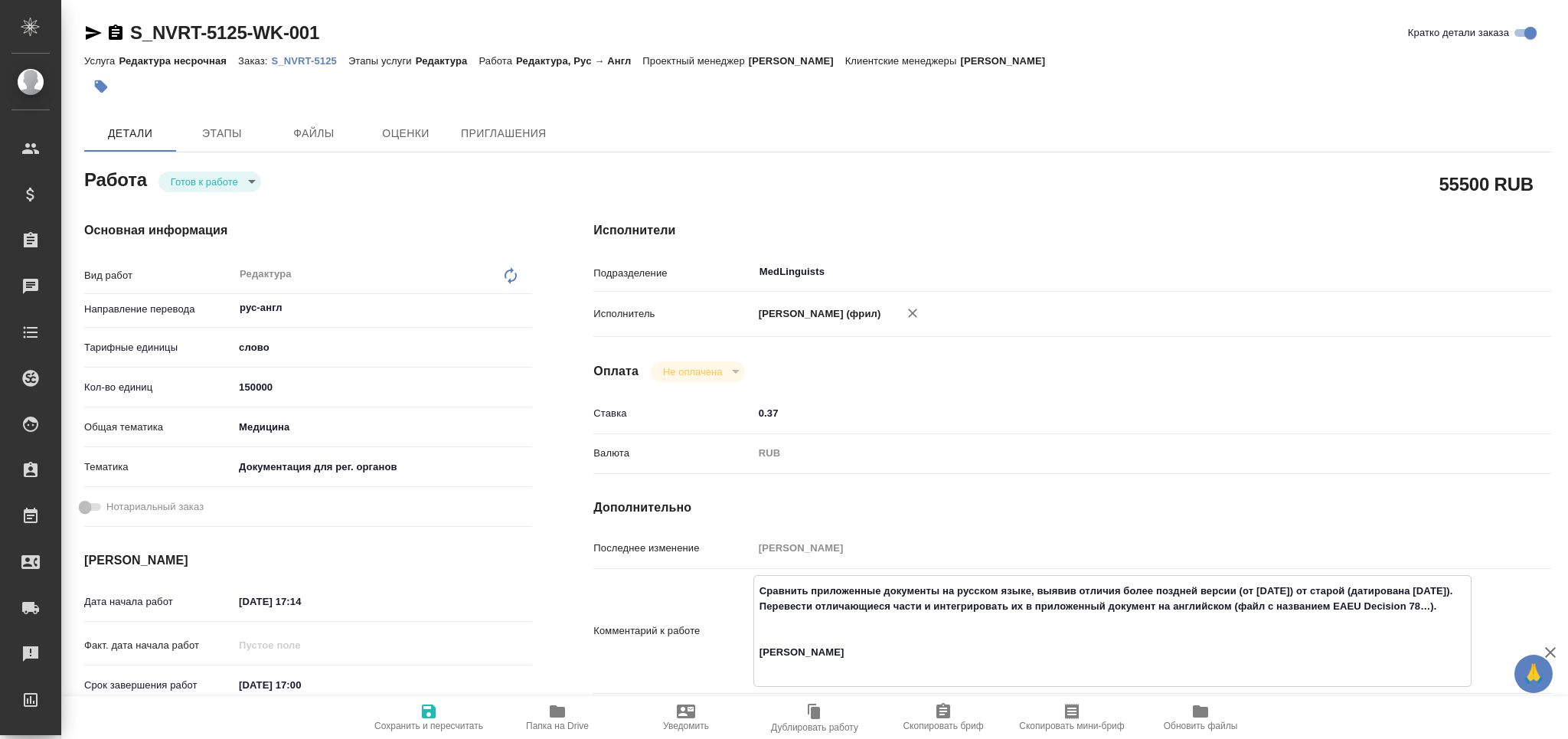
type textarea "x"
type textarea "Сравнить приложенные документы на русском языке, выявив отличия более поздней в…"
type textarea "x"
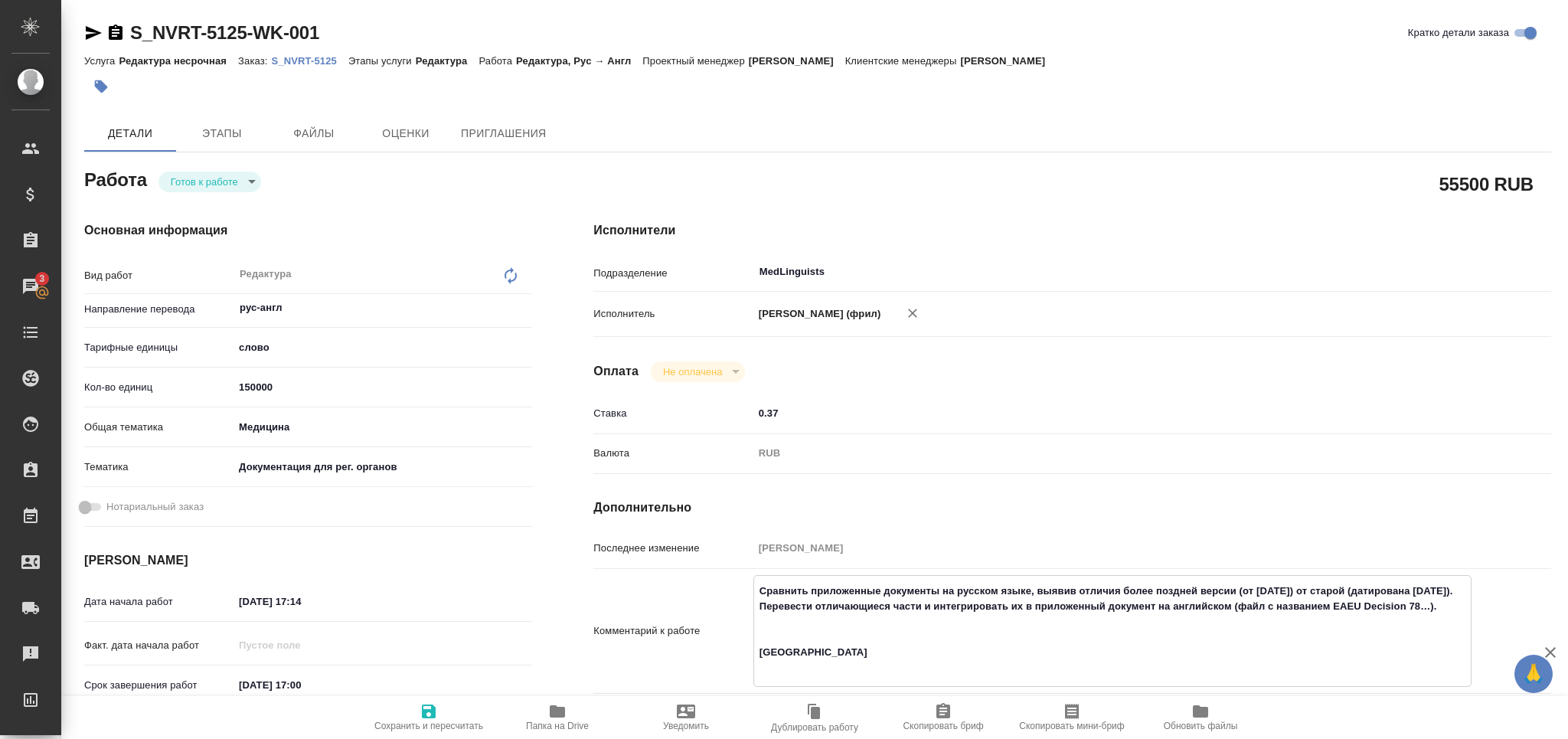
type textarea "x"
type textarea "Сравнить приложенные документы на русском языке, выявив отличия более поздней в…"
type textarea "x"
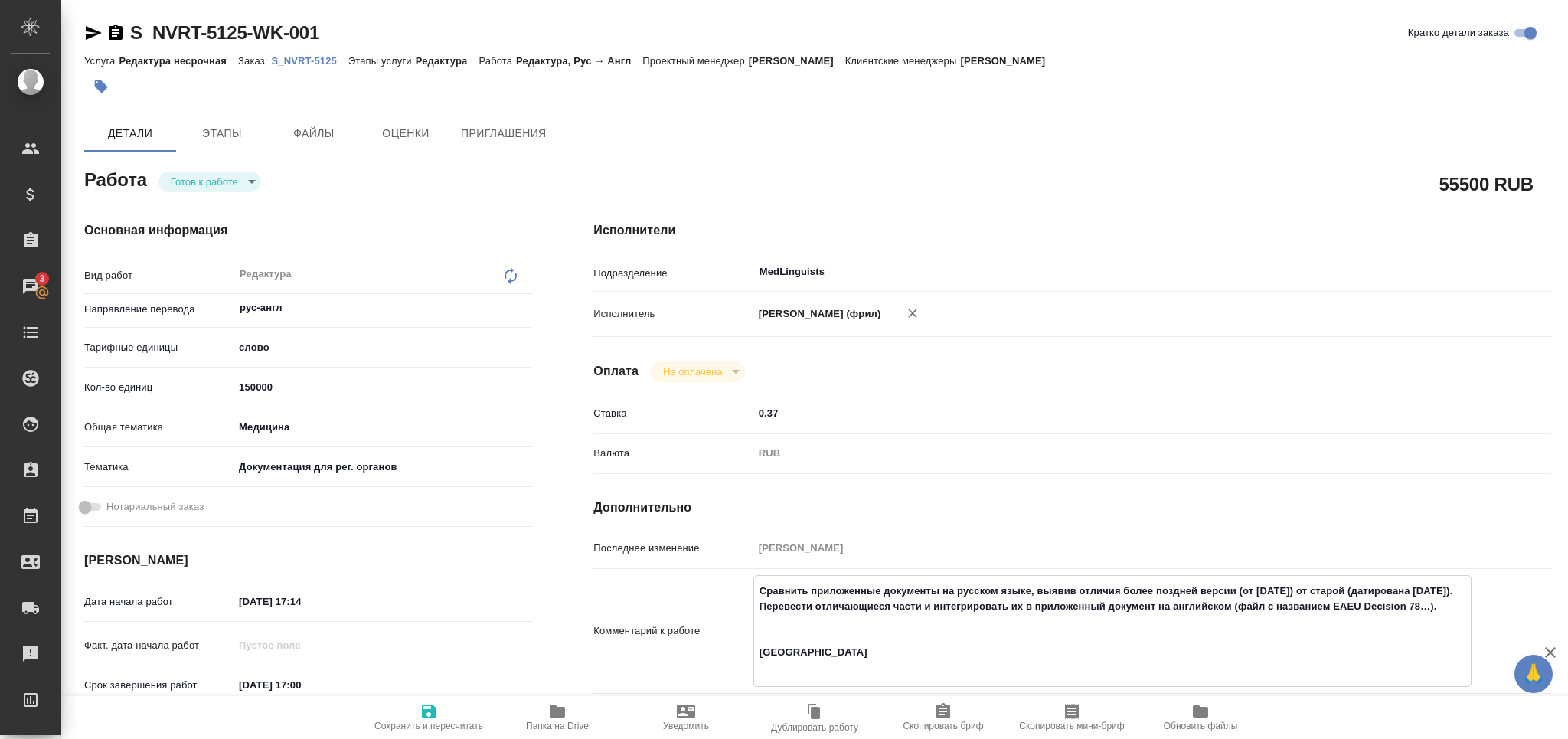
type textarea "x"
type textarea "Сравнить приложенные документы на русском языке, выявив отличия более поздней в…"
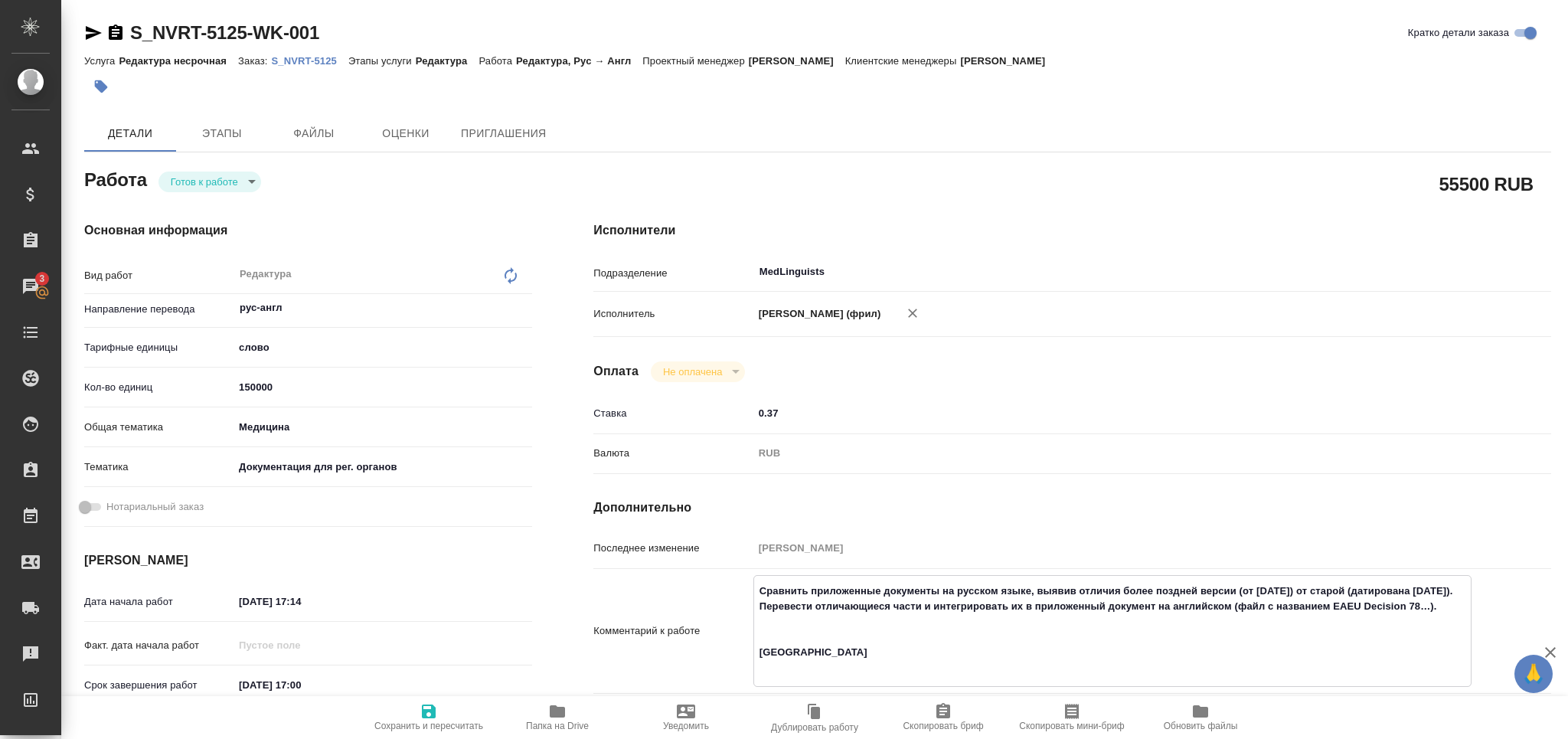
type textarea "x"
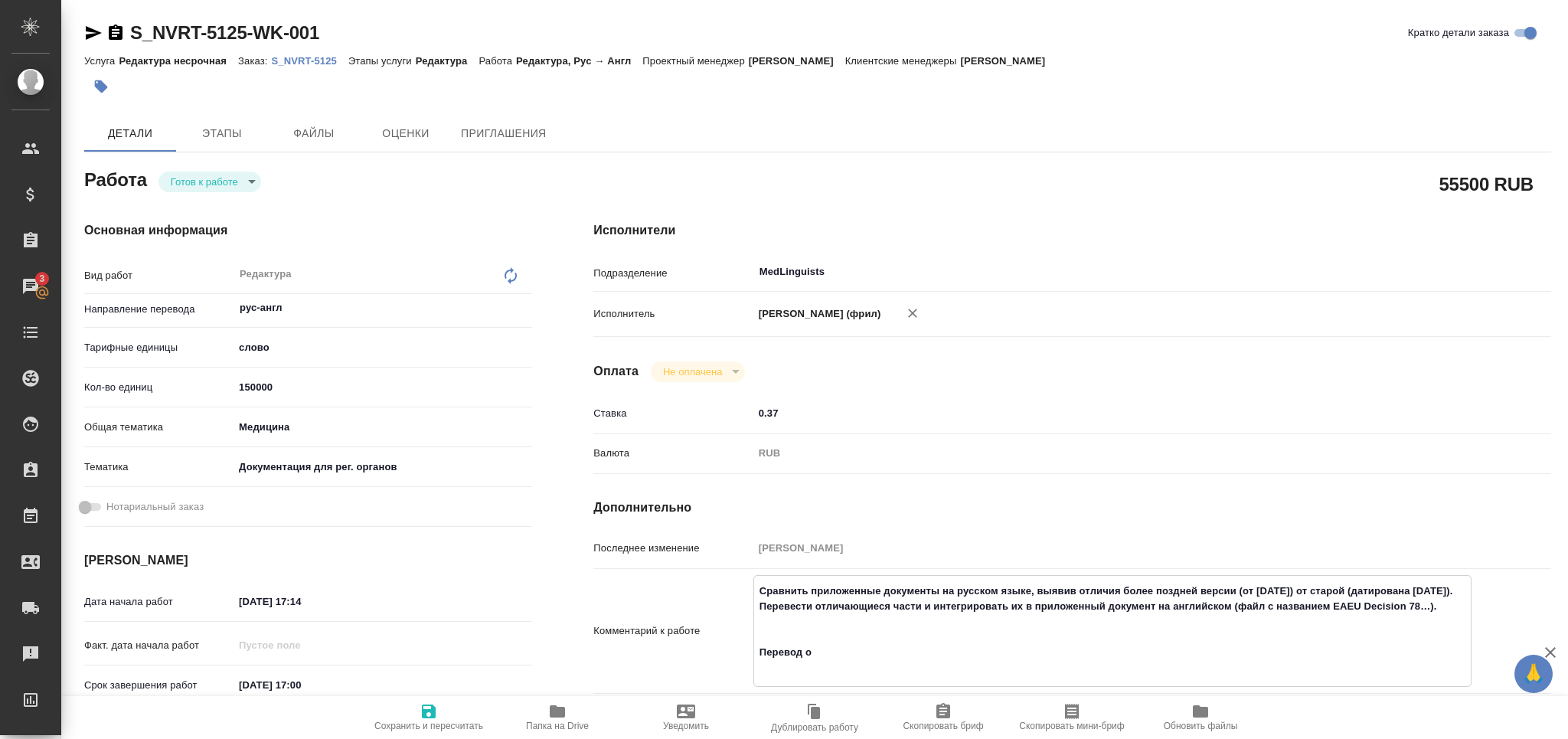
type textarea "Сравнить приложенные документы на русском языке, выявив отличия более поздней в…"
type textarea "x"
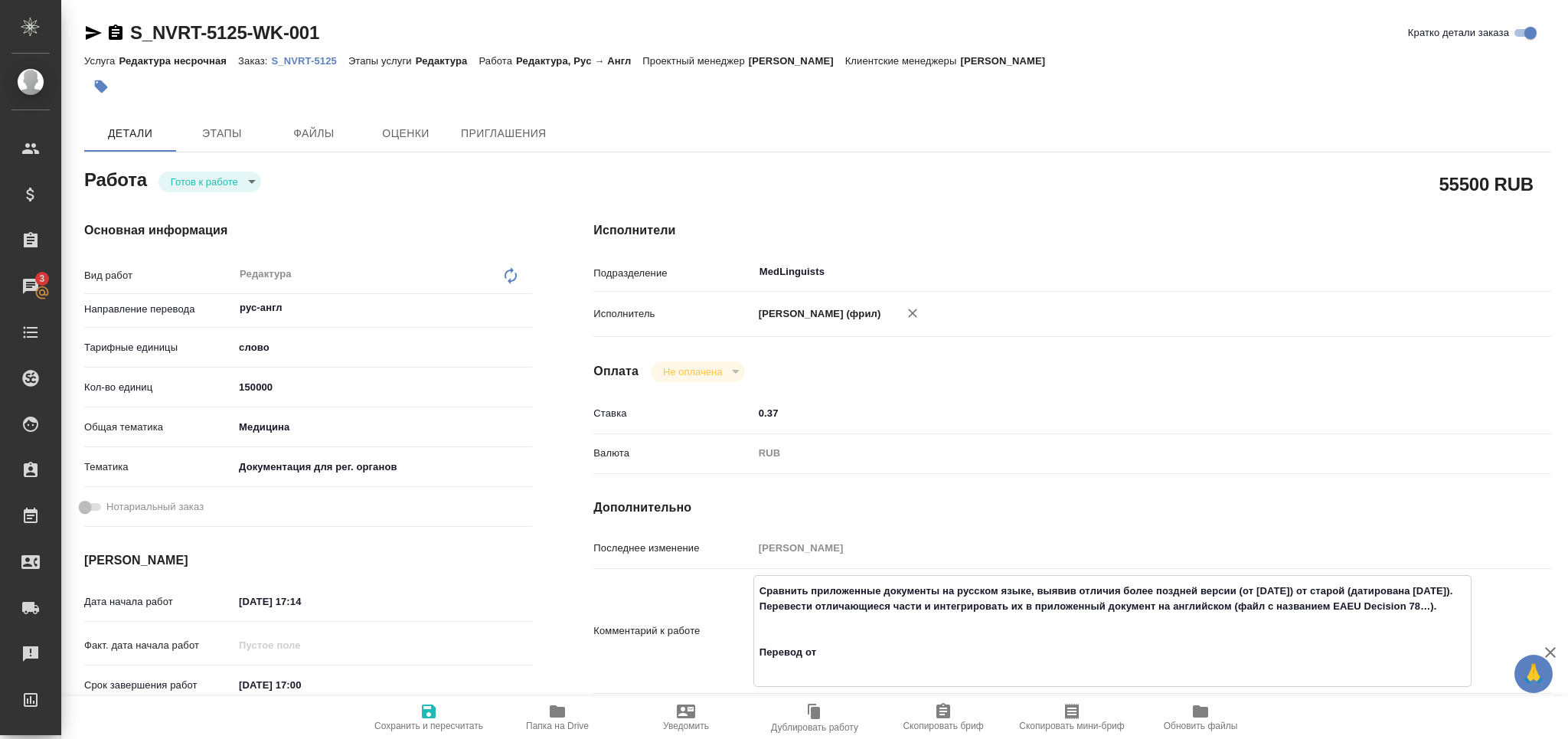
type textarea "x"
type textarea "Сравнить приложенные документы на русском языке, выявив отличия более поздней в…"
type textarea "x"
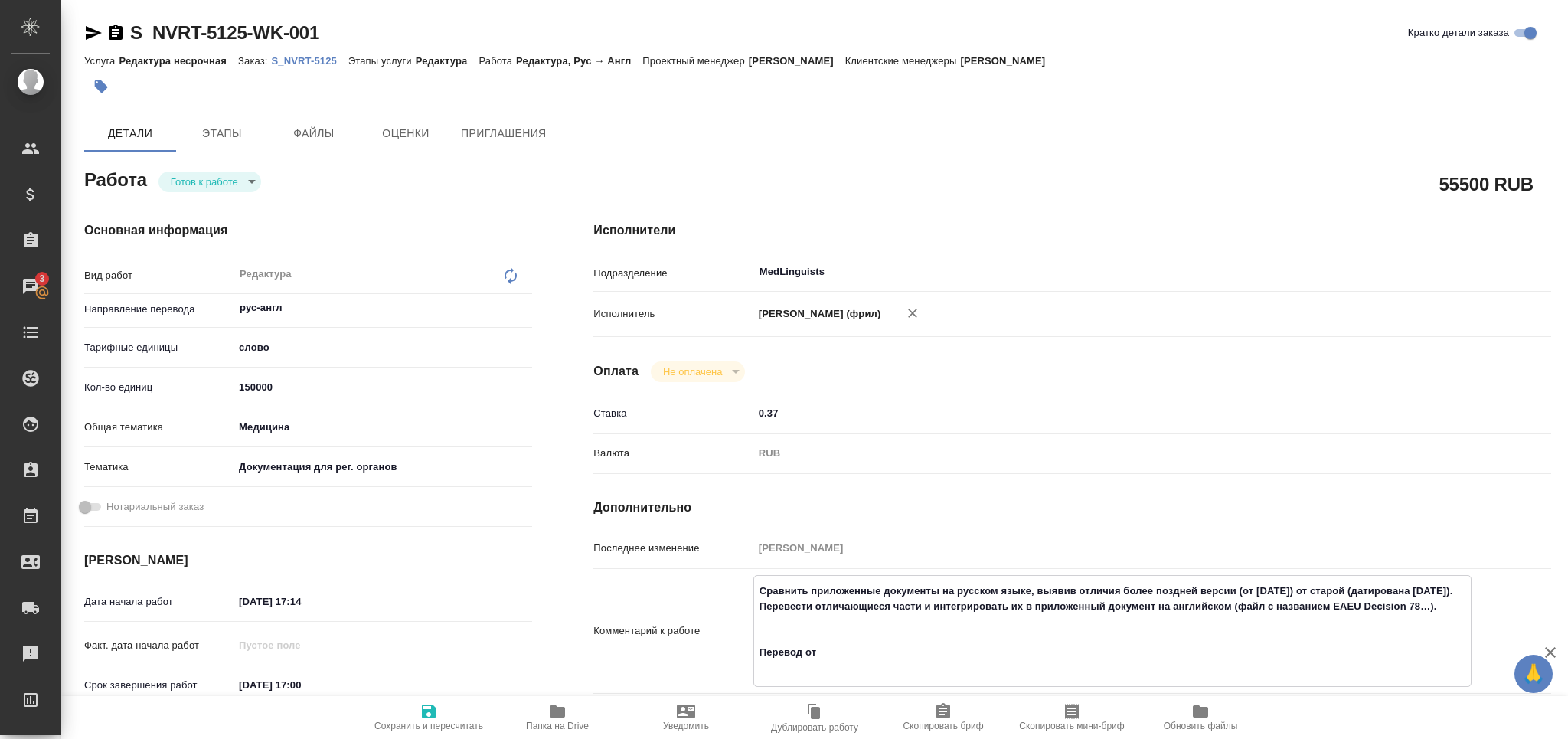
type textarea "x"
type textarea "Сравнить приложенные документы на русском языке, выявив отличия более поздней в…"
type textarea "x"
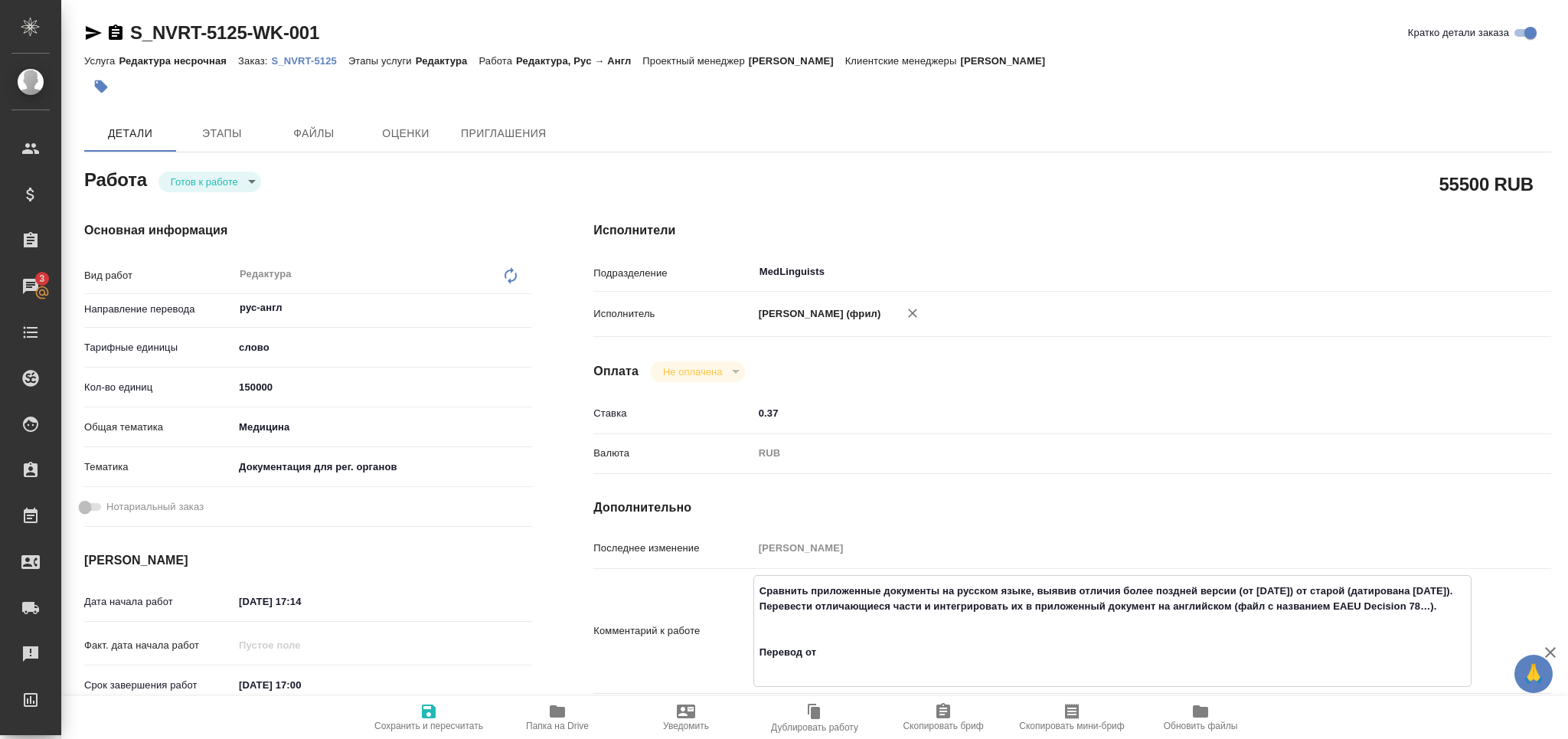
type textarea "x"
type textarea "Сравнить приложенные документы на русском языке, выявив отличия более поздней в…"
type textarea "x"
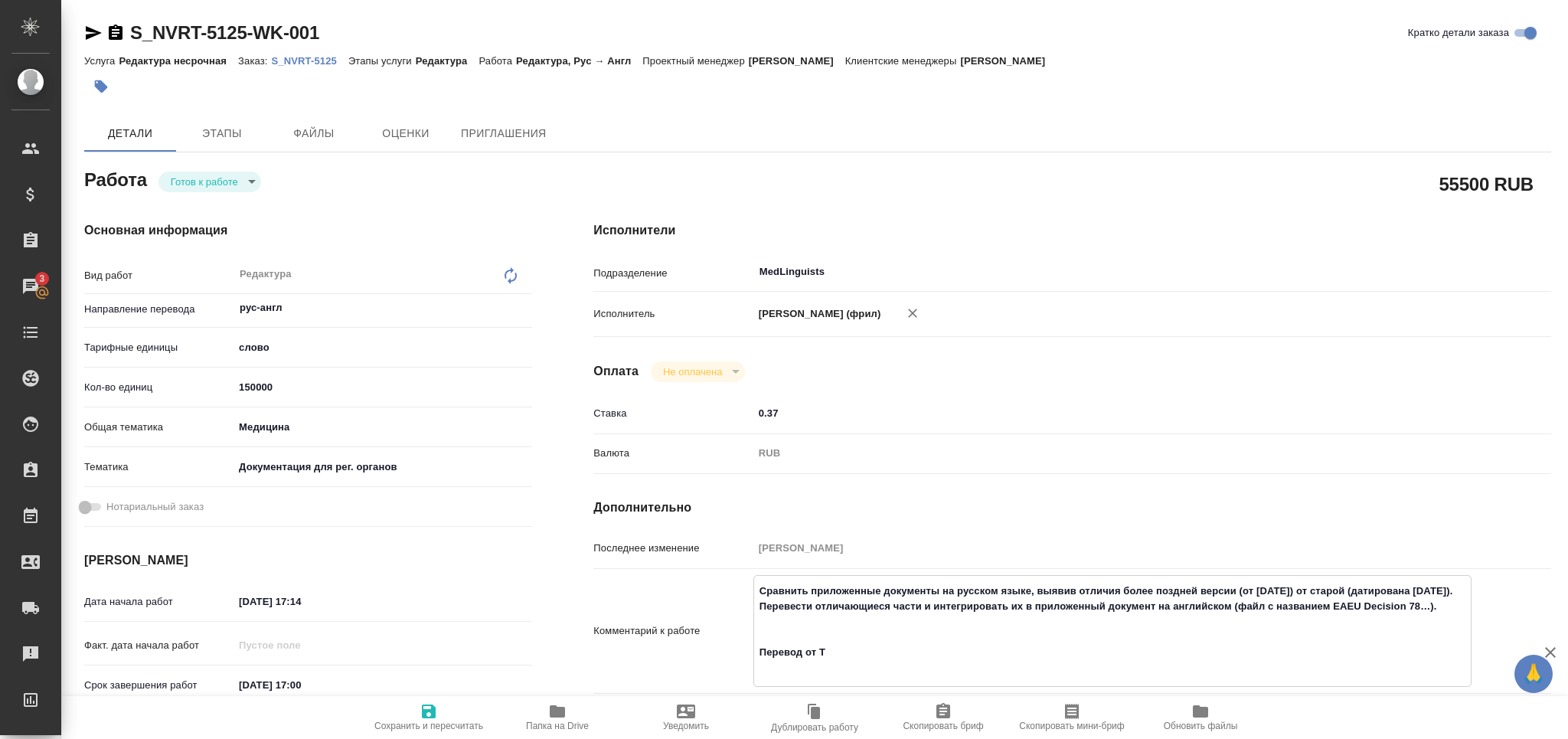
type textarea "x"
type textarea "Сравнить приложенные документы на русском языке, выявив отличия более поздней в…"
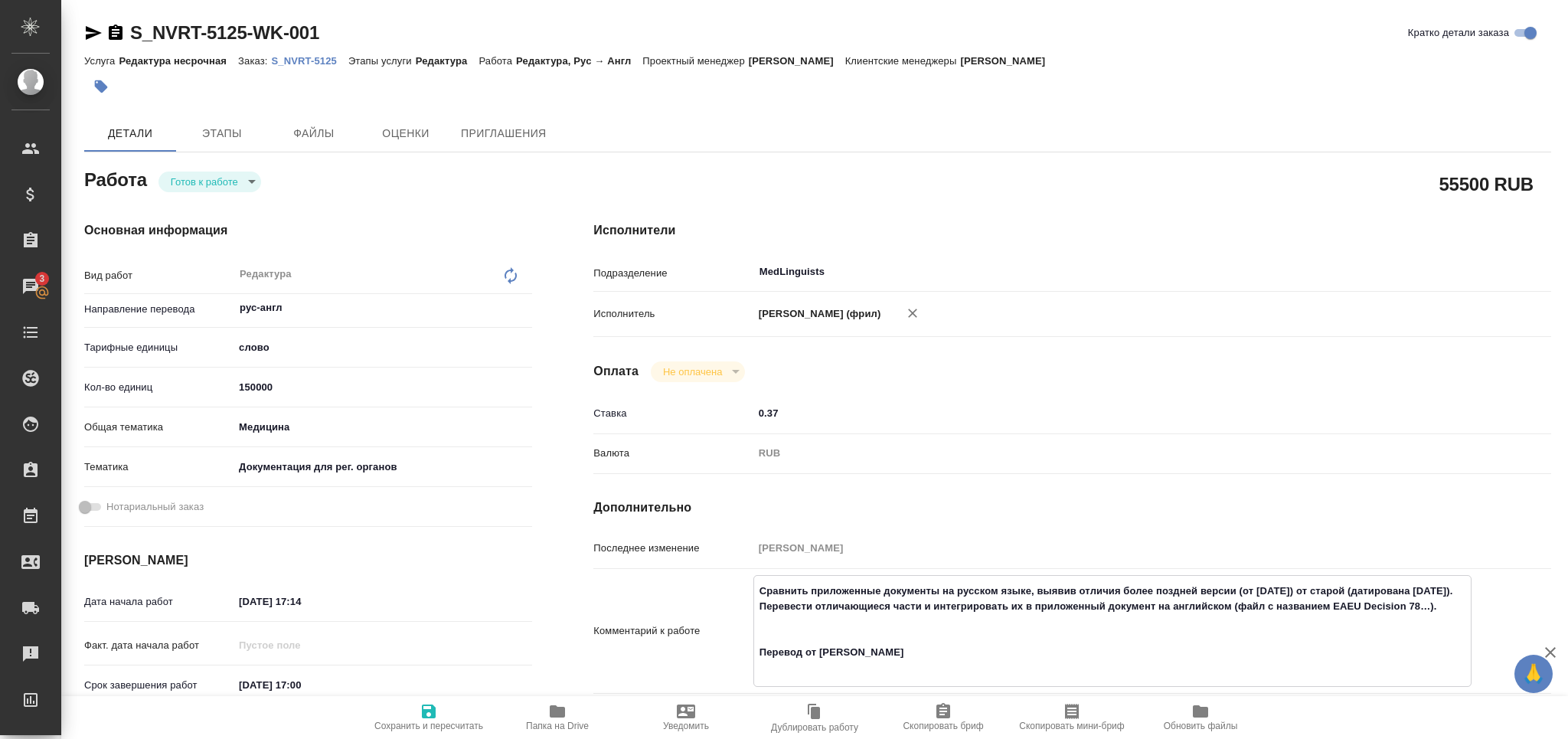
type textarea "x"
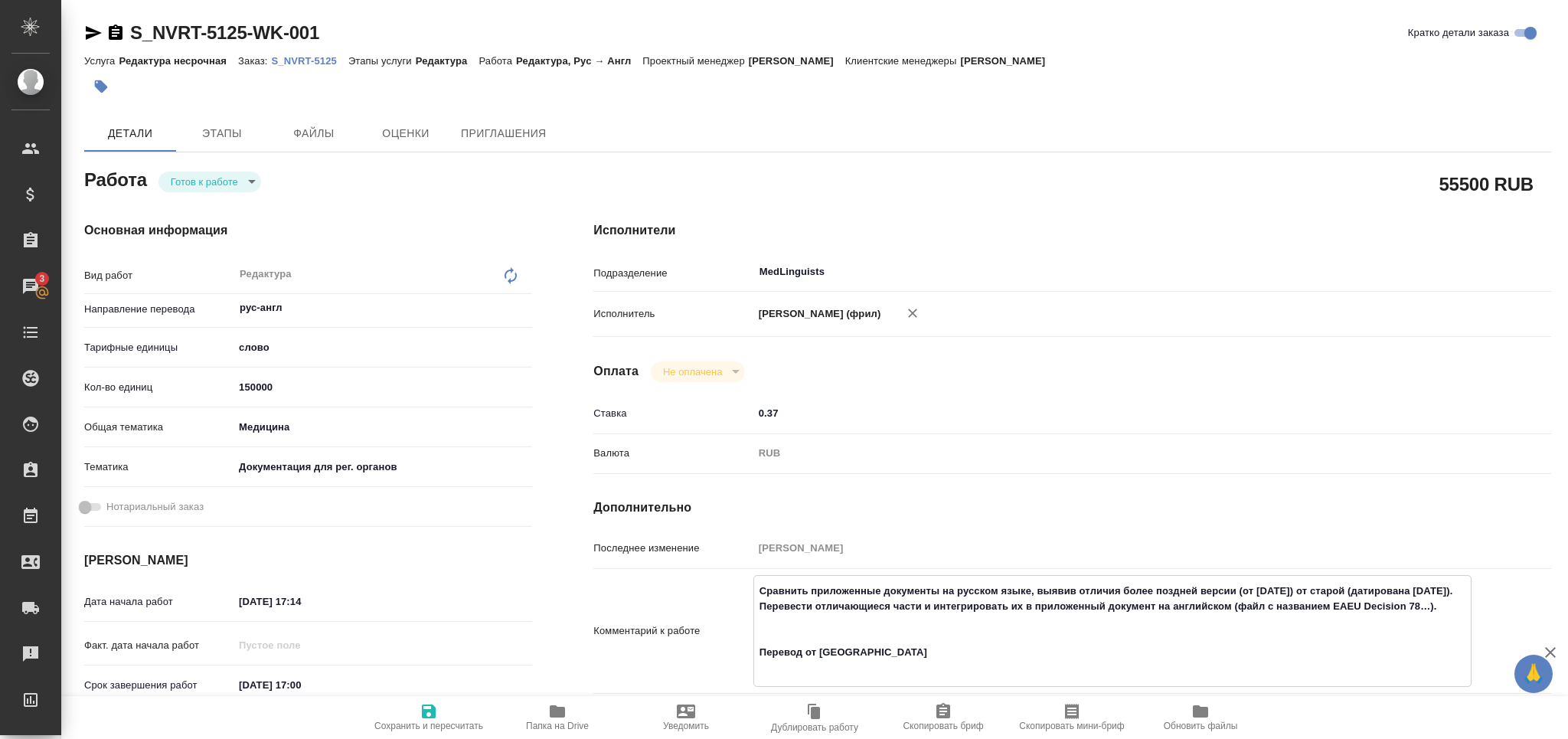
type textarea "Сравнить приложенные документы на русском языке, выявив отличия более поздней в…"
type textarea "x"
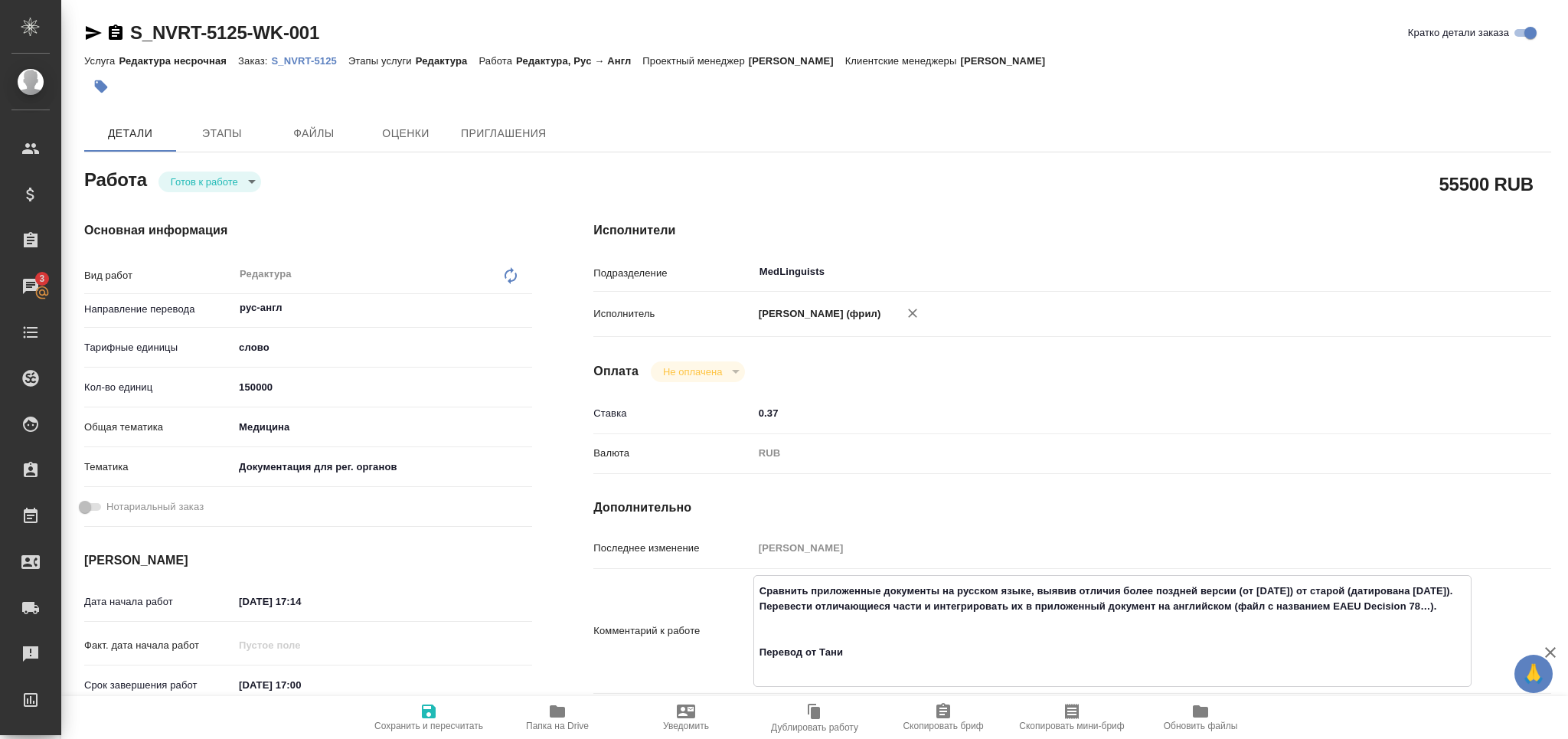
type textarea "x"
type textarea "Сравнить приложенные документы на русском языке, выявив отличия более поздней в…"
type textarea "x"
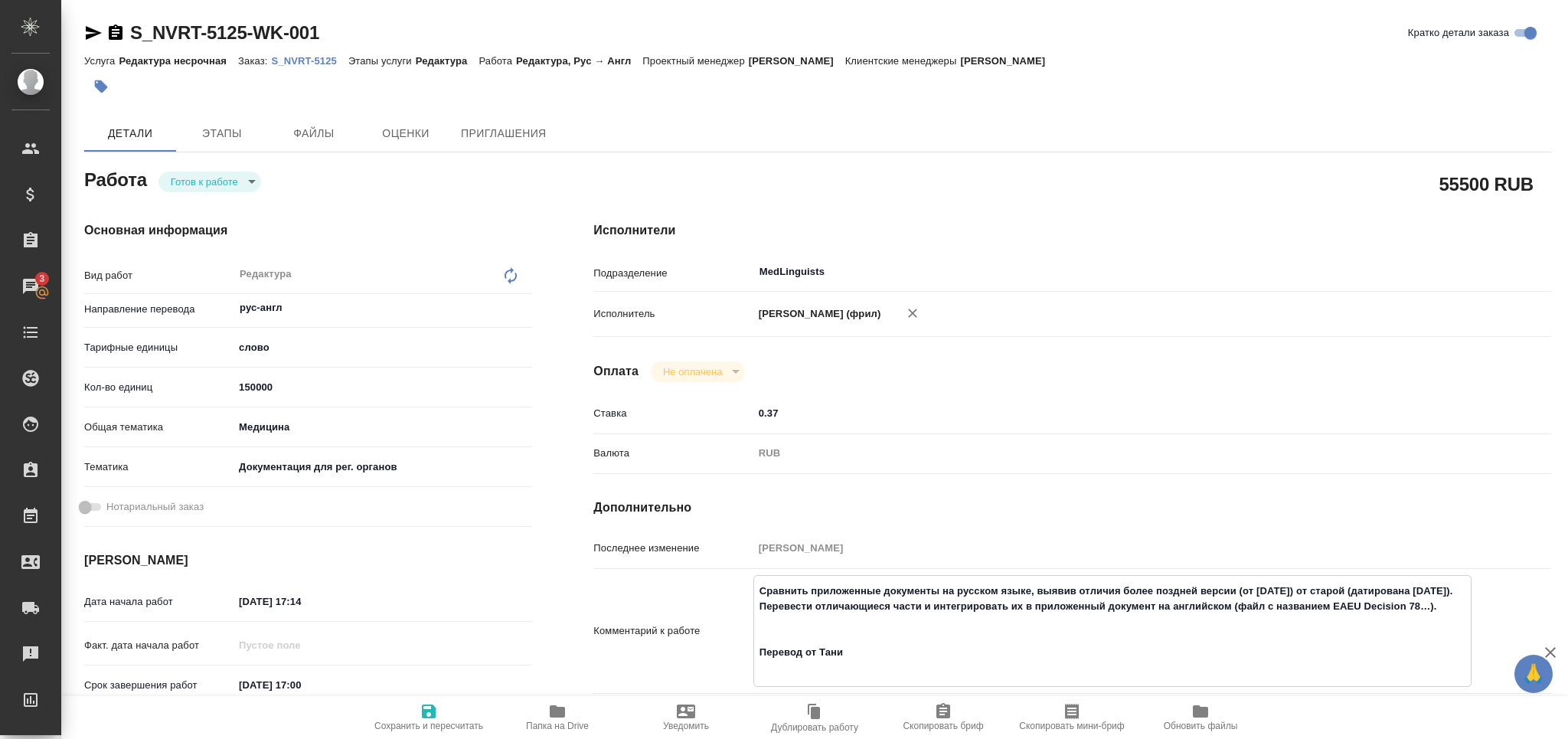
type textarea "x"
type textarea "Сравнить приложенные документы на русском языке, выявив отличия более поздней в…"
type textarea "x"
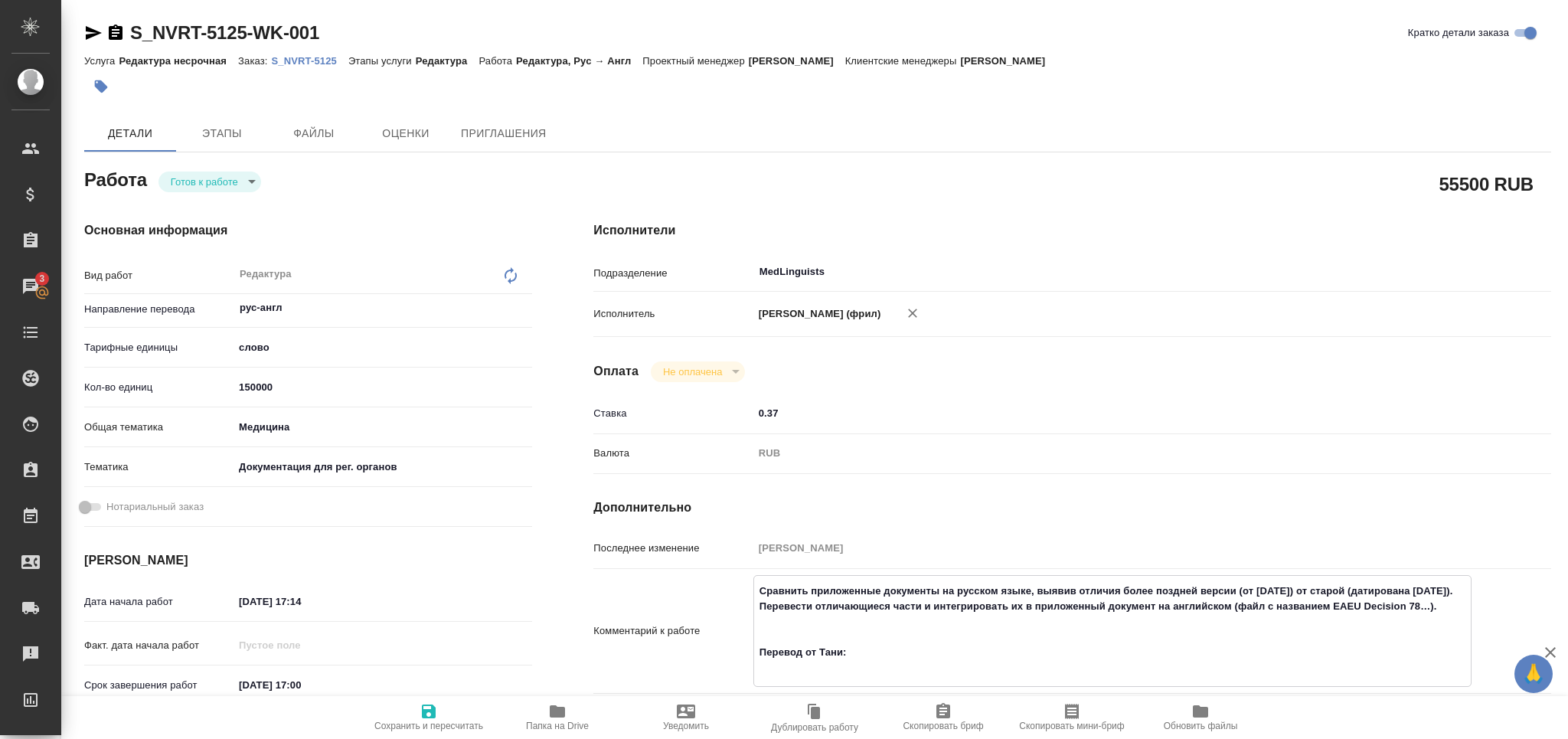
type textarea "x"
paste textarea "https://drive.awatera.com/apps/files/files?dir=/Shares/Novartos_Pharma/Orders/S…"
type textarea "x"
type textarea "Сравнить приложенные документы на русском языке, выявив отличия более поздней в…"
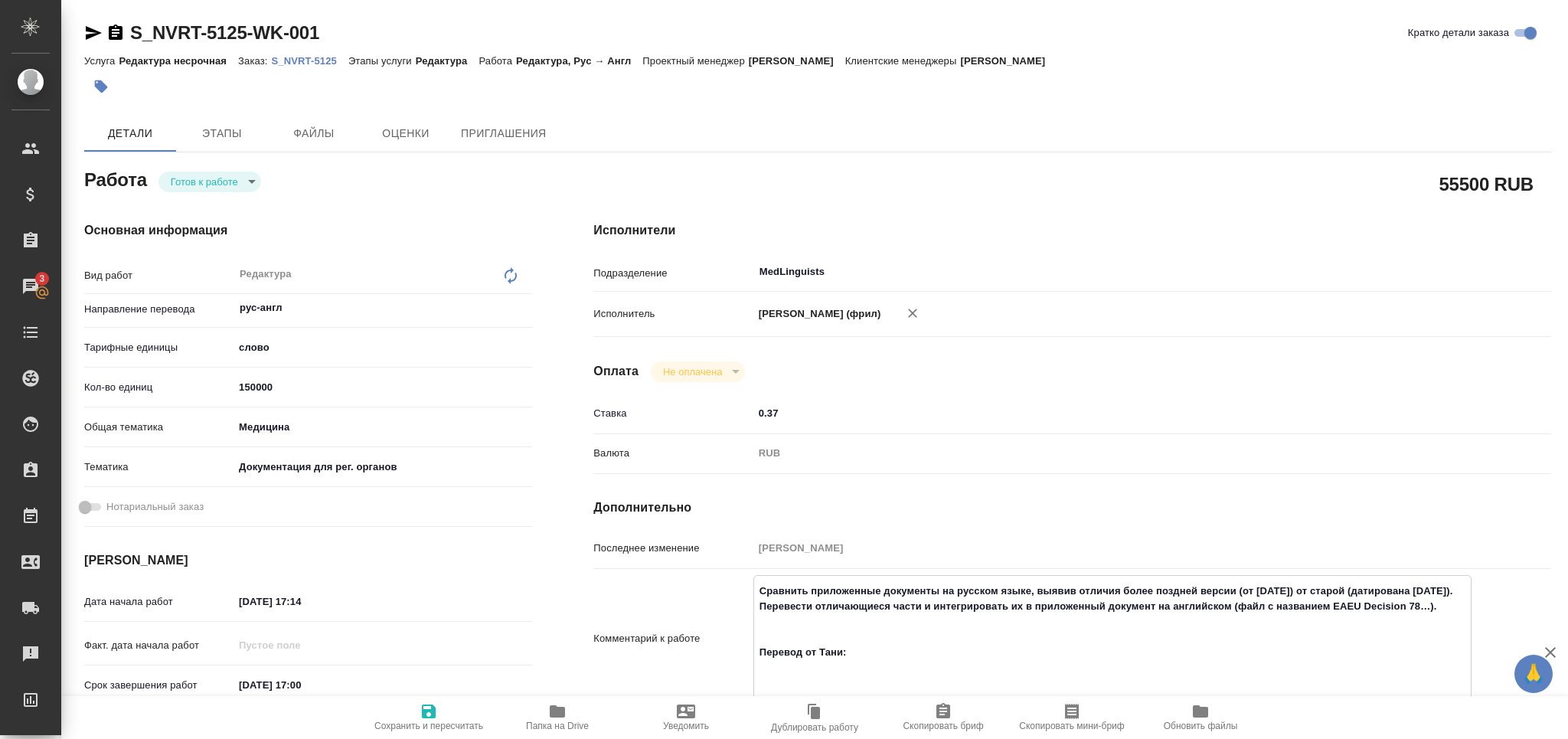
type textarea "x"
type textarea "Сравнить приложенные документы на русском языке, выявив отличия более поздней в…"
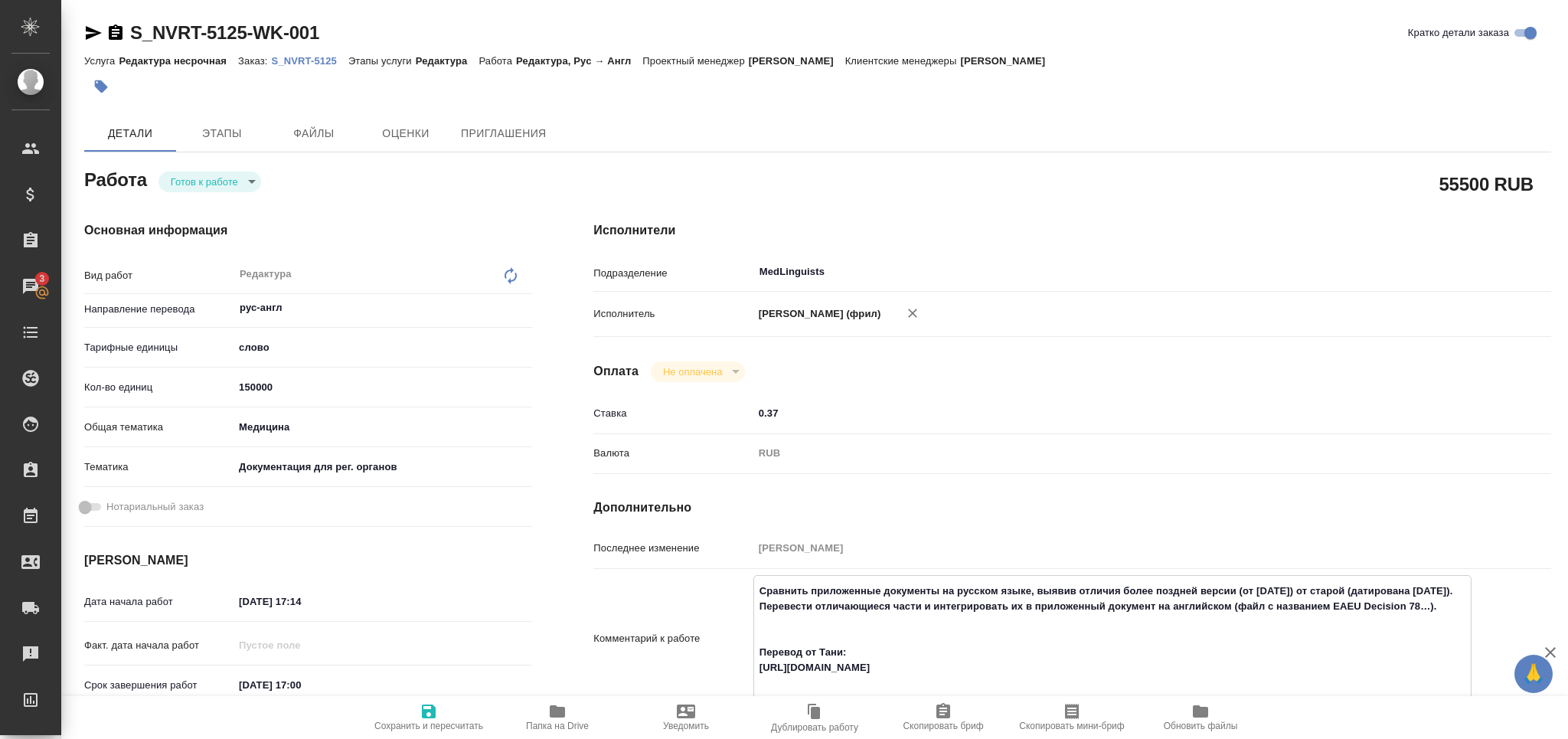
type textarea "x"
click at [421, 720] on span "Сохранить и пересчитать" at bounding box center [428, 725] width 109 height 10
type textarea "x"
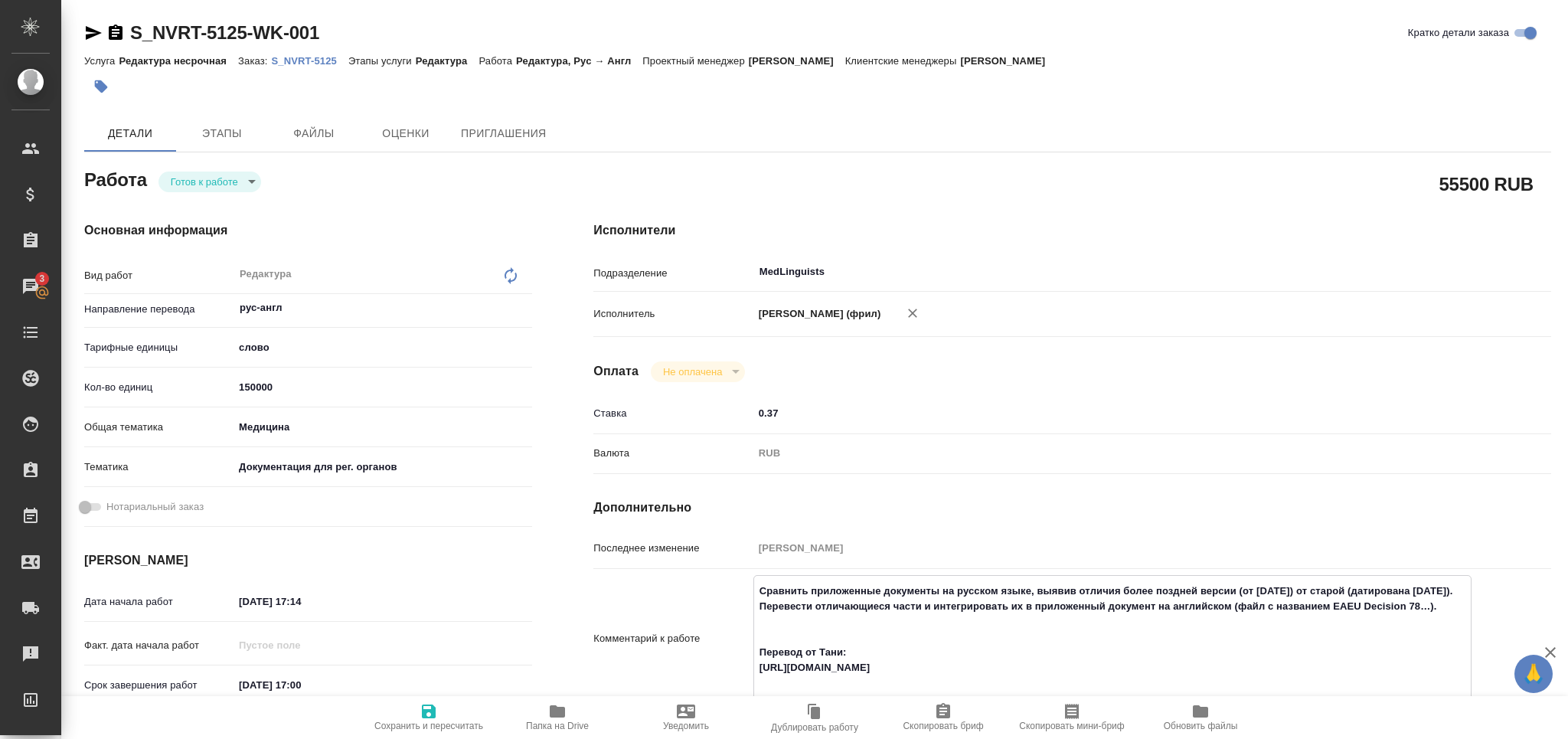
type textarea "x"
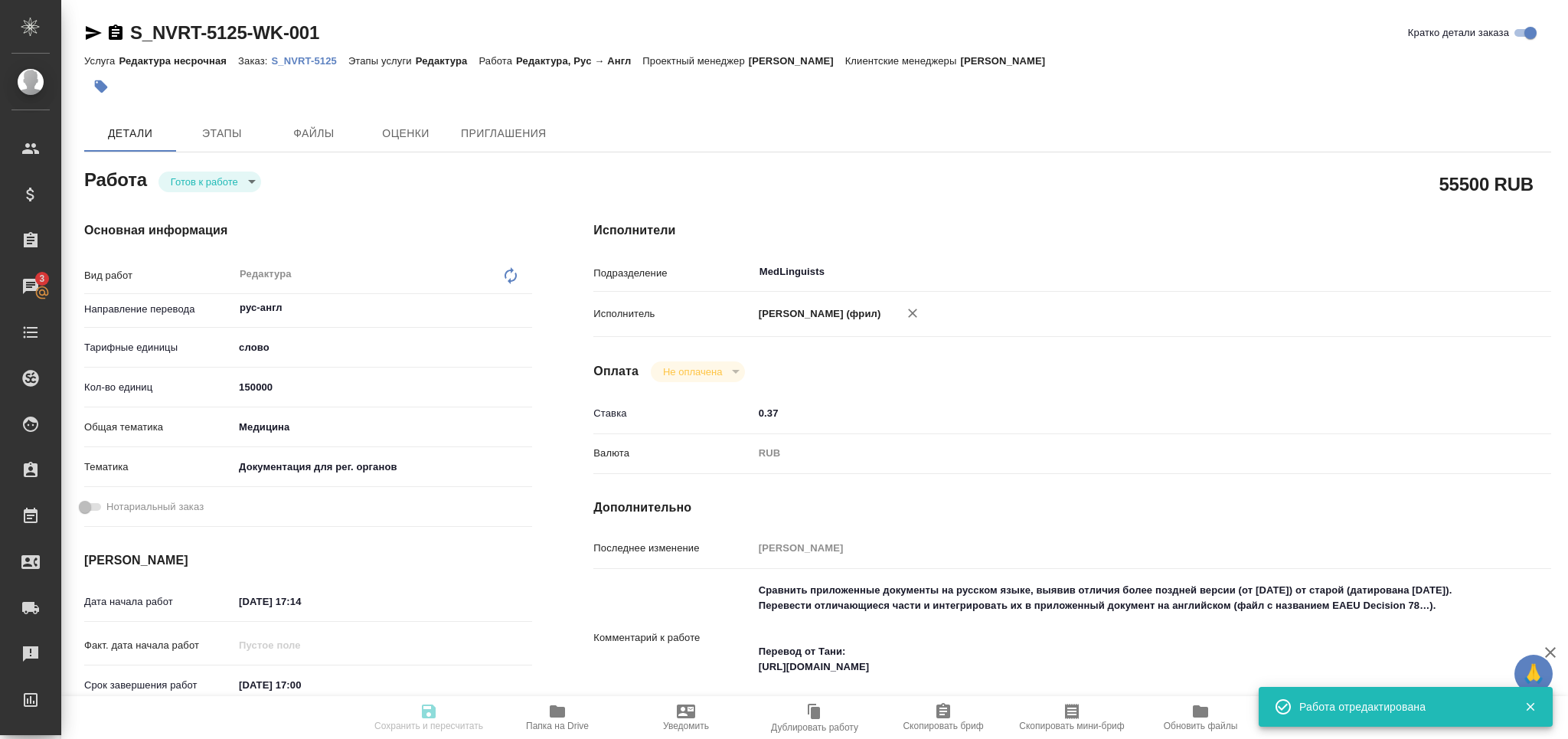
type textarea "x"
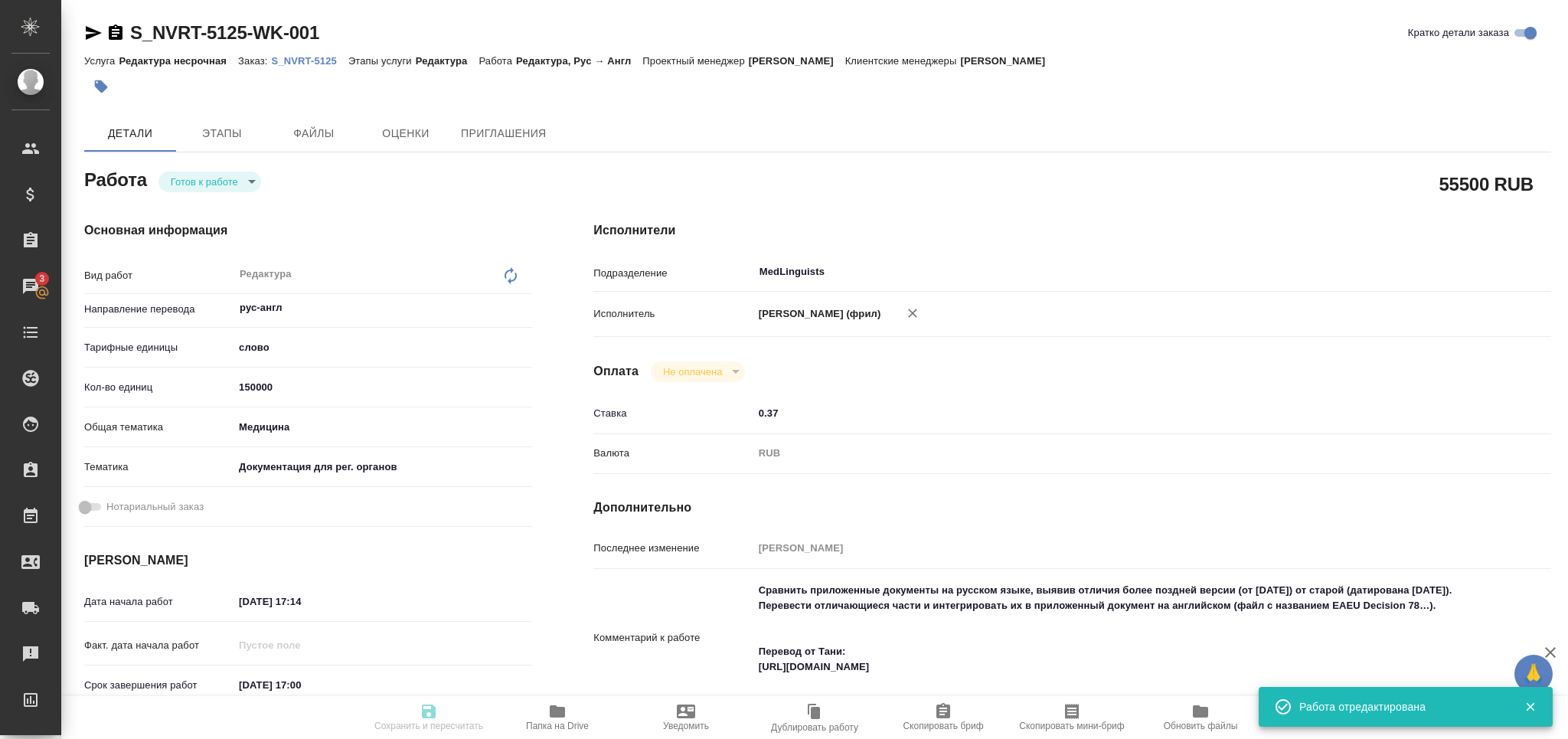
type input "readyForWork"
type textarea "Редактура"
type textarea "x"
type input "рус-англ"
type input "5a8b1489cc6b4906c91bfd90"
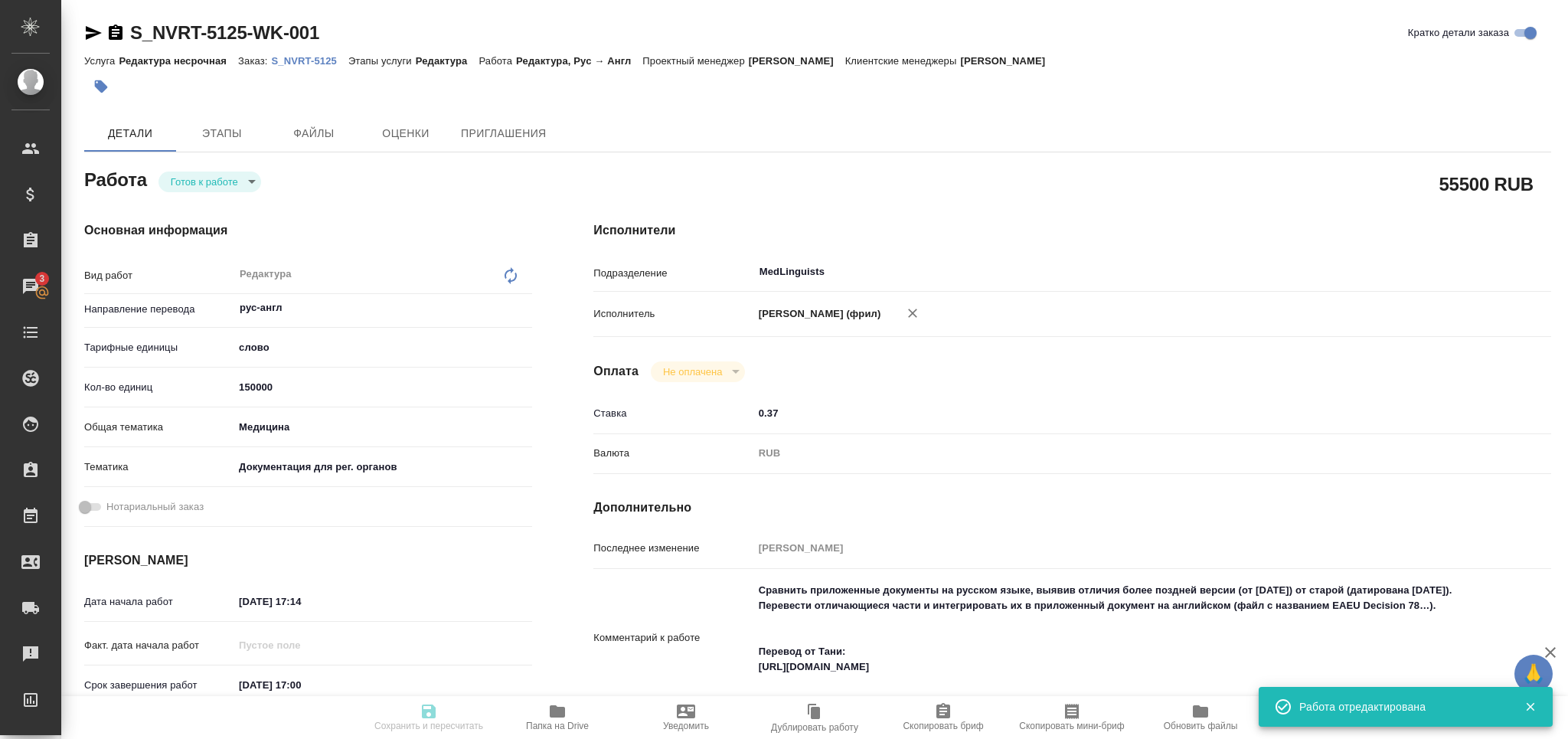
type input "150000"
type input "med"
type input "5f647205b73bc97568ca66c6"
type input "19.08.2025 17:14"
type input "15.09.2025 17:00"
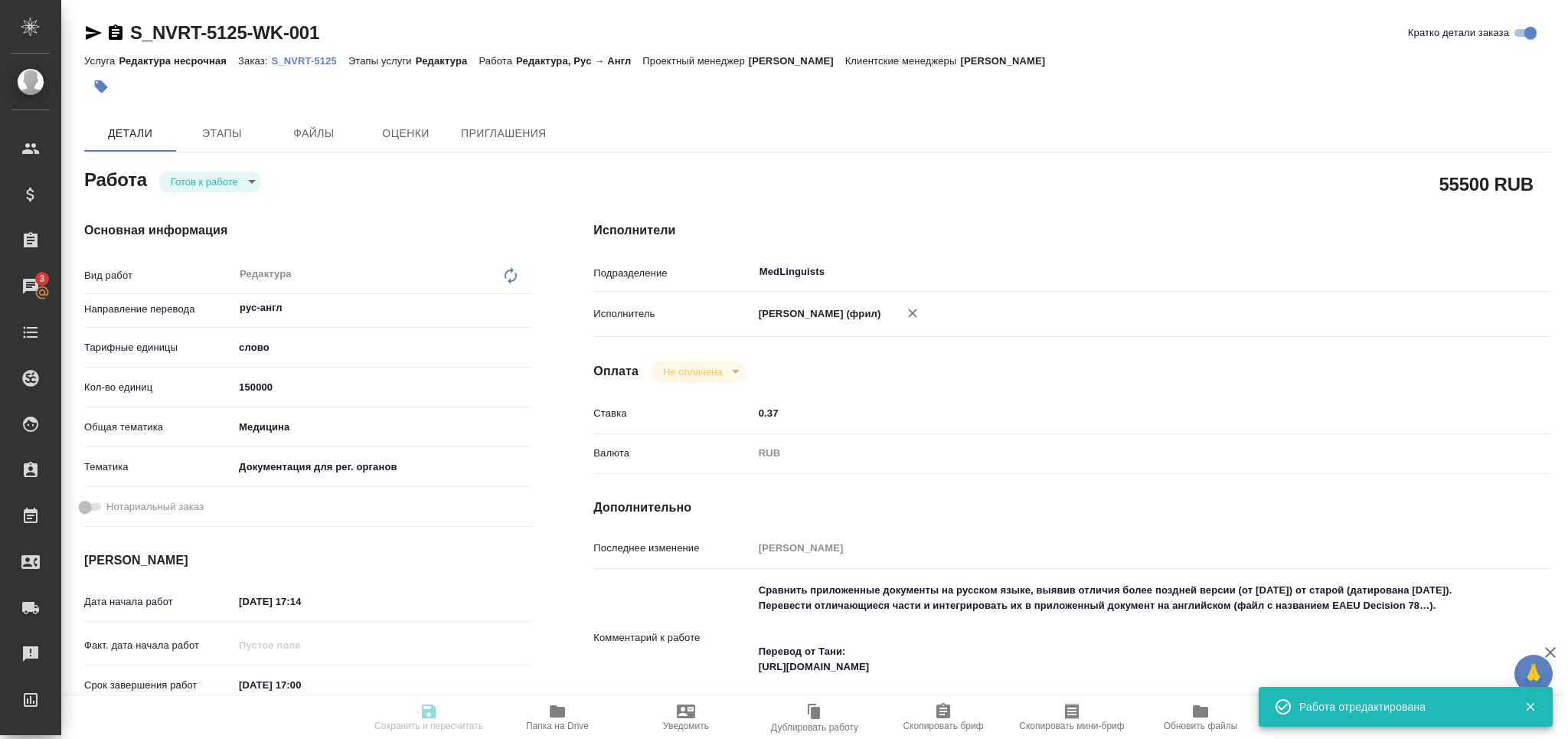
type input "15.09.2025 17:00"
type input "MedLinguists"
type input "notPayed"
type input "0.37"
type input "RUB"
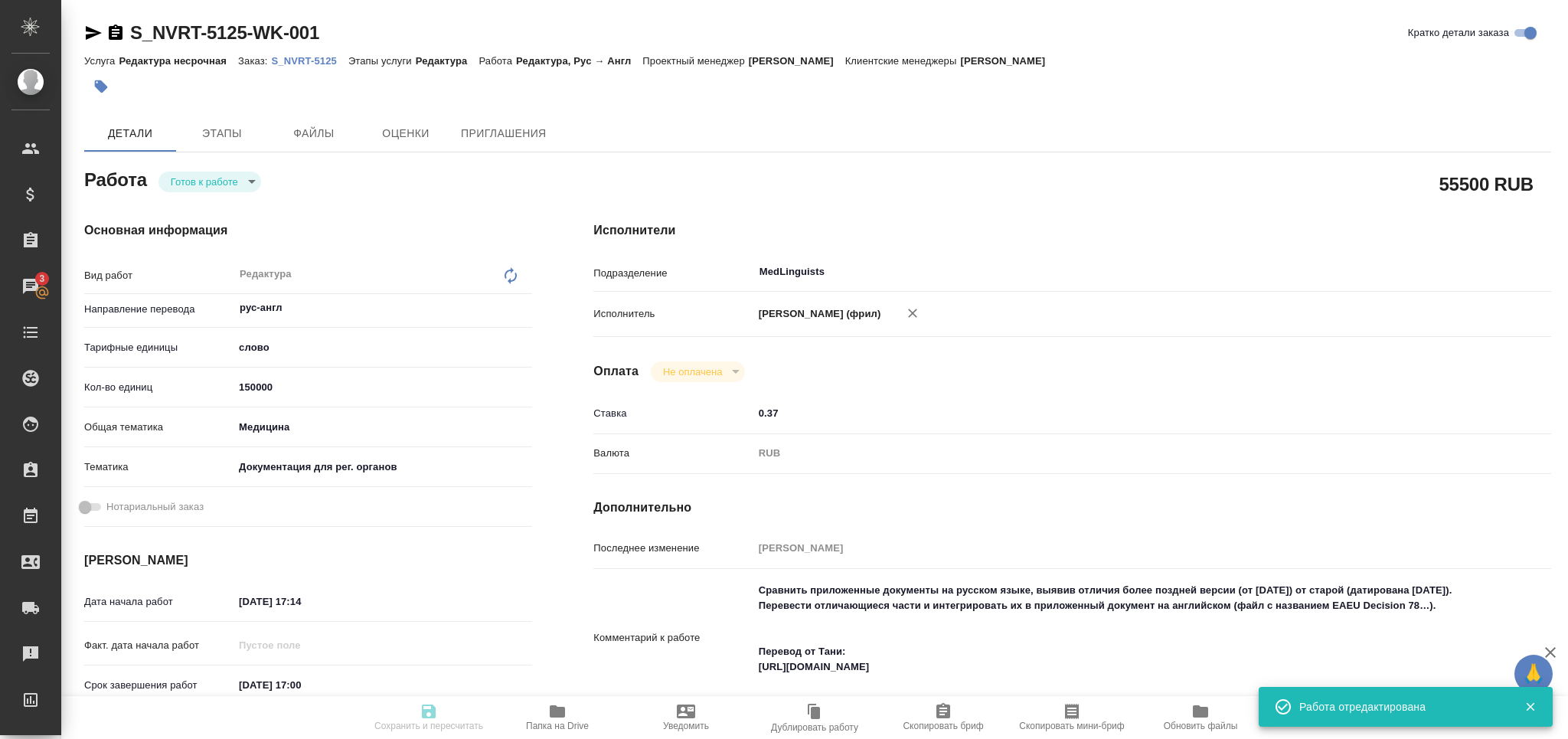
type input "[PERSON_NAME]"
type textarea "Сравнить приложенные документы на русском языке, выявив отличия более поздней в…"
type textarea "x"
type textarea "/Clients/Novartos_Pharma/Orders/S_NVRT-5125/Edited/S_NVRT-5125-WK-001"
type textarea "x"
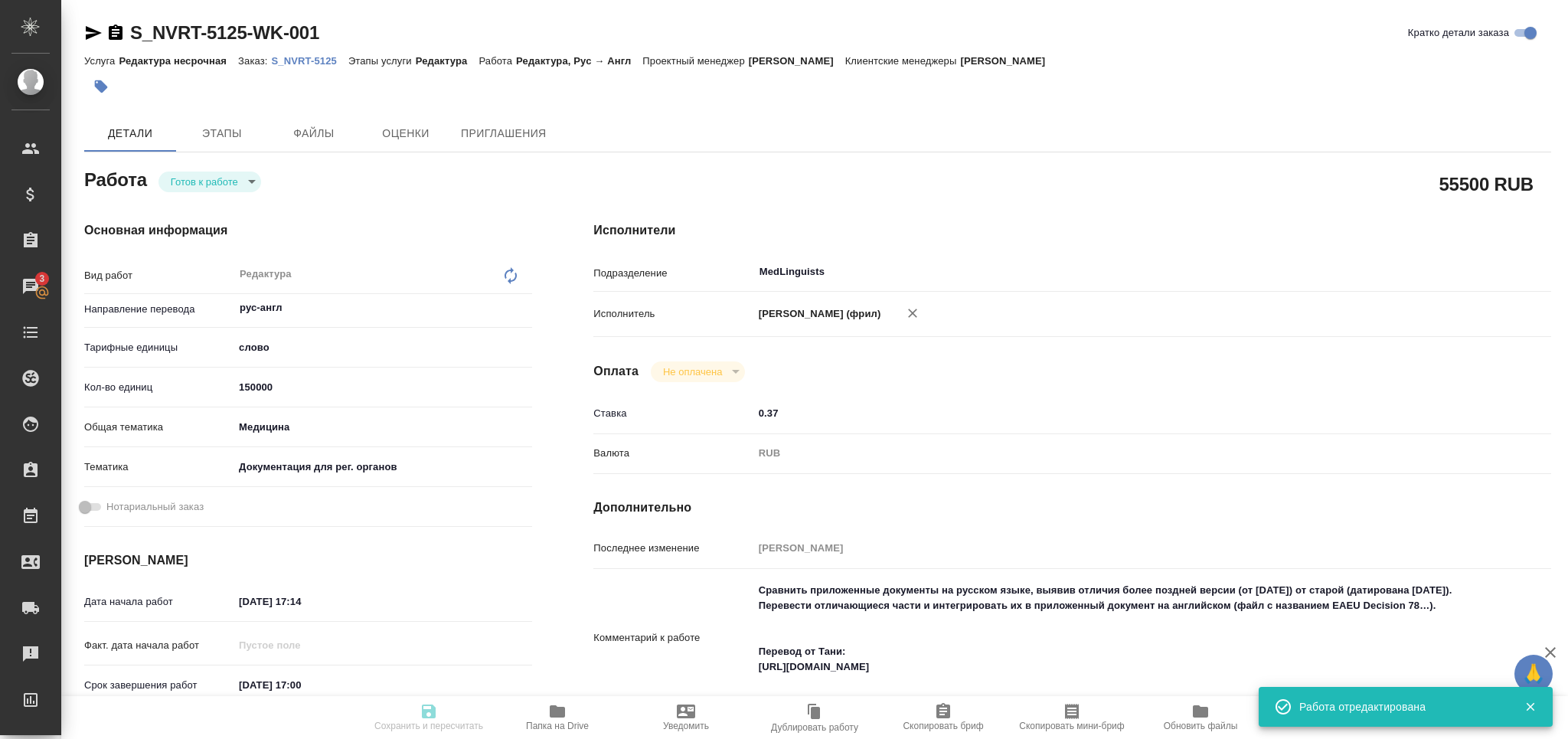
type input "S_NVRT-5125"
type input "3006491152"
type input "Редактура несрочная"
type input "Редактура"
type input "[PERSON_NAME]"
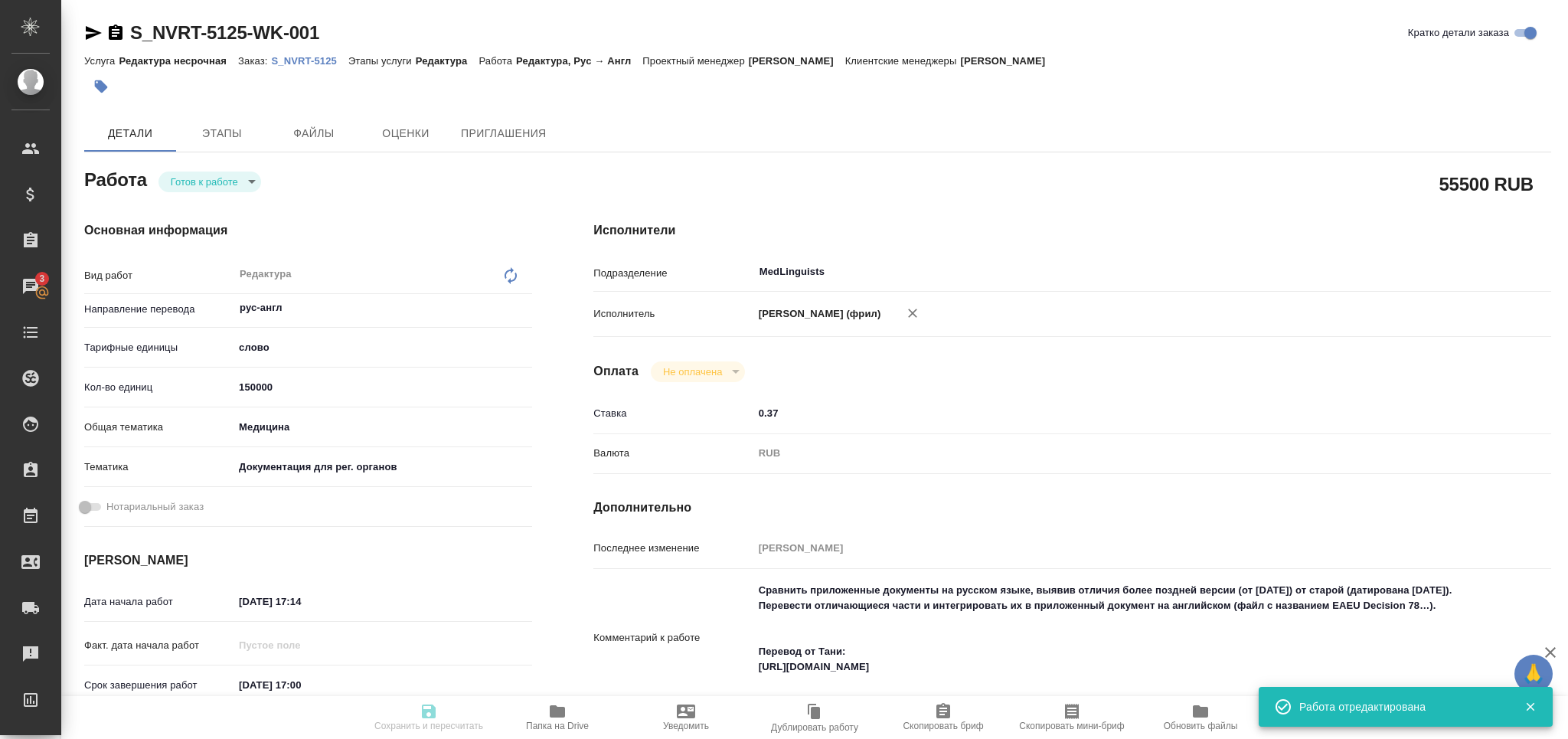
type input "Малофеева Екатерина"
type input "/Clients/Novartos_Pharma/Orders/S_NVRT-5125"
type textarea "x"
type textarea "прошу принять в перевод Правила регистрации. Техническое задание следующее: Сра…"
type textarea "x"
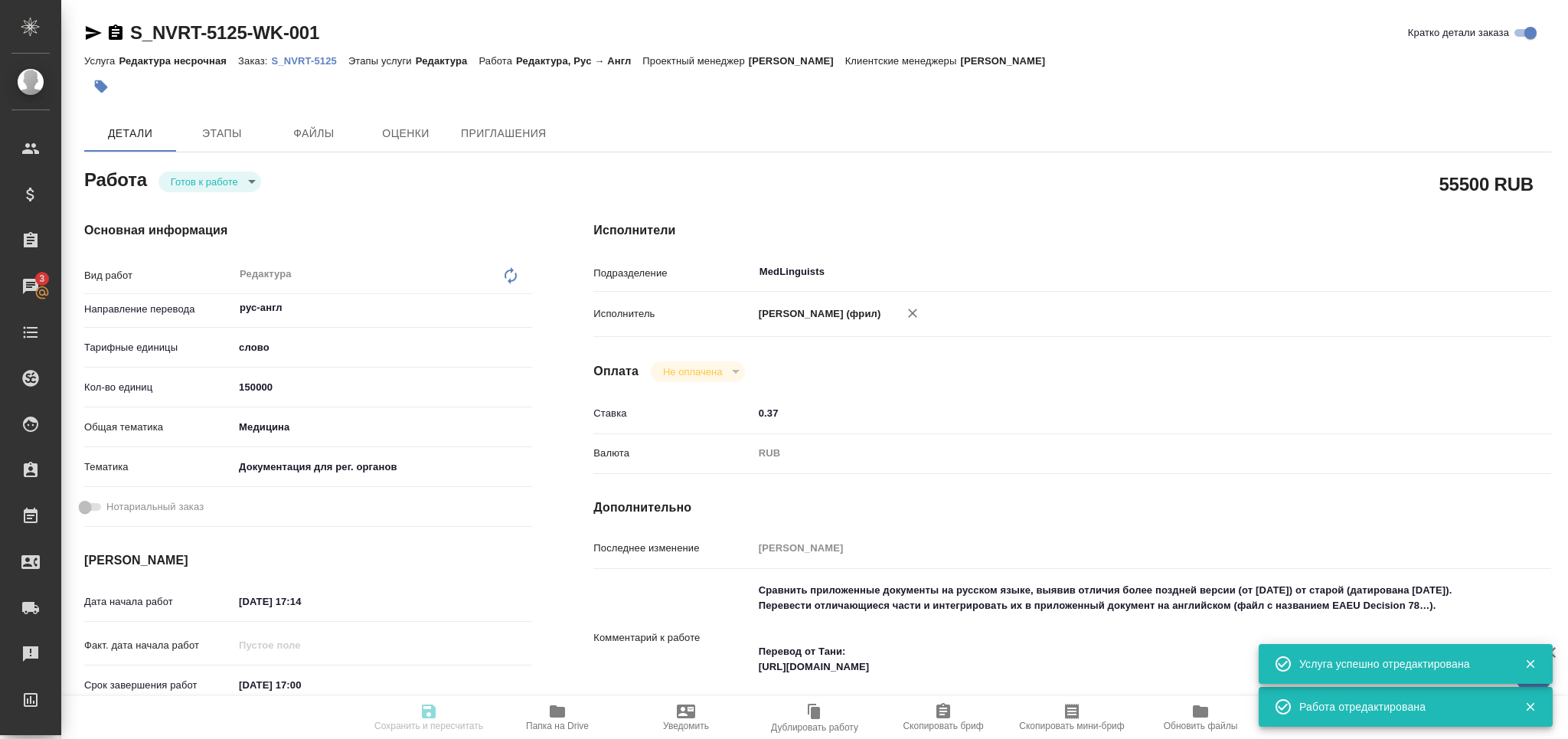
type textarea "x"
click at [427, 719] on icon "button" at bounding box center [428, 711] width 19 height 19
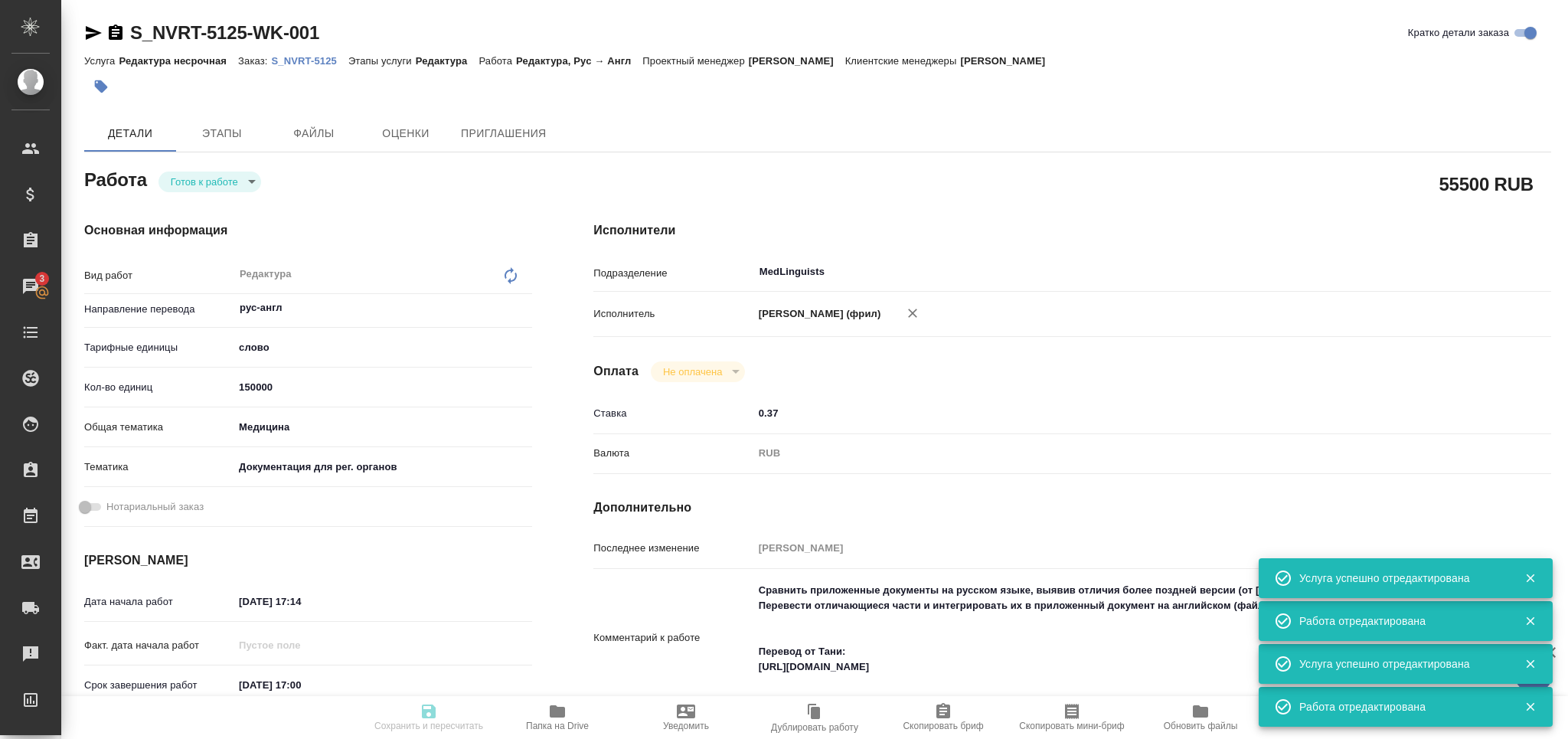
click at [93, 33] on icon "button" at bounding box center [94, 33] width 16 height 14
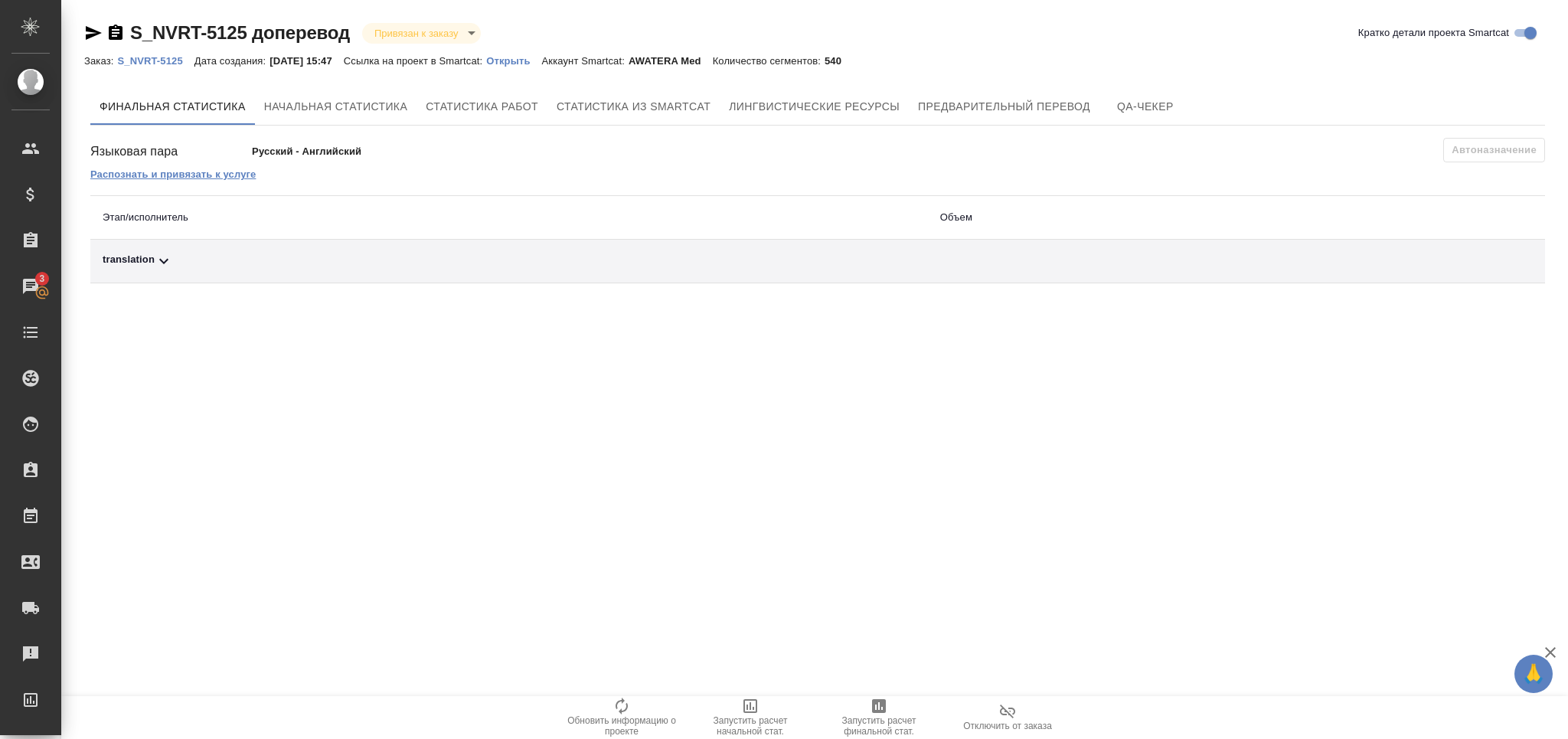
click at [235, 178] on p "Распознать и привязать к услуге" at bounding box center [173, 174] width 166 height 11
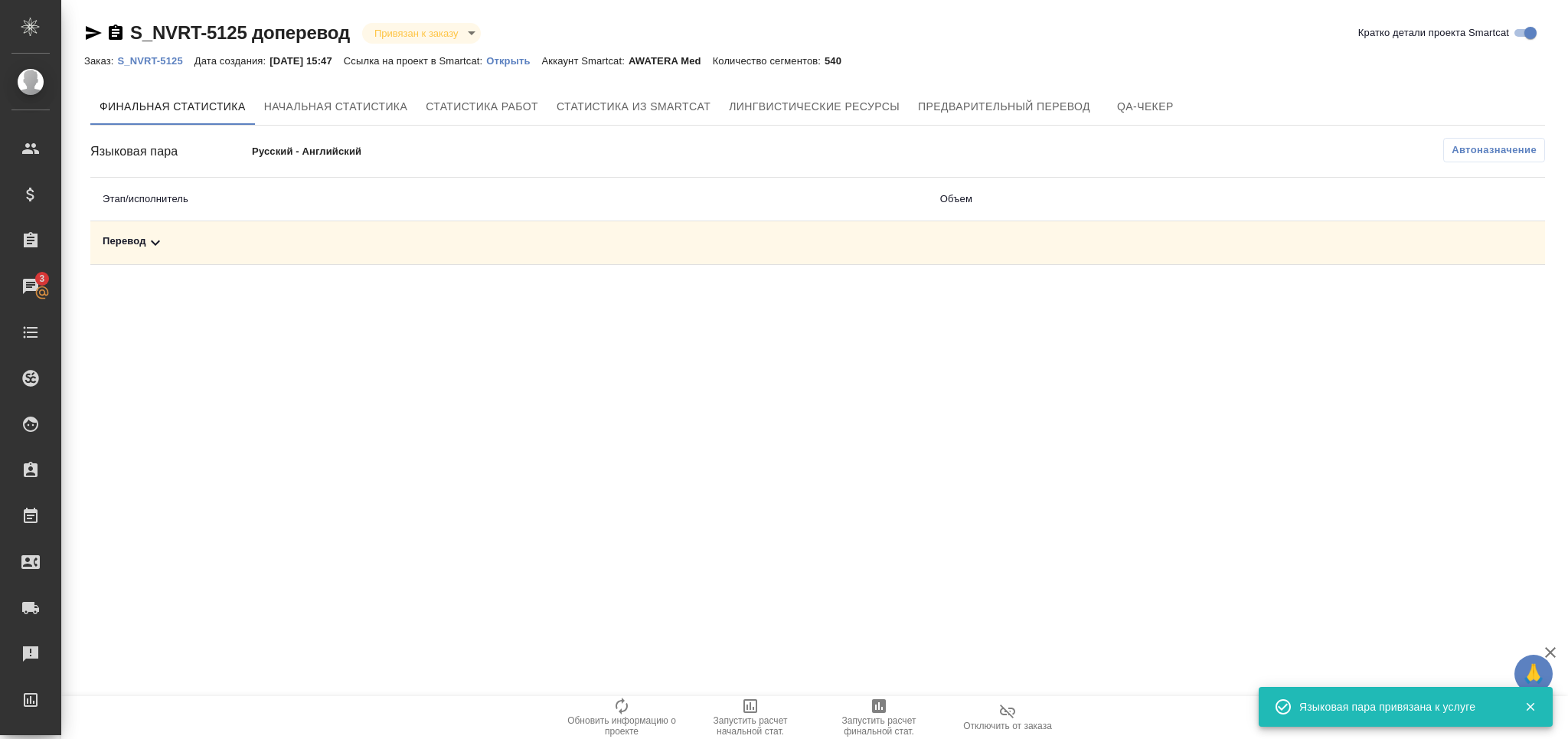
click at [157, 246] on icon at bounding box center [155, 243] width 19 height 19
click at [875, 701] on icon "button" at bounding box center [878, 705] width 14 height 14
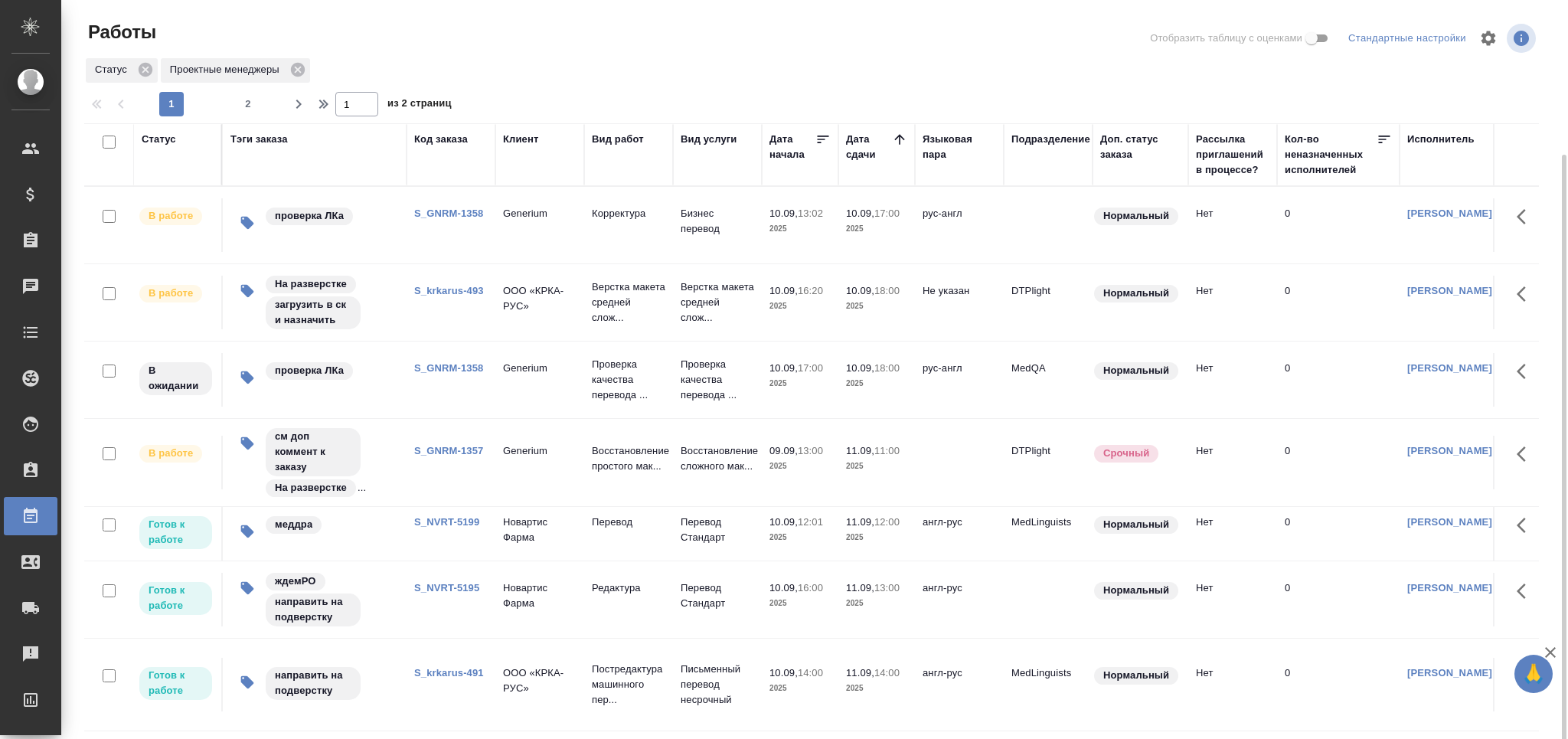
scroll to position [81, 0]
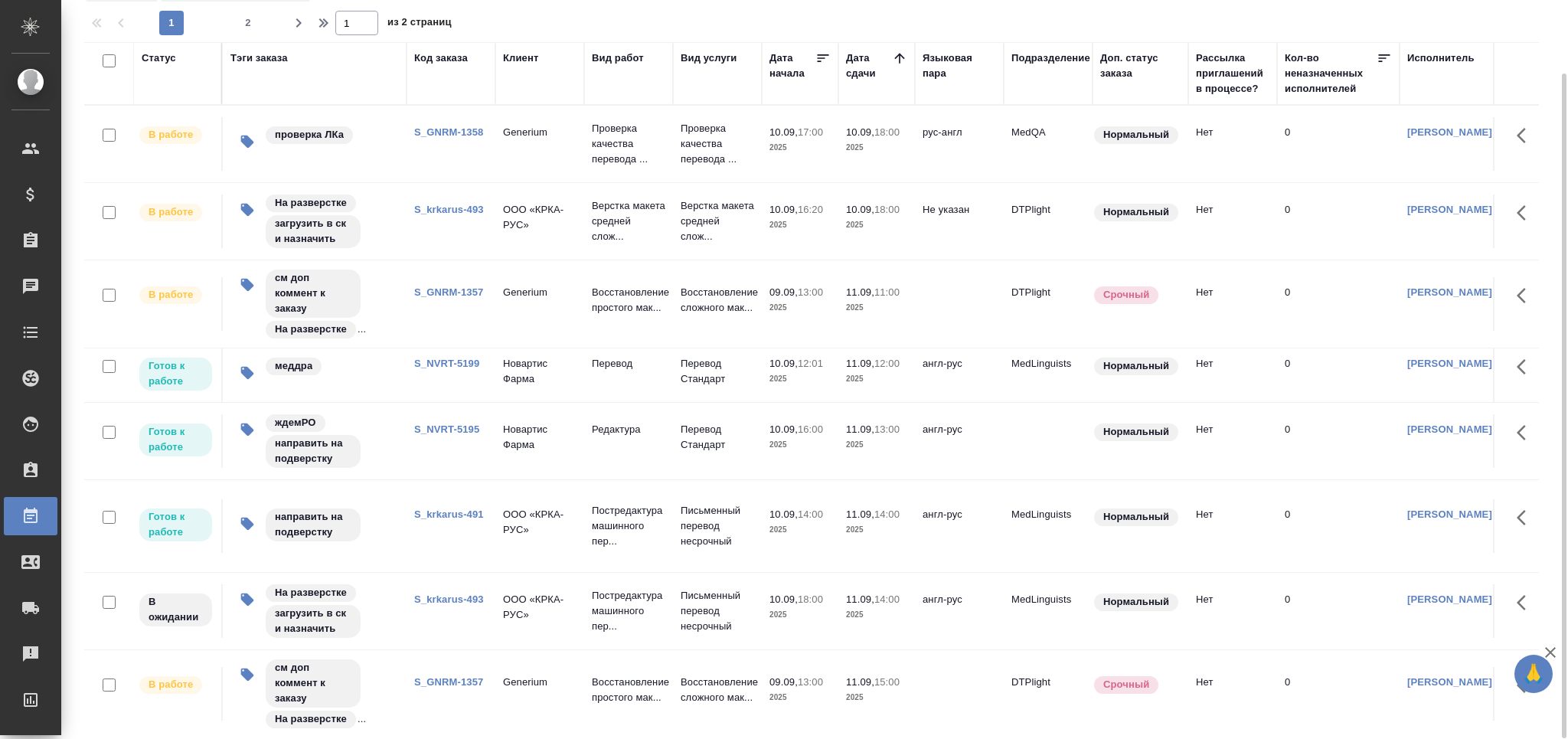
click at [459, 211] on link "S_krkarus-493" at bounding box center [449, 210] width 69 height 11
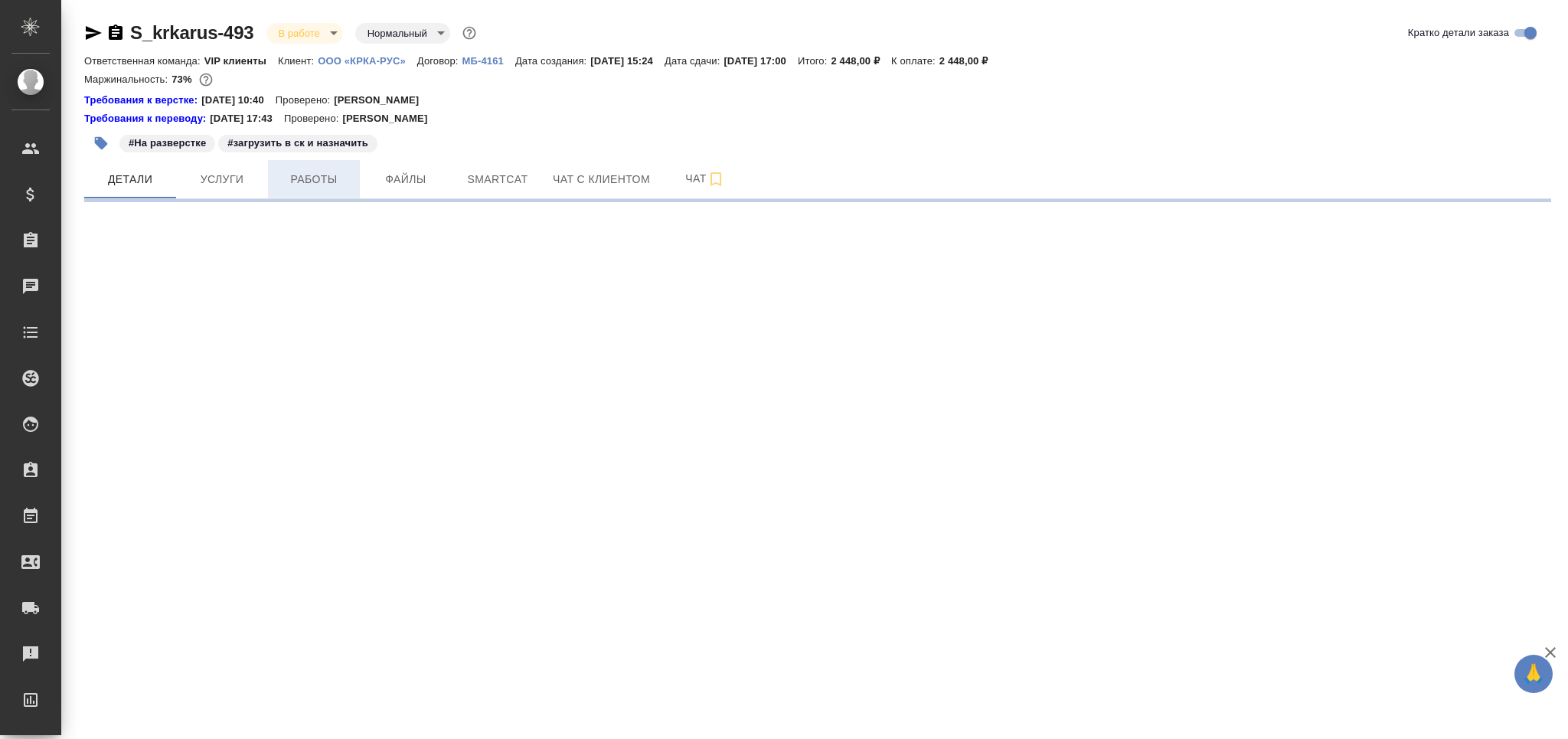
select select "RU"
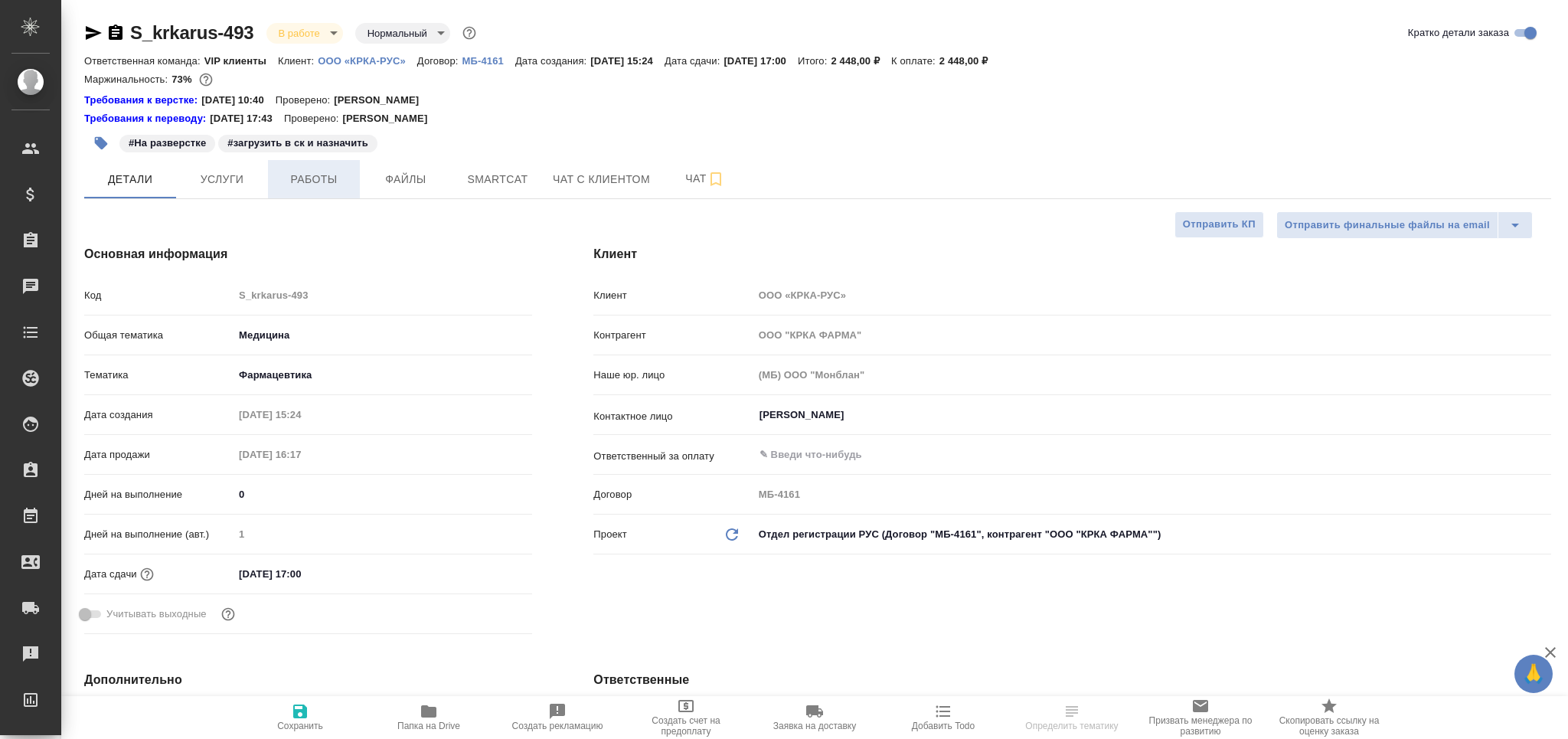
type textarea "x"
click at [323, 182] on span "Работы" at bounding box center [313, 180] width 74 height 19
type textarea "x"
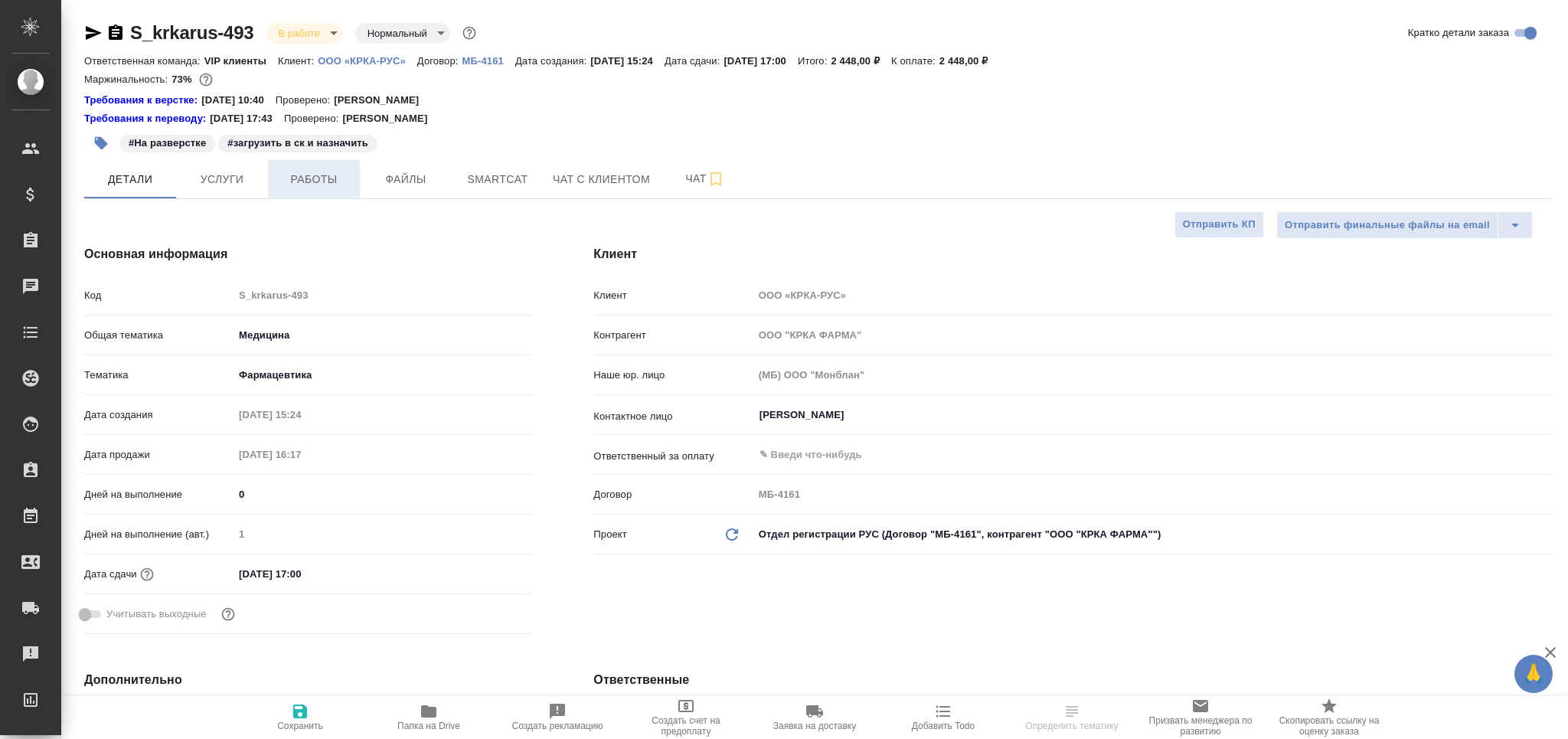
type textarea "x"
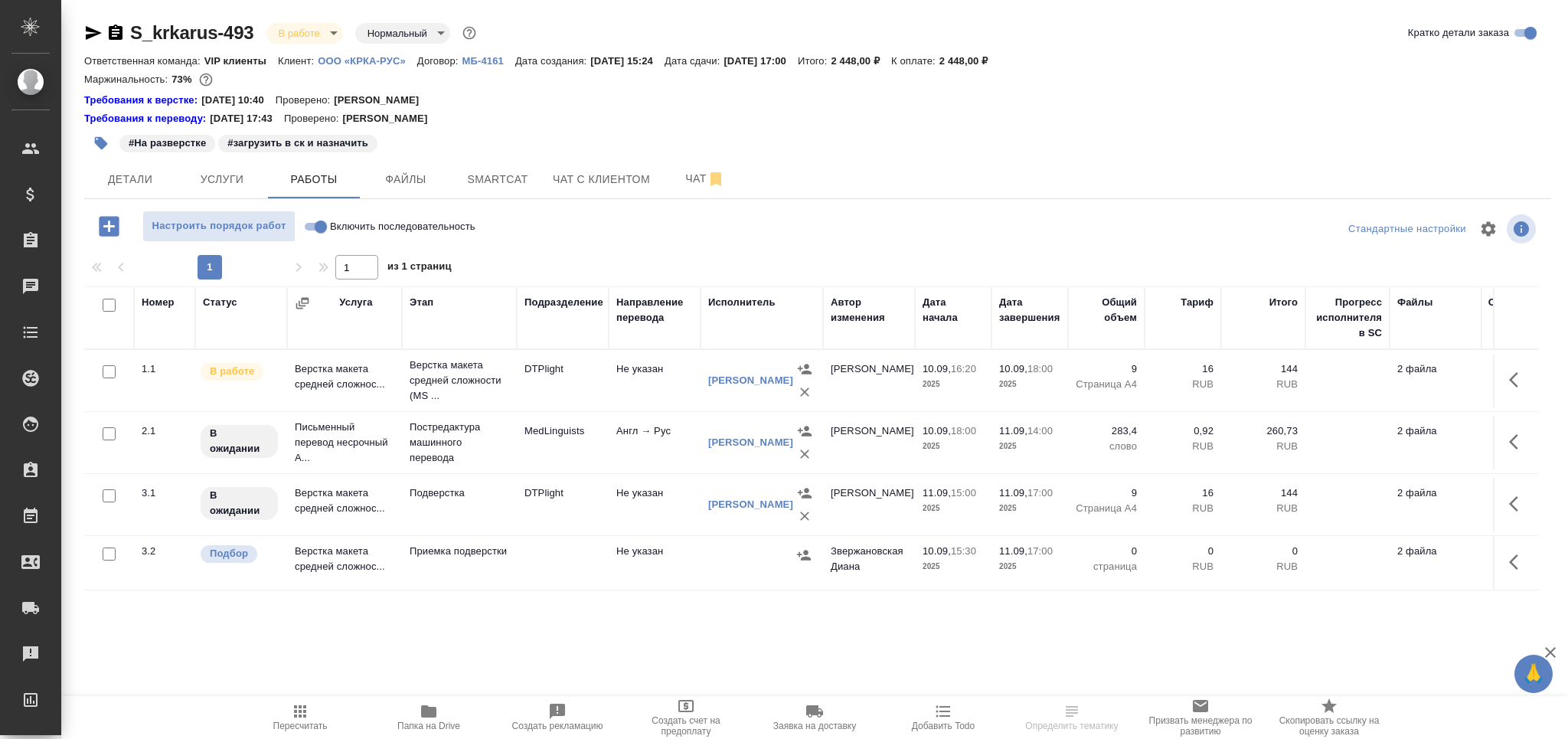
click at [108, 556] on input "checkbox" at bounding box center [109, 554] width 13 height 13
checkbox input "true"
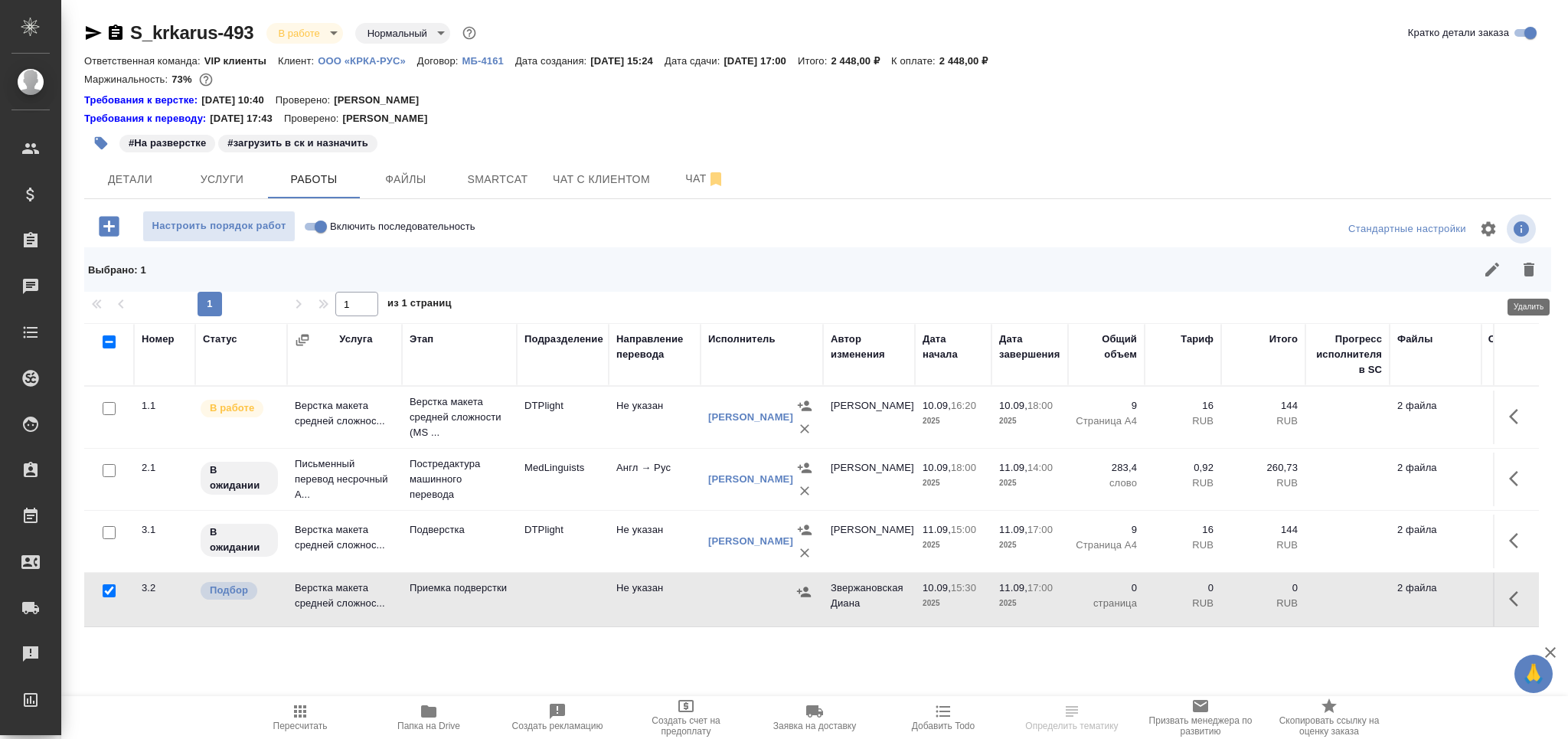
click at [1538, 272] on button "button" at bounding box center [1529, 268] width 36 height 36
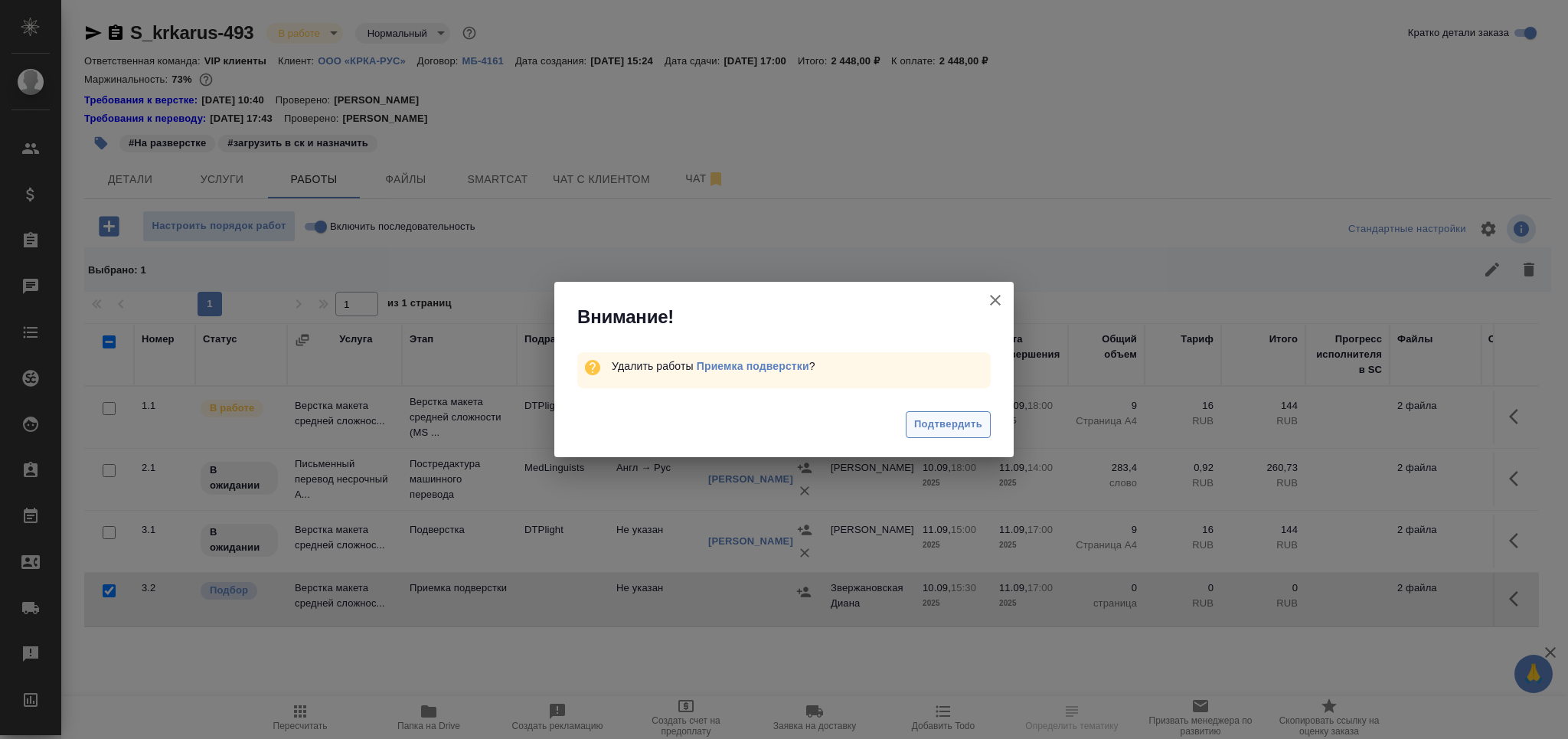
click at [936, 424] on span "Подтвердить" at bounding box center [948, 424] width 68 height 18
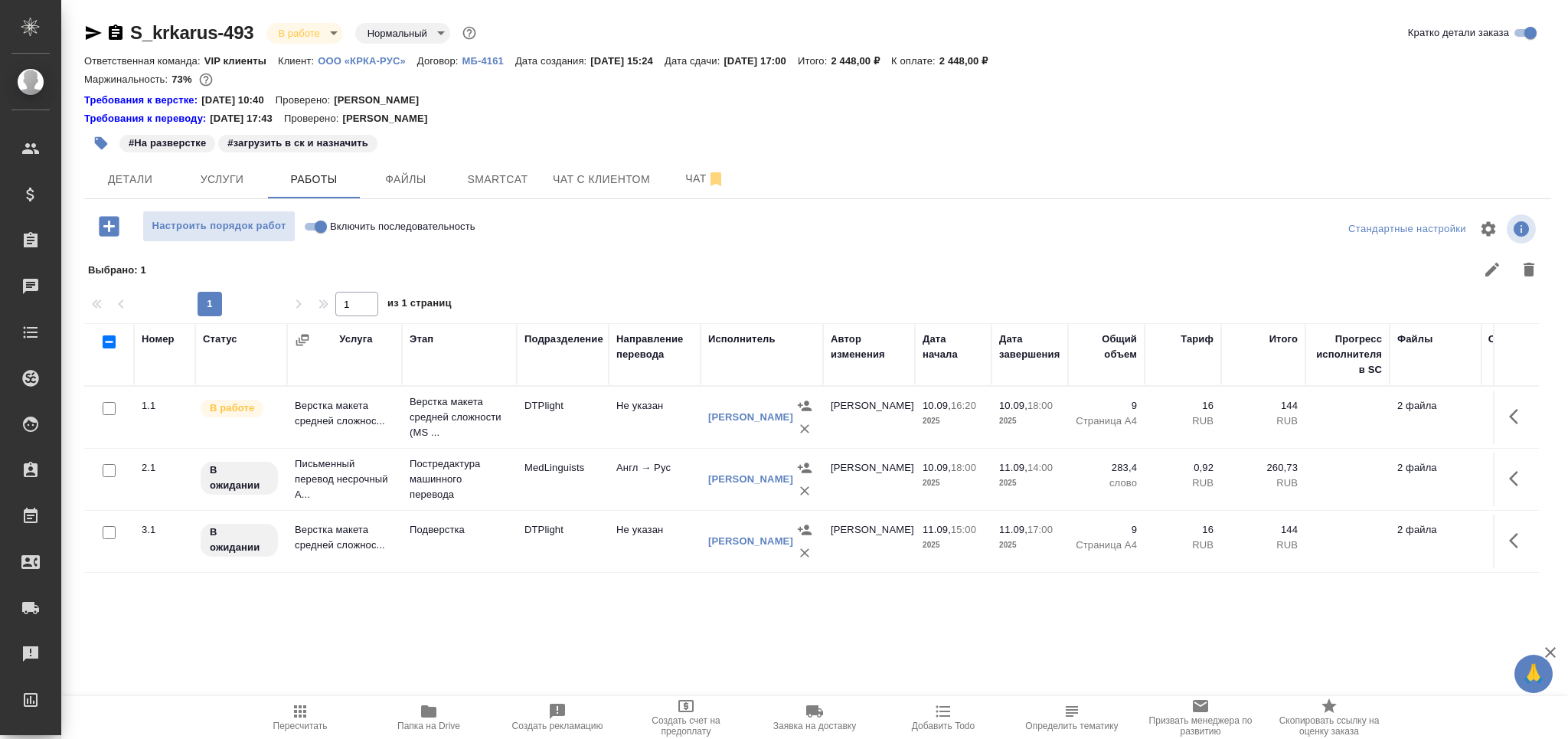
click at [327, 723] on span "Пересчитать" at bounding box center [300, 716] width 110 height 29
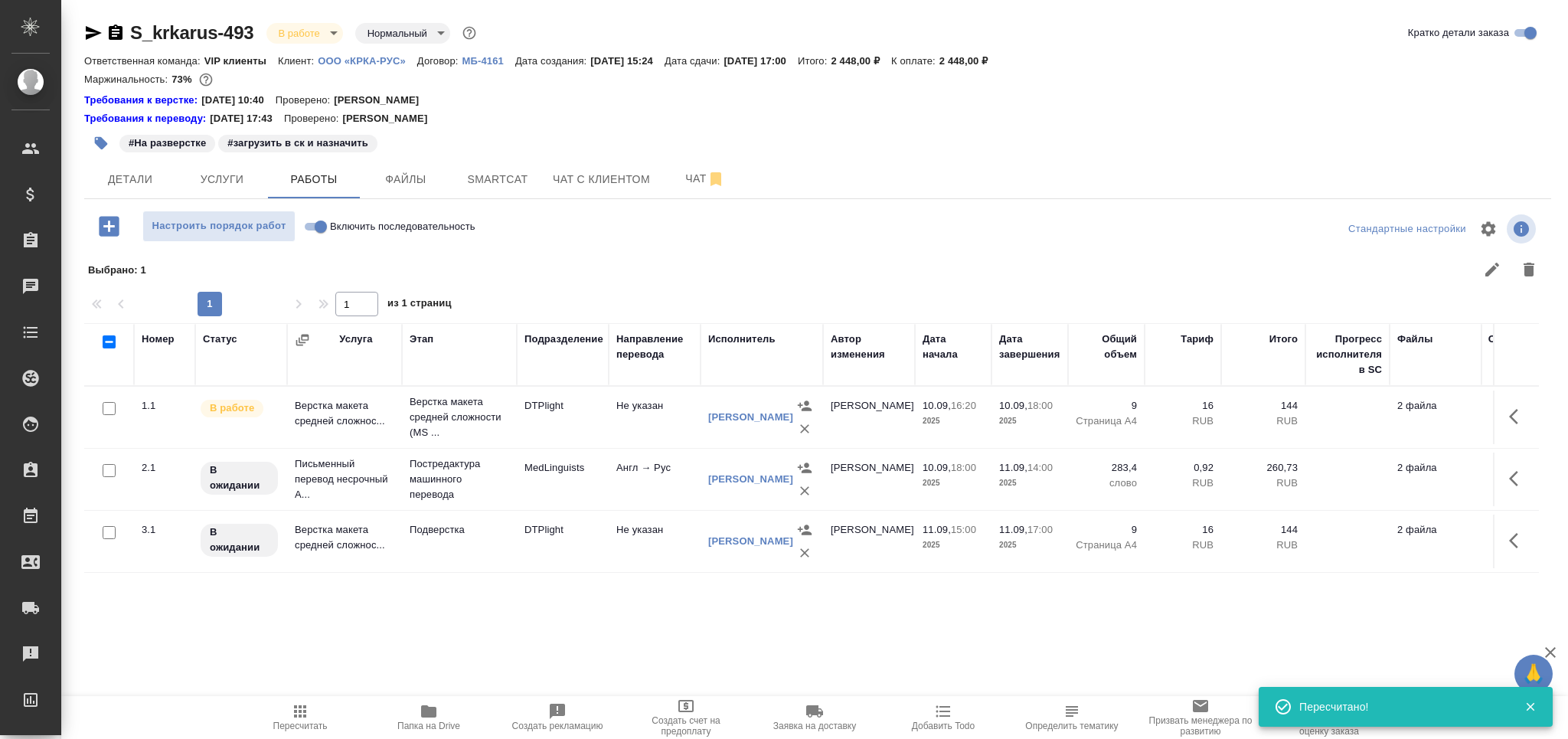
click at [297, 717] on icon "button" at bounding box center [299, 711] width 12 height 12
click at [288, 729] on span "Пересчитать" at bounding box center [300, 725] width 54 height 10
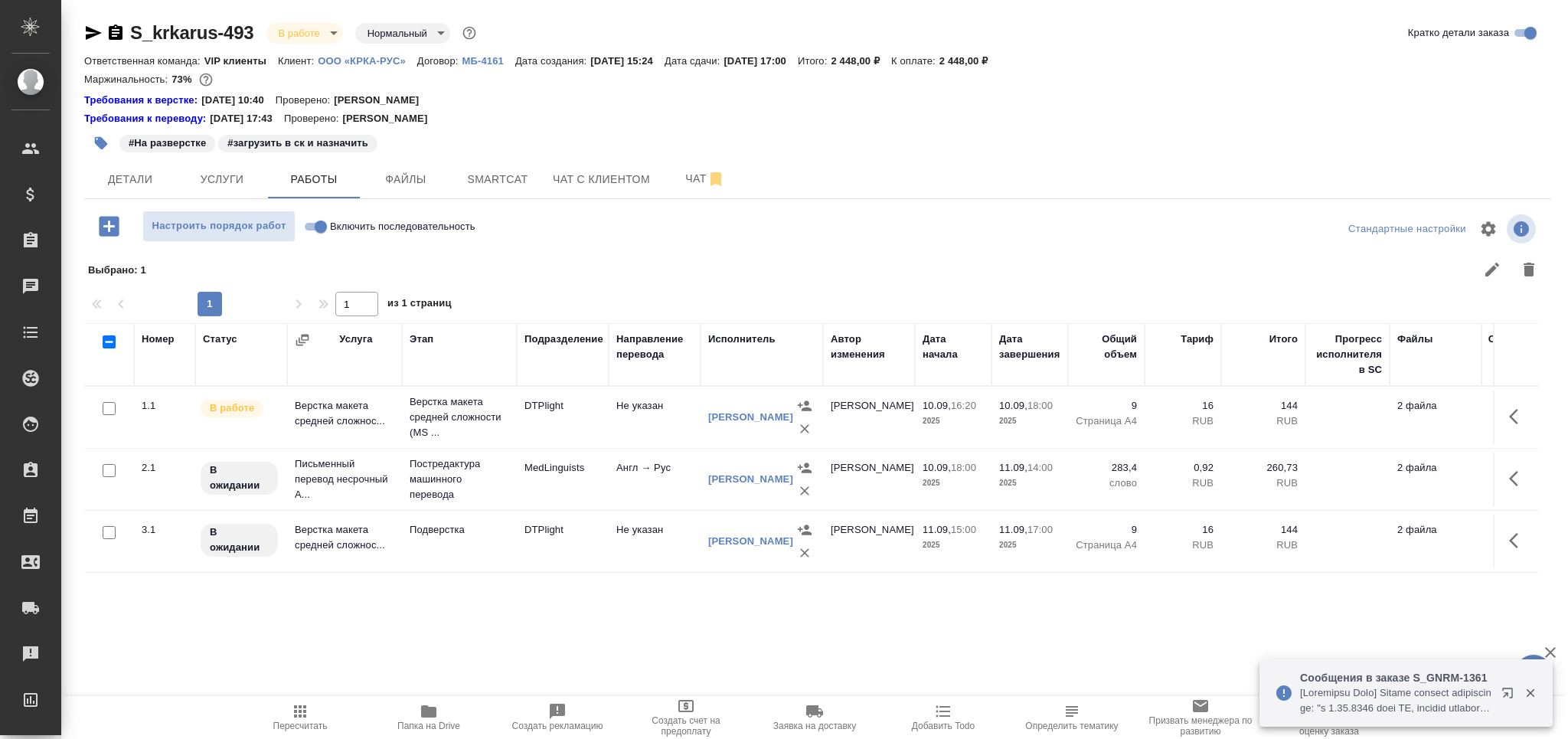
click at [298, 717] on icon "button" at bounding box center [299, 711] width 12 height 12
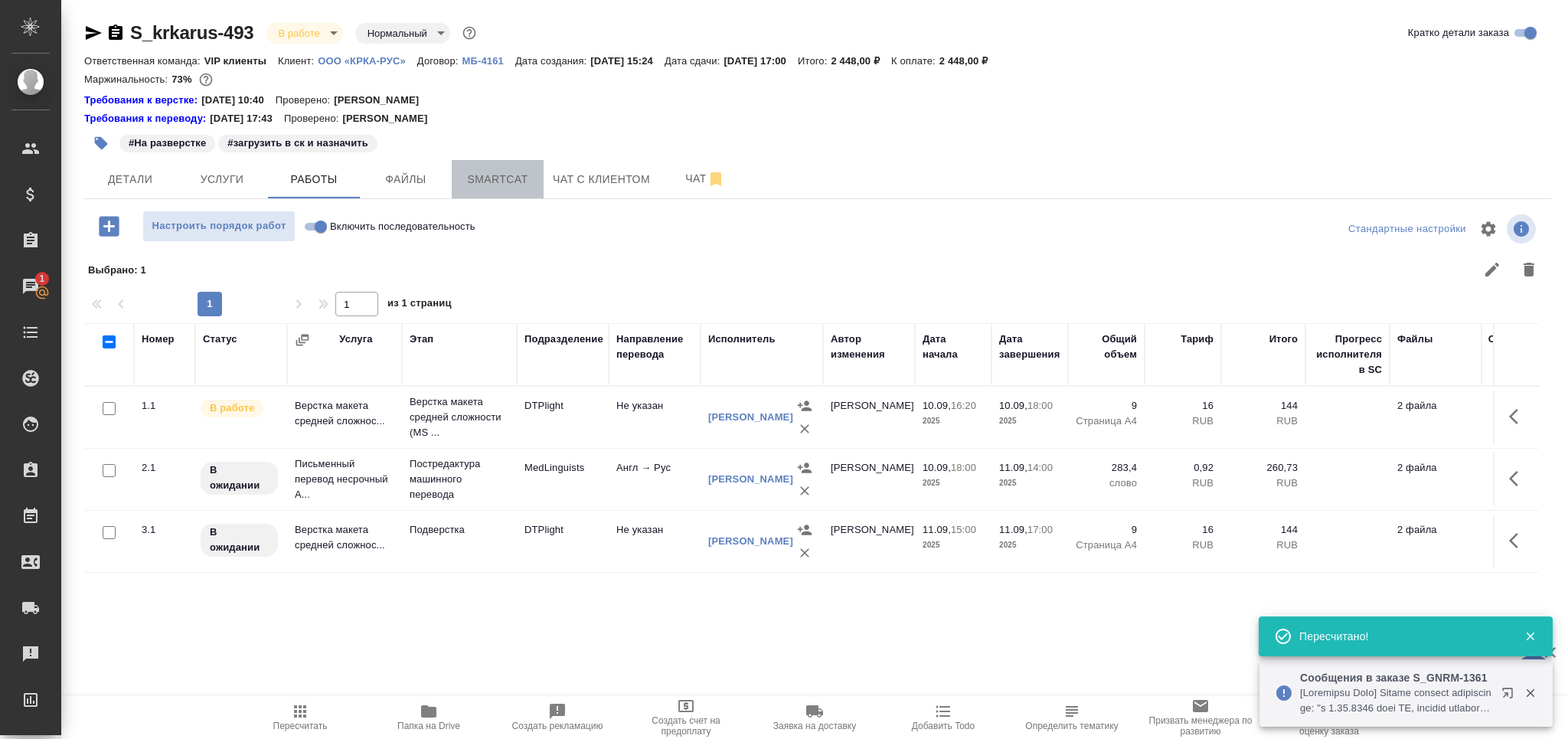
click at [473, 181] on span "Smartcat" at bounding box center [498, 180] width 74 height 19
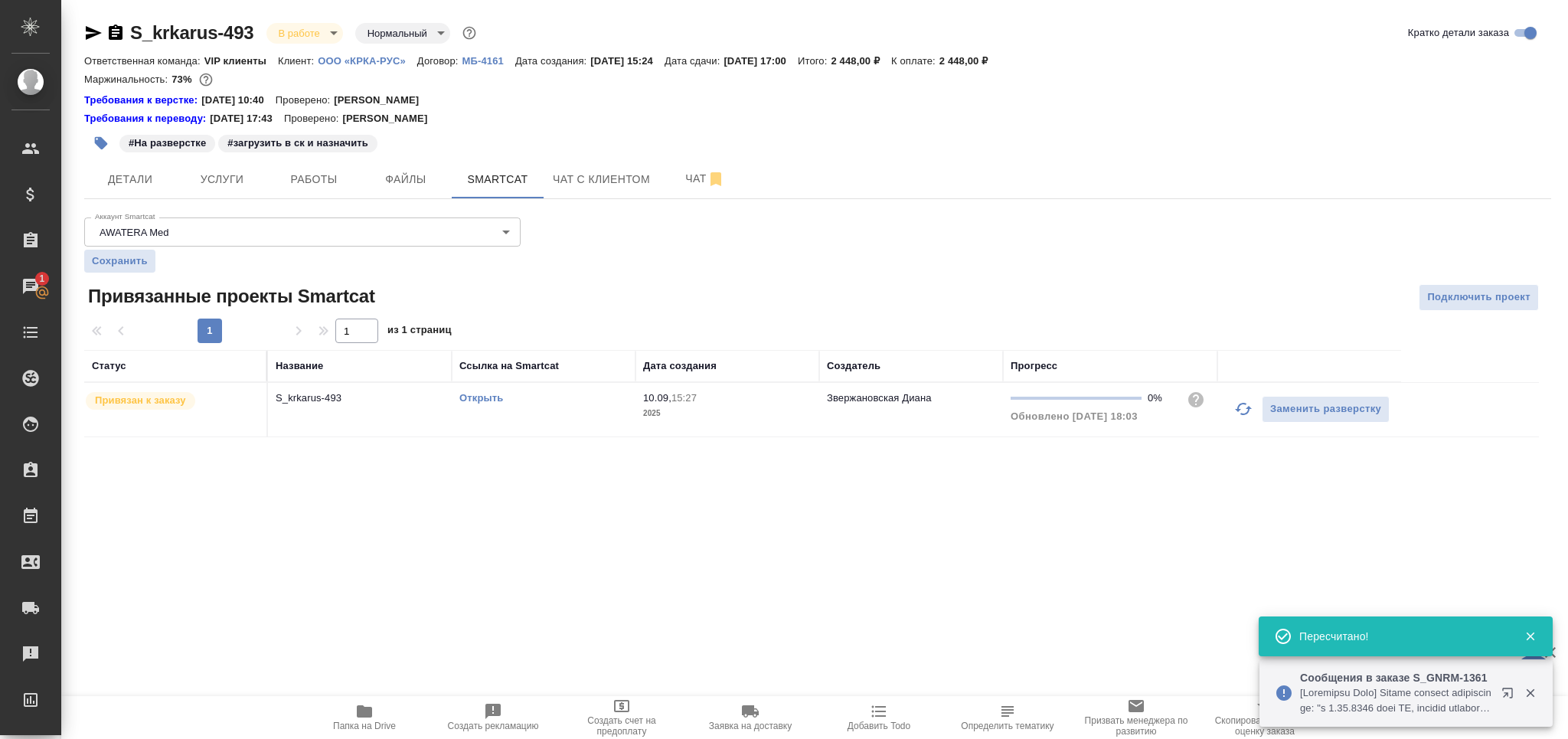
click at [473, 394] on link "Открыть" at bounding box center [481, 398] width 44 height 11
click at [569, 405] on div "Открыть" at bounding box center [544, 398] width 168 height 15
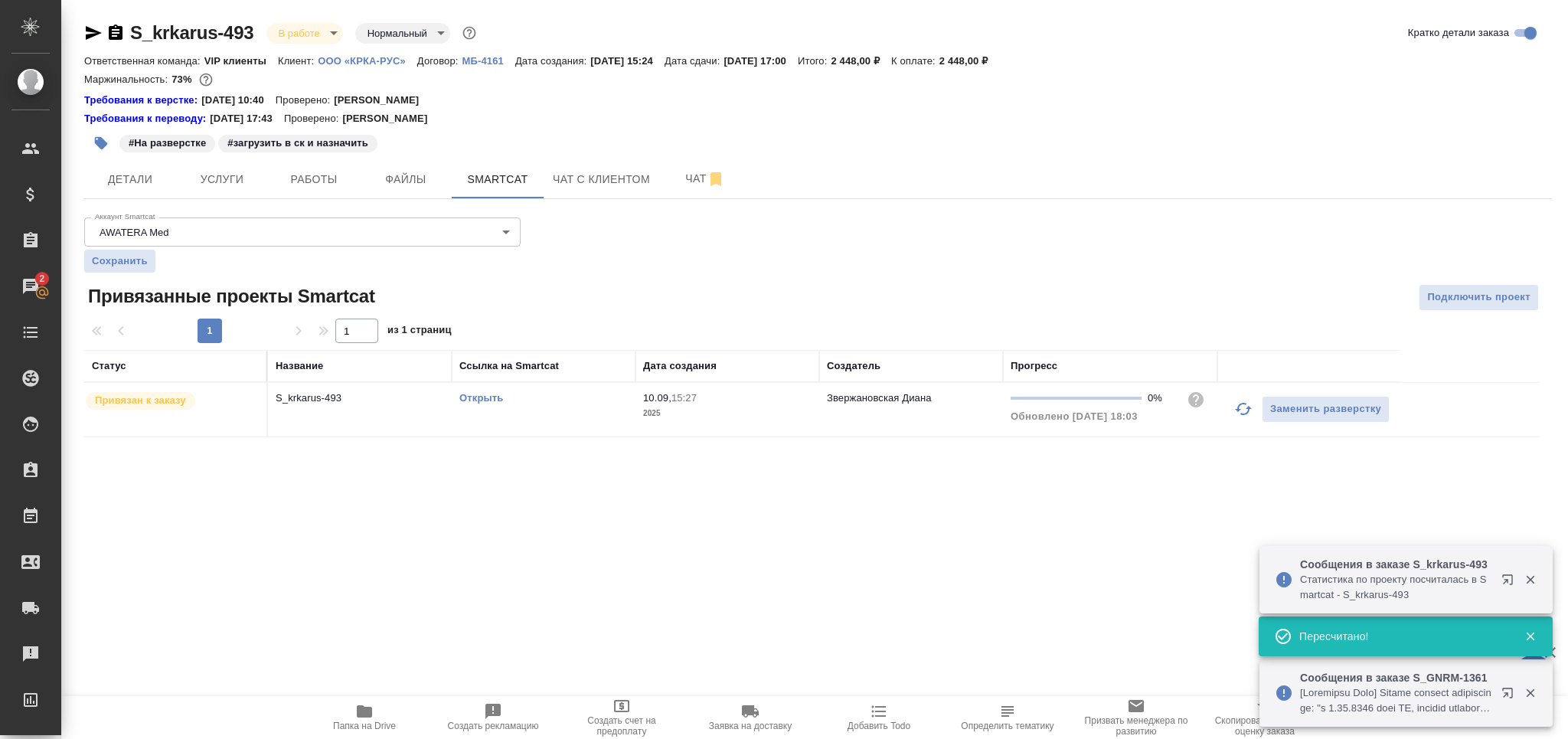
click at [91, 141] on button "button" at bounding box center [101, 143] width 34 height 34
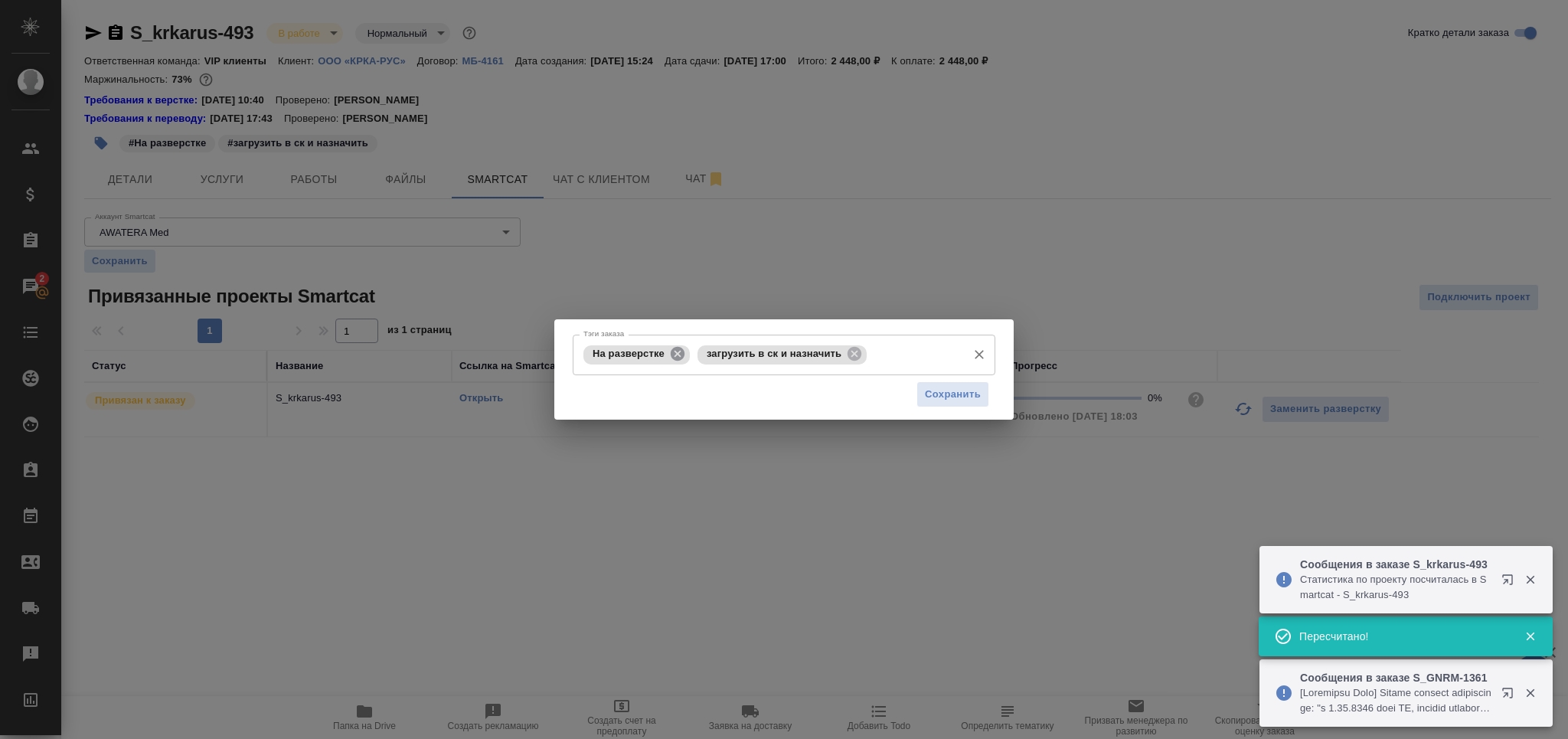
click at [680, 356] on icon at bounding box center [677, 354] width 17 height 17
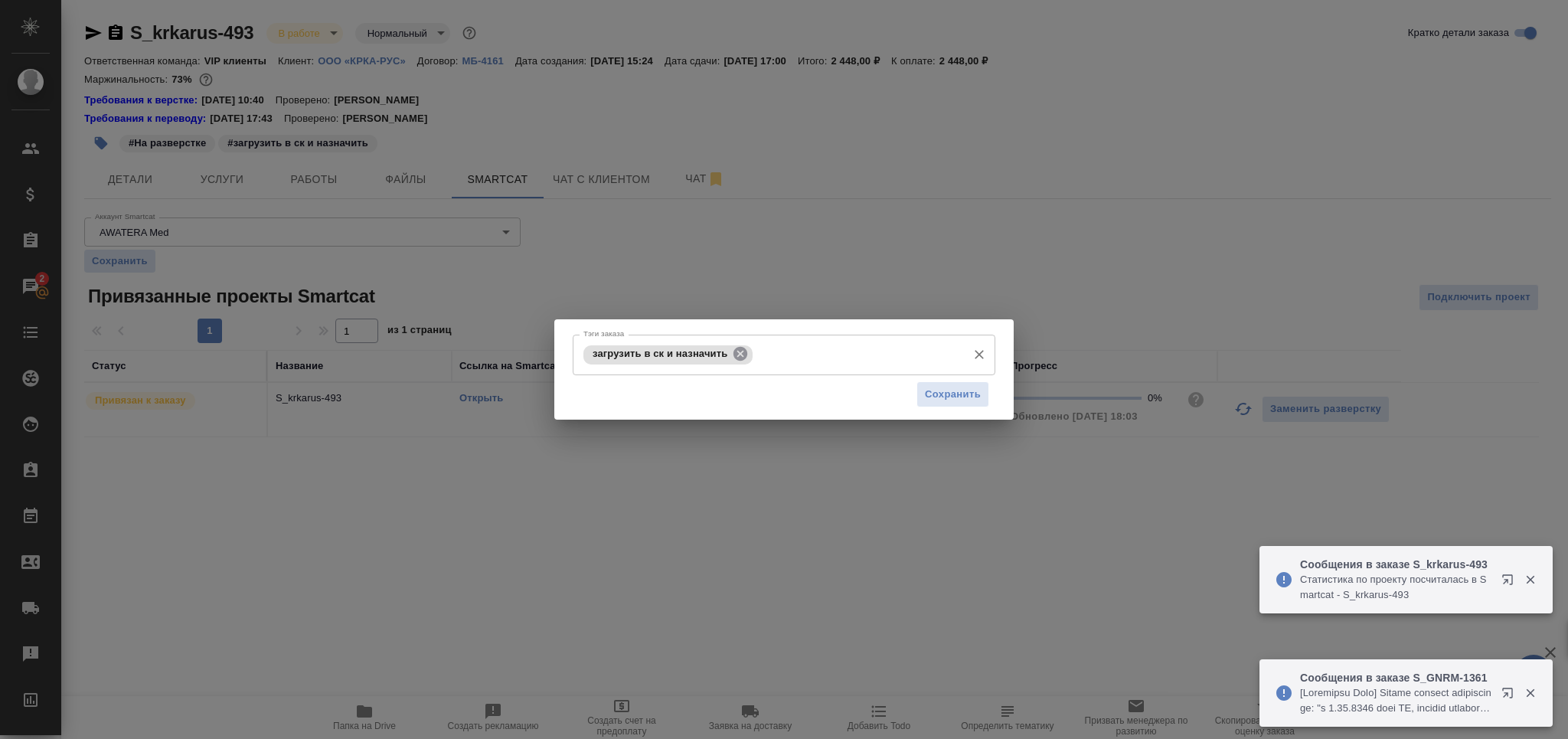
click at [735, 353] on icon at bounding box center [740, 354] width 14 height 14
click at [757, 353] on input "Тэги заказа" at bounding box center [858, 355] width 203 height 26
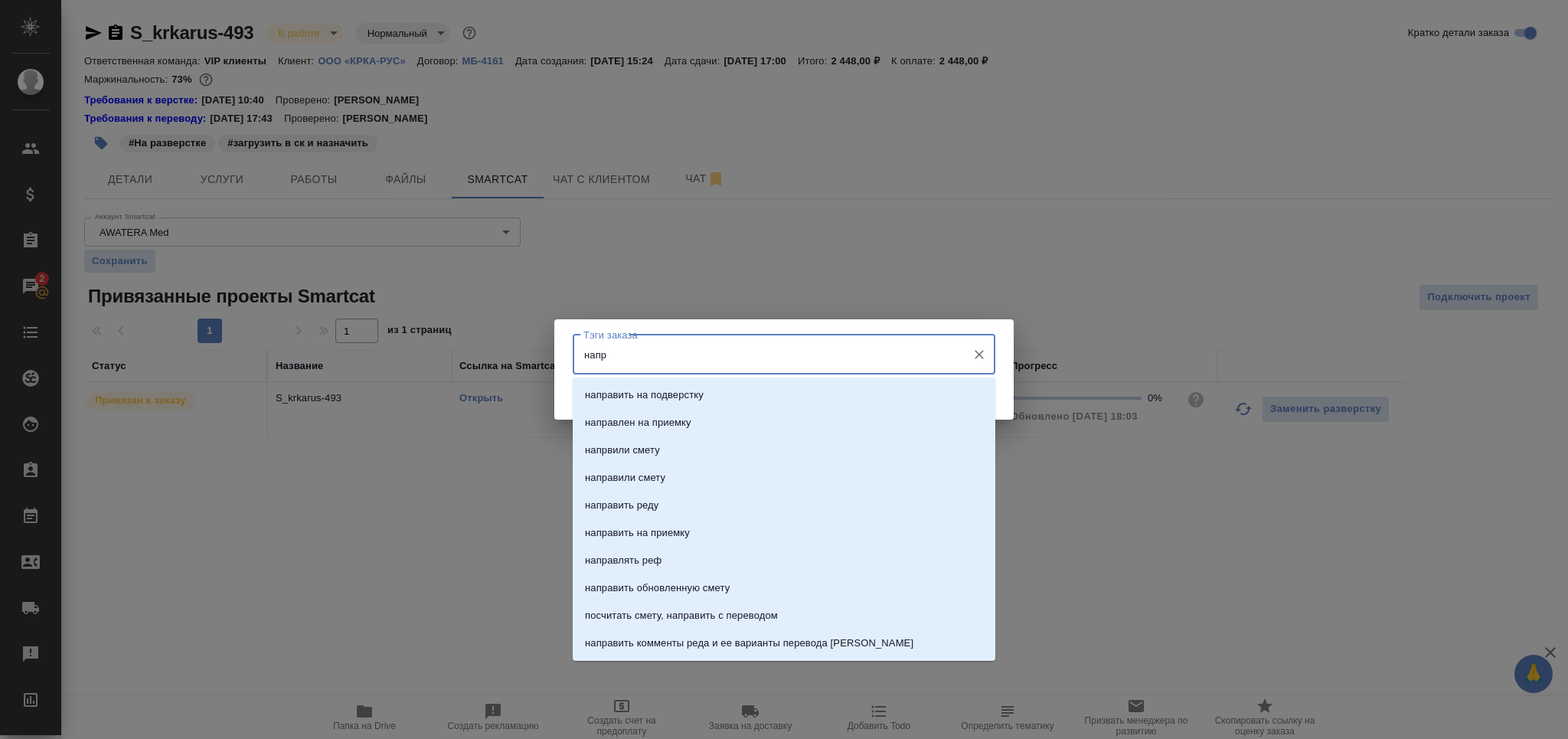
type input "напра"
click at [744, 398] on li "направить на подверстку" at bounding box center [784, 395] width 423 height 27
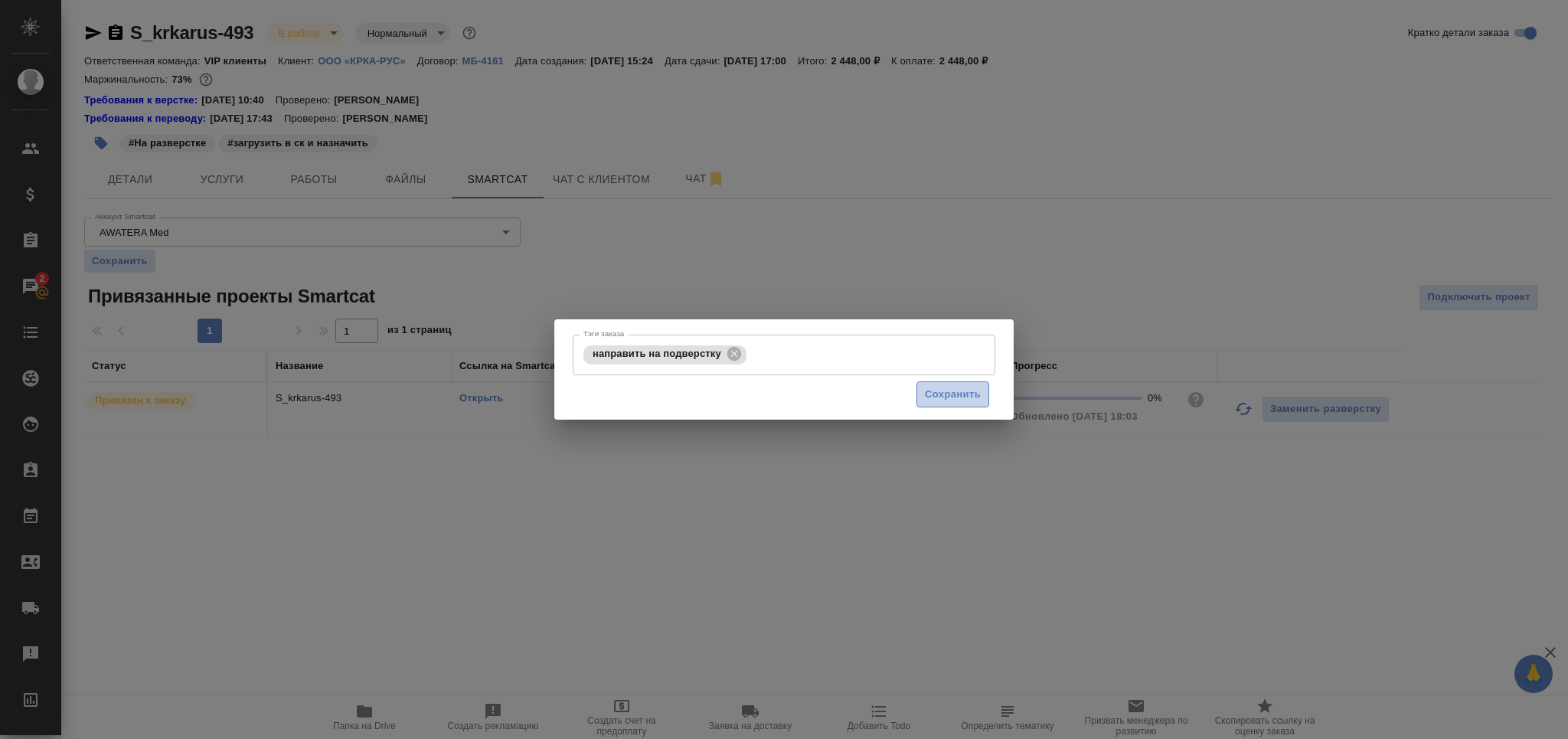
click at [956, 402] on span "Сохранить" at bounding box center [953, 394] width 56 height 18
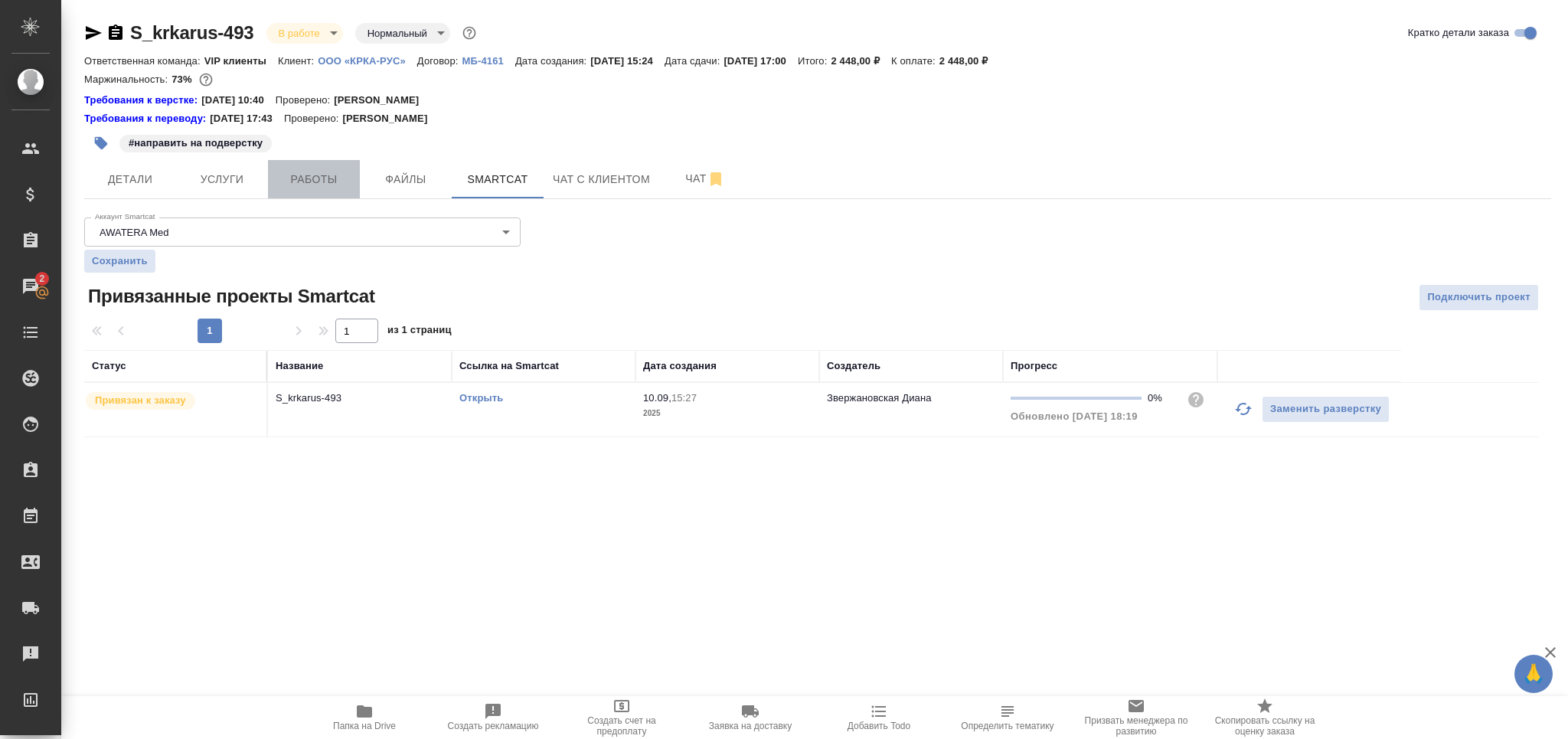
click at [310, 189] on button "Работы" at bounding box center [313, 179] width 92 height 38
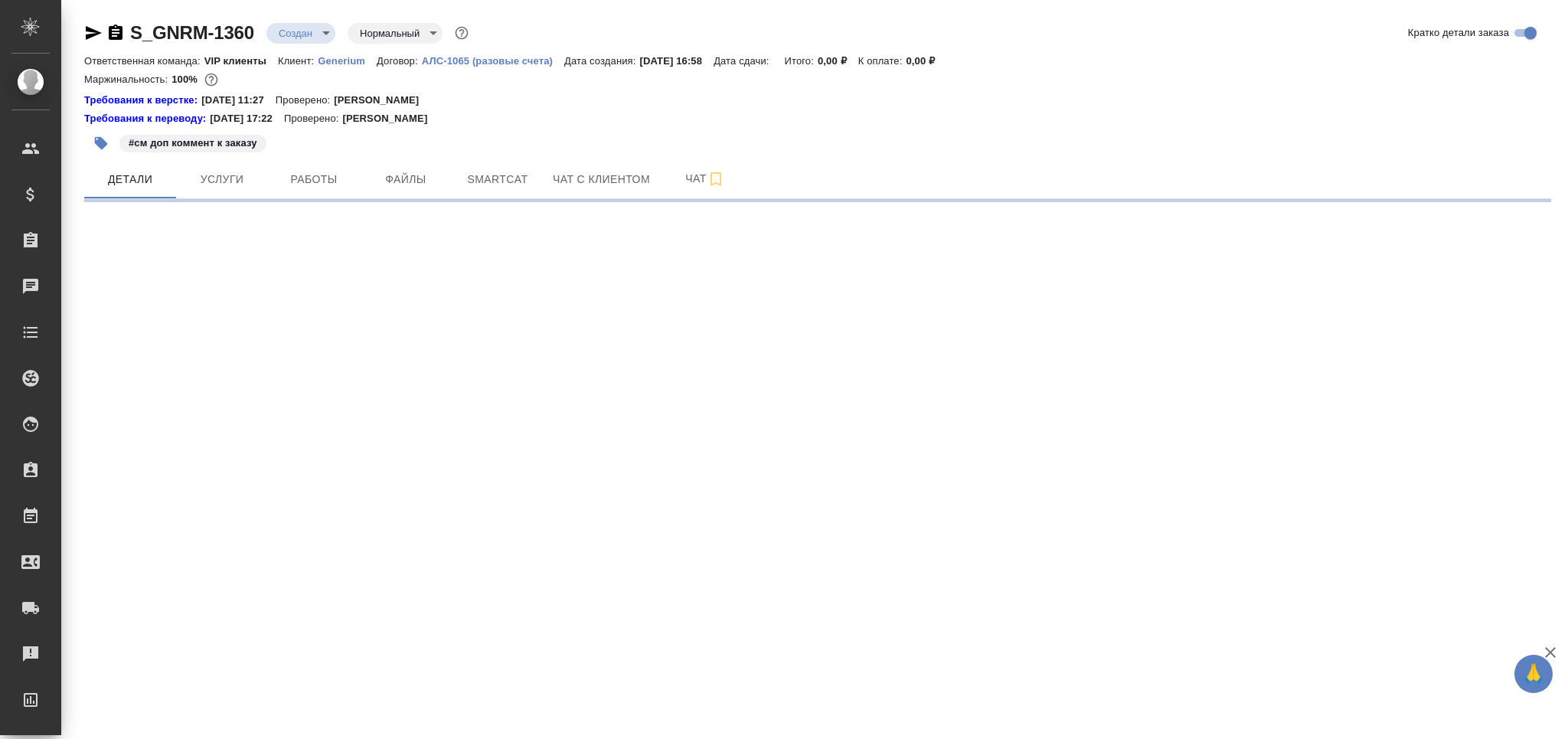
select select "RU"
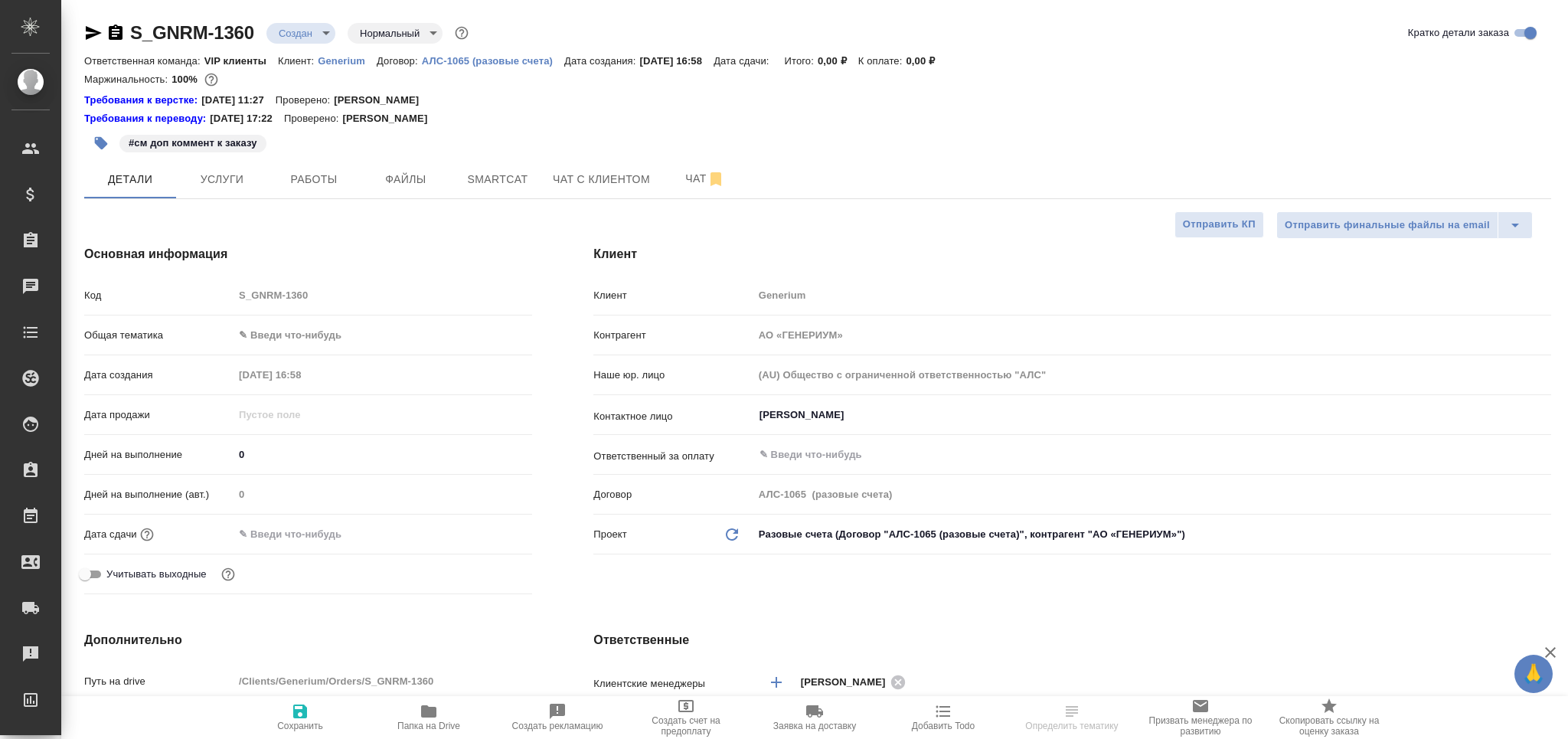
type textarea "x"
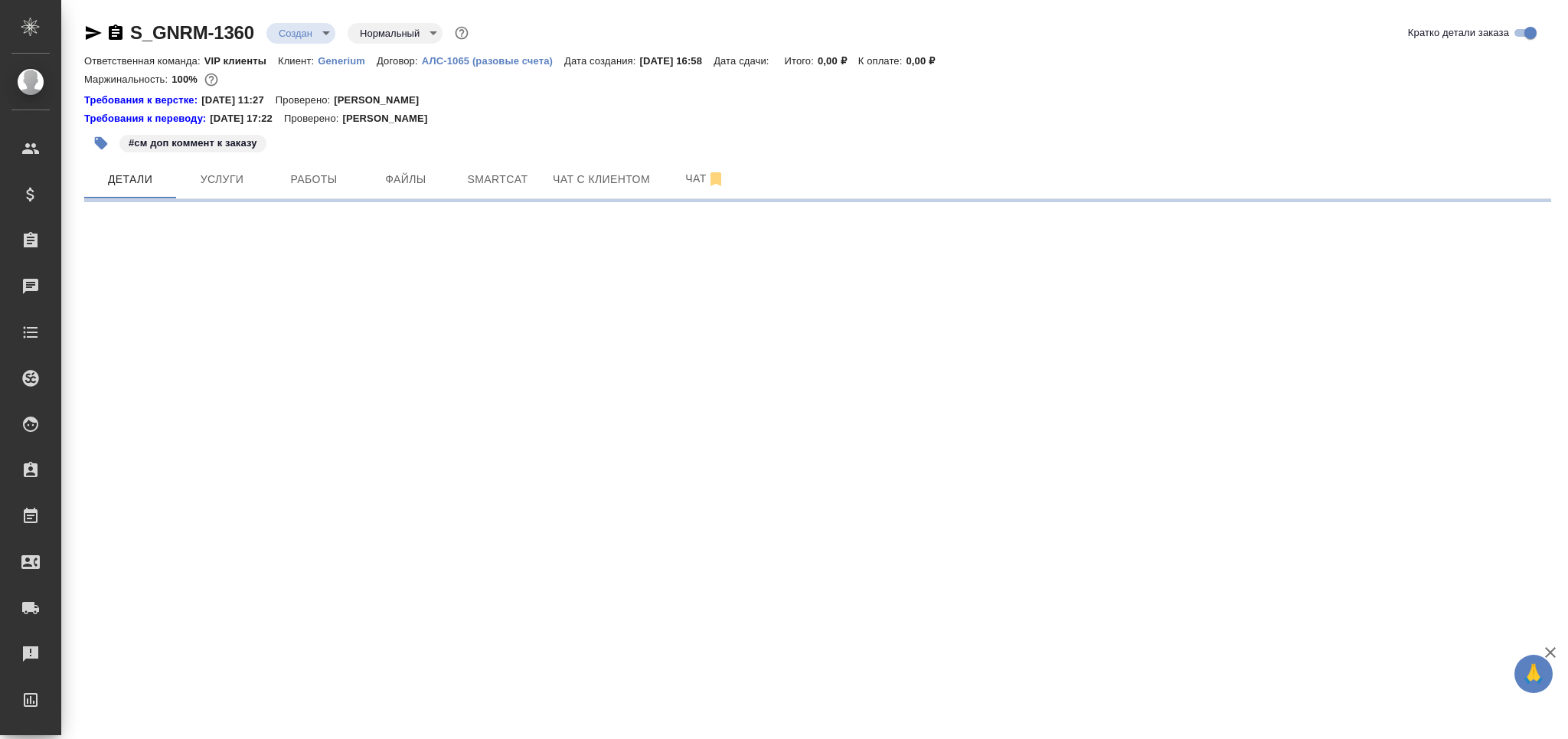
select select "RU"
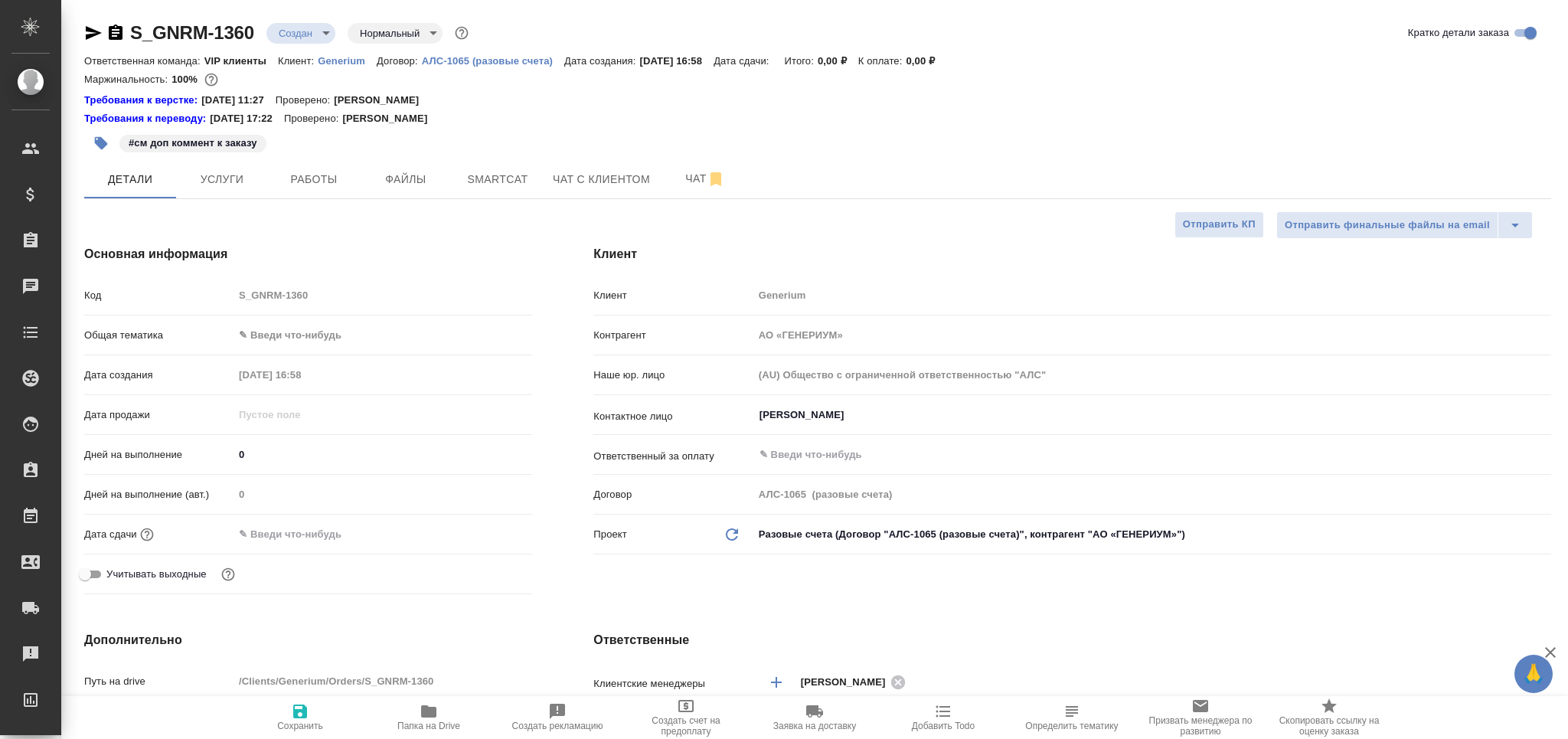
type textarea "x"
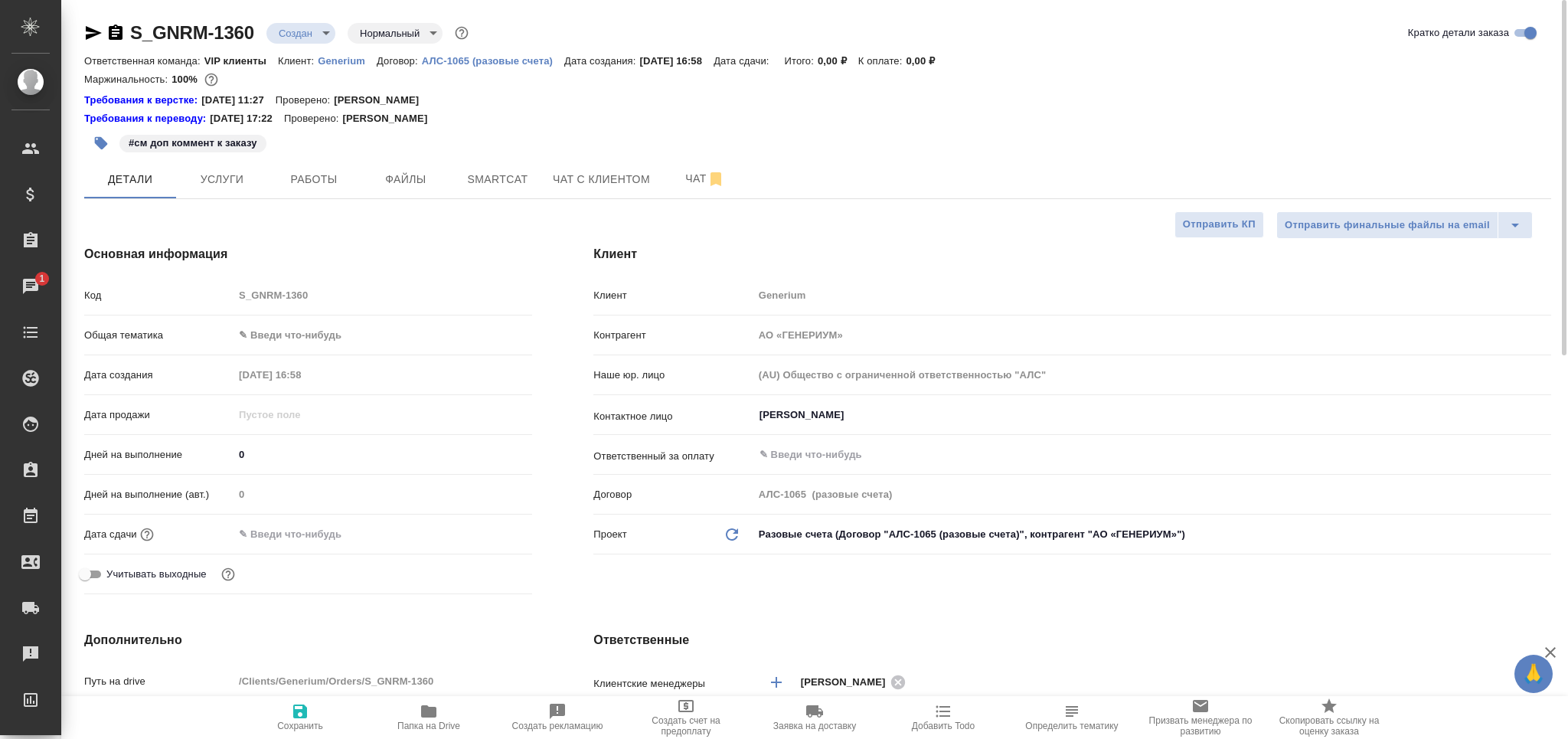
type textarea "x"
click at [682, 177] on span "Чат" at bounding box center [704, 179] width 74 height 19
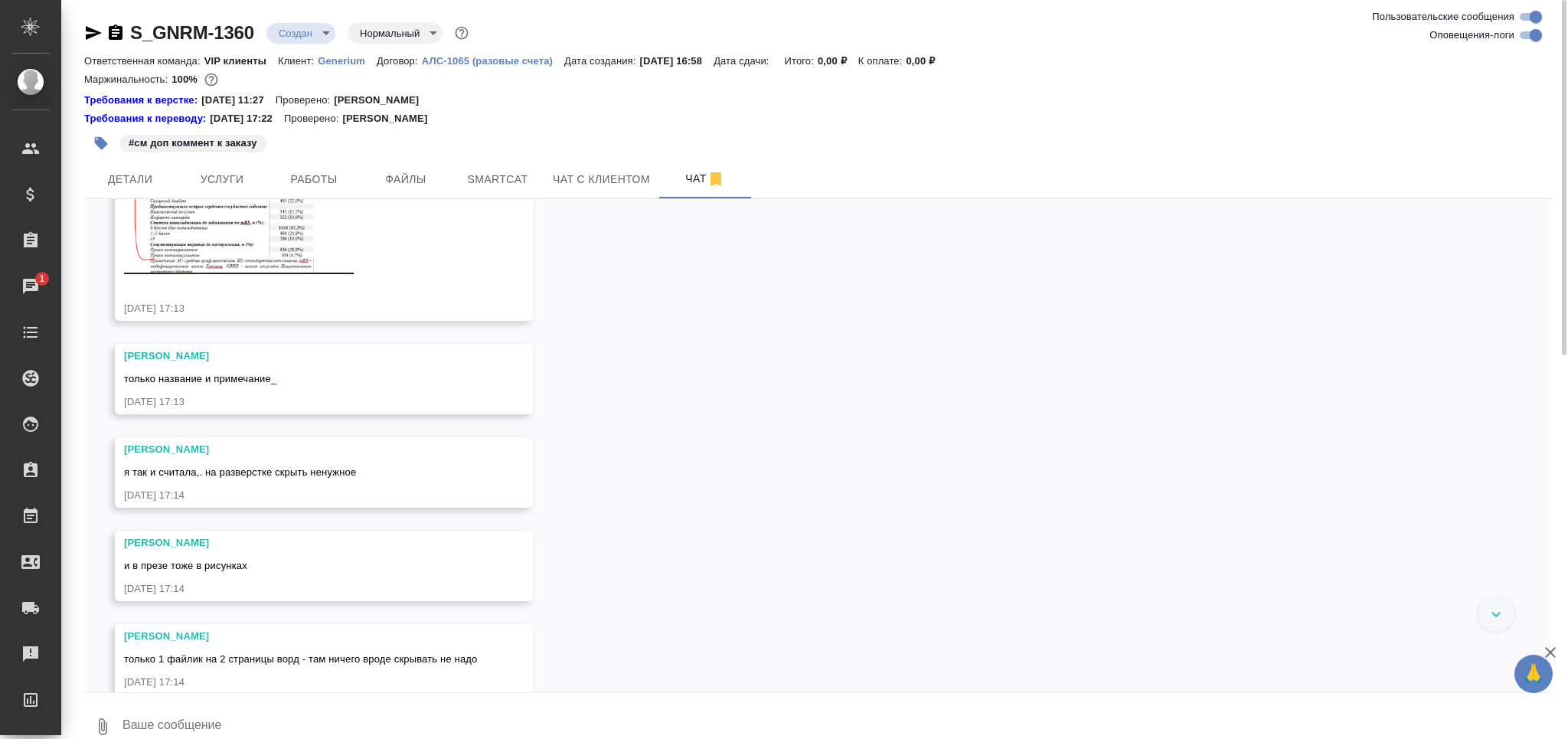
click at [1532, 33] on input "Оповещения-логи" at bounding box center [1535, 36] width 55 height 19
checkbox input "false"
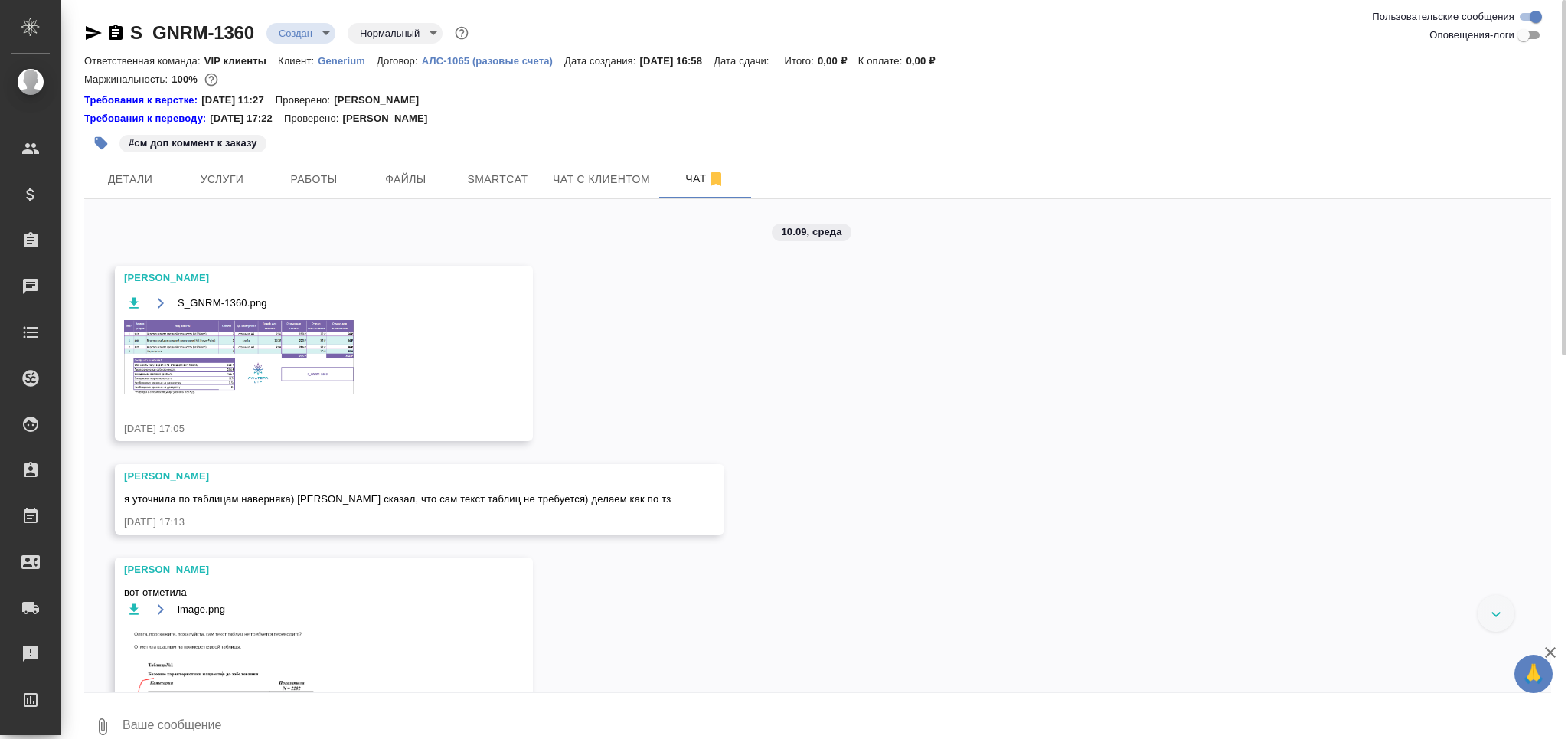
click at [237, 349] on img at bounding box center [240, 356] width 230 height 74
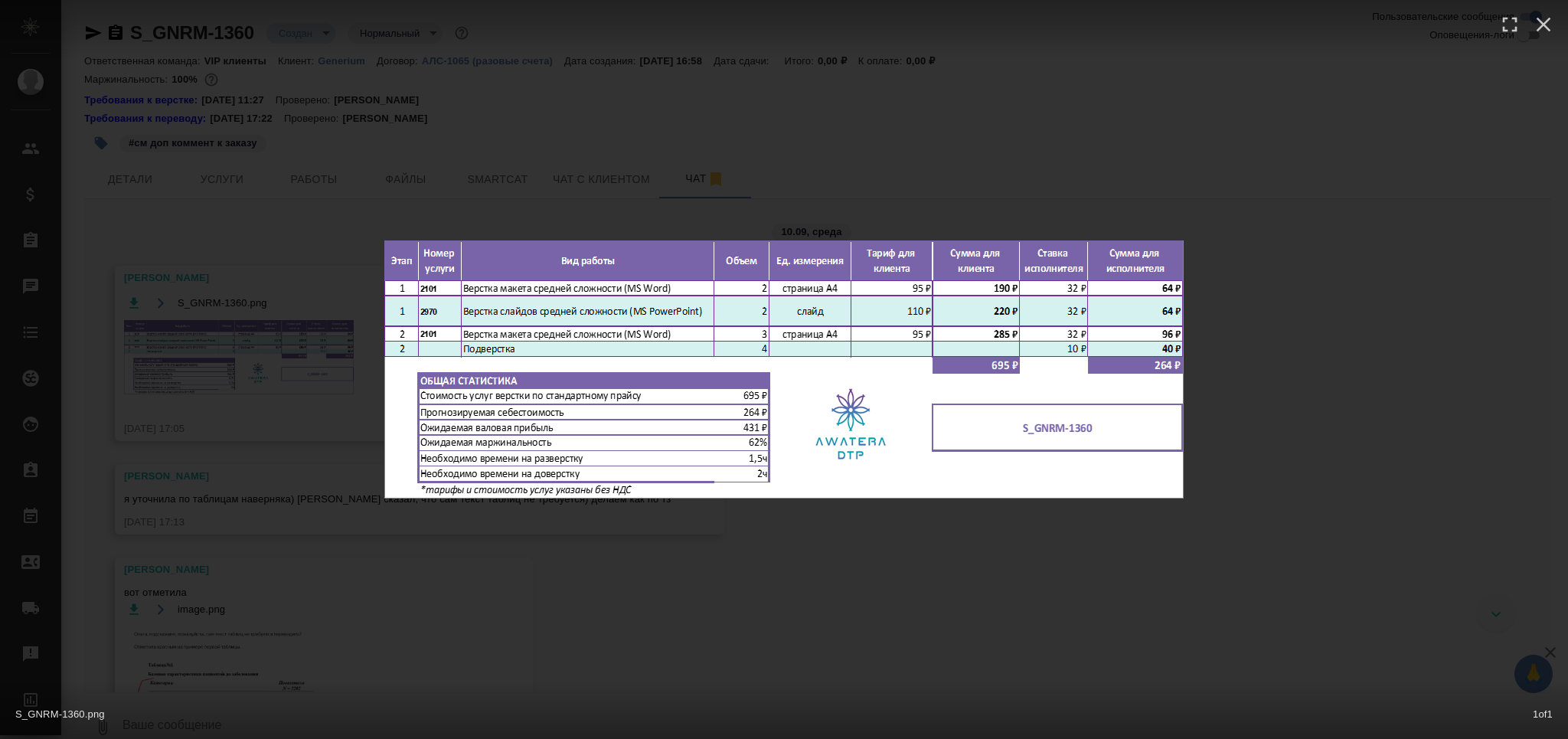
click at [272, 575] on div "S_GNRM-1360.png 1 of 1" at bounding box center [784, 370] width 1568 height 739
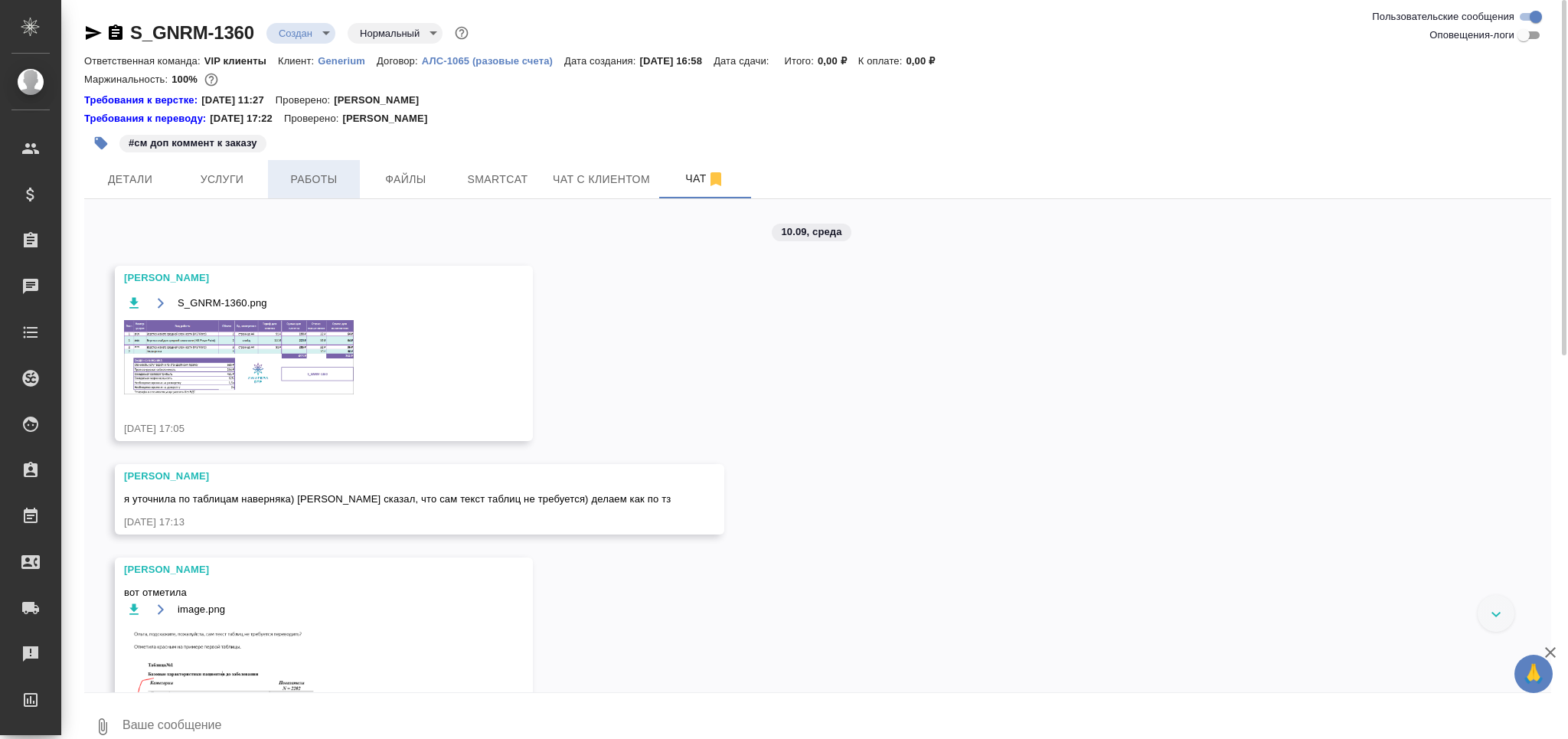
click at [284, 181] on span "Работы" at bounding box center [313, 180] width 74 height 19
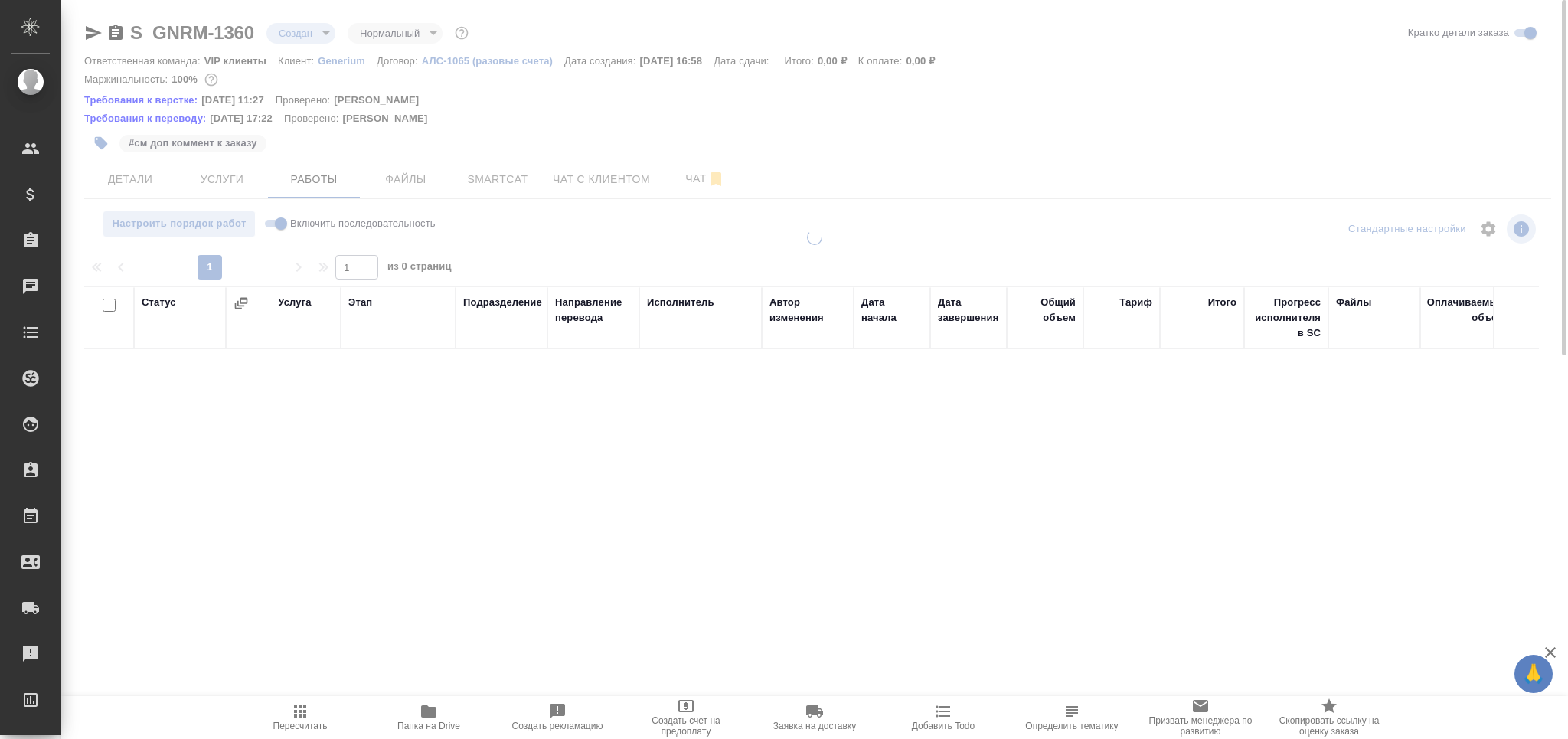
click at [431, 717] on icon "button" at bounding box center [428, 711] width 15 height 12
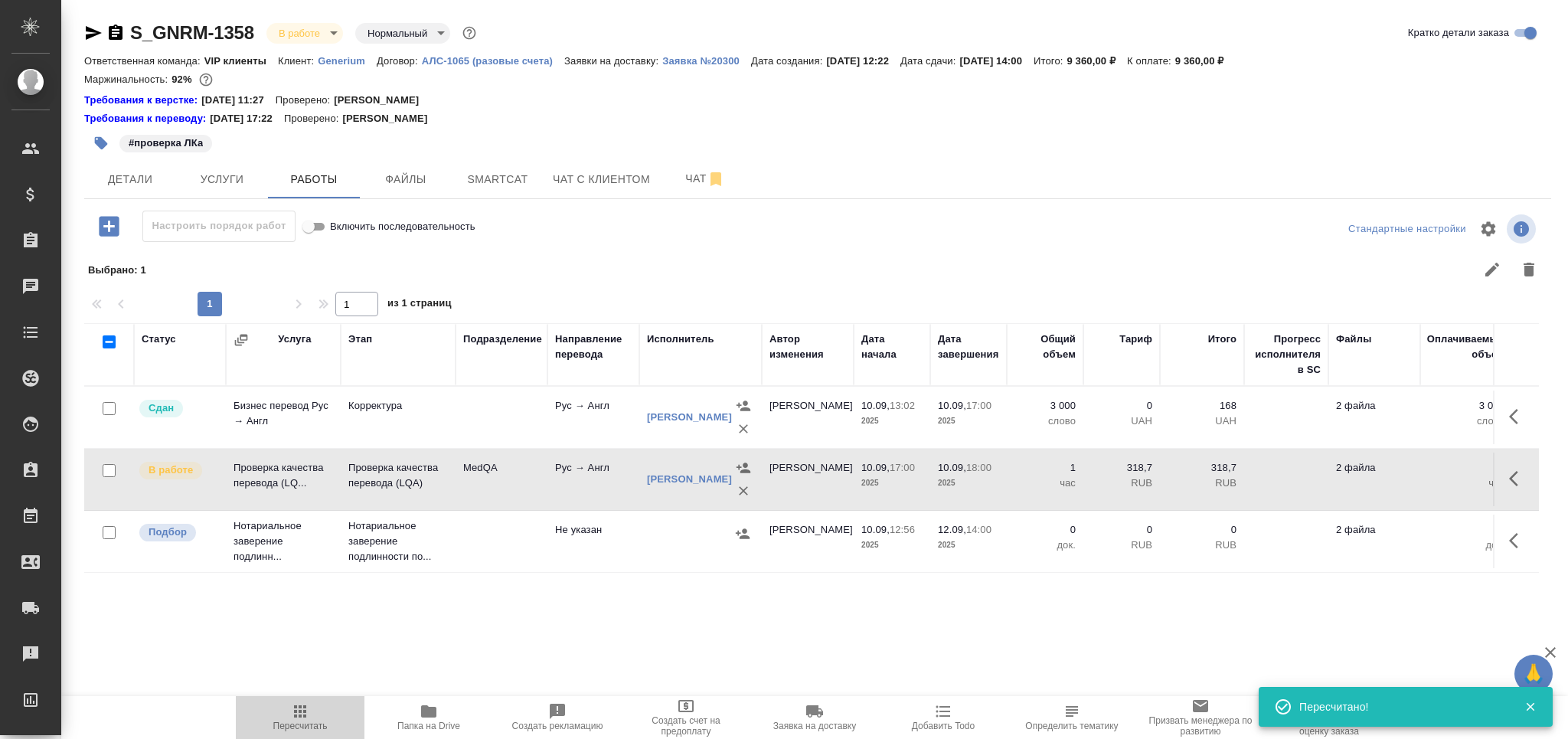
click at [311, 724] on span "Пересчитать" at bounding box center [300, 725] width 54 height 10
click at [296, 726] on span "Пересчитать" at bounding box center [300, 725] width 54 height 10
click at [307, 726] on span "Пересчитать" at bounding box center [300, 725] width 54 height 10
click at [312, 723] on span "Пересчитать" at bounding box center [300, 725] width 54 height 10
click at [302, 718] on icon "button" at bounding box center [300, 711] width 19 height 19
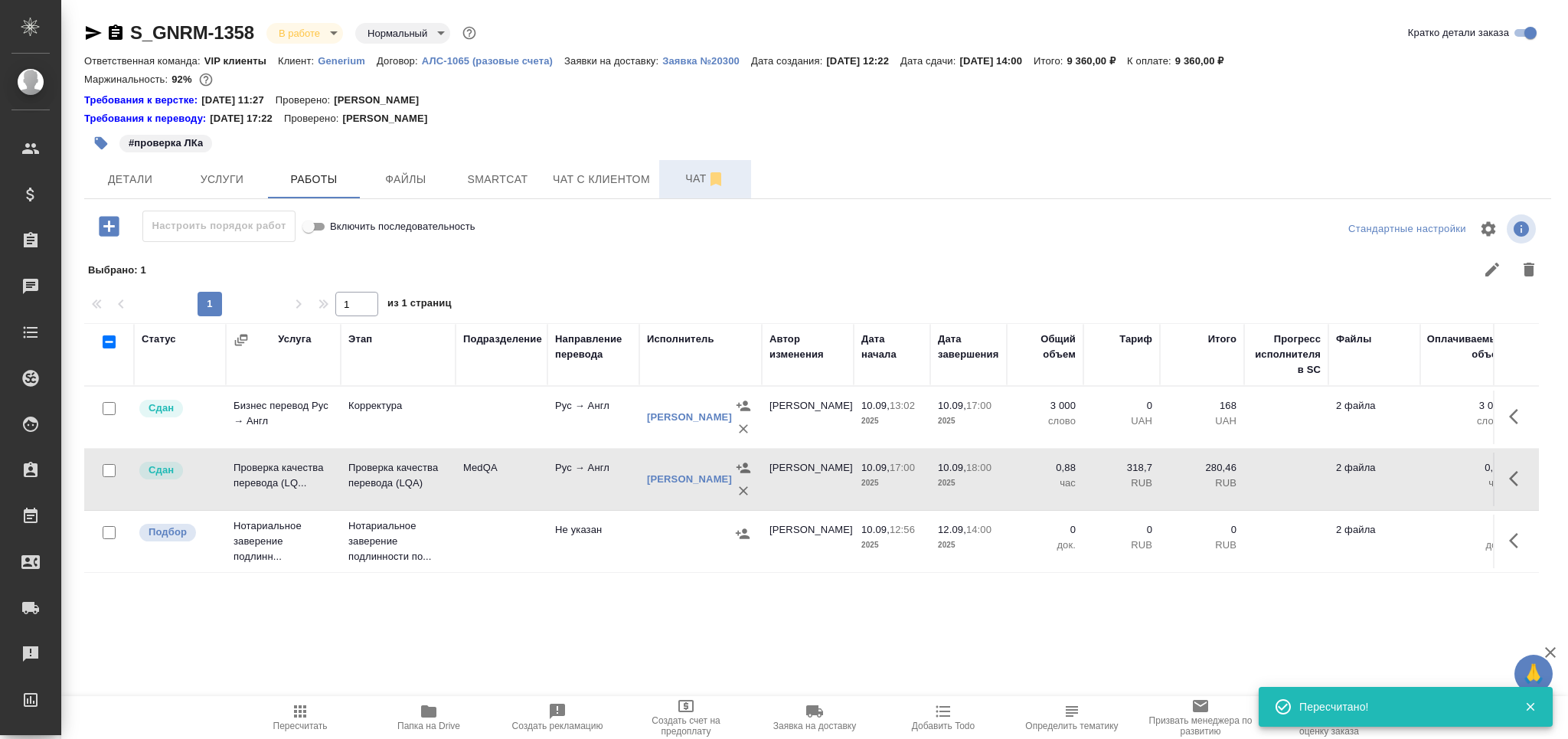
click at [684, 188] on span "Чат" at bounding box center [704, 179] width 74 height 19
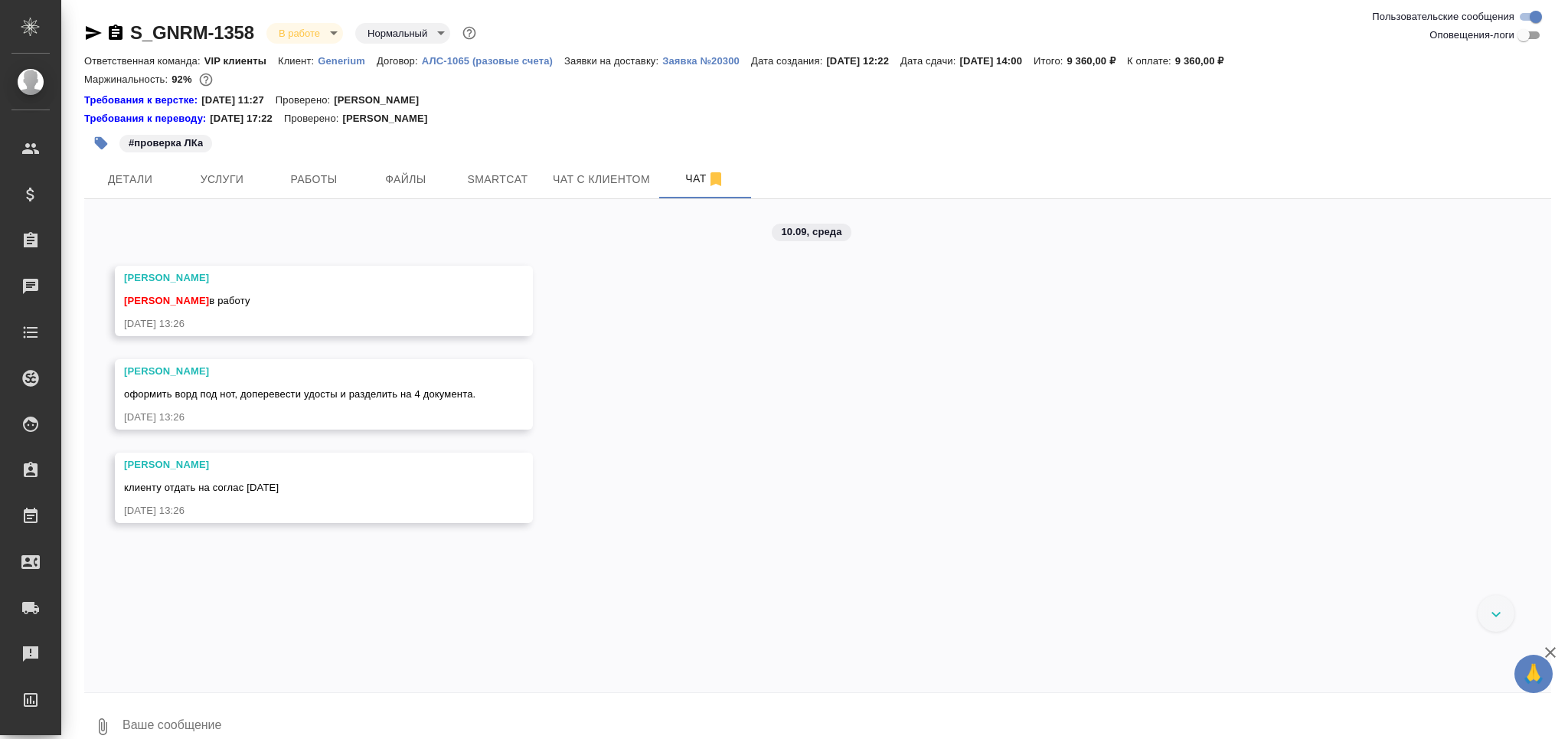
click at [259, 711] on textarea at bounding box center [835, 727] width 1430 height 52
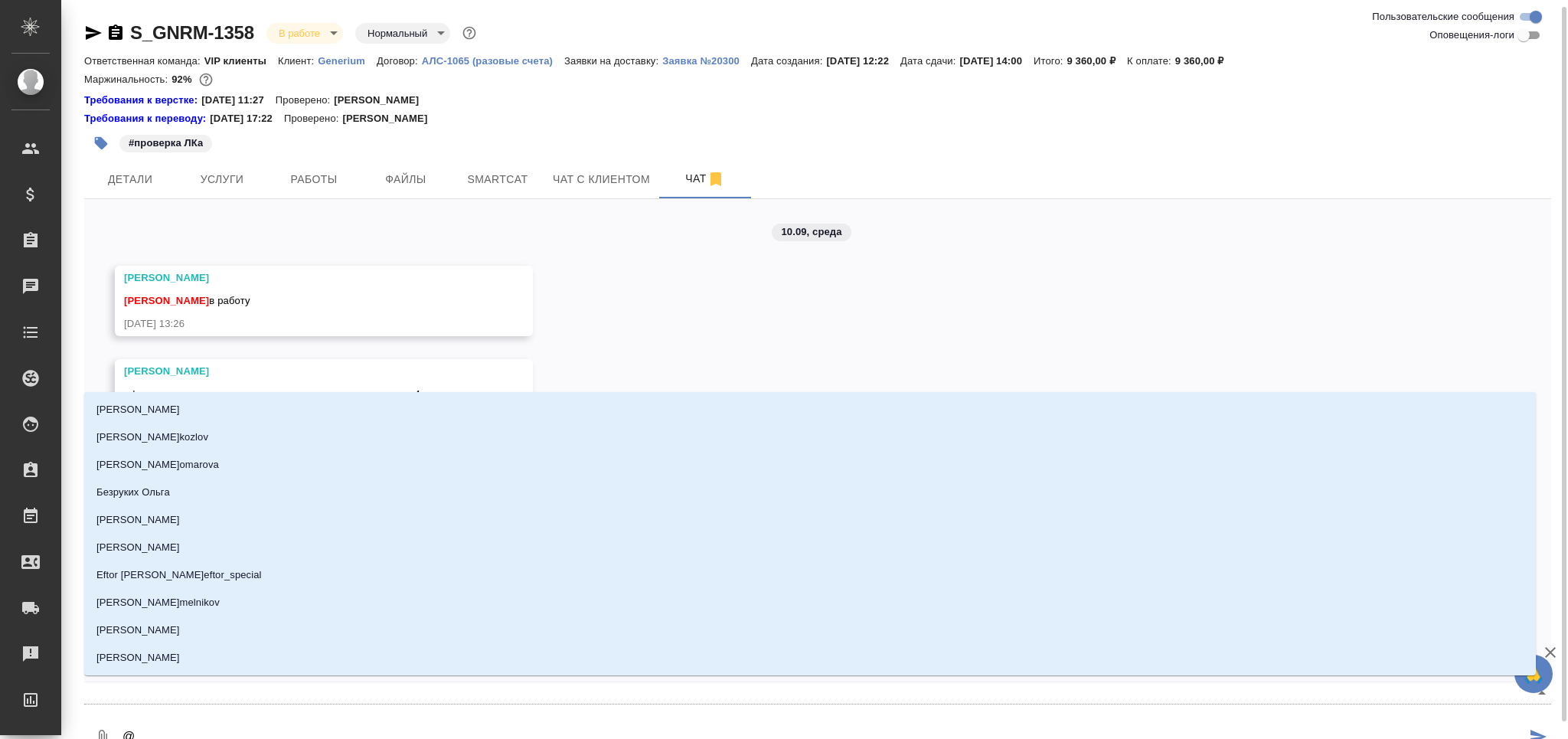
scroll to position [4, 0]
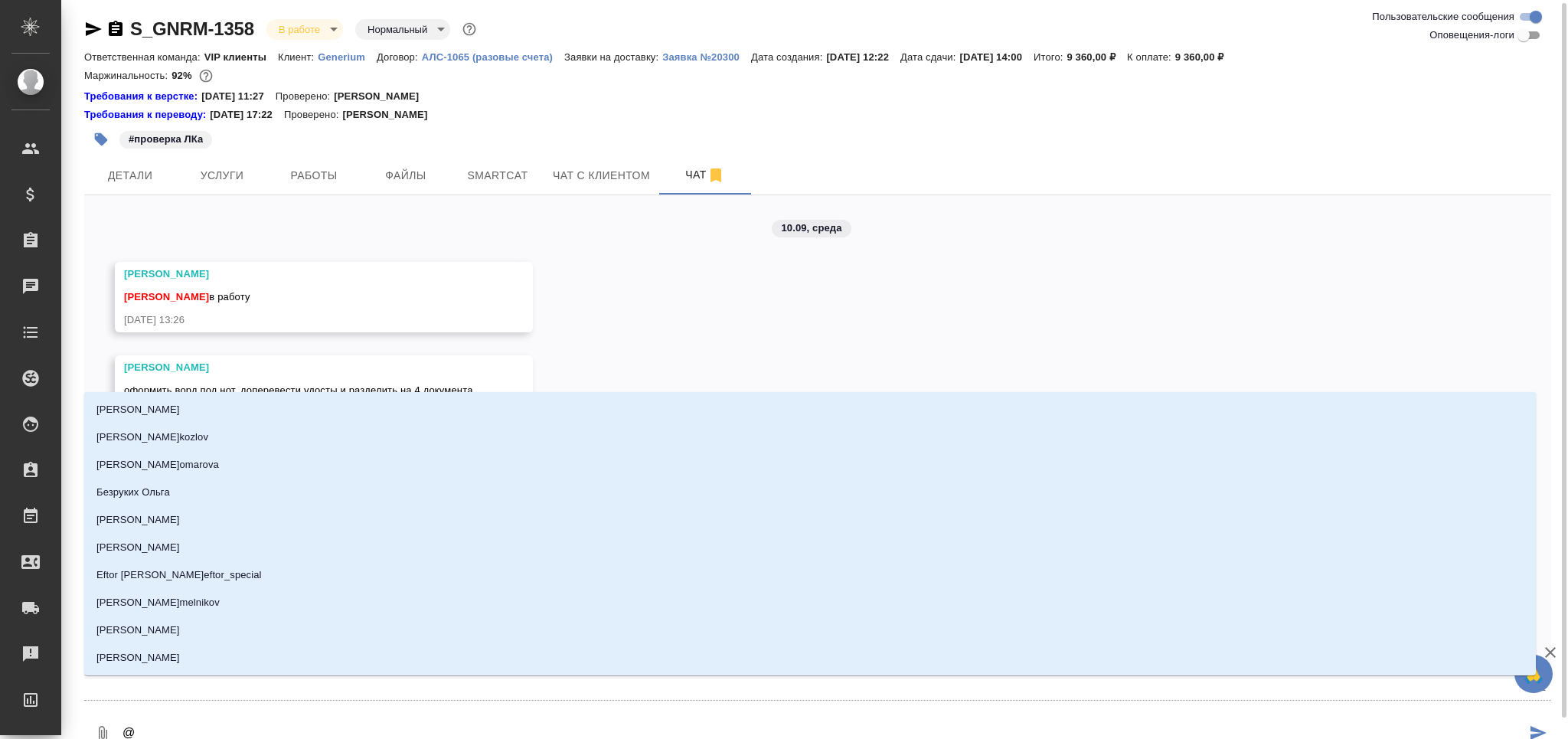
type textarea "@к"
type input "к"
type textarea "@ка"
type input "ка"
type textarea "@каб"
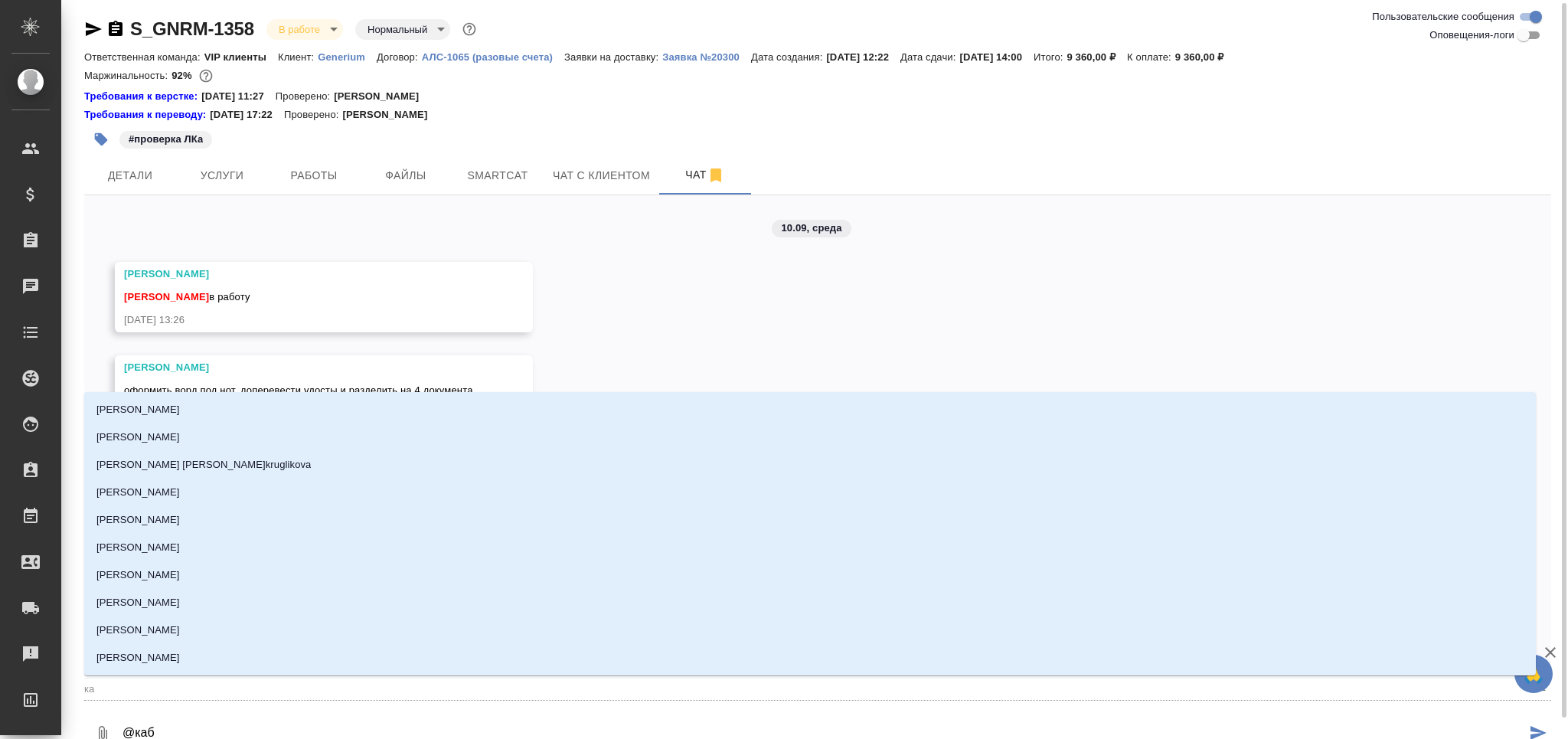
type input "каб"
type textarea "@каба"
type input "каба"
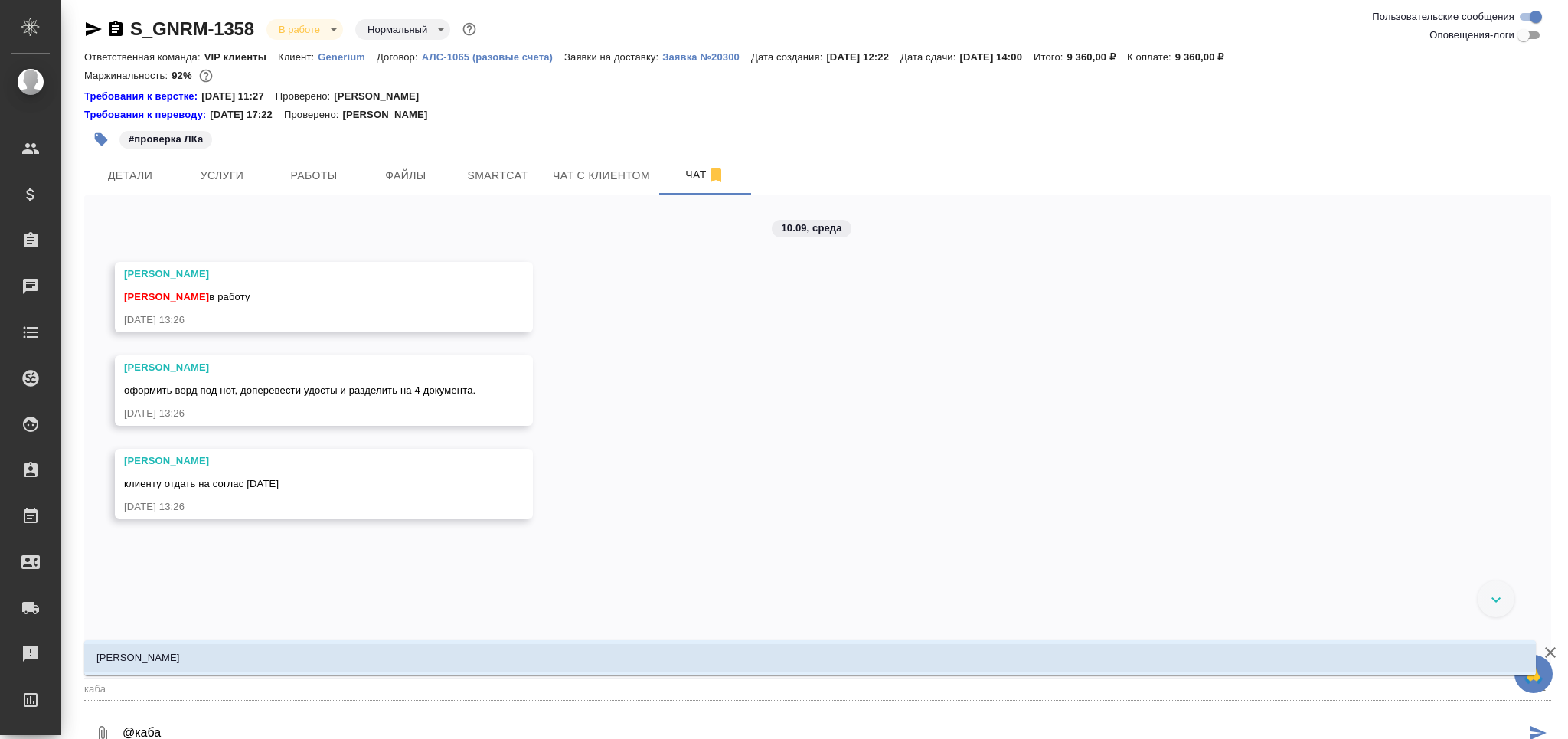
click at [272, 665] on li "[PERSON_NAME]" at bounding box center [810, 657] width 1452 height 27
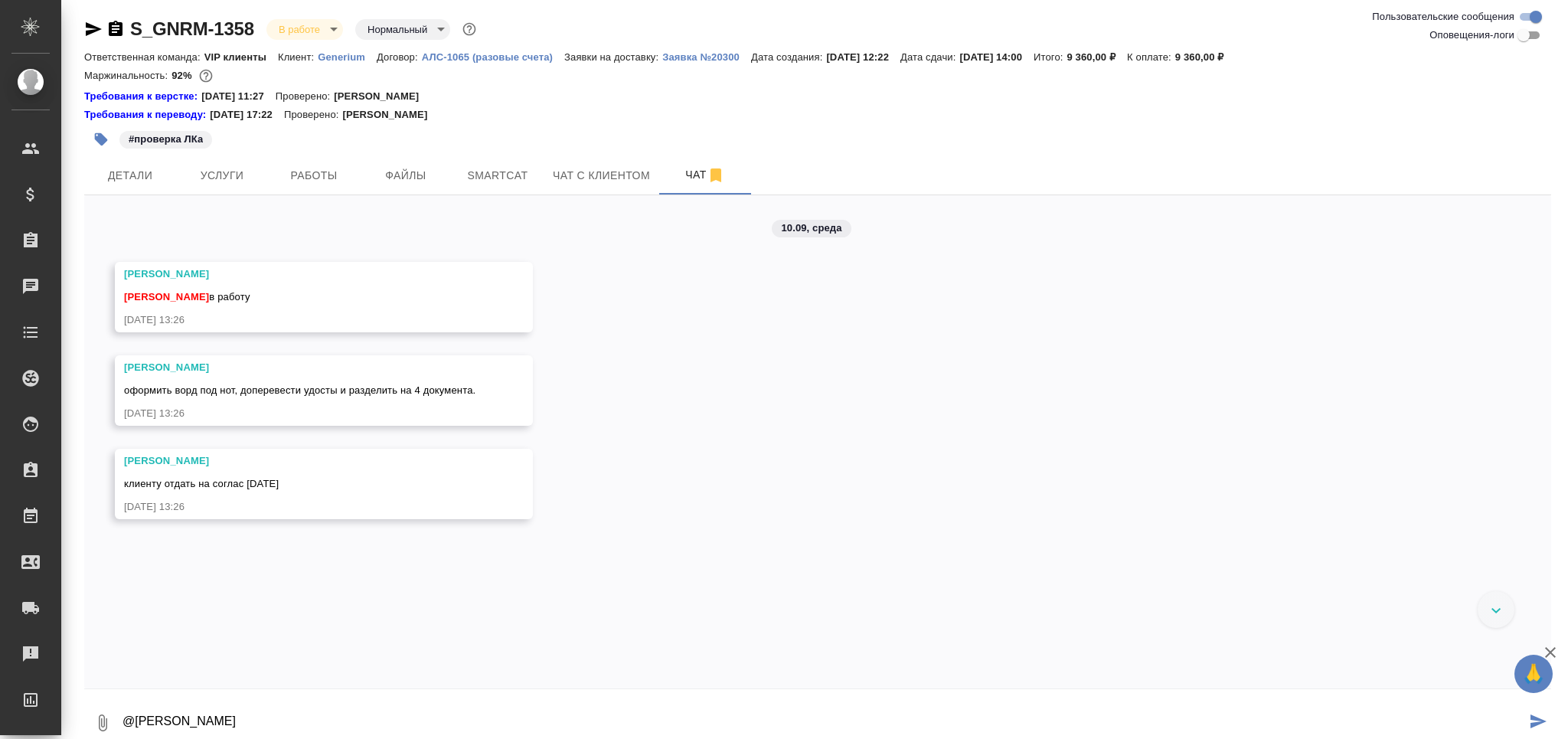
type textarea "@Кабаргина Анна"
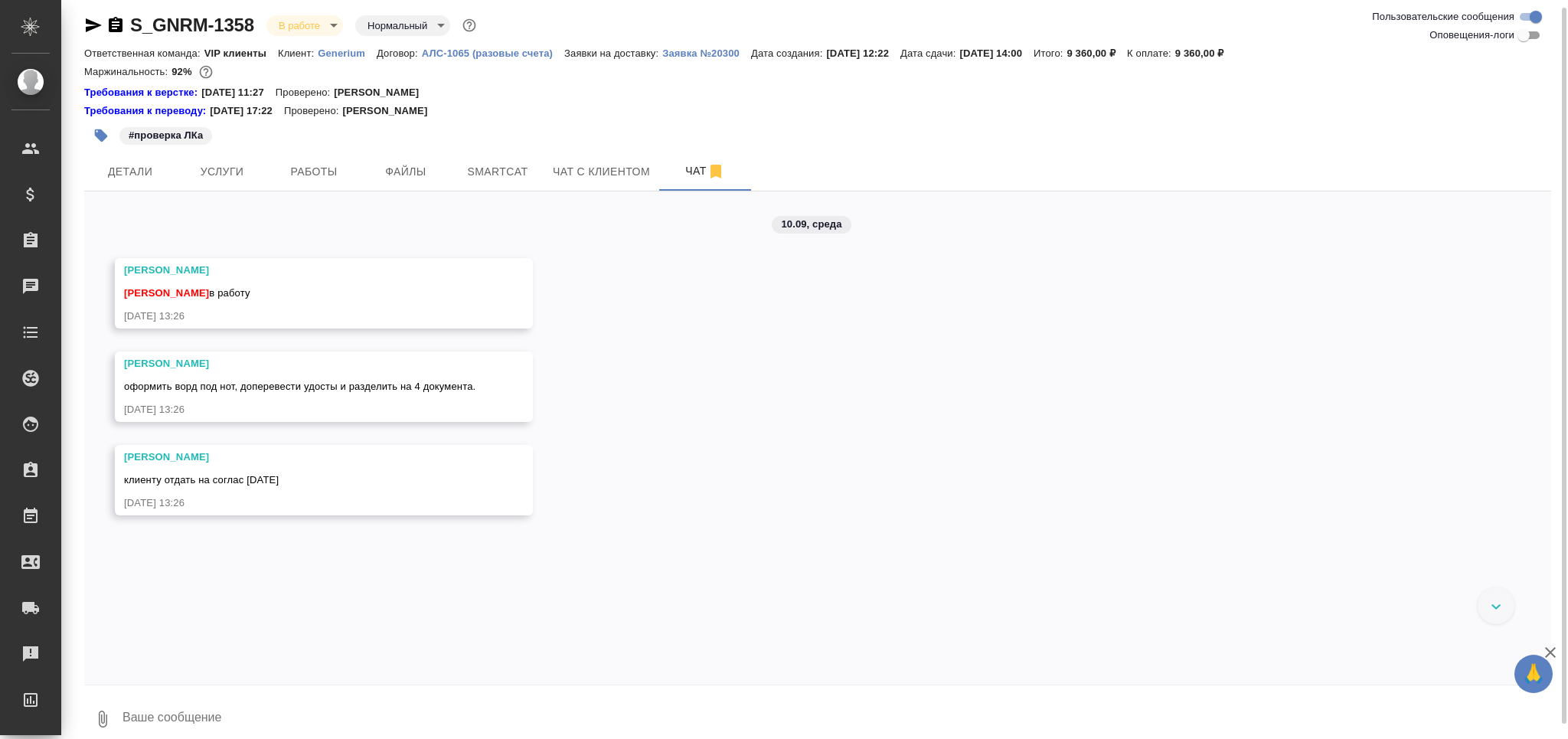
paste textarea "https://drive.awatera.com/apps/files/?dir=/Shares/Generium/Orders/S_GNRM-1358/L…"
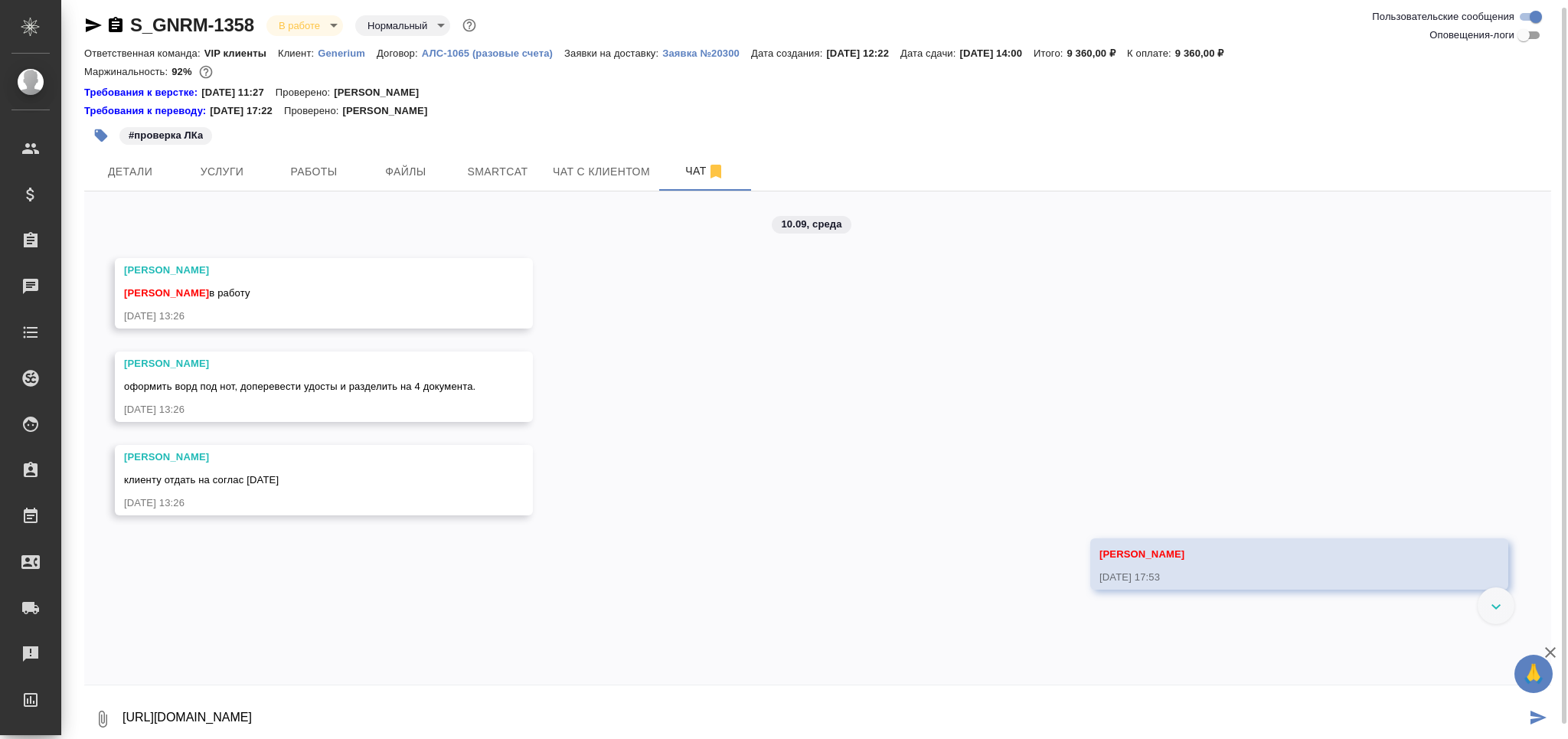
type textarea "https://drive.awatera.com/apps/files/?dir=/Shares/Generium/Orders/S_GNRM-1358/L…"
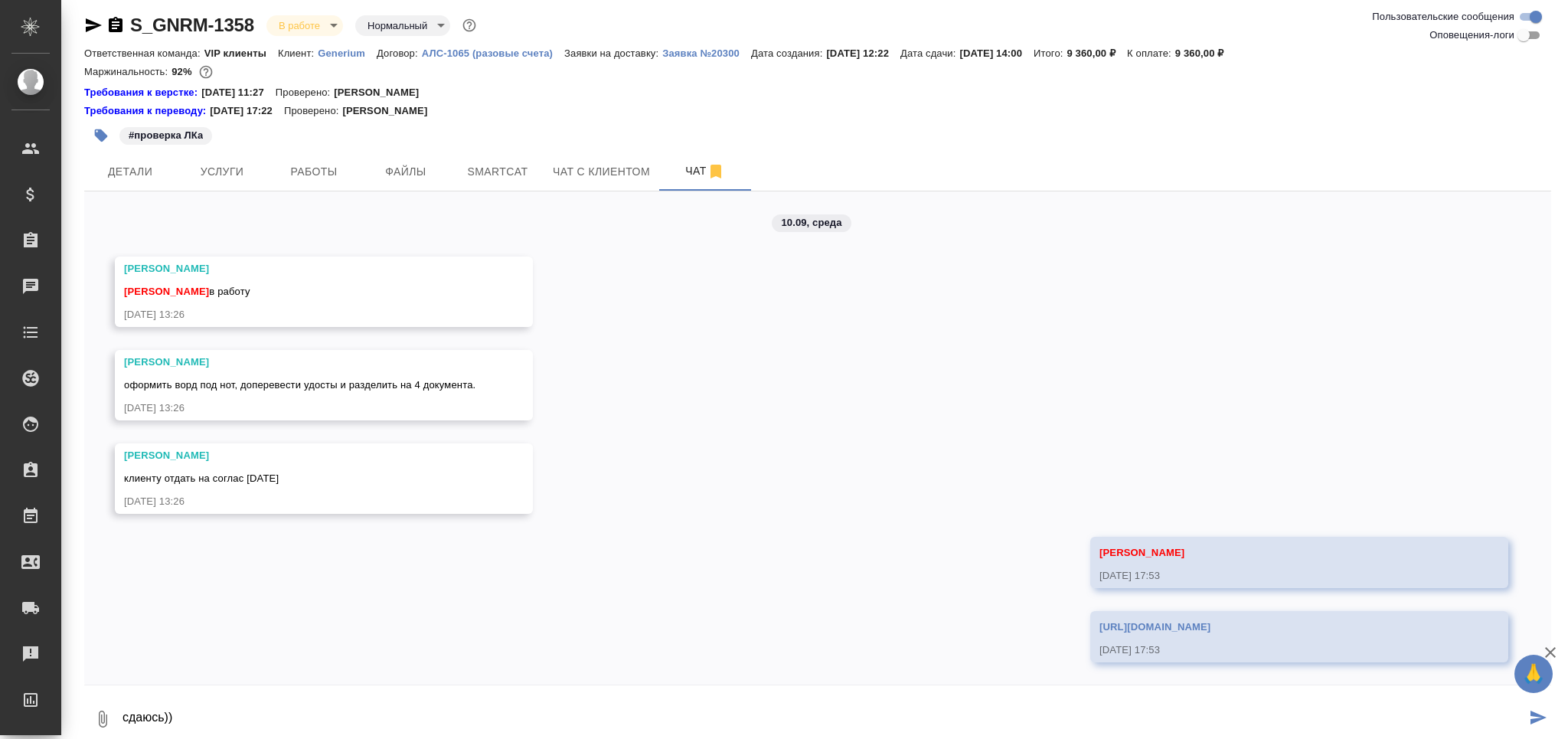
type textarea "сдаюсь))"
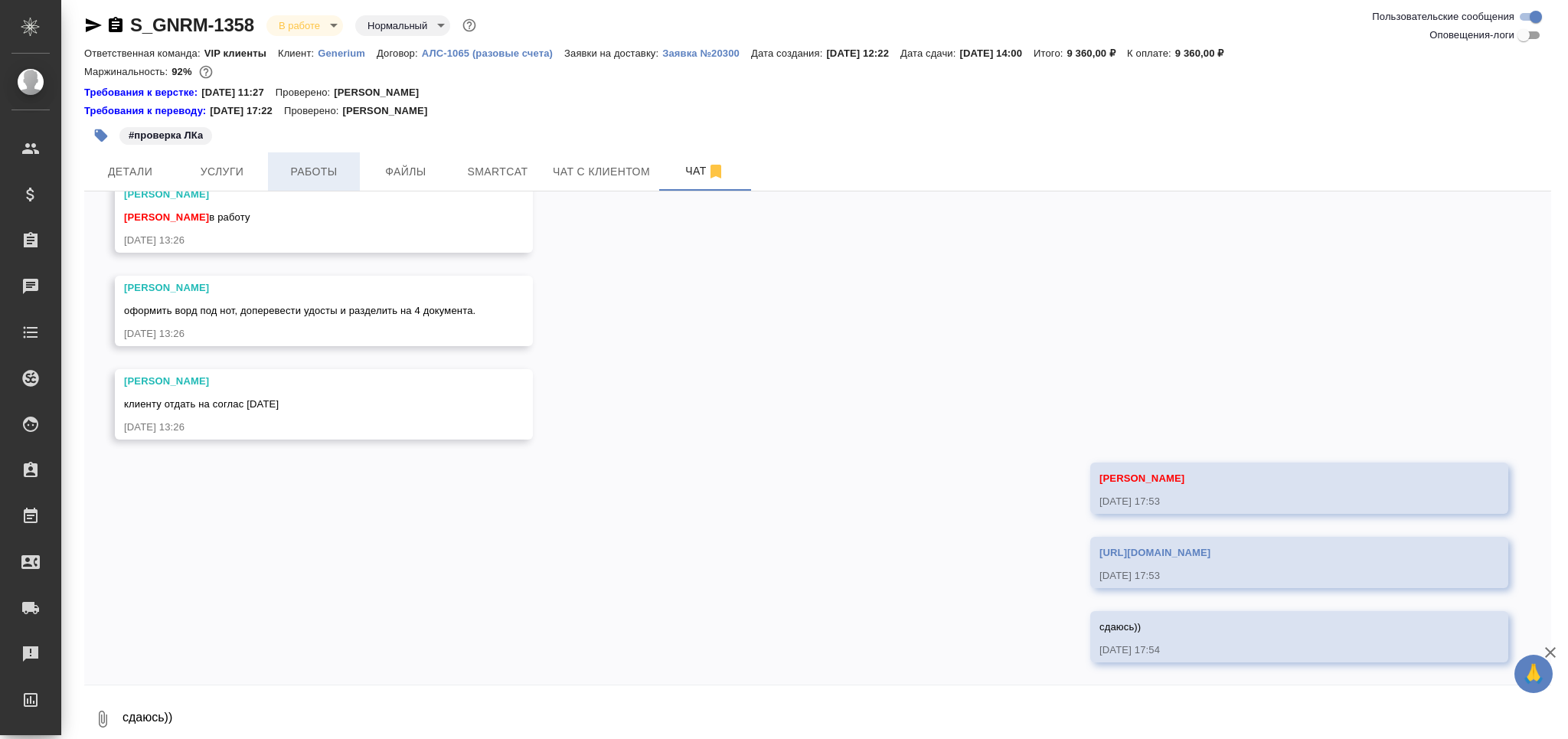
click at [329, 171] on span "Работы" at bounding box center [313, 171] width 74 height 19
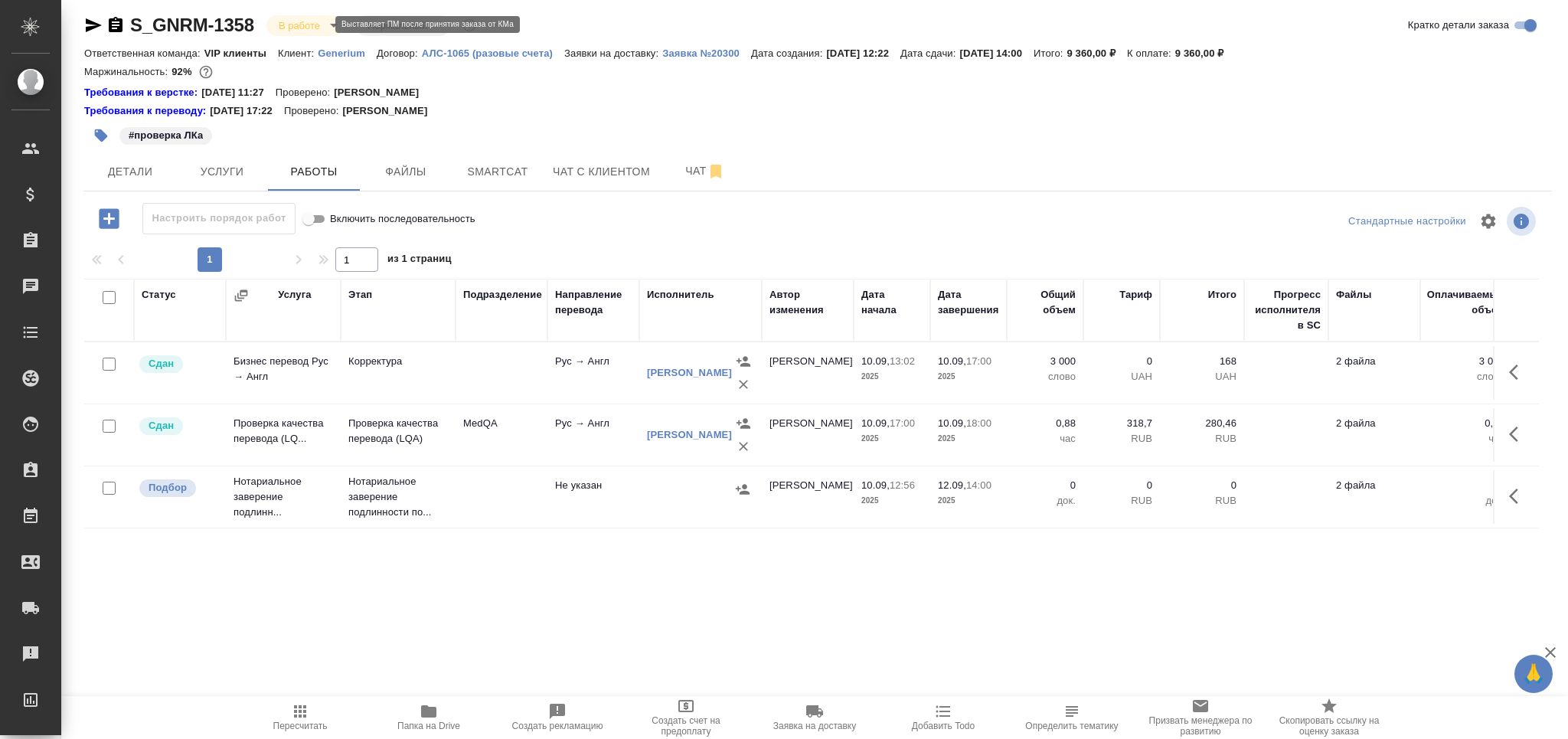
click at [302, 23] on body "🙏 .cls-1 fill:#fff; AWATERA Grabko Mariya Клиенты Спецификации Заказы 0 Чаты To…" at bounding box center [784, 370] width 1568 height 739
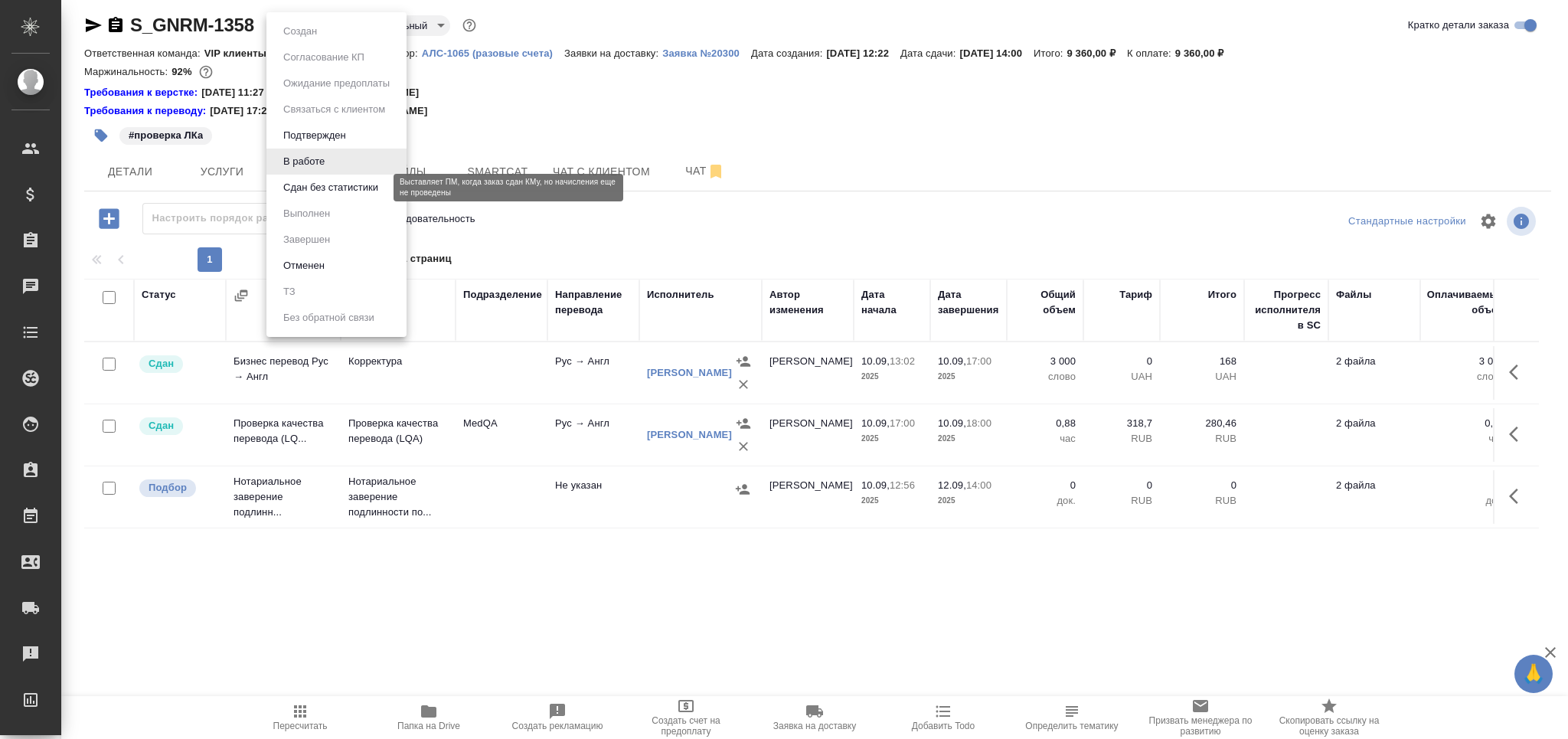
click at [368, 189] on button "Сдан без статистики" at bounding box center [330, 188] width 104 height 17
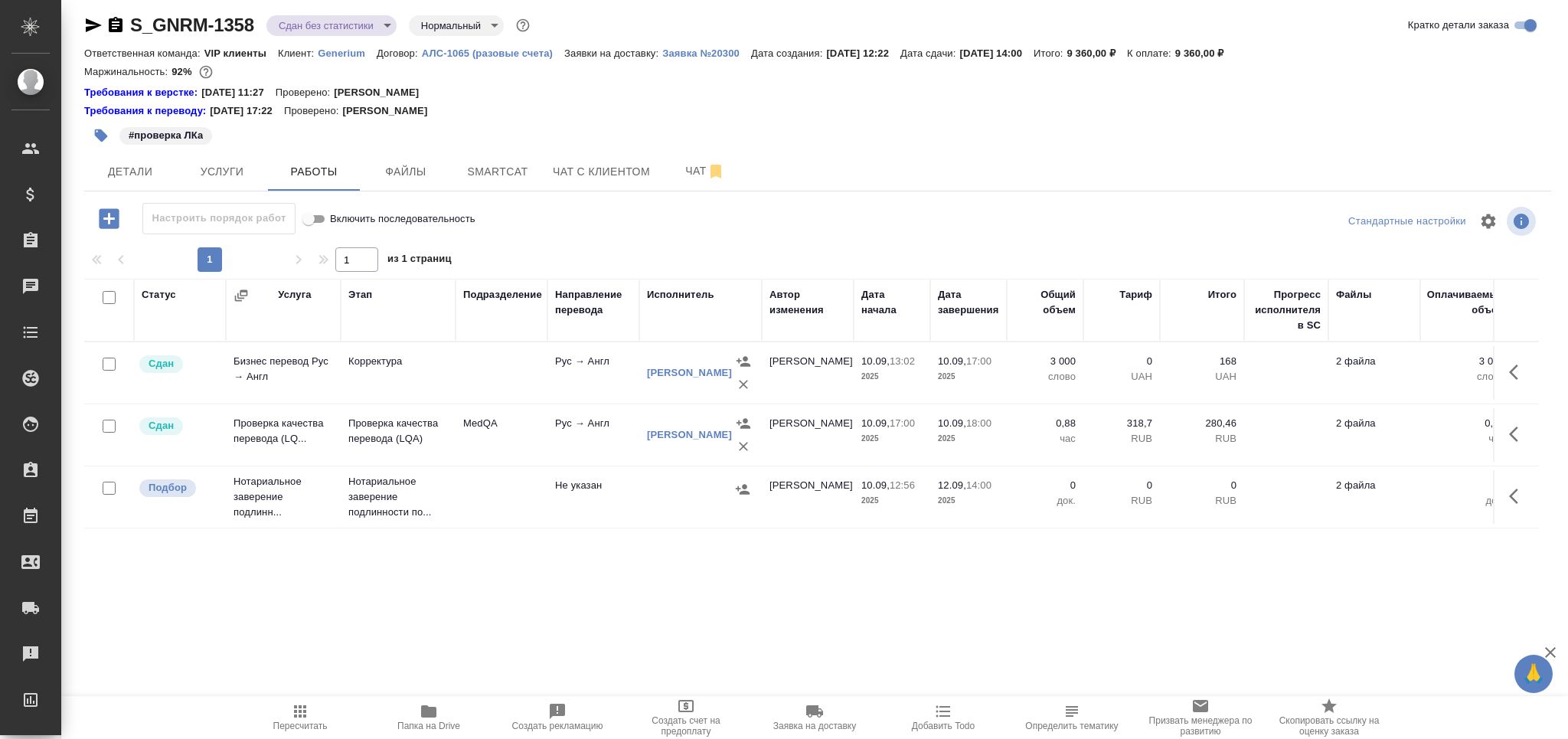
click at [101, 137] on icon "button" at bounding box center [101, 136] width 13 height 13
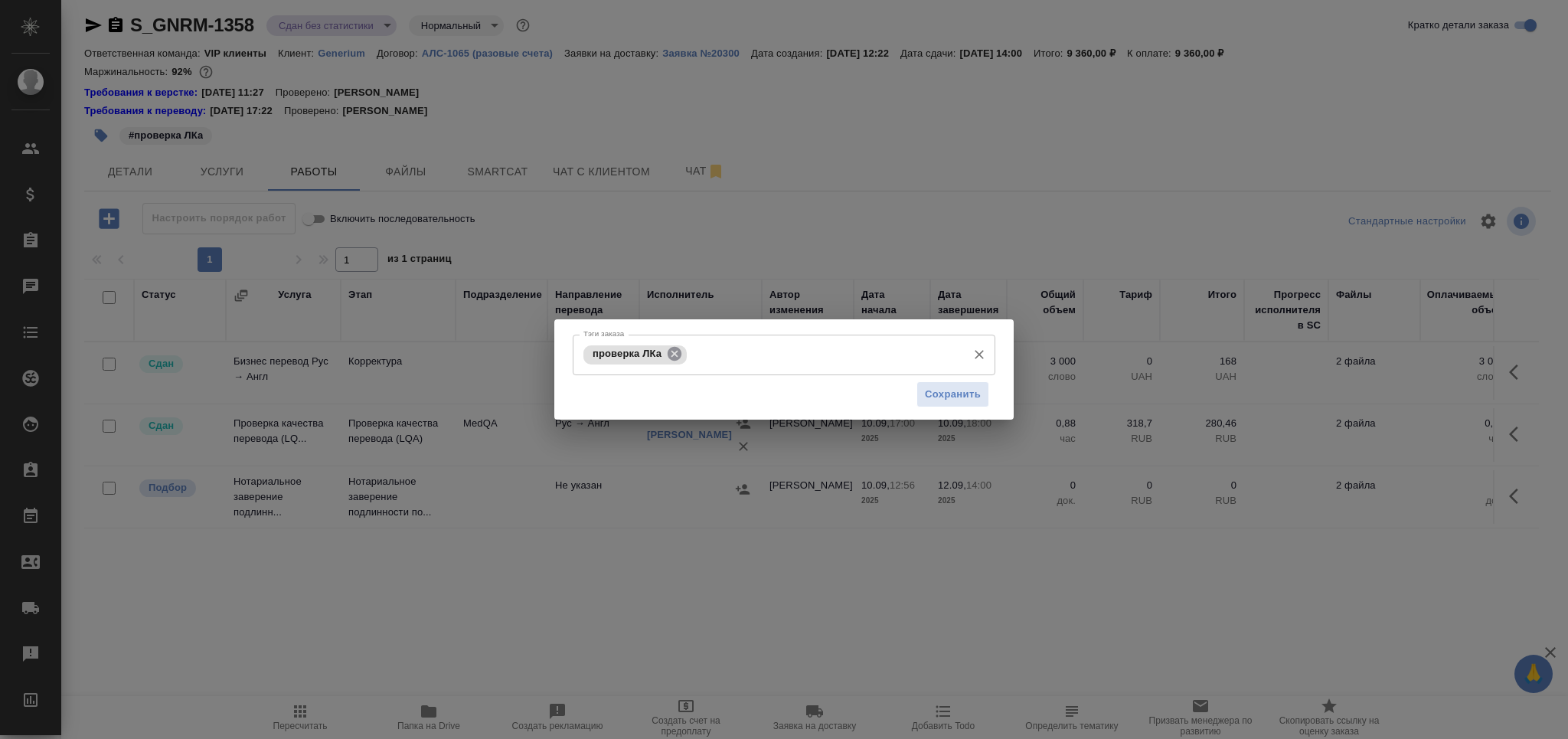
click at [675, 356] on icon at bounding box center [675, 354] width 14 height 14
click at [947, 389] on span "Сохранить" at bounding box center [953, 394] width 56 height 18
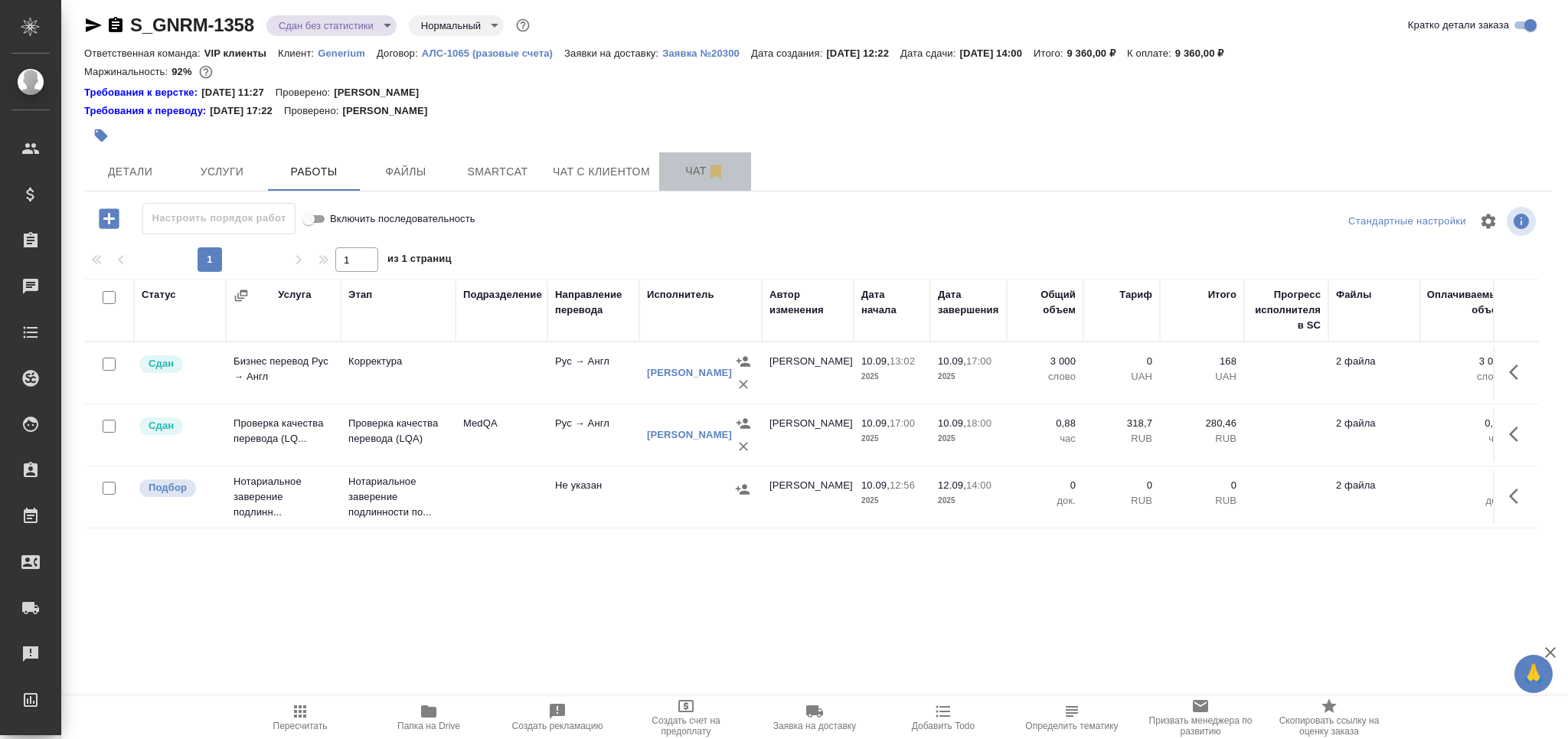
click at [689, 171] on span "Чат" at bounding box center [704, 171] width 74 height 19
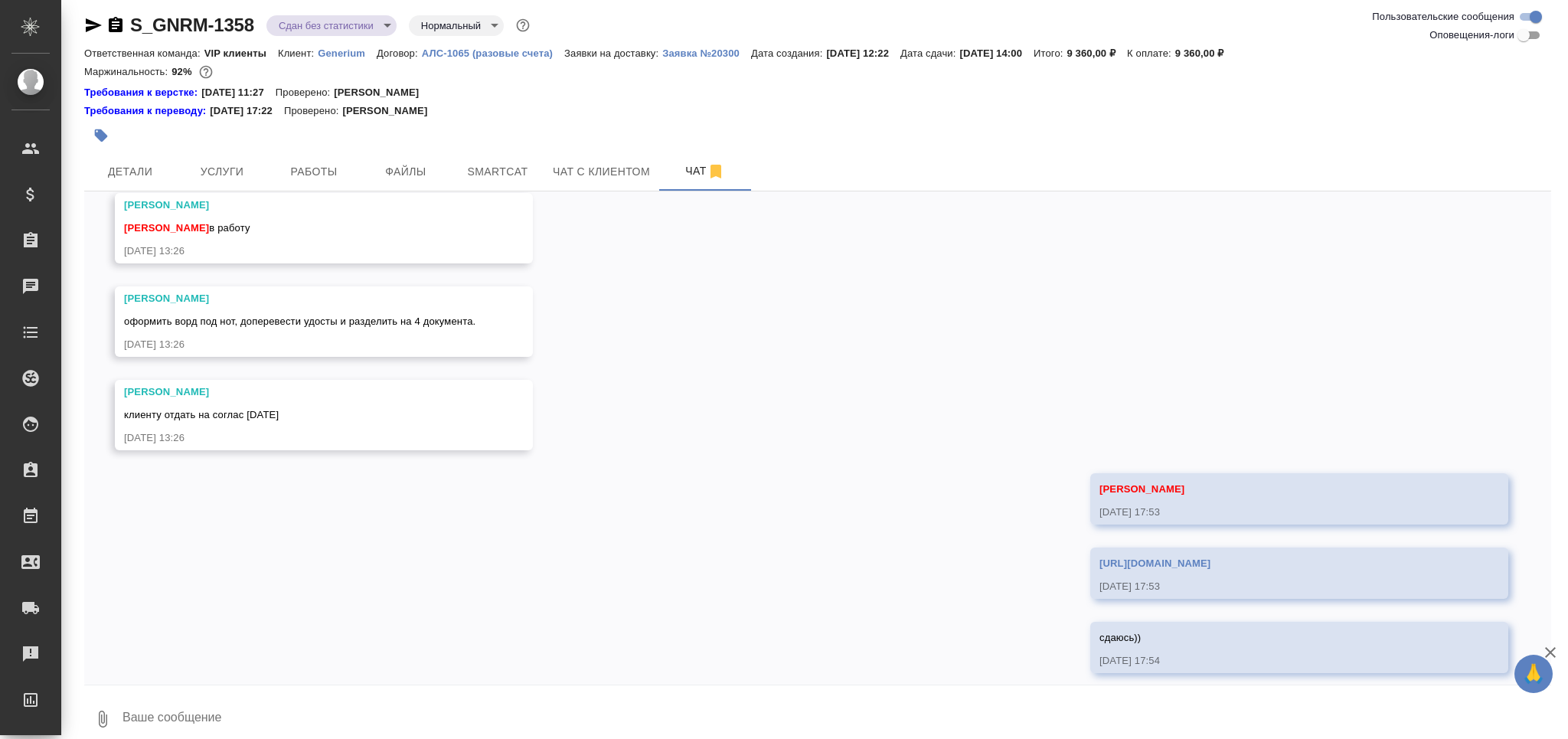
scroll to position [76, 0]
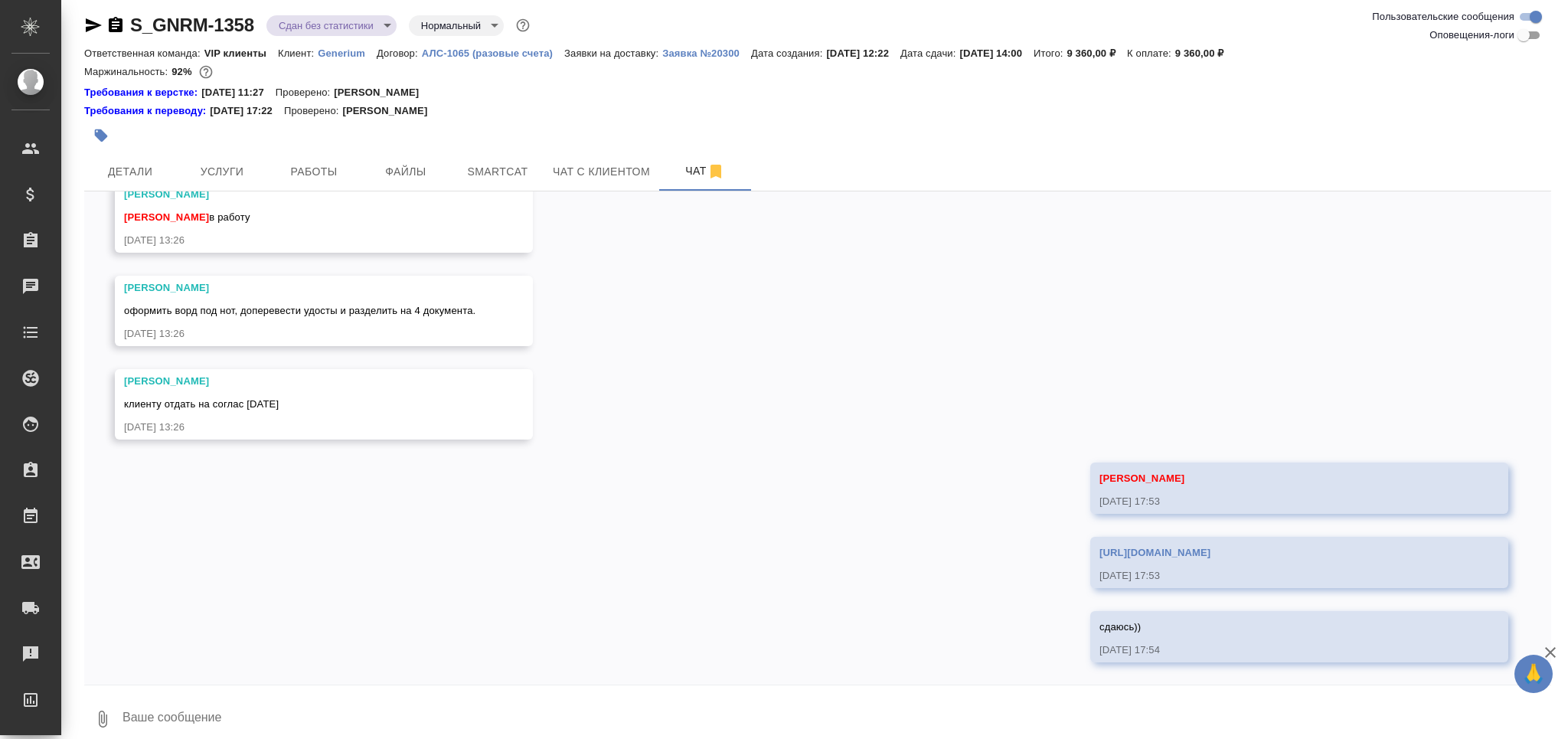
click at [269, 718] on textarea at bounding box center [835, 719] width 1430 height 52
type textarea "на соглас или сращзу"
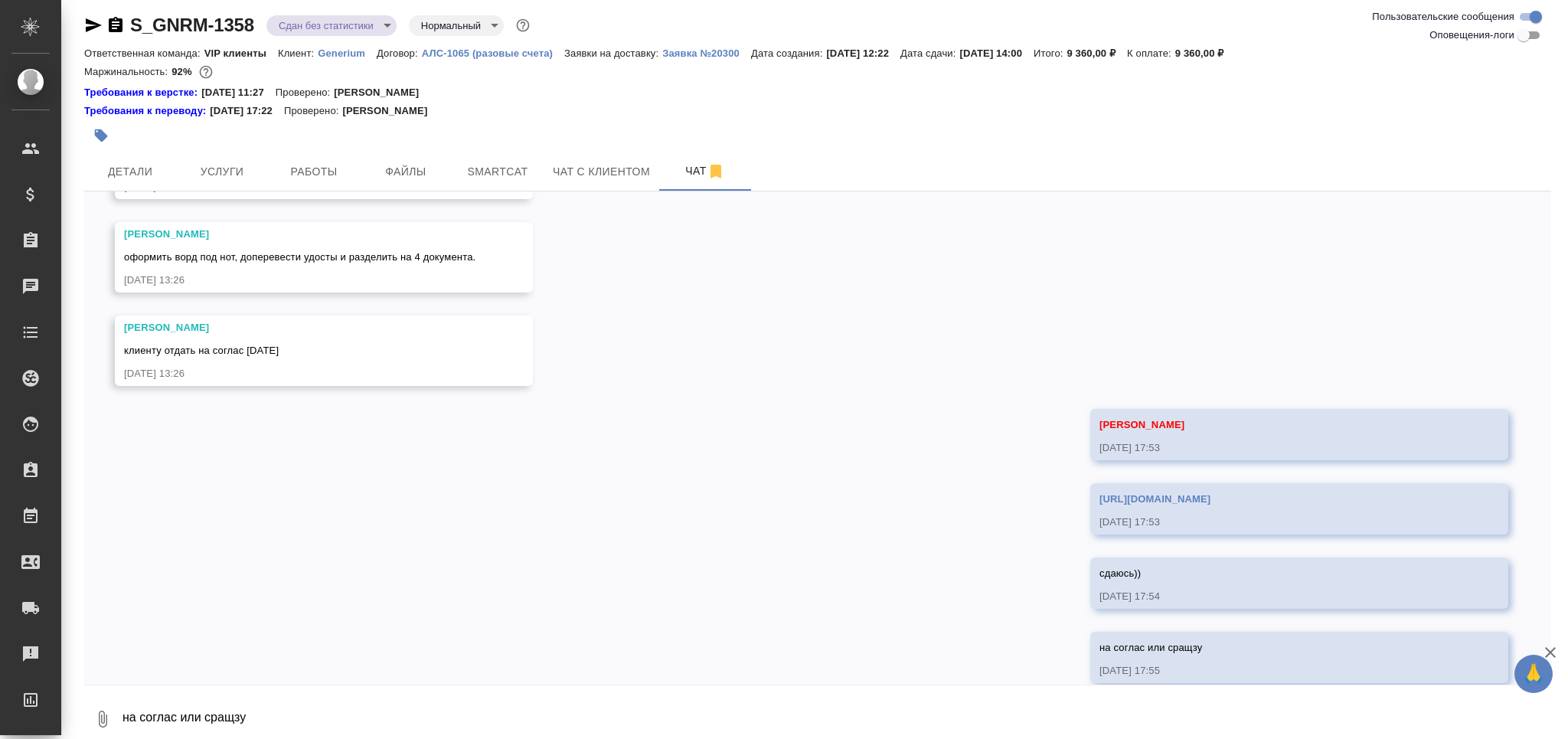
scroll to position [150, 0]
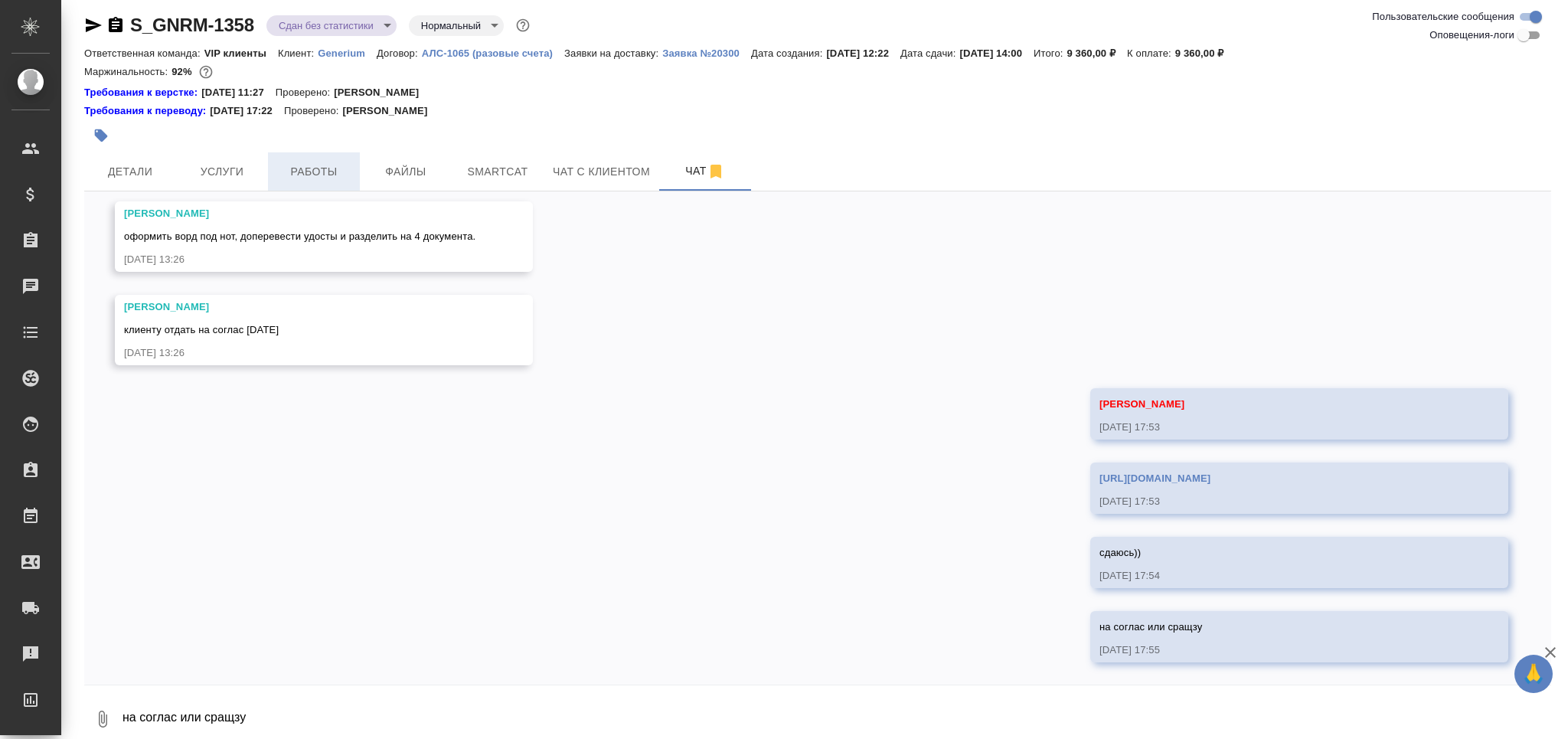
click at [291, 174] on span "Работы" at bounding box center [313, 171] width 74 height 19
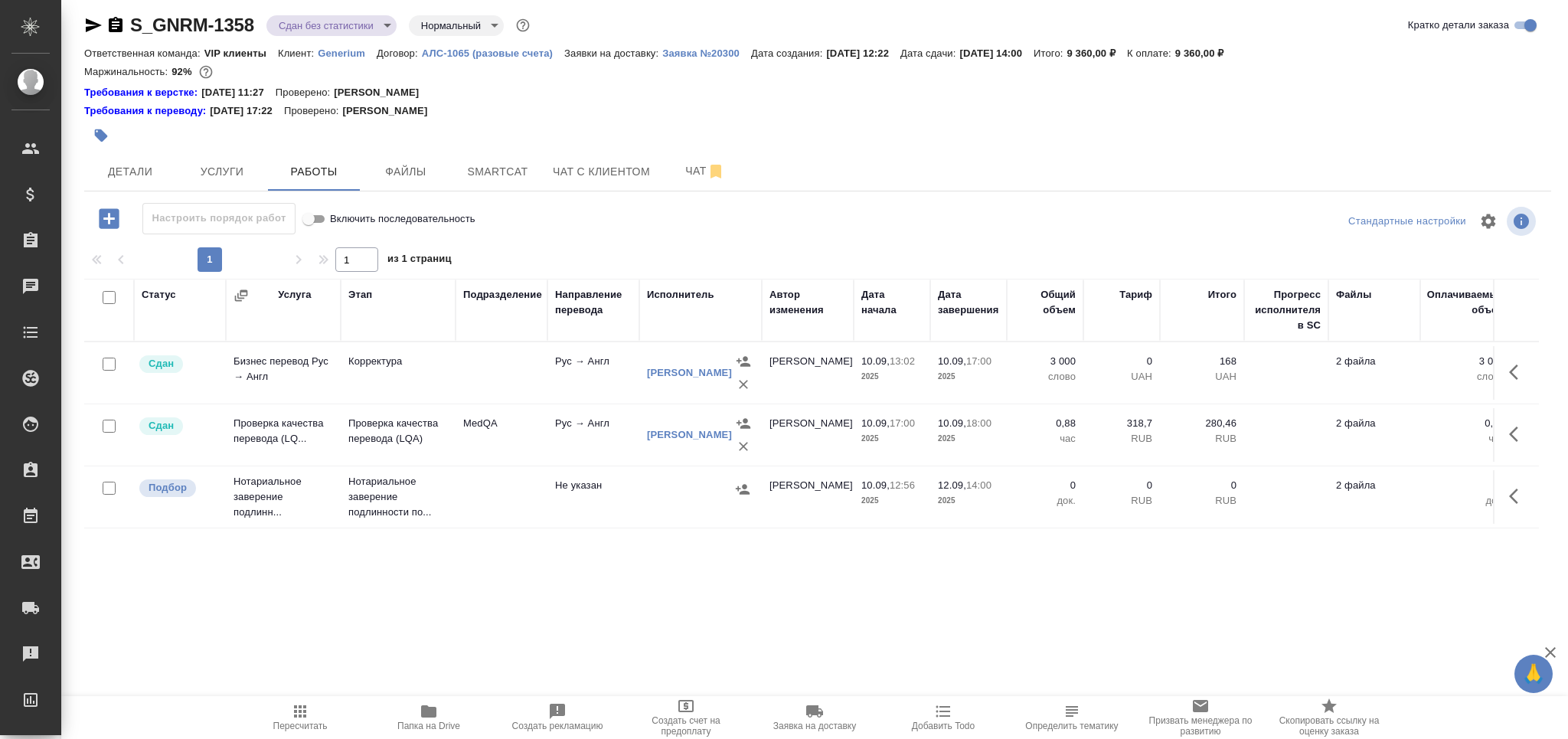
click at [503, 449] on td "MedQA" at bounding box center [501, 434] width 92 height 53
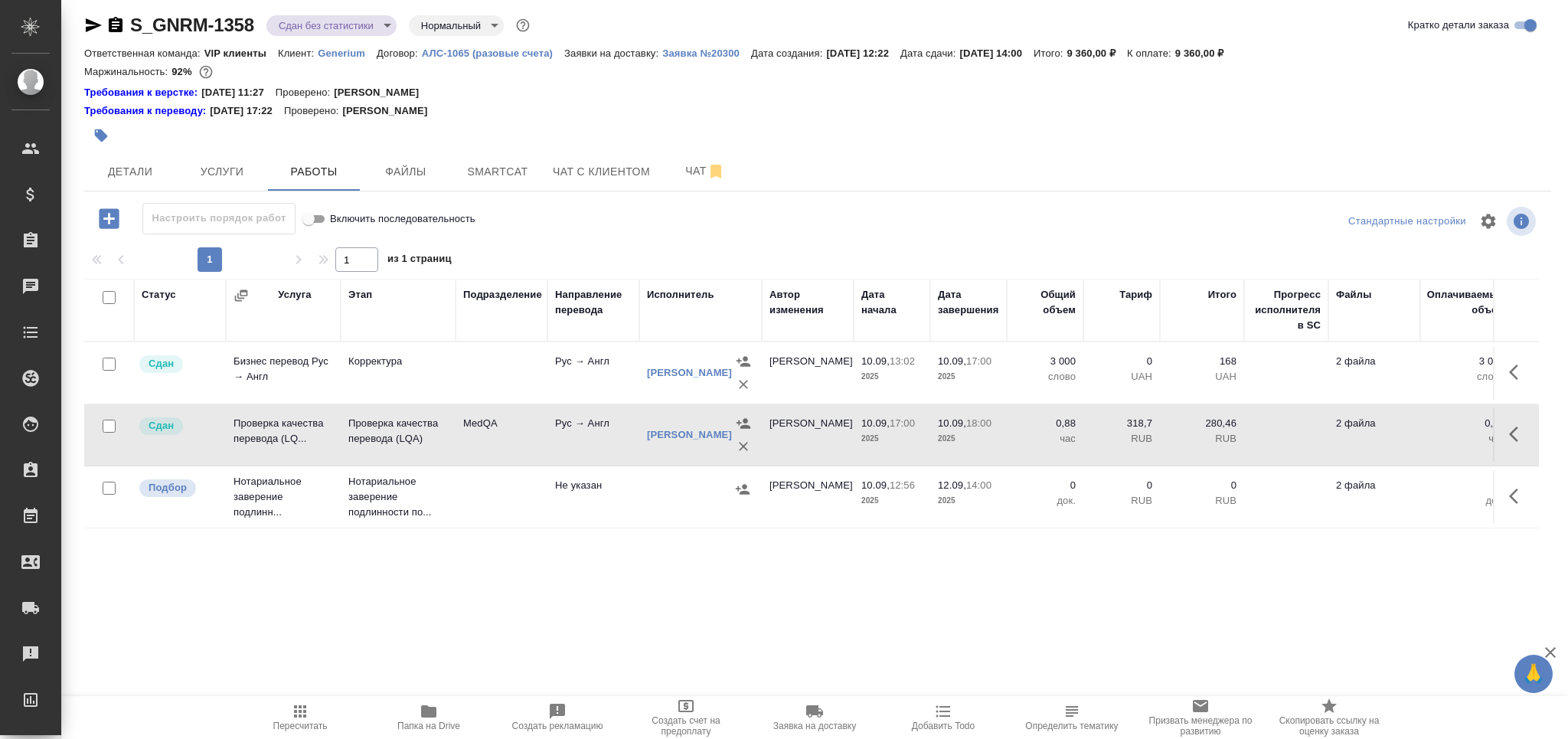
click at [501, 377] on td at bounding box center [501, 372] width 92 height 53
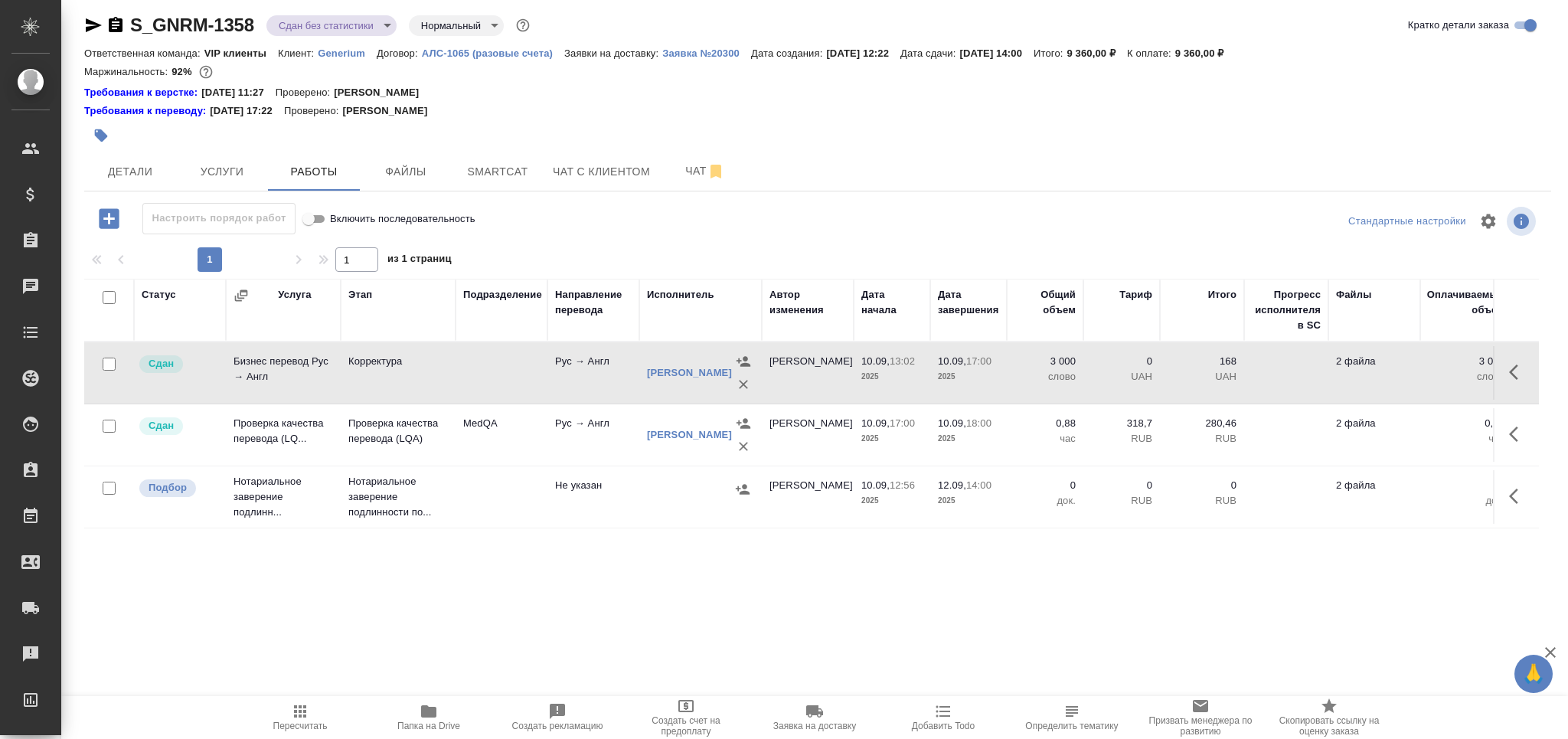
click at [501, 377] on td at bounding box center [501, 372] width 92 height 53
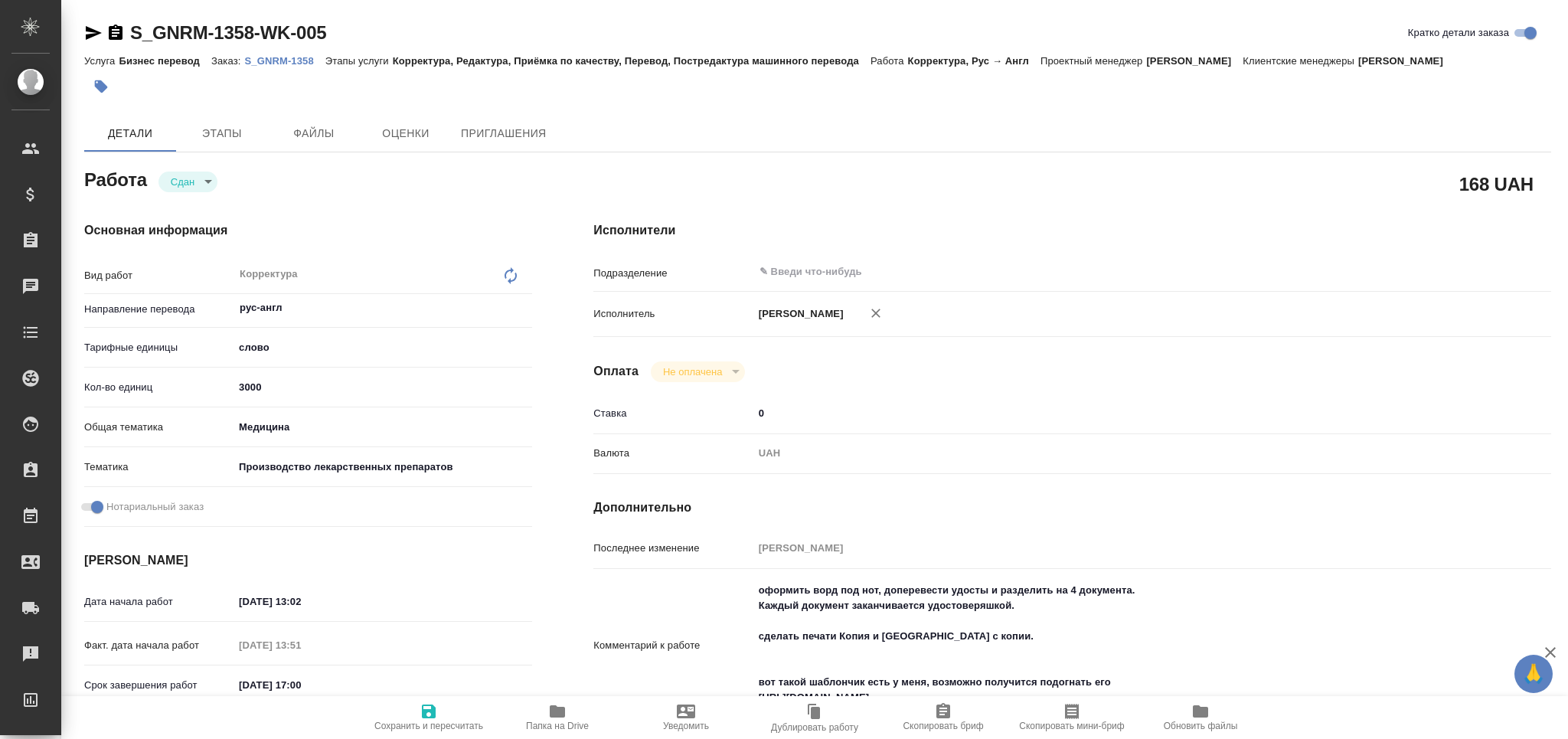
type textarea "x"
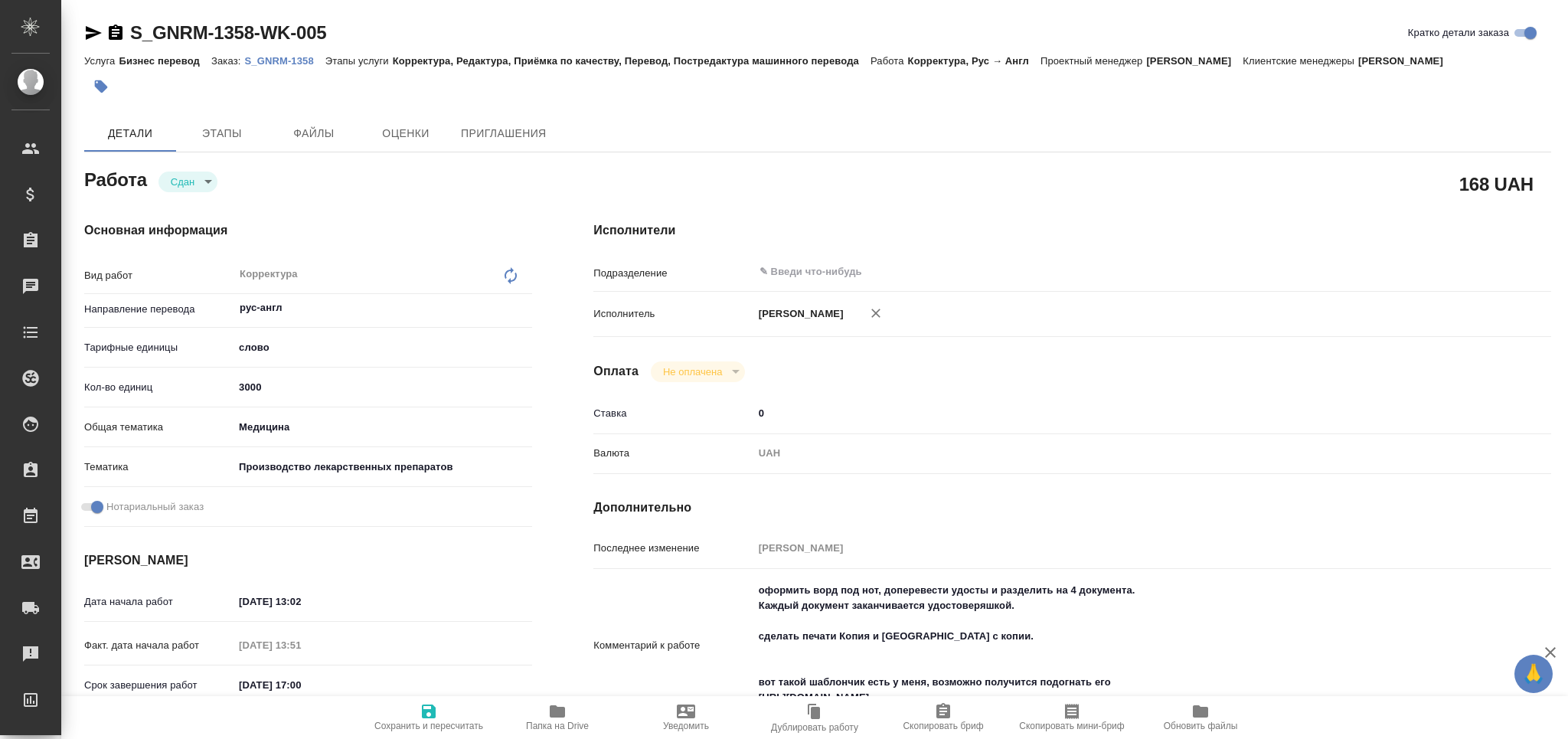
type textarea "x"
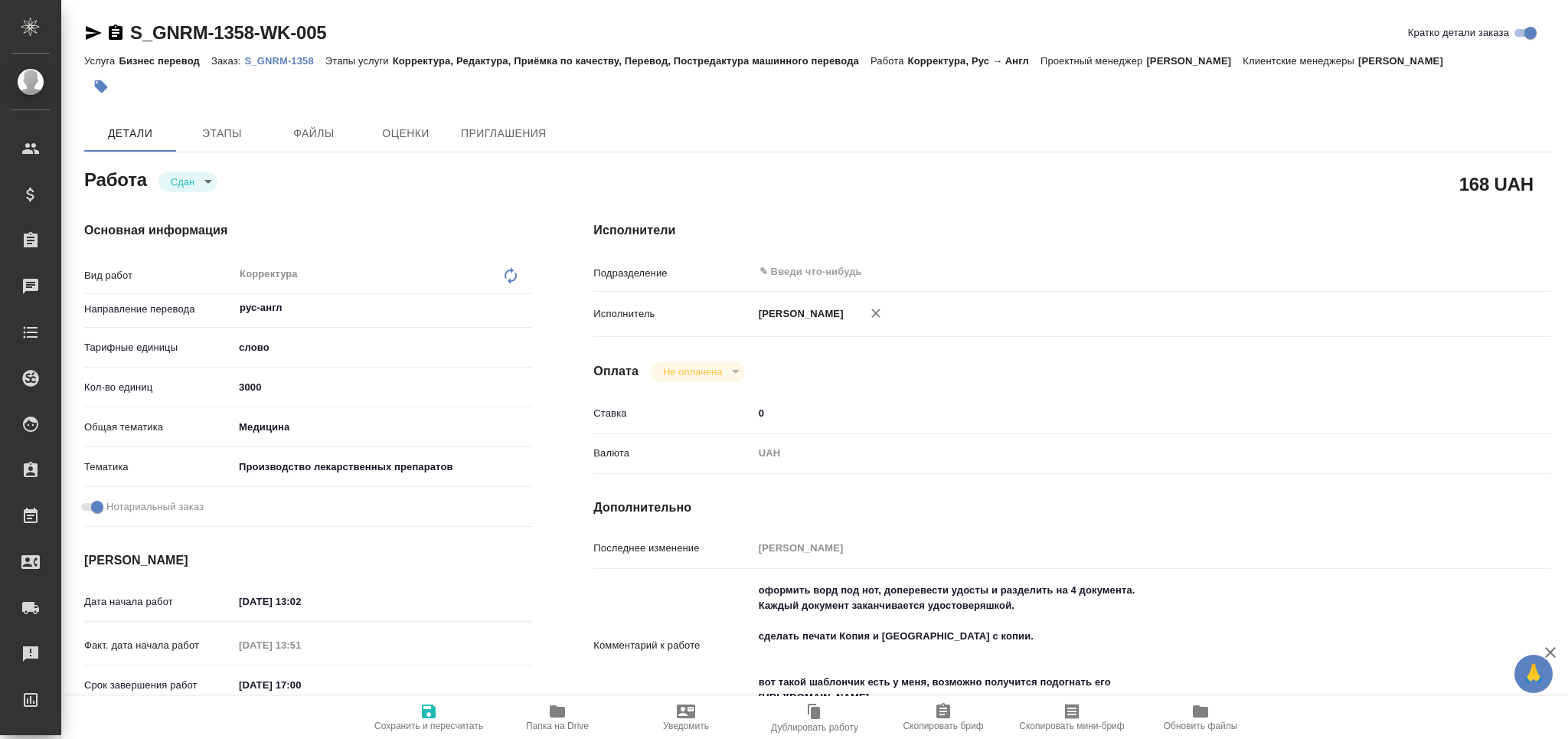
type textarea "x"
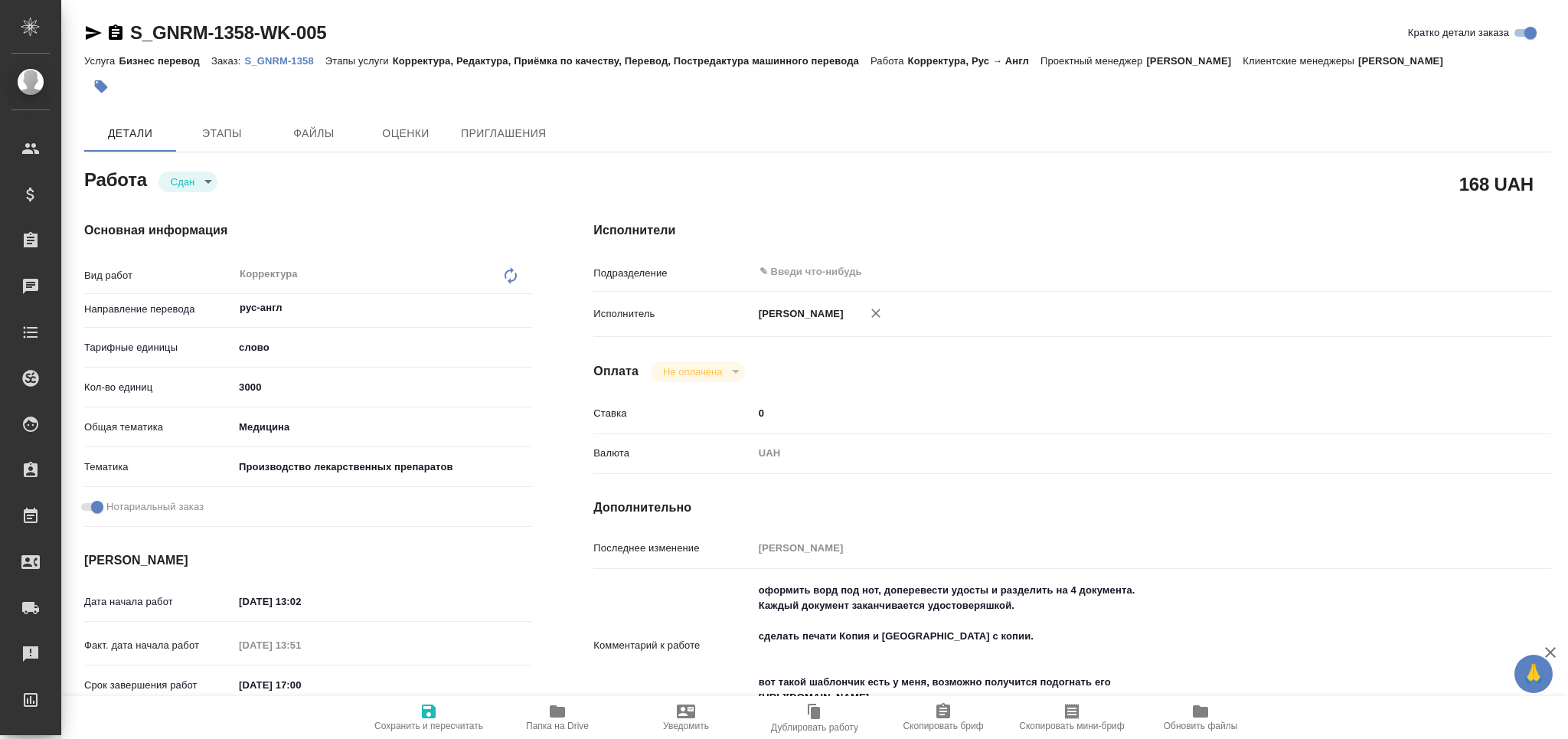
type textarea "x"
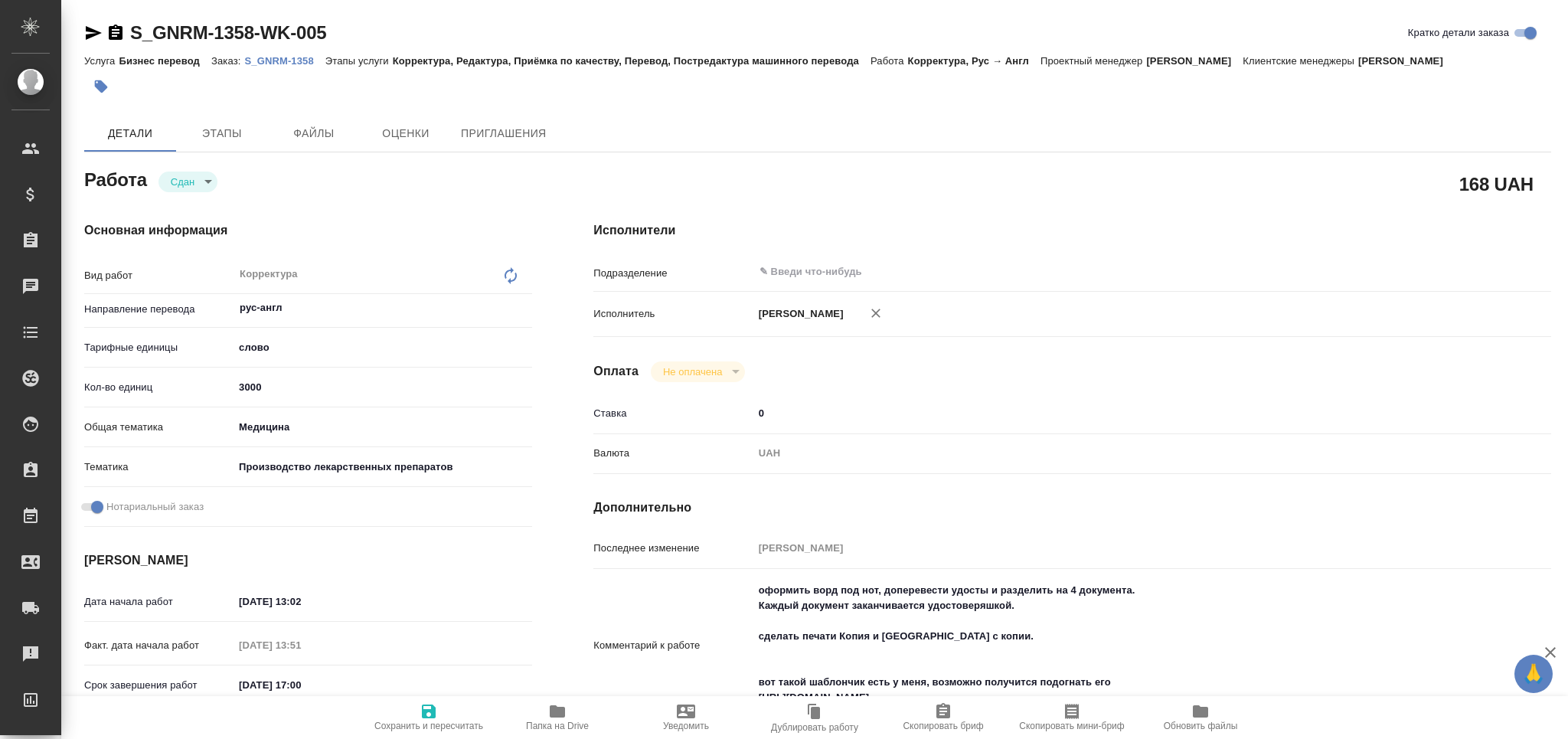
type textarea "x"
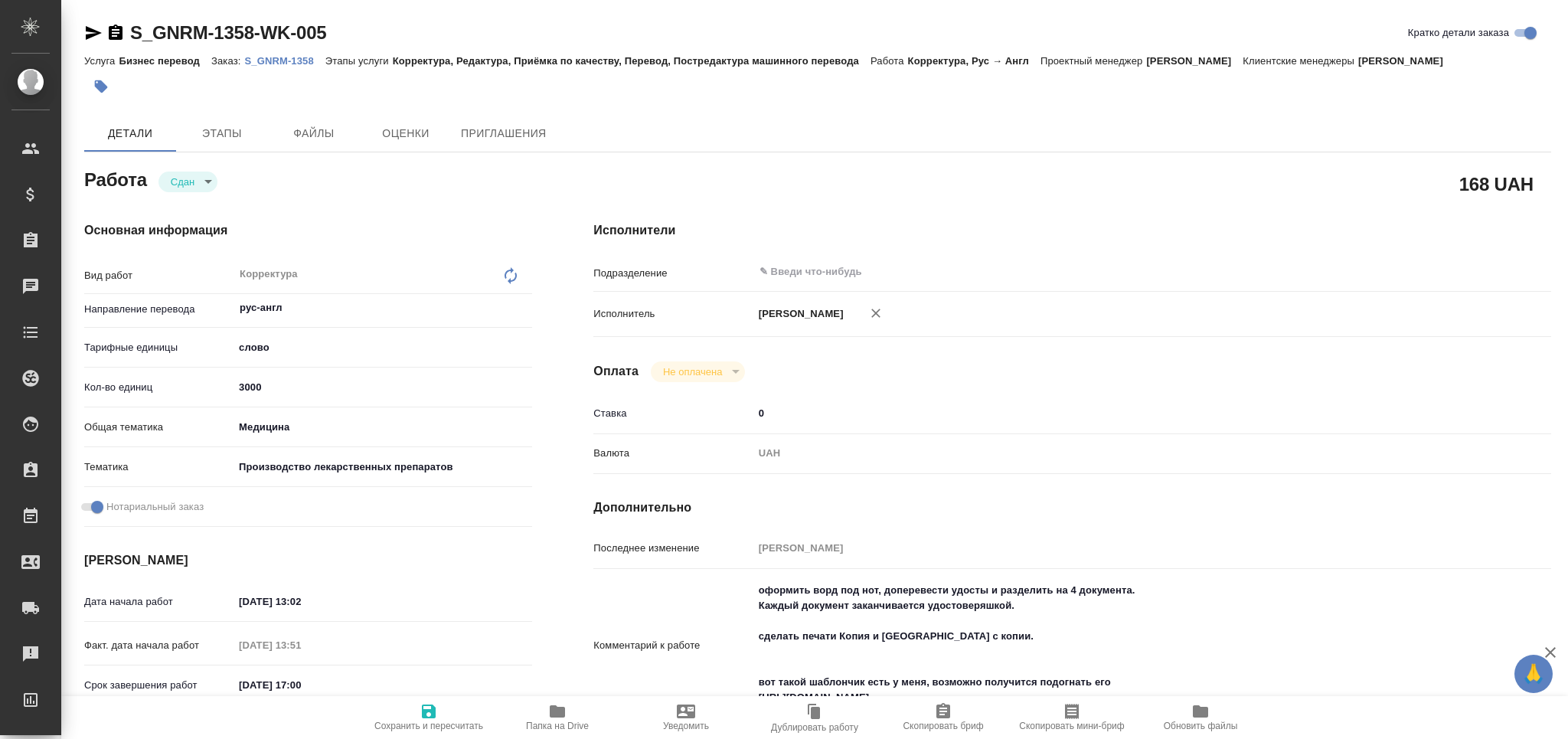
type textarea "x"
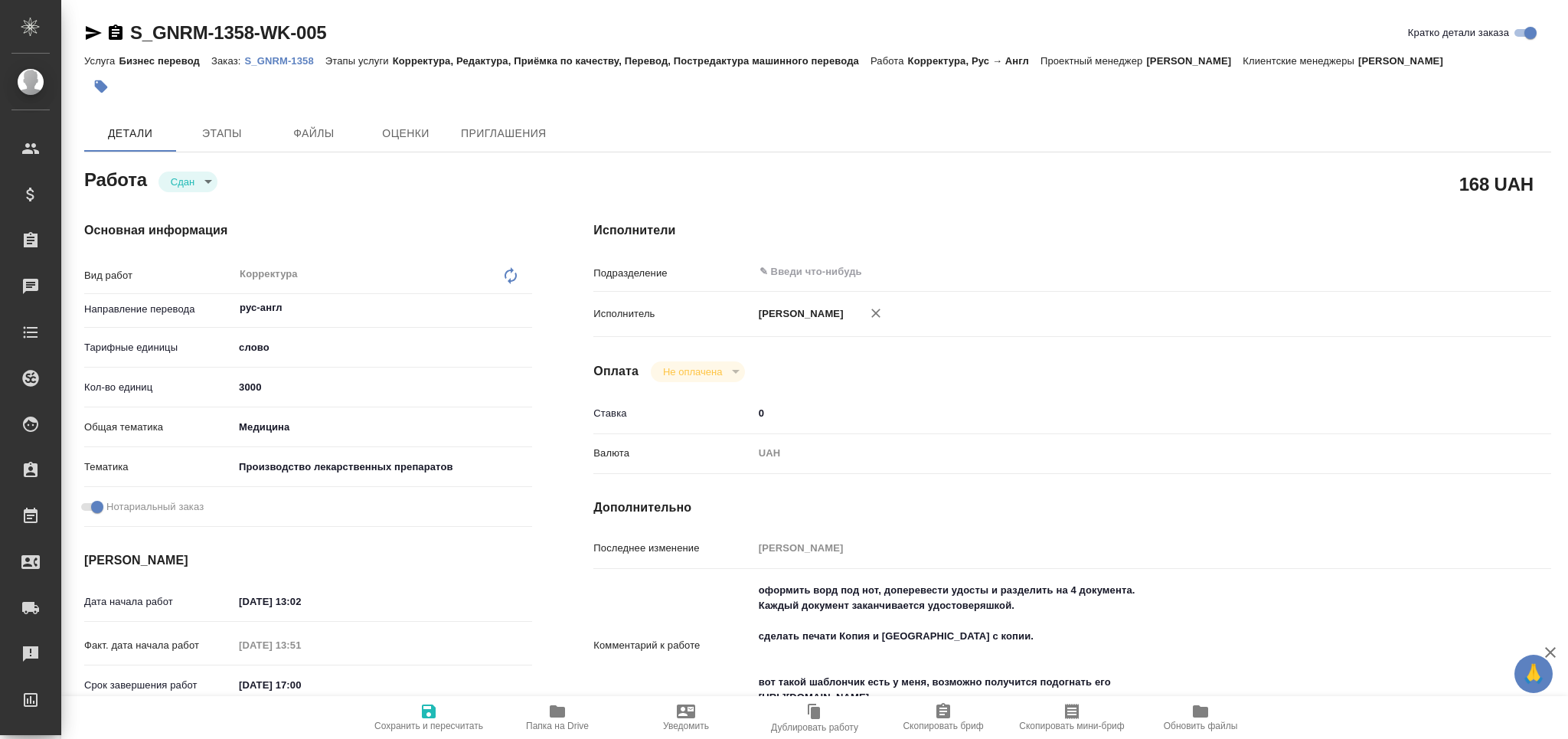
type textarea "x"
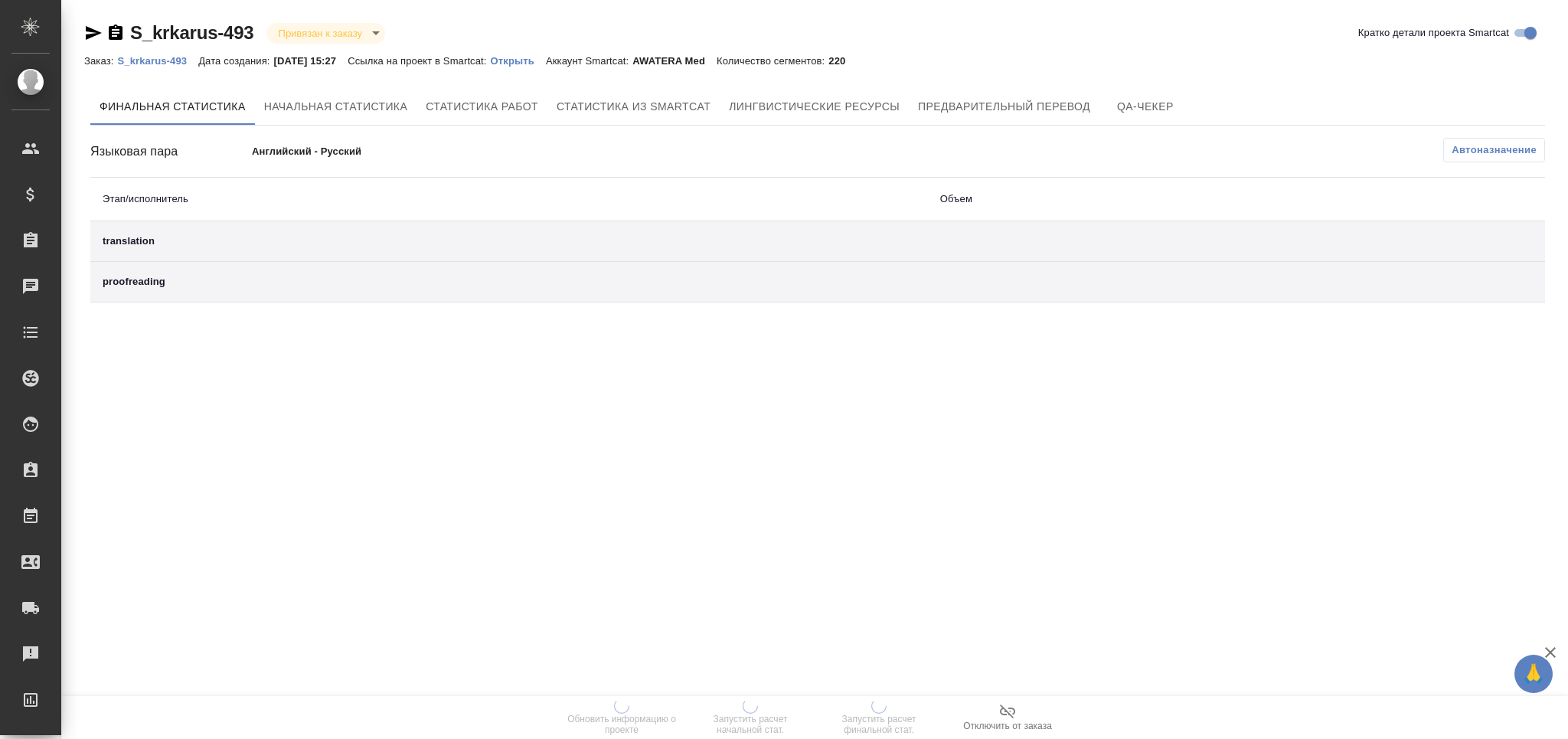
click at [834, 88] on button "Лингвистические ресурсы" at bounding box center [814, 106] width 189 height 36
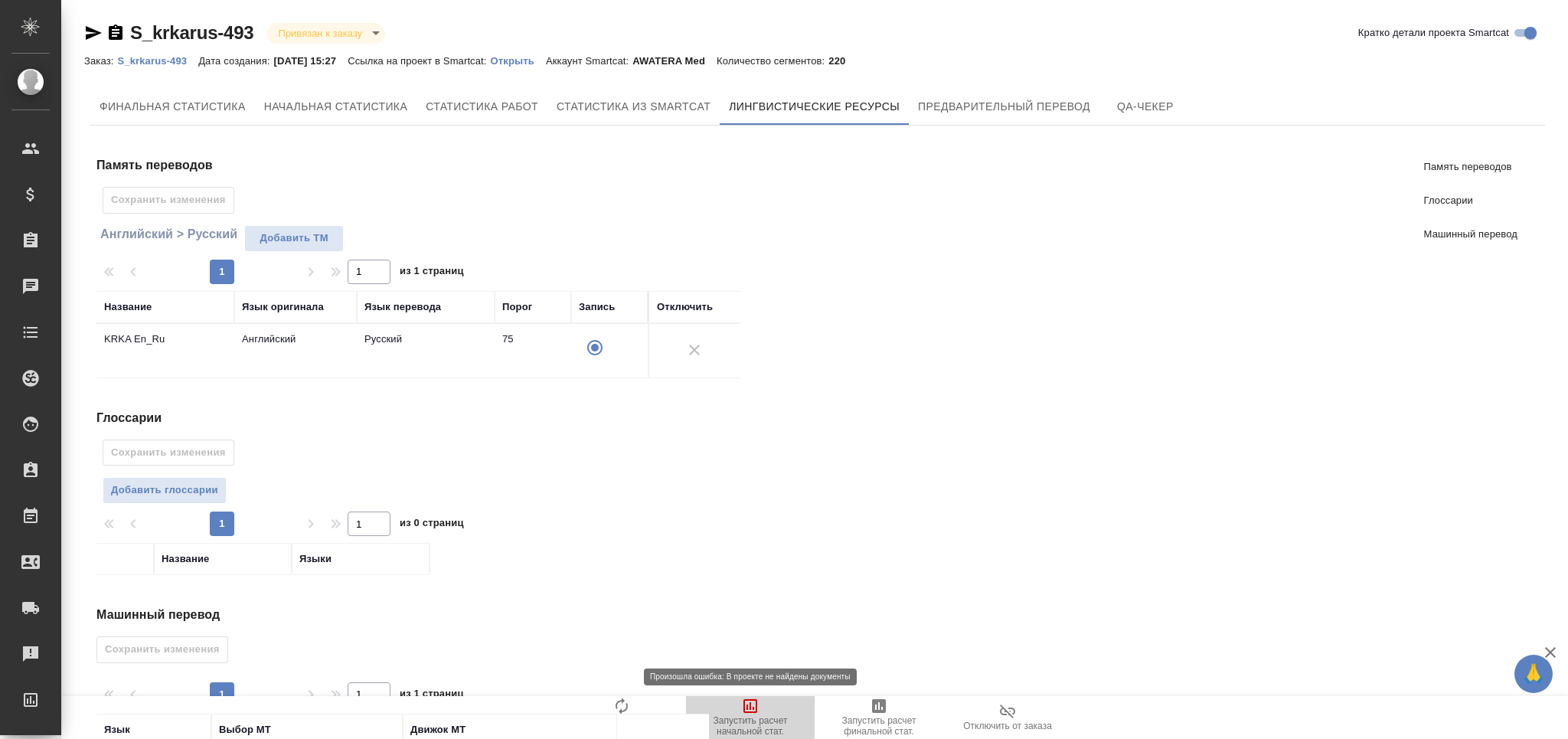
click at [740, 708] on span "Запустить расчет начальной стат." at bounding box center [750, 717] width 110 height 40
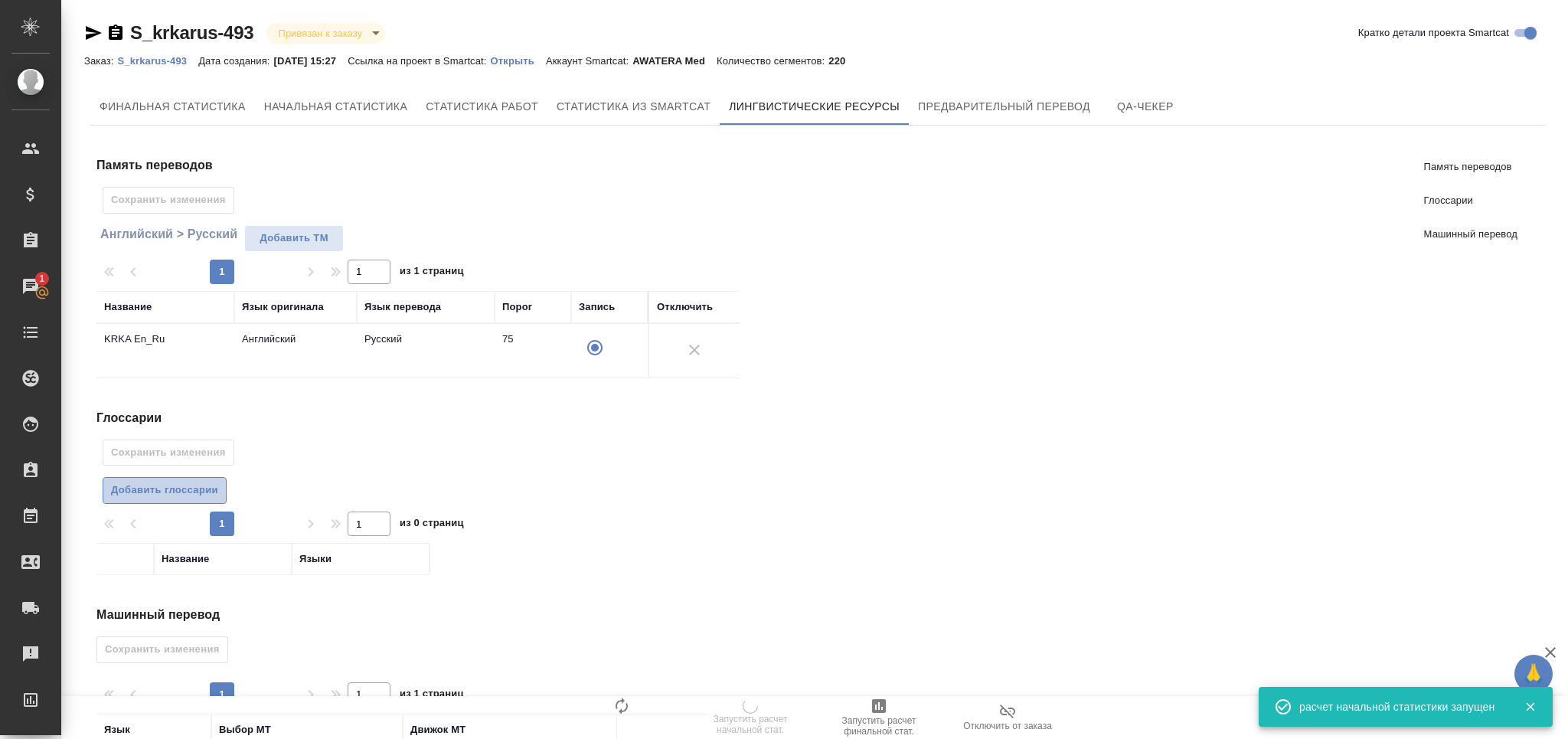
click at [166, 495] on span "Добавить глоссарии" at bounding box center [165, 490] width 108 height 18
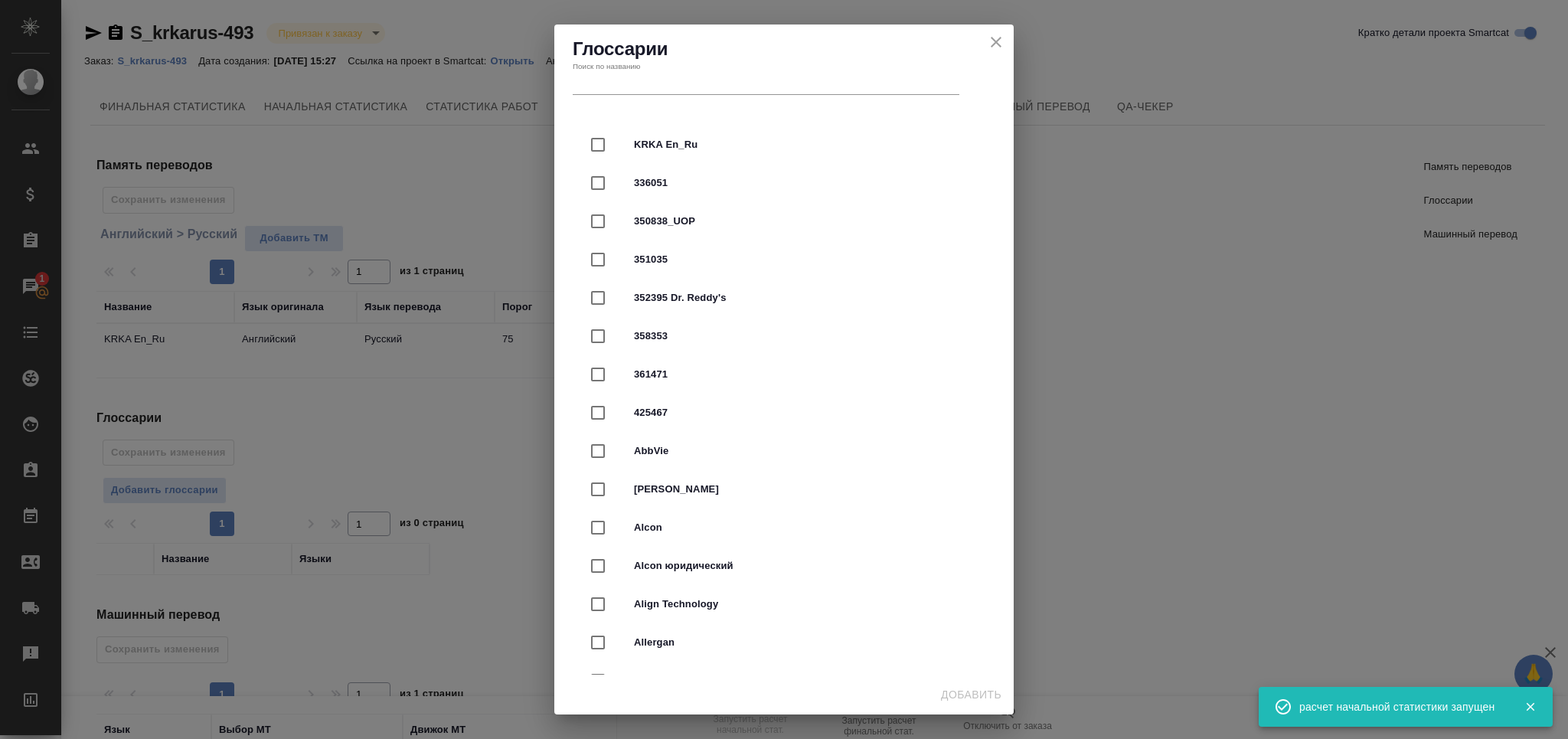
click at [666, 151] on span "KRKA En_Ru" at bounding box center [806, 144] width 343 height 15
checkbox input "true"
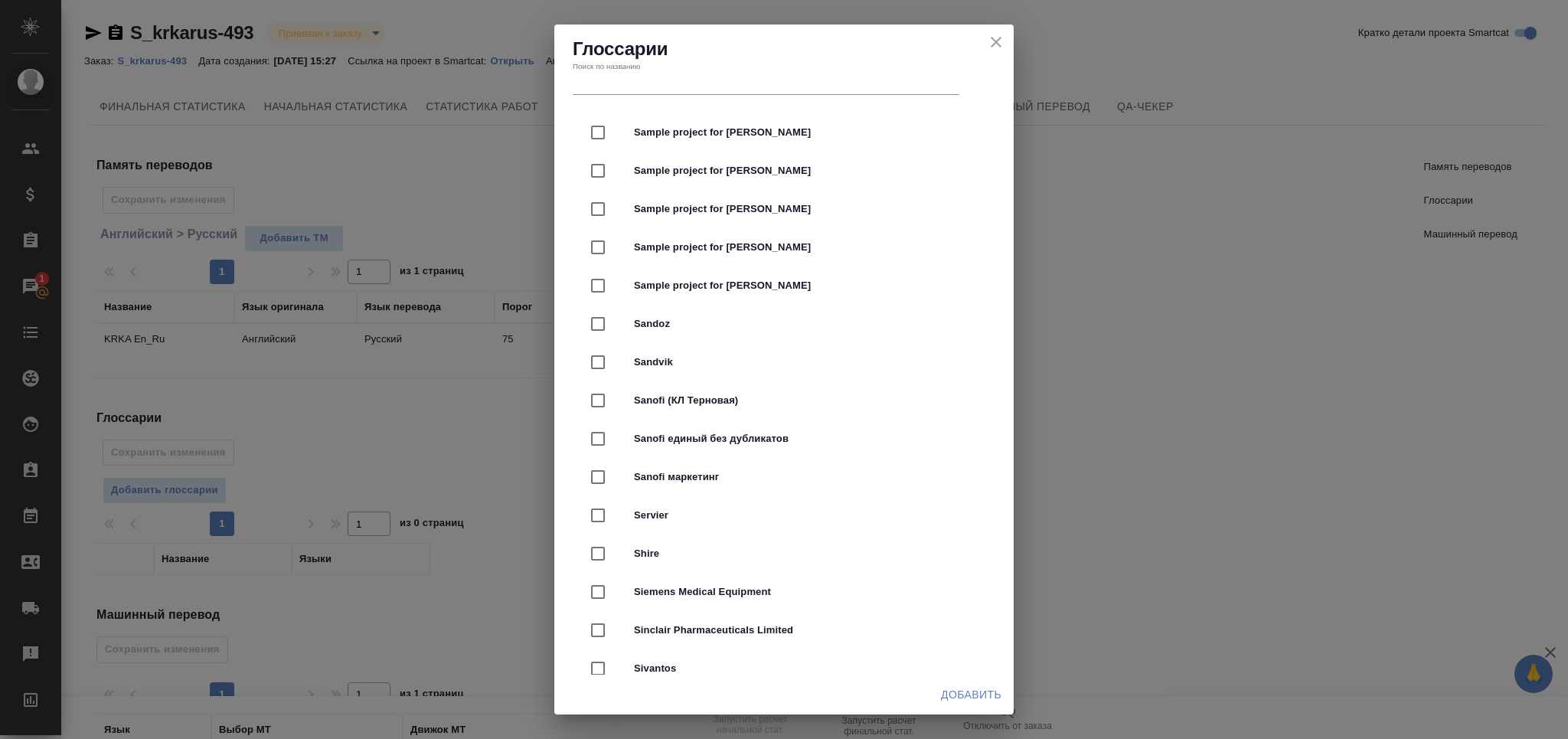
scroll to position [3674, 0]
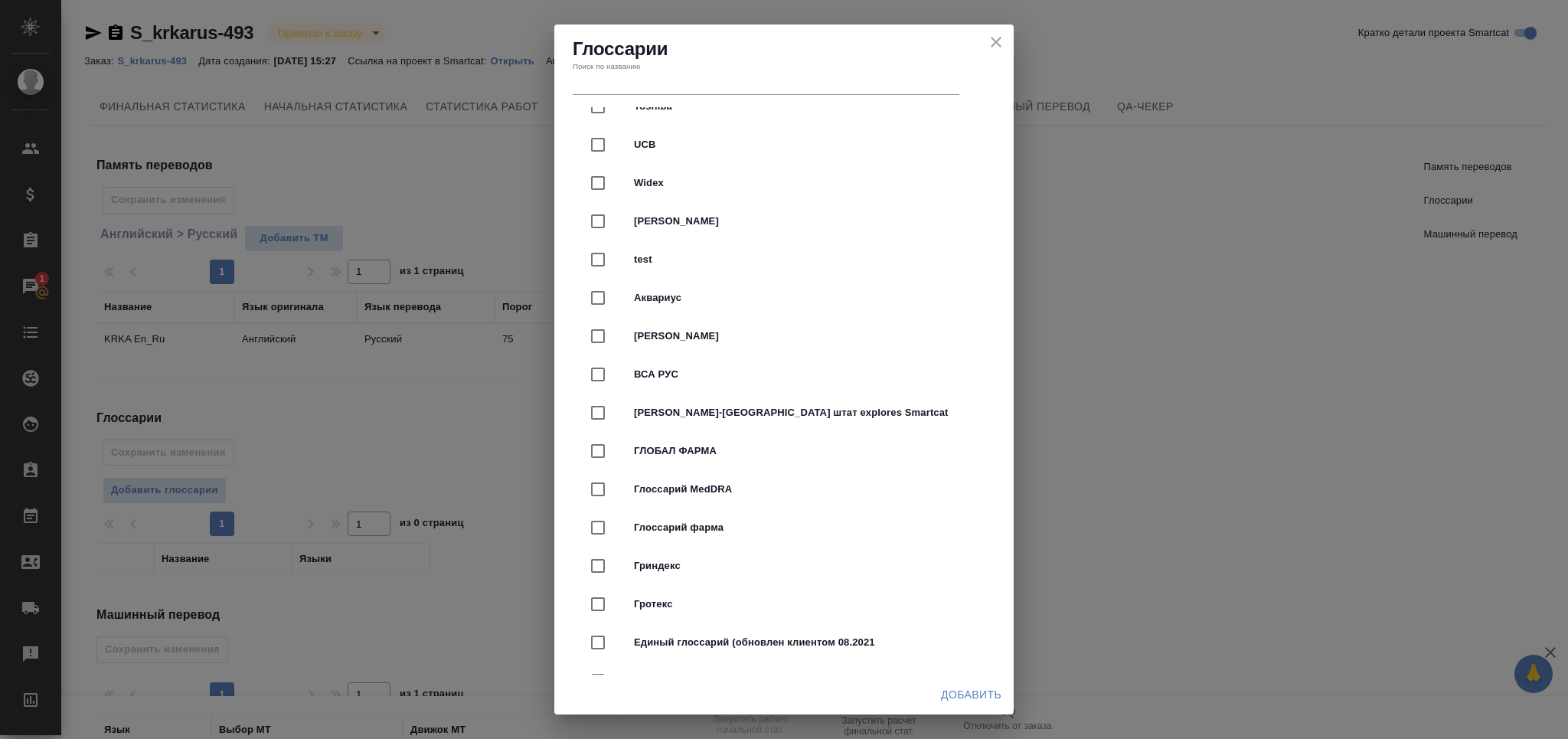
click at [753, 516] on div "Глоссарий фарма" at bounding box center [784, 527] width 411 height 38
checkbox input "true"
click at [966, 693] on span "Добавить" at bounding box center [971, 694] width 61 height 19
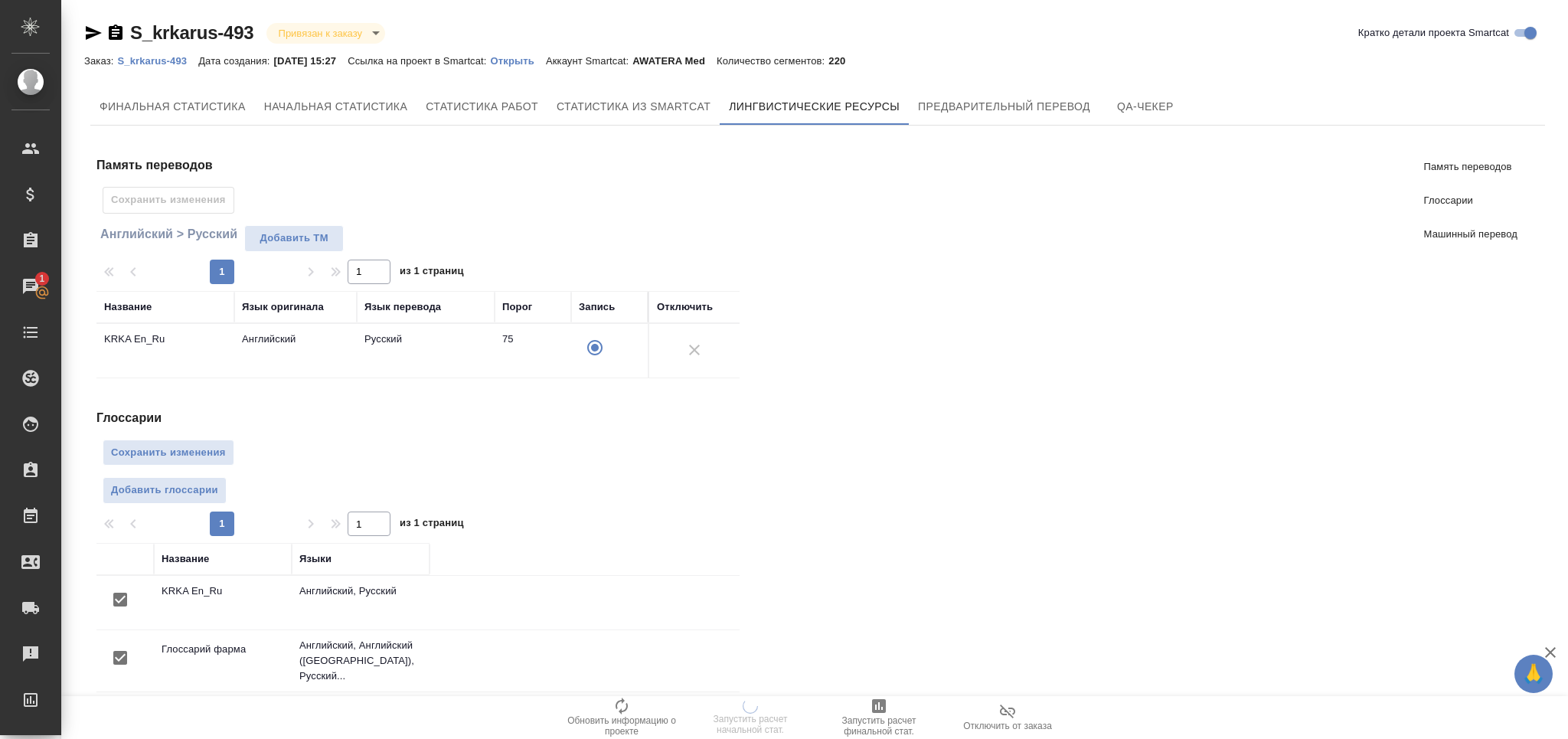
scroll to position [0, 0]
click at [191, 461] on button "Сохранить изменения" at bounding box center [168, 453] width 132 height 27
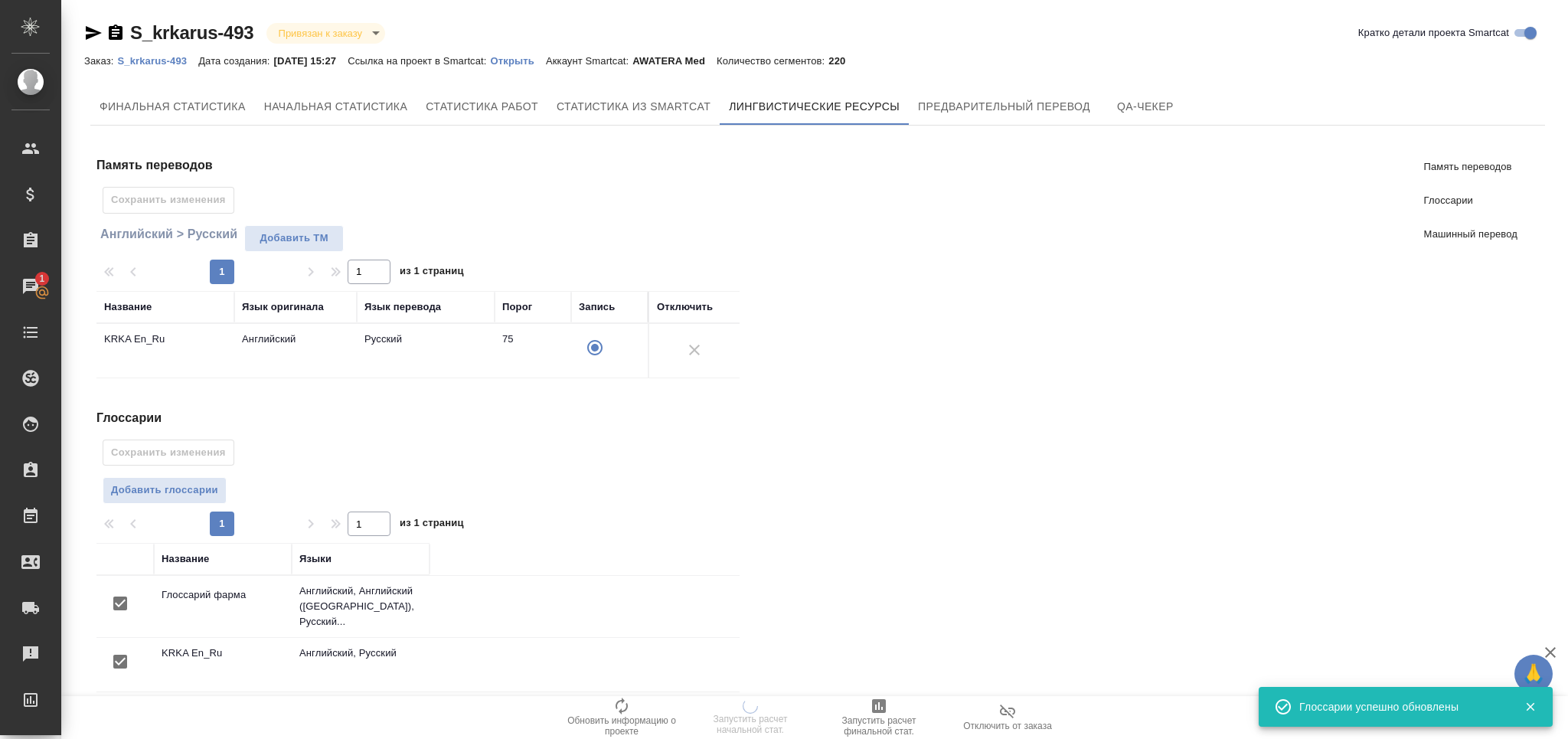
scroll to position [236, 0]
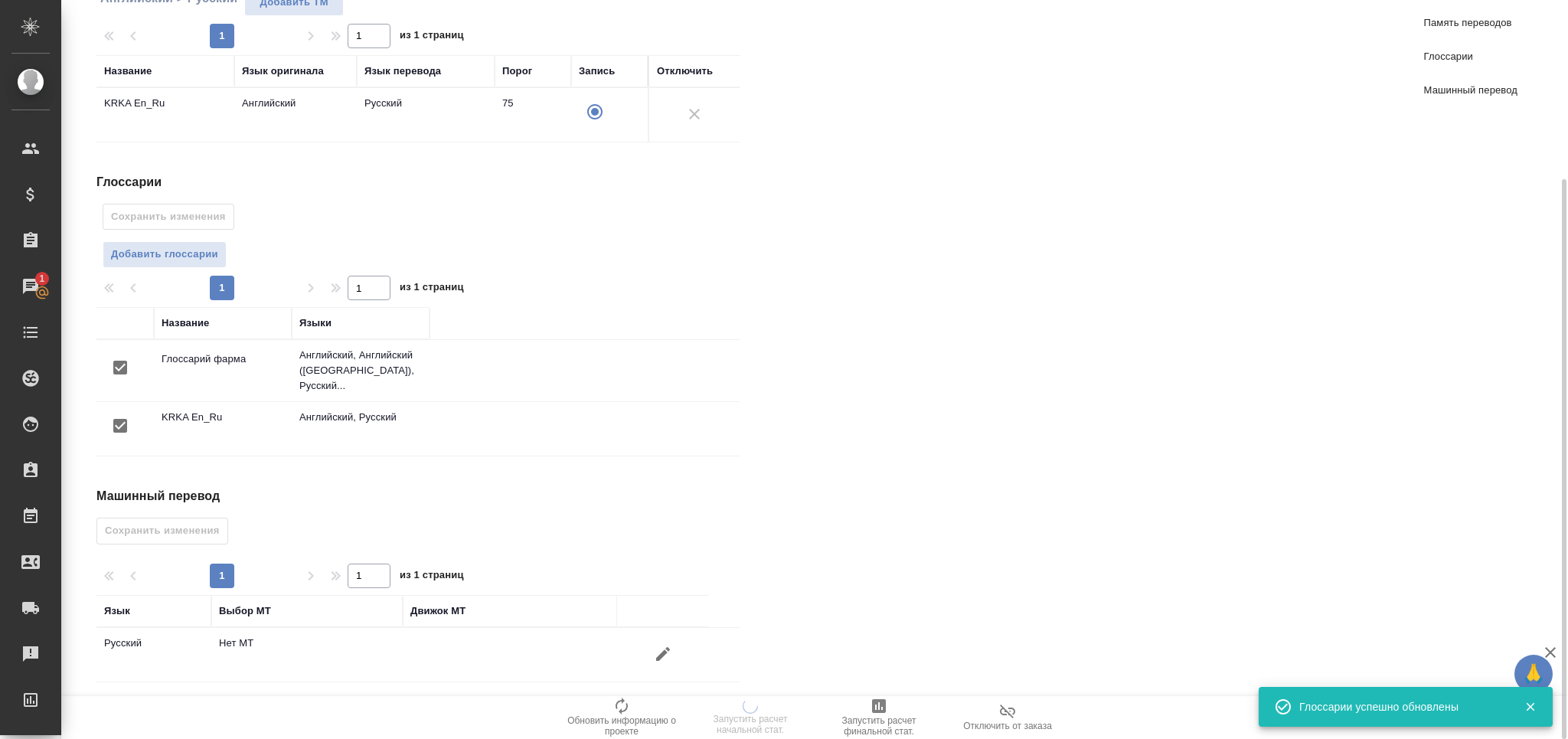
click at [663, 645] on icon "button" at bounding box center [663, 654] width 19 height 19
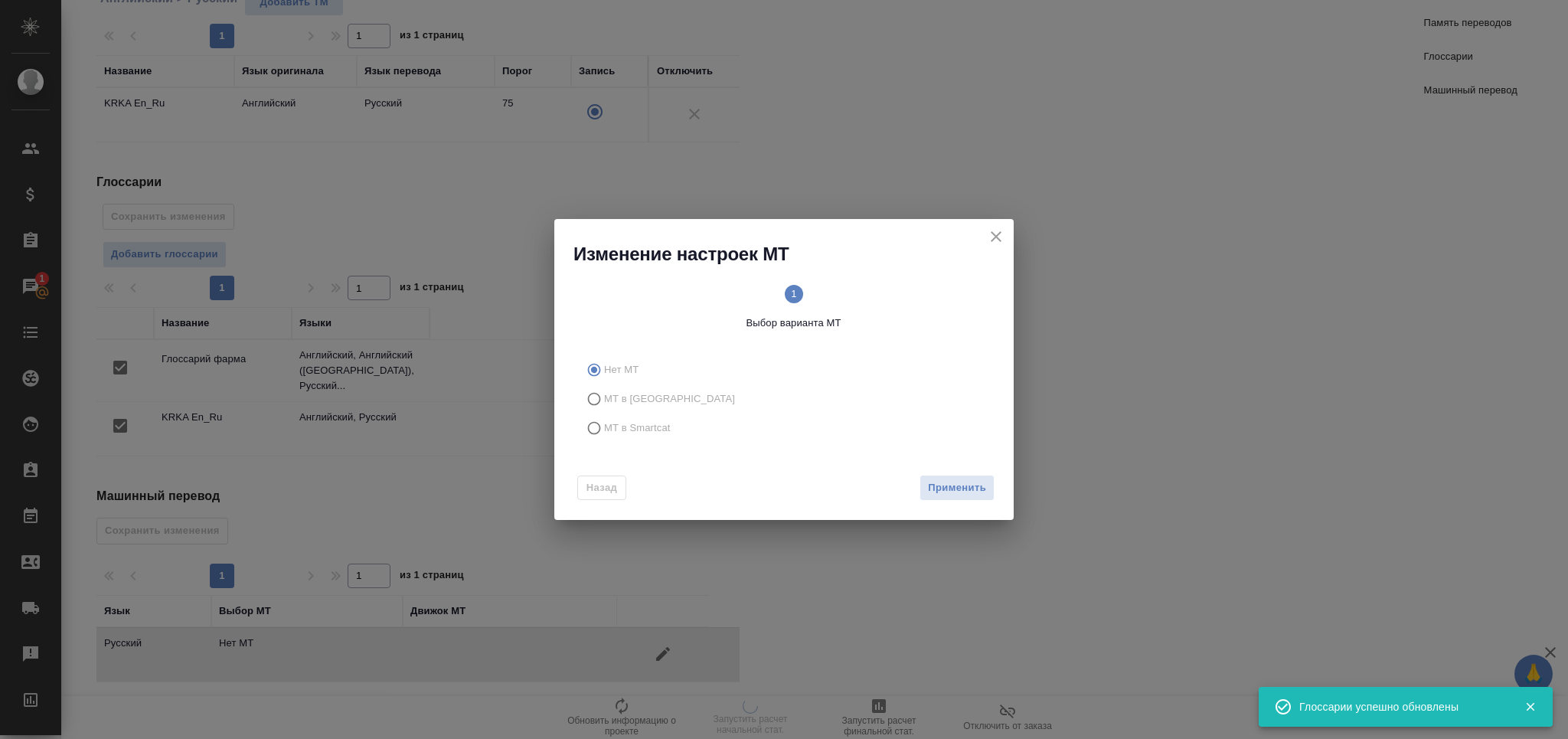
click at [637, 431] on span "МТ в Smartcat" at bounding box center [637, 427] width 66 height 15
click at [604, 431] on input "МТ в Smartcat" at bounding box center [592, 427] width 24 height 29
radio input "true"
click at [958, 494] on span "Вперед" at bounding box center [966, 487] width 38 height 18
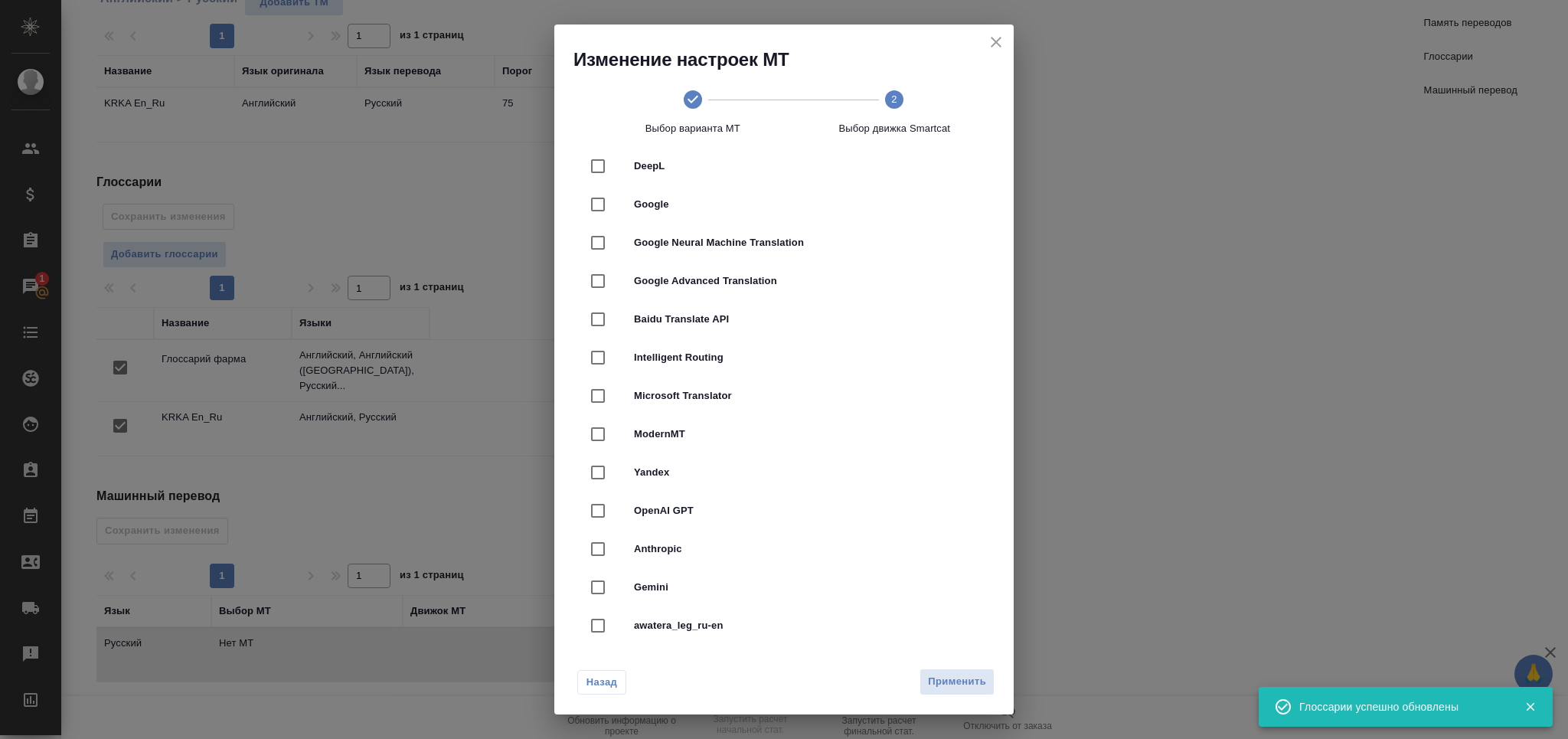
scroll to position [204, 0]
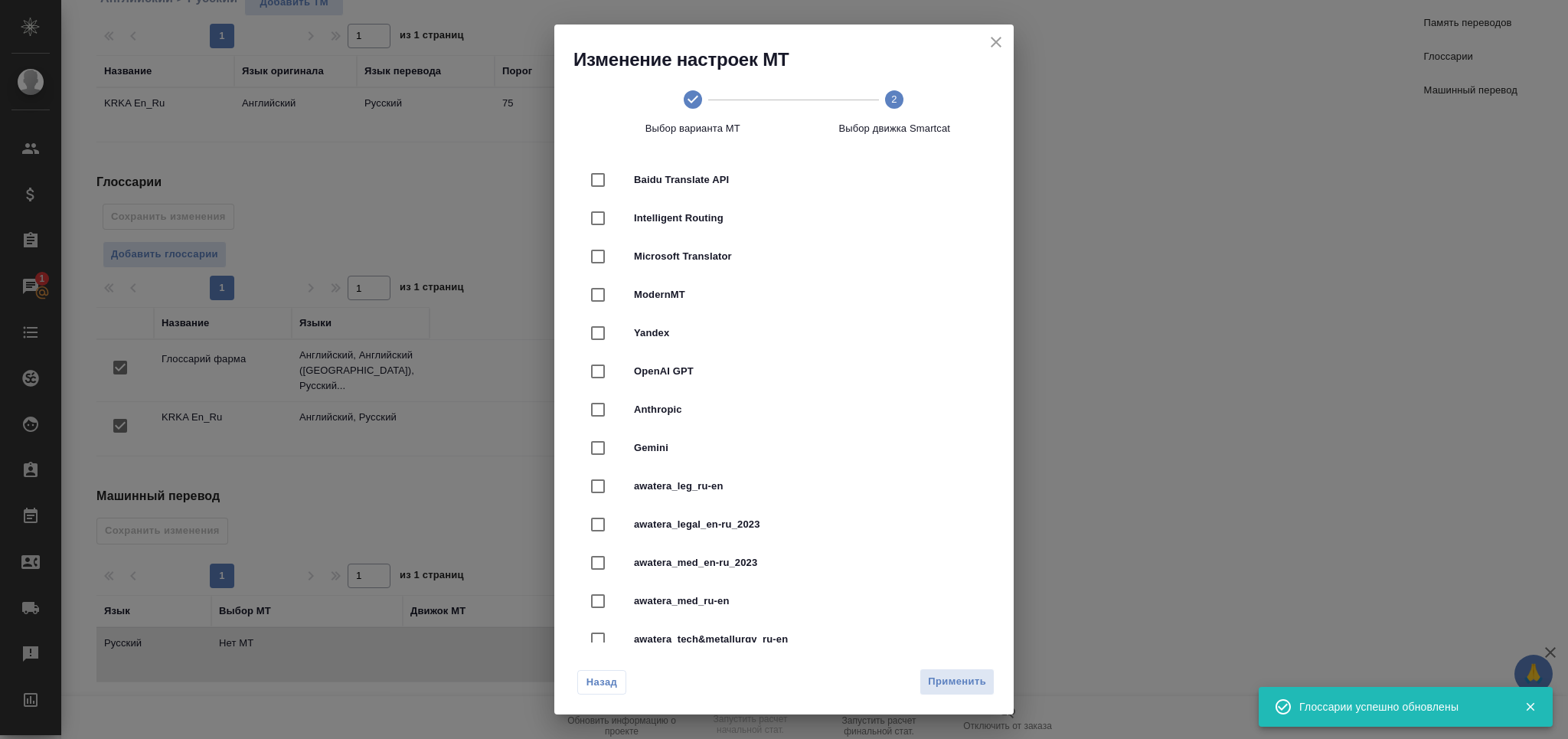
click at [790, 566] on span "awatera_med_en-ru_2023" at bounding box center [806, 562] width 343 height 15
checkbox input "true"
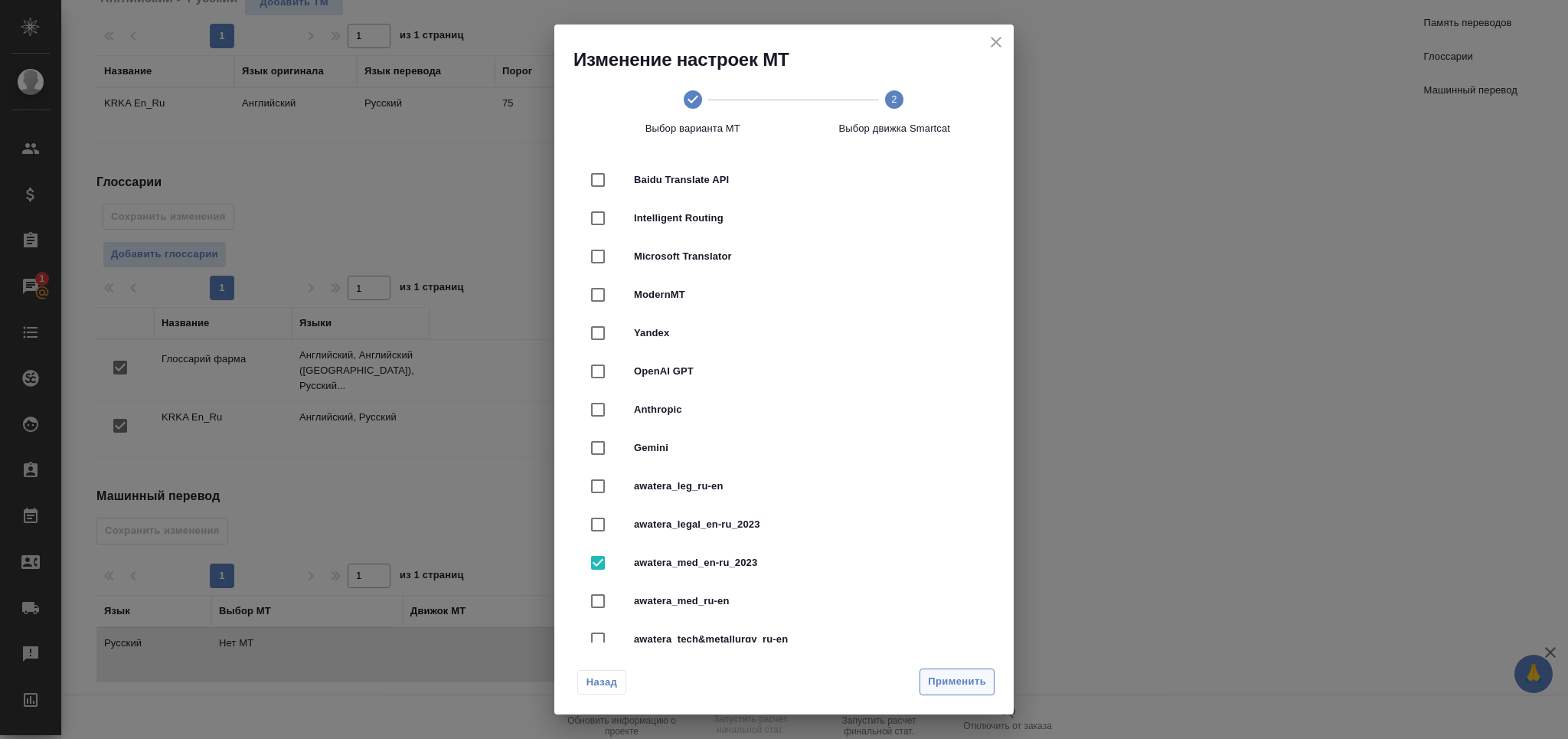
click at [966, 679] on span "Применить" at bounding box center [957, 681] width 58 height 18
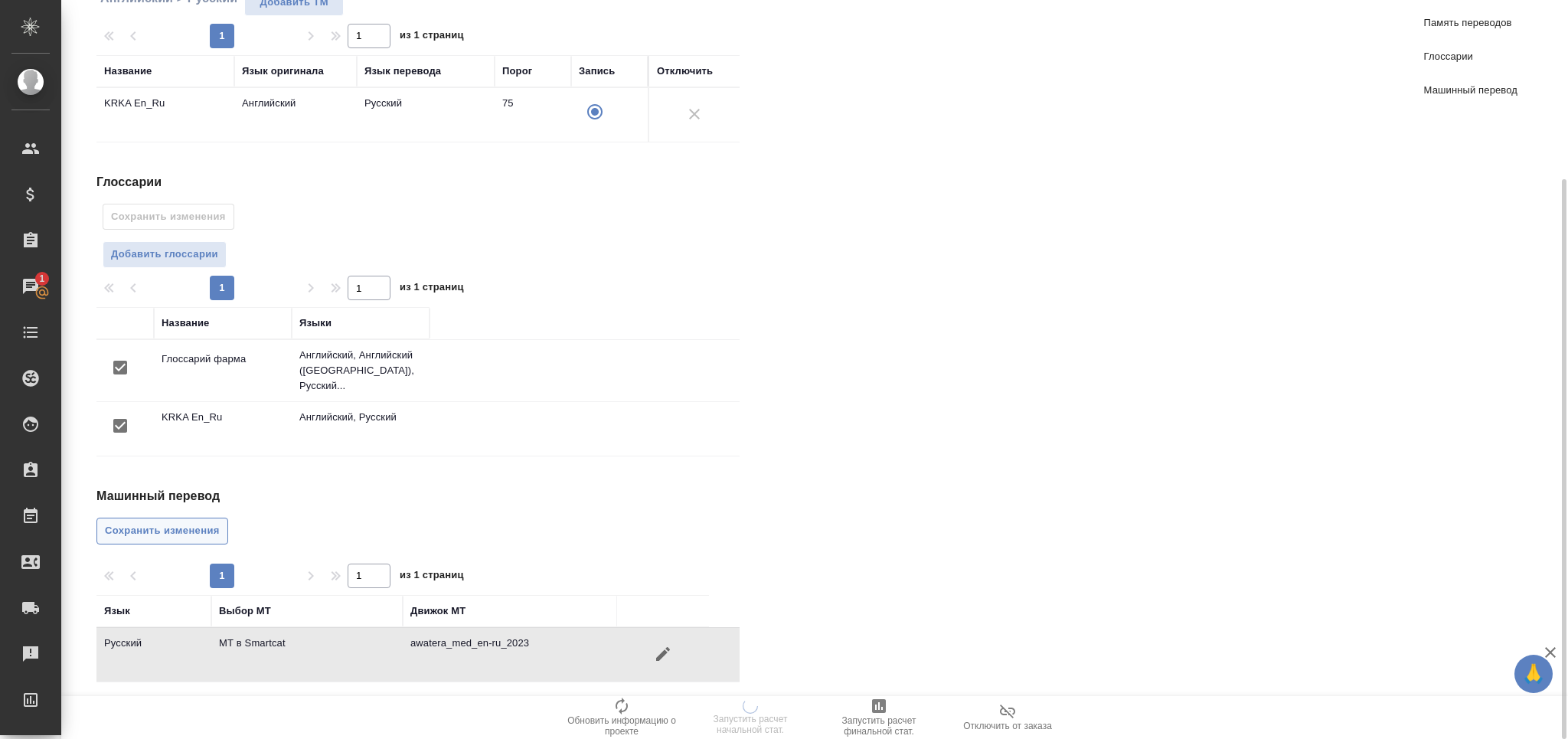
click at [221, 517] on button "Сохранить изменения" at bounding box center [162, 530] width 132 height 27
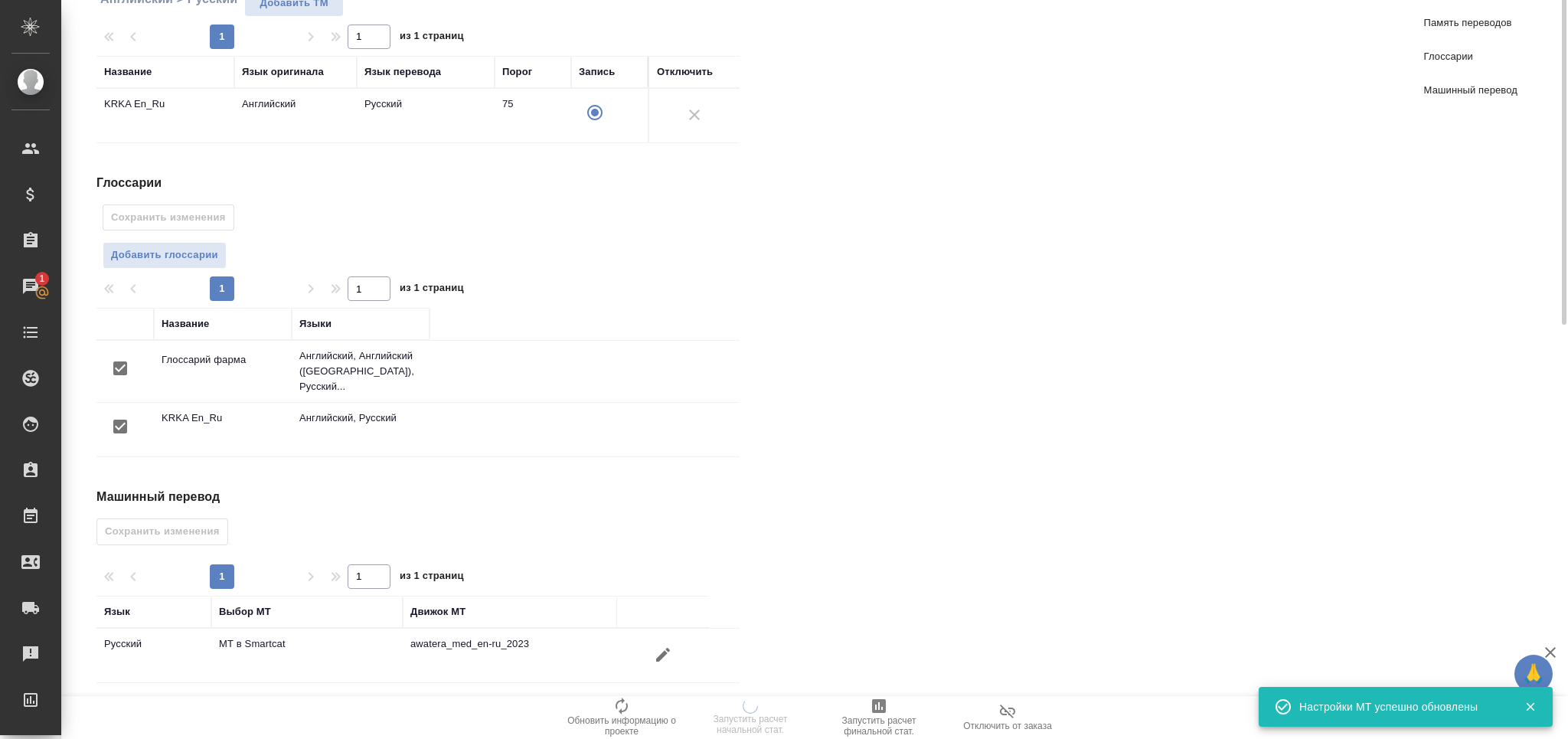
scroll to position [0, 0]
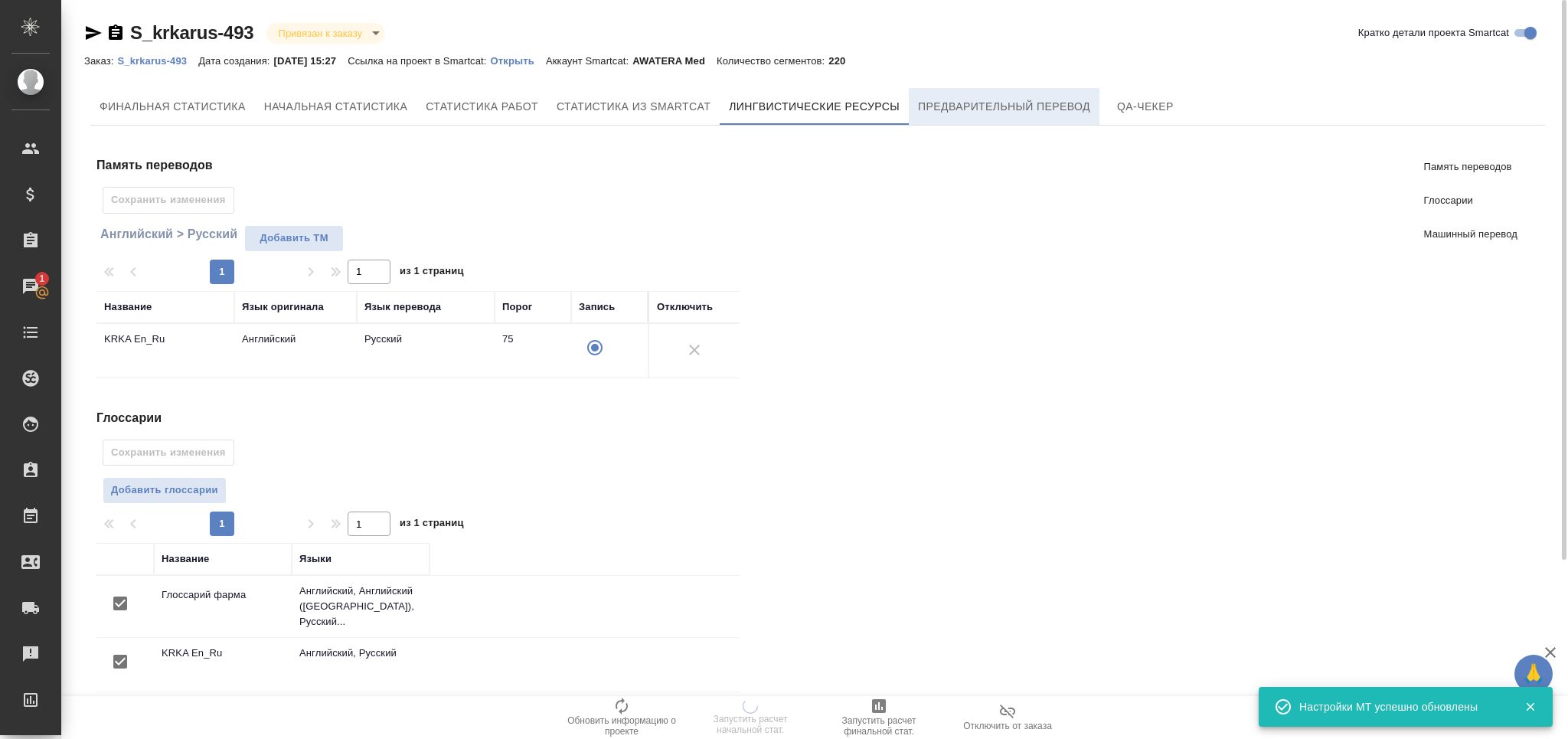
click at [973, 111] on span "Предварительный перевод" at bounding box center [1004, 107] width 172 height 19
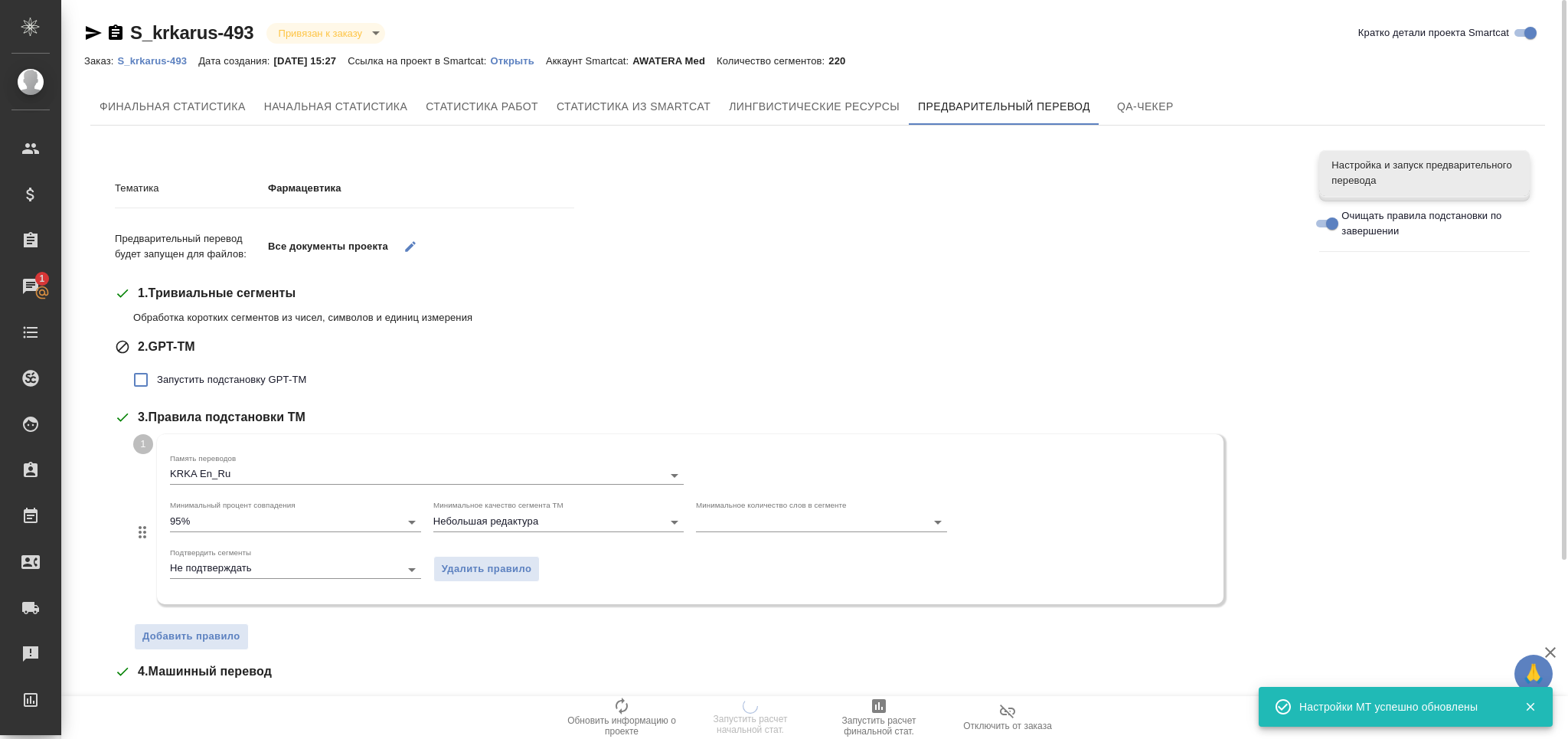
scroll to position [303, 0]
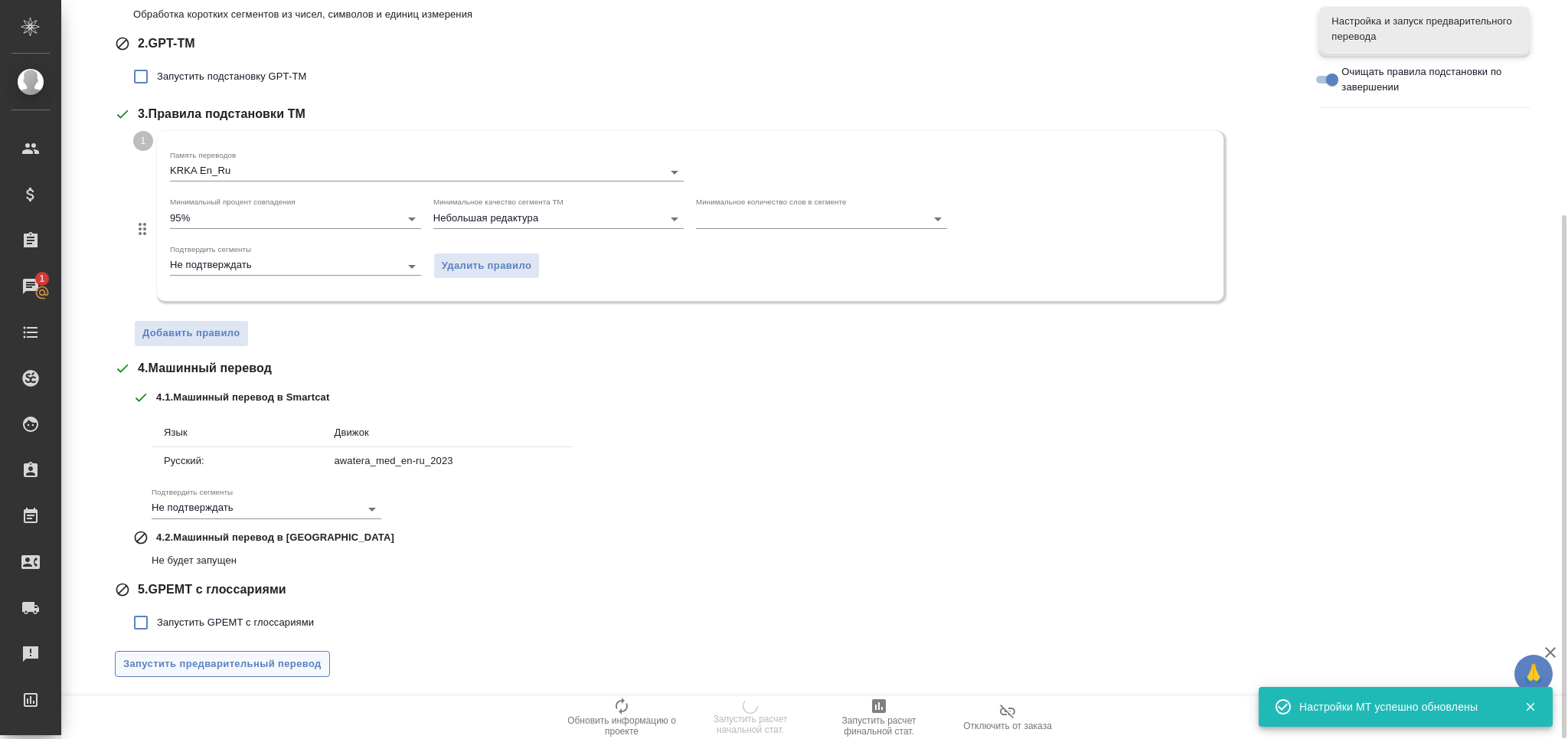
click at [276, 665] on span "Запустить предварительный перевод" at bounding box center [223, 664] width 198 height 18
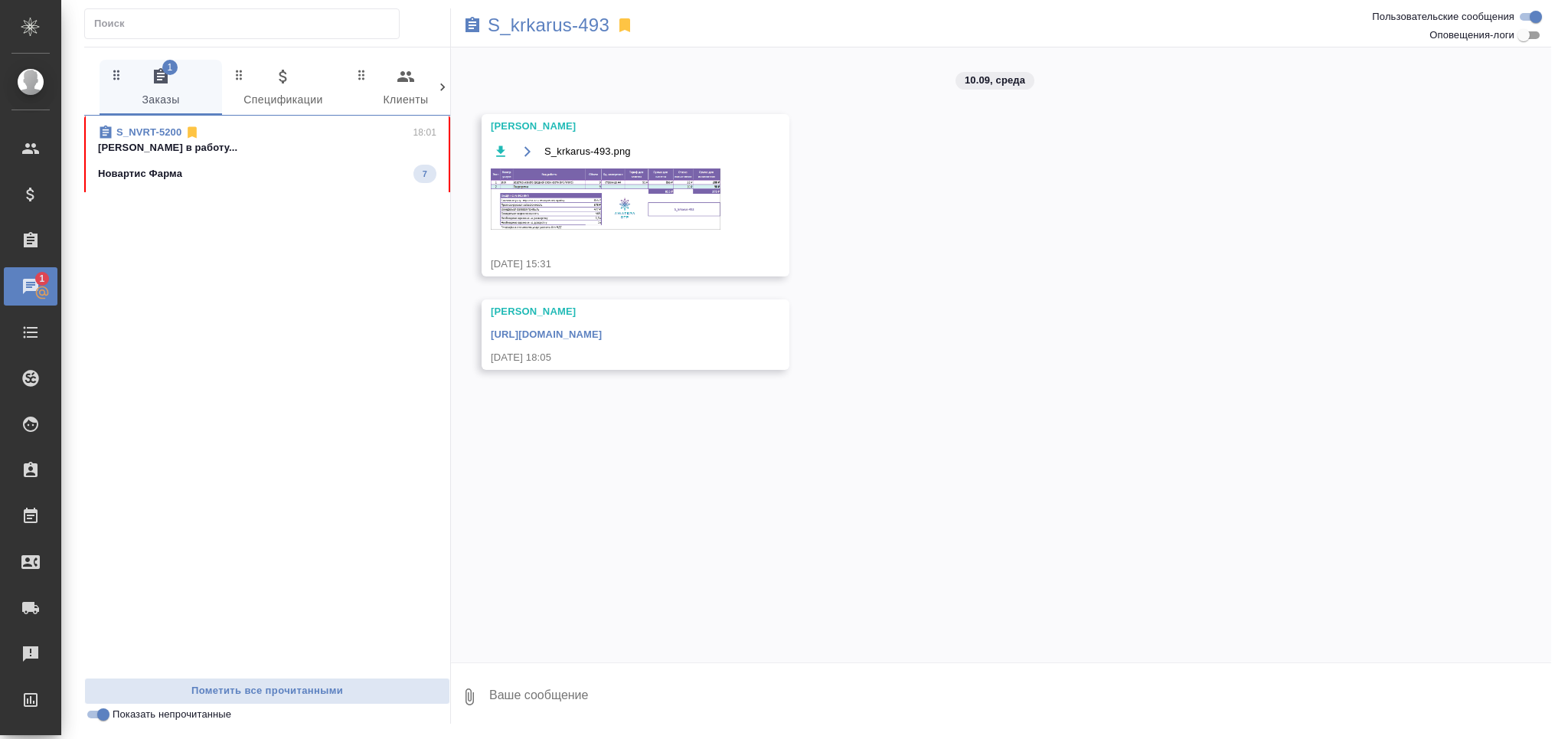
click at [159, 168] on p "Новартис Фарма" at bounding box center [140, 174] width 84 height 15
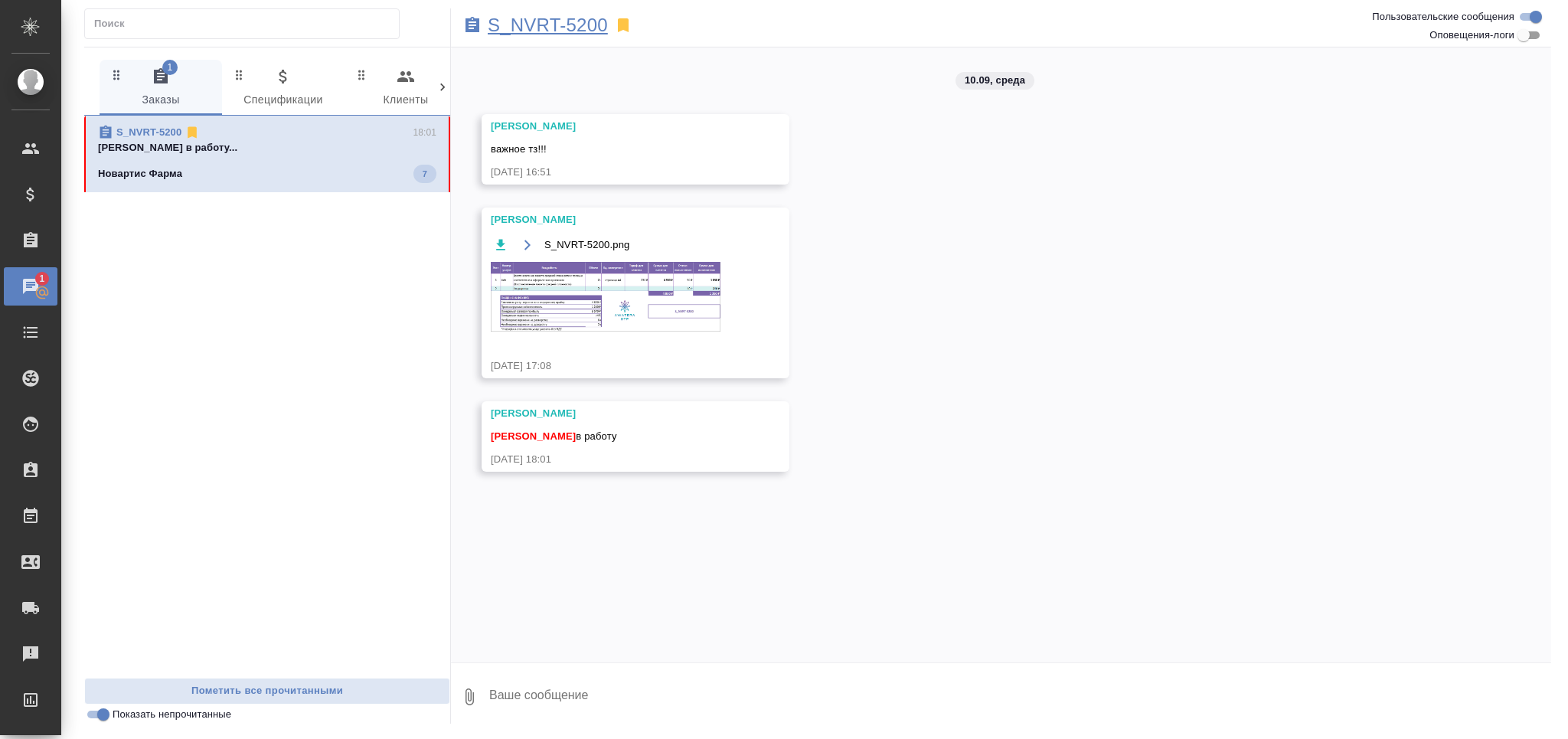
click at [555, 32] on p "S_NVRT-5200" at bounding box center [547, 25] width 120 height 15
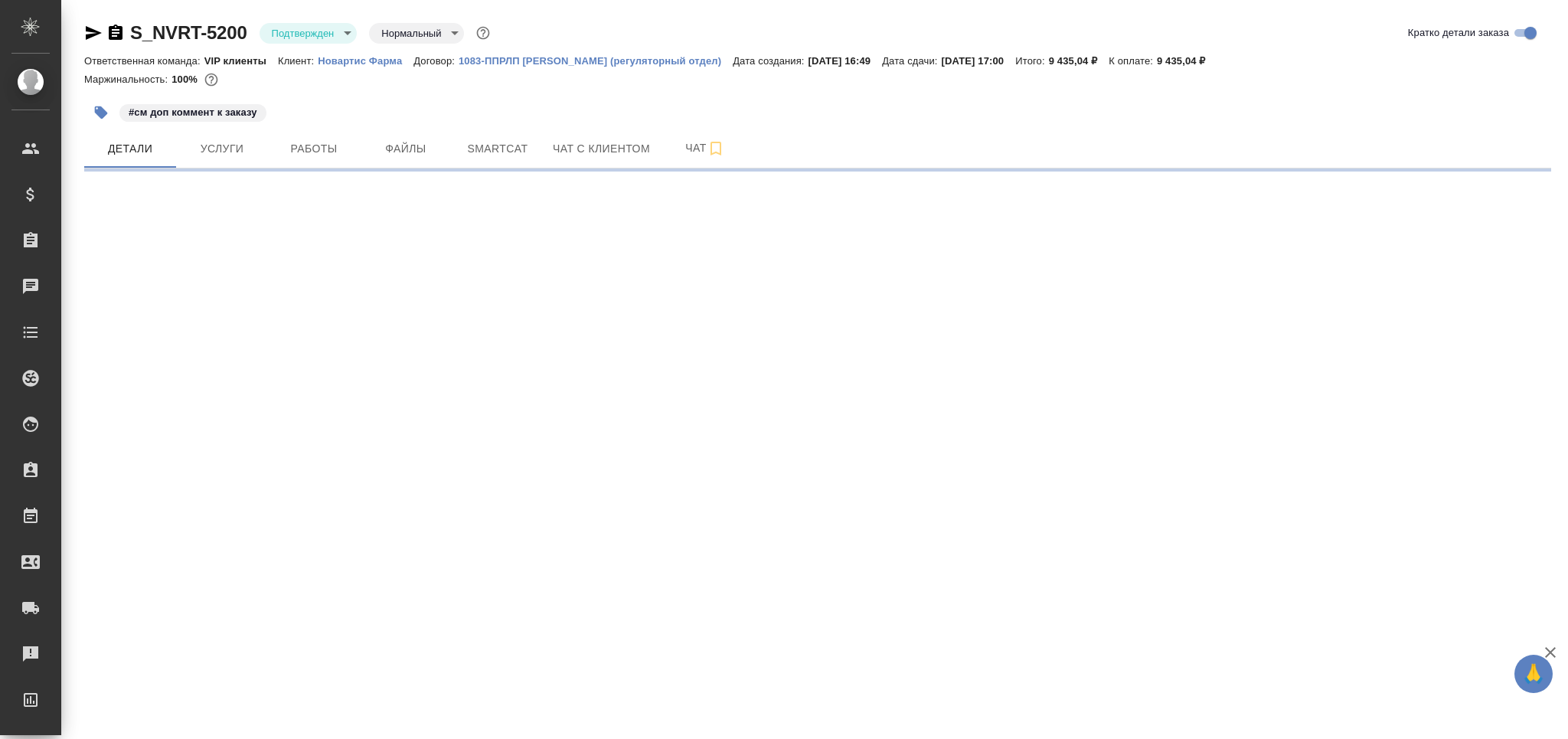
select select "RU"
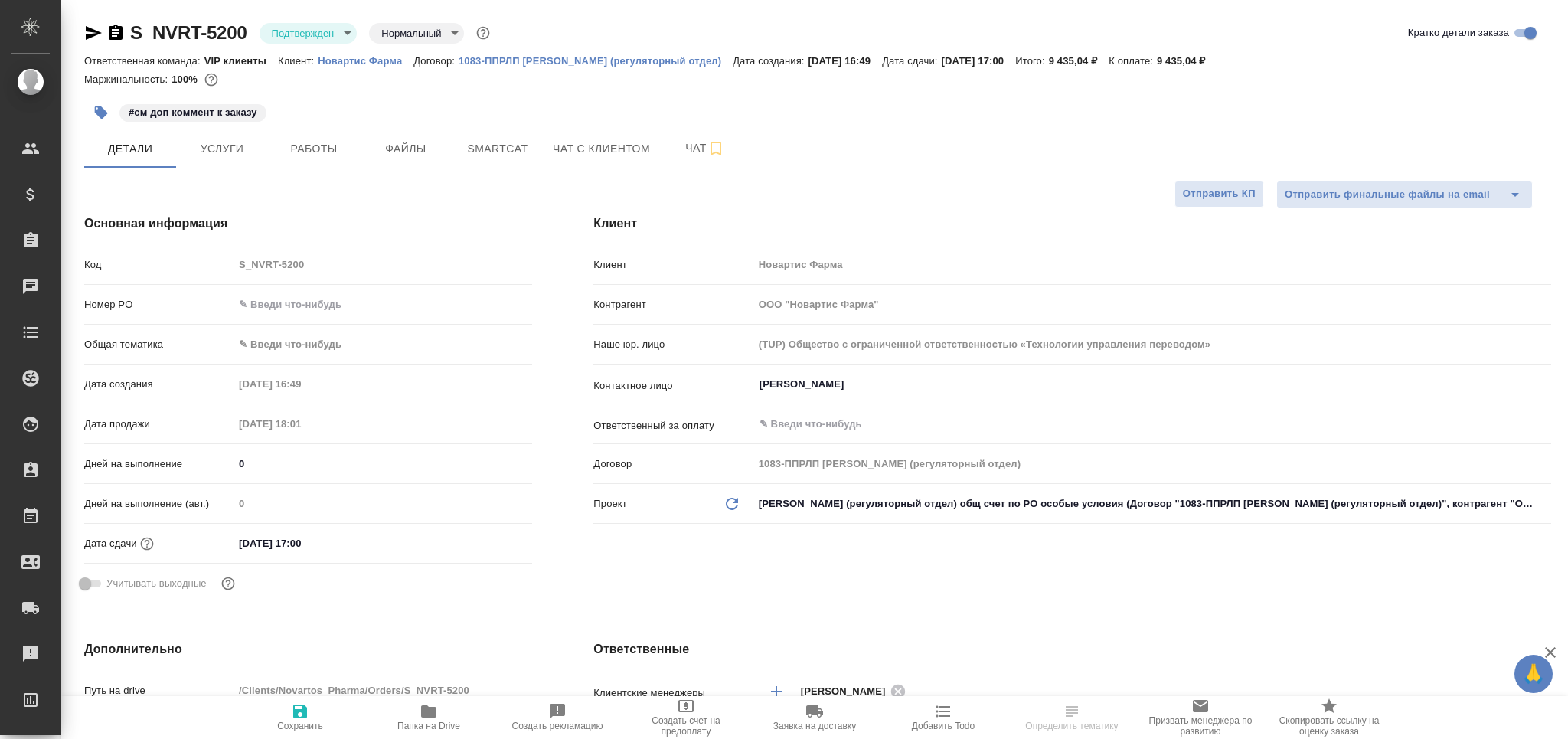
type textarea "x"
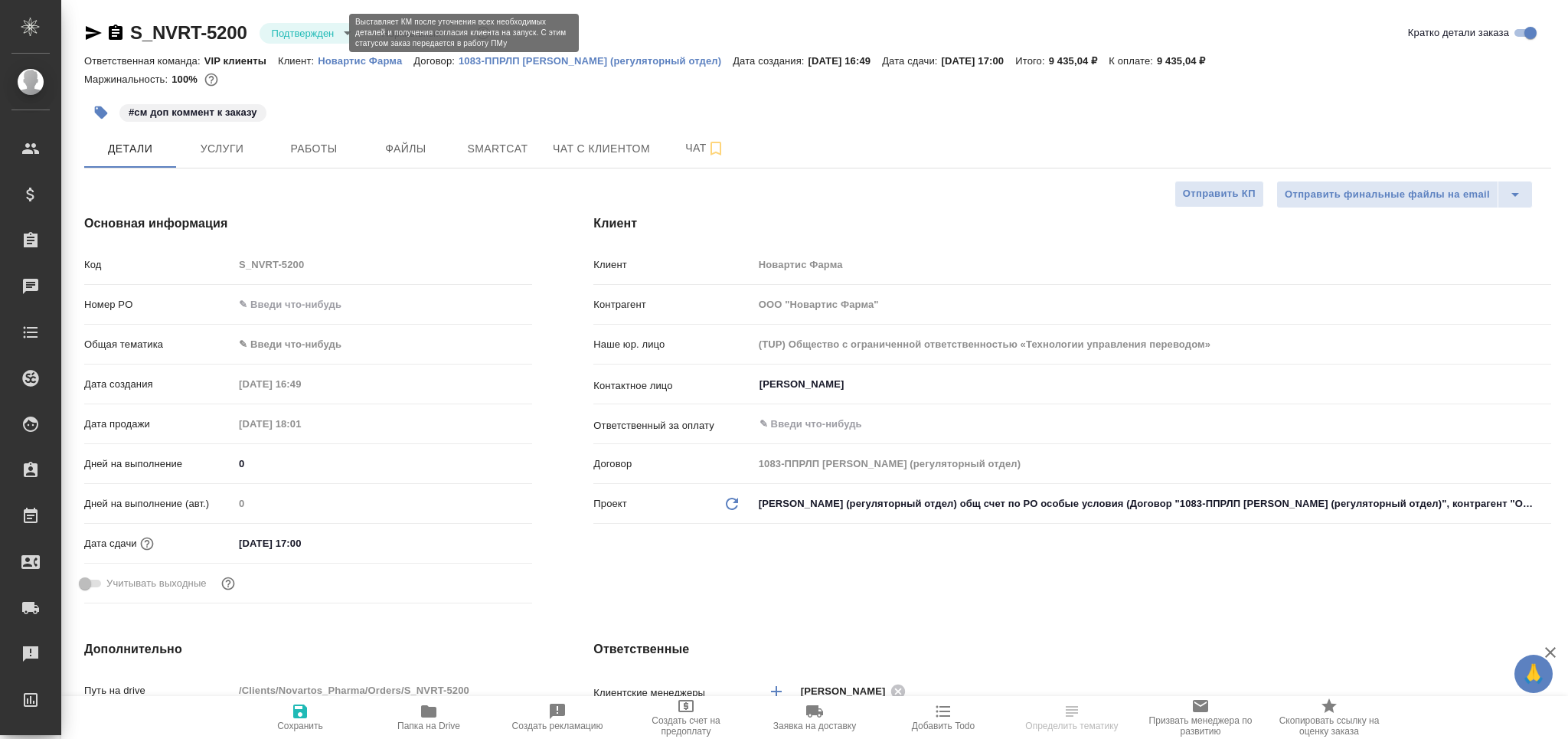
type textarea "x"
click at [286, 27] on body "🙏 .cls-1 fill:#fff; AWATERA Grabko [PERSON_NAME] Спецификации Заказы Чаты Todo …" at bounding box center [784, 370] width 1568 height 739
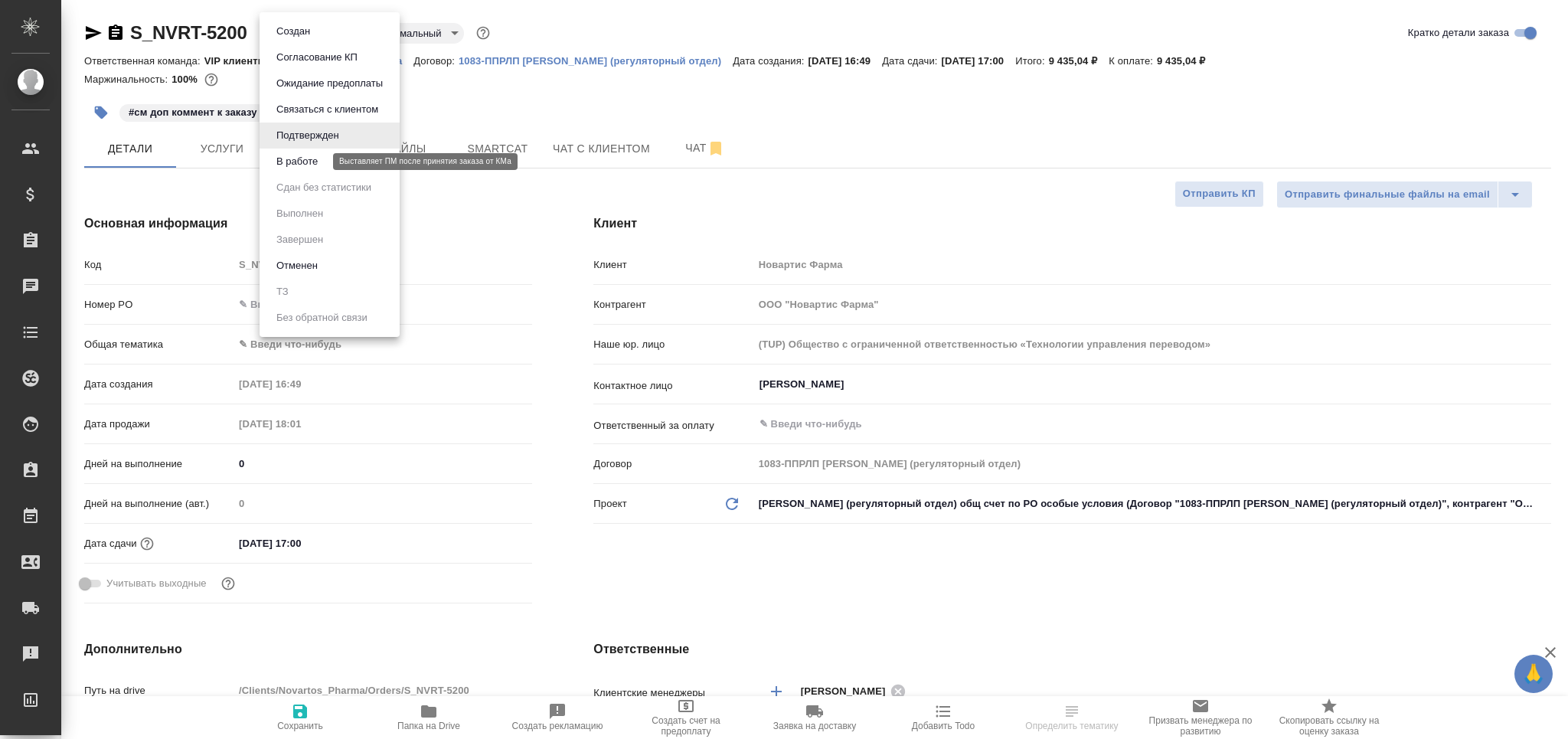
click at [317, 164] on button "В работе" at bounding box center [298, 162] width 51 height 17
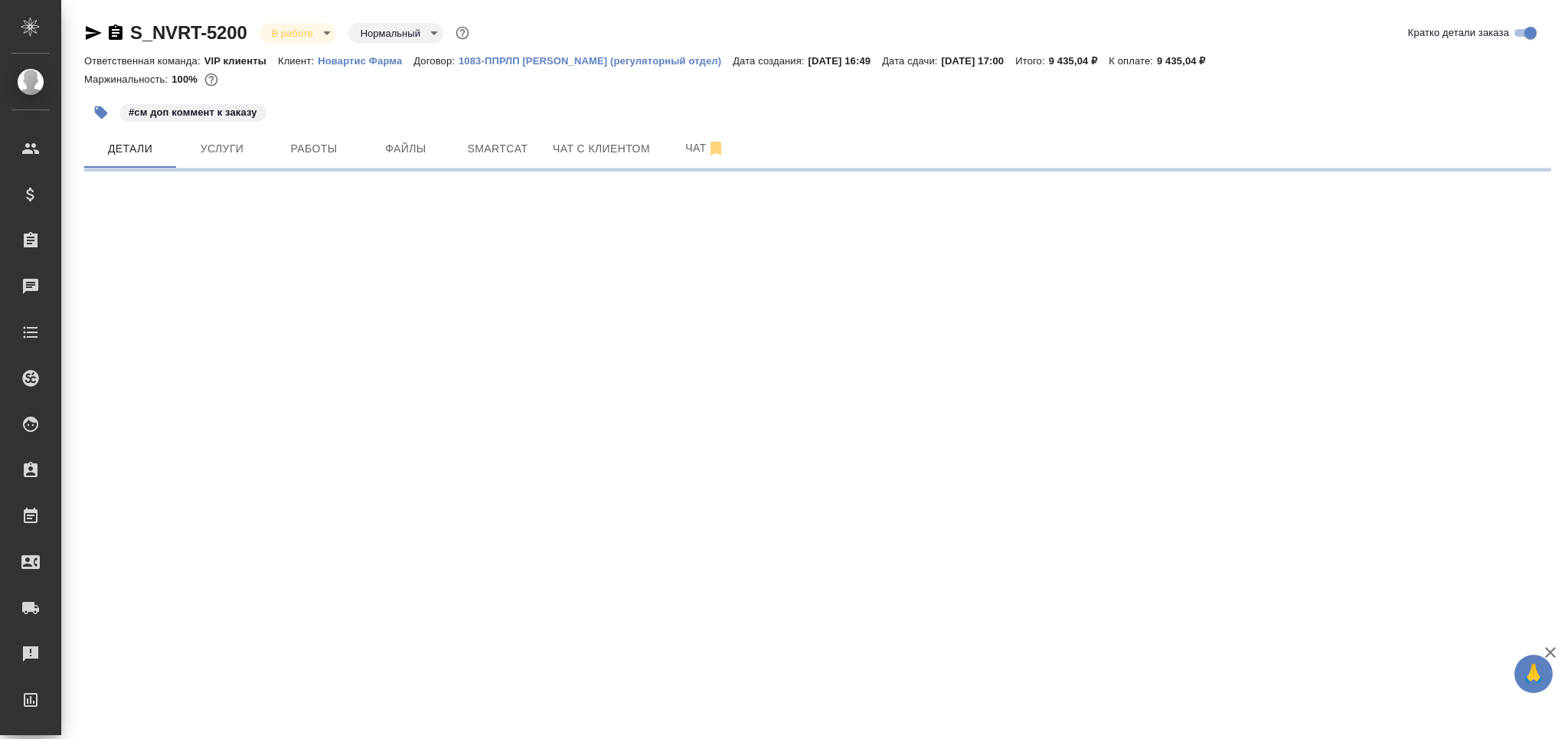
select select "RU"
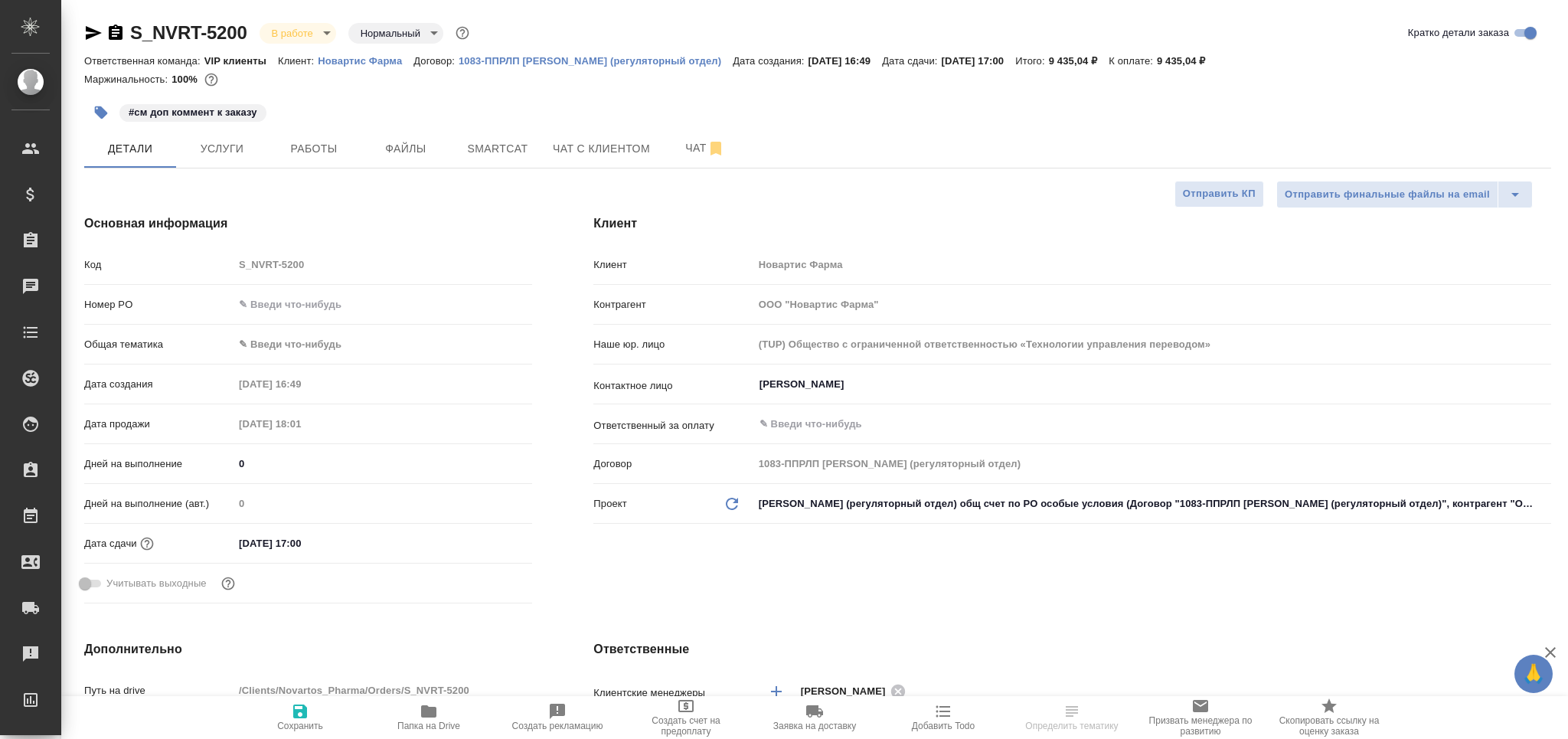
type textarea "x"
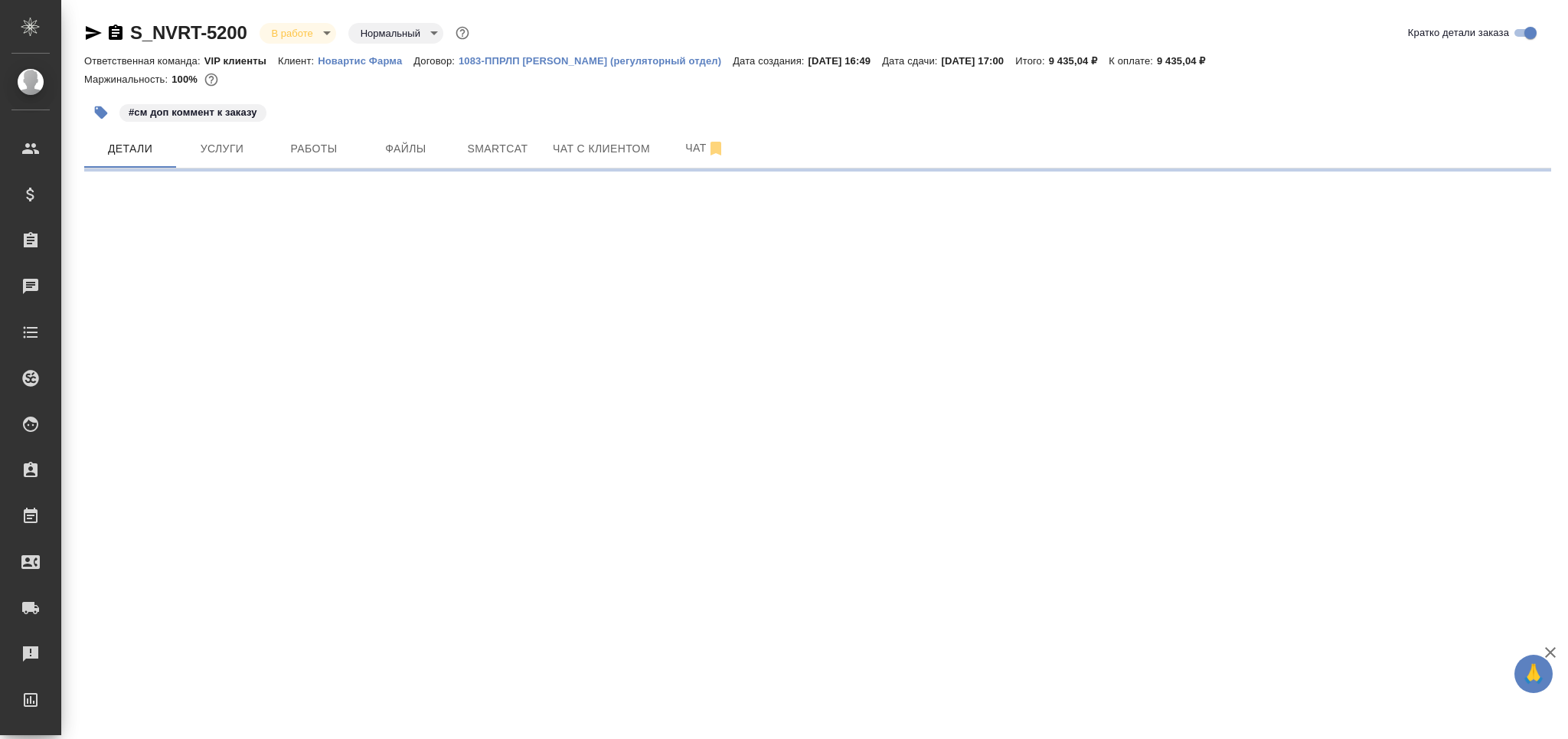
select select "RU"
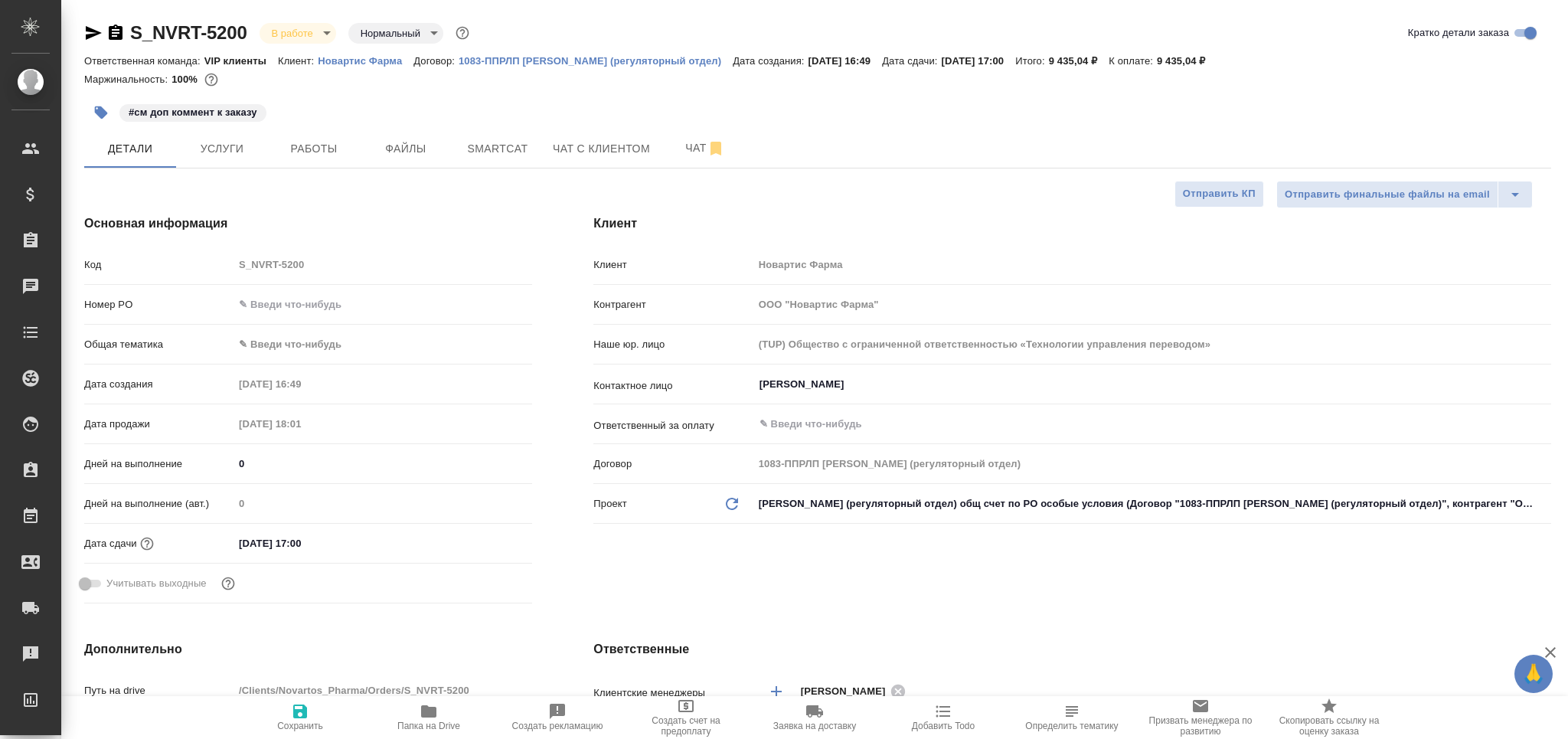
type textarea "x"
click at [1077, 714] on icon "button" at bounding box center [1071, 711] width 12 height 10
type textarea "x"
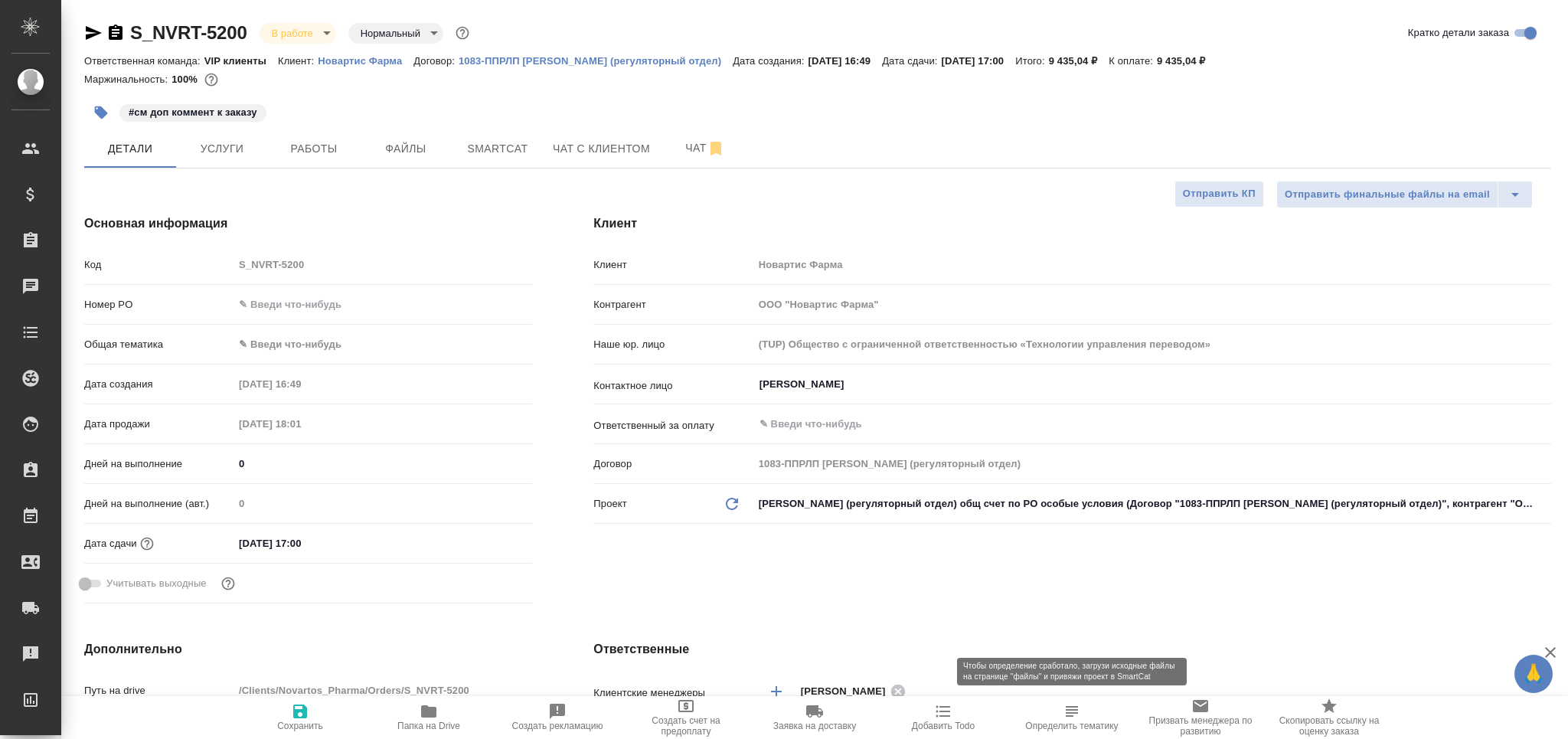
type textarea "x"
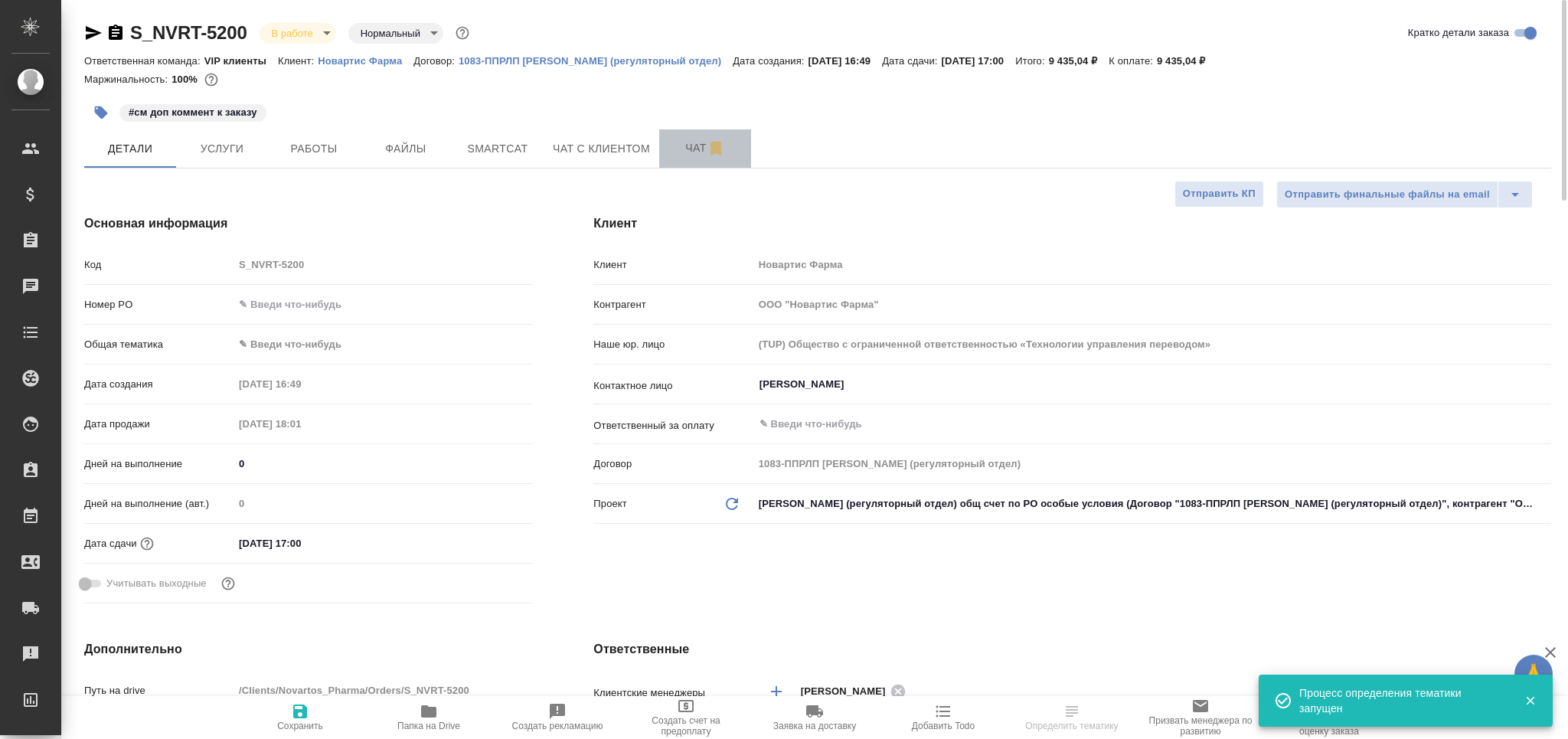
click at [686, 148] on span "Чат" at bounding box center [704, 148] width 74 height 19
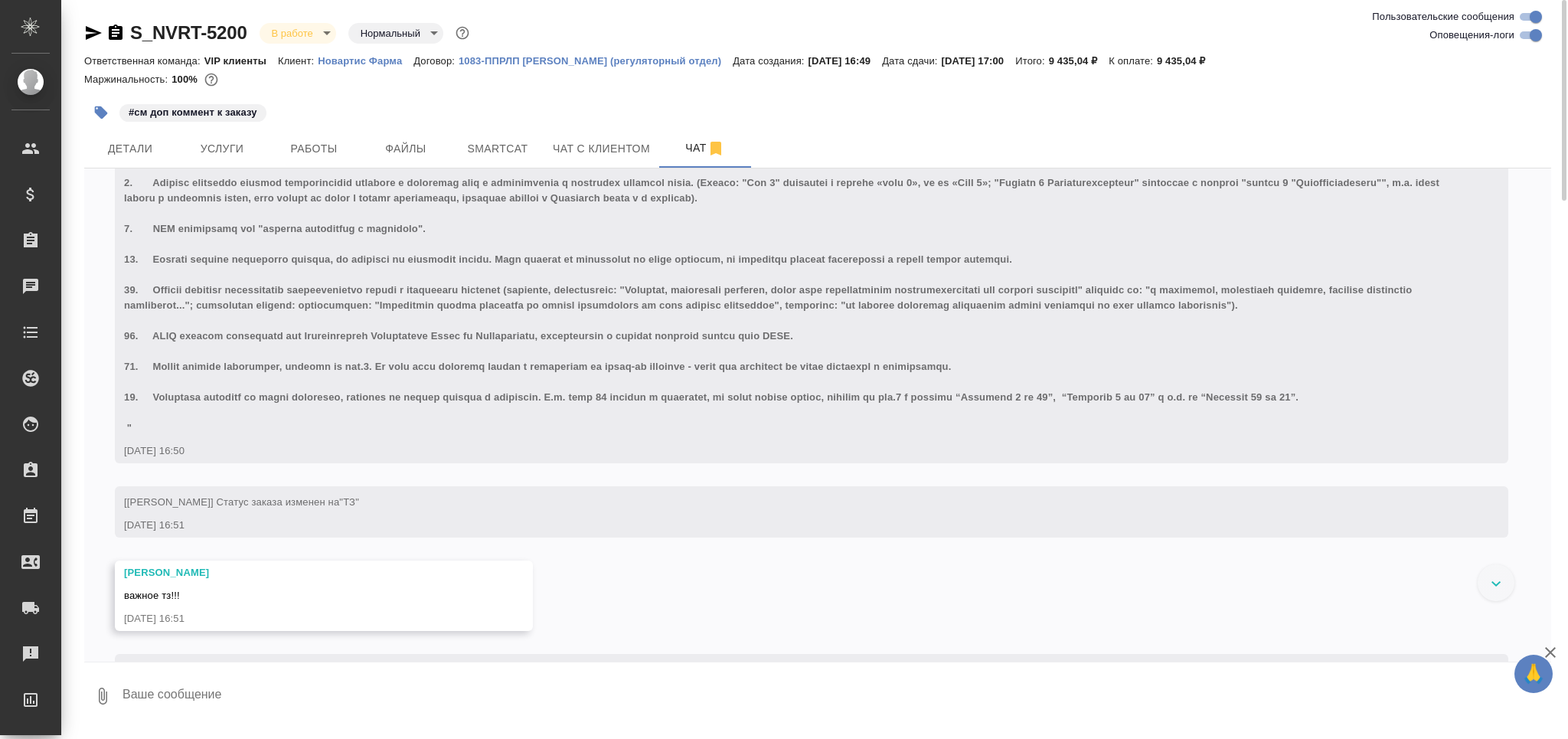
click at [1536, 37] on input "Оповещения-логи" at bounding box center [1535, 36] width 55 height 19
checkbox input "false"
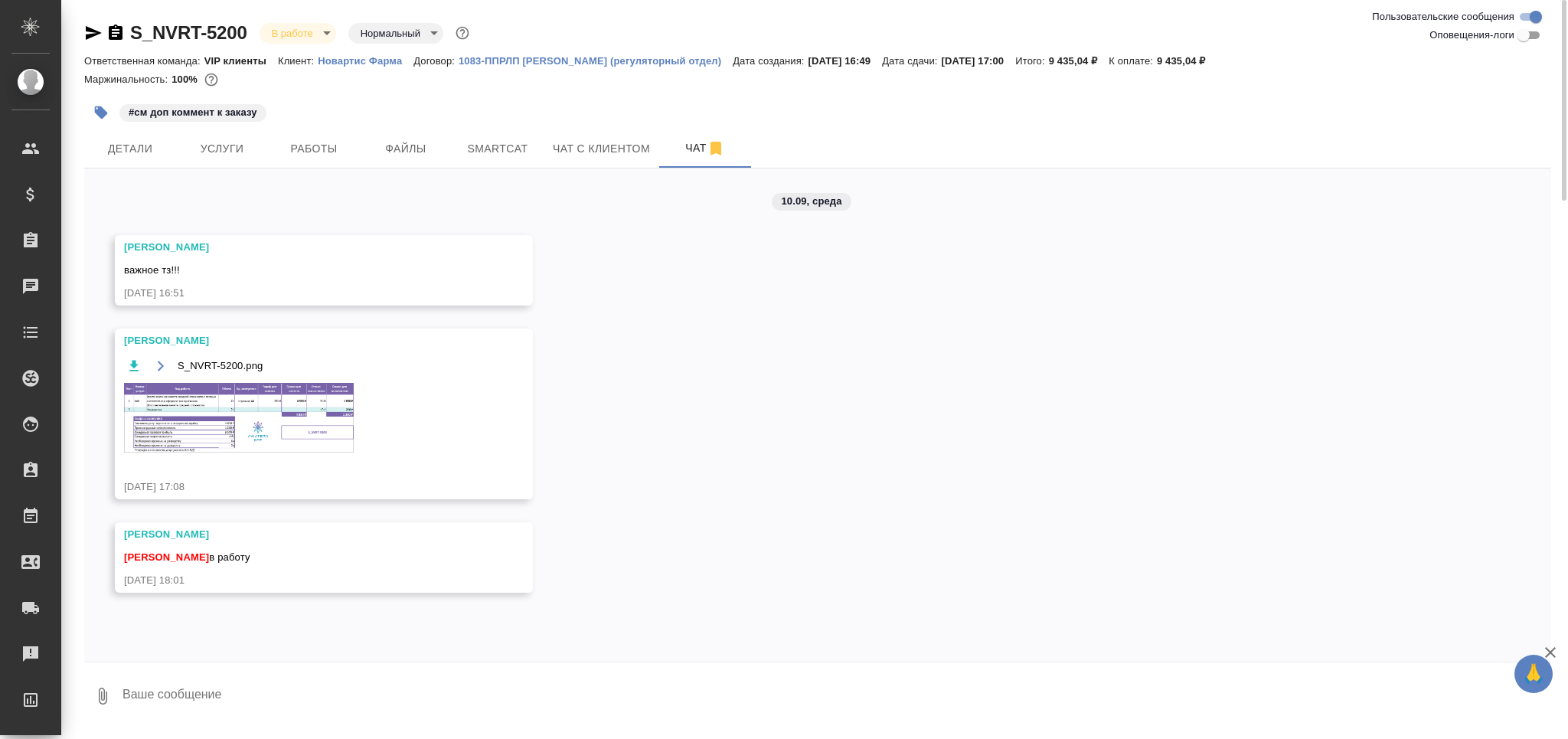
click at [304, 421] on img at bounding box center [240, 417] width 230 height 69
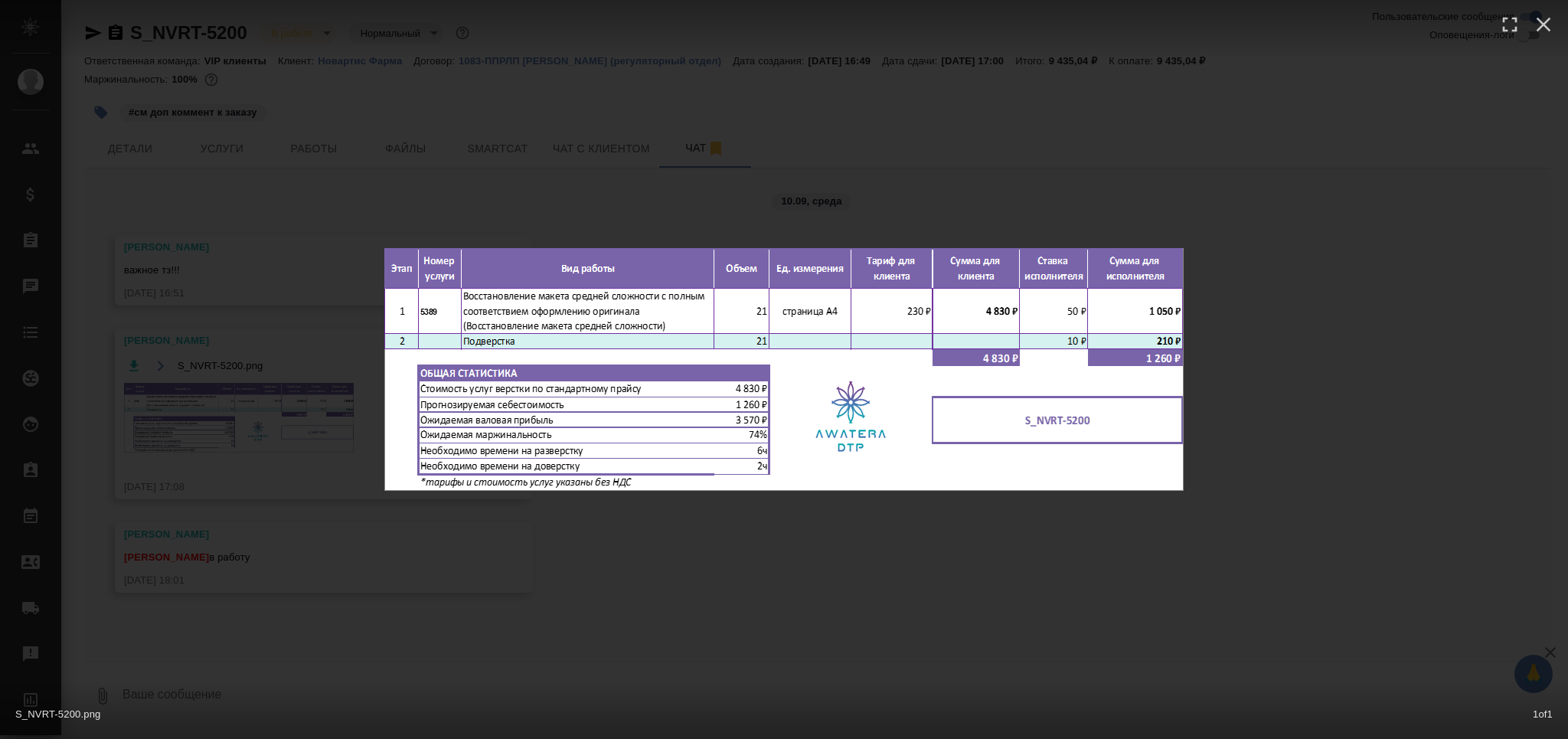
click at [510, 586] on div "S_NVRT-5200.png 1 of 1" at bounding box center [784, 370] width 1568 height 739
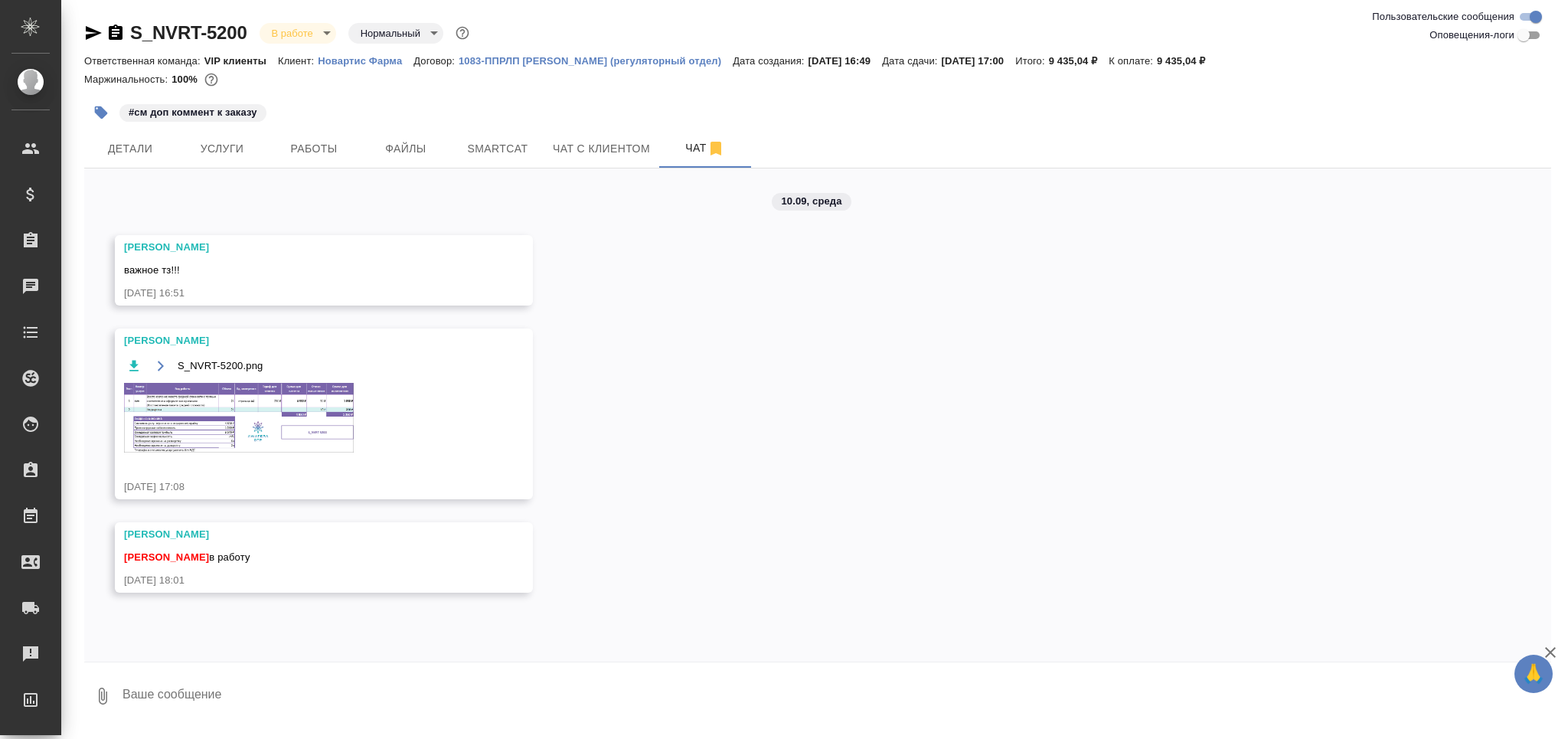
click at [331, 139] on span "Работы" at bounding box center [313, 149] width 74 height 19
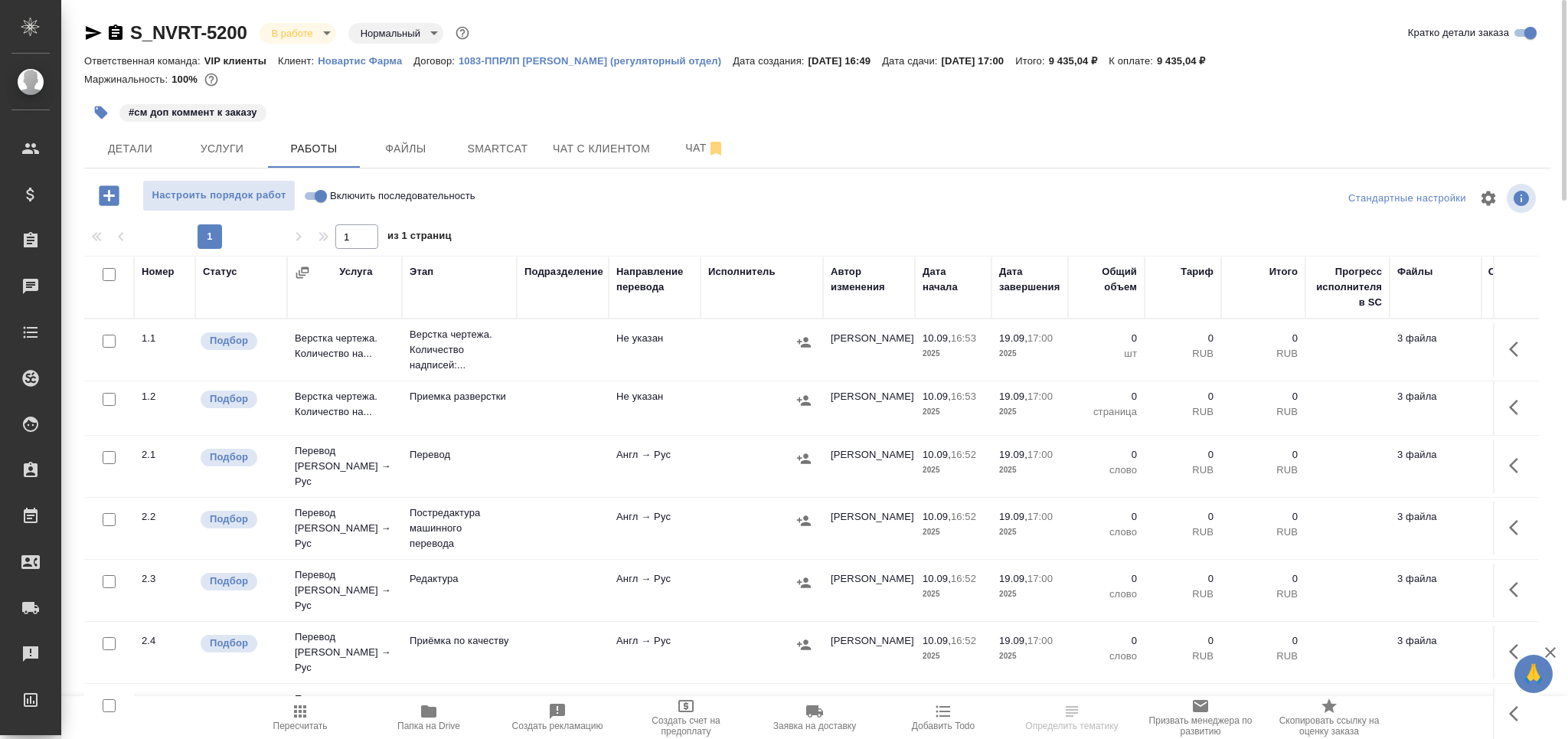
click at [449, 366] on p "Верстка чертежа. Количество надписей:..." at bounding box center [459, 349] width 99 height 46
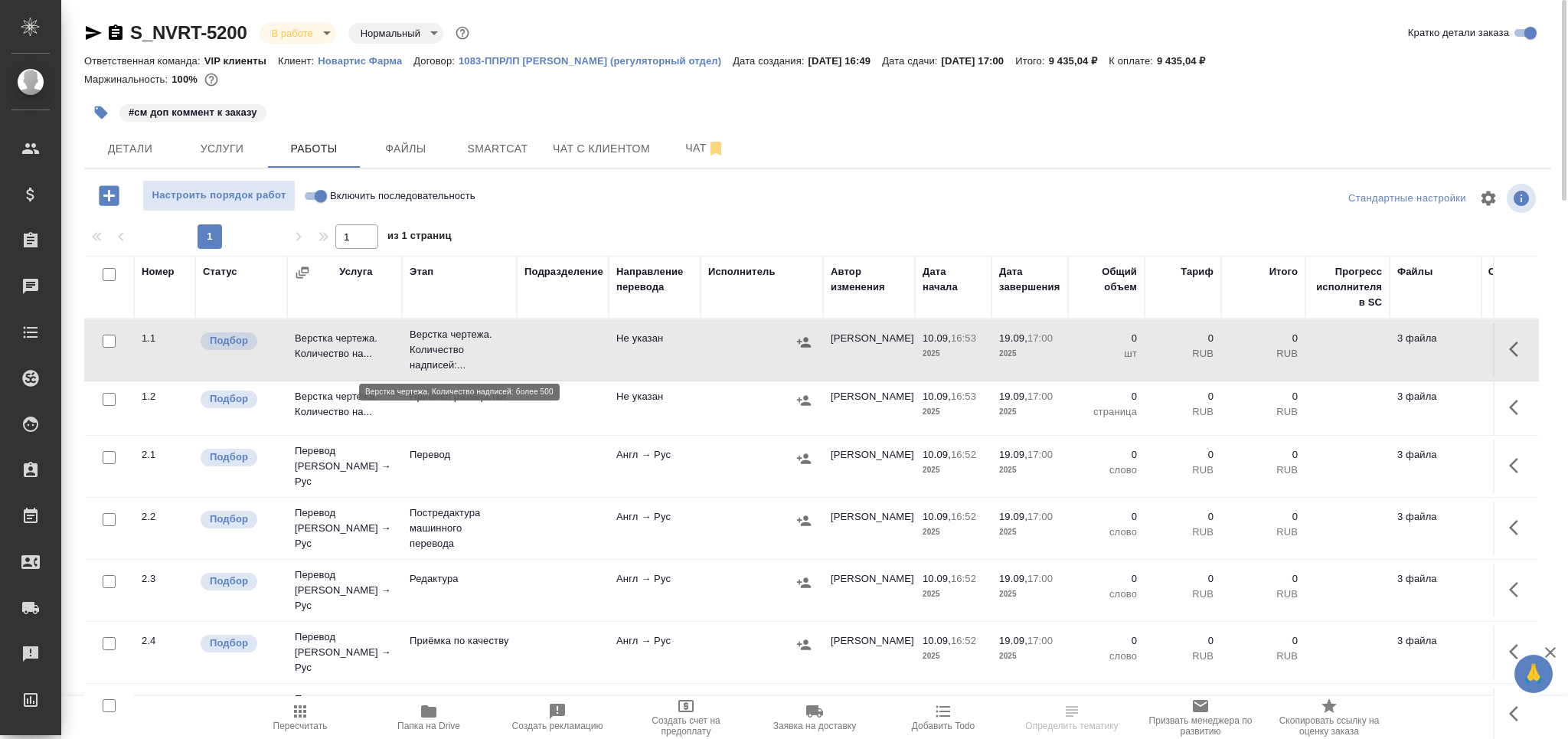
click at [449, 366] on p "Верстка чертежа. Количество надписей:..." at bounding box center [459, 349] width 99 height 46
click at [686, 150] on span "Чат" at bounding box center [704, 148] width 74 height 19
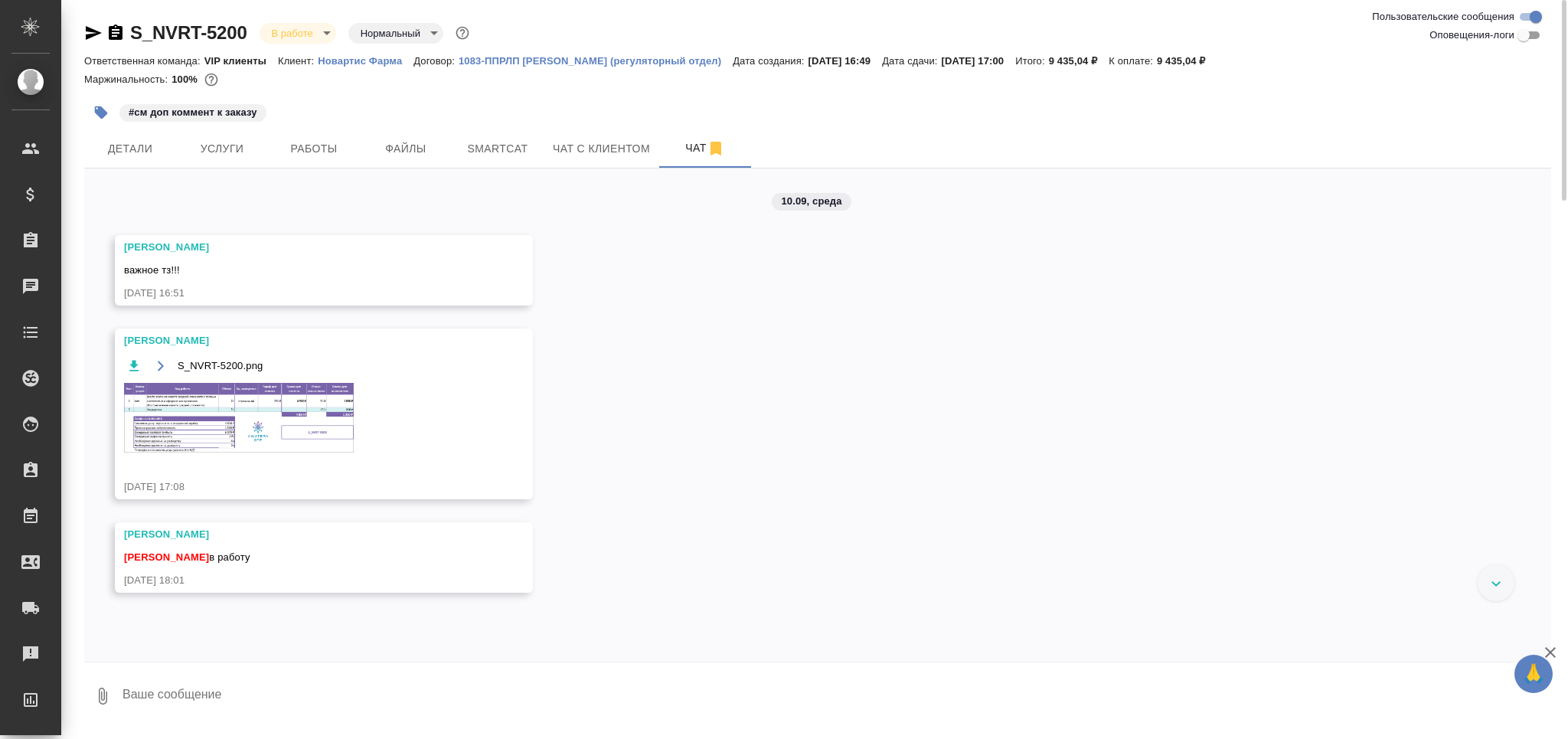
click at [167, 439] on img at bounding box center [240, 417] width 230 height 69
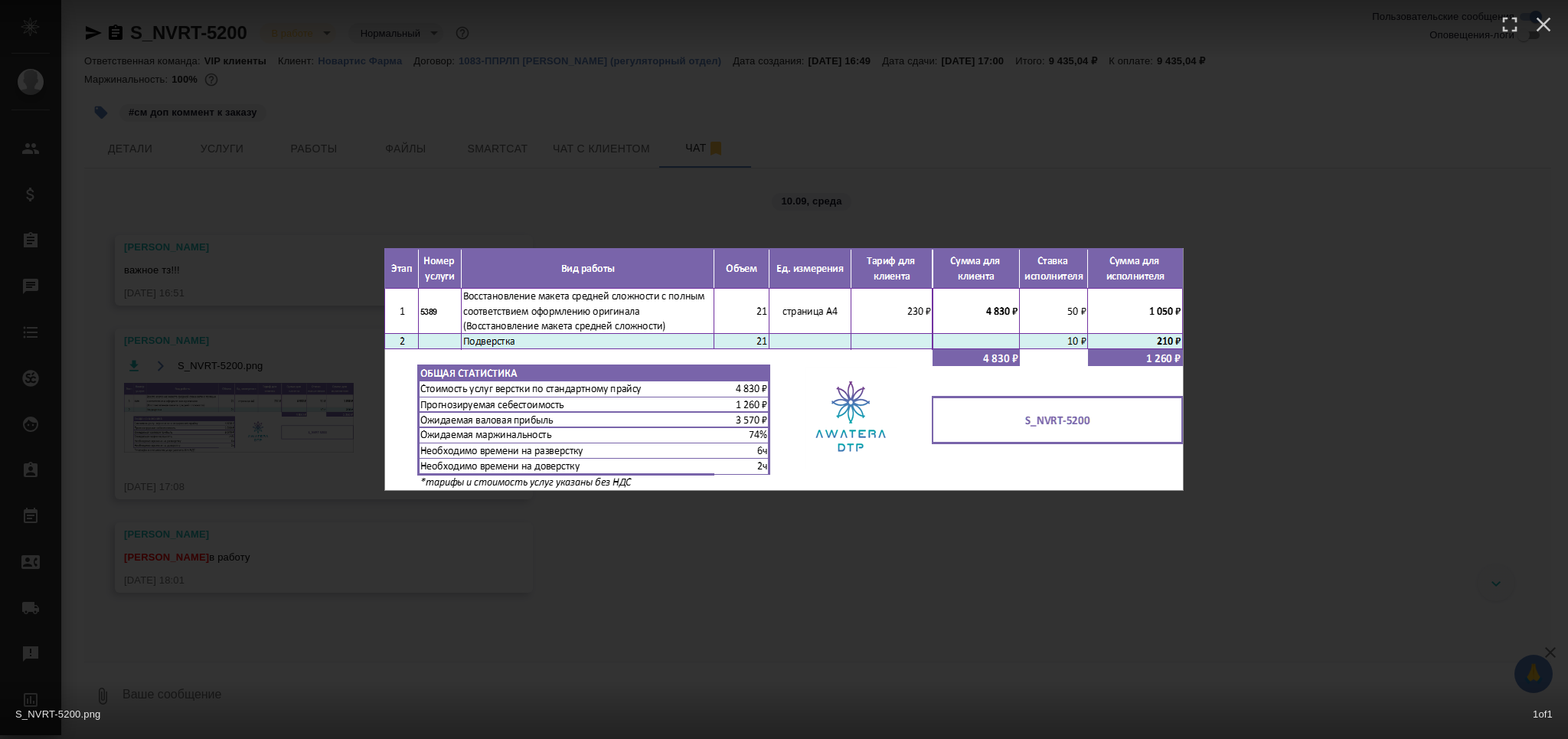
click at [347, 571] on div "S_NVRT-5200.png 1 of 1" at bounding box center [784, 370] width 1568 height 739
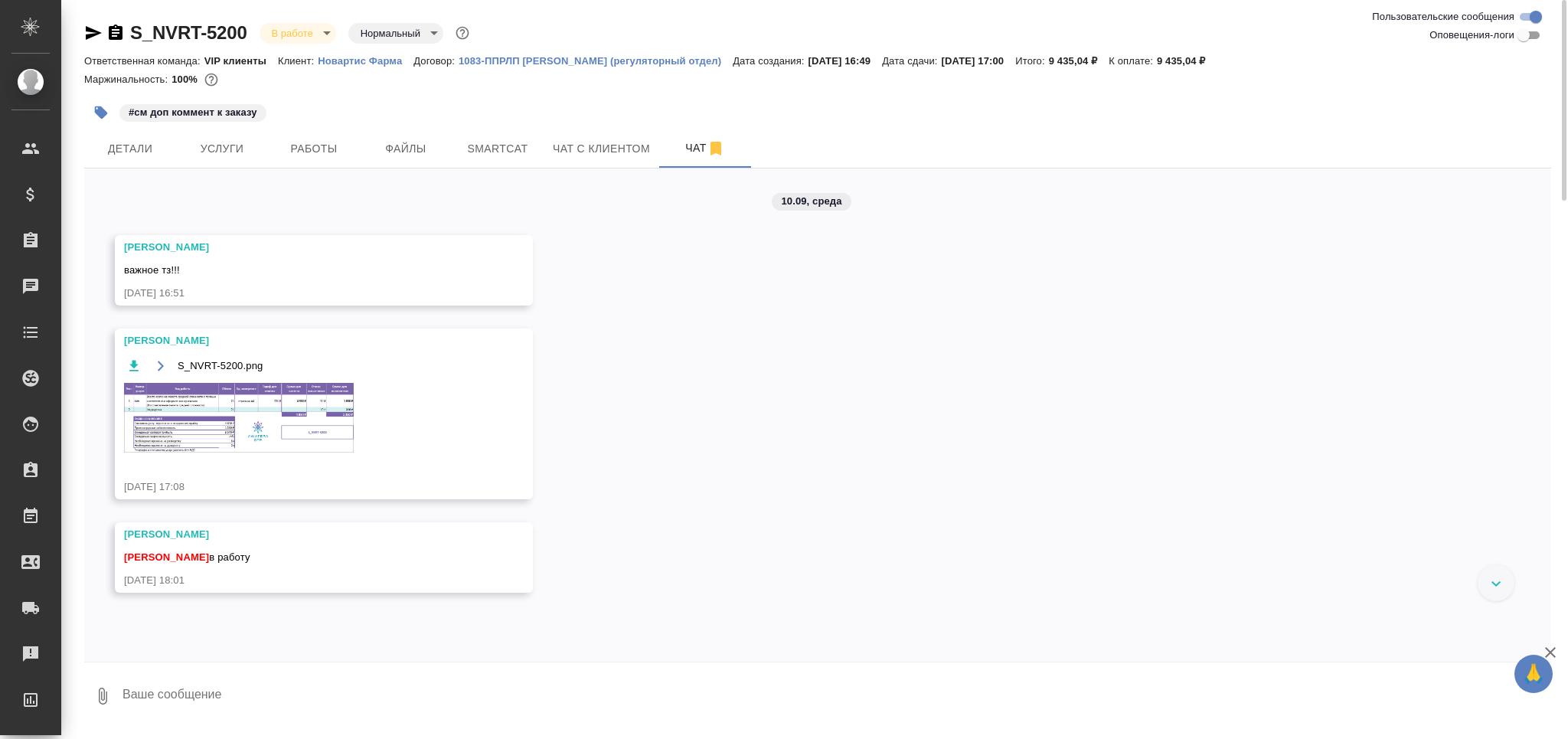
click at [103, 108] on icon "button" at bounding box center [101, 112] width 15 height 15
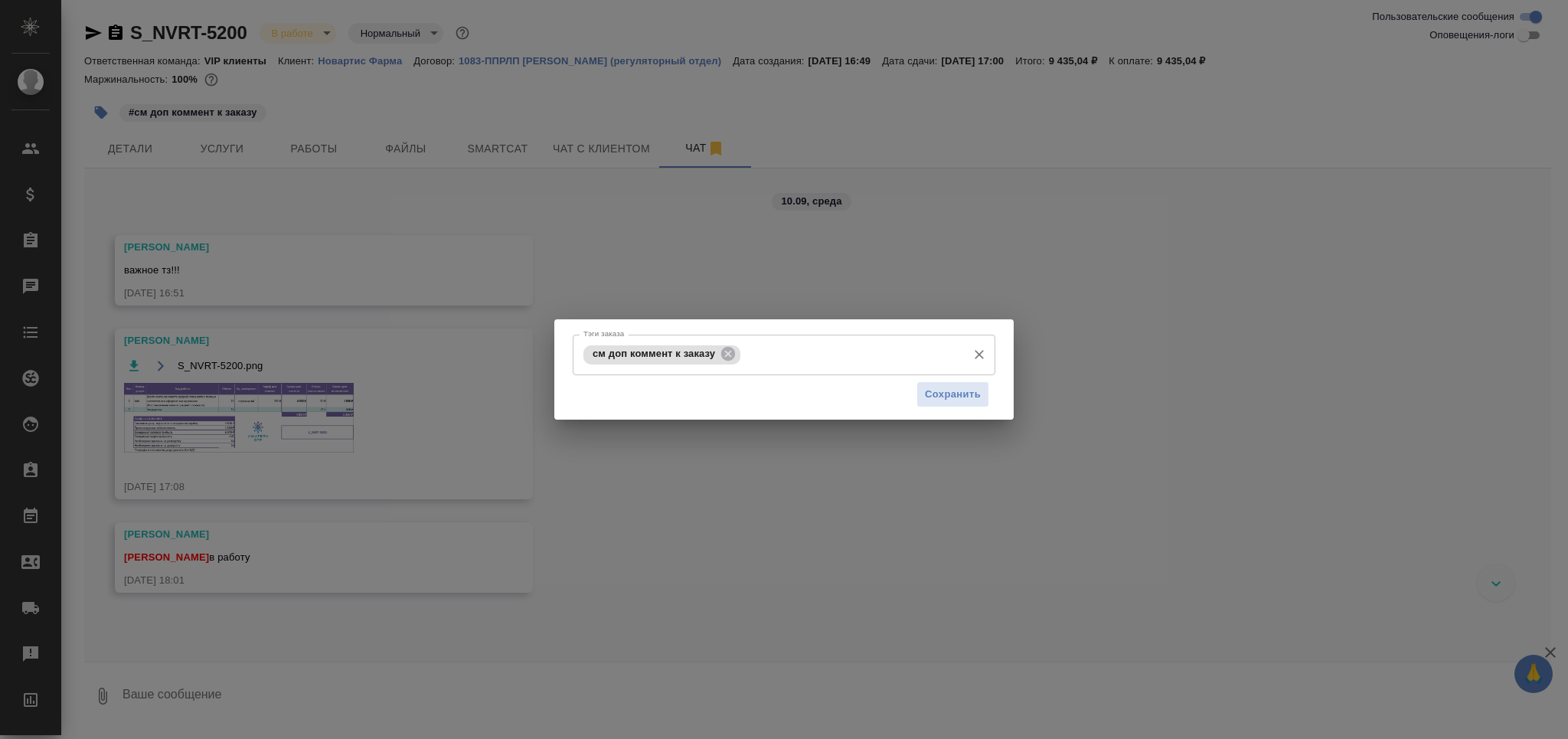
click at [849, 356] on input "Тэги заказа" at bounding box center [851, 355] width 215 height 26
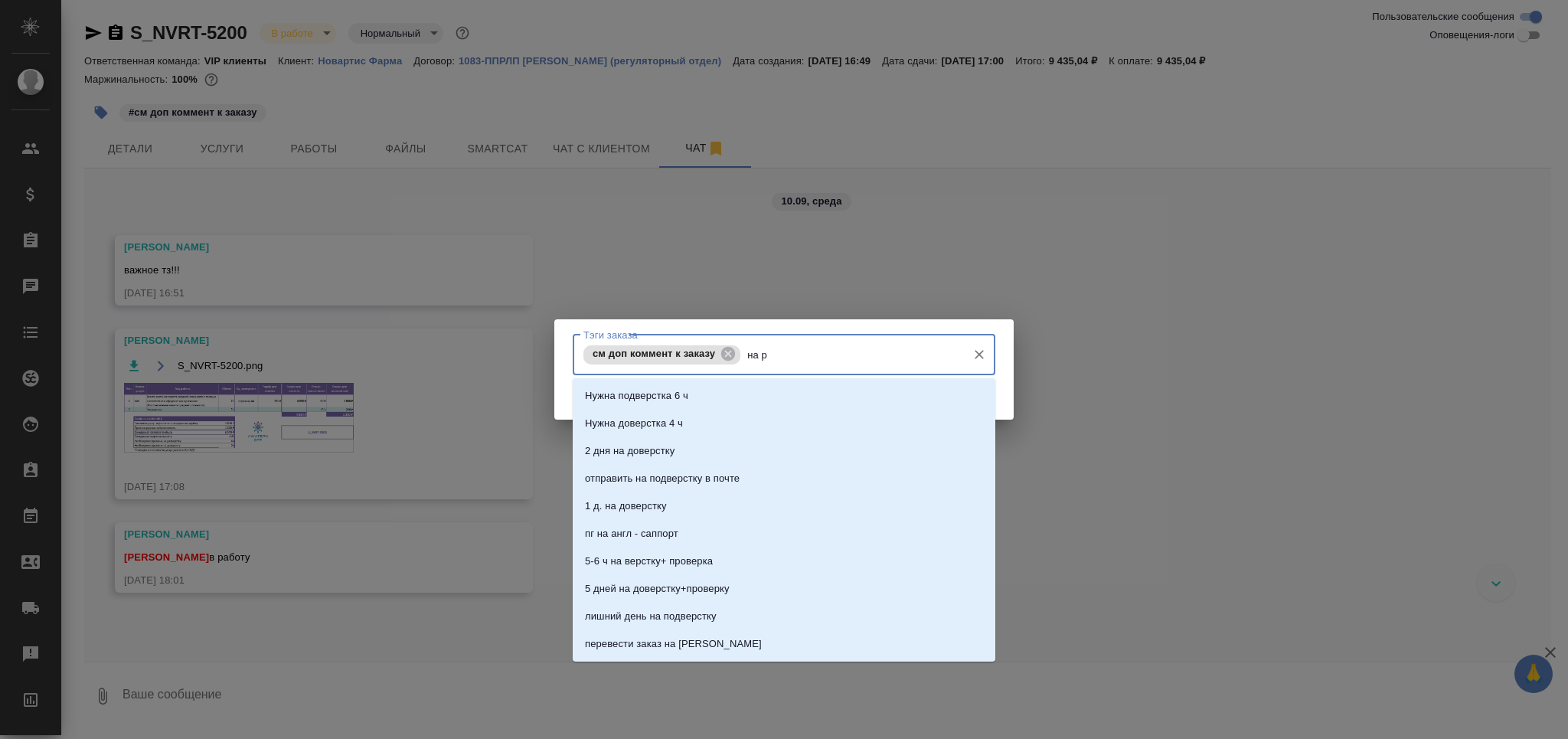
type input "на ра"
click at [793, 410] on li "на разверстке" at bounding box center [784, 423] width 423 height 27
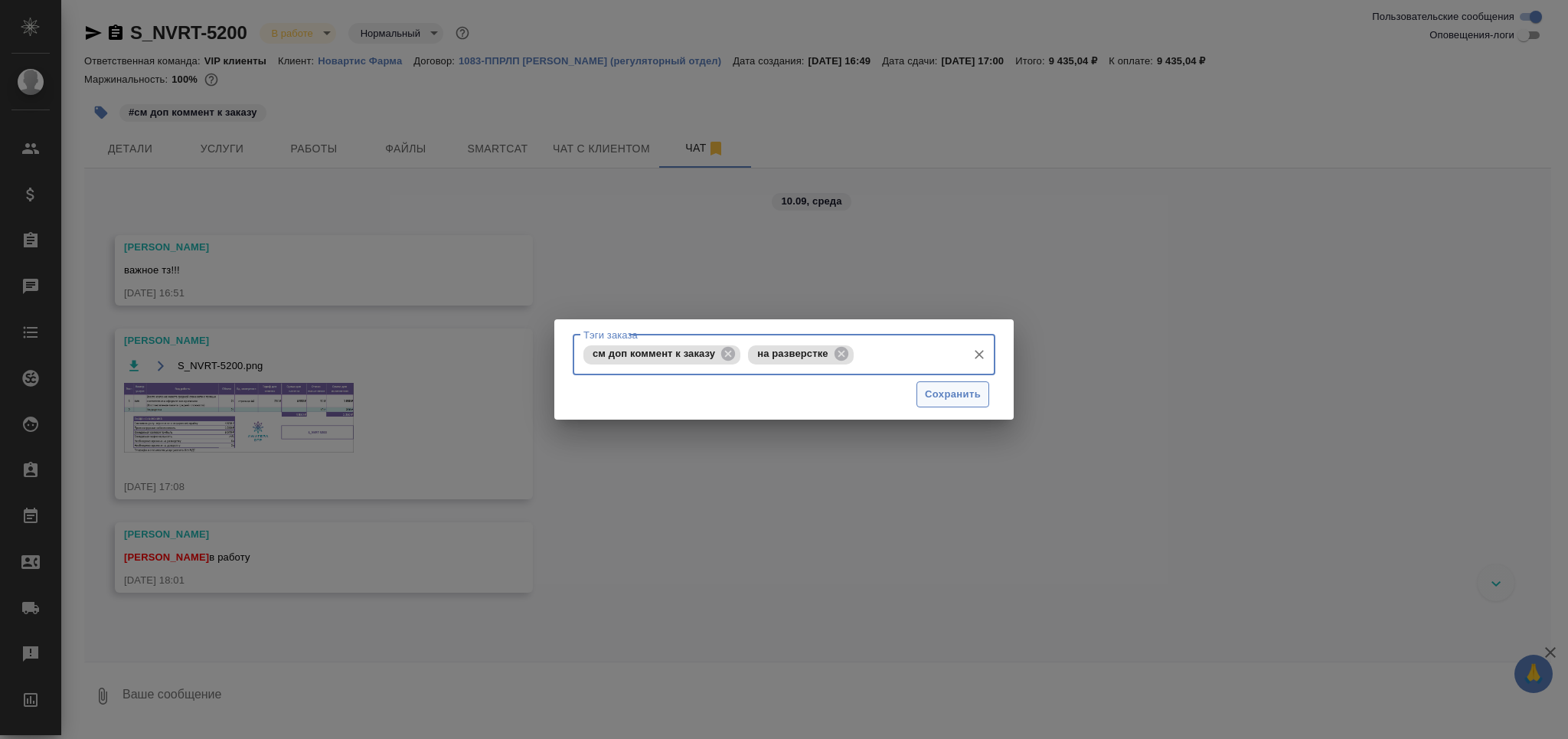
click at [947, 394] on span "Сохранить" at bounding box center [953, 394] width 56 height 18
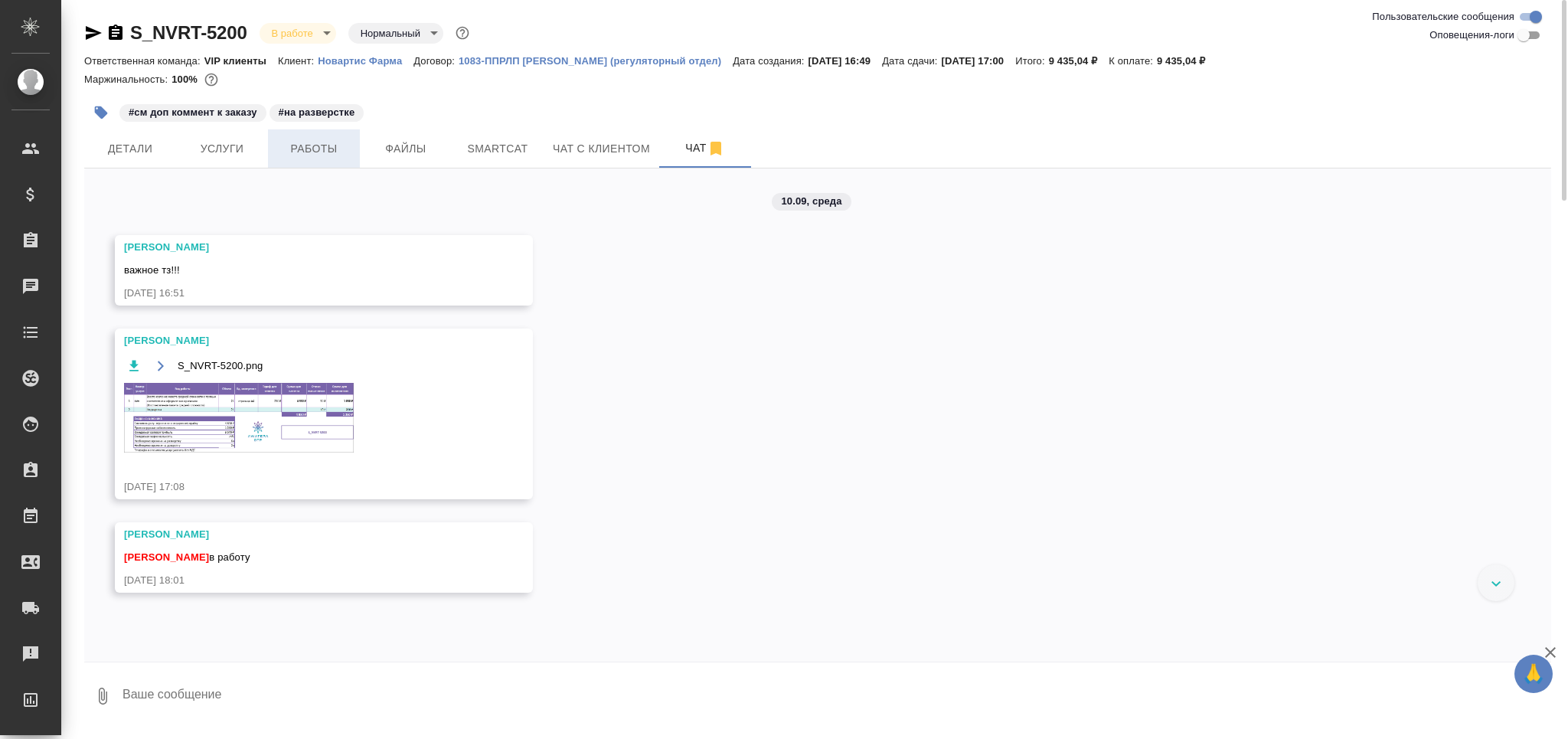
click at [310, 145] on span "Работы" at bounding box center [313, 149] width 74 height 19
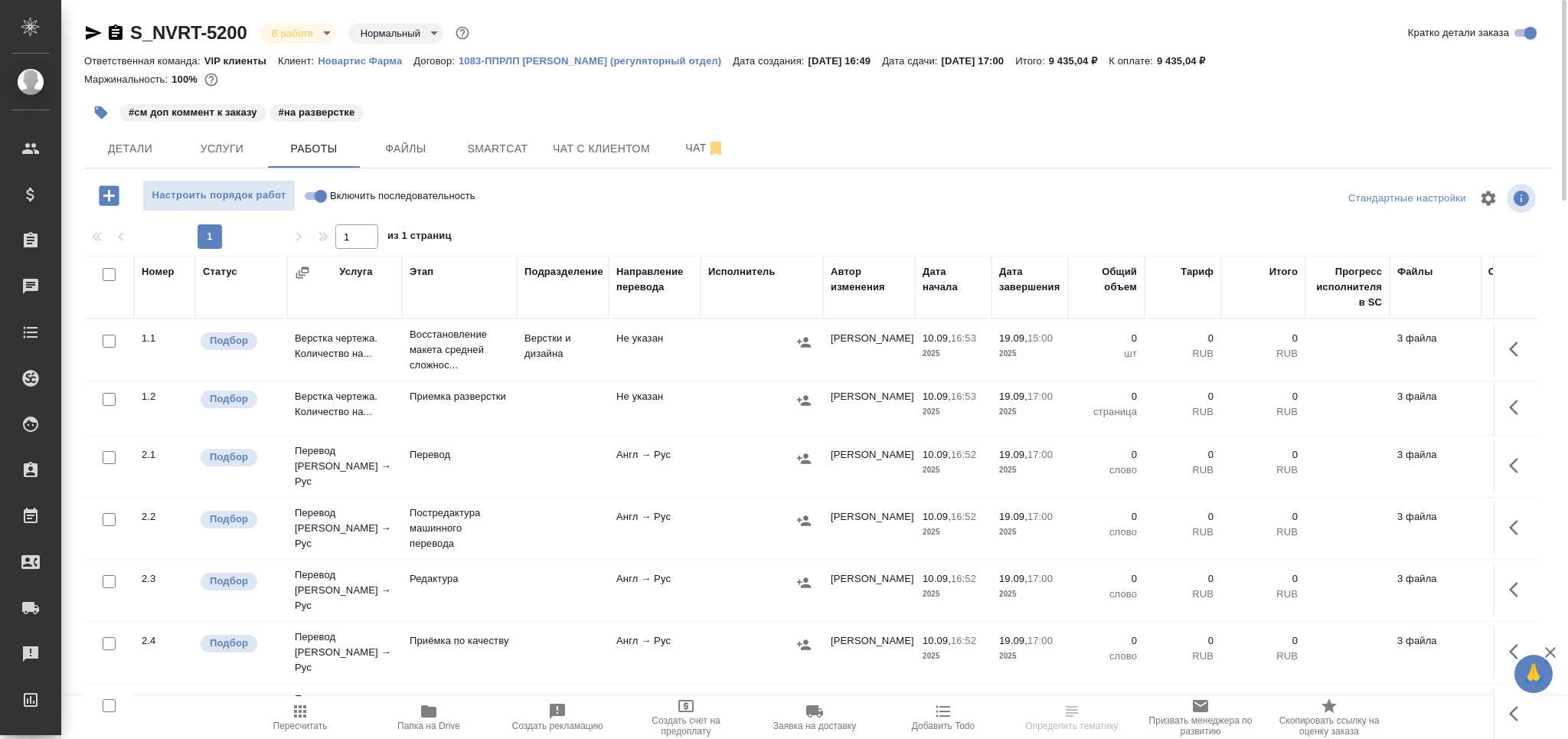
click at [471, 347] on p "Восстановление макета средней сложнос..." at bounding box center [459, 349] width 99 height 46
click at [472, 347] on p "Восстановление макета средней сложнос..." at bounding box center [459, 349] width 99 height 46
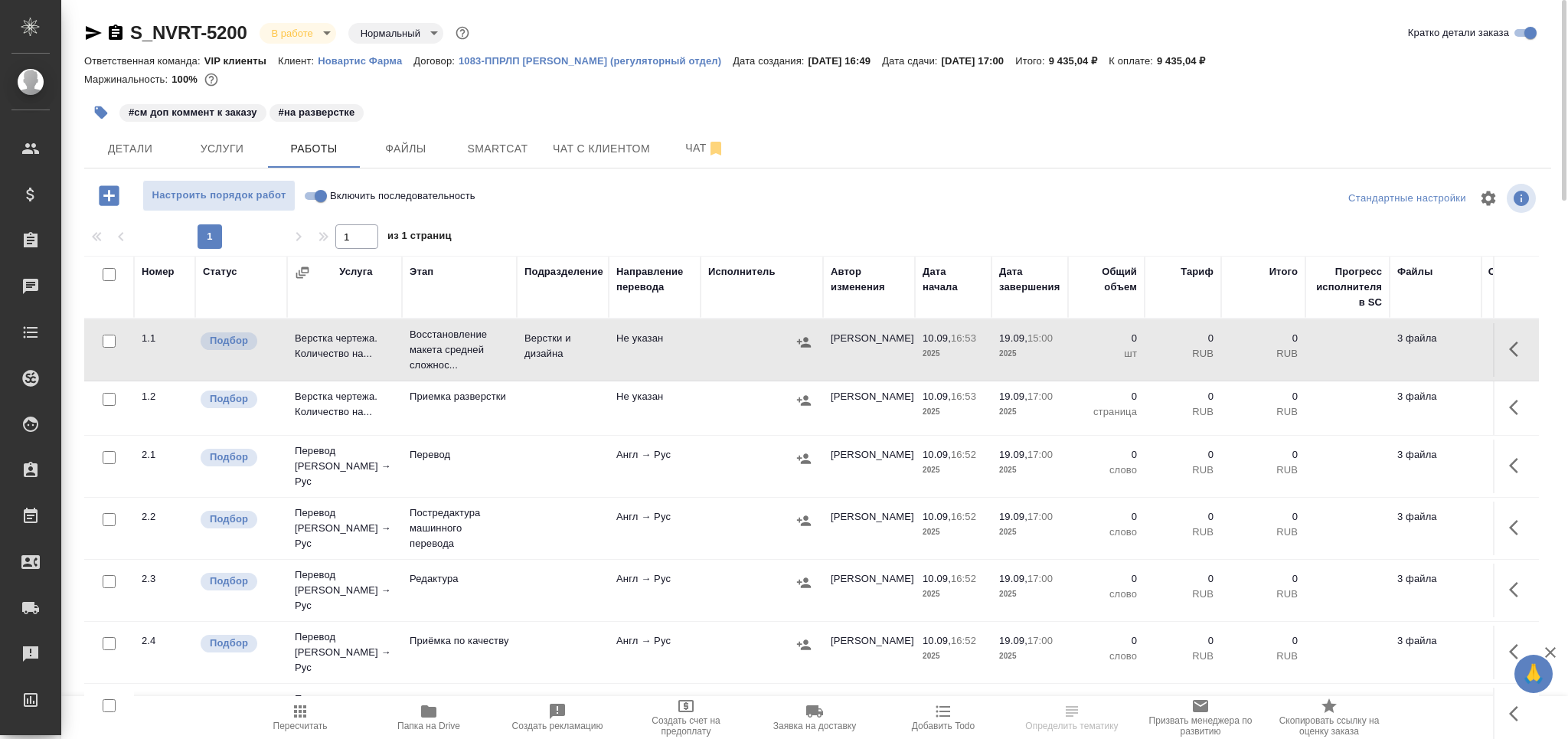
click at [98, 110] on icon "button" at bounding box center [101, 113] width 13 height 13
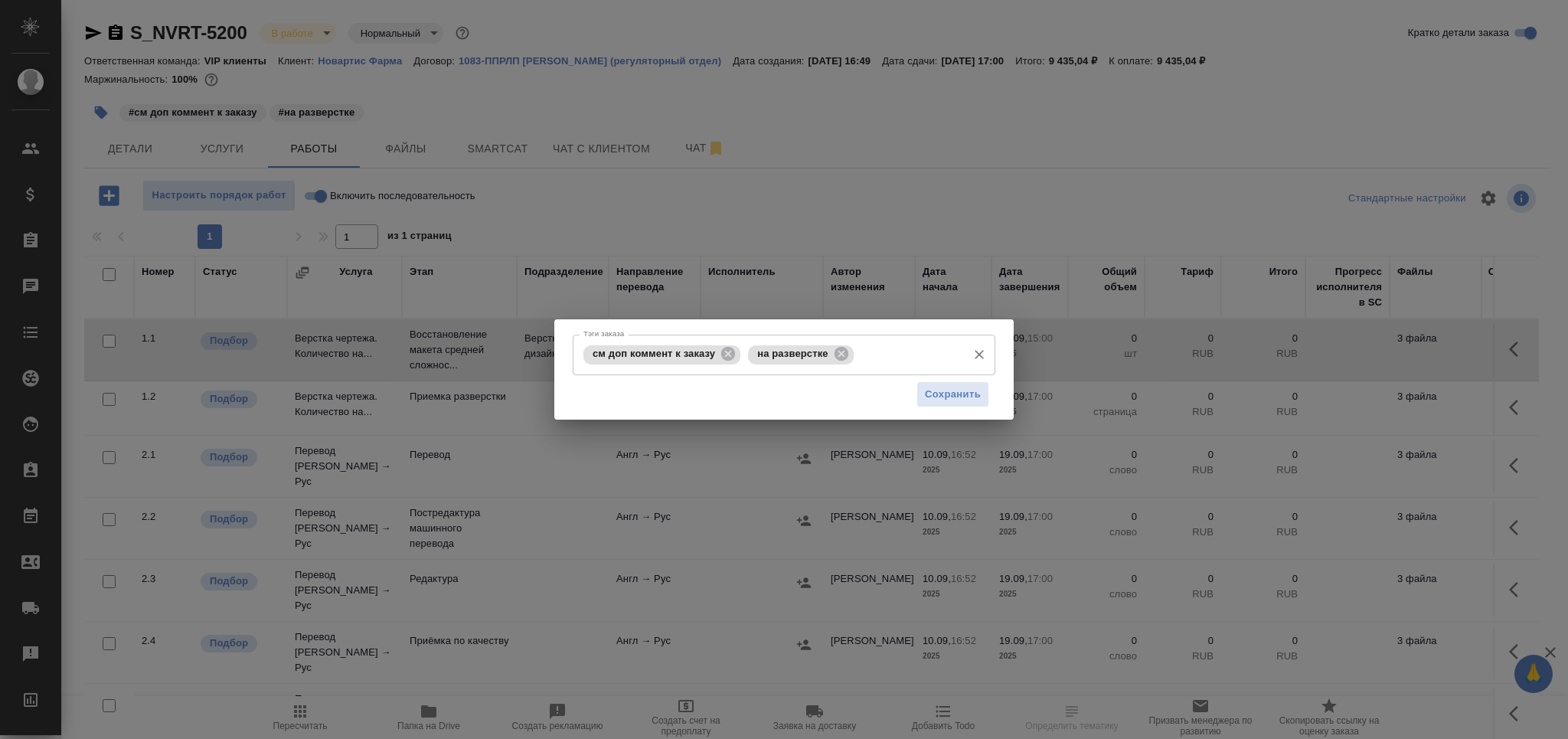
click at [888, 356] on input "Тэги заказа" at bounding box center [908, 355] width 102 height 26
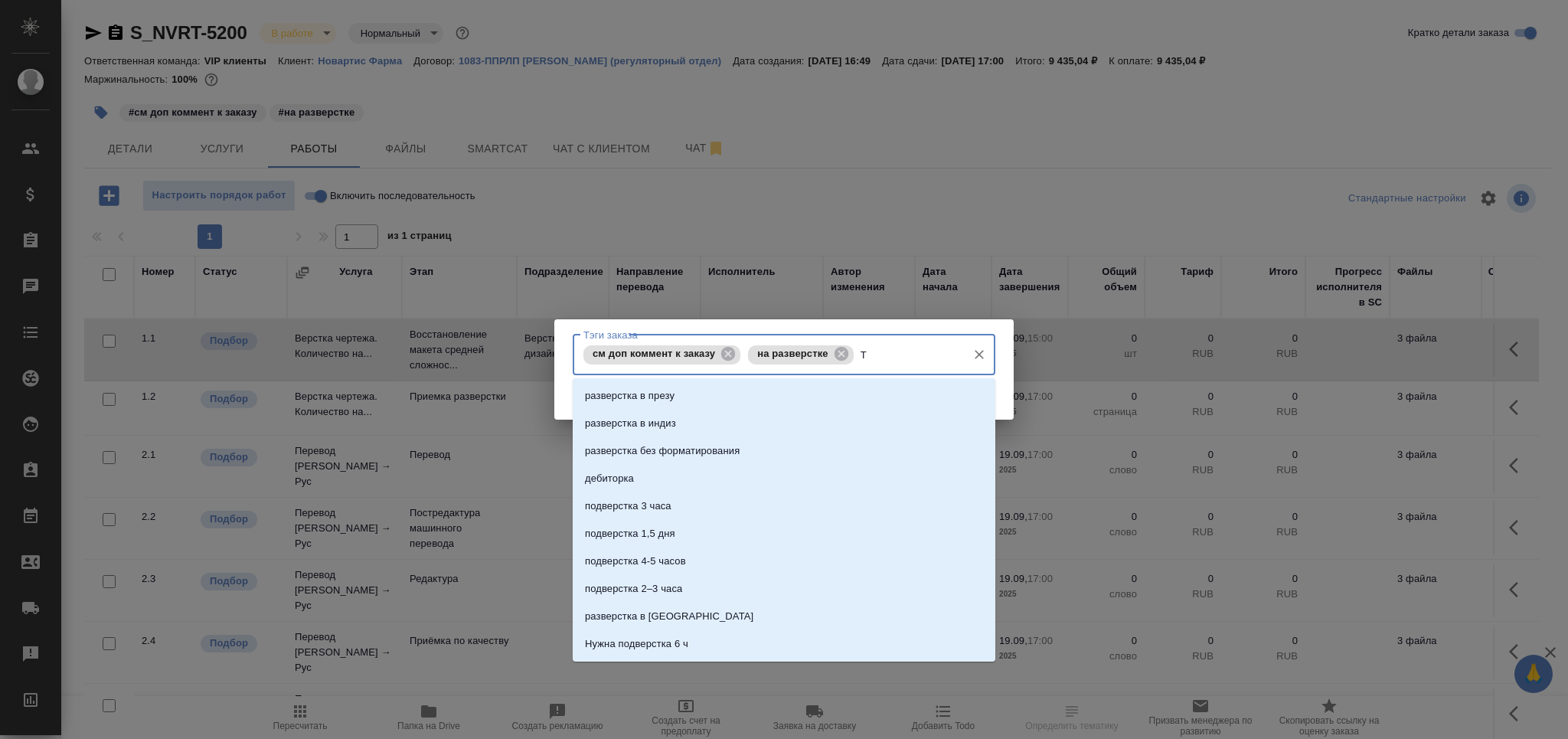
type input "ТЗ"
click at [692, 441] on li "смотри тз" at bounding box center [784, 450] width 423 height 27
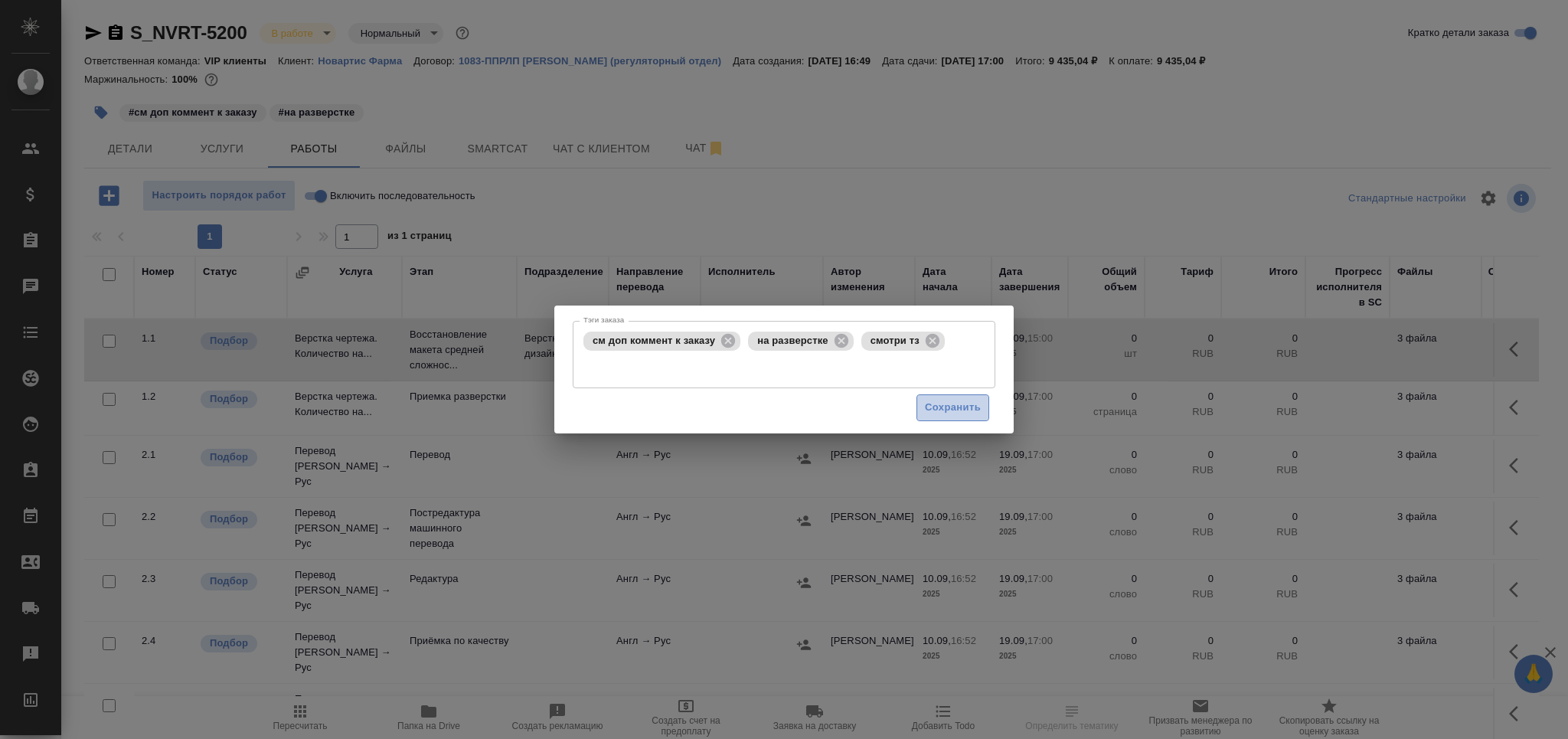
click at [955, 407] on span "Сохранить" at bounding box center [953, 407] width 56 height 18
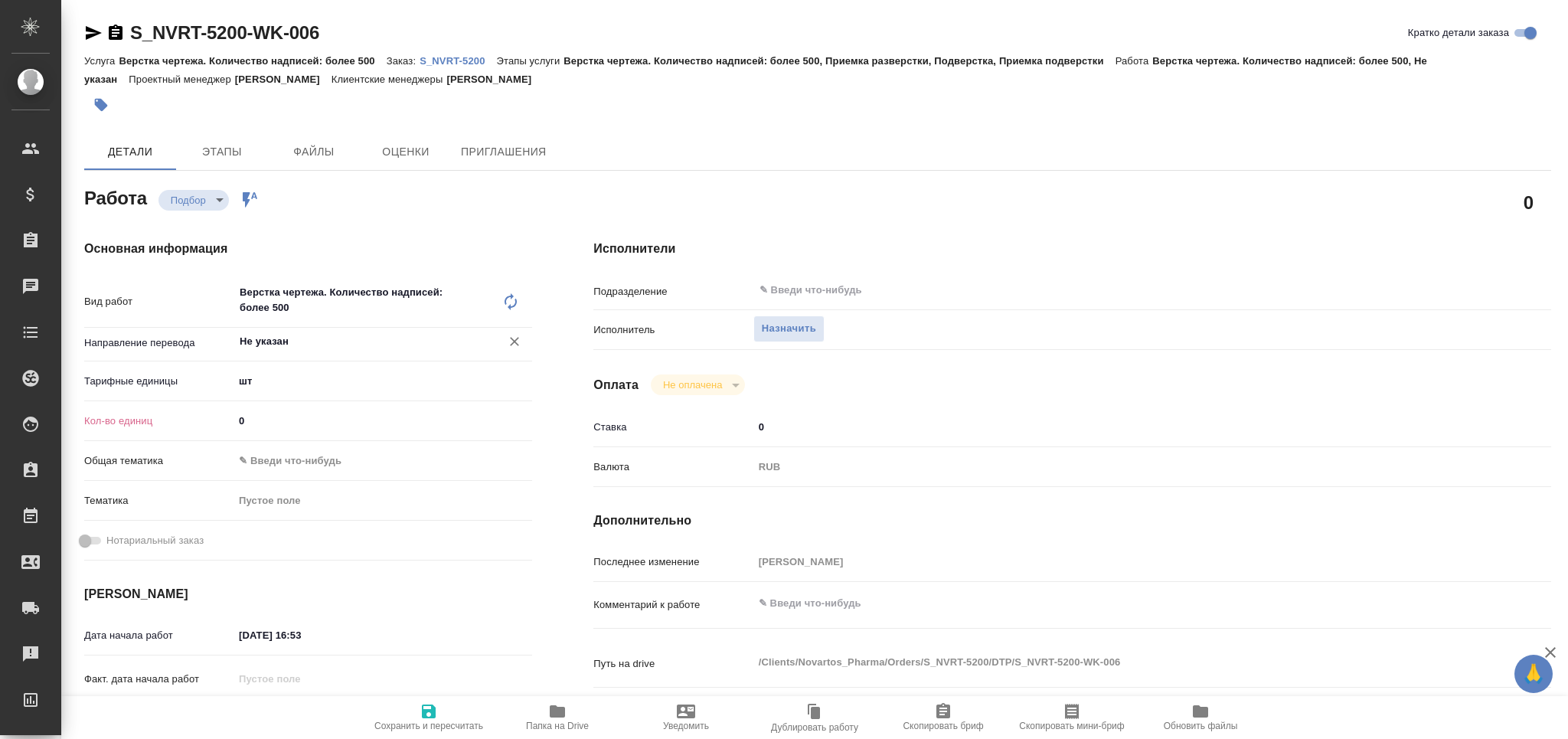
type textarea "x"
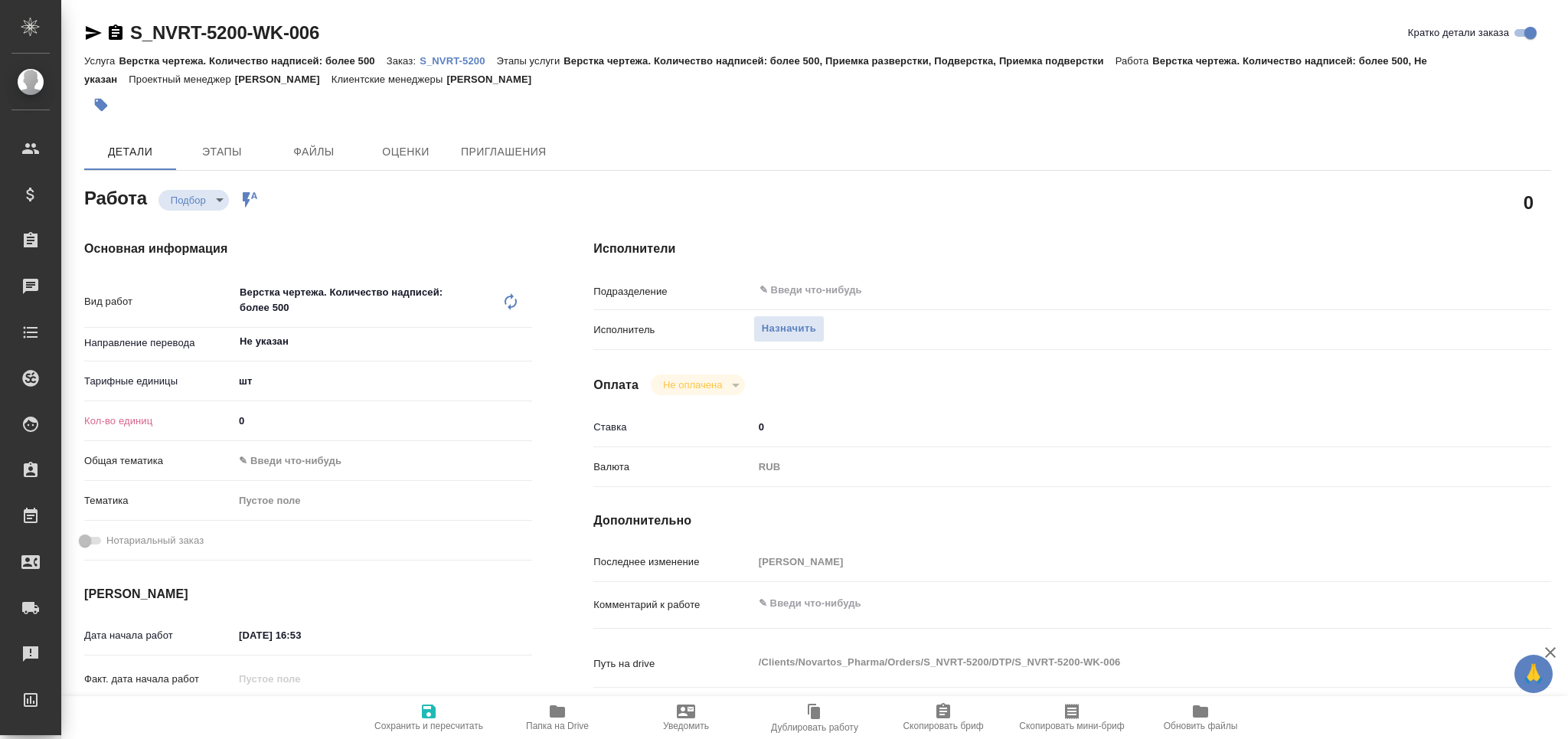
type textarea "x"
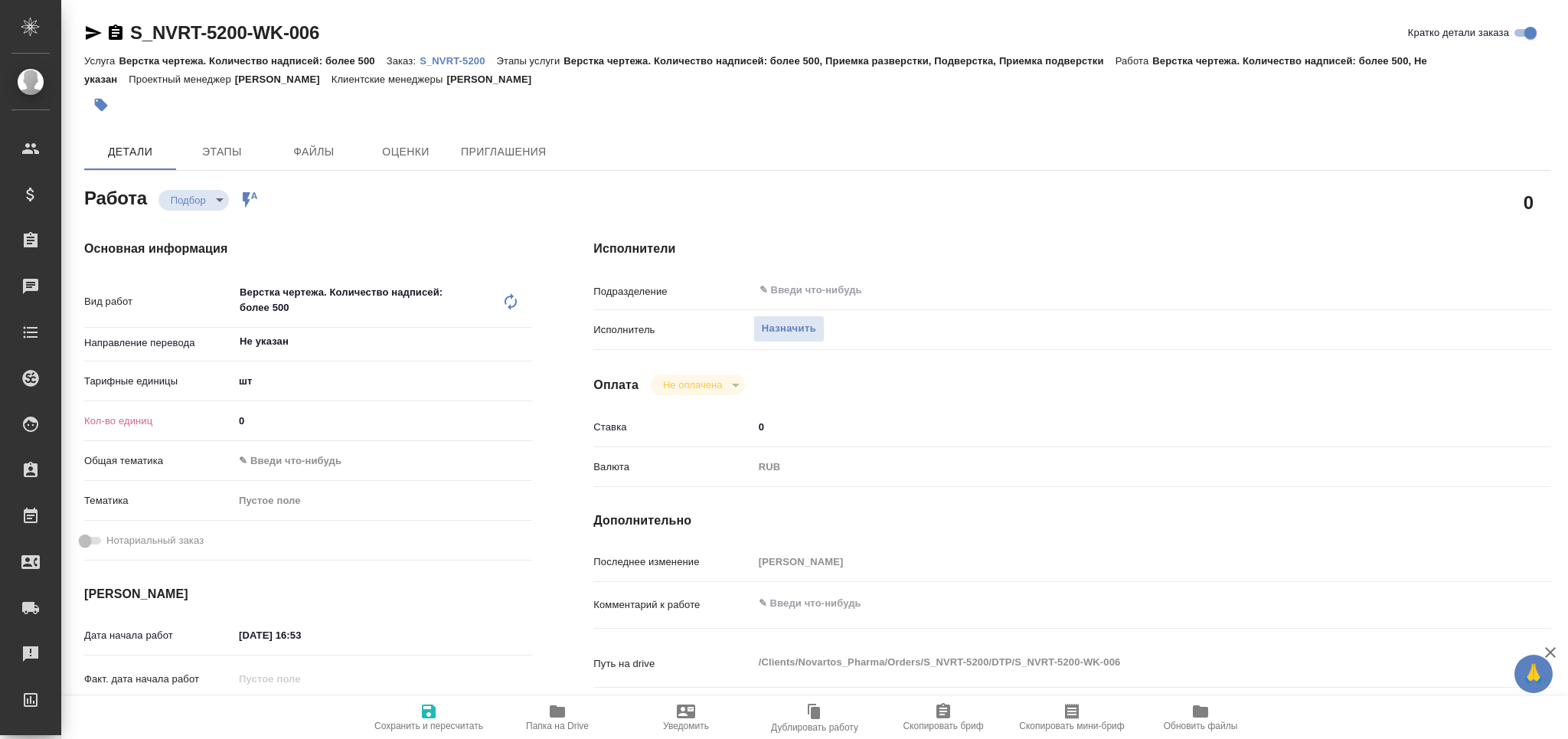
type textarea "x"
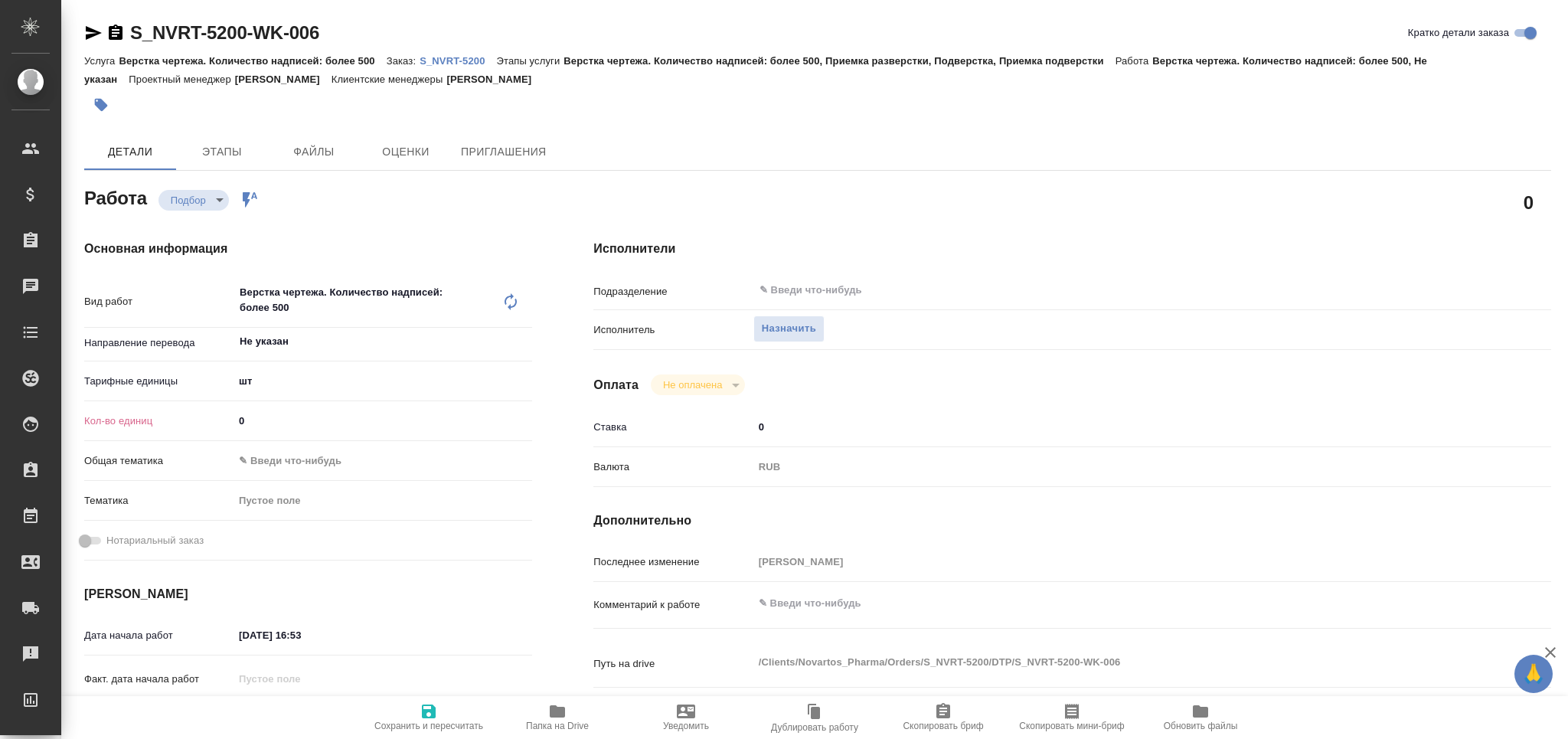
type textarea "x"
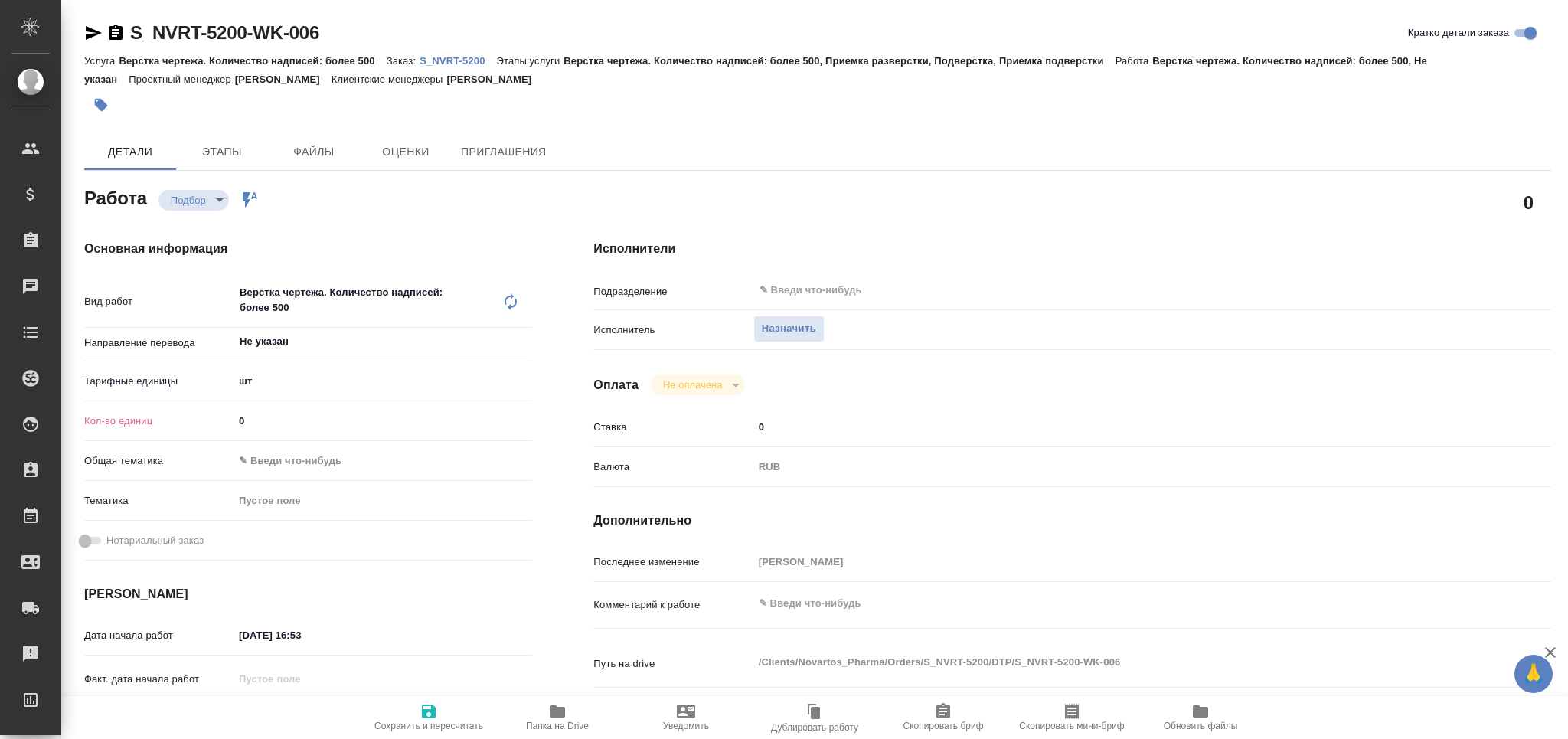
click at [500, 291] on div "Верстка чертежа. Количество надписей: более 500 x ​" at bounding box center [368, 301] width 268 height 51
type textarea "x"
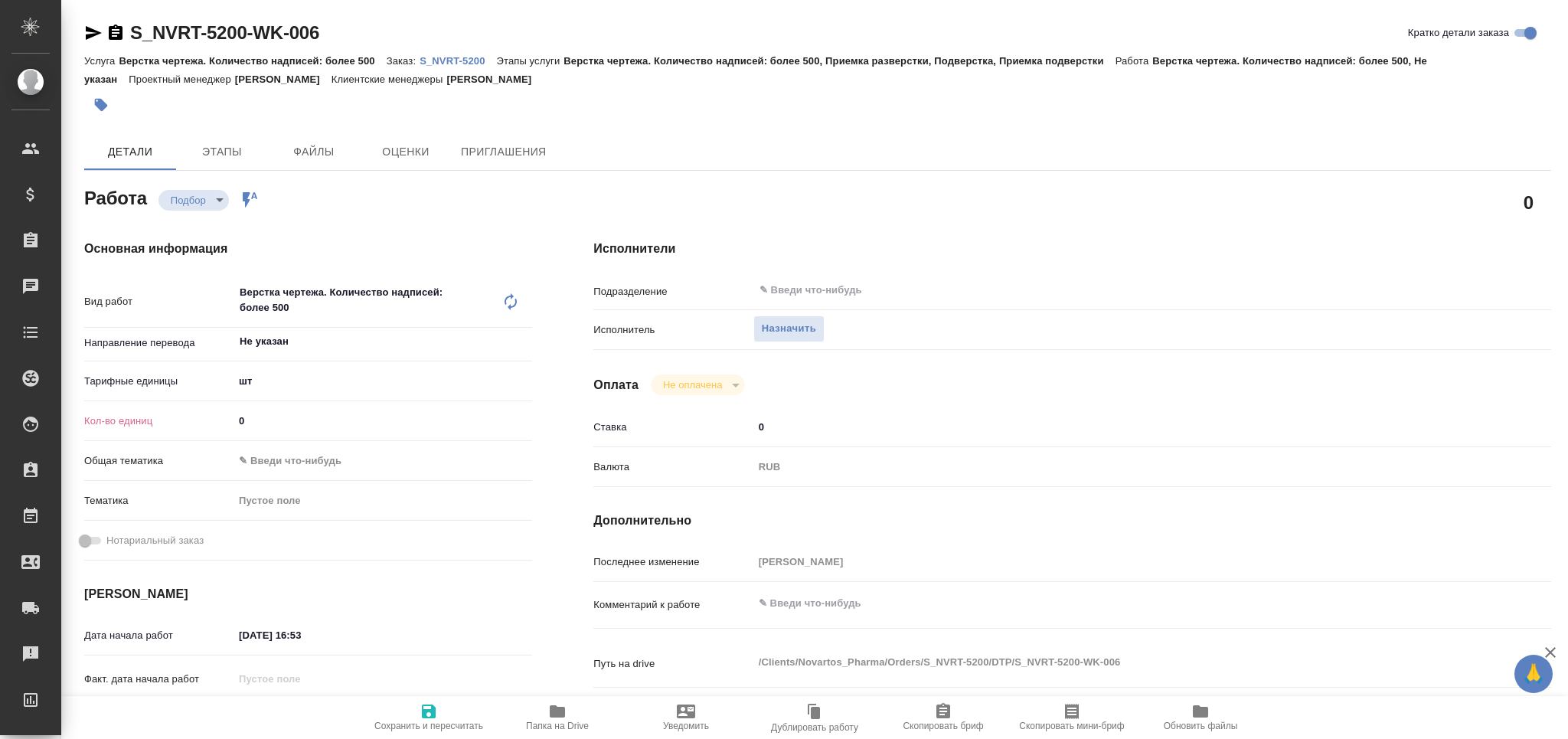
type textarea "x"
click at [510, 302] on icon at bounding box center [511, 302] width 19 height 19
type textarea "x"
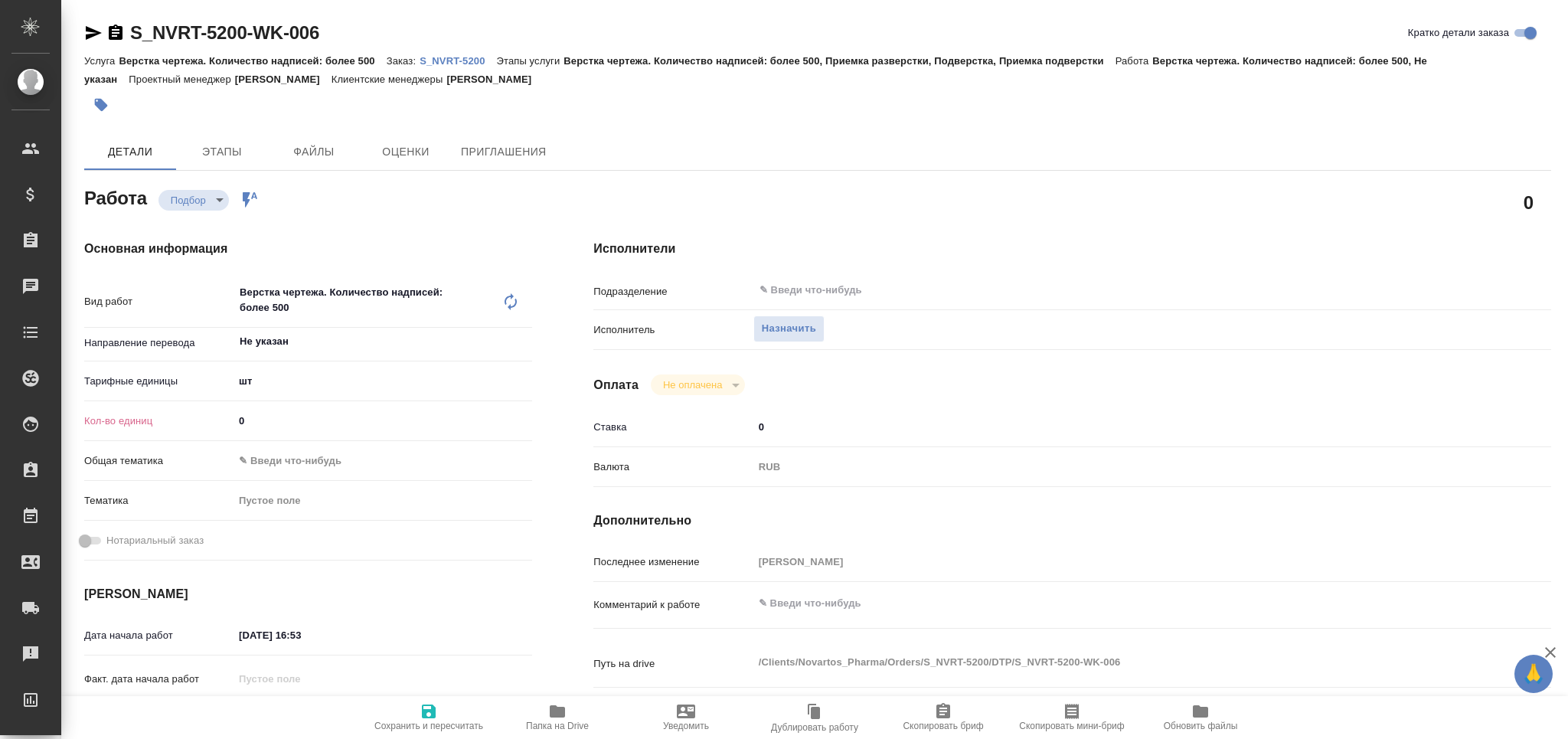
type textarea "x"
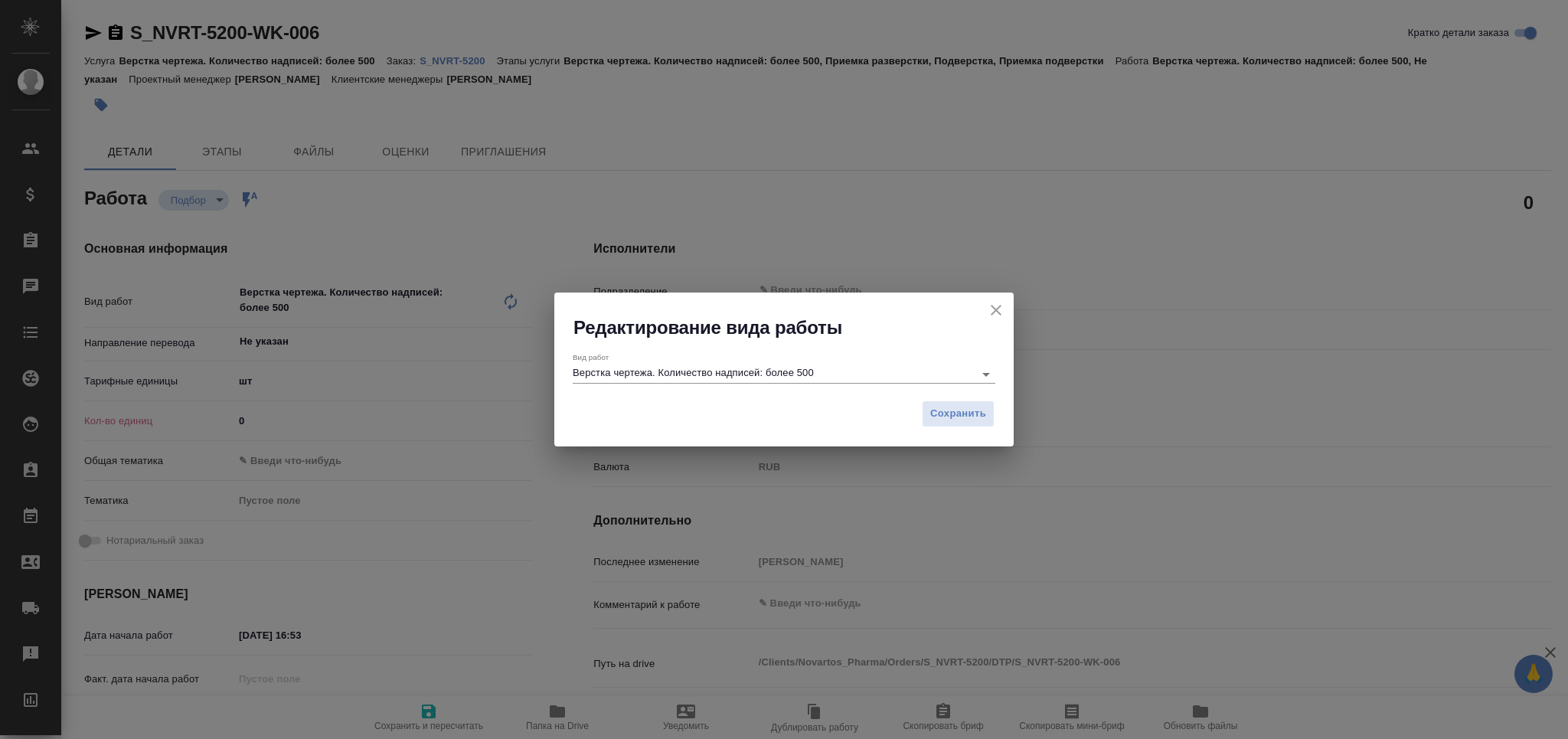
type textarea "x"
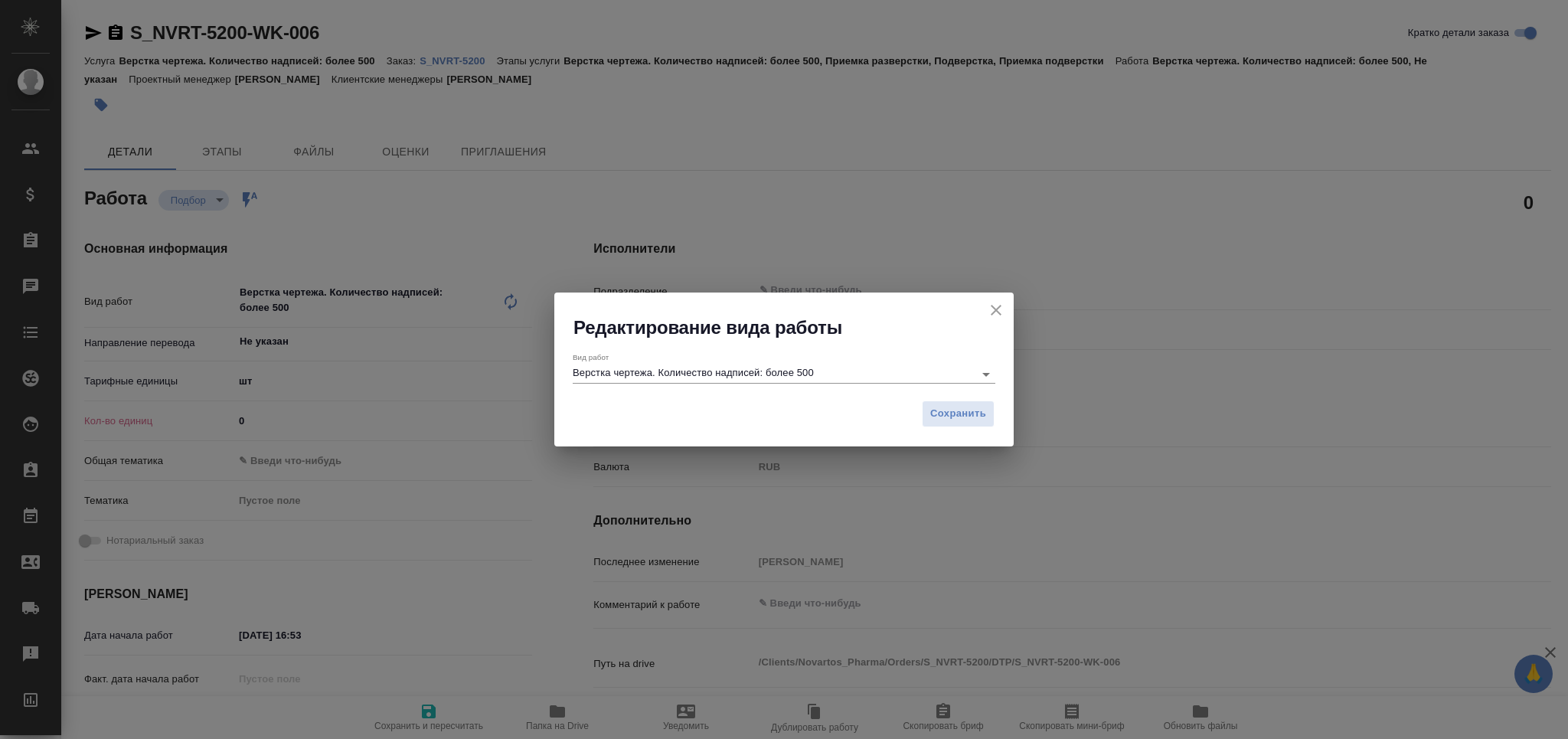
click at [646, 373] on input "Верстка чертежа. Количество надписей: более 500" at bounding box center [769, 374] width 394 height 19
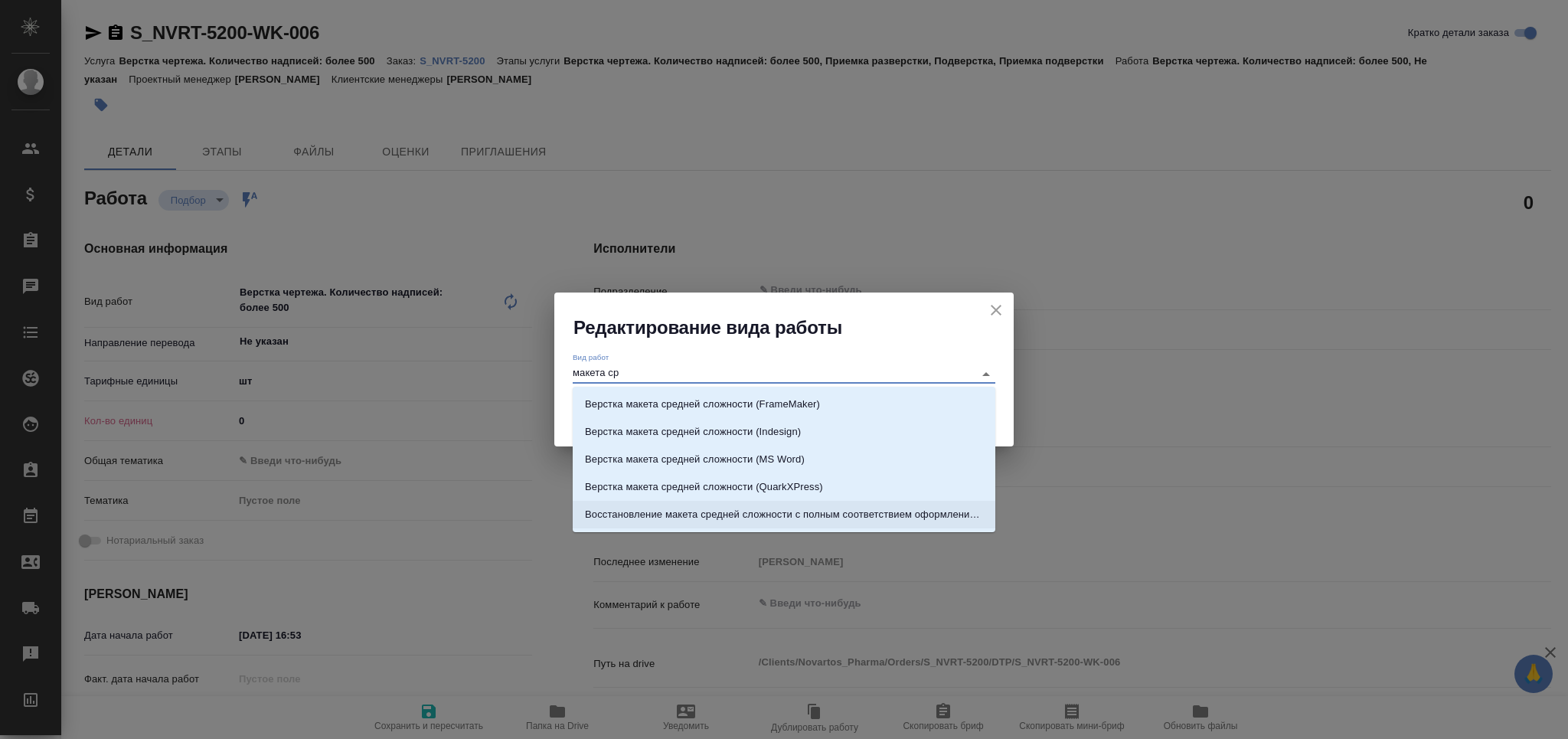
click at [794, 515] on p "Восстановление макета средней сложности с полным соответствием оформлению ориги…" at bounding box center [784, 514] width 399 height 15
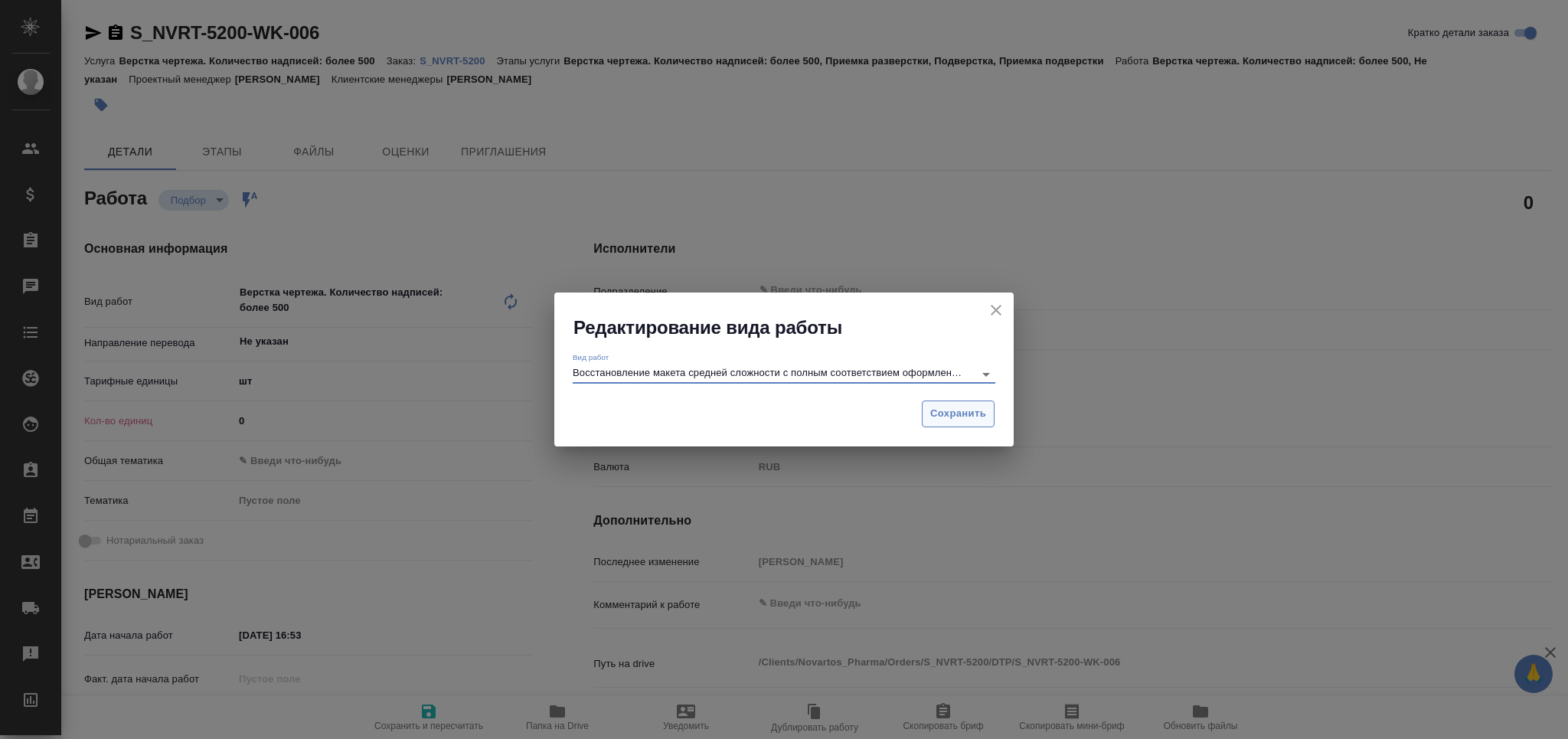
type input "Восстановление макета средней сложности с полным соответствием оформлению ориги…"
click at [955, 407] on span "Сохранить" at bounding box center [958, 413] width 56 height 18
type textarea "x"
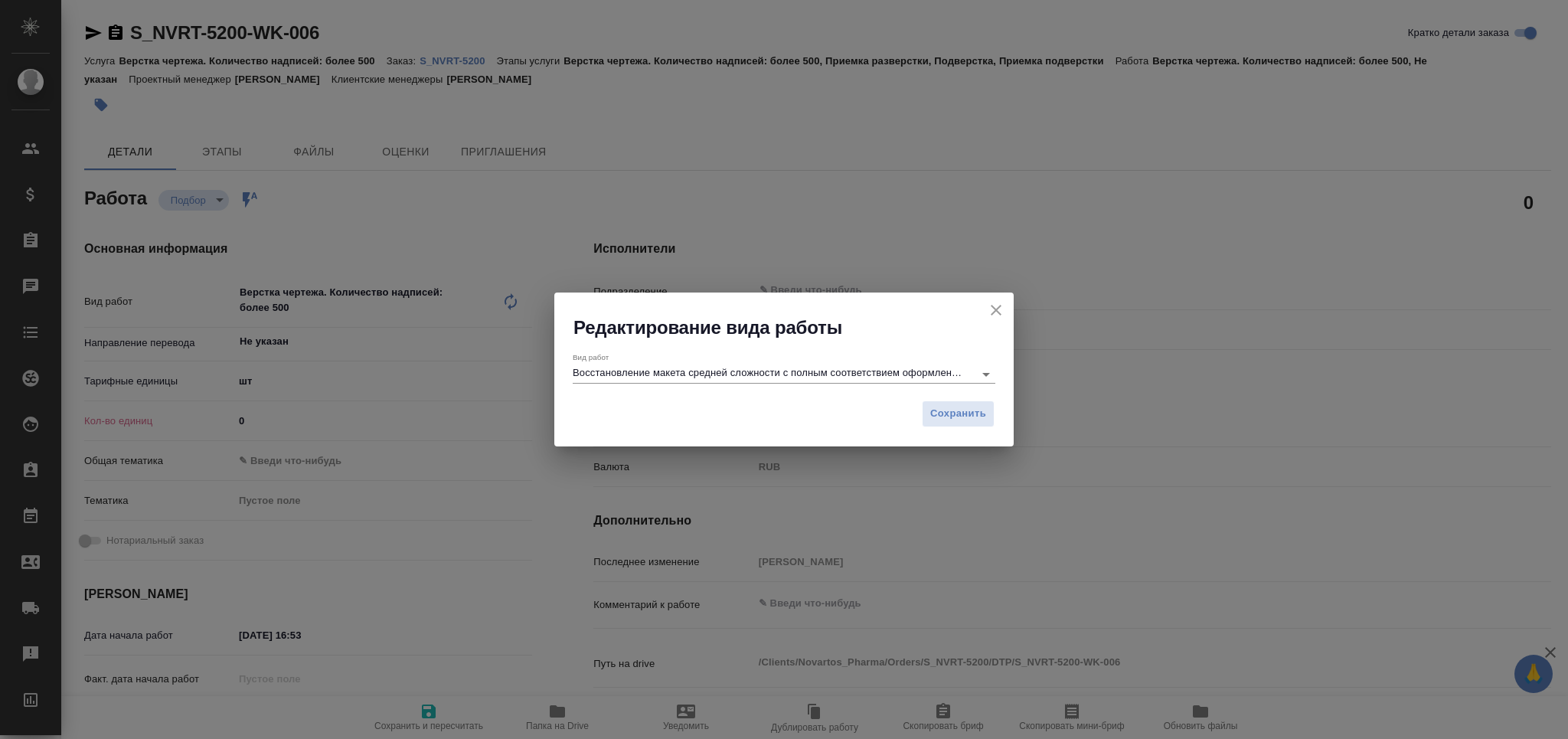
type textarea "x"
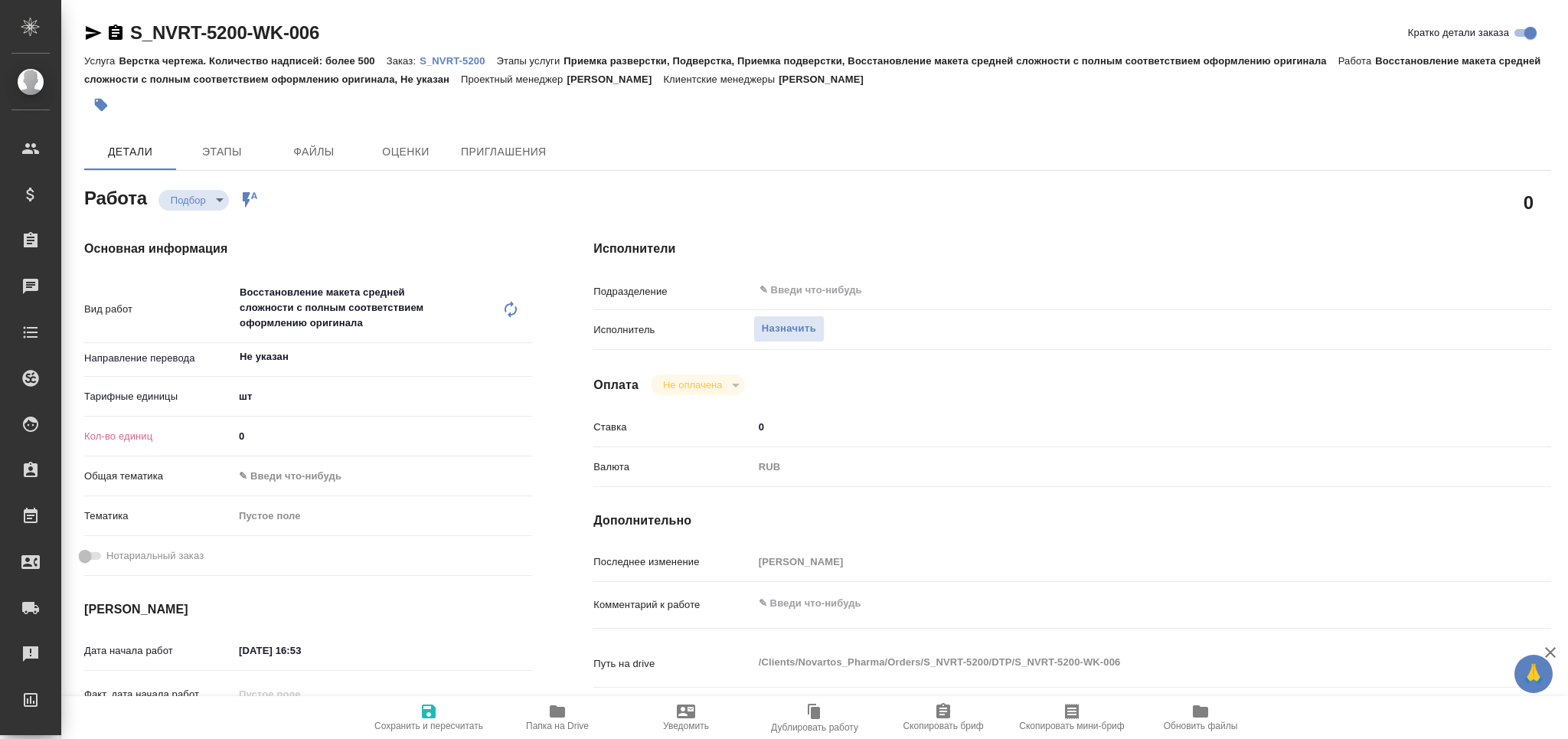
type textarea "x"
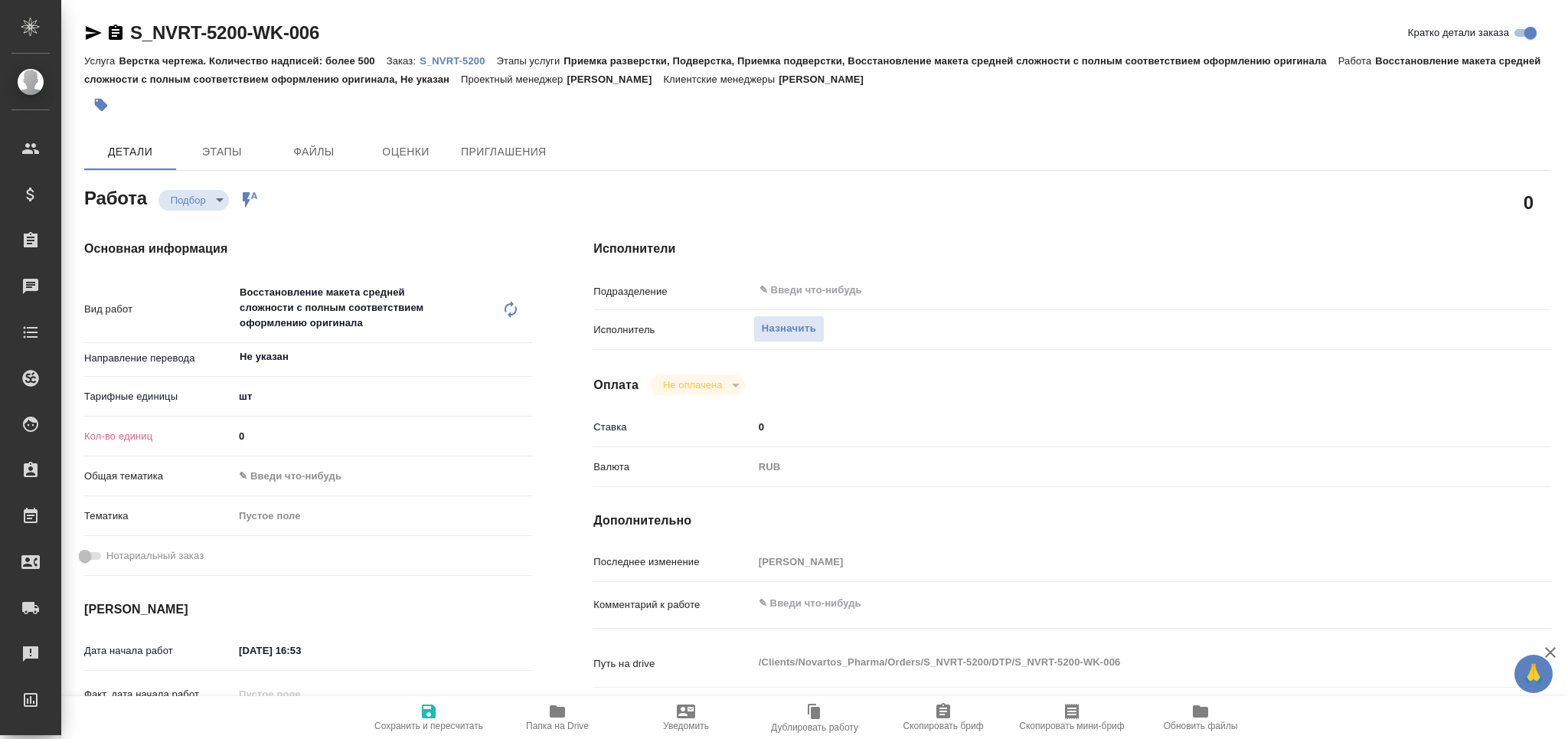
type textarea "x"
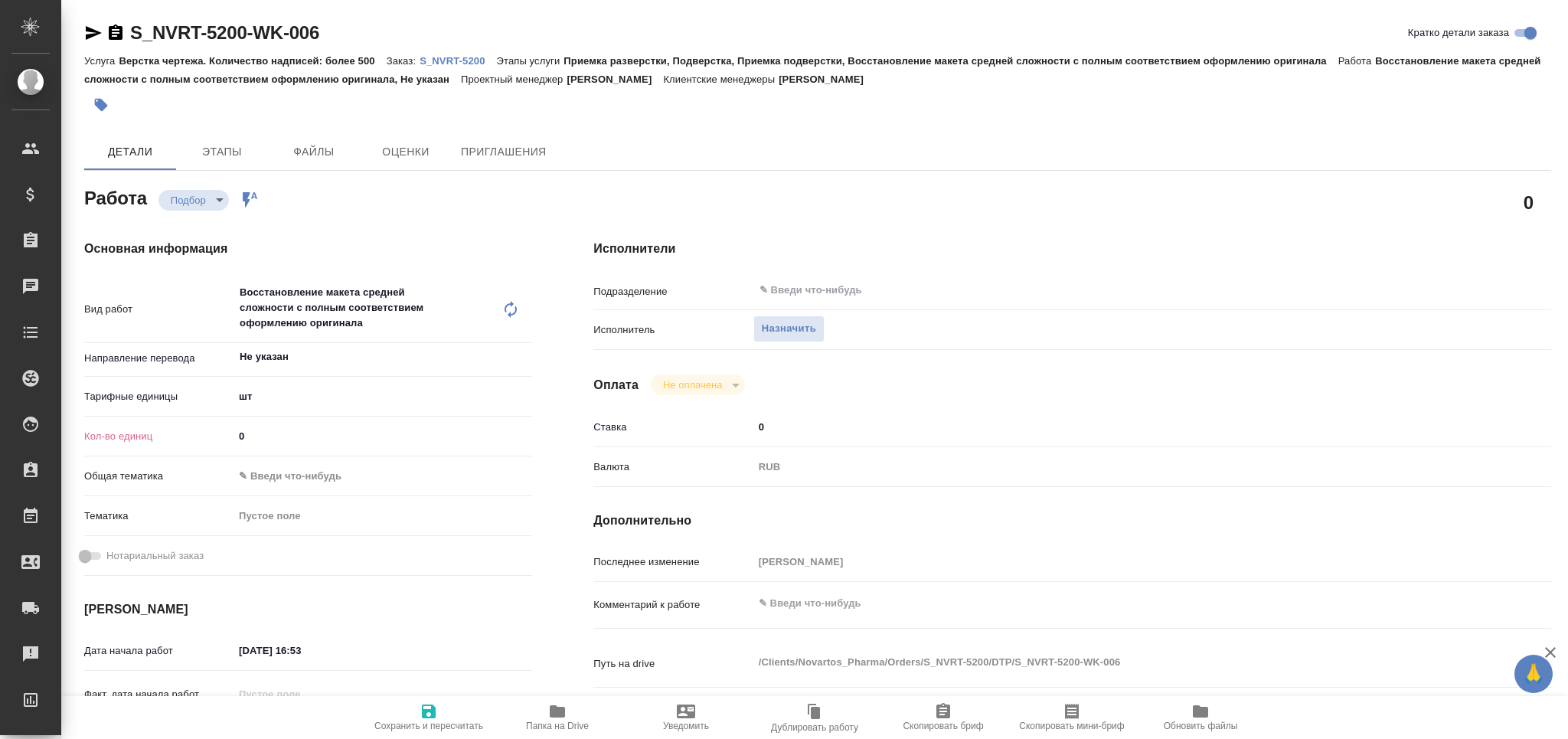
type textarea "x"
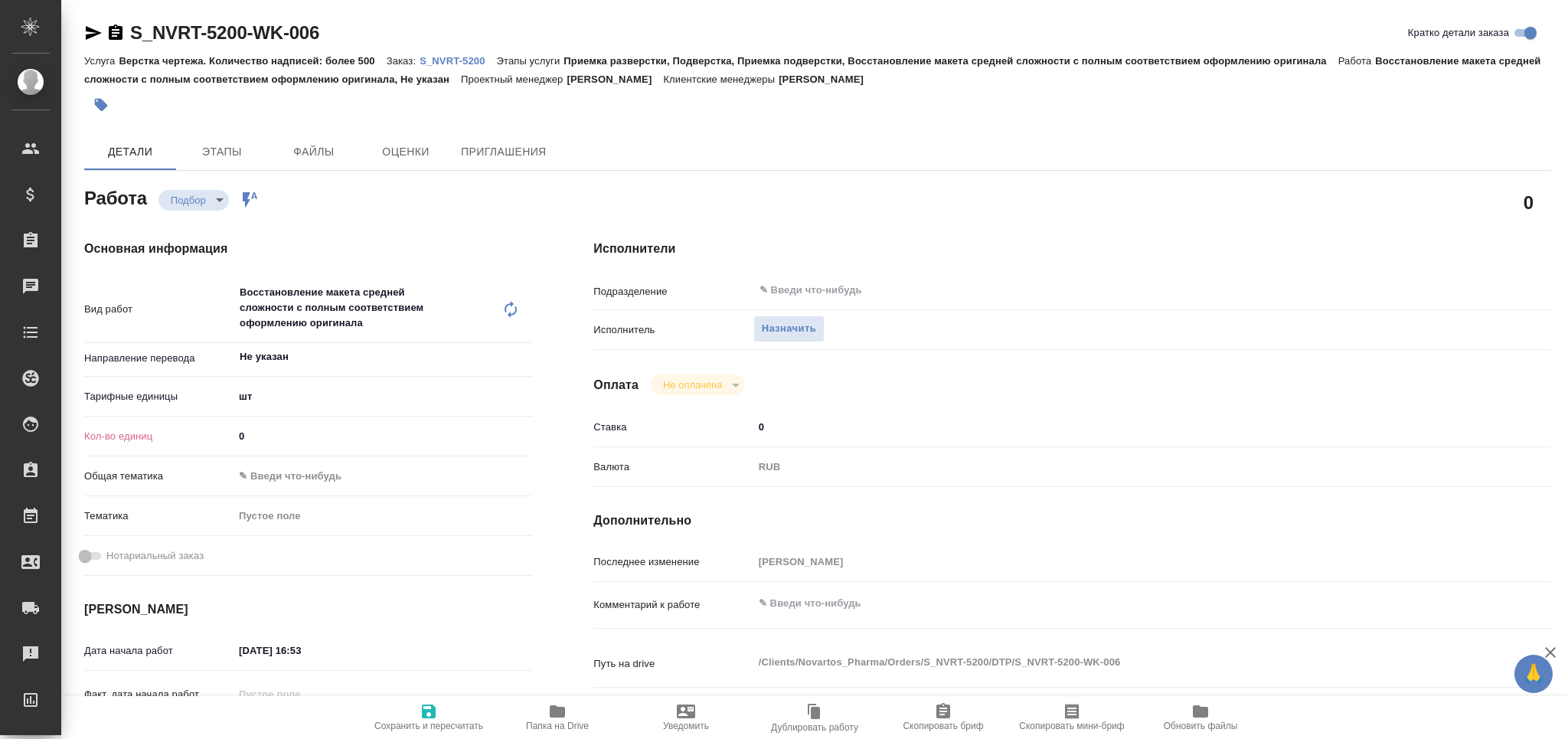
type textarea "x"
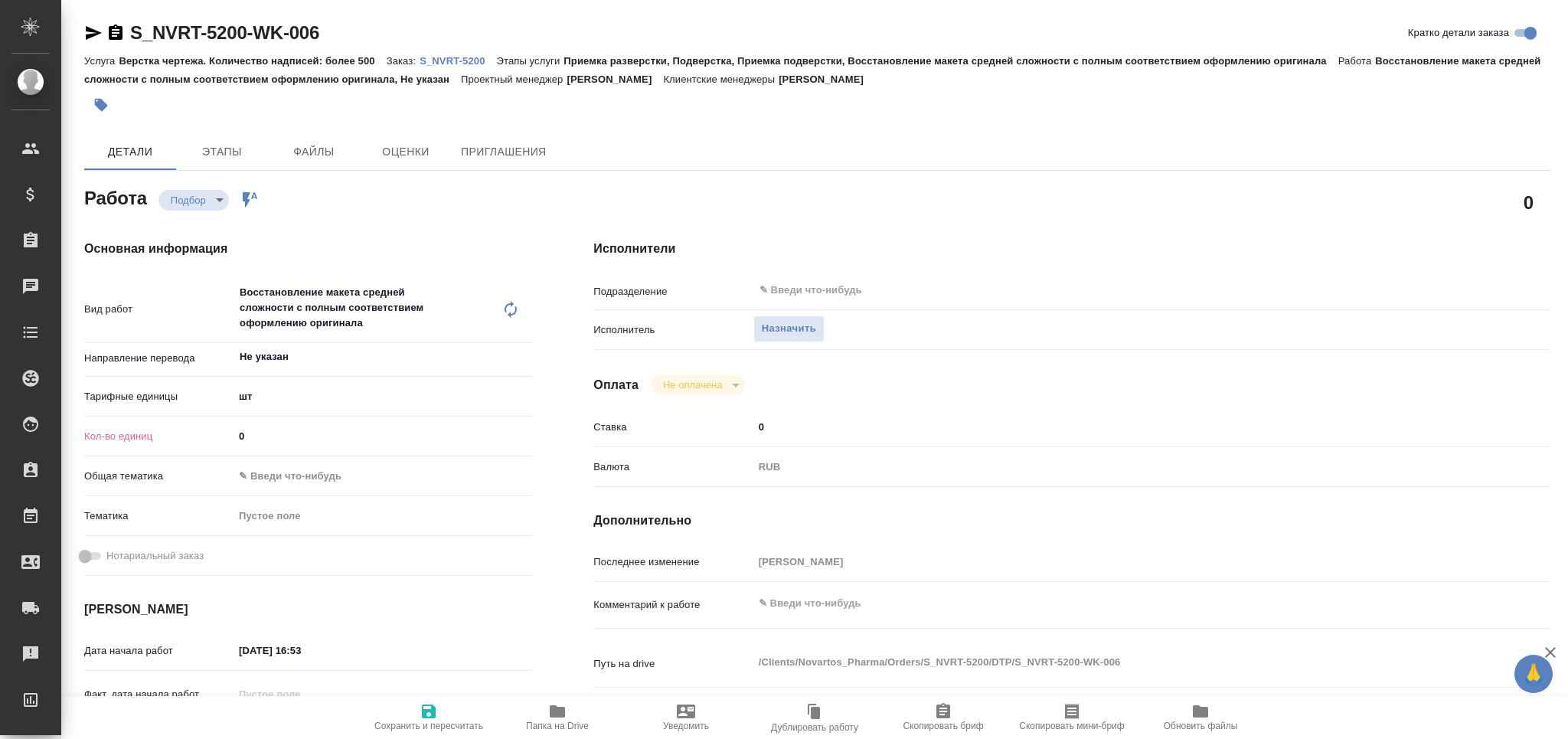
type textarea "x"
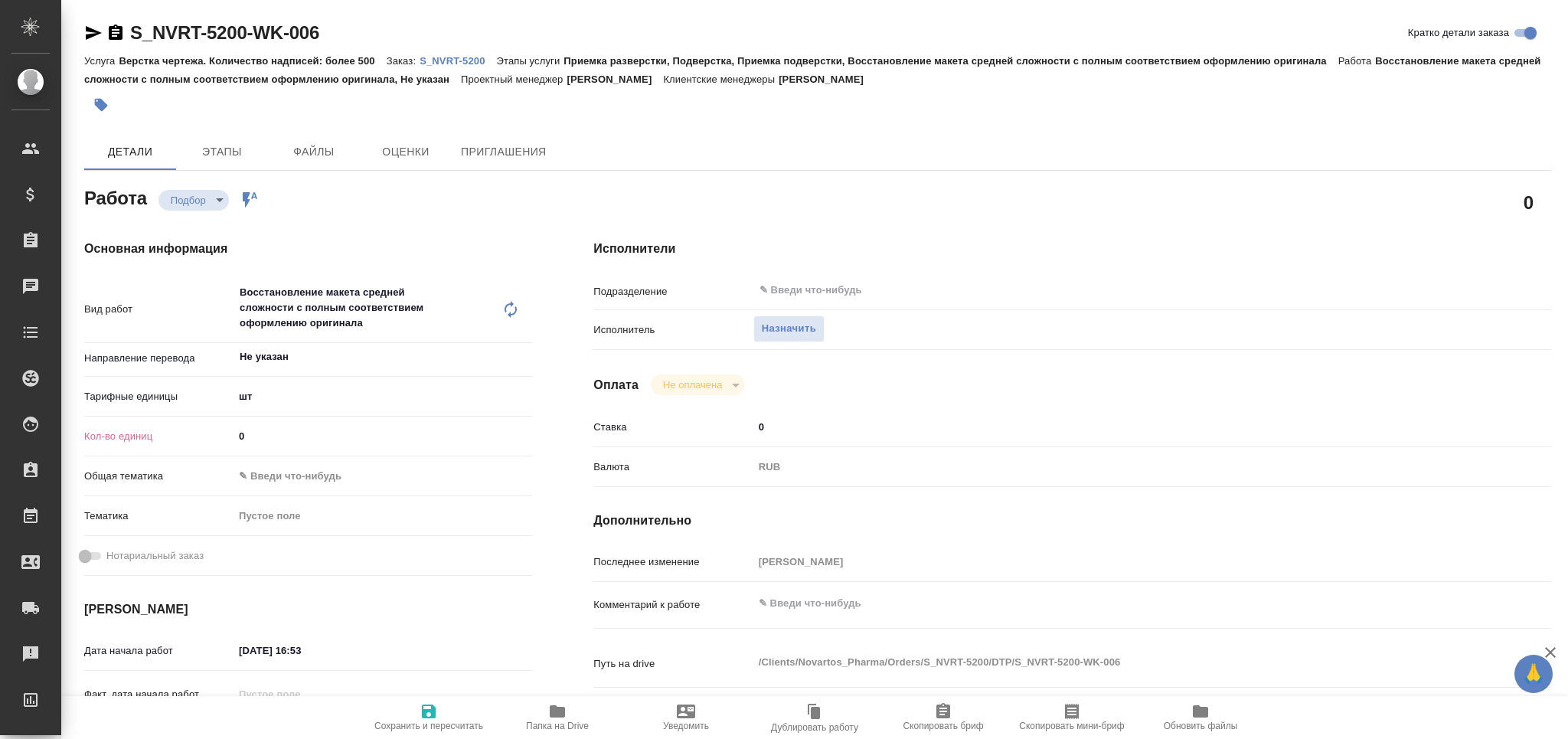
type textarea "x"
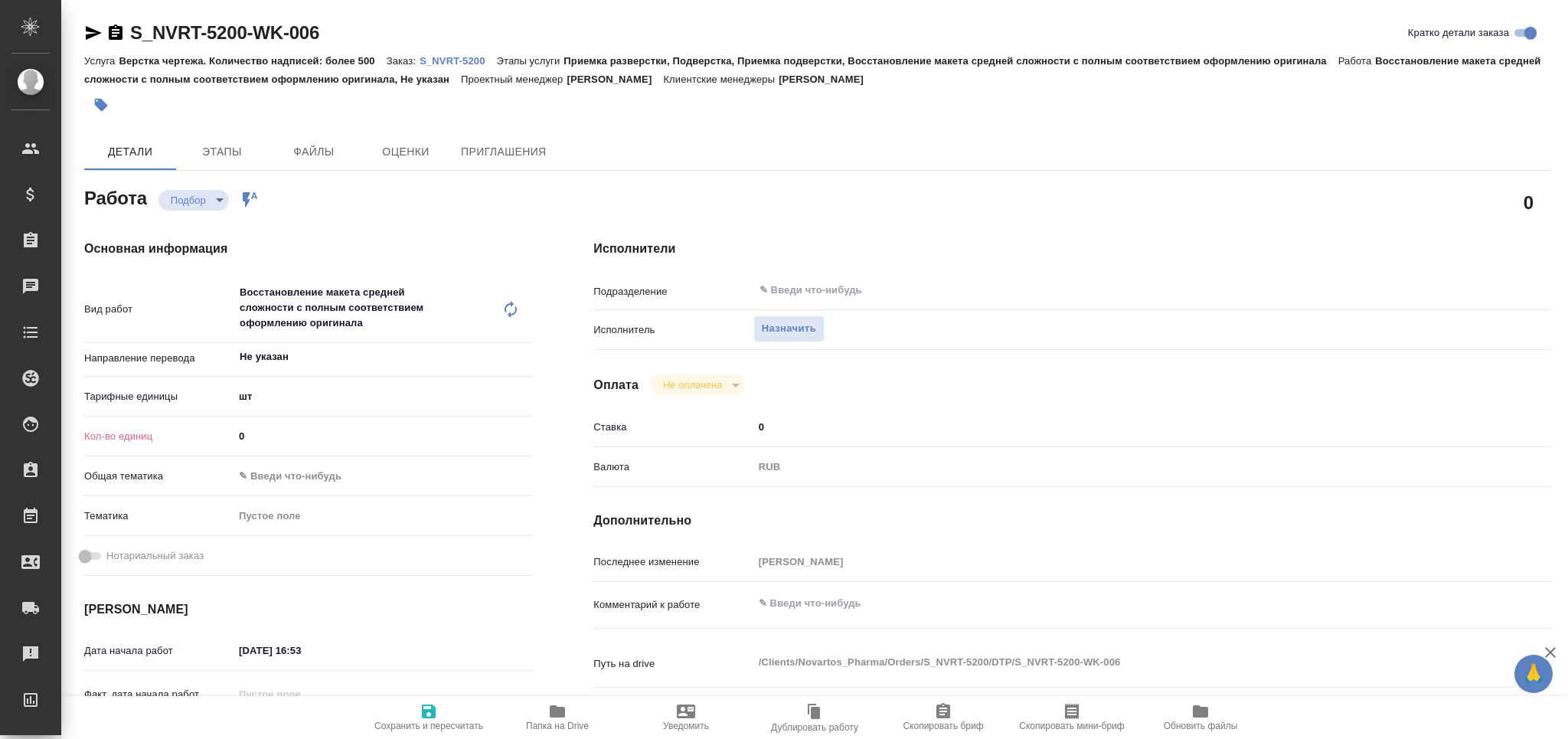
type textarea "x"
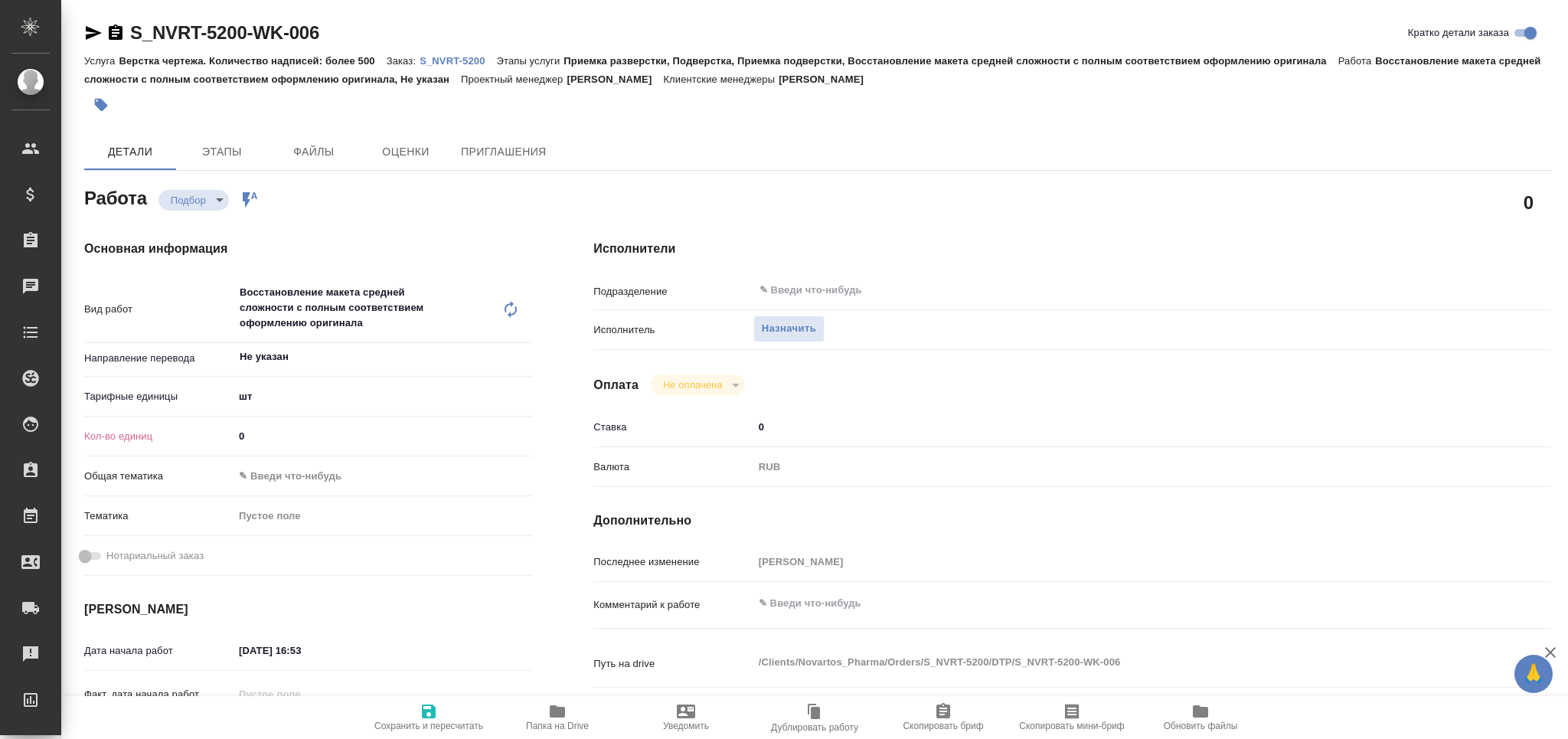
drag, startPoint x: 257, startPoint y: 436, endPoint x: 224, endPoint y: 442, distance: 33.5
click at [225, 442] on div "Кол-во единиц 0" at bounding box center [308, 436] width 448 height 27
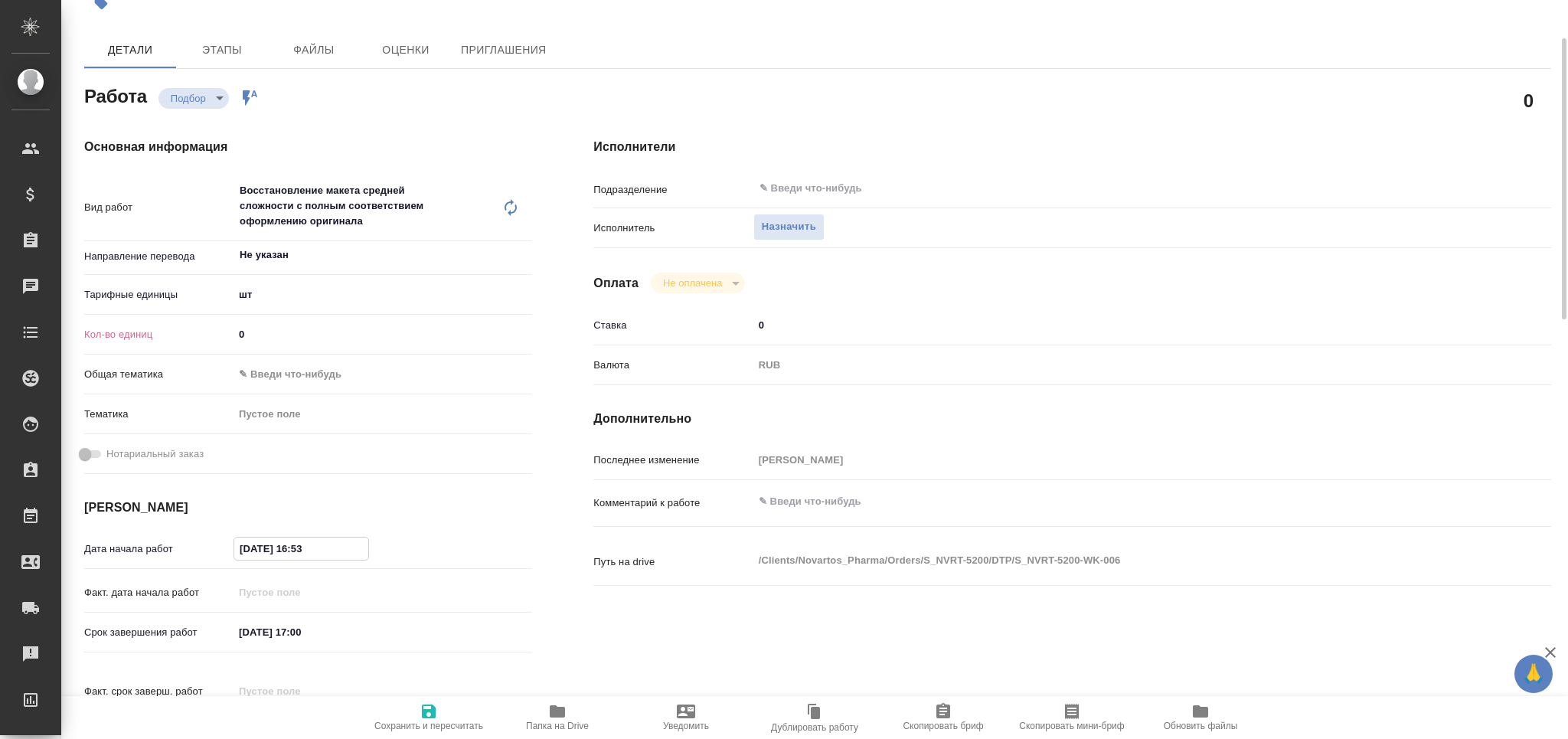
drag, startPoint x: 327, startPoint y: 555, endPoint x: 297, endPoint y: 566, distance: 32.0
click at [297, 566] on div "Дата начала работ [DATE] 16:53" at bounding box center [308, 557] width 448 height 44
click at [243, 639] on input "[DATE] 17:00" at bounding box center [300, 632] width 134 height 22
click at [298, 634] on input "[DATE] 17:00" at bounding box center [300, 632] width 134 height 22
type input "[DATE] 15:00"
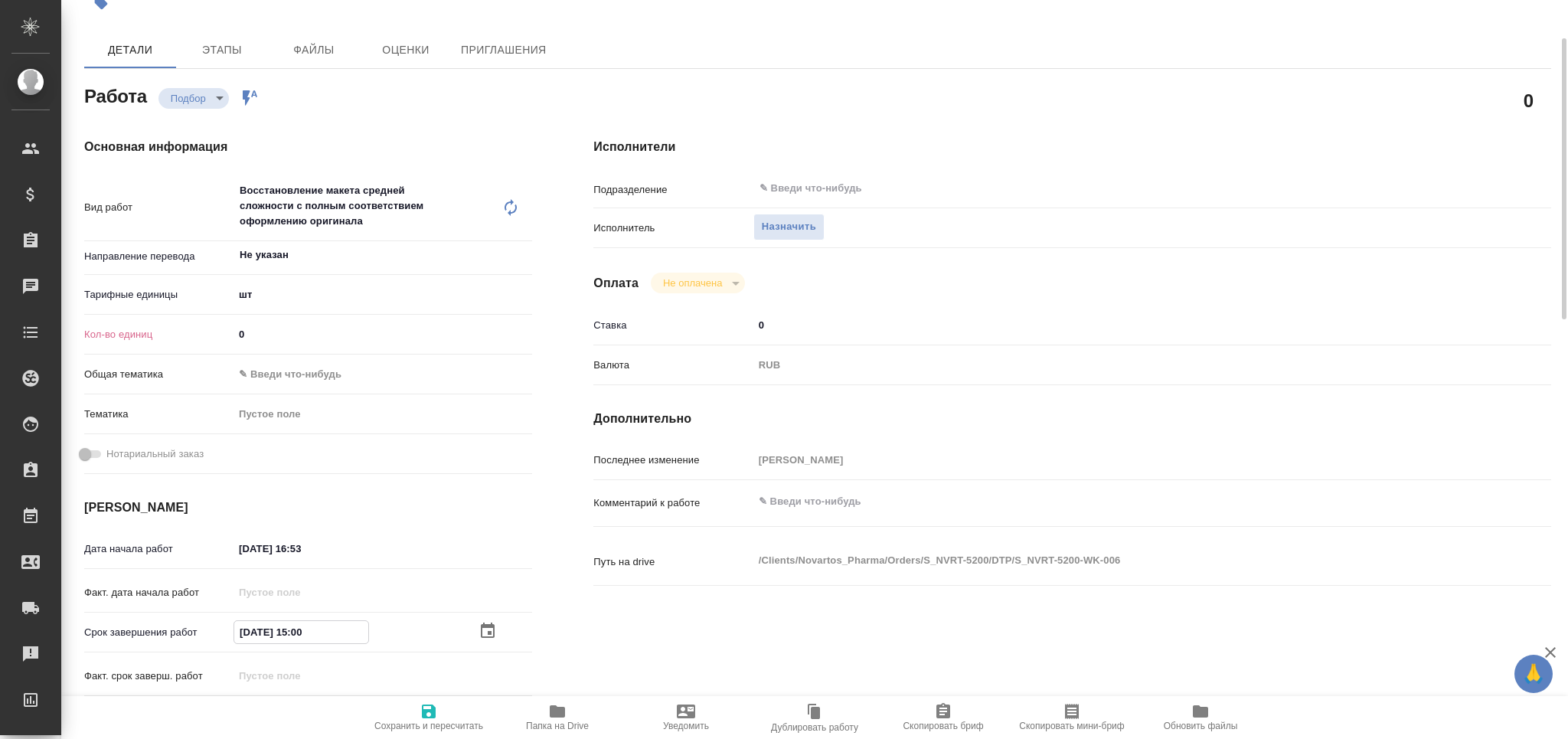
type textarea "x"
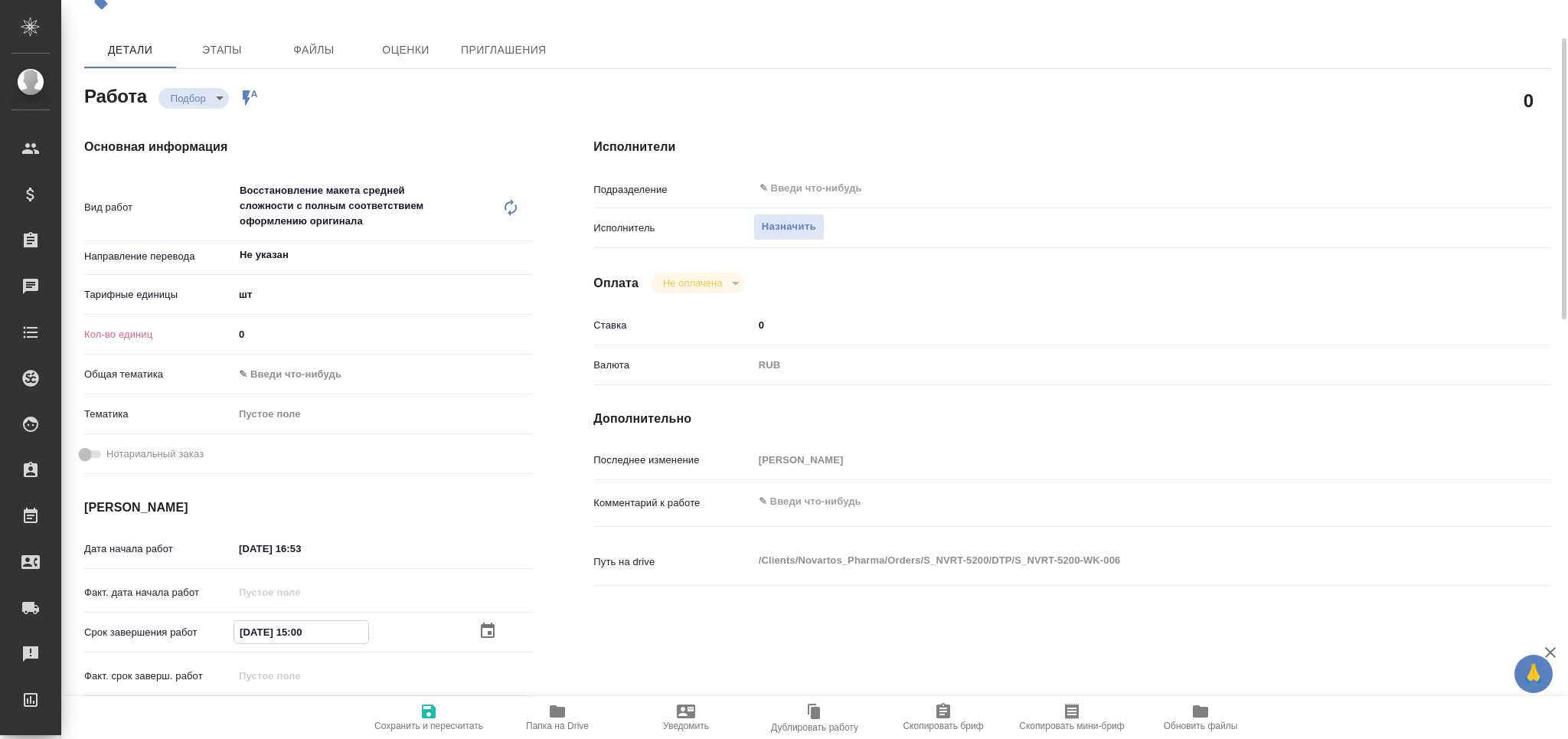
type input "[DATE] 15:00"
click at [794, 169] on div "Исполнители Подразделение ​ Исполнитель Назначить Оплата Не оплачена notPayed С…" at bounding box center [1072, 442] width 1019 height 669
click at [803, 188] on input "text" at bounding box center [1086, 189] width 658 height 19
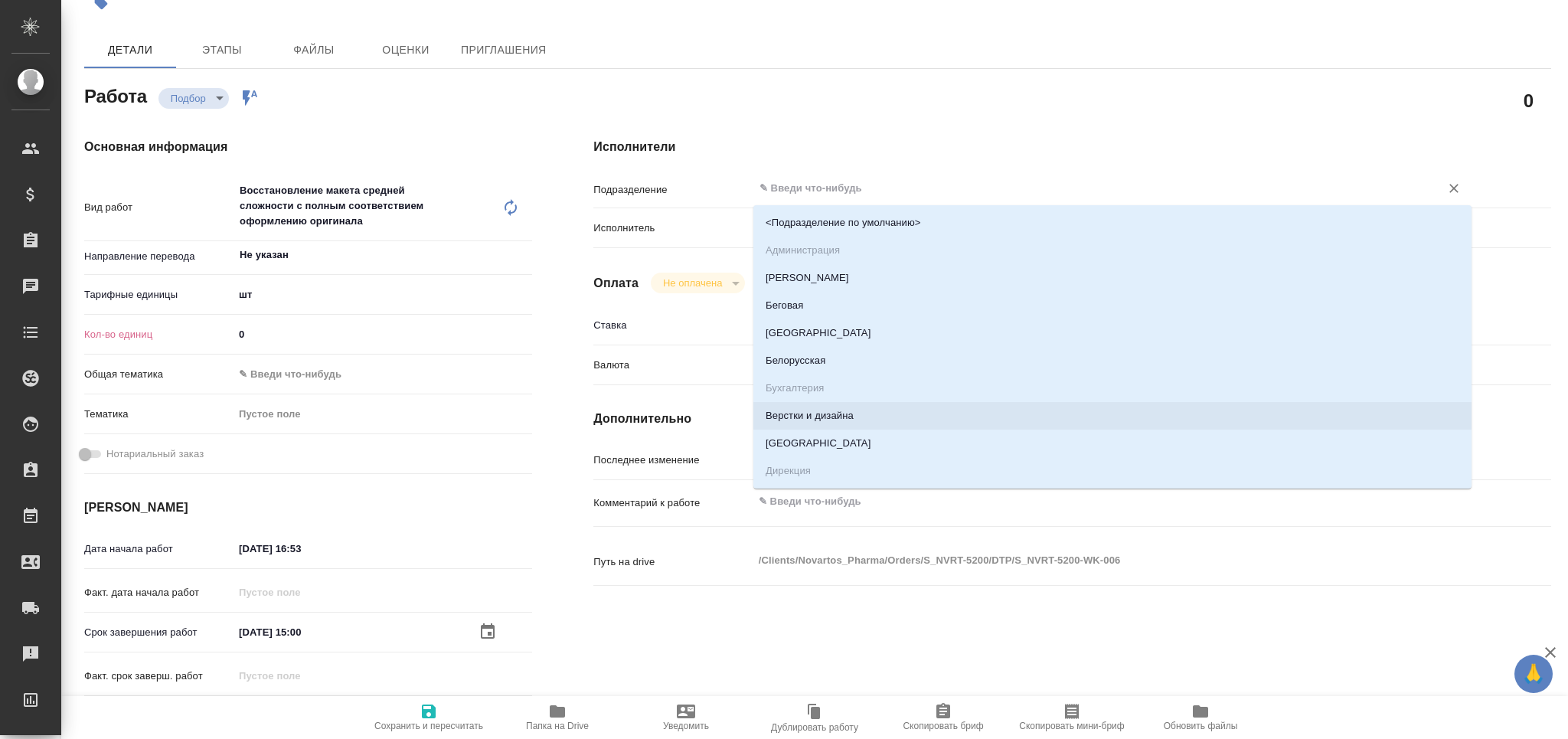
click at [835, 413] on li "Верстки и дизайна" at bounding box center [1112, 415] width 719 height 27
type textarea "x"
type input "Верстки и дизайна"
type textarea "x"
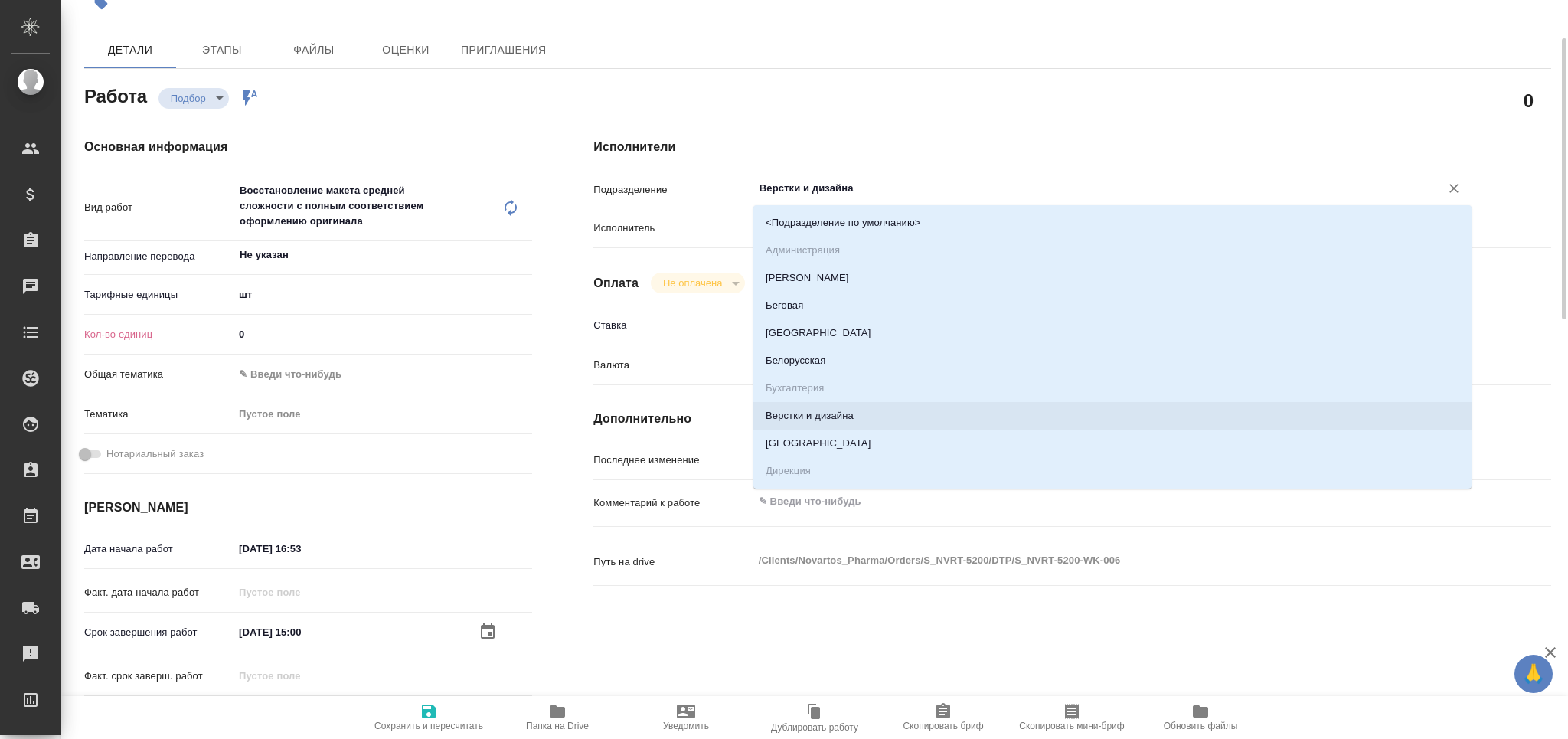
type textarea "x"
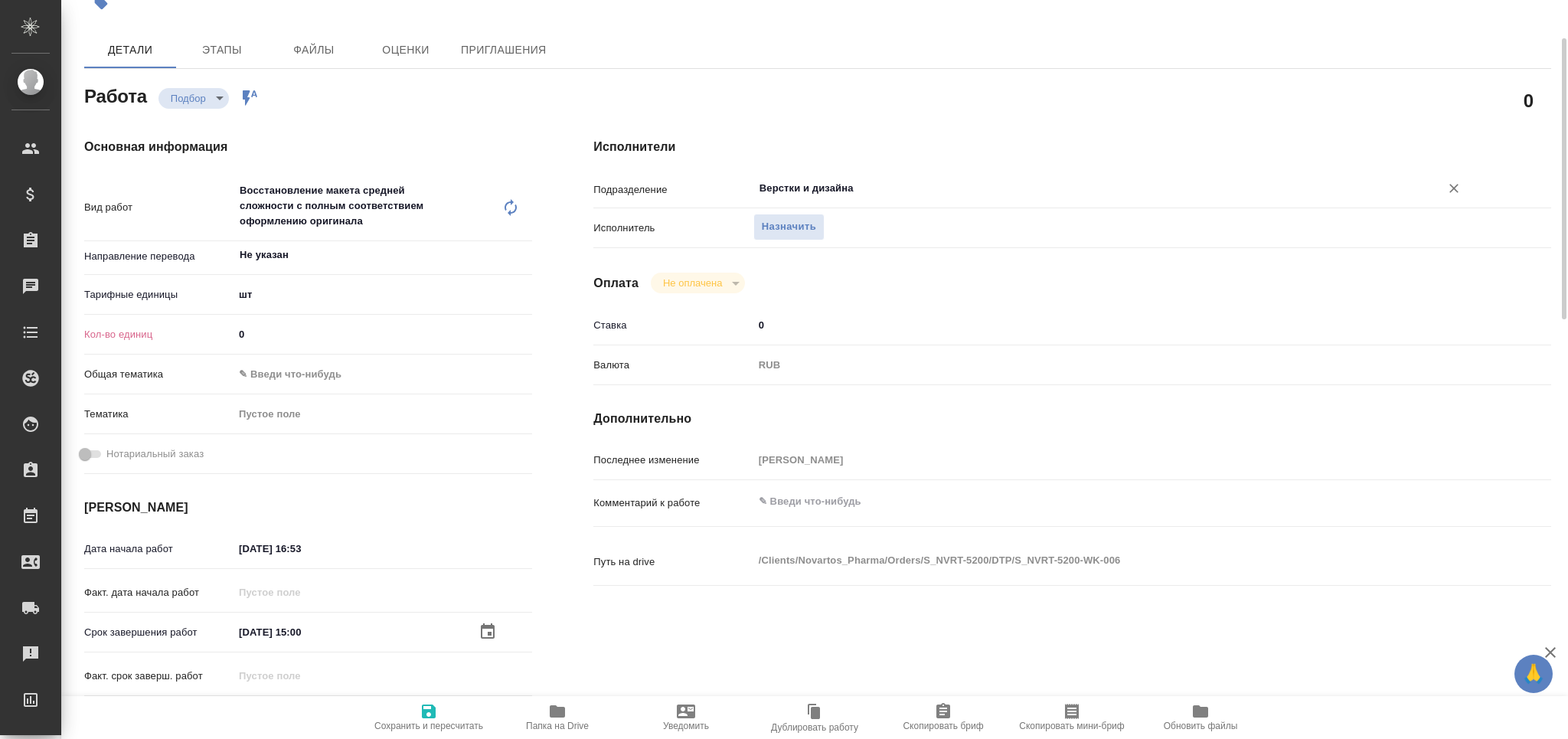
click at [444, 723] on span "Сохранить и пересчитать" at bounding box center [428, 725] width 109 height 10
type textarea "x"
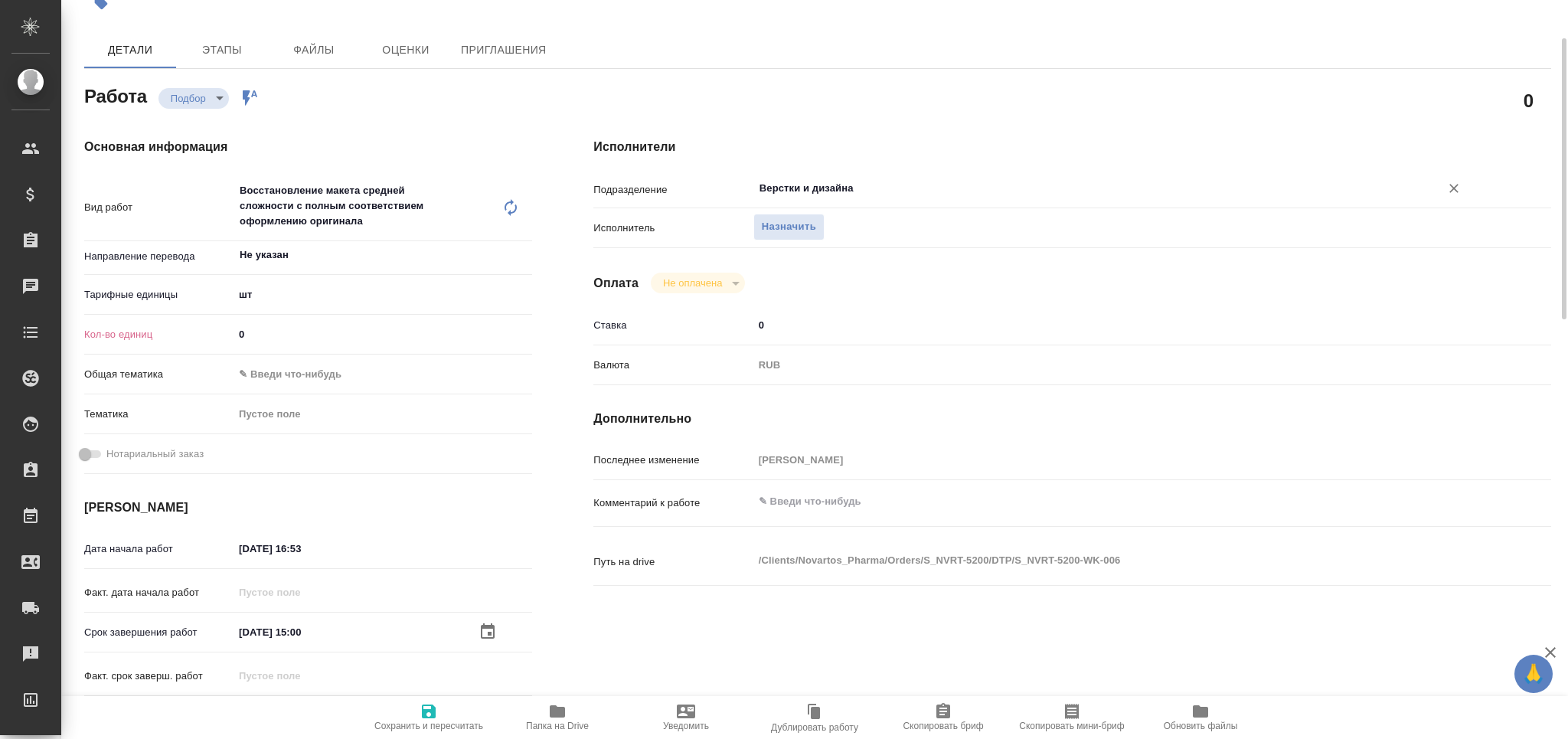
type textarea "x"
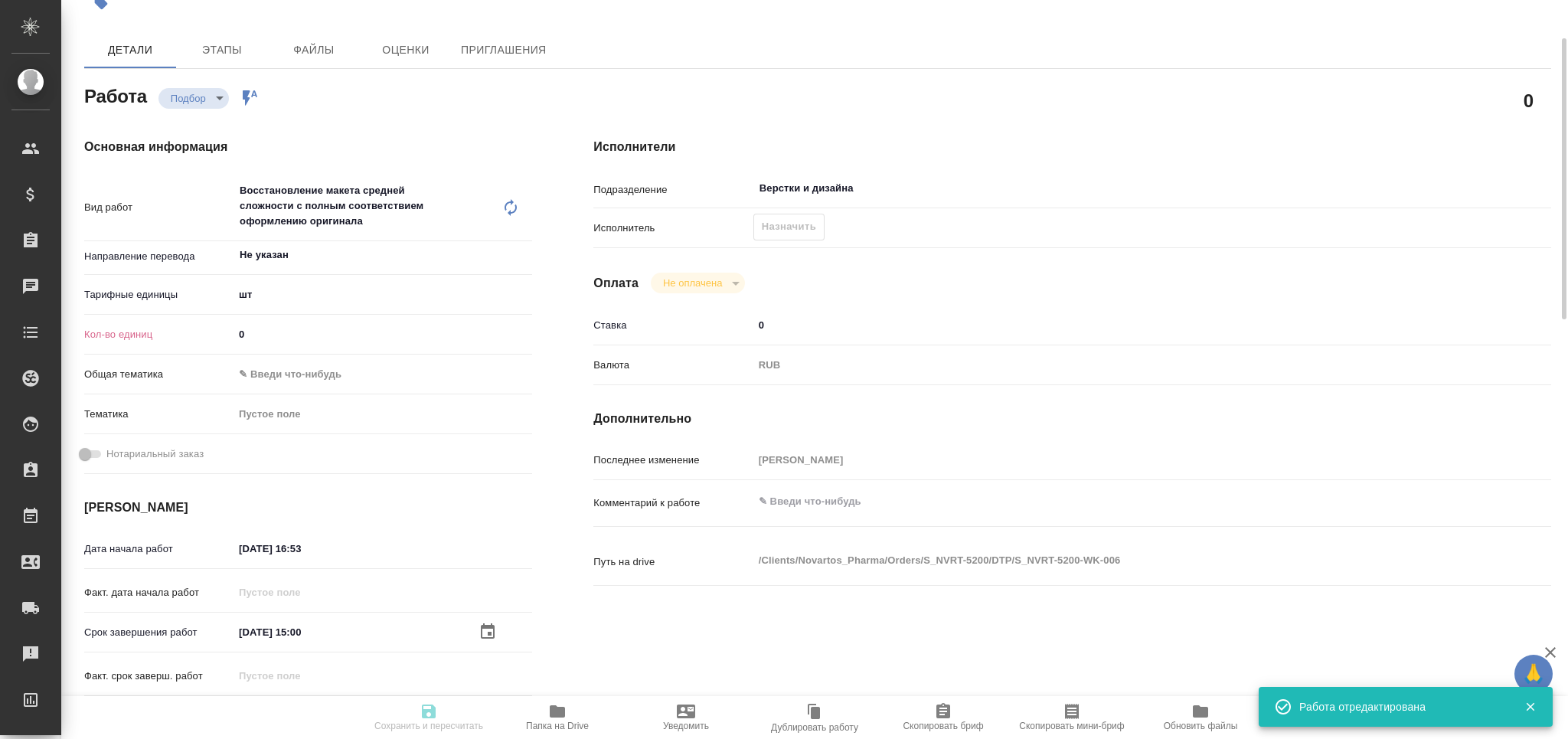
type input "recruiting"
type textarea "Восстановление макета средней сложности с полным соответствием оформлению ориги…"
type textarea "x"
type input "Не указан"
type input "5a8b1489cc6b4906c91bfdc1"
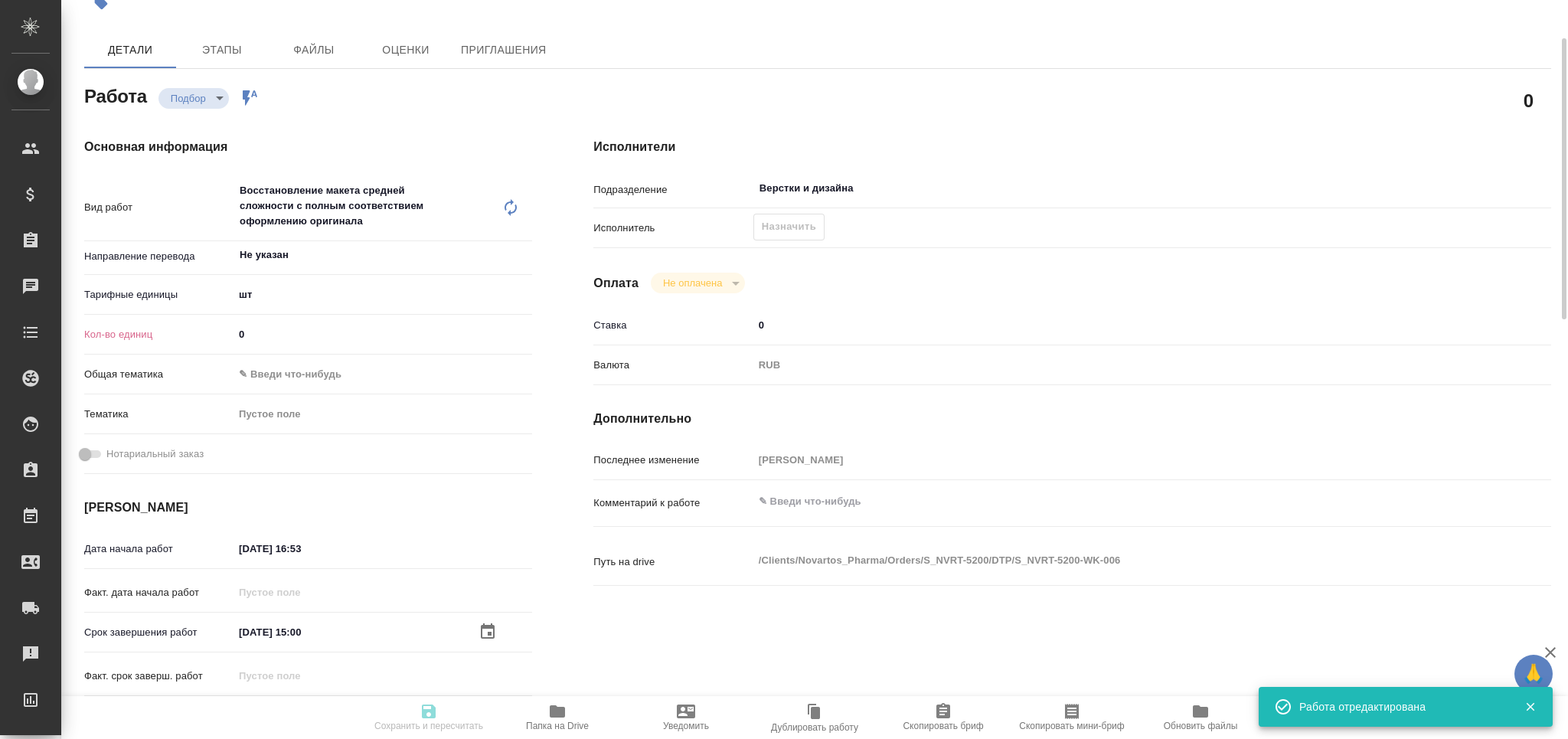
type input "0"
type input "[DATE] 16:53"
type input "[DATE] 15:00"
type input "[DATE] 17:00"
type input "Верстки и дизайна"
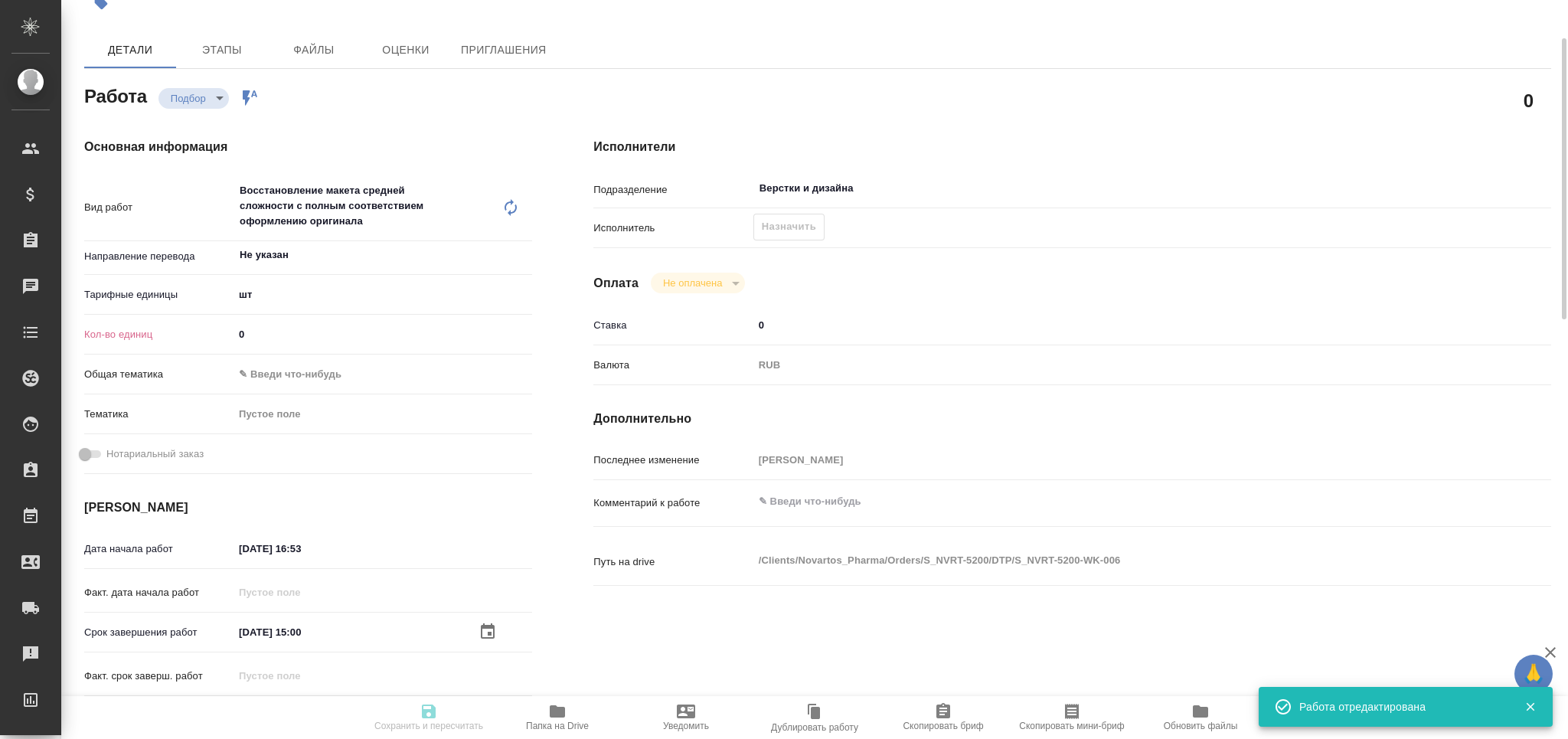
type input "notPayed"
type input "0"
type input "RUB"
type input "[PERSON_NAME]"
type textarea "x"
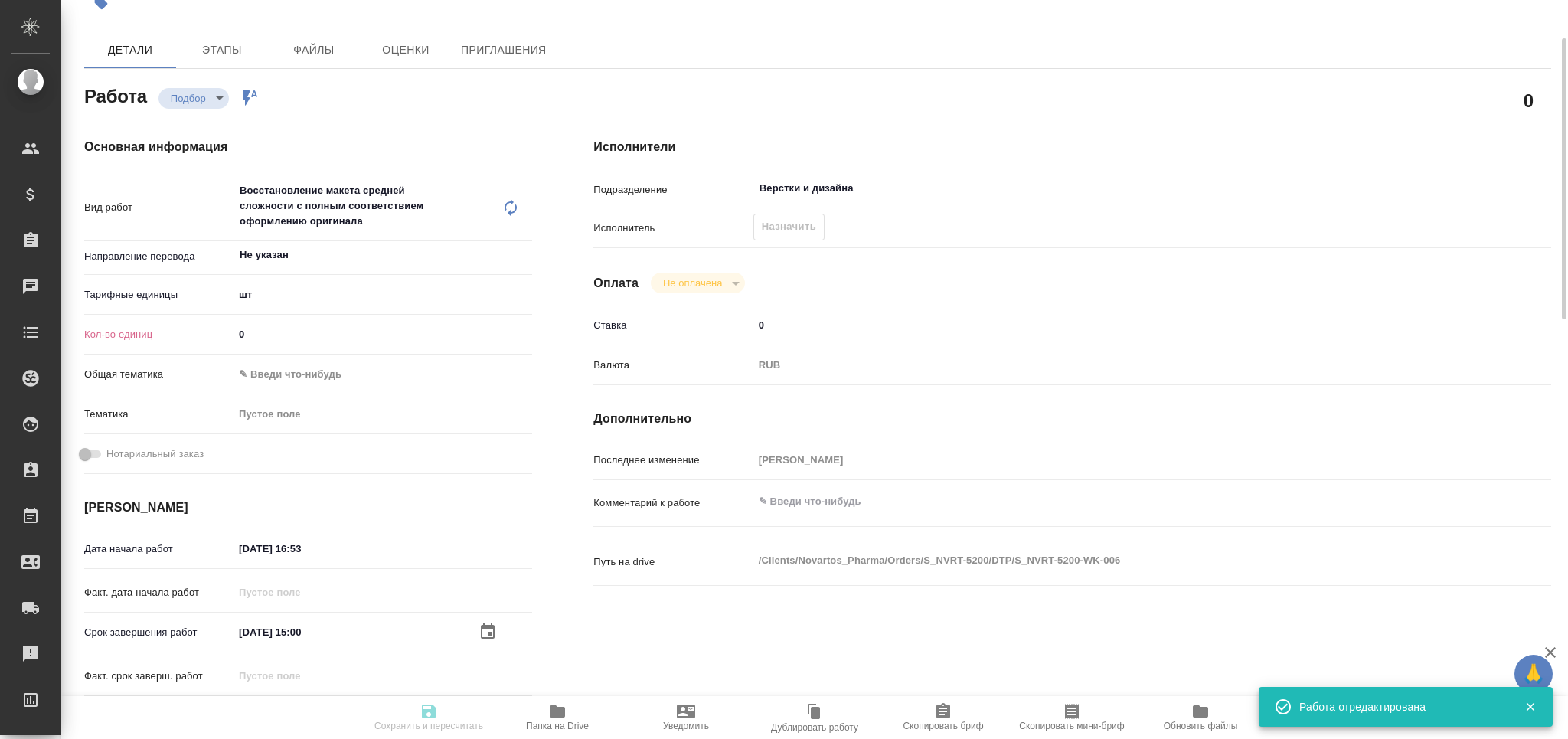
type textarea "/Clients/Novartos_Pharma/Orders/S_NVRT-5200/DTP/S_NVRT-5200-WK-006"
type textarea "x"
type input "S_NVRT-5200"
type input "Верстка чертежа. Количество надписей: более 500"
type input "Приемка разверстки, Подверстка, Приемка подверстки, Восстановление макета средн…"
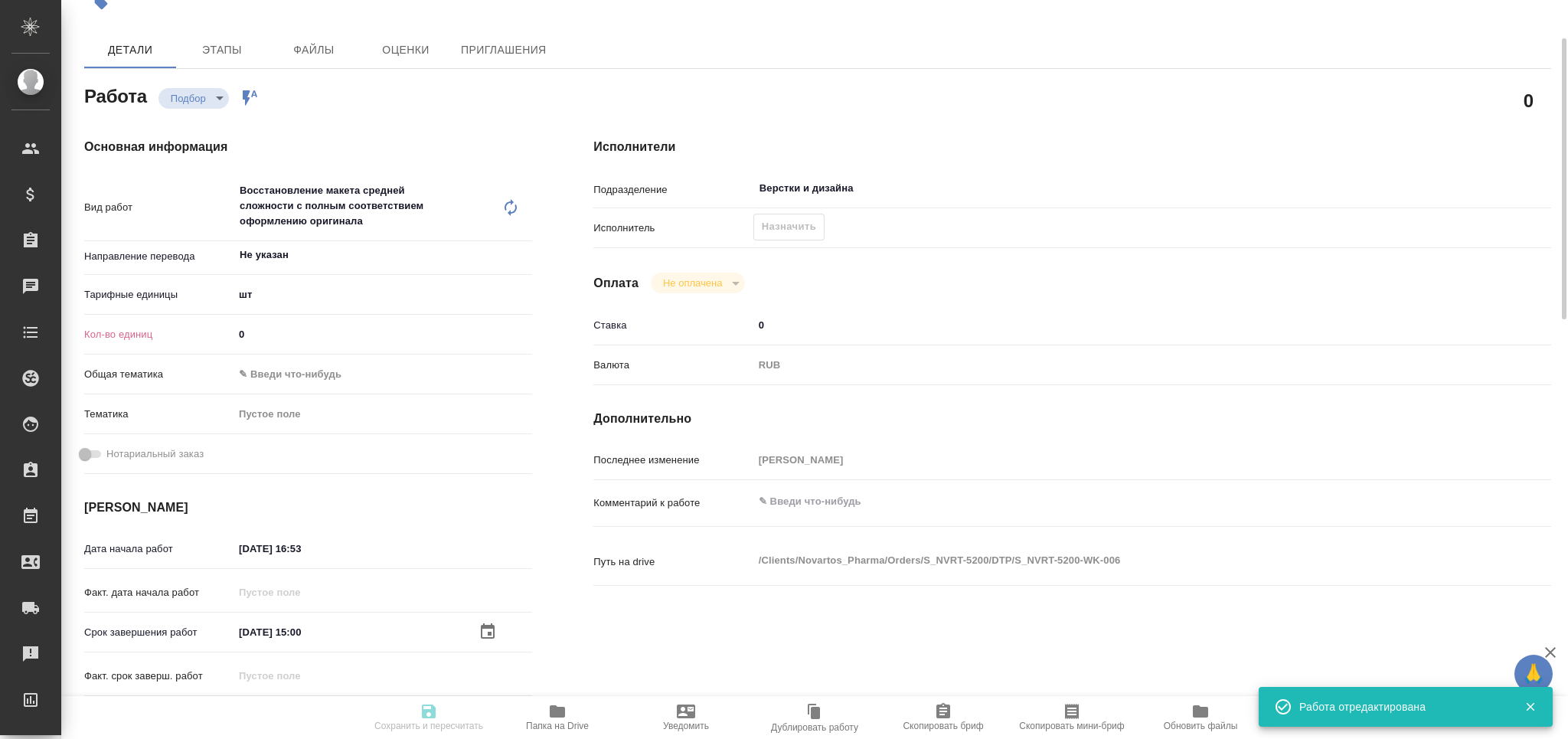
type input "[PERSON_NAME]"
type input "/Clients/Novartos_Pharma/Orders/S_NVRT-5200"
type textarea "x"
type textarea "Loremip, dolorsitam, c adipisc elitseddoei tempo, incidid ut laboree dolo. Magn…"
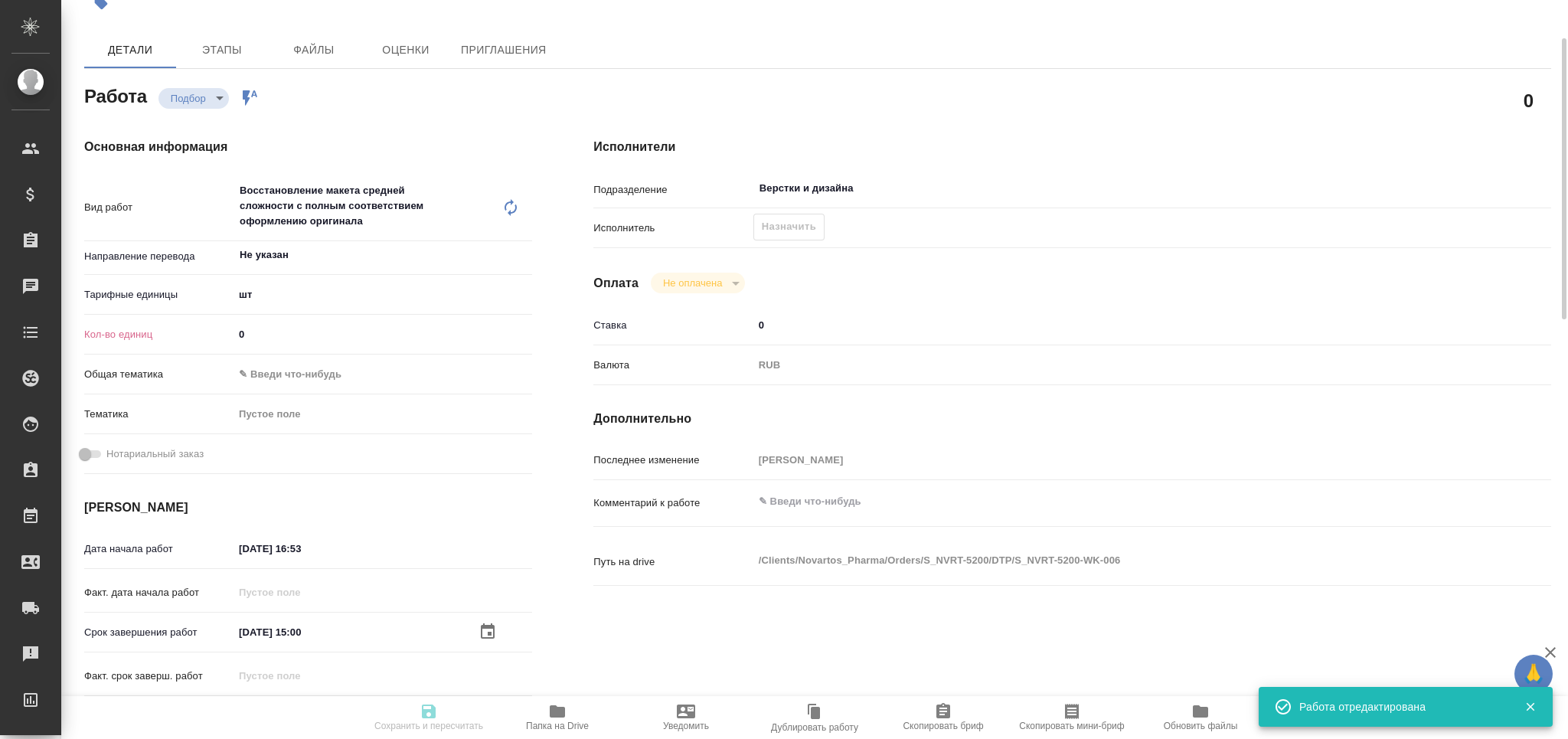
type textarea "x"
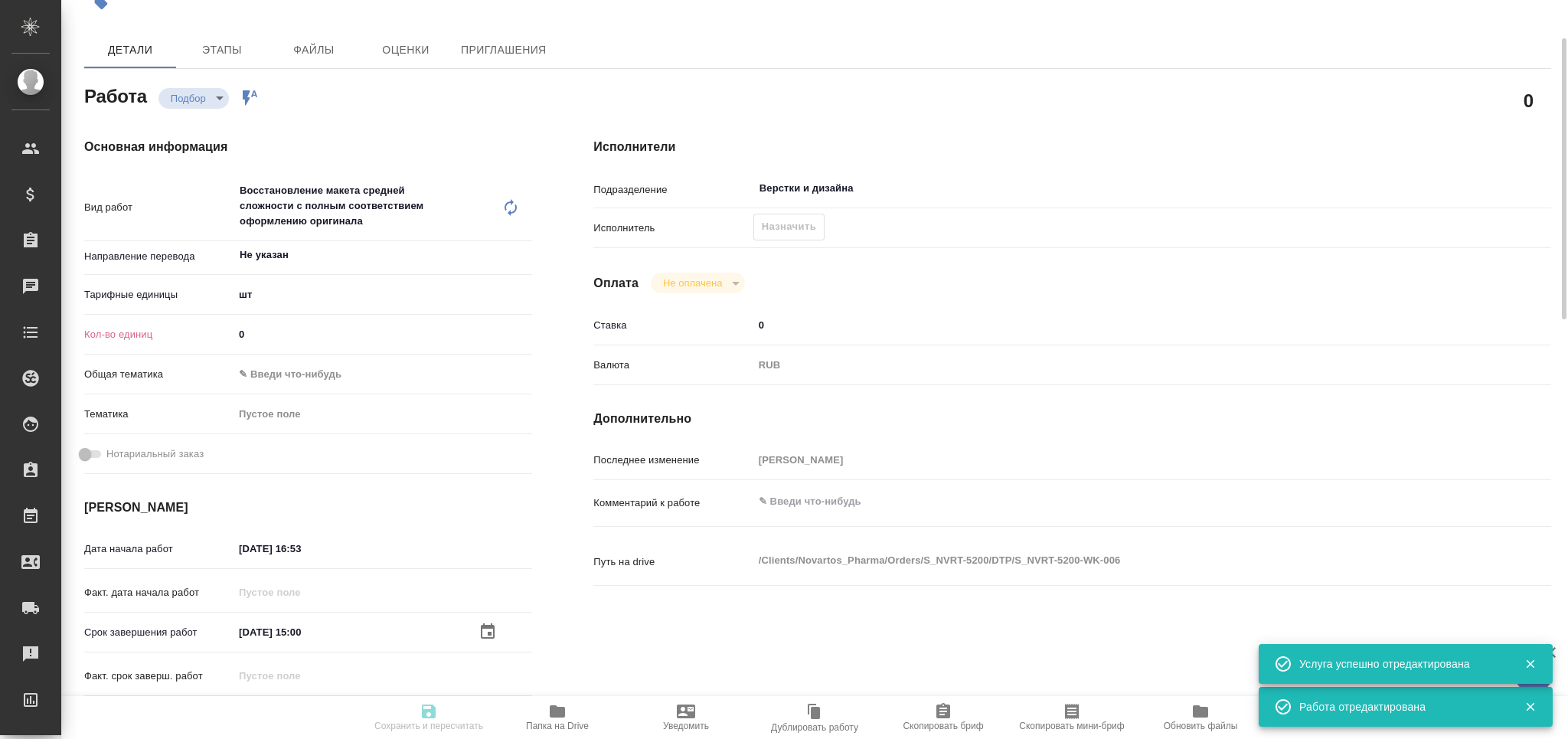
type textarea "x"
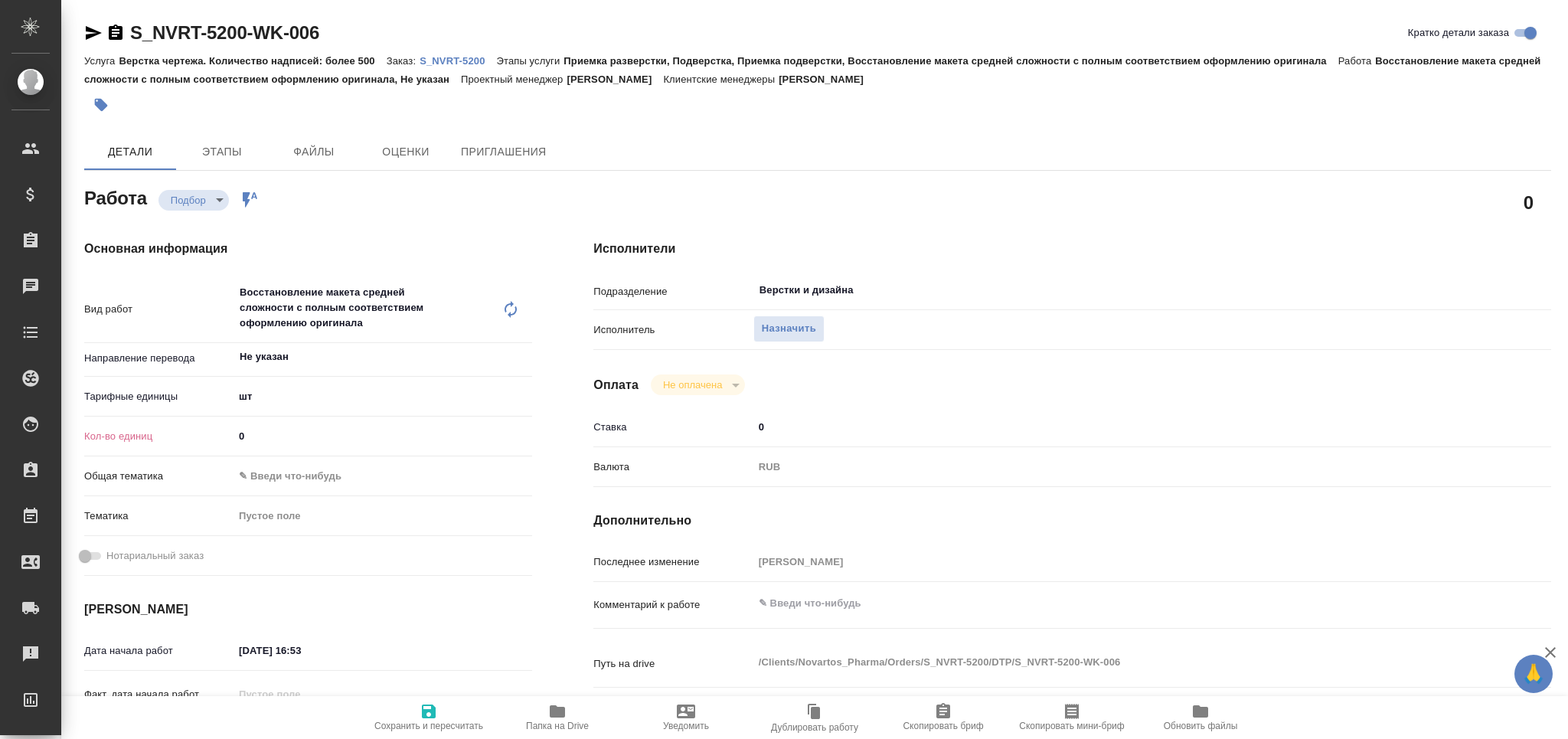
type textarea "x"
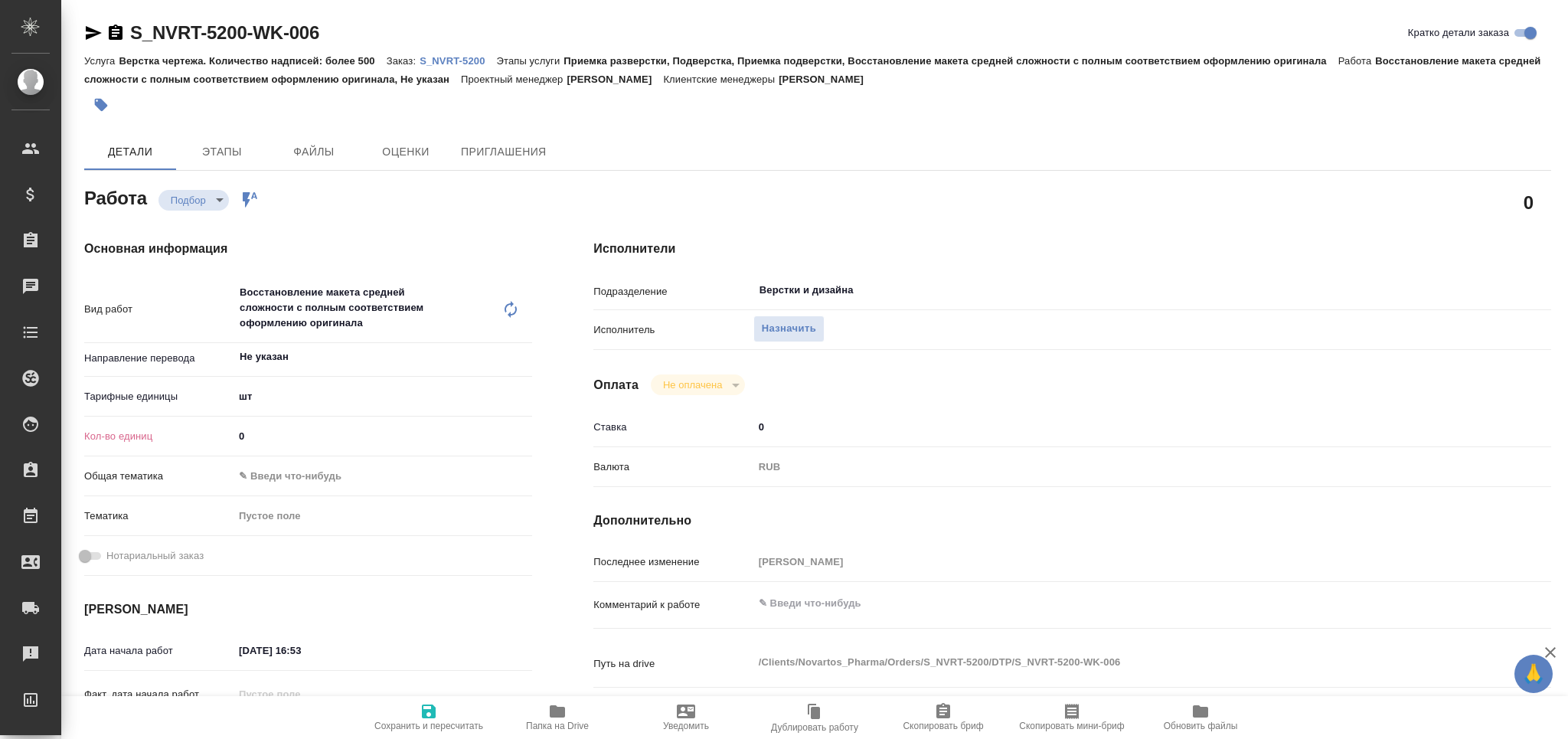
type textarea "x"
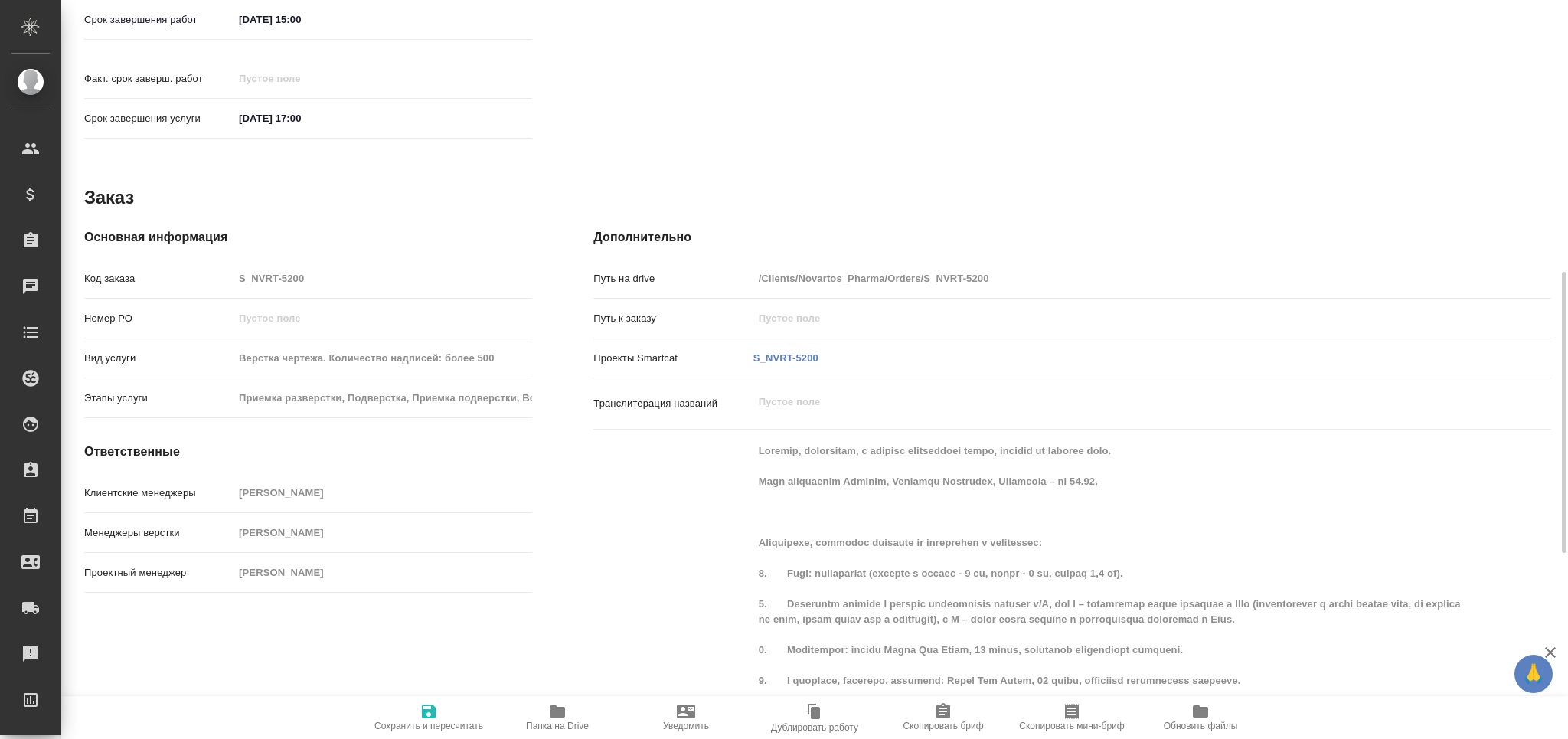
type textarea "x"
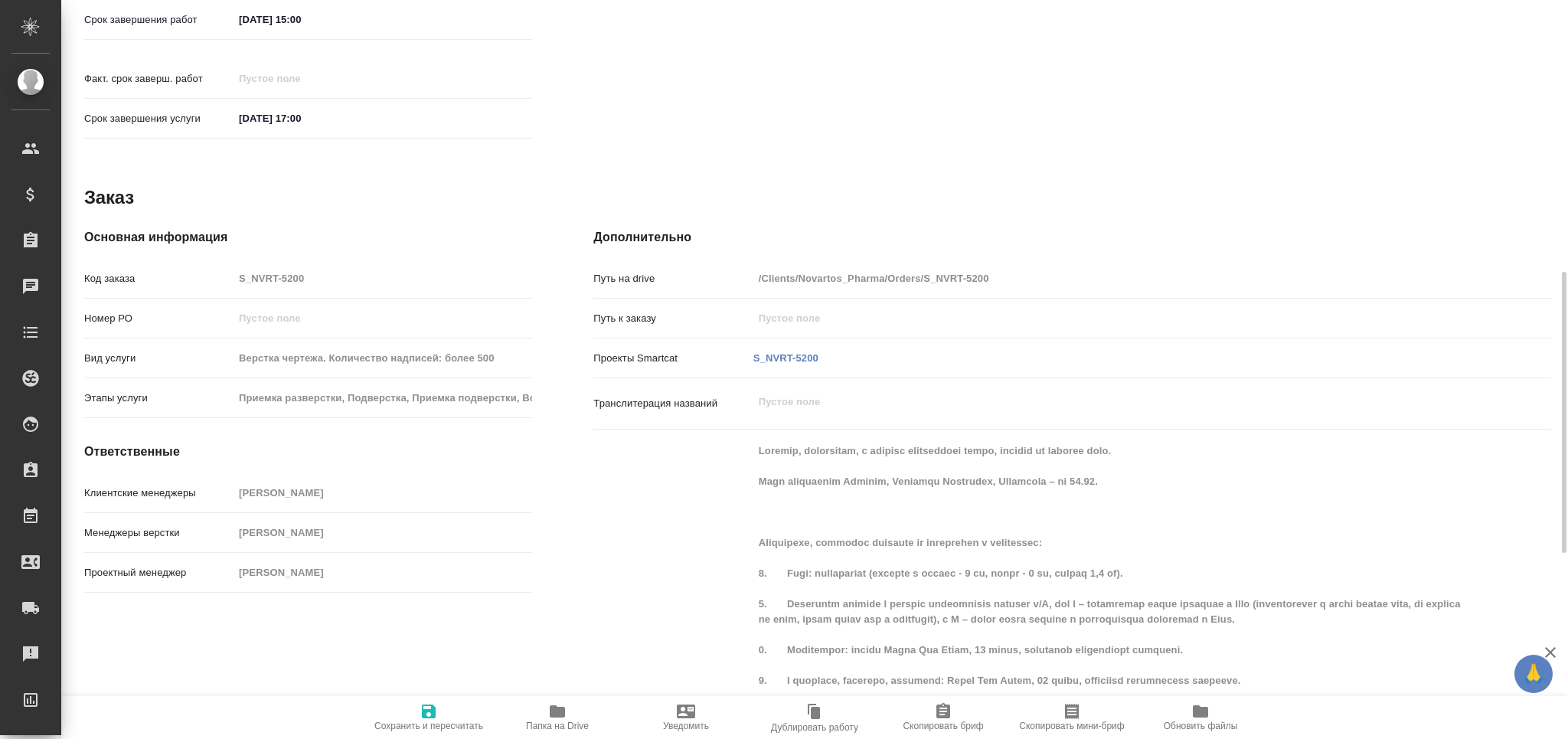
scroll to position [1123, 0]
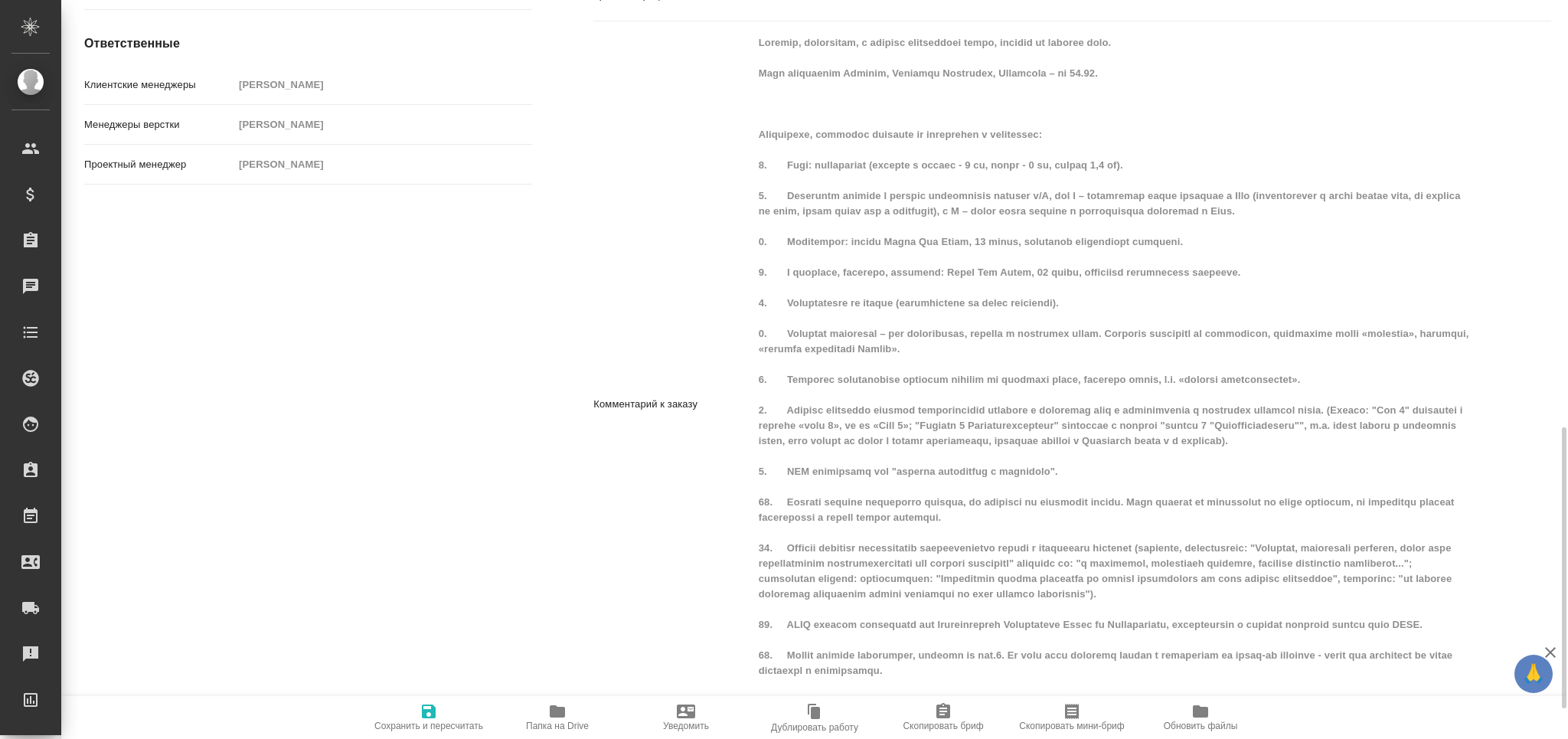
type textarea "x"
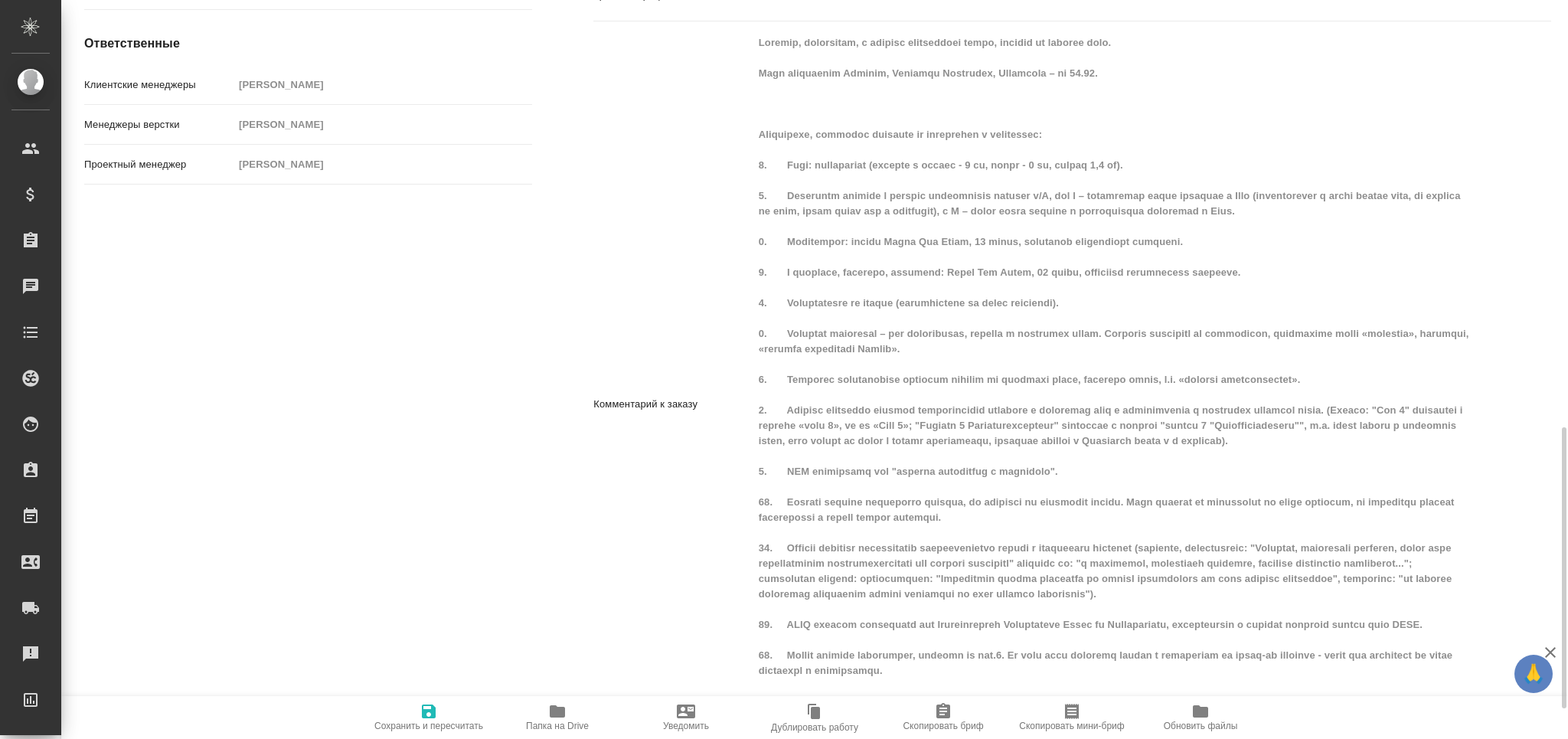
type textarea "x"
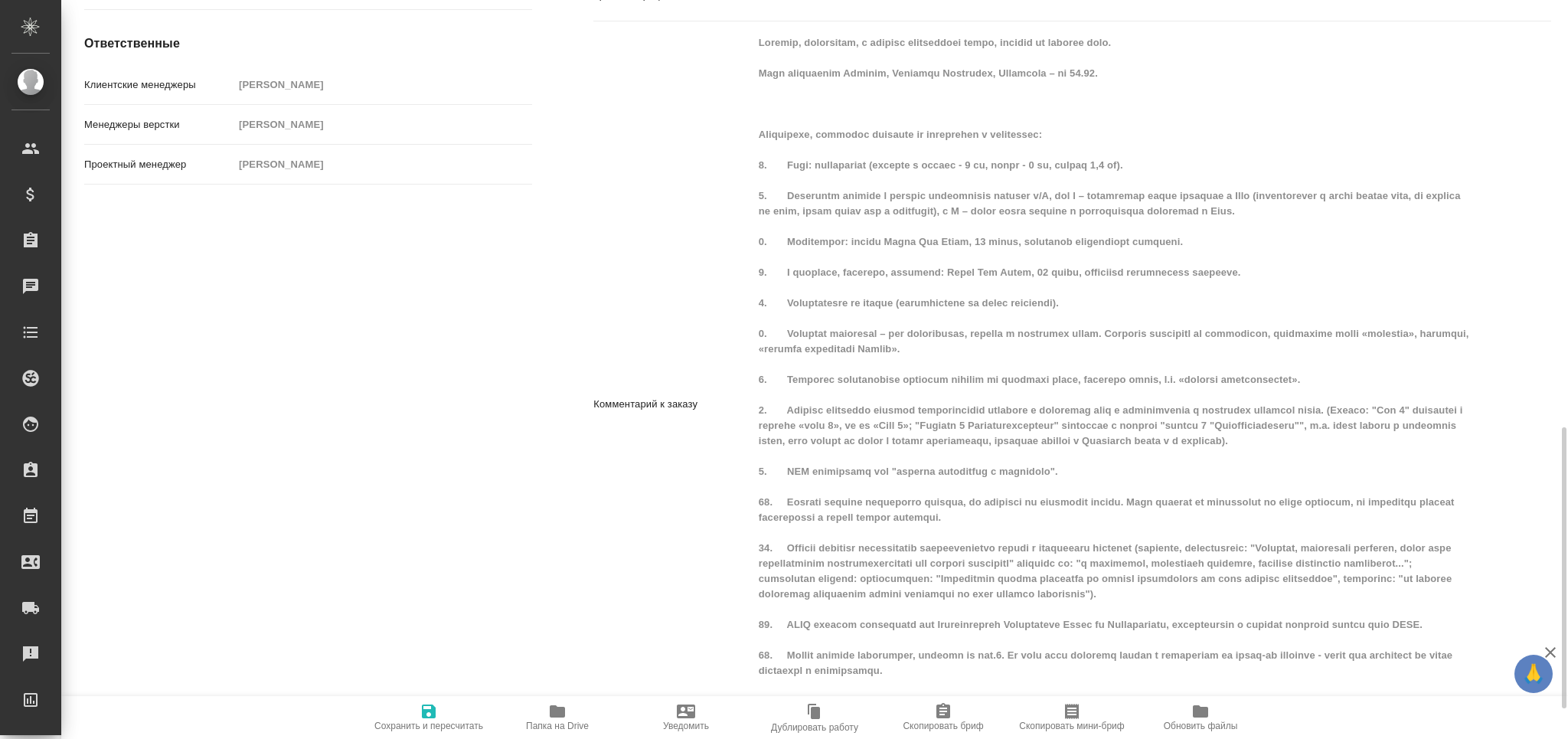
type textarea "x"
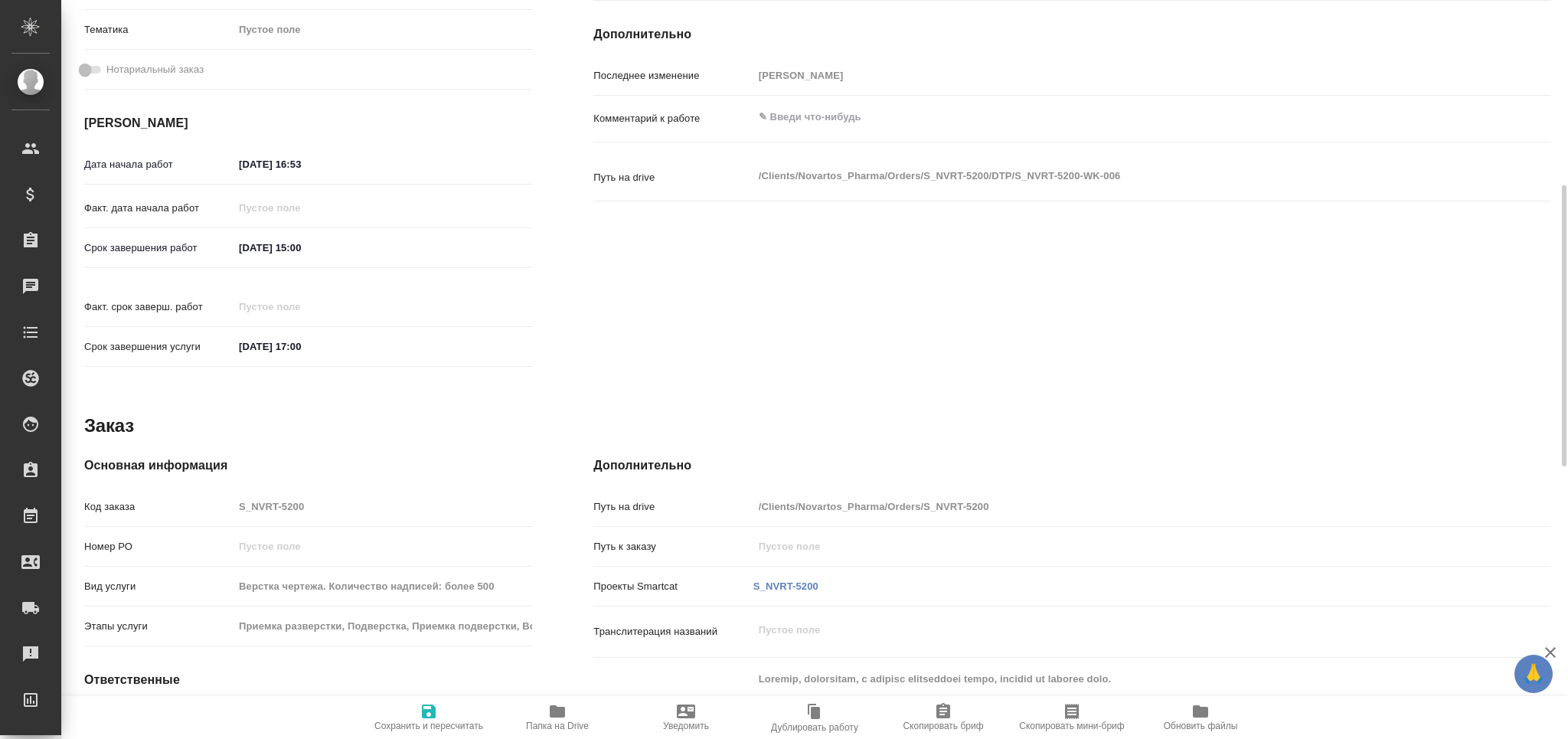
scroll to position [78, 0]
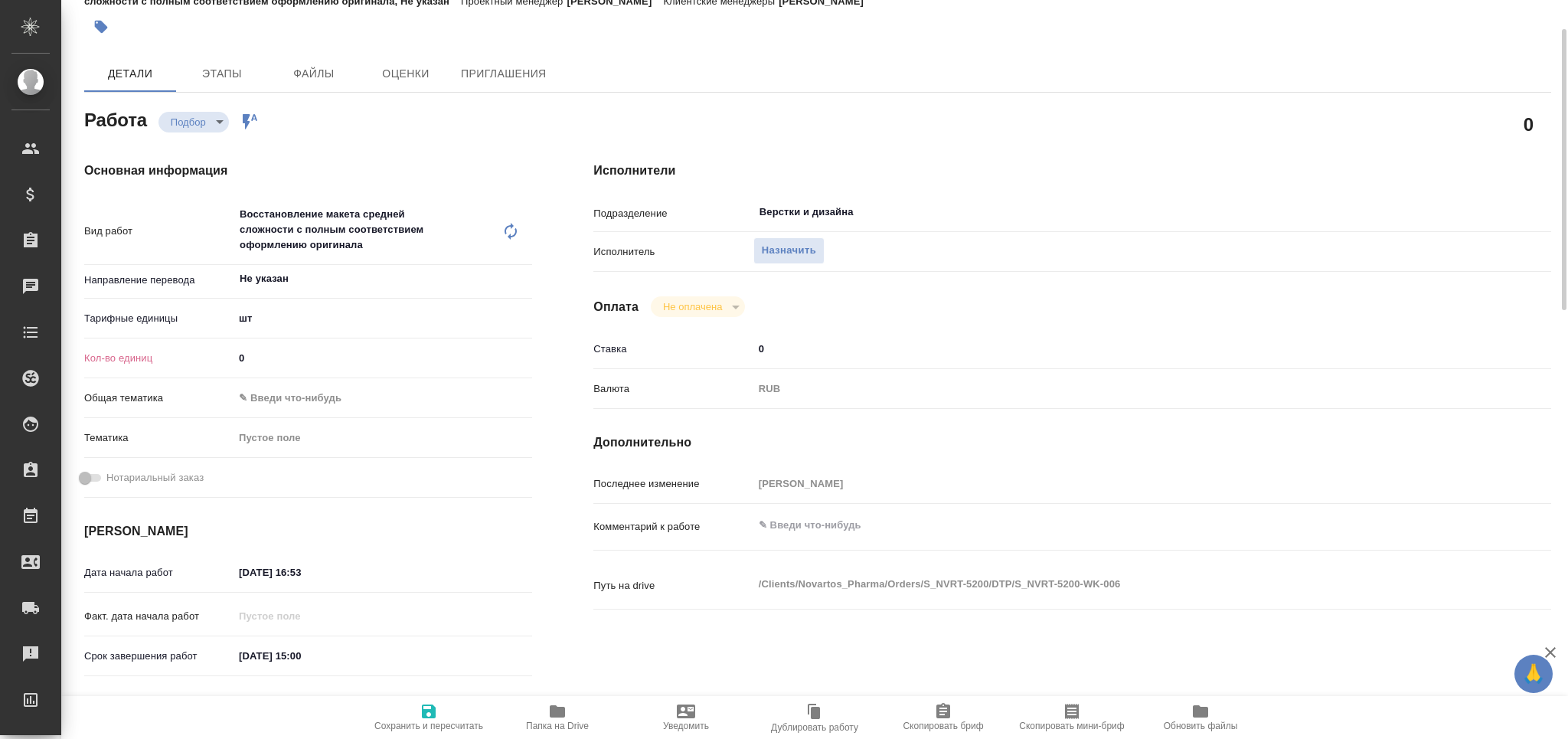
type textarea "x"
click at [807, 516] on textarea at bounding box center [1112, 526] width 719 height 26
paste textarea "Loremipsum, dolorsit ametcons ad elitseddoe t incididunt: 2. Utla: etdoloremag …"
type textarea "x"
type textarea "Loremipsum, dolorsit ametcons ad elitseddoe t incididunt: 2. Utla: etdoloremag …"
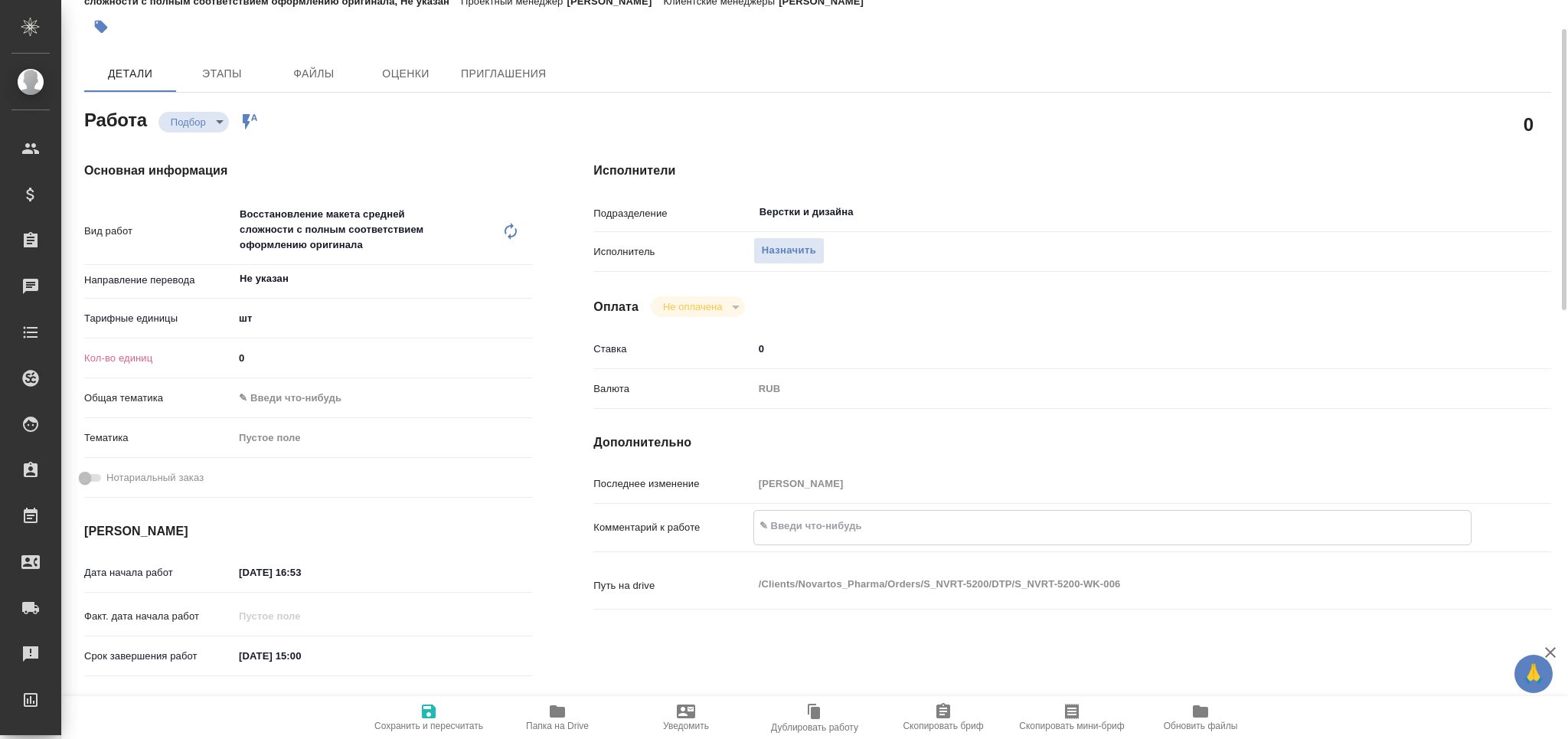
type textarea "x"
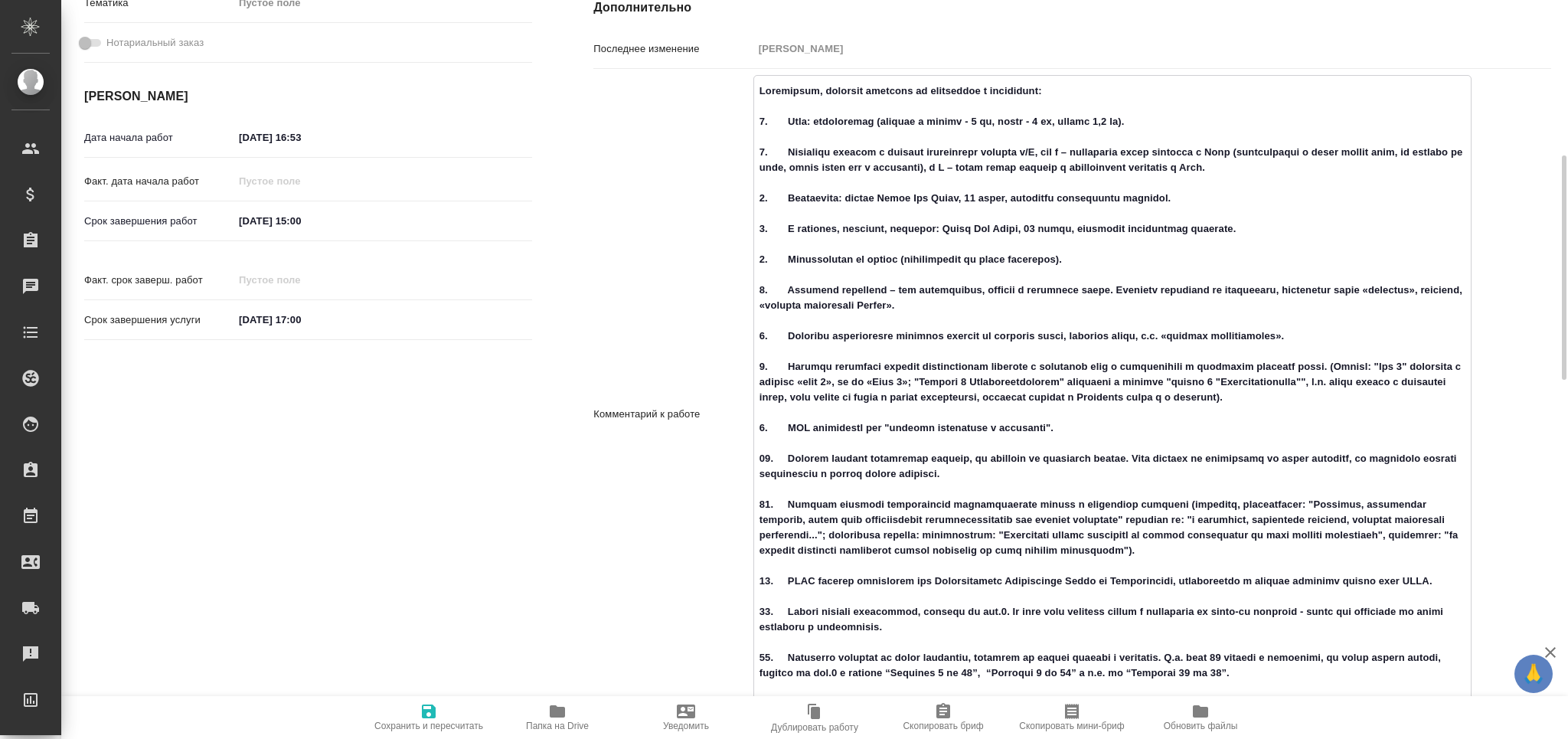
type textarea "Loremipsum, dolorsit ametcons ad elitseddoe t incididunt: 2. Utla: etdoloremag …"
type textarea "x"
click at [417, 723] on span "Сохранить и пересчитать" at bounding box center [428, 725] width 109 height 10
type textarea "x"
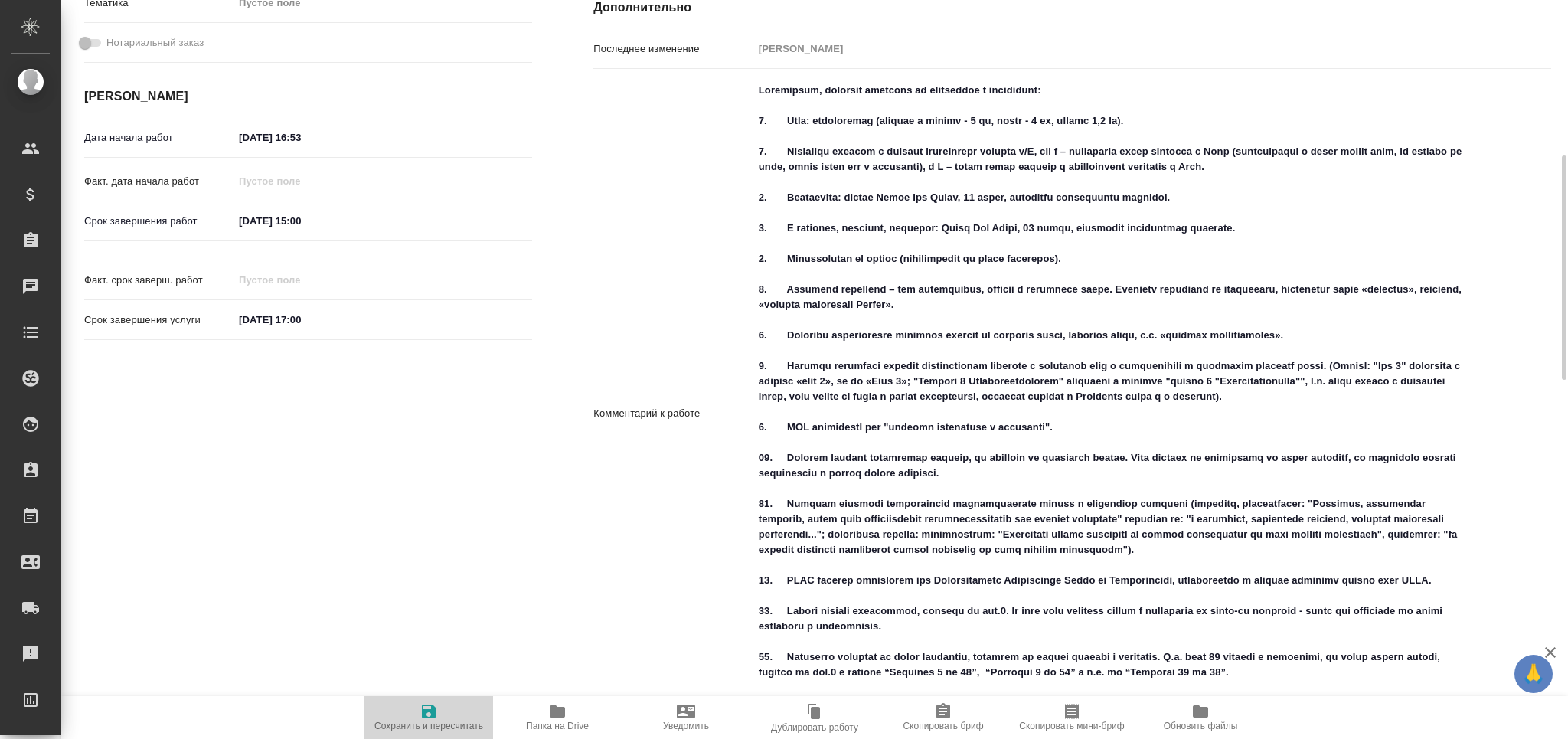
type textarea "x"
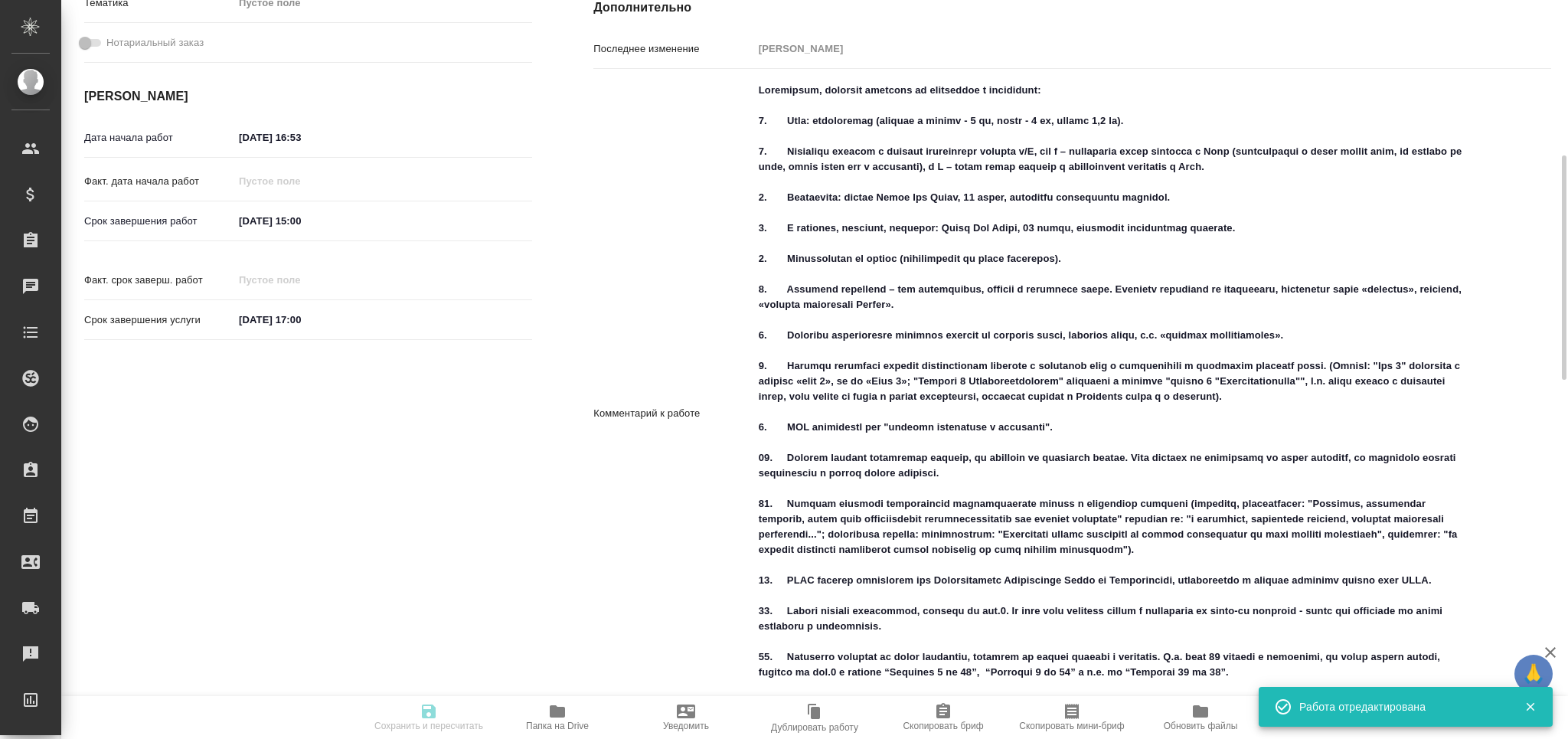
type textarea "x"
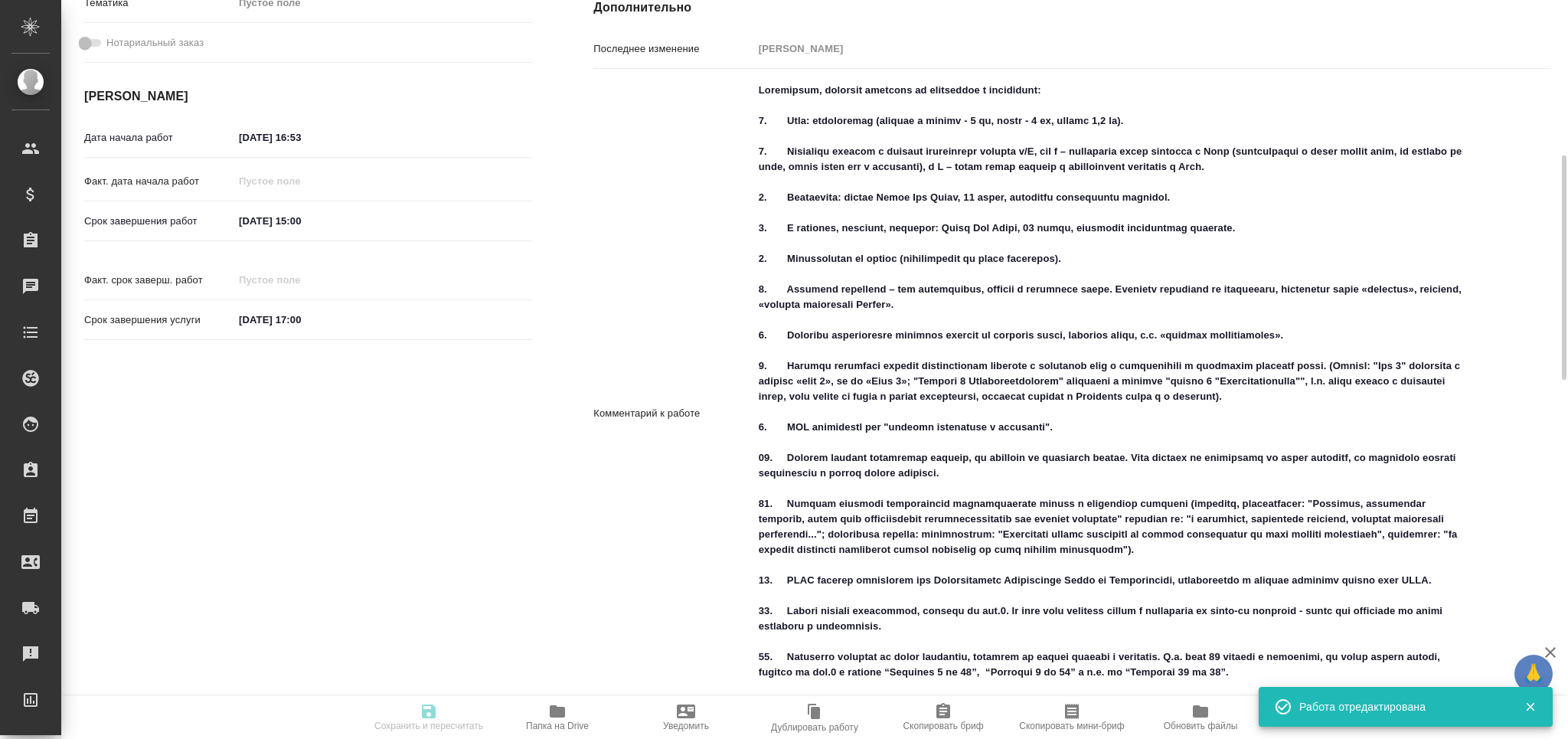
type input "recruiting"
type textarea "Восстановление макета средней сложности с полным соответствием оформлению ориги…"
type textarea "x"
type input "Не указан"
type input "5a8b1489cc6b4906c91bfdc1"
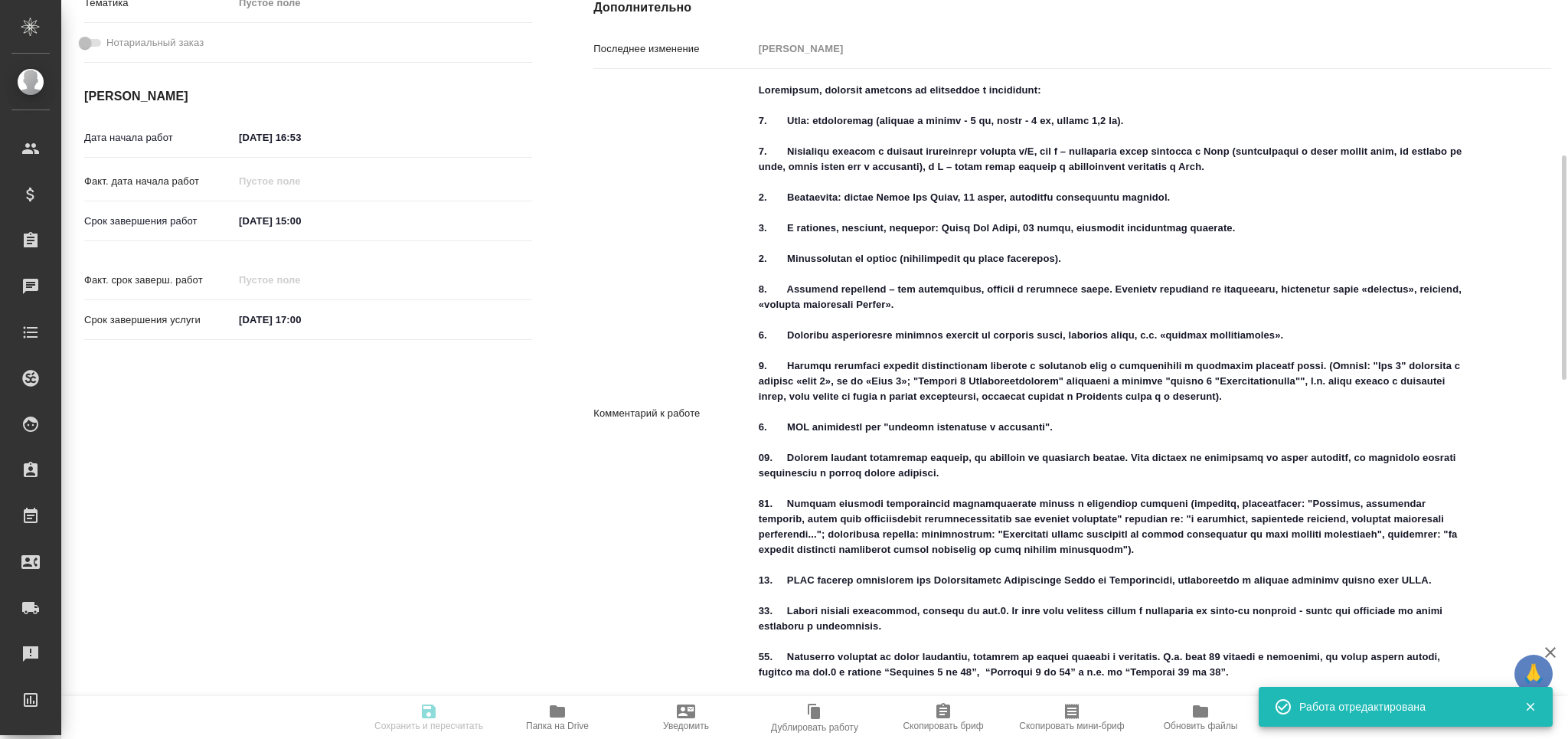
type input "0"
type input "[DATE] 16:53"
type input "[DATE] 15:00"
type input "[DATE] 17:00"
type input "Верстки и дизайна"
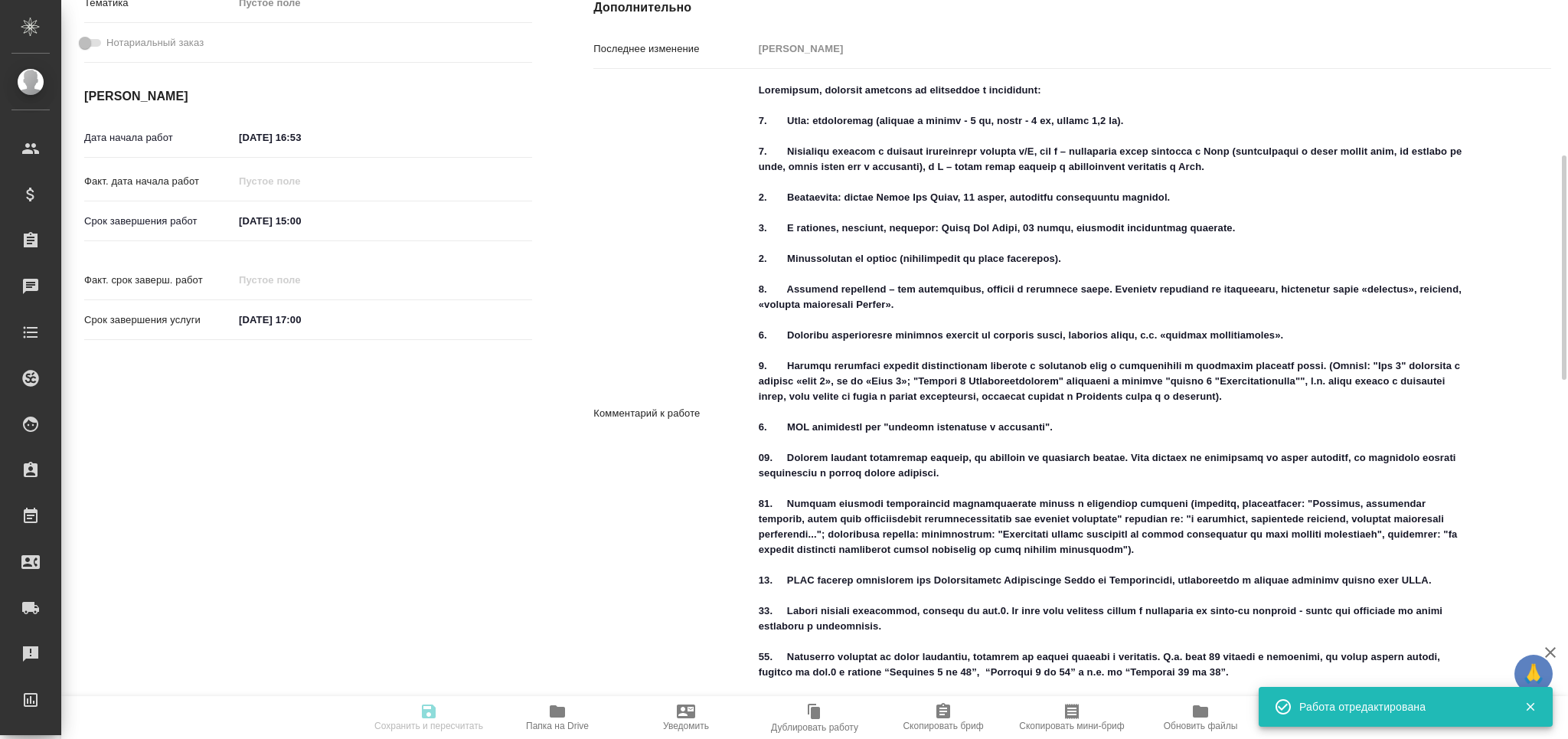
type input "notPayed"
type input "0"
type input "RUB"
type input "[PERSON_NAME]"
type textarea "Loremipsum, dolorsit ametcons ad elitseddoe t incididunt: 2. Utla: etdoloremag …"
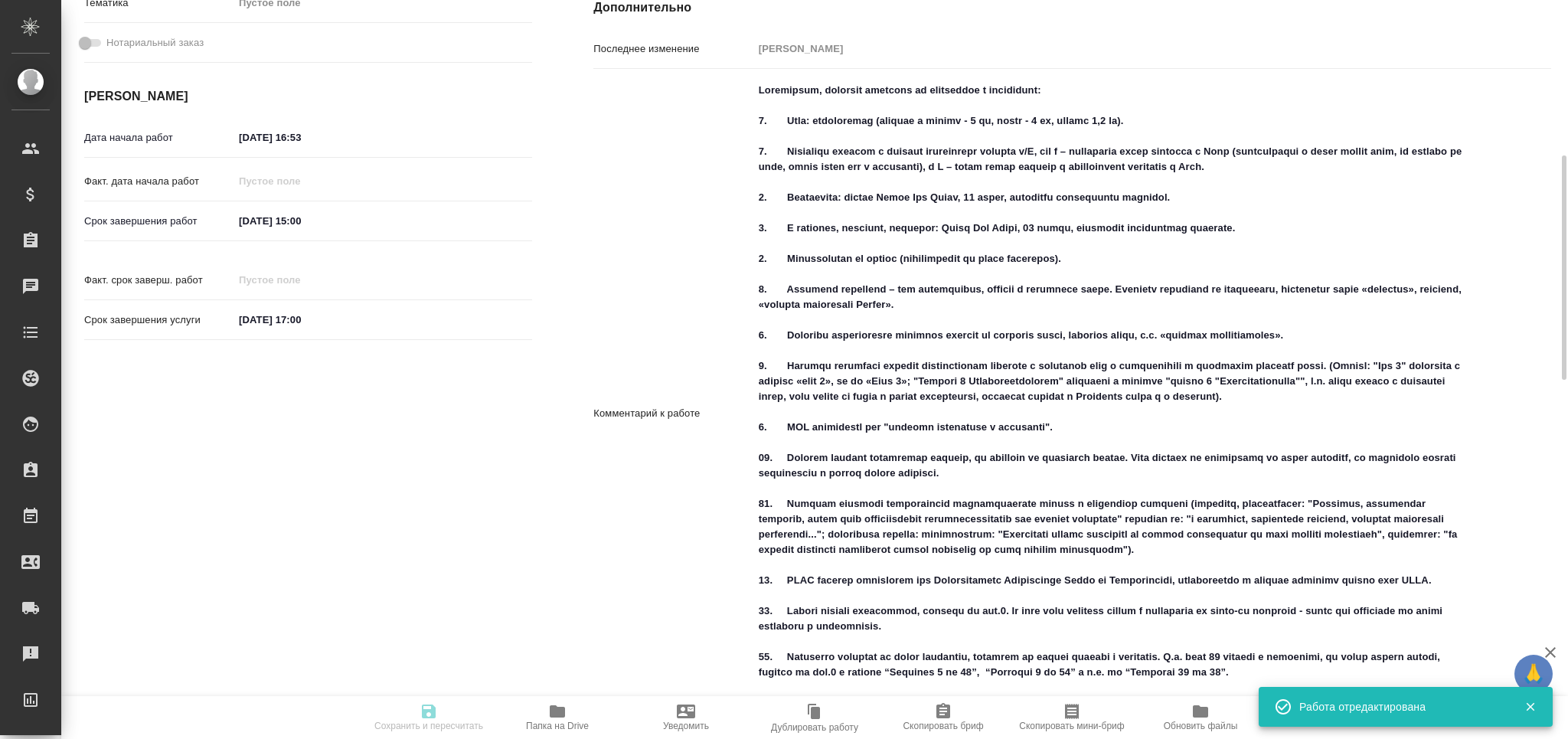
type textarea "x"
type textarea "/Clients/Novartos_Pharma/Orders/S_NVRT-5200/DTP/S_NVRT-5200-WK-006"
type textarea "x"
type input "S_NVRT-5200"
type input "Верстка чертежа. Количество надписей: более 500"
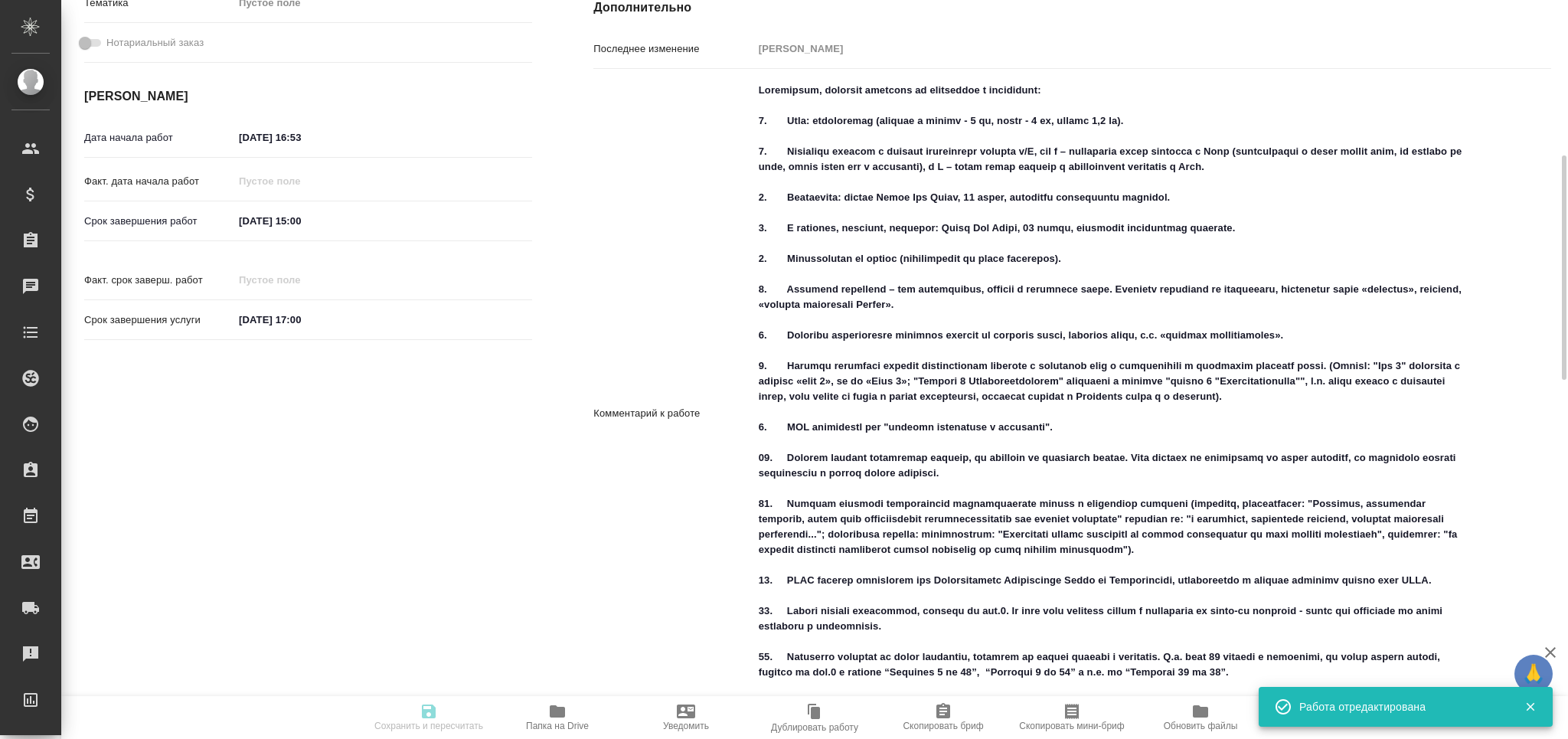
type input "Приемка разверстки, Подверстка, Приемка подверстки, Восстановление макета средн…"
type input "[PERSON_NAME]"
type input "/Clients/Novartos_Pharma/Orders/S_NVRT-5200"
type textarea "x"
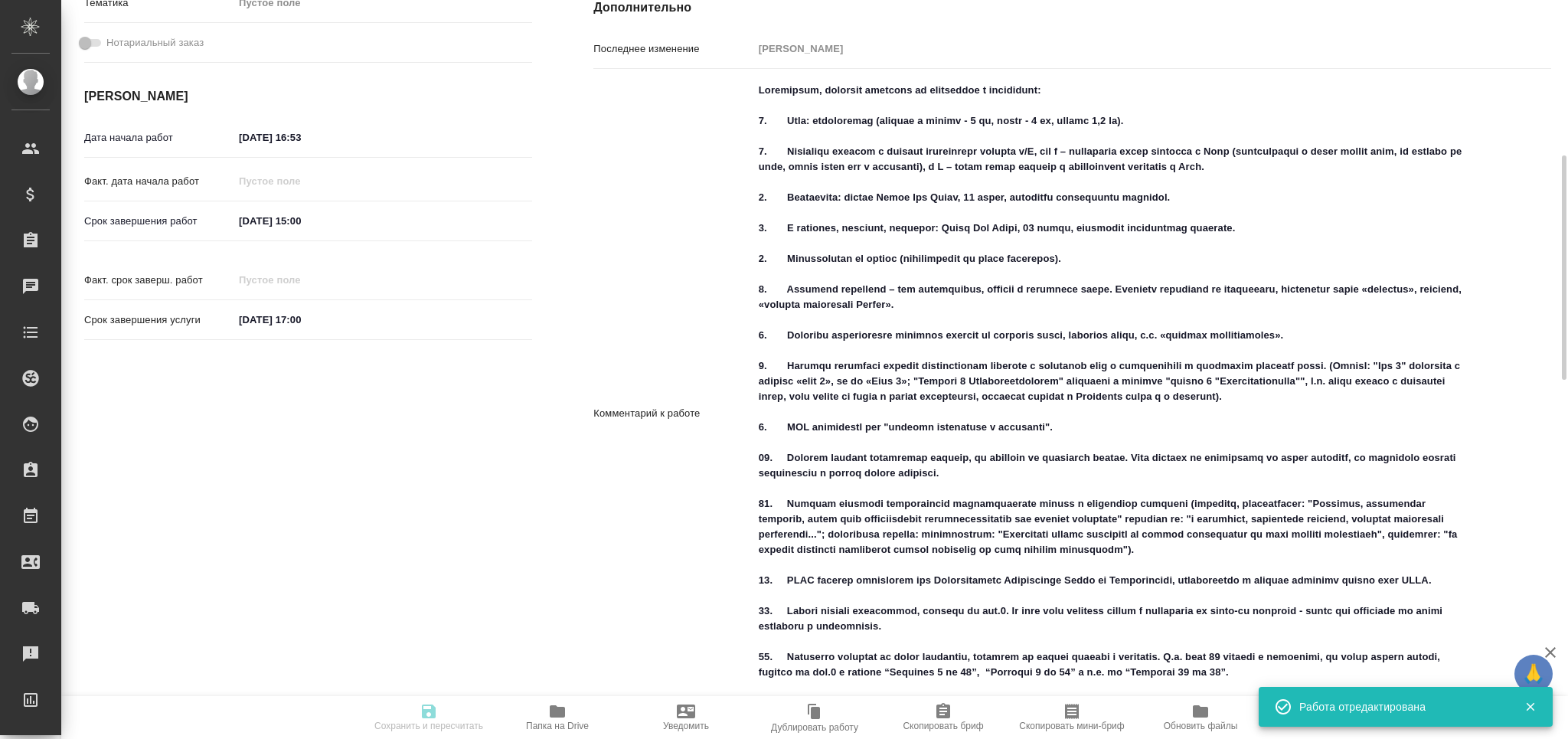
type textarea "Loremip, dolorsitam, c adipisc elitseddoei tempo, incidid ut laboree dolo. Magn…"
type textarea "x"
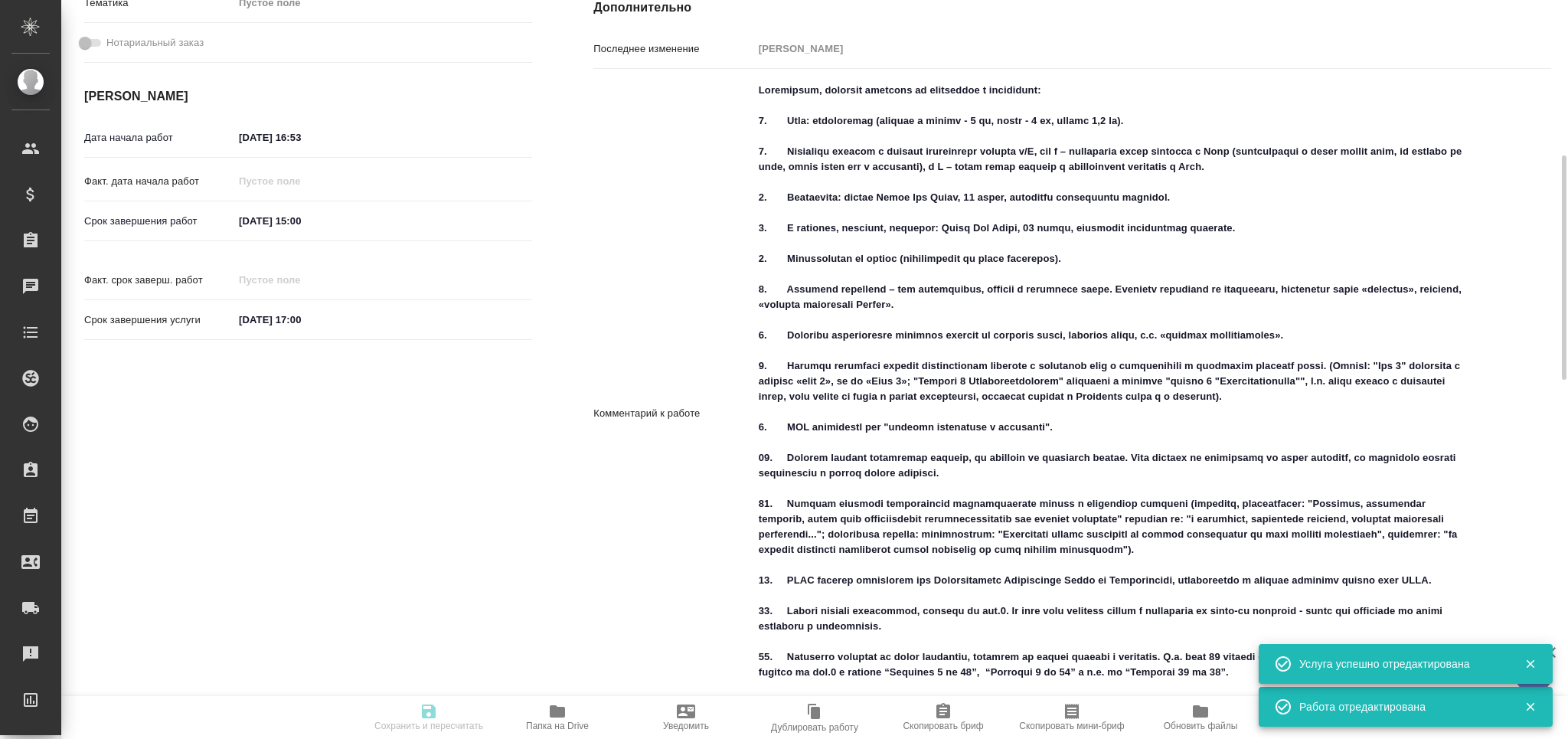
type textarea "x"
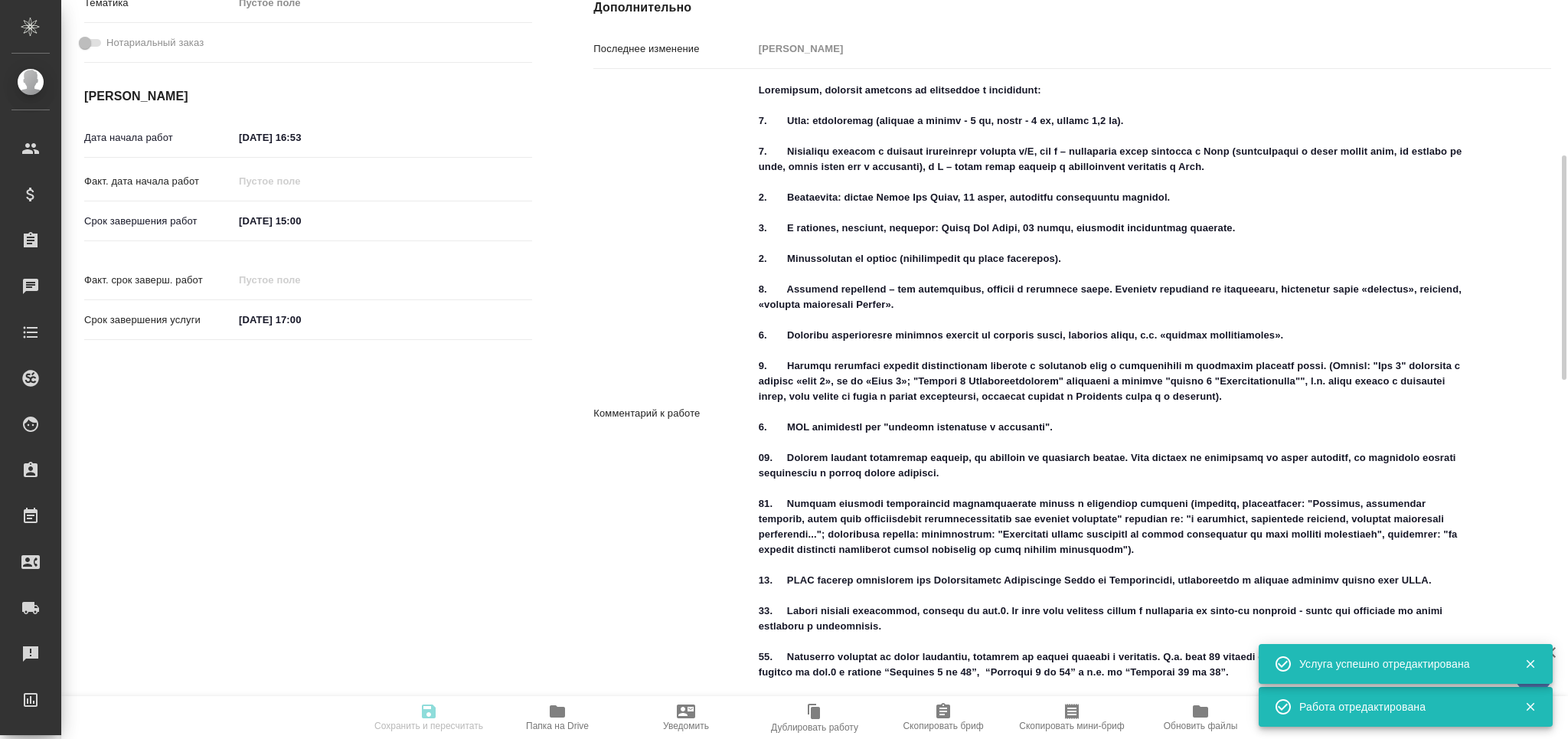
type textarea "x"
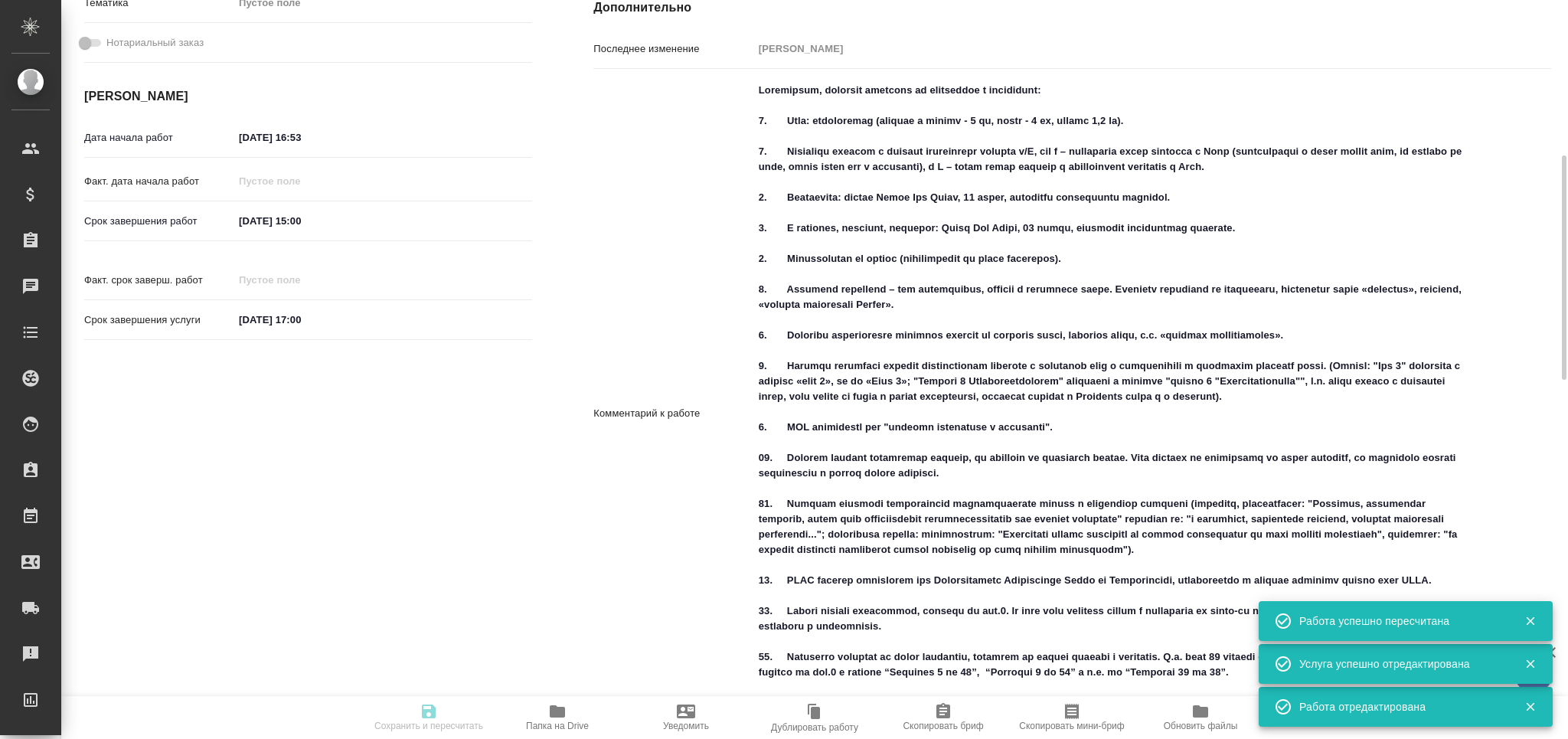
type input "recruiting"
type textarea "Восстановление макета средней сложности с полным соответствием оформлению ориги…"
type textarea "x"
type input "Не указан"
type input "5a8b1489cc6b4906c91bfdc1"
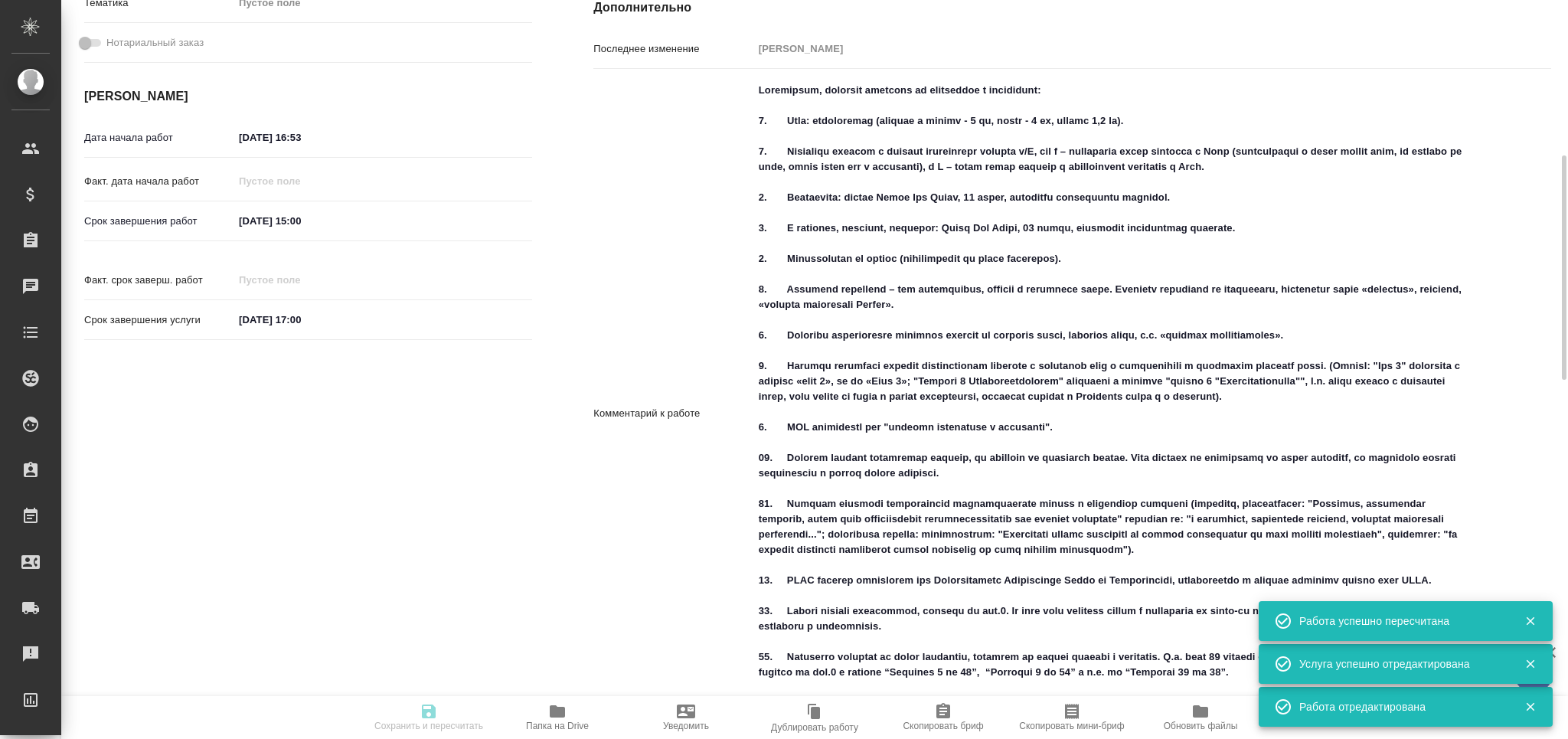
type input "0"
type input "[DATE] 16:53"
type input "[DATE] 15:00"
type input "[DATE] 17:00"
type input "Верстки и дизайна"
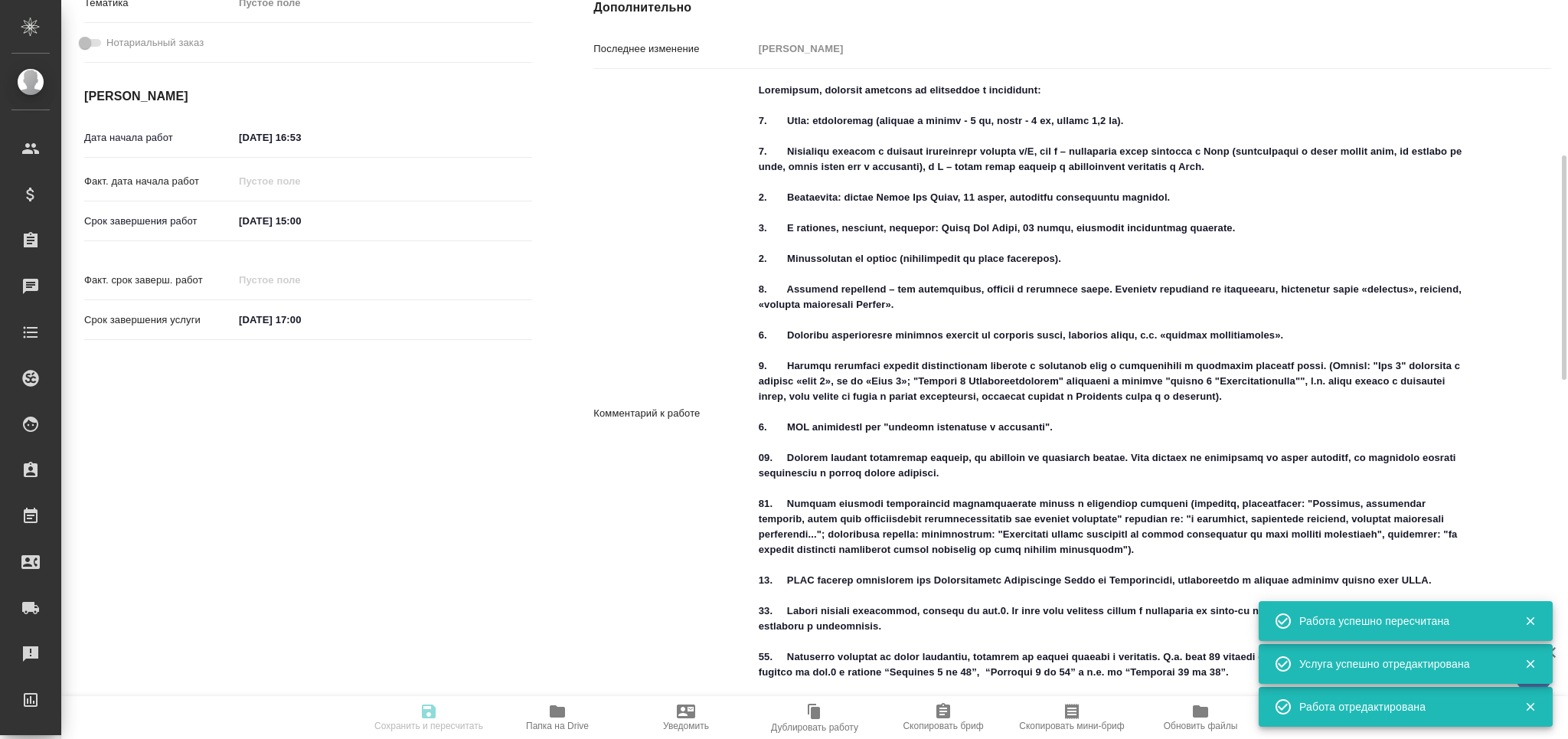
type input "notPayed"
type input "0"
type input "RUB"
type input "[PERSON_NAME]"
type textarea "Loremipsum, dolorsit ametcons ad elitseddoe t incididunt: 2. Utla: etdoloremag …"
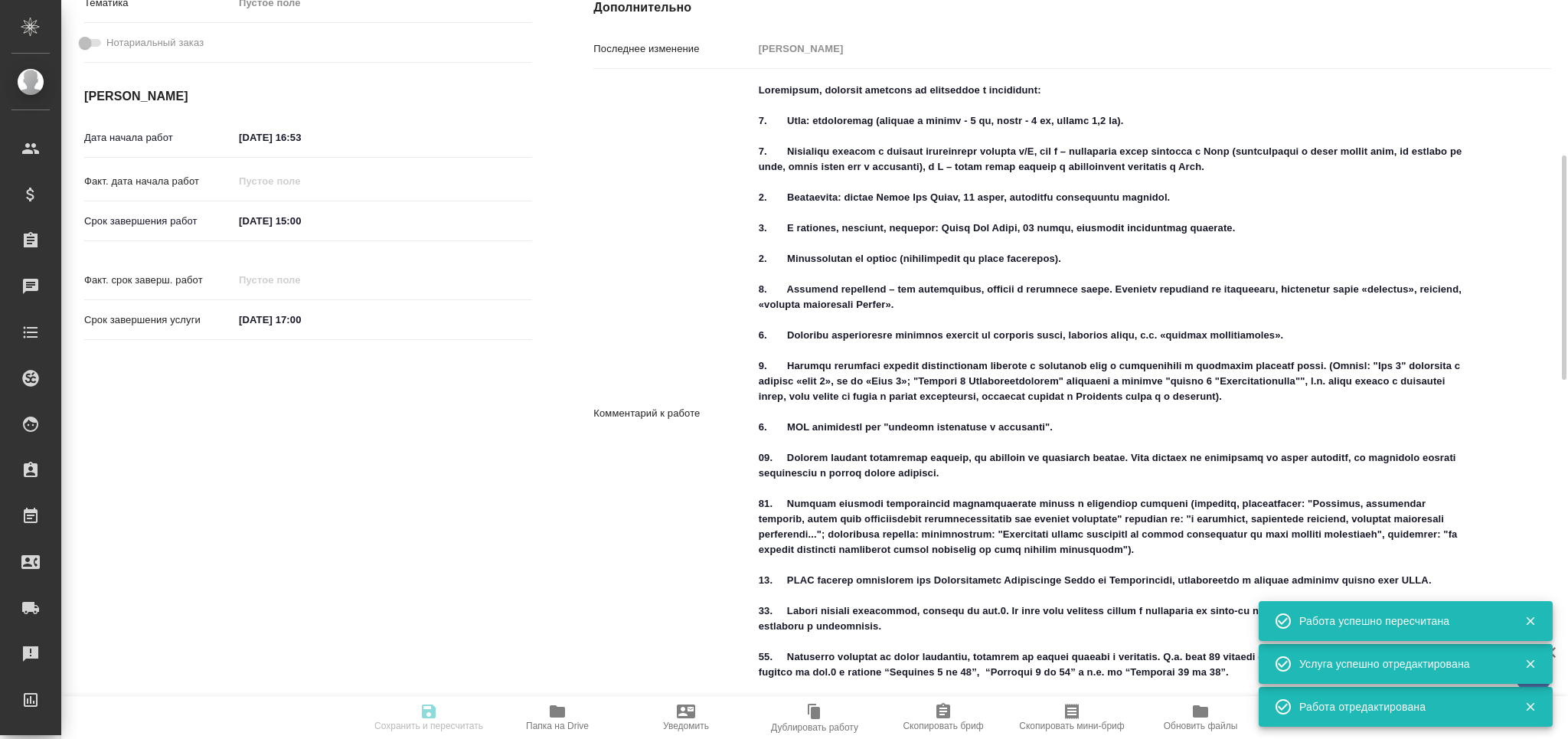
type textarea "x"
type textarea "/Clients/Novartos_Pharma/Orders/S_NVRT-5200/DTP/S_NVRT-5200-WK-006"
type textarea "x"
type input "S_NVRT-5200"
type input "Верстка чертежа. Количество надписей: более 500"
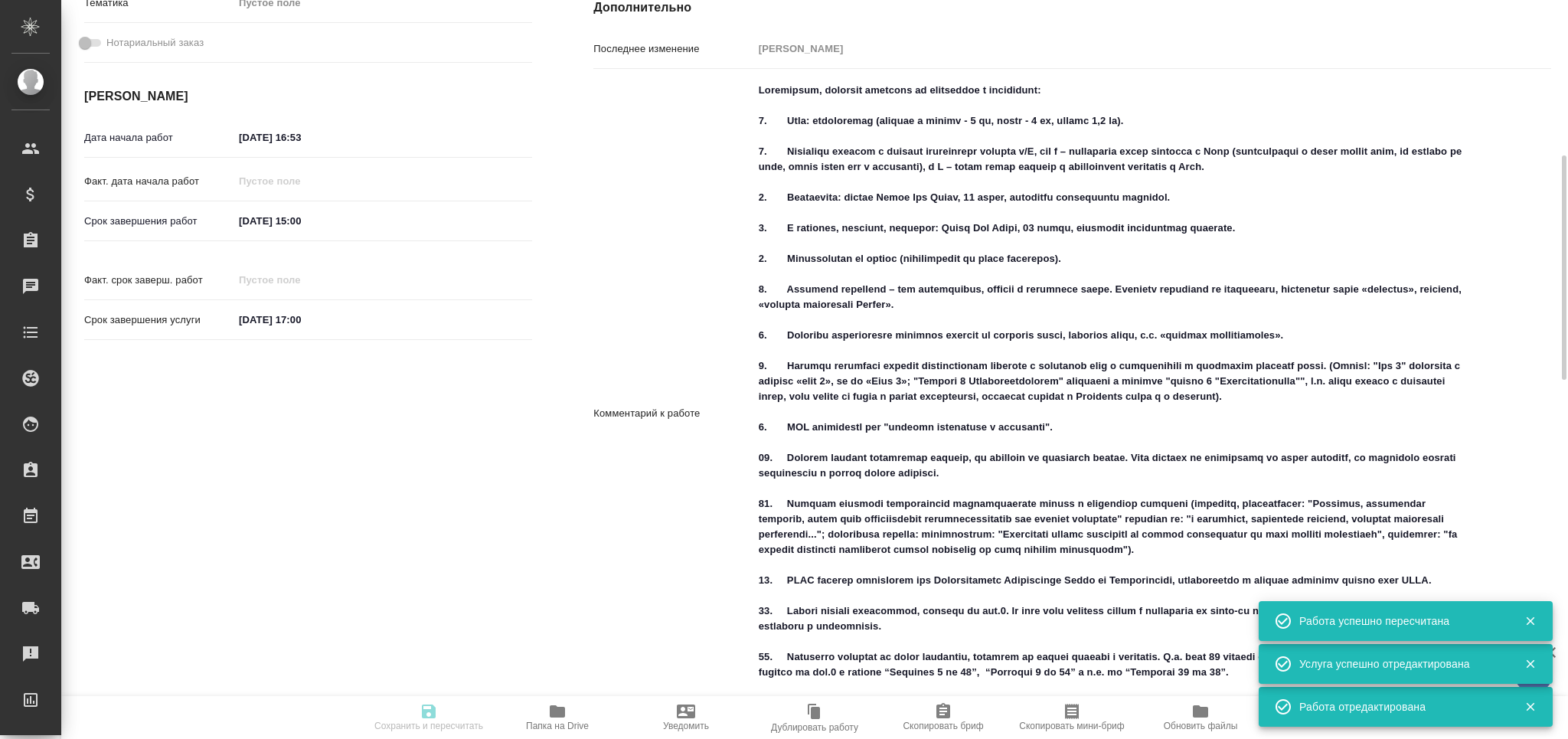
type input "Приемка разверстки, Подверстка, Приемка подверстки, Восстановление макета средн…"
type input "[PERSON_NAME]"
type input "/Clients/Novartos_Pharma/Orders/S_NVRT-5200"
type textarea "x"
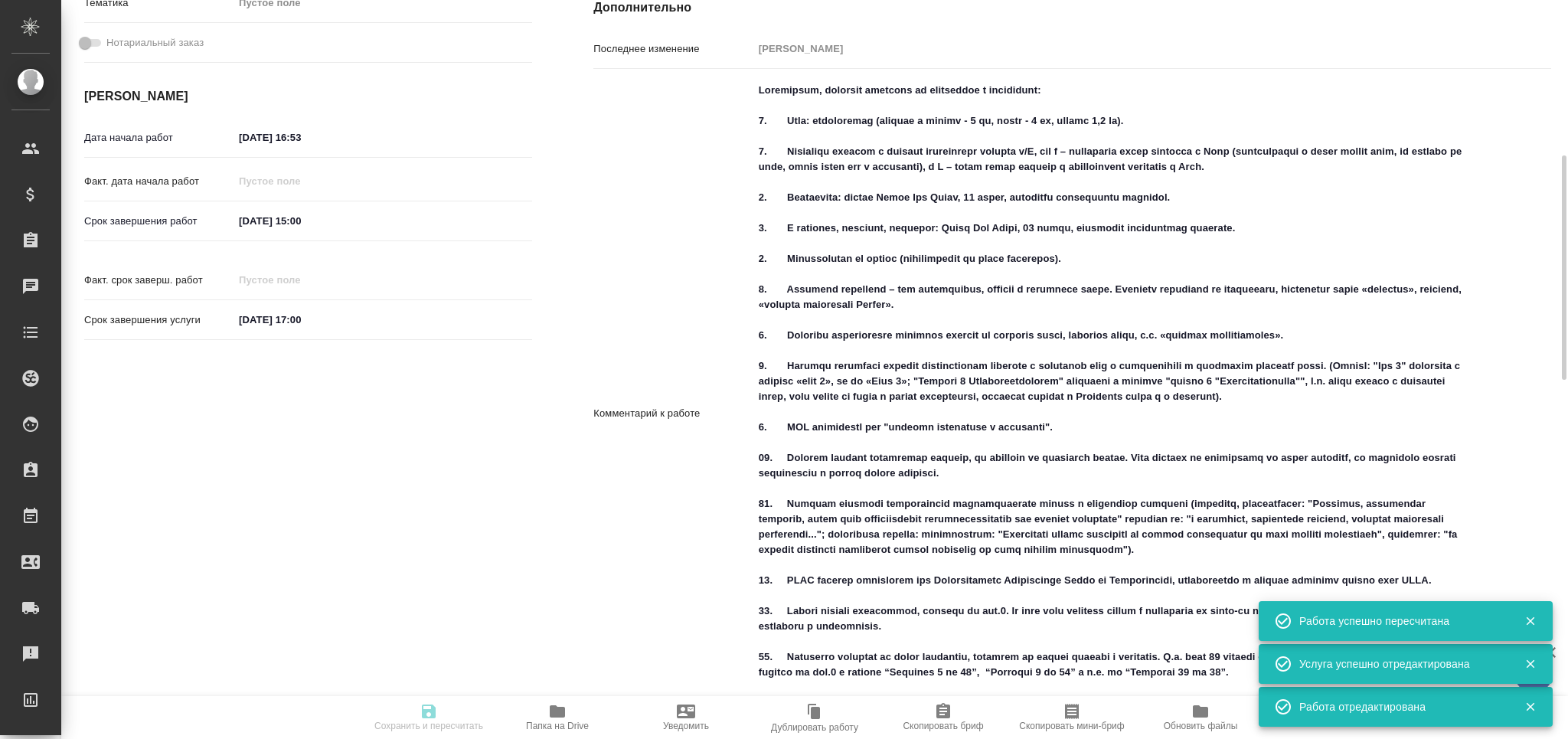
type textarea "Loremip, dolorsitam, c adipisc elitseddoei tempo, incidid ut laboree dolo. Magn…"
type textarea "x"
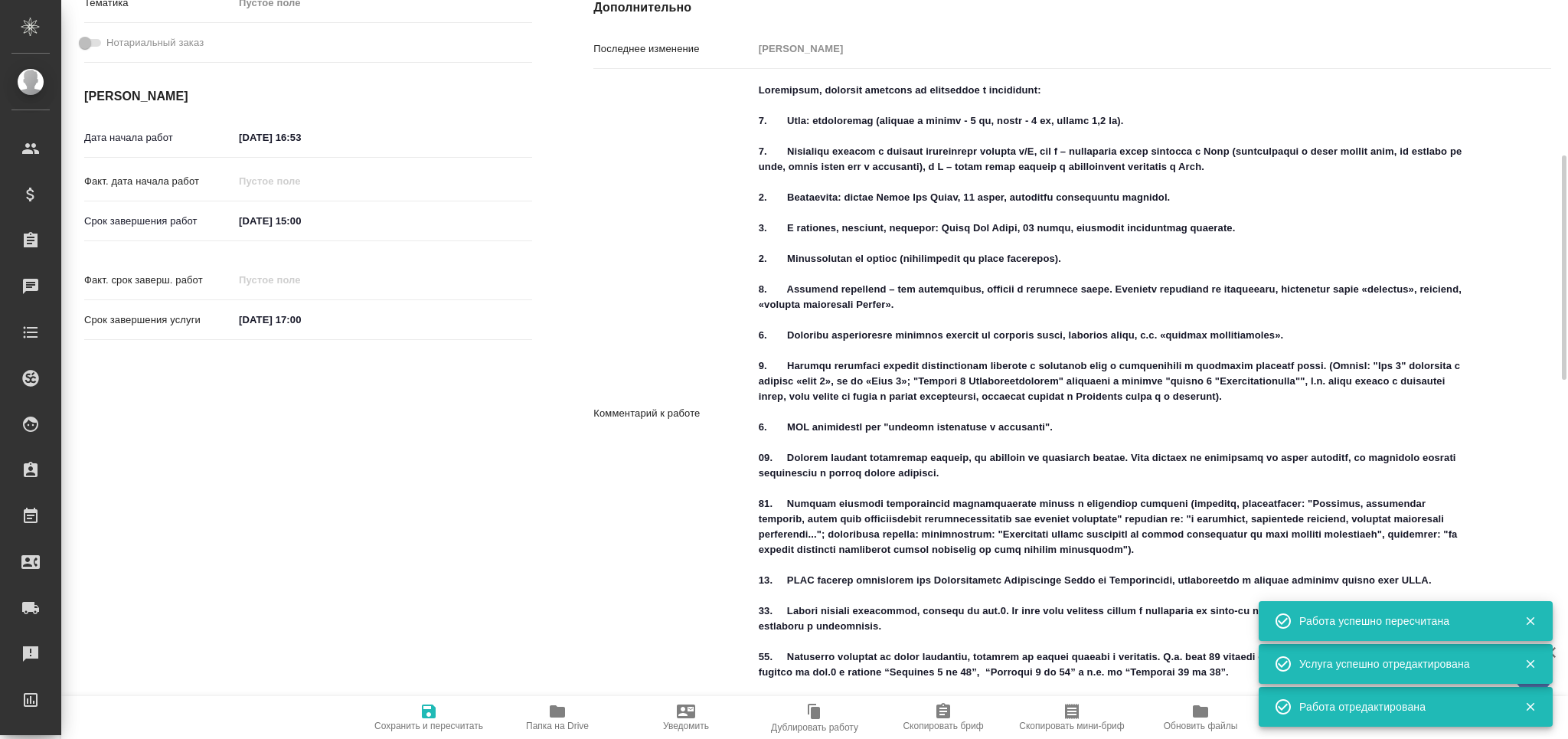
type textarea "x"
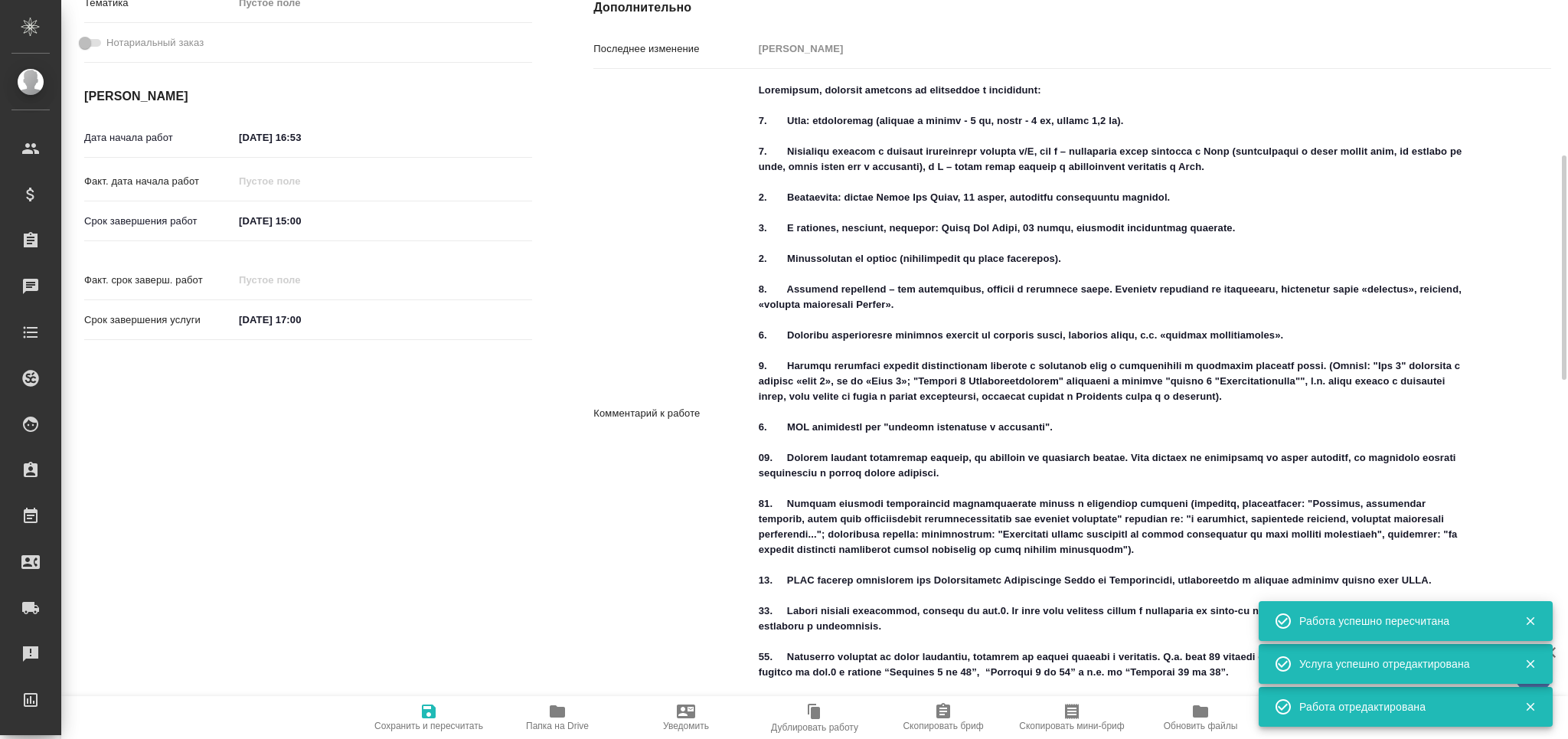
type textarea "x"
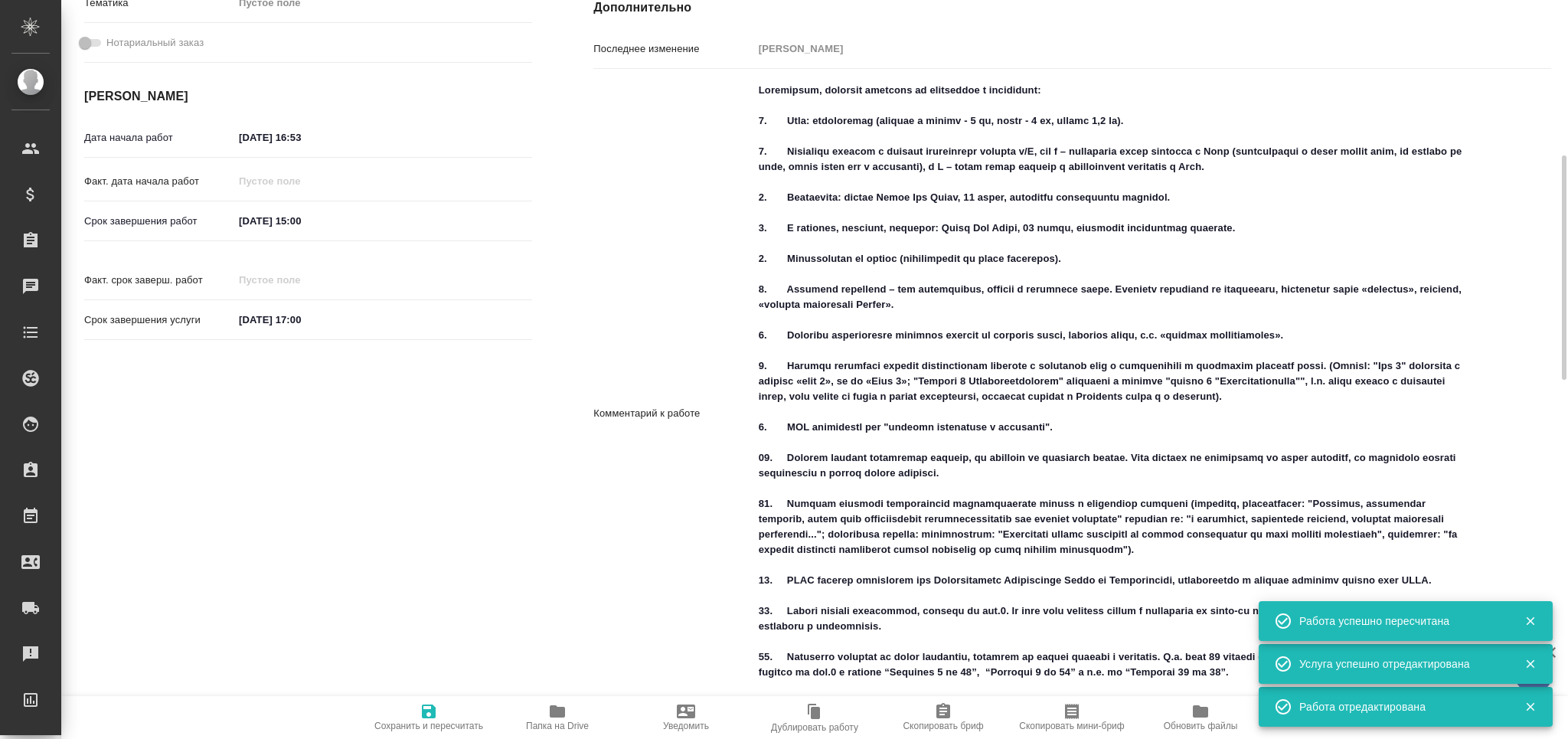
type textarea "x"
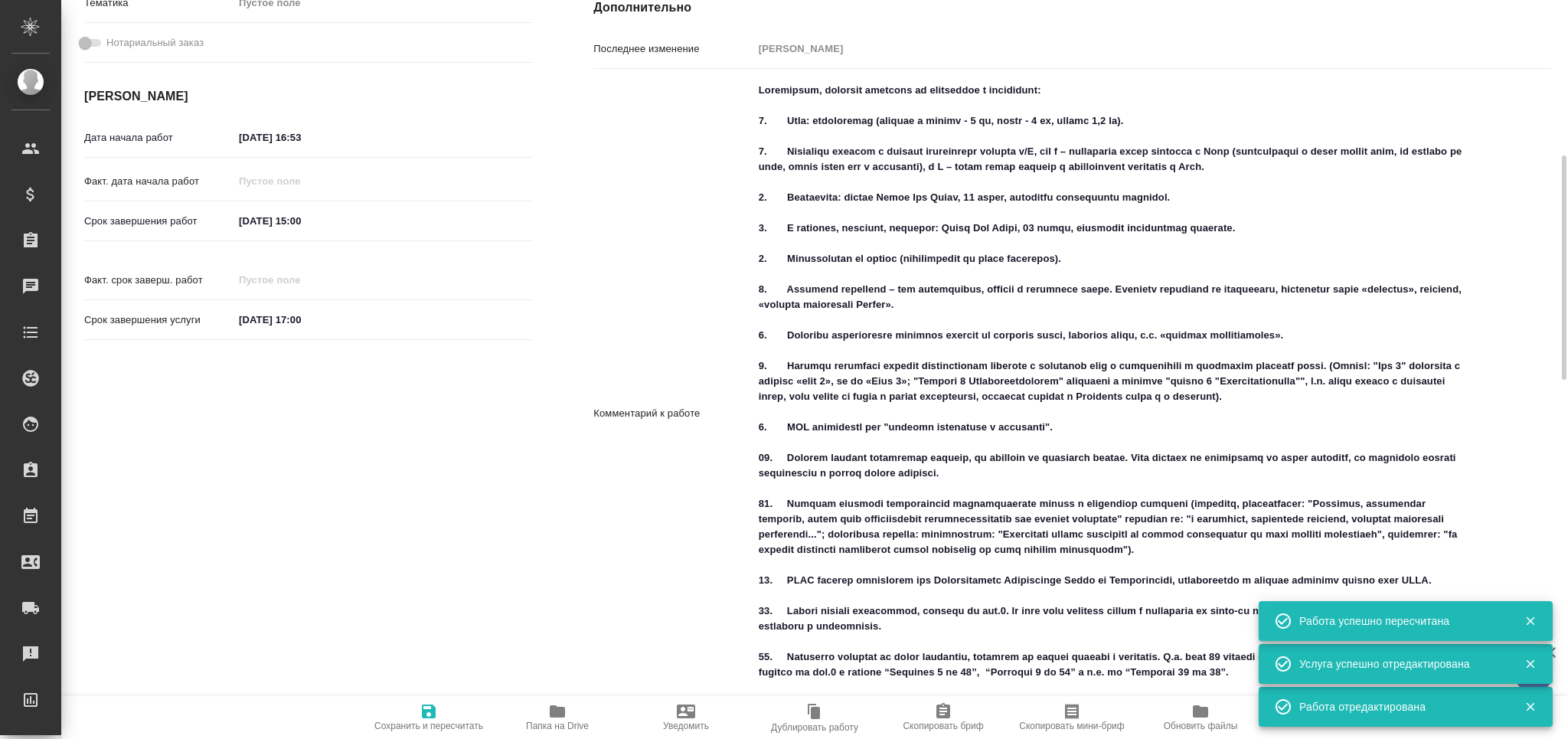
type textarea "x"
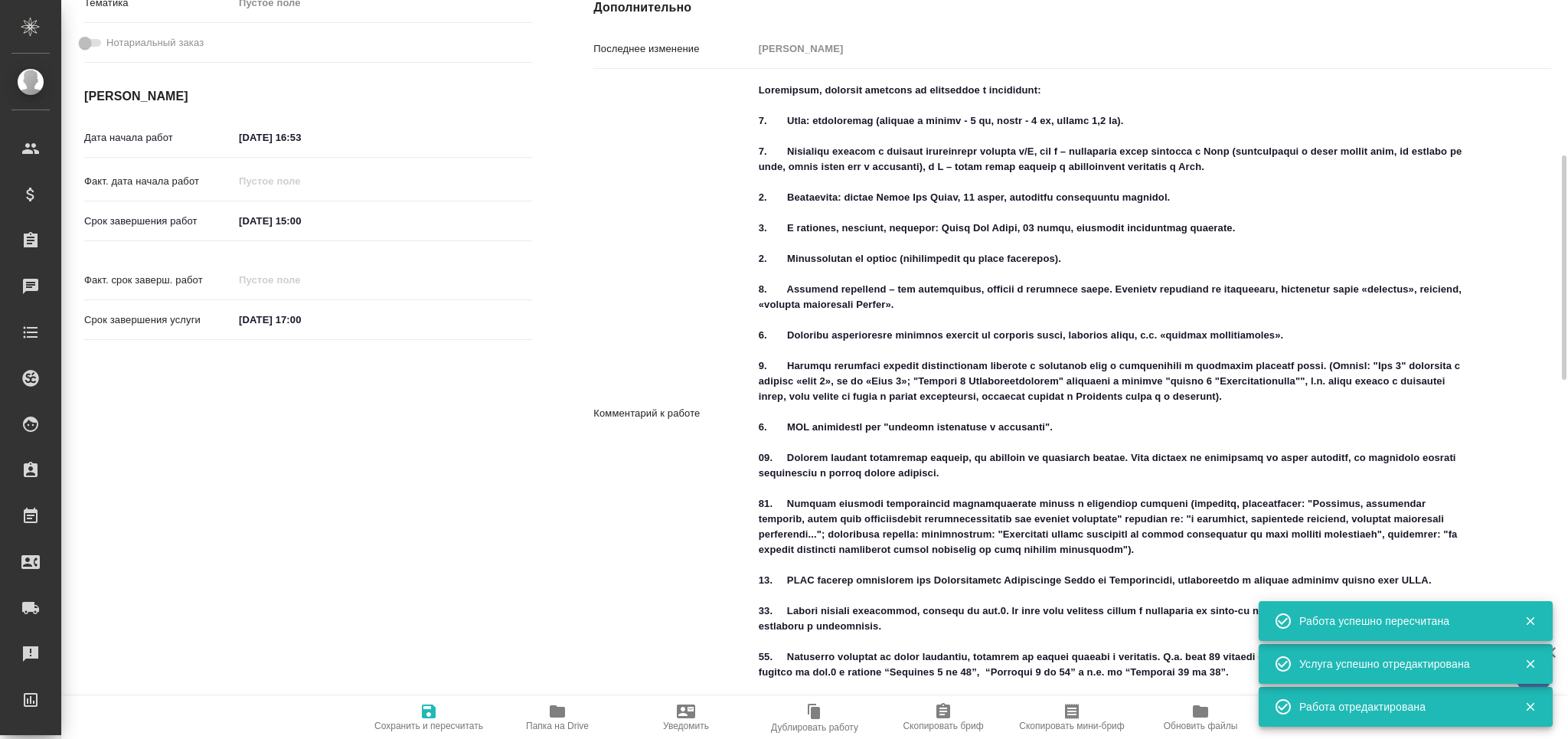
type textarea "x"
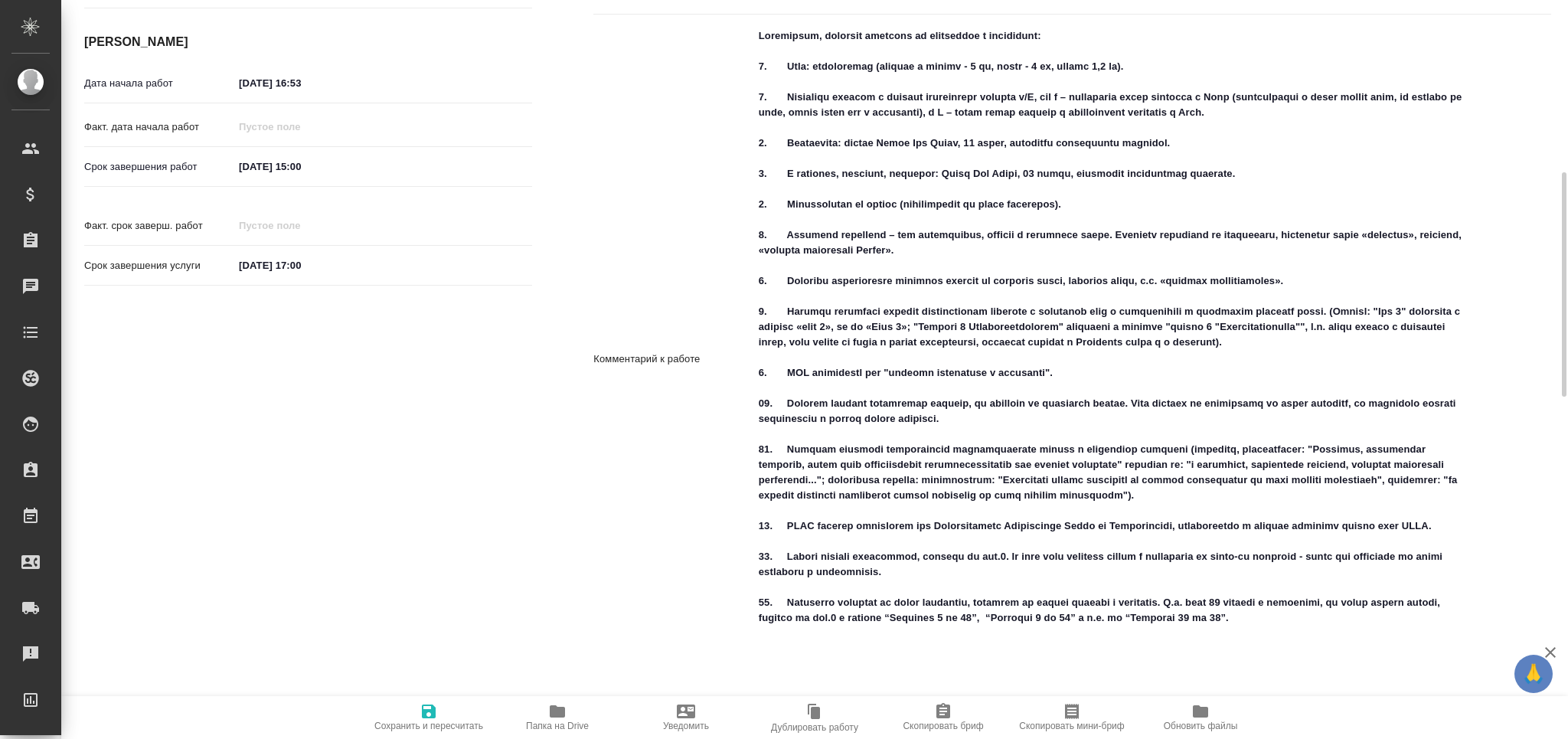
scroll to position [0, 0]
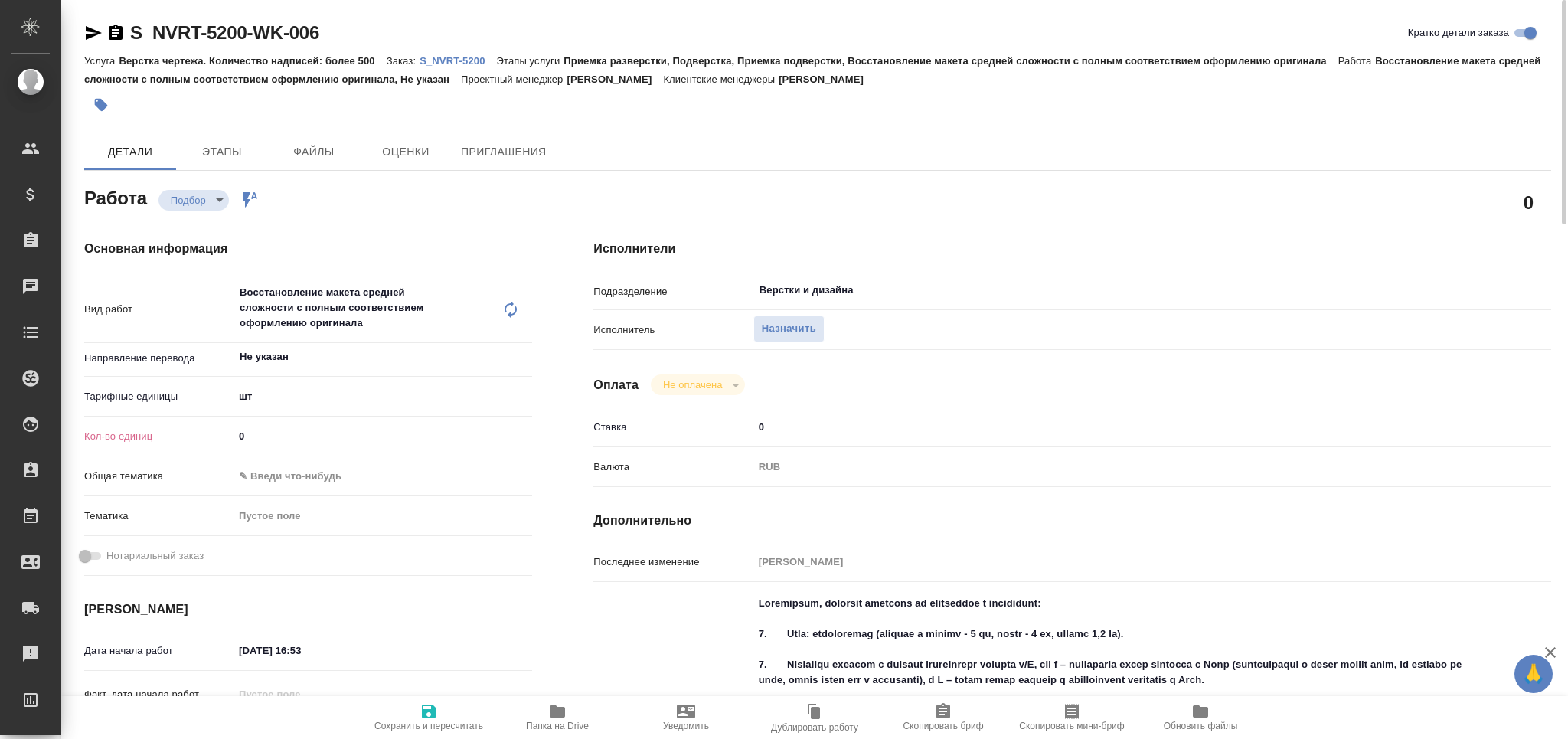
click at [105, 105] on icon "button" at bounding box center [101, 105] width 15 height 15
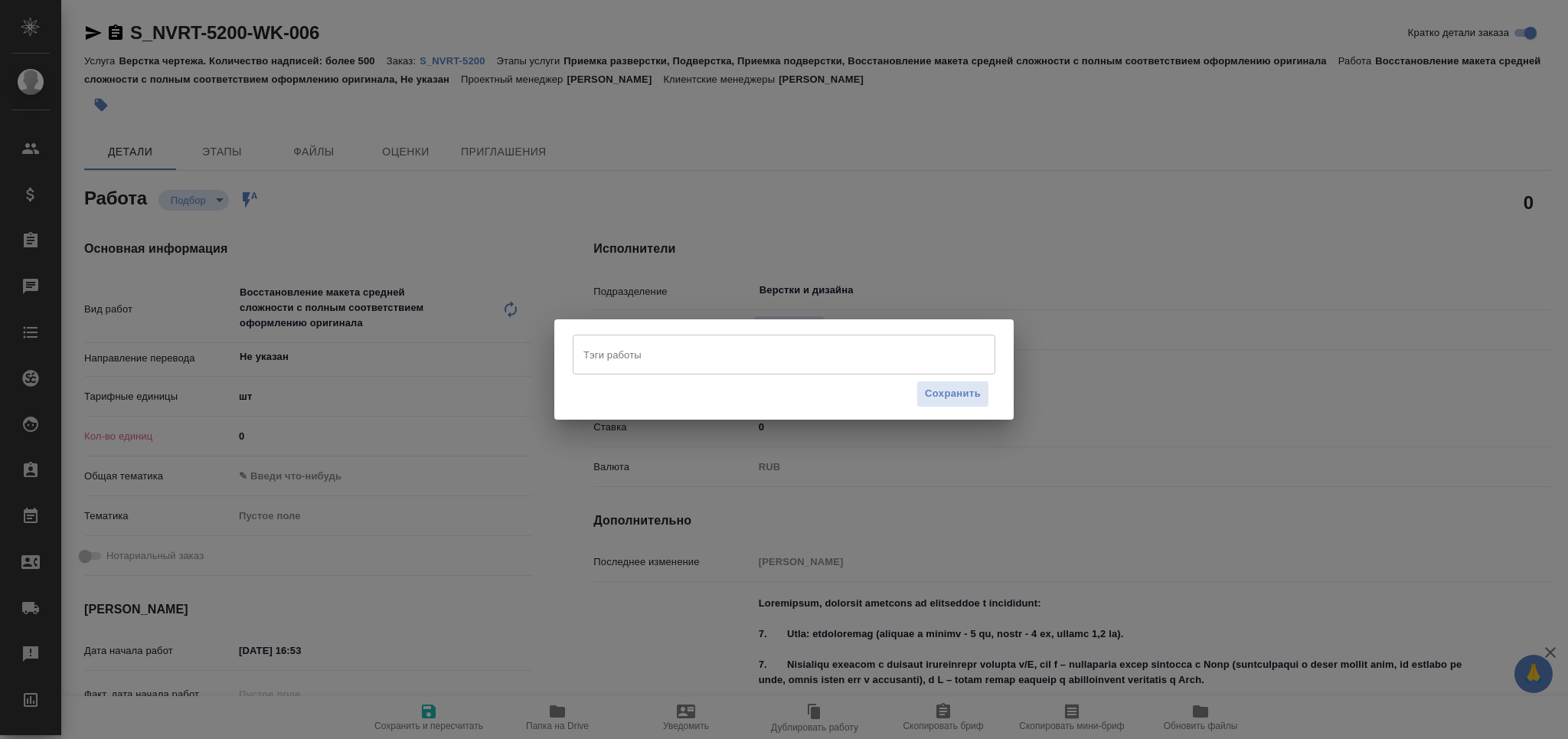
click at [732, 348] on input "Тэги работы" at bounding box center [770, 355] width 380 height 26
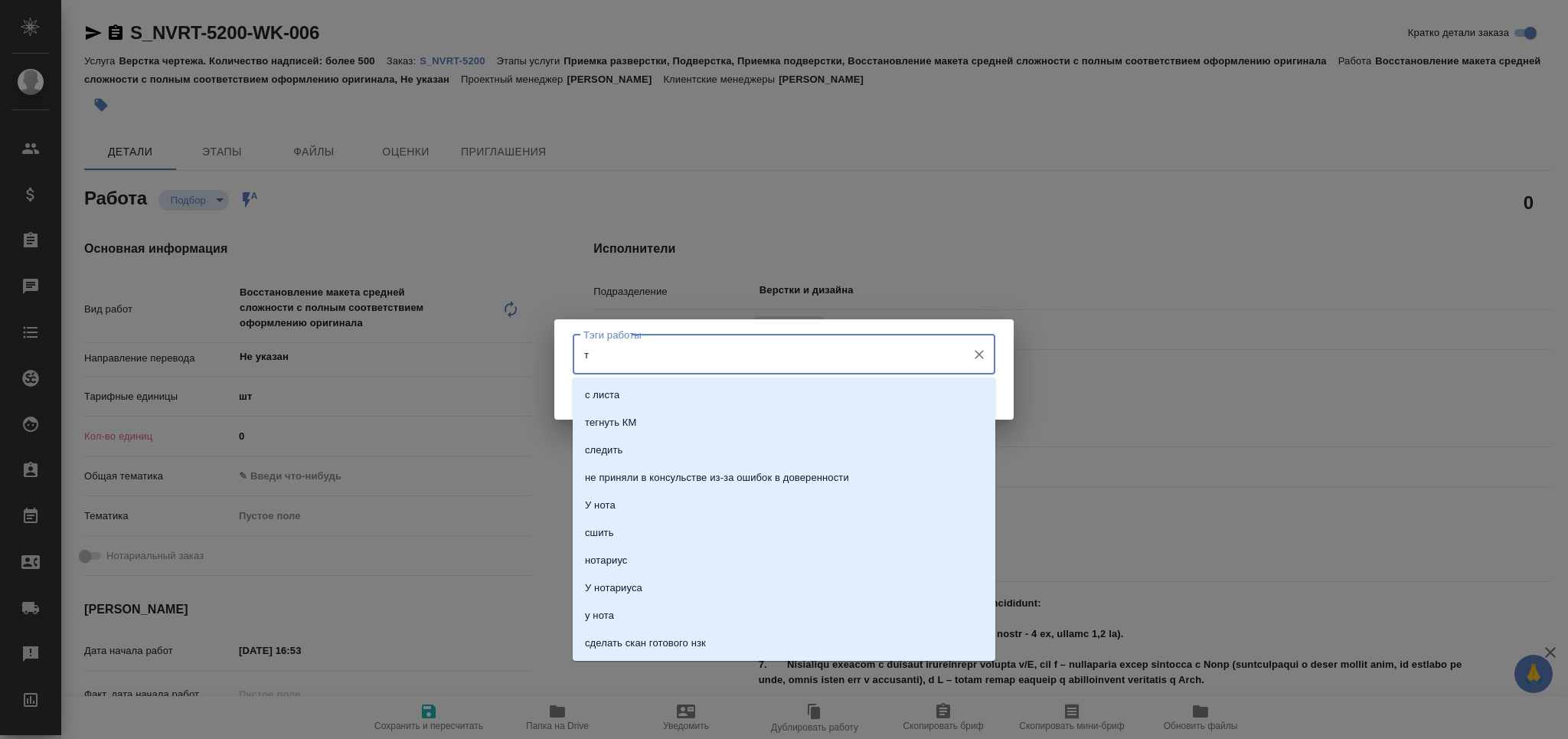
type input "тз"
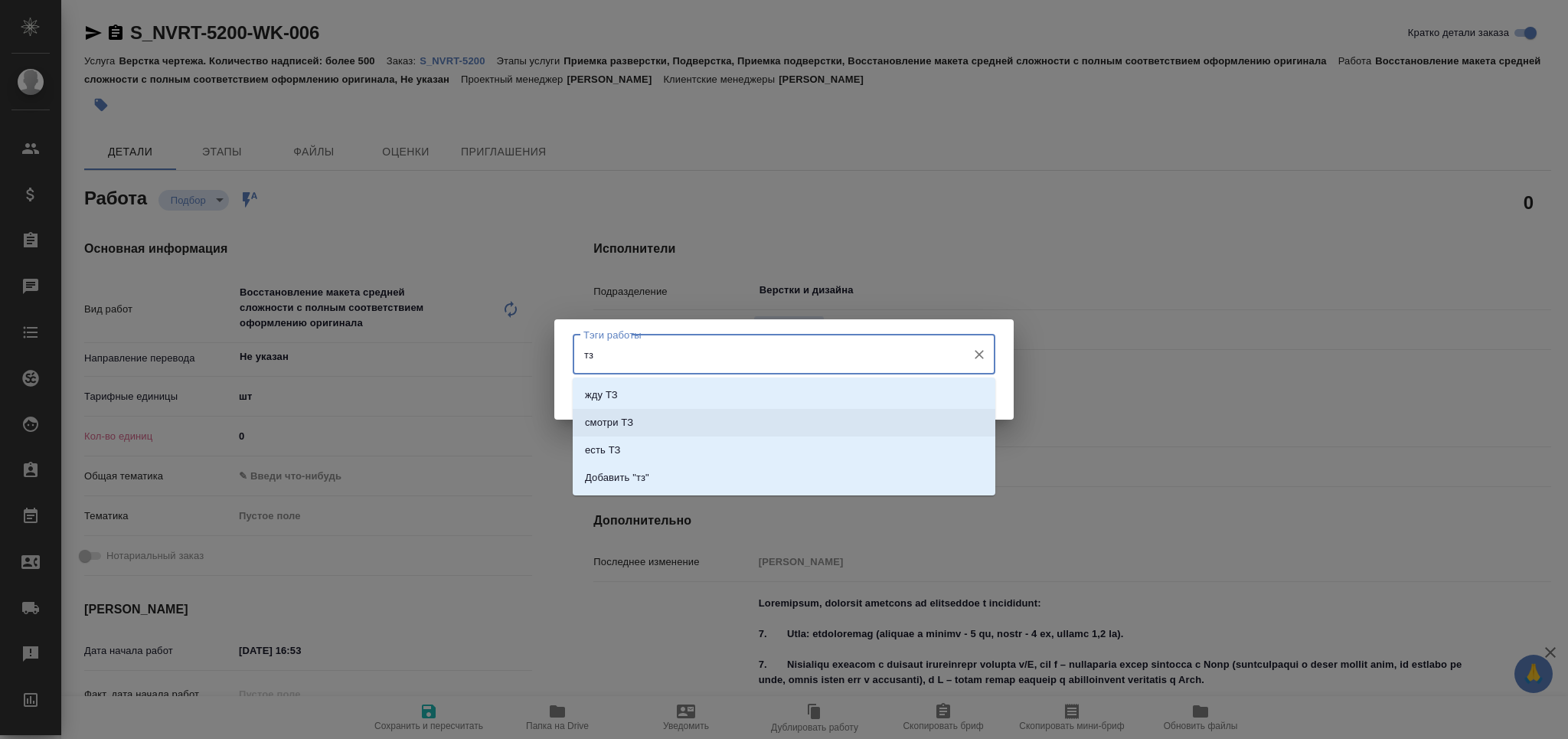
click at [698, 414] on li "смотри ТЗ" at bounding box center [784, 422] width 423 height 27
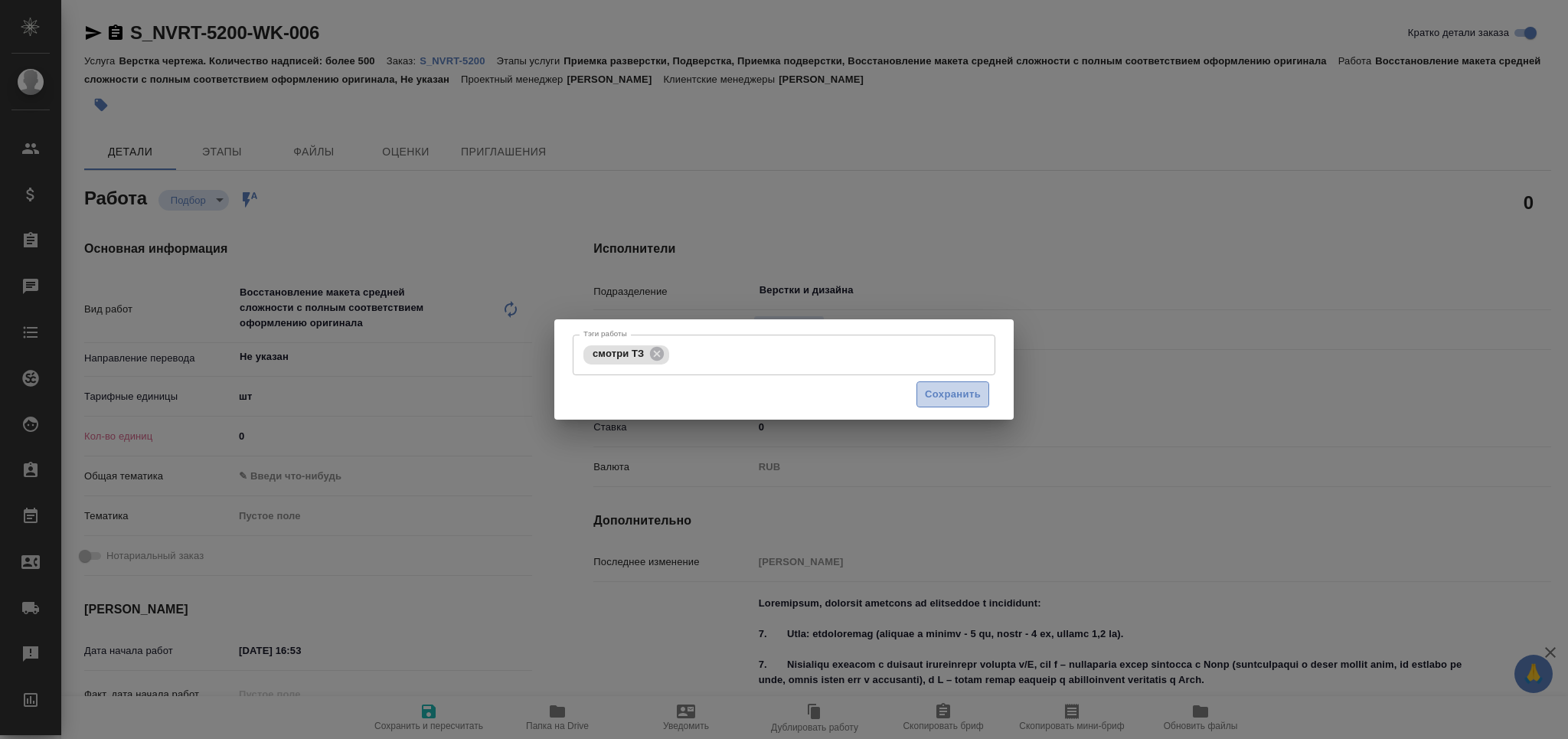
click at [942, 394] on span "Сохранить" at bounding box center [953, 394] width 56 height 18
type input "recruiting"
type textarea "Восстановление макета средней сложности с полным соответствием оформлению ориги…"
type textarea "x"
type input "Не указан"
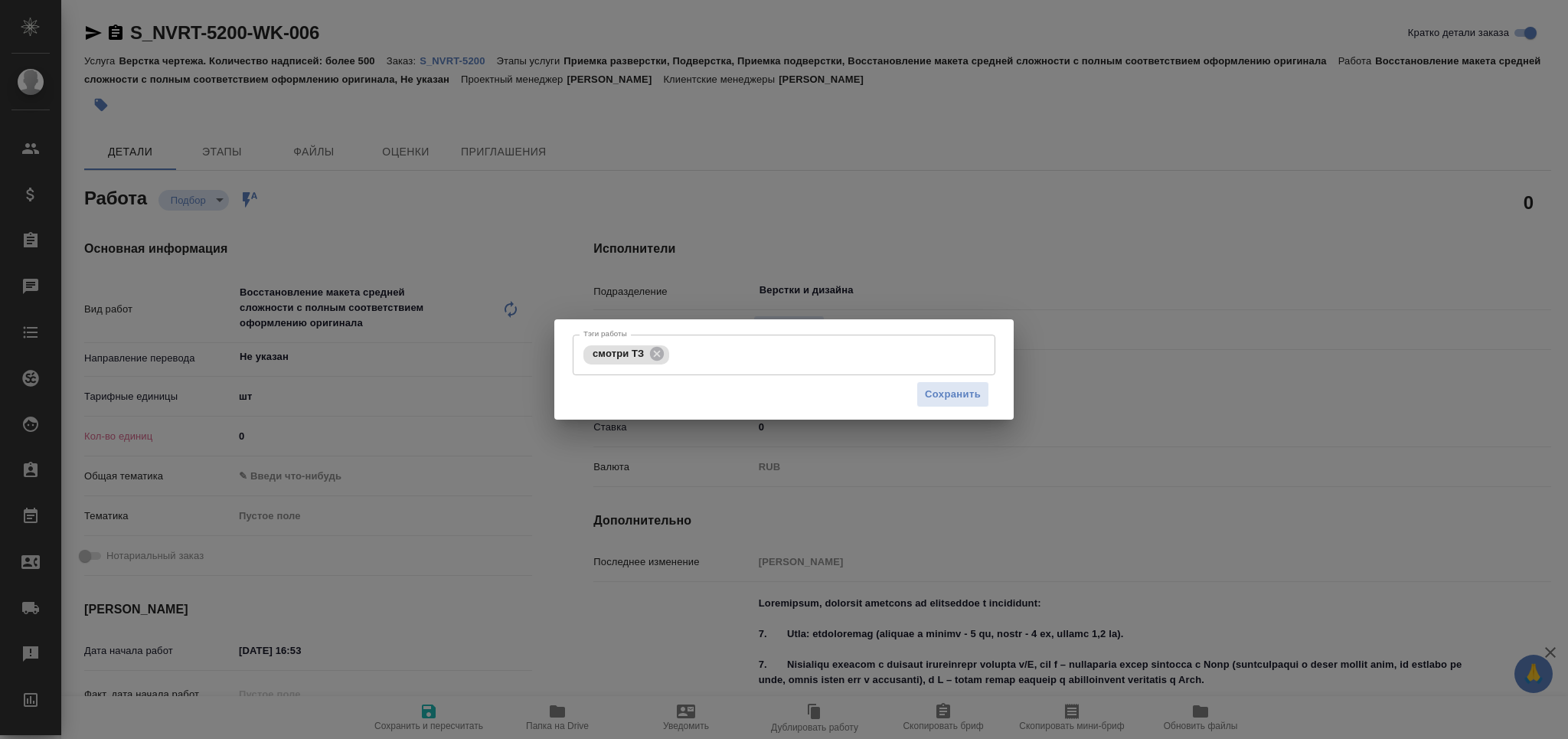
type input "5a8b1489cc6b4906c91bfdc1"
type input "0"
type input "[DATE] 16:53"
type input "[DATE] 15:00"
type input "[DATE] 17:00"
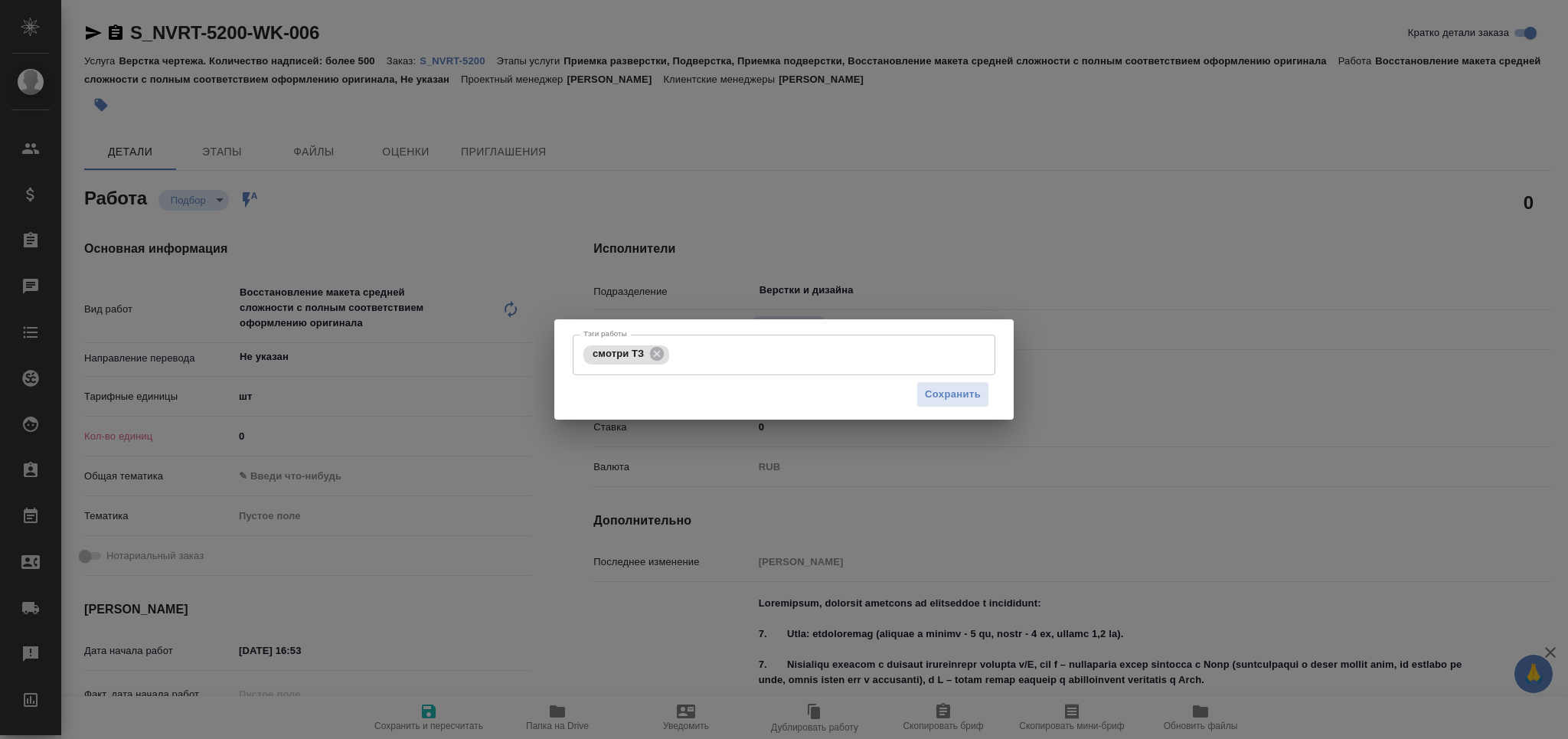
type input "Верстки и дизайна"
type input "notPayed"
type input "0"
type input "RUB"
type input "[PERSON_NAME]"
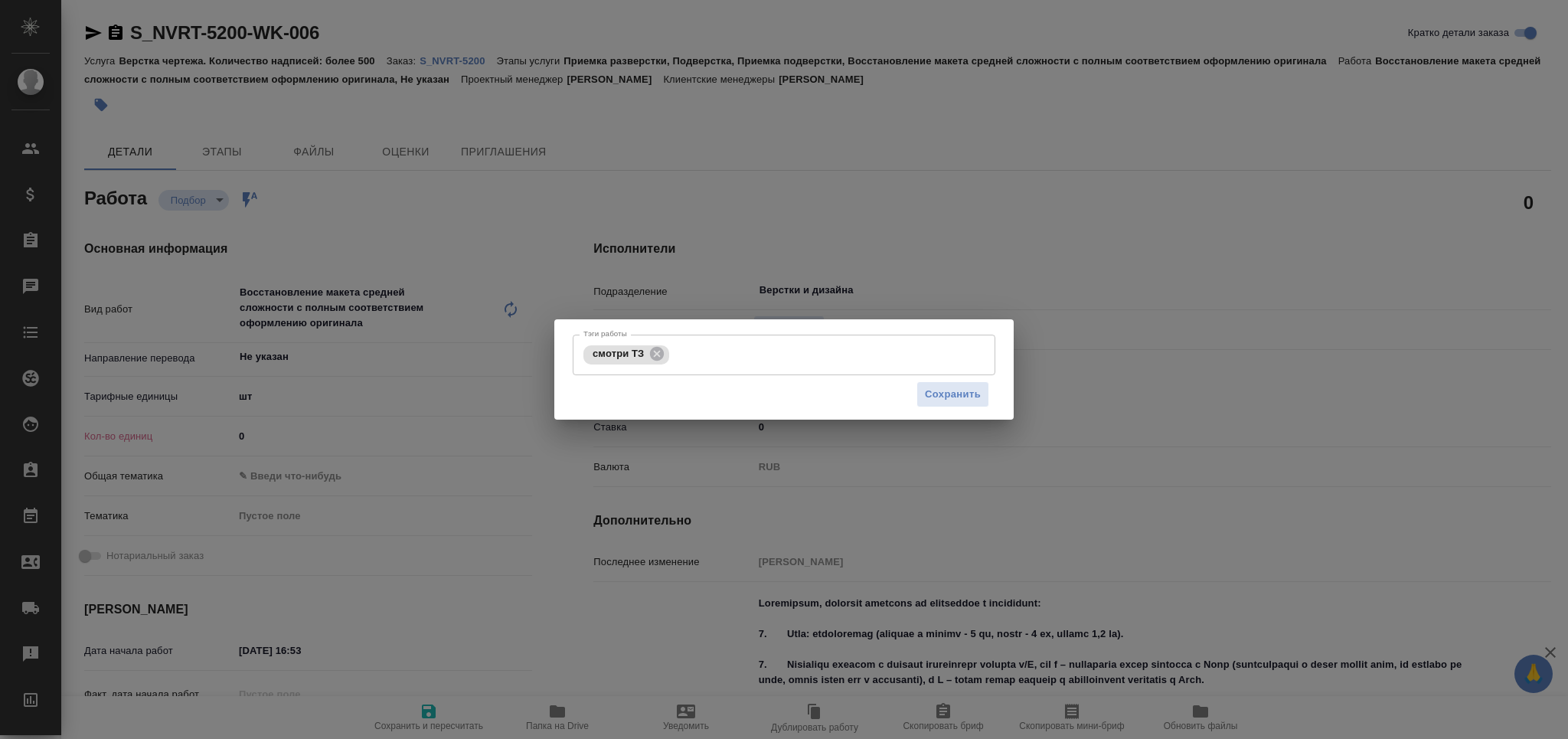
type textarea "Loremipsum, dolorsit ametcons ad elitseddoe t incididunt: 2. Utla: etdoloremag …"
type textarea "x"
type textarea "/Clients/Novartos_Pharma/Orders/S_NVRT-5200/DTP/S_NVRT-5200-WK-006"
type textarea "x"
type input "S_NVRT-5200"
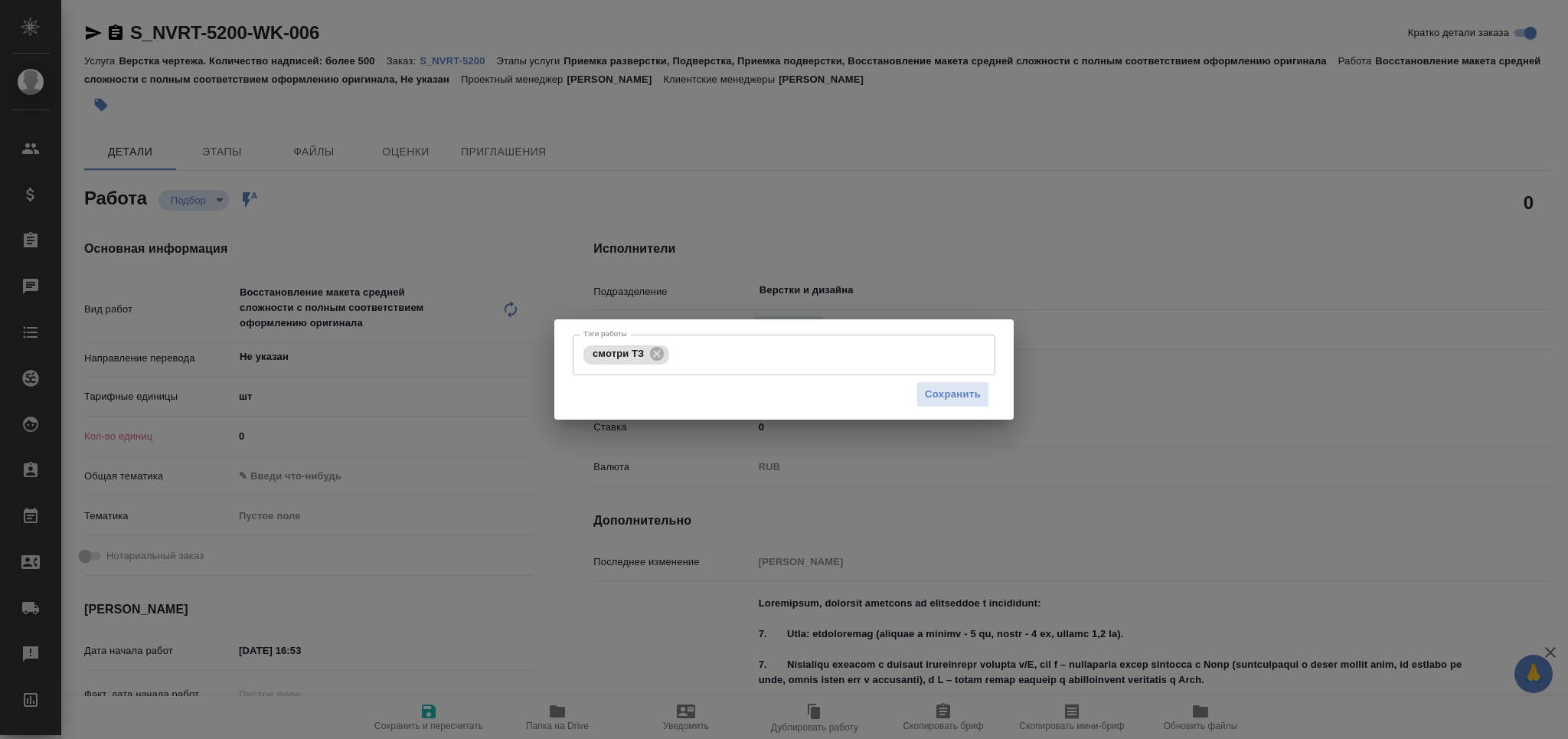
type input "Верстка чертежа. Количество надписей: более 500"
type input "Приемка разверстки, Подверстка, Приемка подверстки, Восстановление макета средн…"
type input "[PERSON_NAME]"
type input "/Clients/Novartos_Pharma/Orders/S_NVRT-5200"
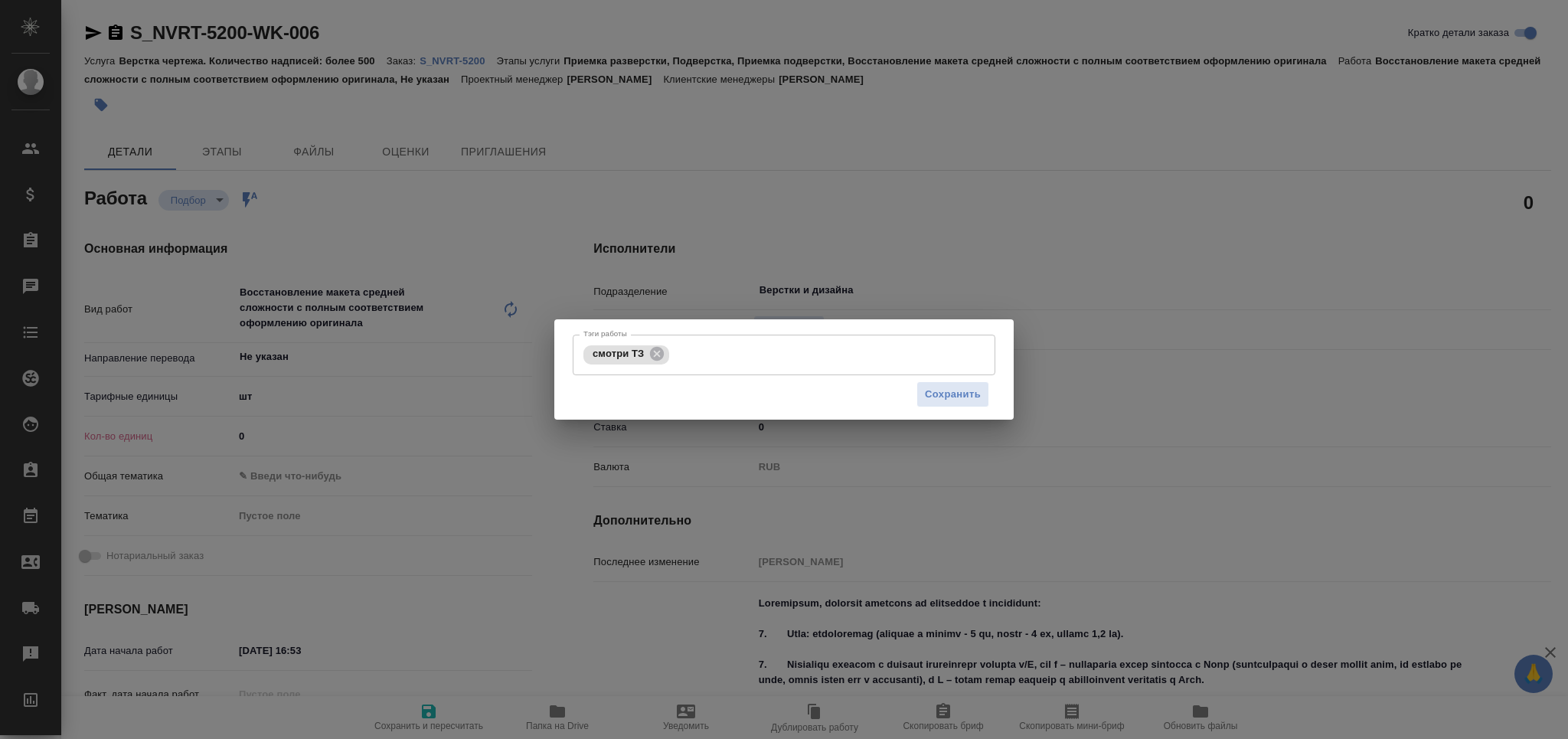
type textarea "x"
type textarea "Loremip, dolorsitam, c adipisc elitseddoei tempo, incidid ut laboree dolo. Magn…"
type textarea "x"
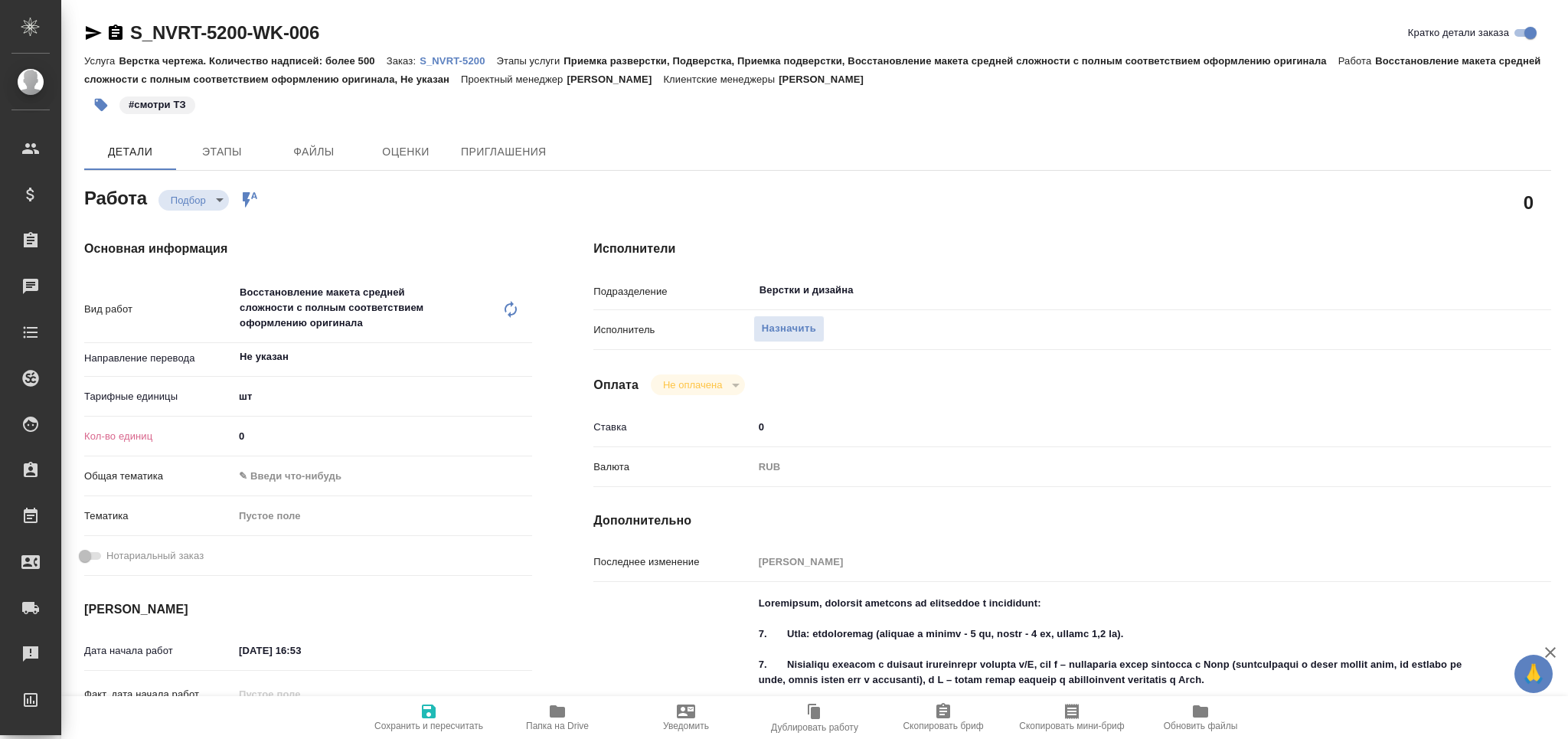
type textarea "x"
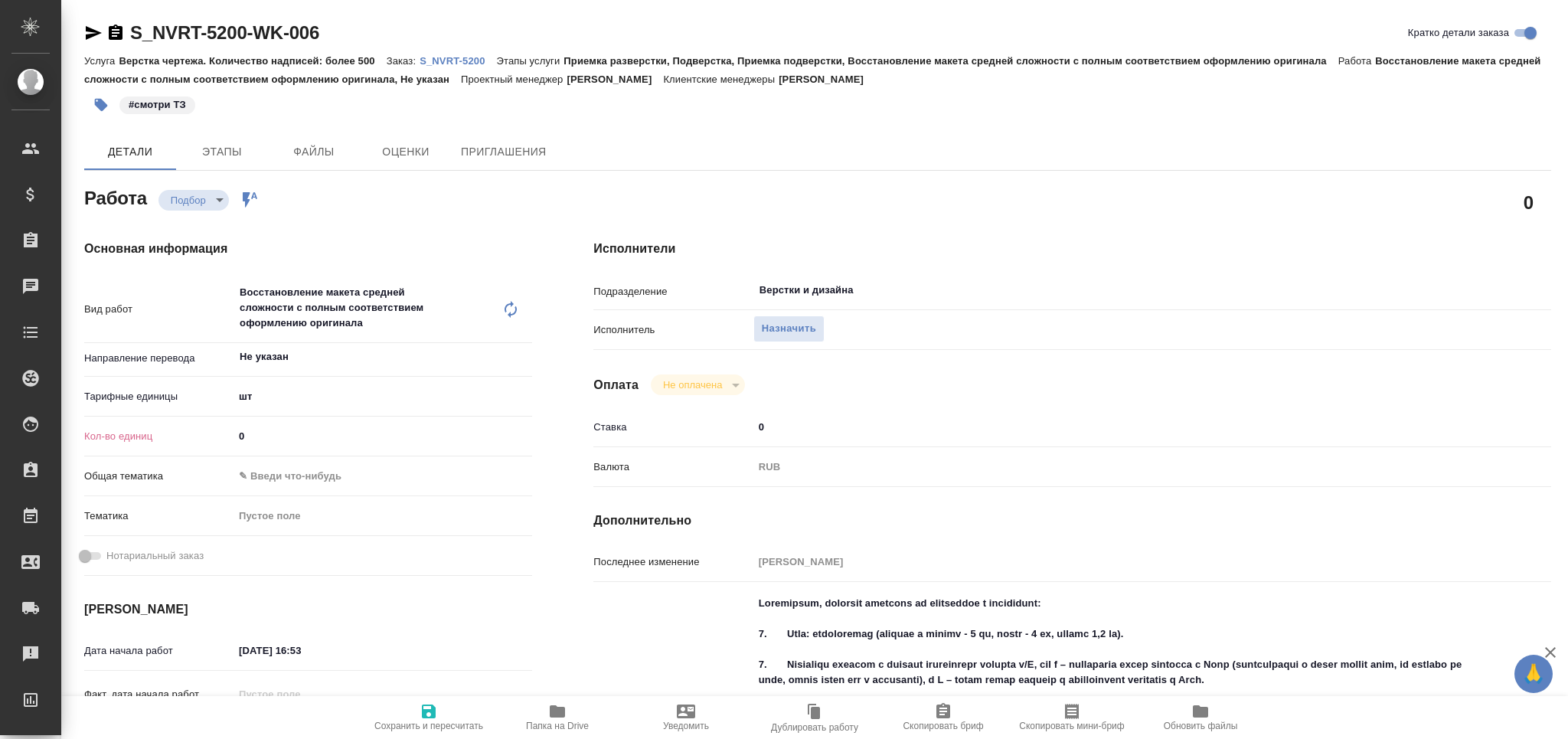
type textarea "x"
